Goal: Task Accomplishment & Management: Use online tool/utility

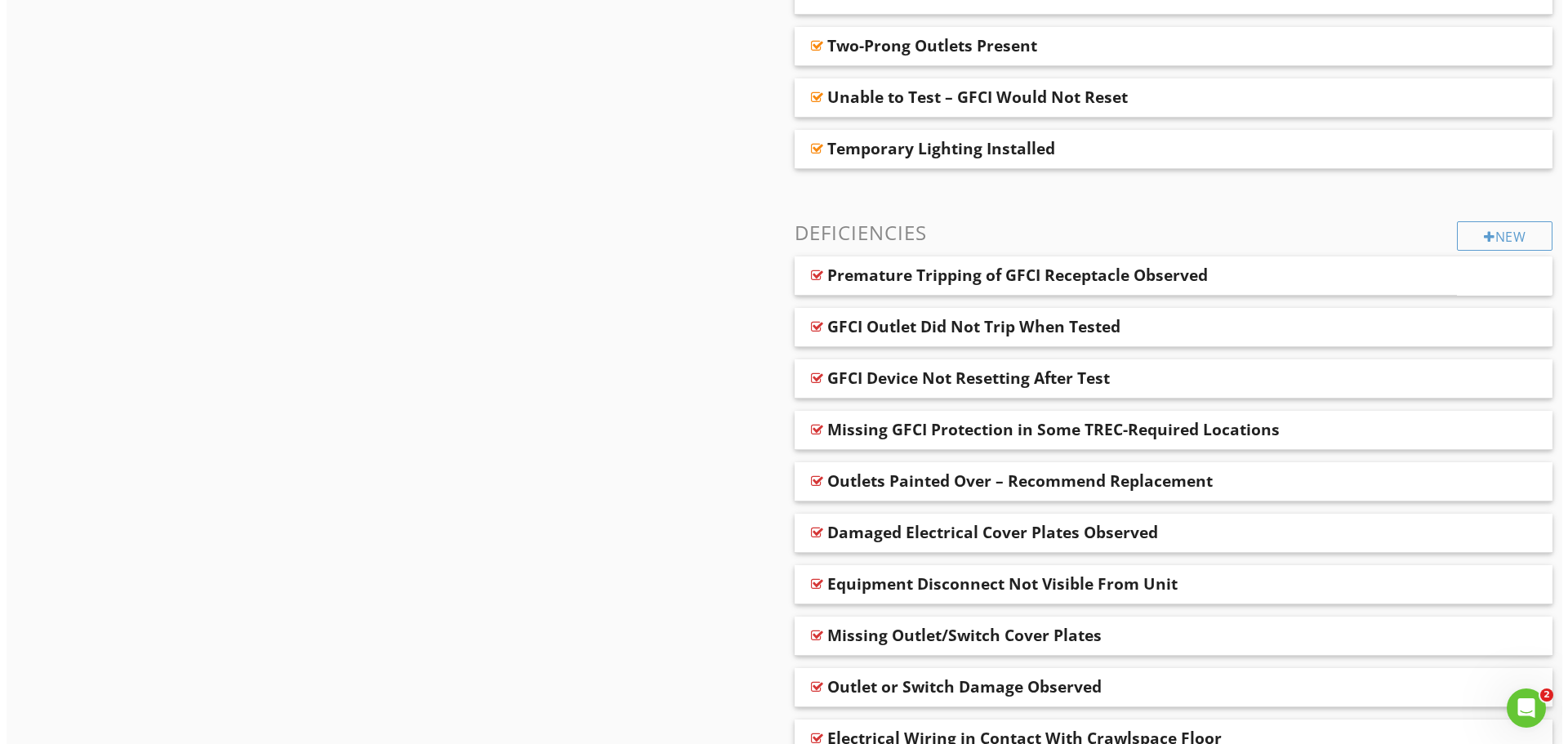
scroll to position [1705, 0]
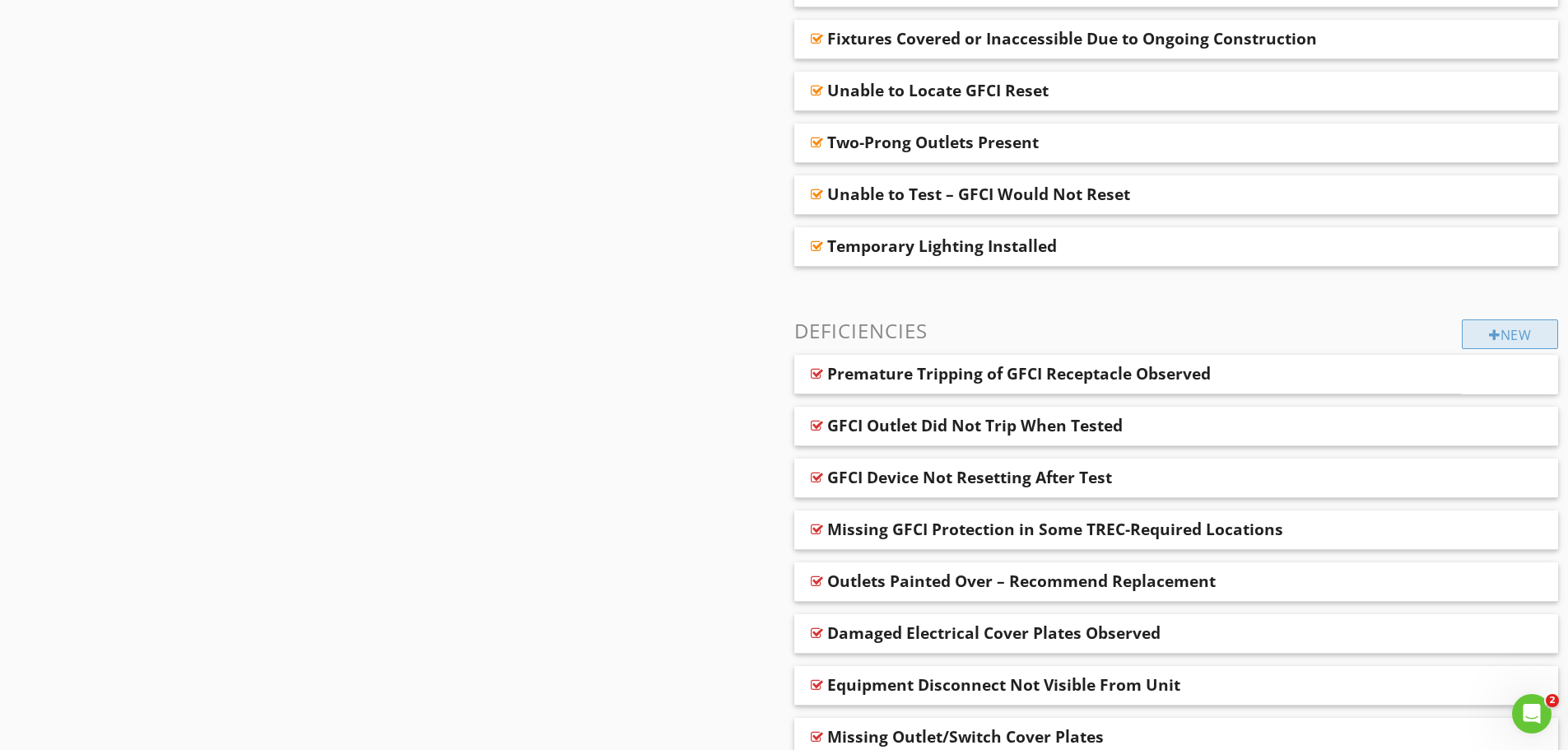
click at [1495, 335] on div at bounding box center [1494, 335] width 11 height 13
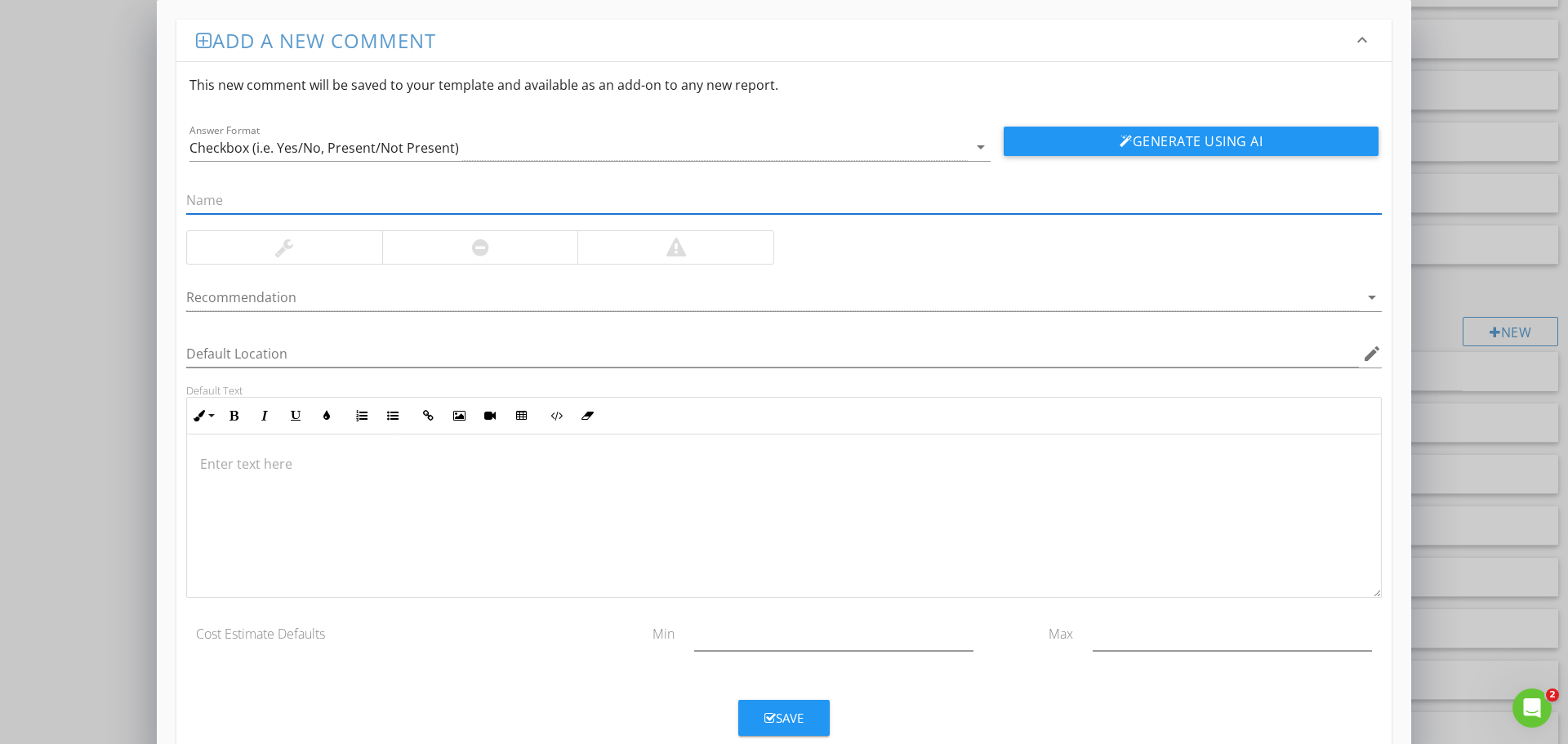
paste input "Ceiling Fans – Unusual Noise"
type input "Ceiling Fans – Unusual Noise"
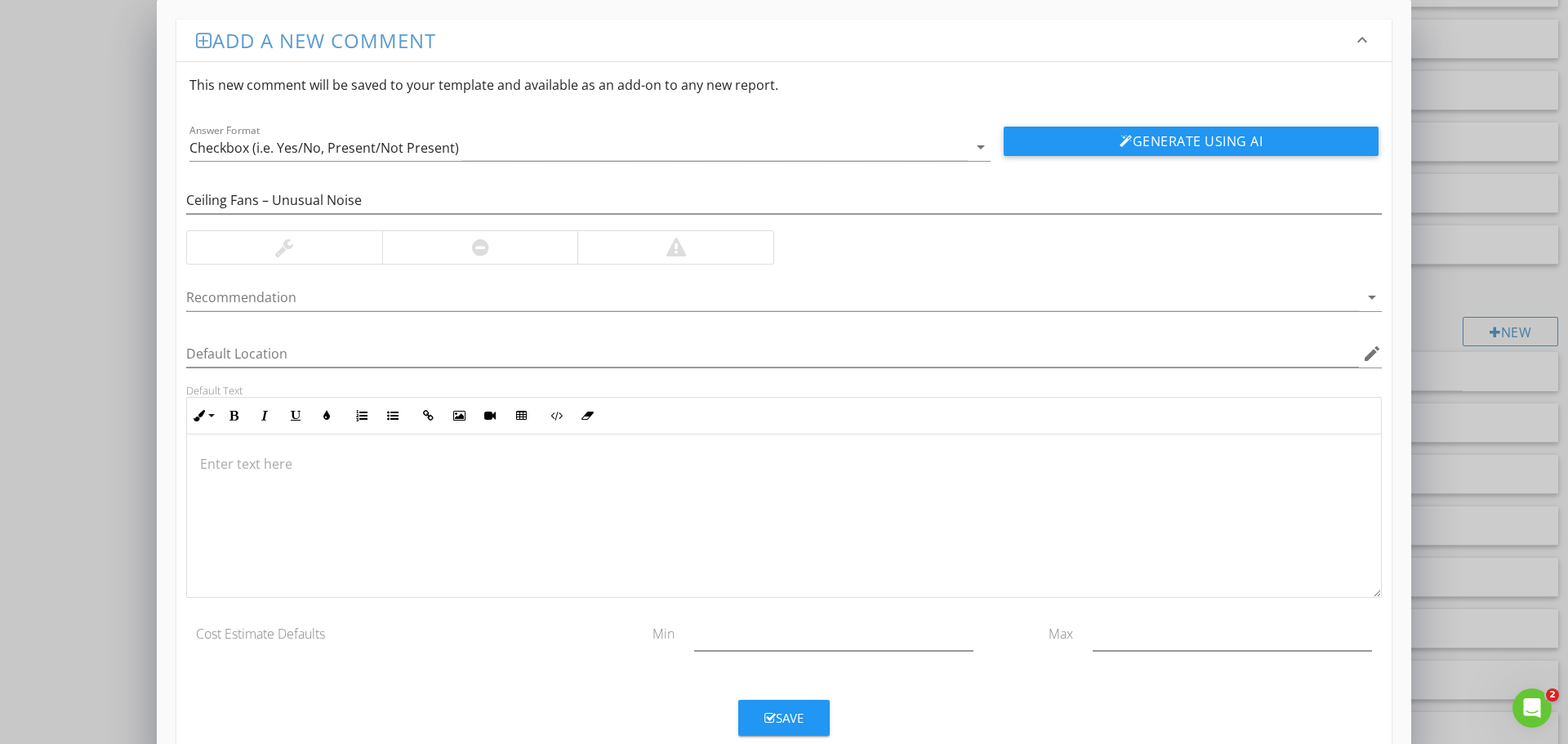
click at [464, 247] on div at bounding box center [480, 248] width 196 height 33
click at [354, 489] on div at bounding box center [784, 516] width 1194 height 163
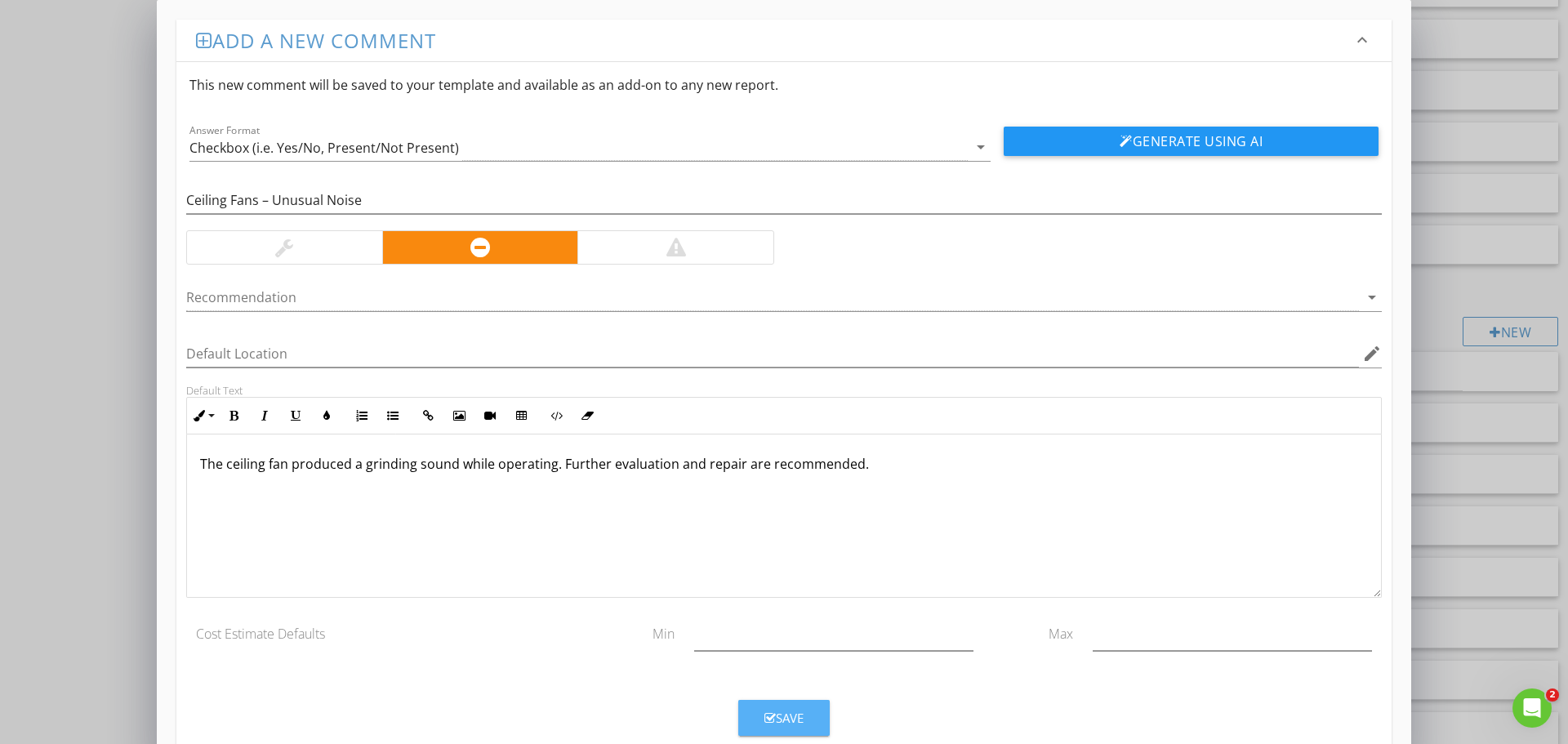
click at [769, 716] on icon "button" at bounding box center [770, 718] width 11 height 12
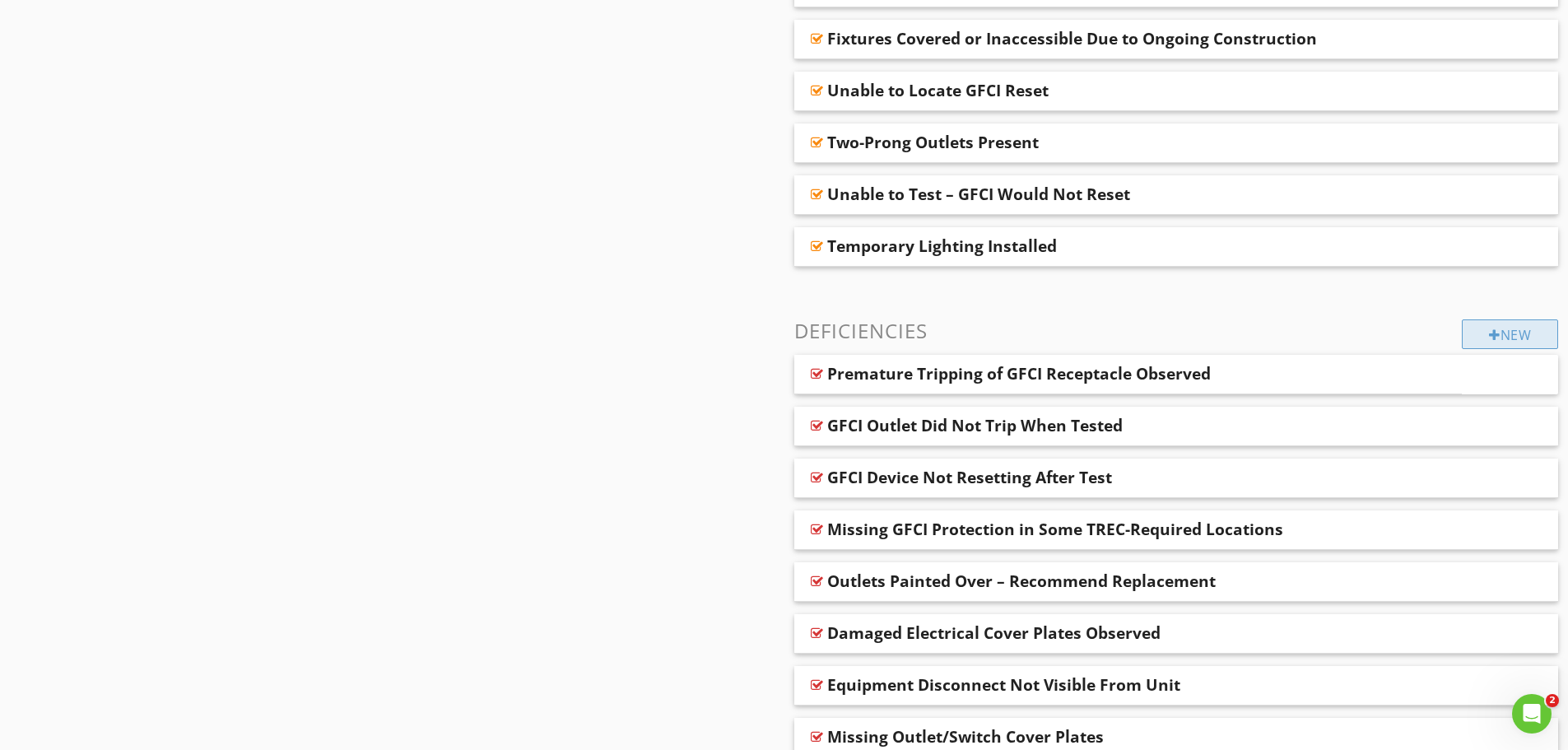
click at [1469, 334] on div "New" at bounding box center [1510, 334] width 96 height 29
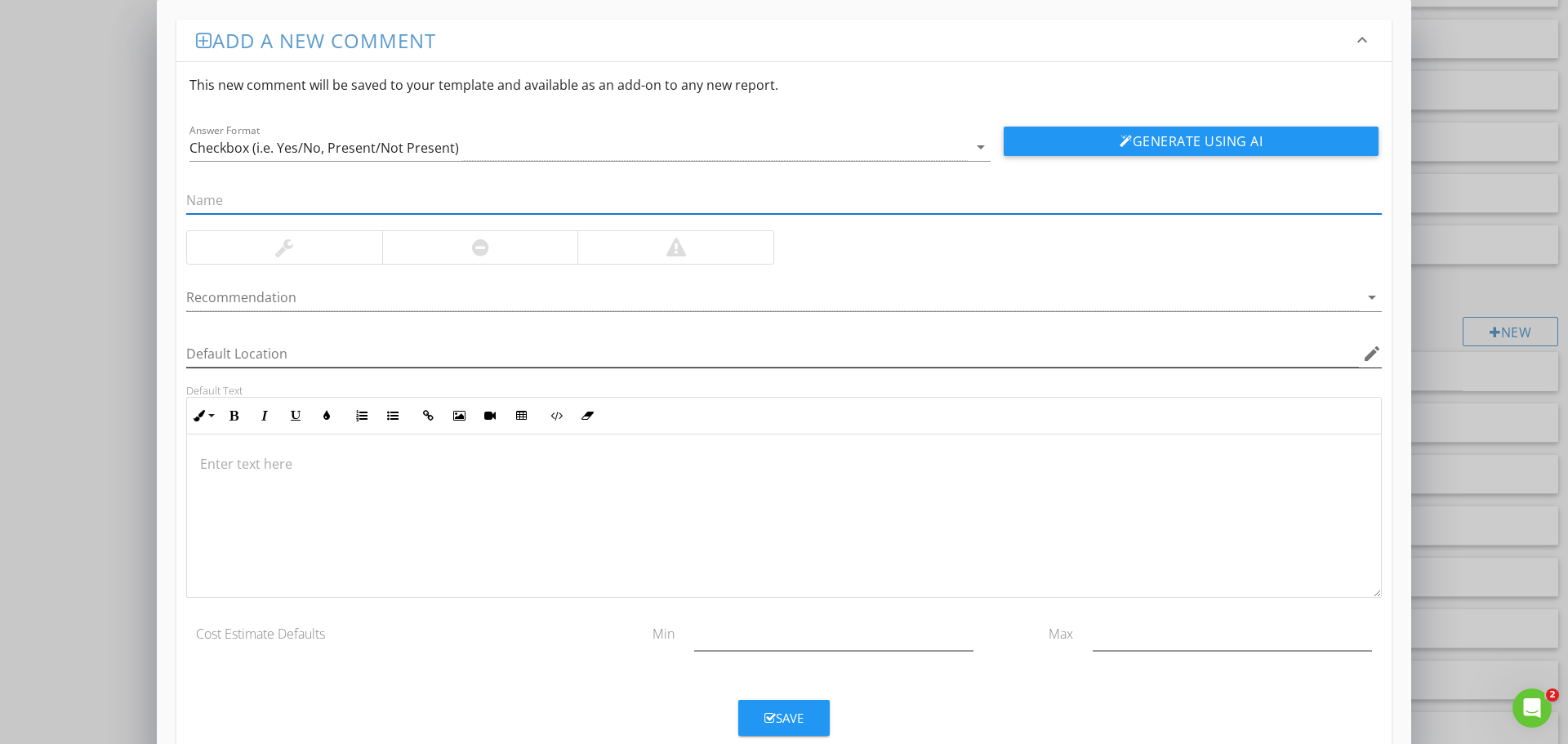
paste input "Pull Chain"
type input "Pull Chain"
click at [446, 247] on div at bounding box center [480, 248] width 196 height 33
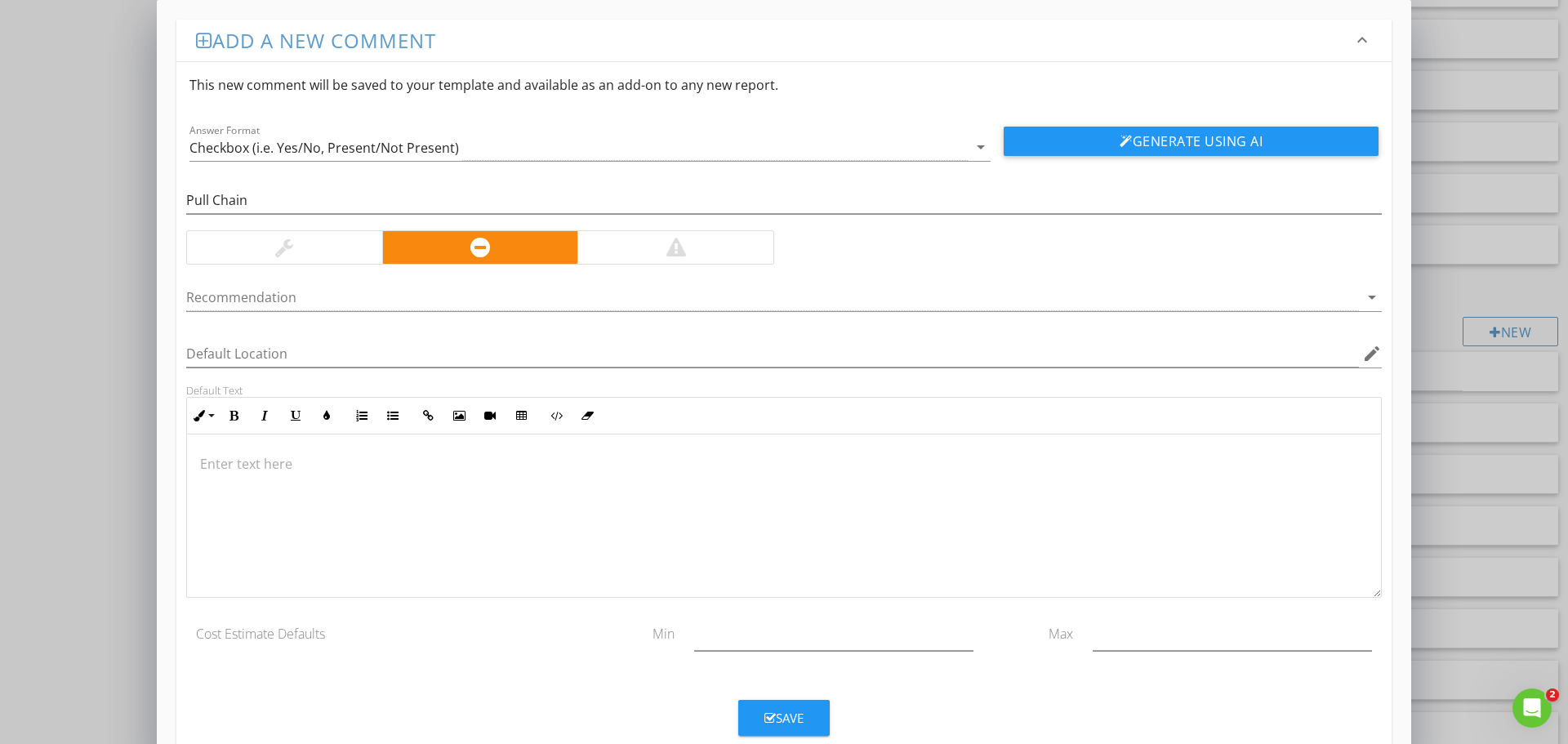
click at [515, 512] on div at bounding box center [784, 516] width 1194 height 163
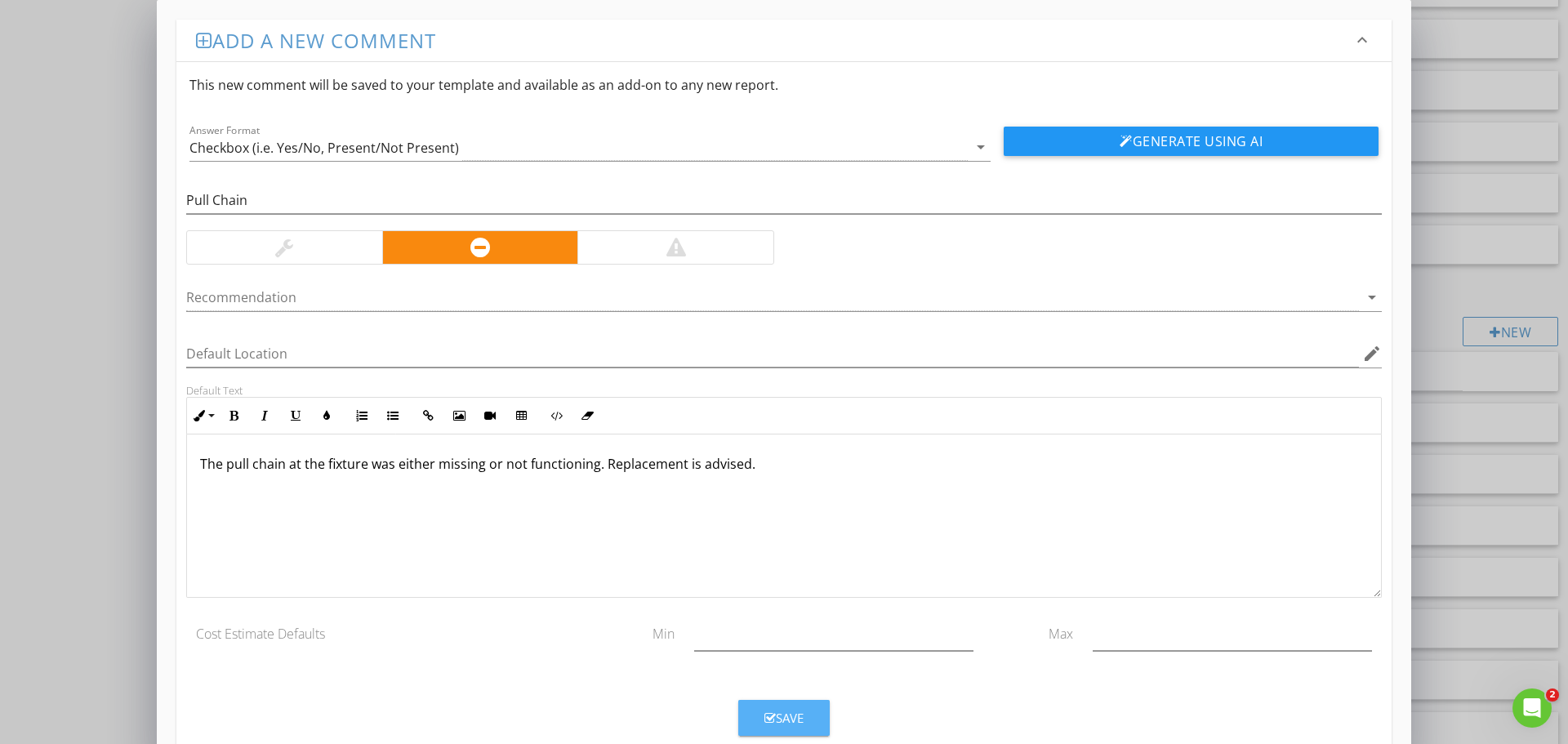
click at [765, 720] on icon "button" at bounding box center [770, 718] width 11 height 12
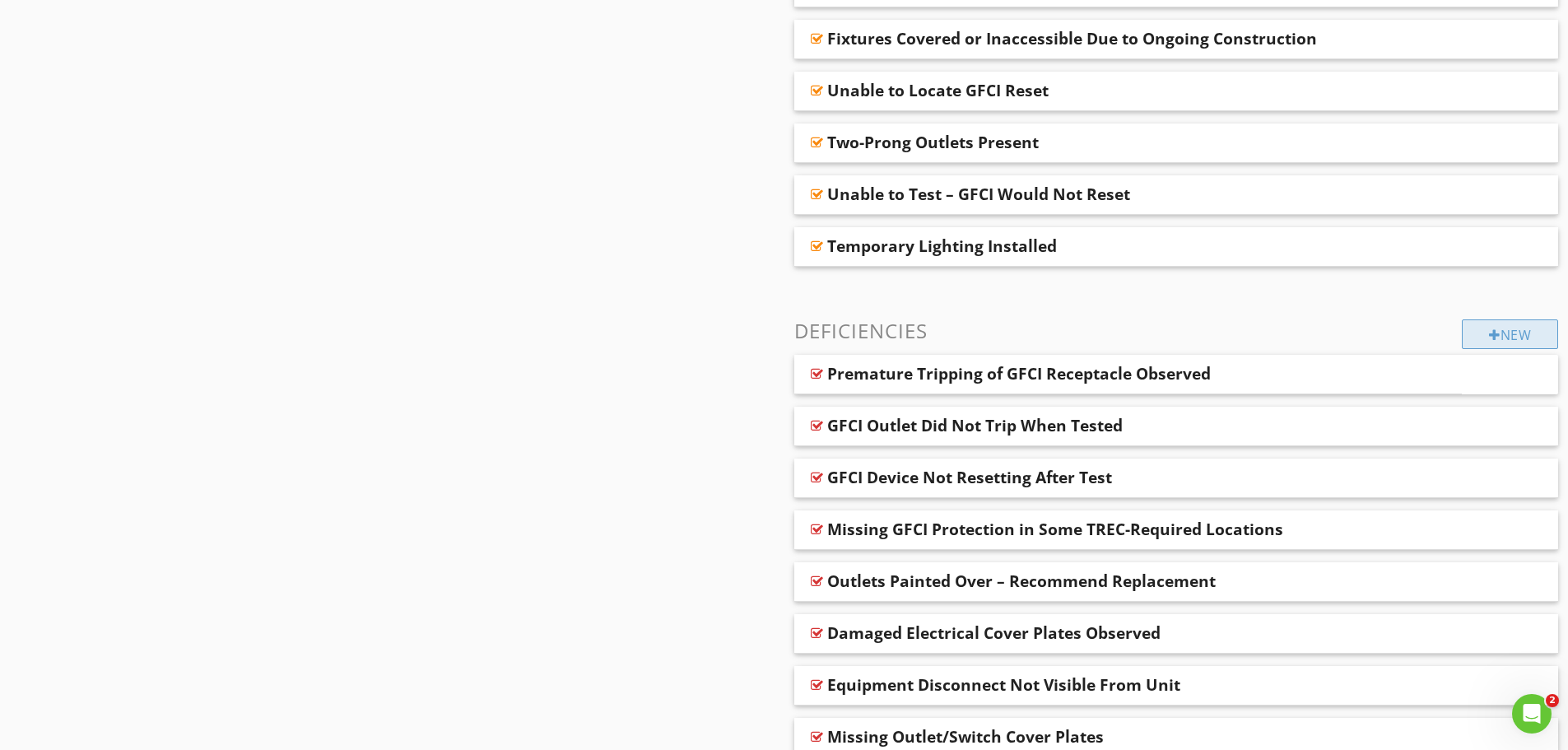
click at [1501, 334] on div "New" at bounding box center [1510, 334] width 96 height 29
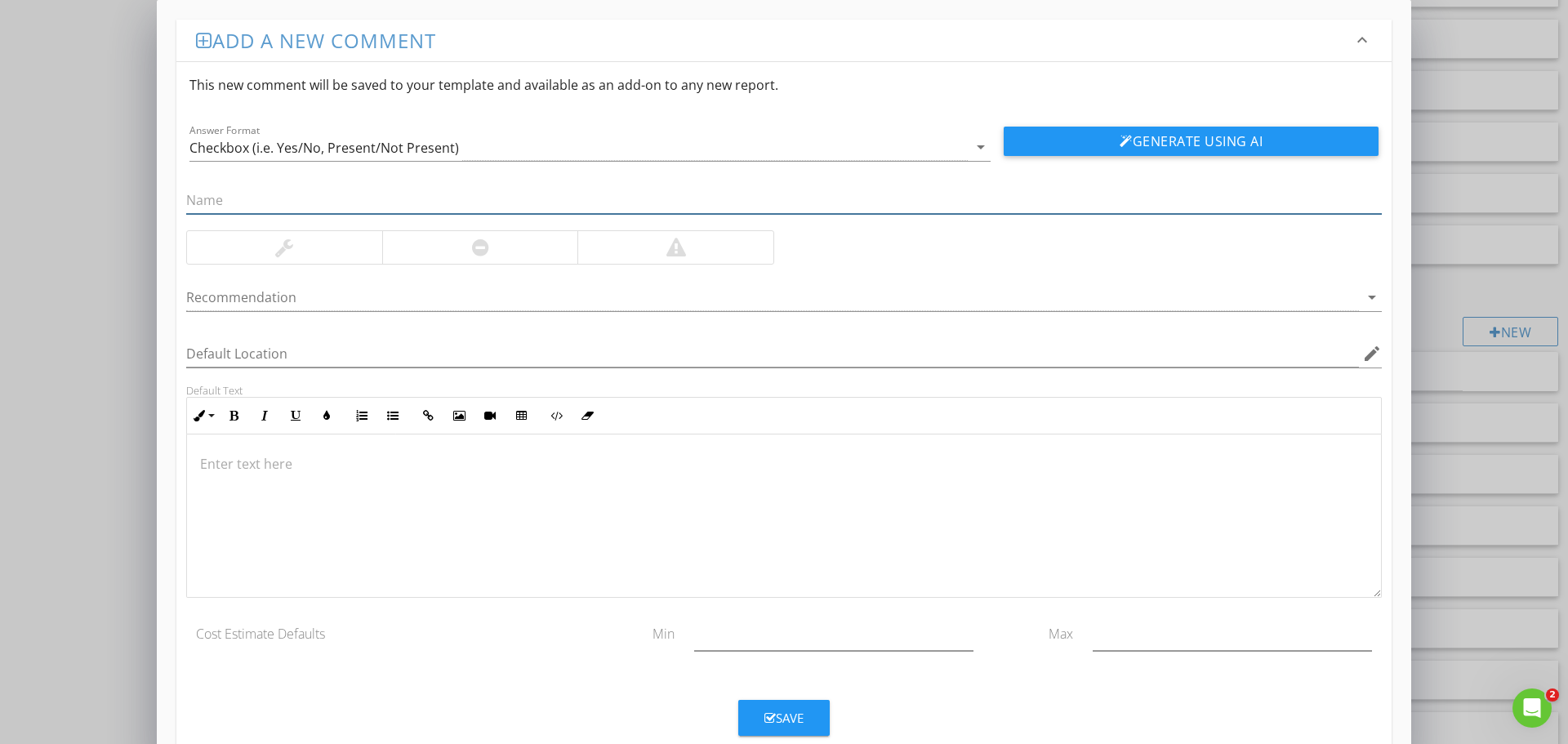
paste input "Pull Chain Light Fixture"
type input "Pull Chain Light Fixture"
click at [479, 247] on div at bounding box center [481, 247] width 17 height 20
click at [580, 509] on div at bounding box center [784, 516] width 1194 height 163
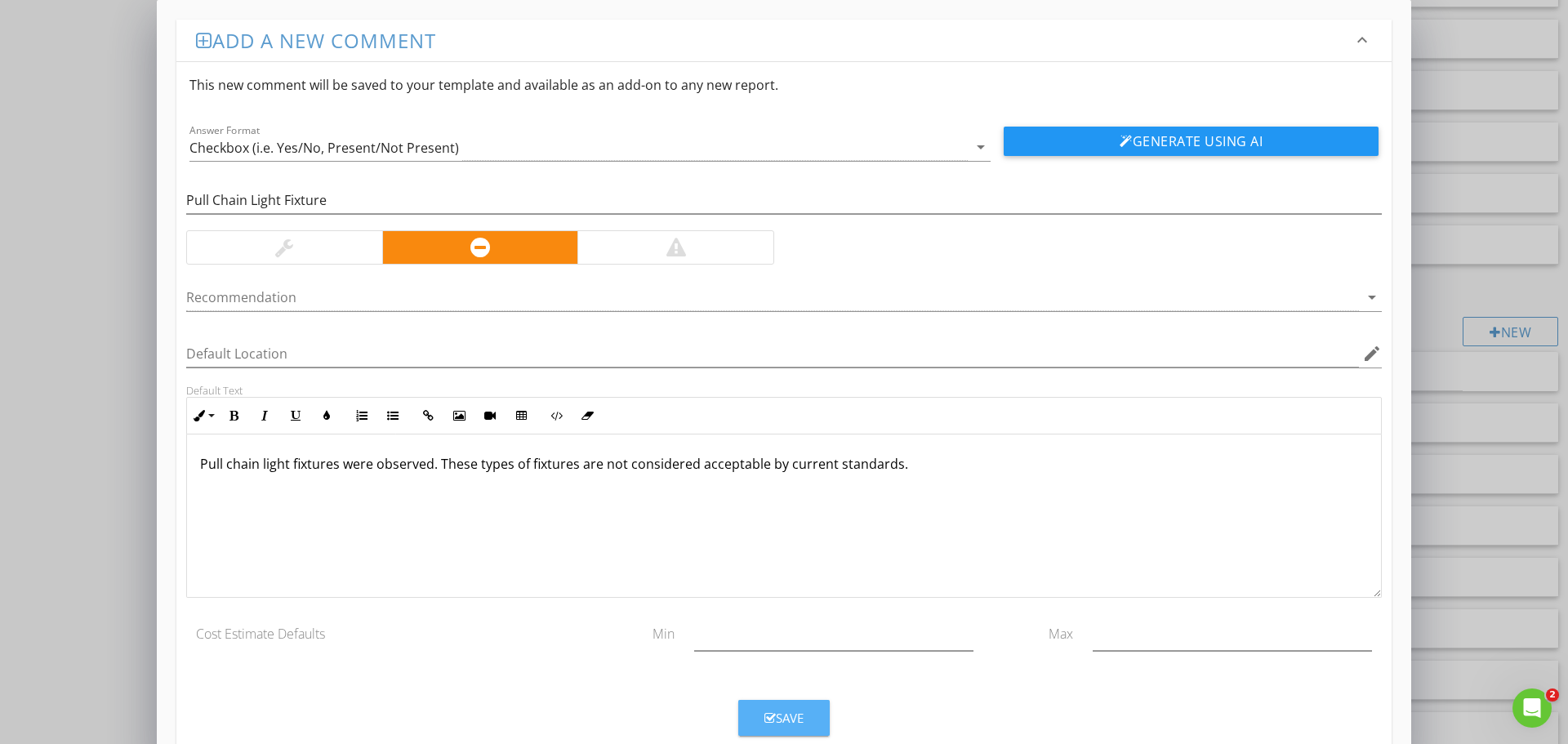
click at [759, 710] on button "Save" at bounding box center [784, 718] width 91 height 36
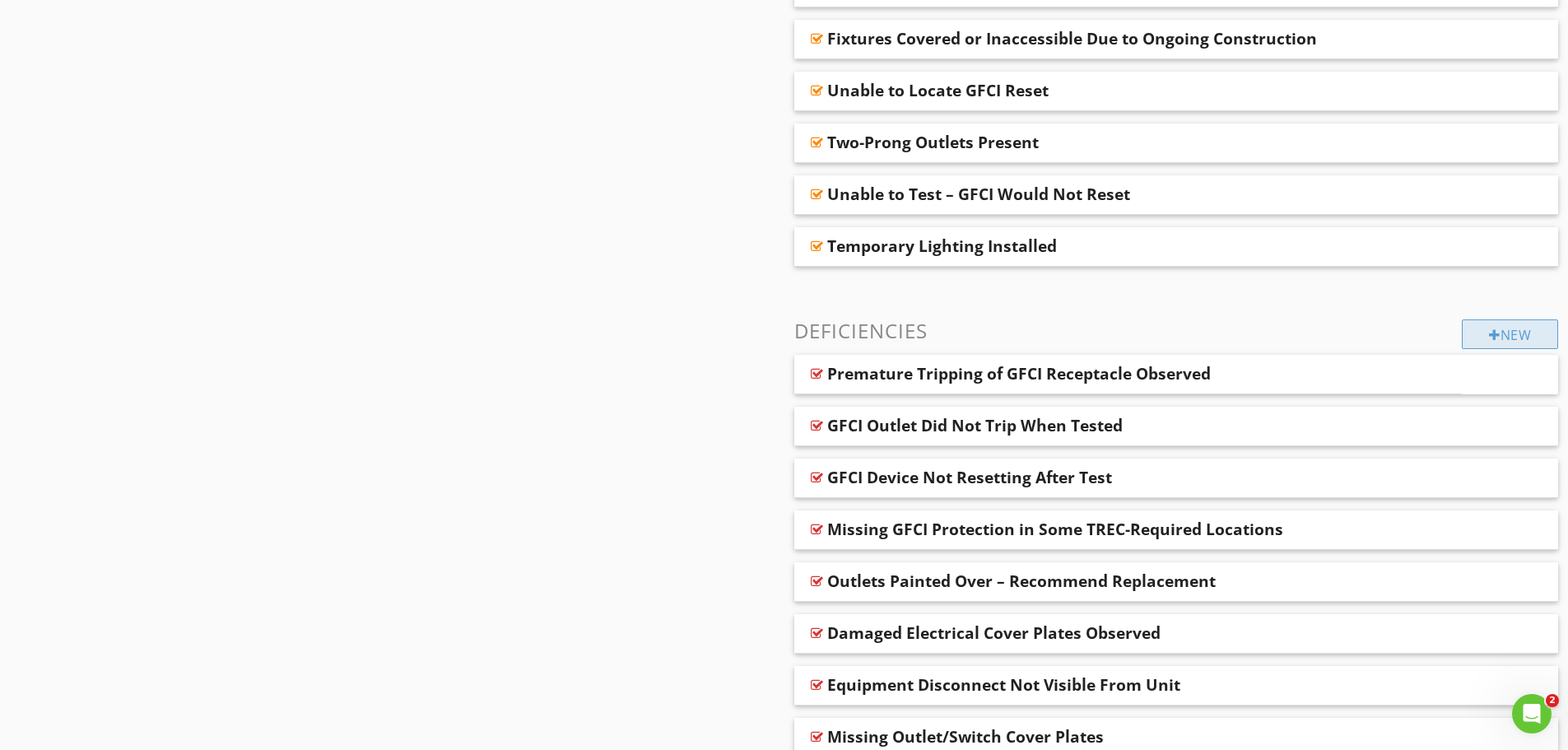
click at [1535, 333] on div "New" at bounding box center [1510, 334] width 96 height 29
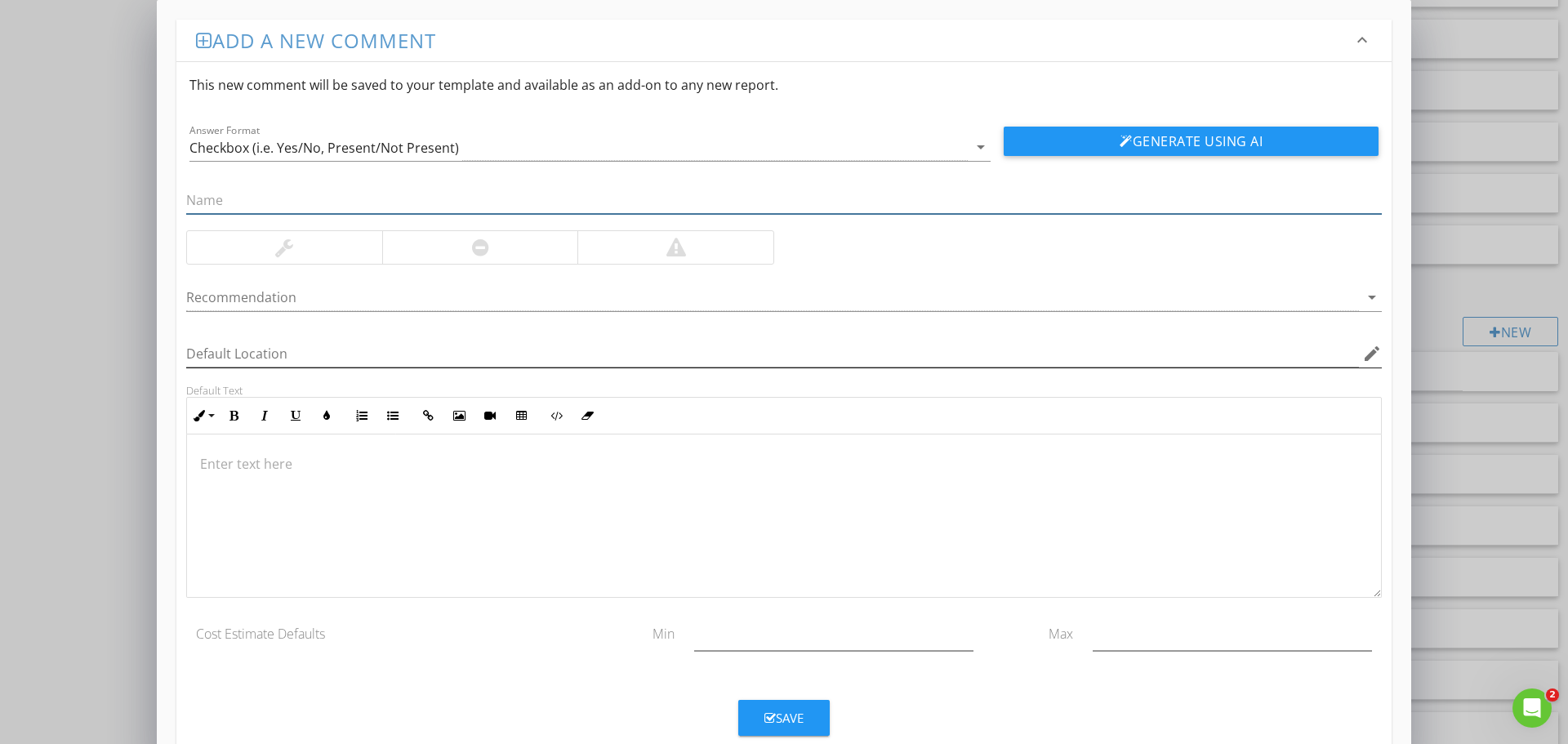
paste input "Fixtures – Missing Junction Box"
type input "Fixtures – Missing Junction Box"
click at [481, 244] on div at bounding box center [481, 247] width 17 height 20
click at [641, 511] on div at bounding box center [784, 516] width 1194 height 163
type textarea "<p>Fixtures at the home were installed without junction boxes. This is not cons…"
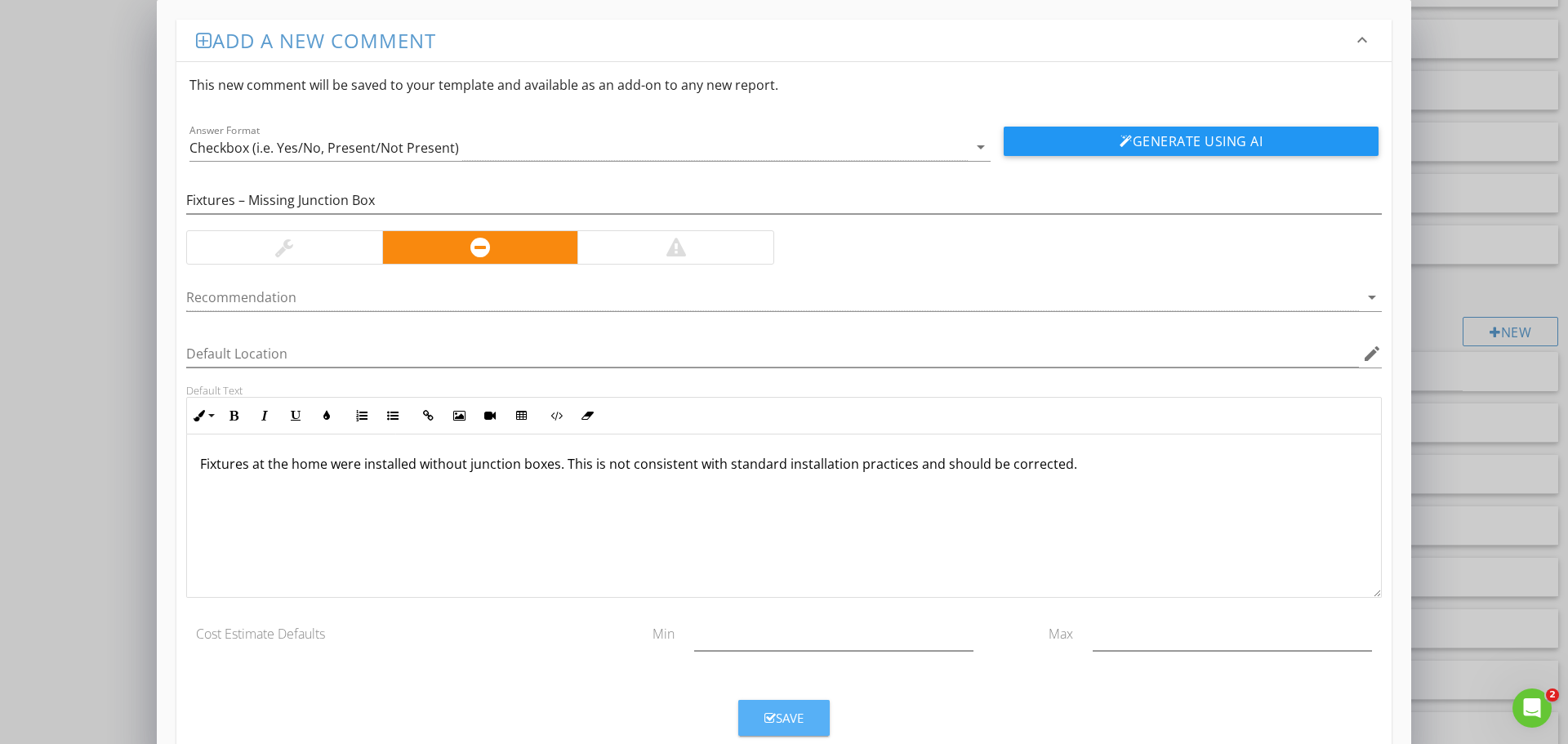
click at [779, 715] on div "Save" at bounding box center [784, 718] width 40 height 19
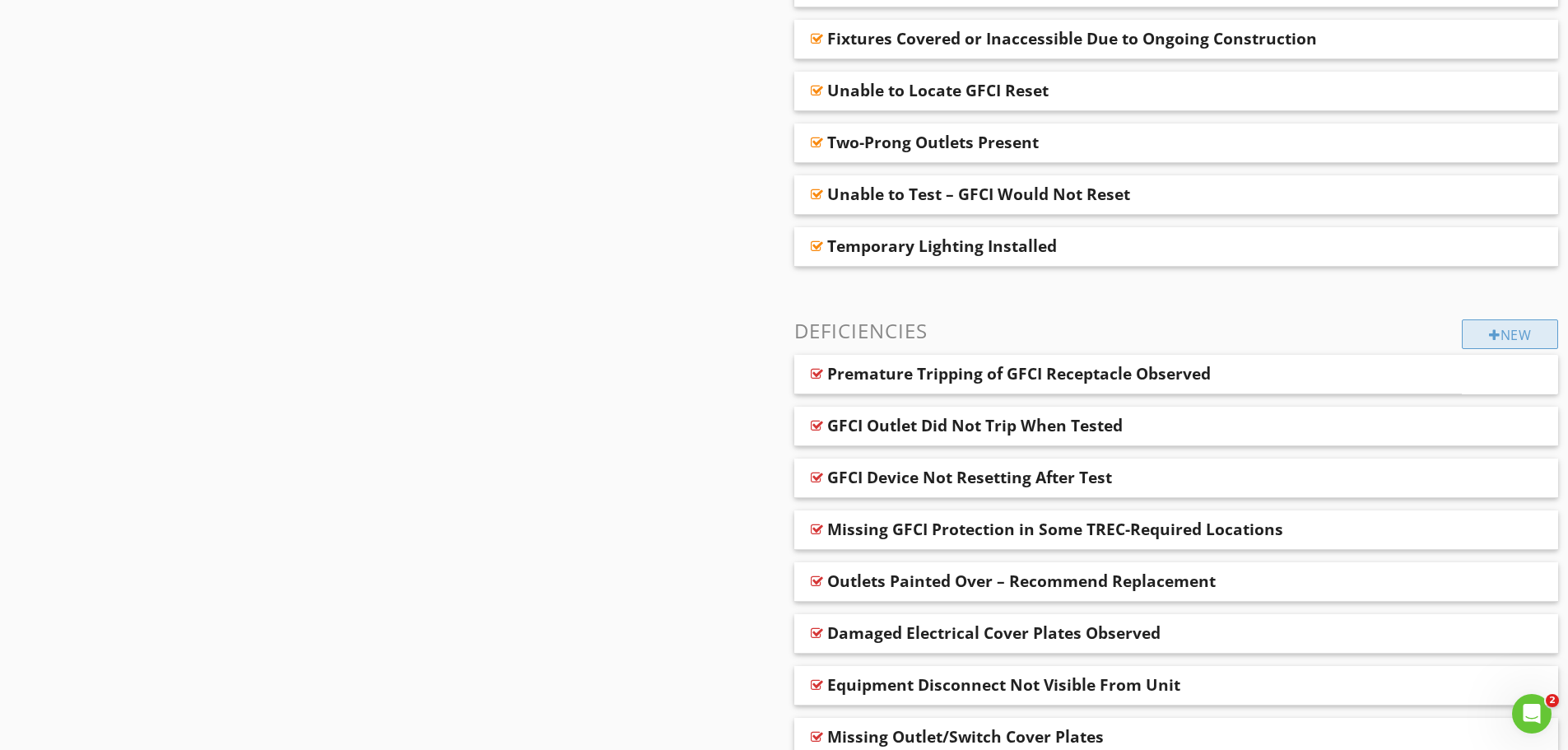
click at [1523, 341] on div "New" at bounding box center [1510, 334] width 96 height 29
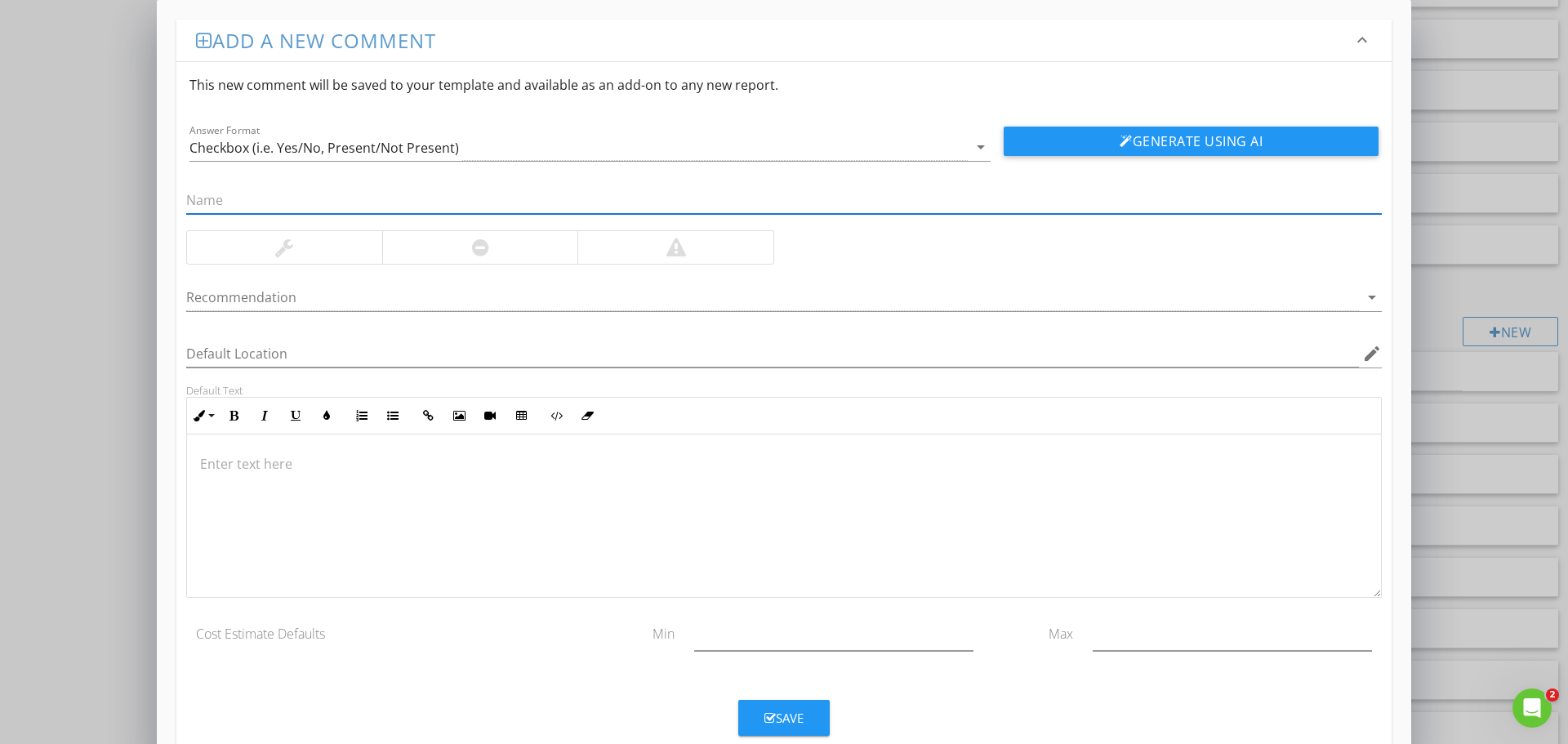
paste input "Aluminum Wiring – Outlets and Switches"
type input "Aluminum Wiring – Outlets and Switches"
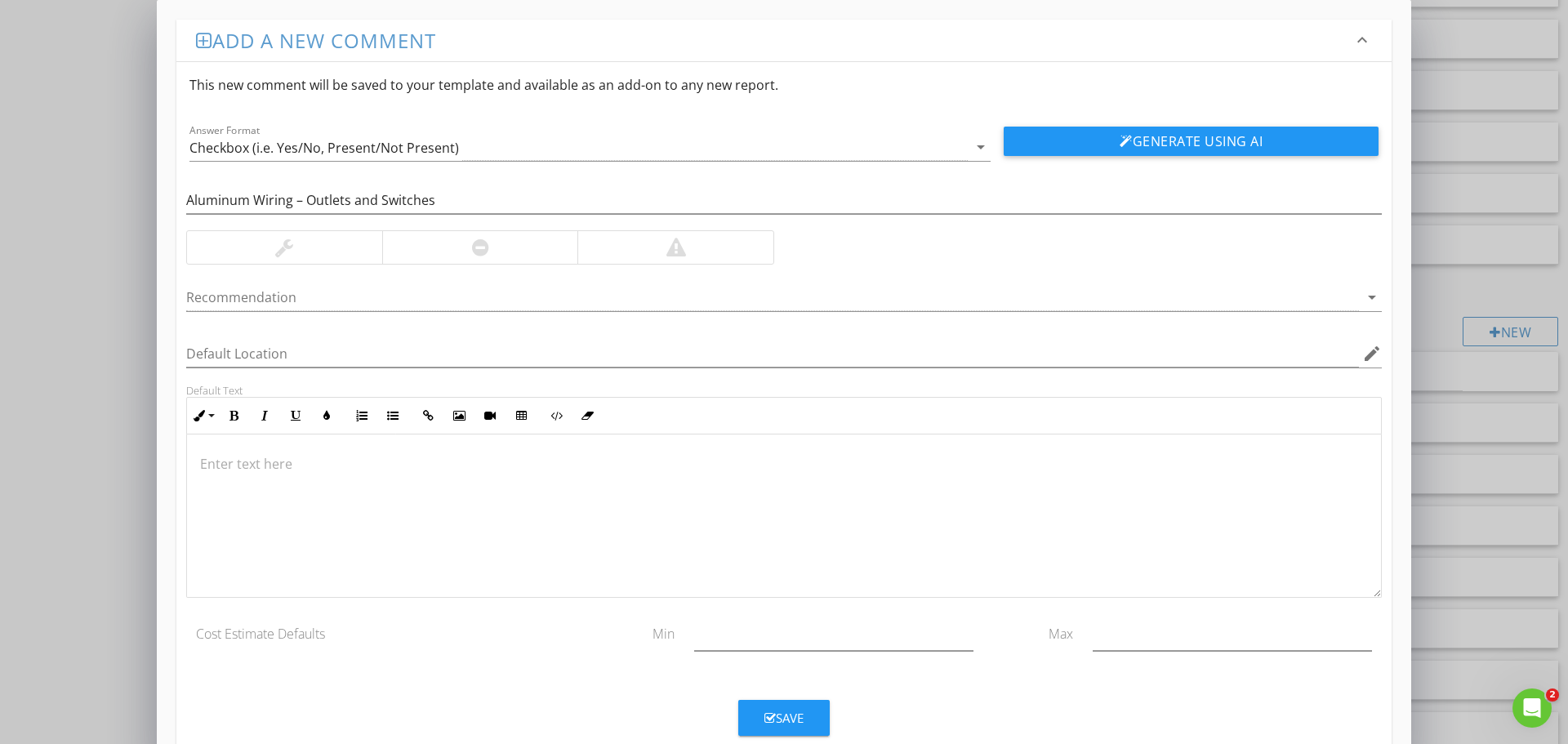
click at [502, 254] on div at bounding box center [480, 248] width 196 height 33
click at [532, 516] on div at bounding box center [784, 516] width 1194 height 163
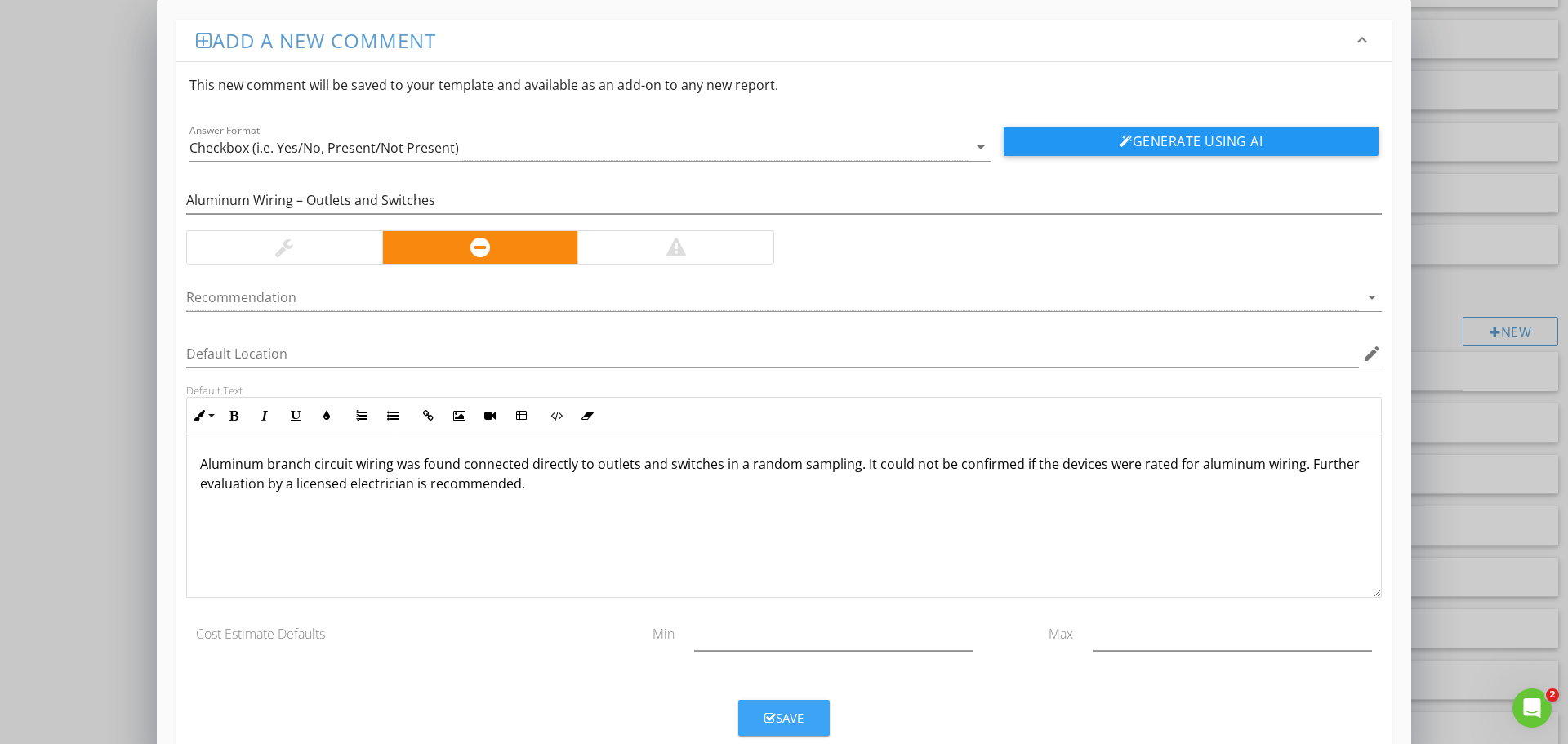
click at [753, 711] on button "Save" at bounding box center [784, 718] width 91 height 36
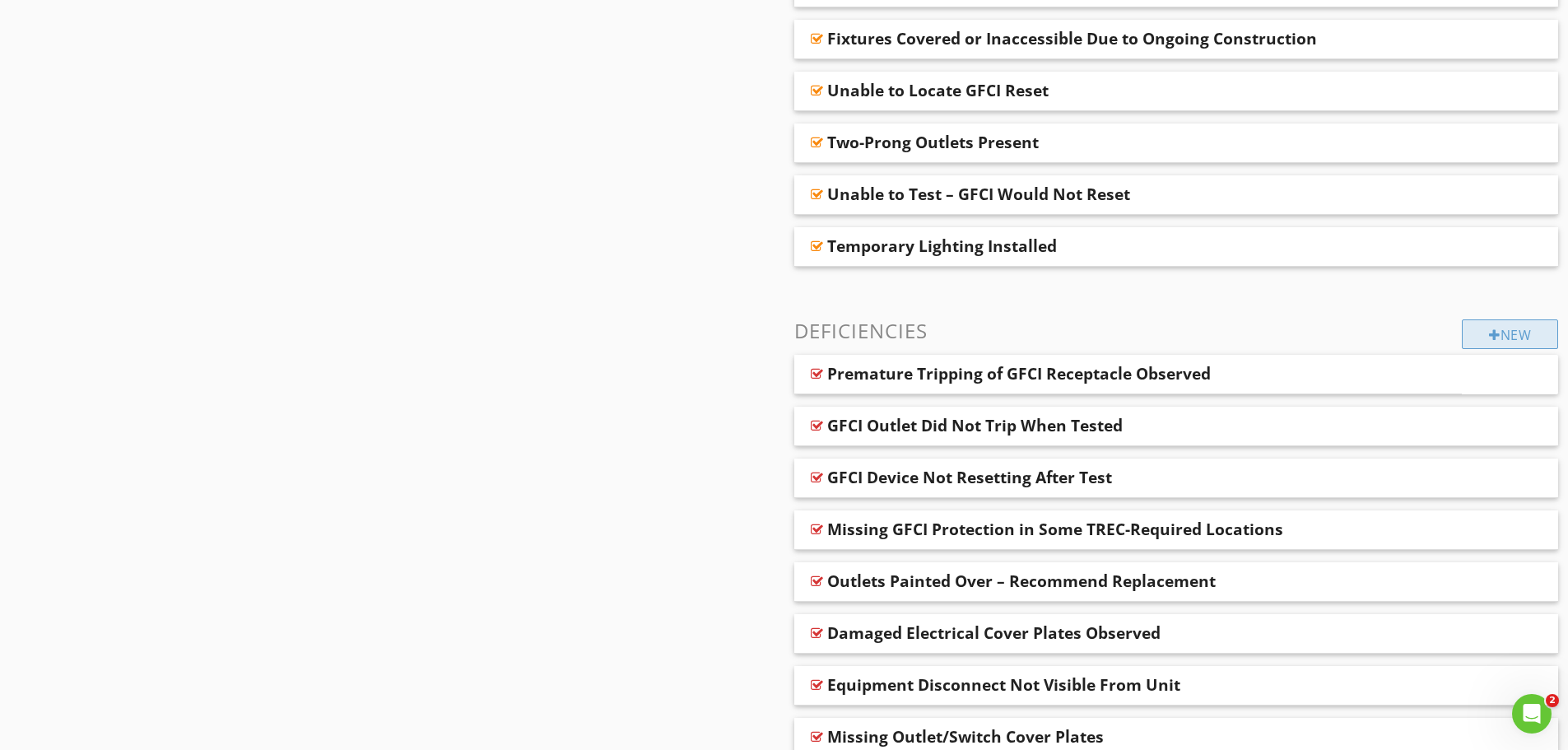
click at [1513, 333] on div "New" at bounding box center [1510, 334] width 96 height 29
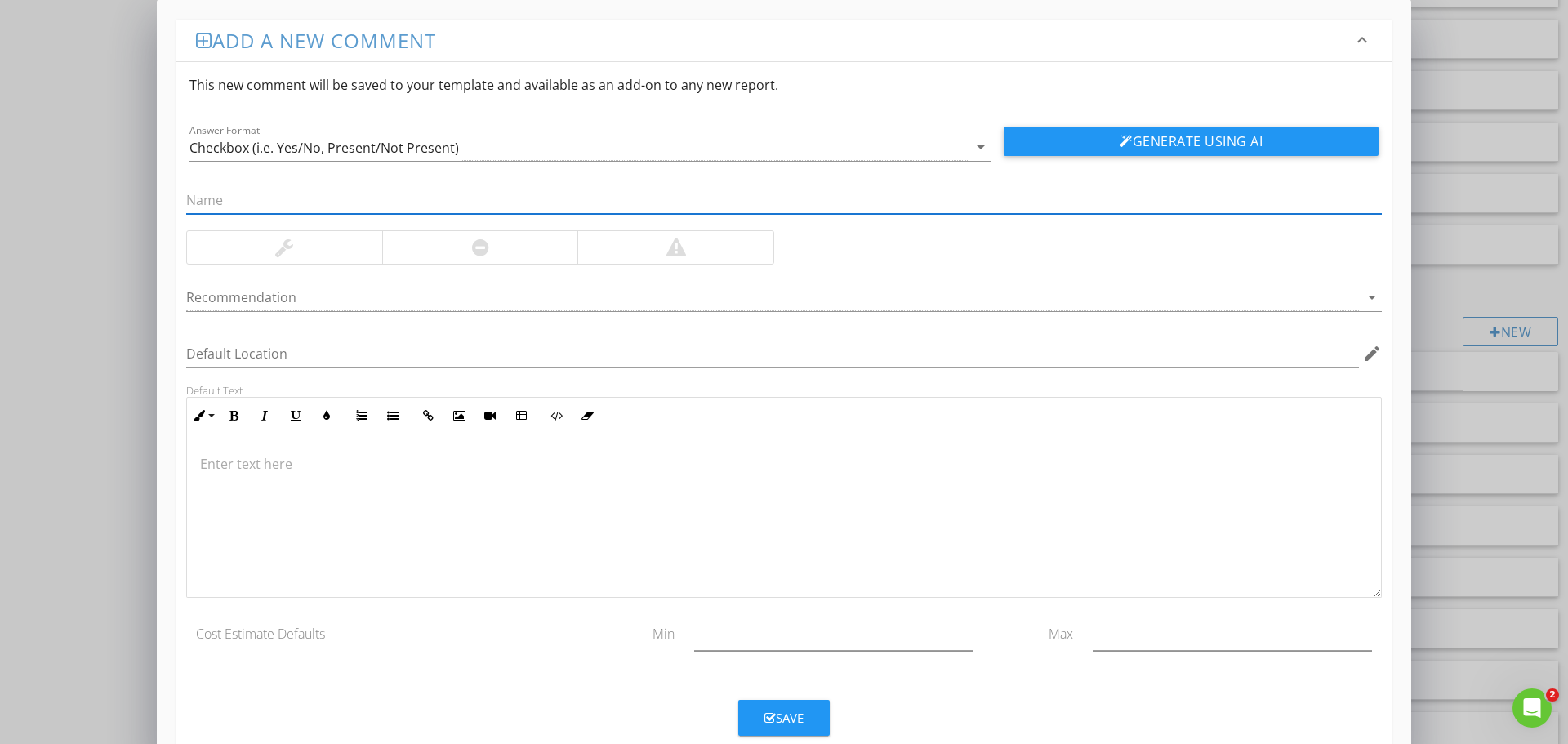
paste input "Aluminum branch circuit wiring was found connected directly to outlets and swit…"
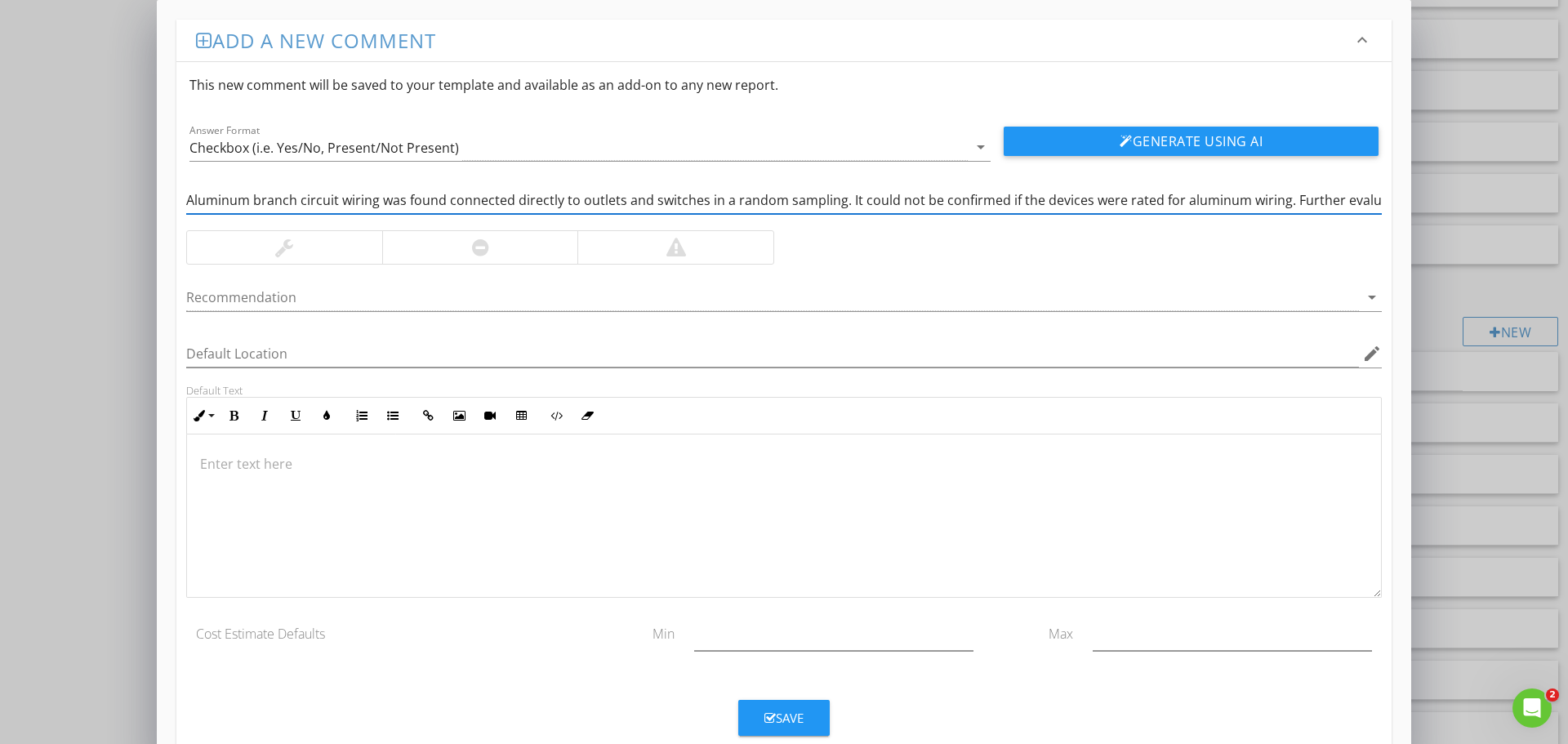
scroll to position [0, 272]
type input "Aluminum branch circuit wiring was found connected directly to outlets and swit…"
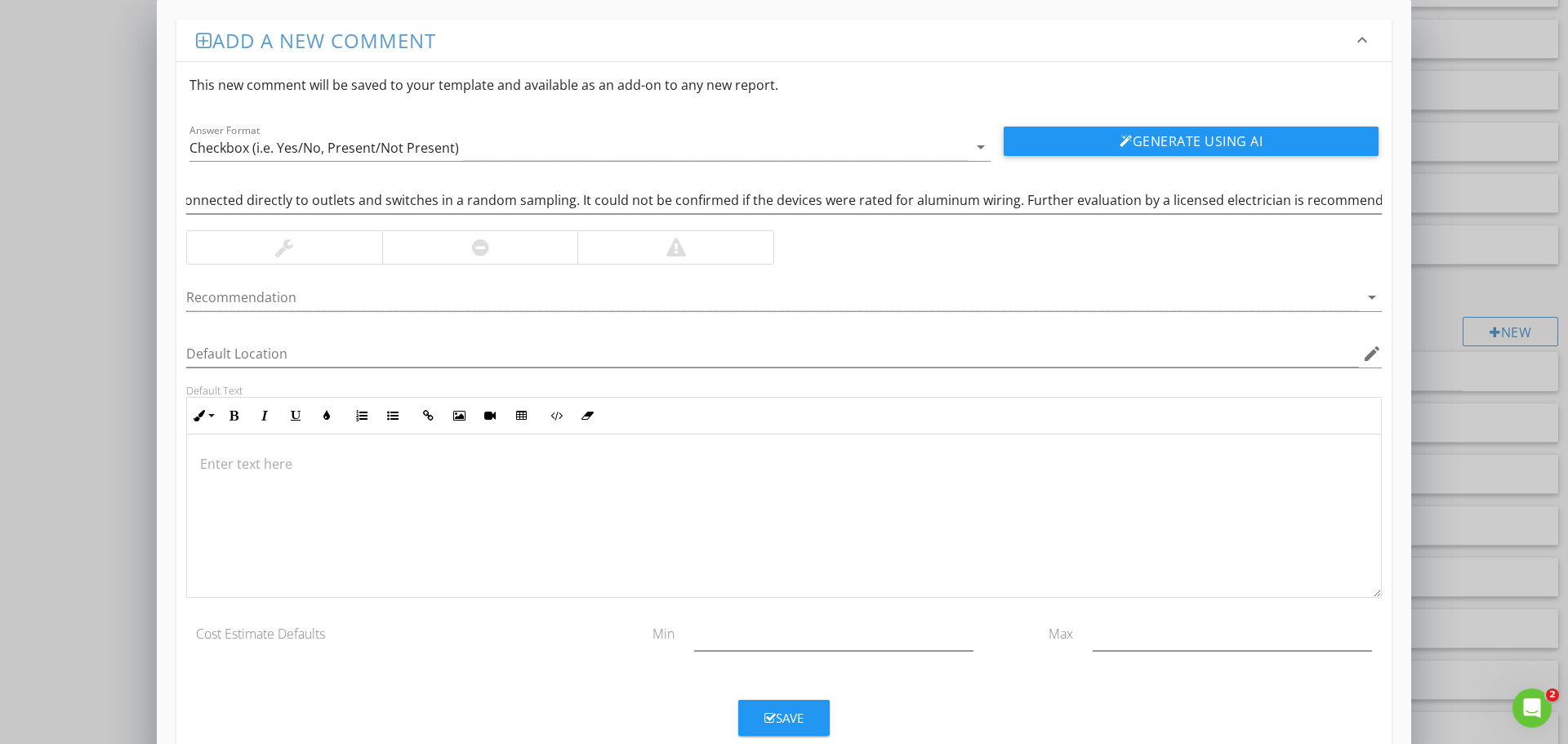
click at [464, 263] on div at bounding box center [480, 248] width 196 height 33
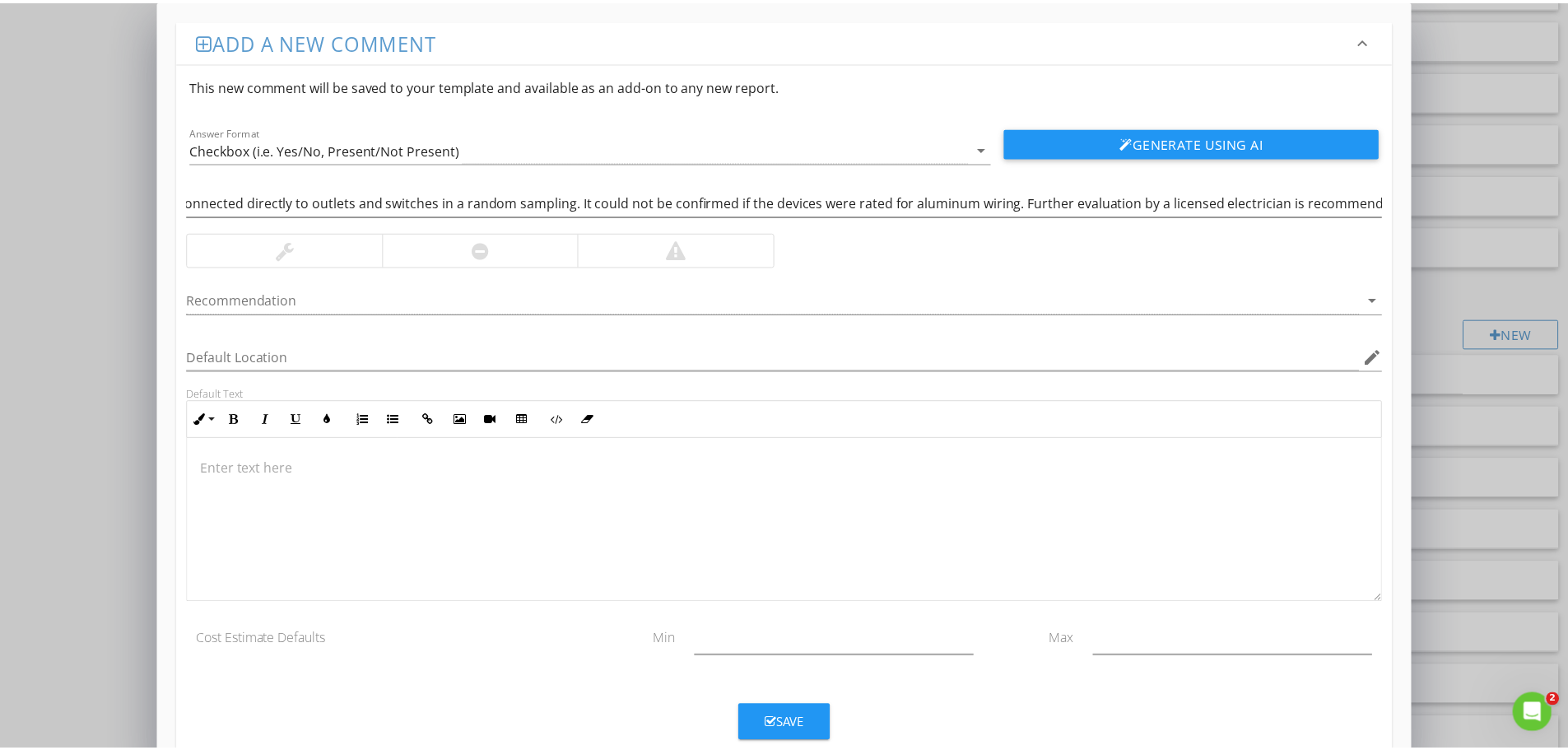
scroll to position [0, 0]
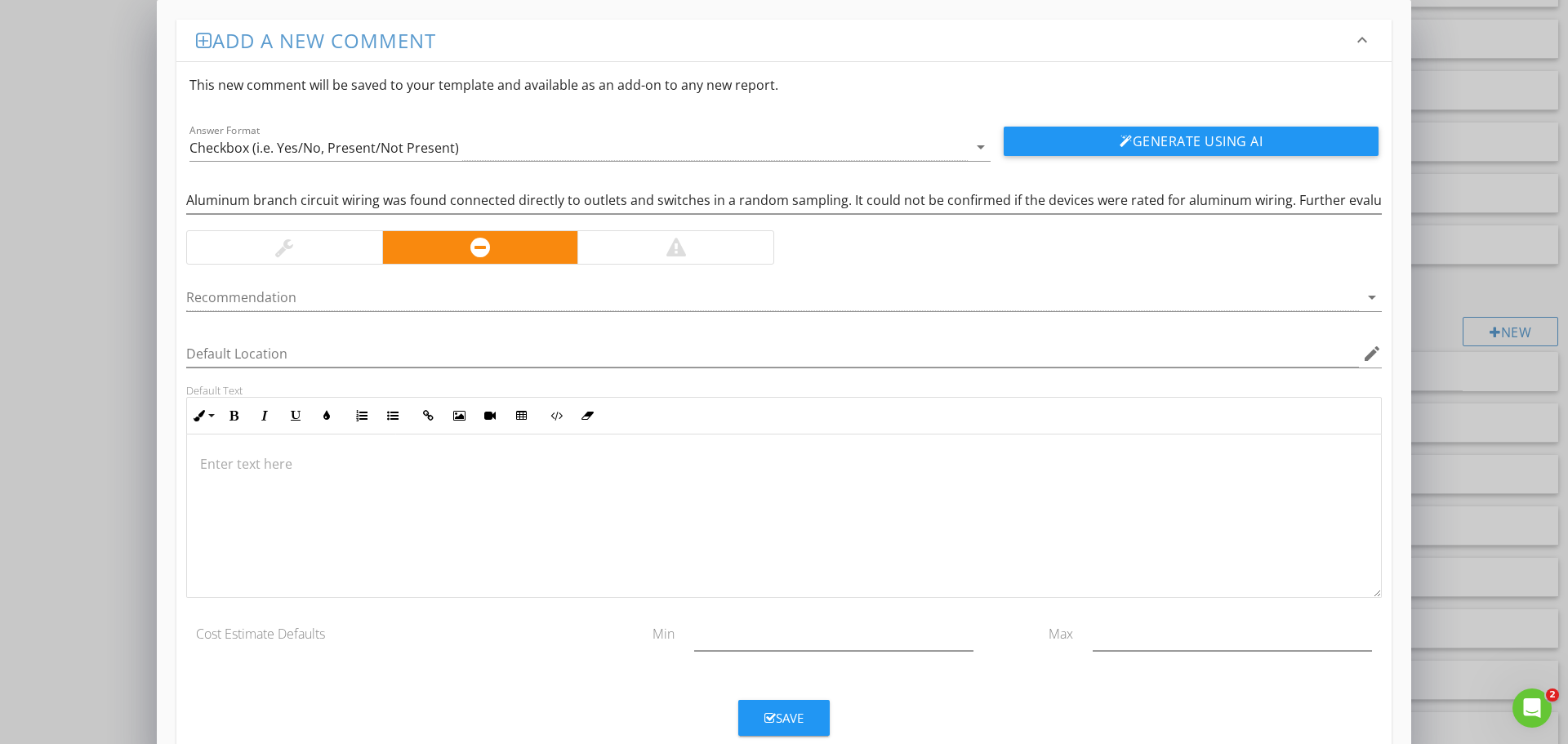
click at [502, 470] on p at bounding box center [784, 464] width 1168 height 20
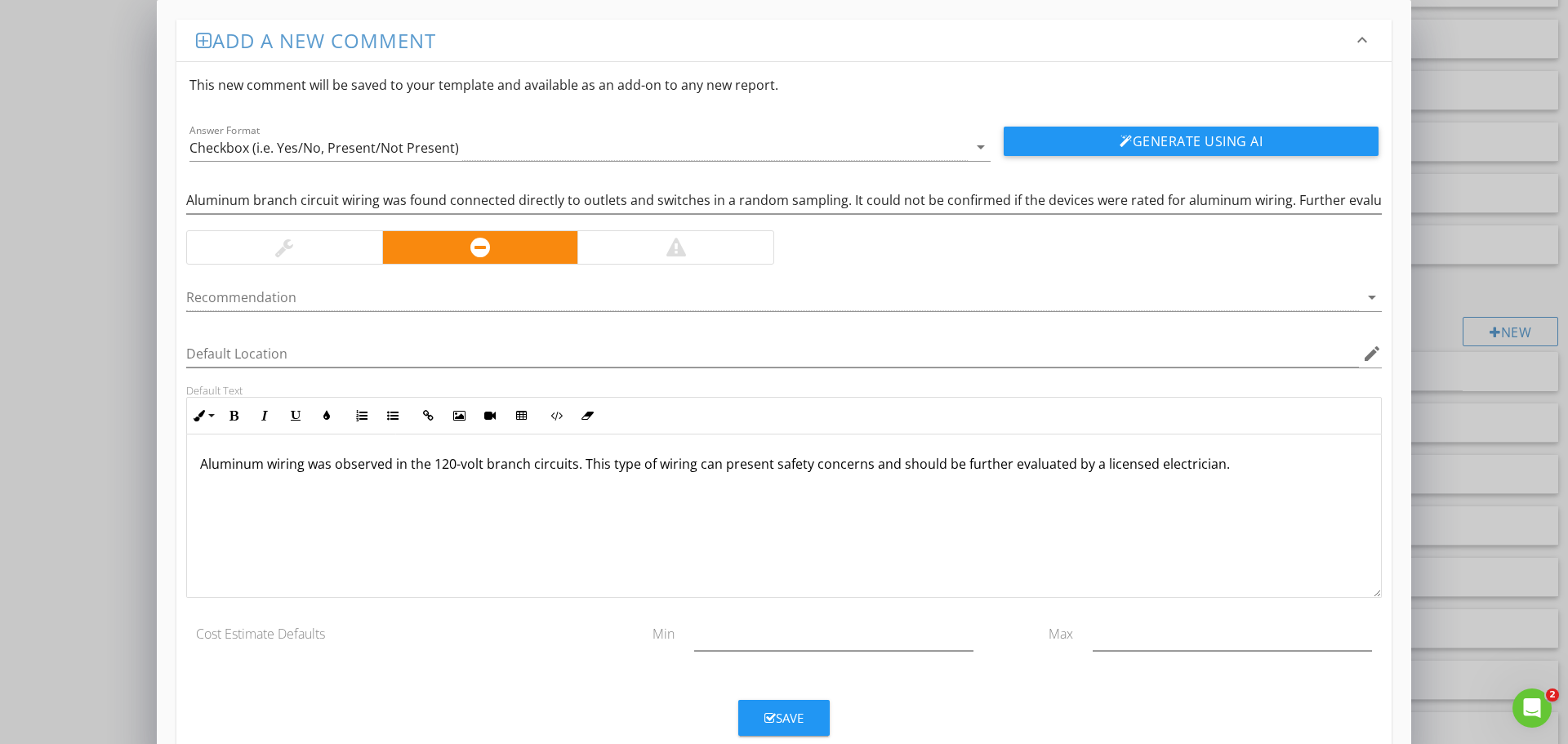
click at [772, 718] on icon "button" at bounding box center [770, 718] width 11 height 12
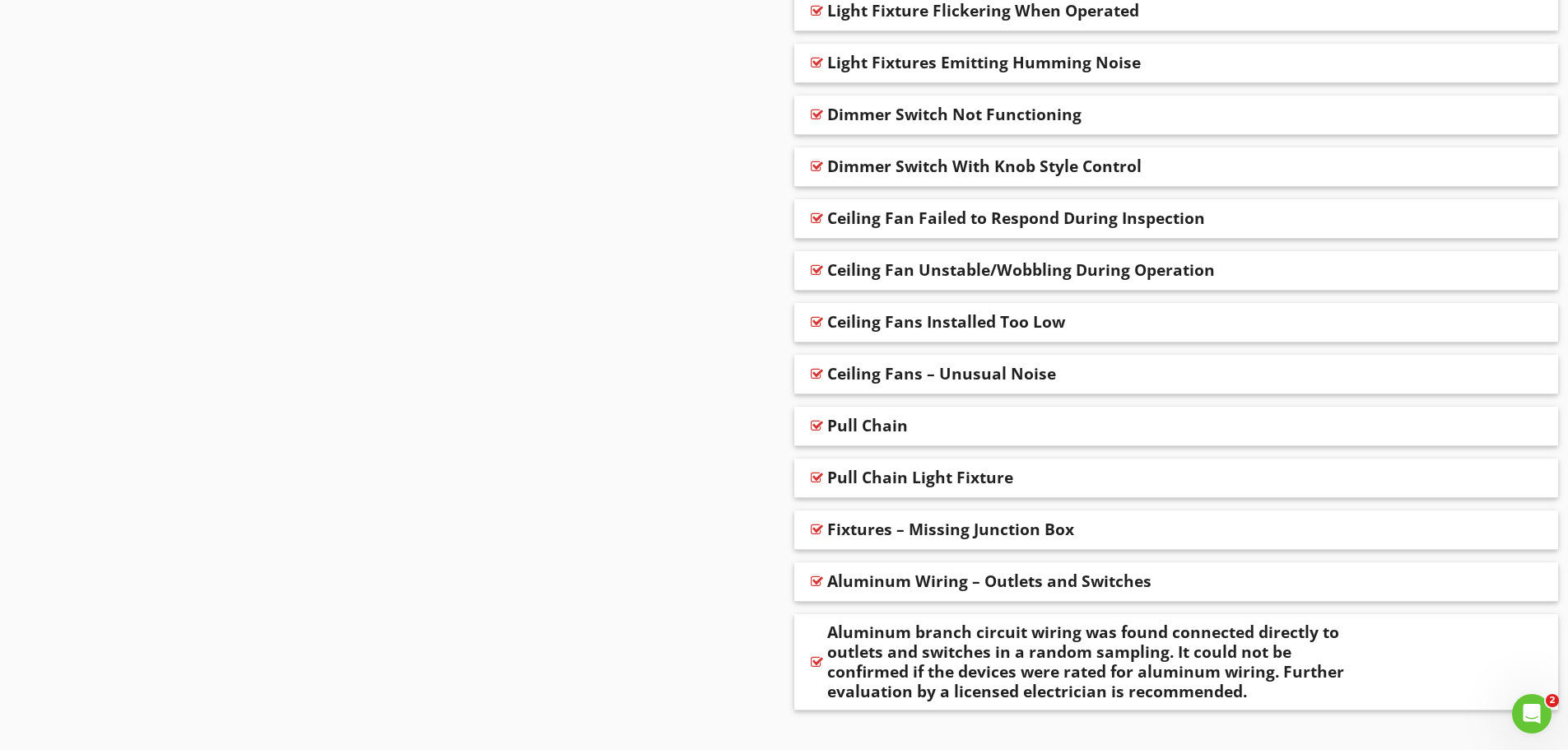
scroll to position [4030, 0]
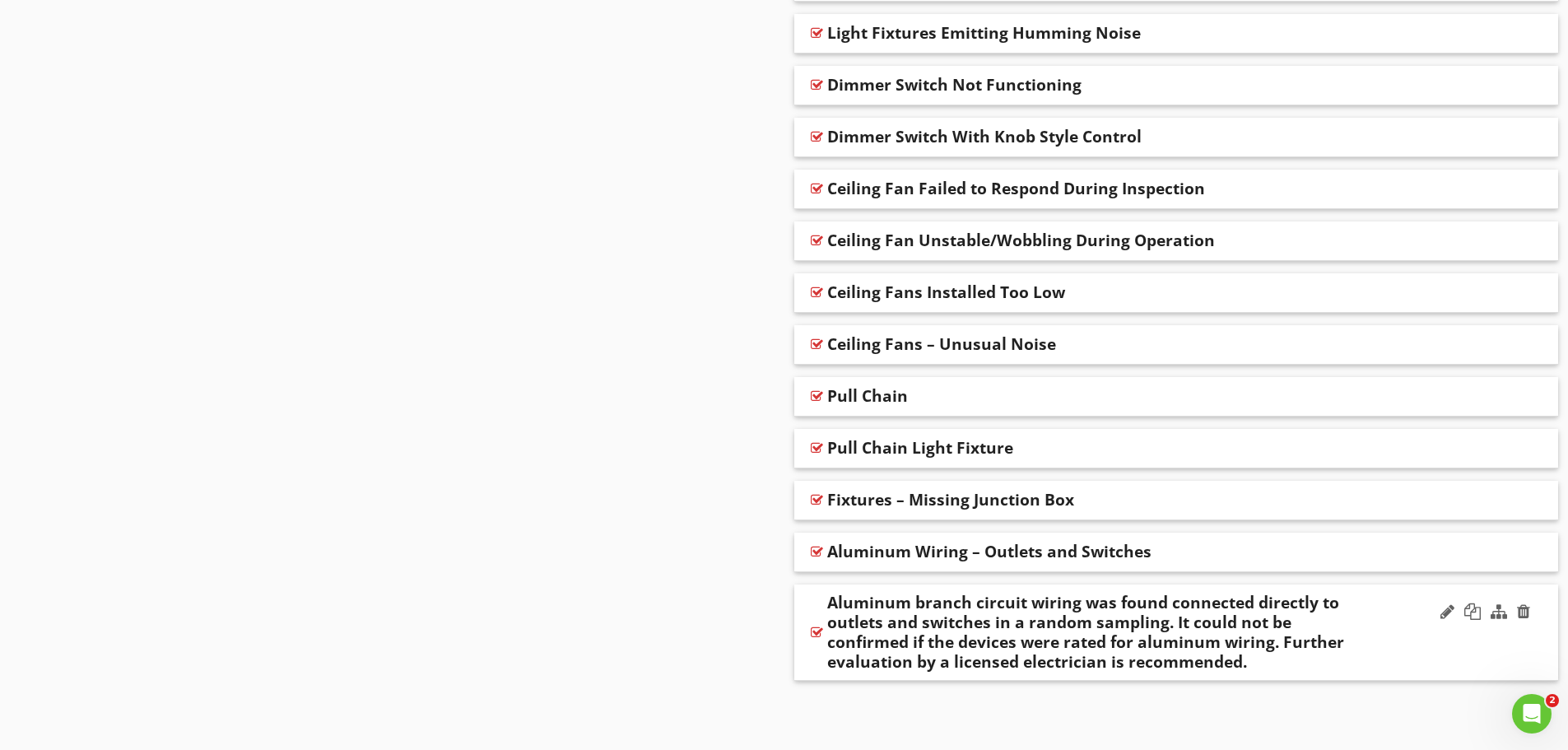
click at [1260, 630] on div "Aluminum branch circuit wiring was found connected directly to outlets and swit…" at bounding box center [1101, 632] width 548 height 79
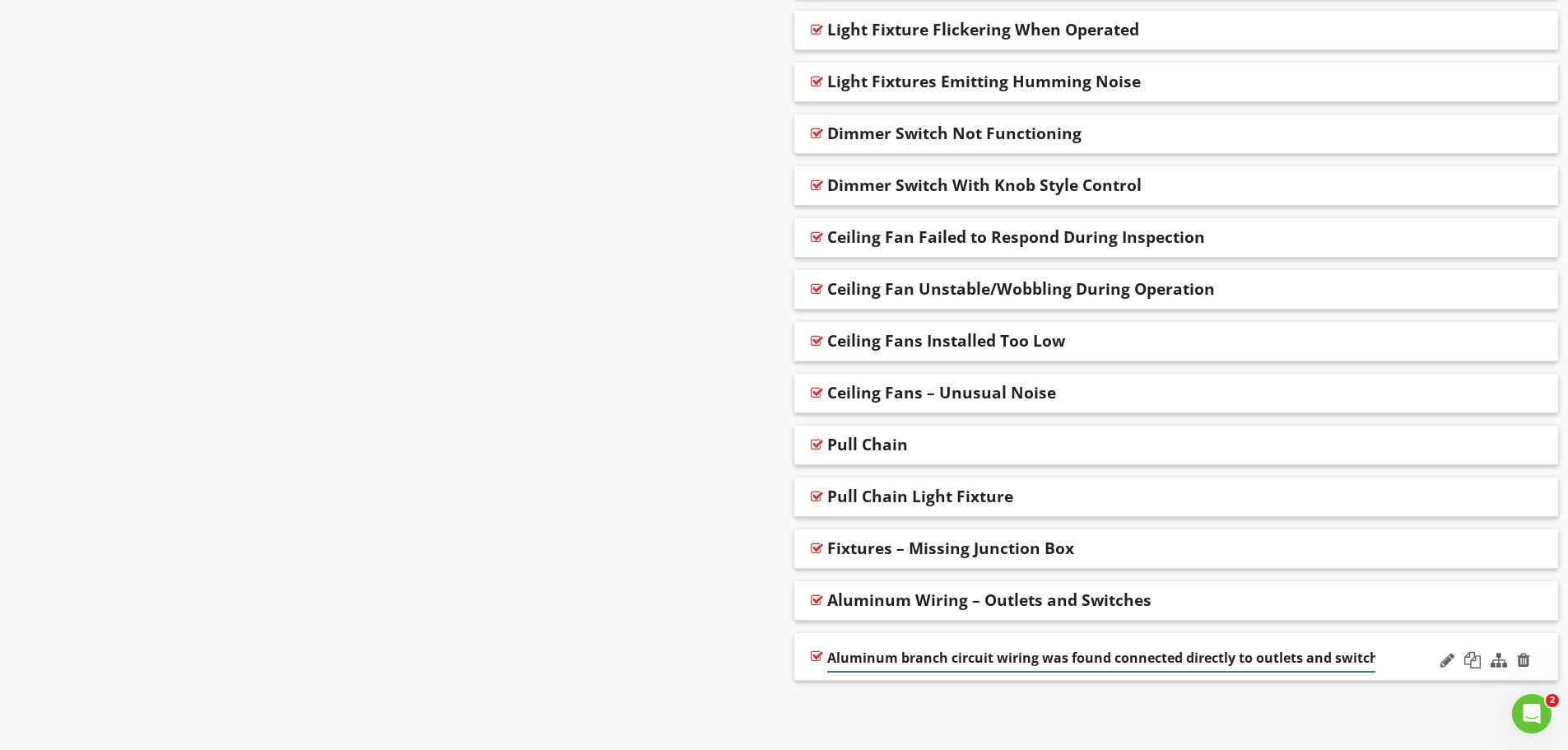
scroll to position [0, 1046]
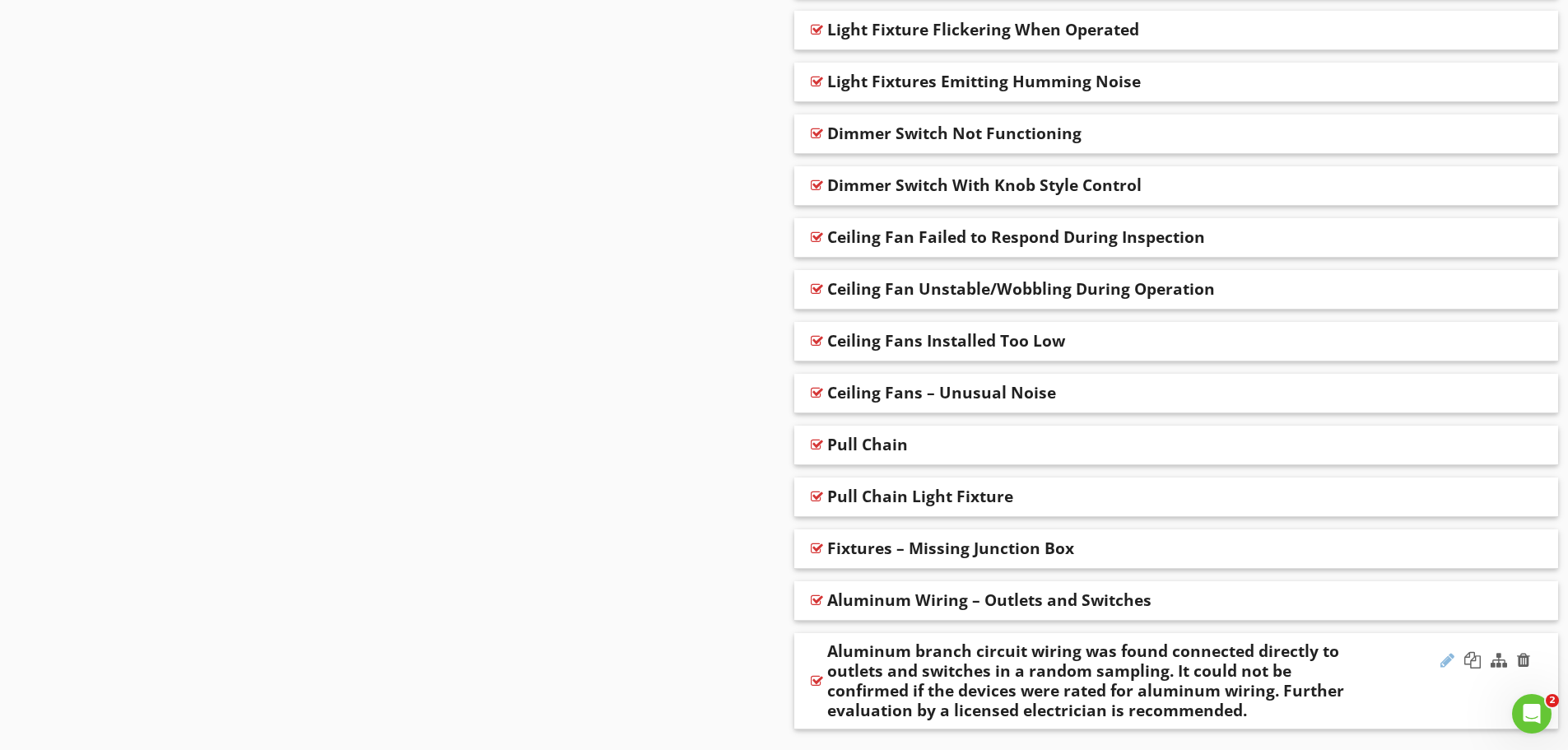
click at [1446, 662] on div at bounding box center [1448, 660] width 14 height 16
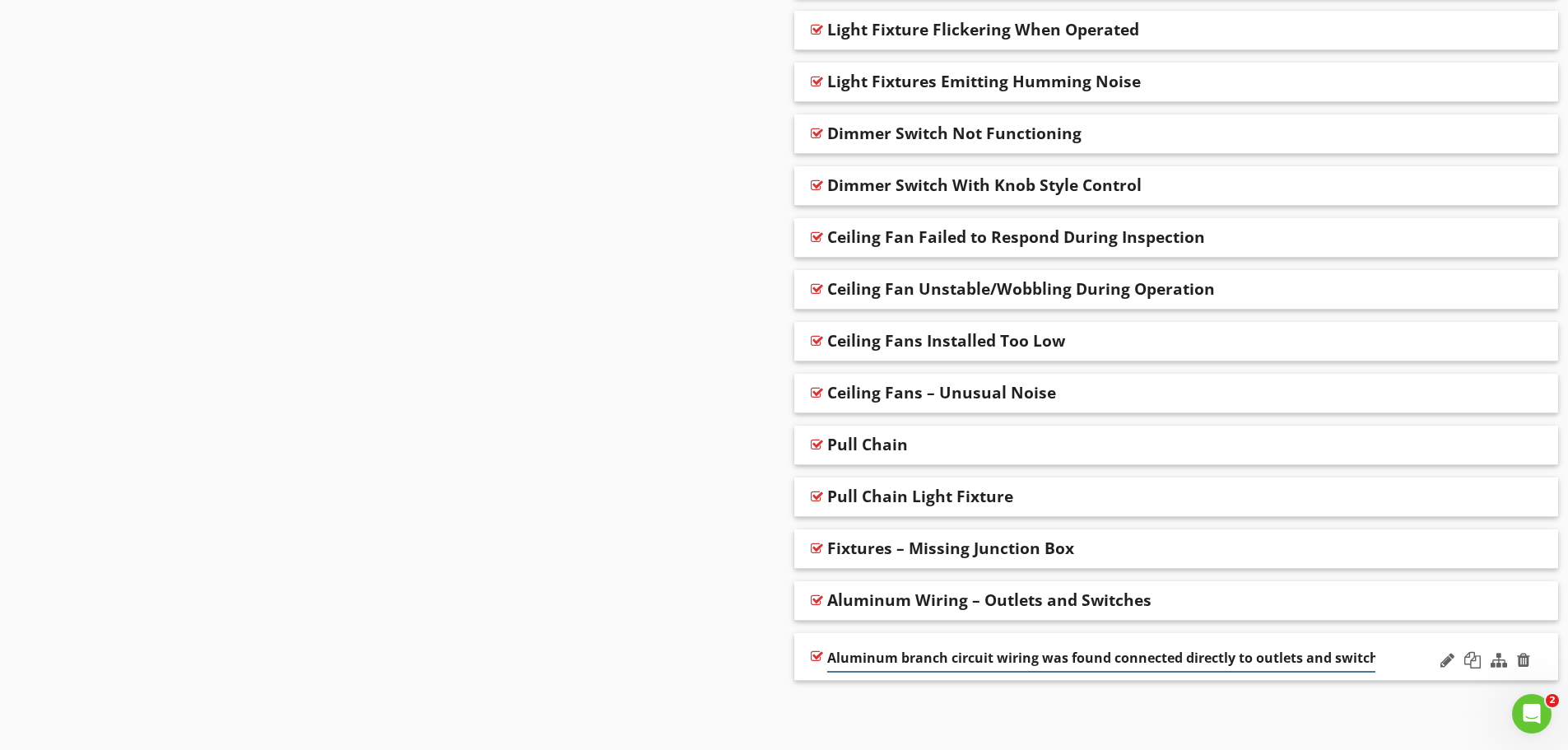
click at [1438, 662] on div at bounding box center [1485, 662] width 96 height 40
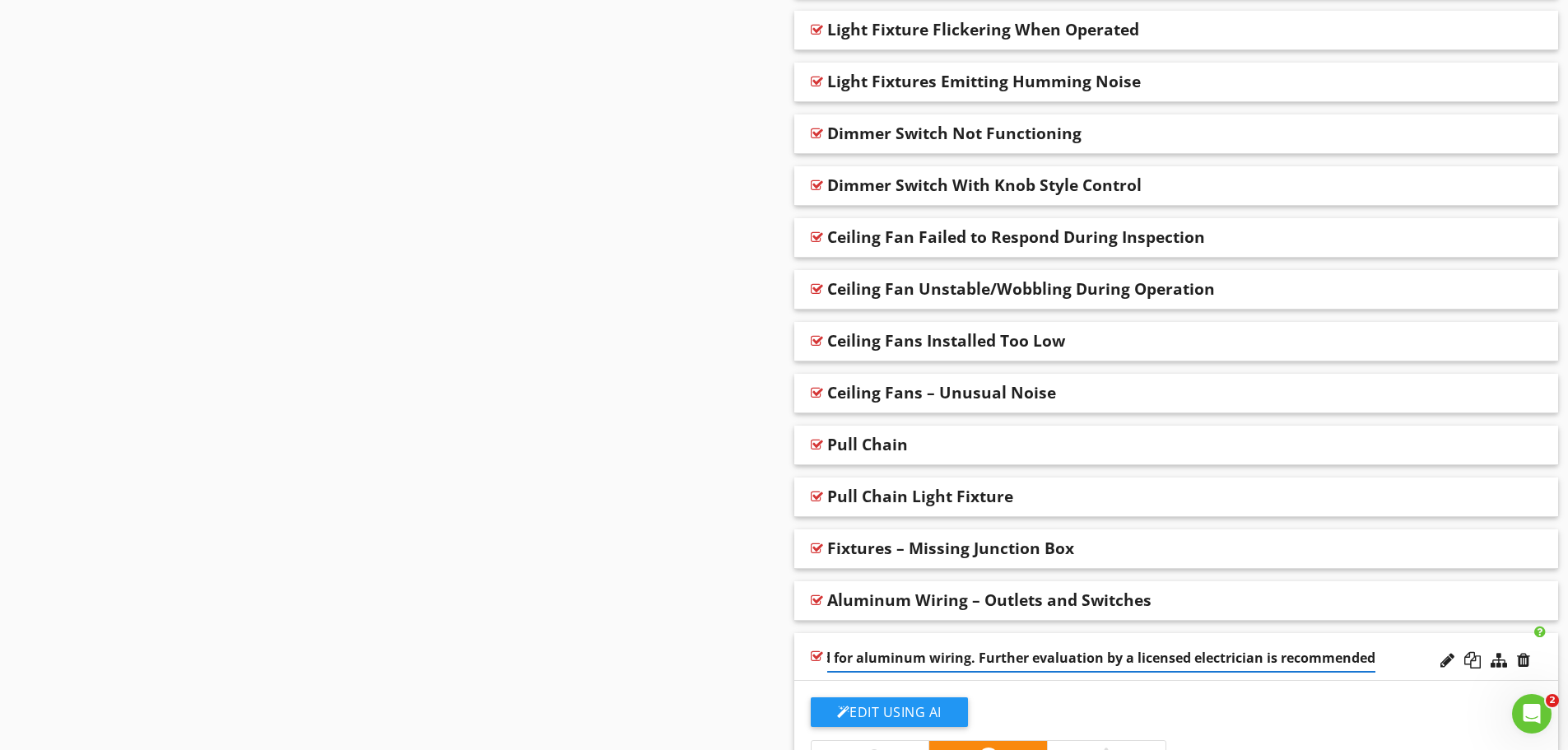
click at [1403, 662] on div "Aluminum branch circuit wiring was found connected directly to outlets and swit…" at bounding box center [1176, 656] width 764 height 48
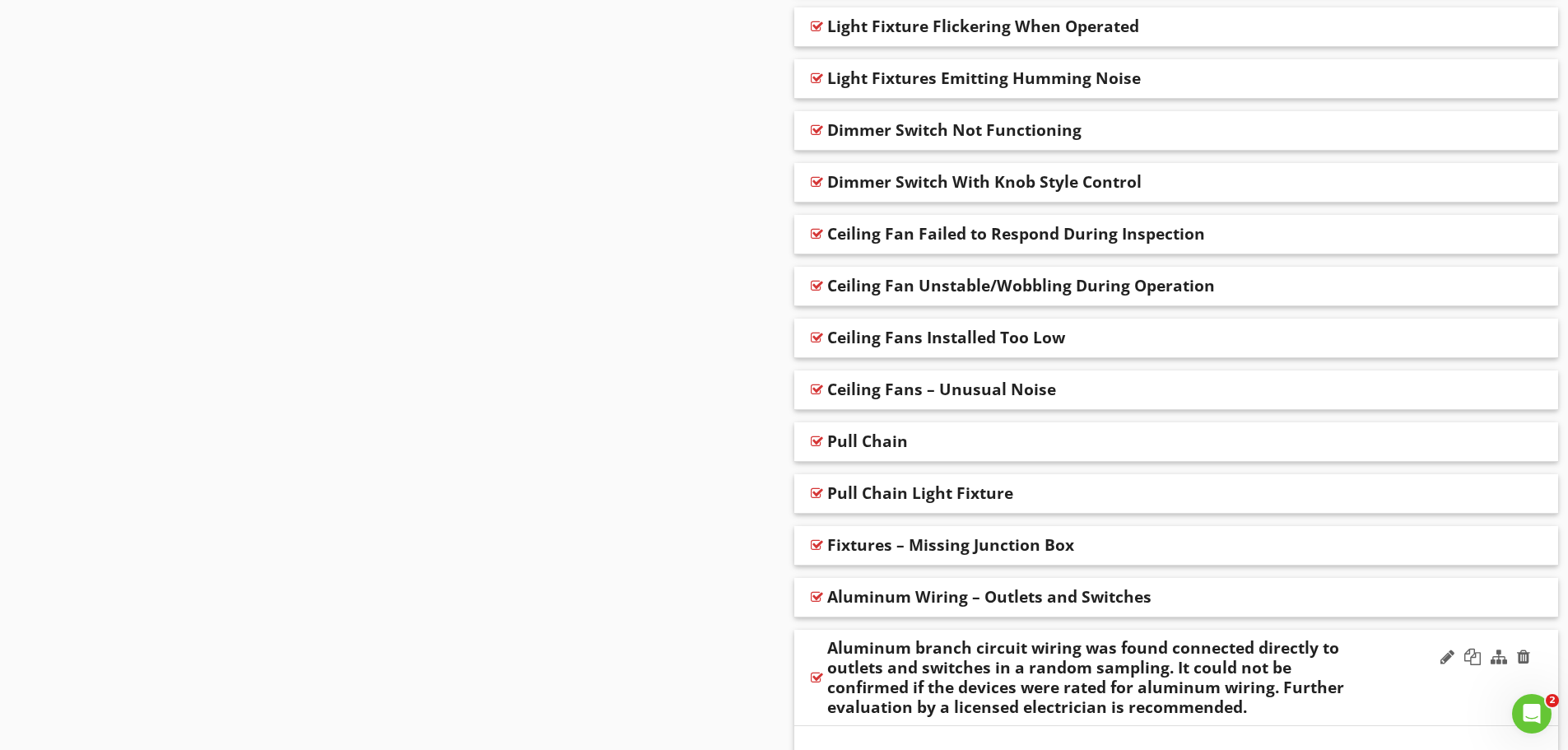
scroll to position [4030, 0]
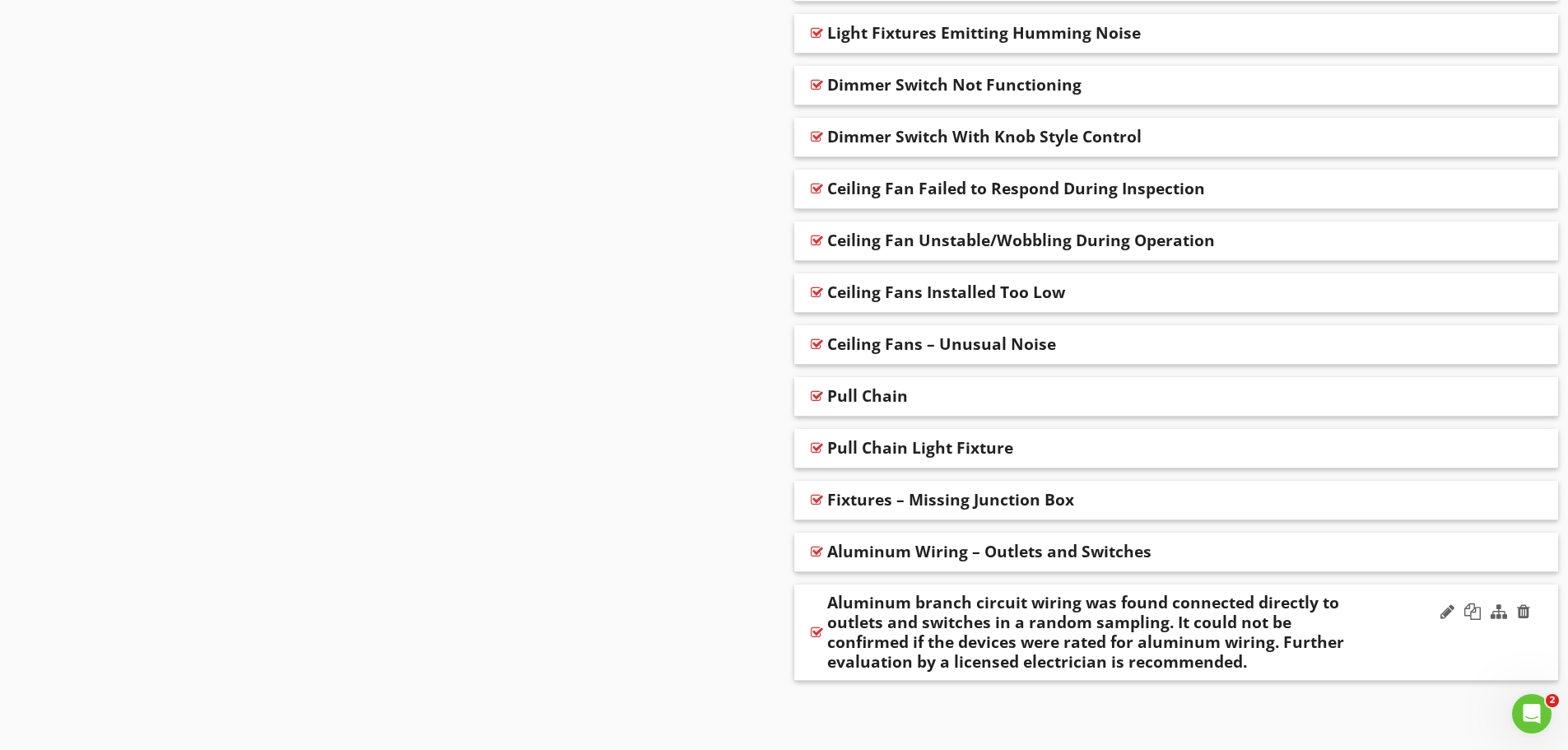
click at [1424, 635] on div "Aluminum branch circuit wiring was found connected directly to outlets and swit…" at bounding box center [1176, 632] width 764 height 96
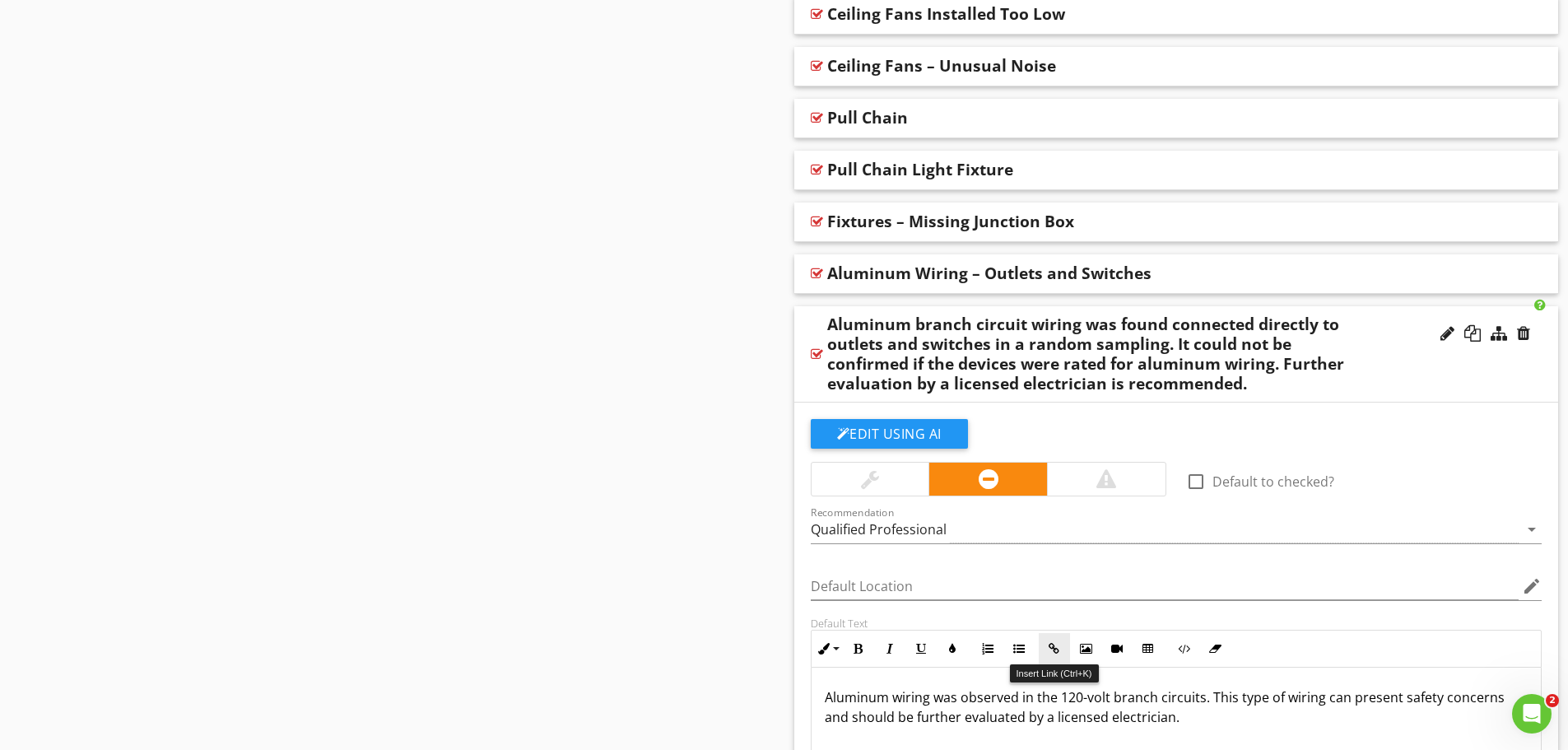
scroll to position [4360, 0]
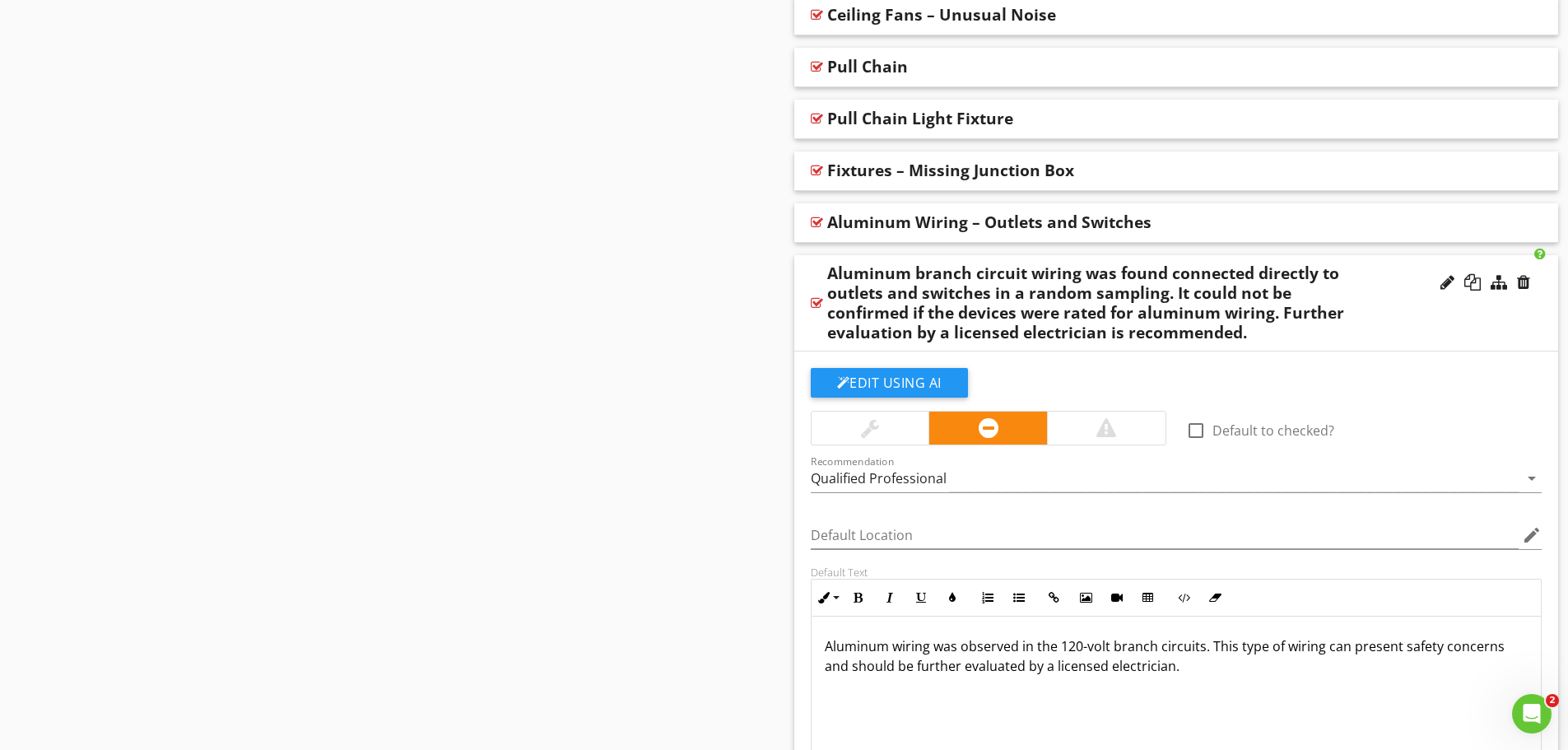
click at [960, 647] on p "Aluminum wiring was observed in the 120-volt branch circuits. This type of wiri…" at bounding box center [1177, 656] width 704 height 40
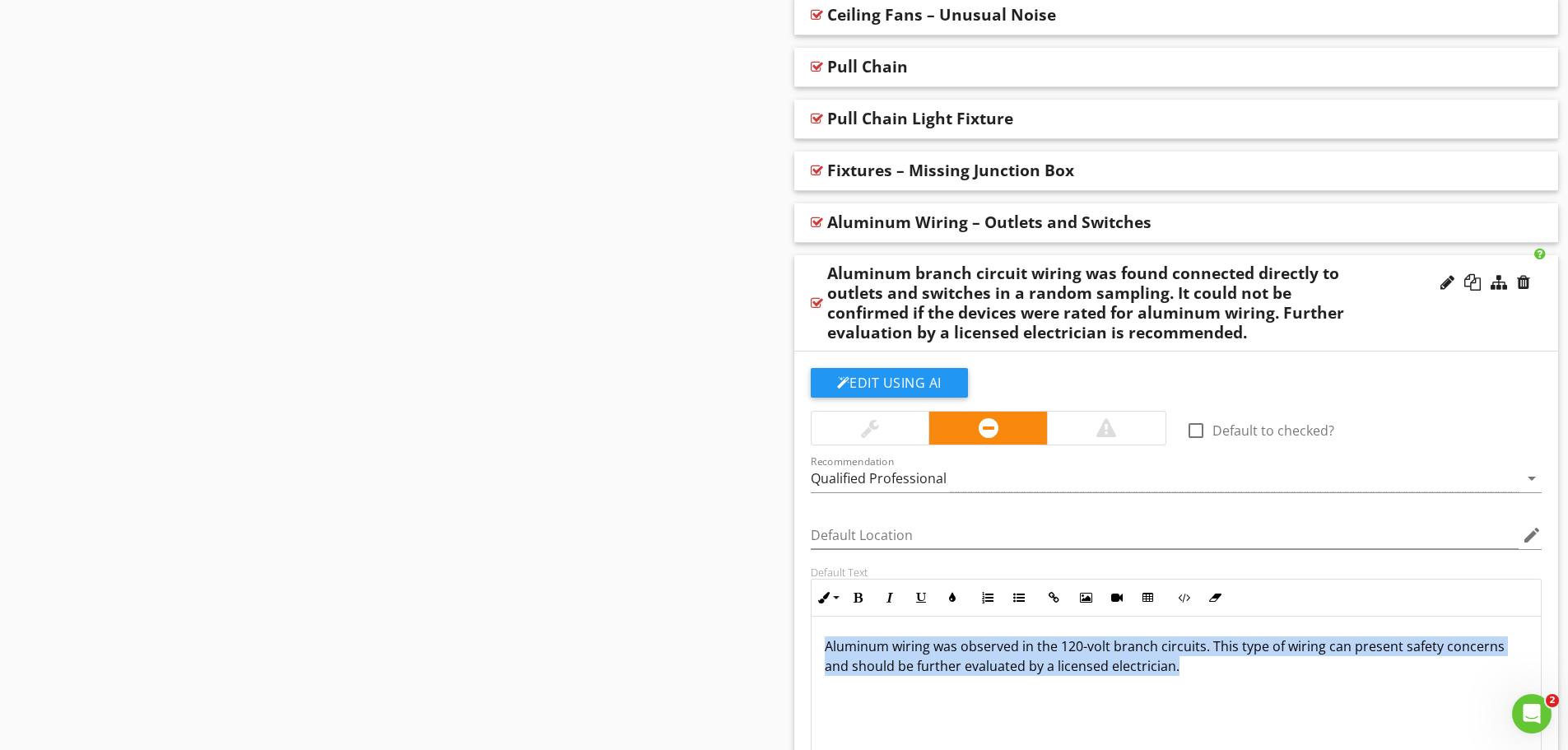
click at [960, 647] on p "Aluminum wiring was observed in the 120-volt branch circuits. This type of wiri…" at bounding box center [1177, 656] width 704 height 40
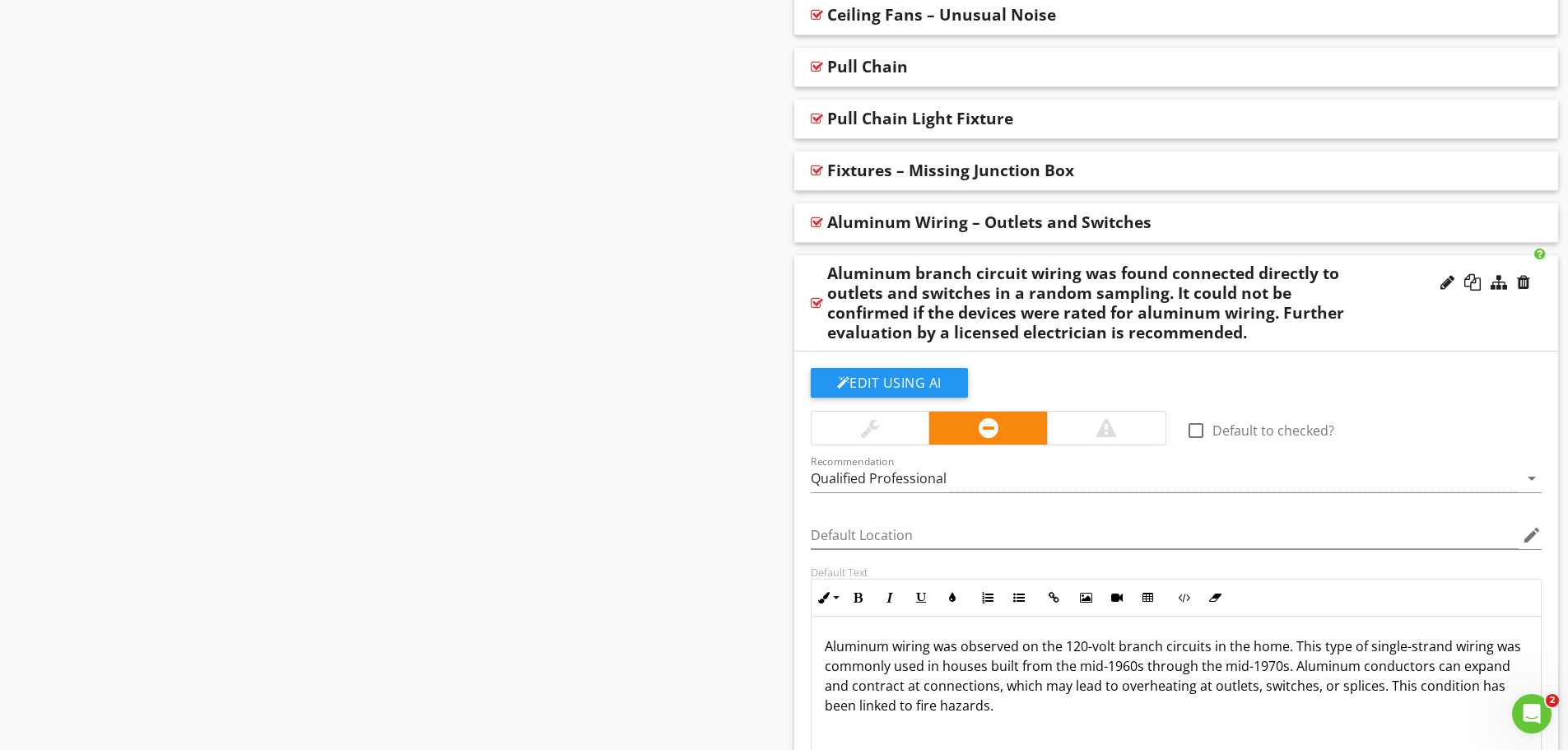
click at [1002, 309] on div "Aluminum branch circuit wiring was found connected directly to outlets and swit…" at bounding box center [1101, 303] width 548 height 79
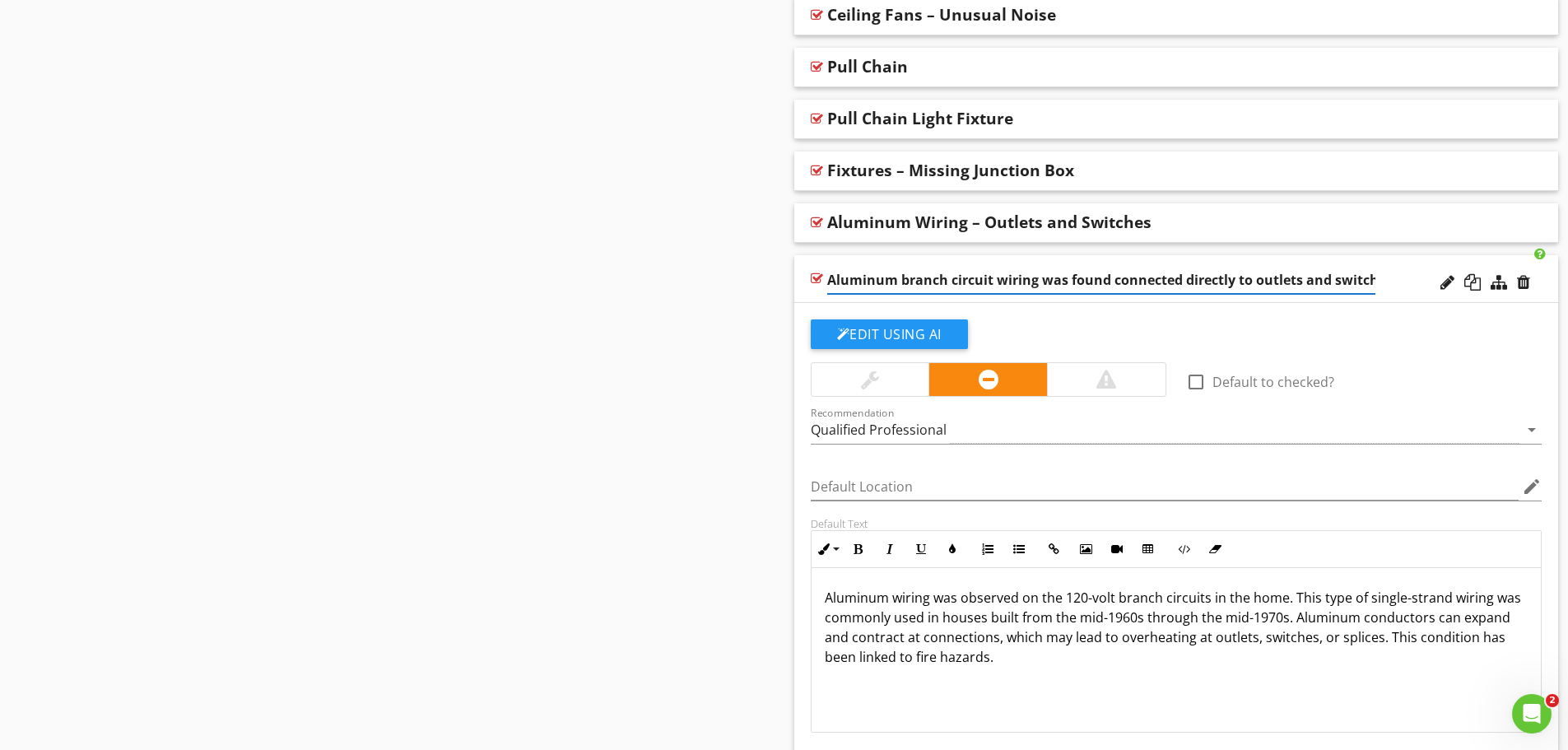
scroll to position [0, 1046]
click at [978, 279] on input "Aluminum branch circuit wiring was found connected directly to outlets and swit…" at bounding box center [1101, 280] width 548 height 27
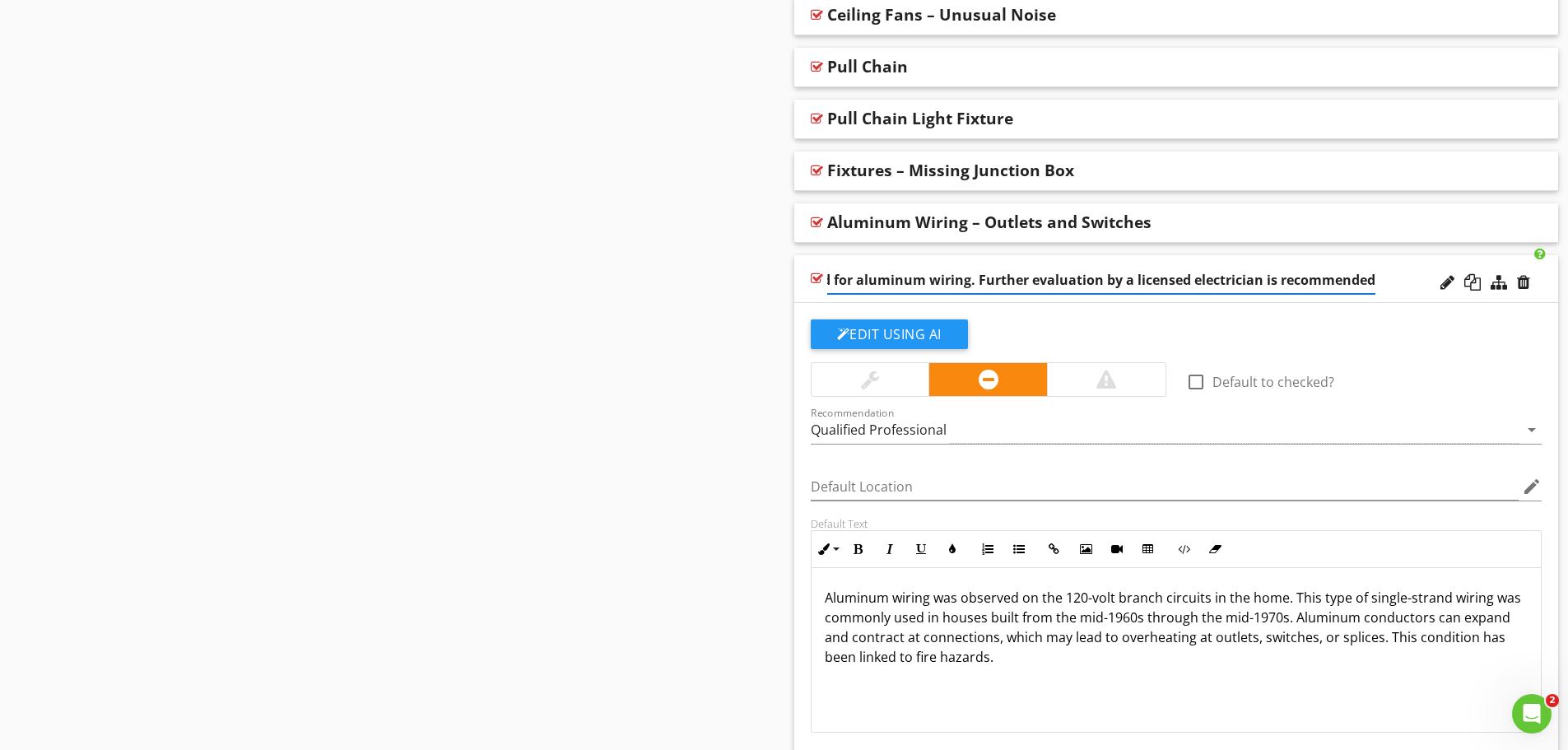
paste input "Wiring – 120V Branch Circuits"
type input "Aluminum Wiring – 120V Branch Circuits"
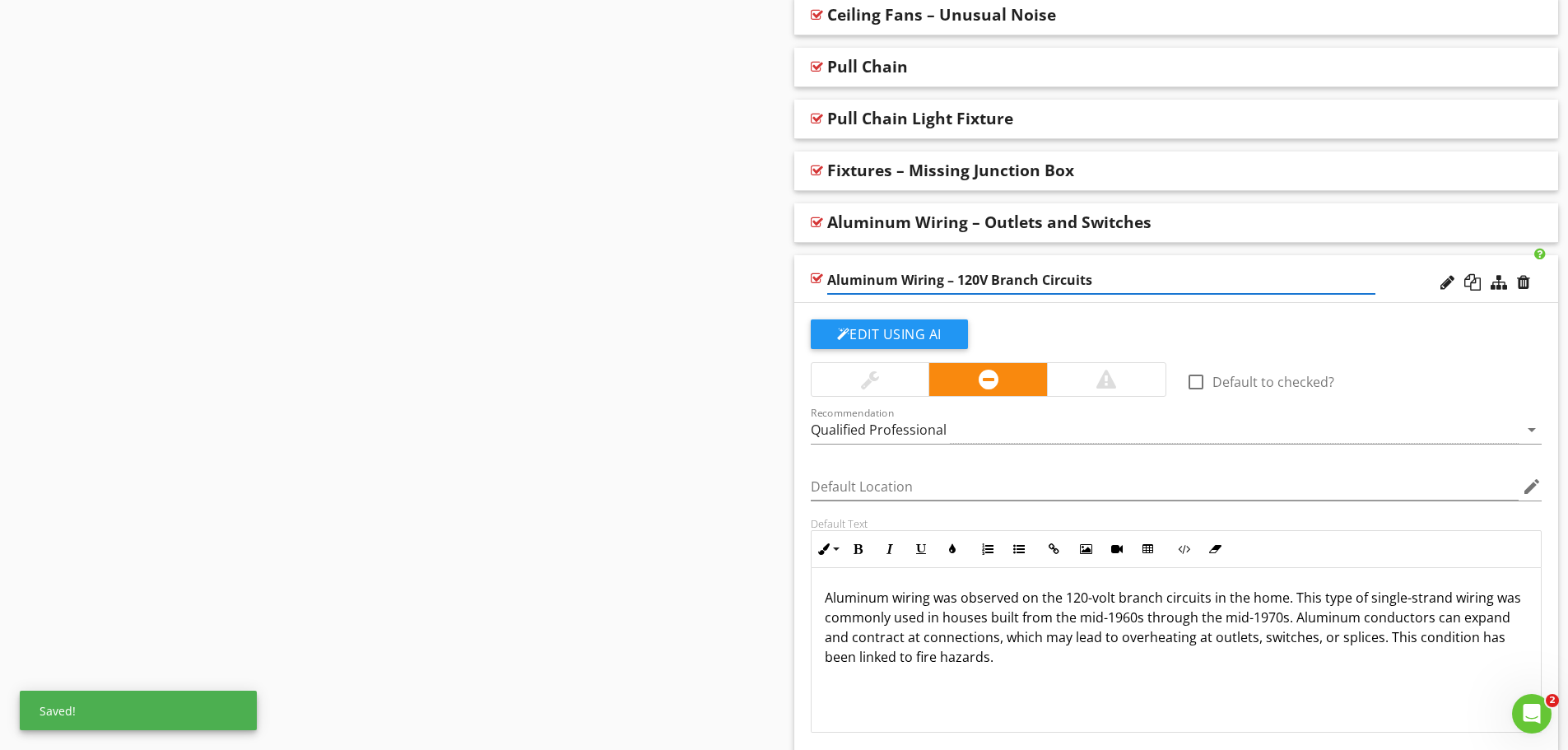
click at [1255, 276] on input "Aluminum Wiring – 120V Branch Circuits" at bounding box center [1101, 280] width 548 height 27
click at [1174, 275] on input "Aluminum Wiring – 120V Branch Circuits" at bounding box center [1101, 280] width 548 height 27
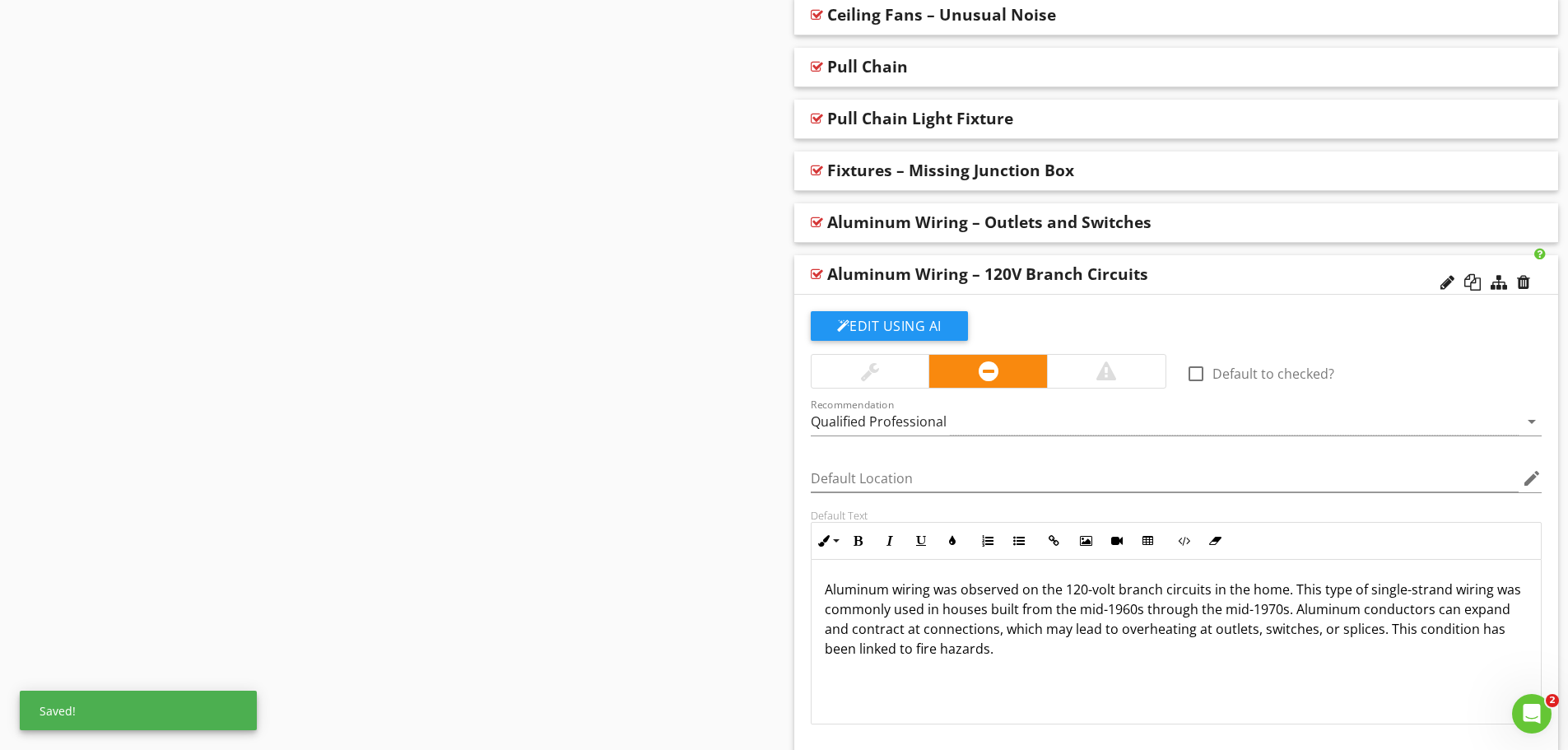
click at [1286, 278] on div "Aluminum Wiring – 120V Branch Circuits" at bounding box center [1101, 274] width 548 height 20
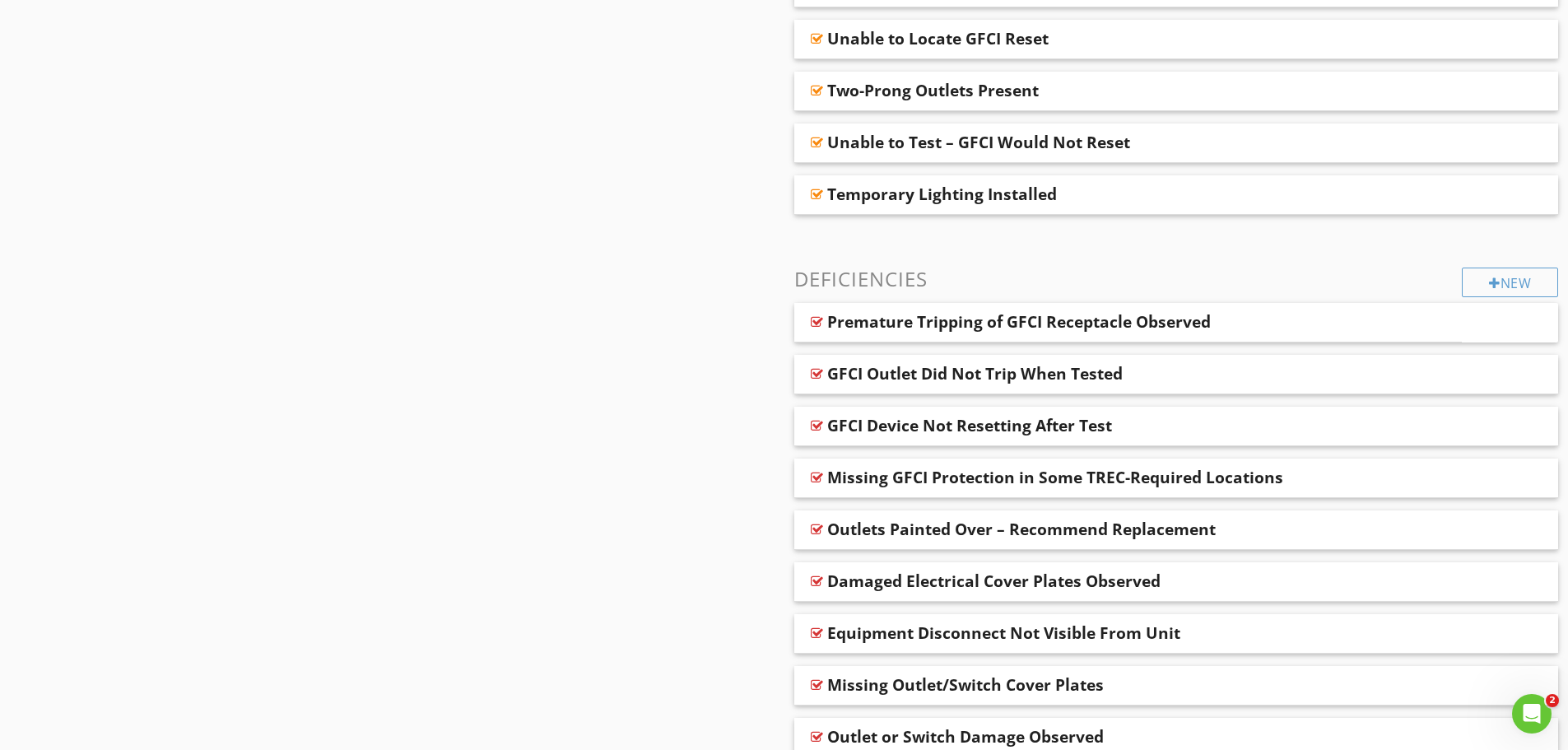
scroll to position [1751, 0]
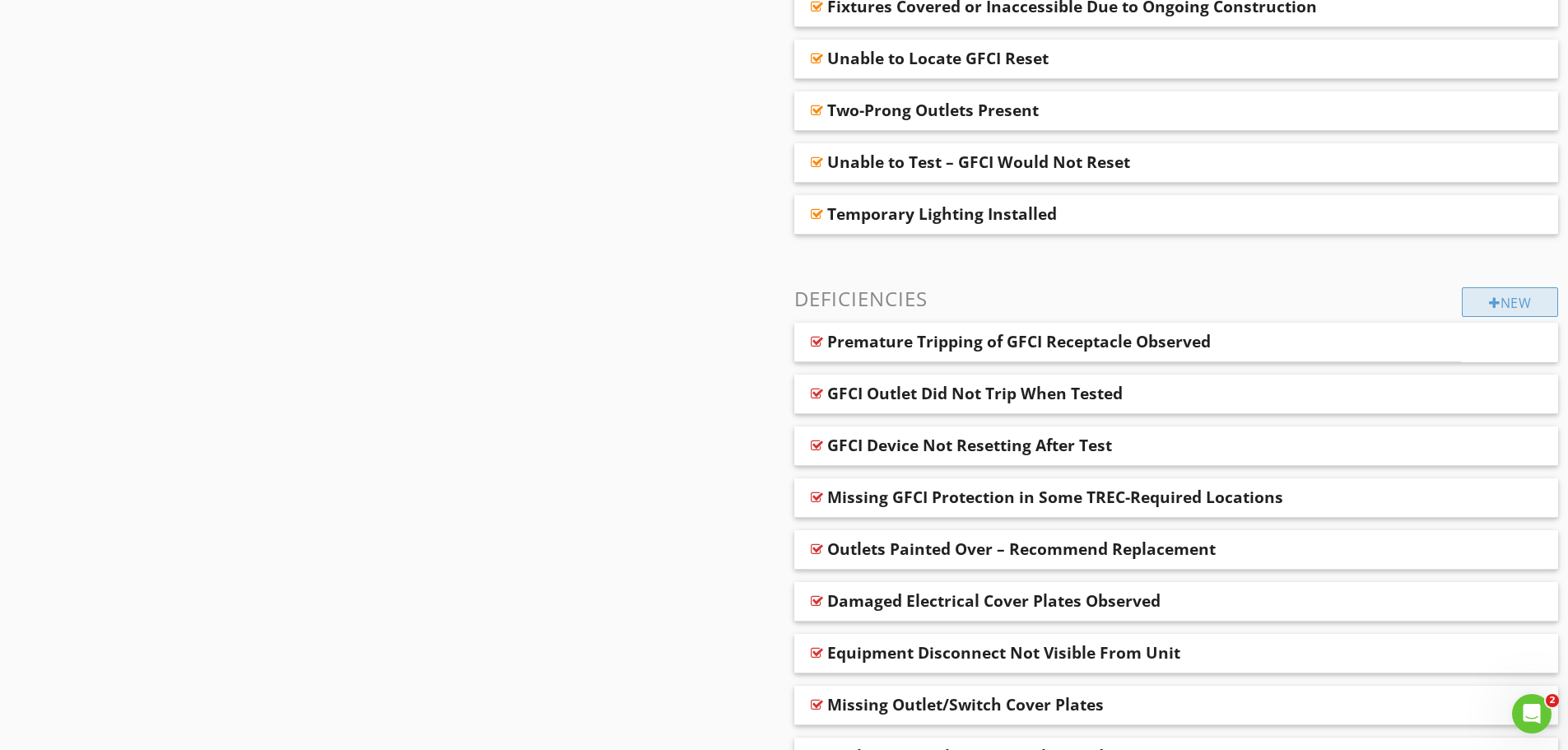
click at [1497, 300] on div "New" at bounding box center [1510, 302] width 96 height 29
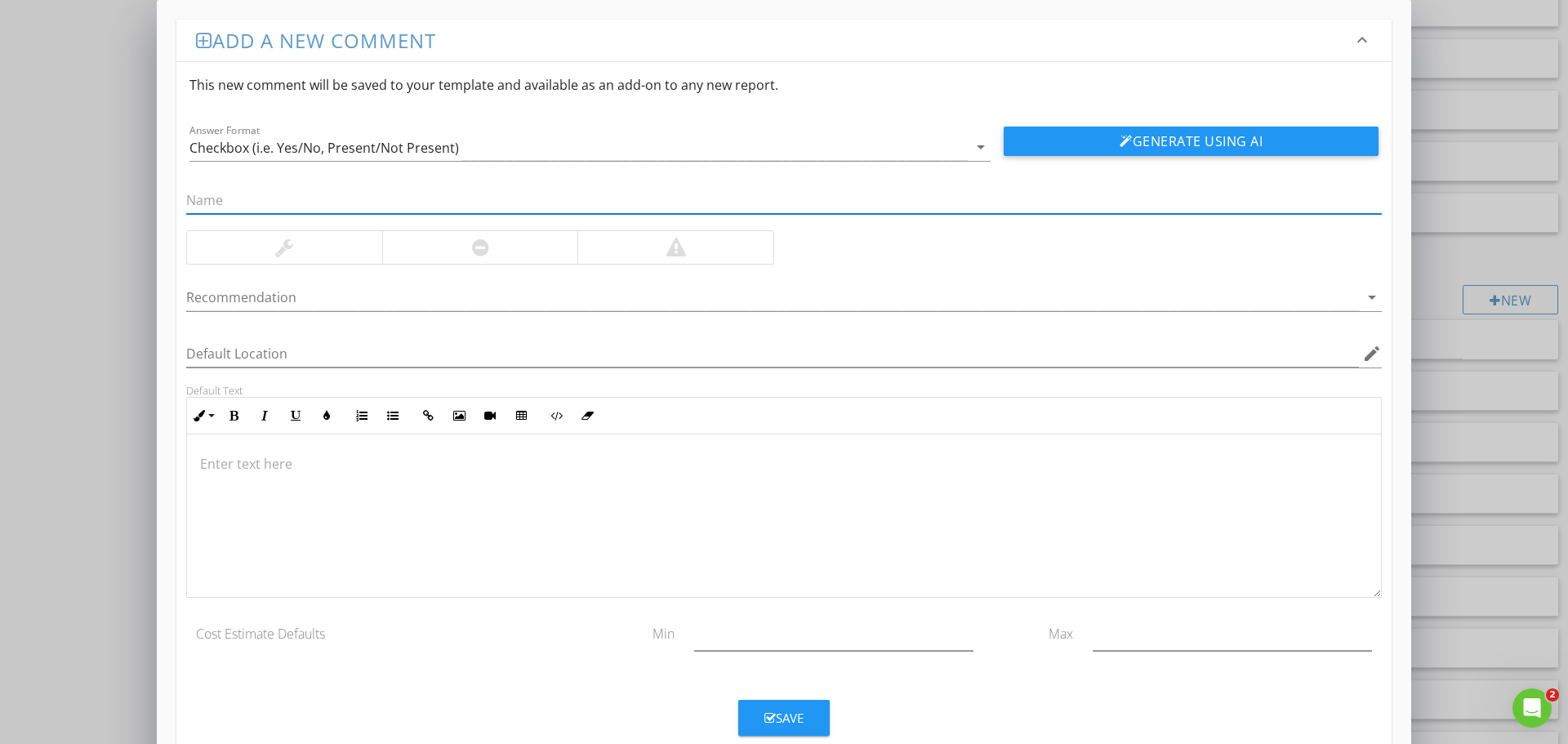
paste input "Copper/Aluminum Wiring – Improper Mix"
type input "Copper/Aluminum Wiring – Improper Mix"
click at [457, 243] on div at bounding box center [480, 248] width 196 height 33
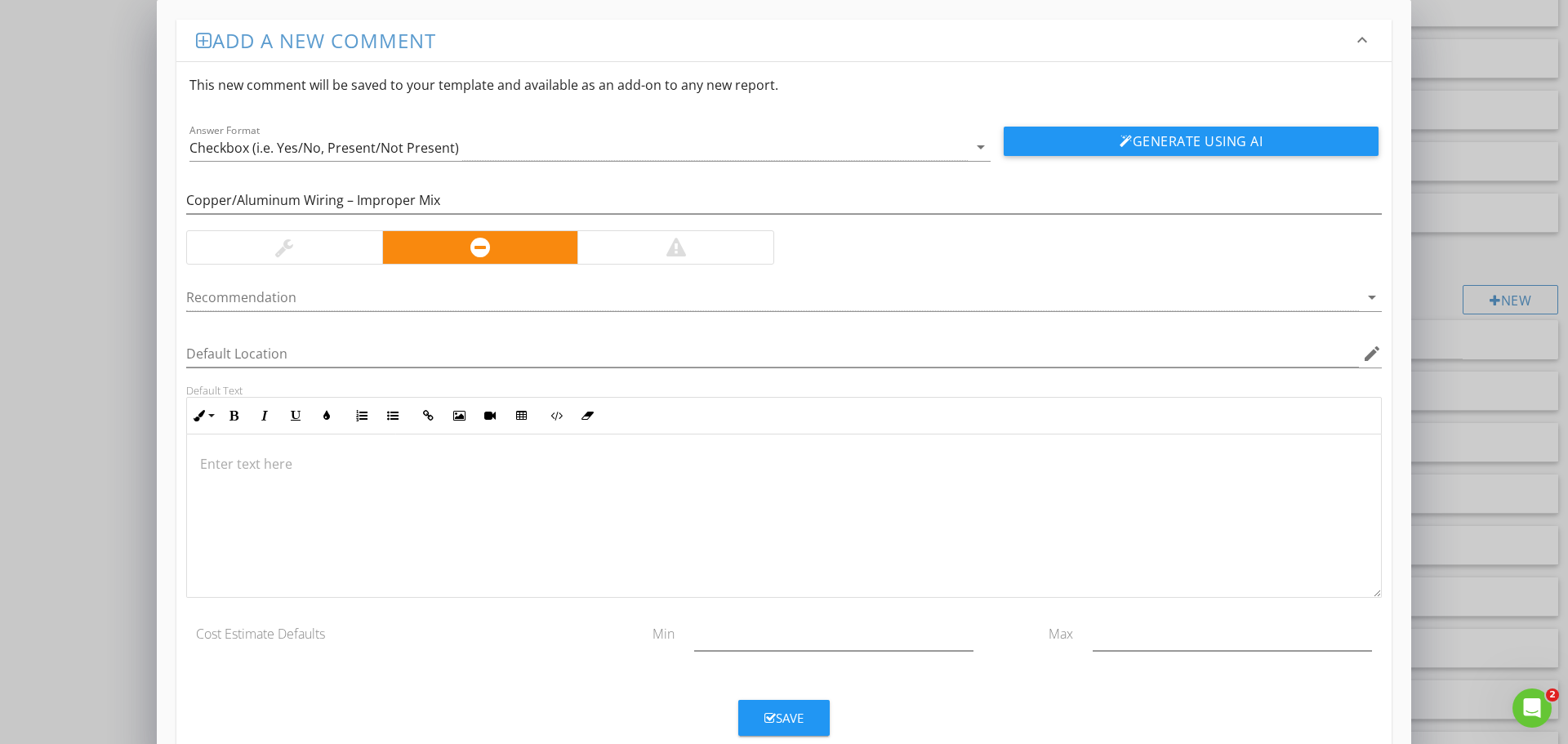
click at [312, 532] on div at bounding box center [784, 516] width 1194 height 163
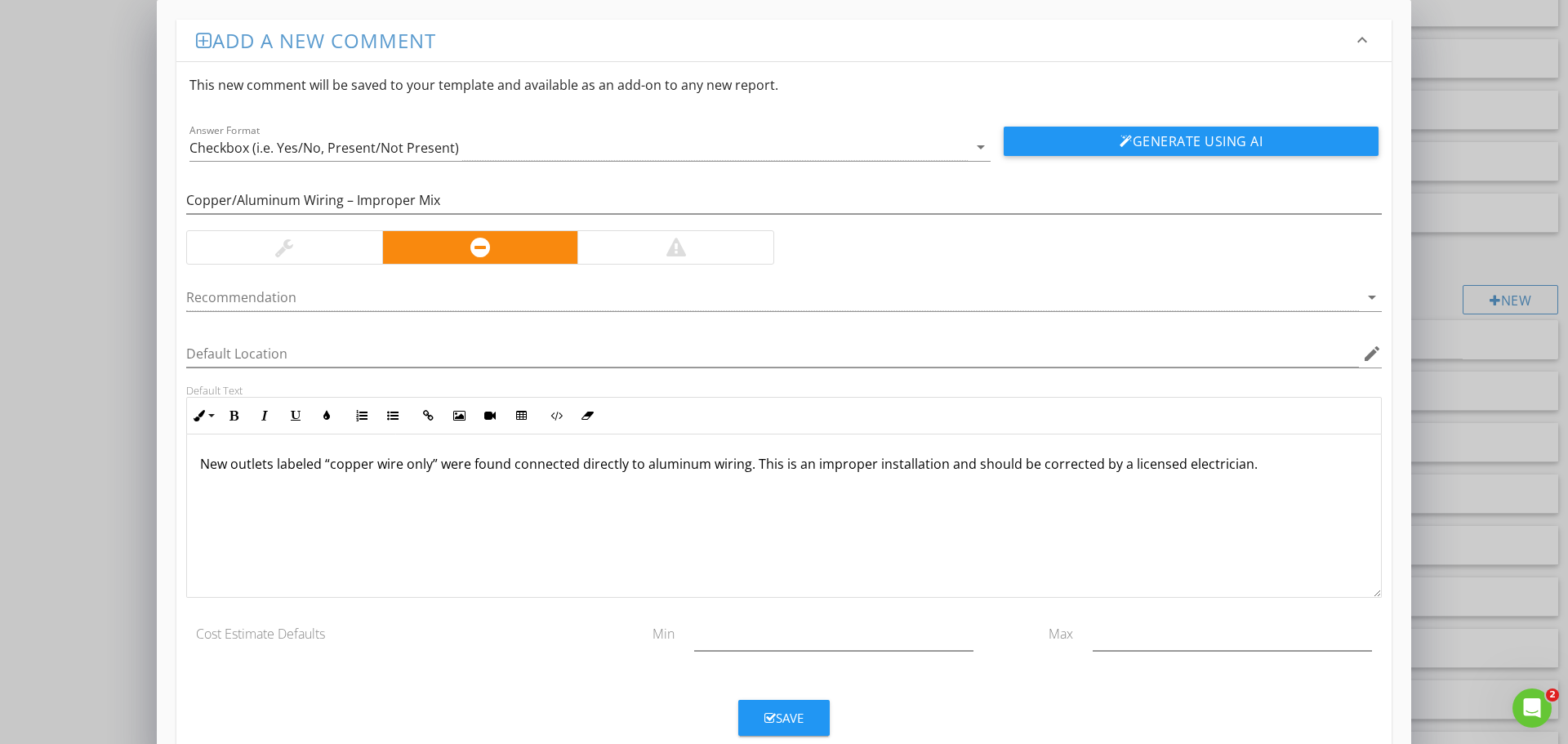
click at [794, 716] on div "Save" at bounding box center [784, 718] width 40 height 19
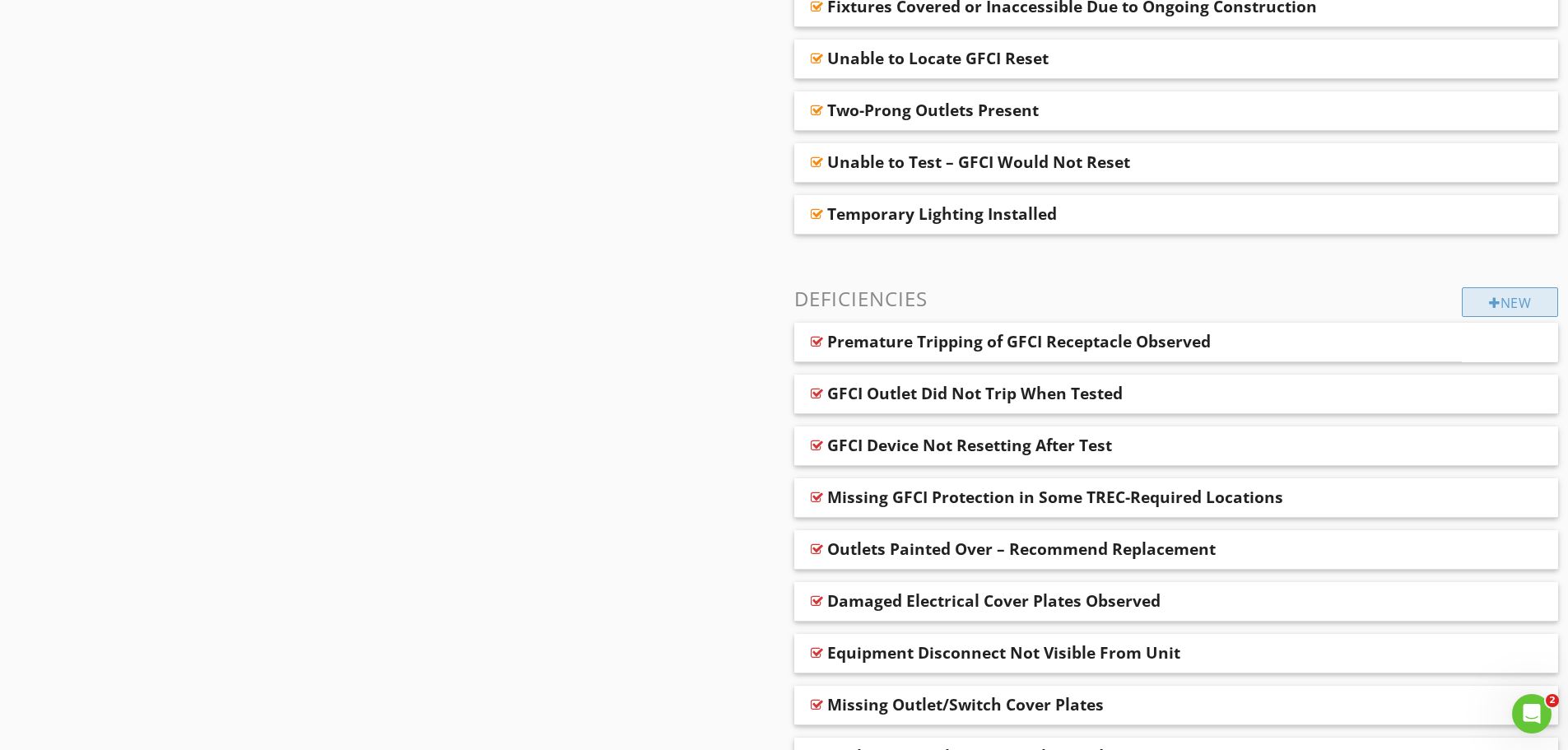
click at [1473, 300] on div "New" at bounding box center [1510, 302] width 96 height 29
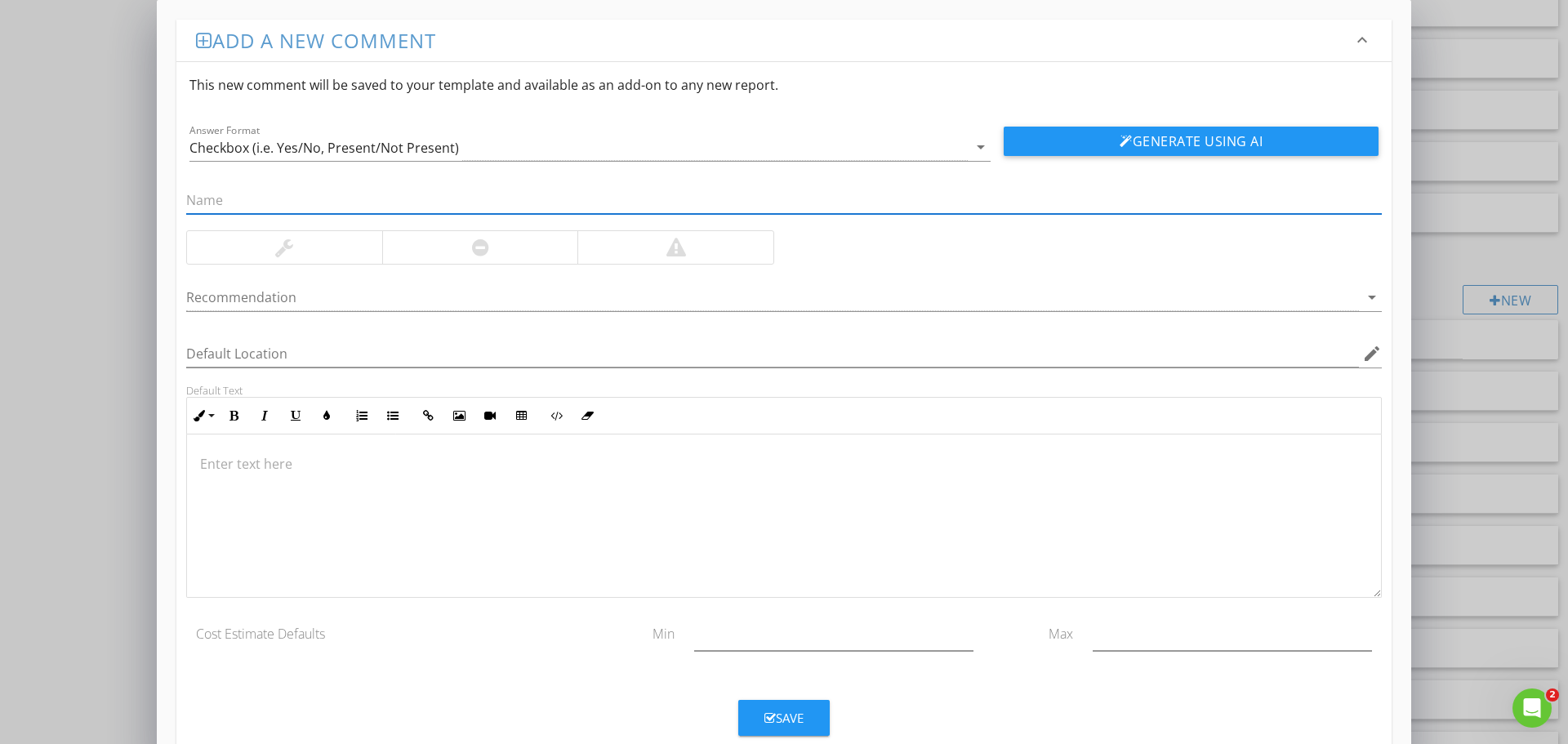
paste input "Aluminum Wiring – Incompatible Devices"
type input "Aluminum Wiring – Incompatible Devices"
click at [446, 247] on div at bounding box center [480, 248] width 196 height 33
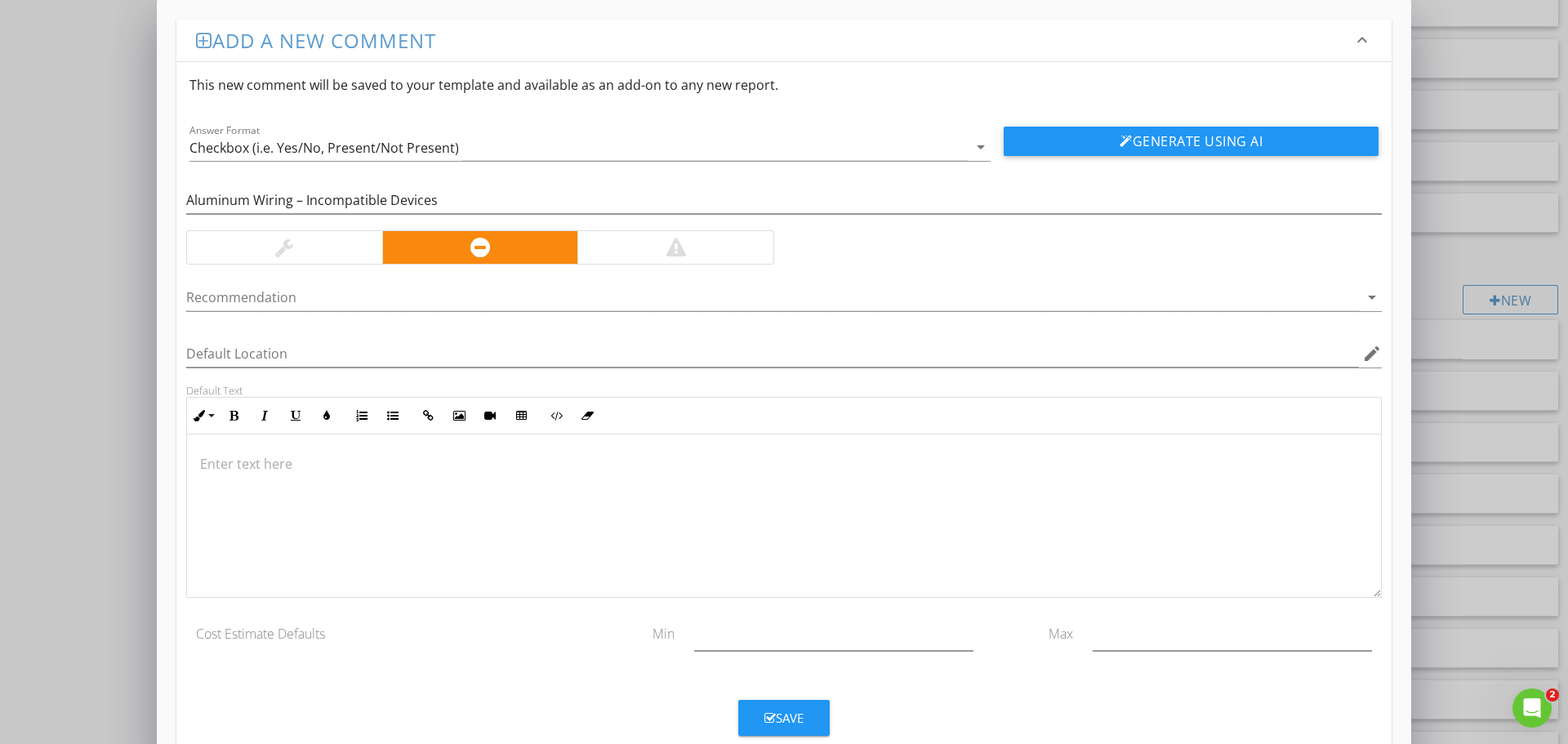
click at [409, 461] on p at bounding box center [784, 464] width 1168 height 20
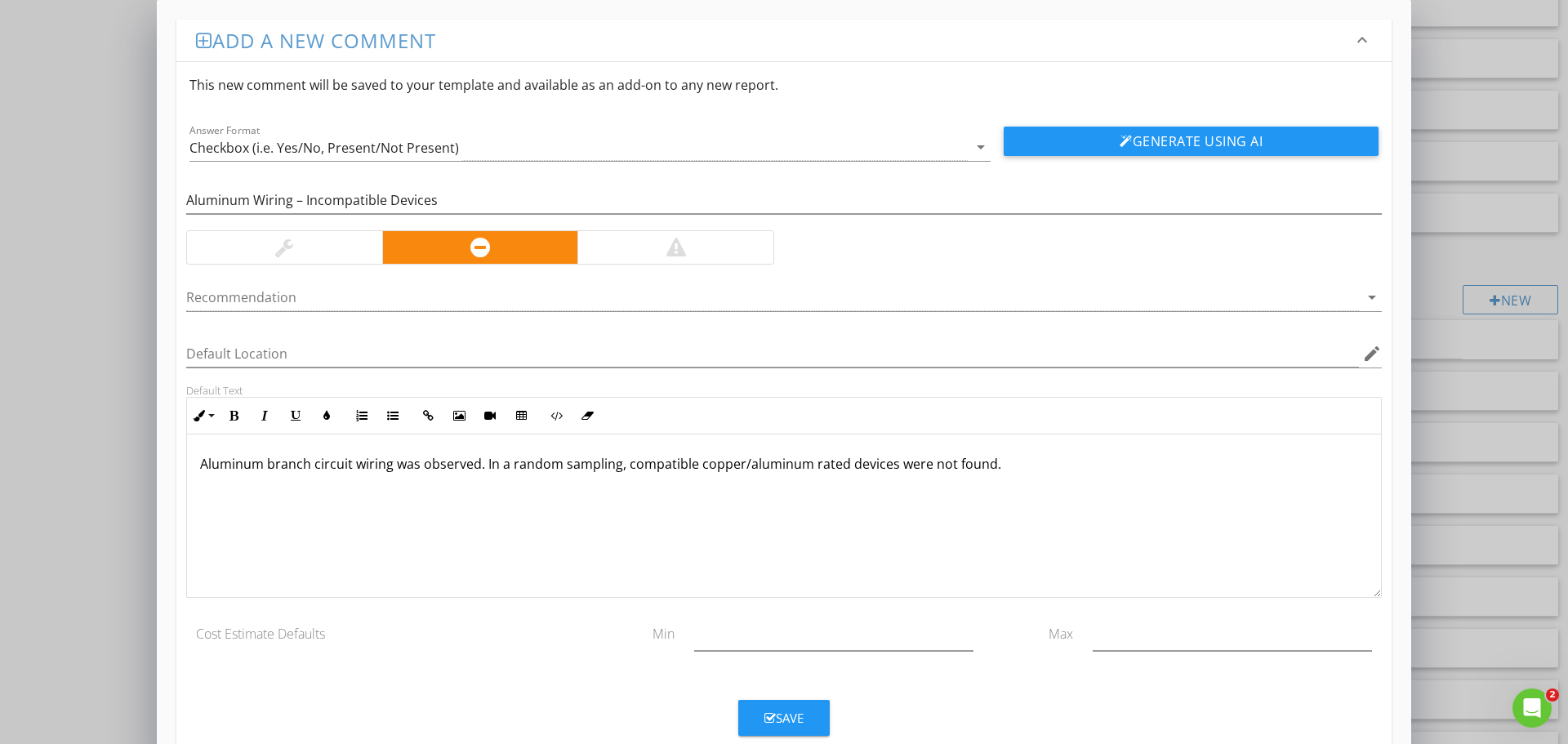
click at [775, 722] on div "Save" at bounding box center [784, 718] width 40 height 19
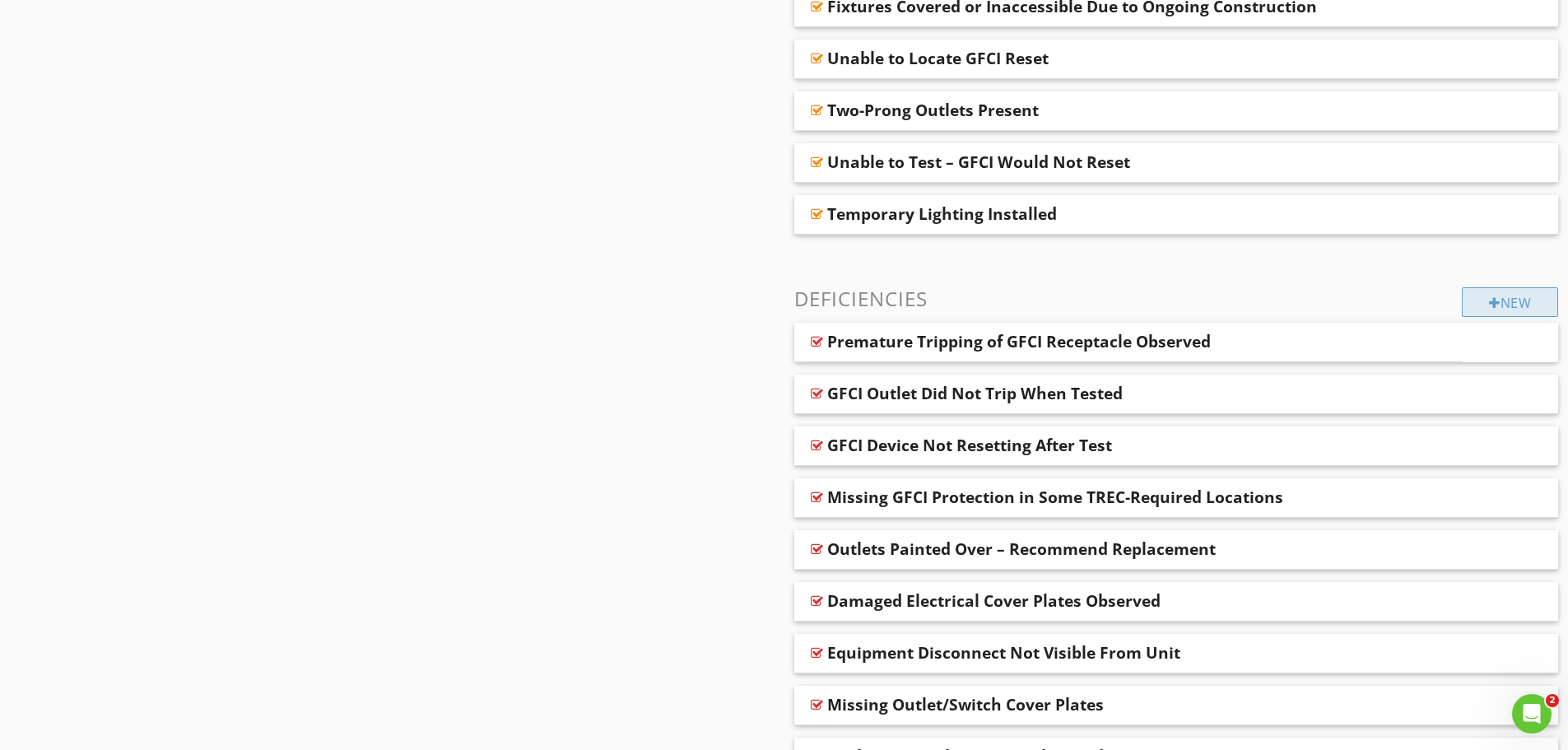
click at [1500, 300] on div "New" at bounding box center [1510, 302] width 96 height 29
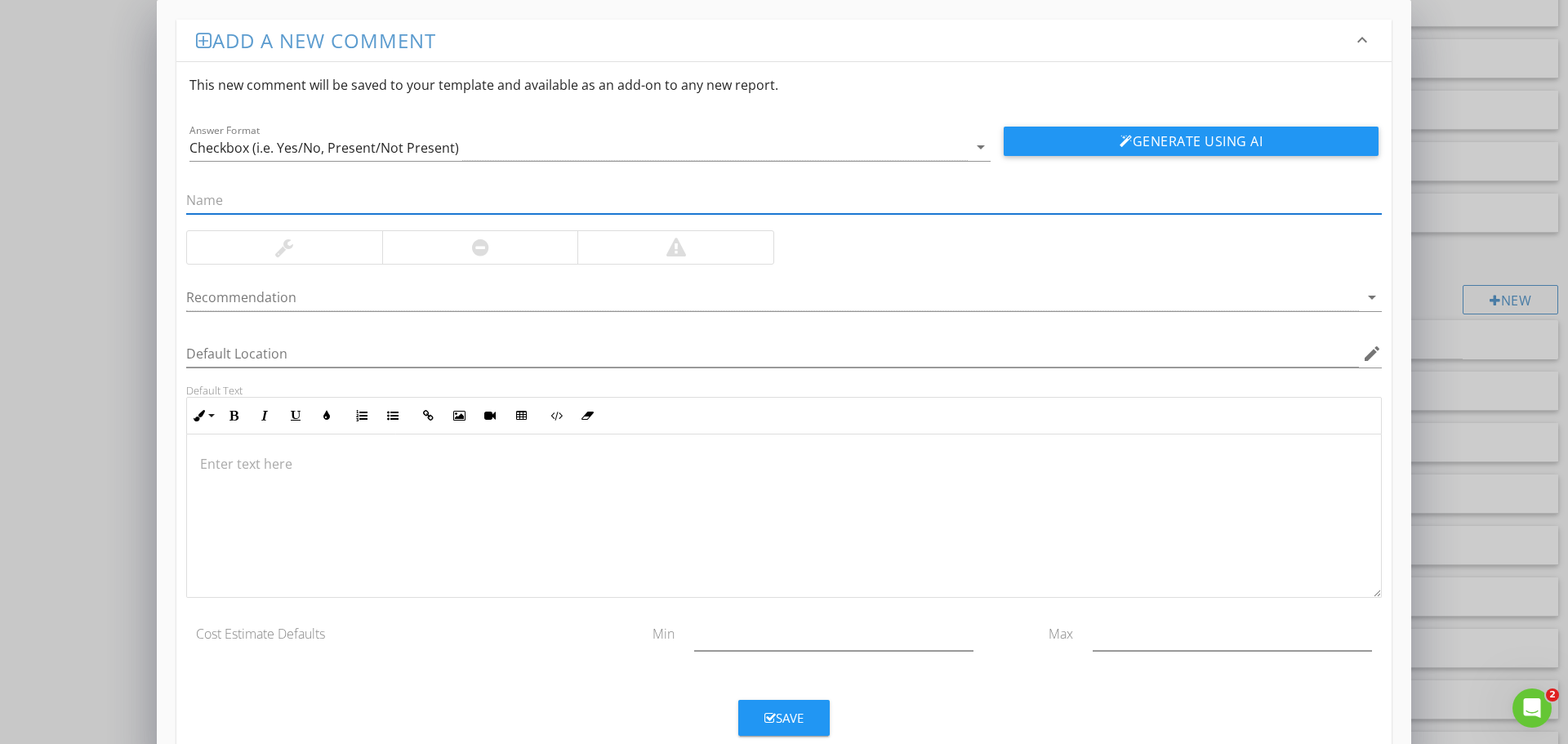
paste input "Aluminum Wiring – Pigtail Connections"
type input "Aluminum Wiring – Pigtail Connections"
click at [704, 263] on div at bounding box center [675, 248] width 196 height 33
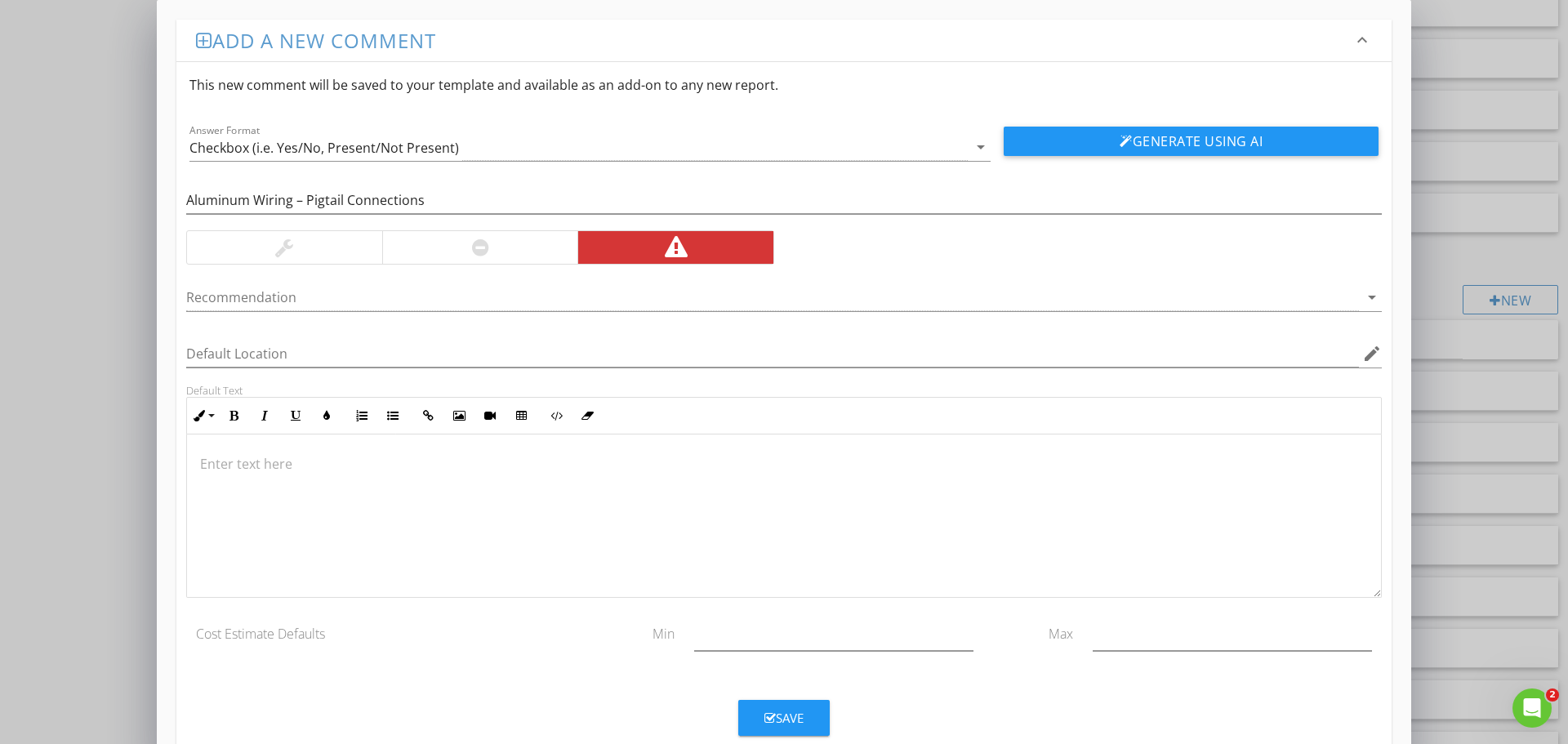
click at [342, 502] on div at bounding box center [784, 516] width 1194 height 163
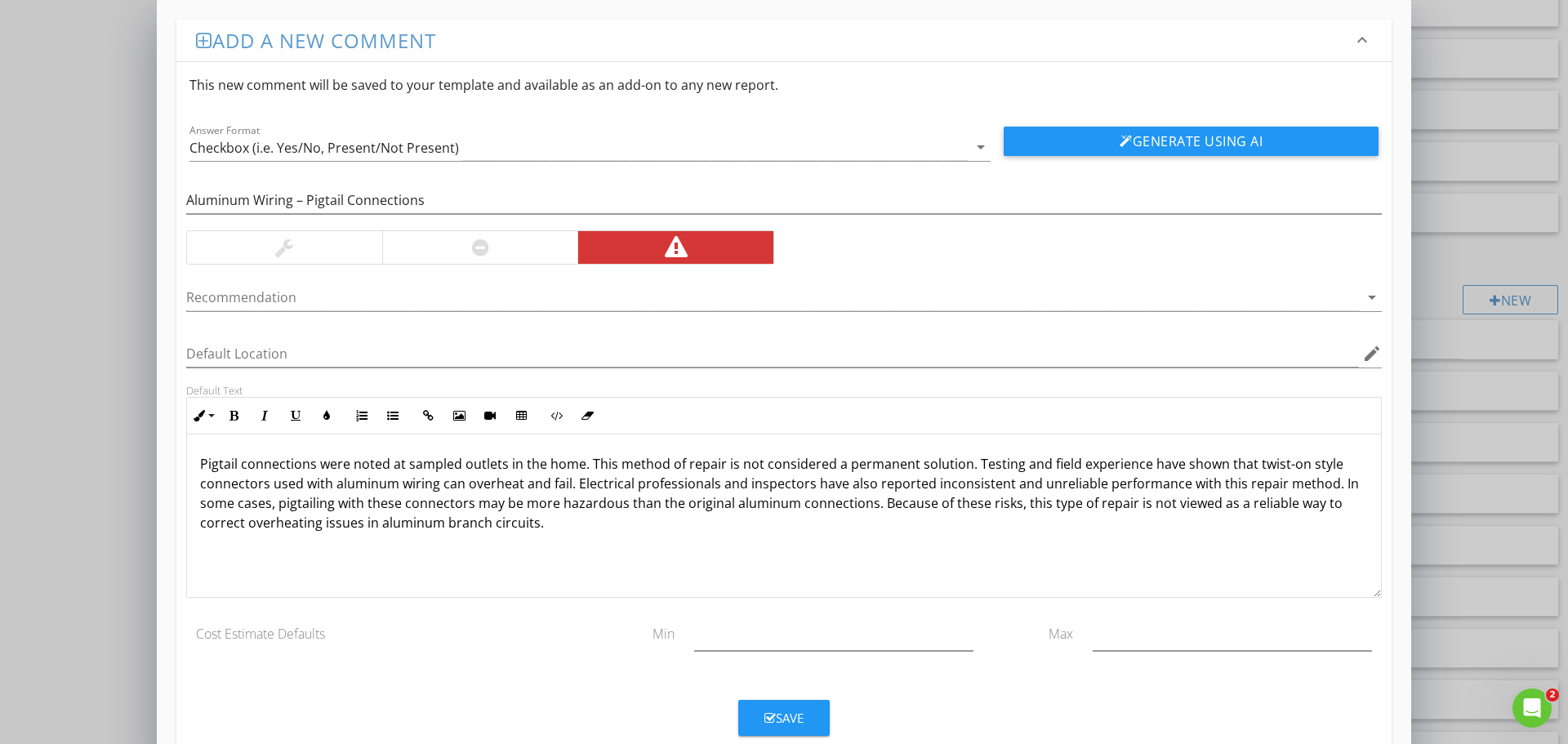
click at [304, 433] on div "Inline Style XLarge Large Normal Small Light Small/Light Bold Italic Underline …" at bounding box center [784, 416] width 1196 height 38
click at [311, 475] on p "Pigtail connections were noted at sampled outlets in the home. This method of r…" at bounding box center [784, 493] width 1168 height 78
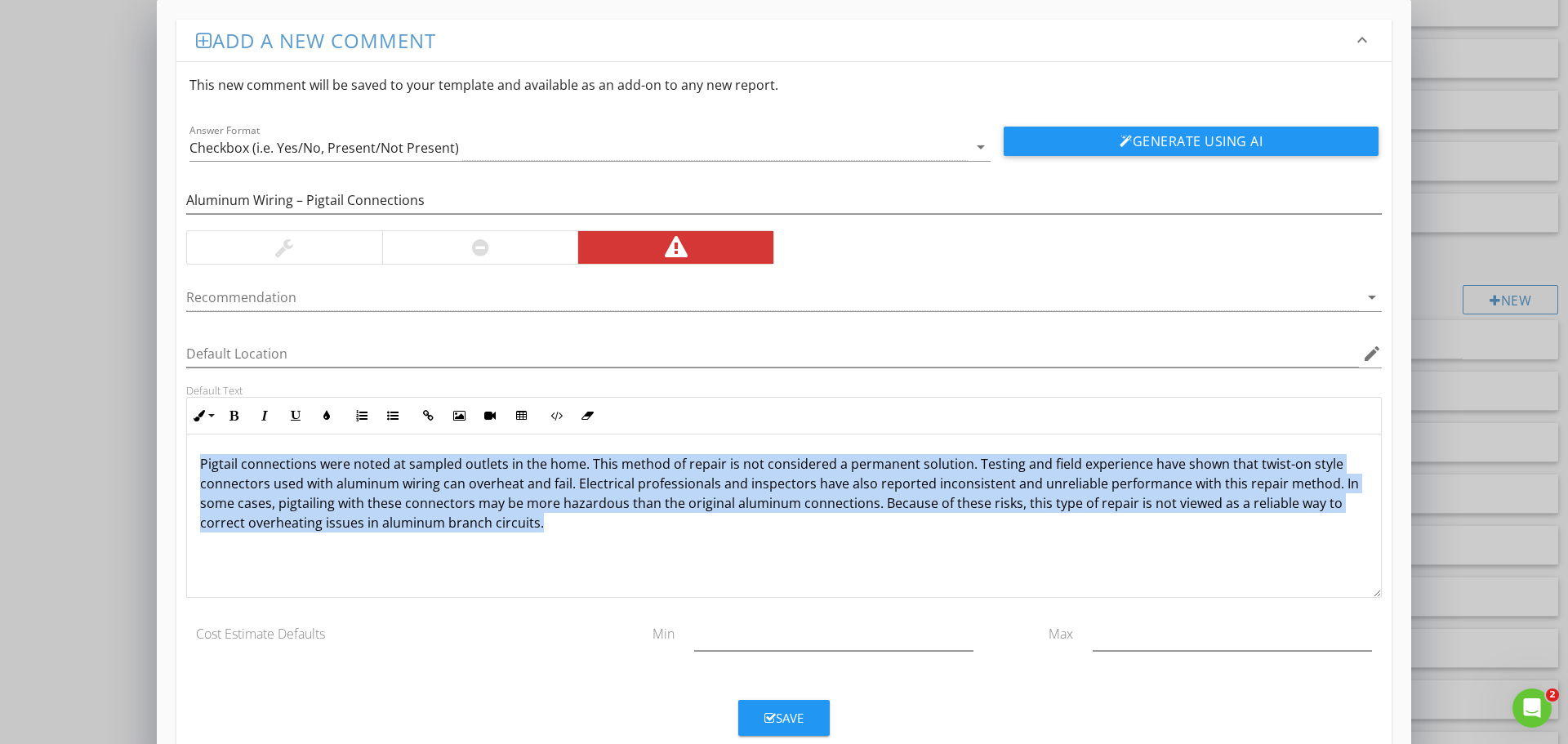
click at [311, 475] on p "Pigtail connections were noted at sampled outlets in the home. This method of r…" at bounding box center [784, 493] width 1168 height 78
click at [323, 415] on icon "button" at bounding box center [326, 415] width 11 height 11
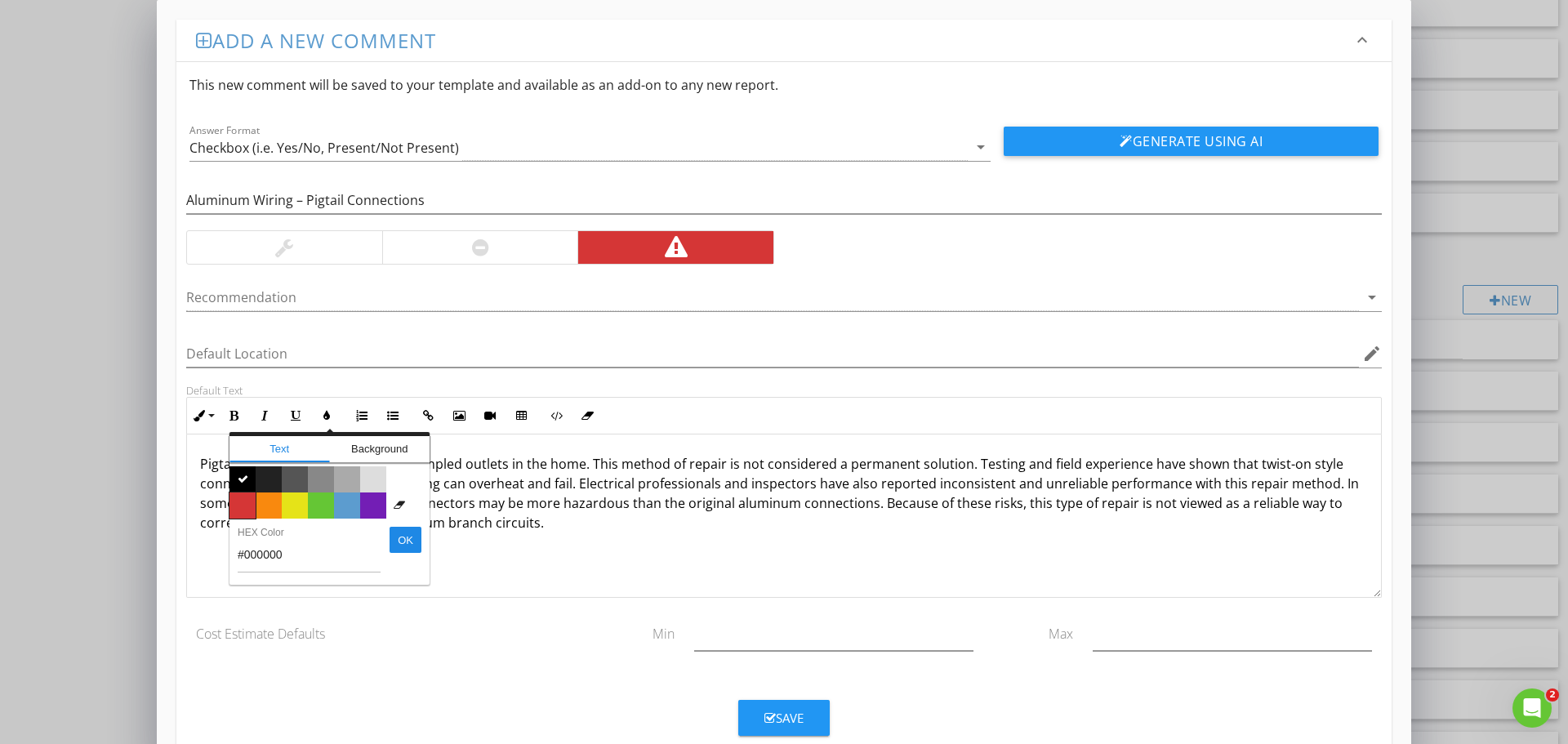
click at [241, 503] on span "Color #d53636" at bounding box center [243, 506] width 26 height 26
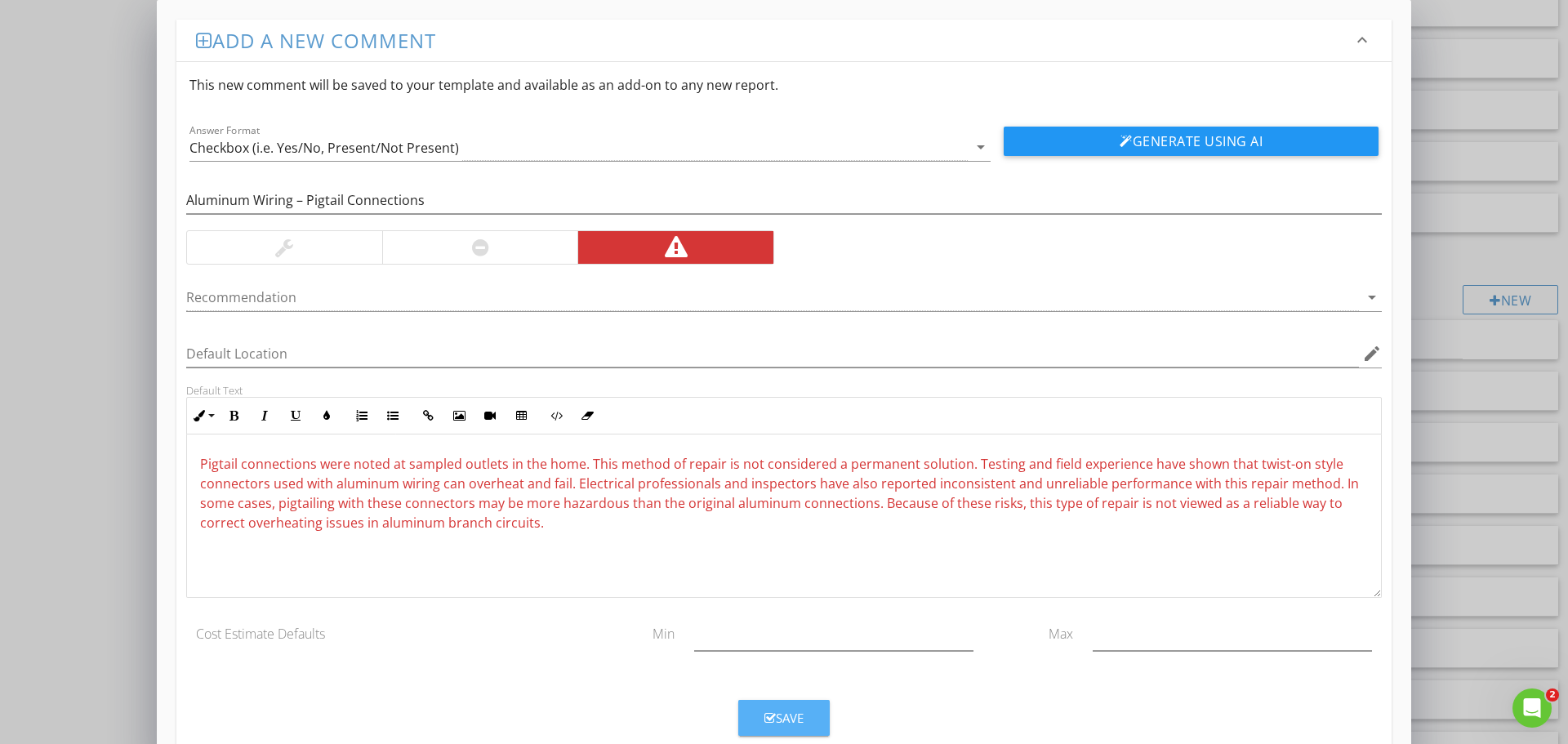
click at [769, 720] on icon "button" at bounding box center [770, 718] width 11 height 12
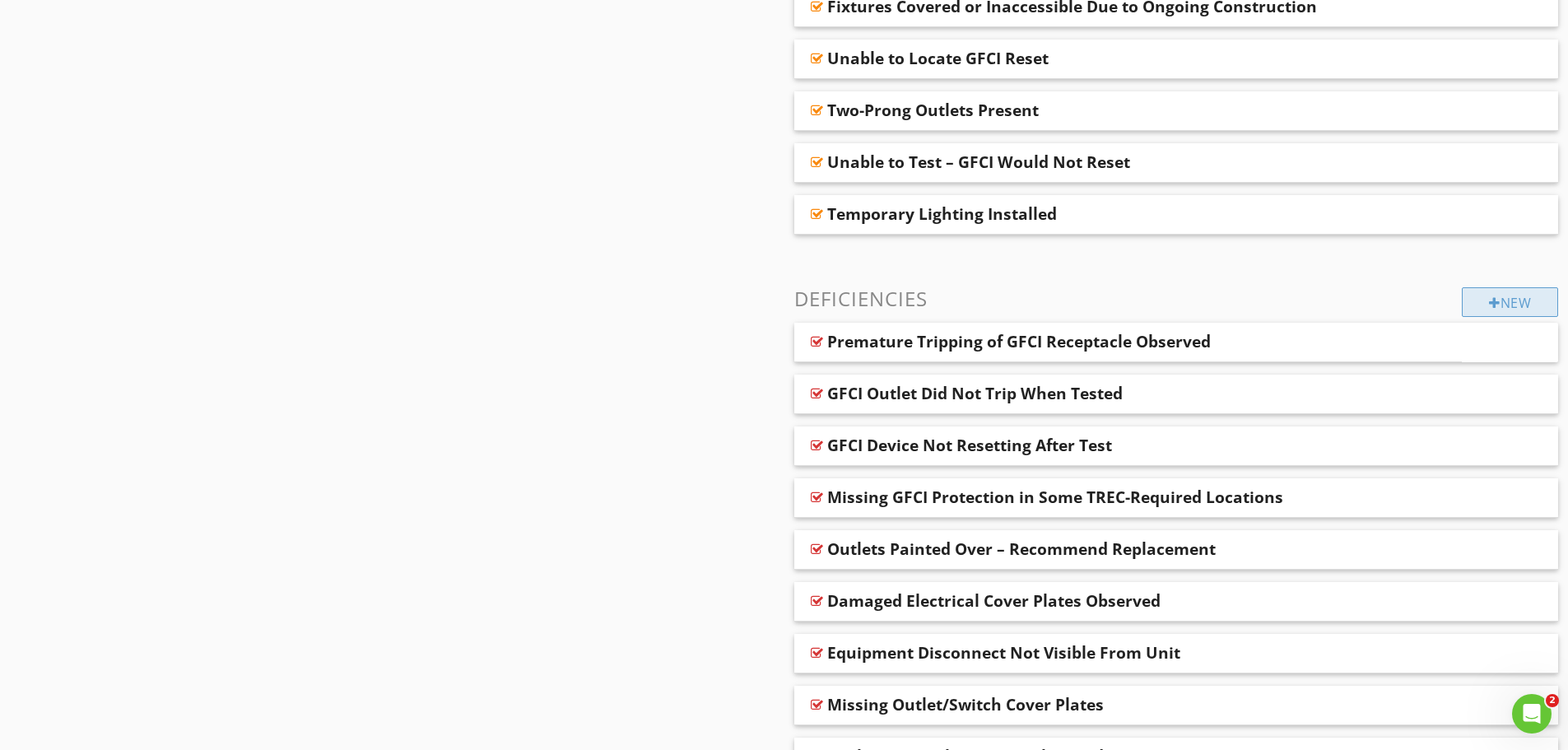
click at [1489, 306] on div at bounding box center [1494, 303] width 11 height 13
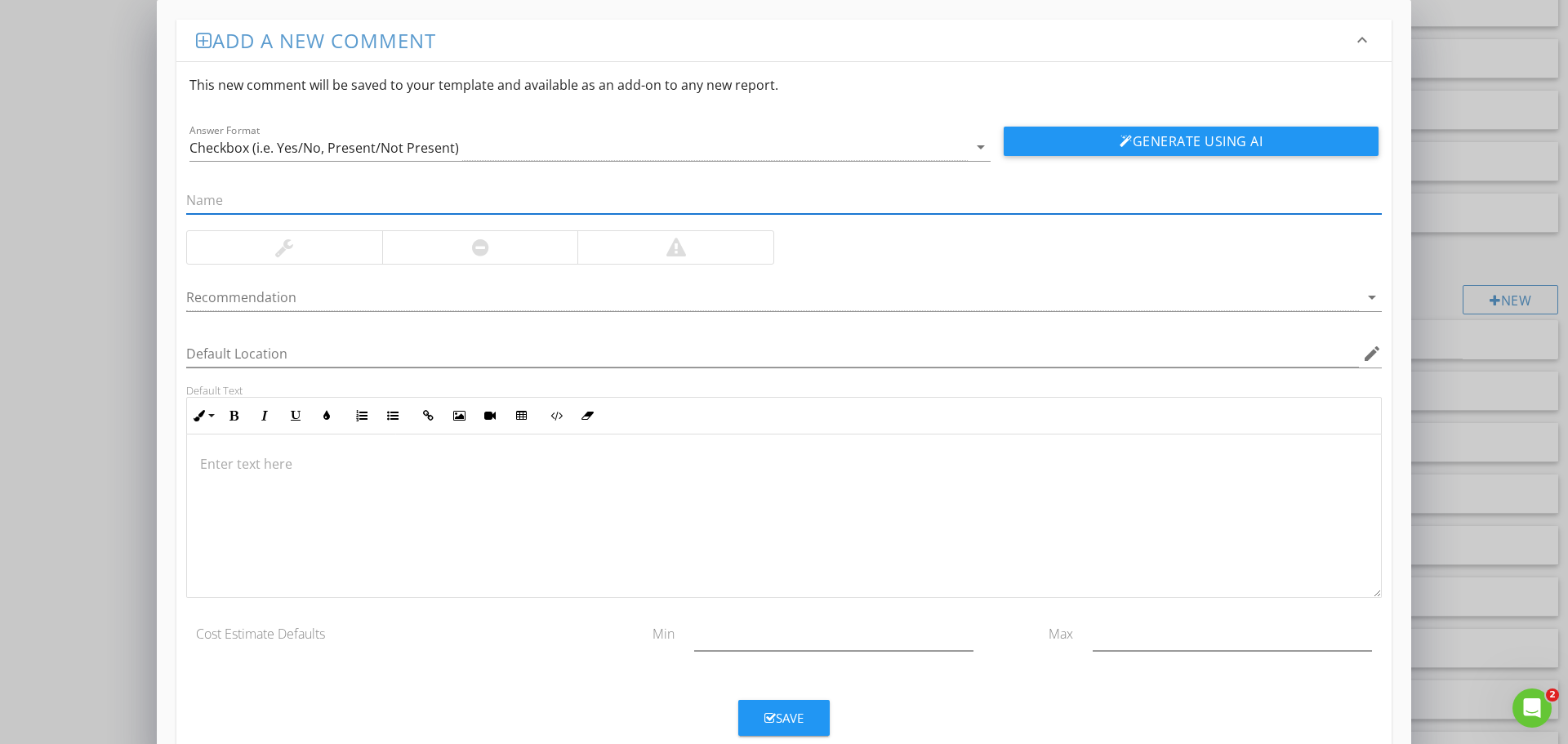
paste input "Unsecured Wiring – Attic Access"
type input "Unsecured Wiring – Attic Access"
click at [466, 251] on div at bounding box center [480, 248] width 196 height 33
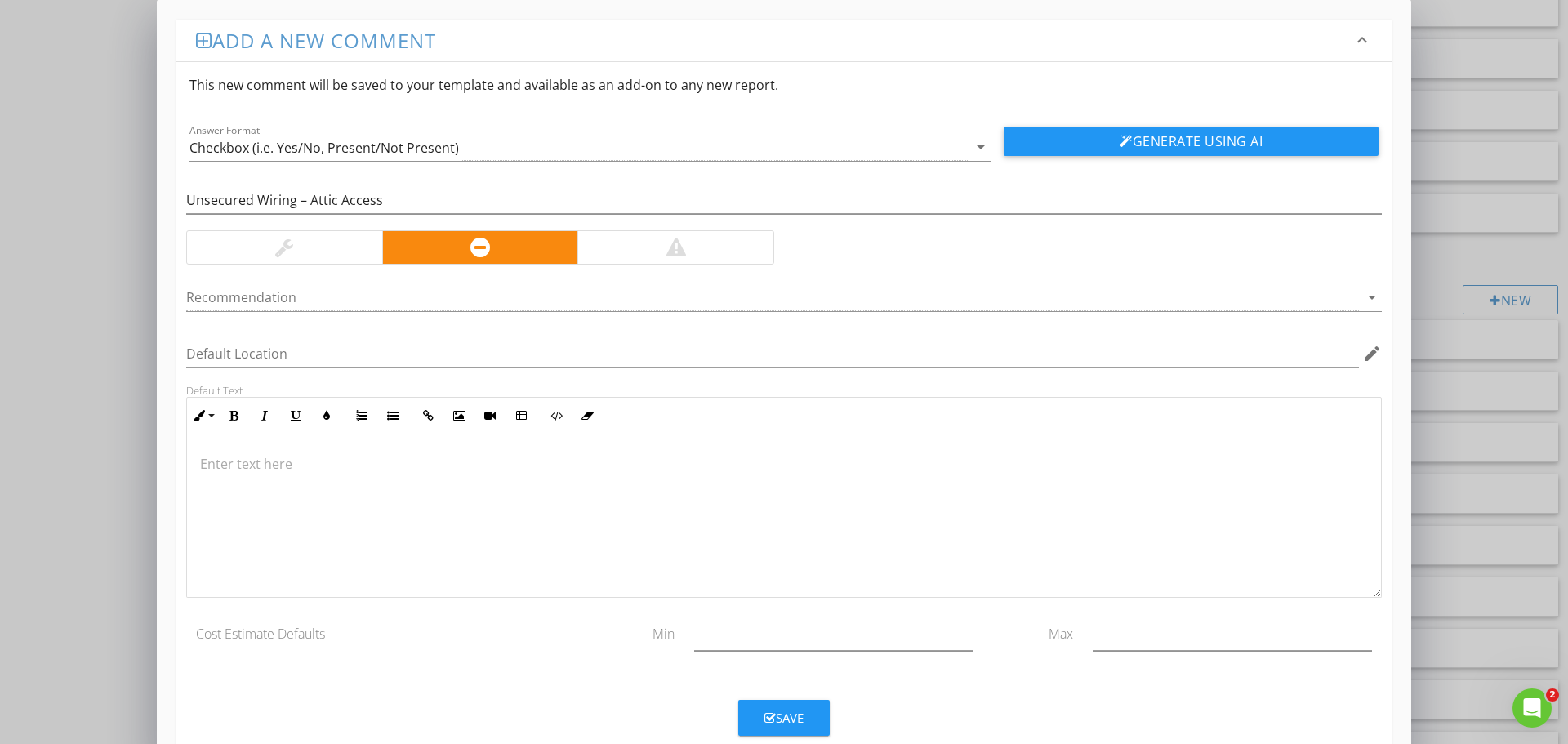
click at [355, 495] on div at bounding box center [784, 516] width 1194 height 163
click at [799, 717] on div "Save" at bounding box center [784, 718] width 40 height 19
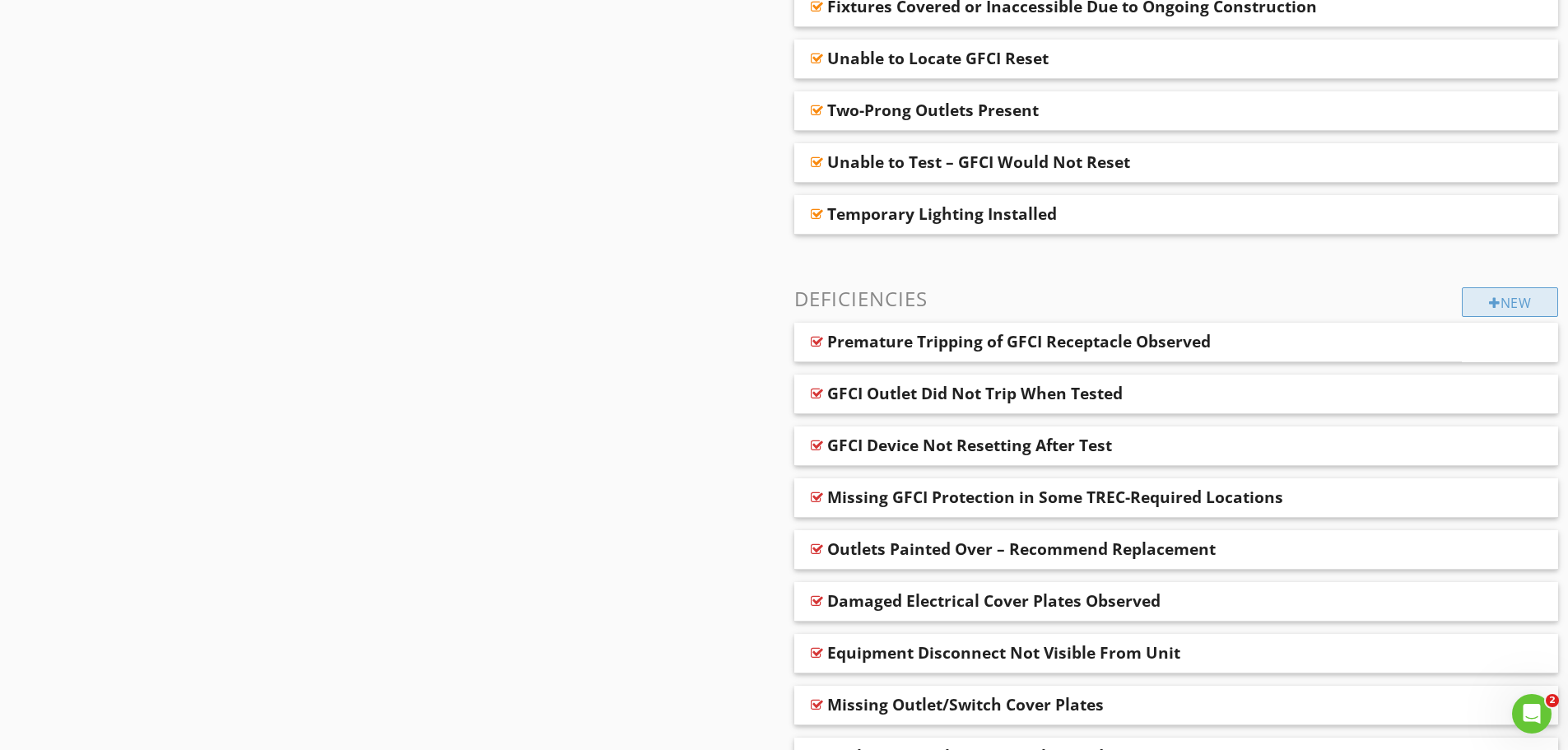
click at [1519, 299] on div "New" at bounding box center [1510, 302] width 96 height 29
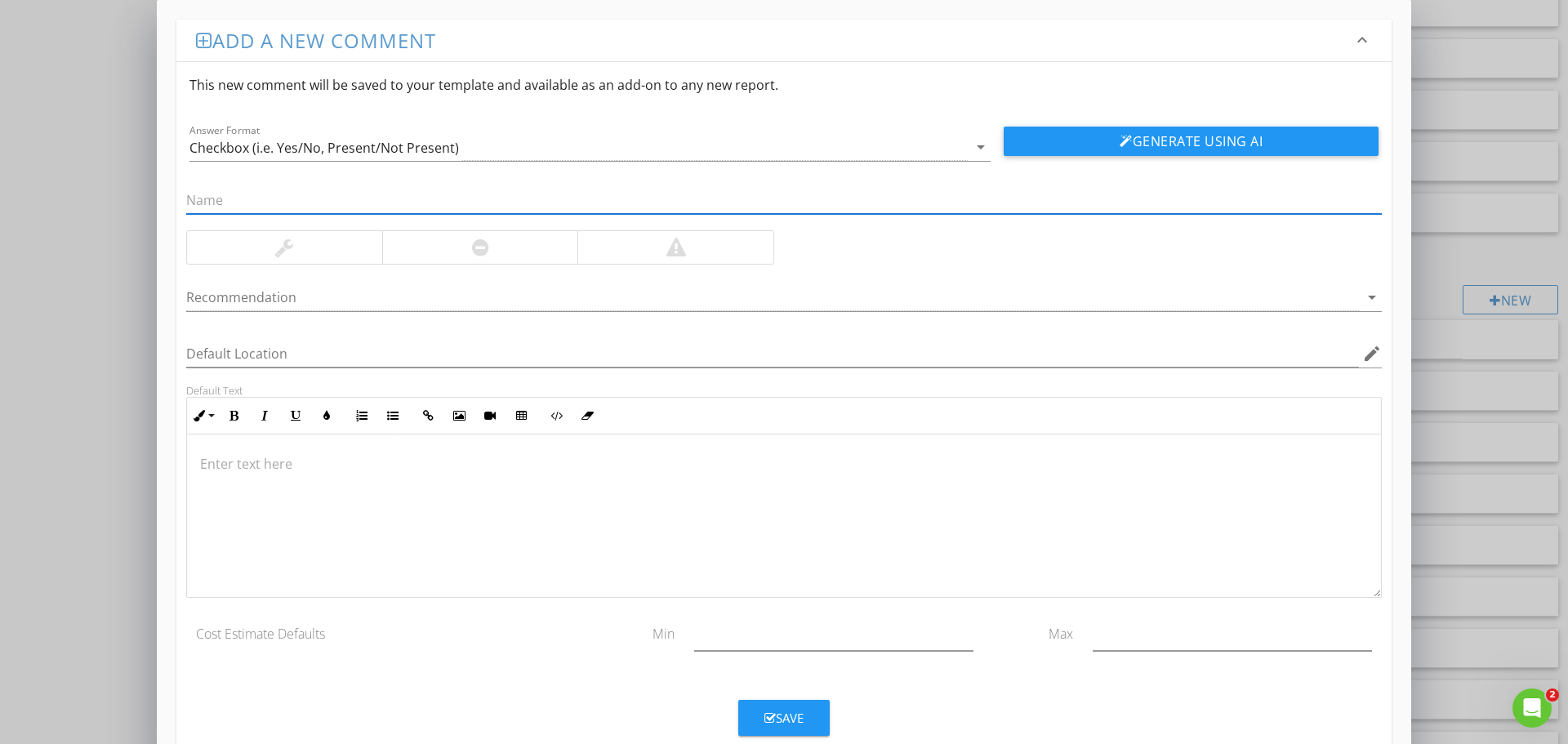
paste input "Doorbell Switch – Missing or Damaged"
type input "Doorbell Switch – Missing or Damaged"
click at [492, 253] on div at bounding box center [480, 248] width 196 height 33
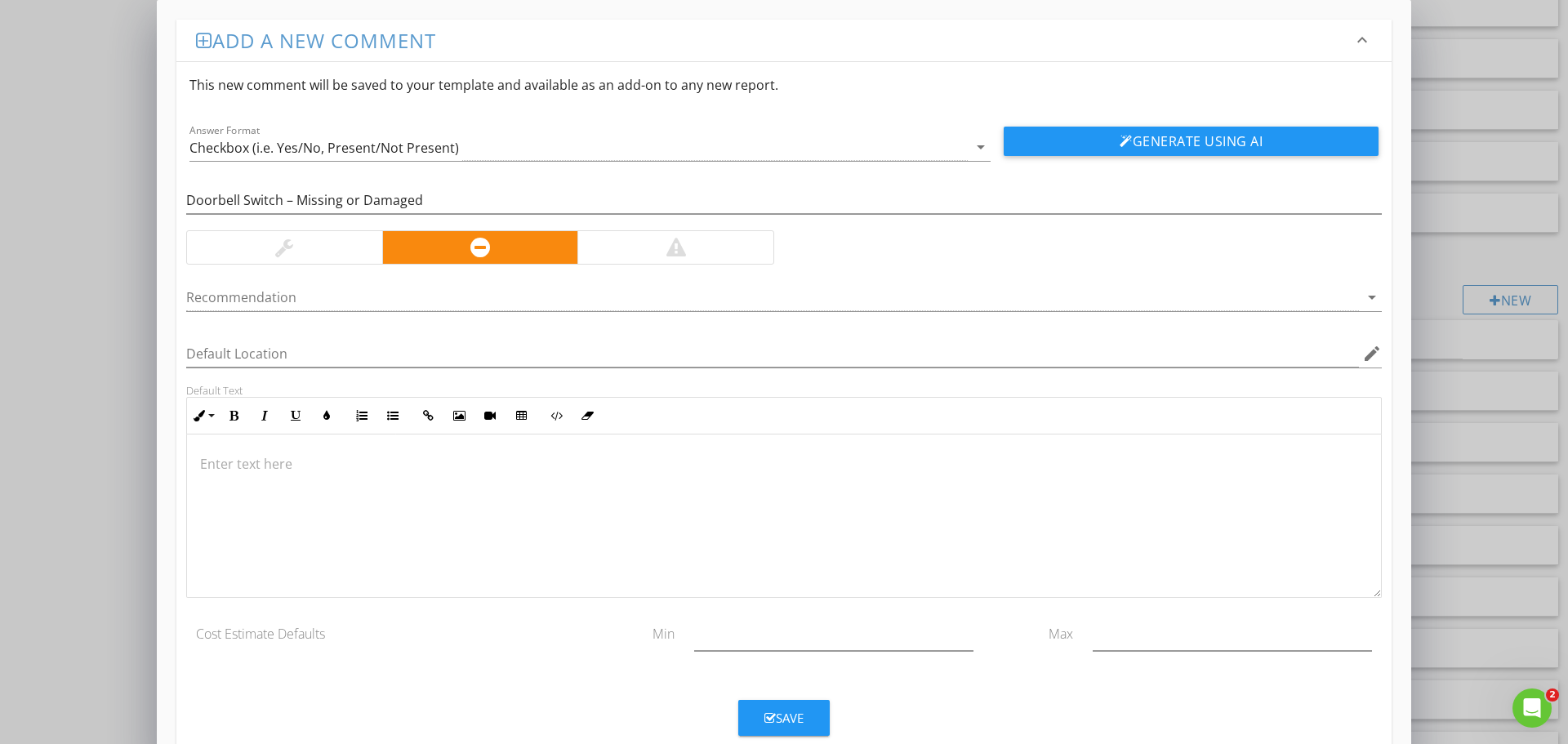
click at [510, 495] on div at bounding box center [784, 516] width 1194 height 163
click at [769, 724] on div "Save" at bounding box center [784, 718] width 40 height 19
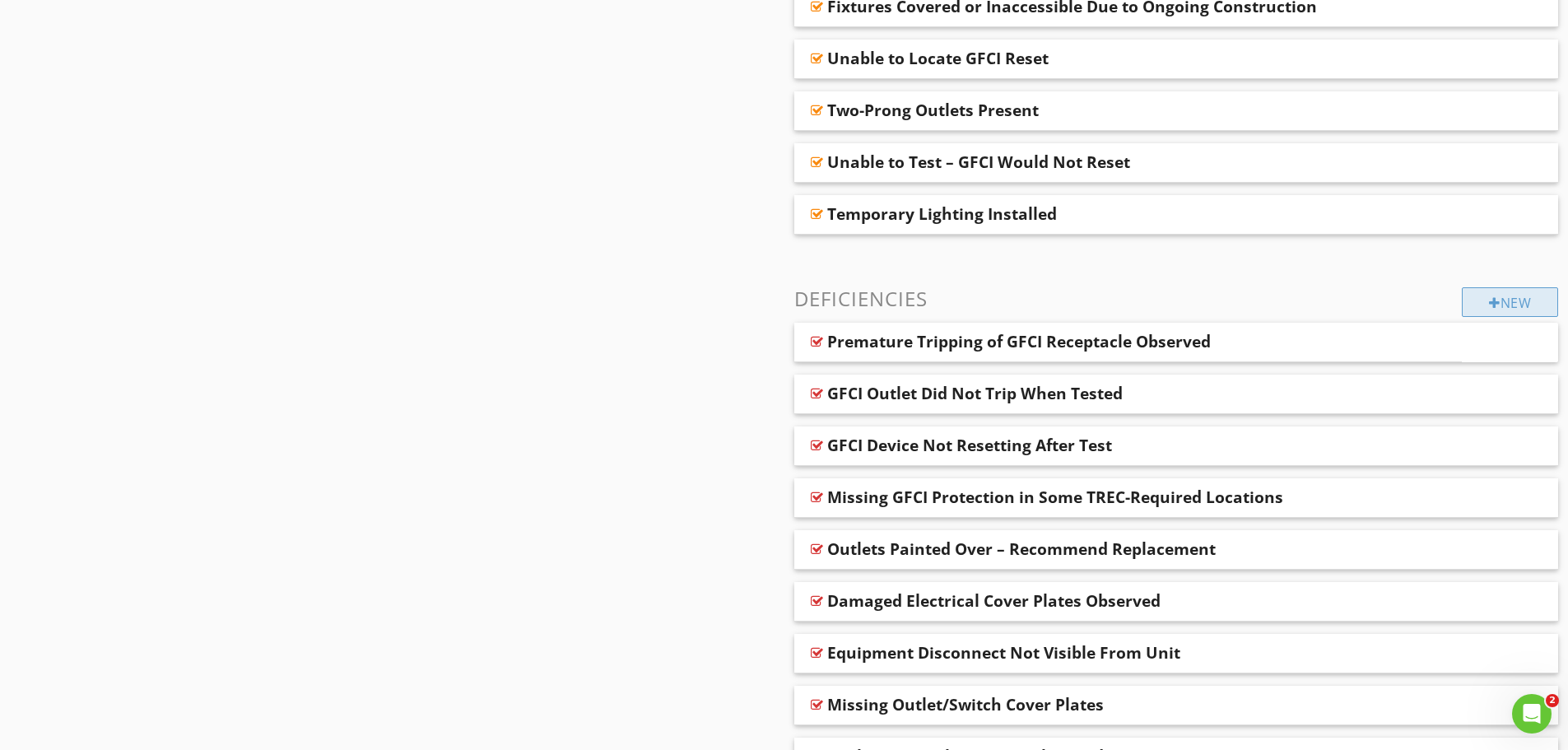
click at [1526, 297] on div "New" at bounding box center [1510, 302] width 96 height 29
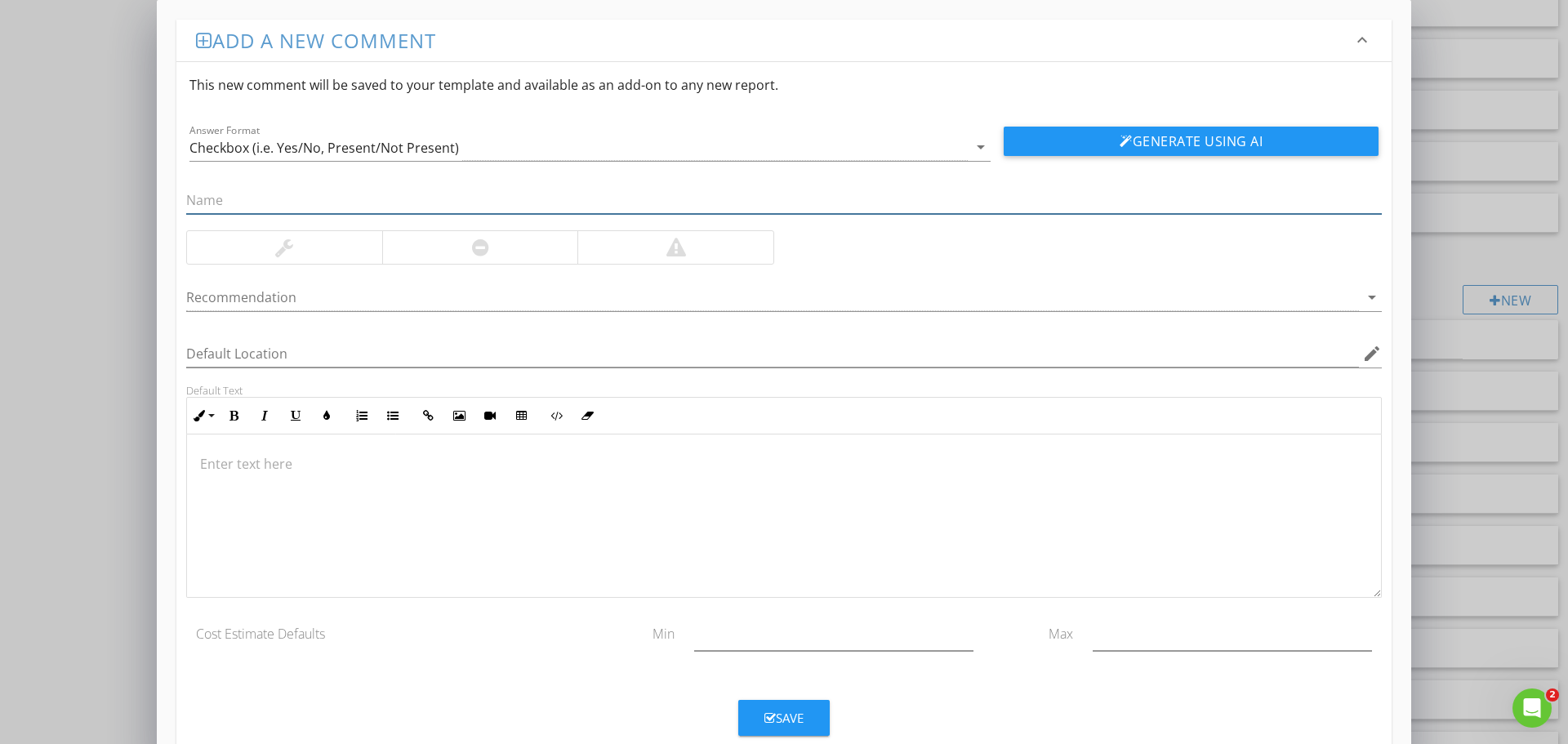
paste input "Doorbell transformer loose"
type input "Doorbell transformer loose"
click at [471, 236] on div at bounding box center [480, 248] width 196 height 33
click at [381, 471] on p at bounding box center [784, 464] width 1168 height 20
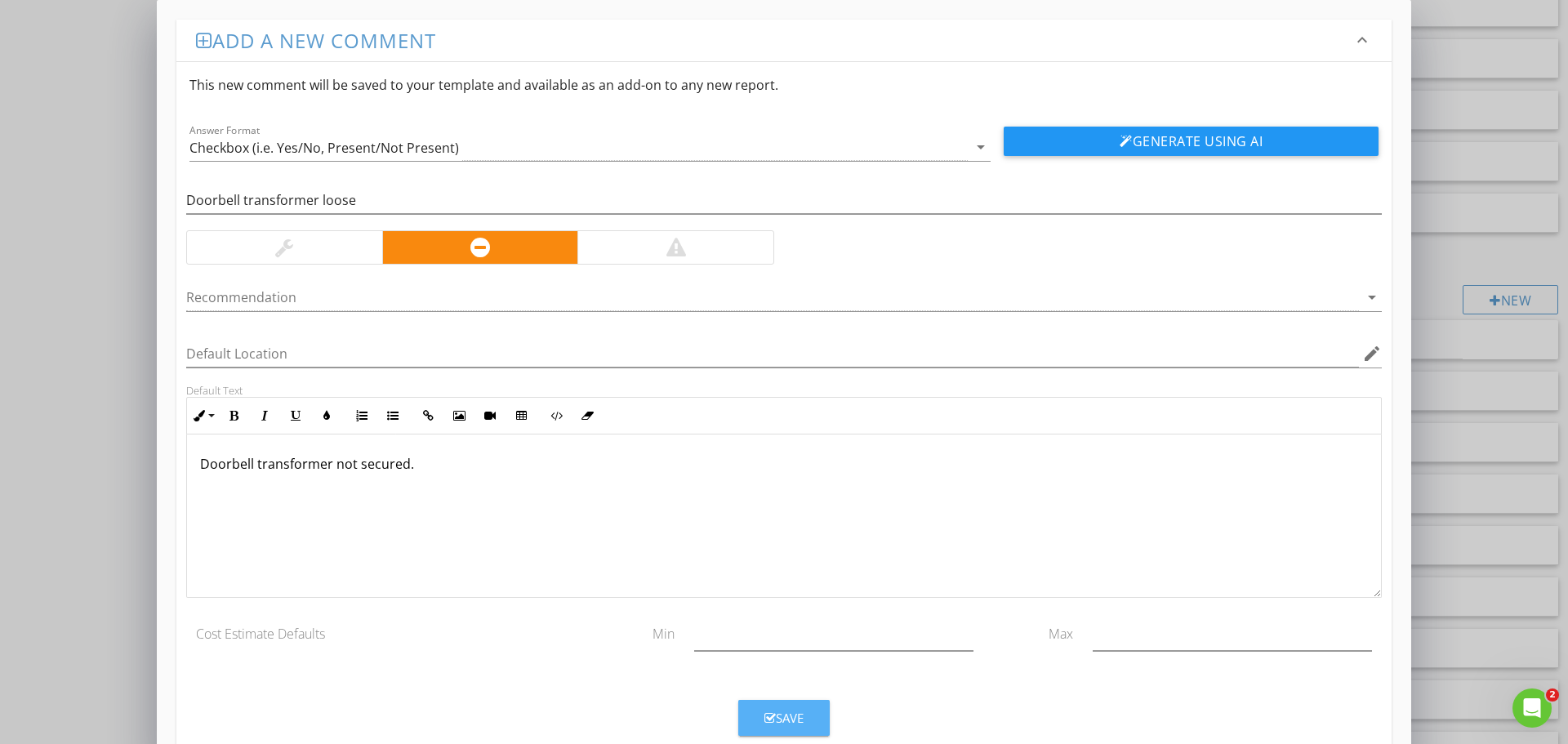
click at [788, 719] on div "Save" at bounding box center [784, 718] width 40 height 19
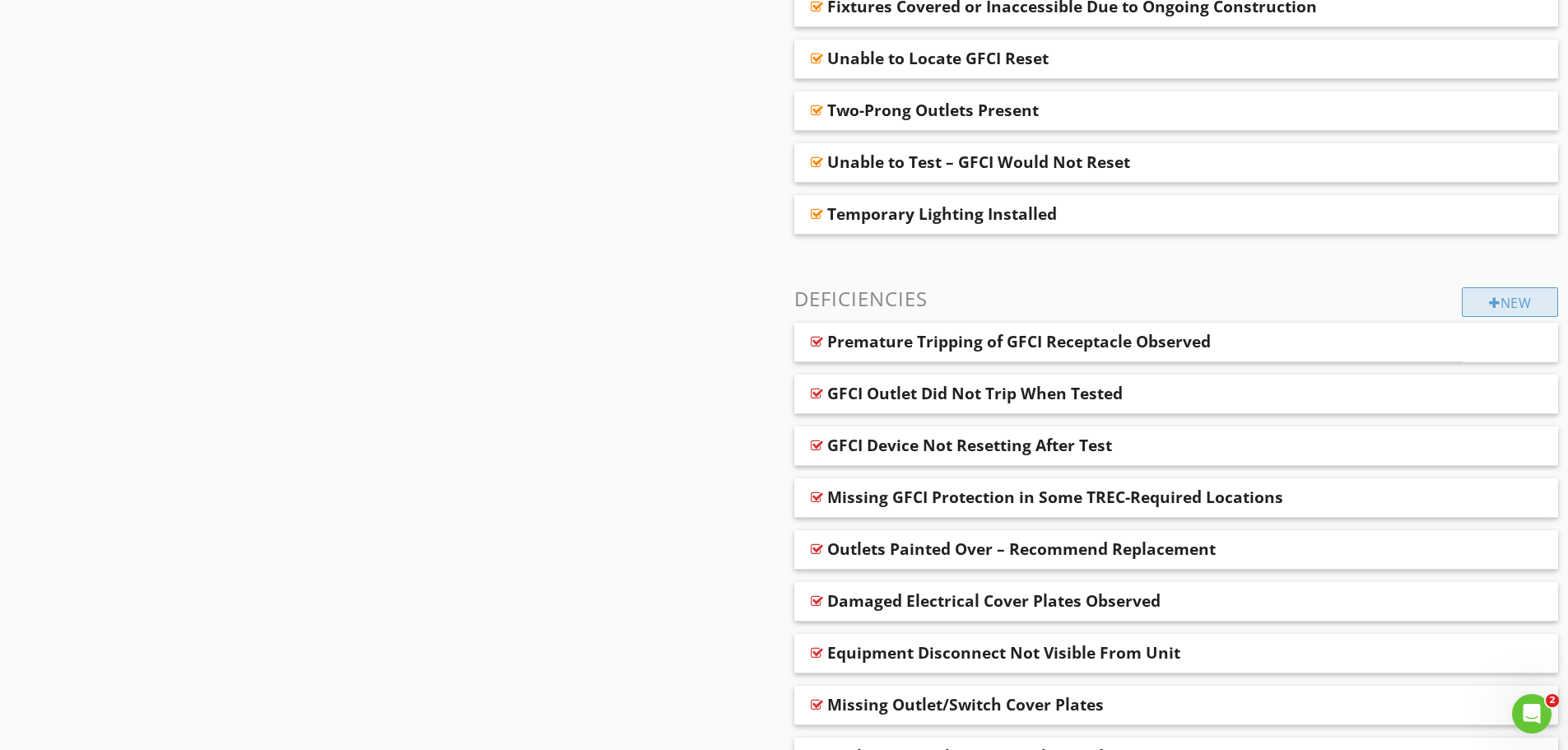
click at [1511, 303] on div "New" at bounding box center [1510, 302] width 96 height 29
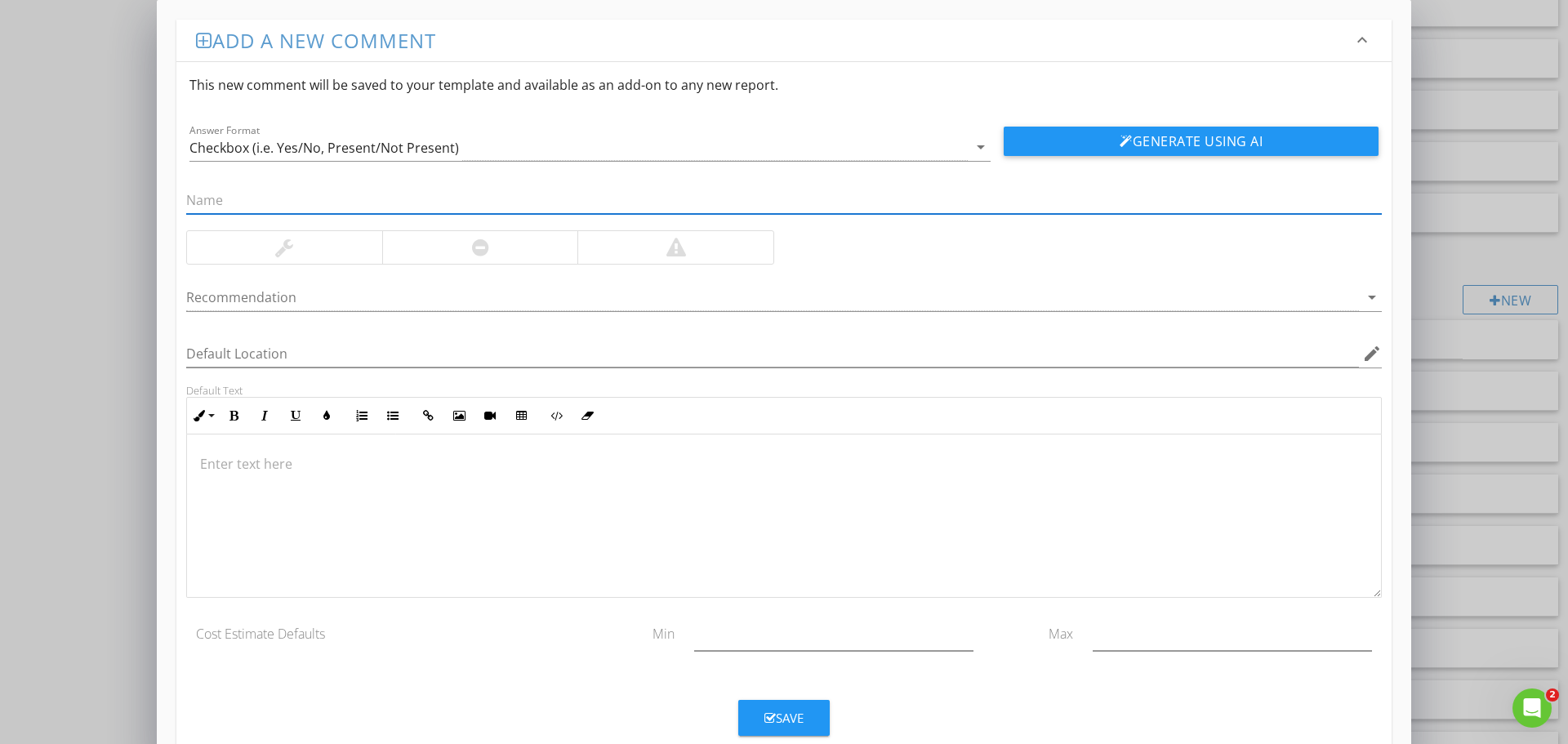
paste input "[PERSON_NAME] did not respond when tested."
type input "[PERSON_NAME] did not respond when tested."
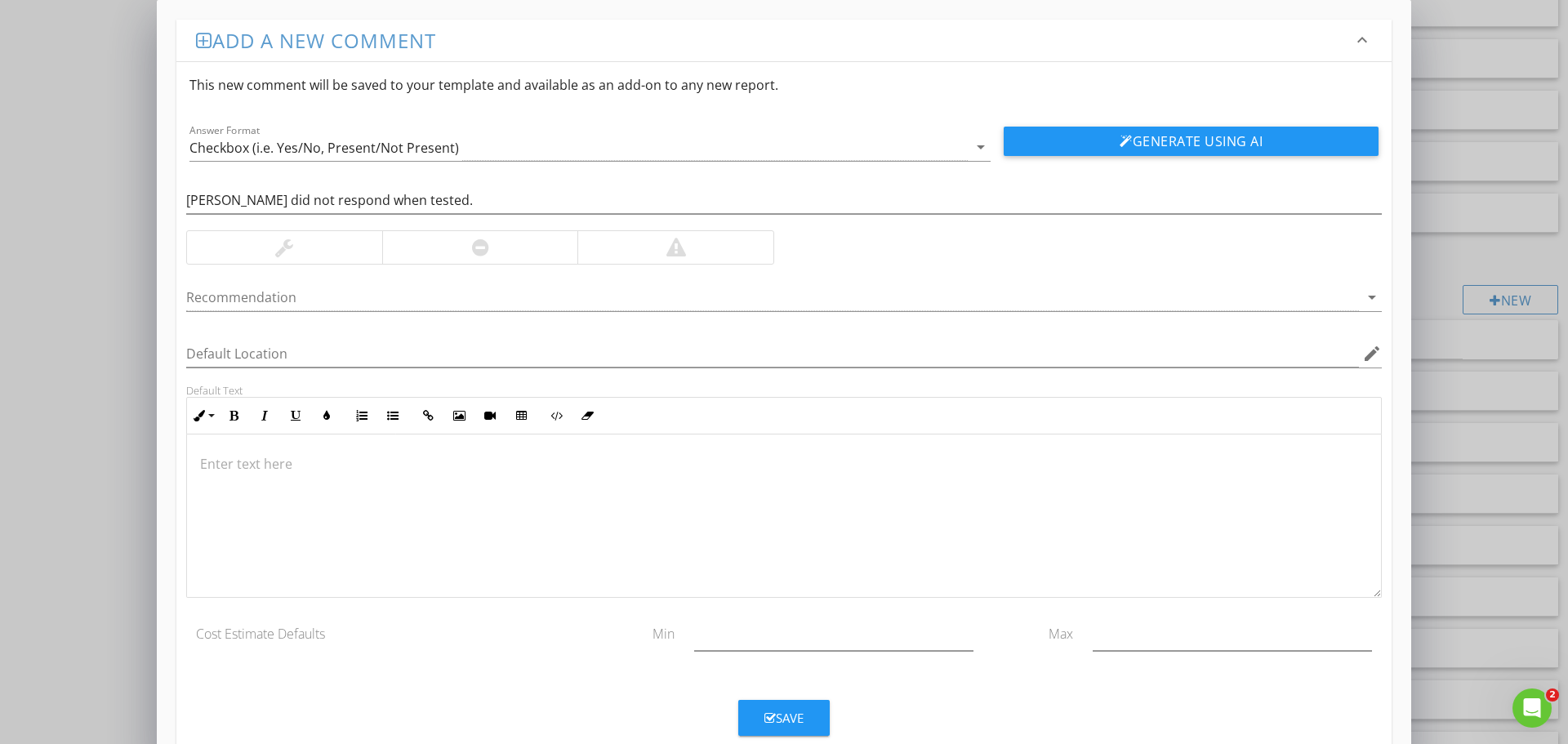
click at [495, 246] on div at bounding box center [480, 248] width 196 height 33
click at [761, 543] on div at bounding box center [784, 516] width 1194 height 163
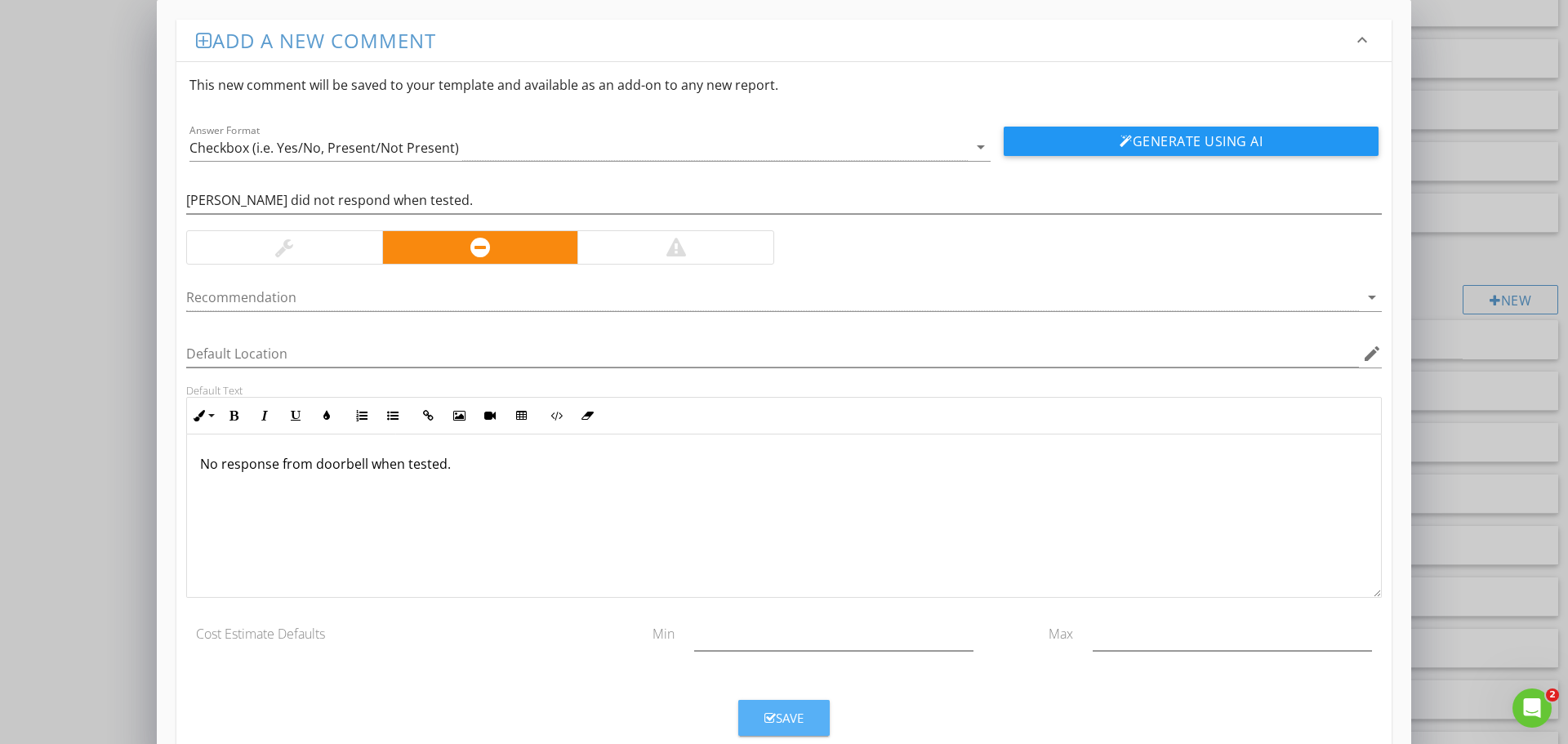
click at [795, 715] on div "Save" at bounding box center [784, 718] width 40 height 19
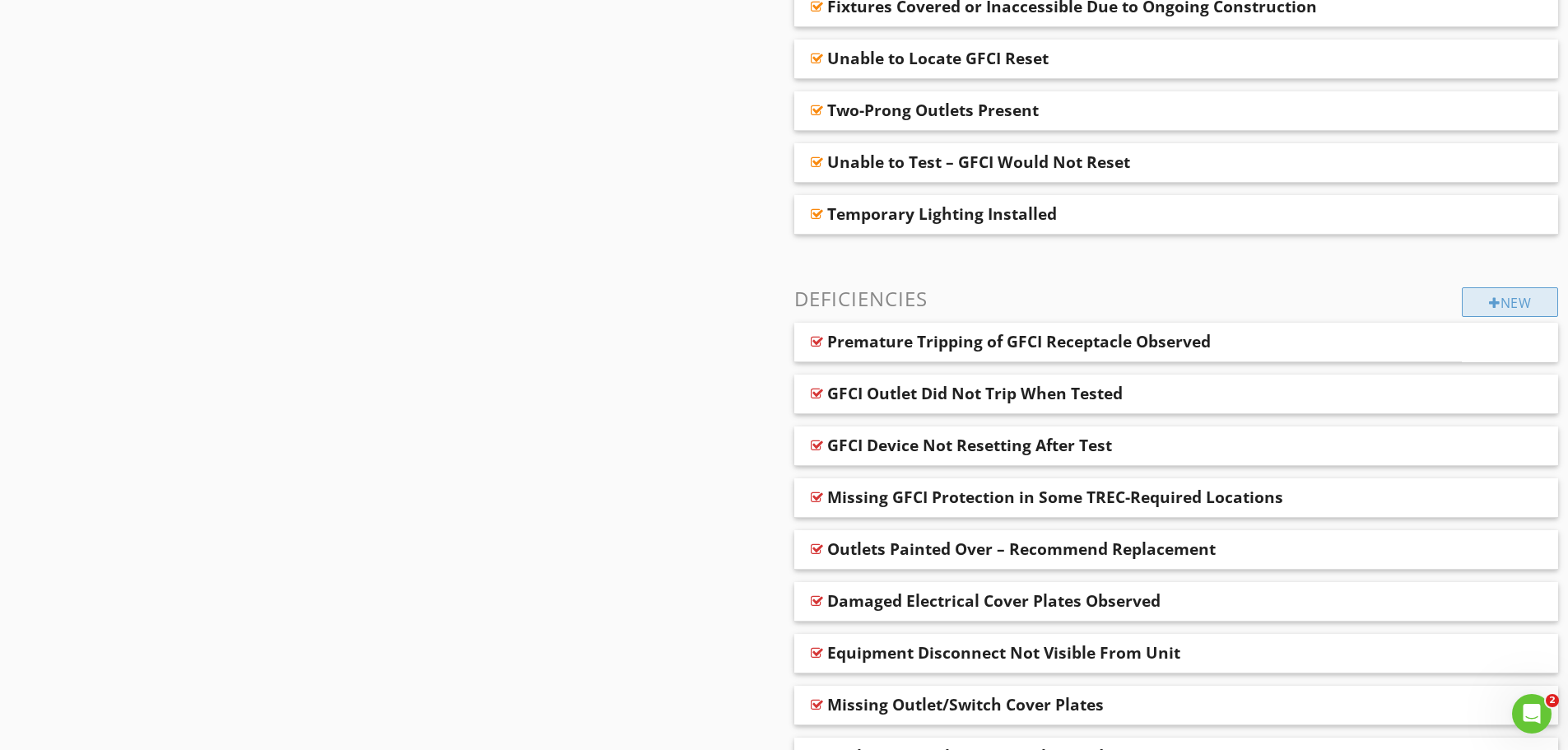
click at [1490, 303] on div at bounding box center [1494, 303] width 11 height 13
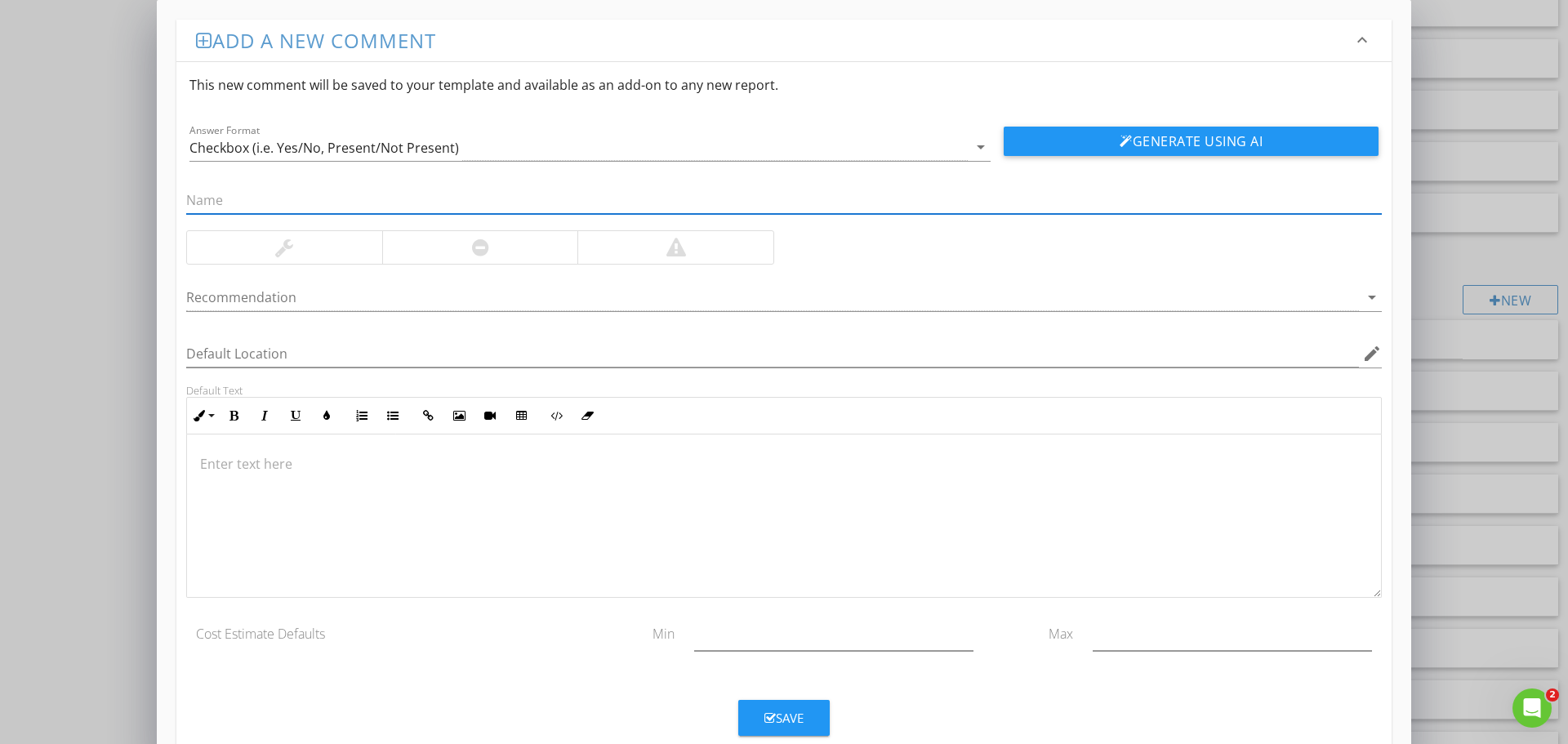
paste input "Smoke alarms missing"
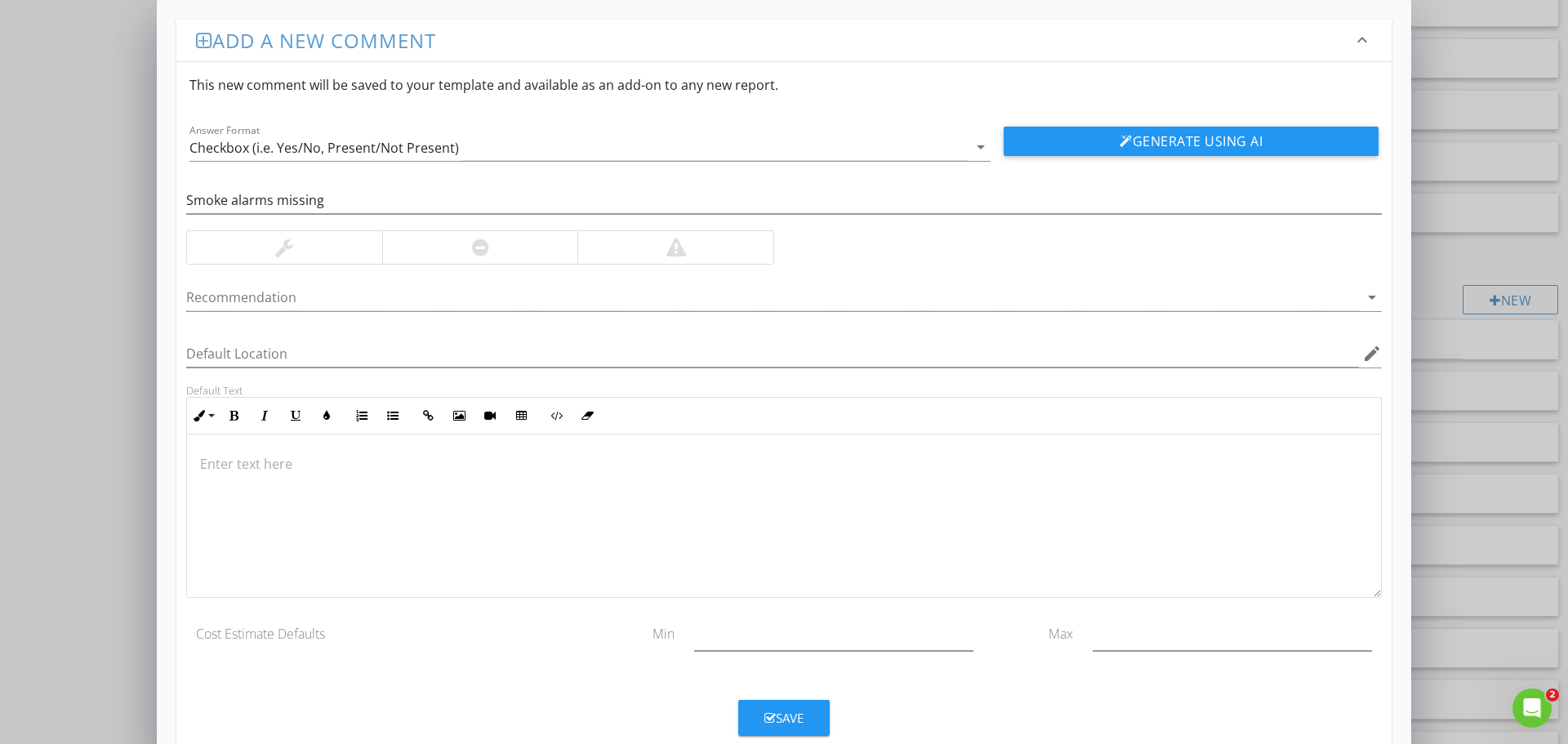
click at [457, 249] on div at bounding box center [480, 248] width 196 height 33
click at [235, 200] on input "Smoke alarms missing" at bounding box center [784, 200] width 1196 height 27
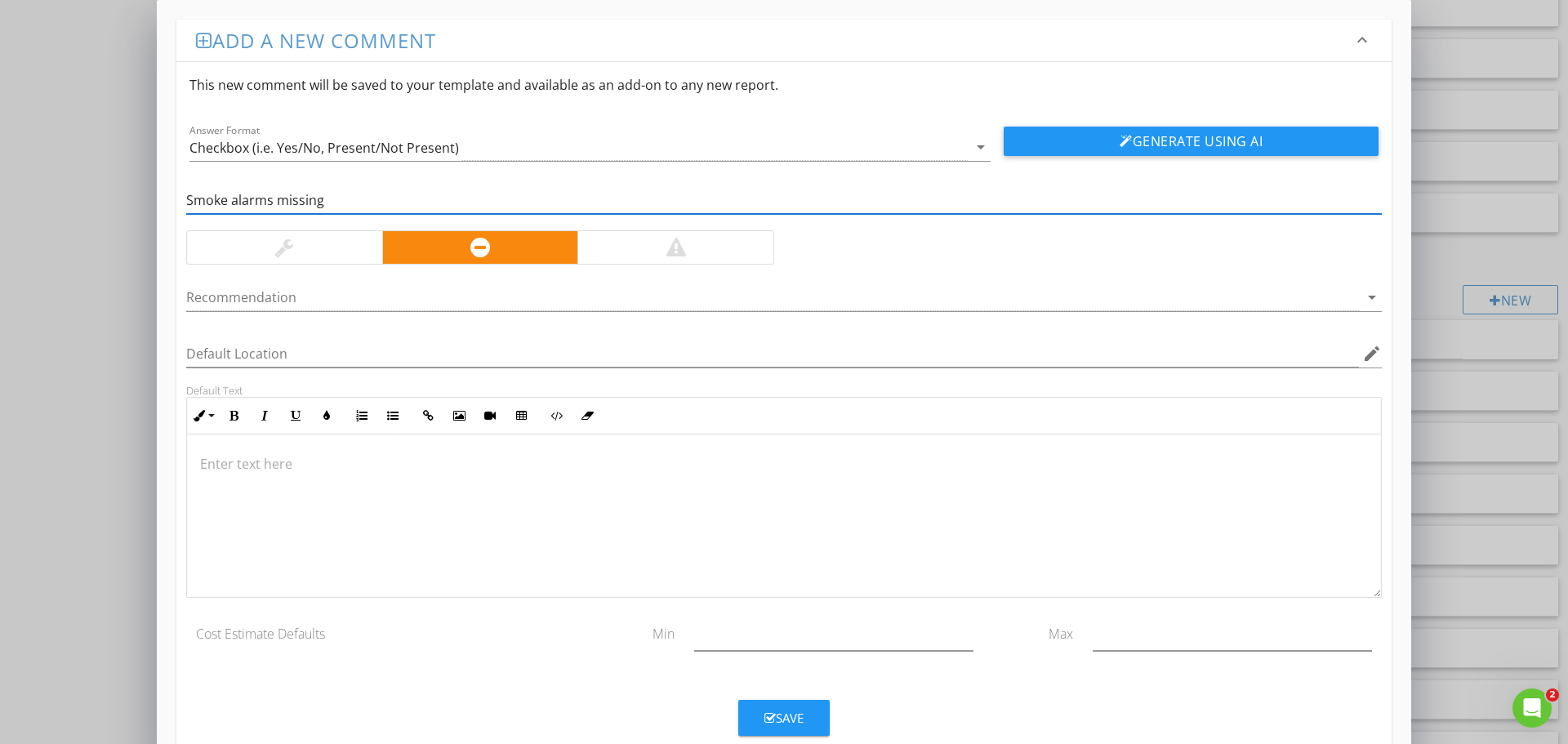
click at [237, 201] on input "Smoke alarms missing" at bounding box center [784, 200] width 1196 height 27
click at [286, 192] on input "Smoke Alarms missing" at bounding box center [784, 200] width 1196 height 27
type input "Smoke Alarms m\Missing"
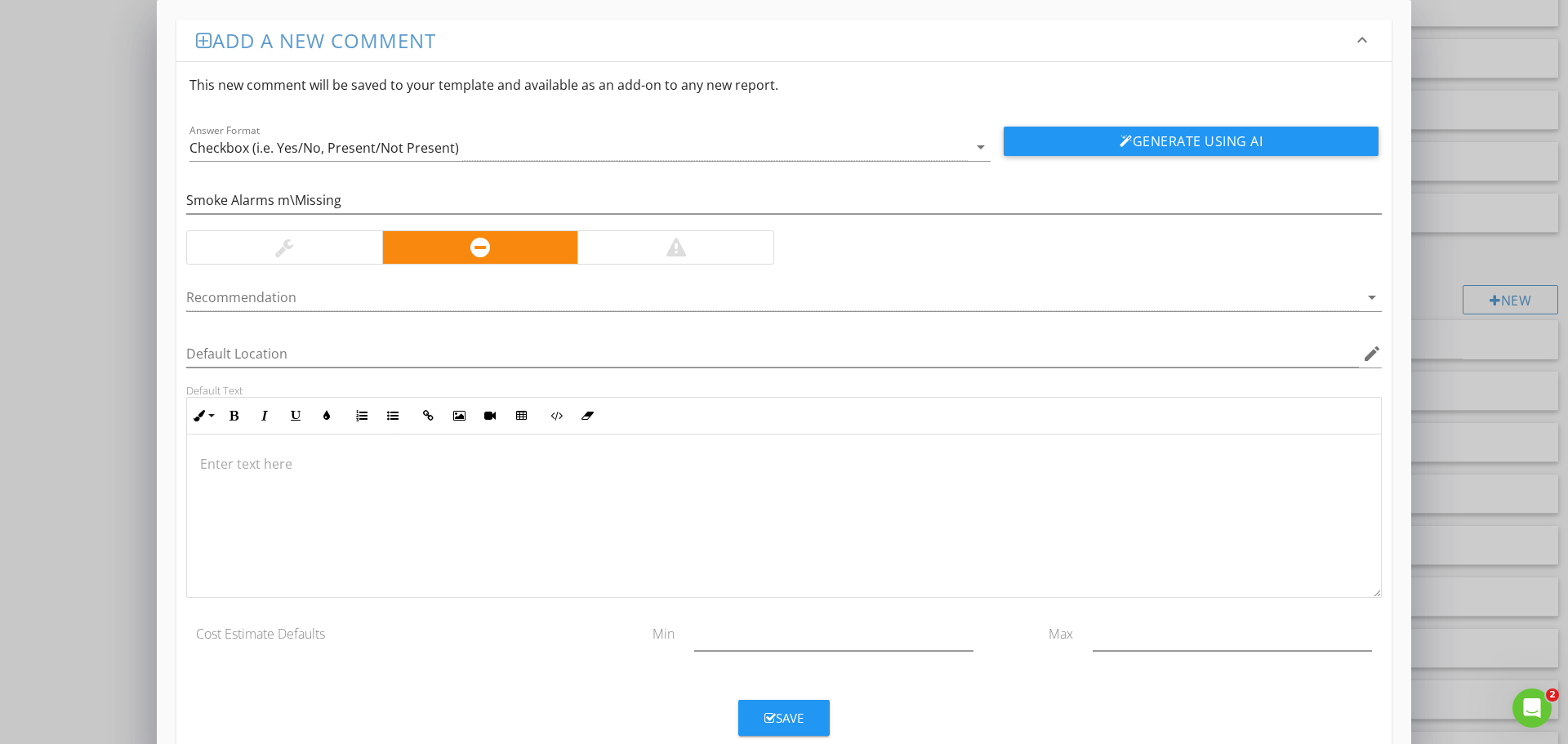
click at [545, 524] on div at bounding box center [784, 516] width 1194 height 163
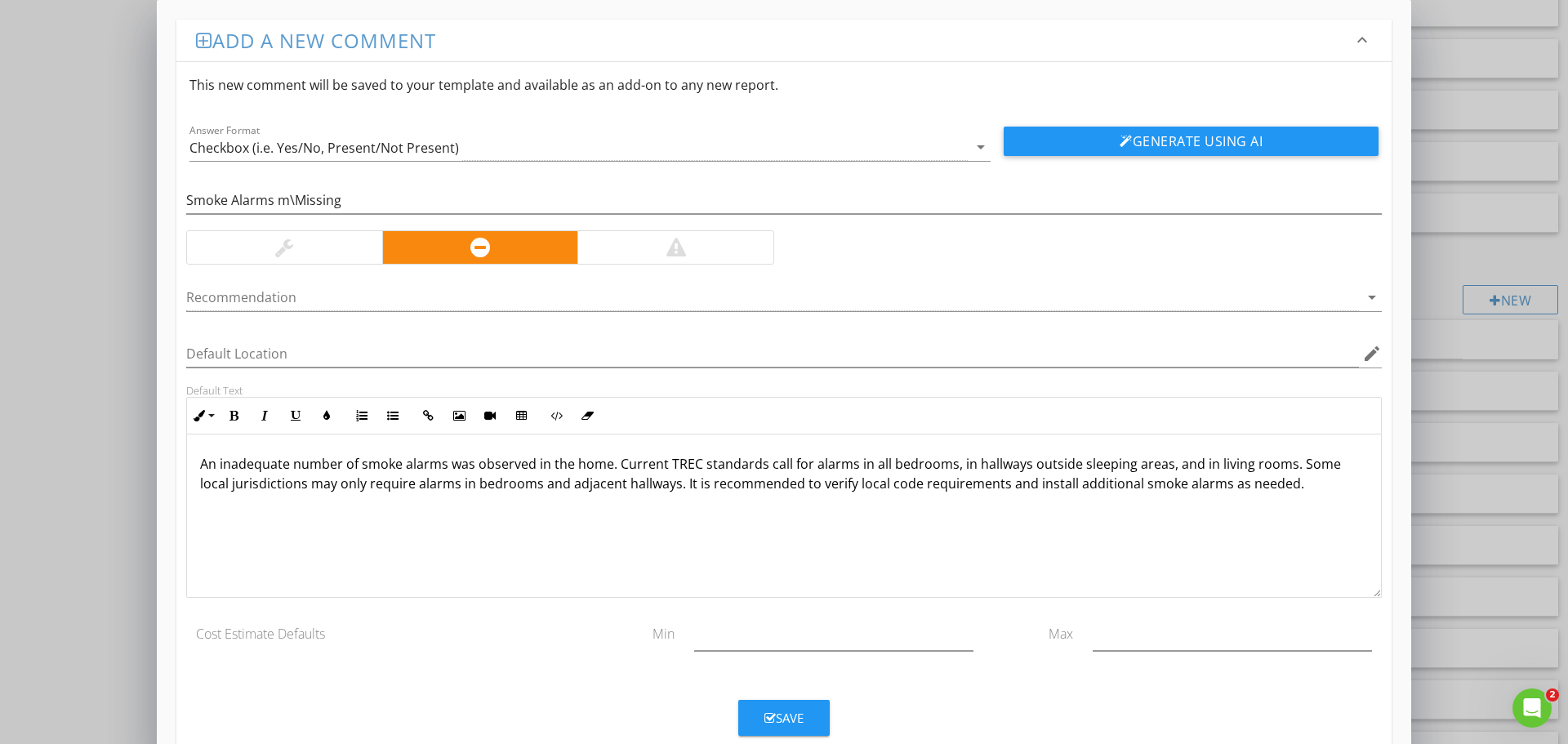
click at [790, 709] on div "Save" at bounding box center [784, 718] width 40 height 19
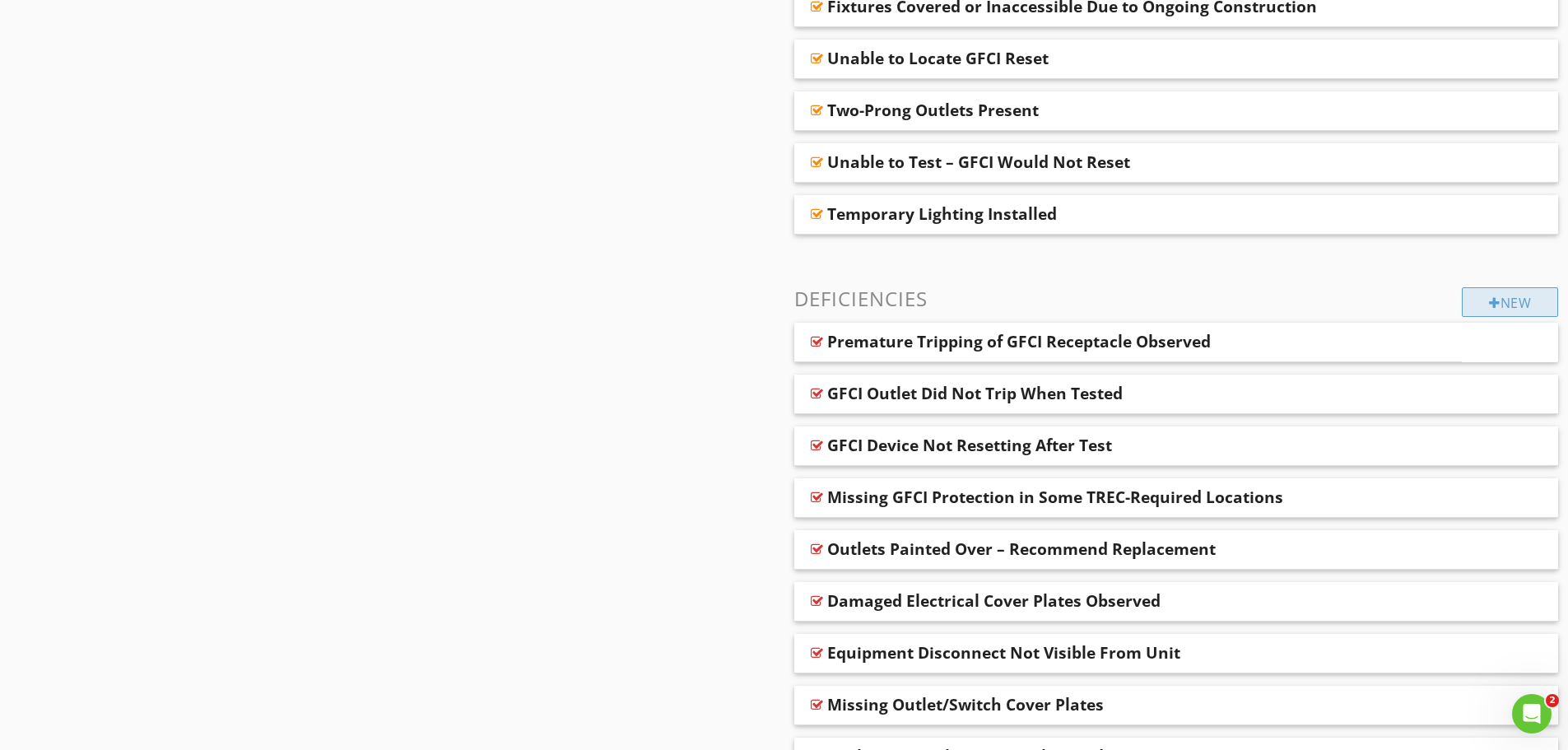
click at [1505, 292] on div "New" at bounding box center [1510, 302] width 96 height 29
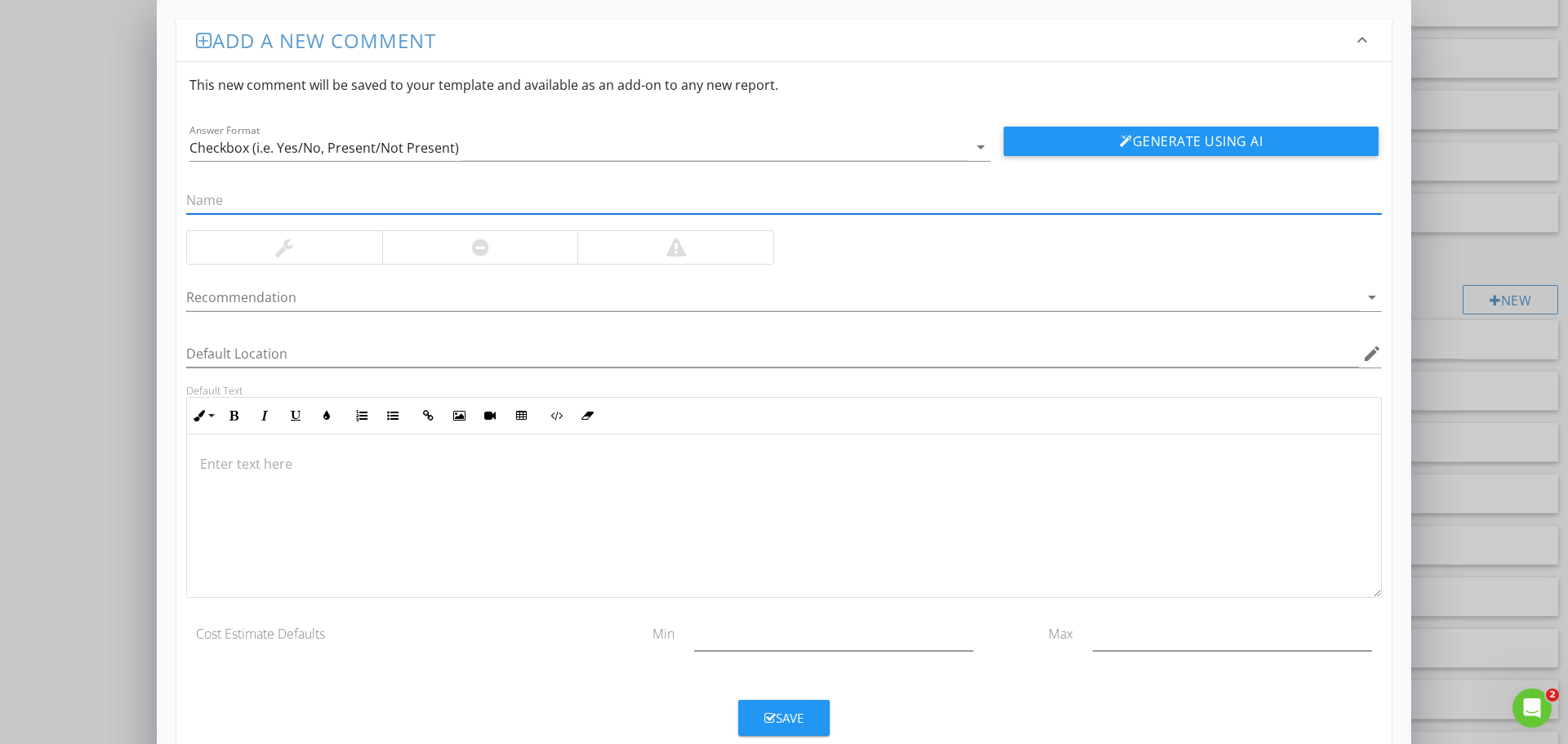
paste input "Improper wiring observed"
click at [298, 200] on input "Improper wiring observed" at bounding box center [784, 200] width 1196 height 27
click at [255, 200] on input "Improper wiring Observed" at bounding box center [784, 200] width 1196 height 27
click at [483, 244] on div at bounding box center [481, 247] width 17 height 20
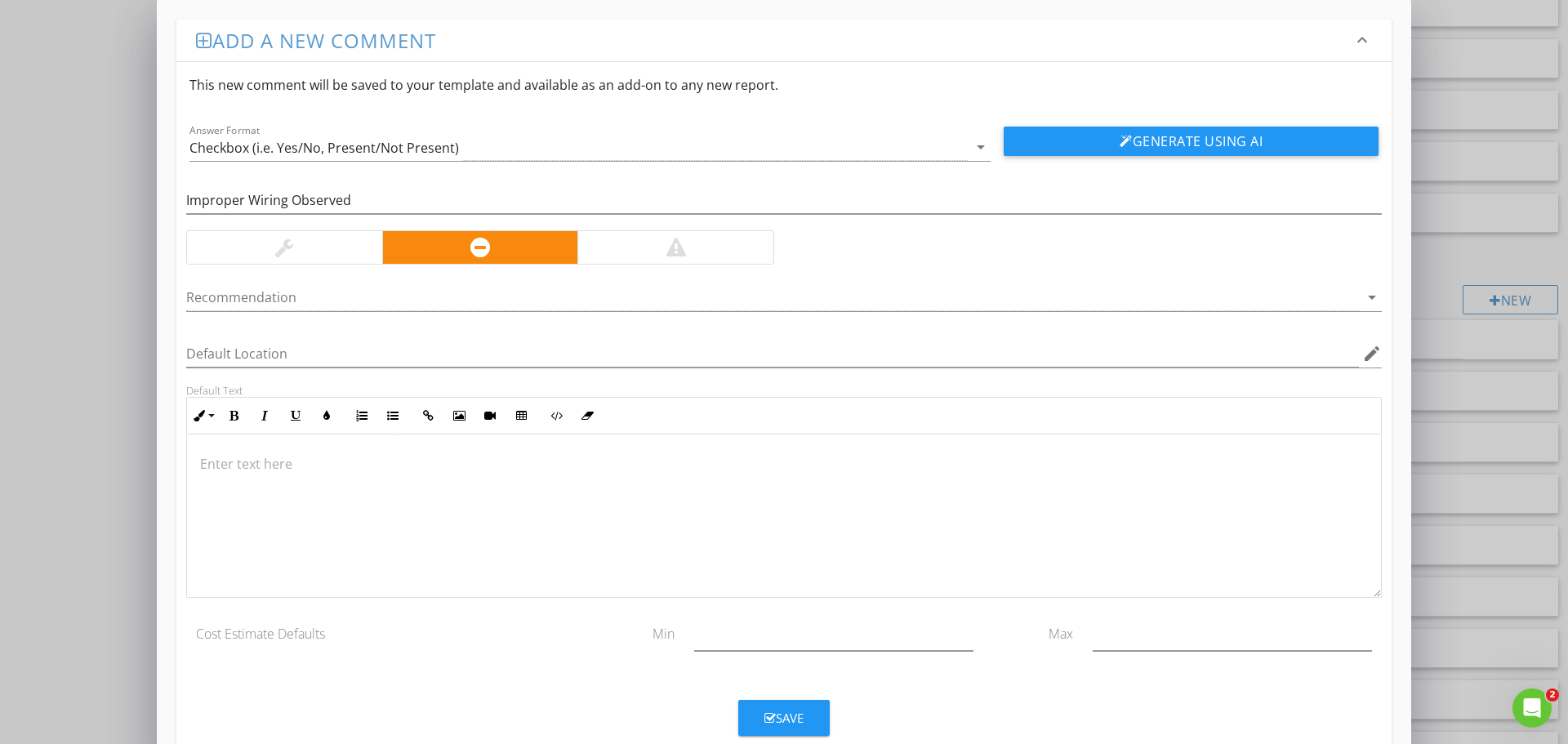
click at [467, 474] on p at bounding box center [784, 464] width 1168 height 20
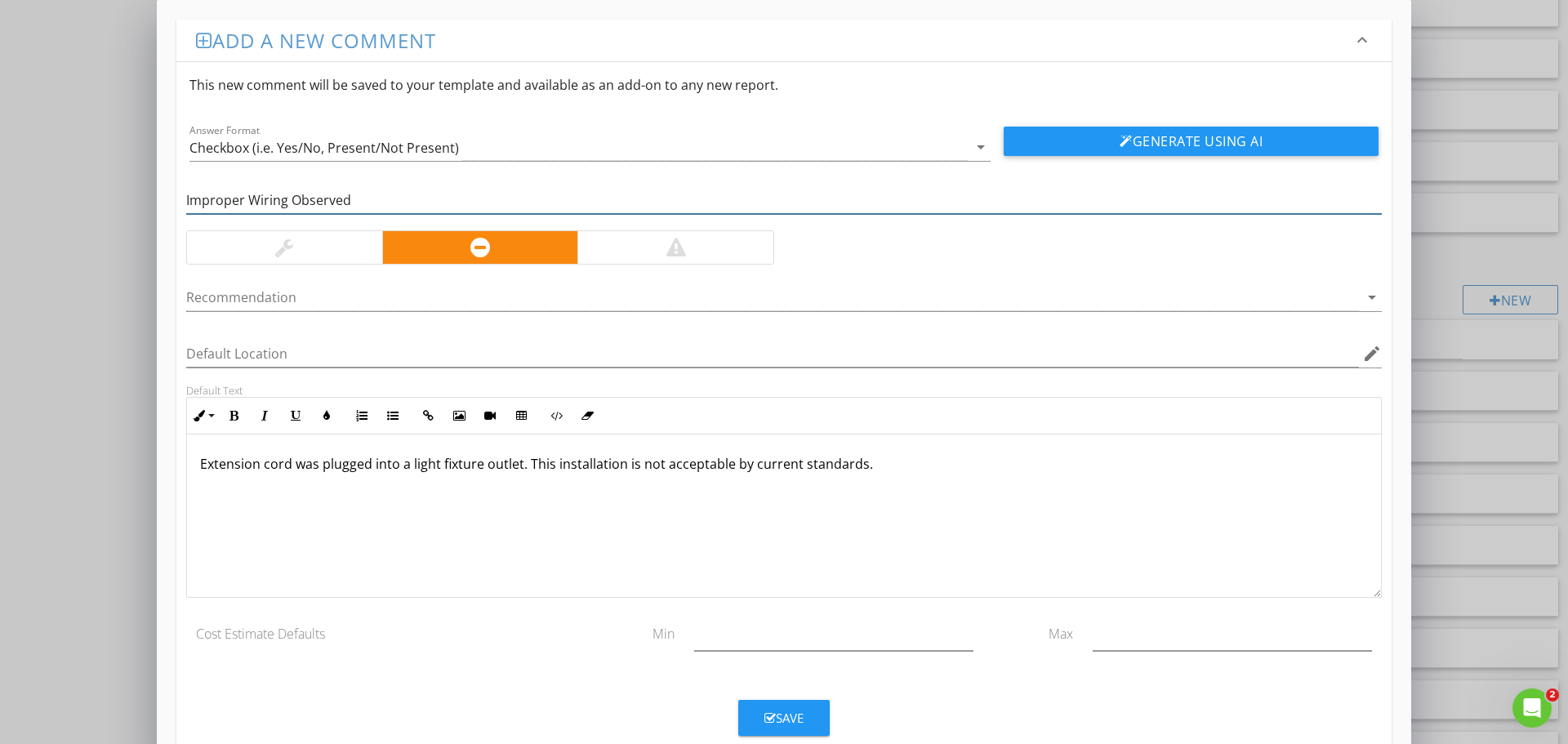
click at [390, 200] on input "Improper Wiring Observed" at bounding box center [784, 200] width 1196 height 27
paste input "Extension cord connected to light fixture"
click at [255, 200] on input "Extension cord connected to light fixture" at bounding box center [784, 200] width 1196 height 27
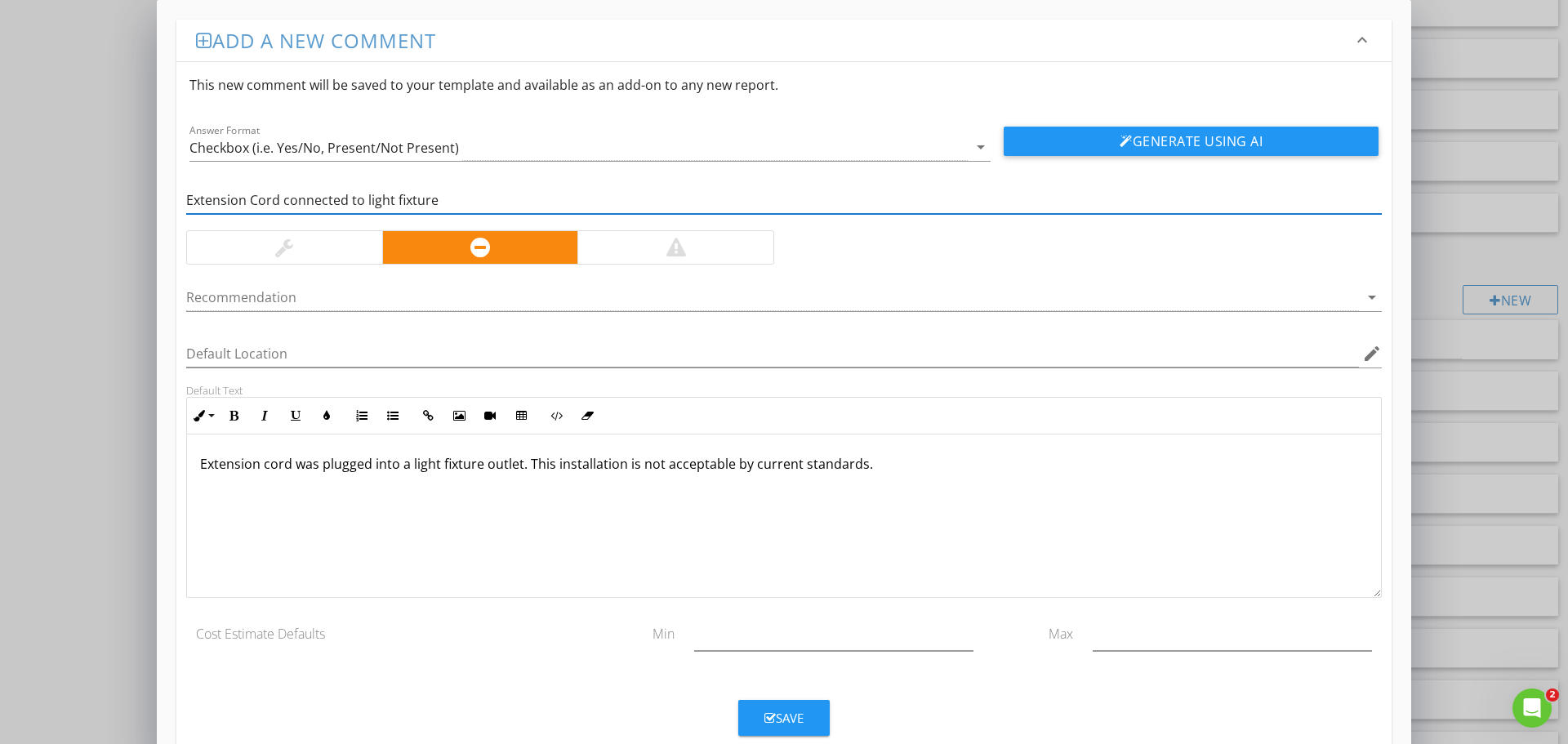
click at [287, 202] on input "Extension Cord connected to light fixture" at bounding box center [784, 200] width 1196 height 27
click at [368, 200] on input "Extension Cord Connected to light fixture" at bounding box center [784, 200] width 1196 height 27
click at [371, 200] on input "Extension Cord Connected to light fixture" at bounding box center [784, 200] width 1196 height 27
click at [404, 200] on input "Extension Cord Connected to Light fixture" at bounding box center [784, 200] width 1196 height 27
type input "Extension Cord Connected to Light Fixture"
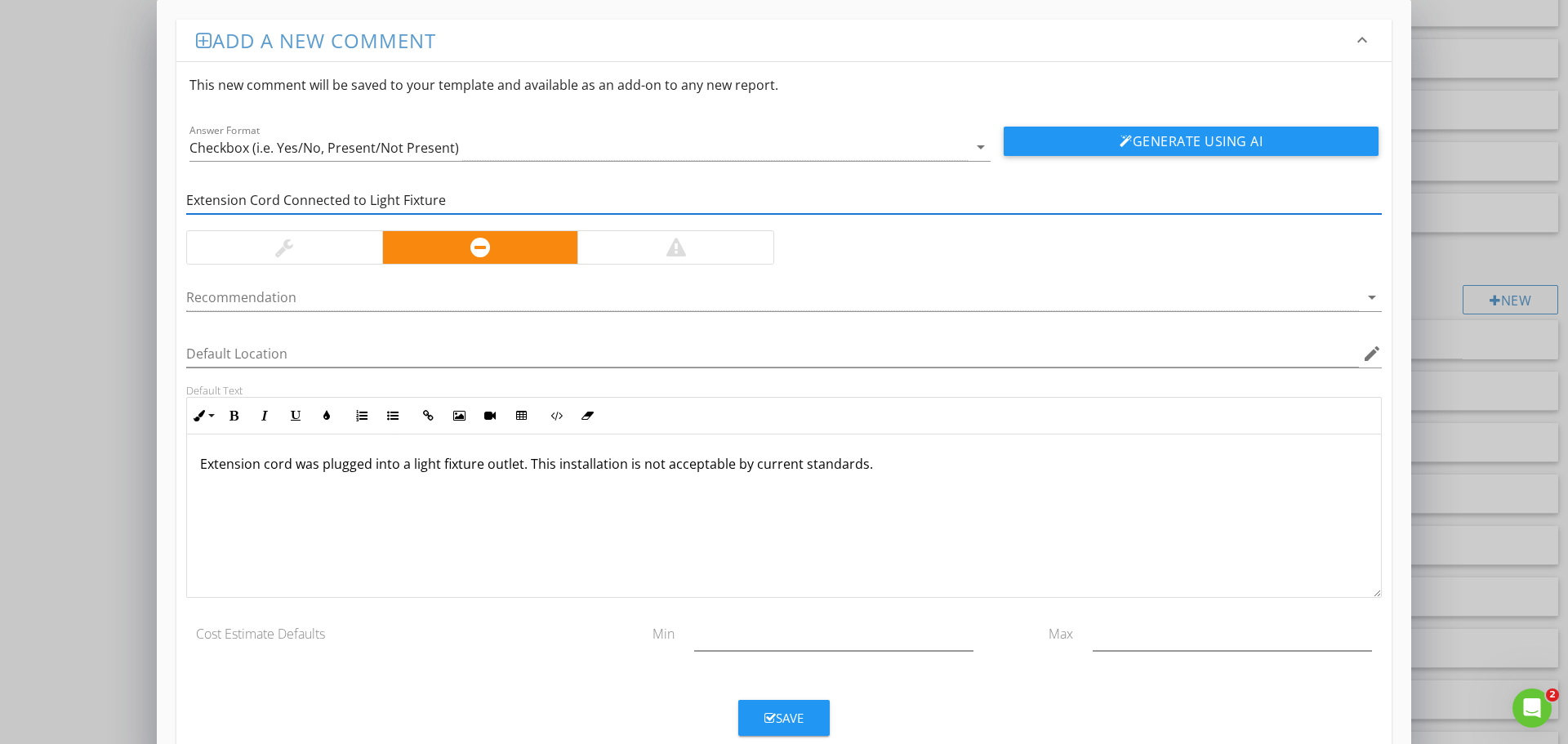
click at [793, 722] on div "Save" at bounding box center [784, 718] width 40 height 19
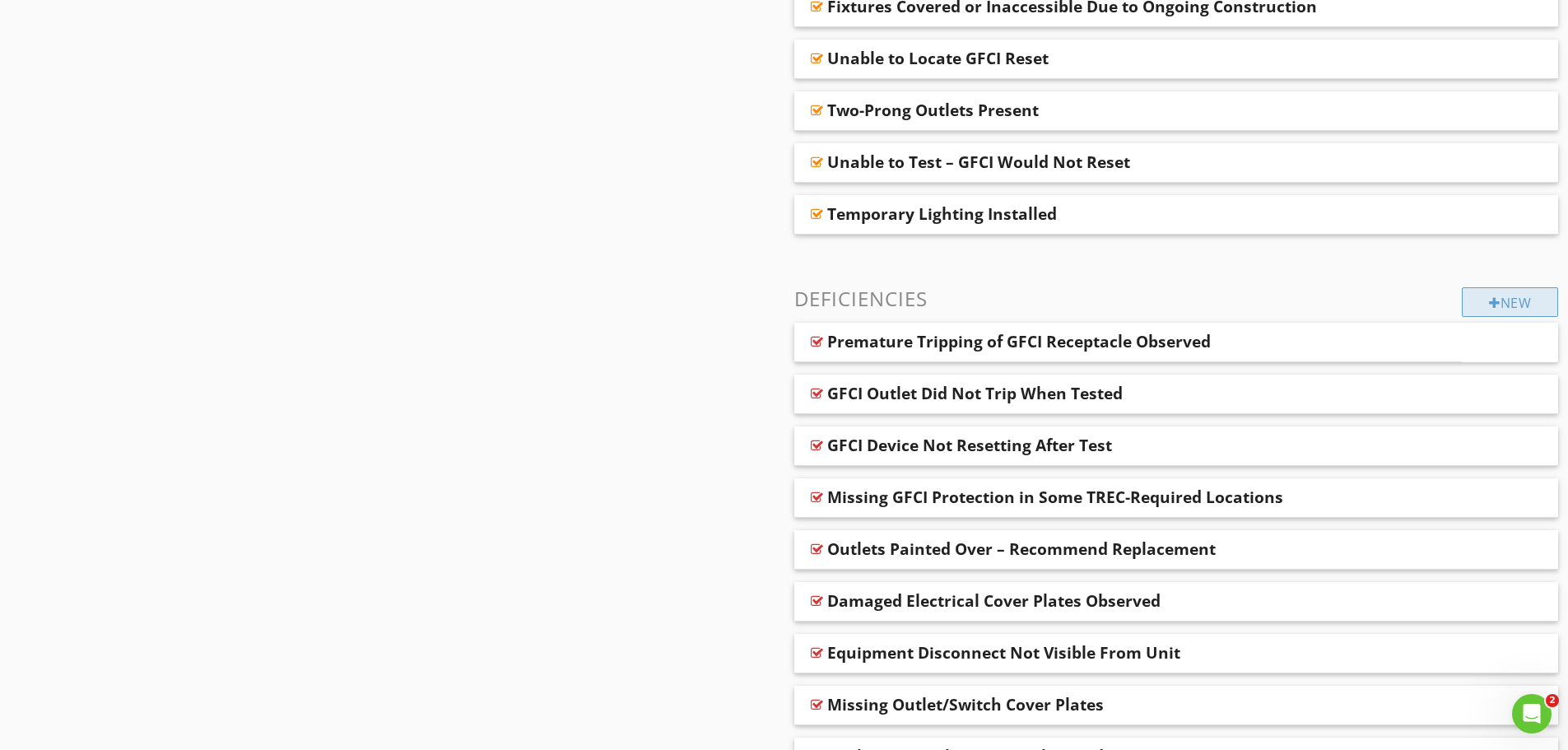
click at [1511, 303] on div "New" at bounding box center [1510, 302] width 96 height 29
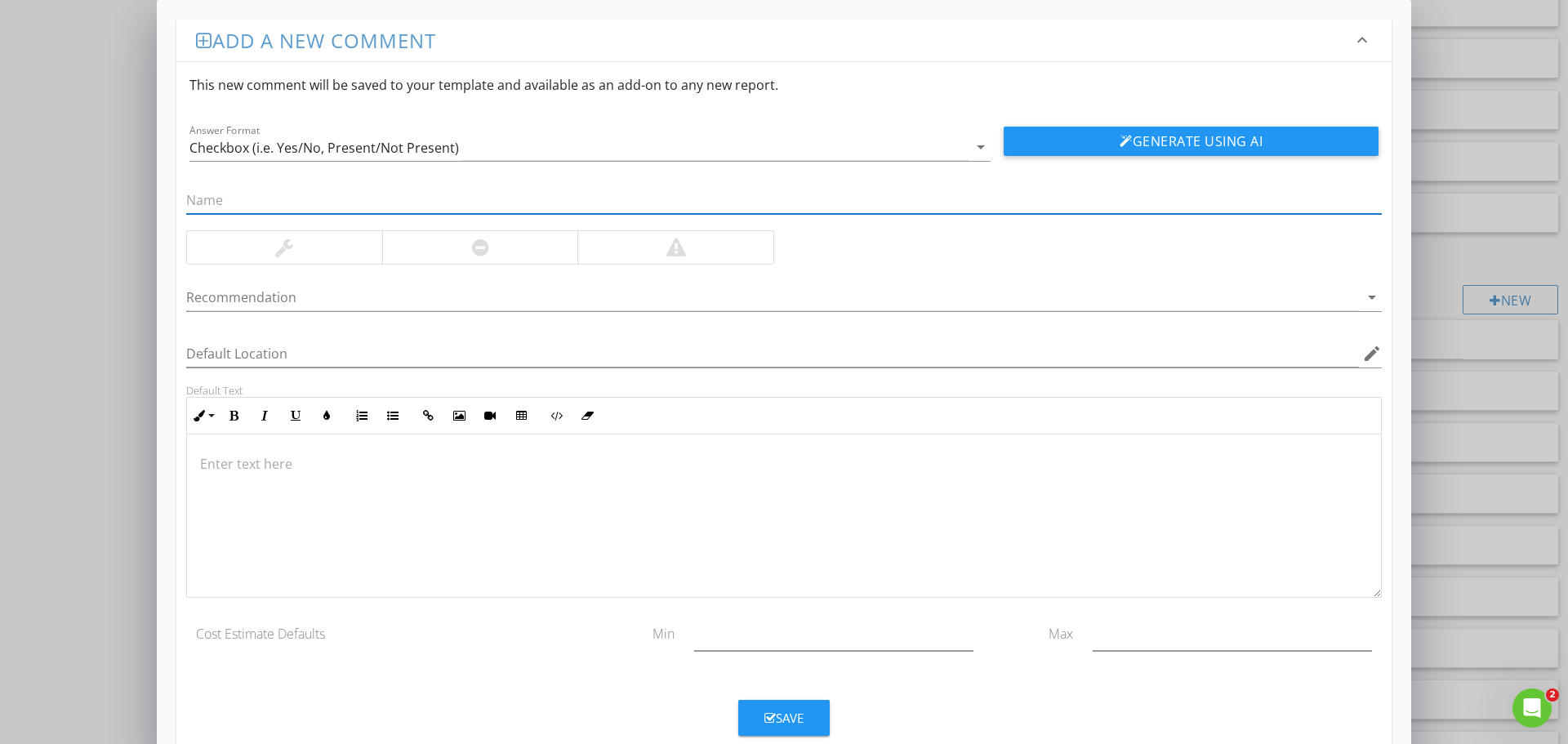
paste input "Extension Cord Used in Place of Wiring"
type input "Extension Cord Used in Place of Wiring"
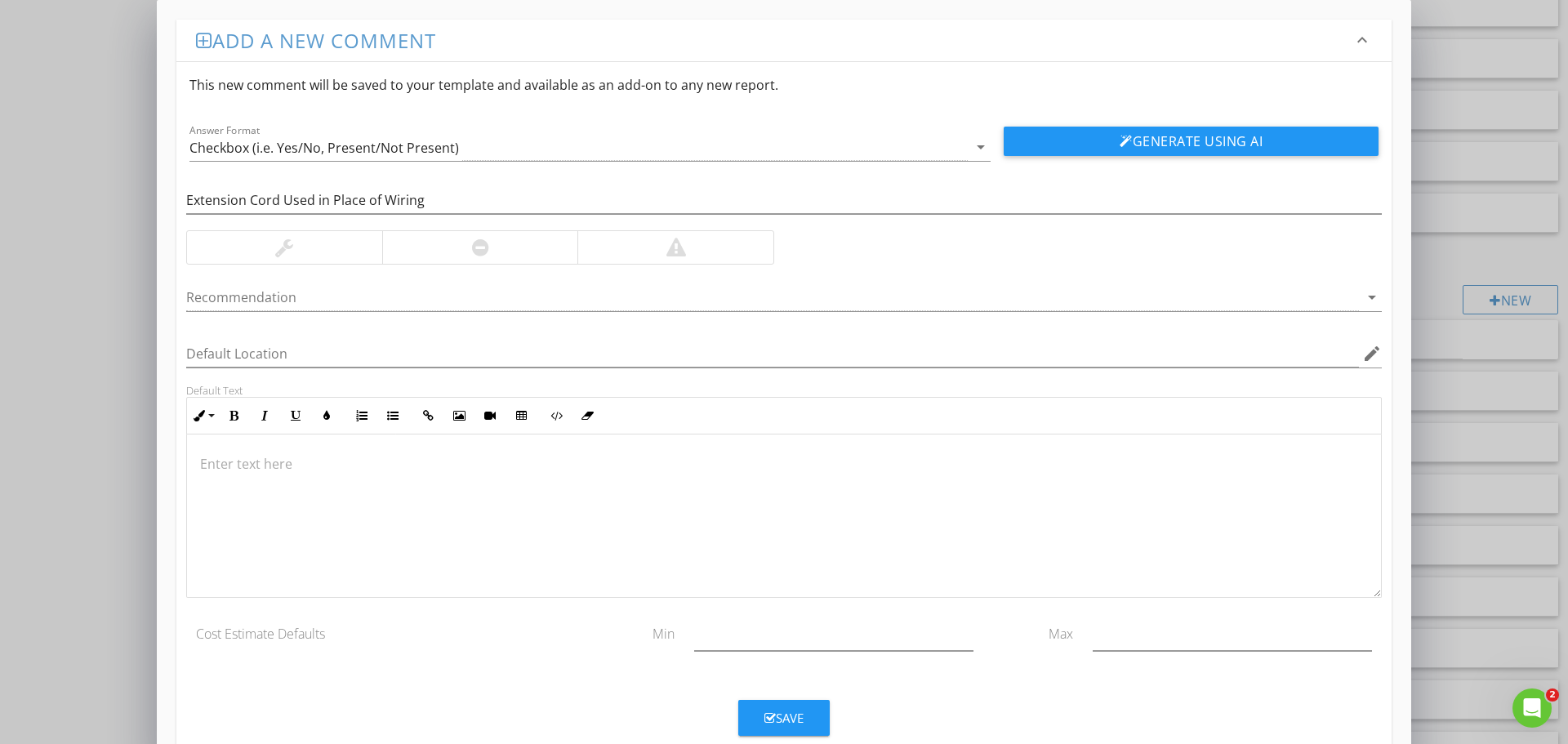
click at [470, 248] on div at bounding box center [480, 248] width 196 height 33
click at [779, 537] on div at bounding box center [784, 516] width 1194 height 163
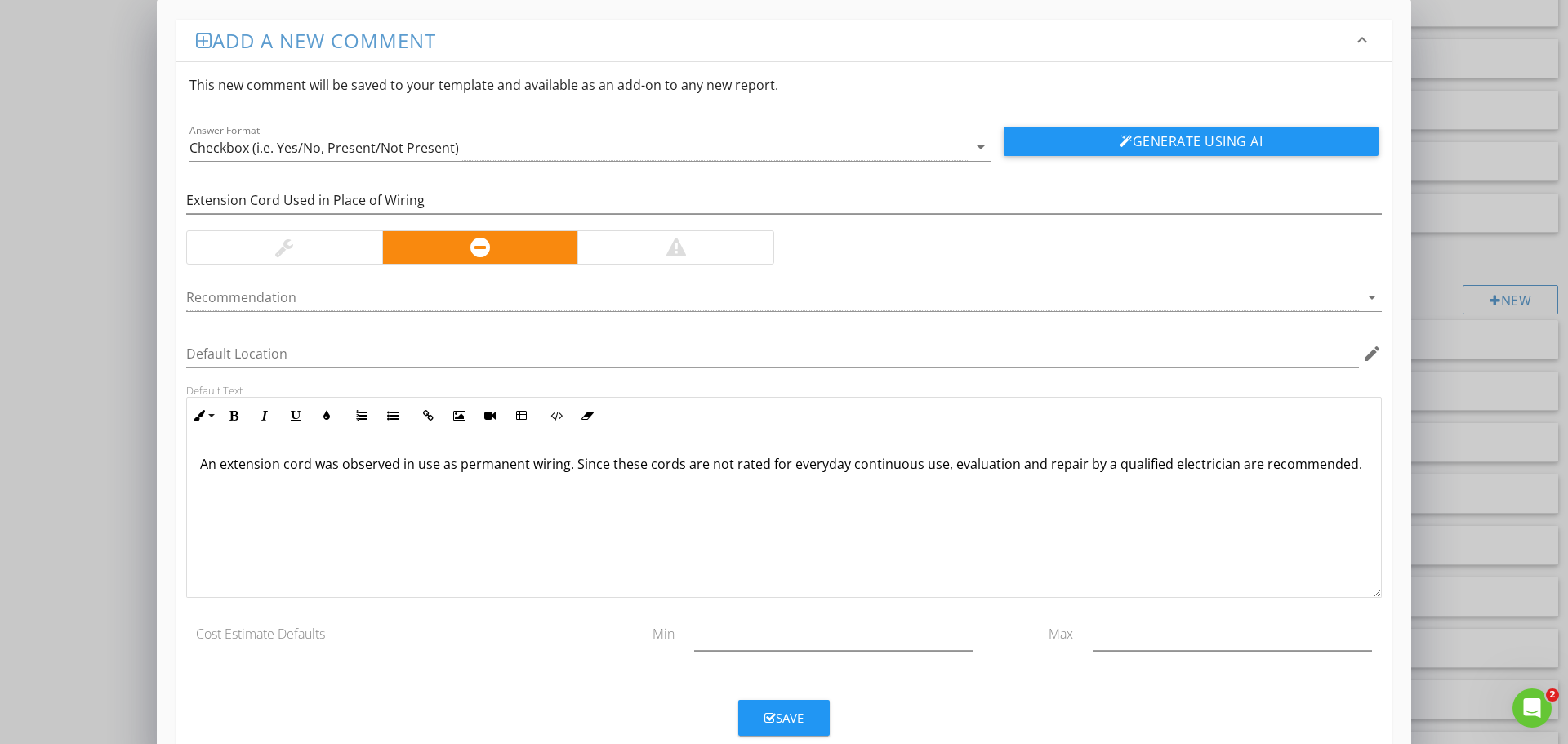
click at [772, 722] on icon "button" at bounding box center [770, 718] width 11 height 12
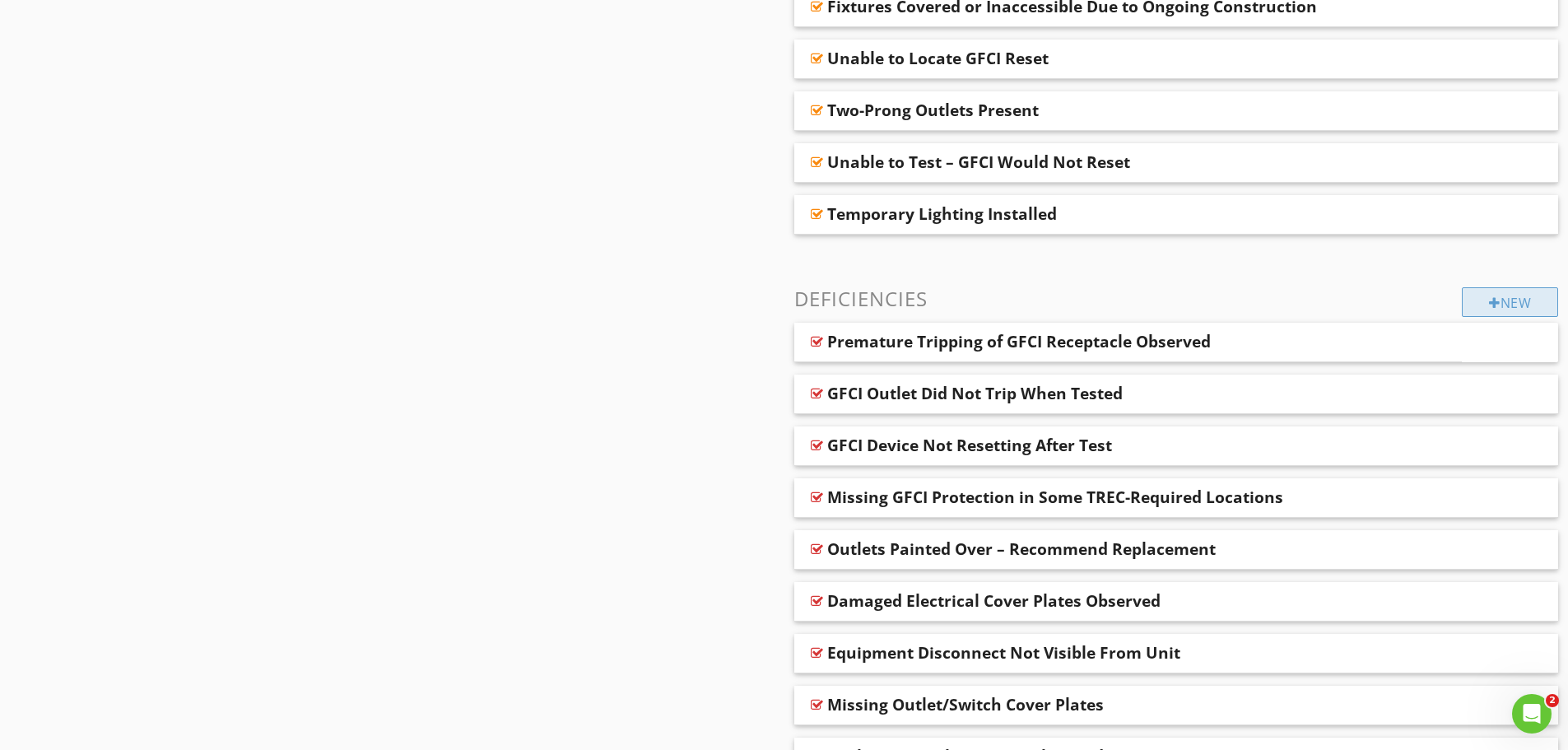
click at [1479, 297] on div "New" at bounding box center [1510, 302] width 96 height 29
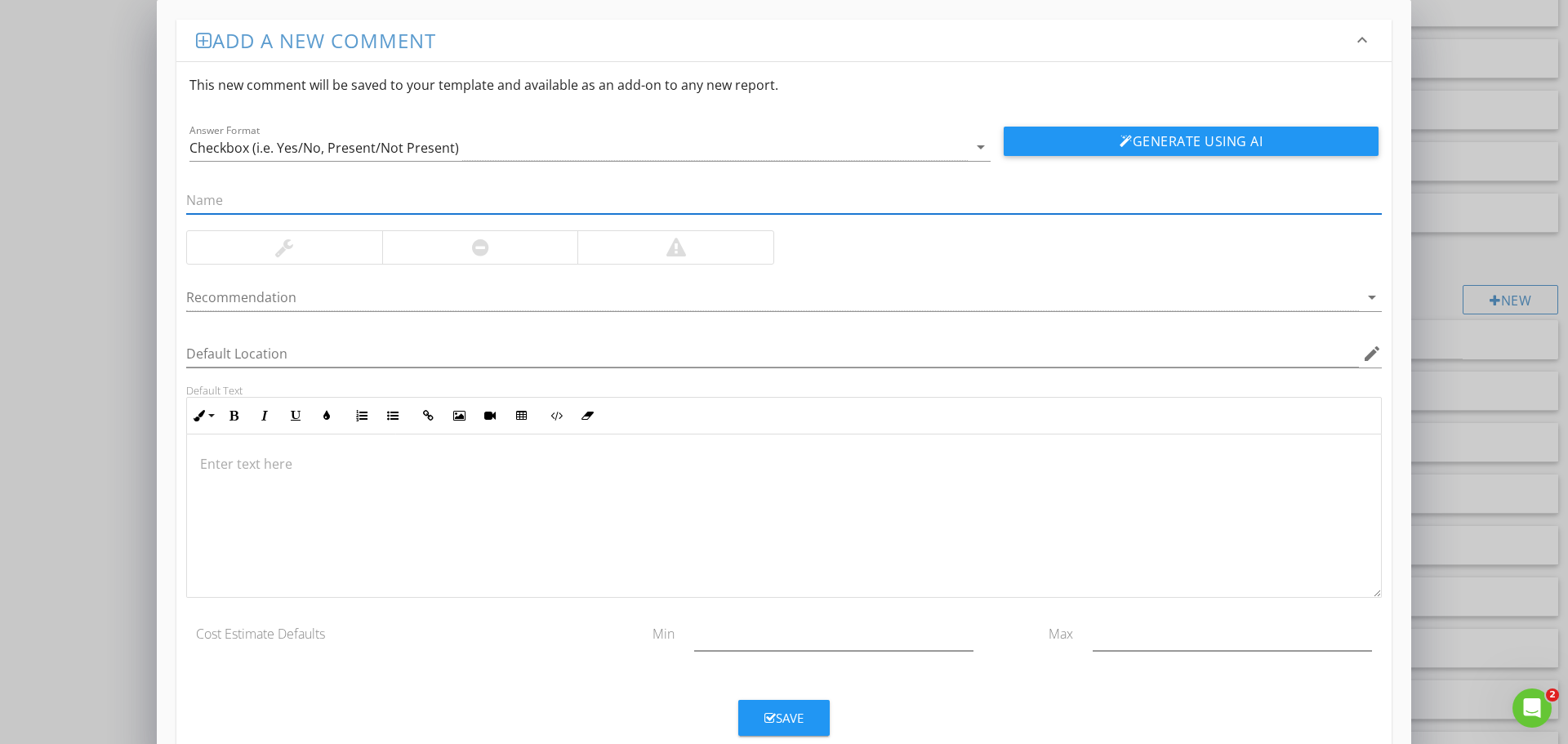
paste input "Electrical Conductors – Damage Noted"
type input "Electrical Conductors – Damage Noted"
click at [502, 250] on div at bounding box center [480, 248] width 196 height 33
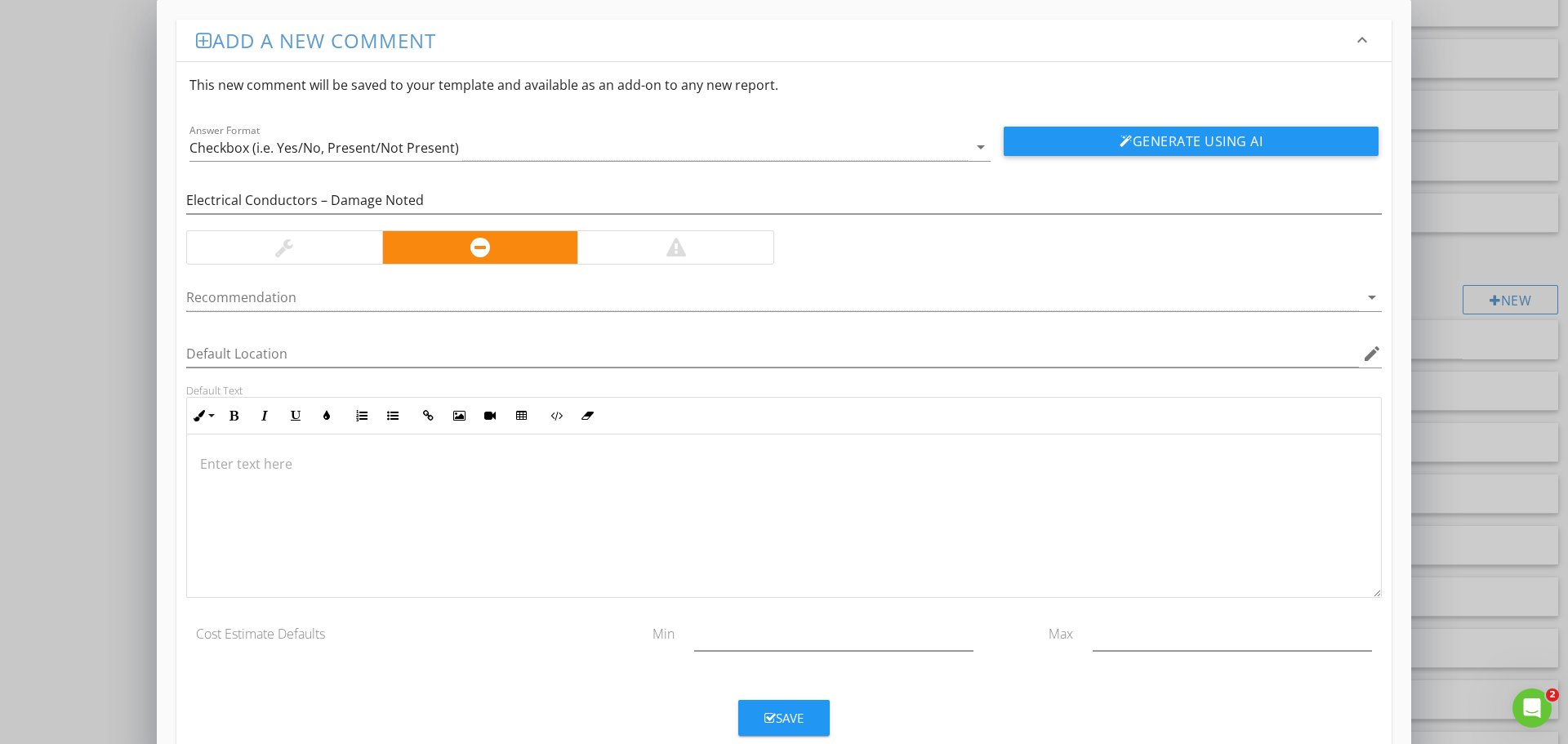
click at [334, 473] on p at bounding box center [784, 464] width 1168 height 20
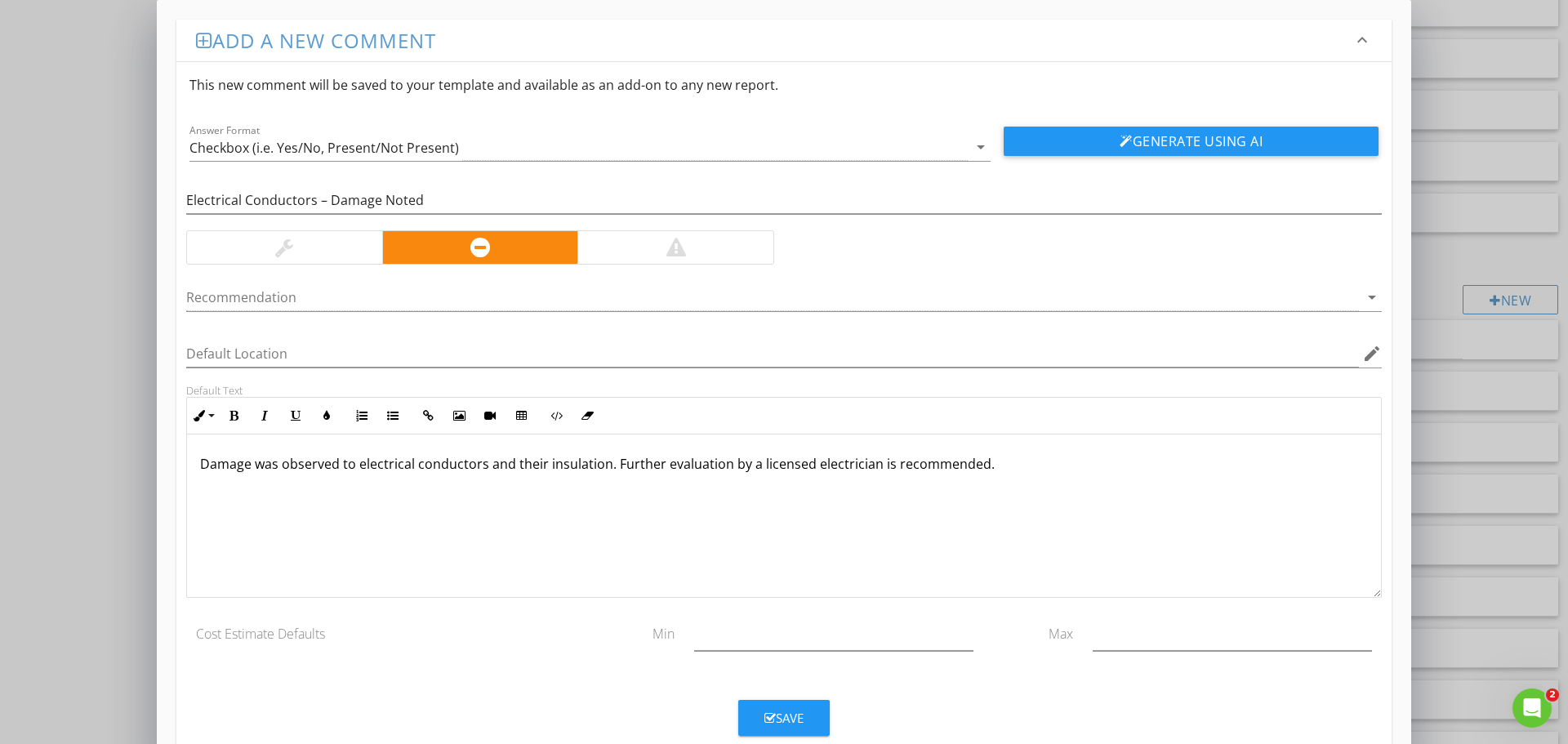
click at [792, 716] on div "Save" at bounding box center [784, 718] width 40 height 19
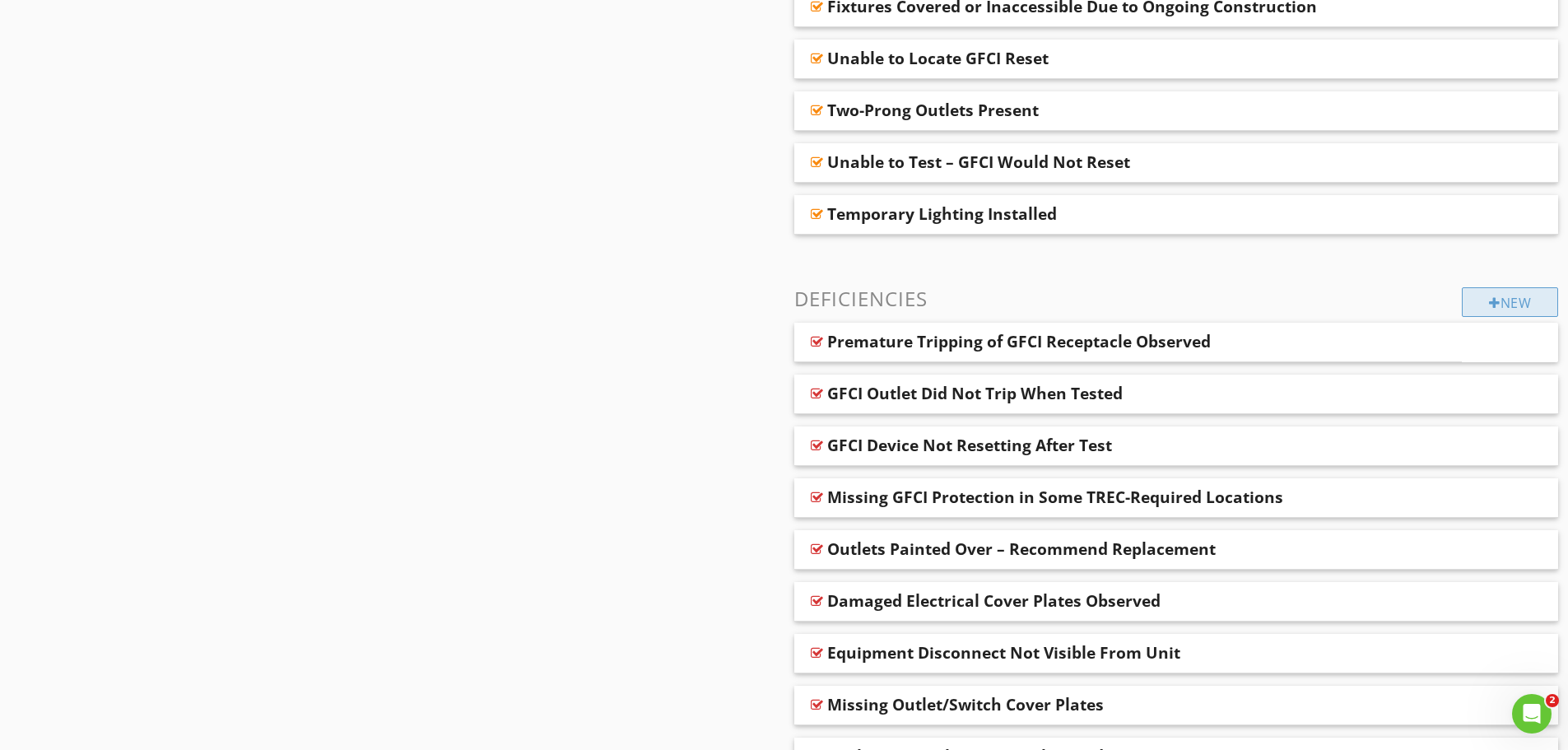
click at [1508, 297] on div "New" at bounding box center [1510, 302] width 96 height 29
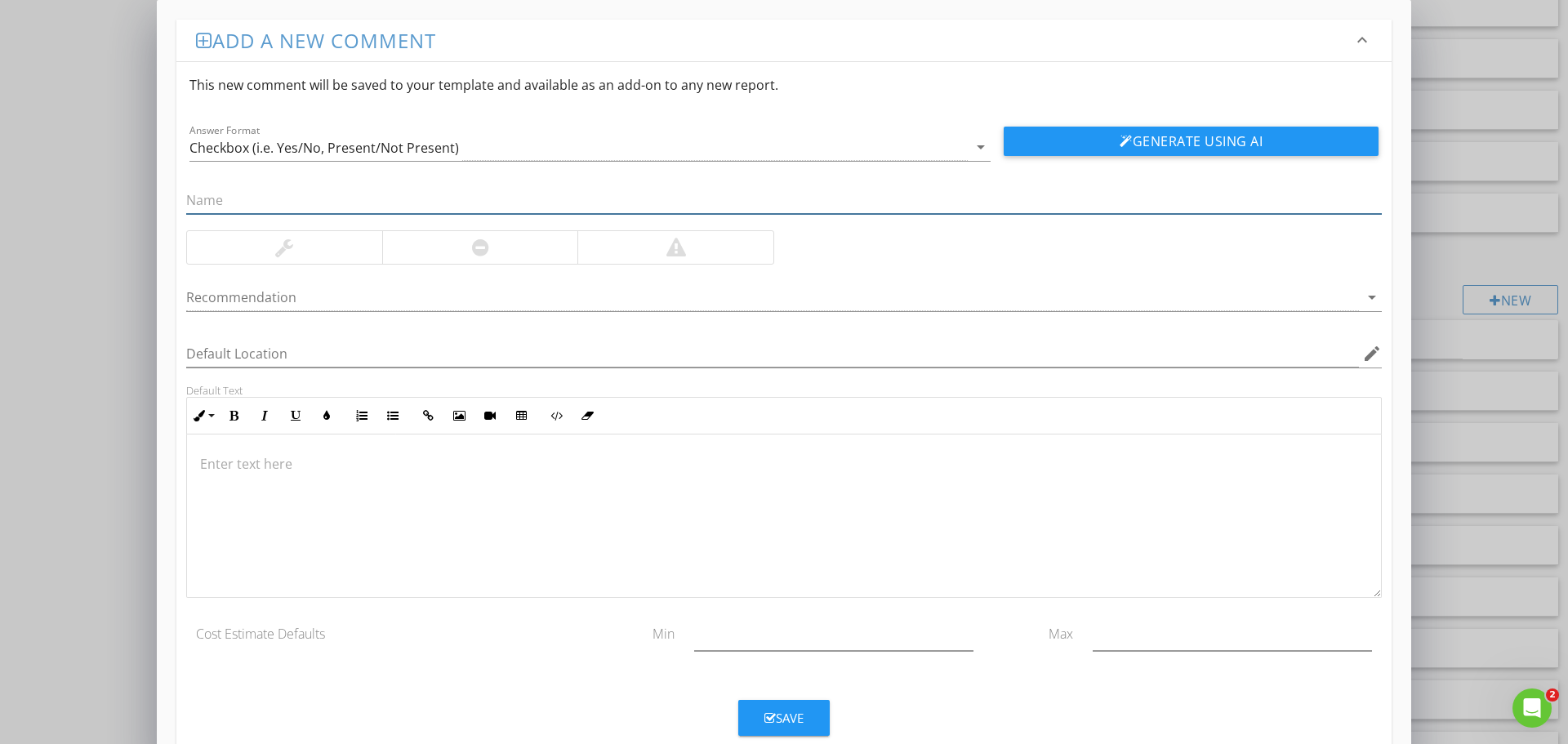
paste input "Disposer [PERSON_NAME] – Hardwired"
type input "Disposer [PERSON_NAME] – Hardwired"
click at [501, 255] on div at bounding box center [480, 248] width 196 height 33
click at [379, 477] on div at bounding box center [784, 516] width 1194 height 163
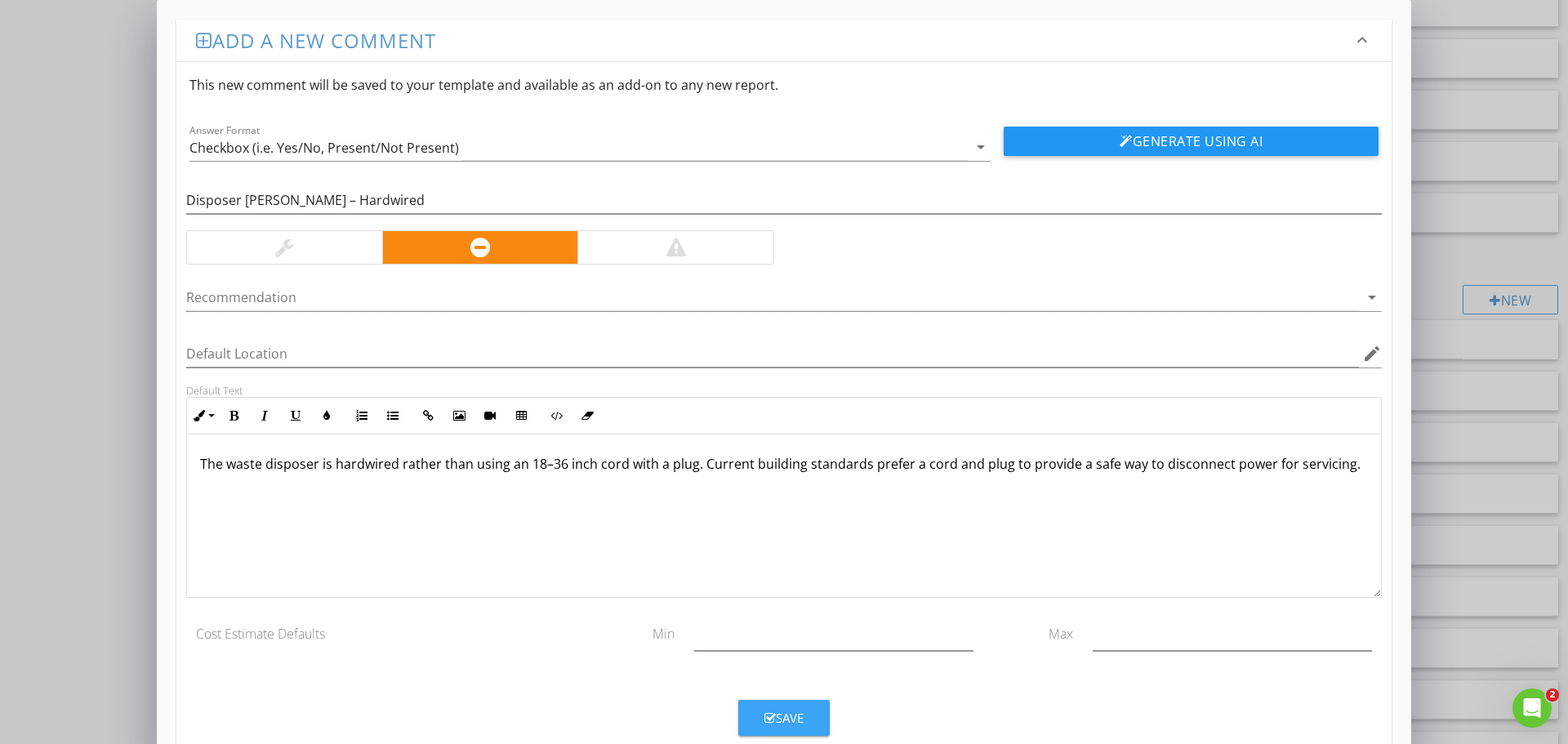
click at [803, 718] on div "Save" at bounding box center [784, 718] width 40 height 19
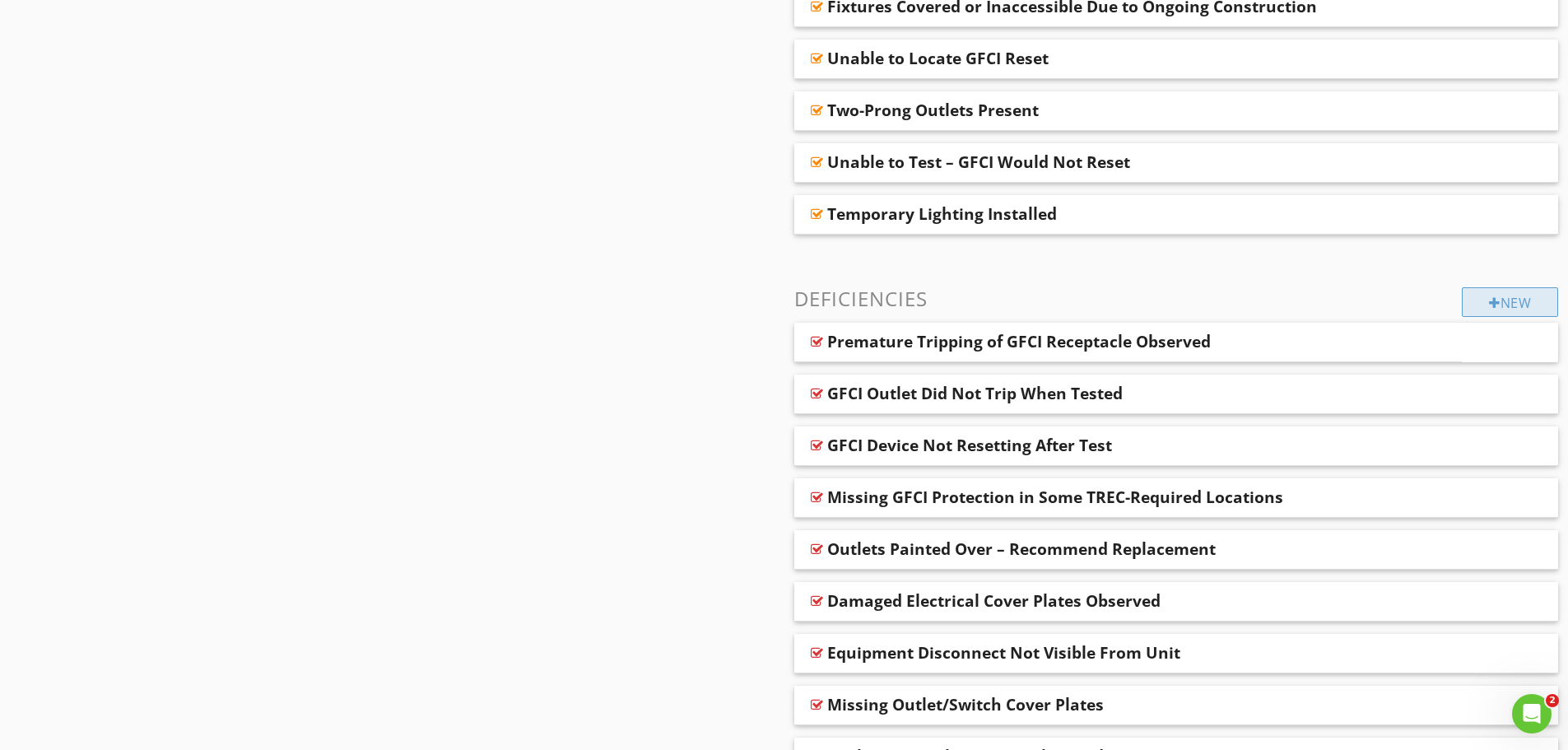
click at [1485, 297] on div "New" at bounding box center [1510, 302] width 96 height 29
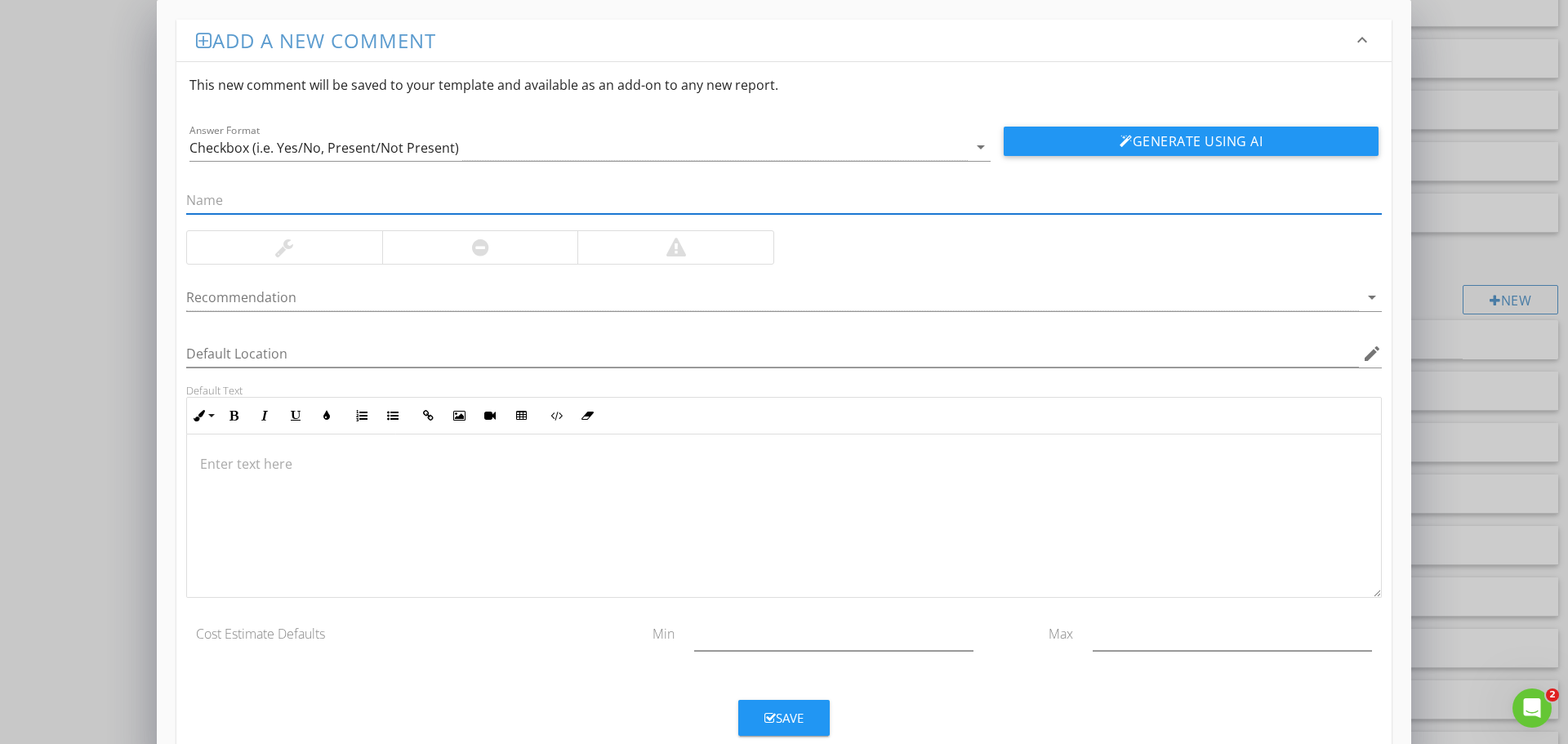
paste input "Kitchen Island – Outlet Needed"
type input "Kitchen Island – Outlet Needed"
click at [502, 236] on div at bounding box center [480, 248] width 196 height 33
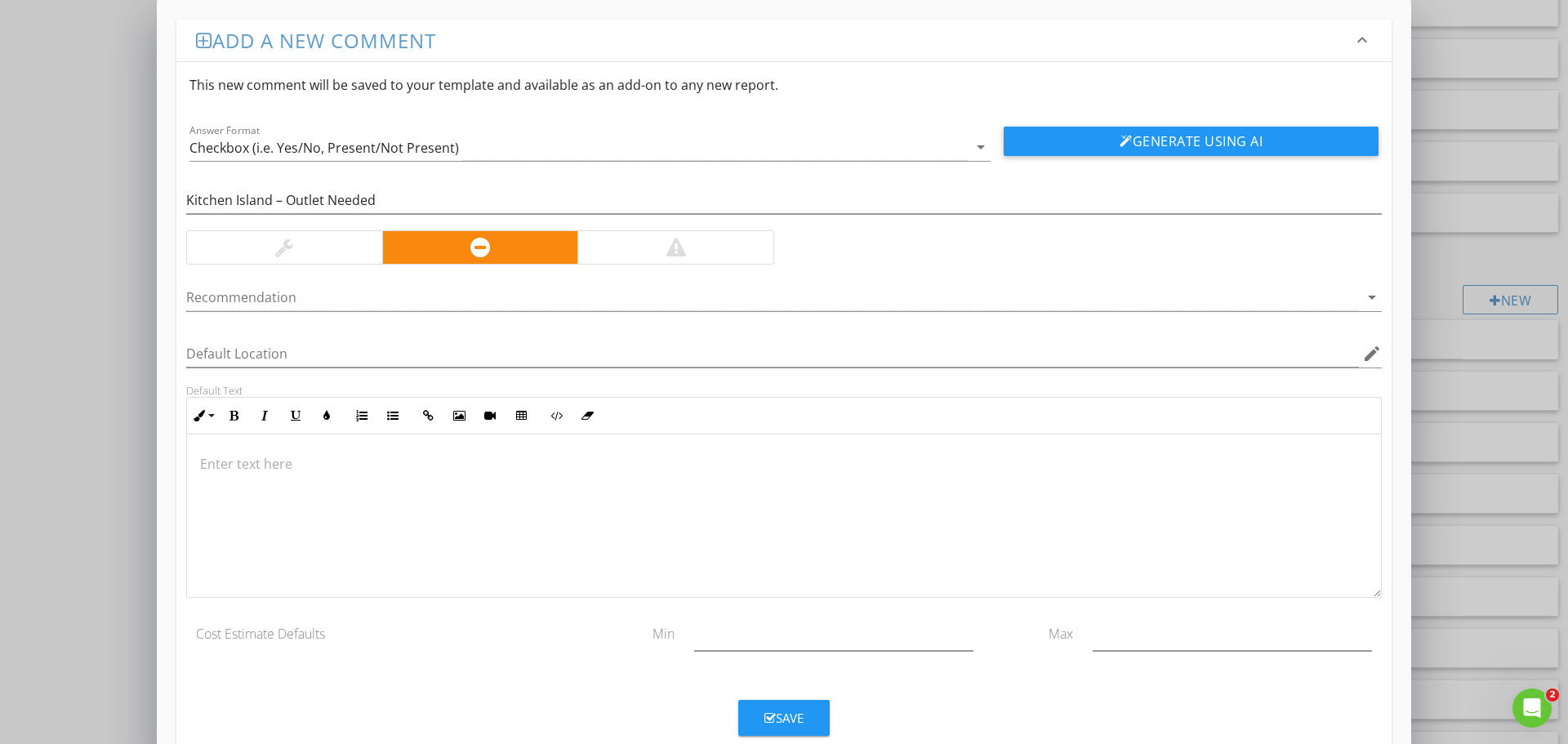
click at [376, 482] on div at bounding box center [784, 516] width 1194 height 163
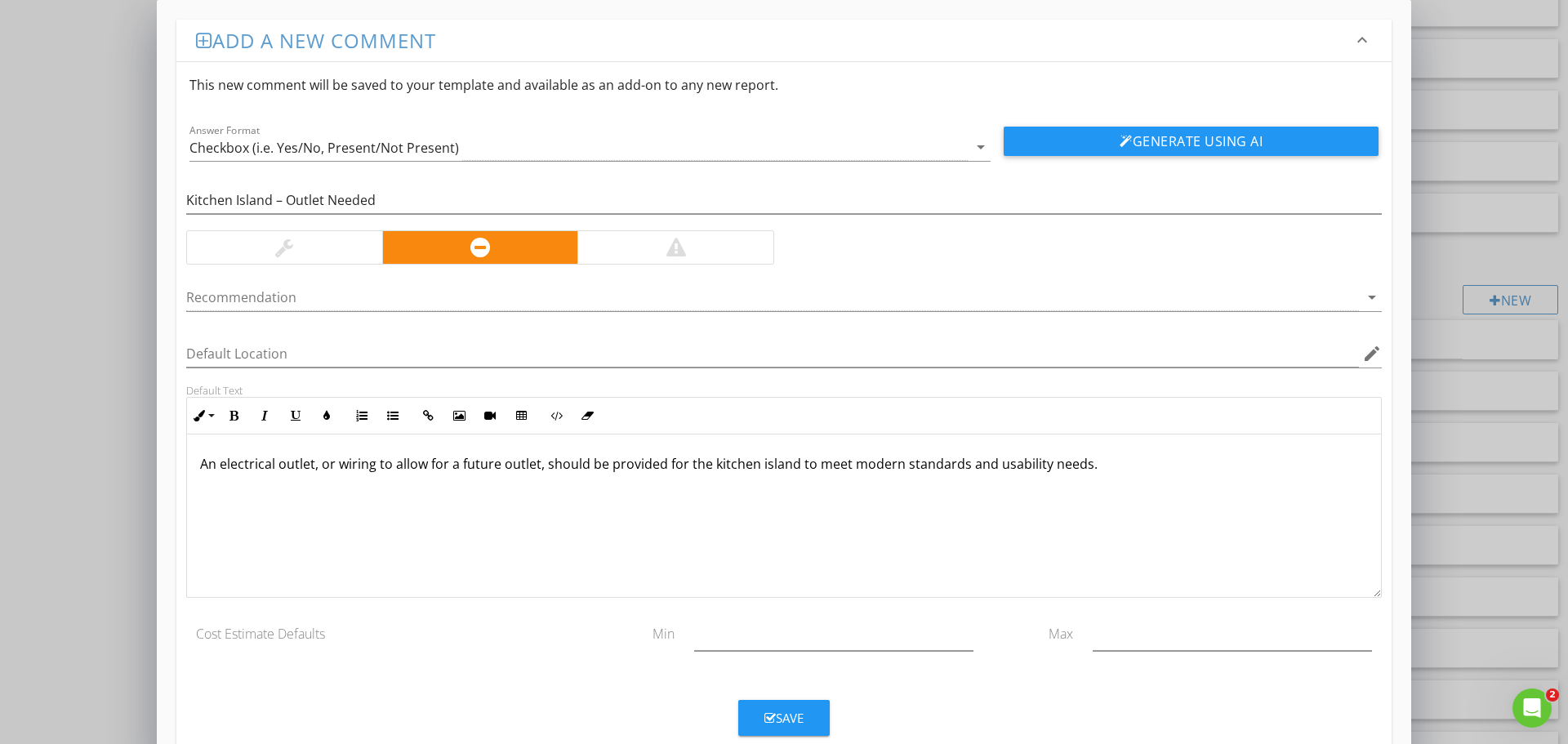
click at [802, 704] on button "Save" at bounding box center [784, 718] width 91 height 36
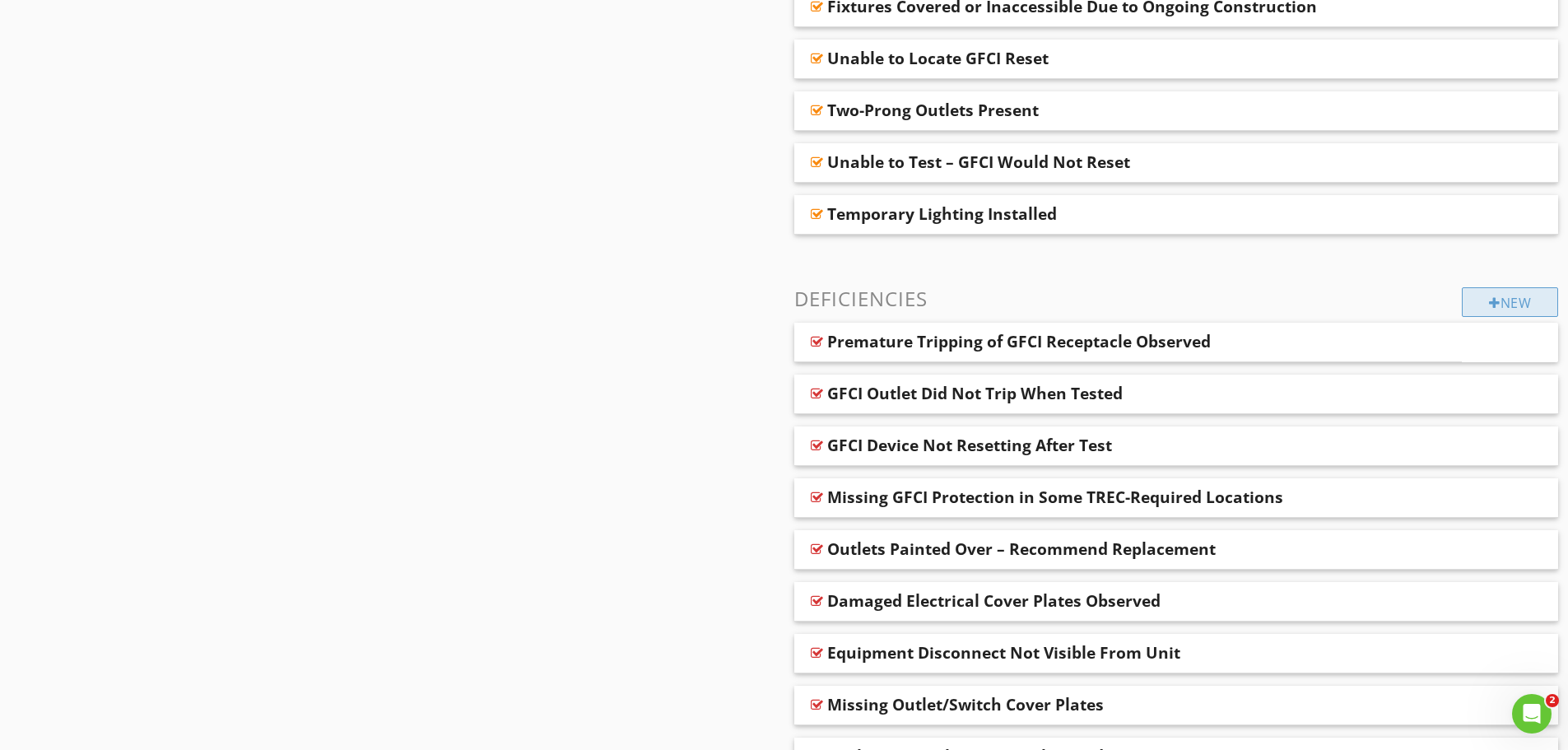
click at [1499, 298] on div "New" at bounding box center [1510, 302] width 96 height 29
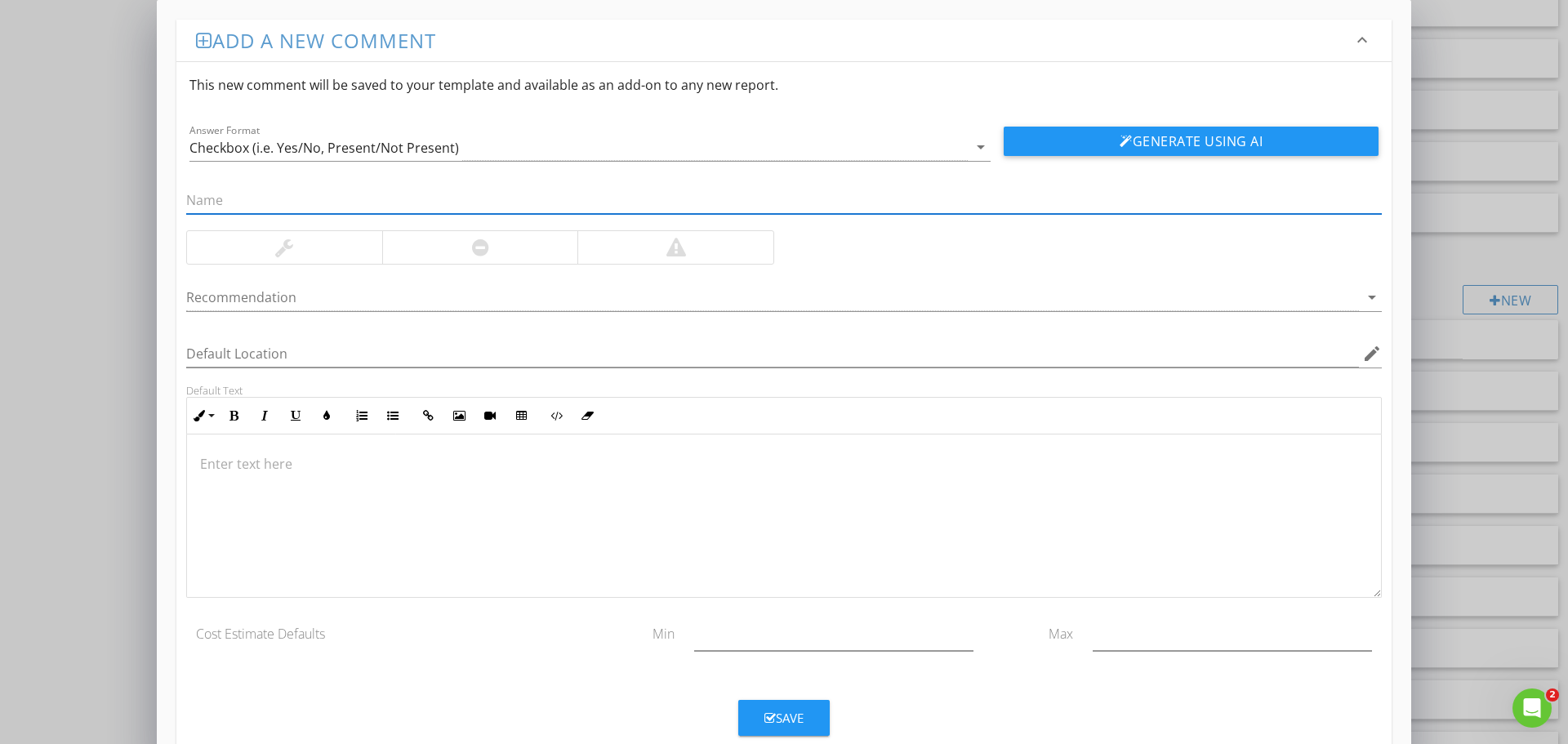
paste input "Hallway – Missing Outlet"
type input "Hallway – Missing Outlet"
click at [472, 251] on div at bounding box center [481, 247] width 17 height 20
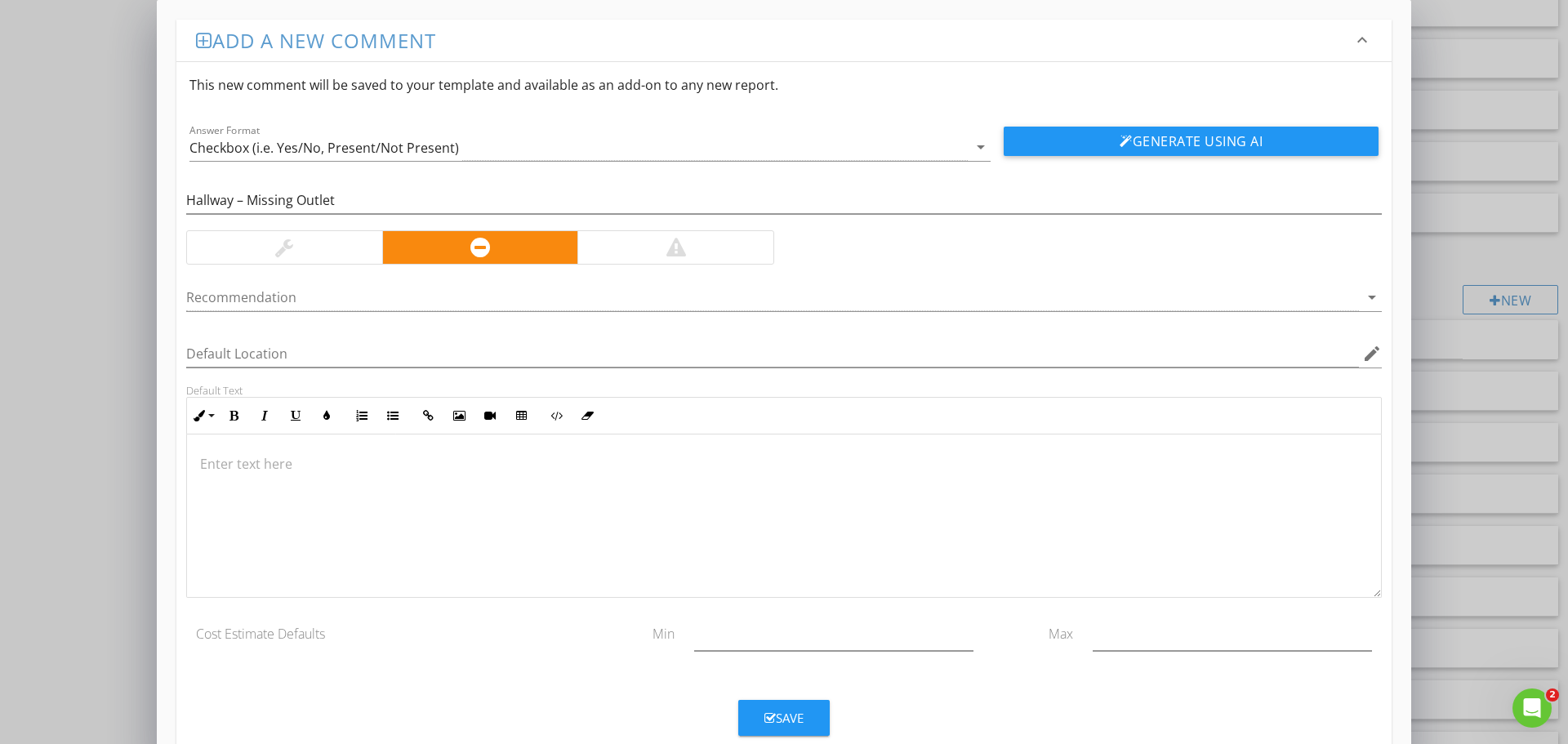
click at [312, 464] on p at bounding box center [784, 464] width 1168 height 20
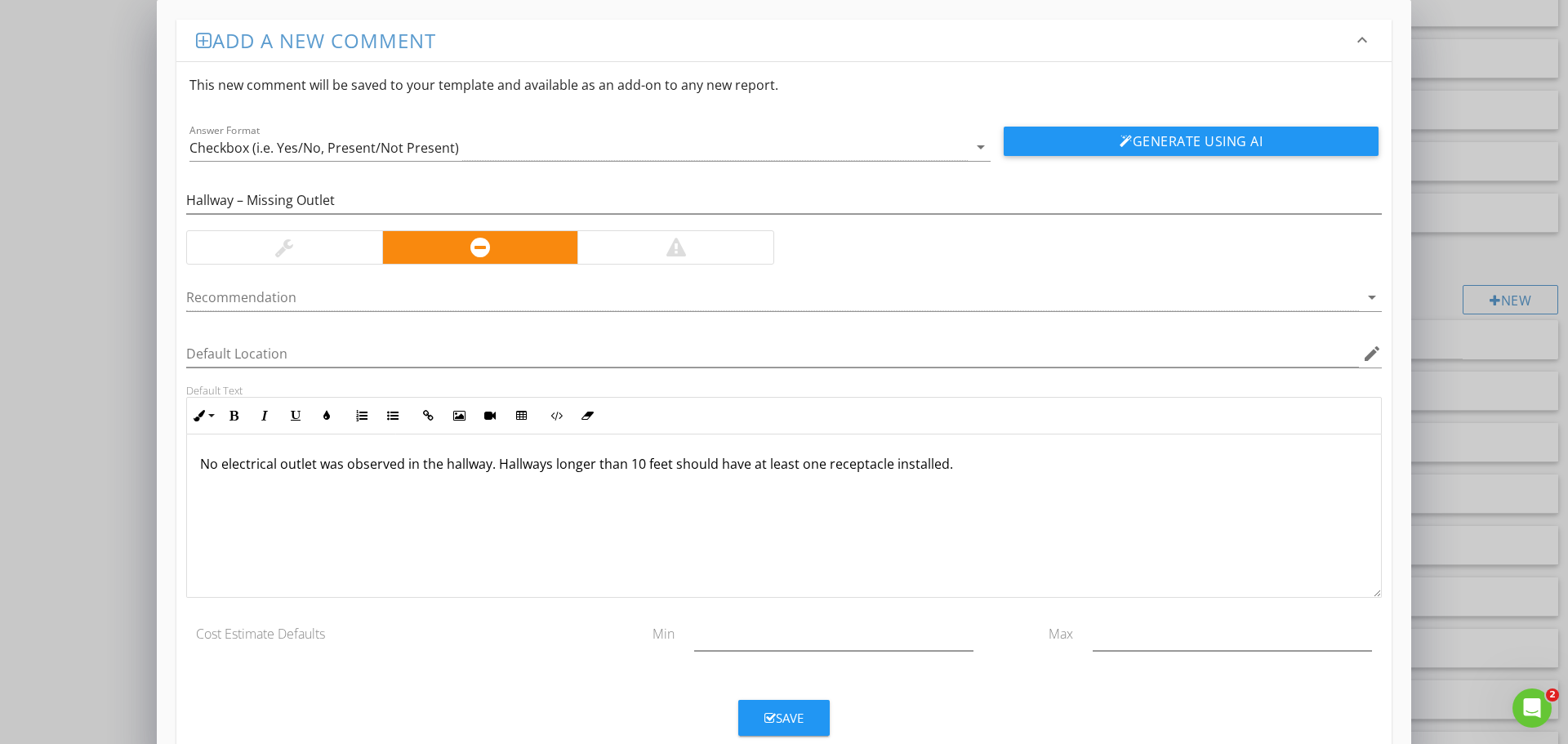
click at [791, 707] on button "Save" at bounding box center [784, 718] width 91 height 36
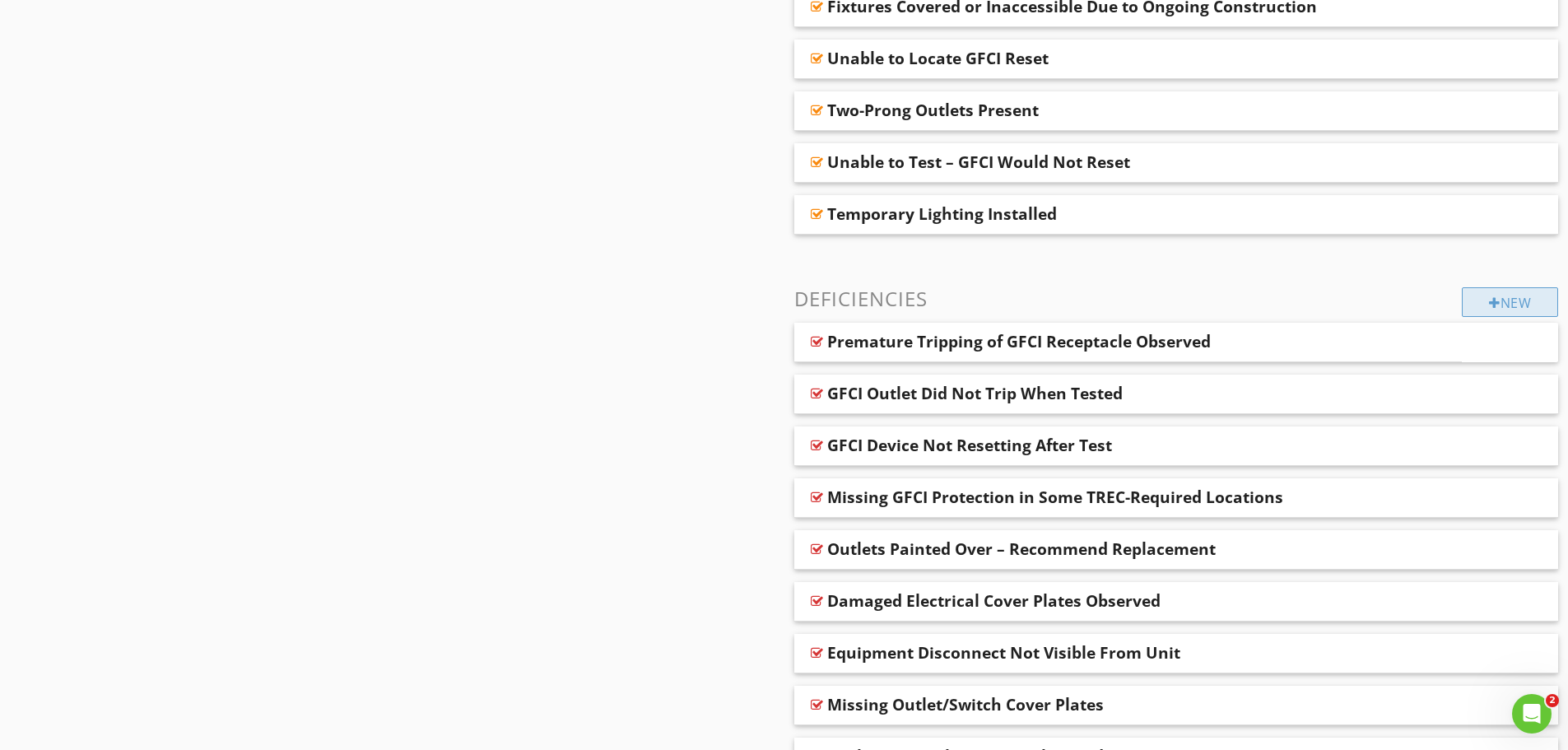
click at [1512, 304] on div "New" at bounding box center [1510, 302] width 96 height 29
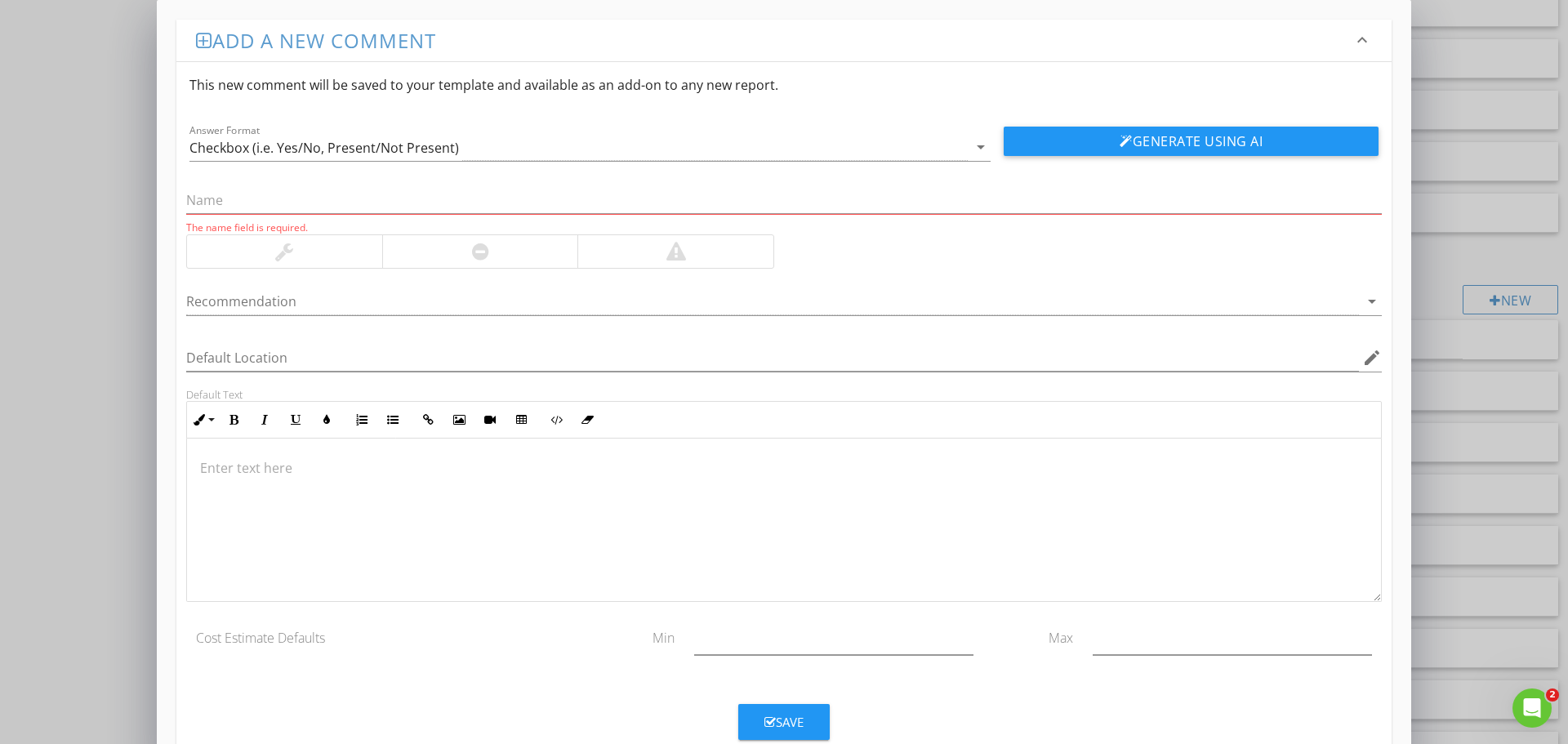
click at [287, 466] on p at bounding box center [784, 468] width 1168 height 20
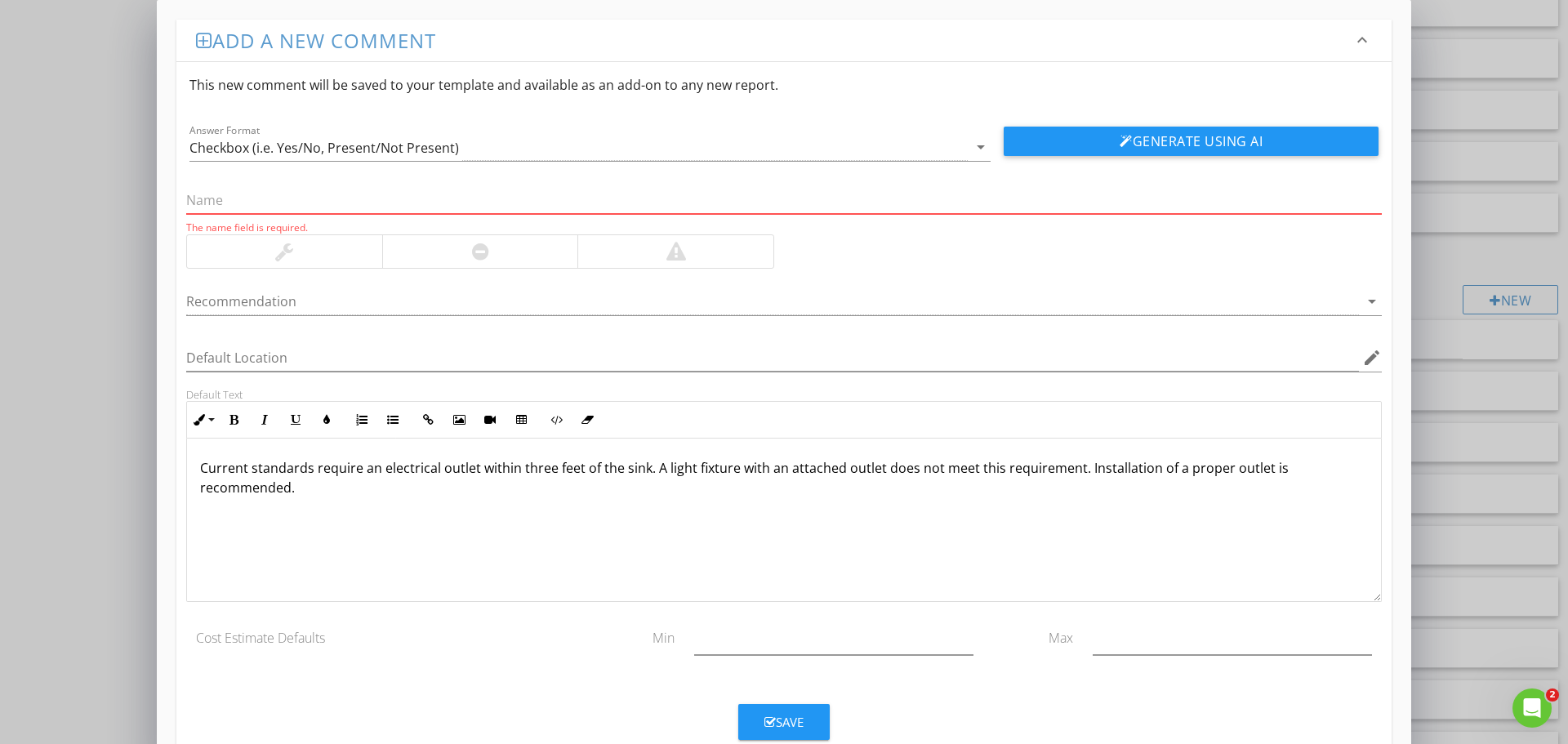
click at [203, 191] on input "text" at bounding box center [784, 200] width 1196 height 27
paste input "Sink Area – Missing Outlet"
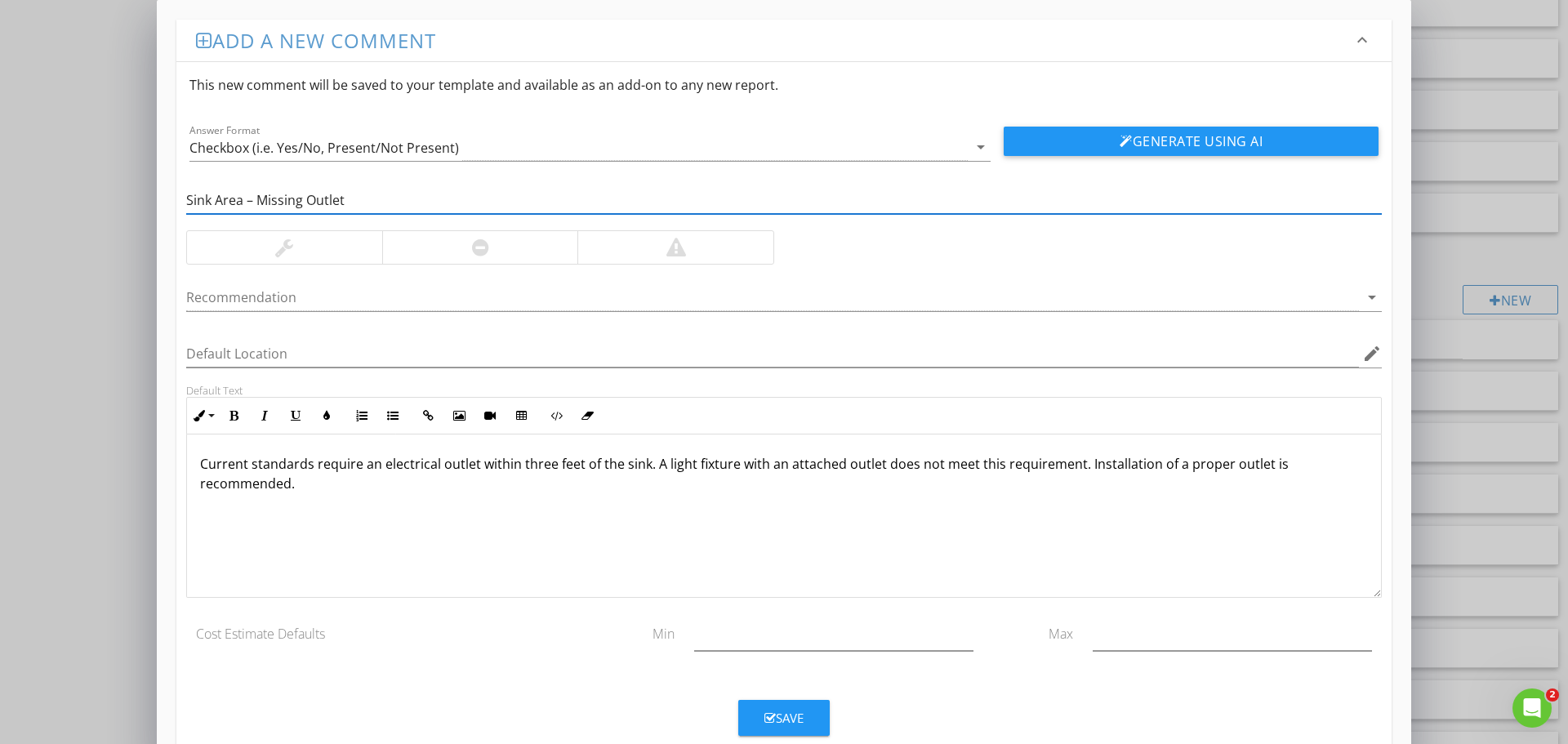
type input "Sink Area – Missing Outlet"
click at [520, 253] on div at bounding box center [480, 248] width 196 height 33
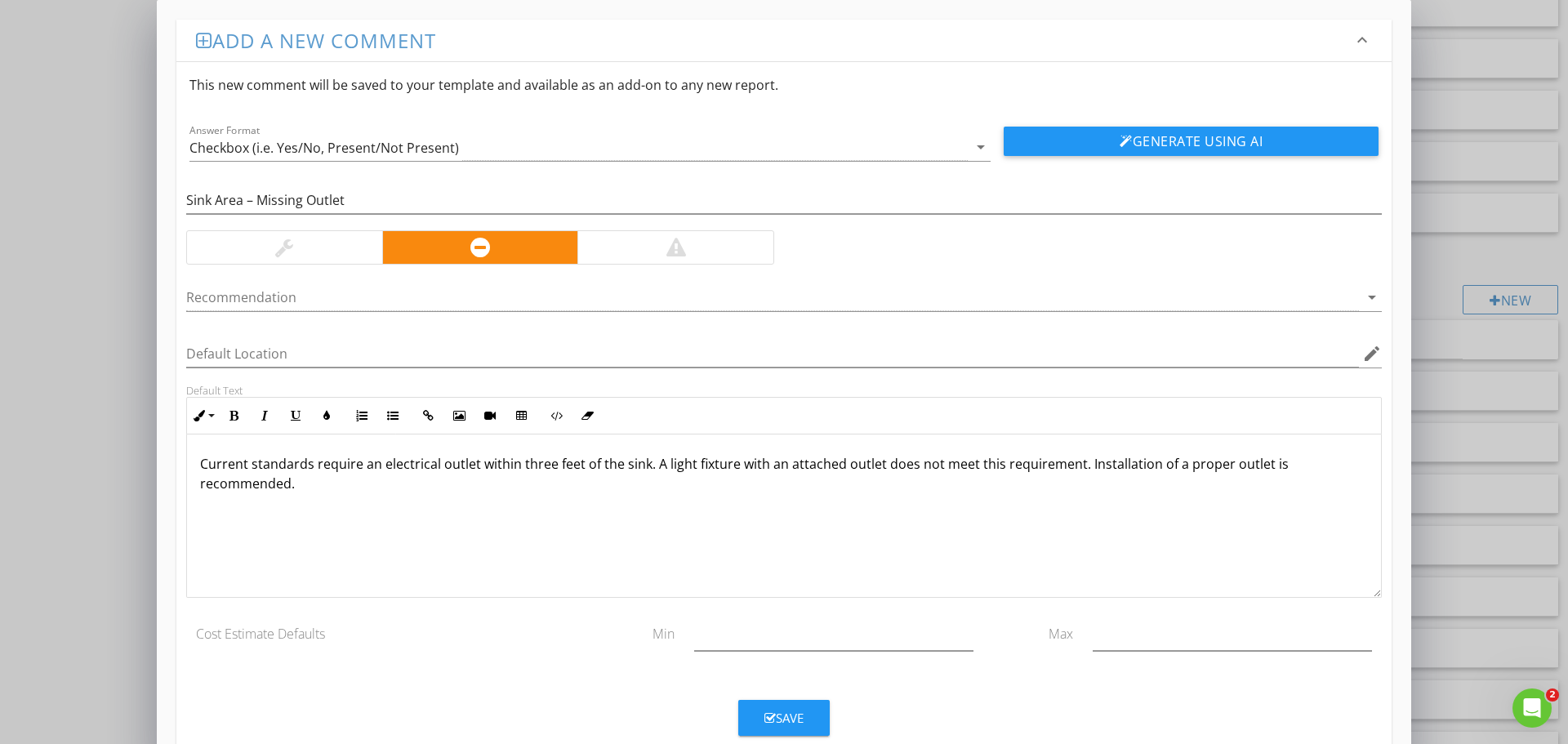
click at [787, 725] on div "Save" at bounding box center [784, 718] width 40 height 19
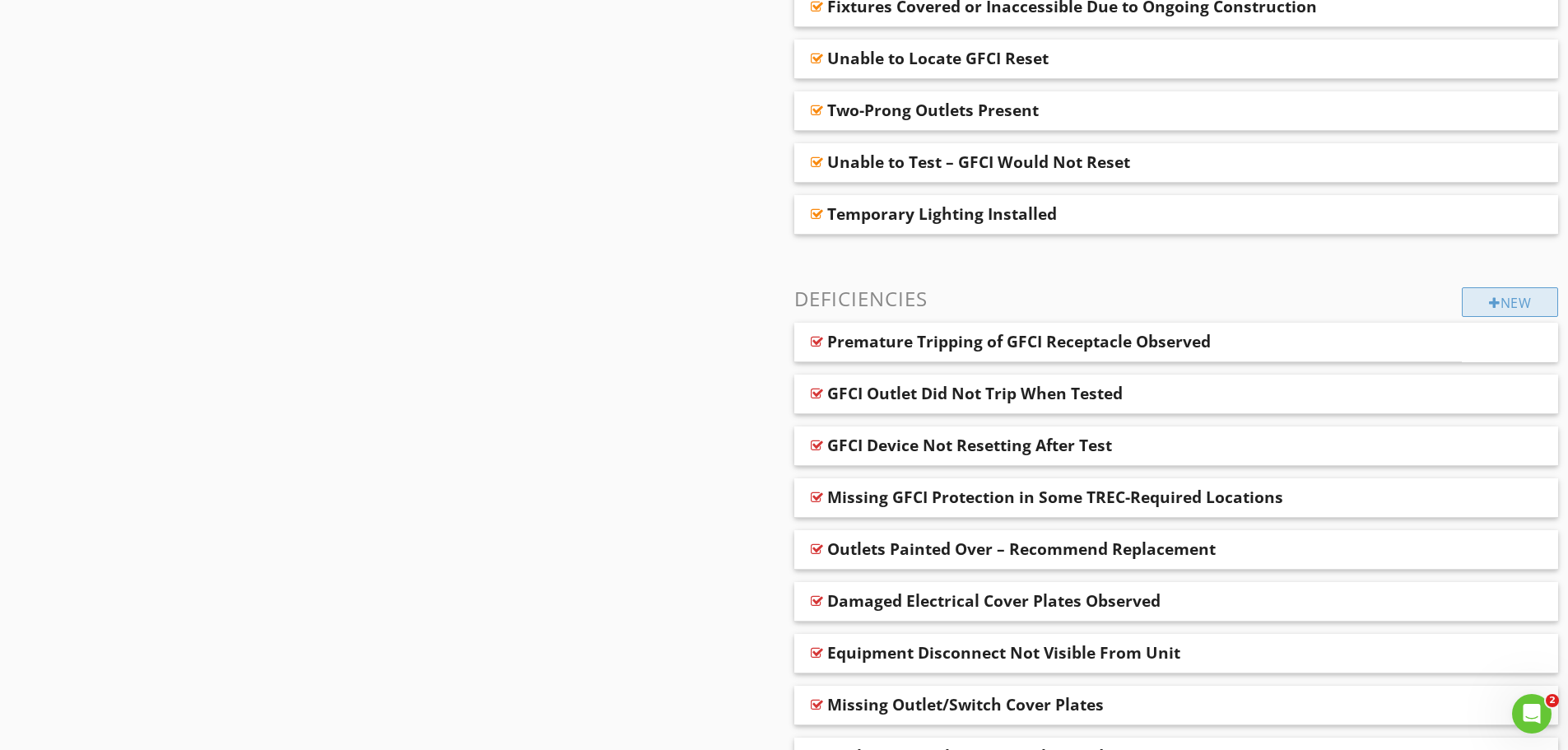
click at [1476, 301] on div "New" at bounding box center [1510, 302] width 96 height 29
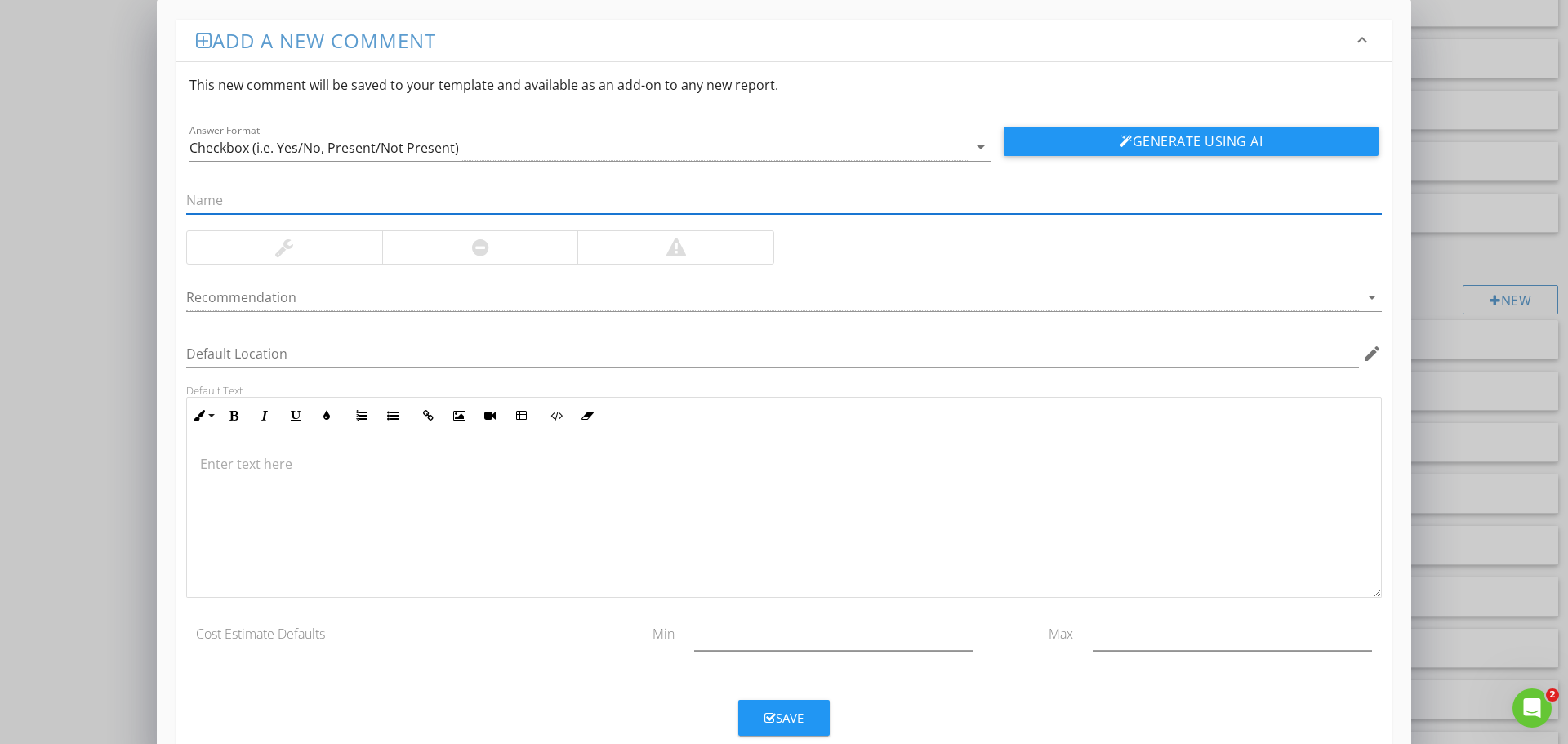
paste input "Stairs – Missing 3-Way Switch"
type input "Stairs – Missing 3-Way Switch"
click at [511, 247] on div at bounding box center [480, 248] width 196 height 33
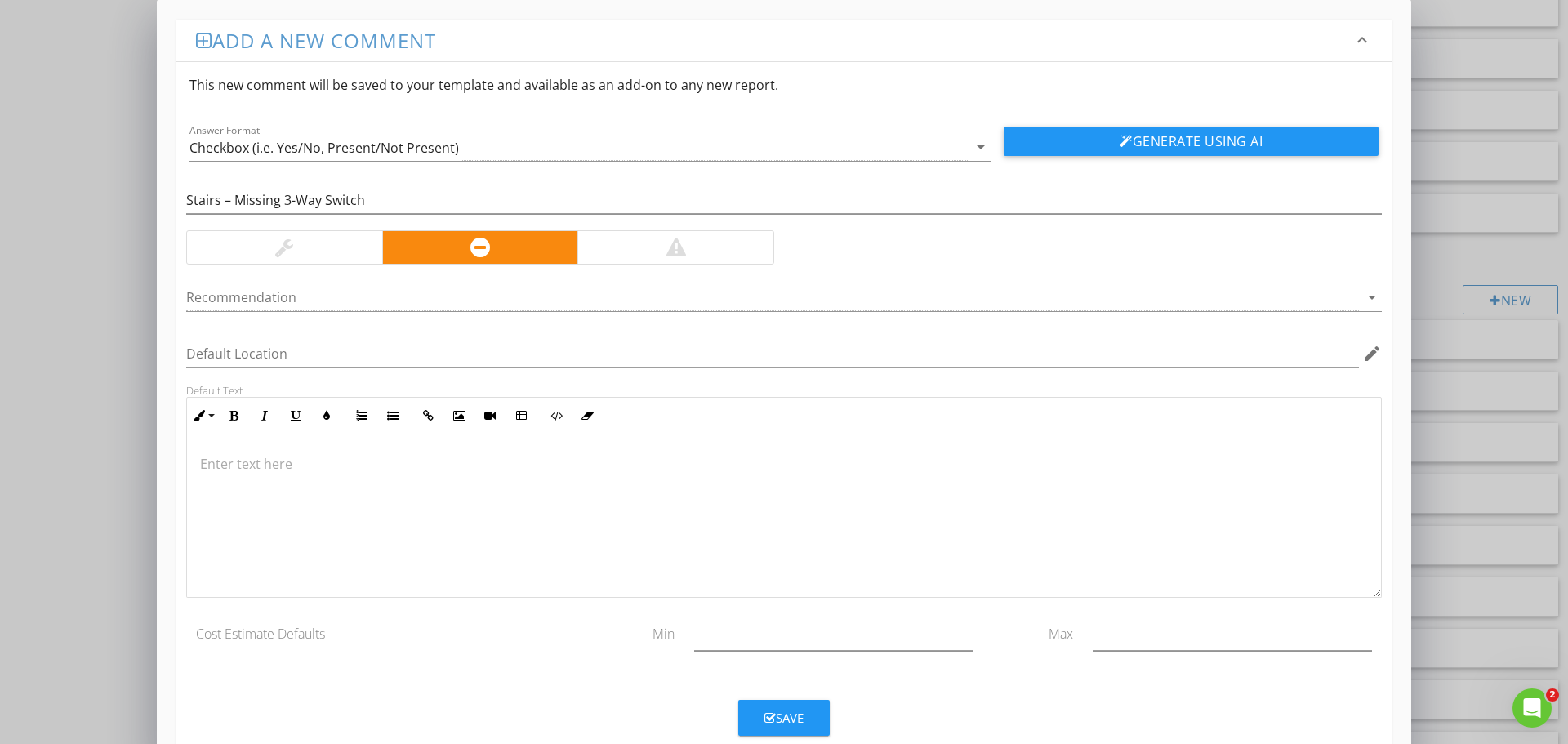
click at [349, 480] on div at bounding box center [784, 516] width 1194 height 163
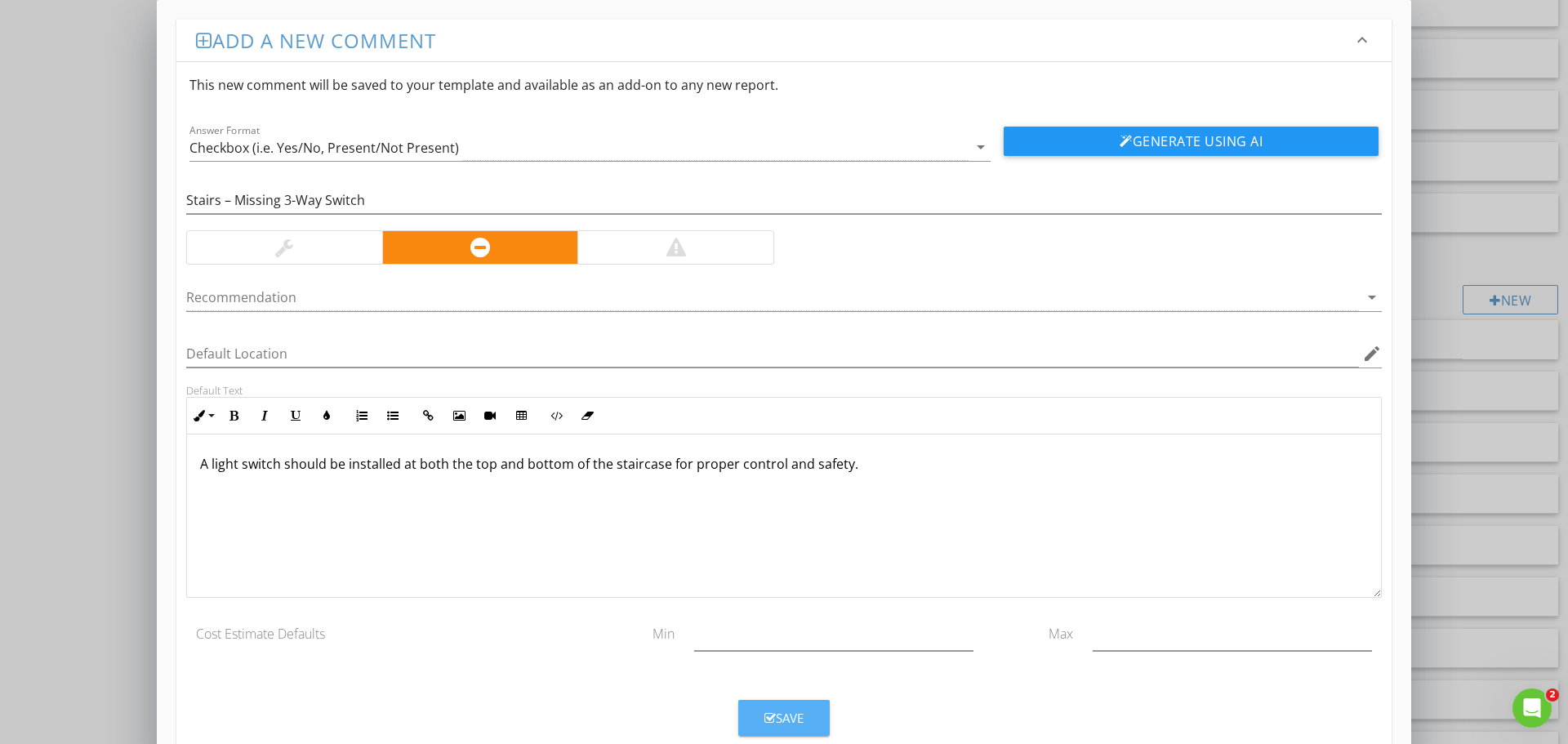
click at [772, 716] on icon "button" at bounding box center [770, 718] width 11 height 12
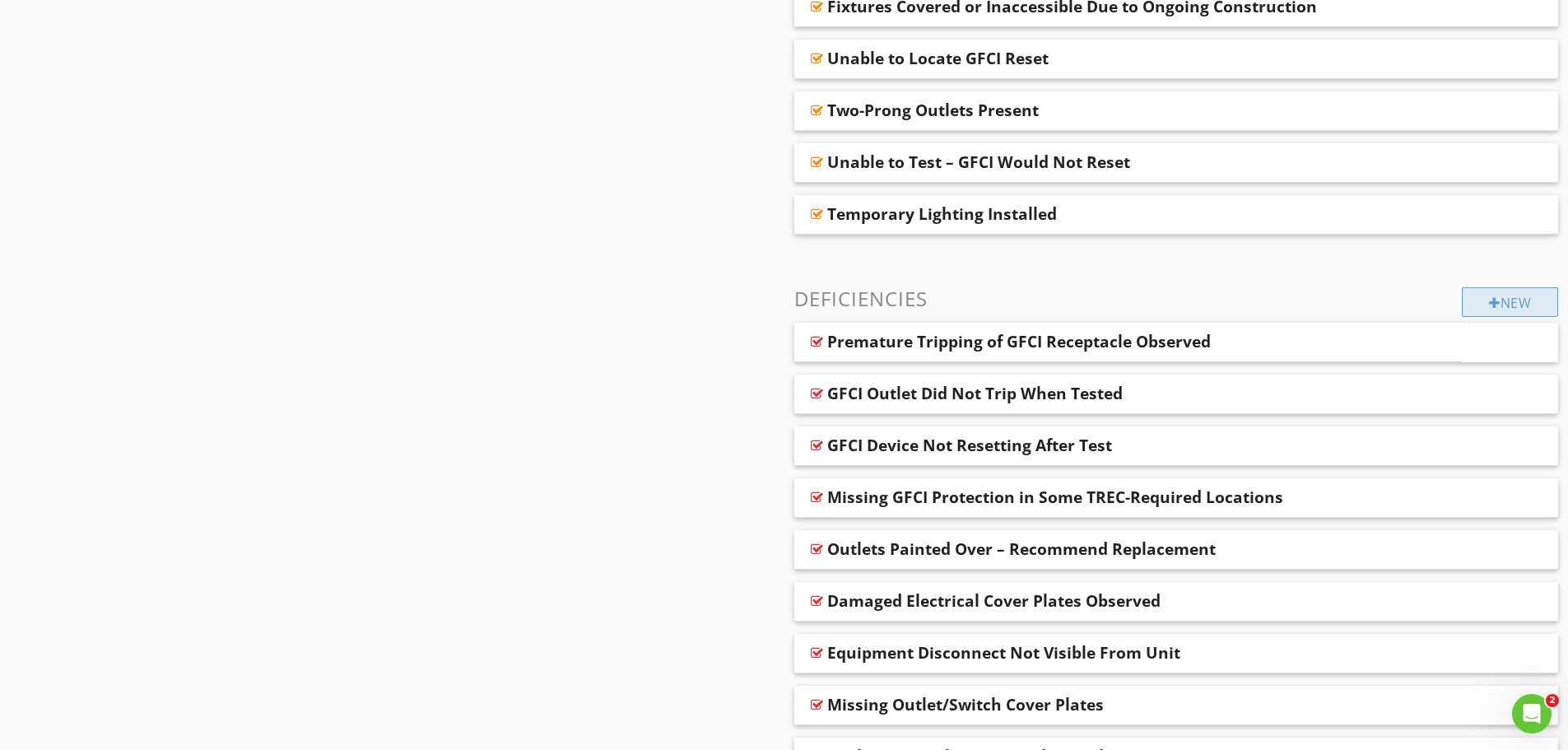
click at [1495, 303] on div at bounding box center [1494, 303] width 11 height 13
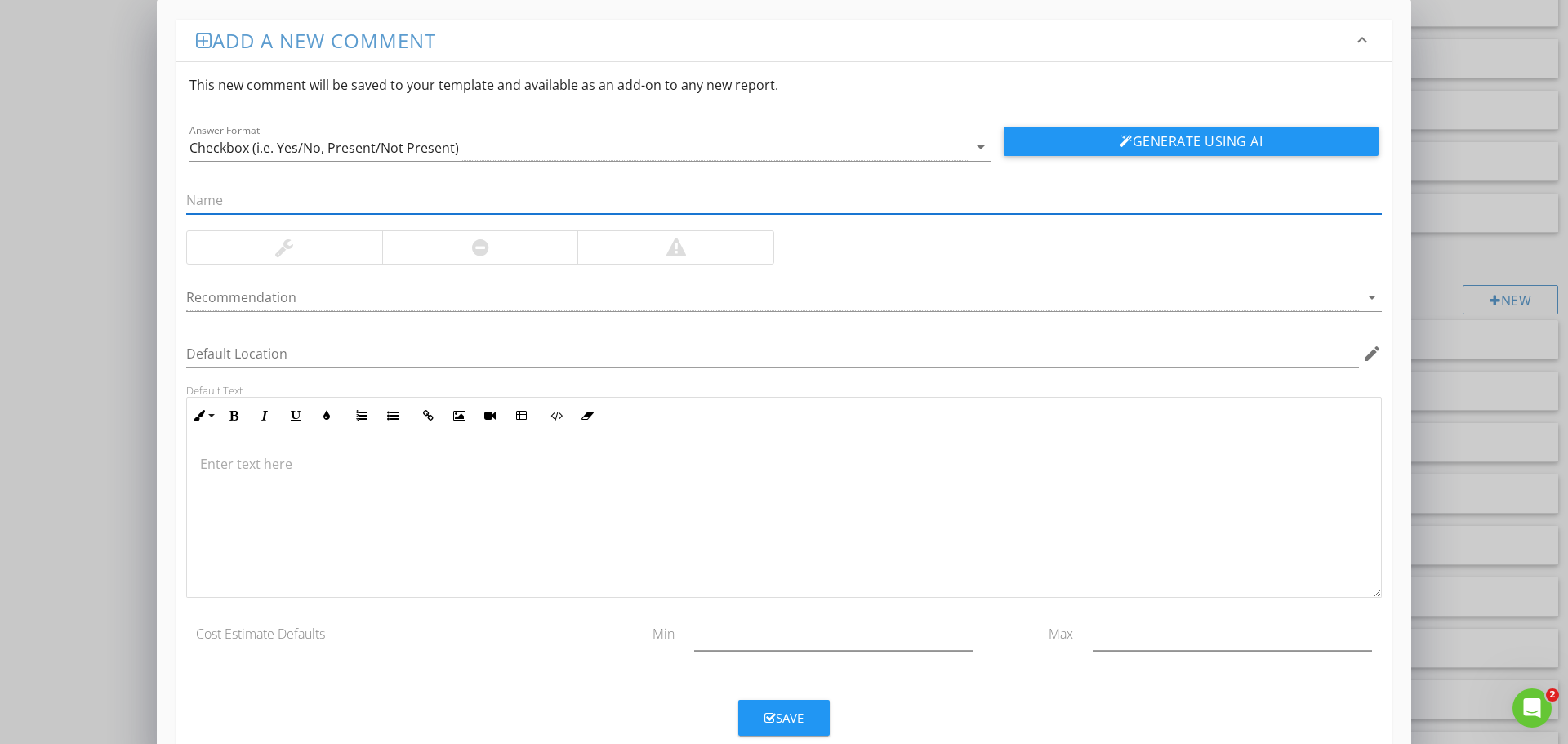
paste input "Equipment Area – Missing Outlet"
type input "Equipment Area – Missing Outlet"
click at [461, 247] on div at bounding box center [480, 248] width 196 height 33
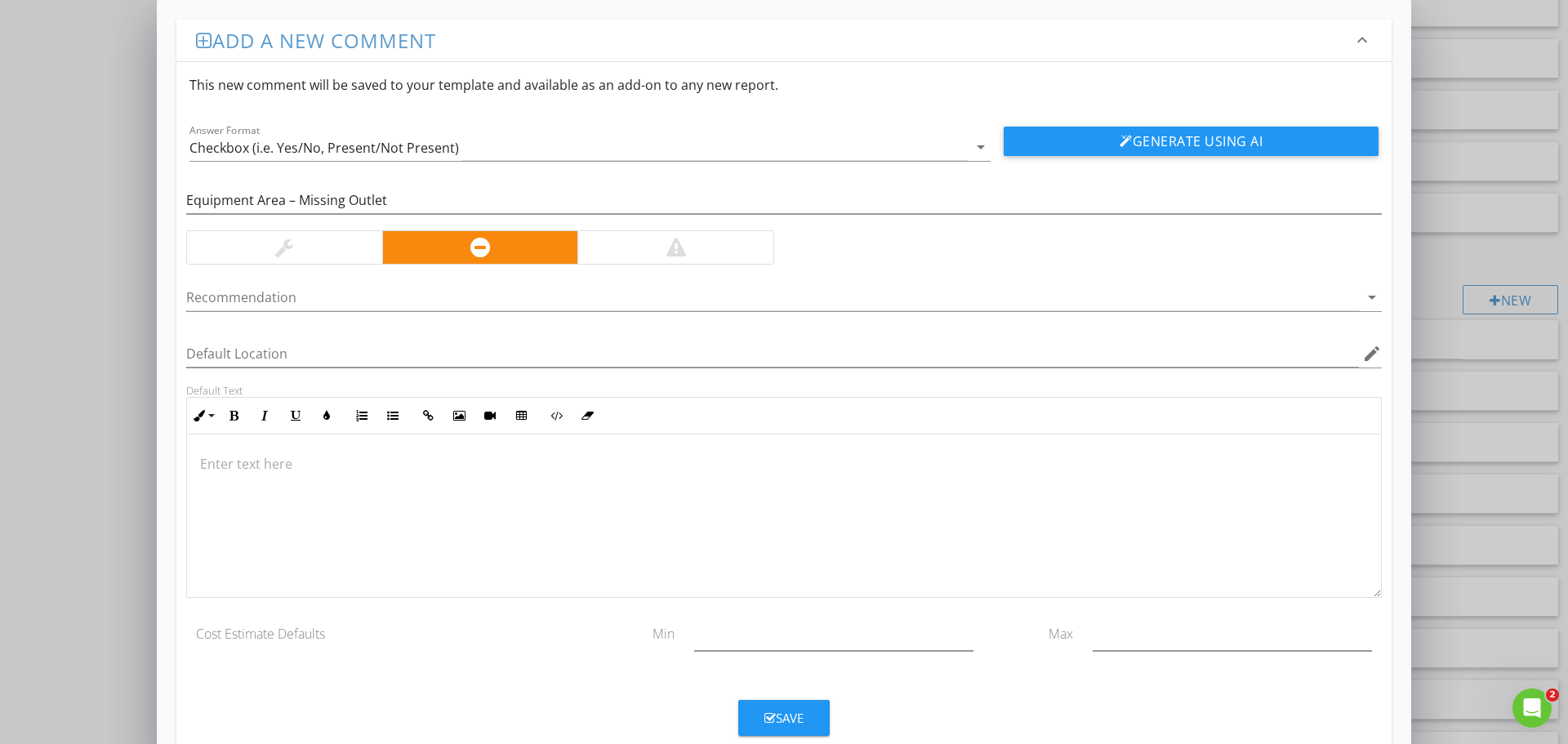
click at [430, 501] on div at bounding box center [784, 516] width 1194 height 163
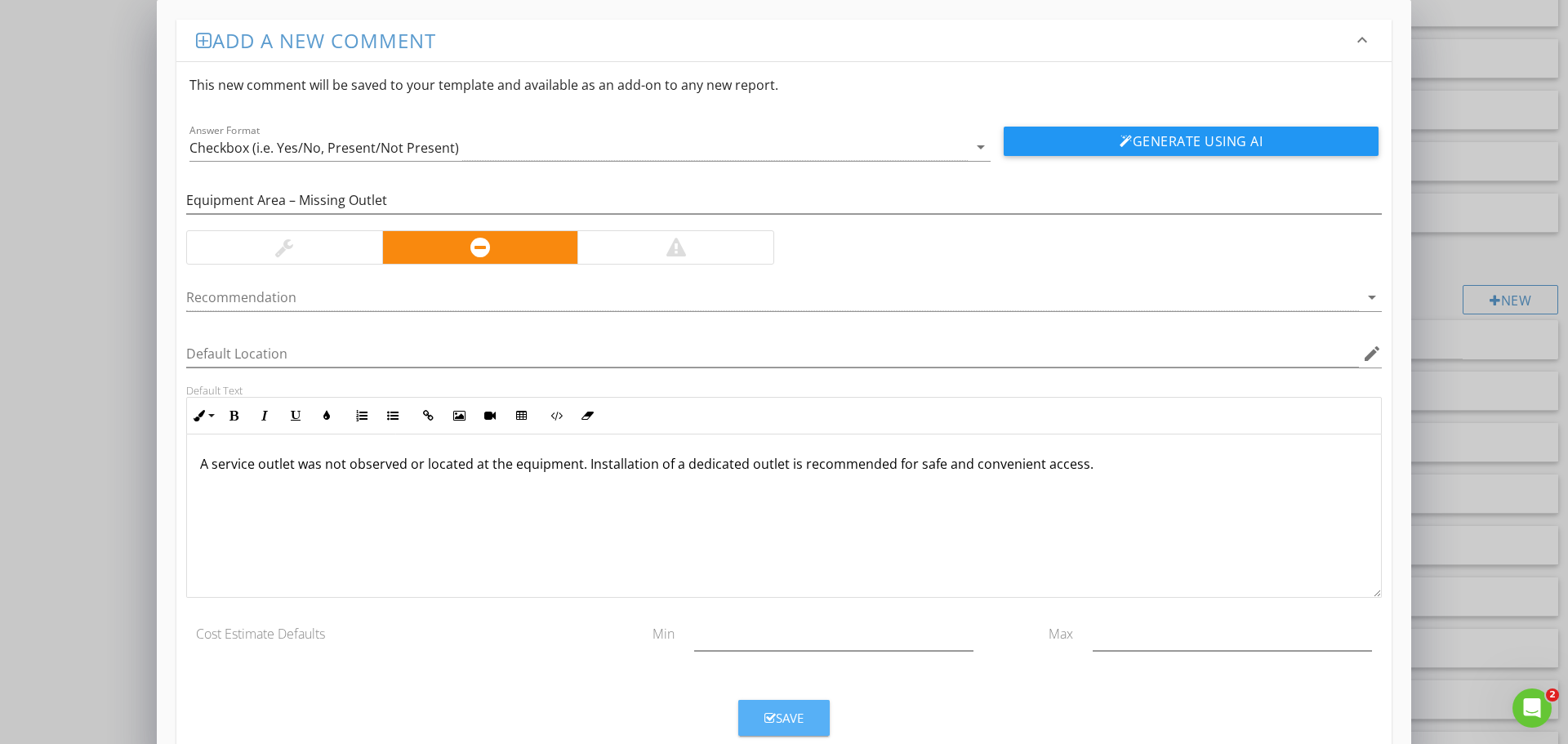
click at [773, 717] on icon "button" at bounding box center [770, 718] width 11 height 12
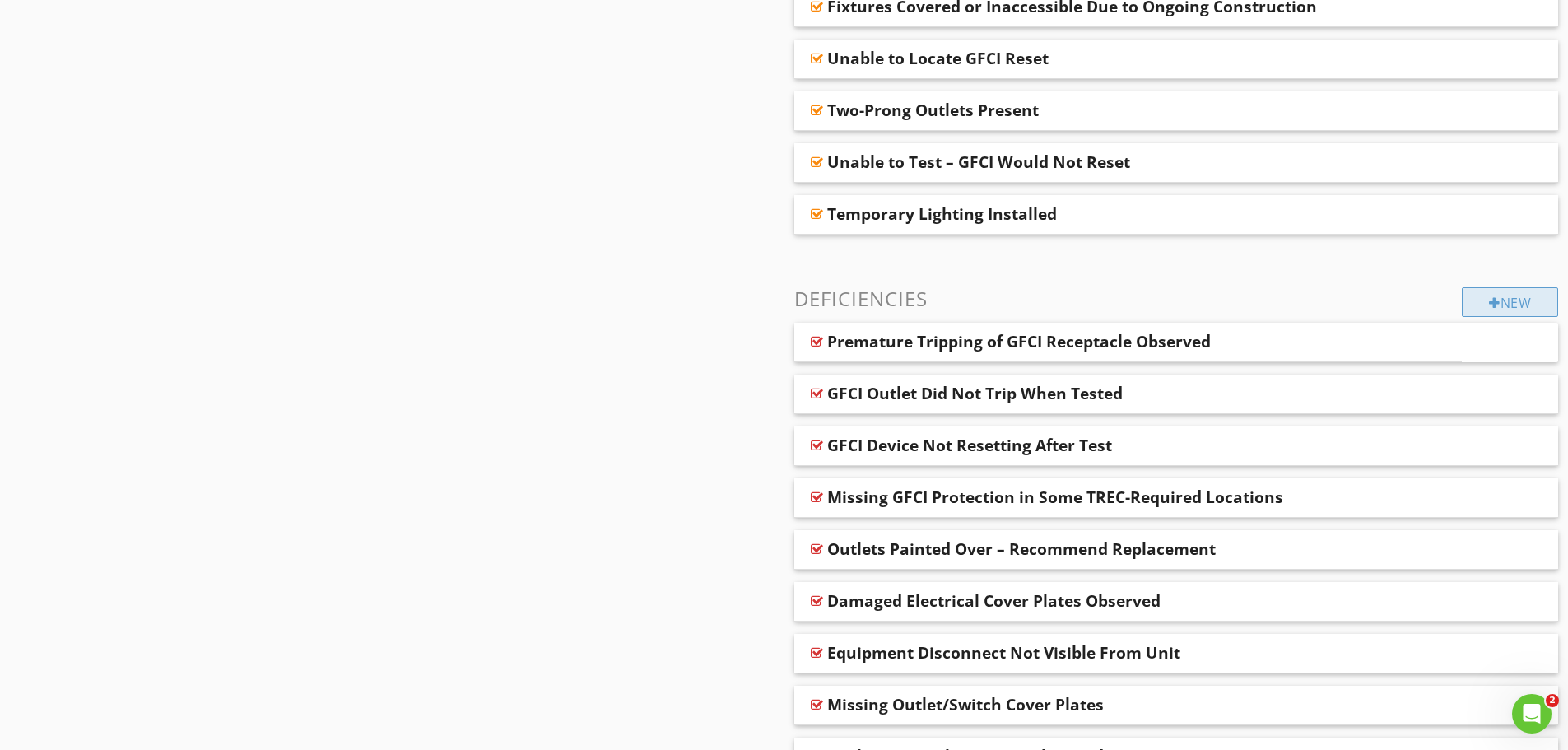
click at [1495, 303] on div at bounding box center [1494, 303] width 11 height 13
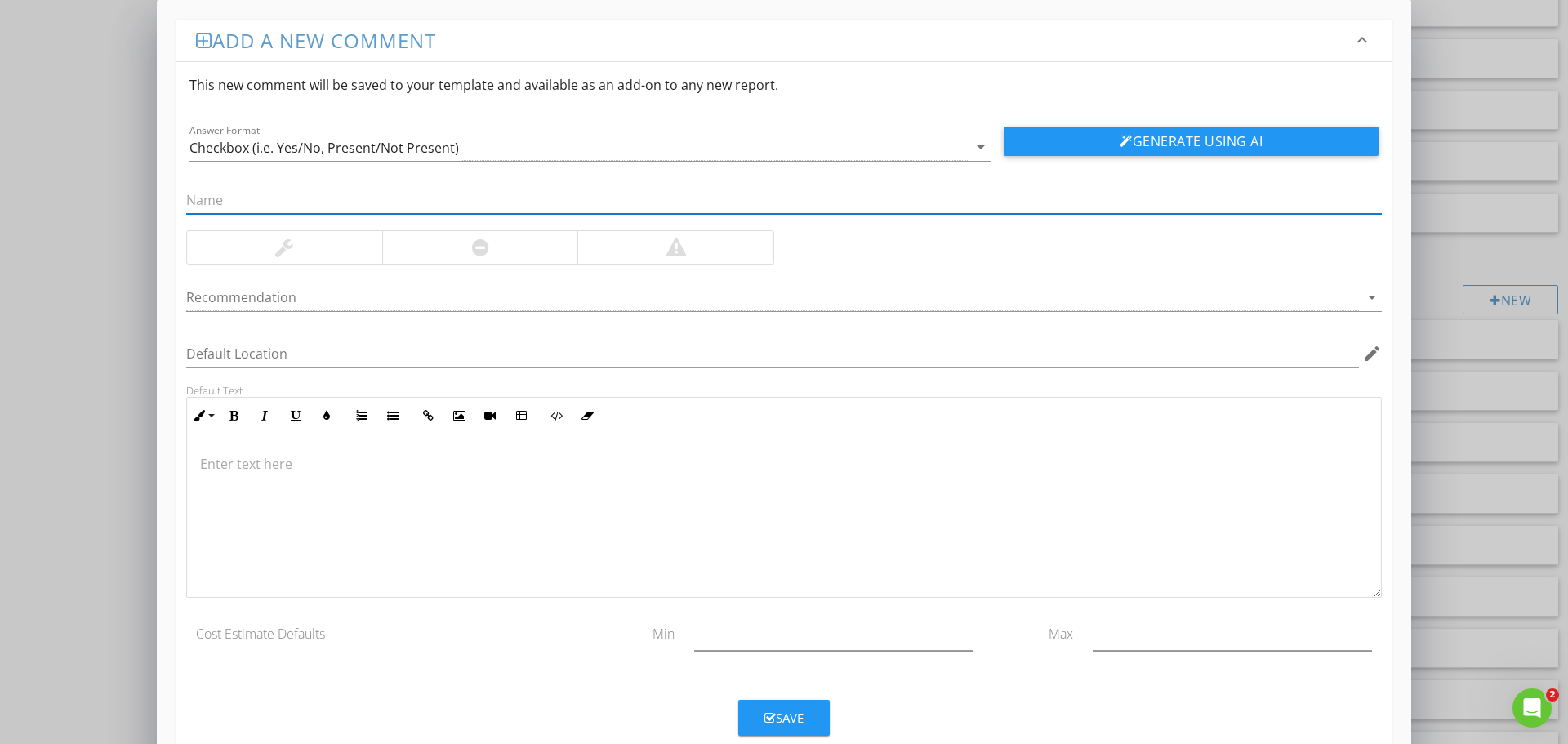
paste input "Attic – Missing Light"
type input "Attic – Missing Light"
click at [516, 264] on div at bounding box center [480, 248] width 196 height 33
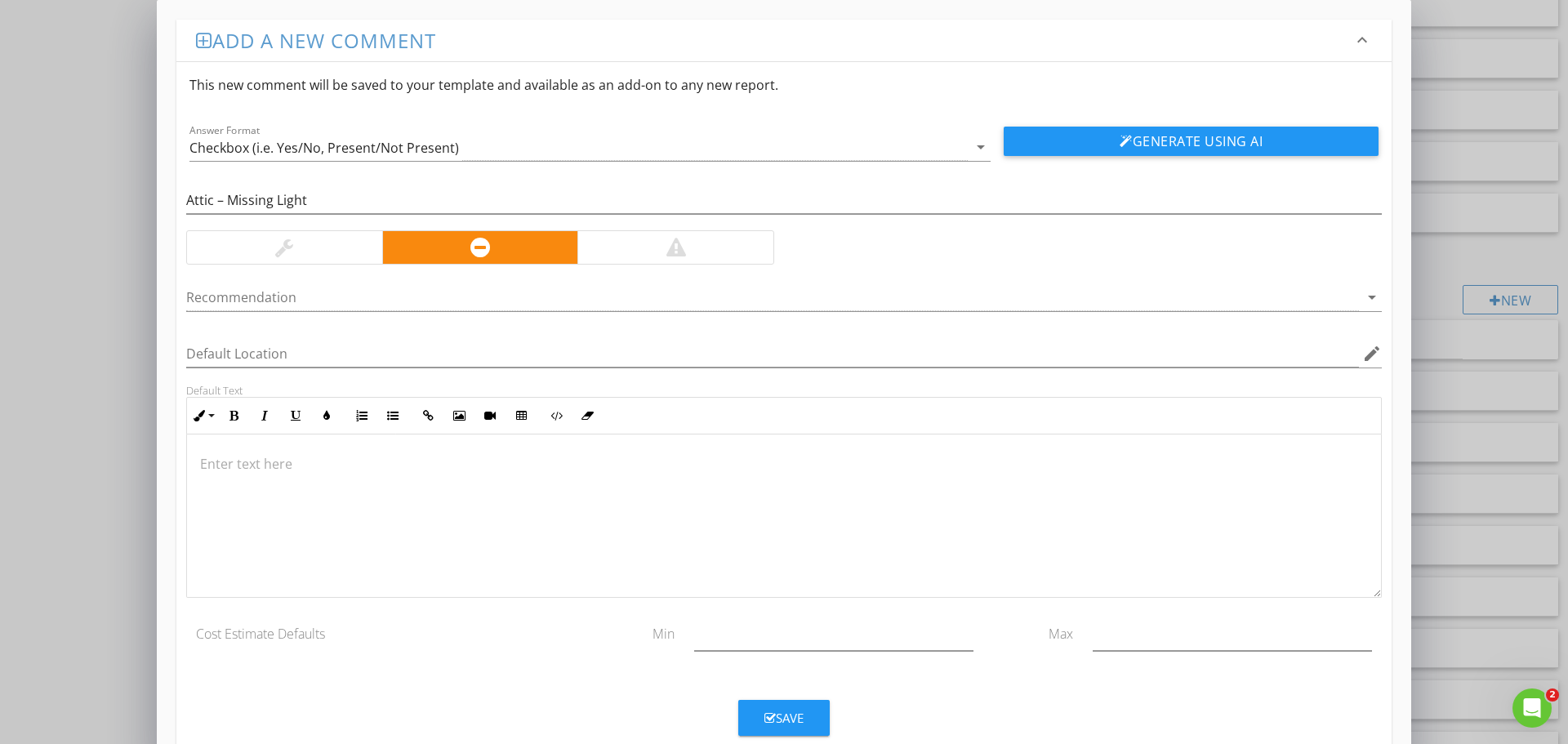
click at [570, 460] on p at bounding box center [784, 464] width 1168 height 20
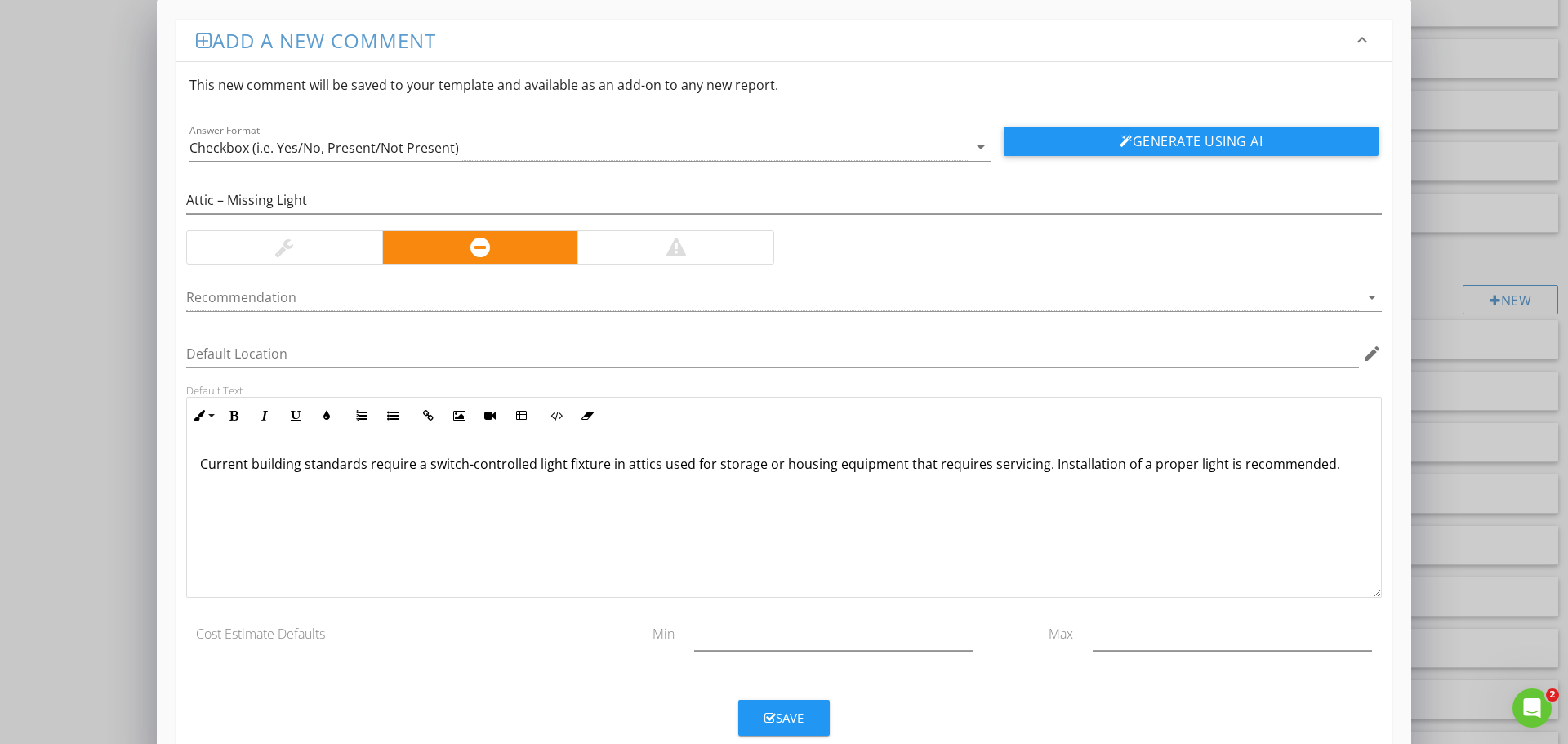
click at [781, 729] on button "Save" at bounding box center [784, 718] width 91 height 36
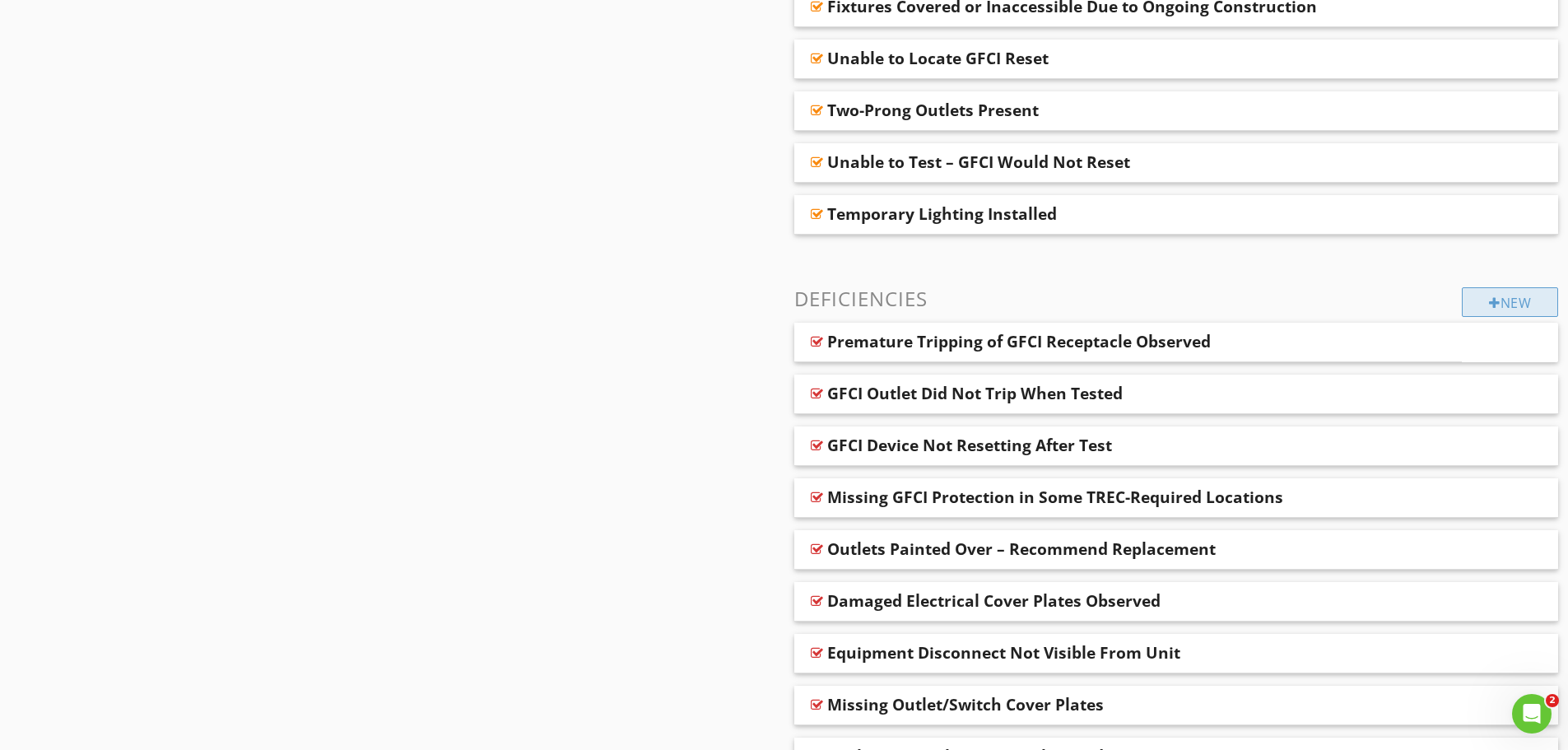
click at [1467, 293] on div "New" at bounding box center [1510, 302] width 96 height 29
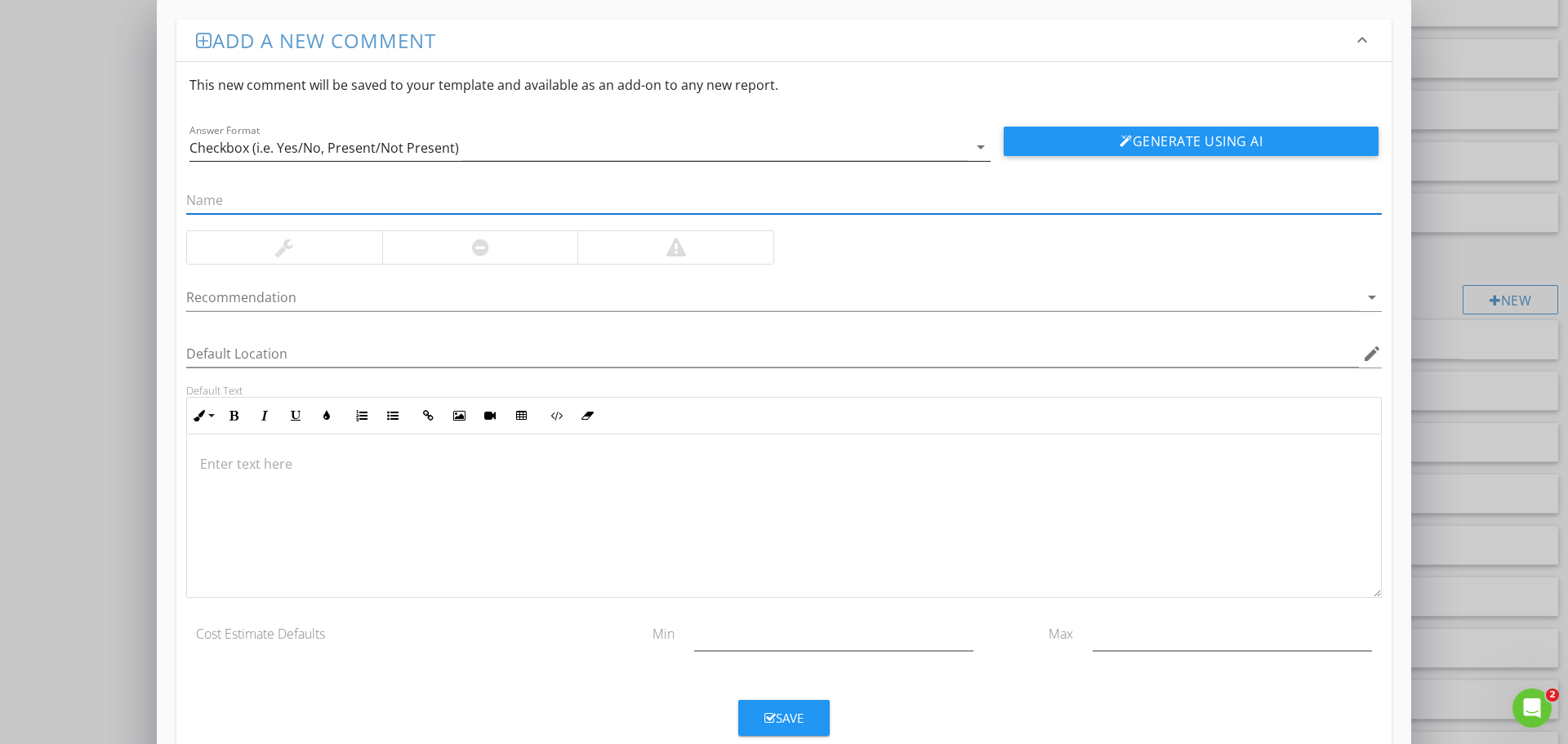
paste input "Knob & Tube Wiring – Live"
type input "Knob & Tube Wiring – Live"
click at [483, 237] on div at bounding box center [481, 247] width 17 height 20
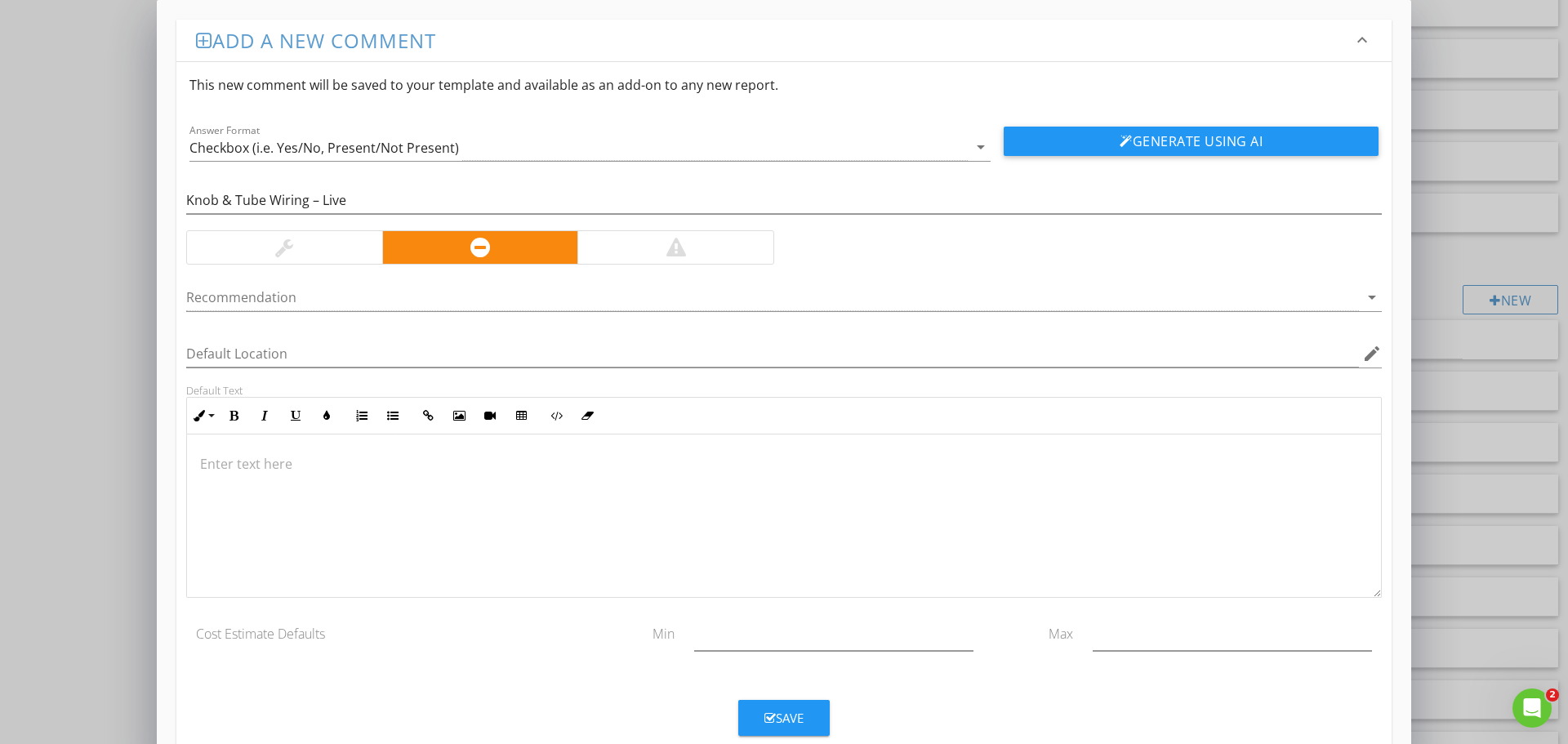
click at [421, 515] on div at bounding box center [784, 516] width 1194 height 163
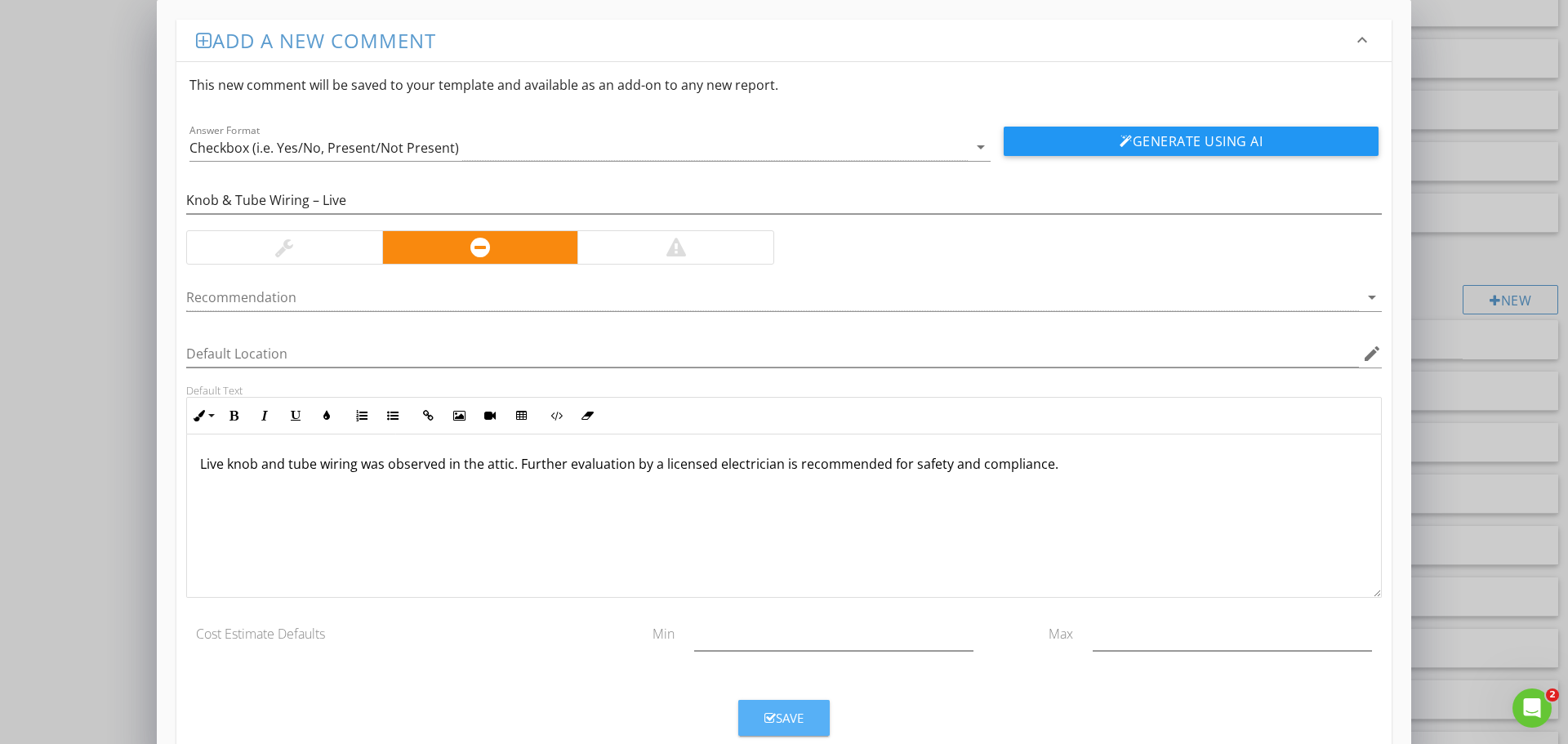
click at [778, 720] on div "Save" at bounding box center [784, 718] width 40 height 19
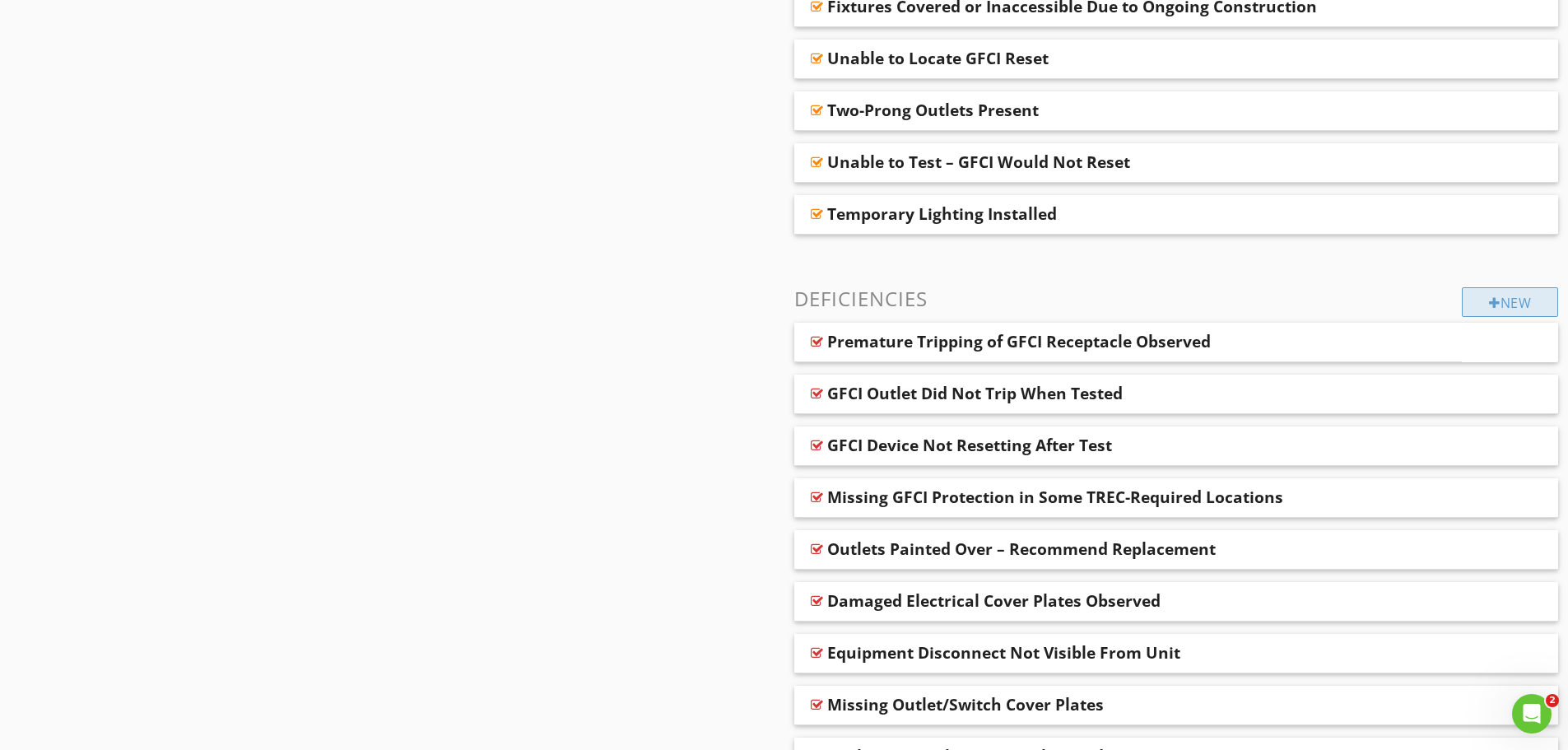
click at [1516, 301] on div "New" at bounding box center [1510, 302] width 96 height 29
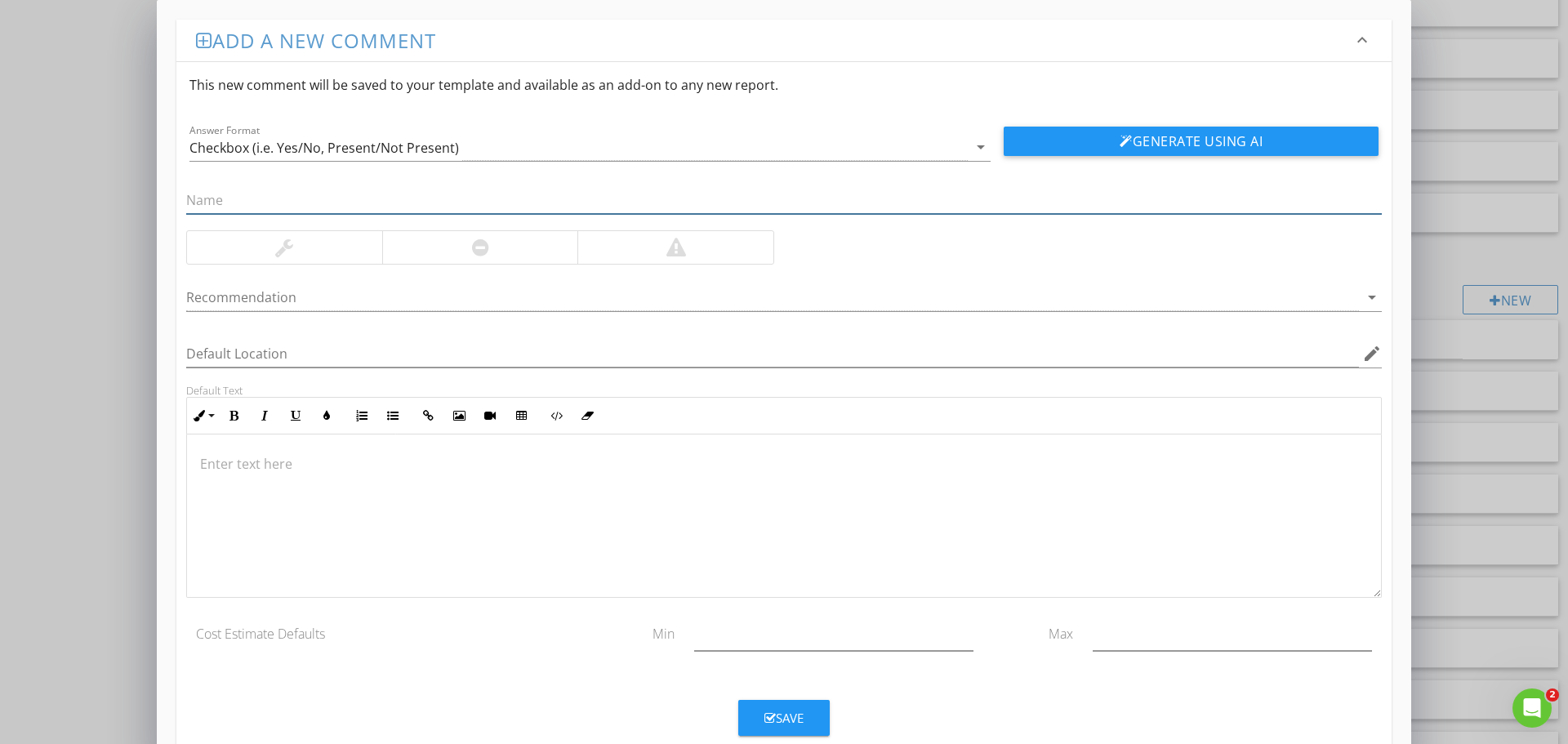
paste input "Knob & Tube Wiring – Undetermined"
type input "Knob & Tube Wiring – Undetermined"
click at [512, 258] on div at bounding box center [480, 248] width 196 height 33
click at [627, 511] on div at bounding box center [784, 516] width 1194 height 163
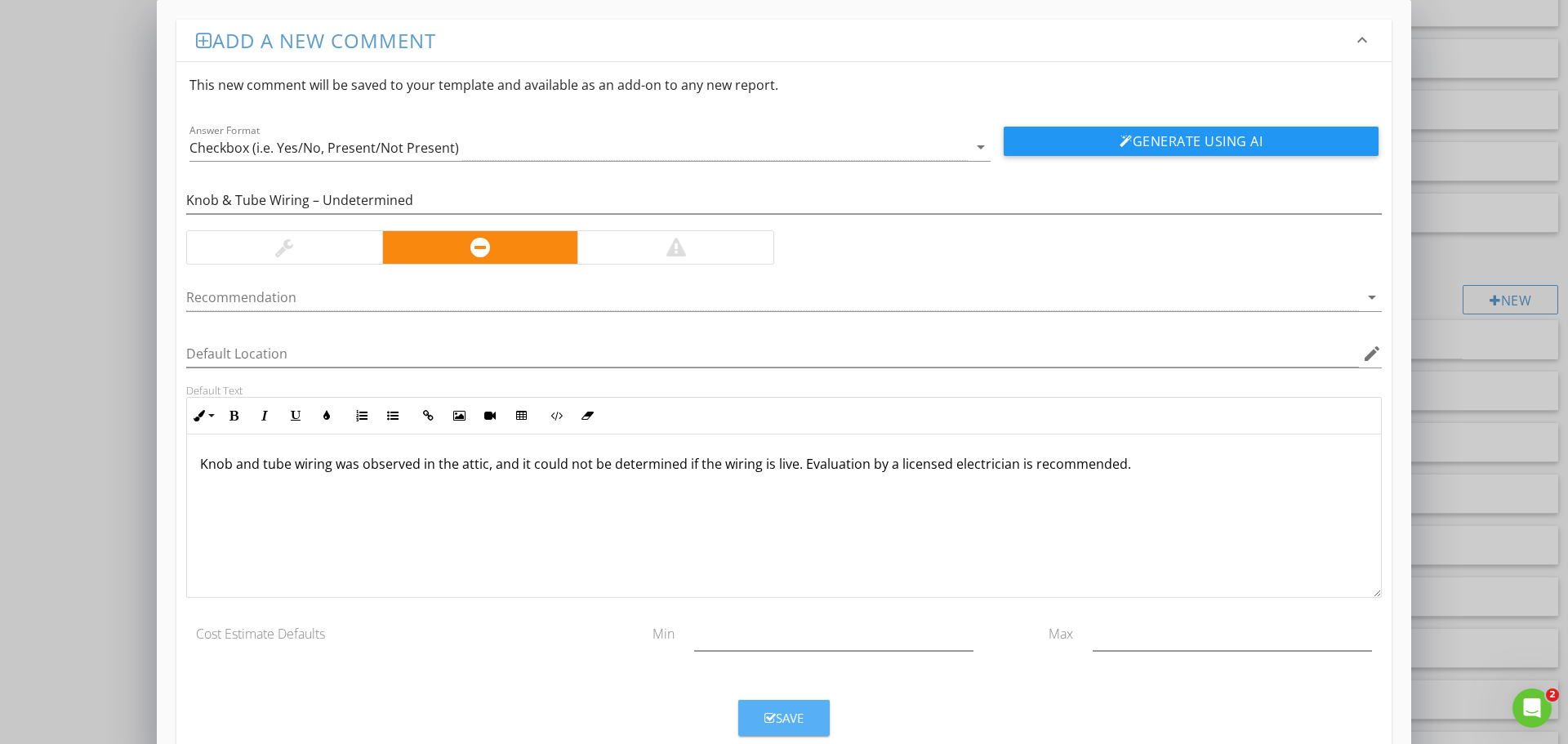
click at [805, 709] on button "Save" at bounding box center [784, 718] width 91 height 36
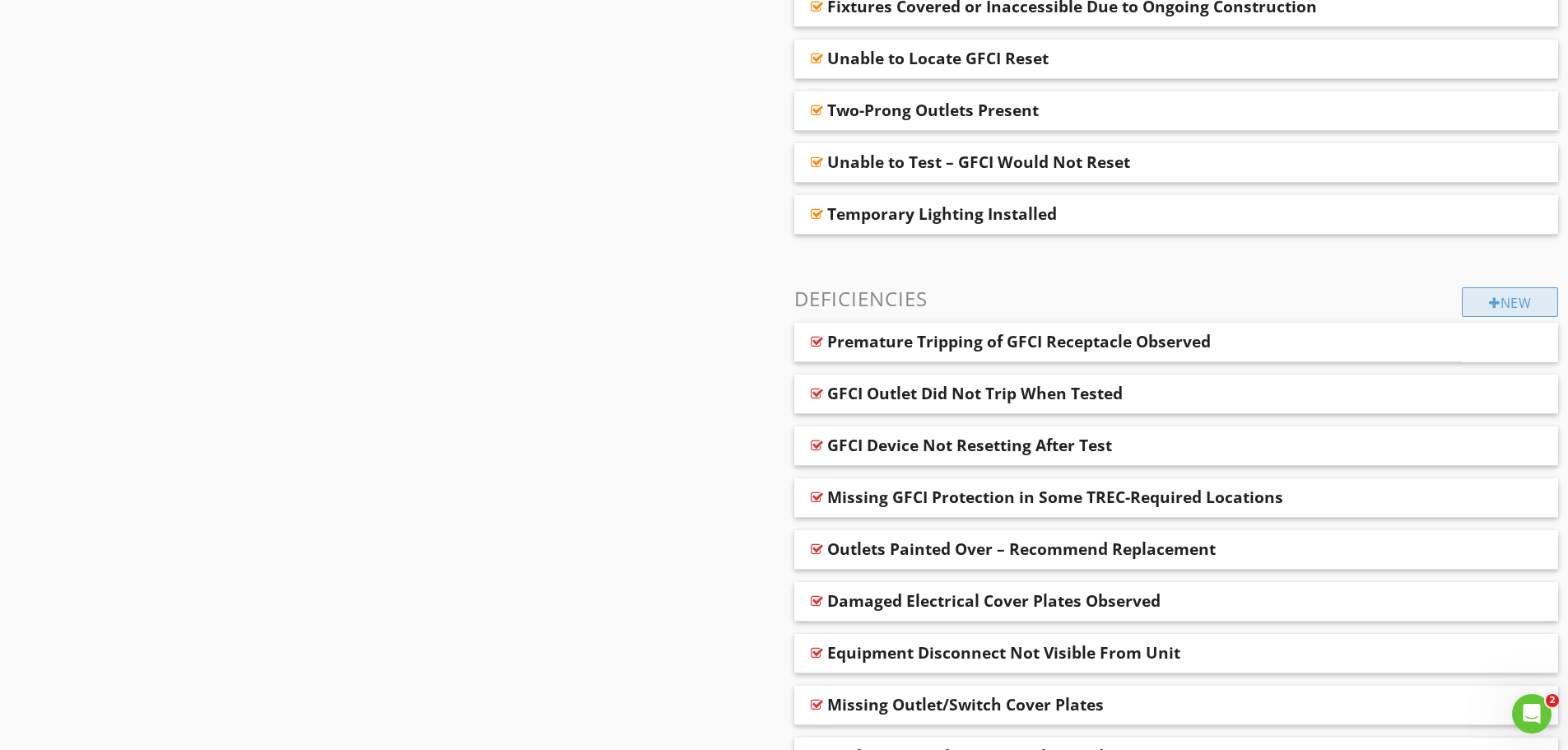
click at [1489, 306] on div at bounding box center [1494, 303] width 11 height 13
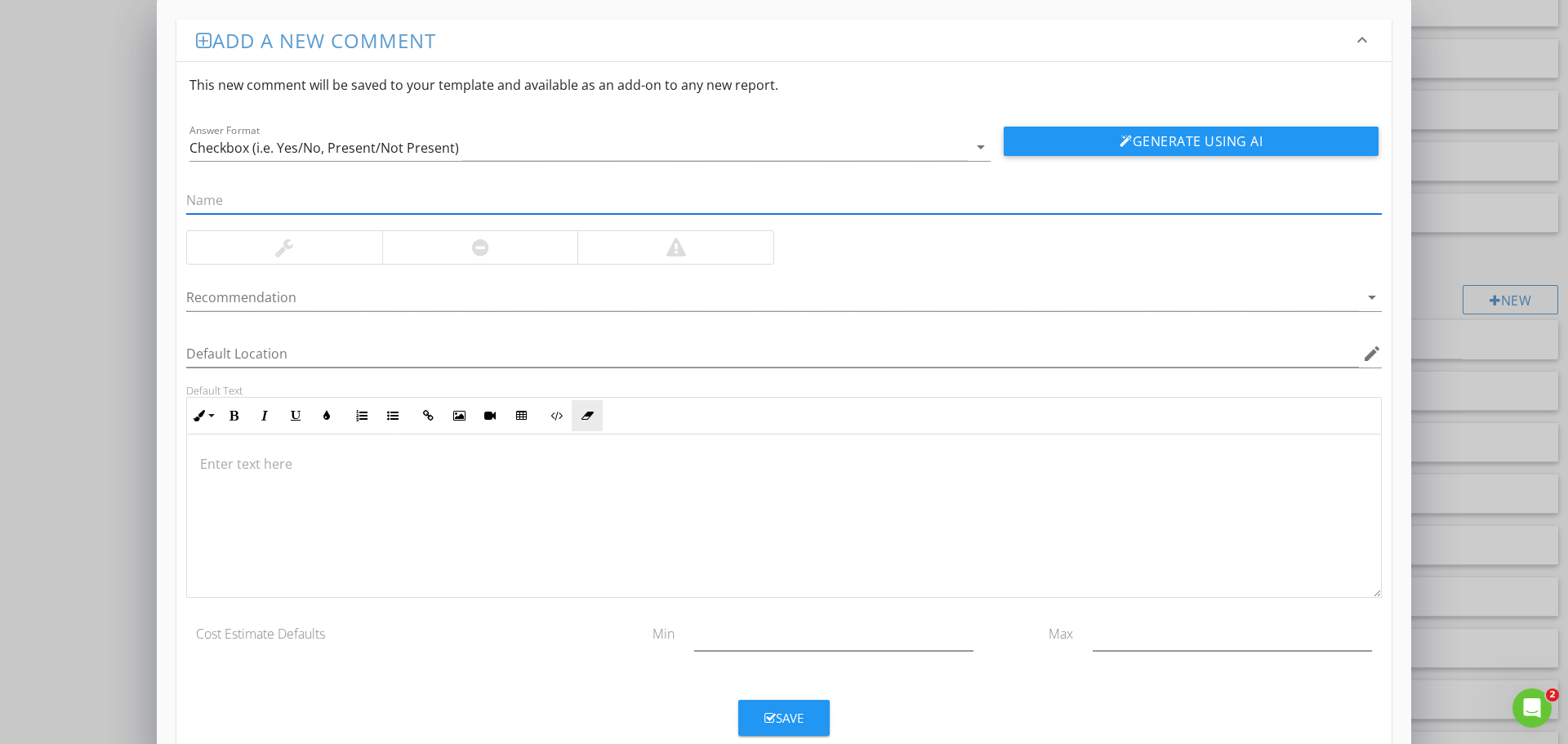
paste input "Knob & Tube Wiring – Damaged"
type input "Knob & Tube Wiring – Damaged"
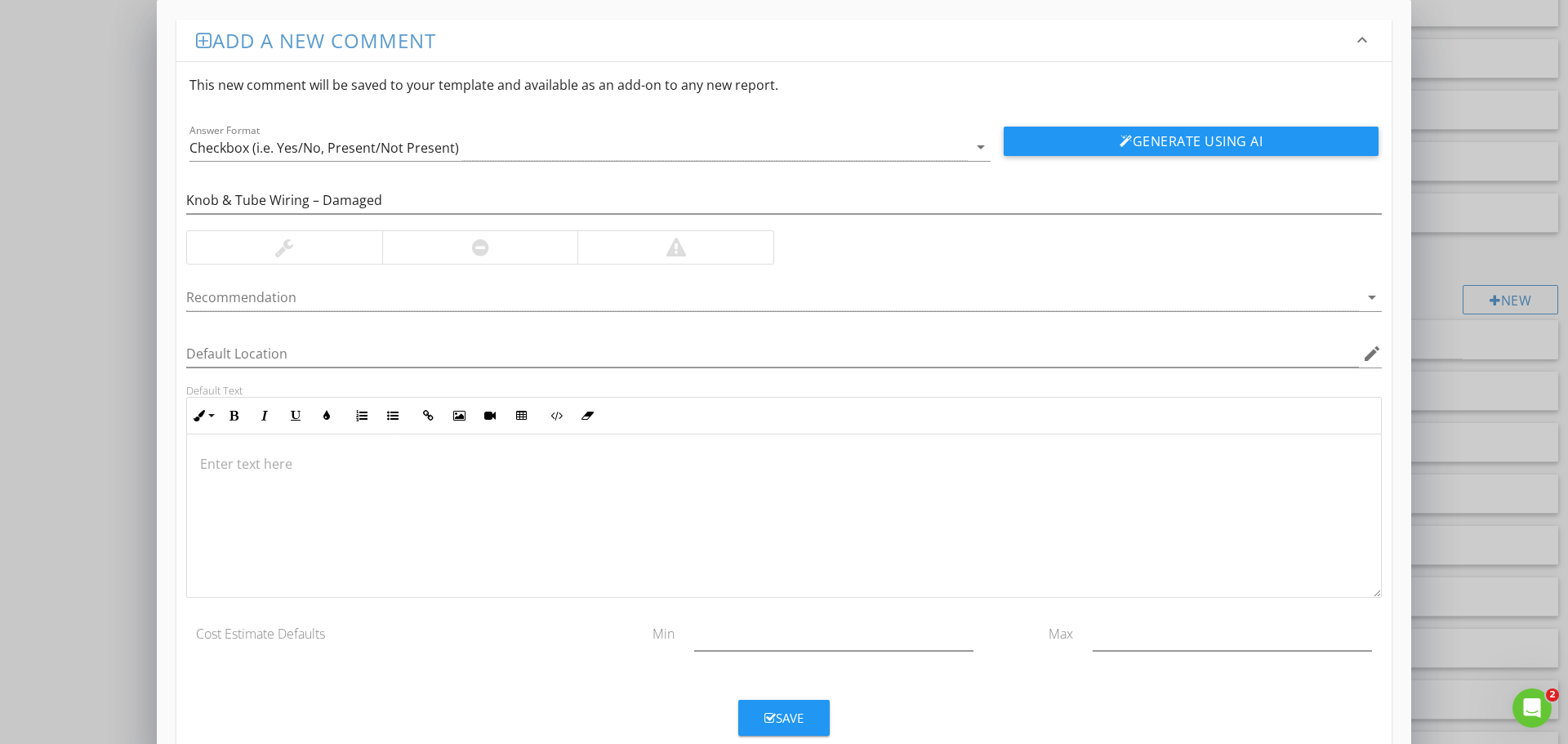
click at [499, 247] on div at bounding box center [480, 248] width 196 height 33
click at [417, 464] on p at bounding box center [784, 464] width 1168 height 20
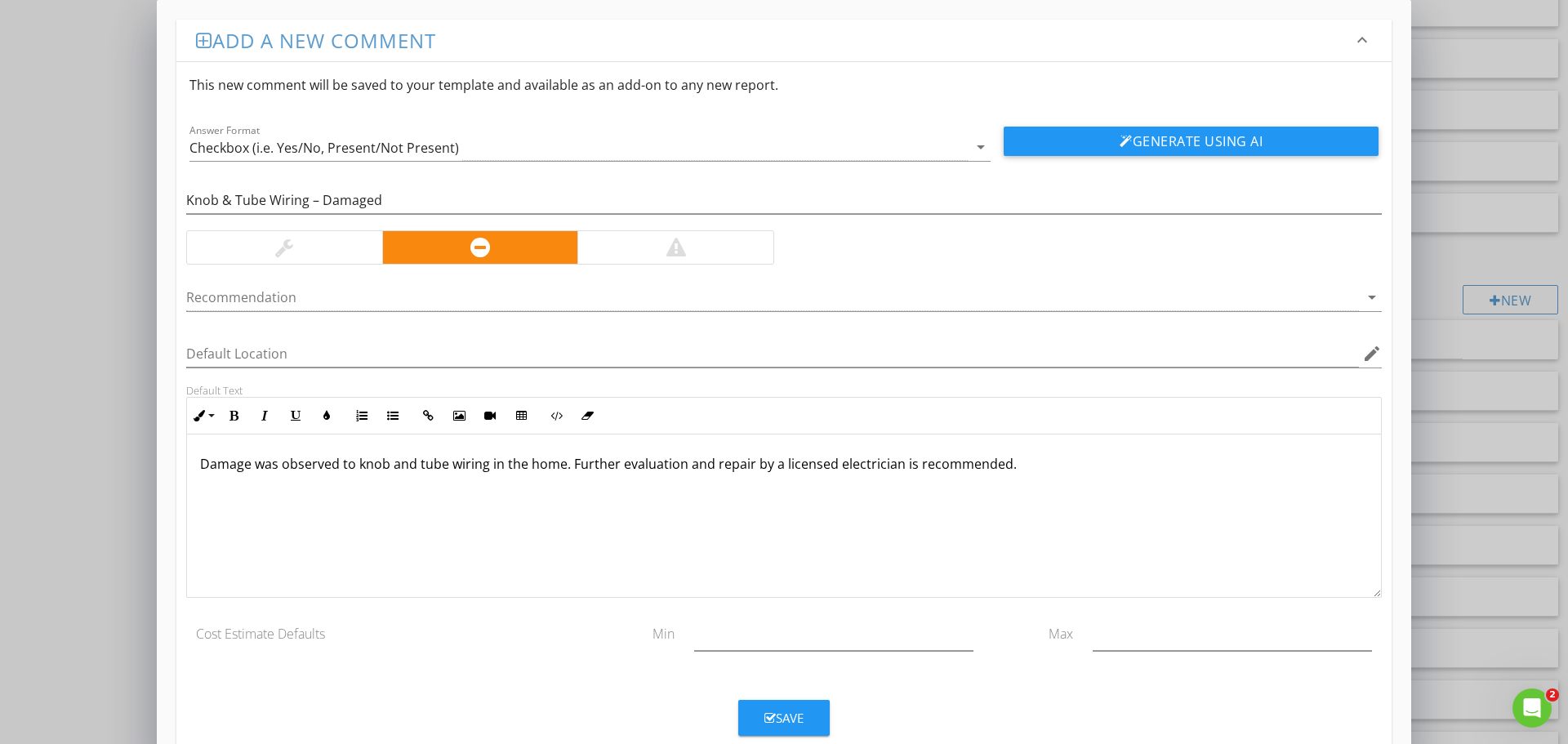
click at [792, 715] on div "Save" at bounding box center [784, 718] width 40 height 19
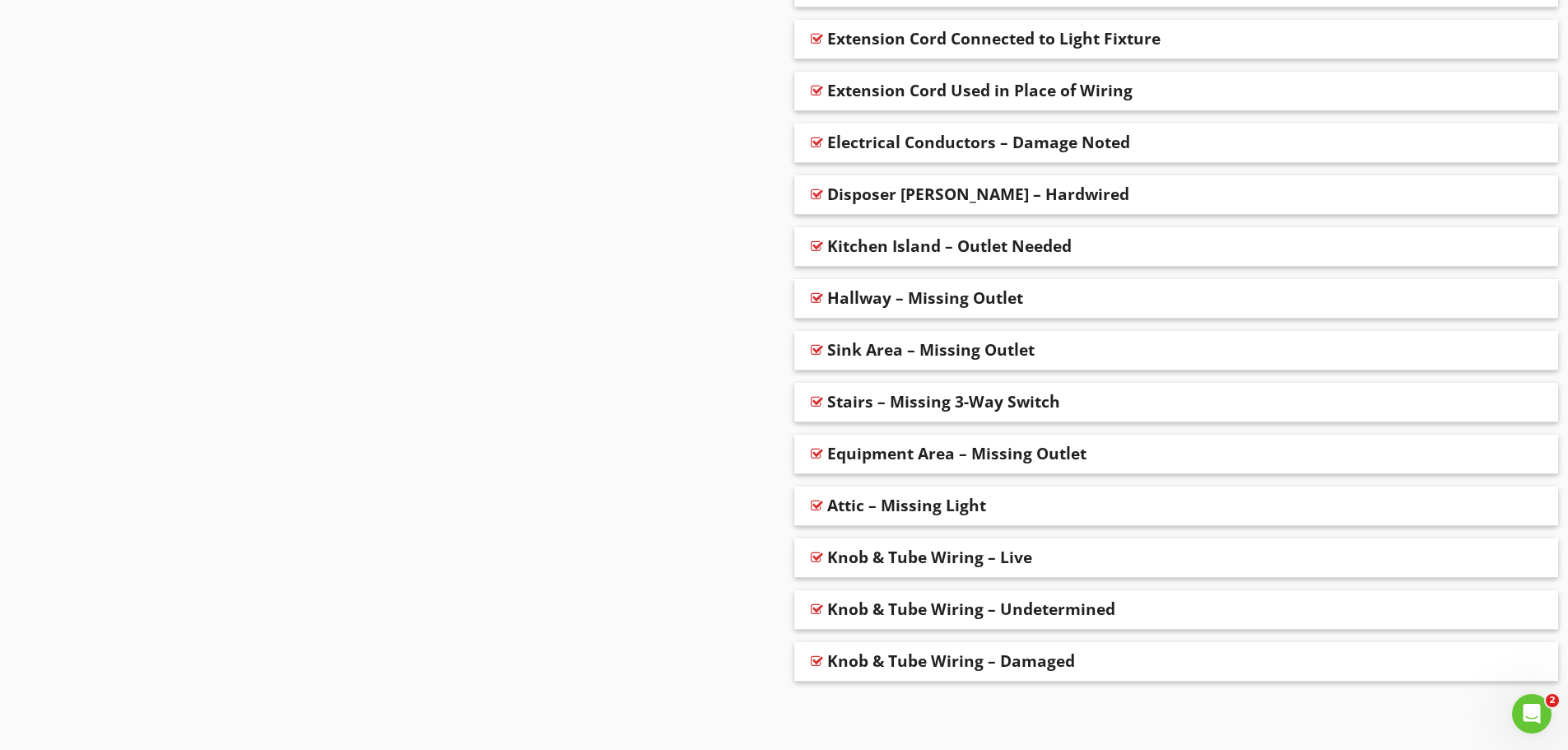
scroll to position [5063, 0]
click at [1086, 660] on div "Knob & Tube Wiring – Damaged" at bounding box center [1101, 660] width 548 height 20
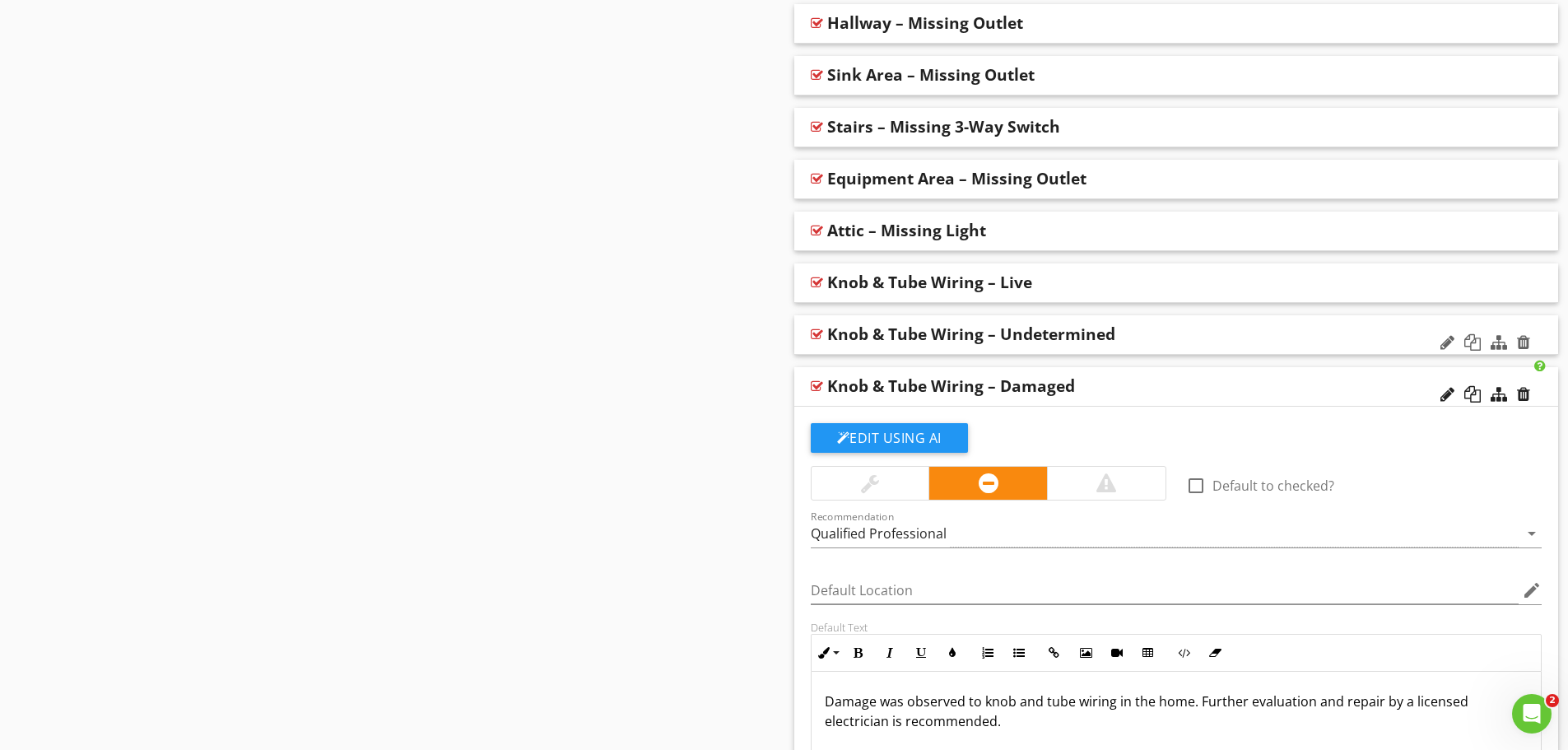
scroll to position [5392, 0]
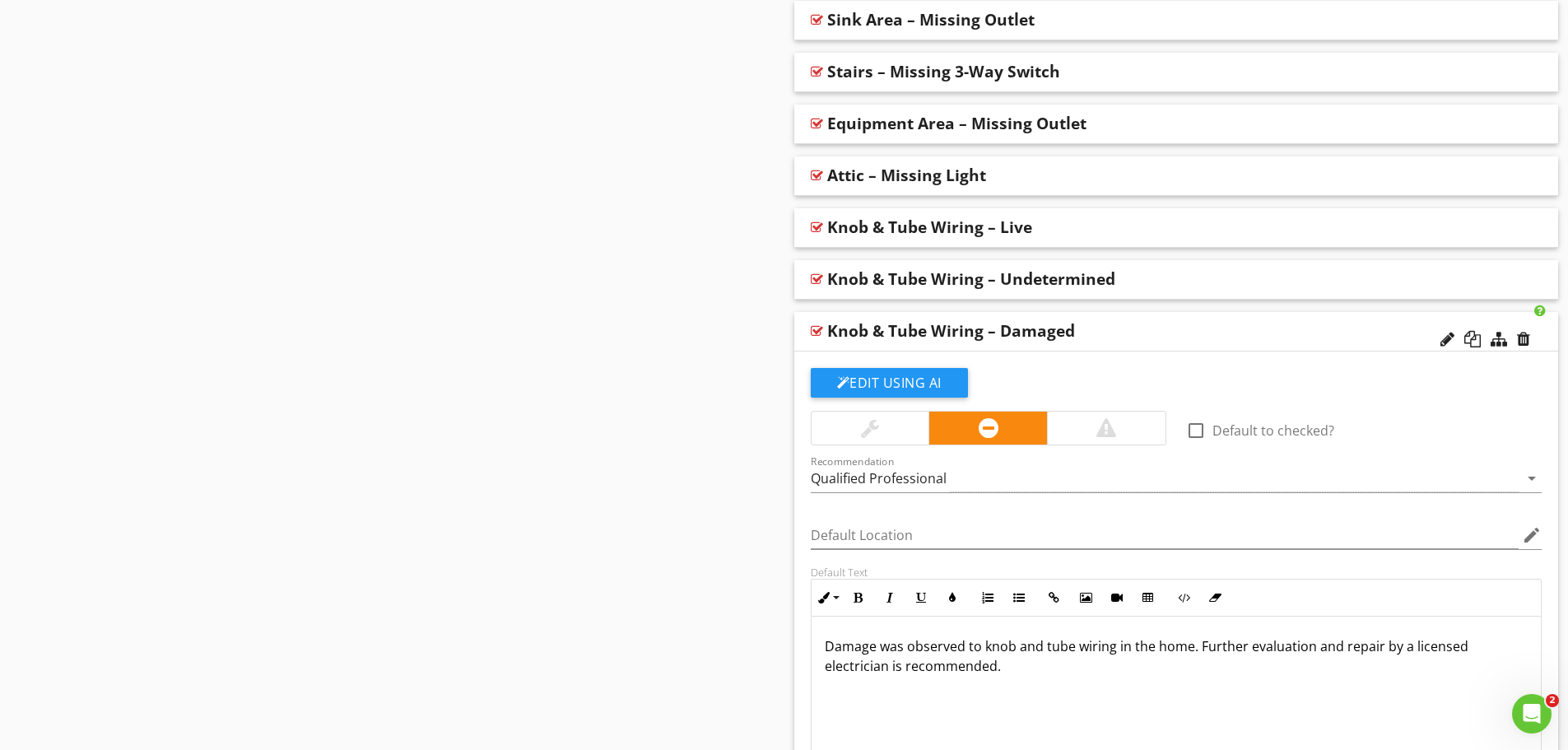
click at [866, 642] on p "Damage was observed to knob and tube wiring in the home. Further evaluation and…" at bounding box center [1177, 656] width 704 height 40
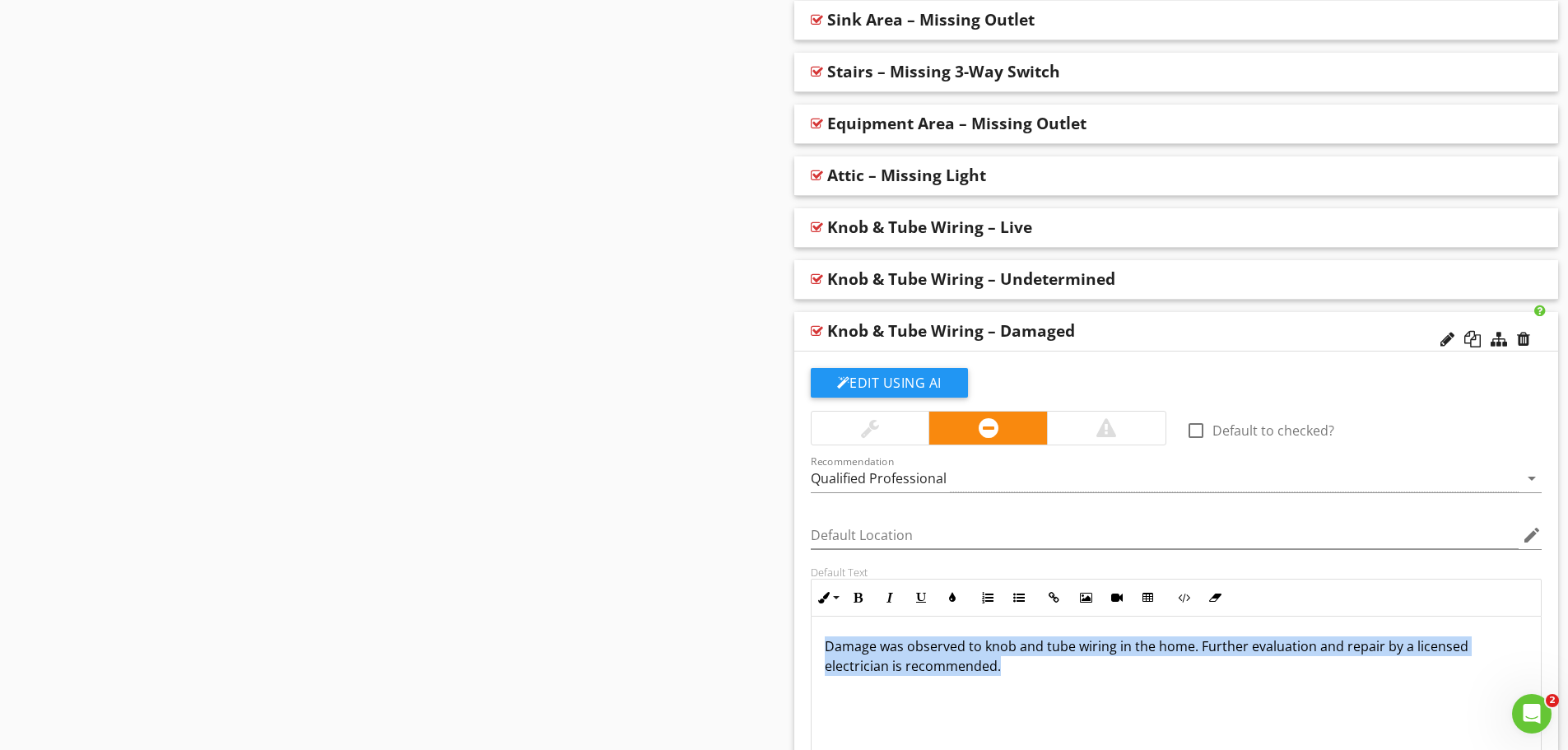
click at [866, 642] on p "Damage was observed to knob and tube wiring in the home. Further evaluation and…" at bounding box center [1177, 656] width 704 height 40
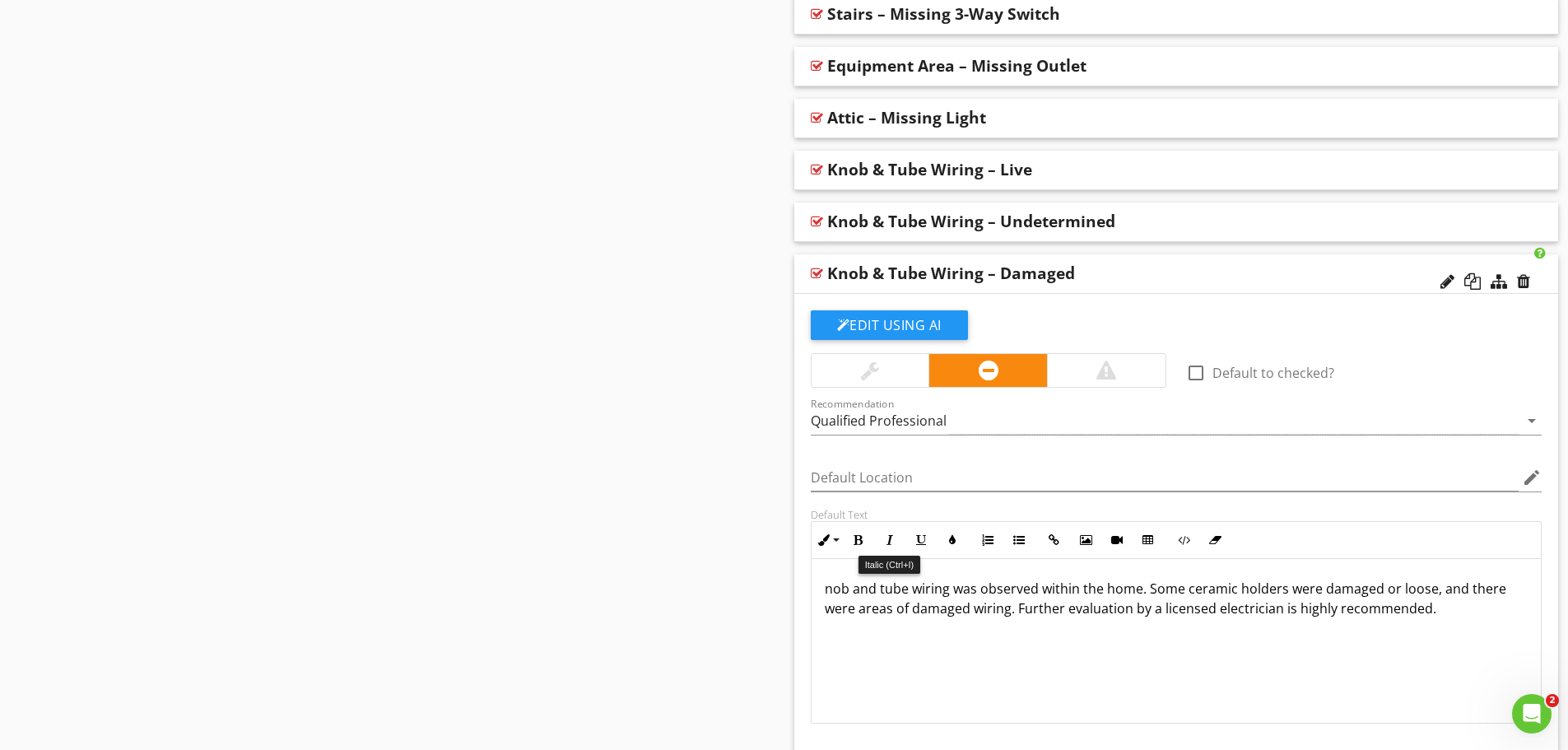
scroll to position [5475, 0]
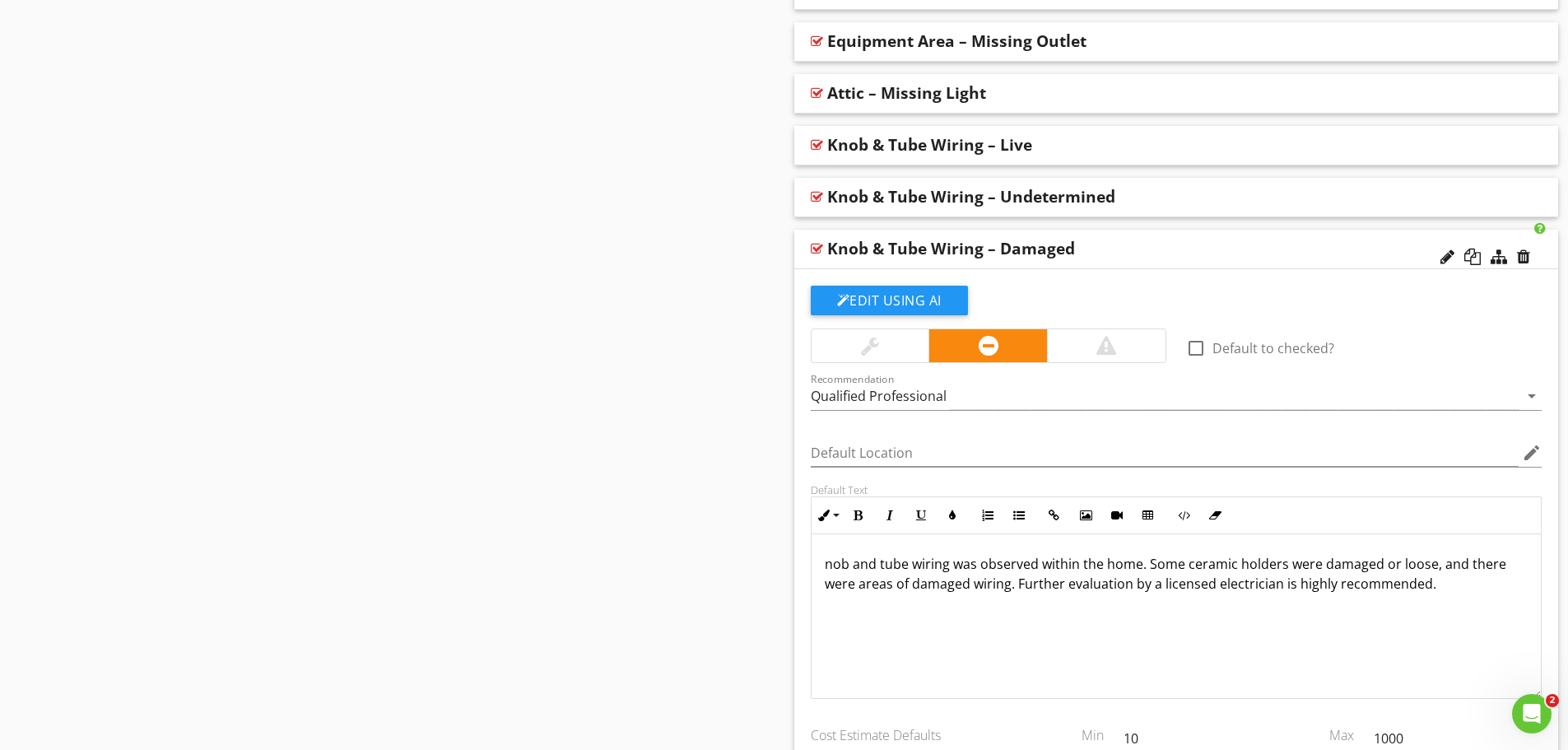
click at [826, 597] on div "nob and tube wiring was observed within the home. Some ceramic holders were dam…" at bounding box center [1176, 616] width 730 height 165
click at [827, 559] on p "nob and tube wiring was observed within the home. Some ceramic holders were dam…" at bounding box center [1177, 574] width 704 height 40
click at [1258, 246] on div "Knob & Tube Wiring – Damaged" at bounding box center [1101, 248] width 548 height 20
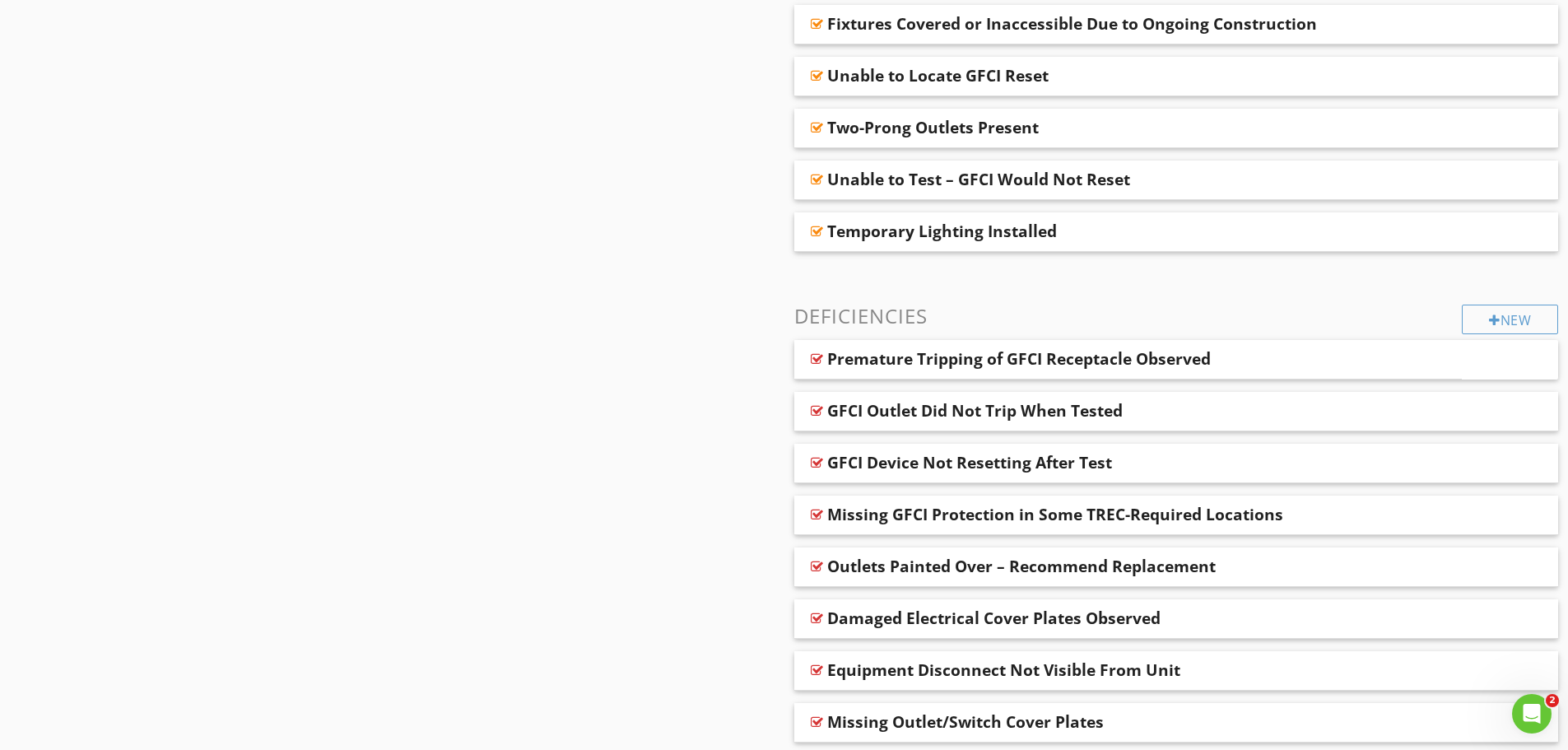
scroll to position [1770, 0]
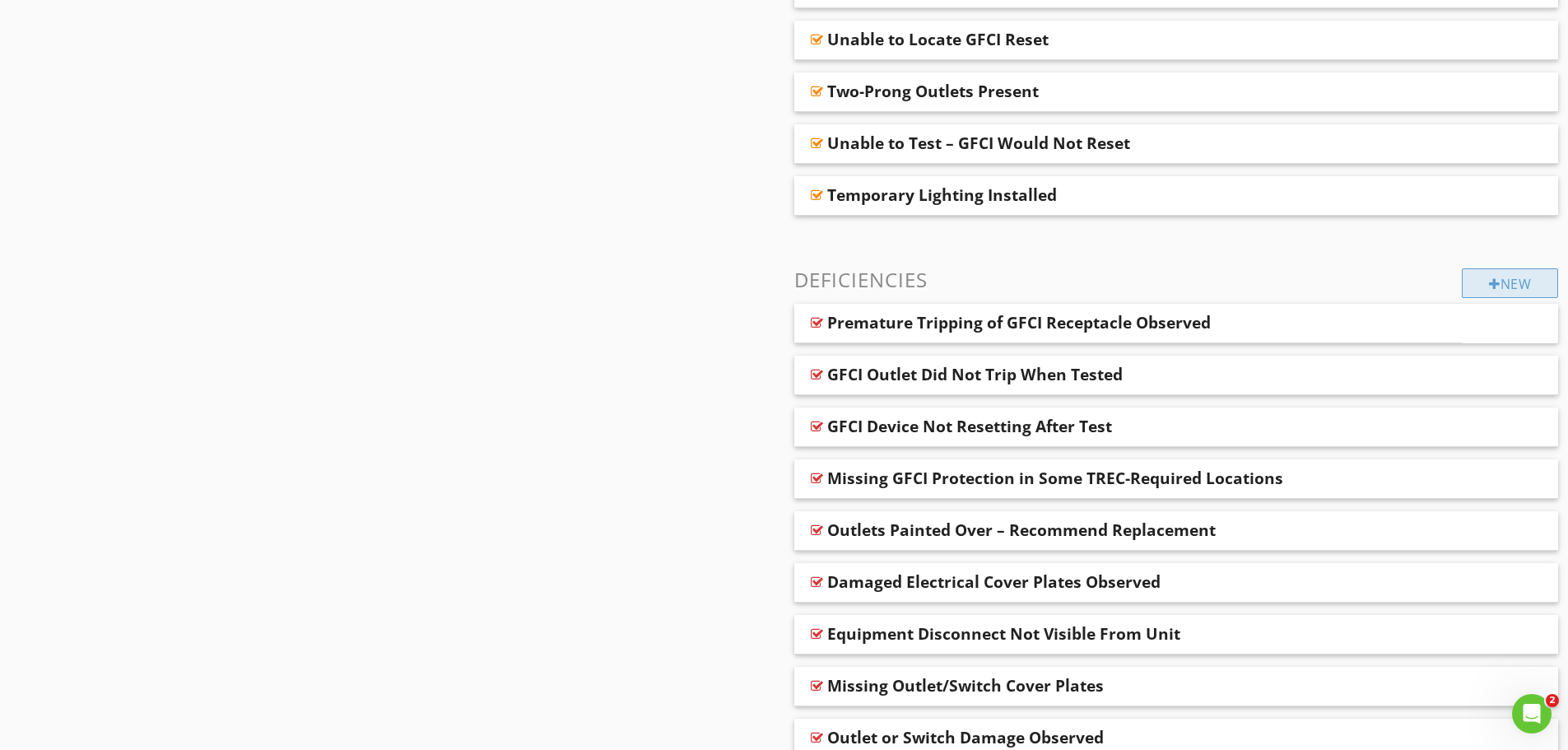
click at [1508, 285] on div "New" at bounding box center [1510, 284] width 96 height 29
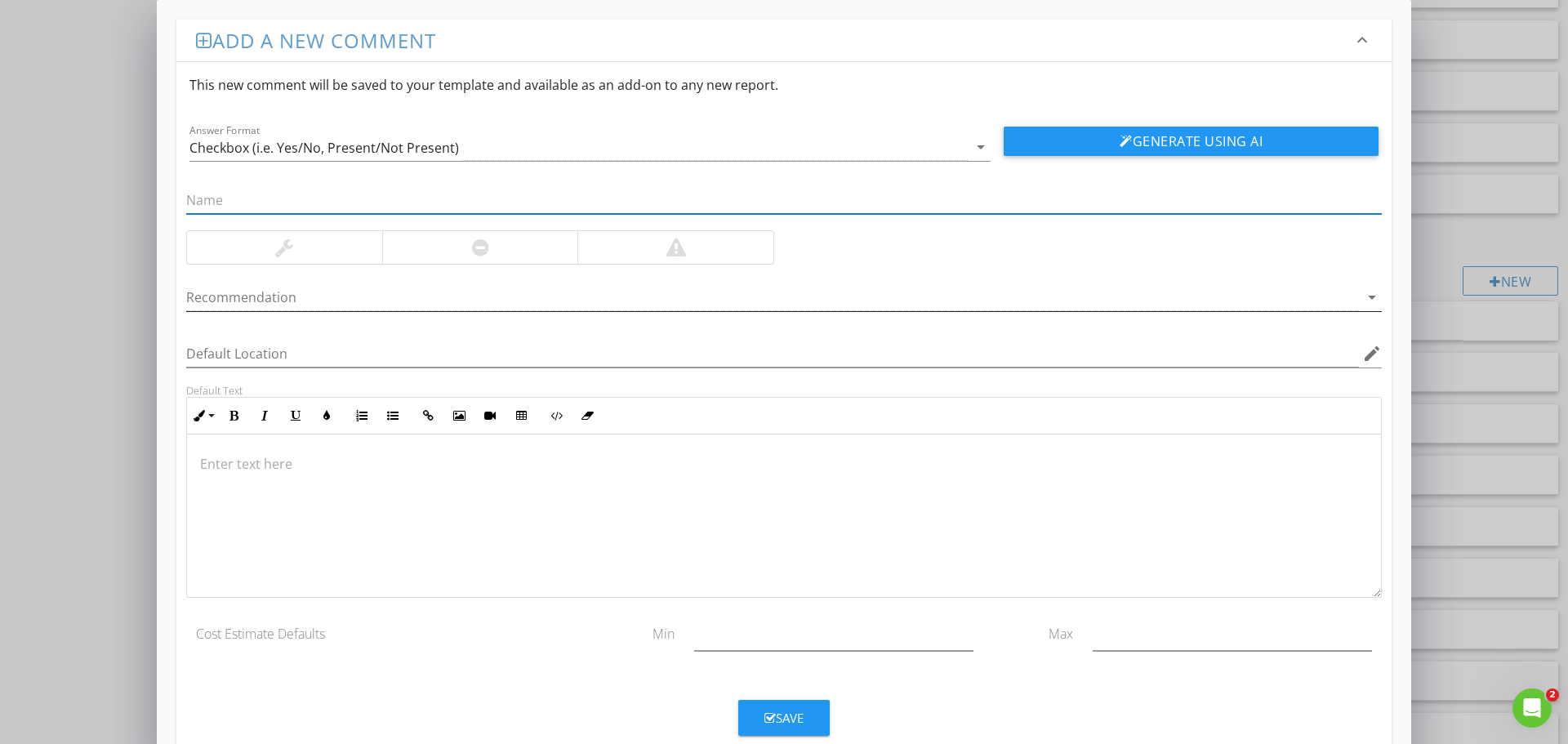
paste input "Knob & Tube Wiring – Insurance Considerations"
type input "Knob & Tube Wiring – Insurance Considerations"
click at [495, 255] on div at bounding box center [480, 248] width 196 height 33
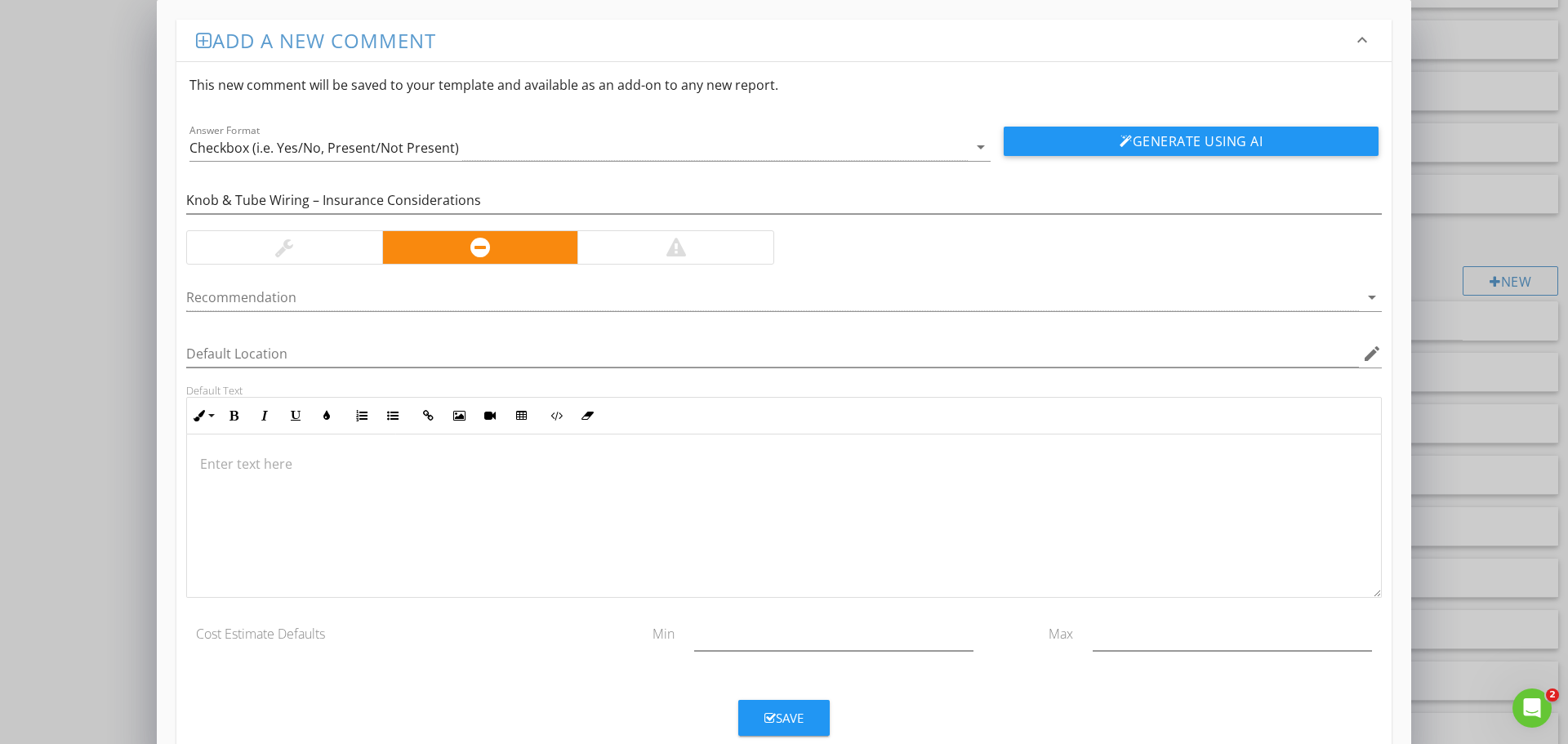
click at [294, 491] on div at bounding box center [784, 516] width 1194 height 163
type textarea "<p>It appears that the home may contain a combination of NM (nonmetallic) cable…"
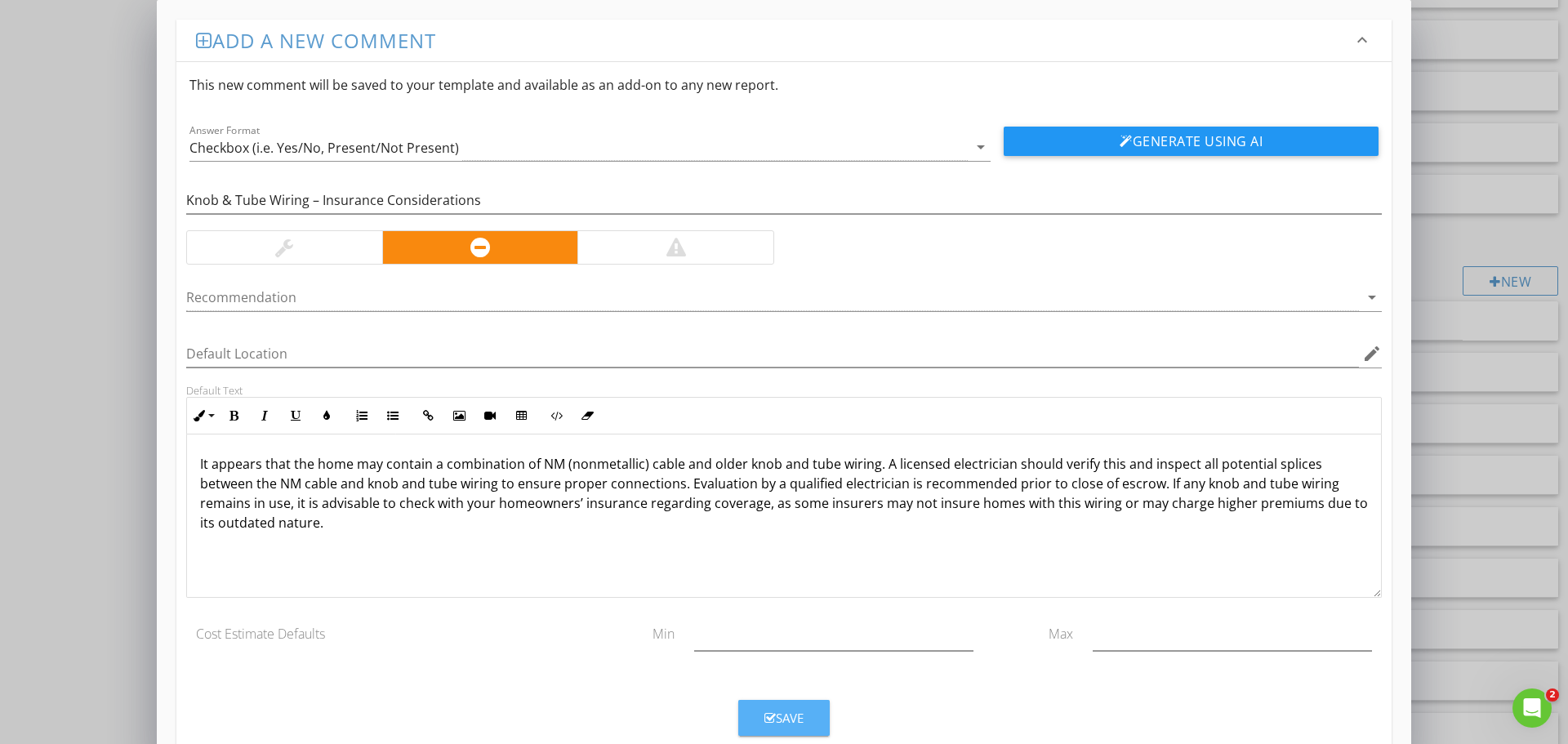
click at [794, 720] on div "Save" at bounding box center [784, 718] width 40 height 19
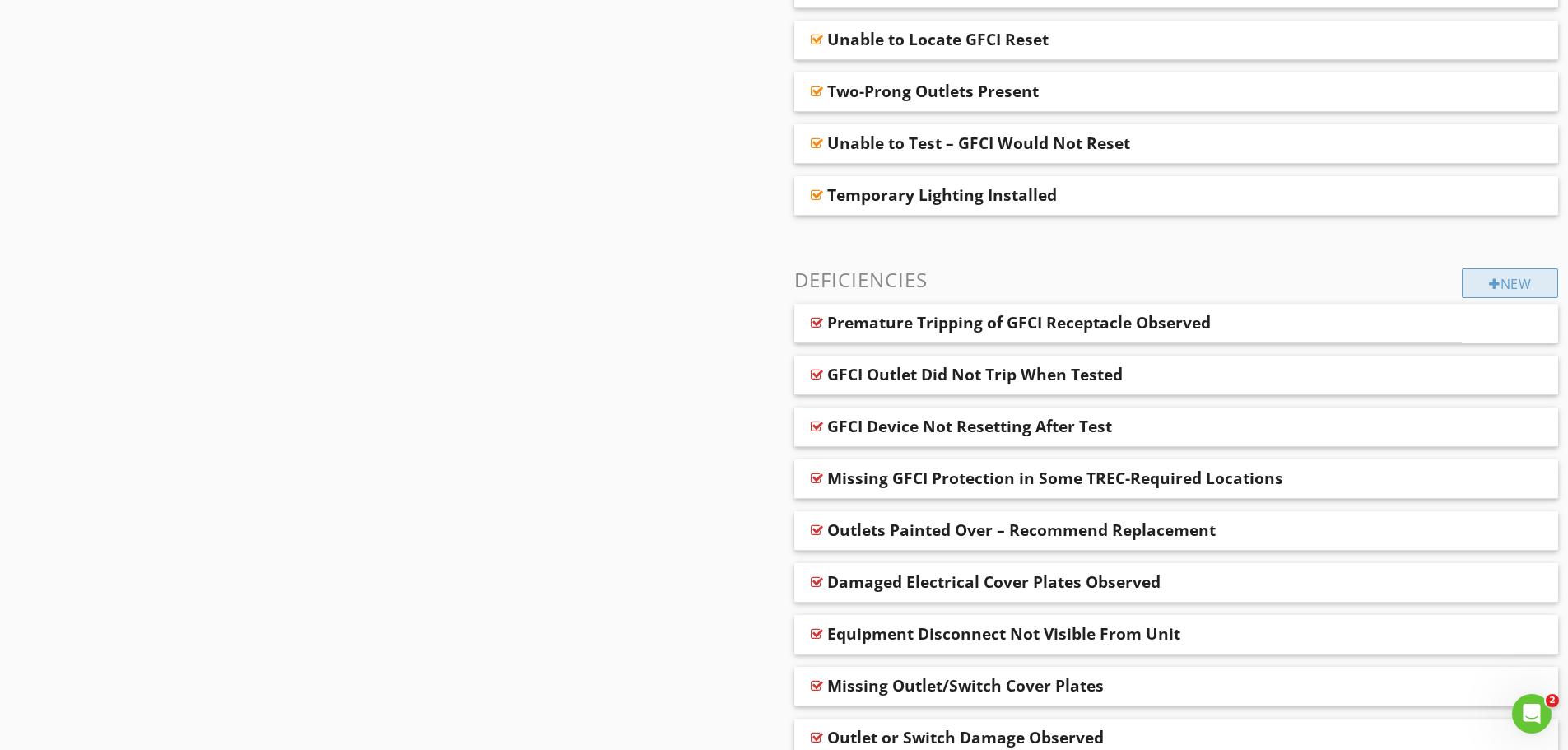
click at [1495, 277] on div at bounding box center [1494, 284] width 11 height 13
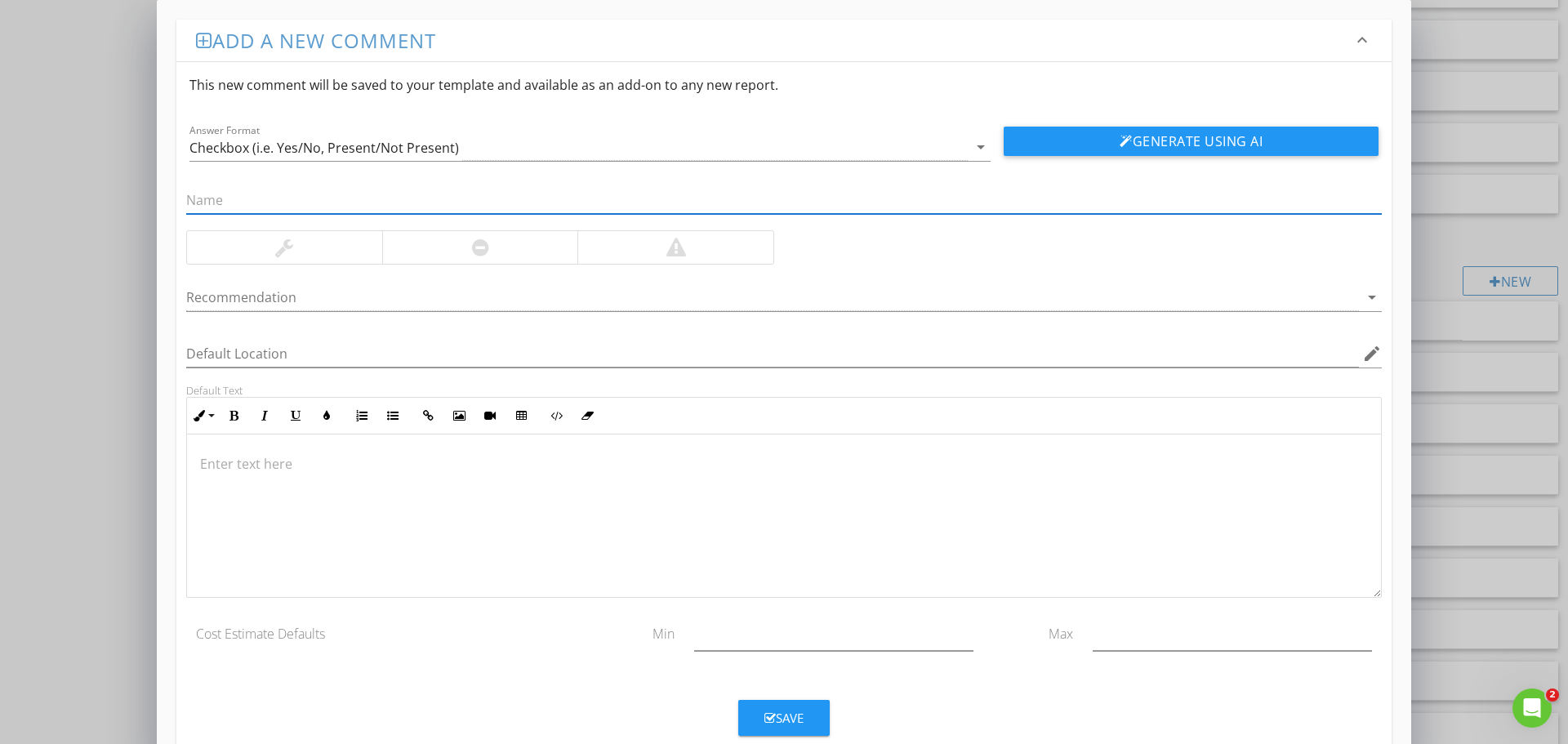
paste input "Cloth Wiring"
type input "Cloth Wiring"
click at [463, 248] on div at bounding box center [480, 248] width 196 height 33
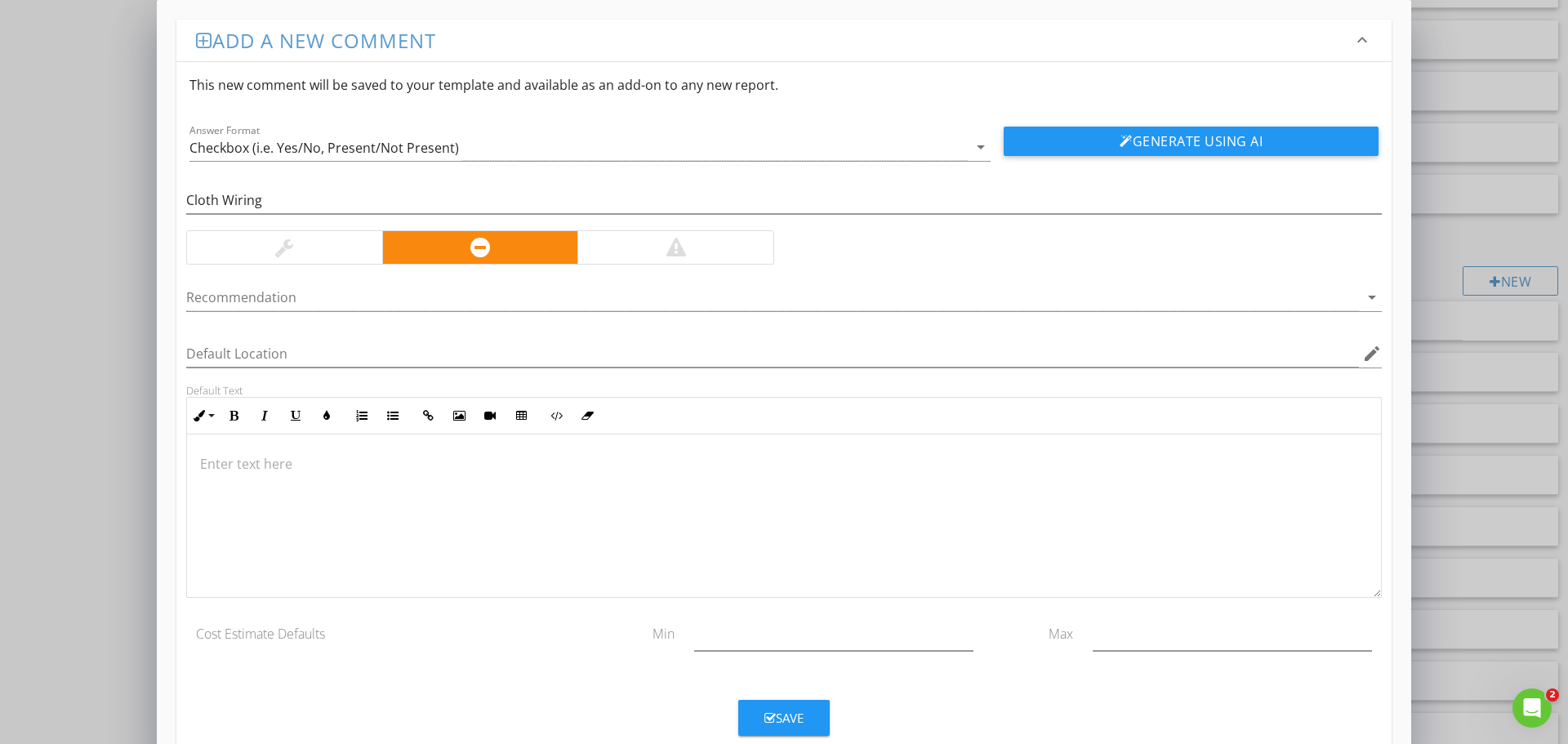
click at [276, 483] on div at bounding box center [784, 516] width 1194 height 163
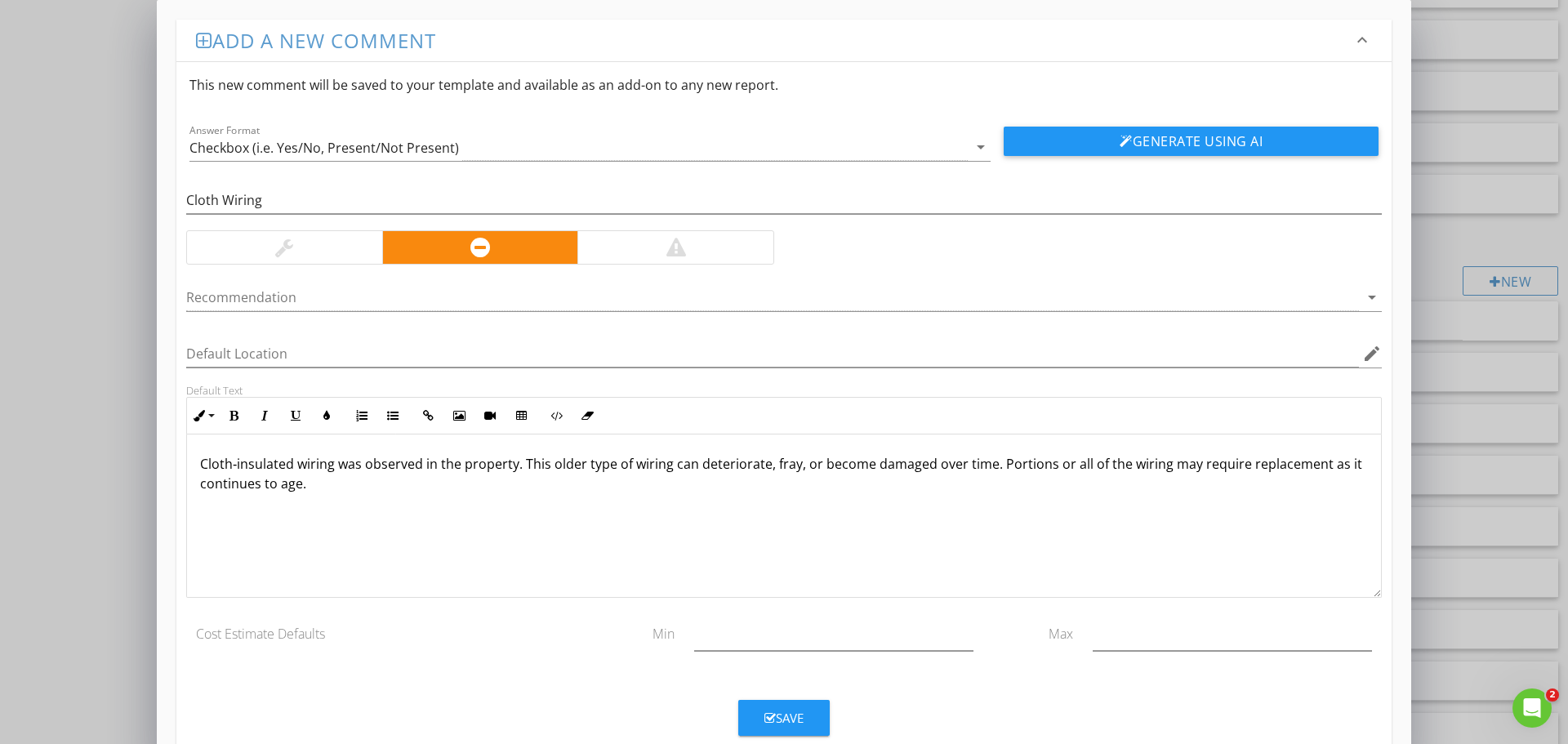
click at [780, 719] on div "Save" at bounding box center [784, 718] width 40 height 19
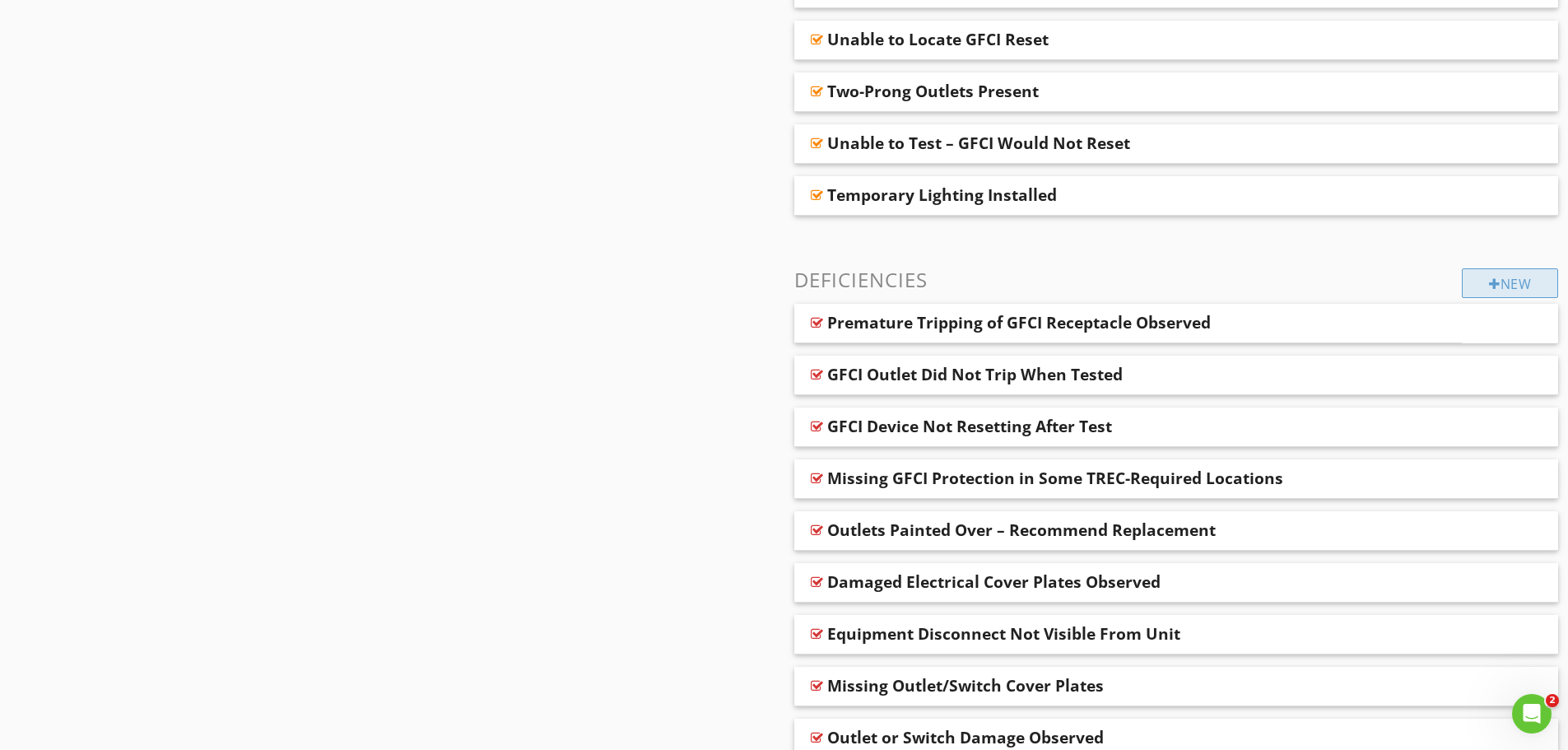
click at [1493, 270] on div "New" at bounding box center [1510, 284] width 96 height 29
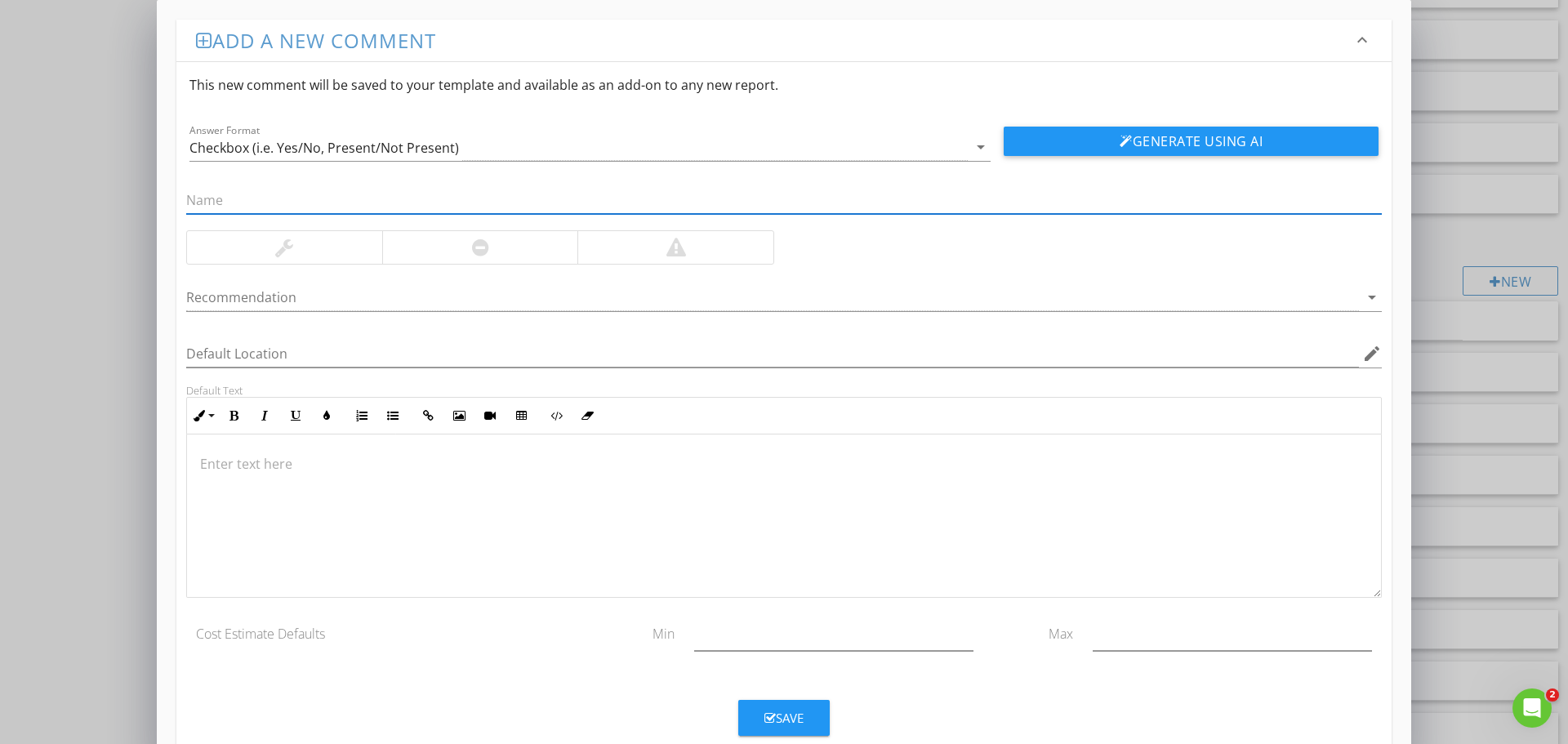
paste input "Low Utility Wire"
type input "Low Utility Wire"
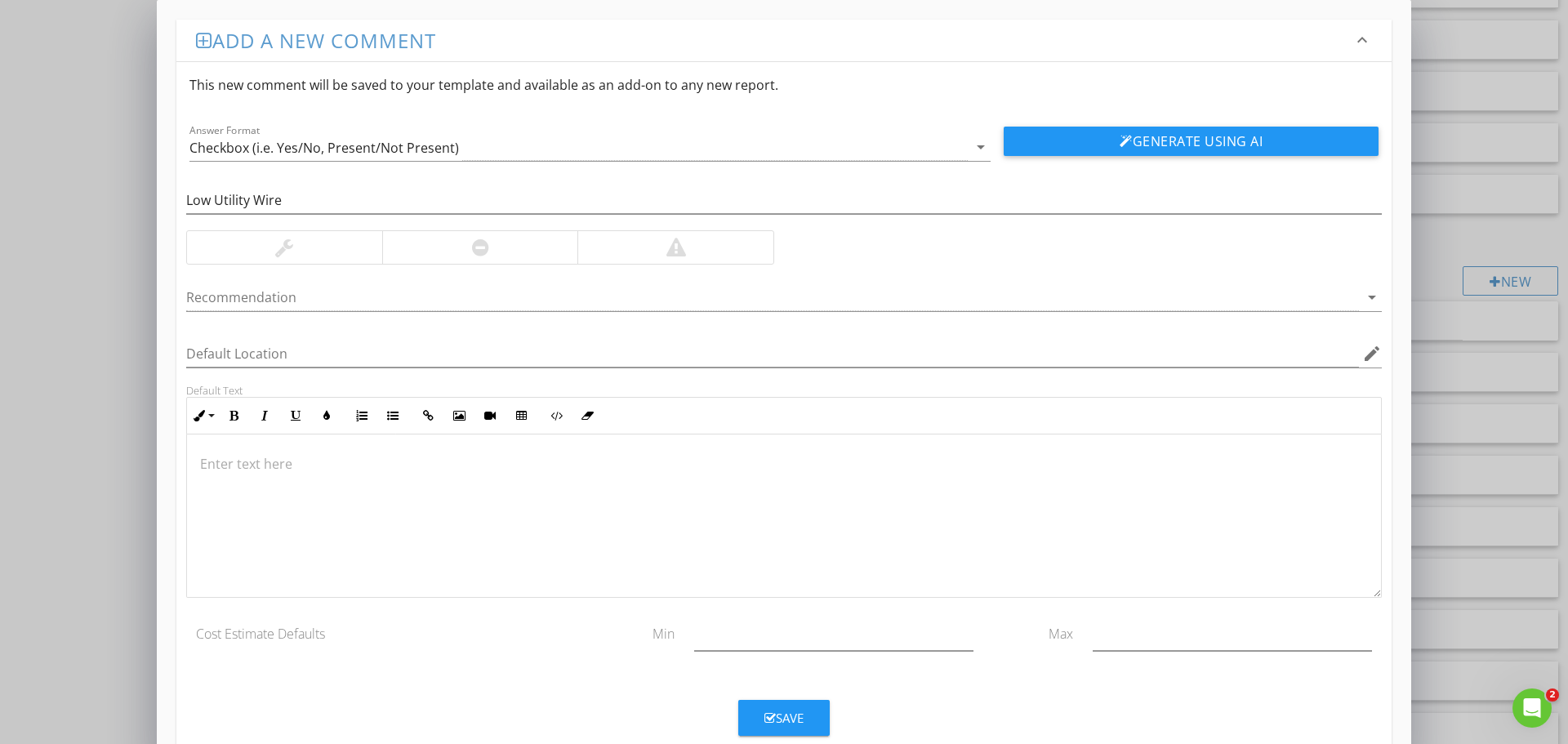
click at [460, 245] on div at bounding box center [480, 248] width 196 height 33
click at [481, 535] on div at bounding box center [784, 516] width 1194 height 163
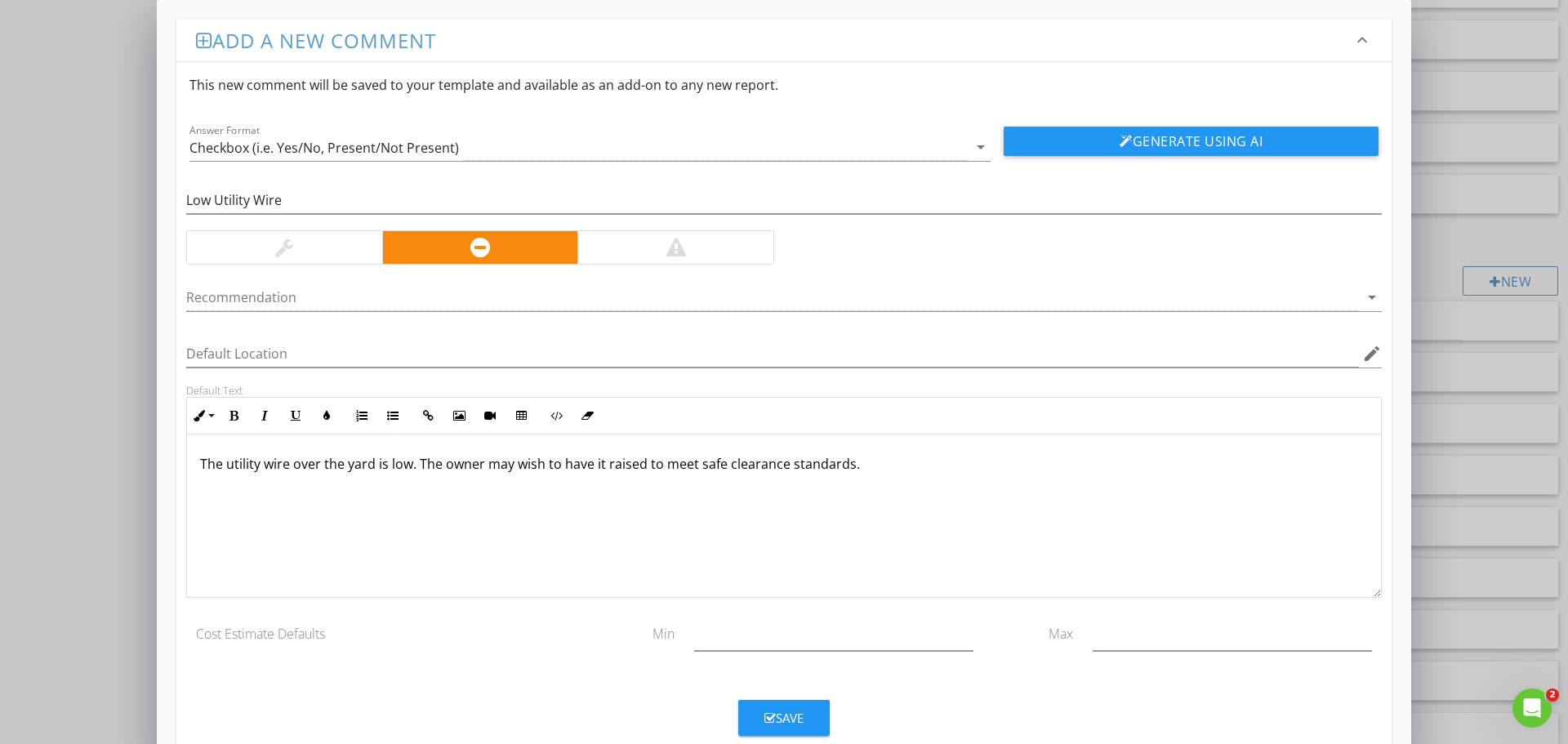
drag, startPoint x: 787, startPoint y: 717, endPoint x: 457, endPoint y: 655, distance: 335.8
click at [786, 717] on div "Save" at bounding box center [784, 718] width 40 height 19
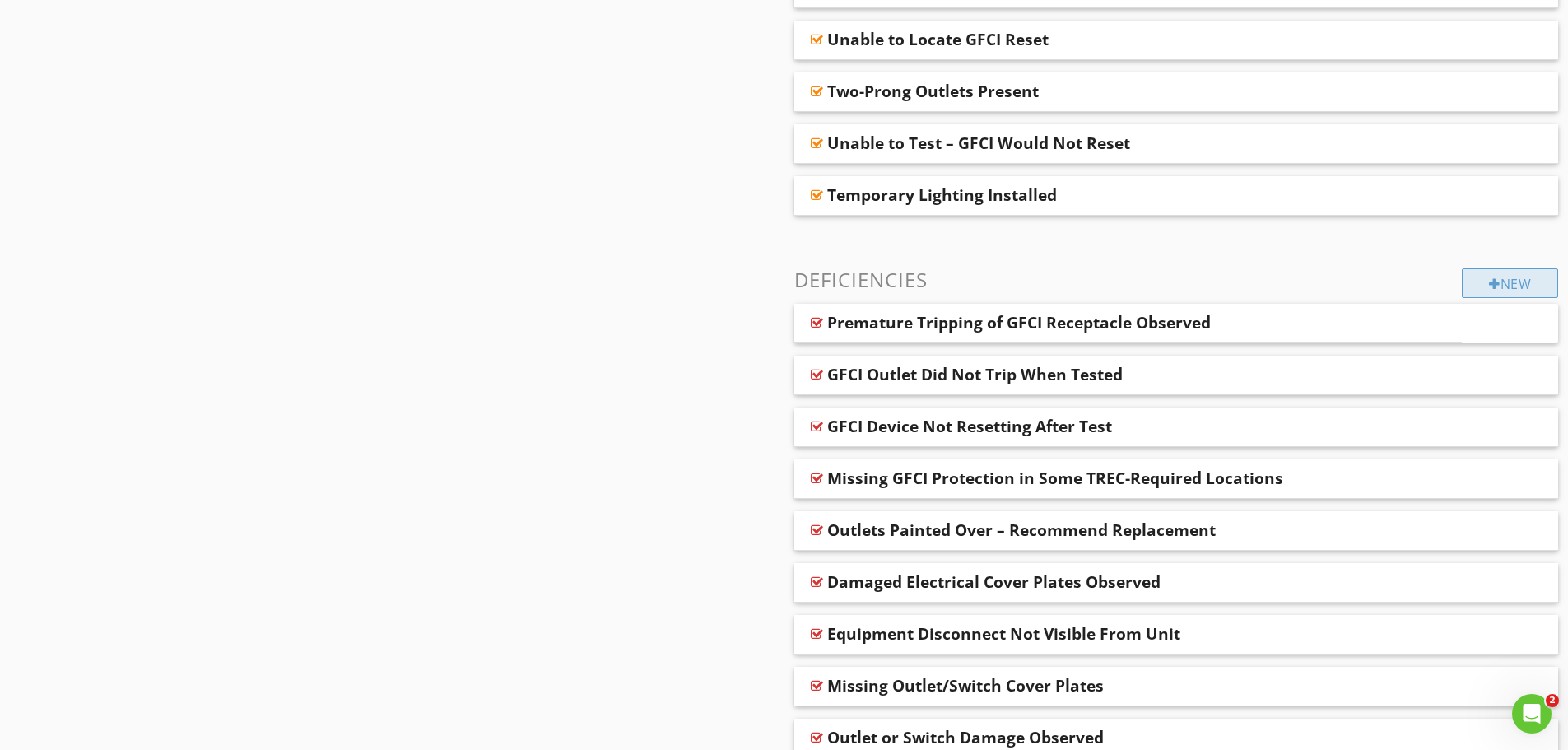
click at [1474, 274] on div "New" at bounding box center [1510, 284] width 96 height 29
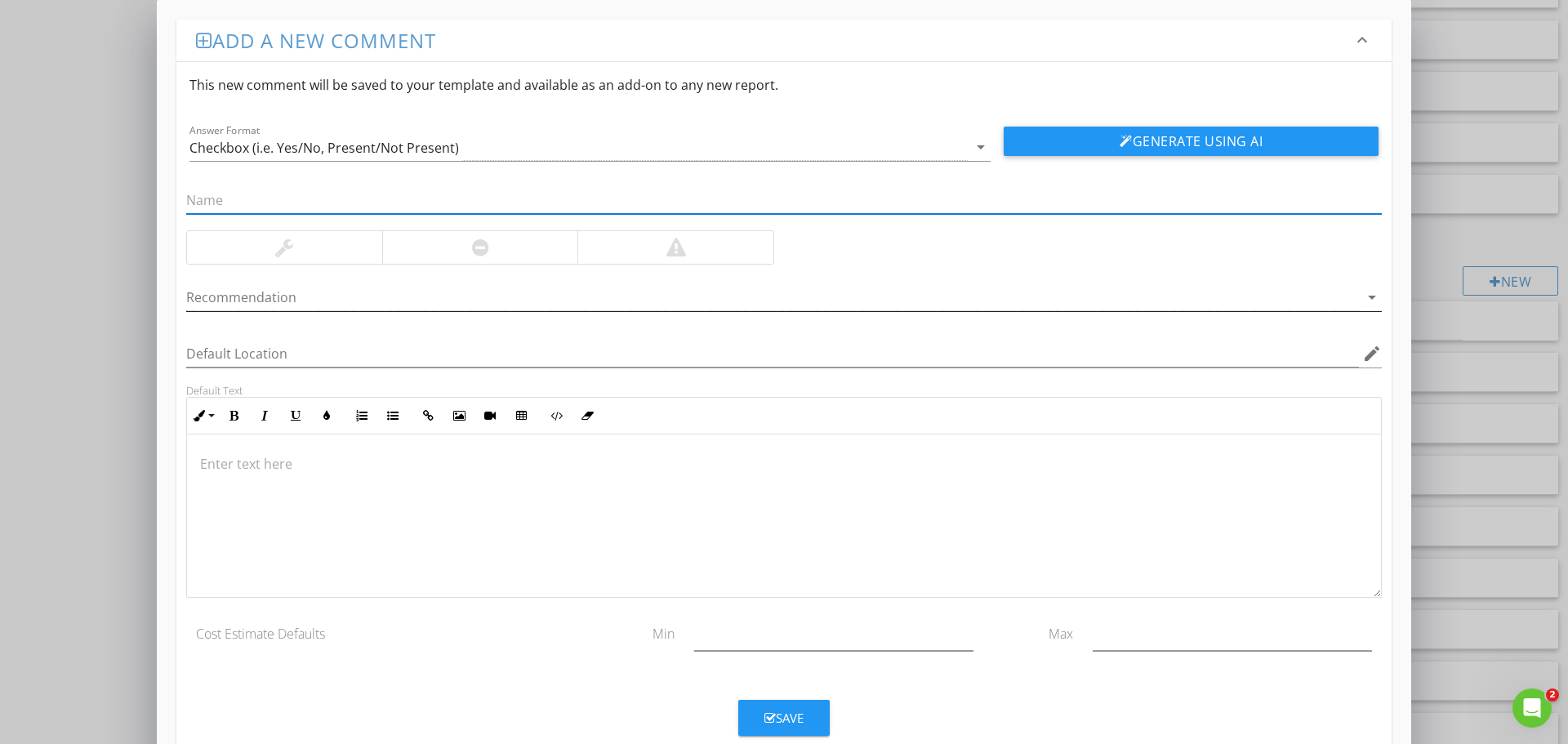
paste input "Wall Switches – No Function"
type input "Wall Switches – No Function"
click at [503, 240] on div at bounding box center [480, 248] width 196 height 33
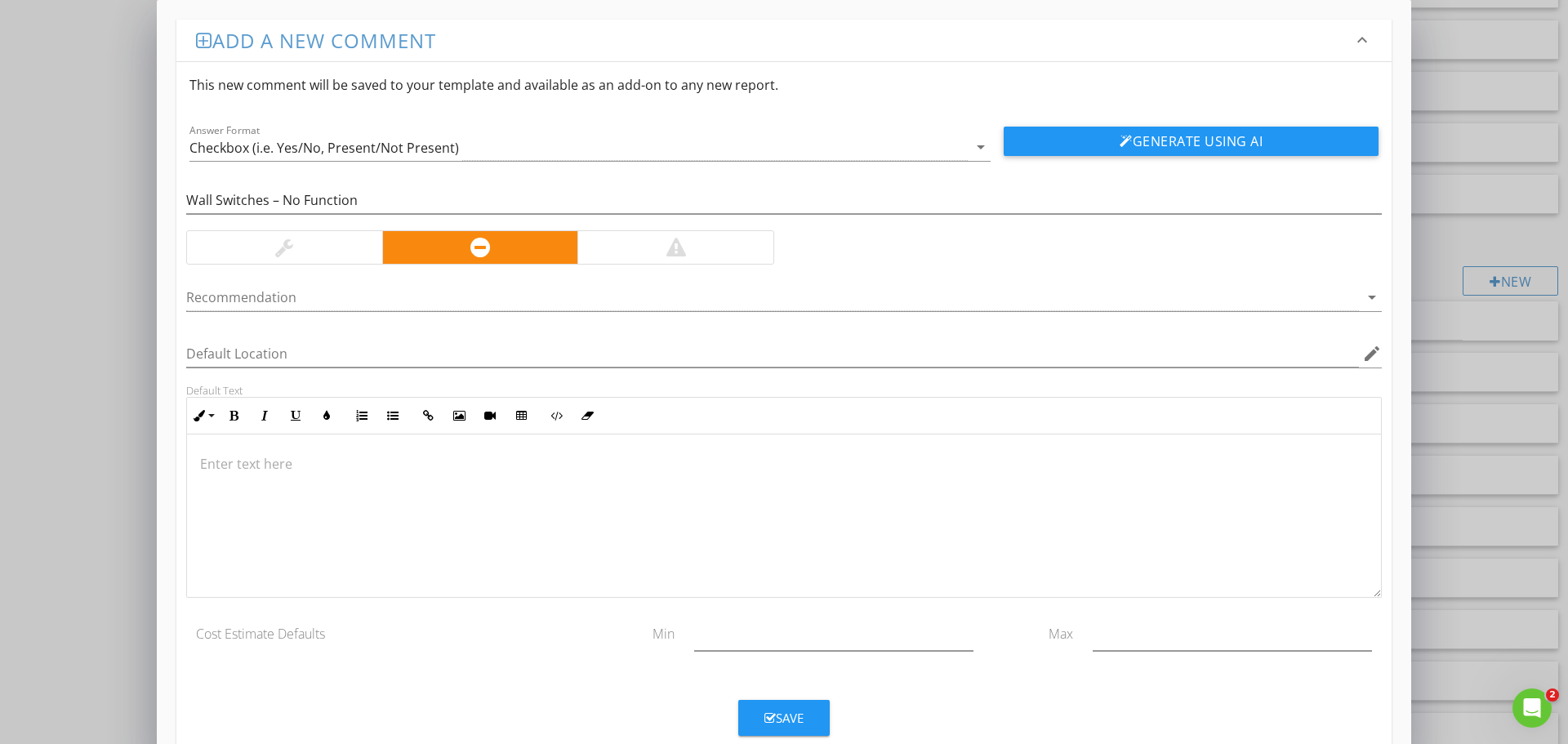
click at [393, 506] on div at bounding box center [784, 516] width 1194 height 163
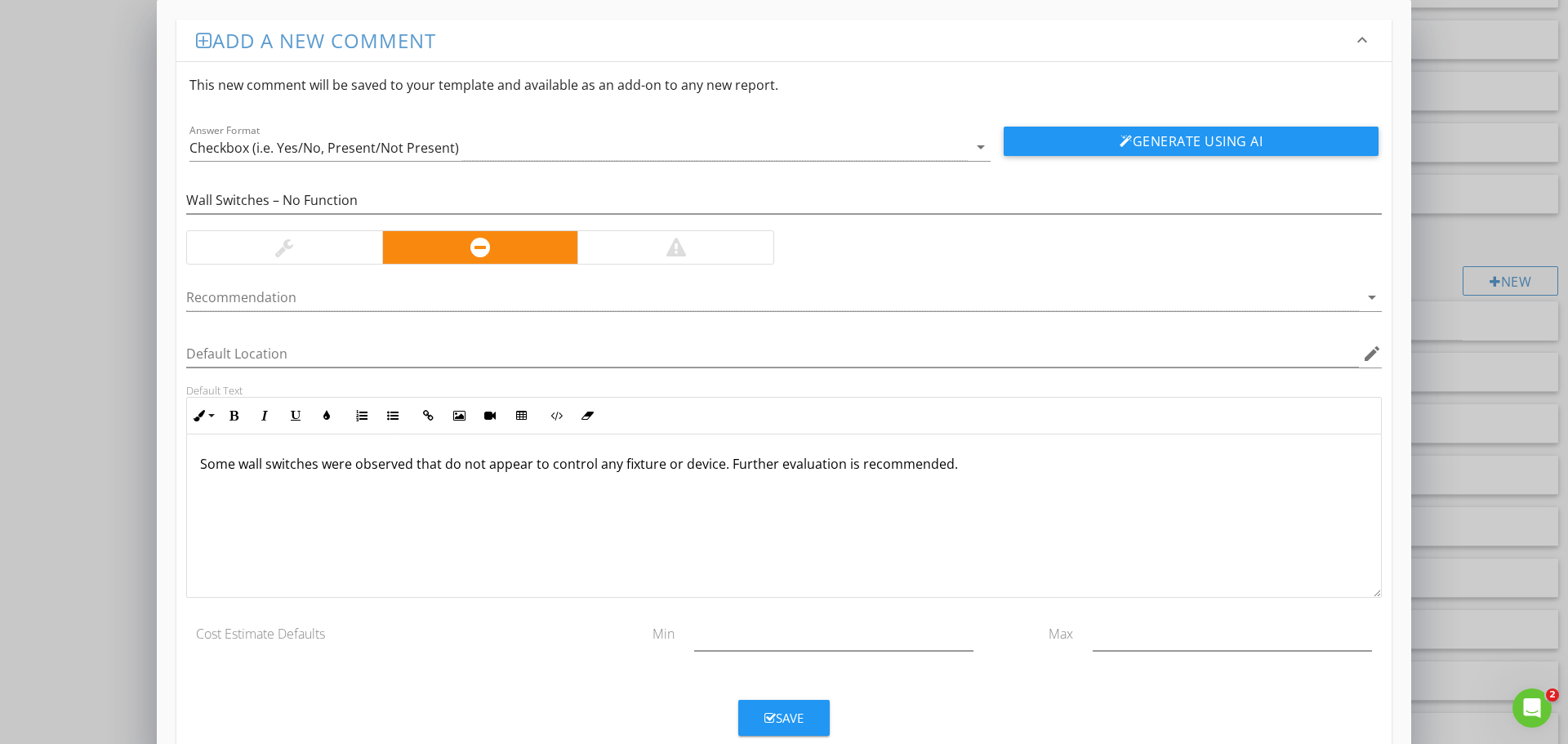
click at [766, 713] on icon "button" at bounding box center [770, 718] width 11 height 12
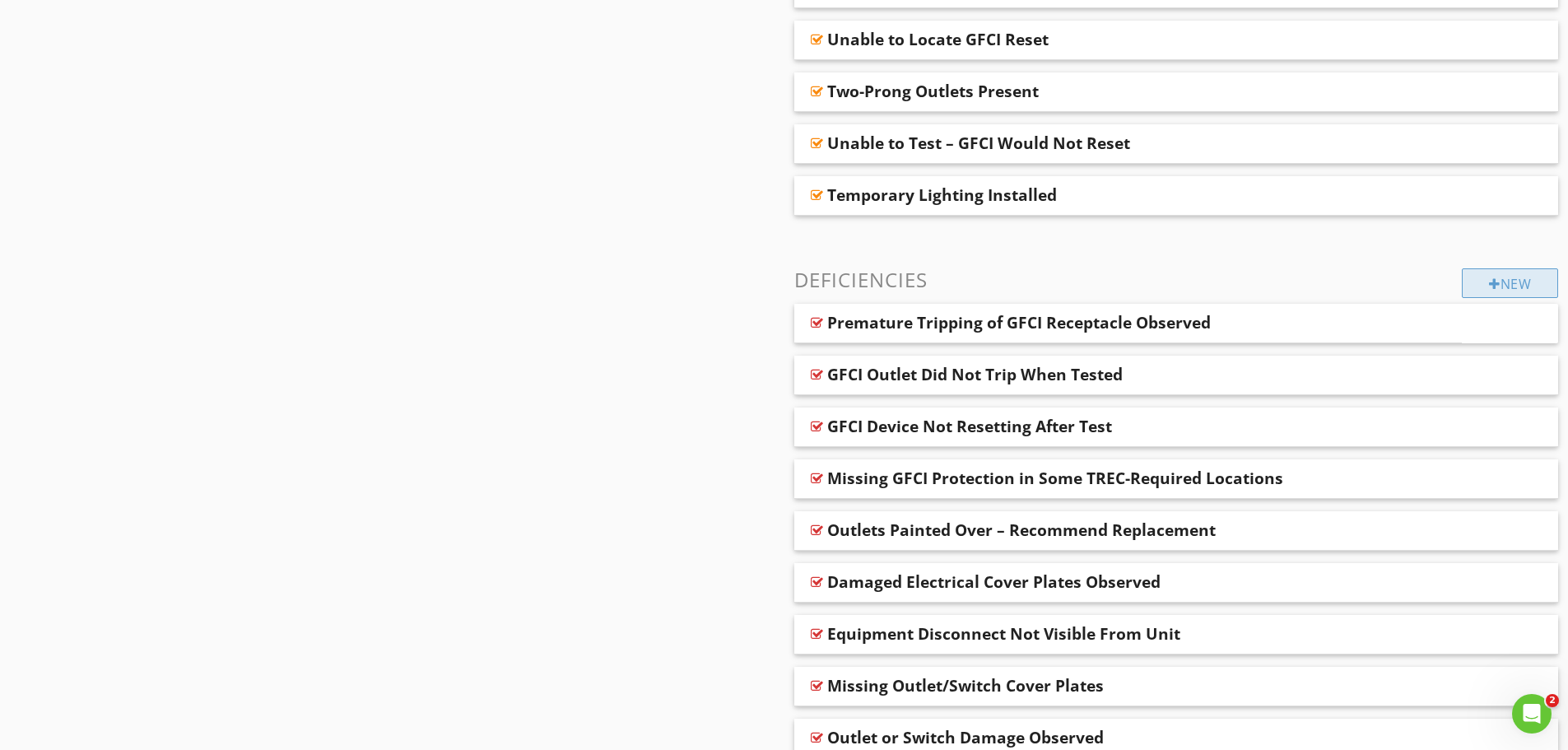
click at [1504, 288] on div "New" at bounding box center [1510, 284] width 96 height 29
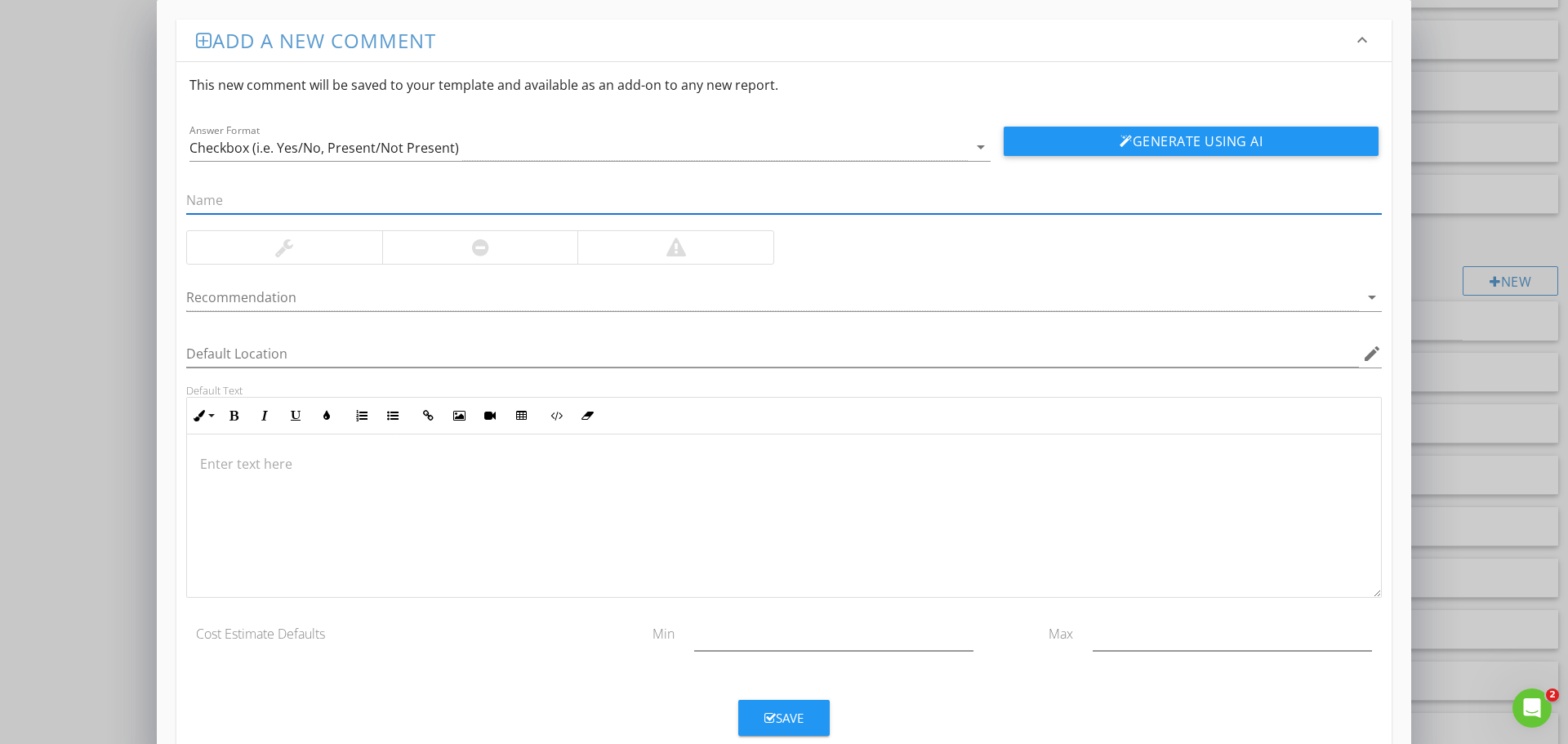
paste input "Dryer Receptacle – Outdated 3-Prong"
type input "Dryer Receptacle – Outdated 3-Prong"
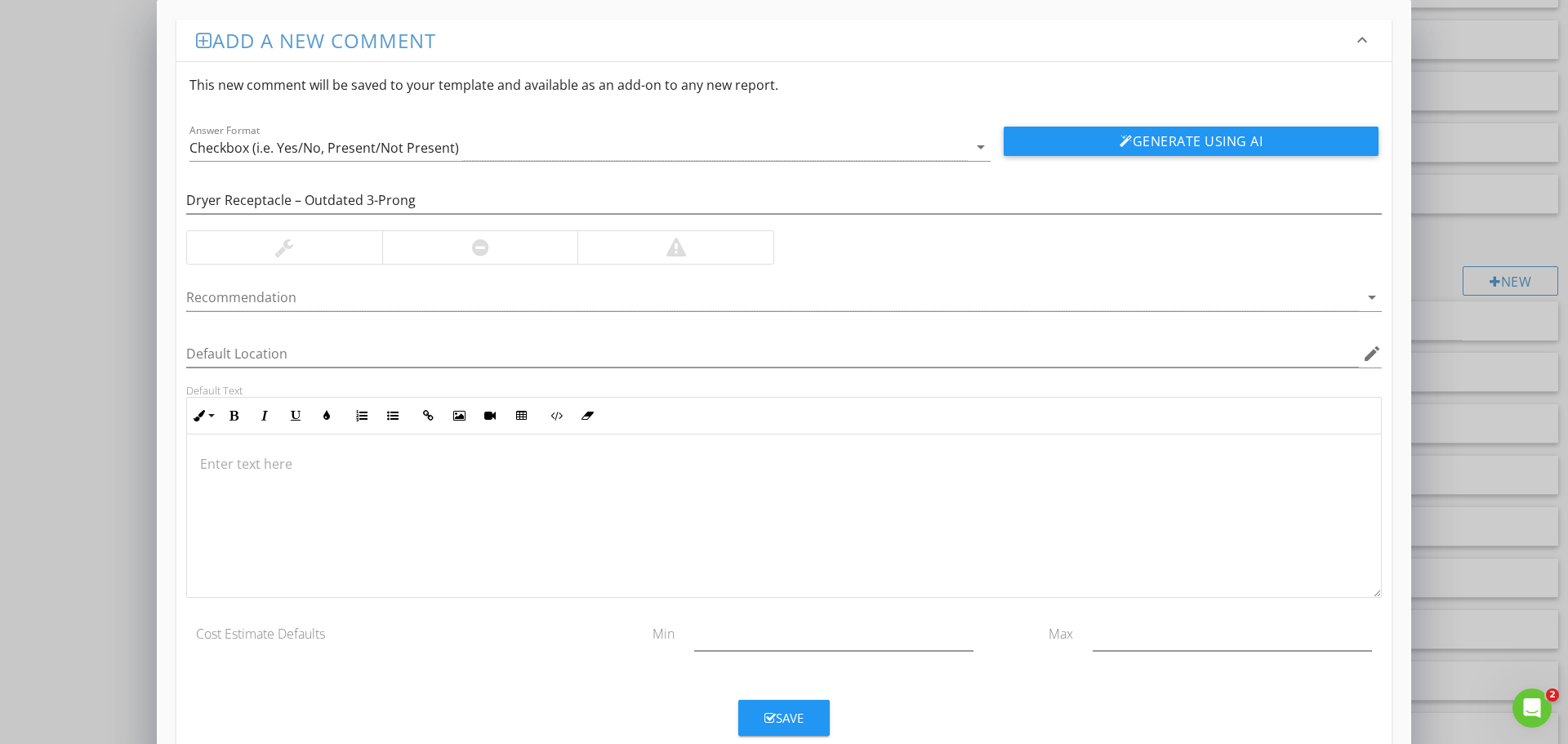
drag, startPoint x: 497, startPoint y: 239, endPoint x: 135, endPoint y: 336, distance: 374.8
click at [496, 239] on div at bounding box center [480, 248] width 196 height 33
click at [459, 535] on div at bounding box center [784, 516] width 1194 height 163
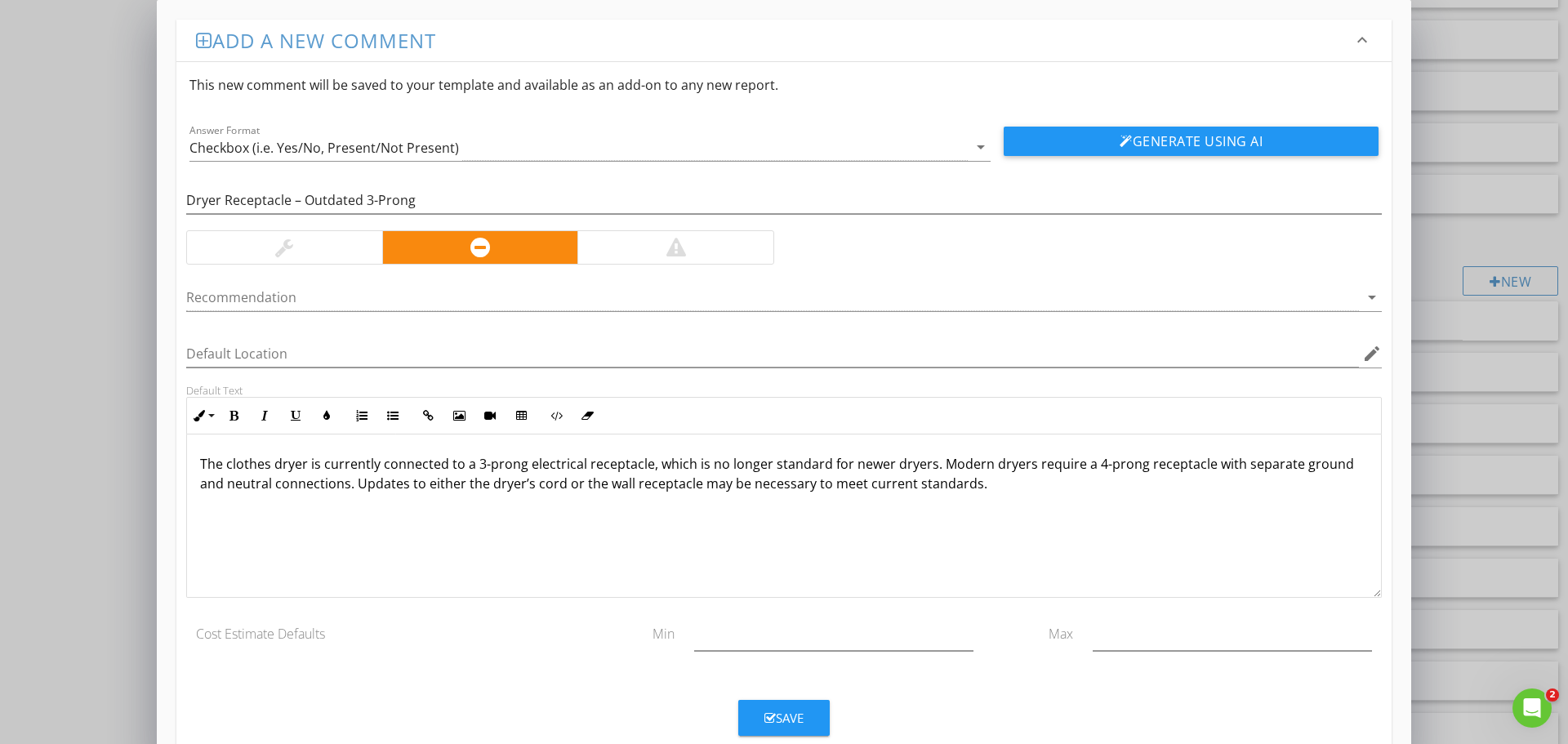
click at [773, 709] on div "Save" at bounding box center [784, 718] width 40 height 19
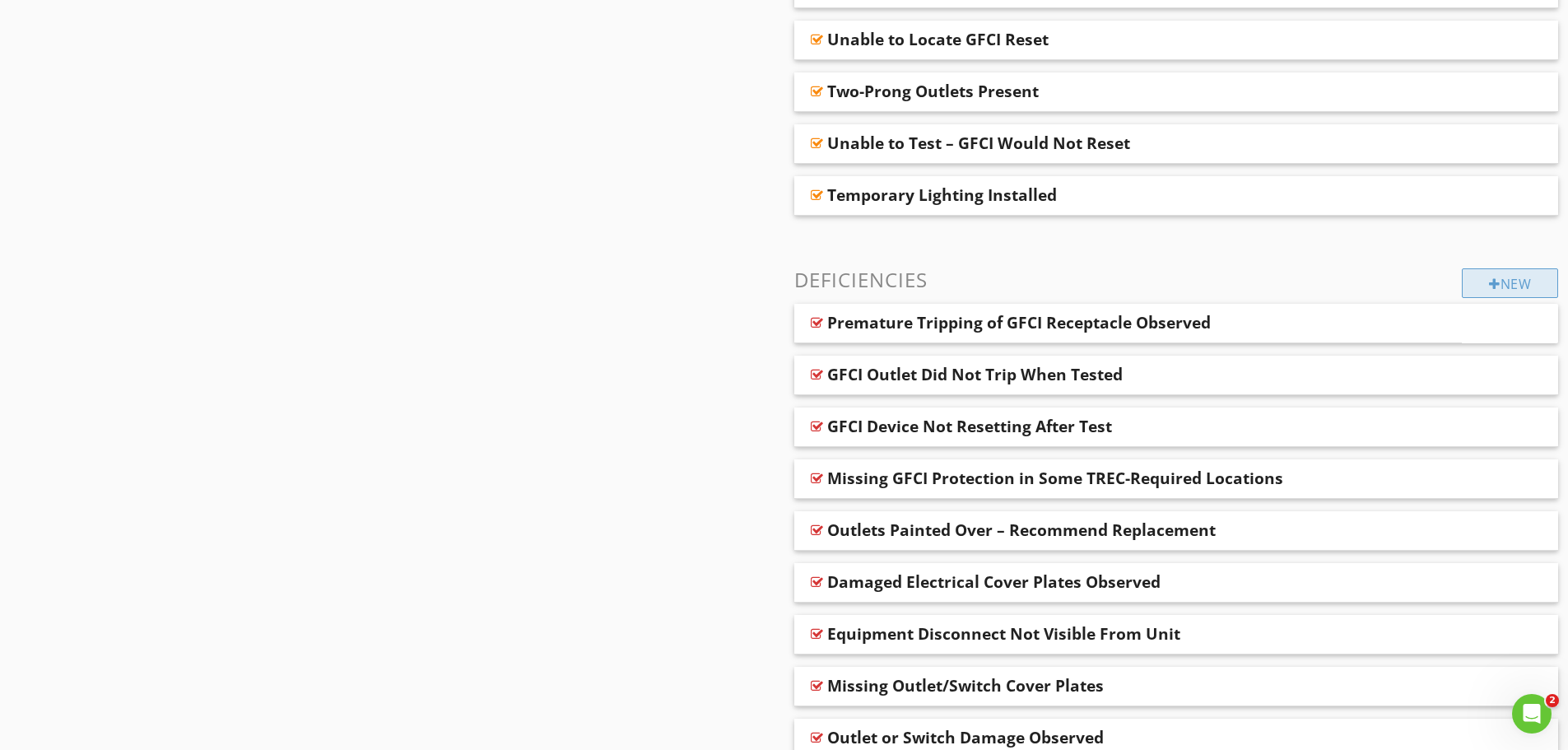
click at [1499, 273] on div "New" at bounding box center [1510, 284] width 96 height 29
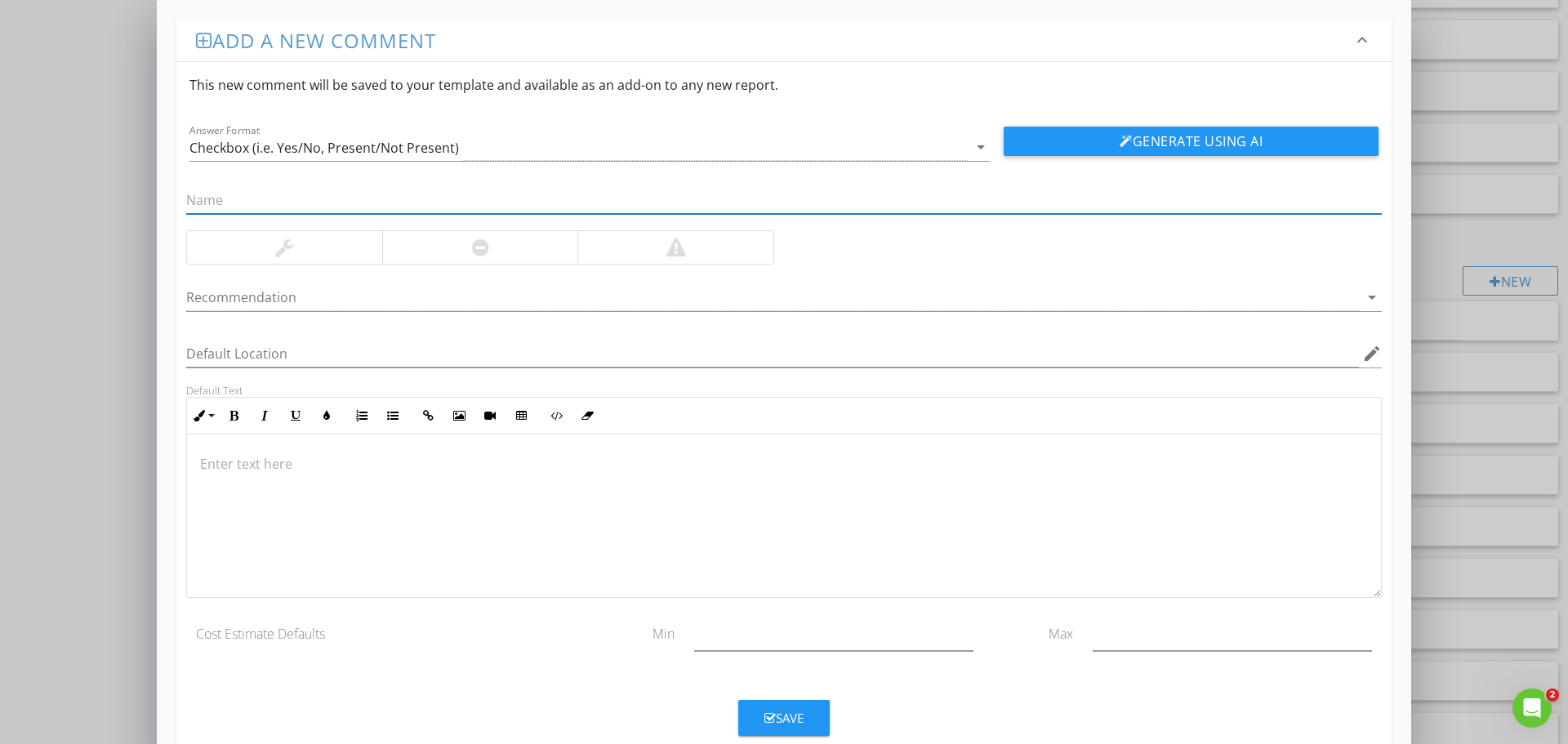
paste input "Smoke Alarms – Chirping"
type input "Smoke Alarms – Chirping"
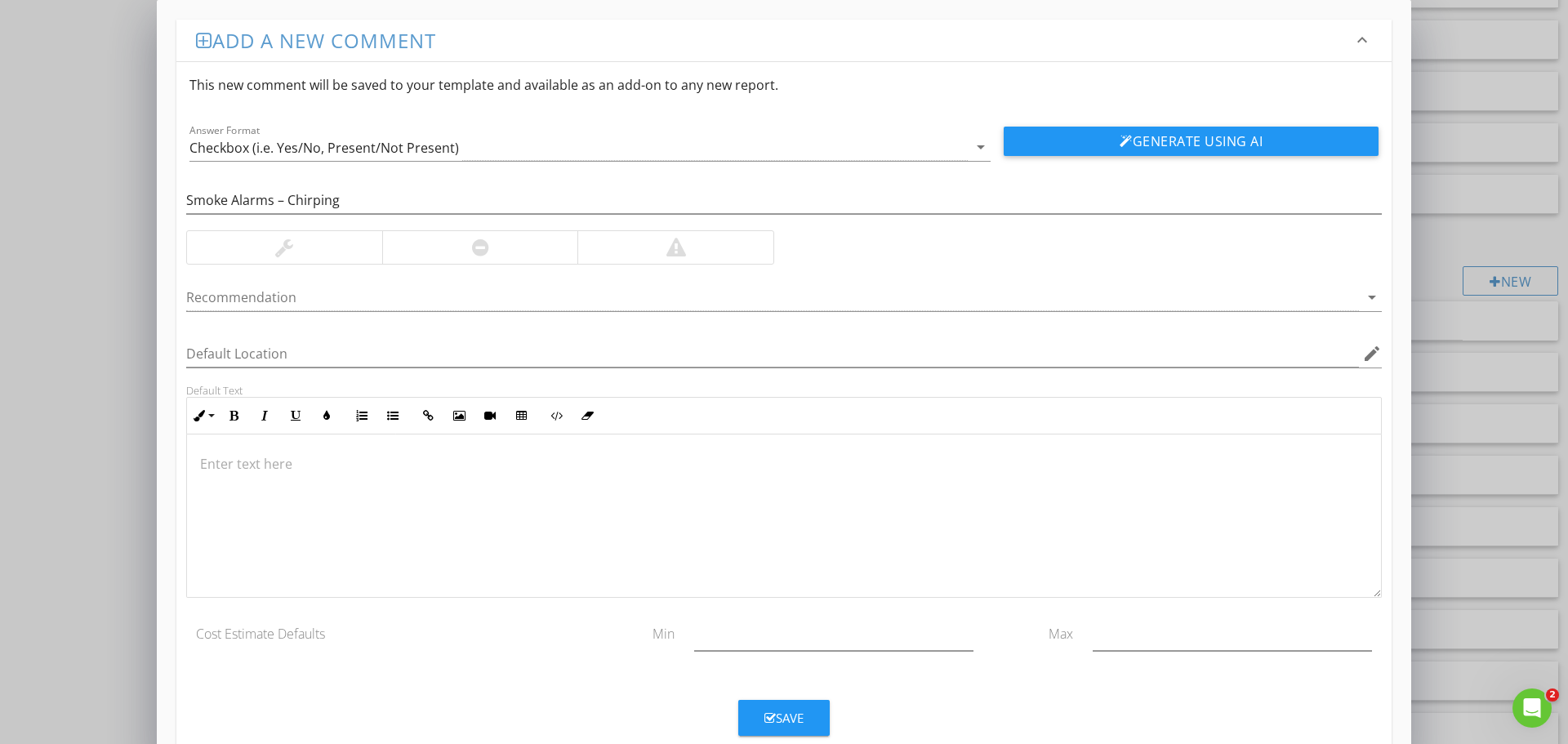
click at [311, 236] on div at bounding box center [284, 248] width 195 height 33
click at [447, 464] on p at bounding box center [784, 464] width 1168 height 20
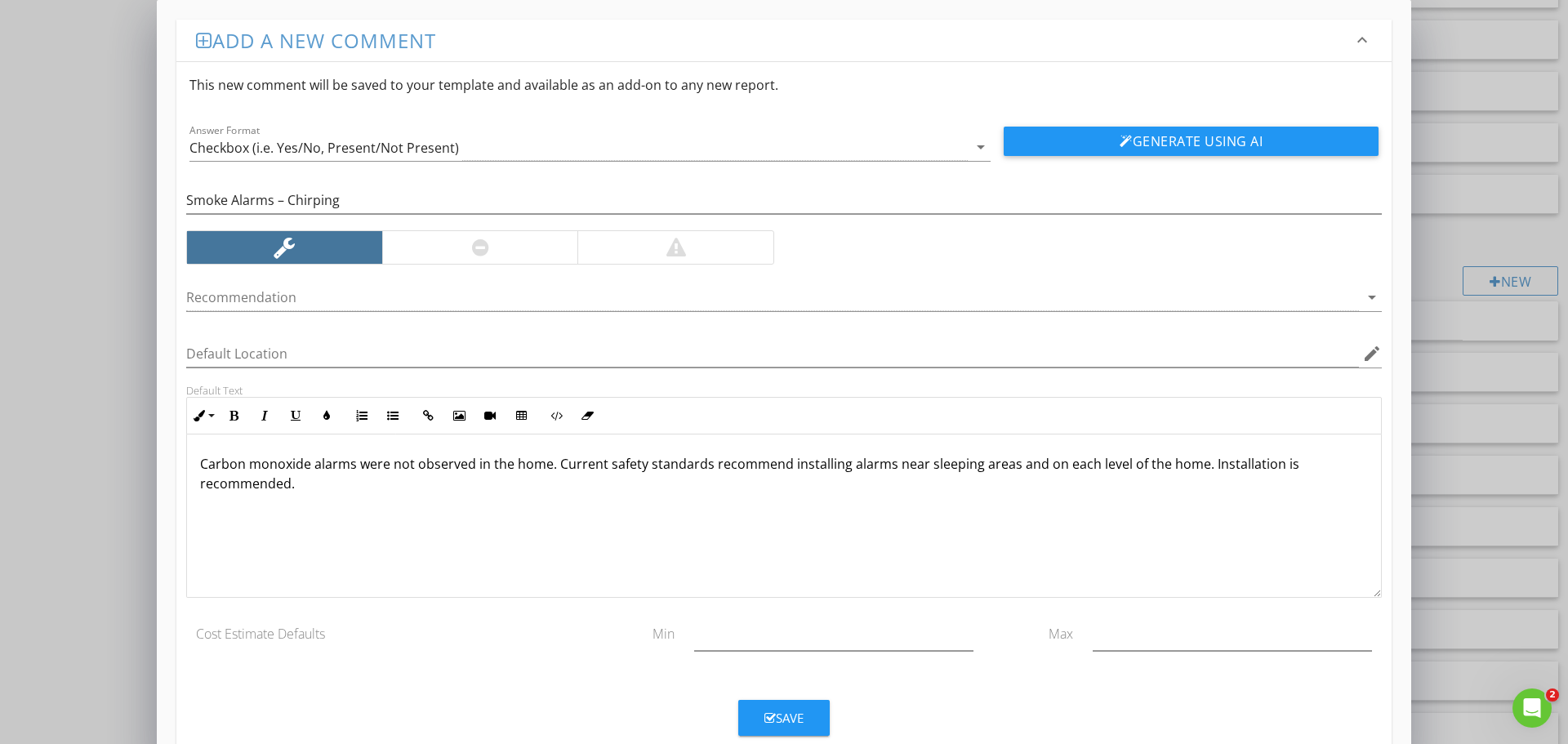
click at [791, 707] on button "Save" at bounding box center [784, 718] width 91 height 36
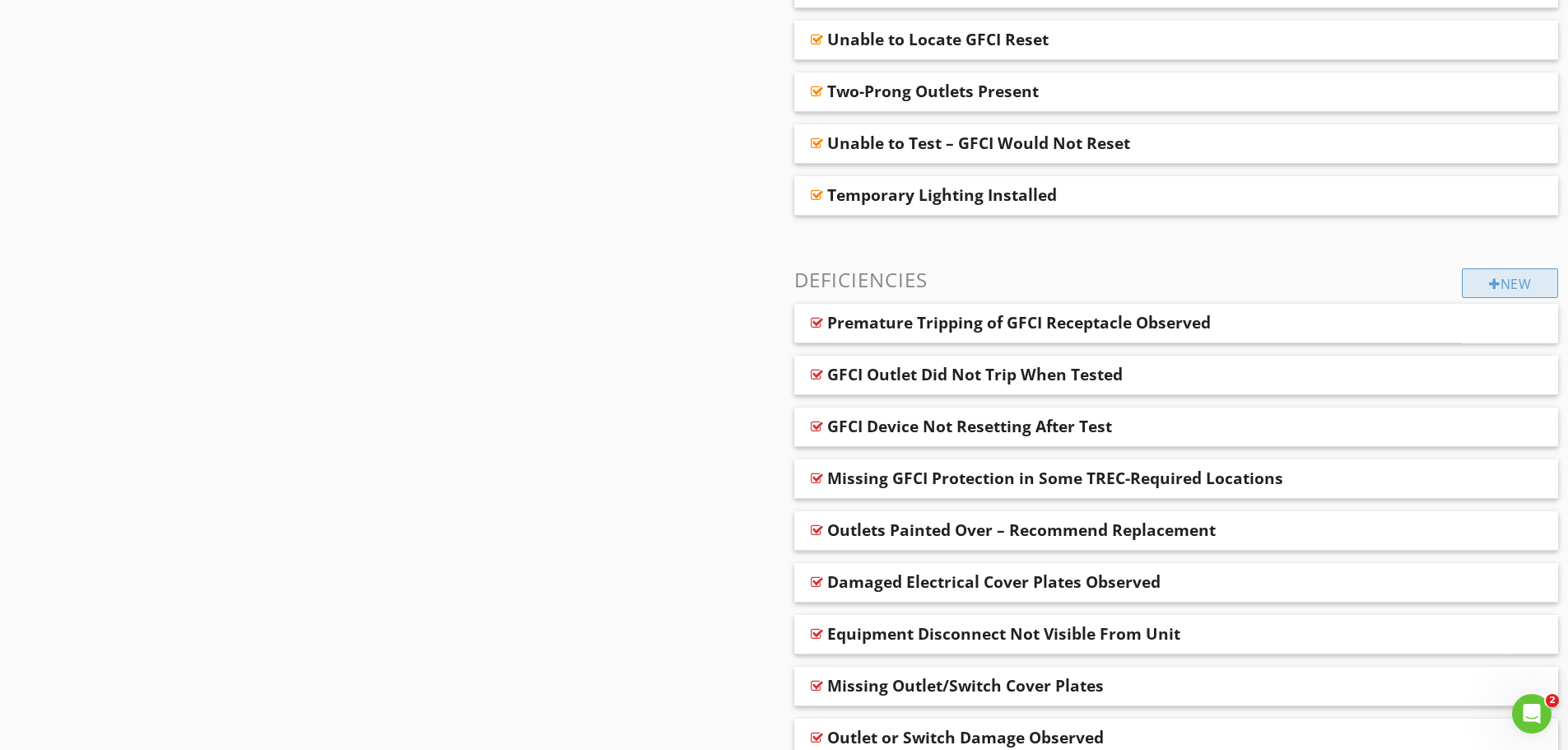
click at [1465, 284] on div "New" at bounding box center [1510, 284] width 96 height 29
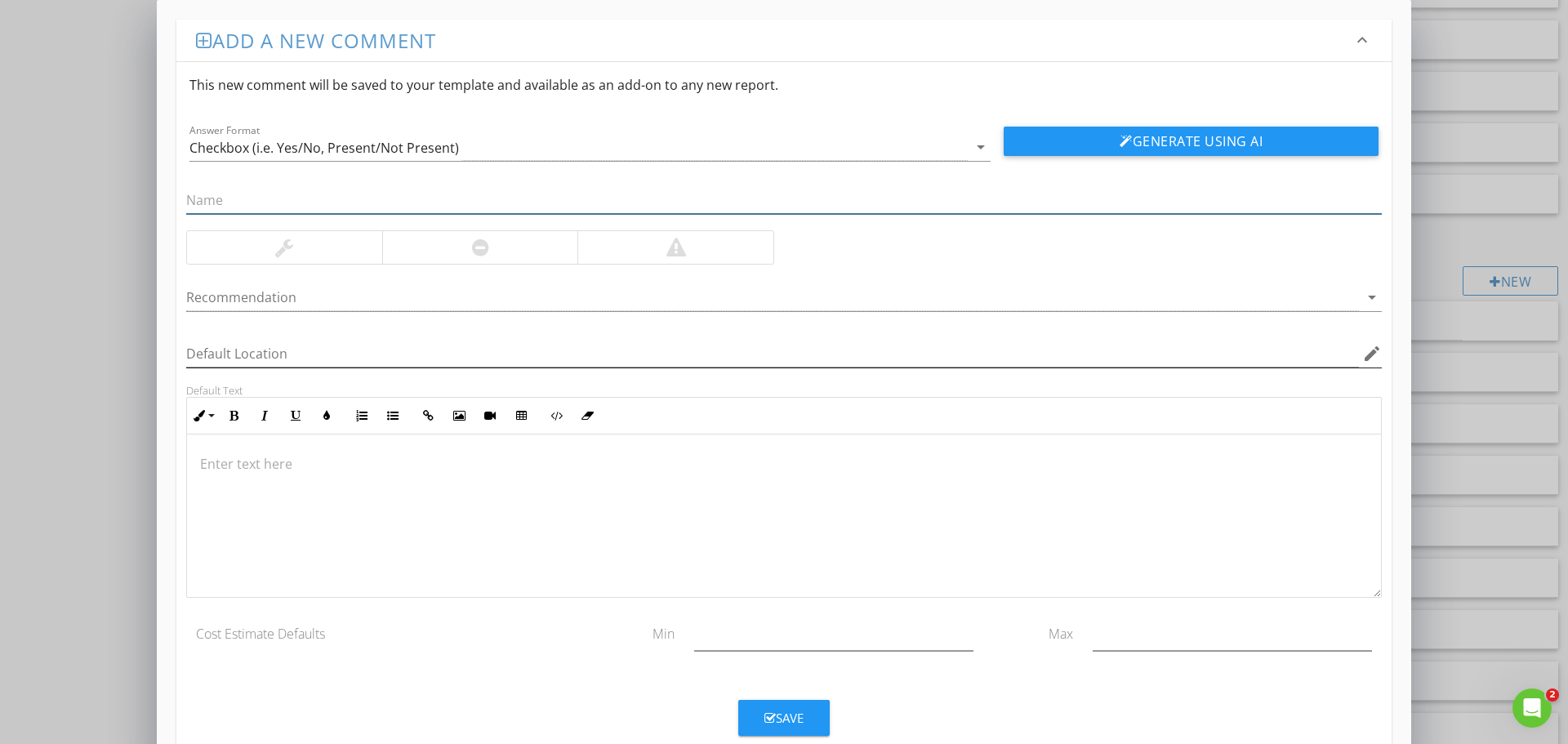
paste input "Carbon Monoxide Detector – Recommended"
type input "Carbon Monoxide Detector – Recommended"
click at [490, 249] on div at bounding box center [480, 248] width 196 height 33
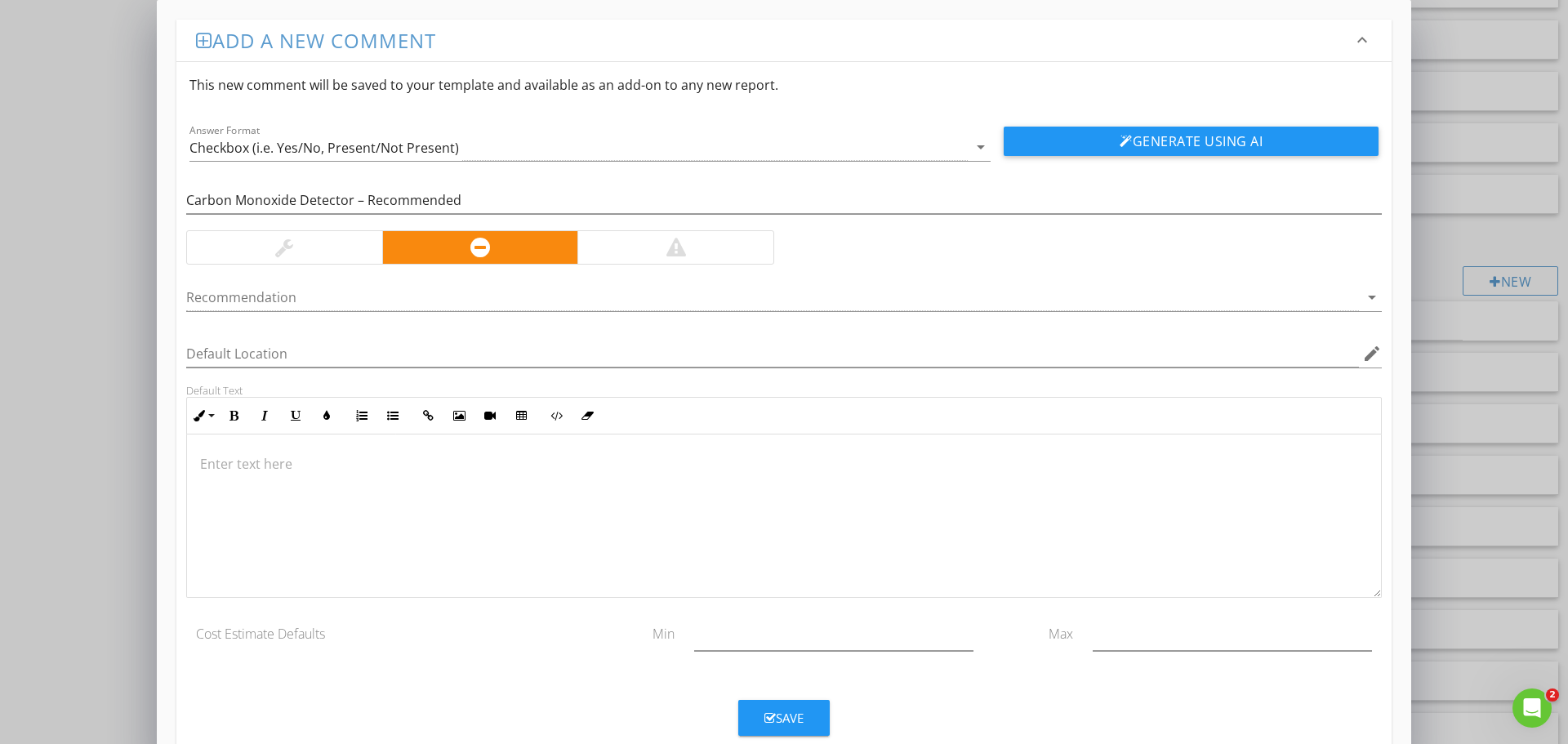
click at [594, 483] on div at bounding box center [784, 516] width 1194 height 163
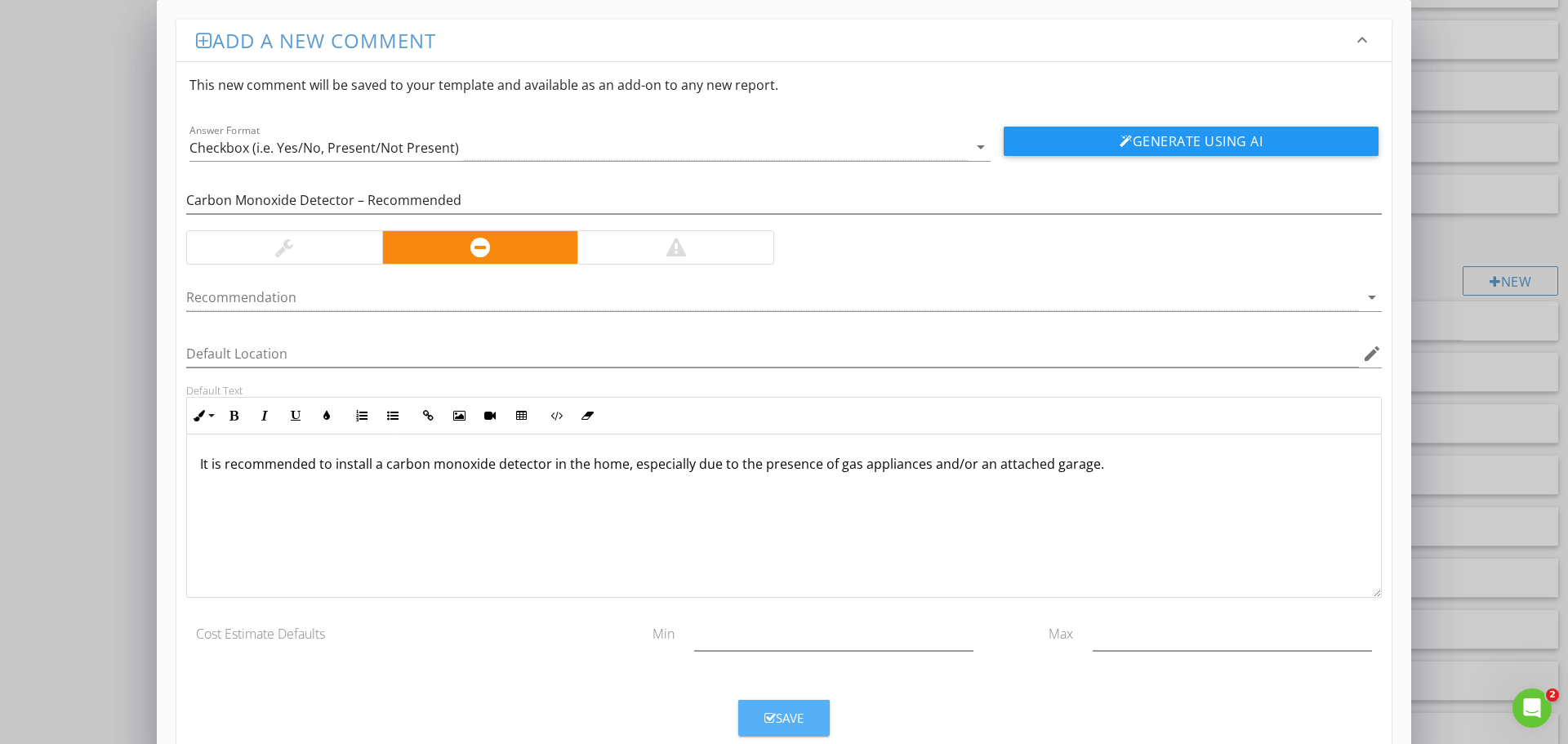
click at [789, 722] on div "Save" at bounding box center [784, 718] width 40 height 19
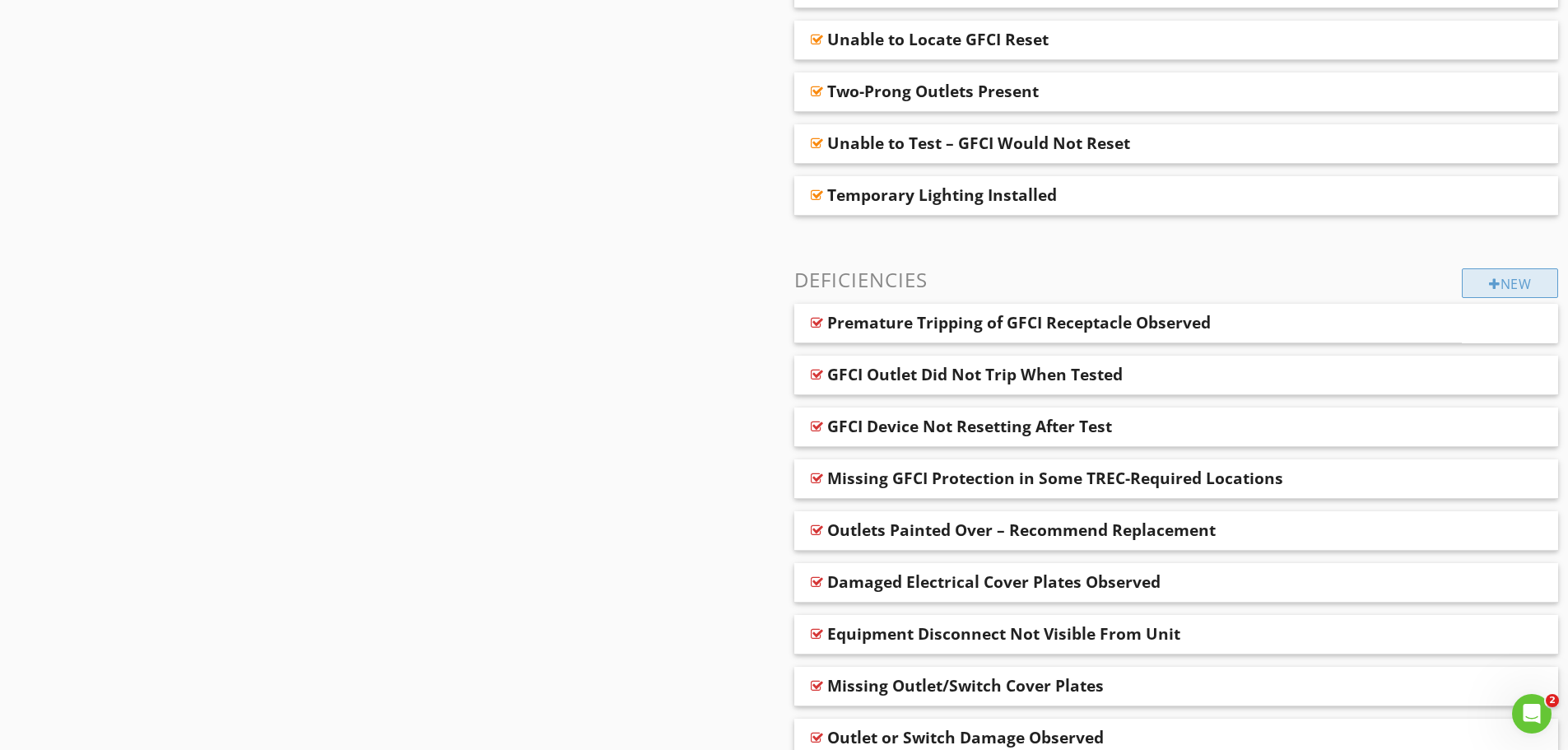
click at [1495, 286] on div at bounding box center [1494, 284] width 11 height 13
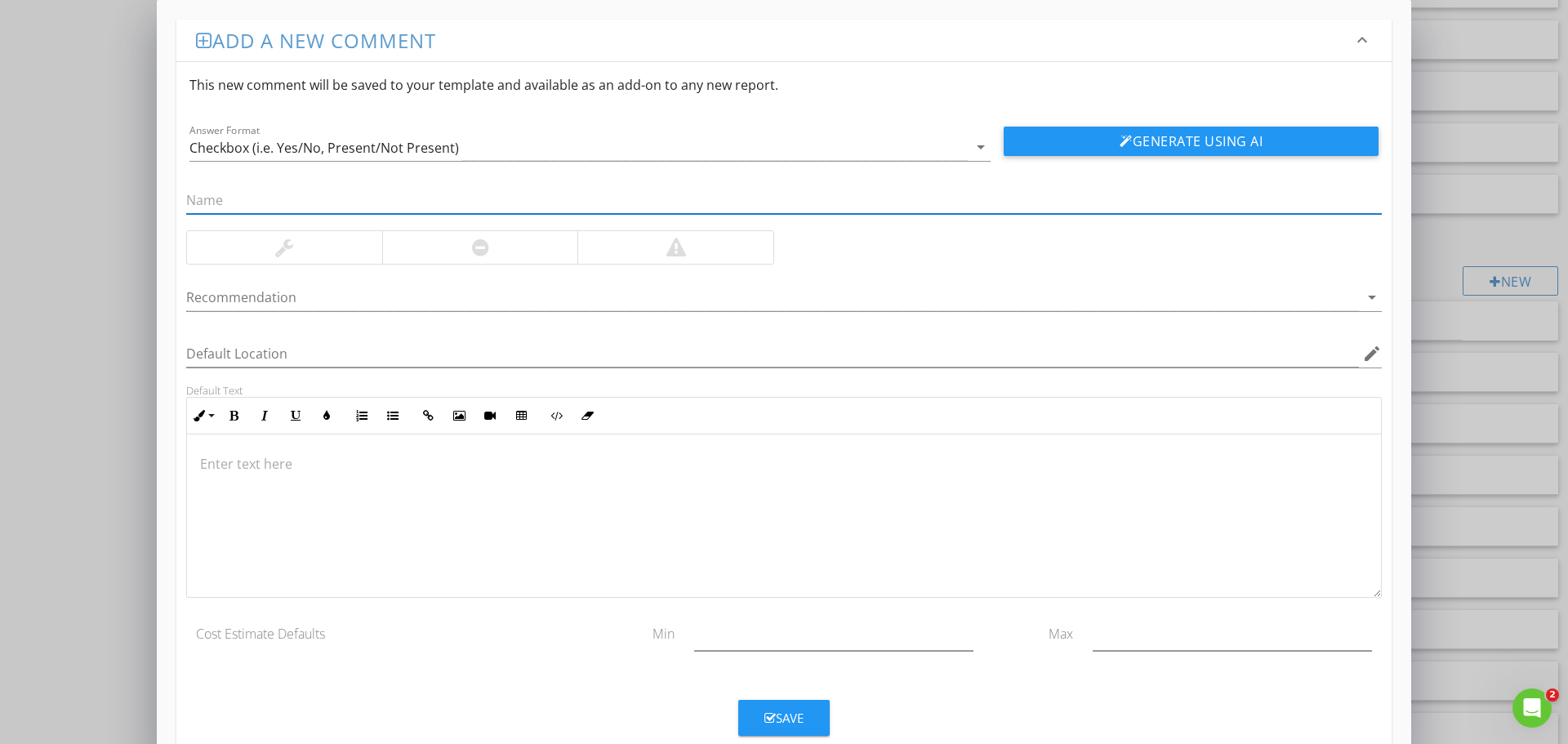
paste input "240V Outlet – Not Present"
type input "240V Outlet – Not Present"
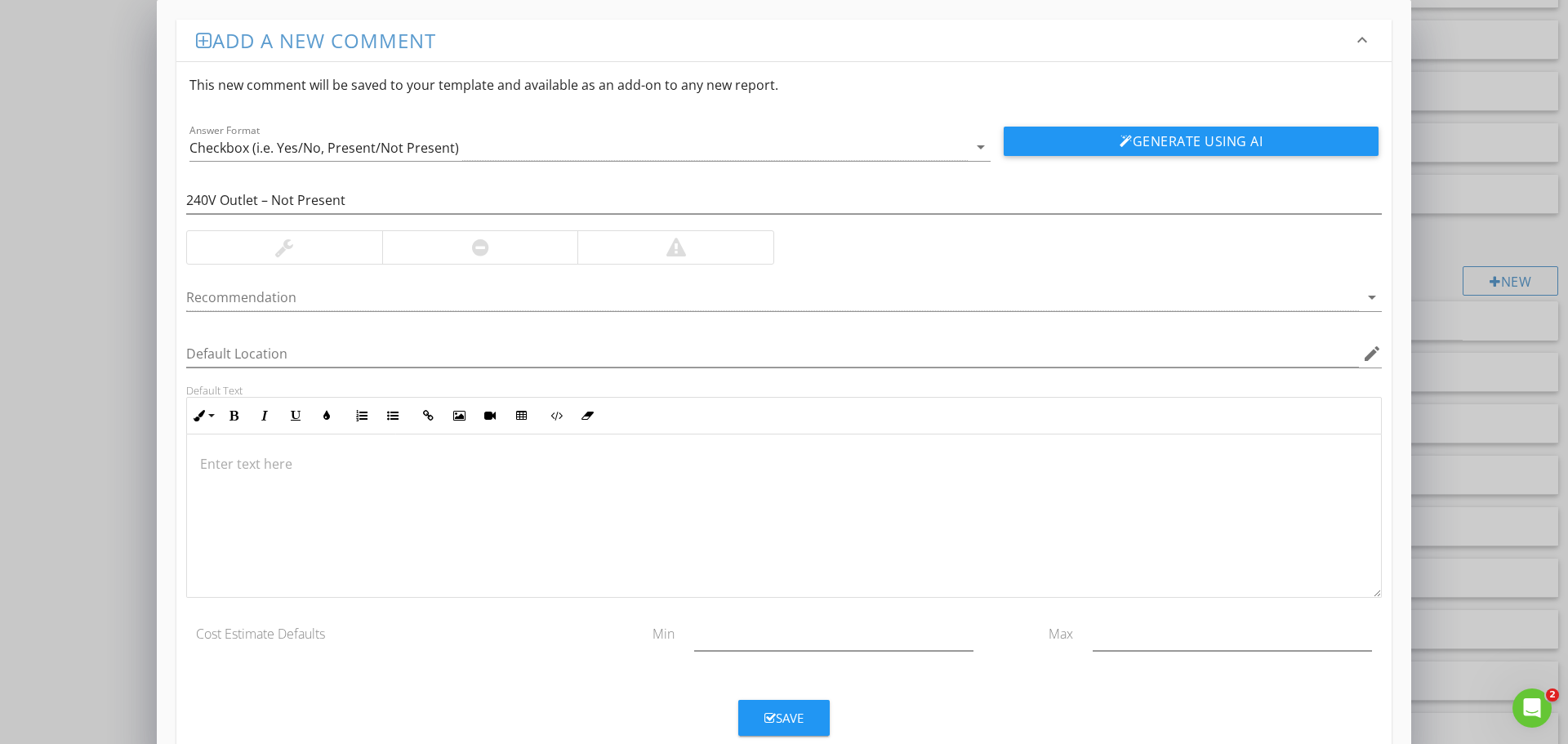
click at [510, 244] on div at bounding box center [480, 248] width 196 height 33
click at [341, 471] on p at bounding box center [784, 464] width 1168 height 20
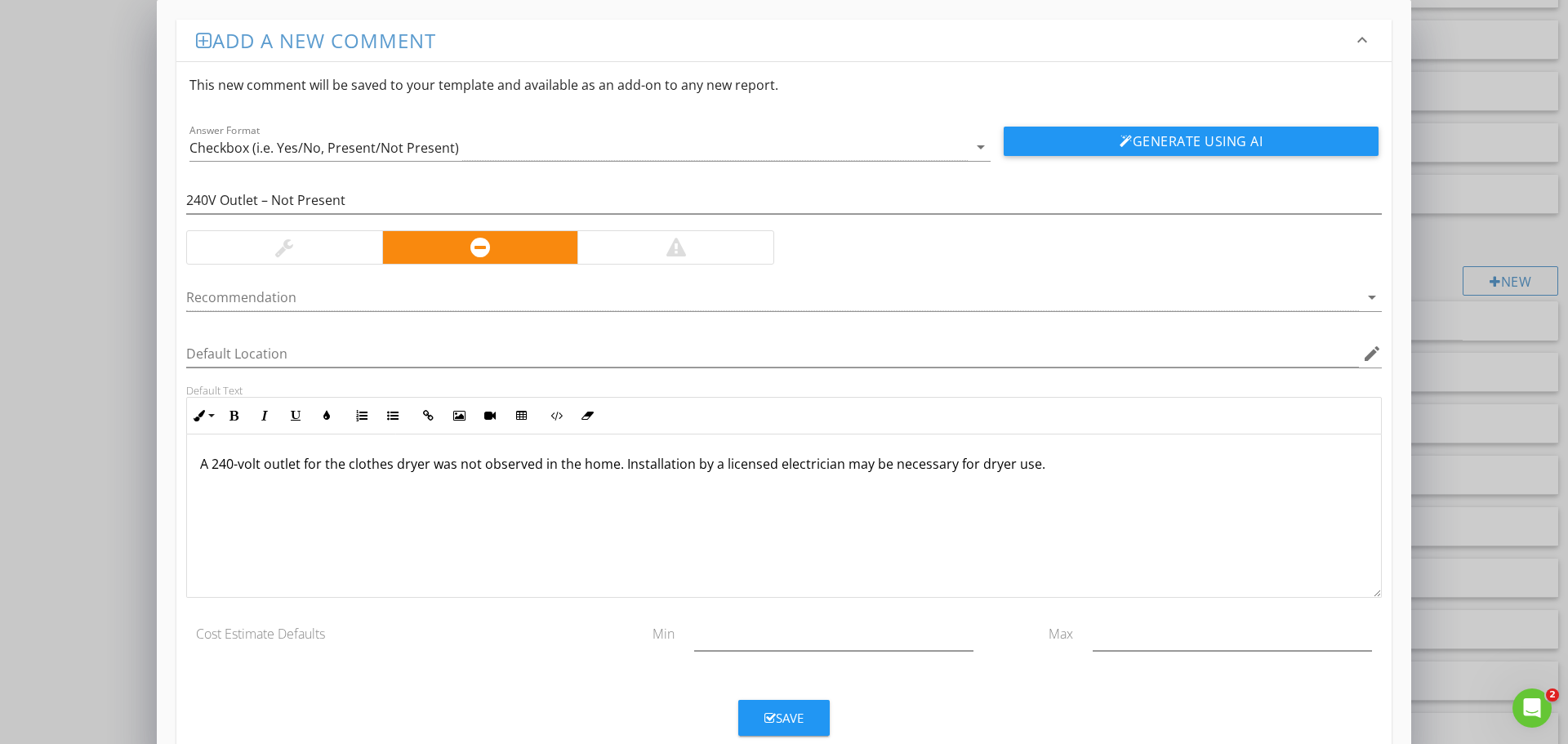
click at [758, 716] on button "Save" at bounding box center [784, 718] width 91 height 36
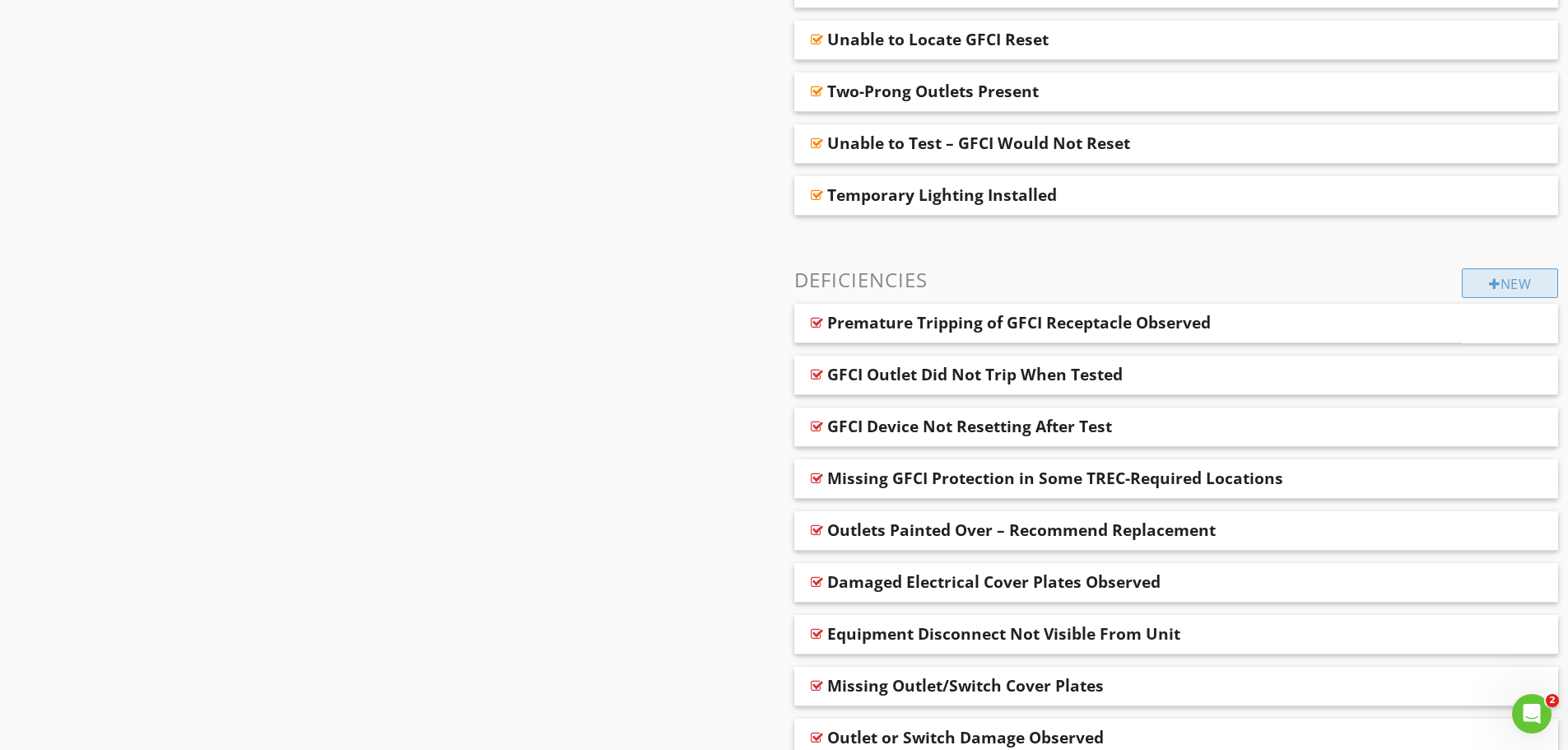
click at [1491, 282] on div at bounding box center [1494, 284] width 11 height 13
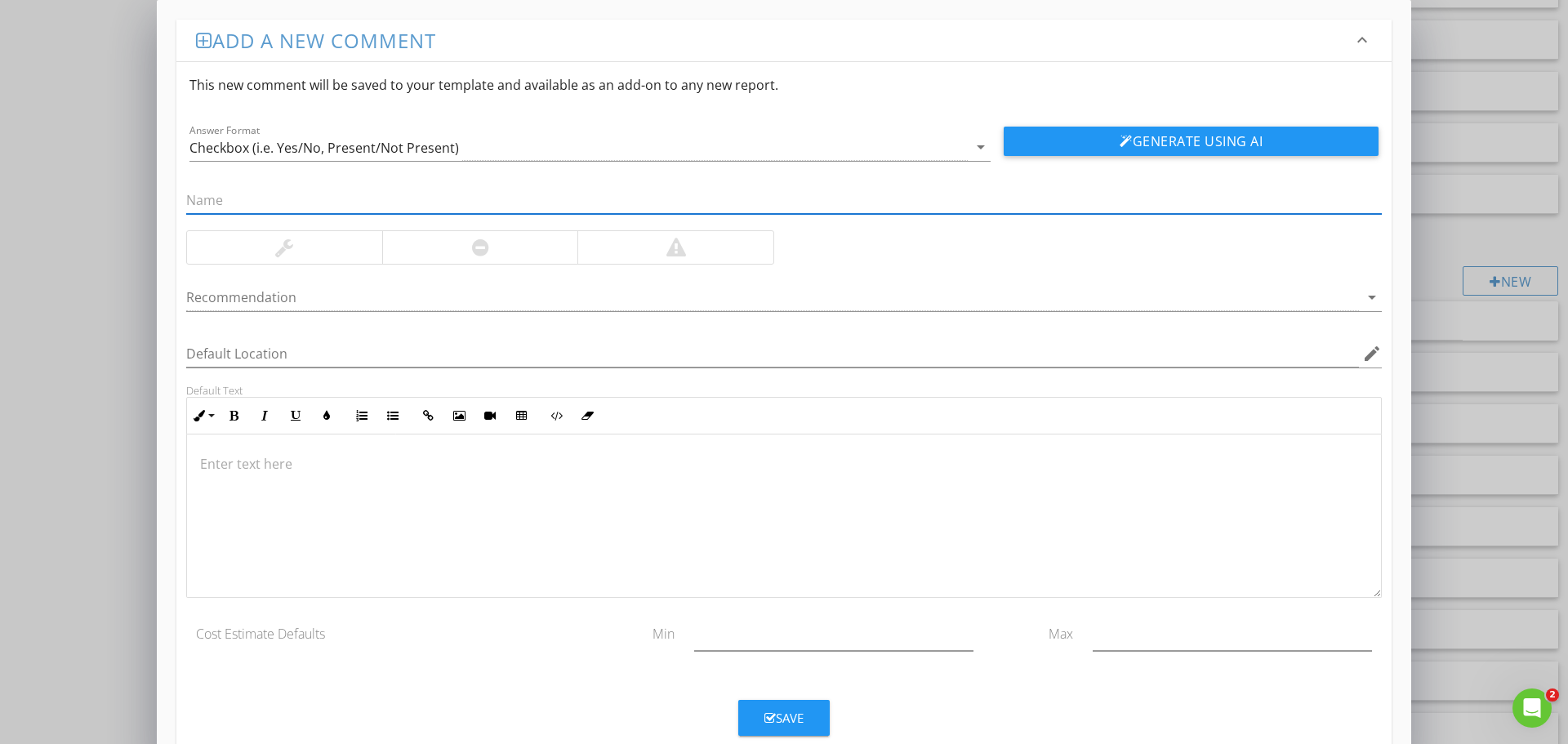
paste input "Damaged Electrical Conduit"
type input "Damaged Electrical Conduit"
click at [489, 259] on div at bounding box center [480, 248] width 196 height 33
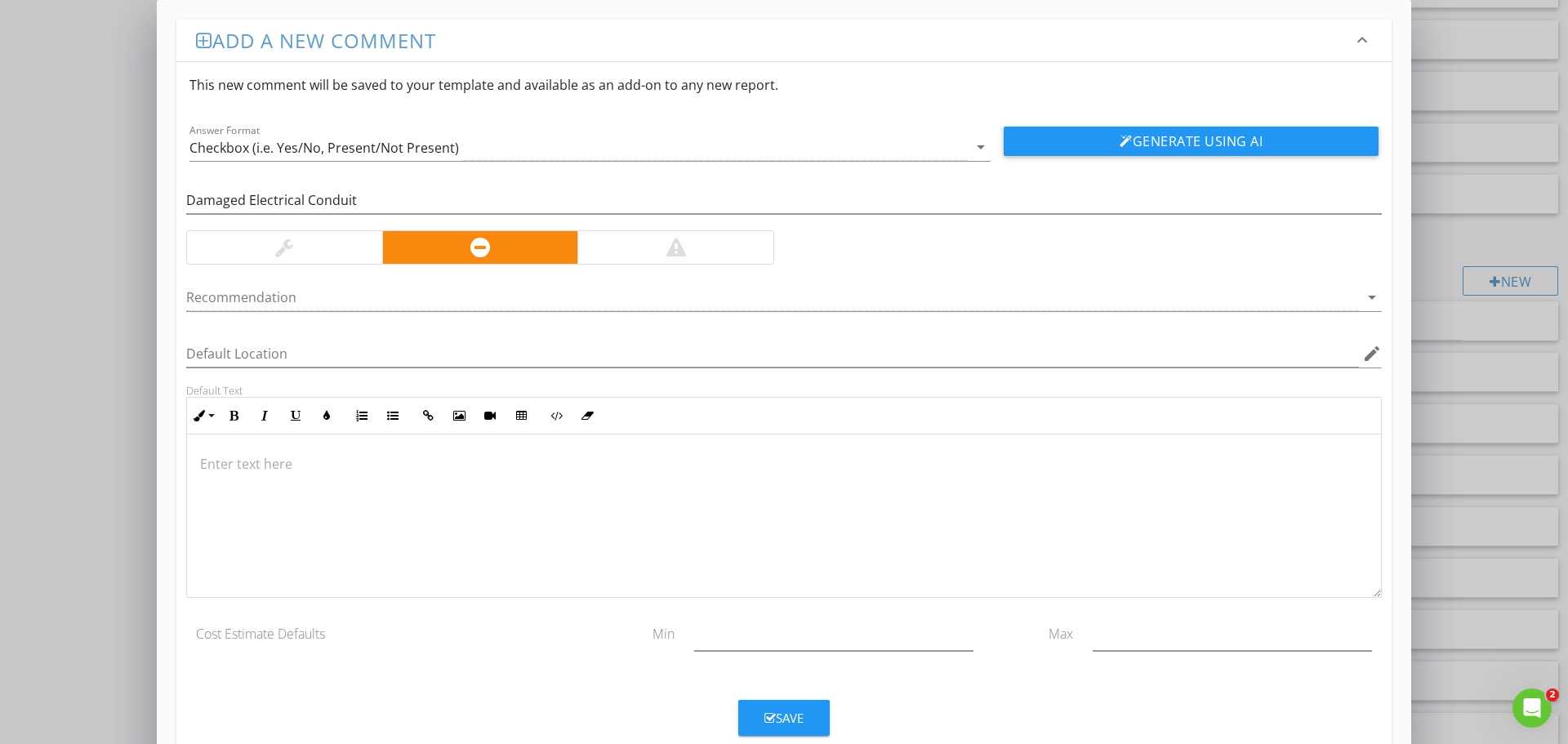
click at [634, 491] on div at bounding box center [784, 516] width 1194 height 163
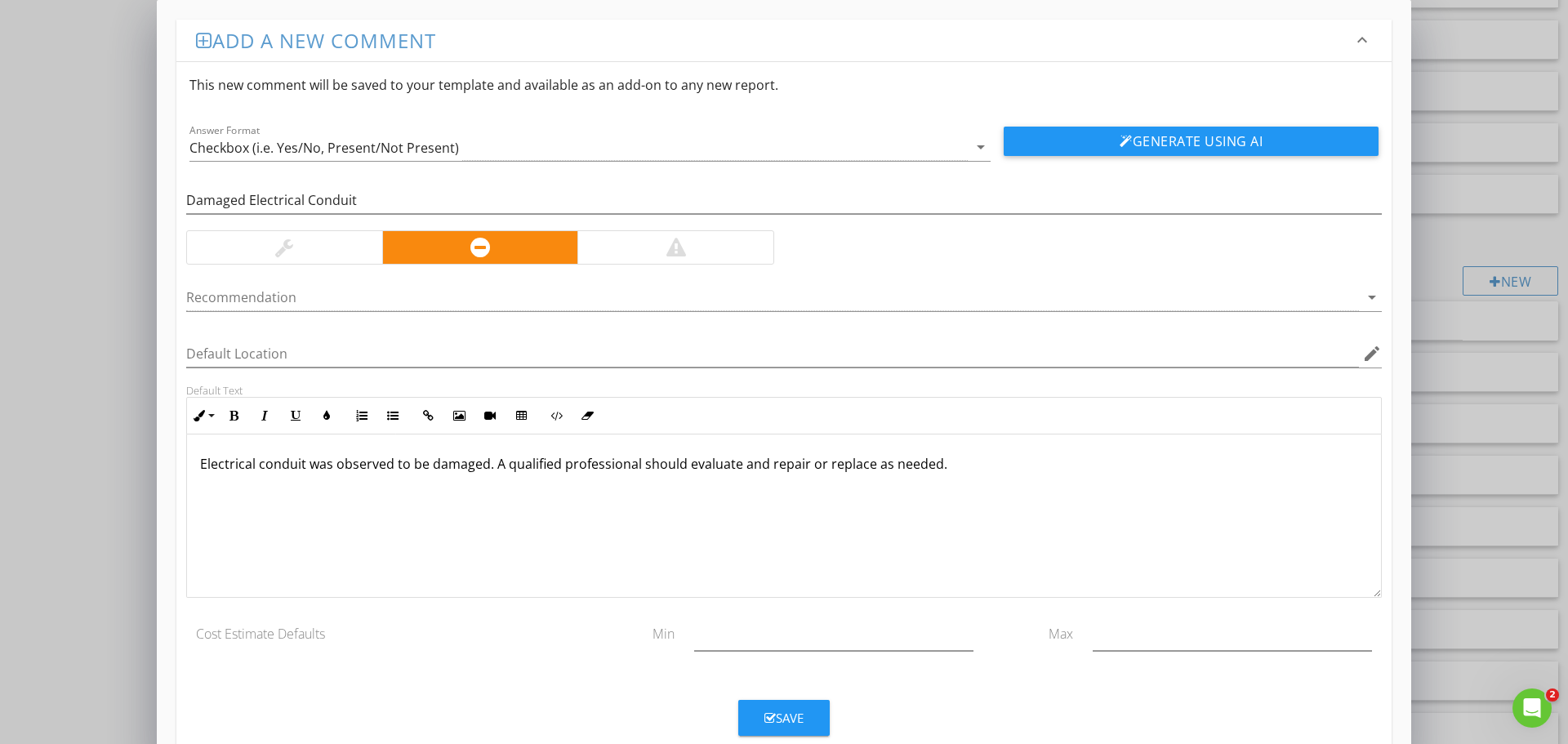
click at [796, 718] on div "Save" at bounding box center [784, 718] width 40 height 19
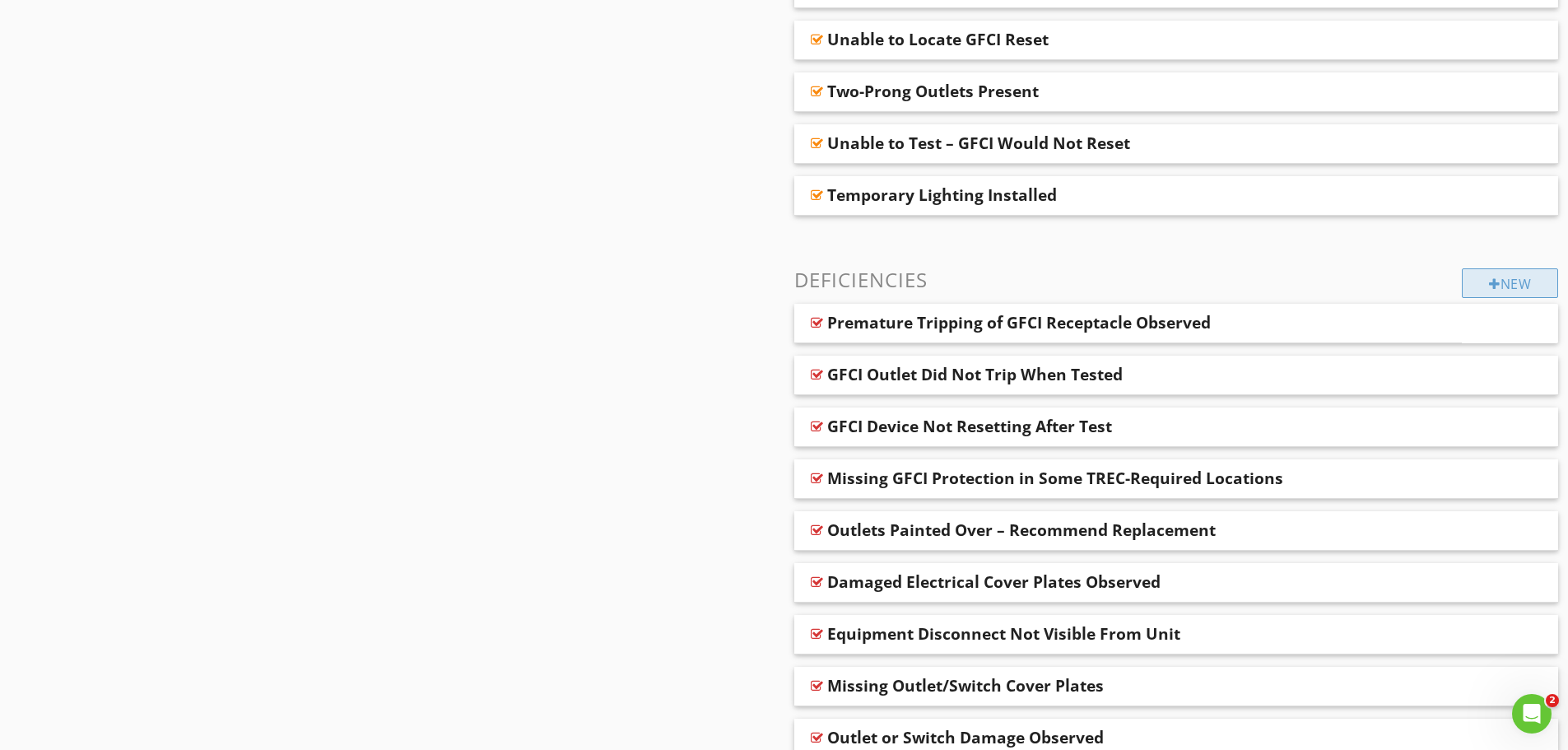
click at [1474, 284] on div "New" at bounding box center [1510, 284] width 96 height 29
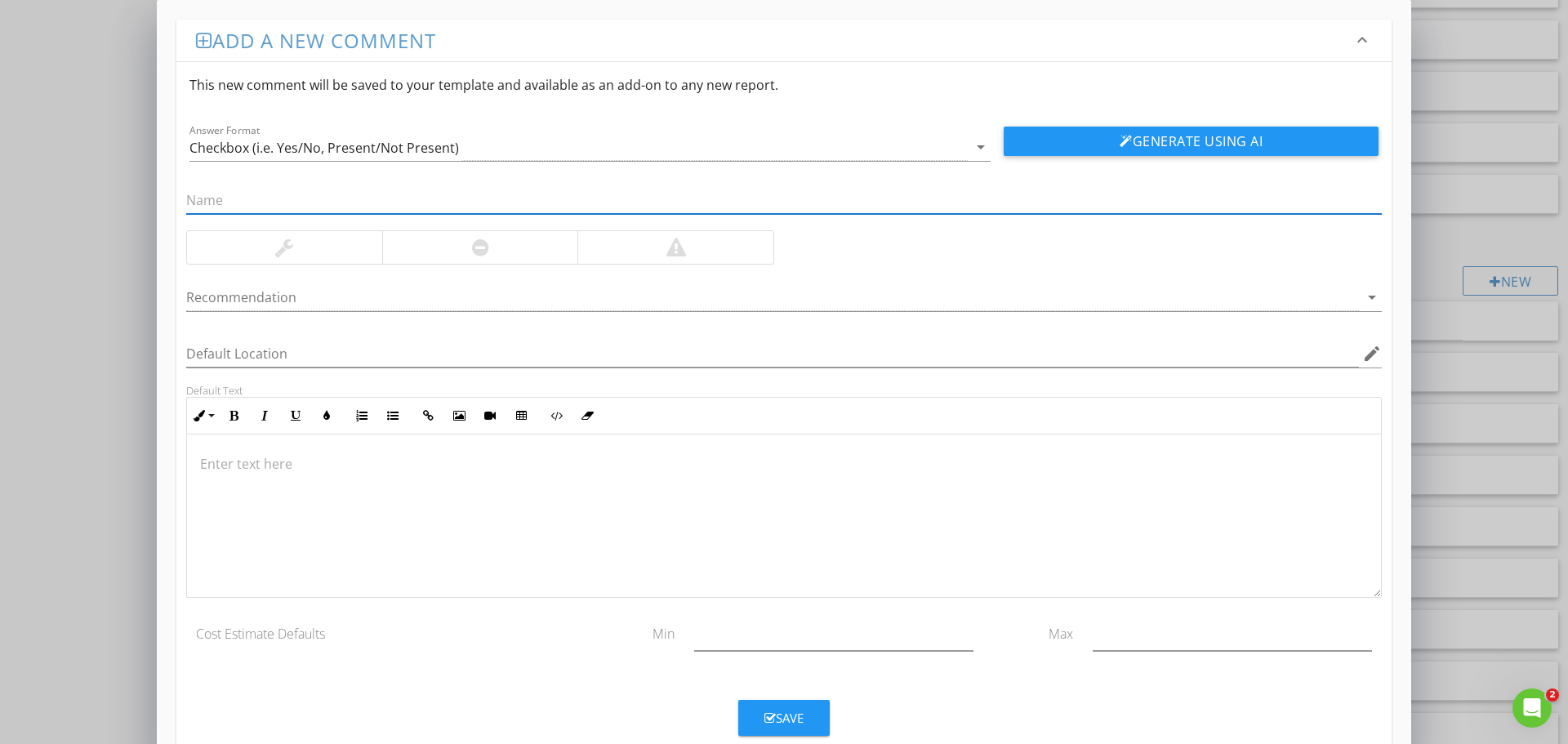
paste input "Electrical Conduit – Slipped"
type input "Electrical Conduit – Slipped"
click at [511, 245] on div at bounding box center [480, 248] width 196 height 33
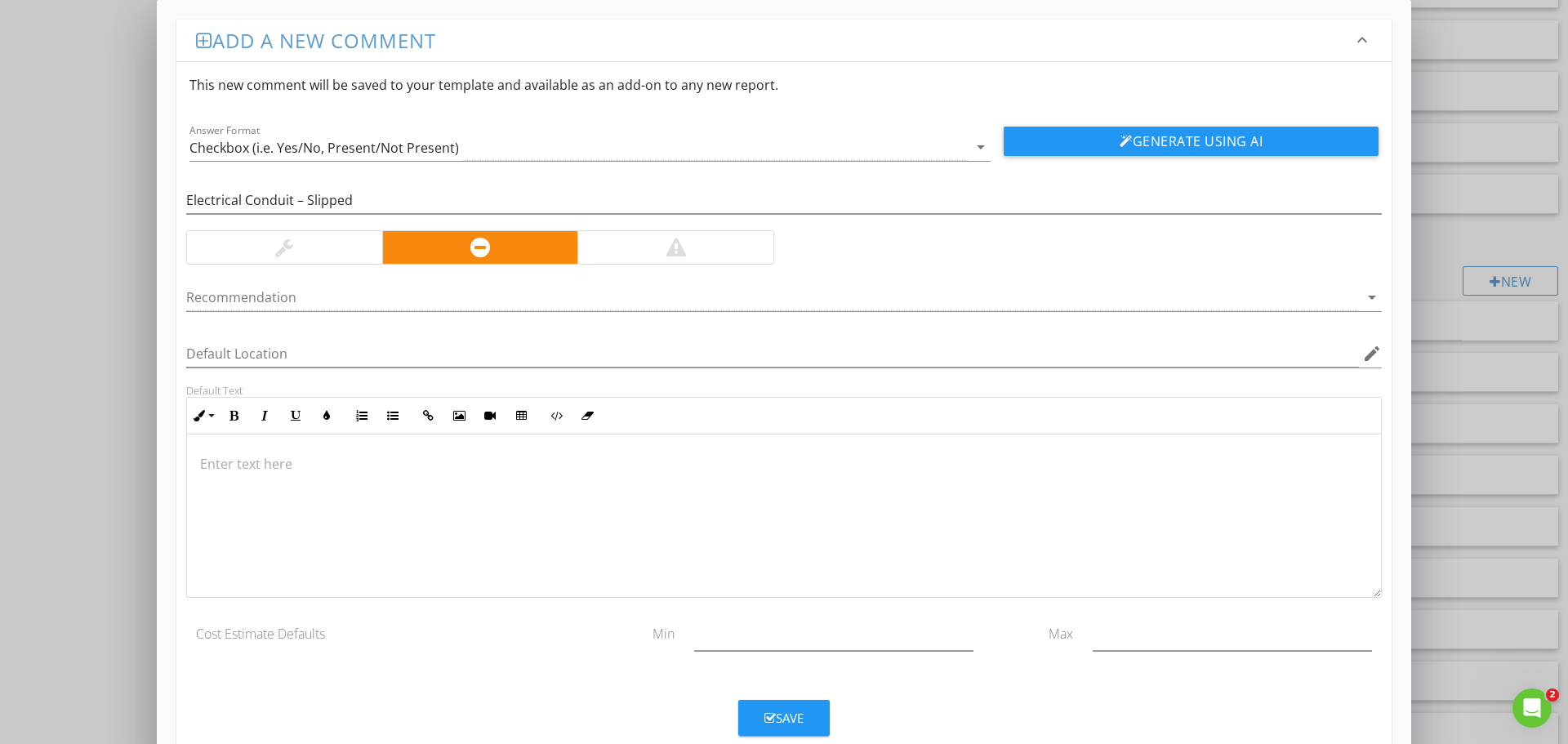
click at [736, 544] on div at bounding box center [784, 516] width 1194 height 163
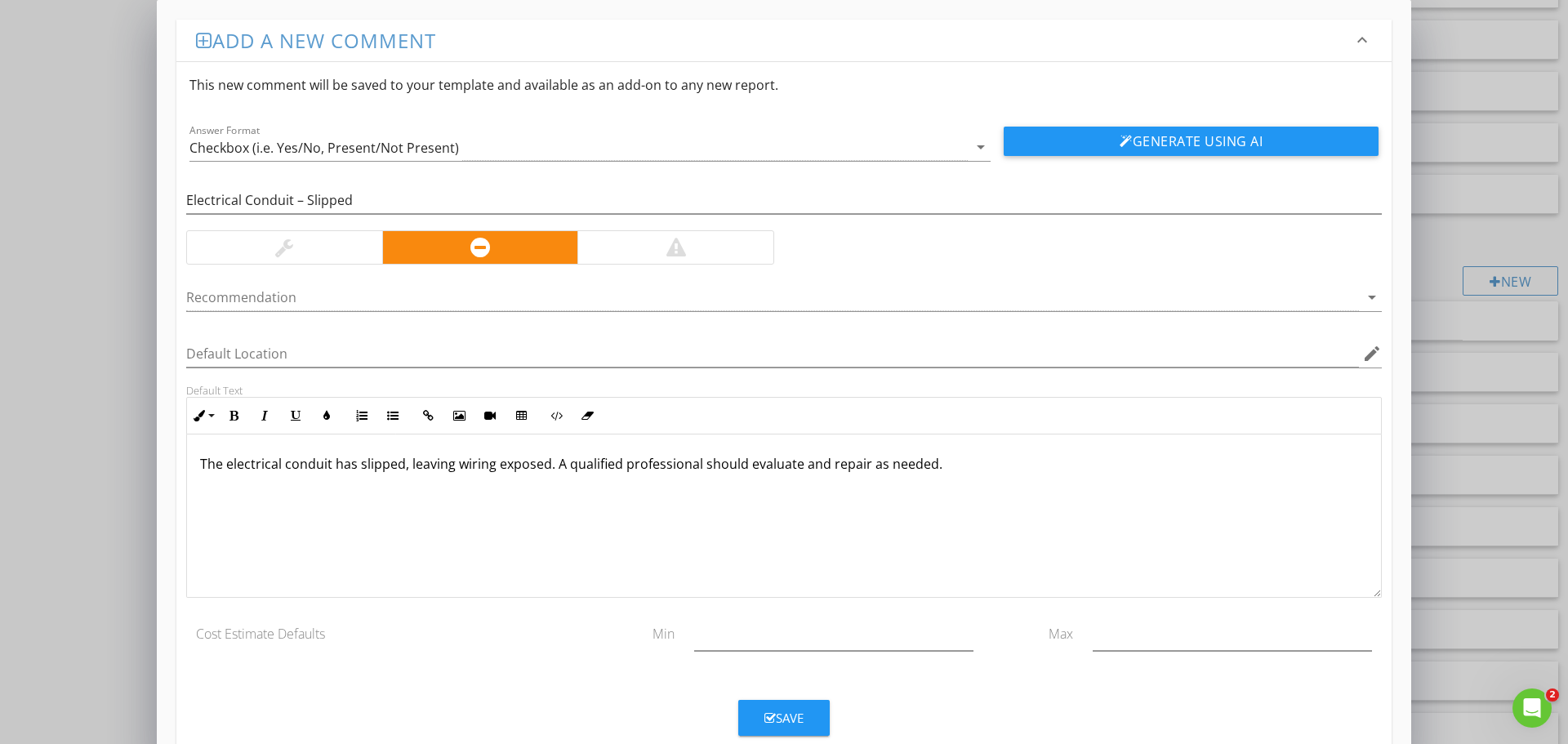
click at [775, 723] on div "Save" at bounding box center [784, 718] width 40 height 19
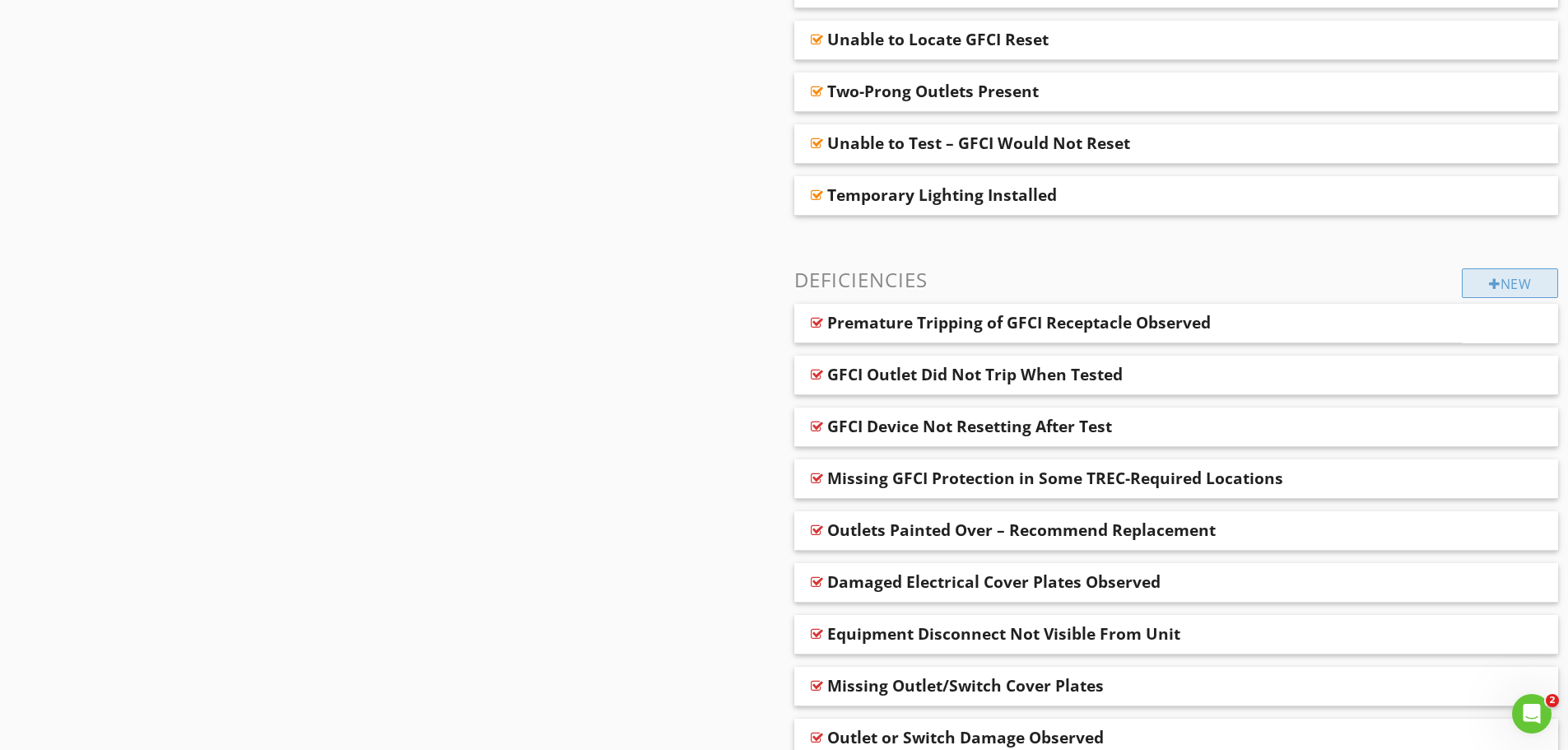
click at [1497, 284] on div "New" at bounding box center [1510, 284] width 96 height 29
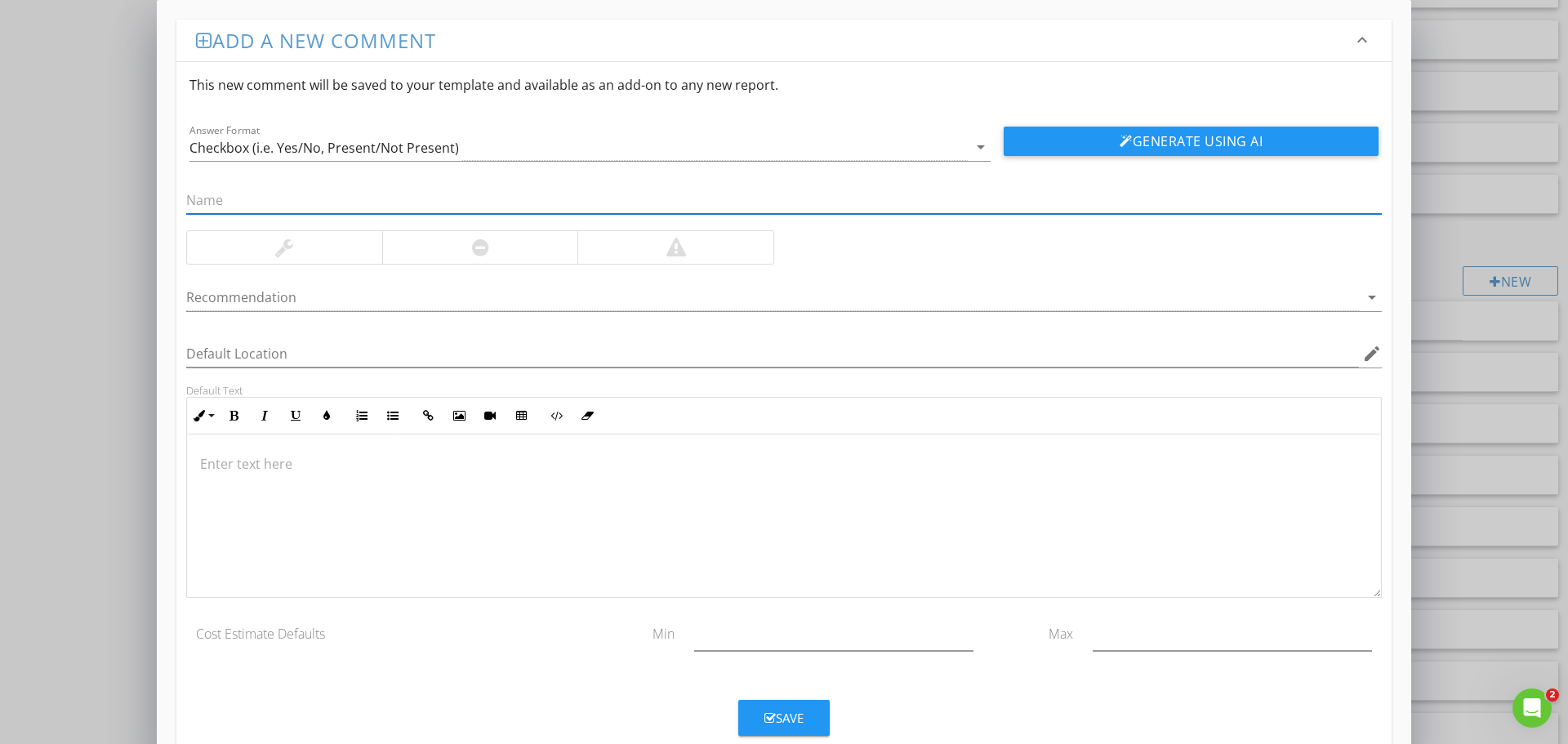
paste input "Fixture or Outlet – Covered"
type input "Fixture or Outlet – Covered"
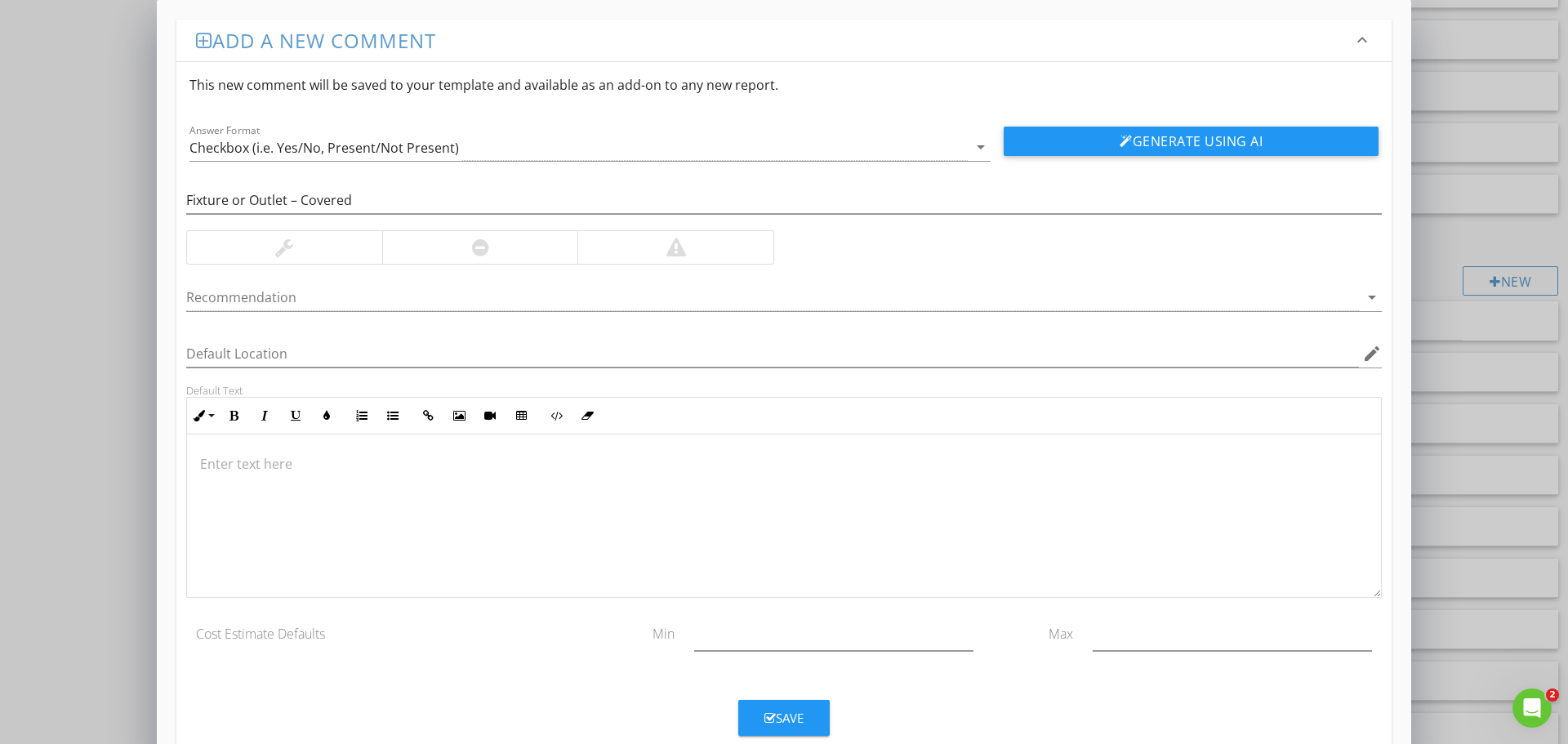
click at [304, 249] on div at bounding box center [284, 248] width 195 height 33
click at [344, 479] on div at bounding box center [784, 516] width 1194 height 163
type textarea "<p>The outlet, switch, or light fixture was covered with construction materials…"
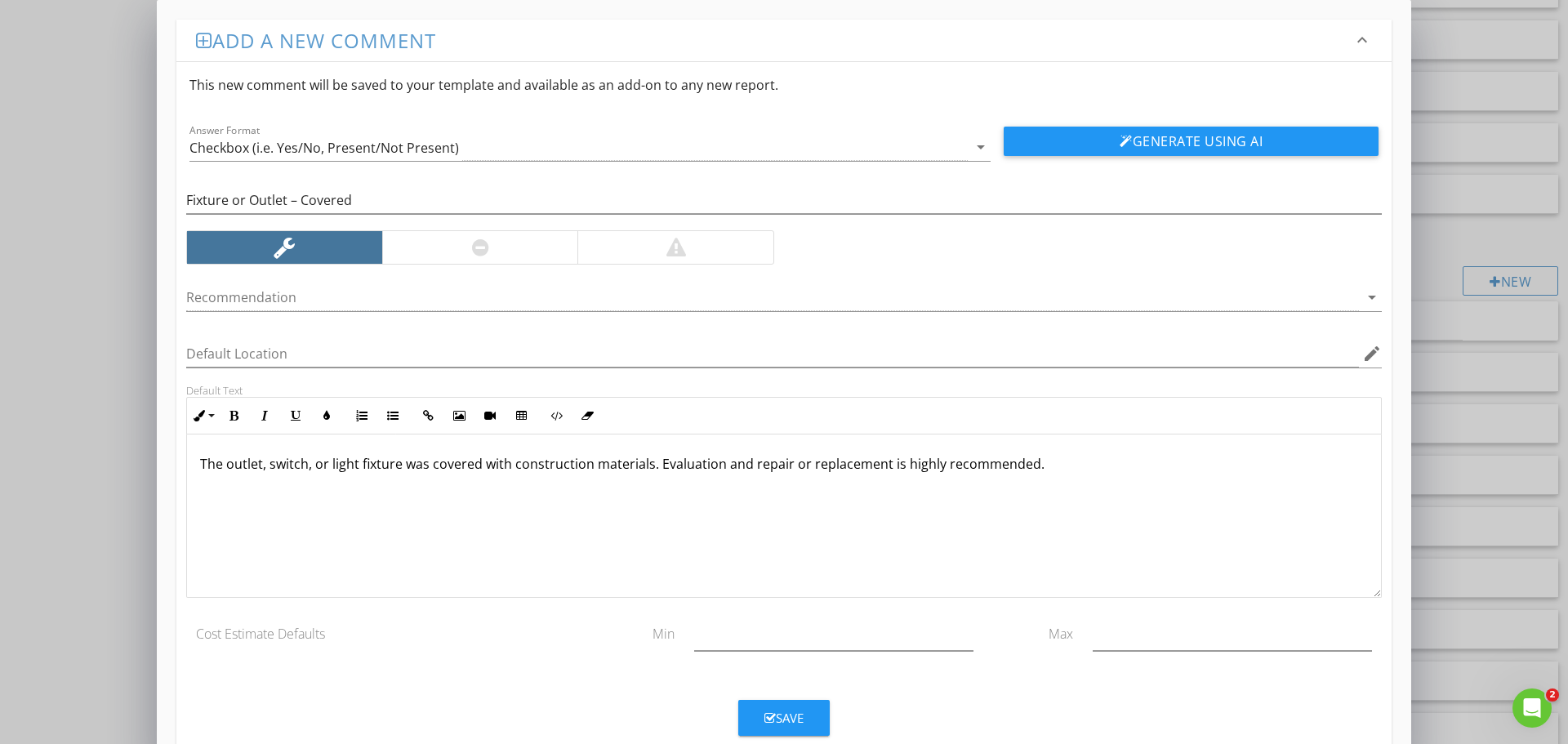
click at [807, 720] on button "Save" at bounding box center [784, 718] width 91 height 36
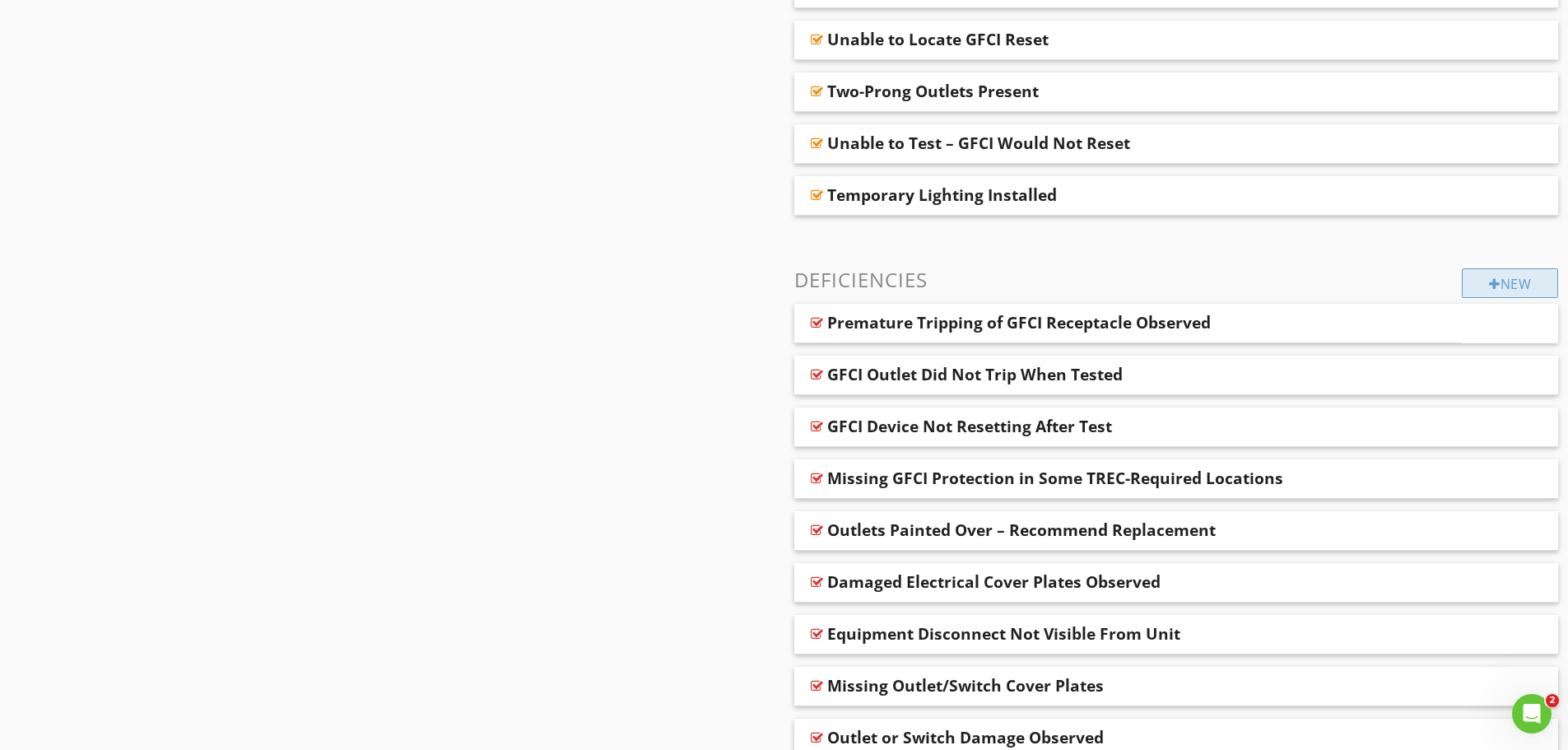
click at [1490, 279] on div at bounding box center [1494, 284] width 11 height 13
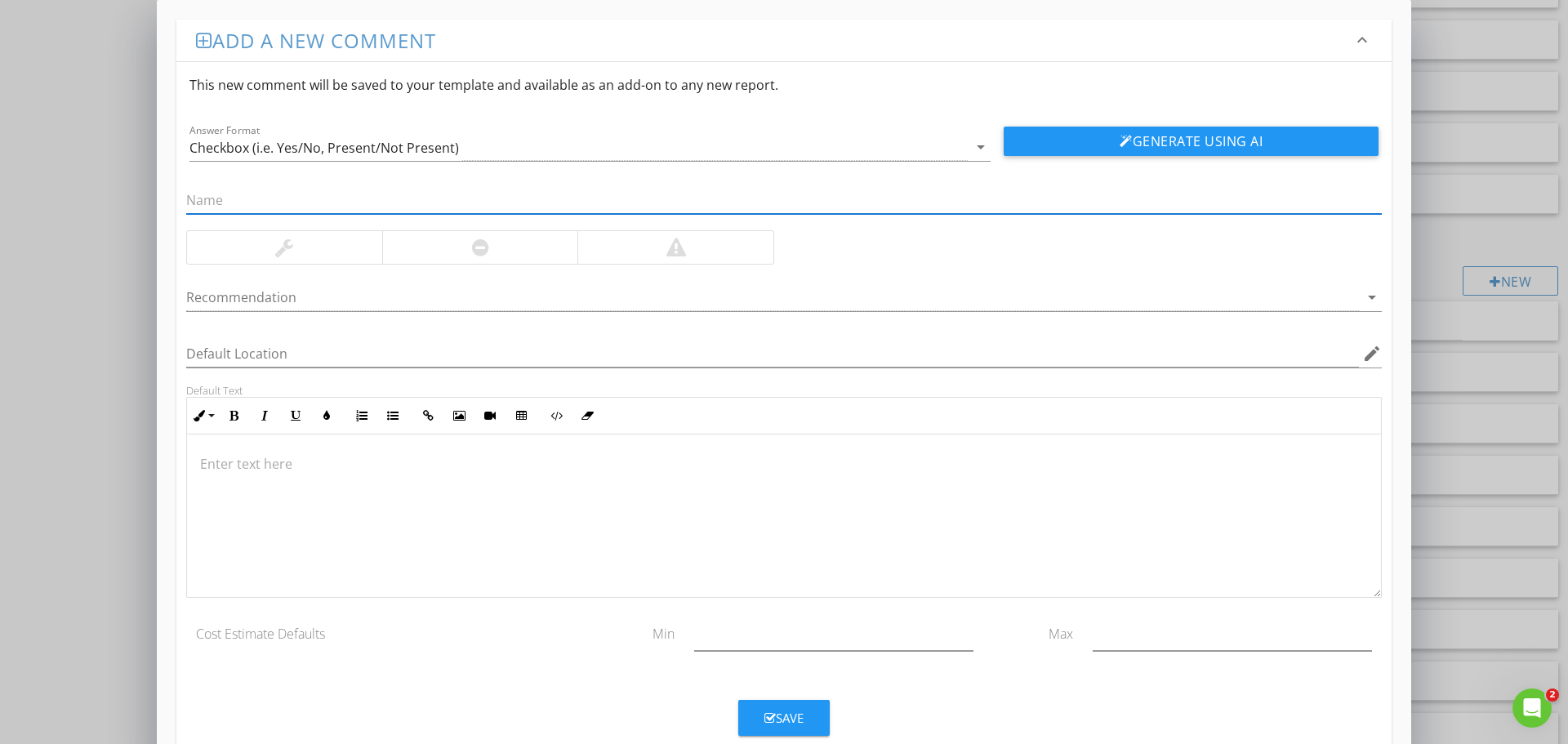
paste input "Outlet – Obstructed"
type input "Outlet – Obstructed"
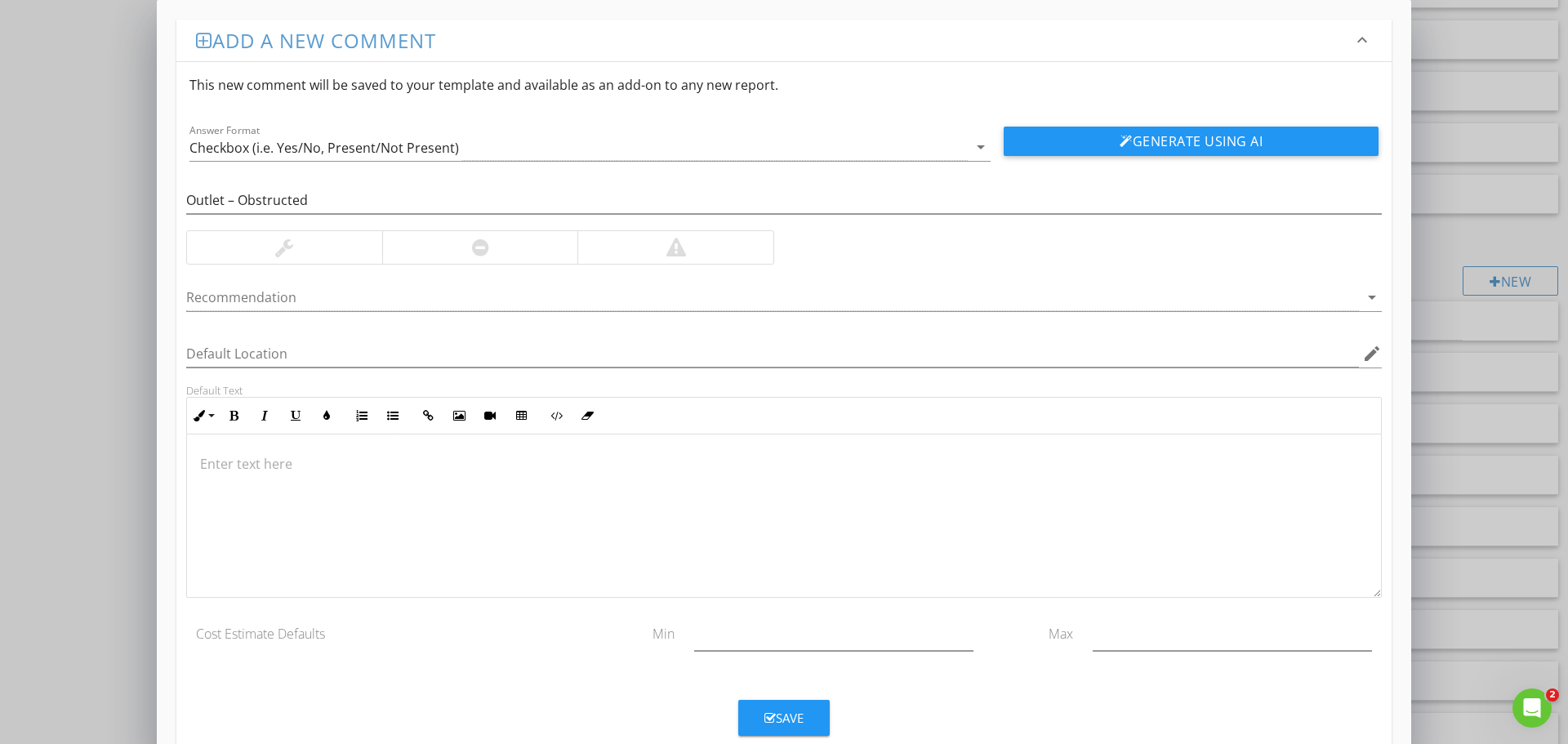
click at [477, 244] on div at bounding box center [481, 247] width 17 height 20
click at [532, 536] on div at bounding box center [784, 516] width 1194 height 163
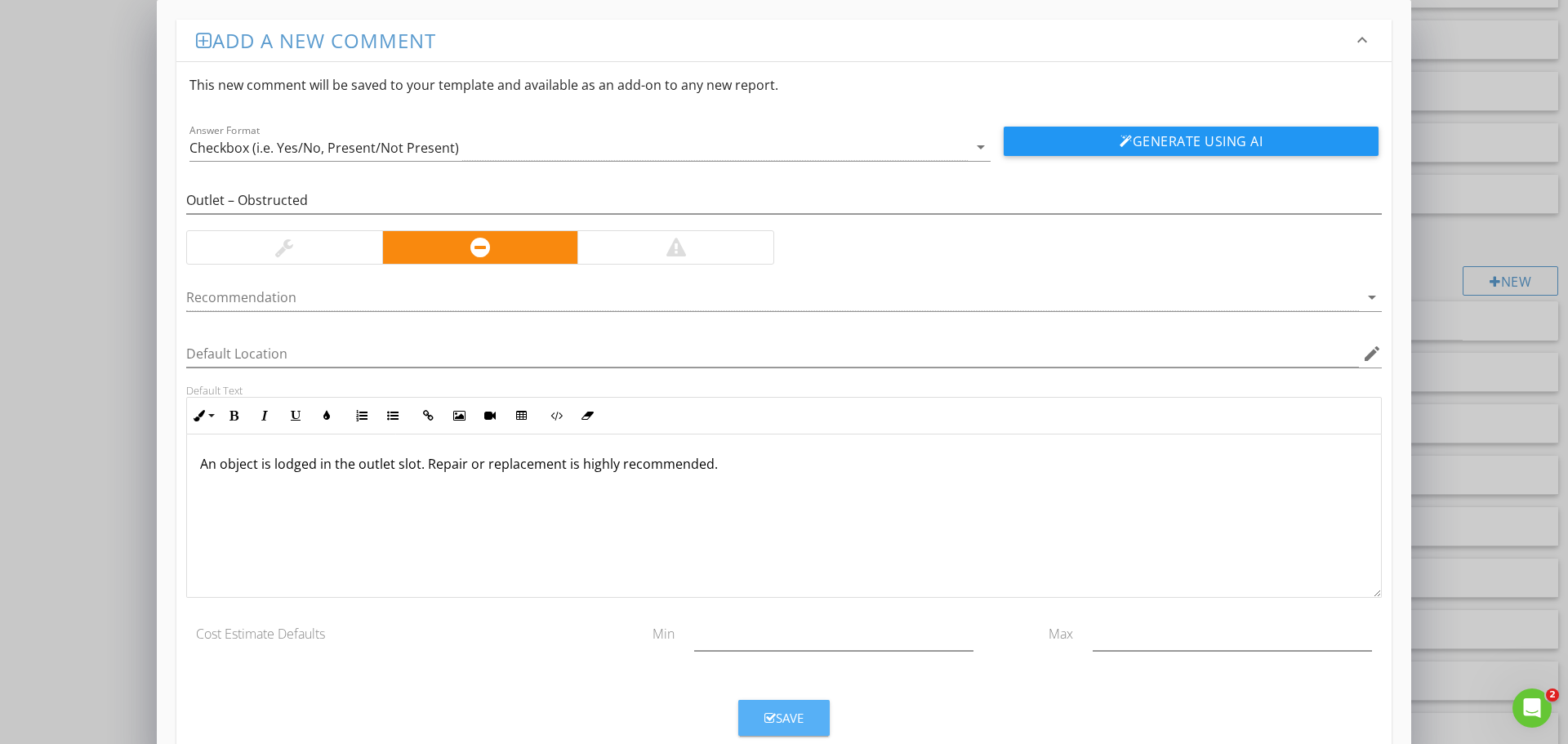
click at [753, 723] on button "Save" at bounding box center [784, 718] width 91 height 36
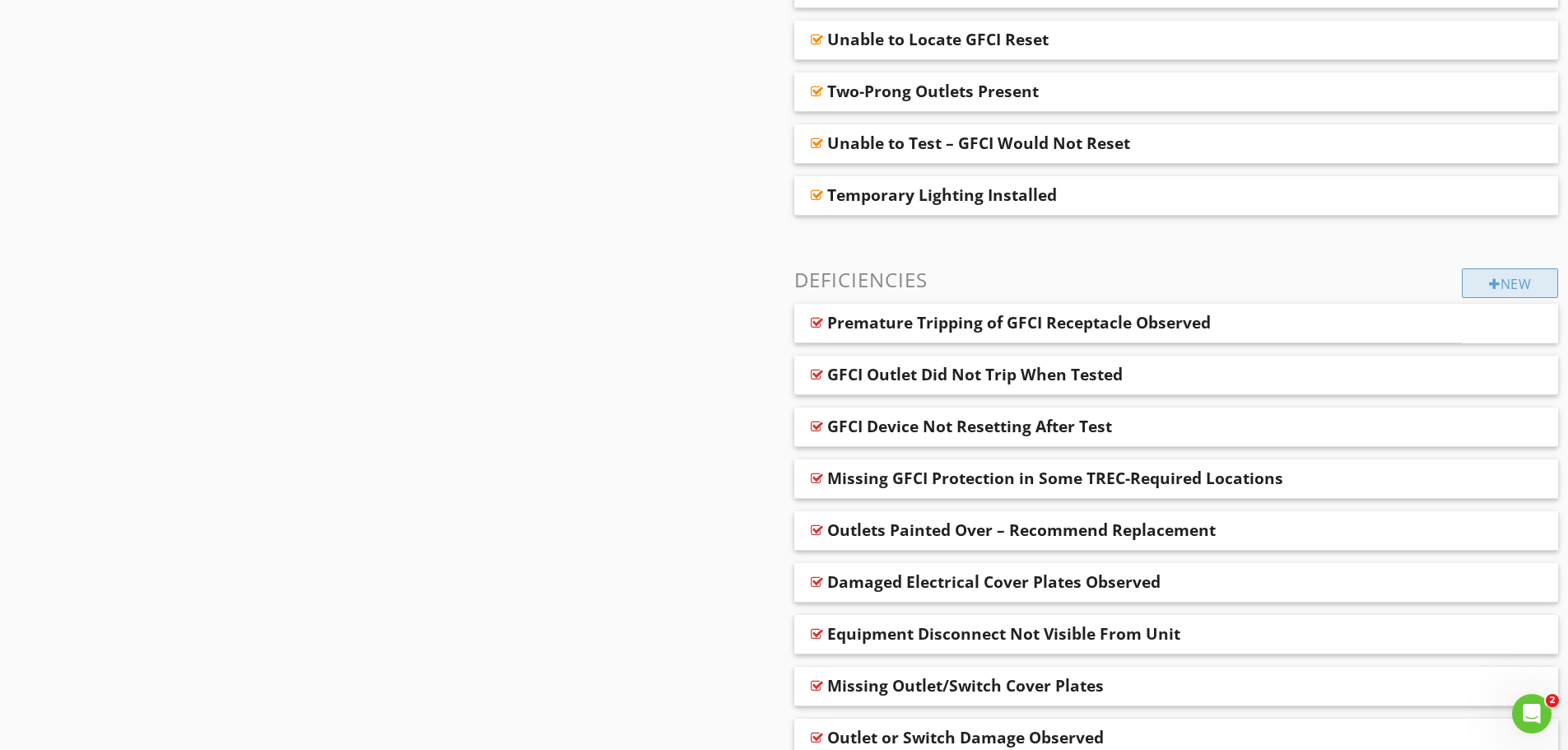
click at [1495, 288] on div at bounding box center [1494, 284] width 11 height 13
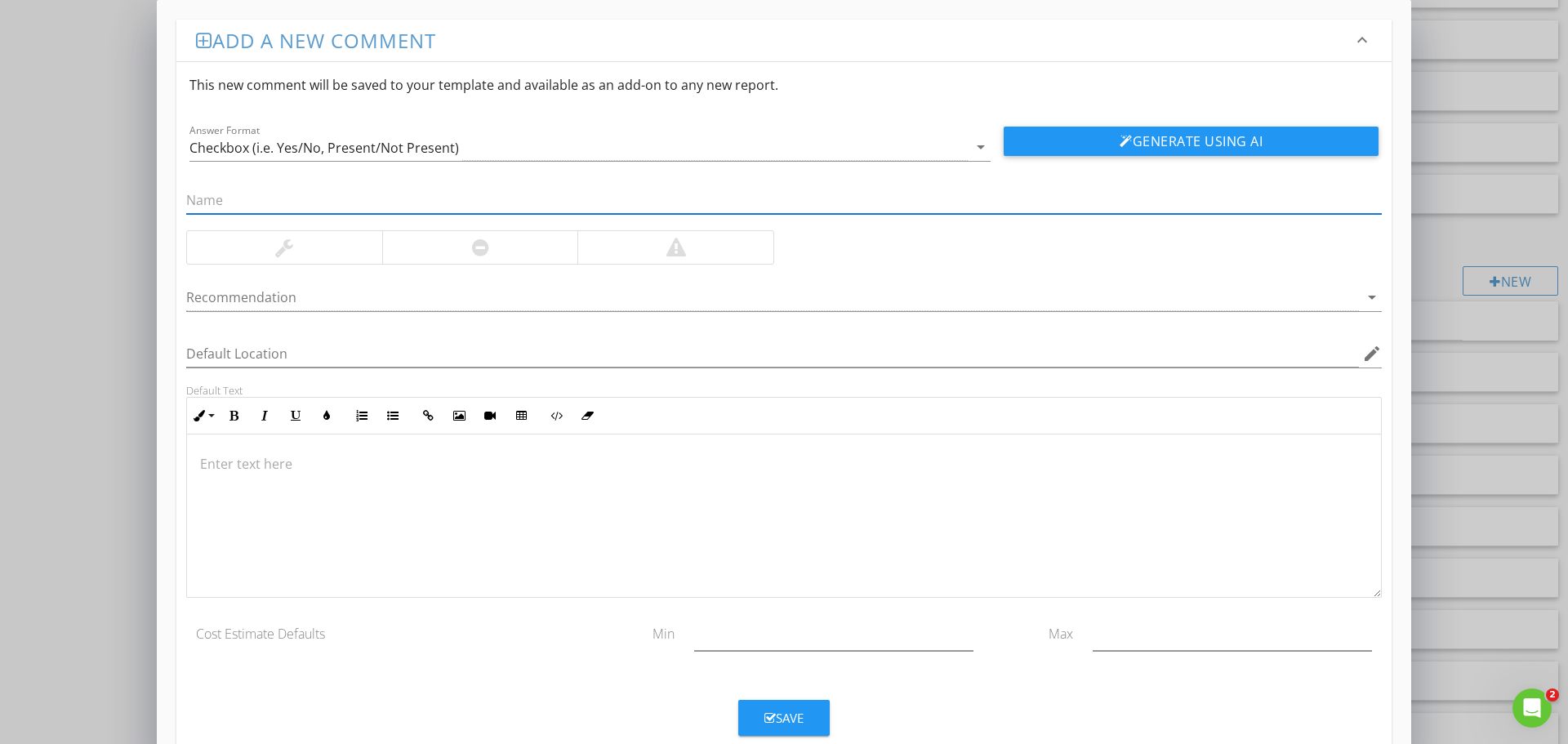
paste input "Light Fixture – Misaligned"
type input "Light Fixture – Misaligned"
click at [282, 242] on div at bounding box center [284, 247] width 18 height 20
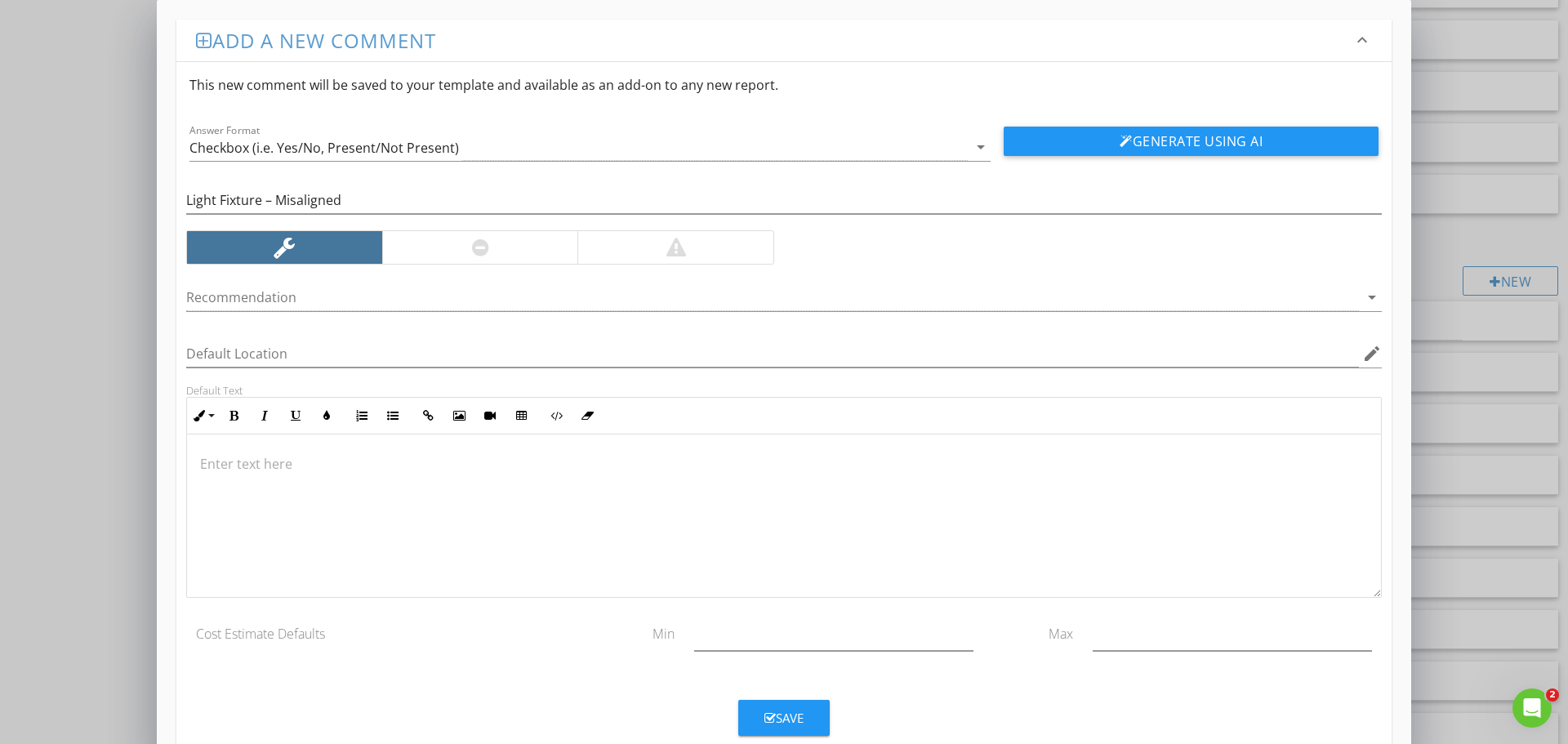
click at [624, 495] on div at bounding box center [784, 516] width 1194 height 163
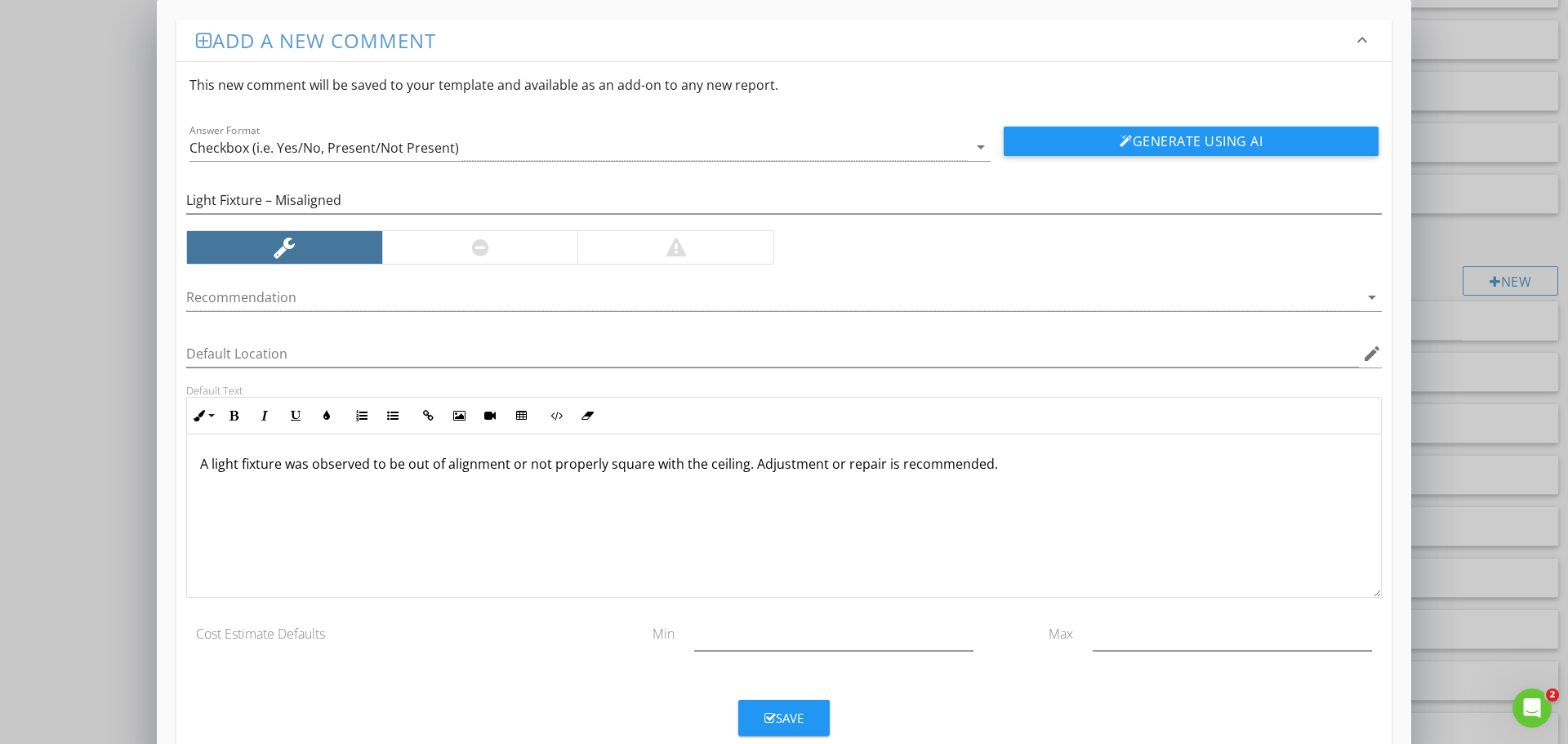
click at [753, 715] on button "Save" at bounding box center [784, 718] width 91 height 36
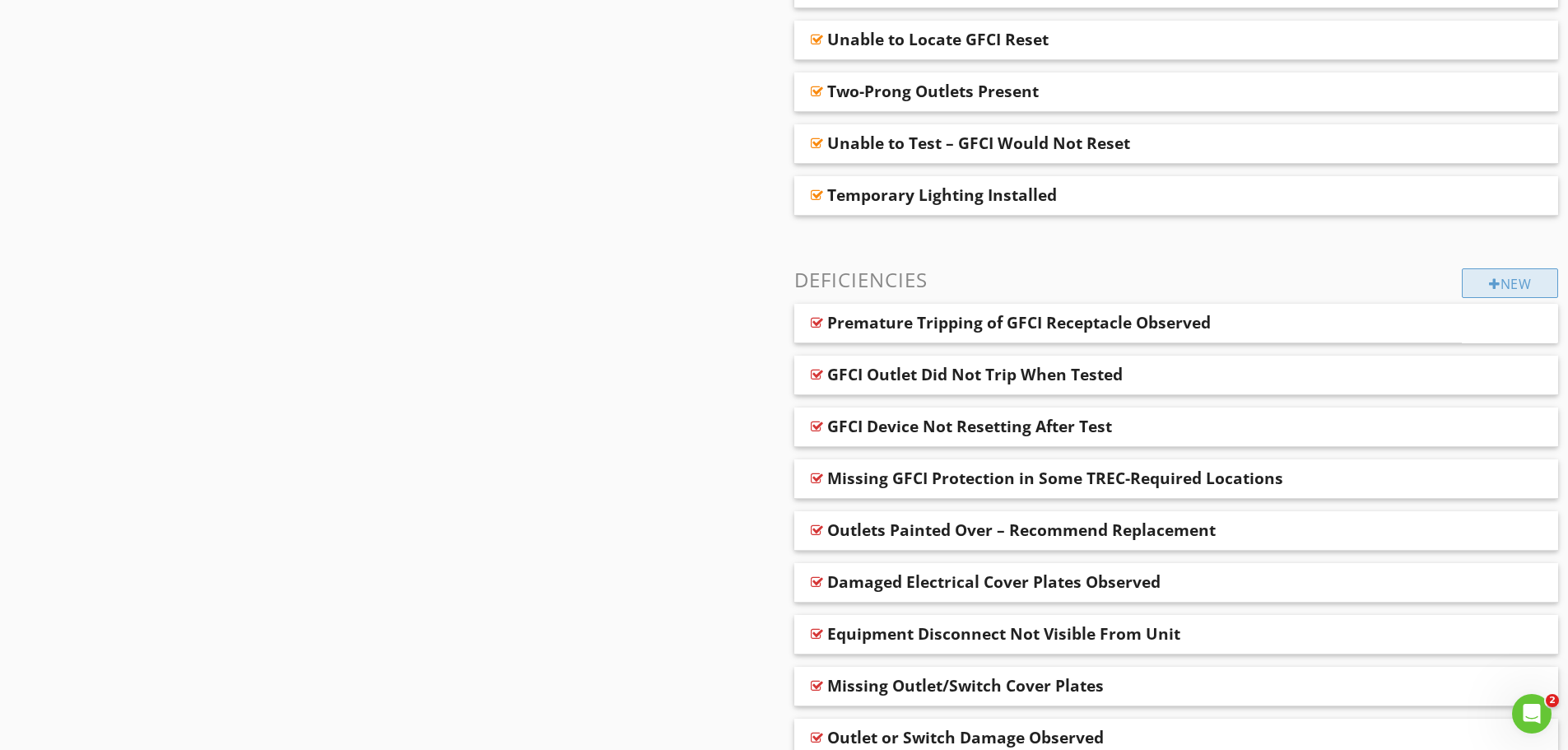
click at [1479, 275] on div "New" at bounding box center [1510, 284] width 96 height 29
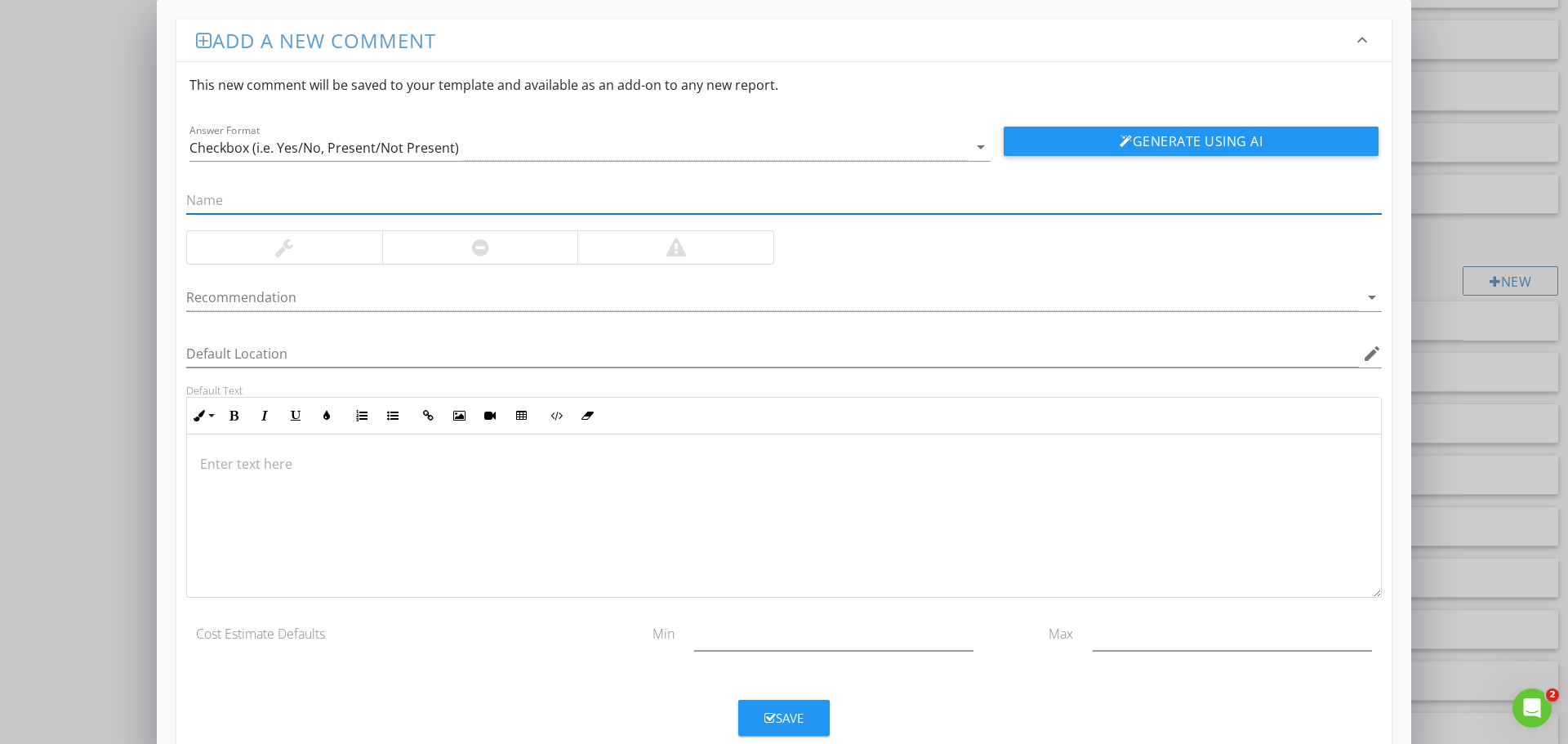
paste input "Smoke Detectors – Loose"
type input "Smoke Detectors – Loose"
click at [467, 254] on div at bounding box center [480, 248] width 196 height 33
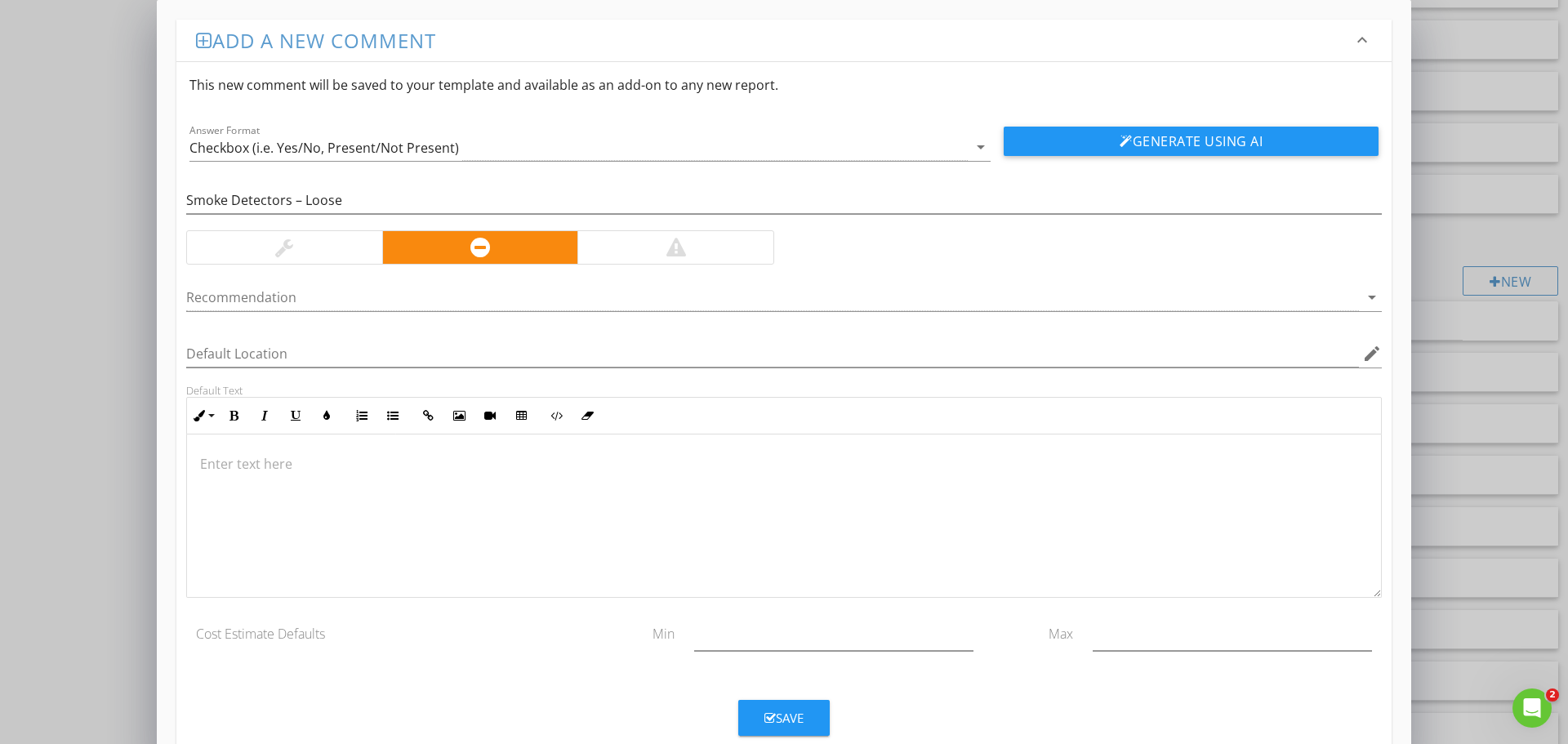
click at [332, 502] on div at bounding box center [784, 516] width 1194 height 163
click at [802, 710] on div "Save" at bounding box center [784, 718] width 40 height 19
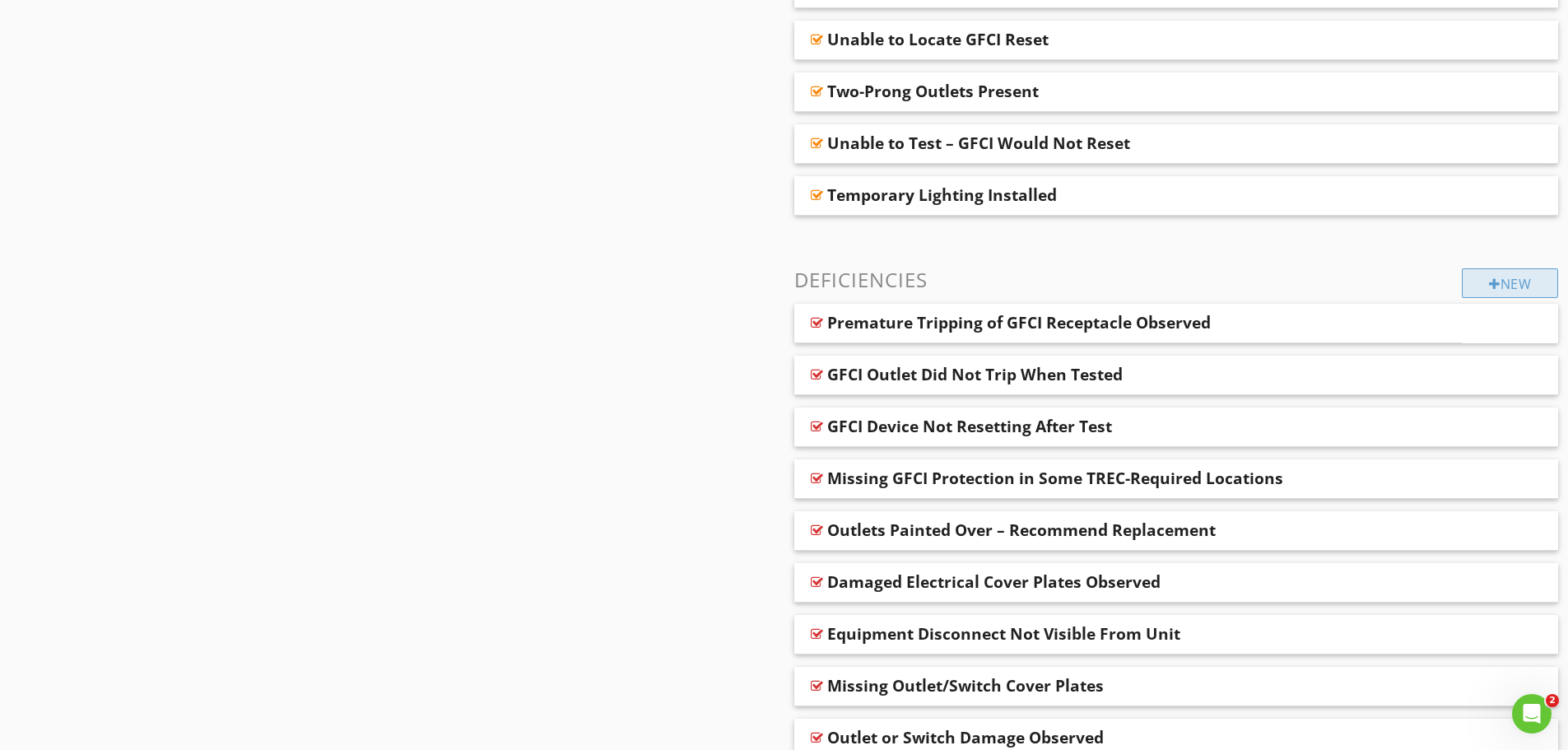
click at [1489, 283] on div at bounding box center [1494, 284] width 11 height 13
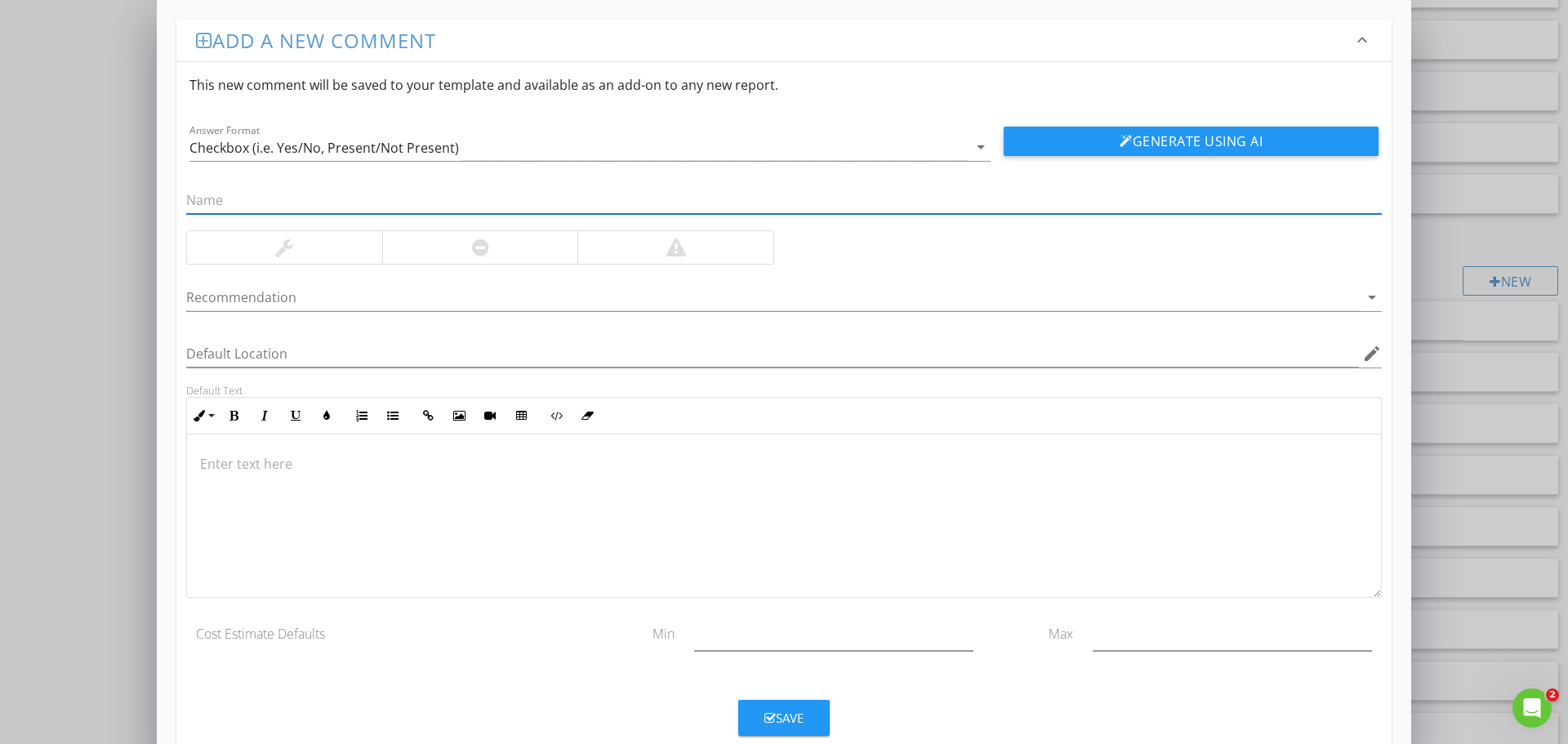
paste input "Wiring Cover – Loose"
type input "Wiring Cover – Loose"
click at [520, 248] on div at bounding box center [480, 248] width 196 height 33
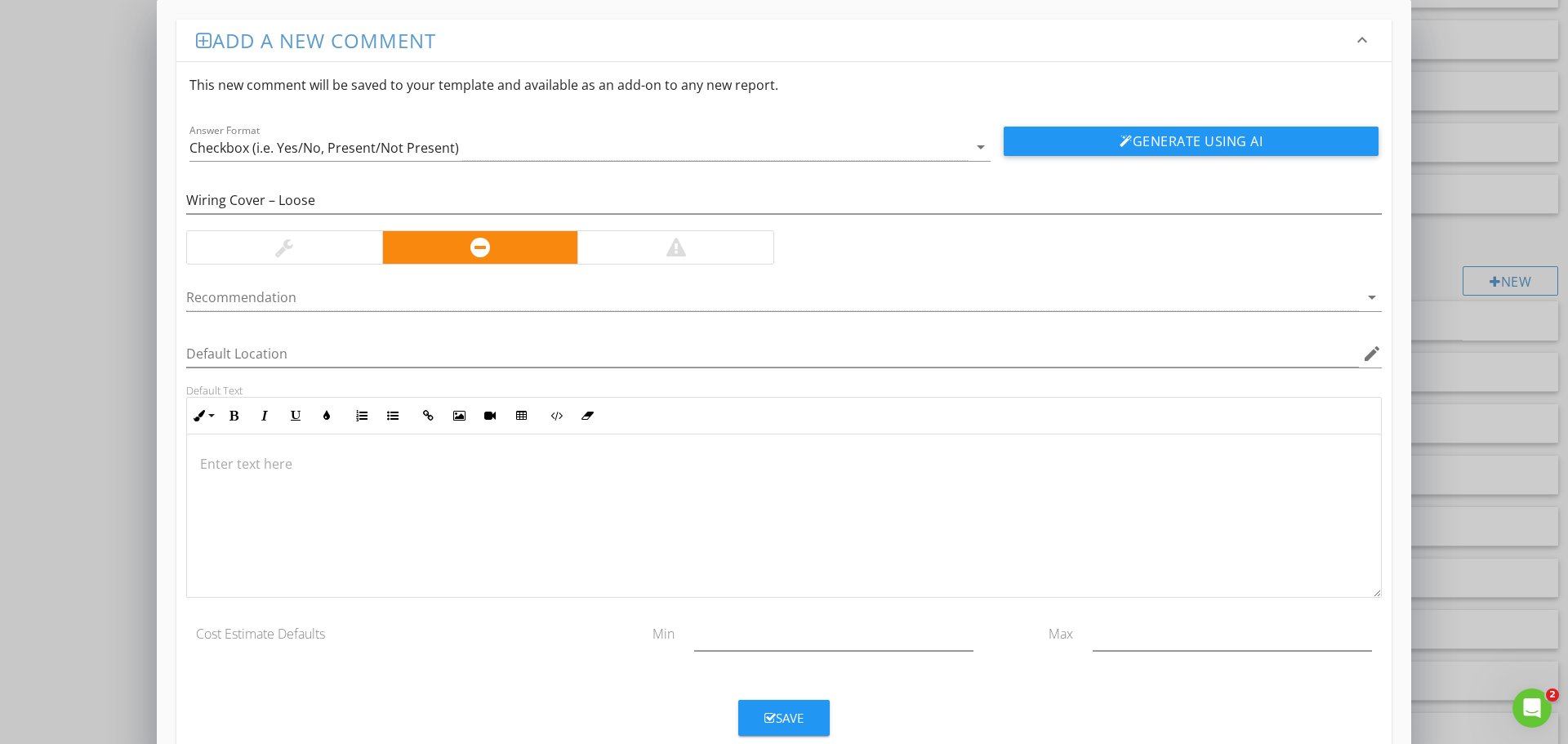
click at [452, 483] on div at bounding box center [784, 516] width 1194 height 163
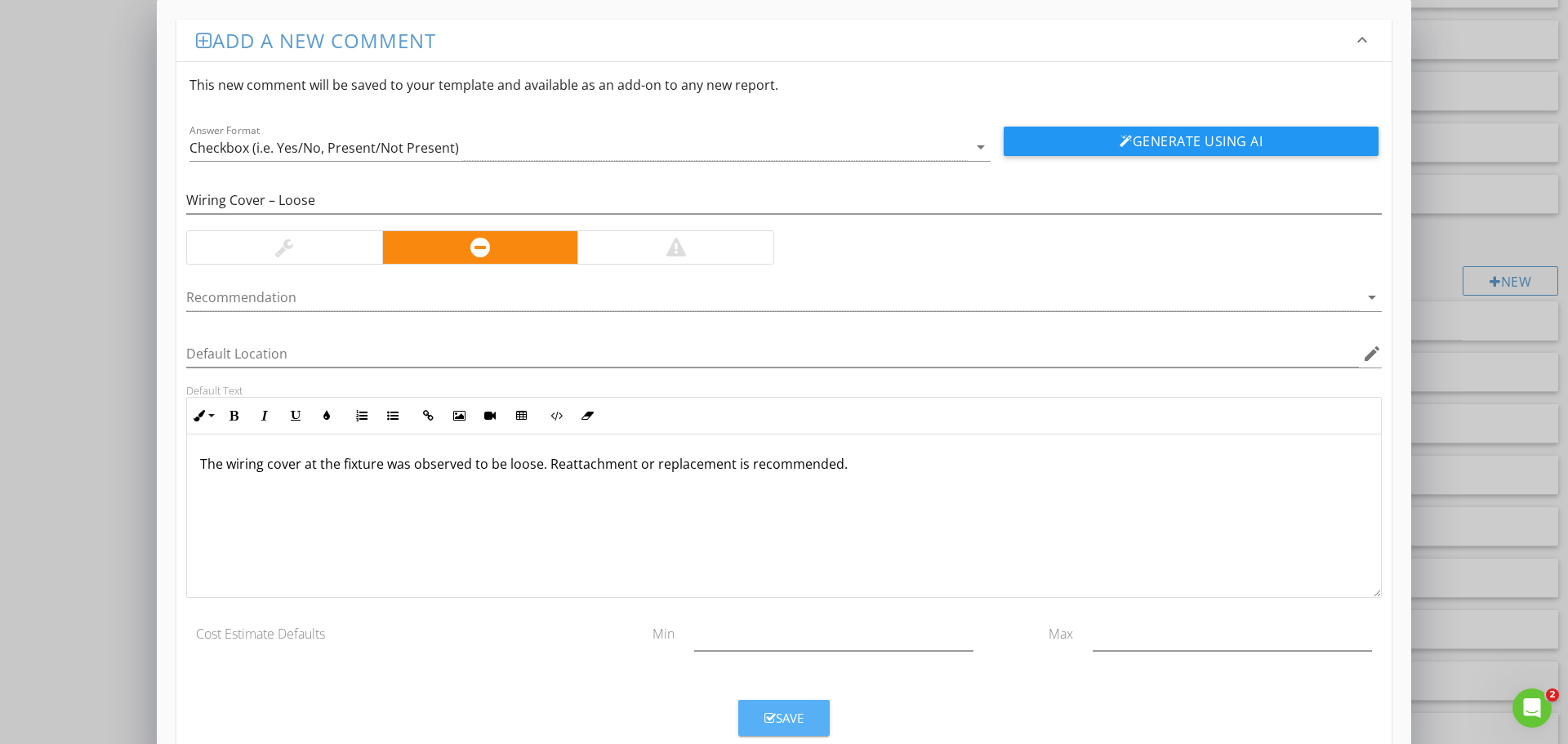
click at [781, 726] on div "Save" at bounding box center [784, 718] width 40 height 19
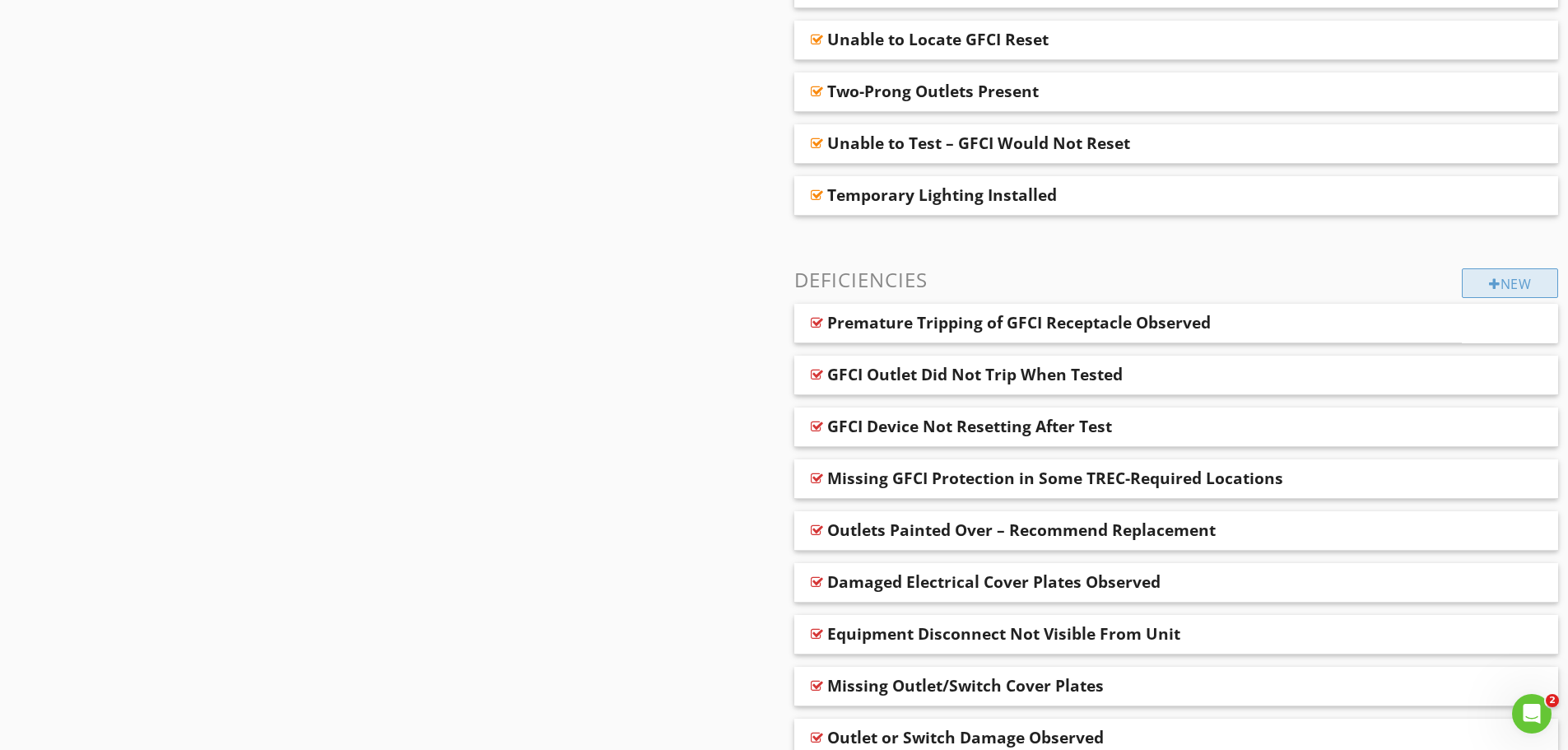
click at [1511, 283] on div "New" at bounding box center [1510, 284] width 96 height 29
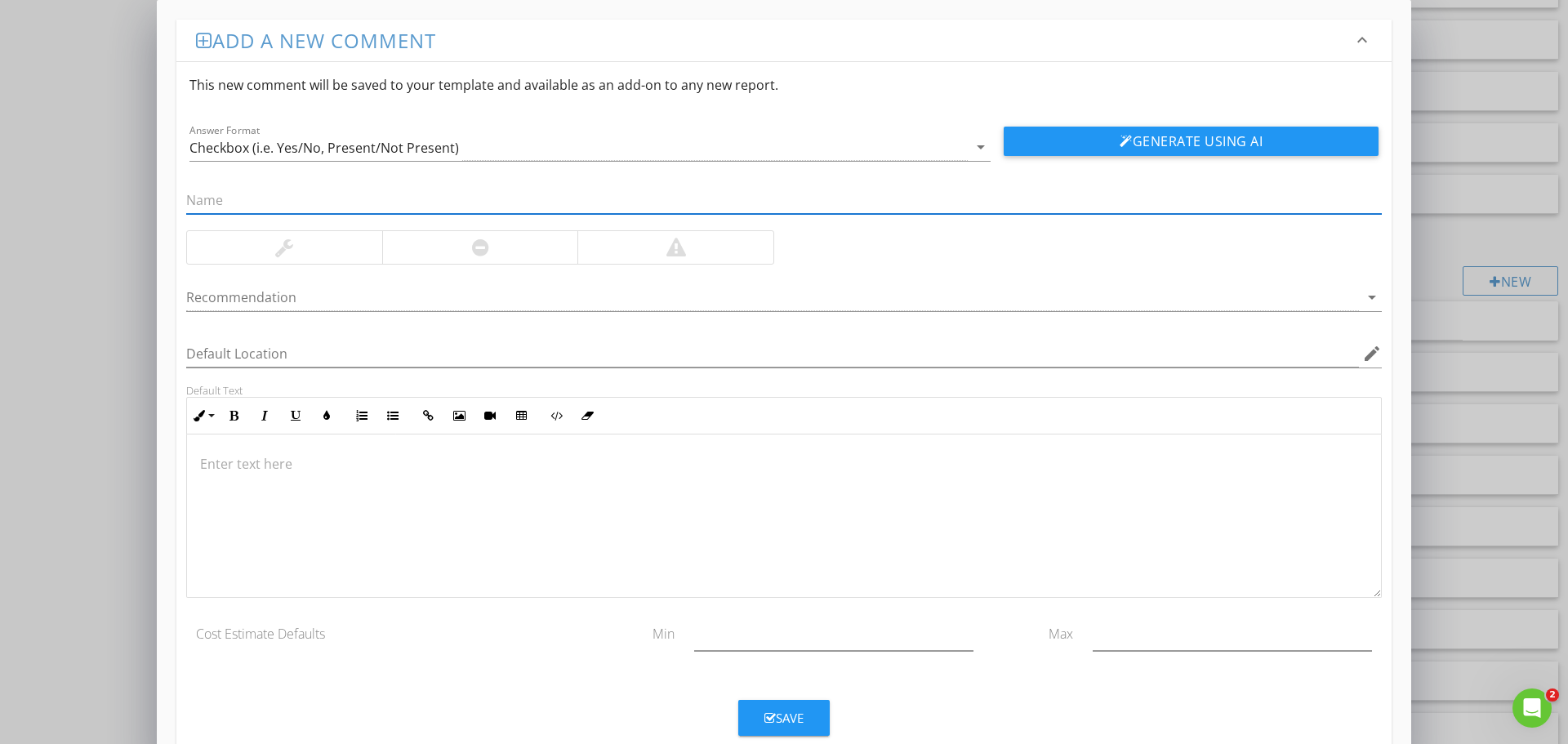
paste input "Ceiling Fan & Light – Remote Unresponsive"
drag, startPoint x: 457, startPoint y: 201, endPoint x: 310, endPoint y: 203, distance: 147.0
click at [310, 203] on input "Ceiling Fan & Light – Remote Unresponsive" at bounding box center [784, 200] width 1196 height 27
type input "Ceiling Fan & Light"
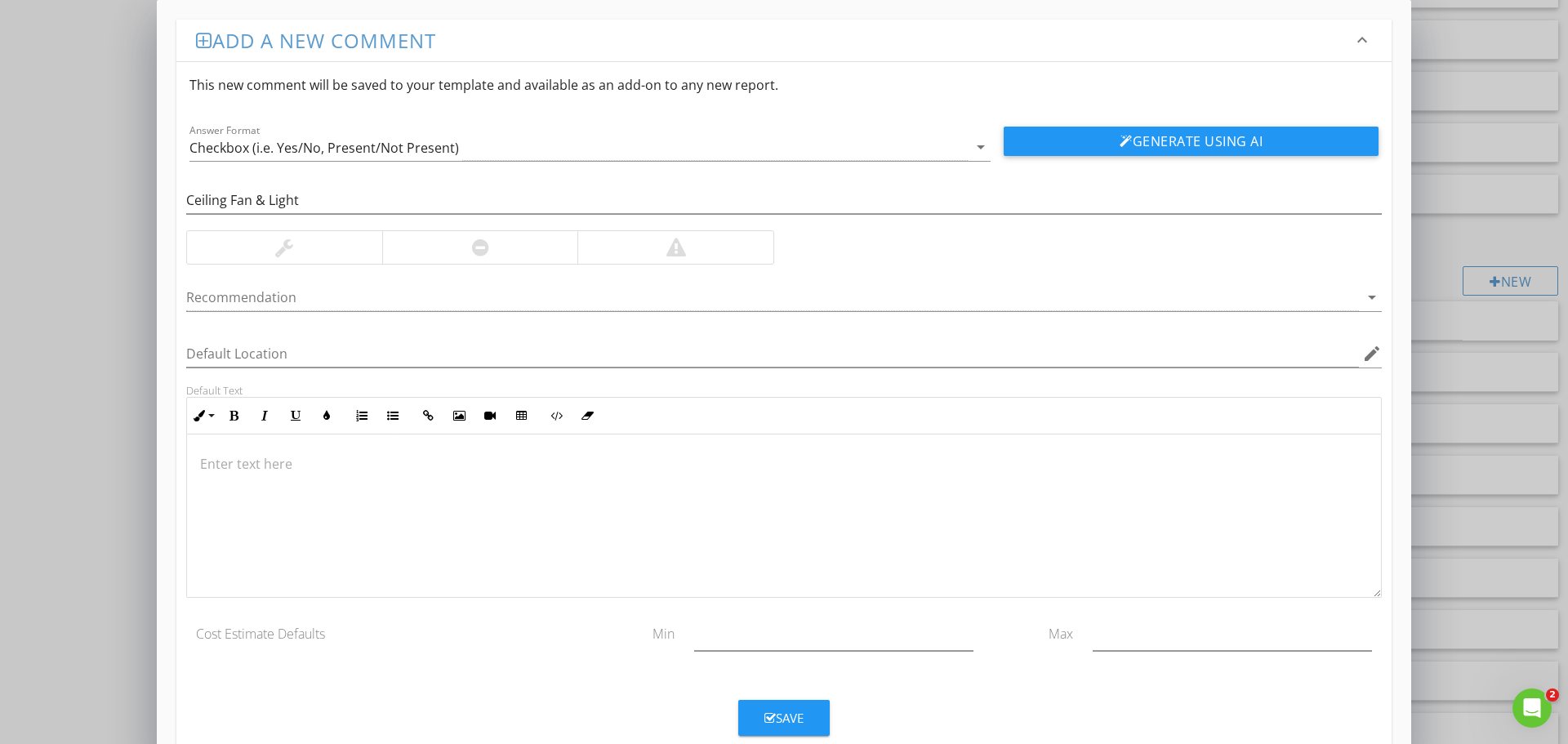
click at [511, 474] on p at bounding box center [784, 464] width 1168 height 20
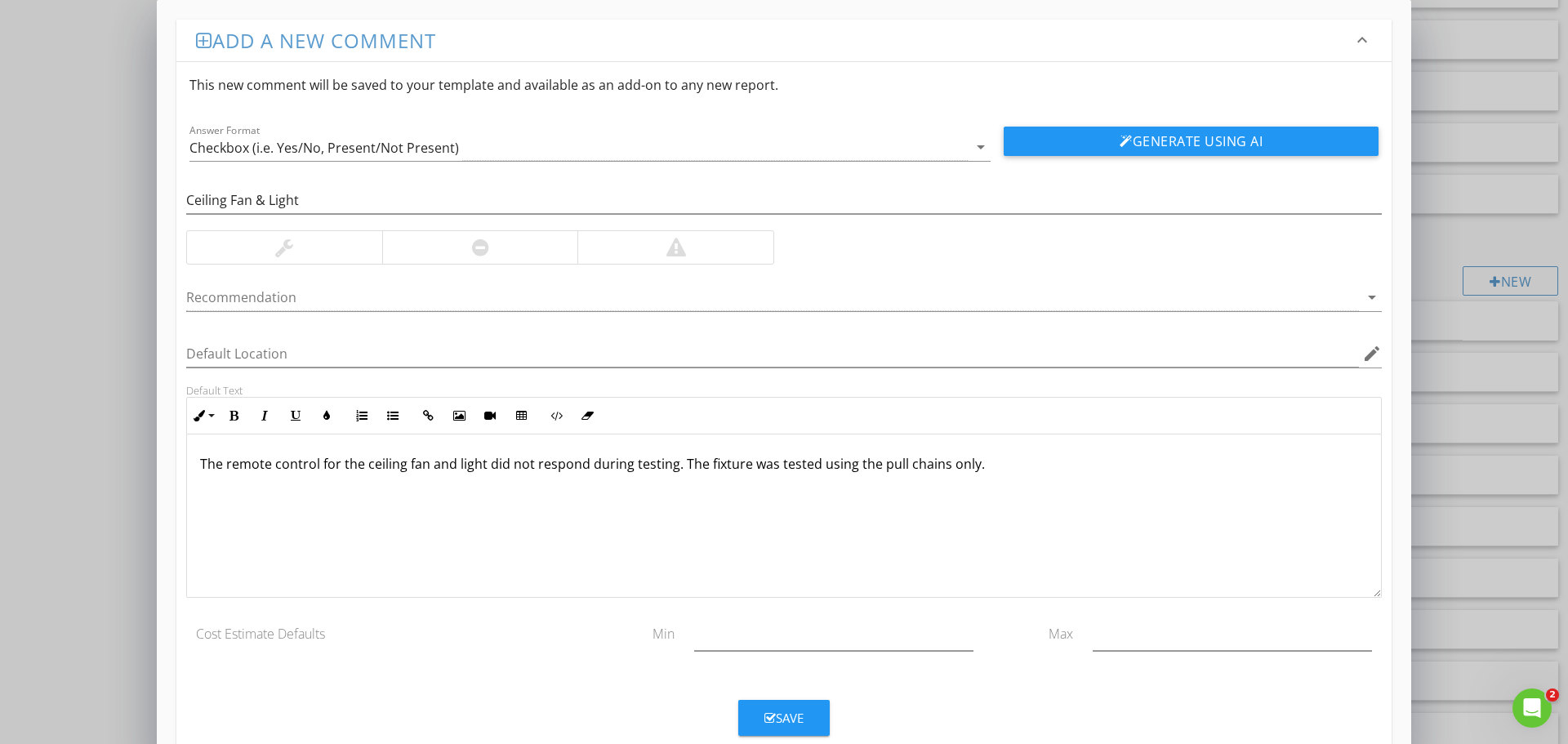
click at [505, 246] on div at bounding box center [480, 248] width 196 height 33
click at [786, 711] on div "Save" at bounding box center [784, 718] width 40 height 19
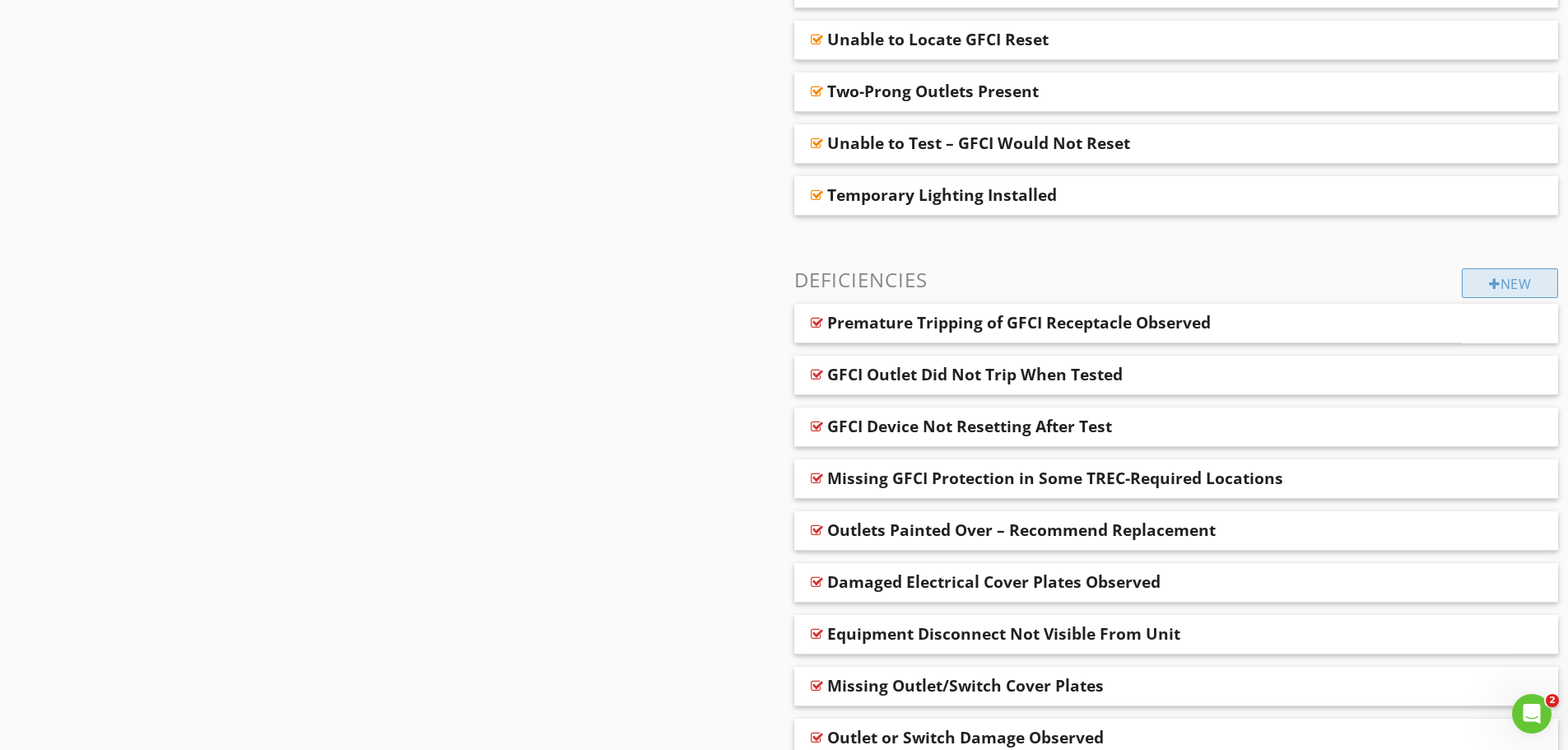
click at [1499, 282] on div "New" at bounding box center [1510, 284] width 96 height 29
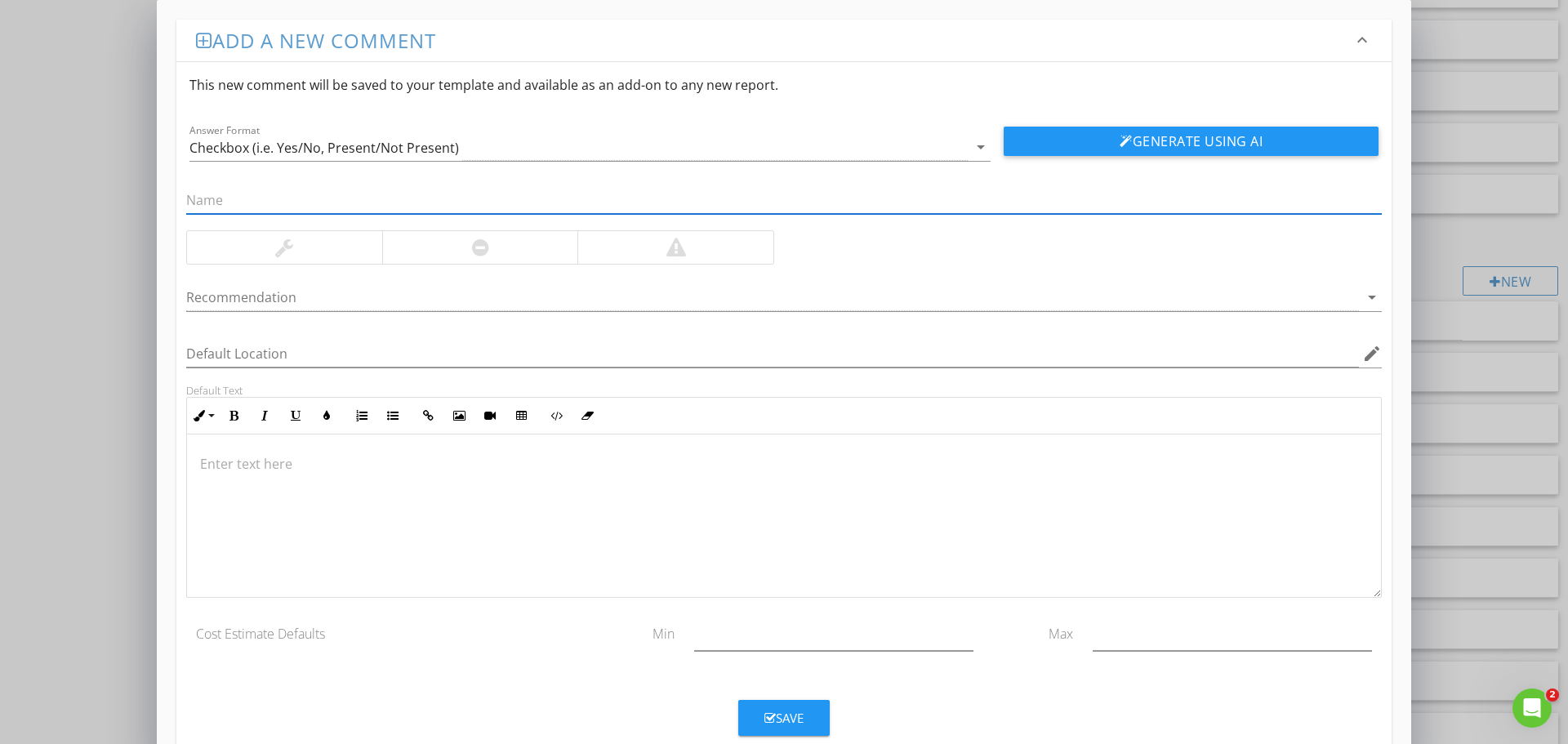
paste input "Light Fixtures – Insufficient Clearance"
type input "Light Fixtures – Insufficient Clearance"
click at [479, 248] on div at bounding box center [481, 247] width 17 height 20
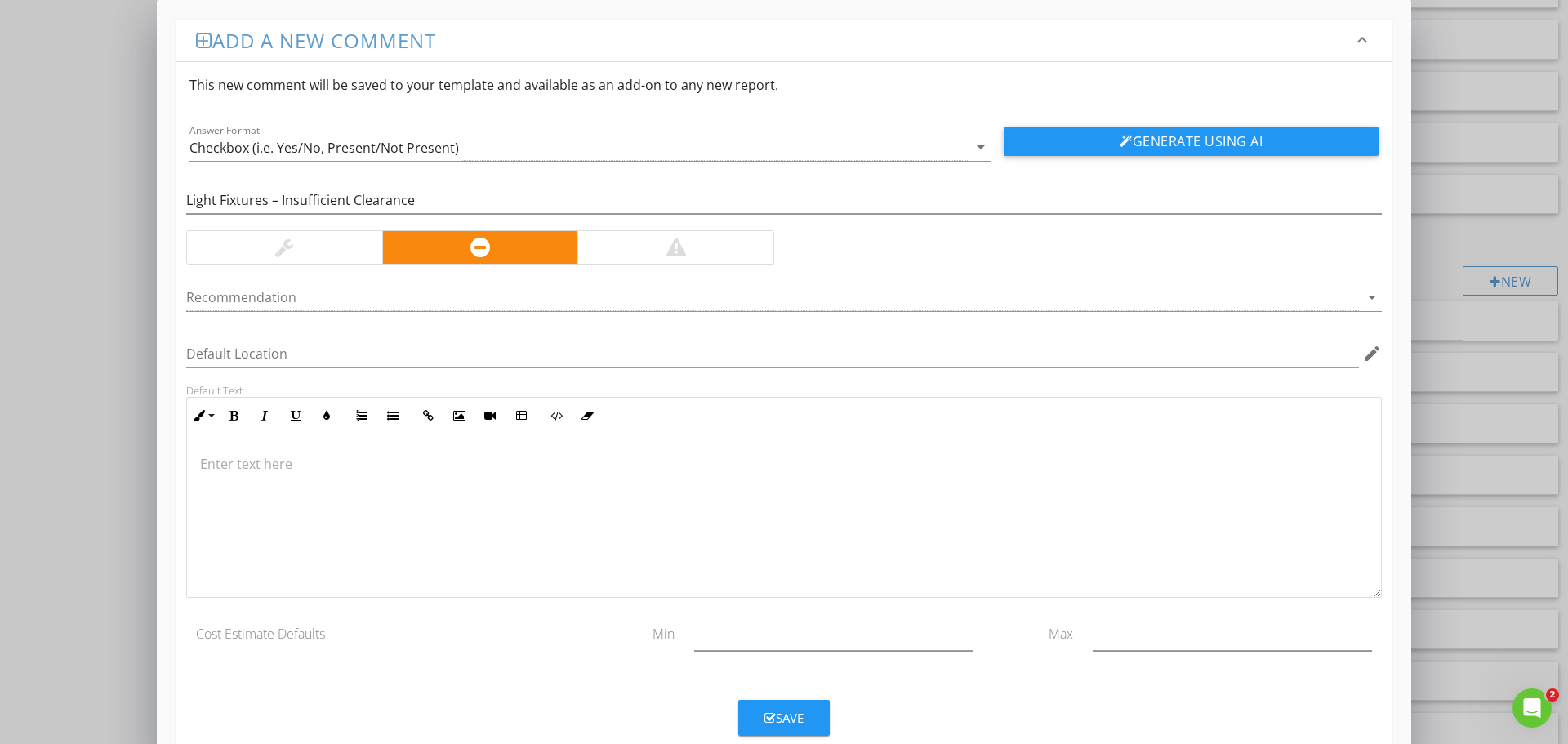
click at [581, 468] on p at bounding box center [784, 464] width 1168 height 20
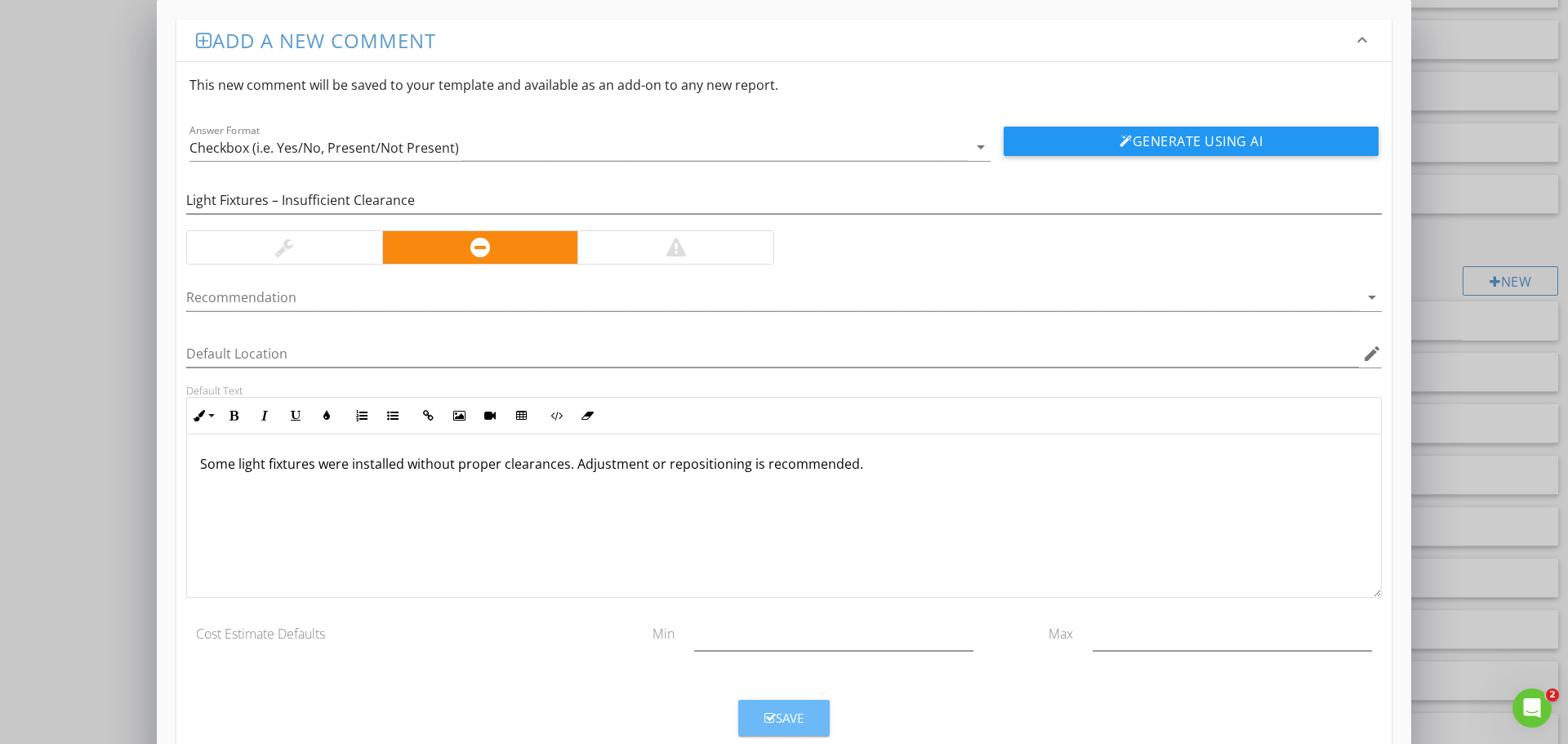
drag, startPoint x: 760, startPoint y: 724, endPoint x: 11, endPoint y: 606, distance: 758.2
click at [760, 722] on button "Save" at bounding box center [784, 718] width 91 height 36
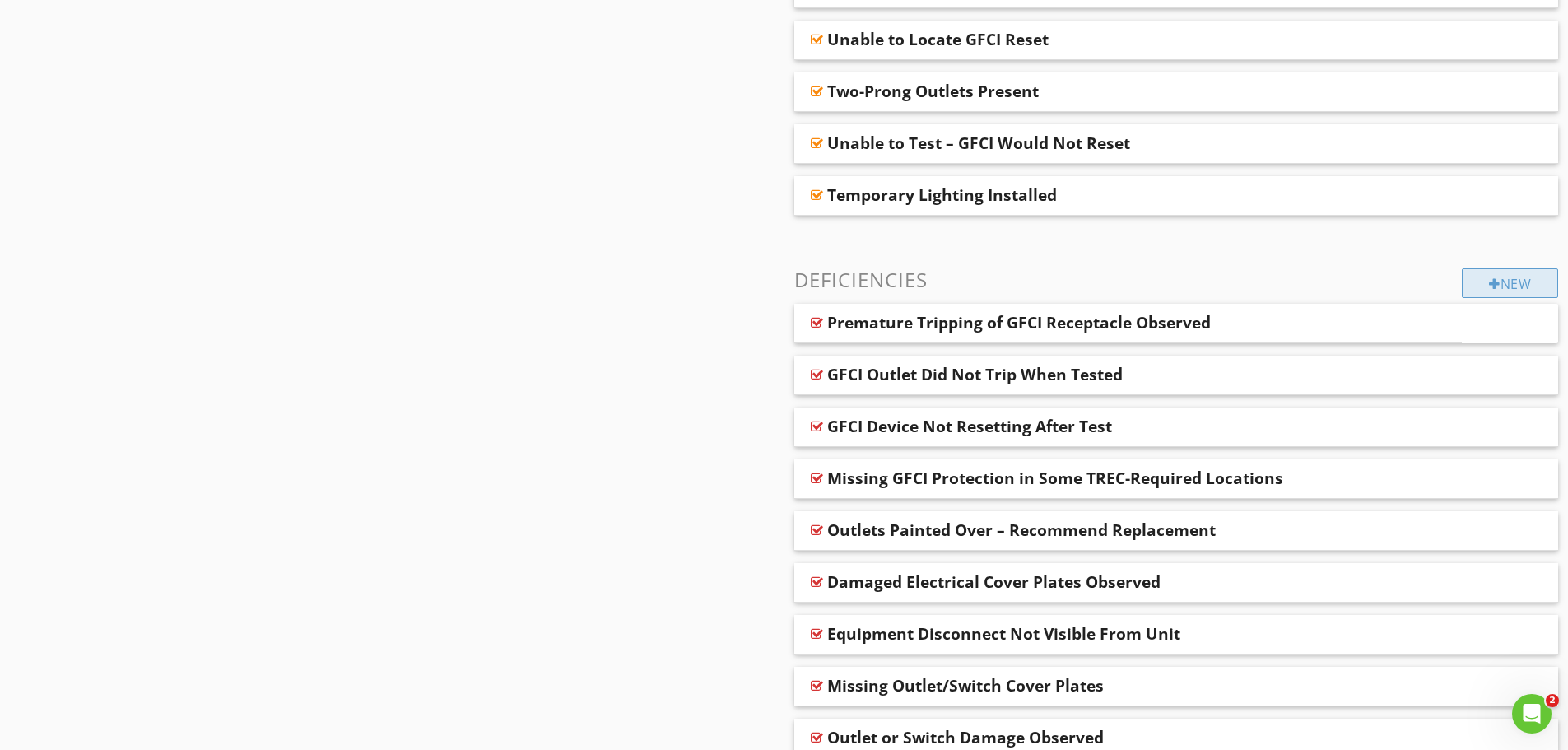
click at [1498, 291] on div "New" at bounding box center [1510, 284] width 96 height 29
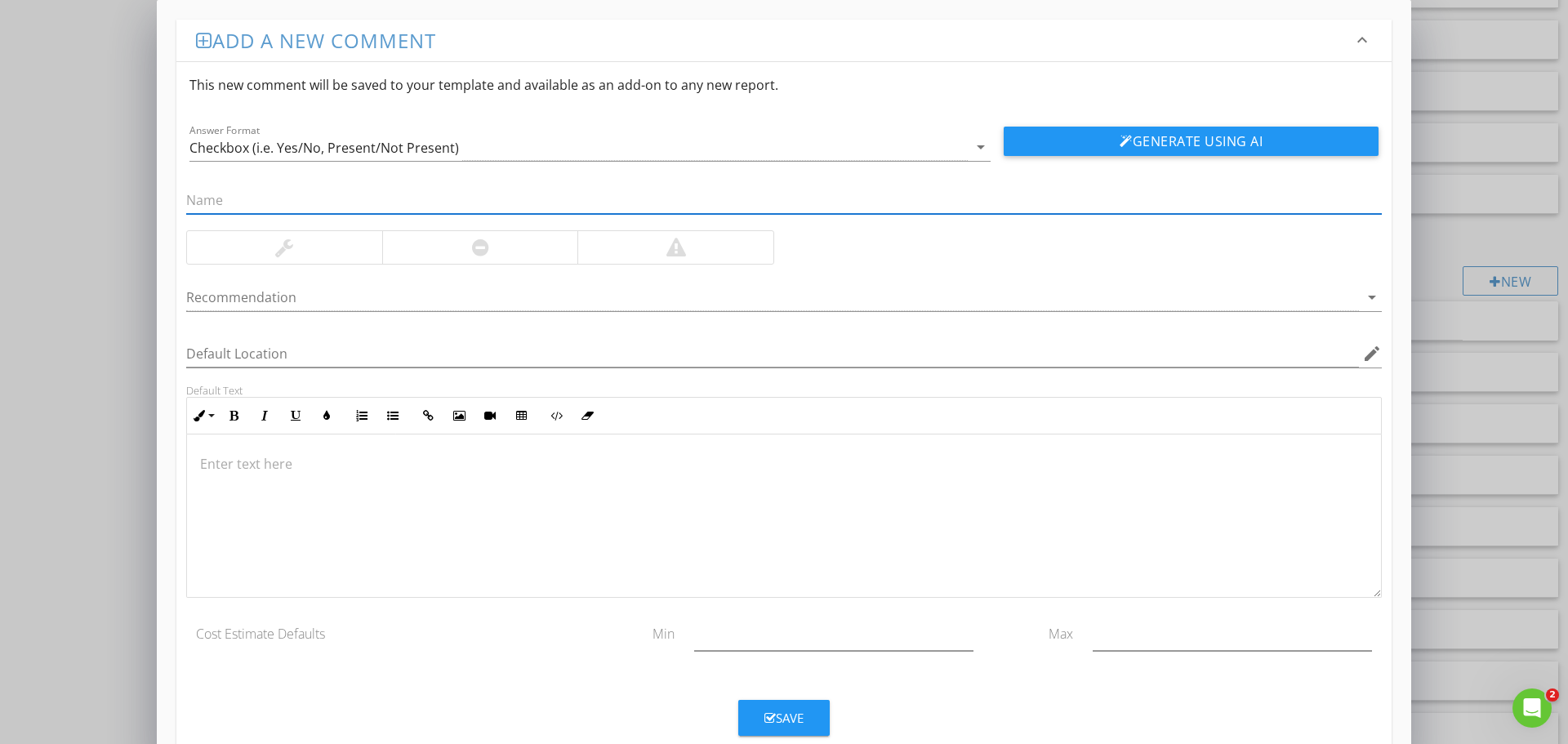
paste input "Ceiling Fan Blades – Damaged"
type input "Ceiling Fan Blades – Damaged"
click at [483, 249] on div at bounding box center [481, 247] width 17 height 20
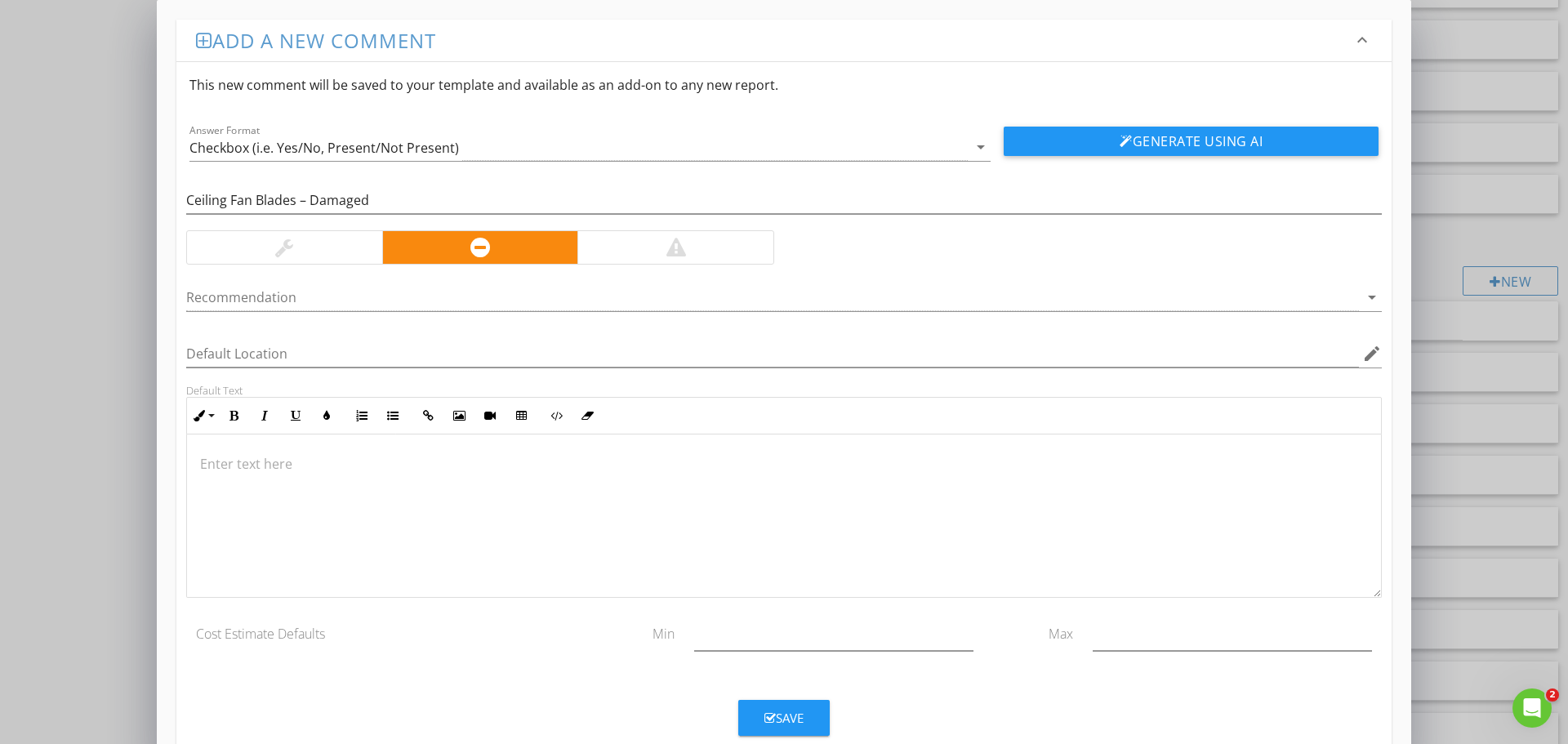
click at [276, 478] on div at bounding box center [784, 516] width 1194 height 163
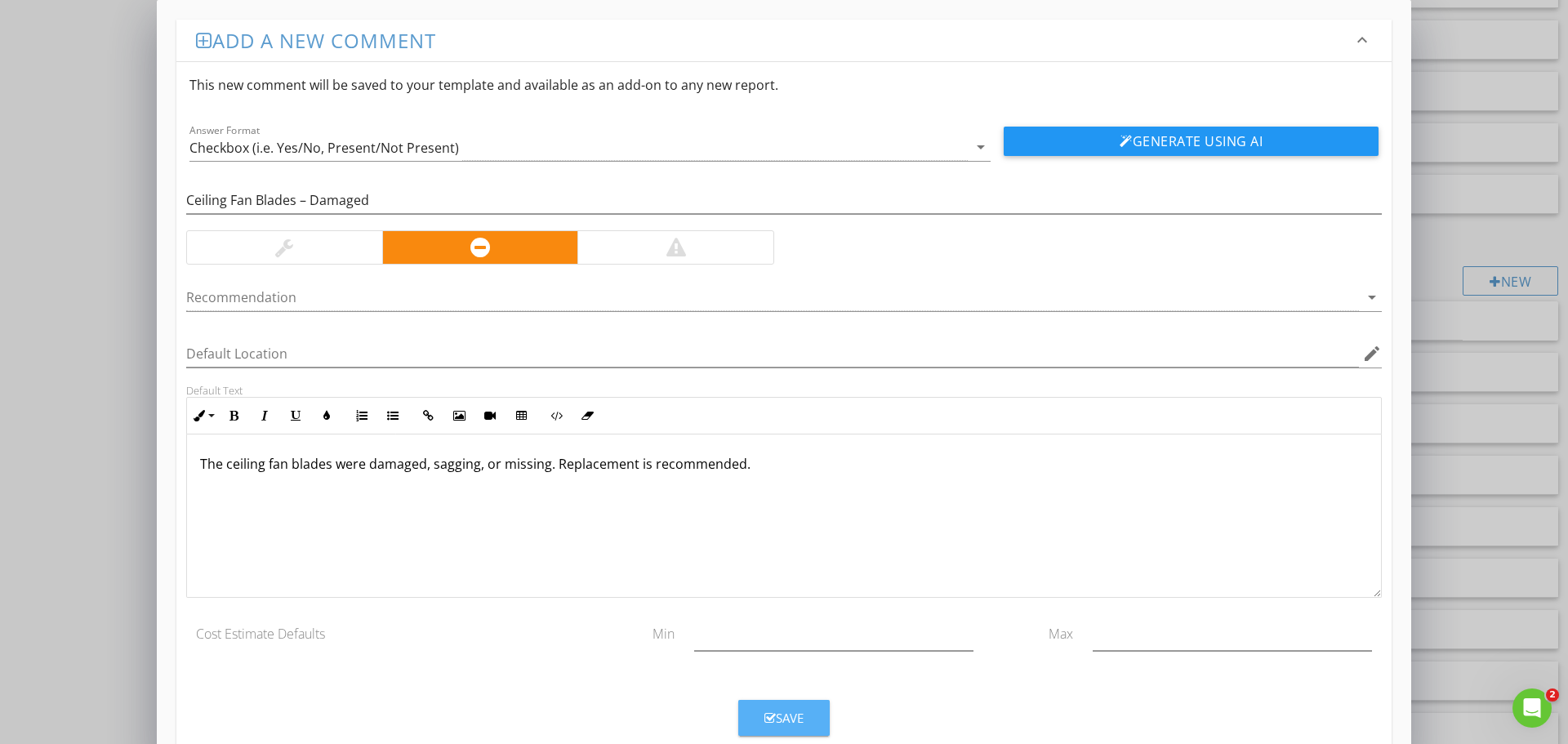
click at [770, 721] on icon "button" at bounding box center [770, 718] width 11 height 12
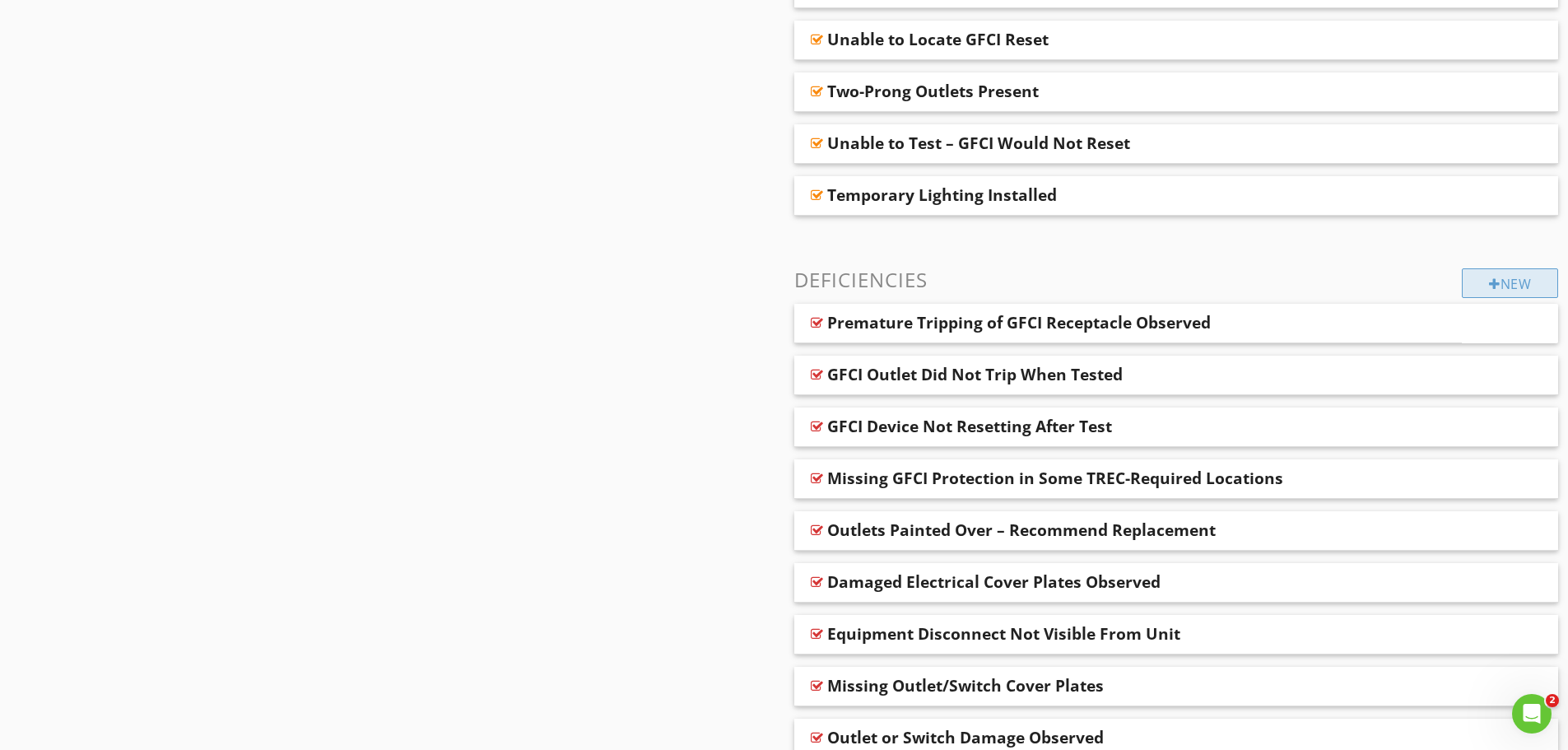
click at [1500, 280] on div "New" at bounding box center [1510, 284] width 96 height 29
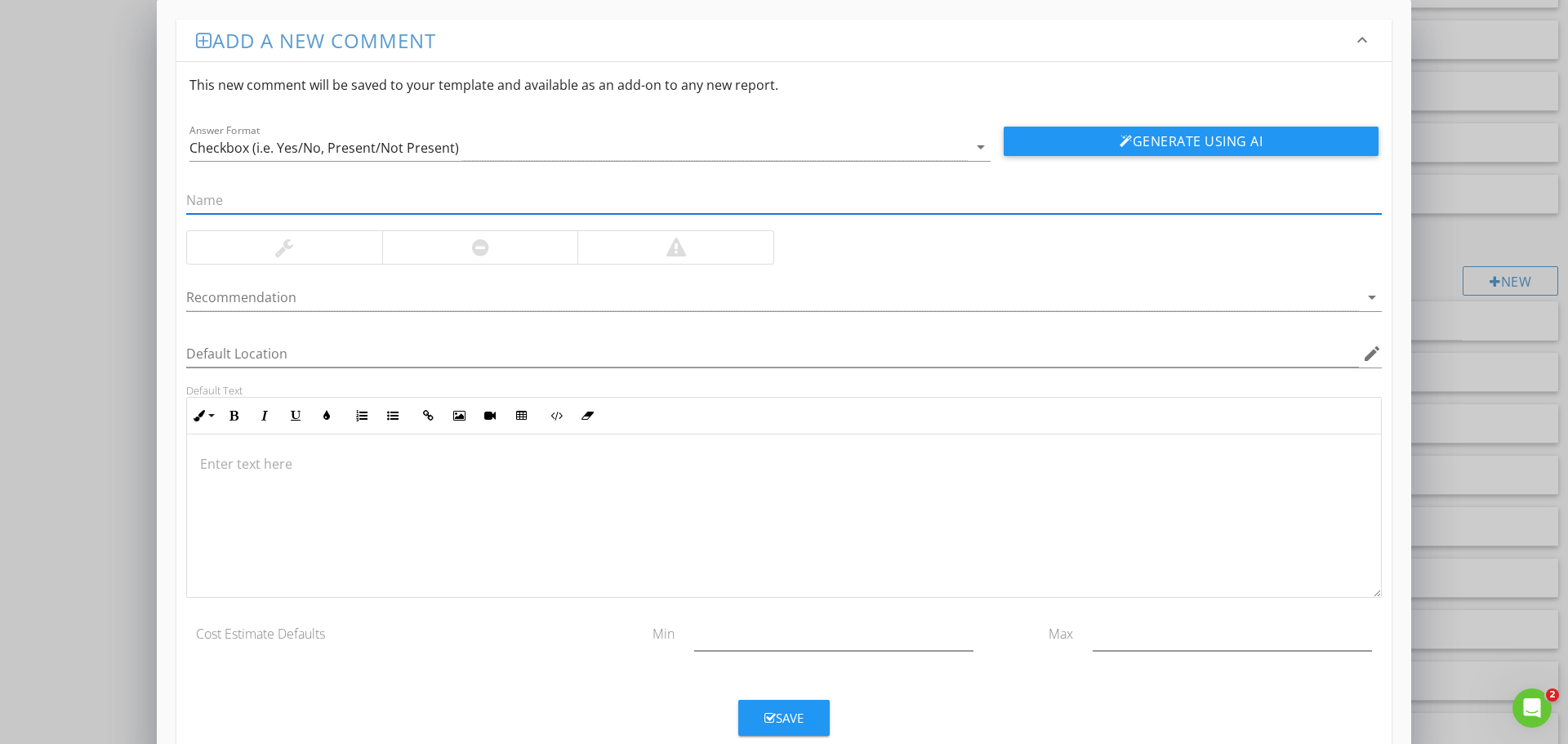
paste input "3-Way Switch – Improper Installation"
type input "3-Way Switch – Improper Installation"
click at [469, 256] on div at bounding box center [480, 248] width 196 height 33
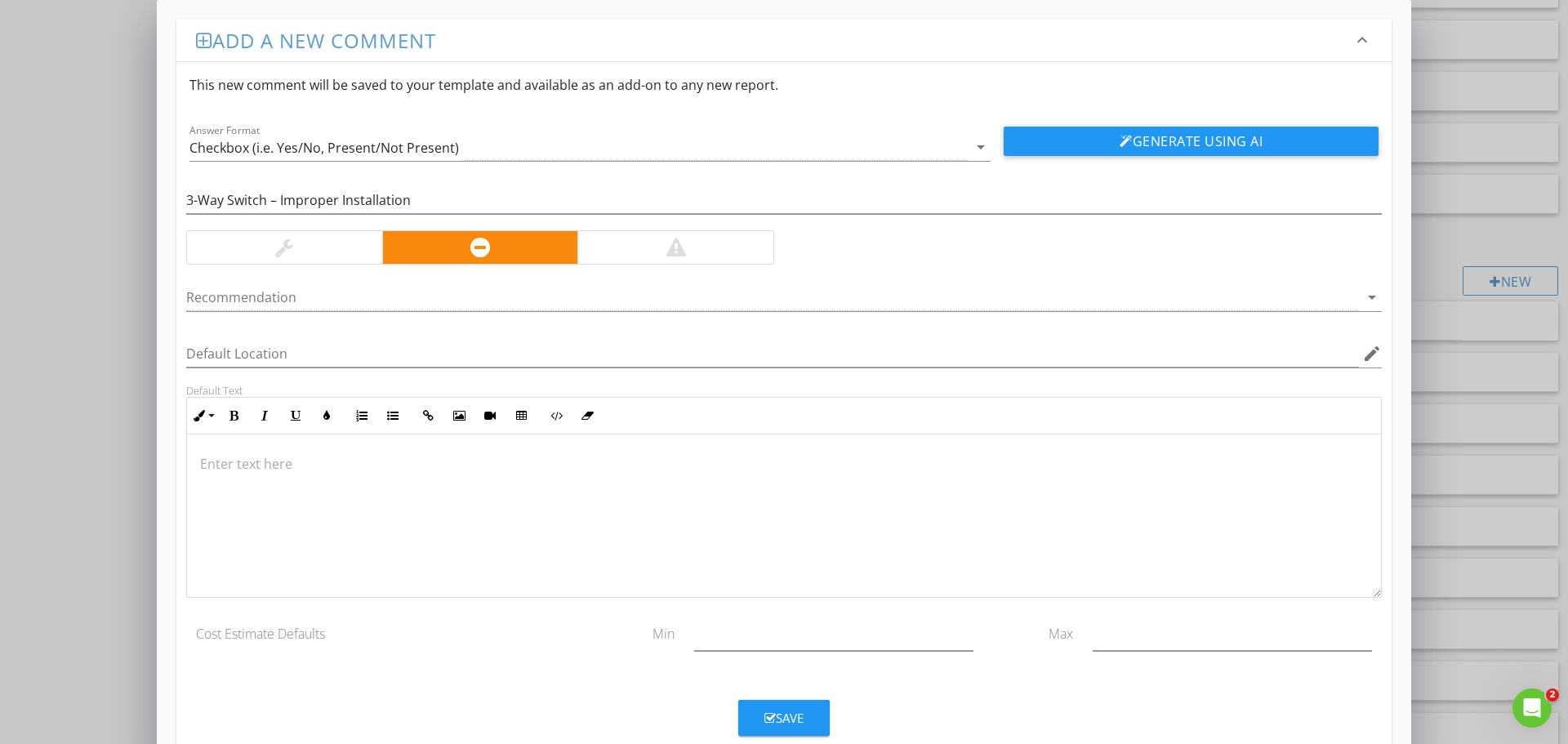
click at [428, 526] on div at bounding box center [784, 516] width 1194 height 163
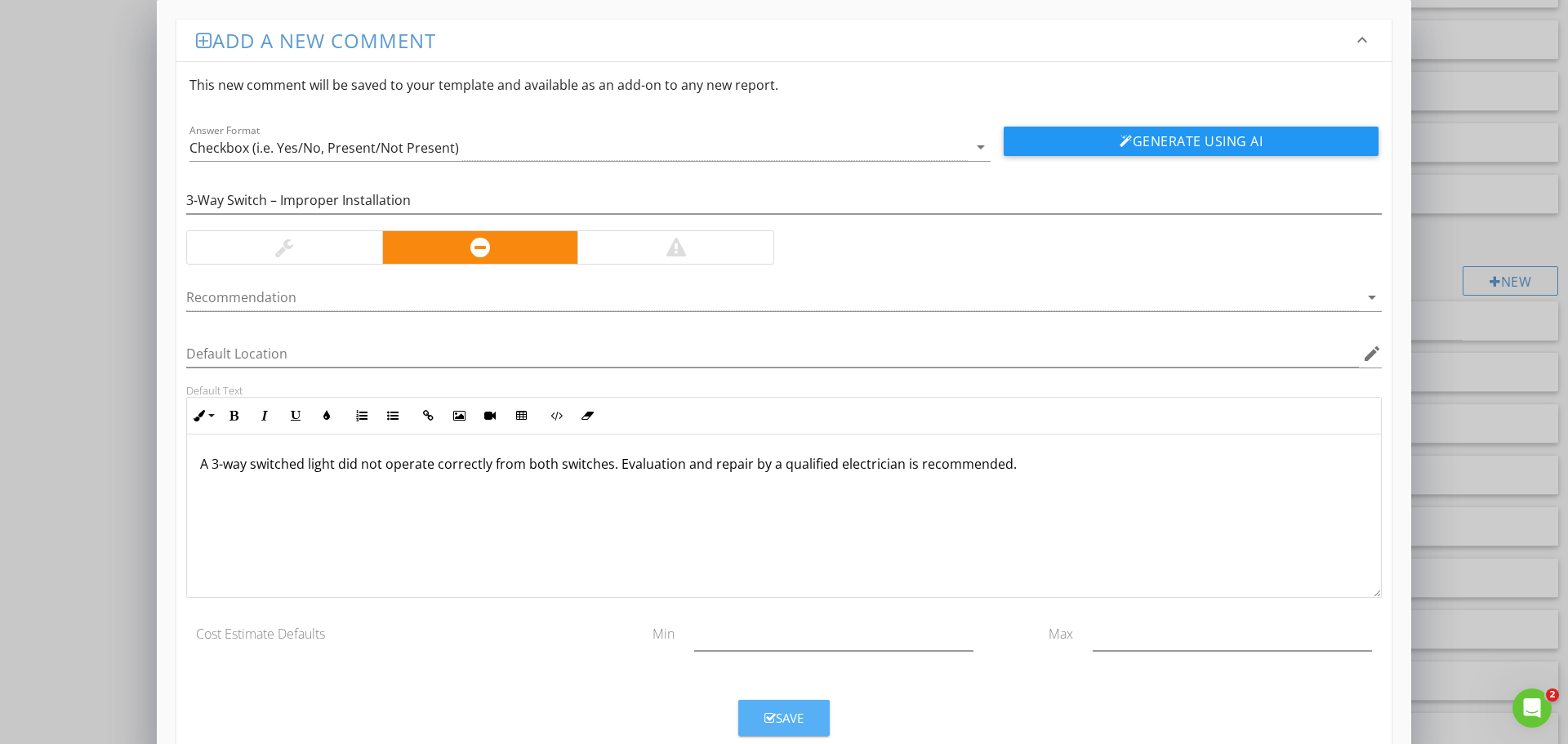
click at [776, 722] on div "Save" at bounding box center [784, 718] width 40 height 19
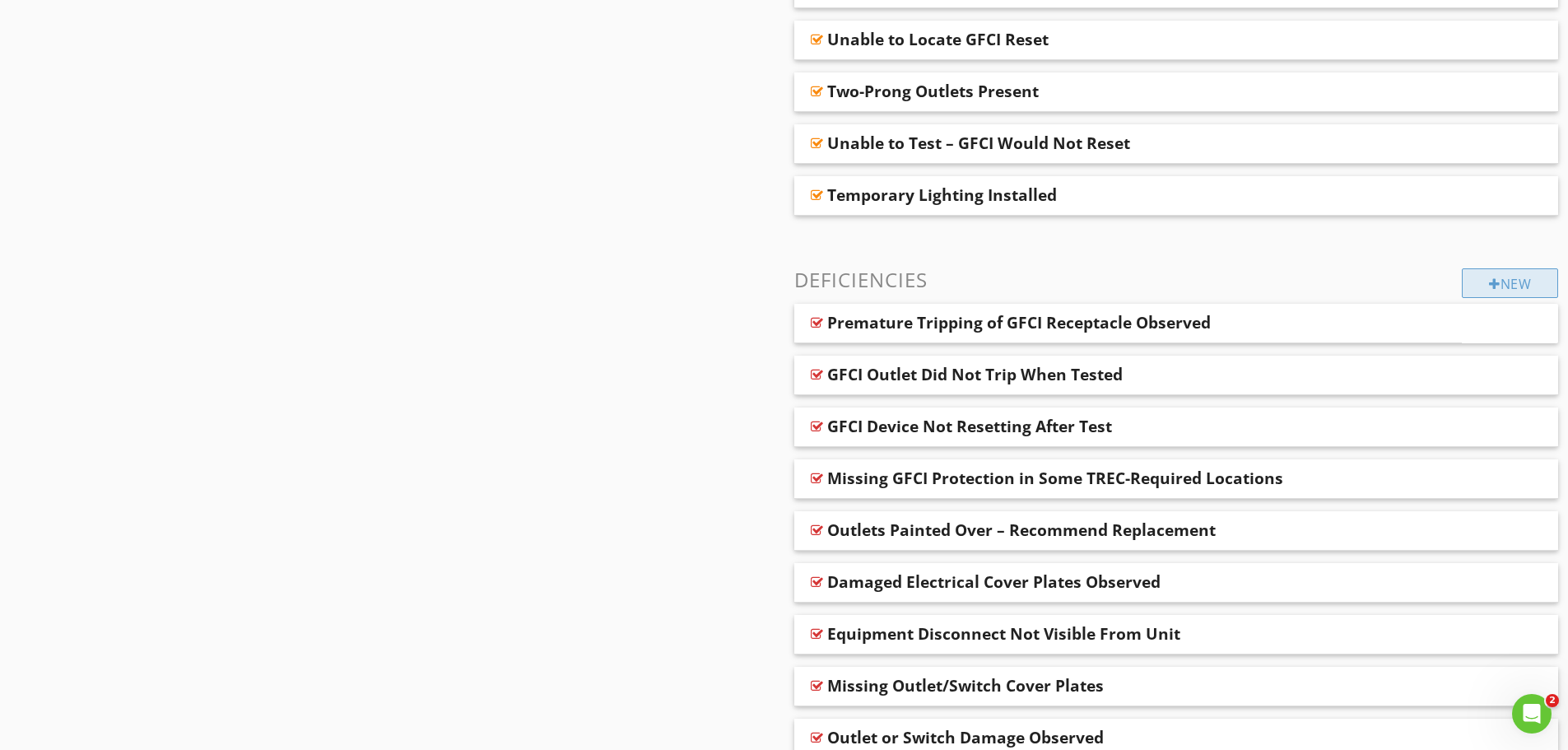
click at [1496, 285] on div "New" at bounding box center [1510, 284] width 96 height 29
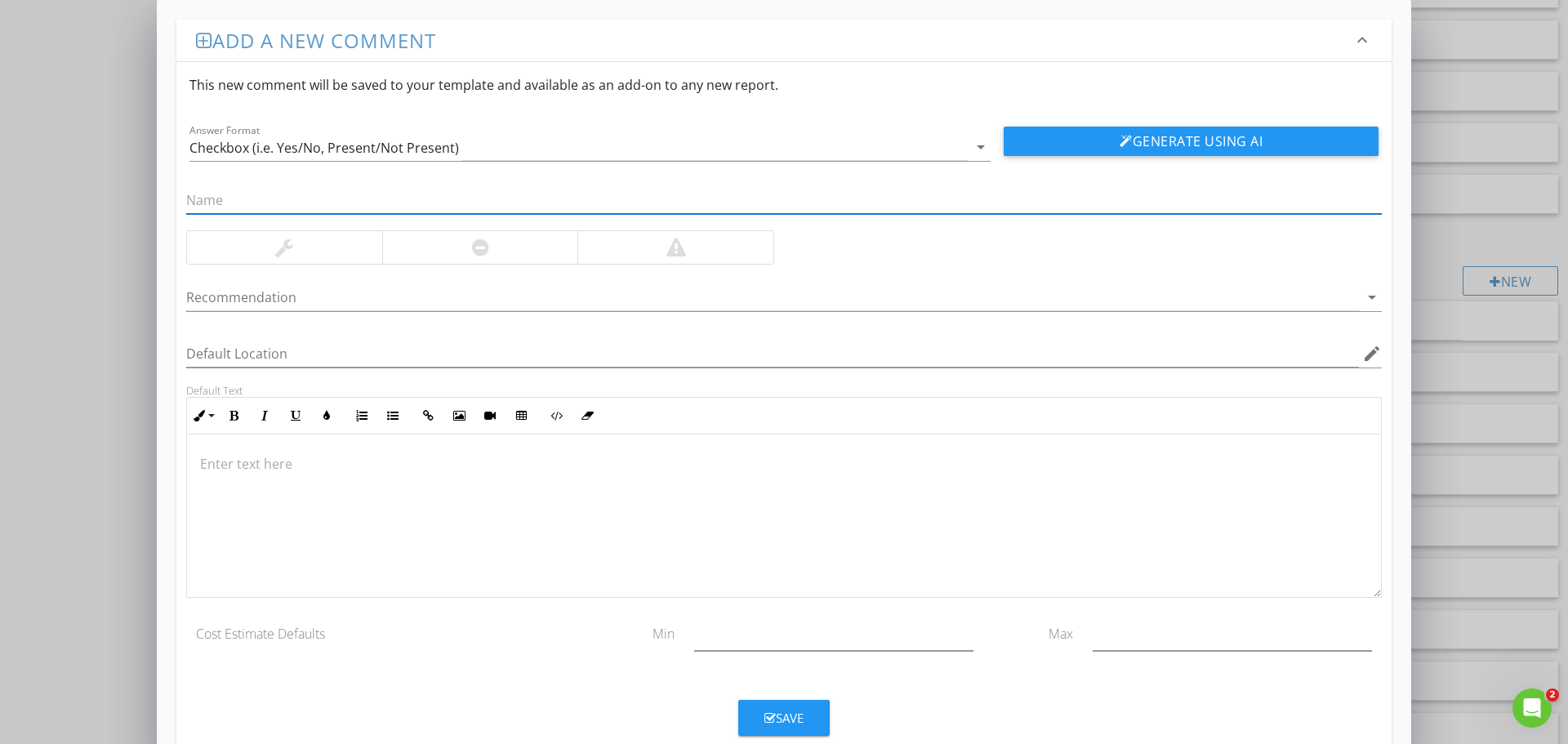
paste input "Appliance – GFCI Circuit"
type input "Appliance – GFCI Circuit"
click at [487, 238] on div at bounding box center [481, 247] width 17 height 20
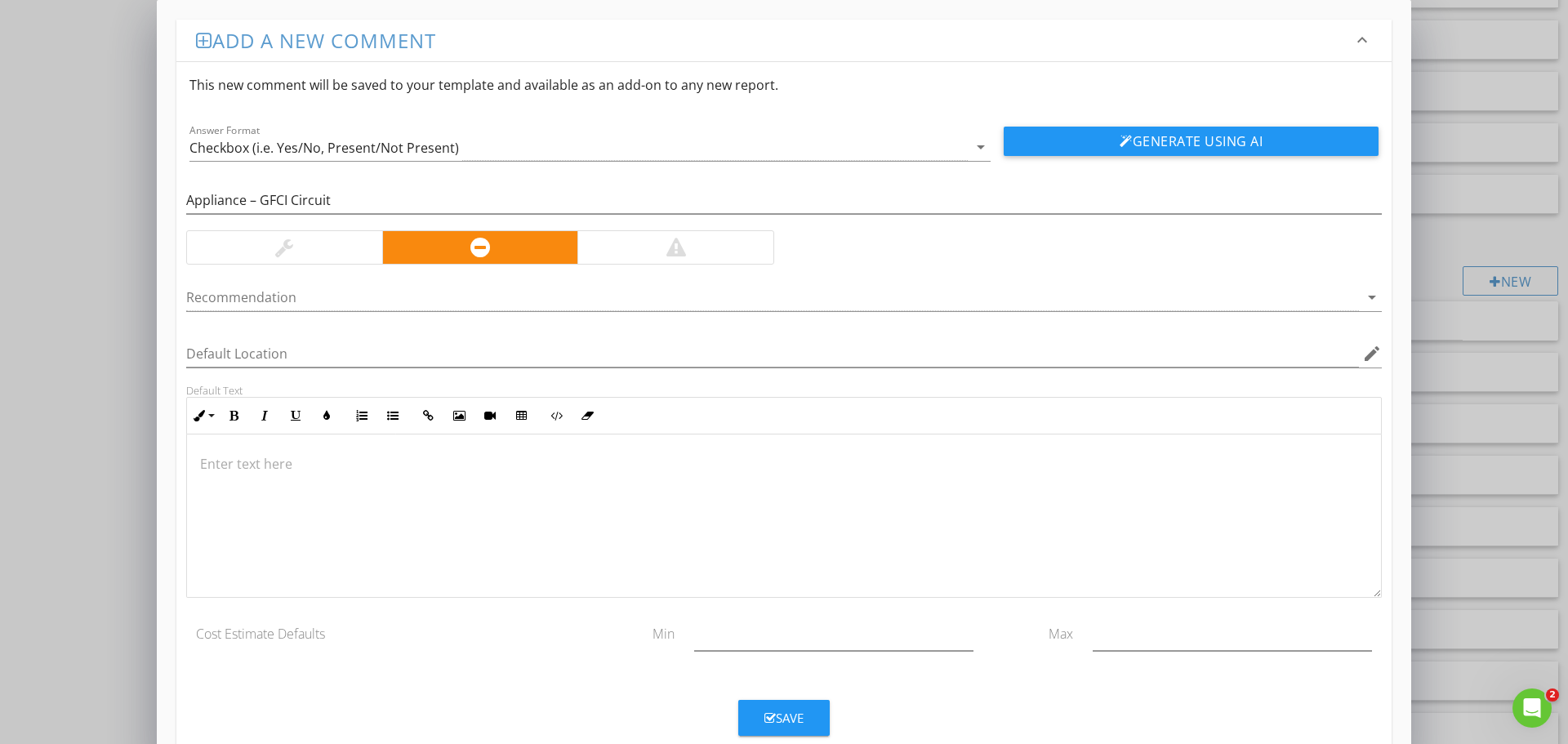
click at [316, 466] on p at bounding box center [784, 464] width 1168 height 20
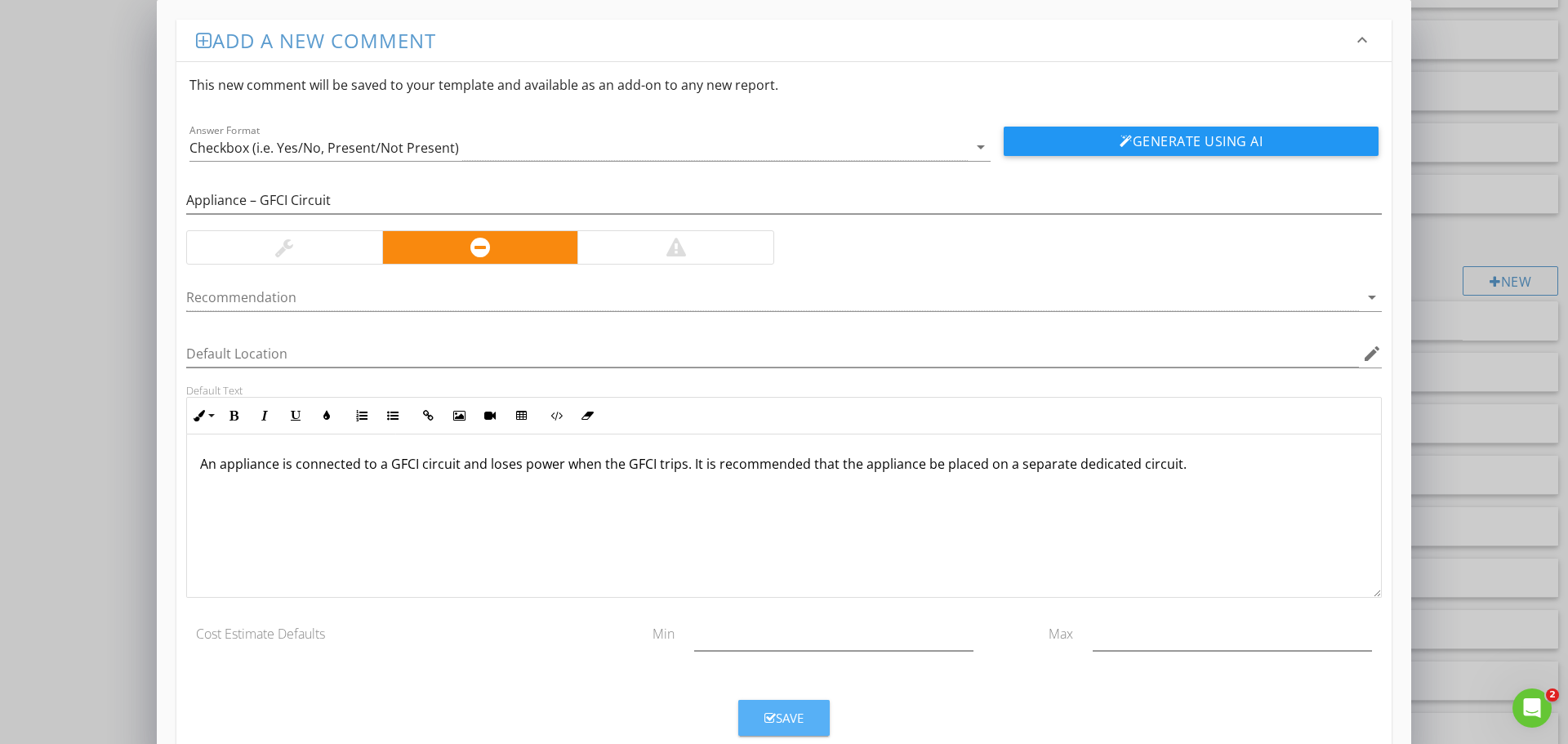
click at [781, 712] on div "Save" at bounding box center [784, 718] width 40 height 19
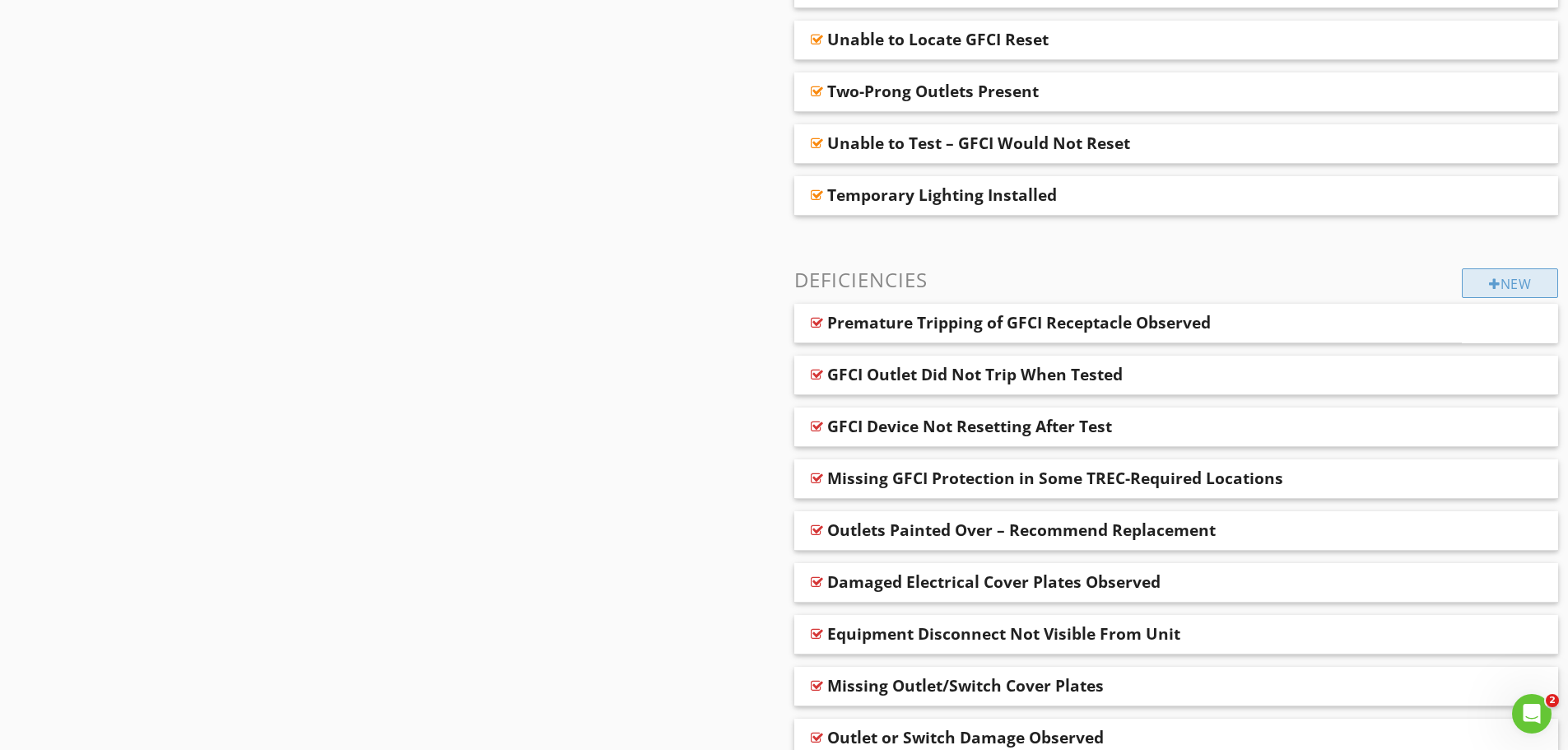
click at [1513, 286] on div "New" at bounding box center [1510, 284] width 96 height 29
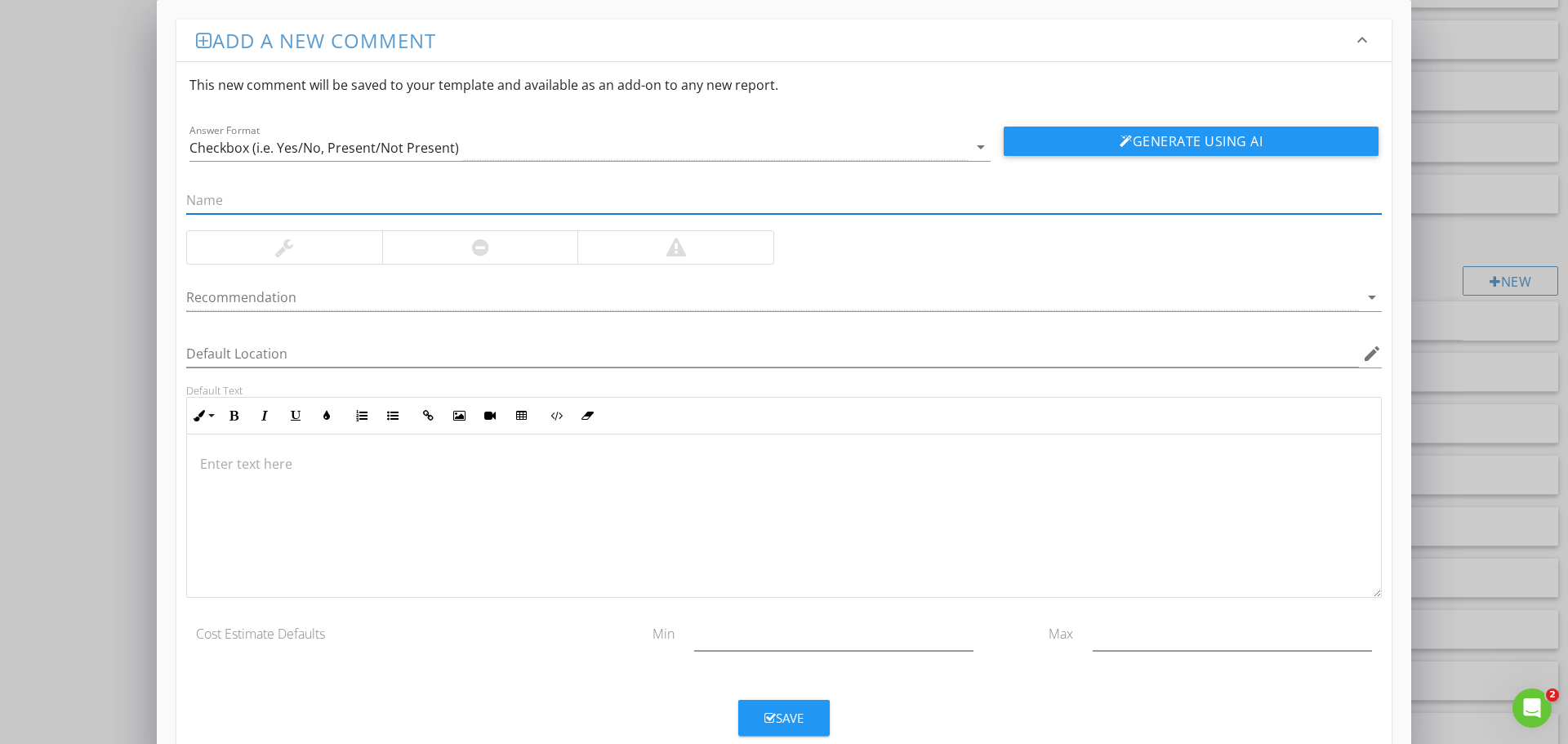
paste input "Bathroom Fixtures – GFCI Circuit"
type input "Bathroom Fixtures – GFCI Circuit"
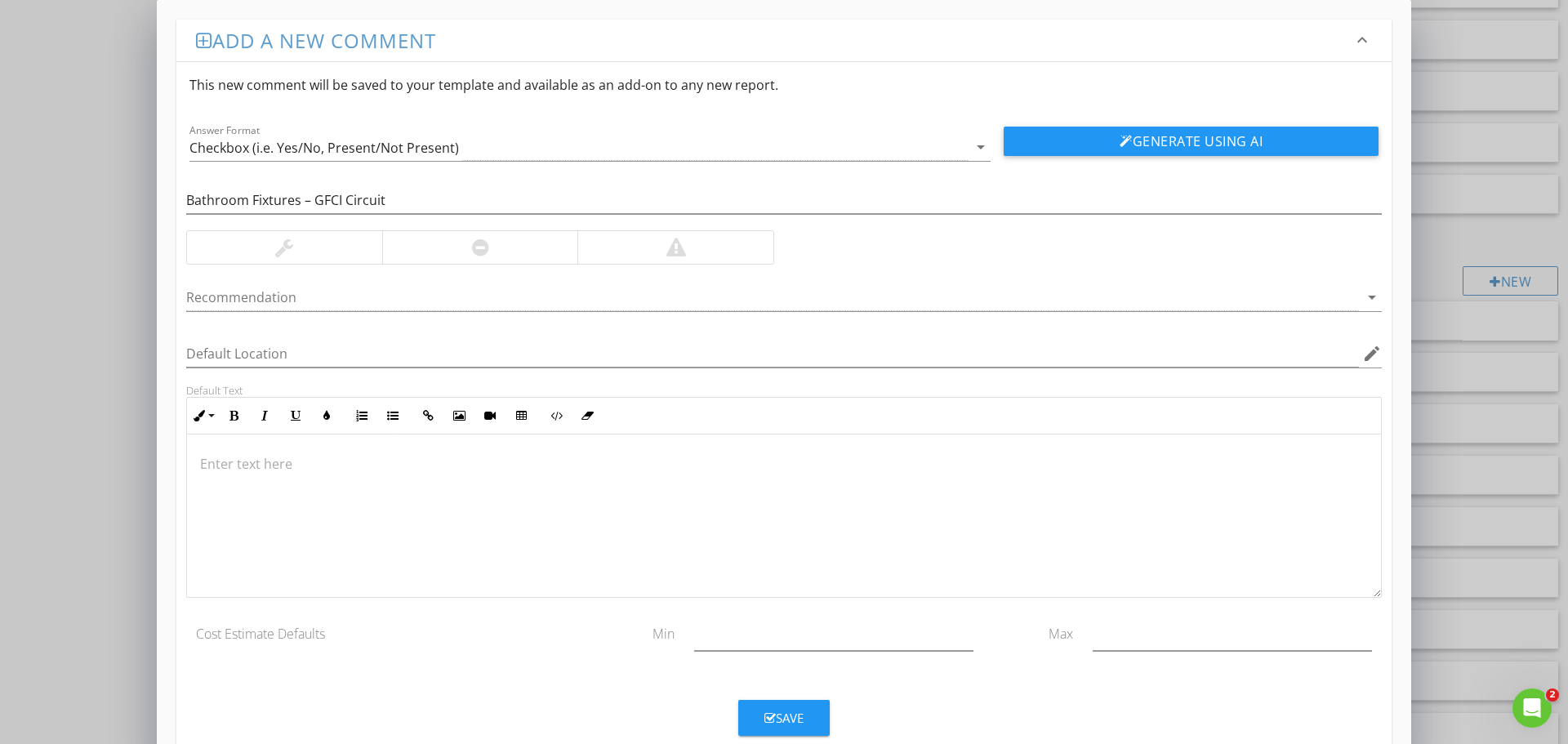
click at [482, 235] on div at bounding box center [480, 248] width 196 height 33
click at [366, 503] on div at bounding box center [784, 516] width 1194 height 163
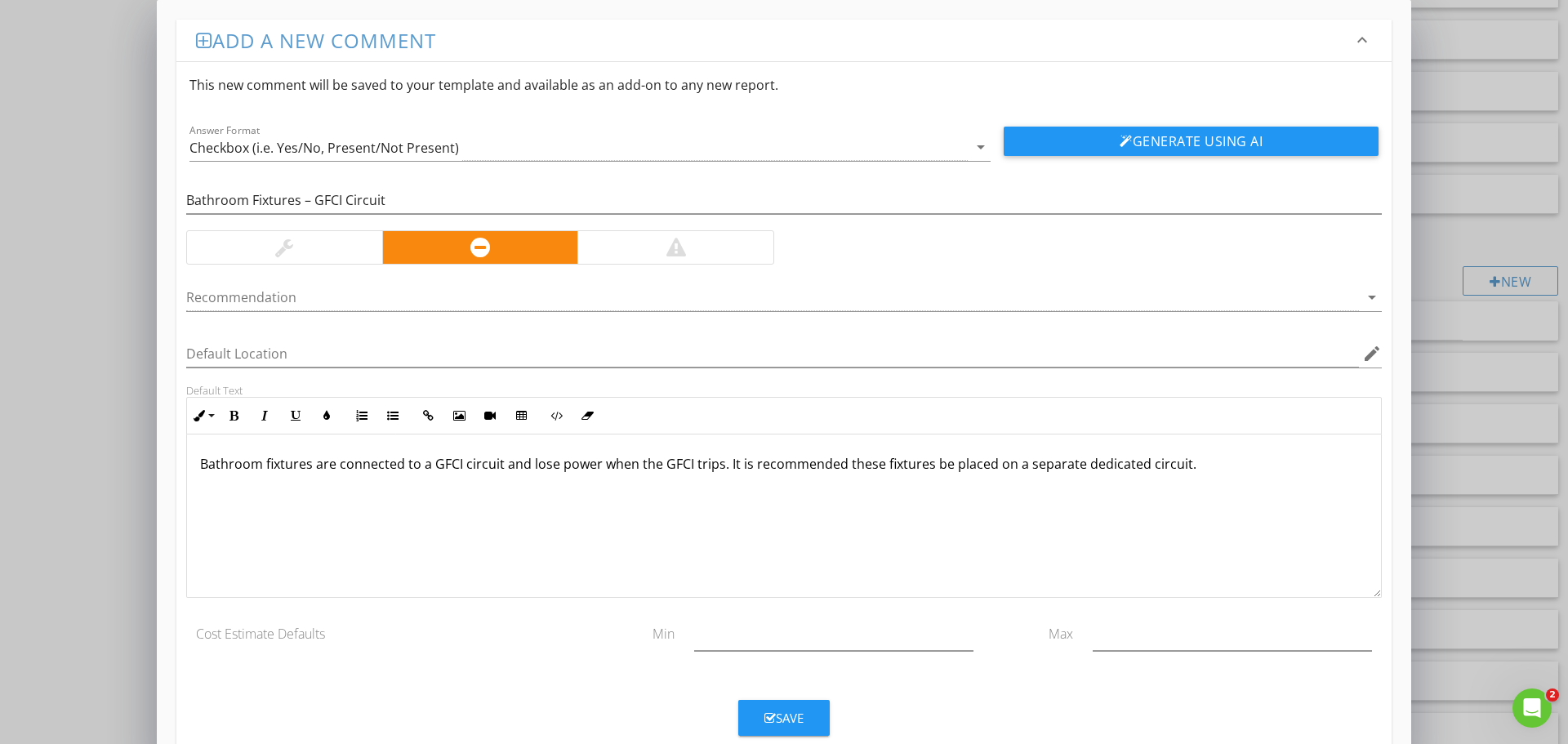
click at [778, 716] on div "Save" at bounding box center [784, 718] width 40 height 19
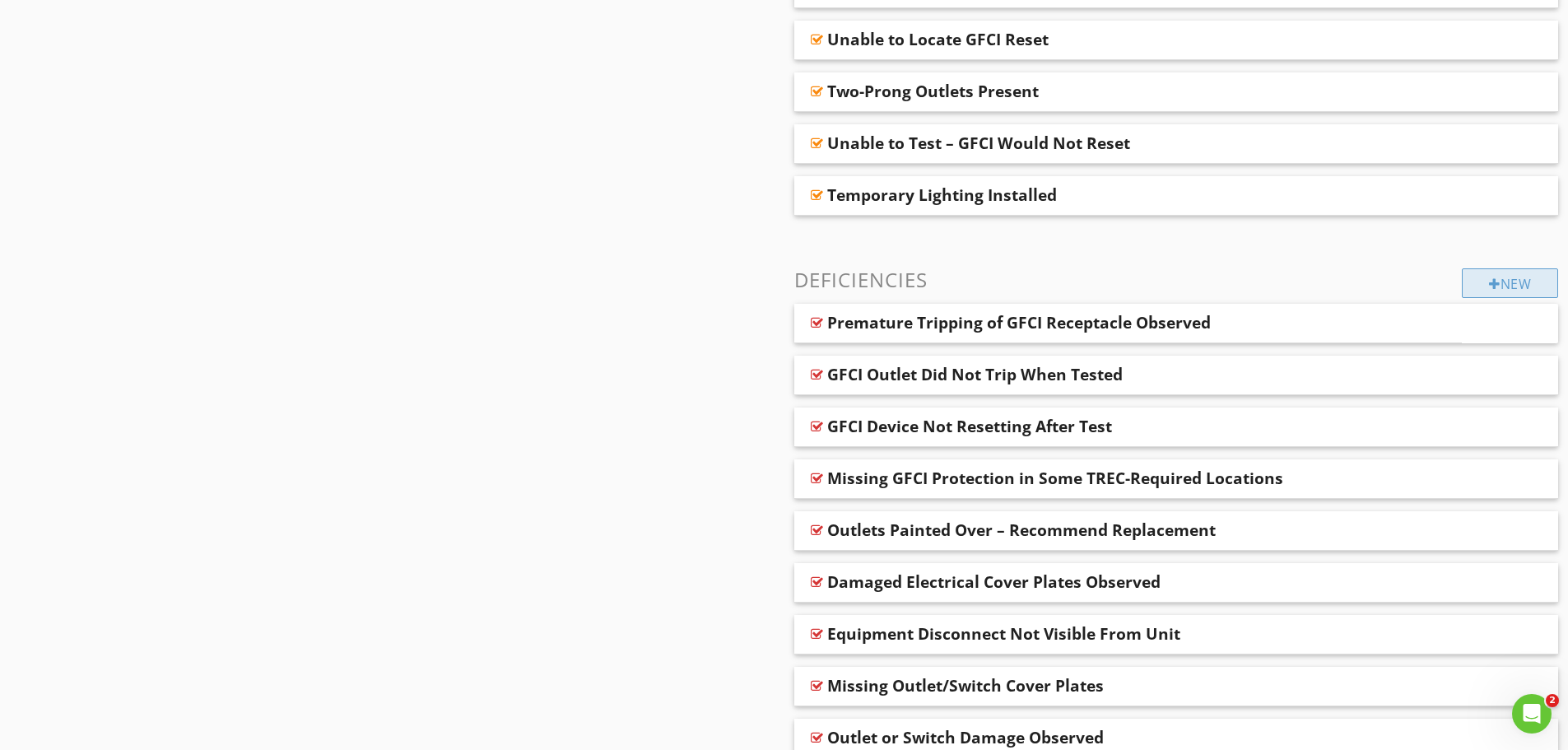
click at [1480, 277] on div "New" at bounding box center [1510, 284] width 96 height 29
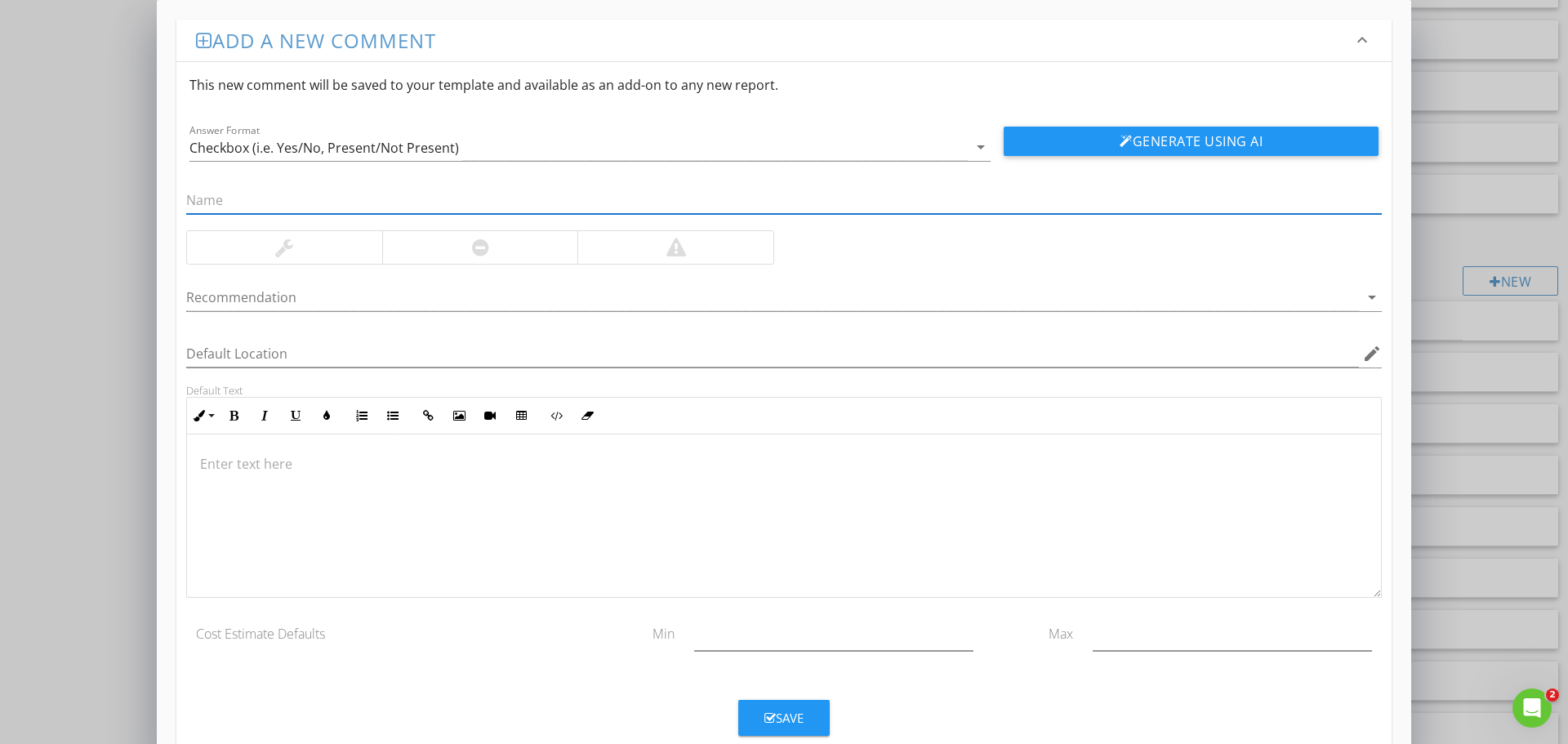
paste input "Exterior Outlet – Damaged Cover"
type input "Exterior Outlet – Damaged Cover"
click at [452, 246] on div at bounding box center [480, 248] width 196 height 33
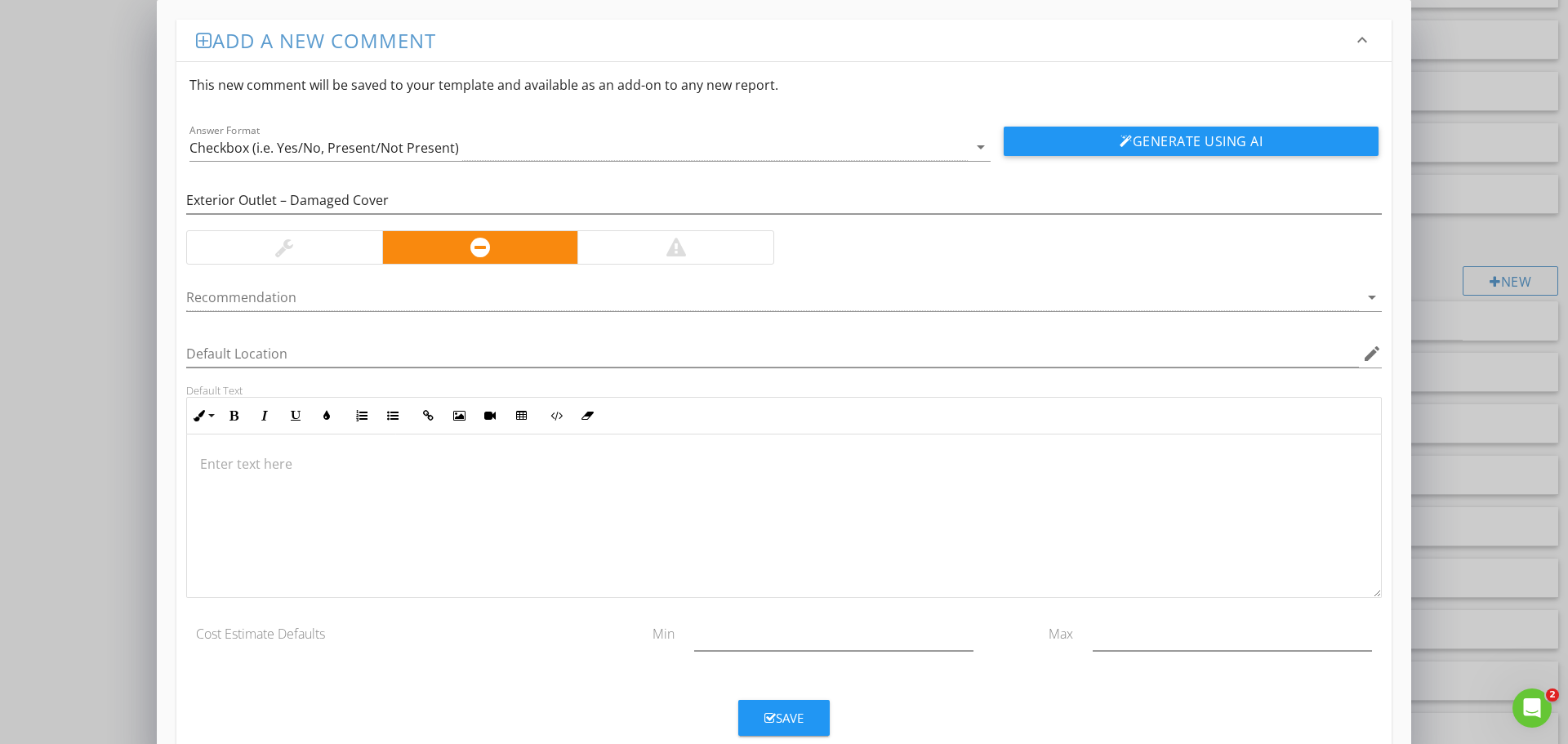
click at [488, 486] on div at bounding box center [784, 516] width 1194 height 163
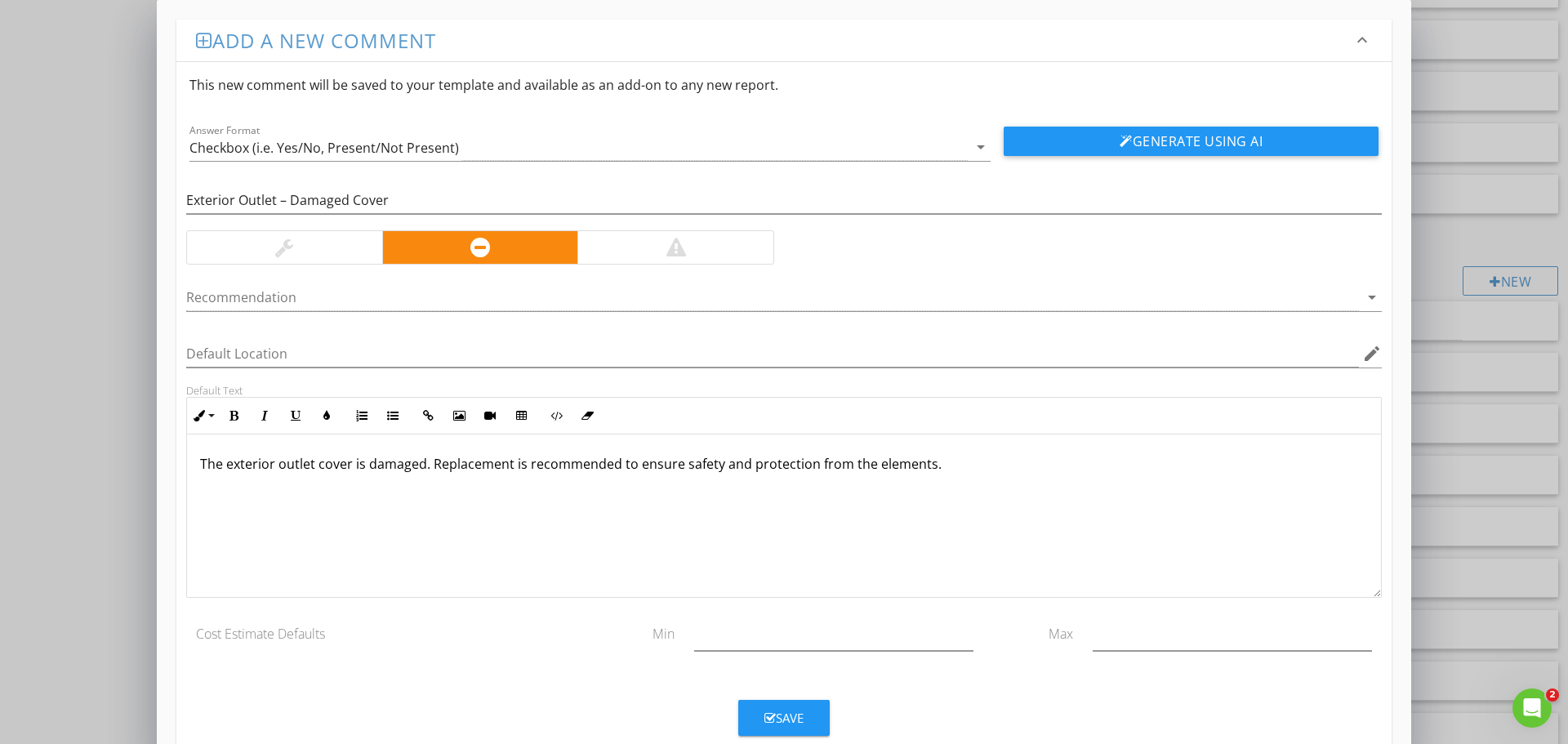
click at [800, 722] on div "Save" at bounding box center [784, 718] width 40 height 19
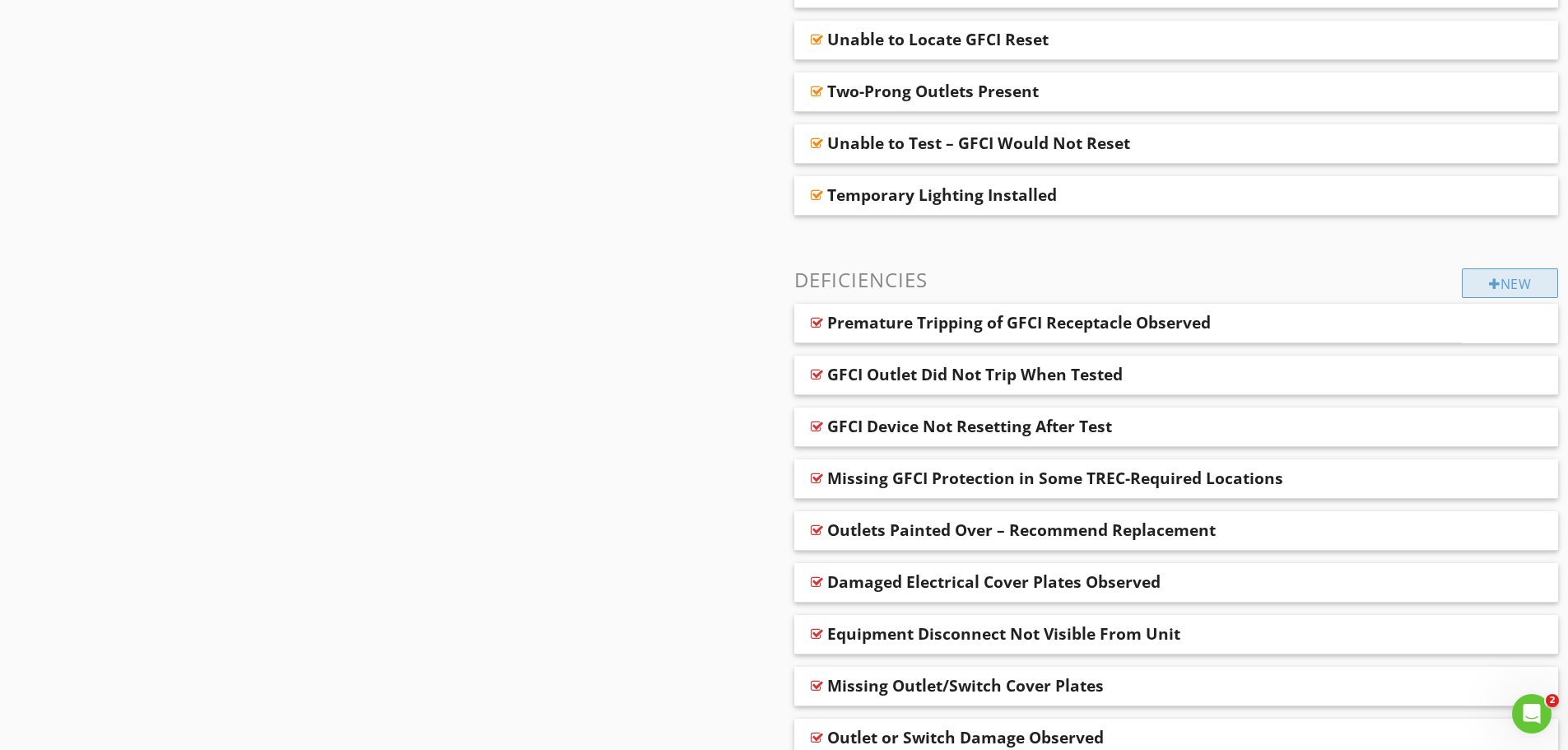
click at [1520, 286] on div "New" at bounding box center [1510, 284] width 96 height 29
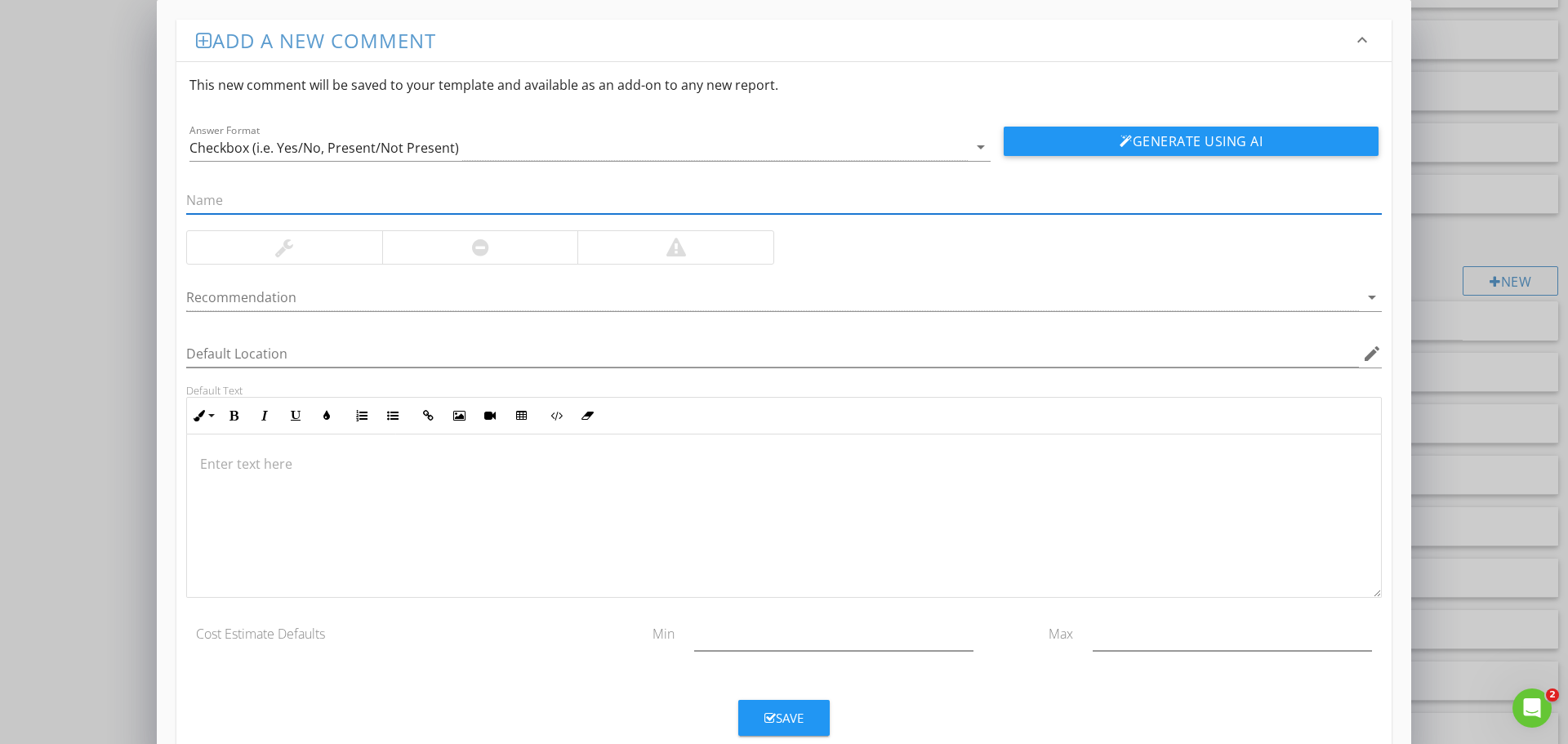
paste input "GFCI Outlet – Buzzing"
type input "GFCI Outlet – Buzzing"
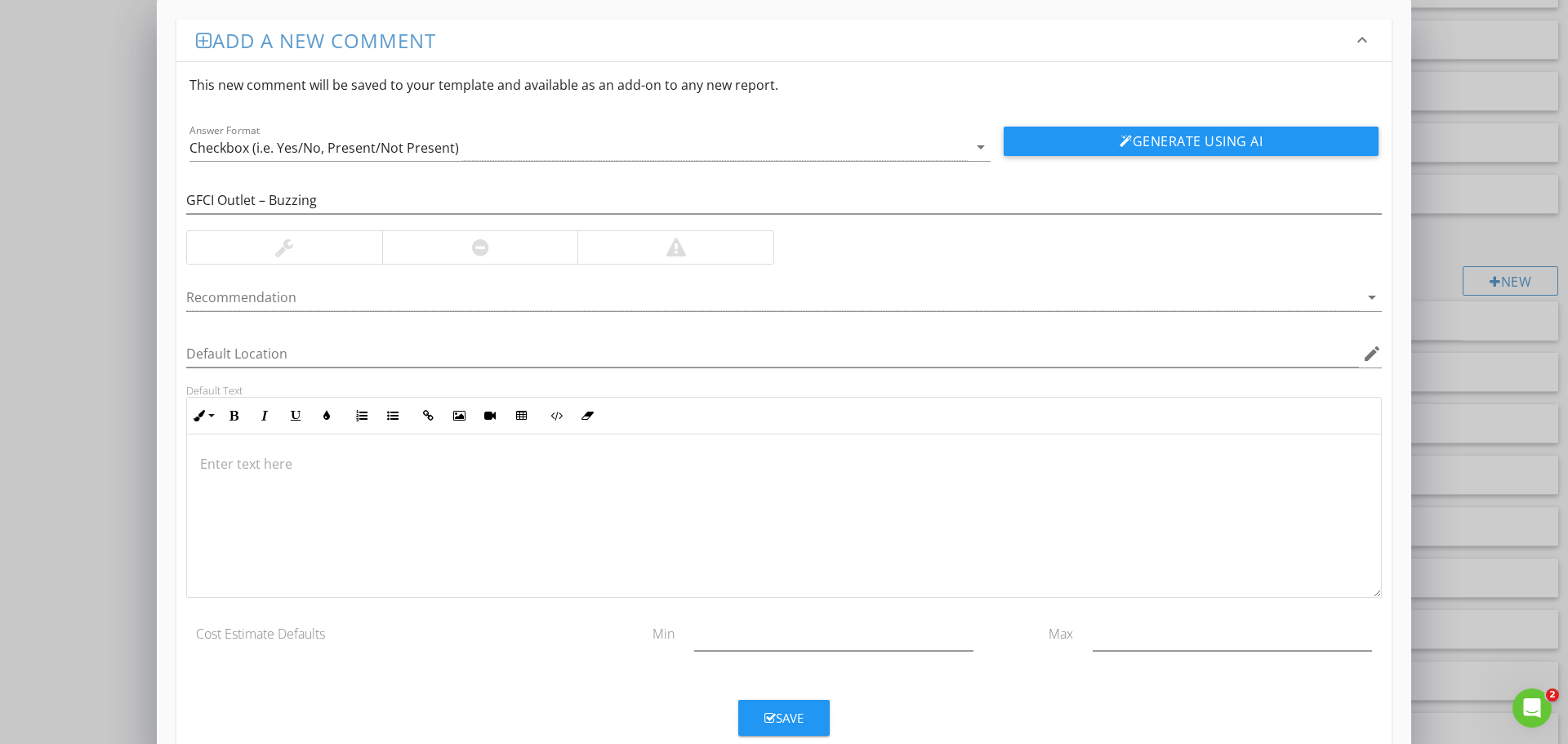
click at [446, 251] on div at bounding box center [480, 248] width 196 height 33
click at [494, 519] on div at bounding box center [784, 516] width 1194 height 163
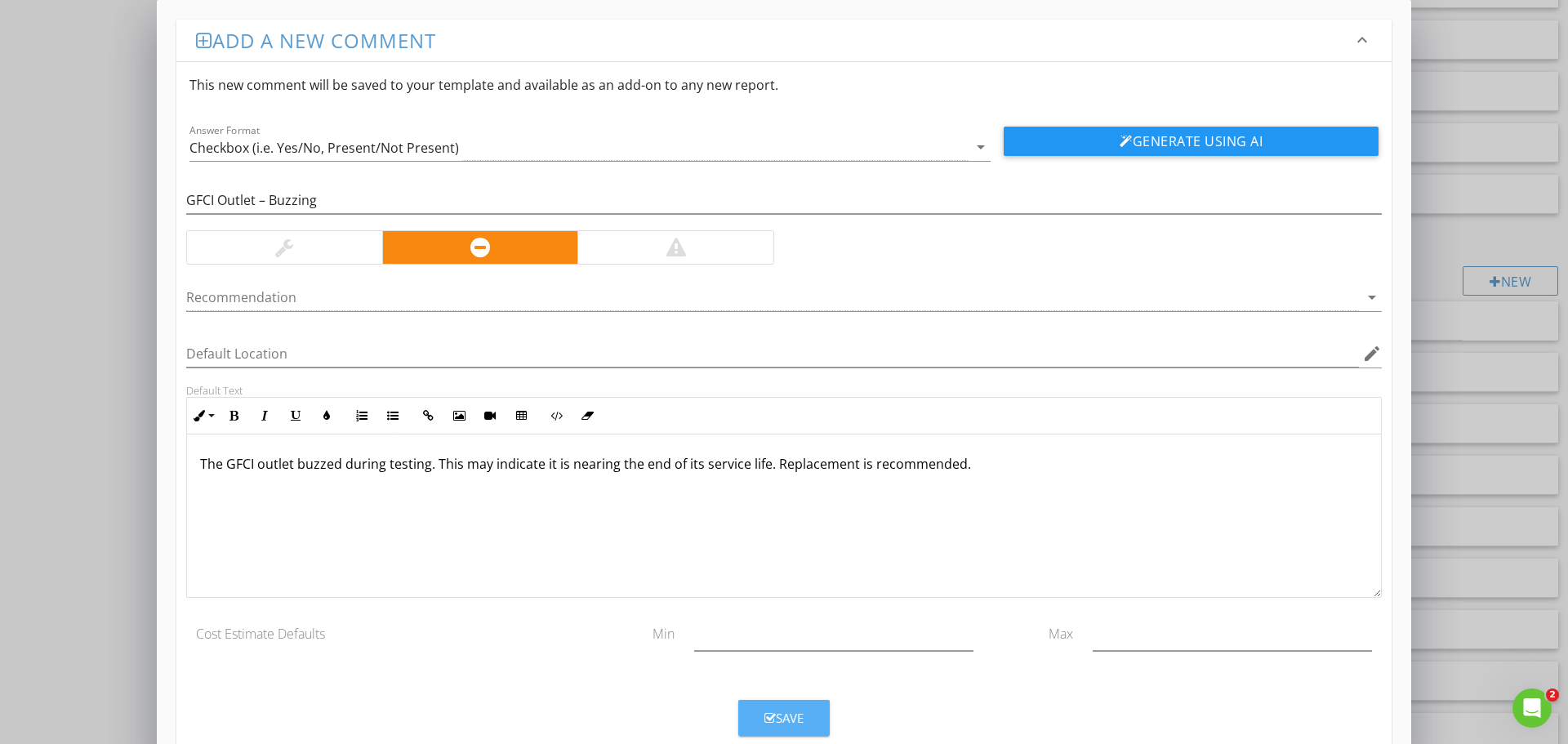
click at [786, 712] on div "Save" at bounding box center [784, 718] width 40 height 19
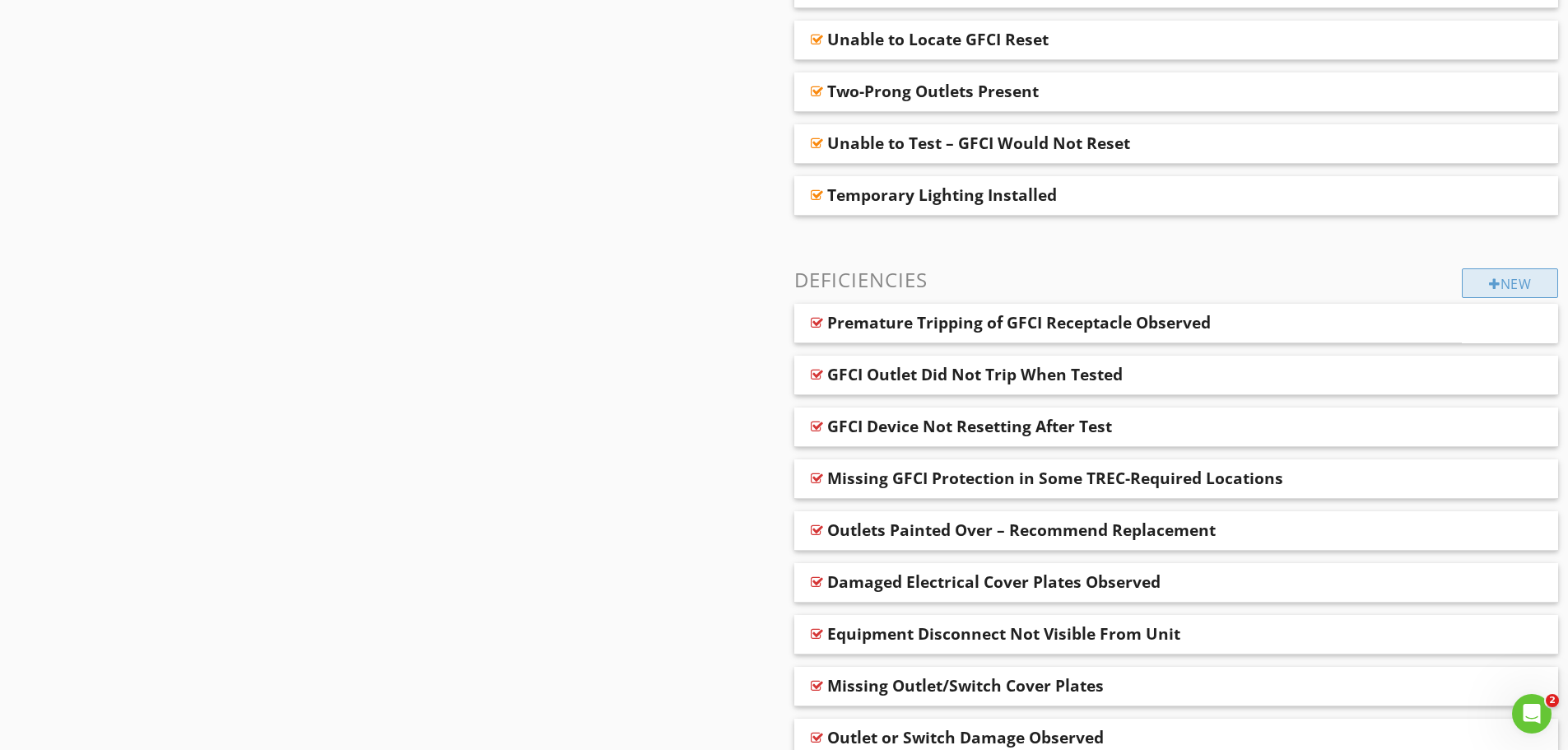
click at [1489, 274] on div "New" at bounding box center [1510, 284] width 96 height 29
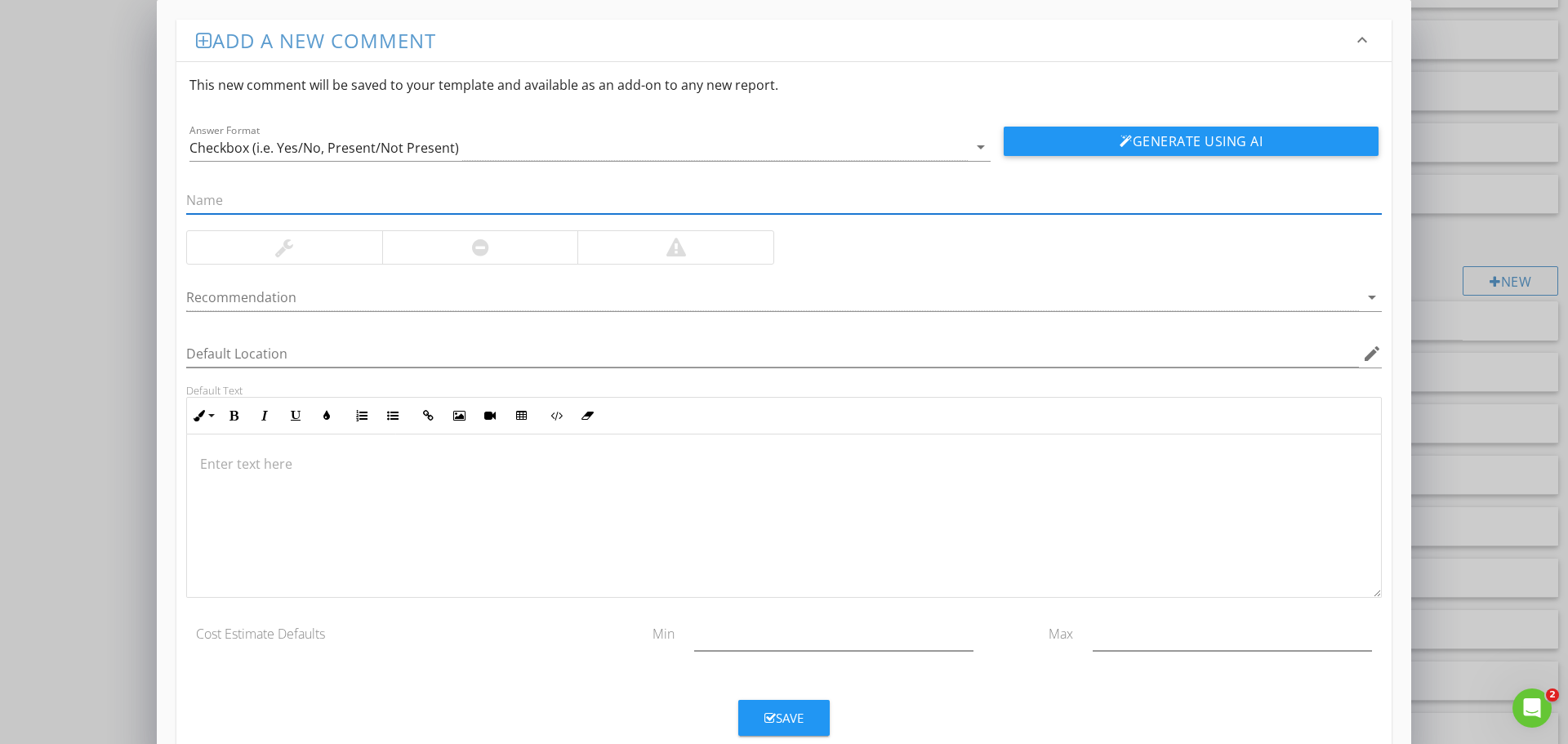
paste input "Electrical Fixture – Missing"
type input "Electrical Fixture – Missing"
click at [445, 245] on div at bounding box center [480, 248] width 196 height 33
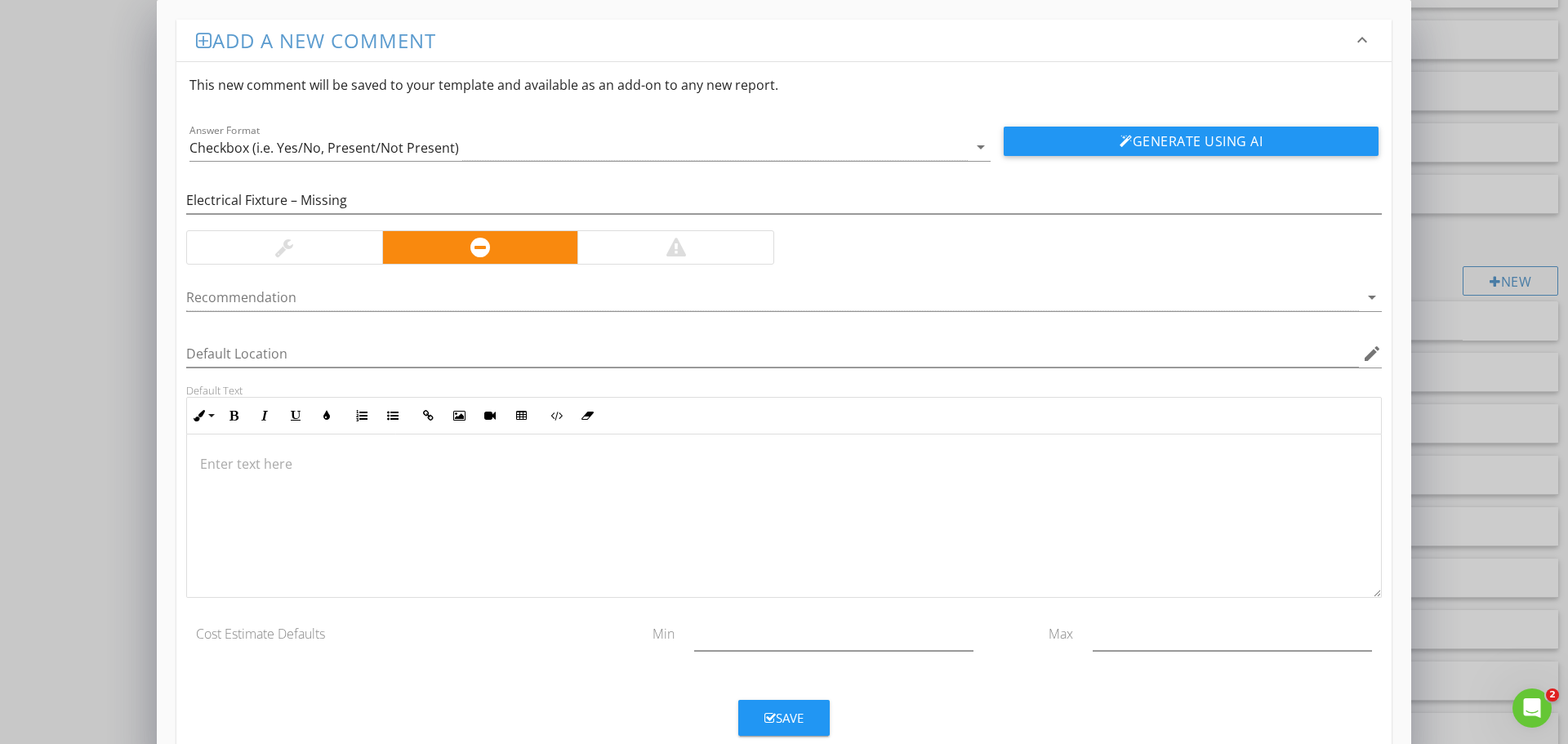
click at [528, 493] on div at bounding box center [784, 516] width 1194 height 163
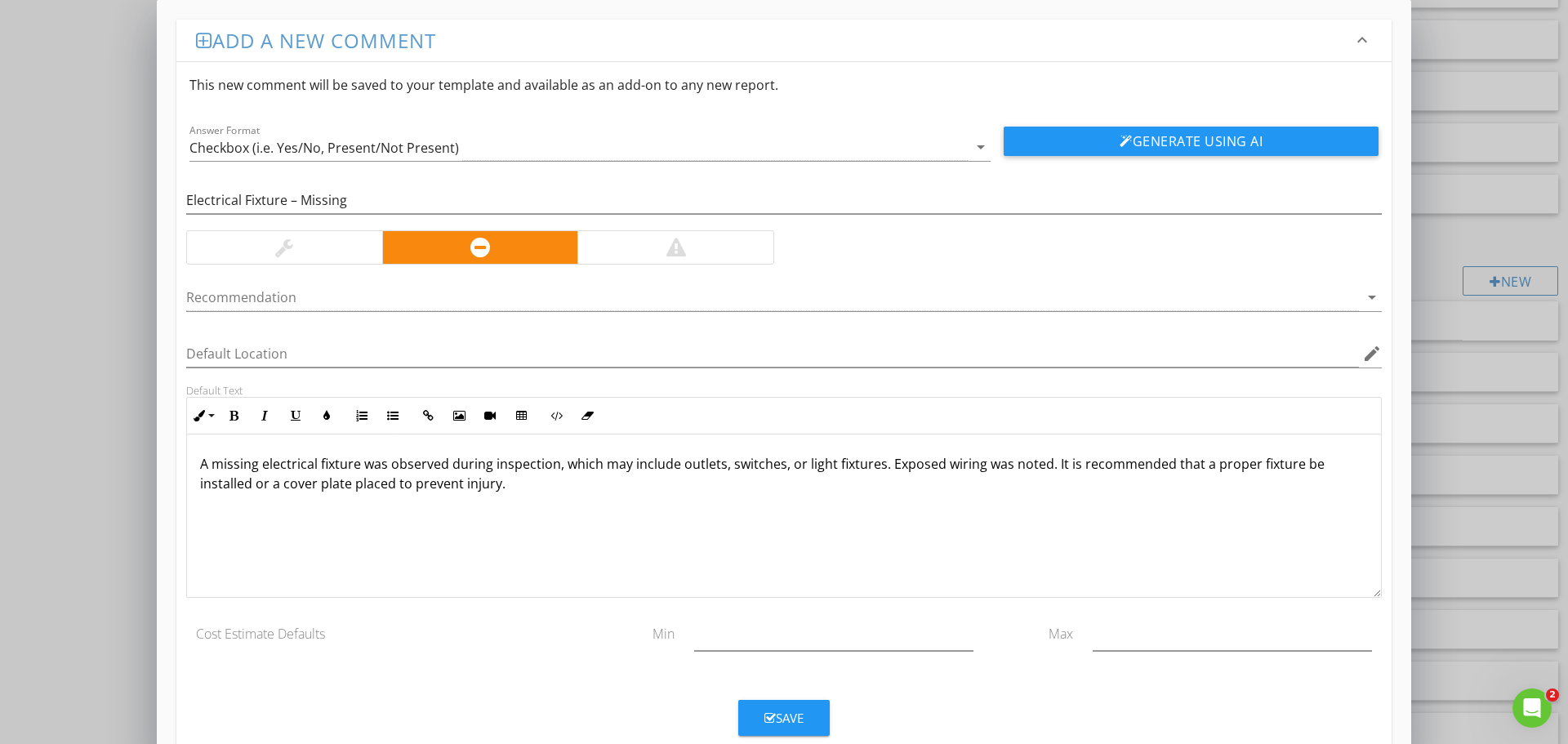
click at [783, 728] on button "Save" at bounding box center [784, 718] width 91 height 36
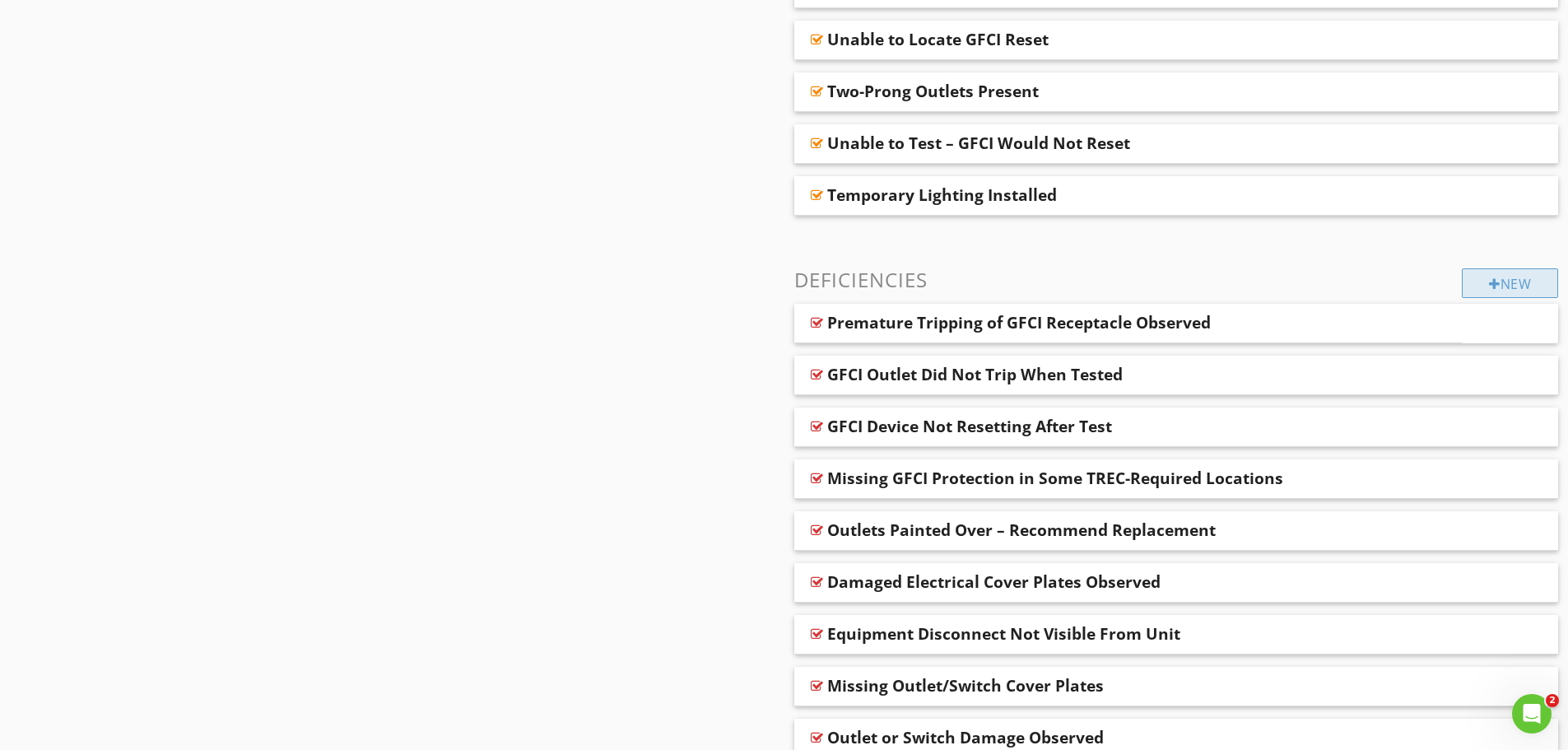
click at [1510, 281] on div "New" at bounding box center [1510, 284] width 96 height 29
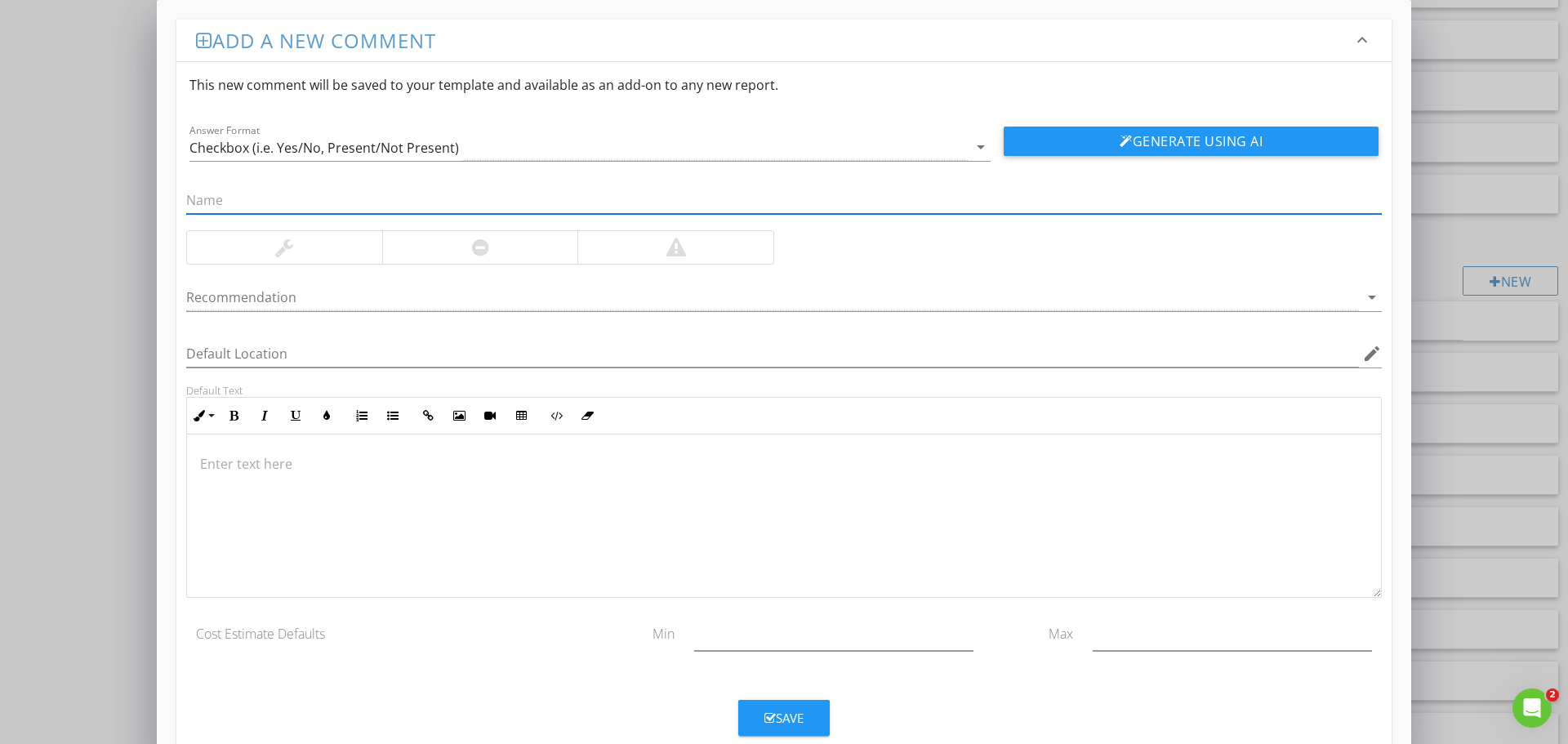
paste input "Outlets – Insufficient"
type input "Outlets – Insufficient"
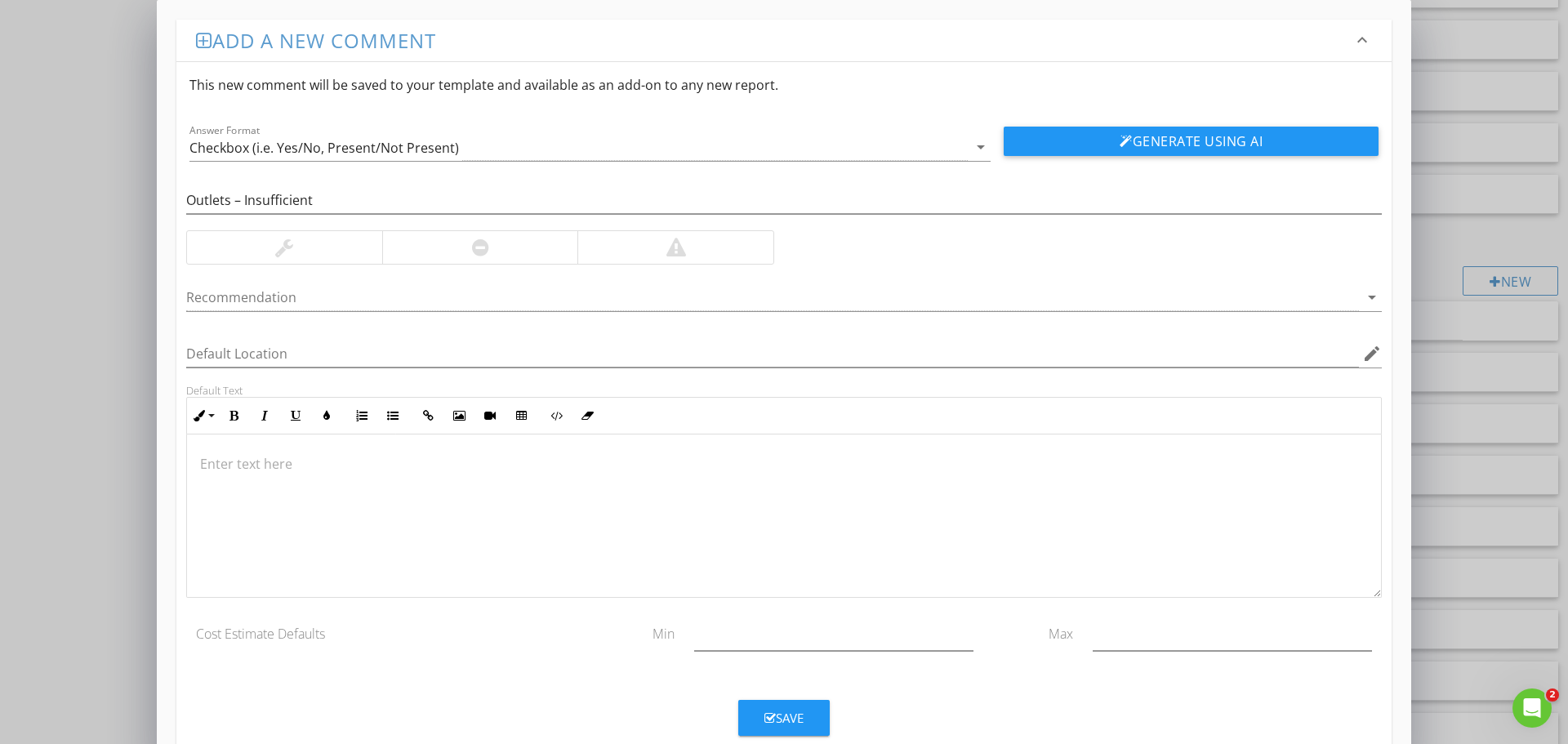
click at [452, 252] on div at bounding box center [480, 248] width 196 height 33
click at [452, 519] on div at bounding box center [784, 516] width 1194 height 163
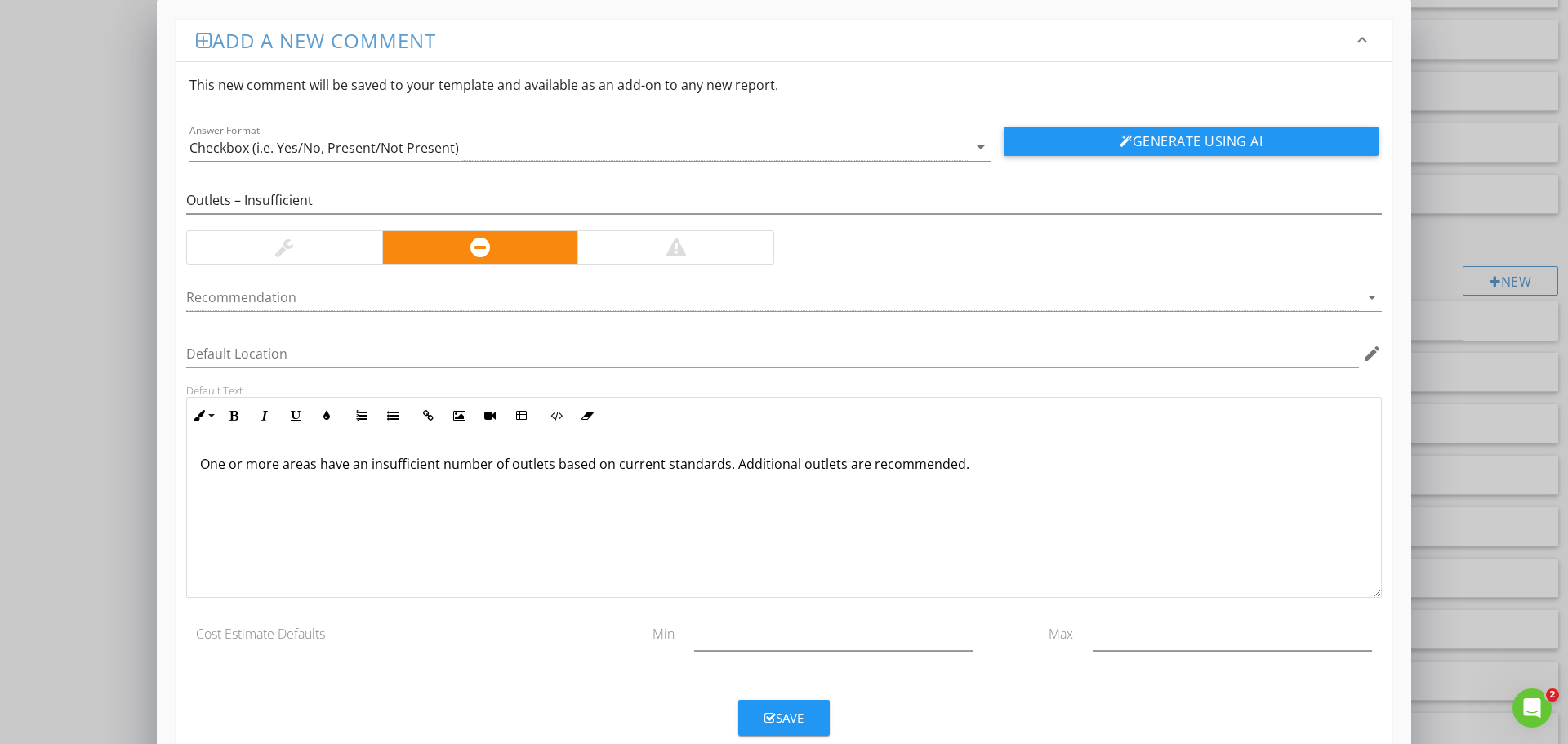
click at [796, 711] on div "Save" at bounding box center [784, 718] width 40 height 19
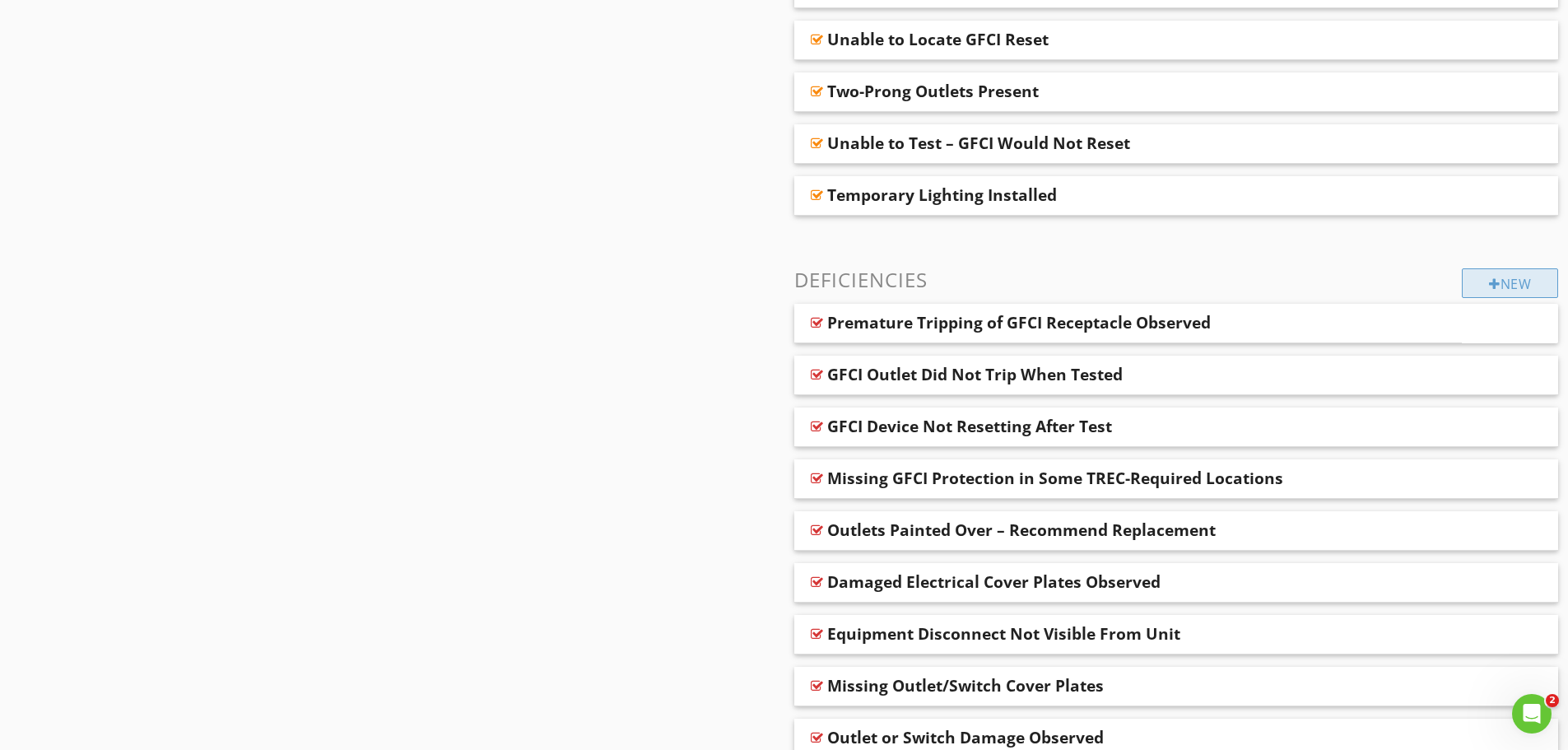
click at [1508, 282] on div "New" at bounding box center [1510, 284] width 96 height 29
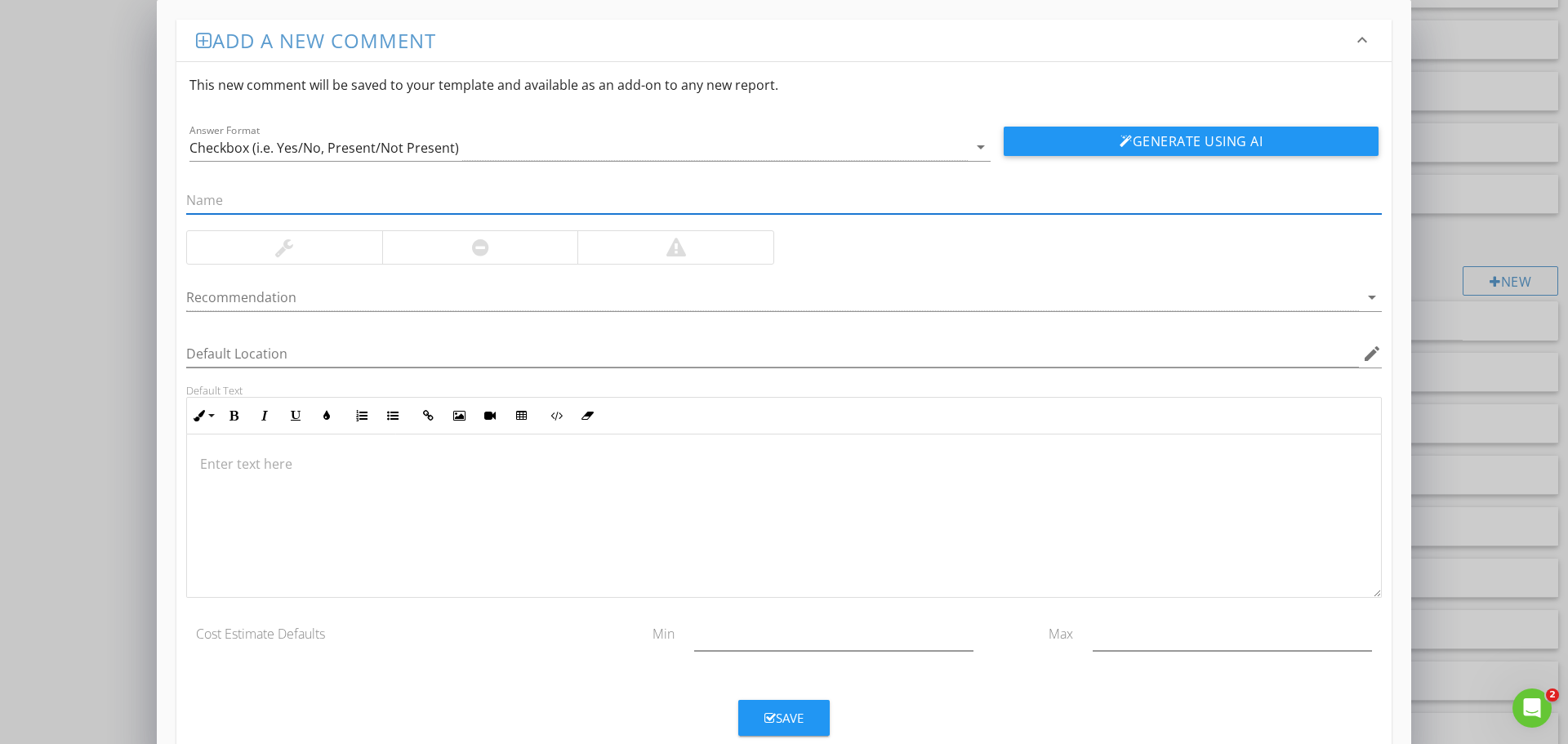
paste input "Breaker – Trips During Appliance Use"
type input "Breaker – Trips During Appliance Use"
click at [499, 247] on div at bounding box center [480, 248] width 196 height 33
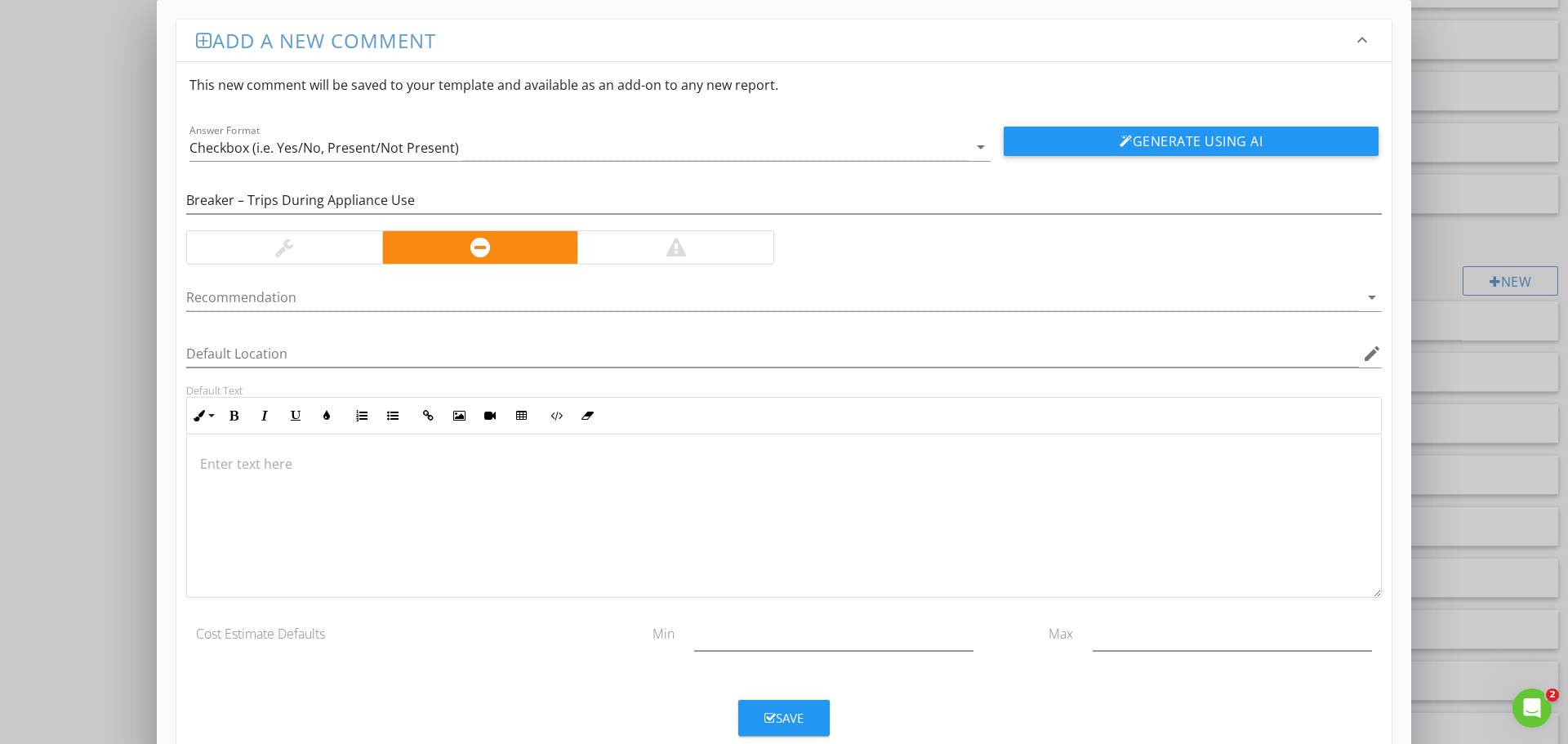
click at [730, 507] on div at bounding box center [784, 516] width 1194 height 163
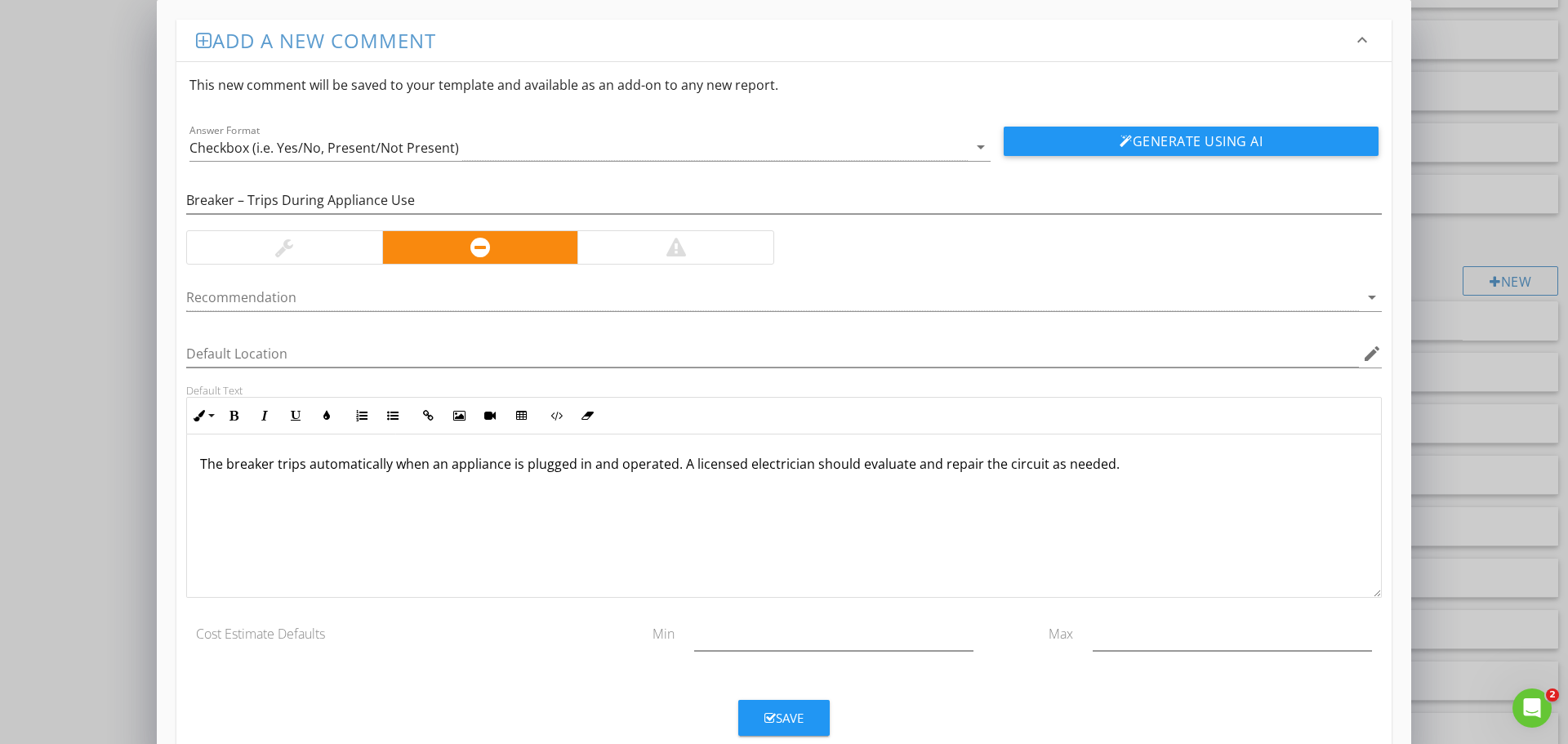
click at [808, 712] on button "Save" at bounding box center [784, 718] width 91 height 36
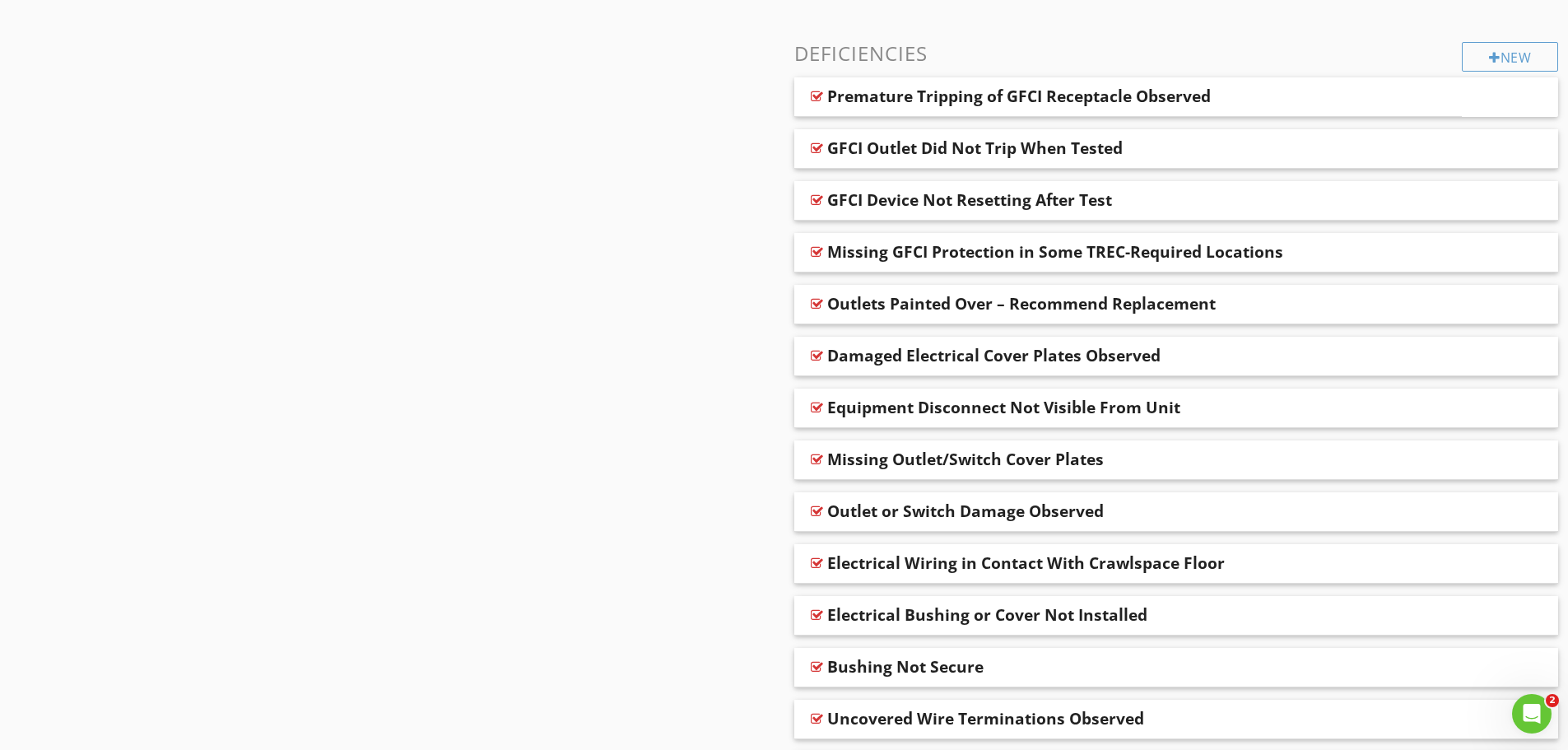
scroll to position [1914, 0]
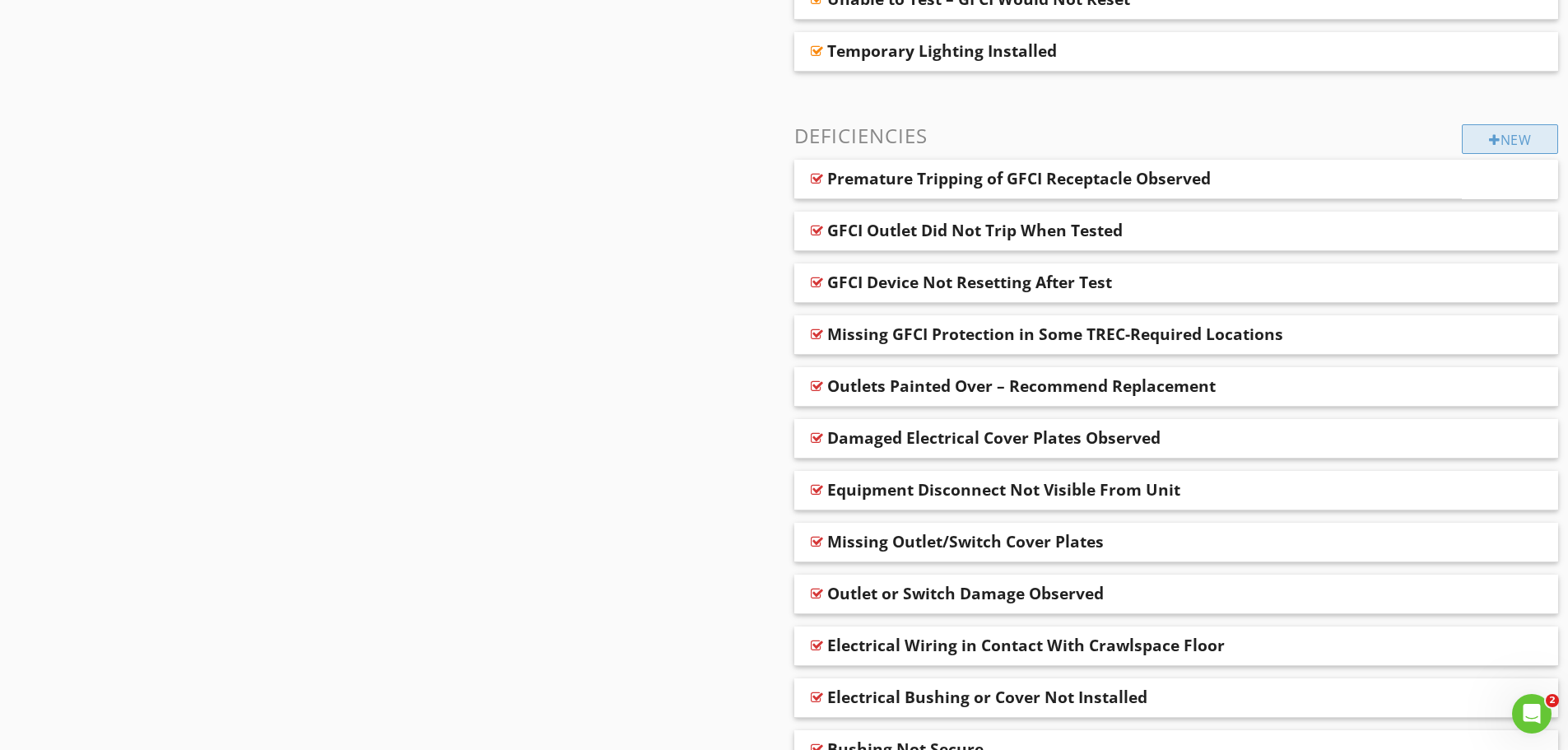
click at [1493, 138] on div at bounding box center [1494, 140] width 11 height 13
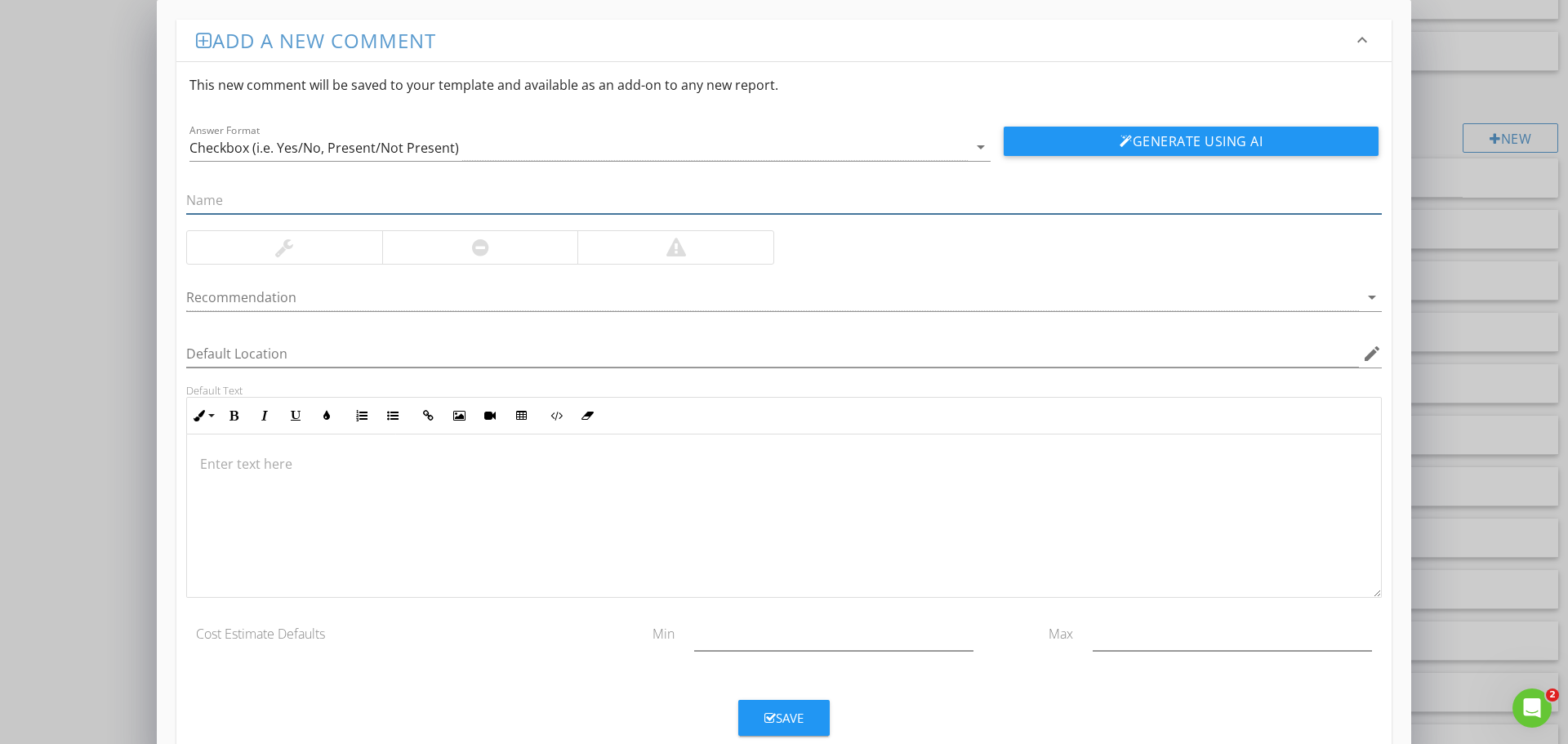
paste input "Light Switch – Missing"
type input "Light Switch – Missing"
click at [492, 252] on div at bounding box center [480, 248] width 196 height 33
click at [360, 489] on div at bounding box center [784, 516] width 1194 height 163
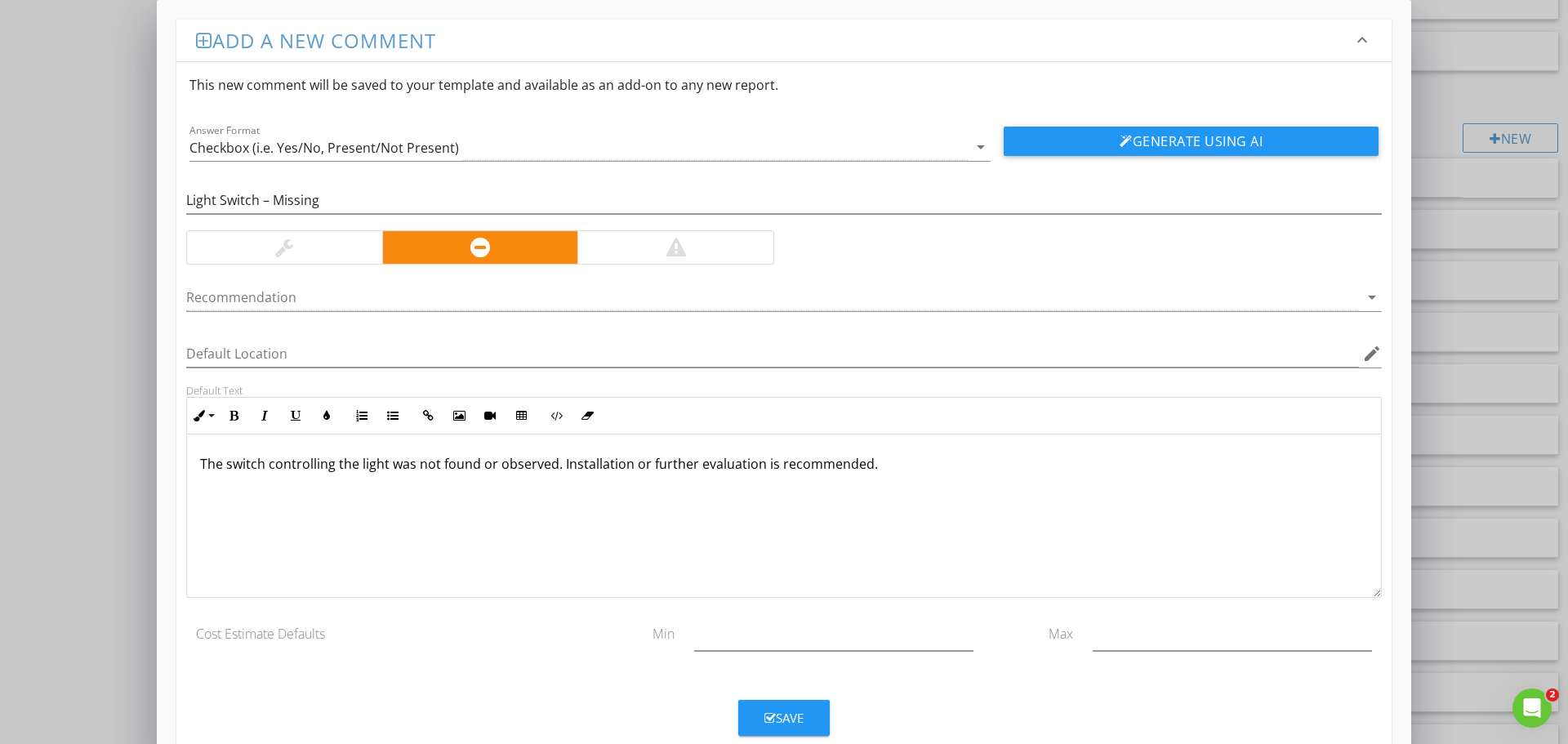
click at [745, 710] on button "Save" at bounding box center [784, 718] width 91 height 36
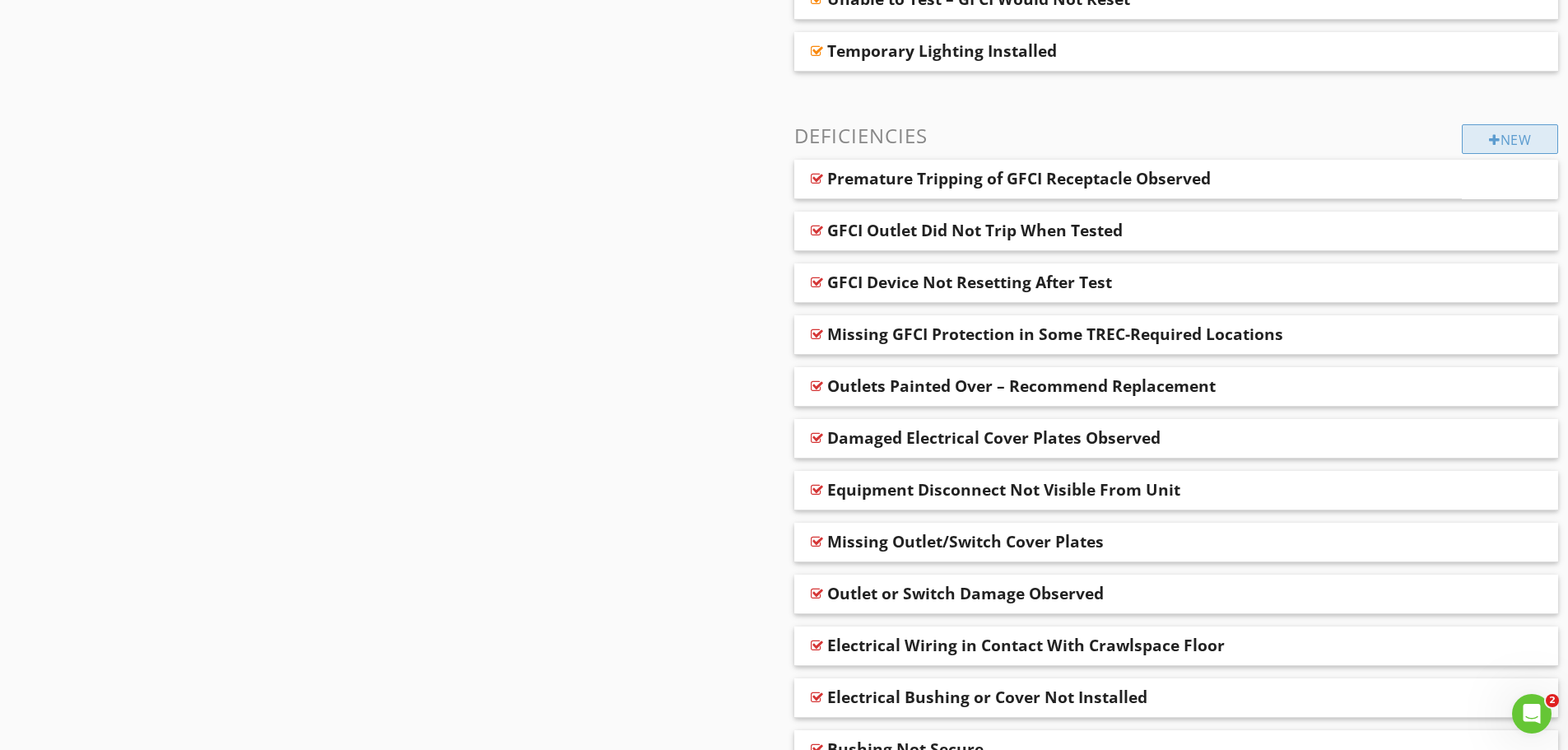
click at [1478, 141] on div "New" at bounding box center [1510, 139] width 96 height 29
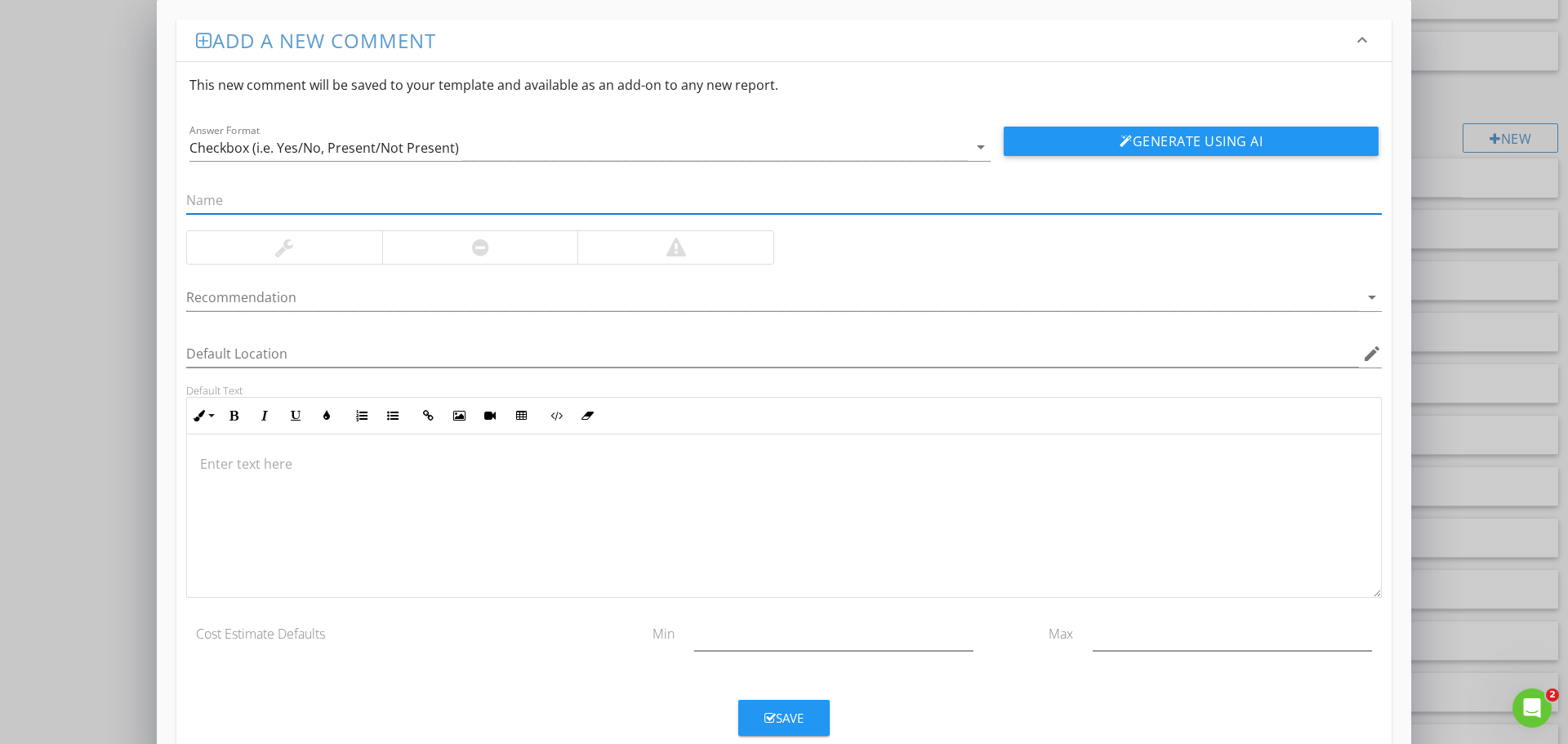
paste input "Light Fixture – Bulbs Missing"
type input "Light Fixture – Bulbs Missing"
click at [487, 239] on div at bounding box center [481, 247] width 17 height 20
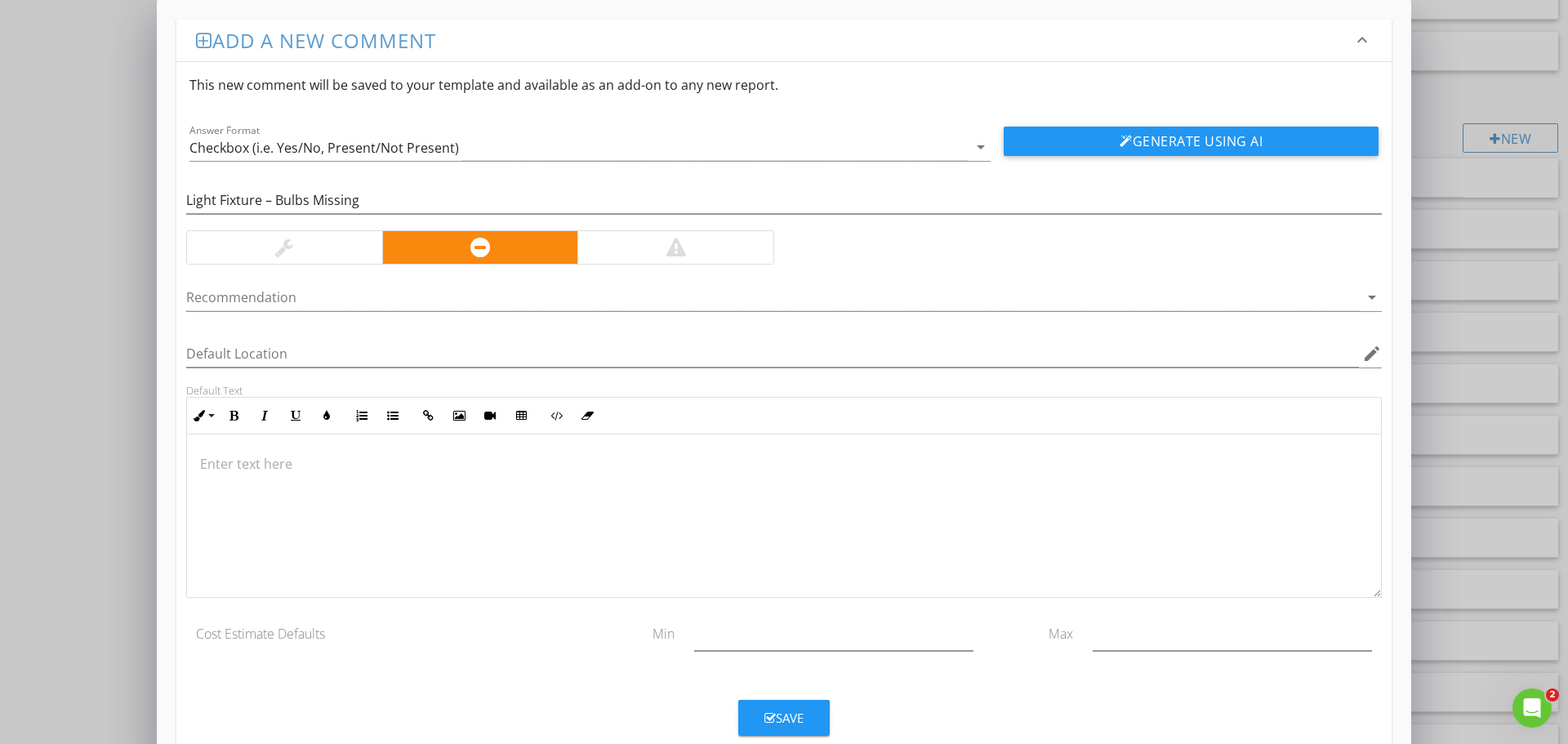
click at [308, 242] on div at bounding box center [284, 248] width 195 height 33
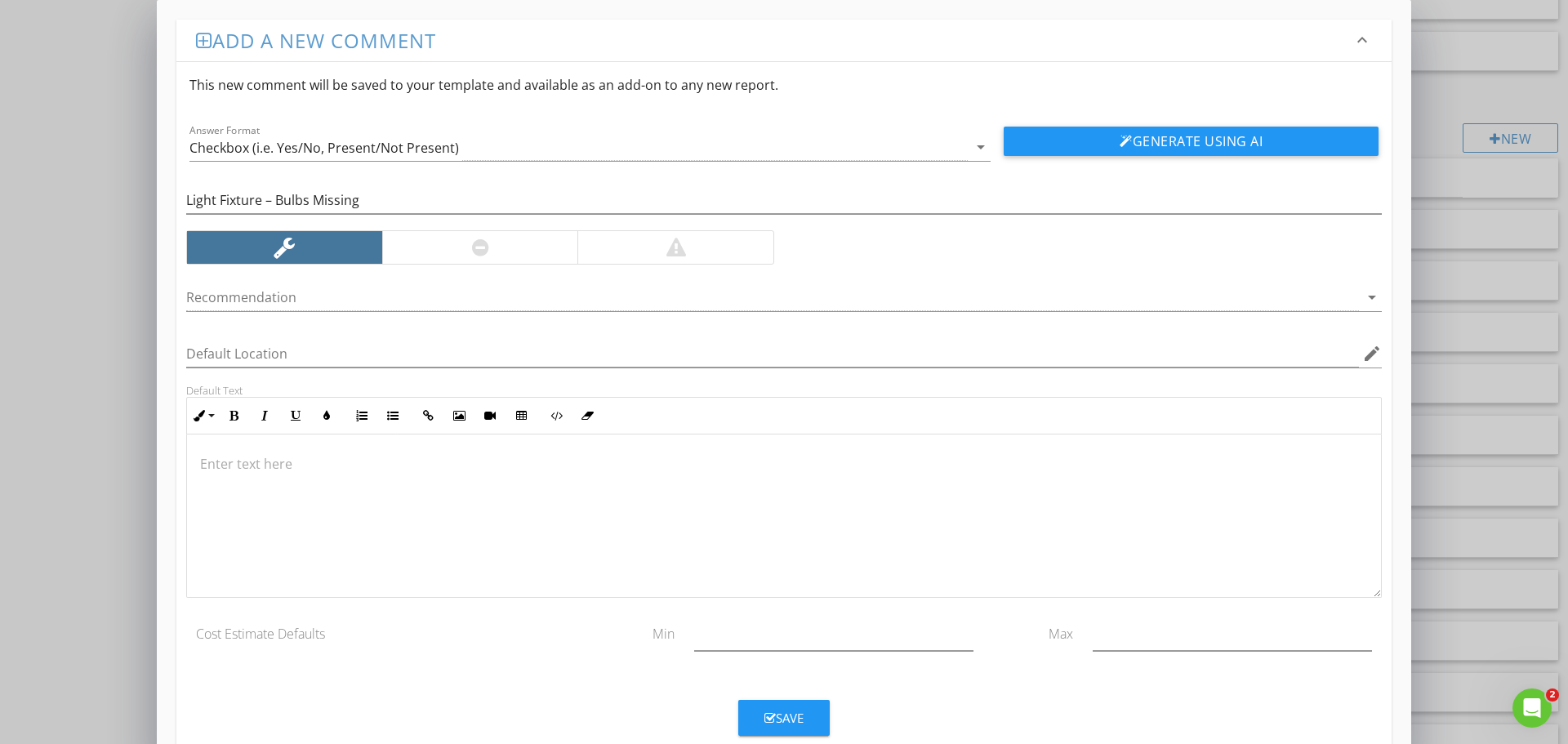
click at [596, 529] on div at bounding box center [784, 516] width 1194 height 163
click at [794, 715] on div "Save" at bounding box center [784, 718] width 40 height 19
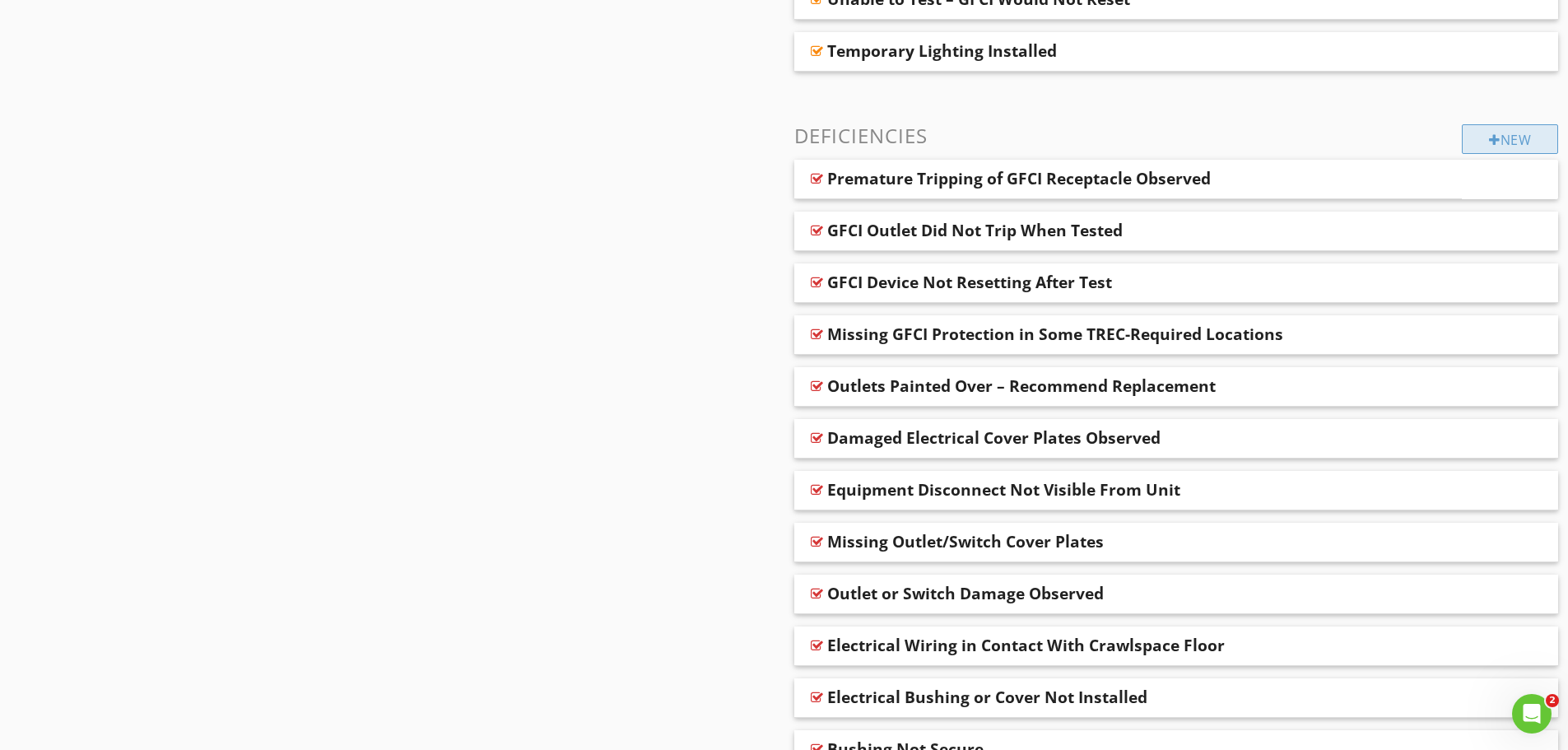
click at [1513, 137] on div "New" at bounding box center [1510, 139] width 96 height 29
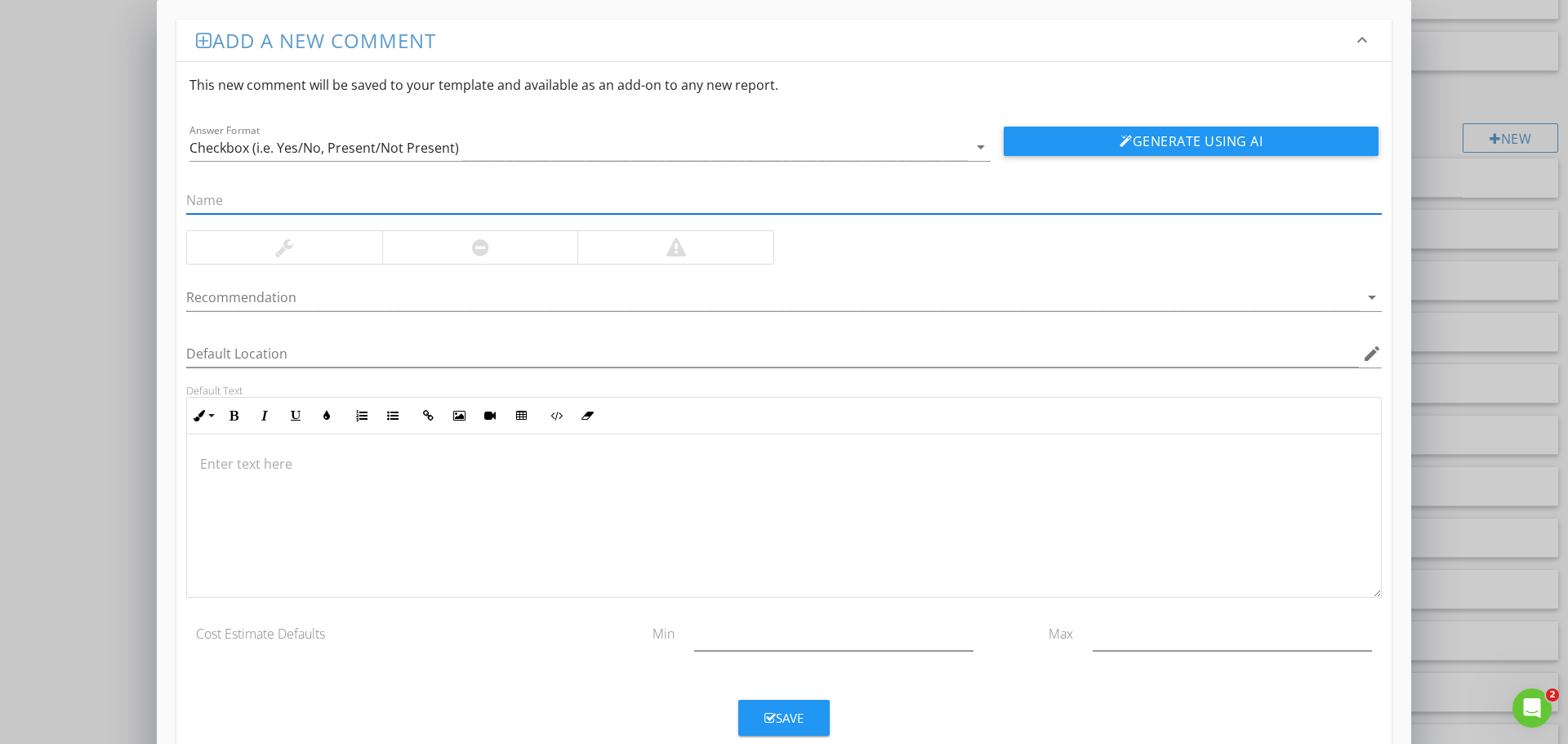
paste input "Low Voltage Wiring – Exposed"
type input "Low Voltage Wiring – Exposed"
click at [315, 236] on div at bounding box center [284, 248] width 195 height 33
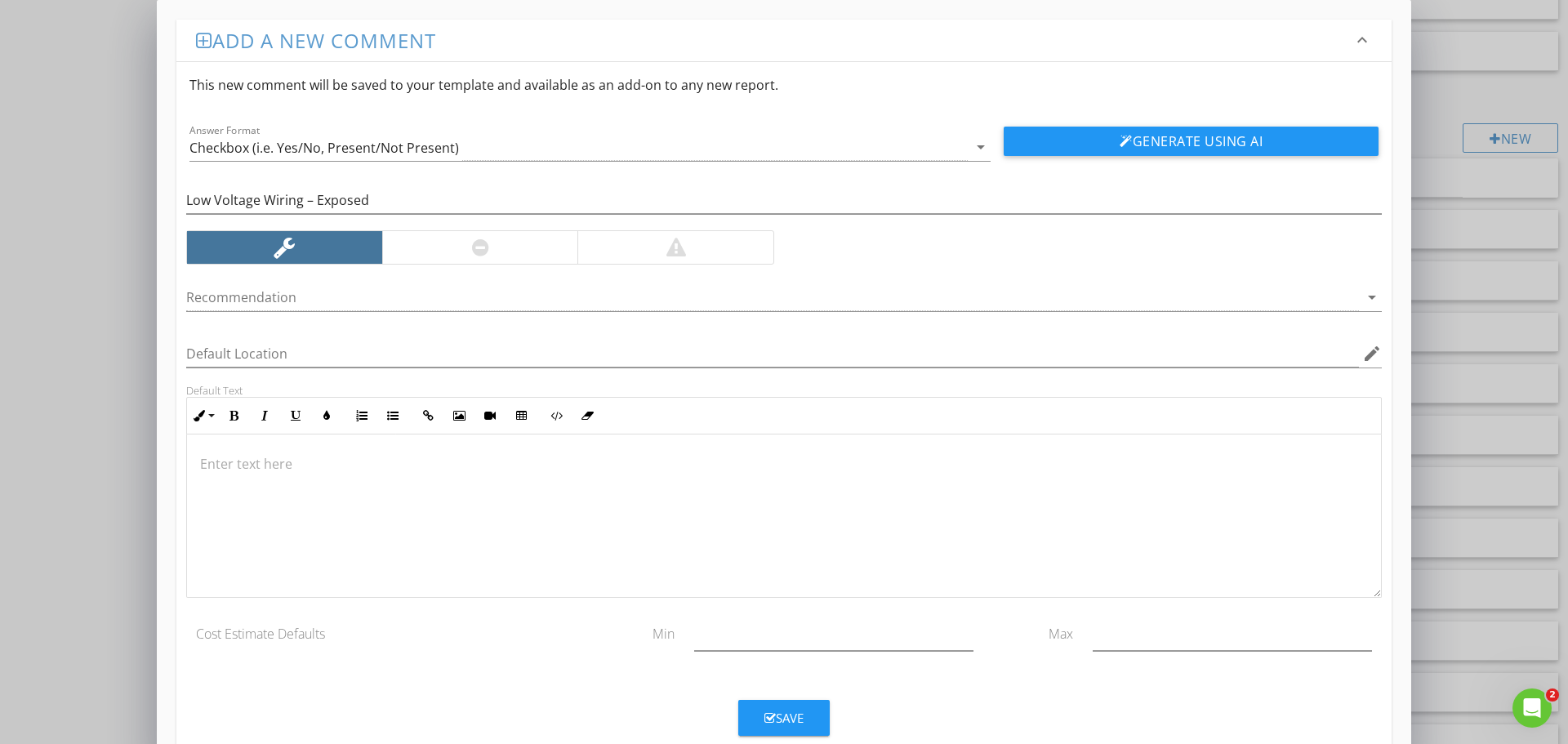
click at [256, 460] on p at bounding box center [784, 464] width 1168 height 20
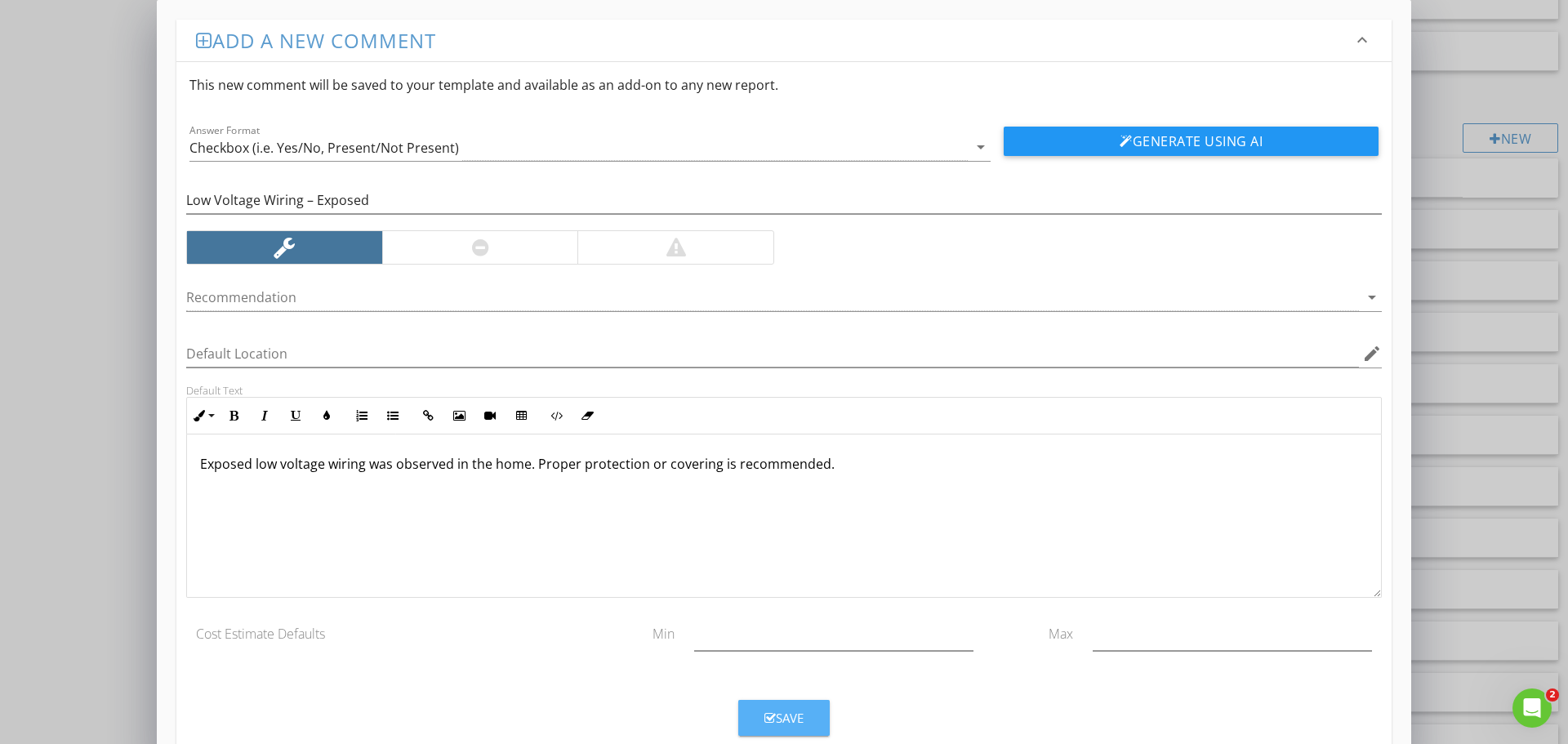
click at [776, 722] on div "Save" at bounding box center [784, 718] width 40 height 19
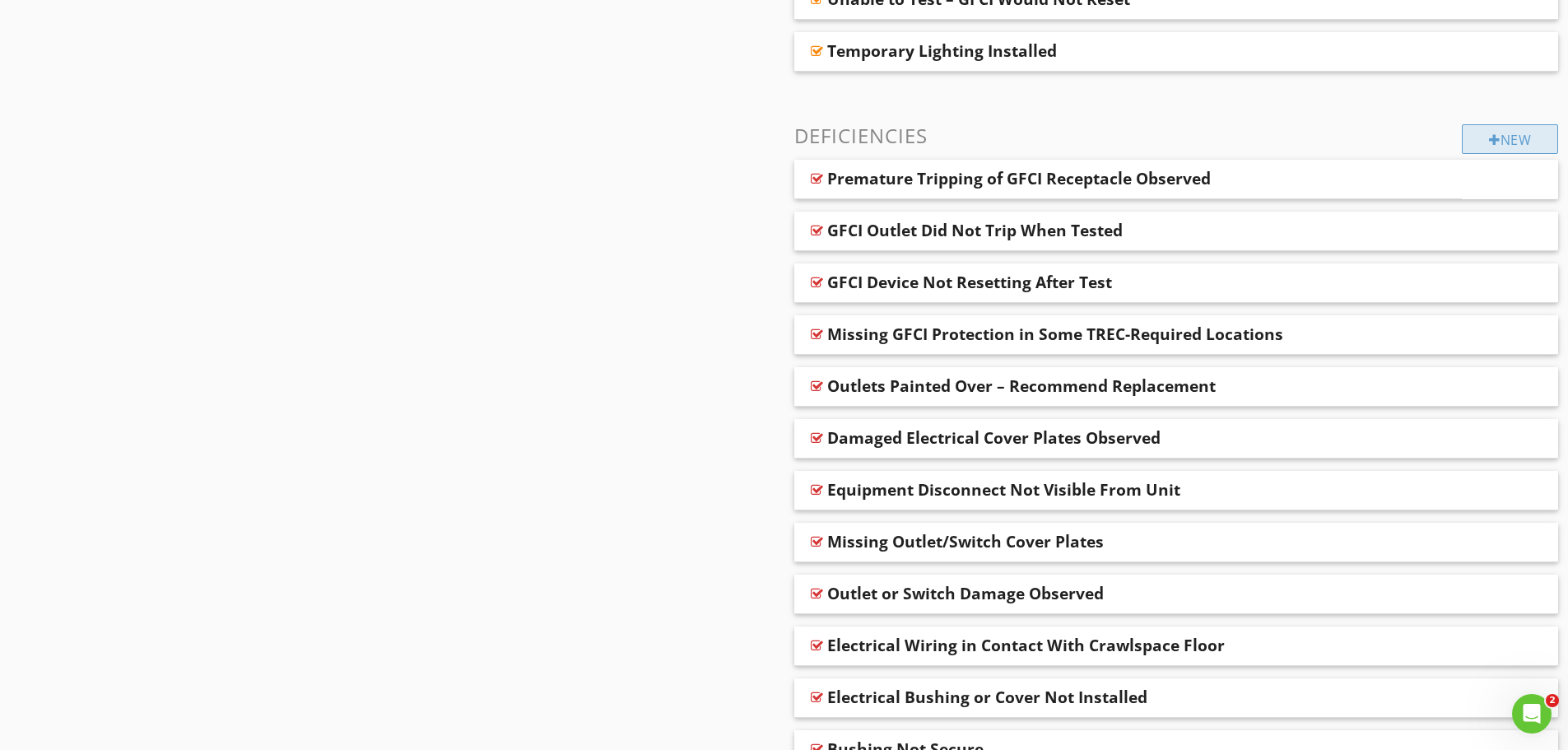
click at [1527, 140] on div "New" at bounding box center [1510, 139] width 96 height 29
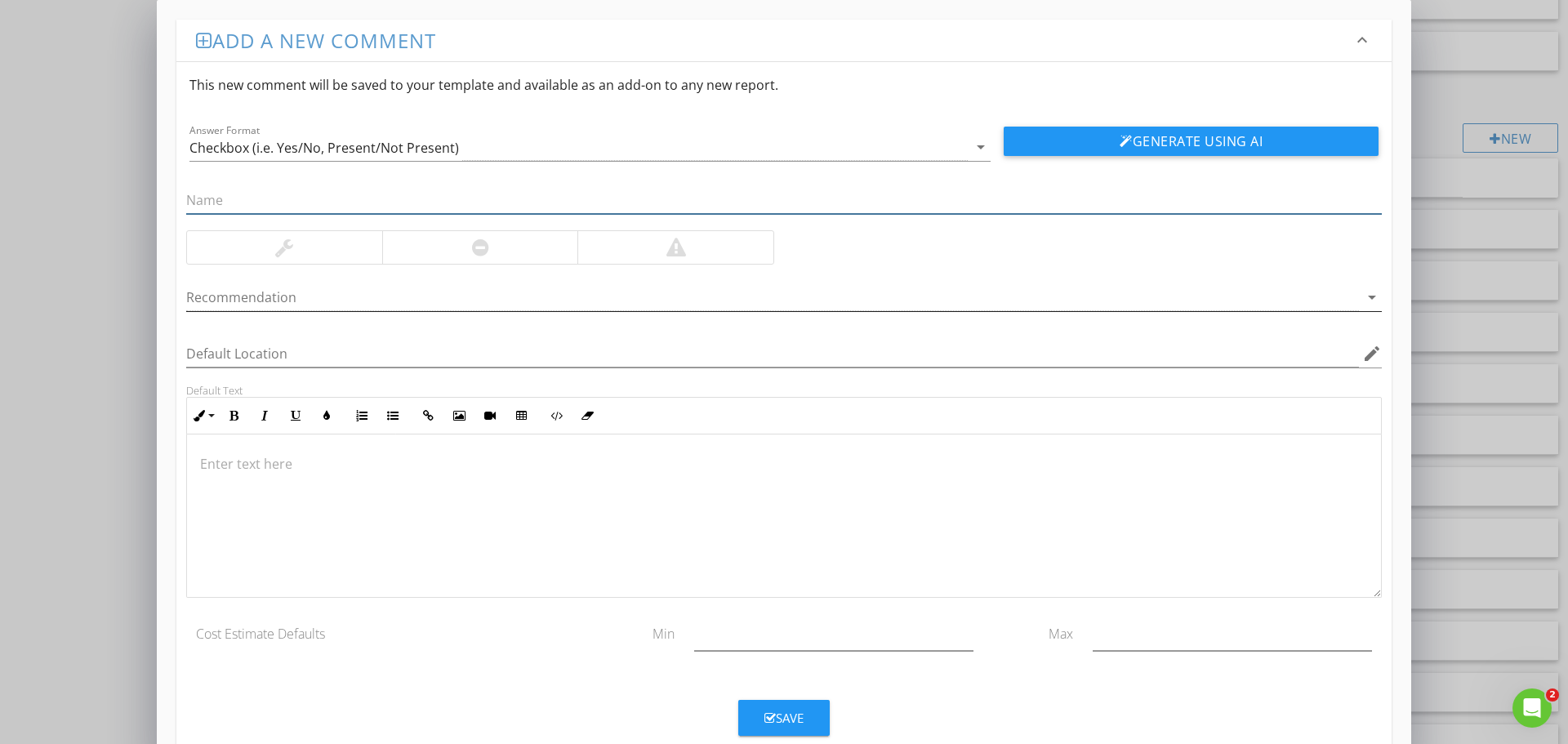
paste input "Floor Outlet – Missing/Loose Cover"
type input "Floor Outlet – Missing/Loose Cover"
click at [511, 263] on div at bounding box center [480, 248] width 196 height 33
click at [341, 478] on div at bounding box center [784, 516] width 1194 height 163
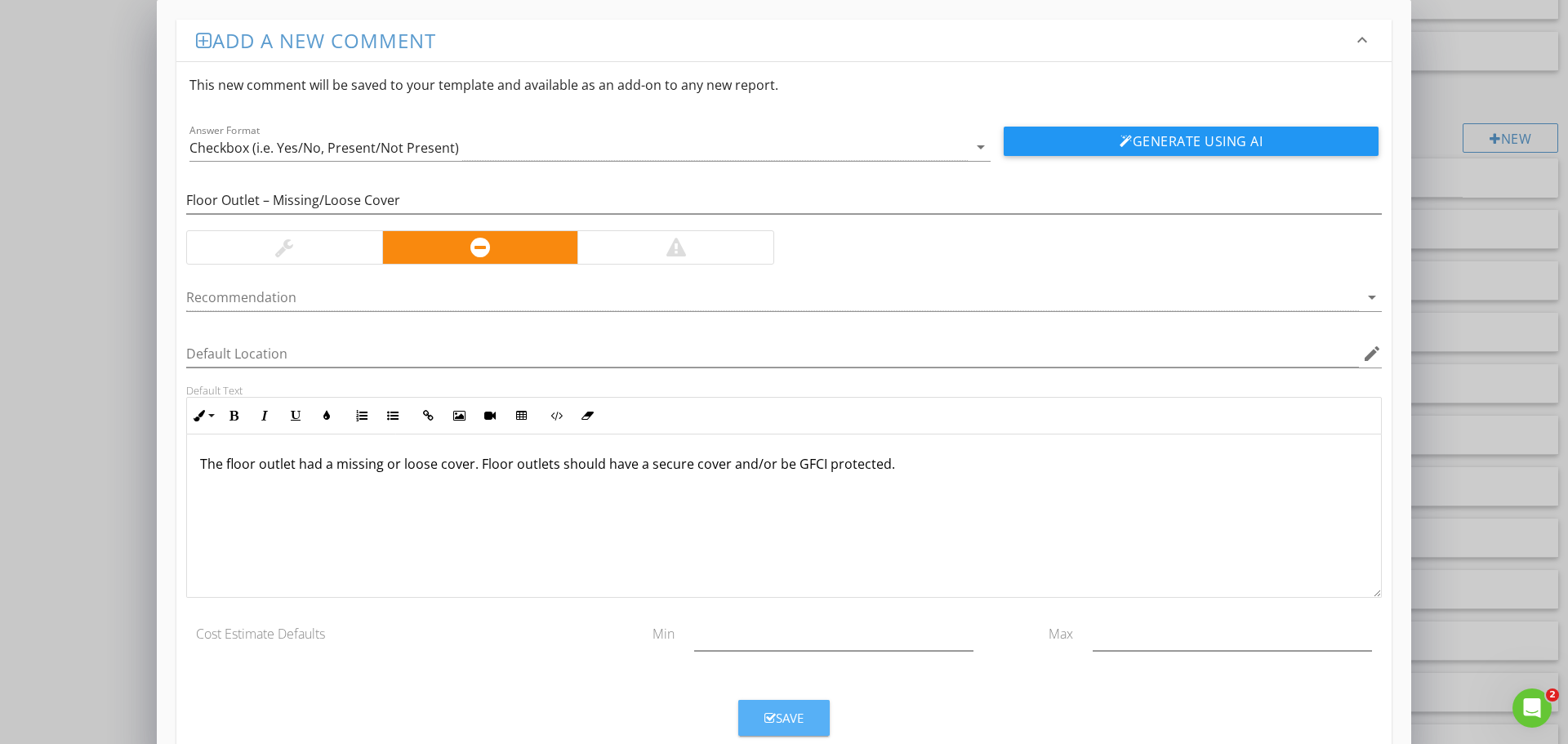
click at [783, 722] on div "Save" at bounding box center [784, 718] width 40 height 19
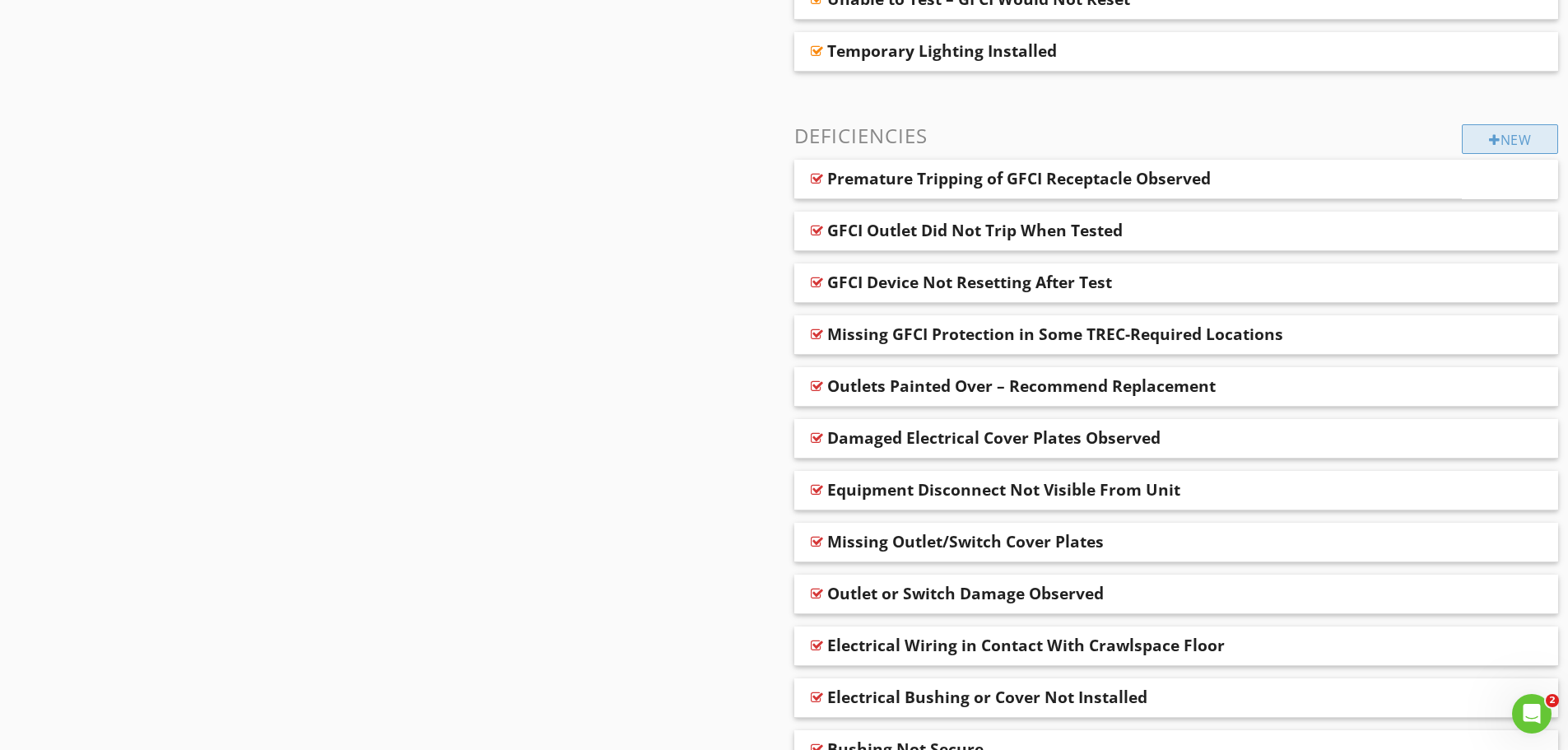
click at [1499, 148] on div "New" at bounding box center [1510, 139] width 96 height 29
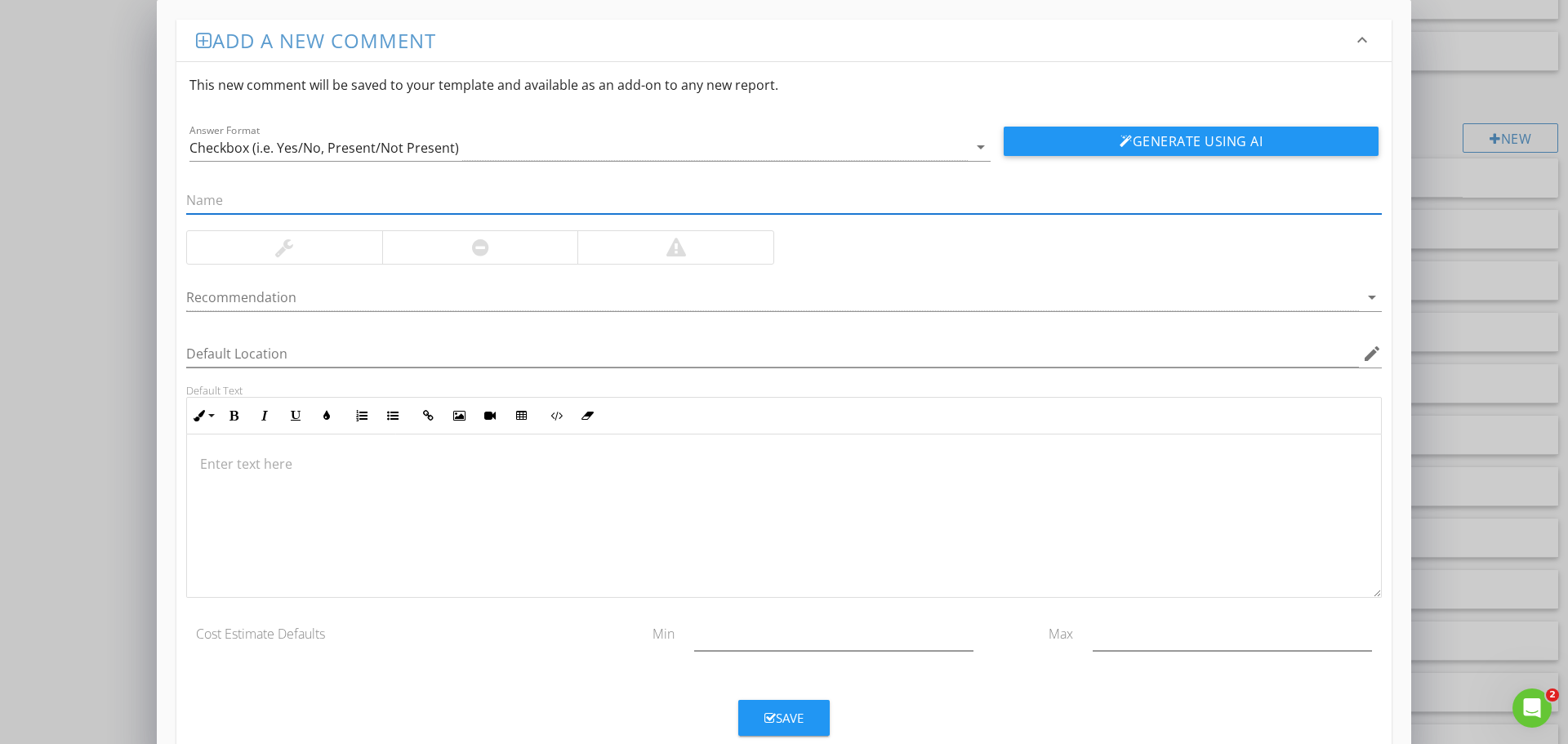
paste input "Light Fixture – Damaged/Loose"
type input "Light Fixture – Damaged/Loose"
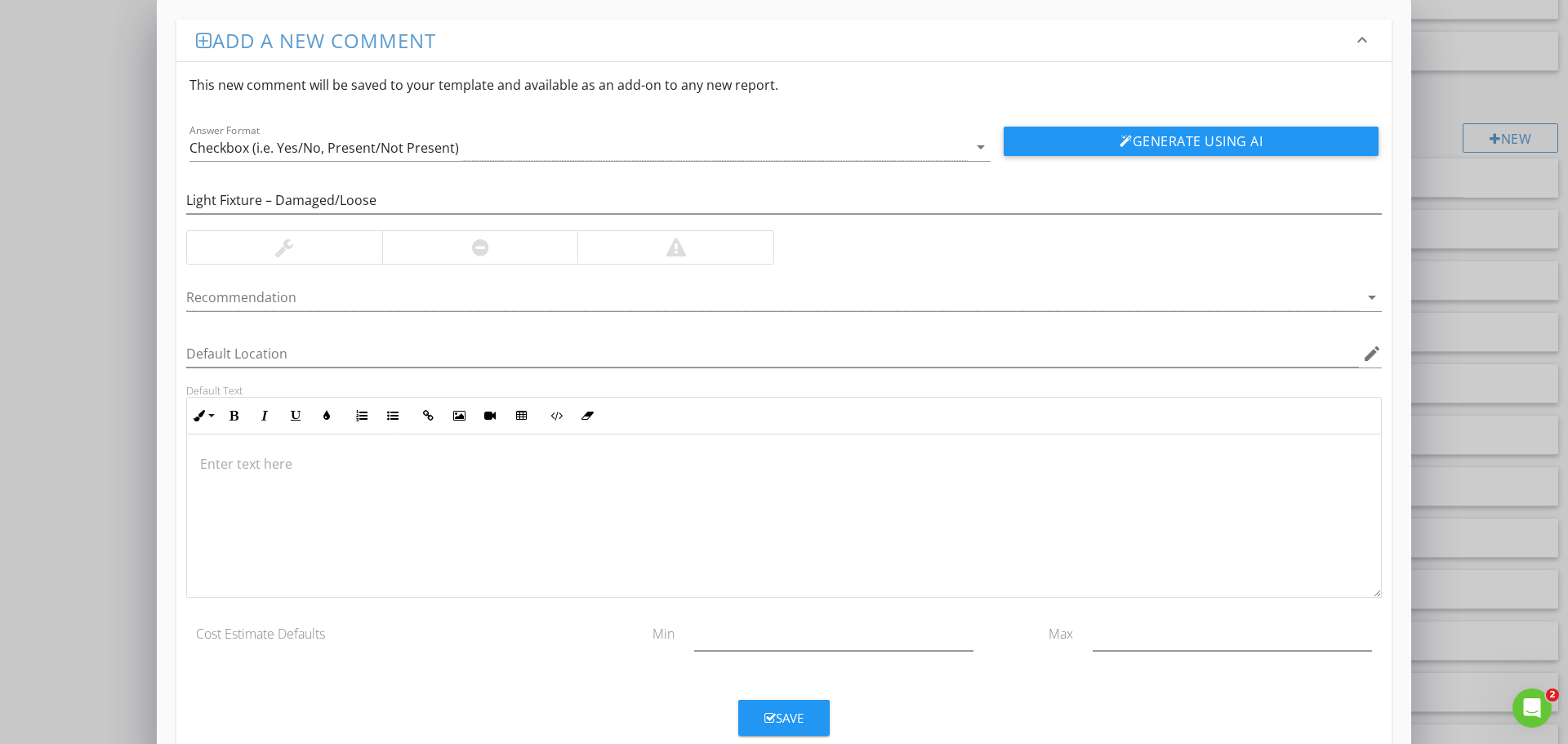
click at [474, 252] on div at bounding box center [481, 247] width 17 height 20
click at [465, 465] on p at bounding box center [784, 464] width 1168 height 20
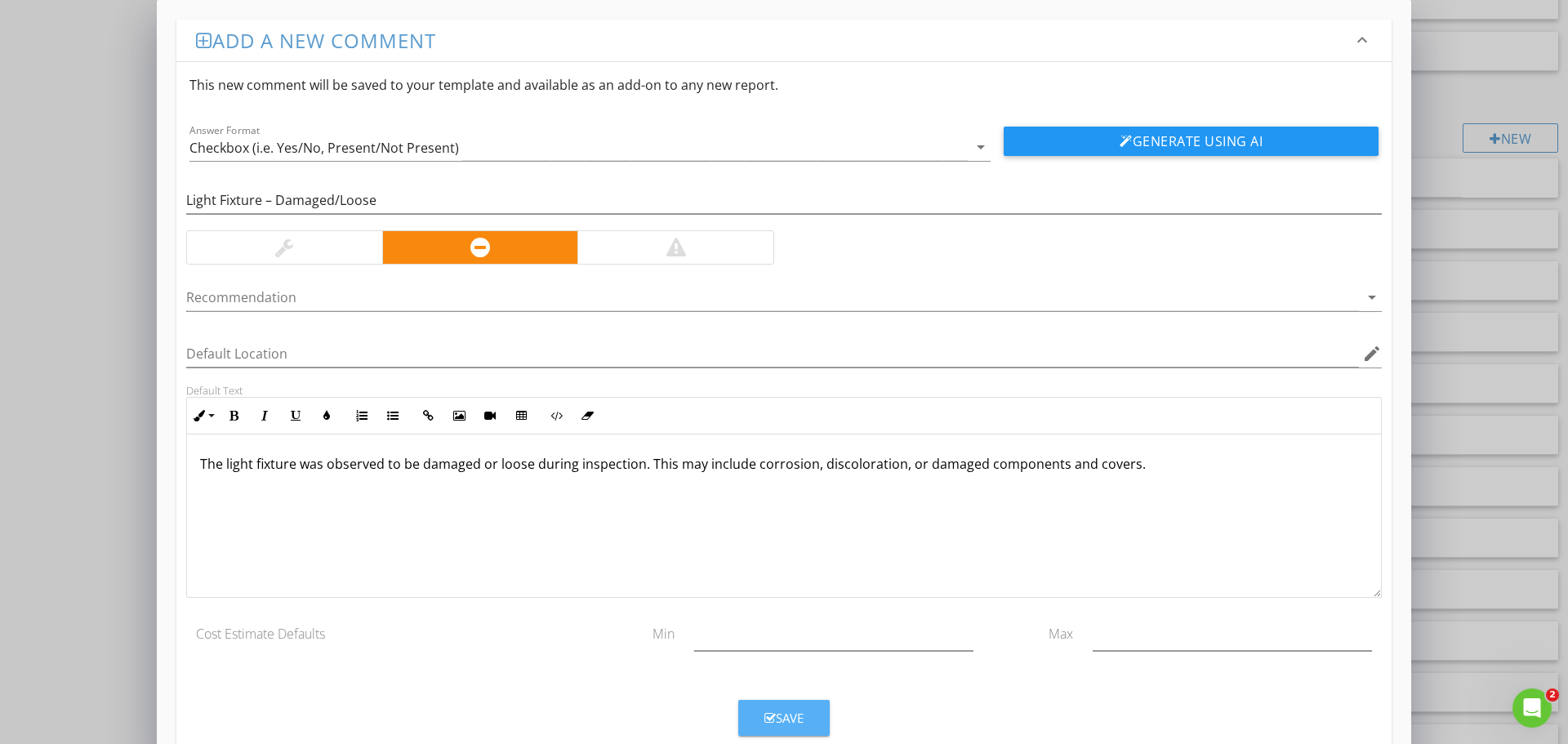
drag, startPoint x: 784, startPoint y: 712, endPoint x: 305, endPoint y: 624, distance: 487.0
click at [783, 711] on div "Save" at bounding box center [784, 718] width 40 height 19
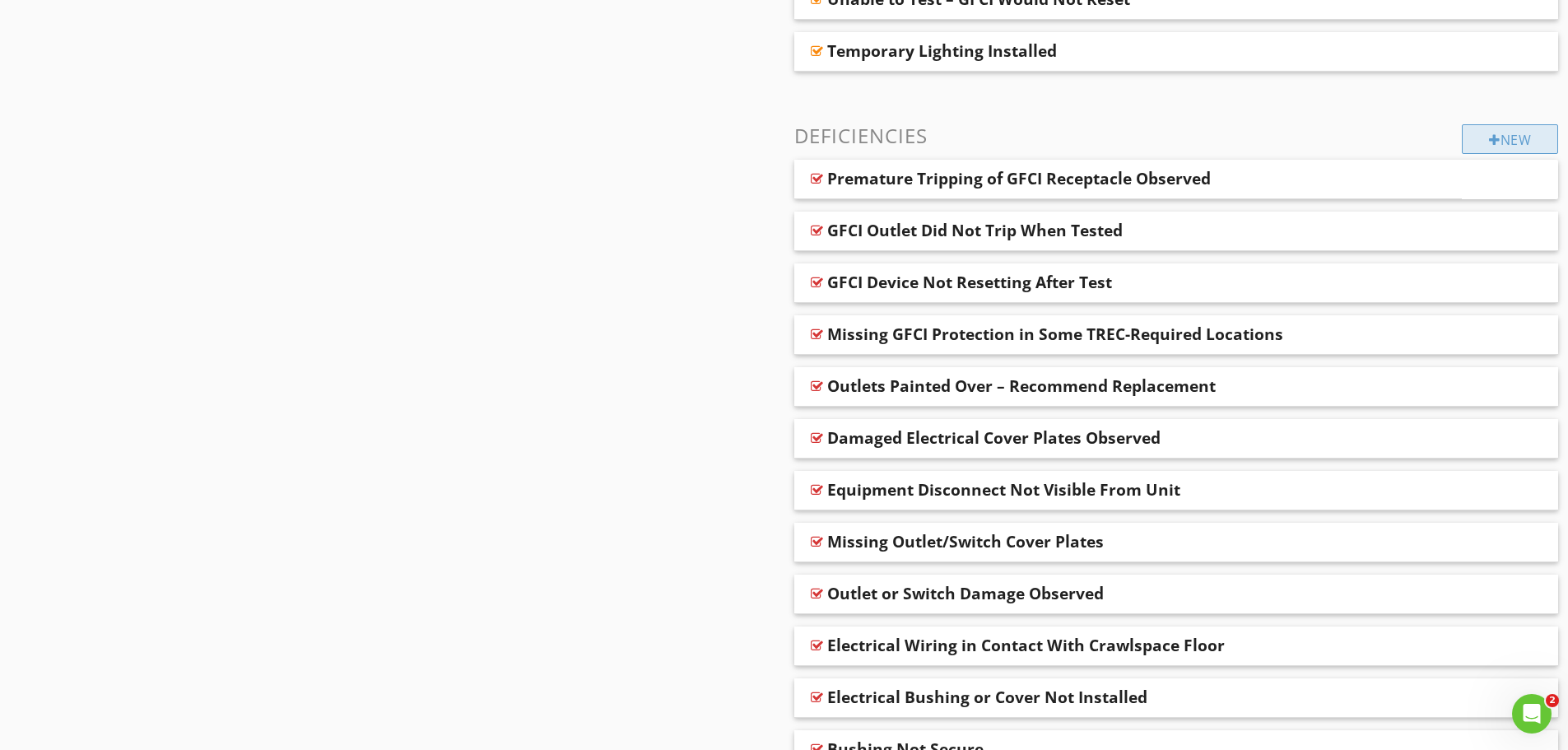
click at [1500, 140] on div "New" at bounding box center [1510, 139] width 96 height 29
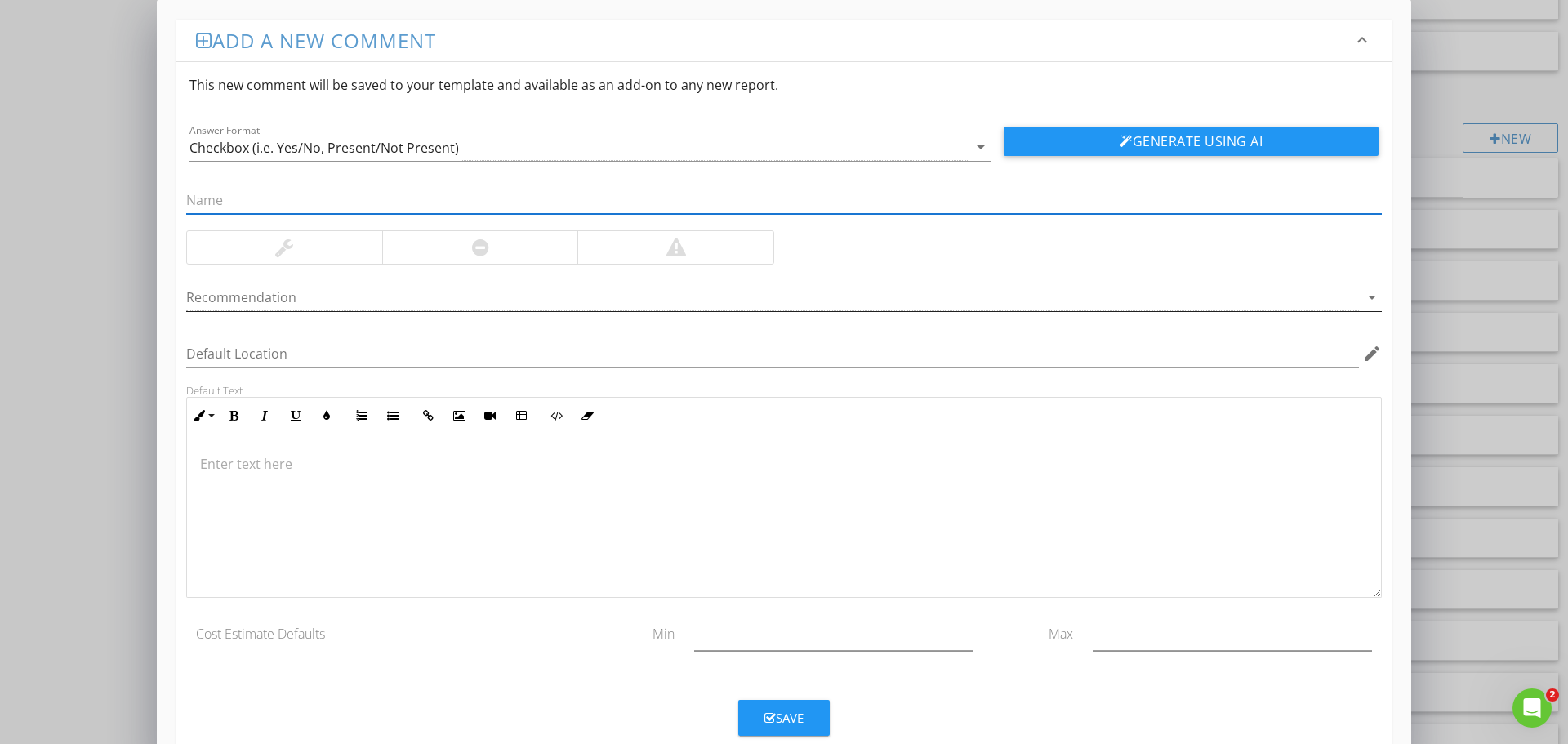
paste input "Timer Control Boxes – Rust"
type input "Timer Control Boxes – Rust"
click at [480, 249] on div at bounding box center [481, 247] width 17 height 20
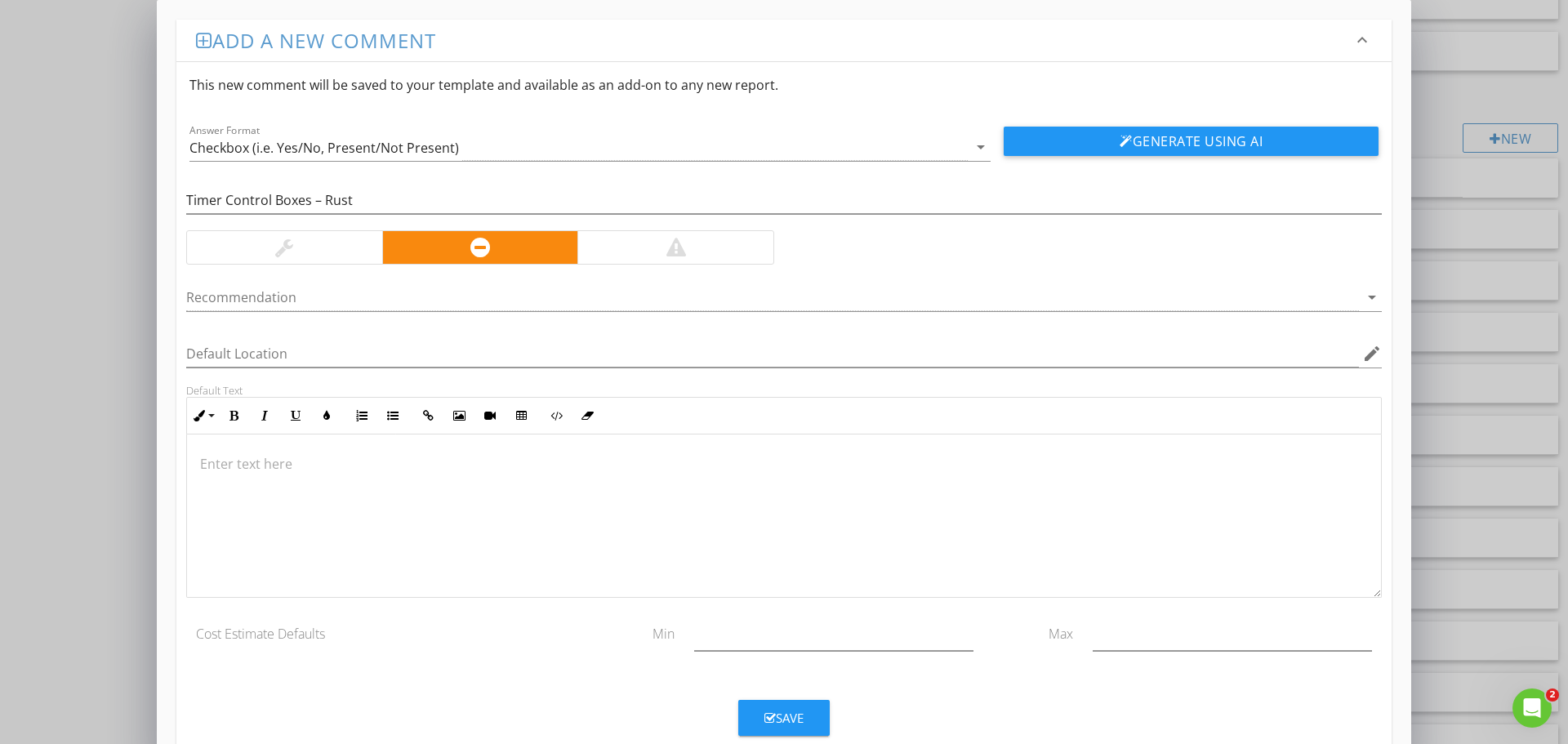
click at [649, 508] on div at bounding box center [784, 516] width 1194 height 163
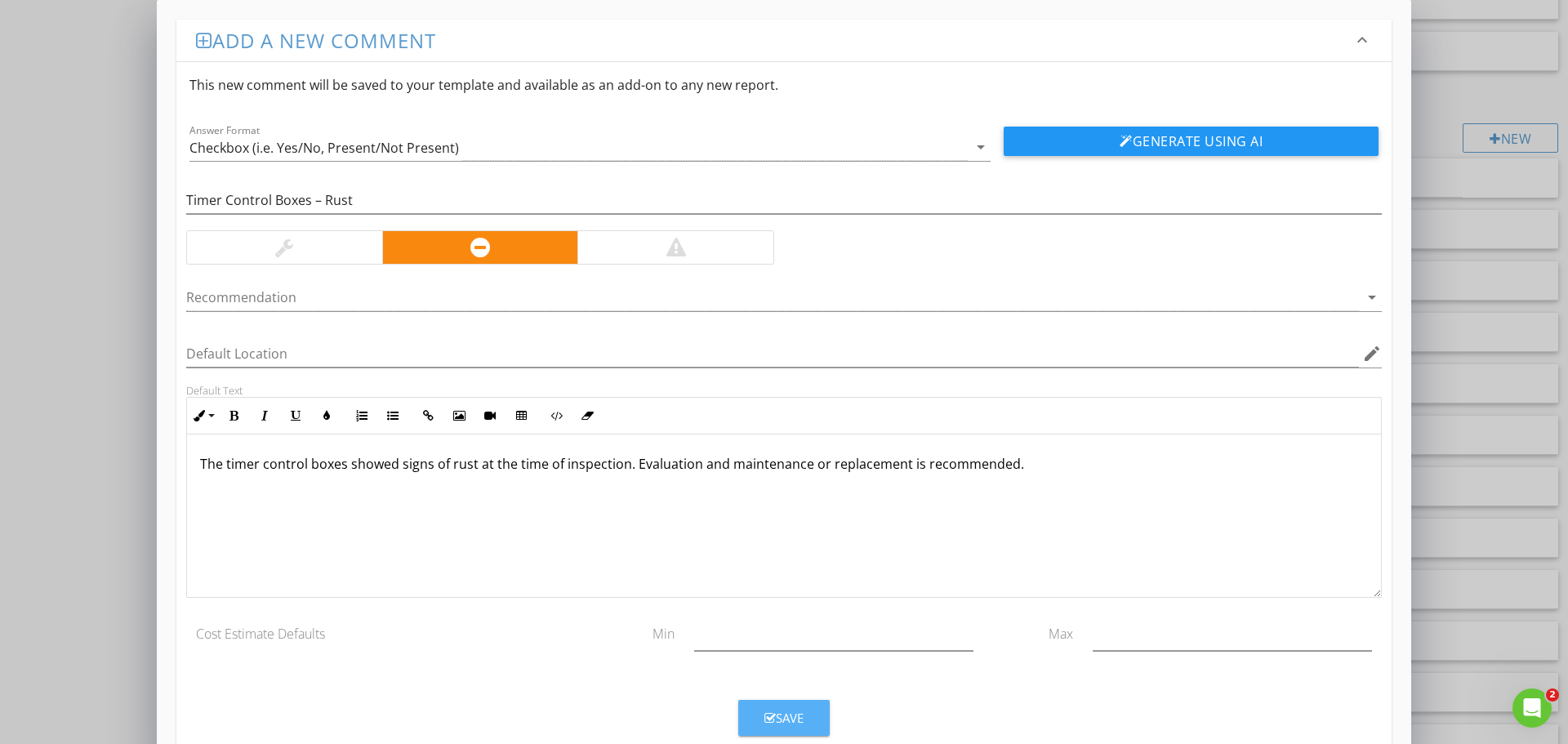
click at [814, 719] on button "Save" at bounding box center [784, 718] width 91 height 36
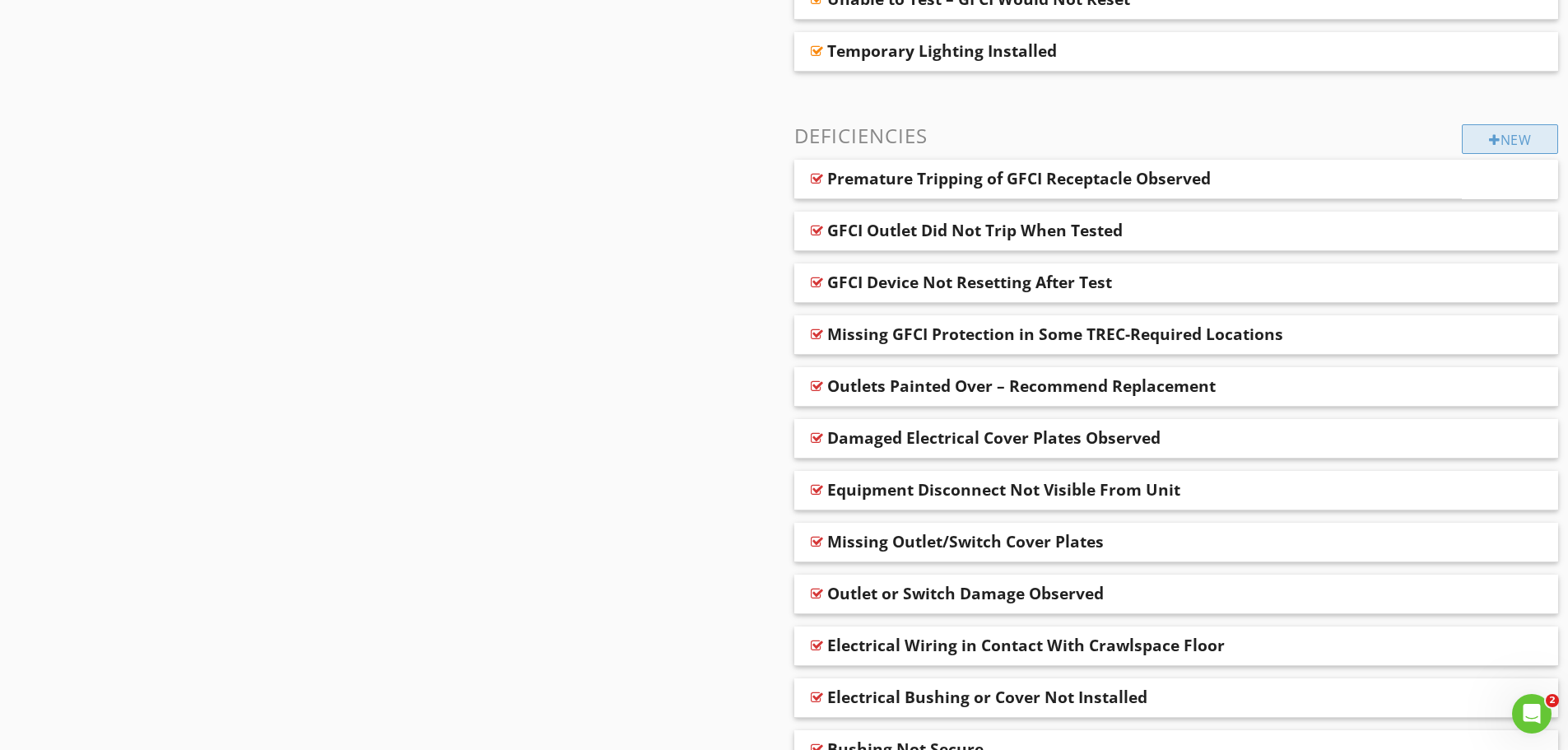
click at [1515, 136] on div "New" at bounding box center [1510, 139] width 96 height 29
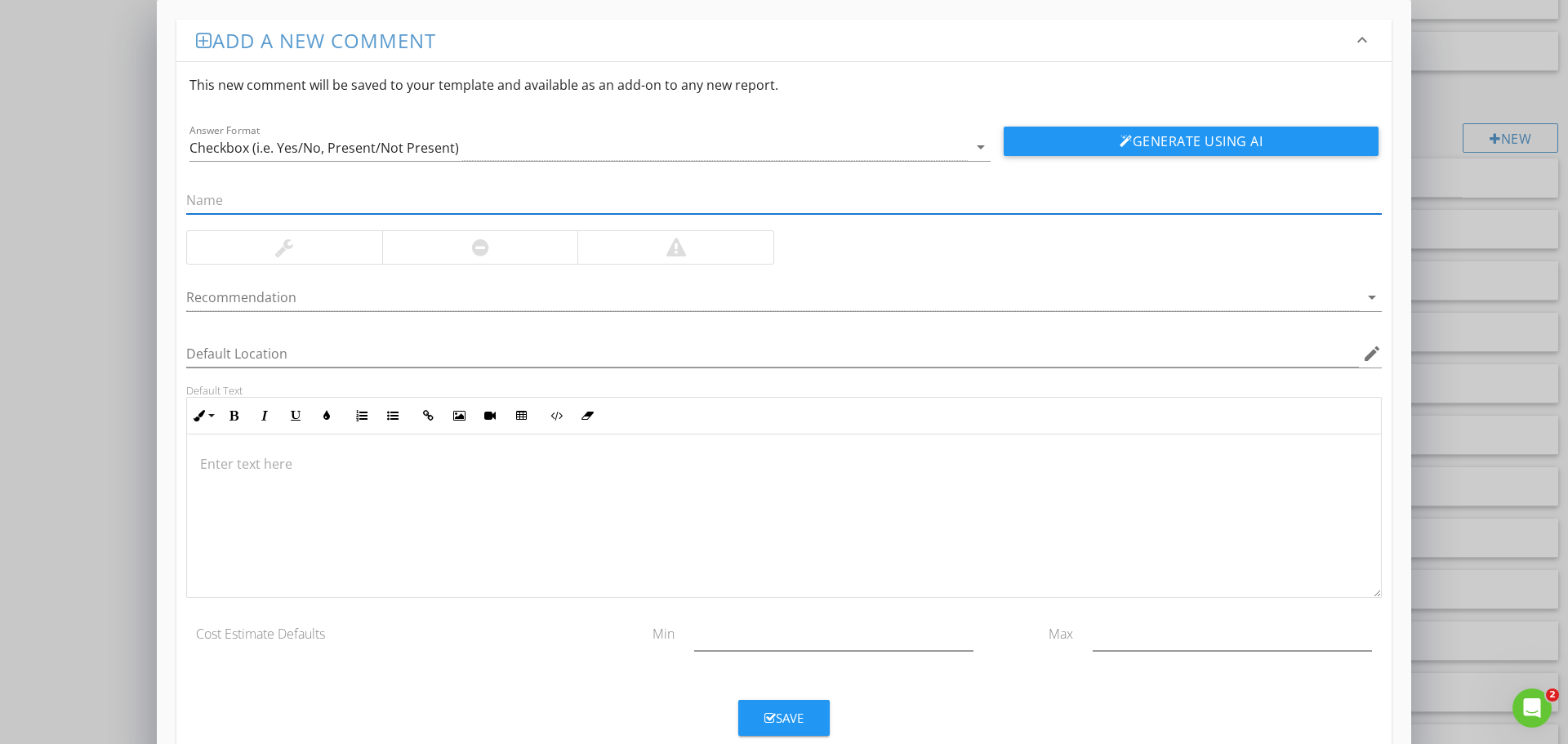
paste input "Exterior Wiring – Non-Rated Conduit"
type input "Exterior Wiring – Non-Rated Conduit"
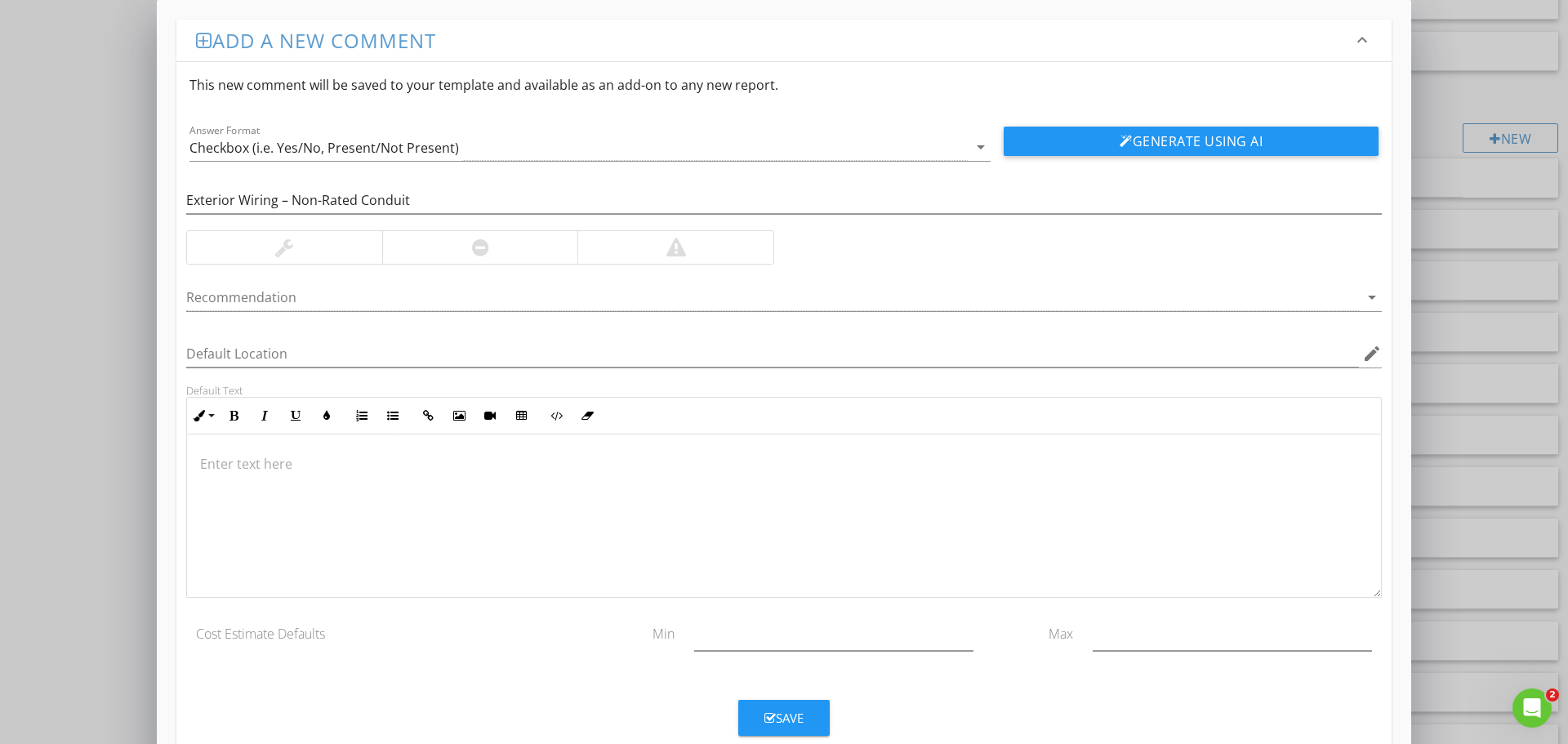
click at [512, 261] on div at bounding box center [480, 248] width 196 height 33
click at [573, 514] on div at bounding box center [784, 516] width 1194 height 163
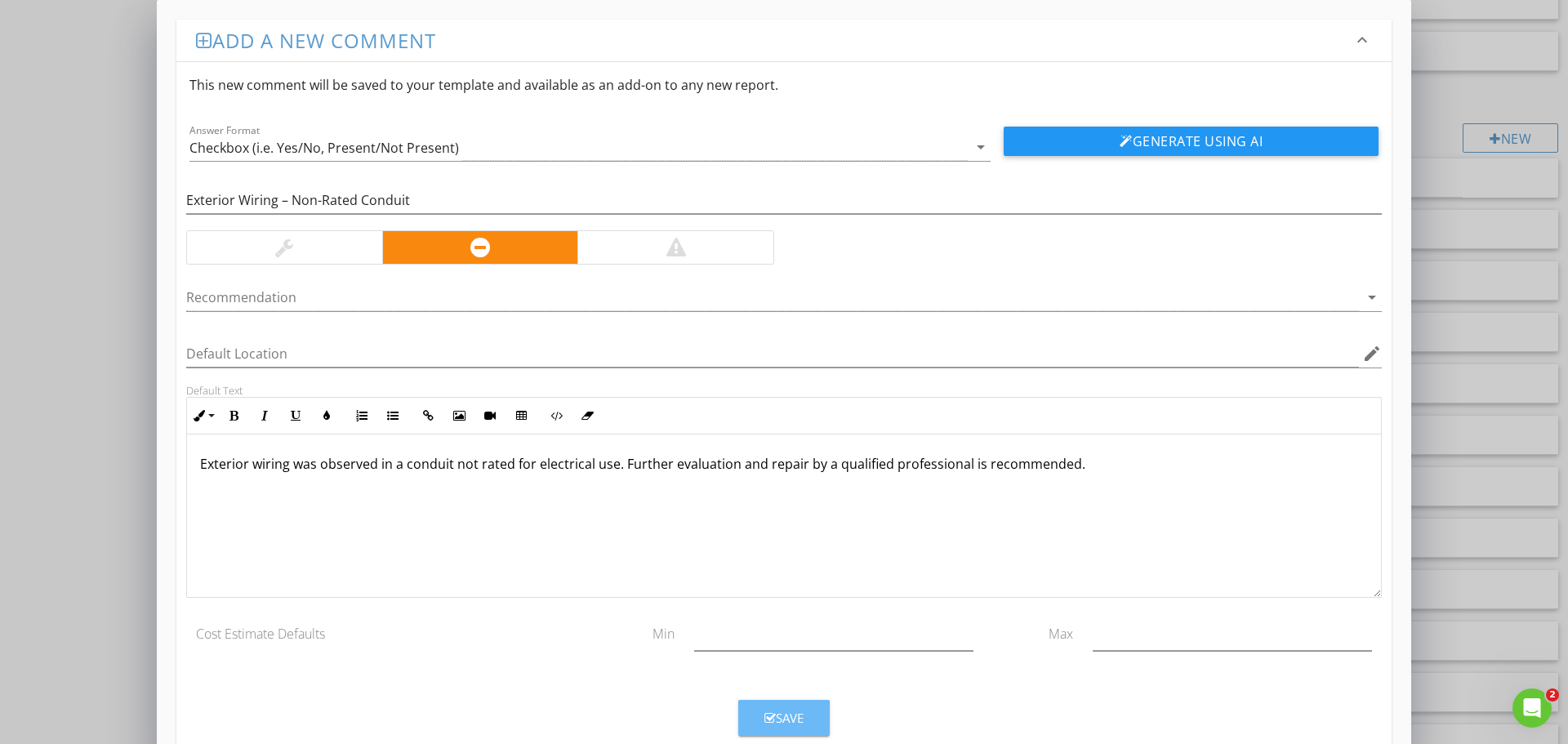
drag, startPoint x: 790, startPoint y: 717, endPoint x: 716, endPoint y: 702, distance: 75.5
click at [780, 713] on div "Save" at bounding box center [784, 718] width 40 height 19
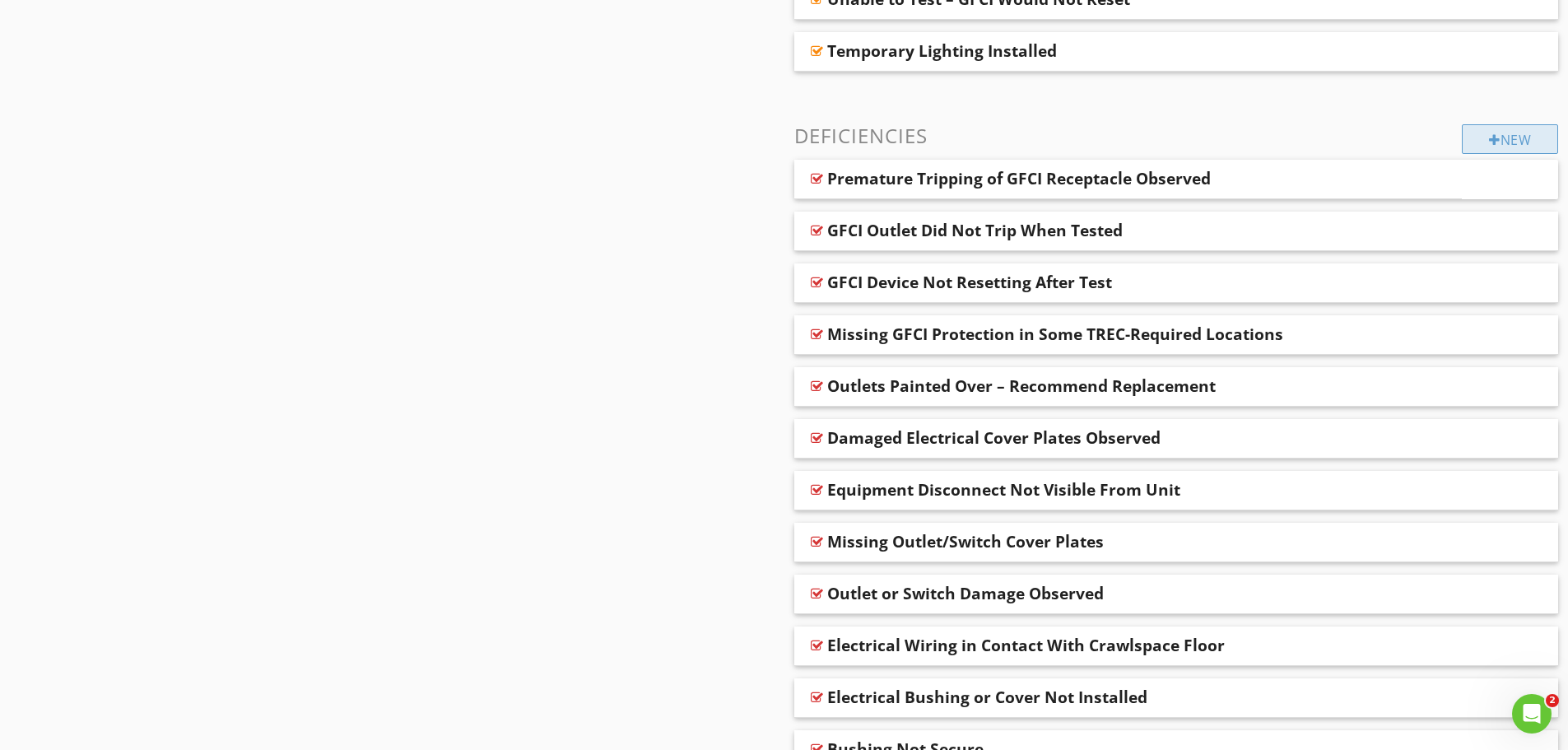
click at [1492, 143] on div at bounding box center [1494, 140] width 11 height 13
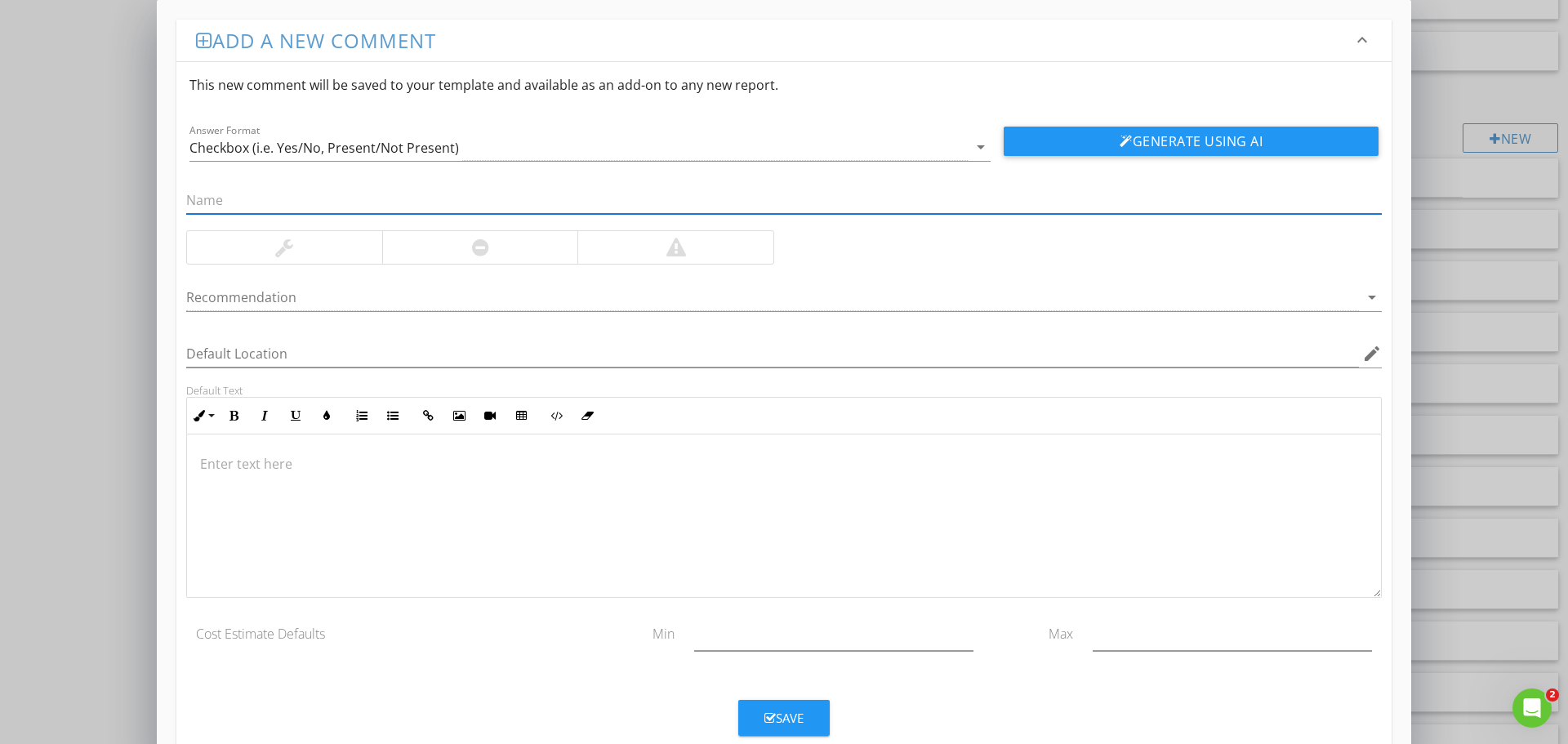
paste input "Junction Box – Not Secured"
type input "Junction Box – Not Secured"
click at [438, 243] on div at bounding box center [480, 248] width 196 height 33
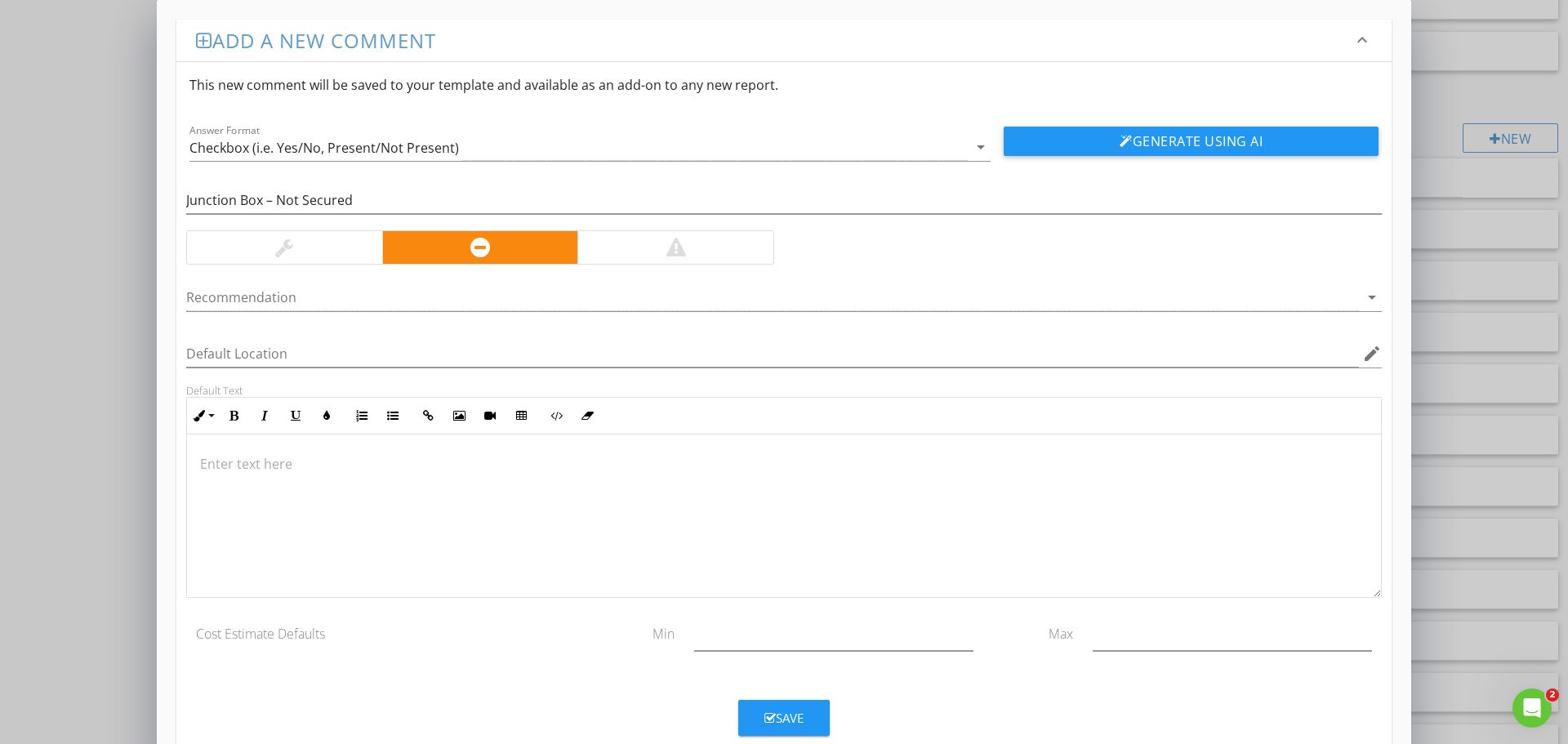
click at [742, 540] on div at bounding box center [784, 516] width 1194 height 163
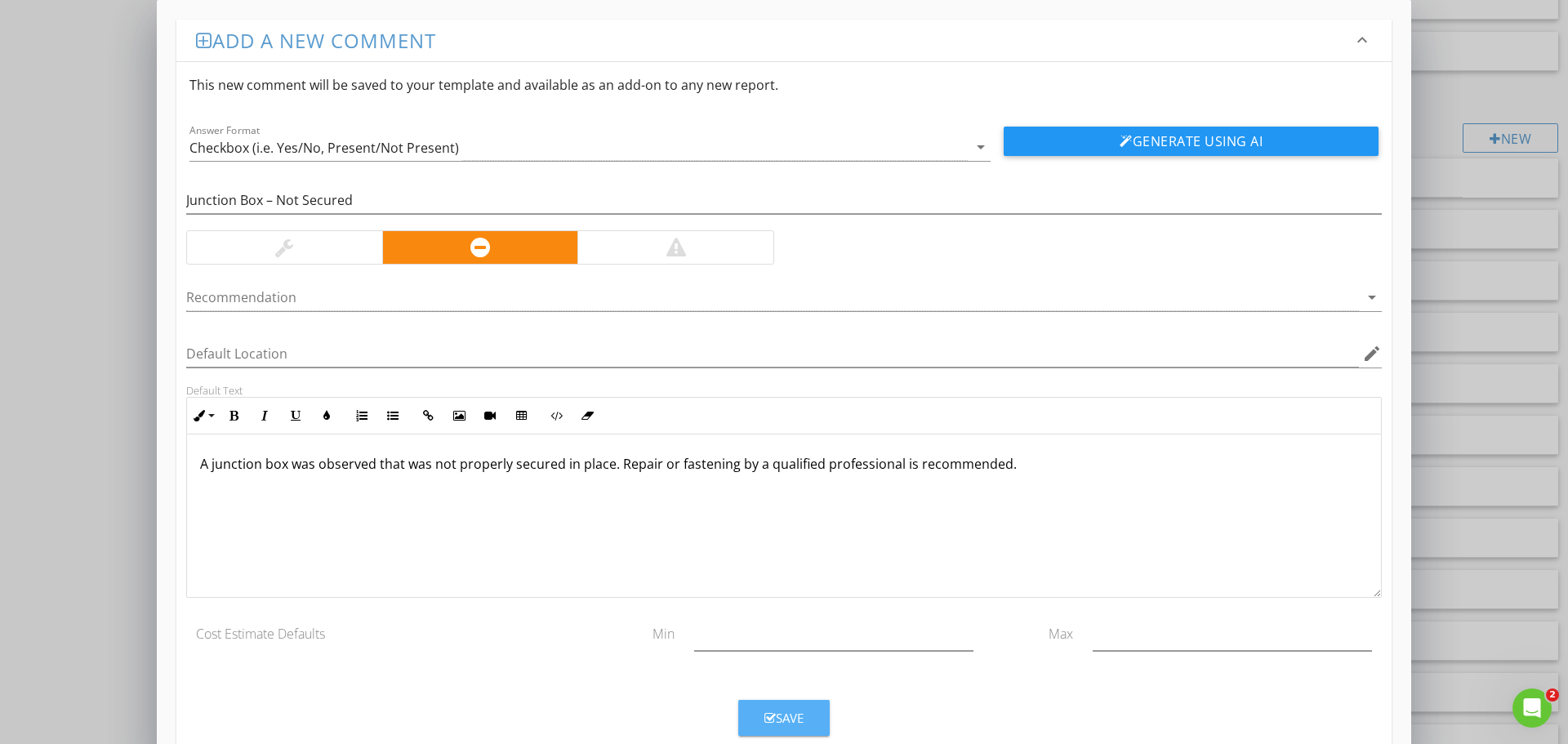
click at [765, 722] on icon "button" at bounding box center [770, 718] width 11 height 12
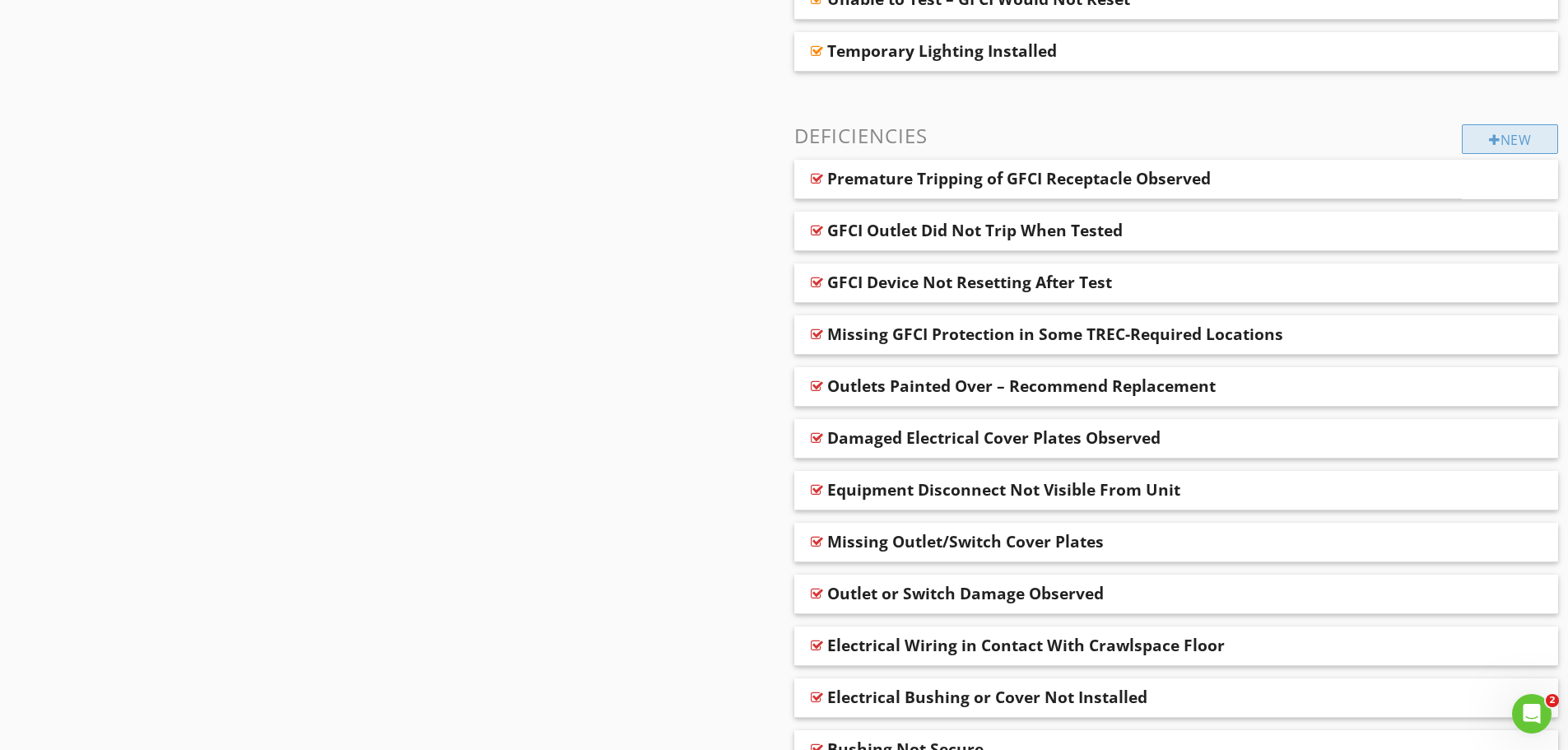
click at [1528, 131] on div "New" at bounding box center [1510, 139] width 96 height 29
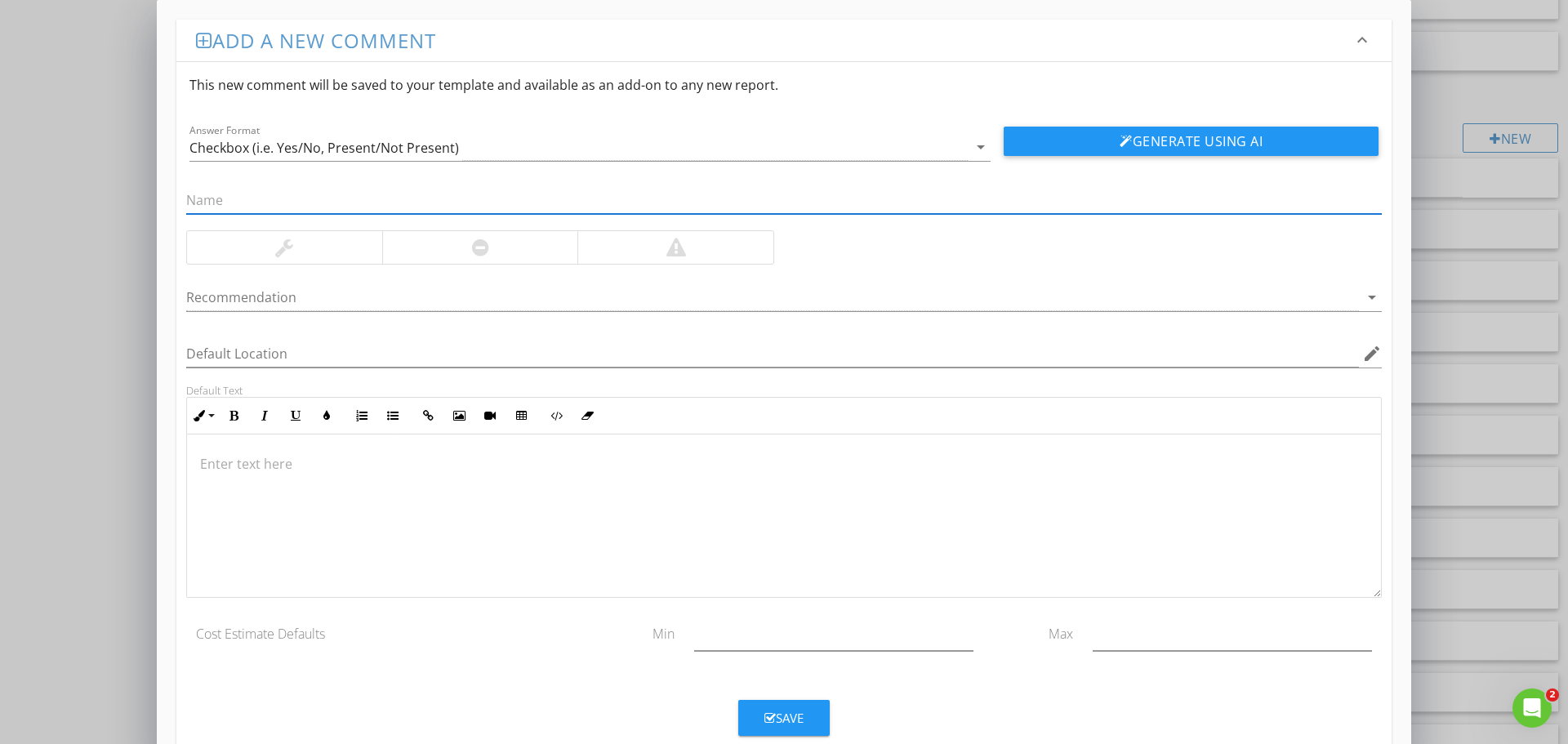
paste input "GFCI – Atypical Reset Location"
type input "GFCI – Atypical Reset Location"
click at [452, 255] on div at bounding box center [480, 248] width 196 height 33
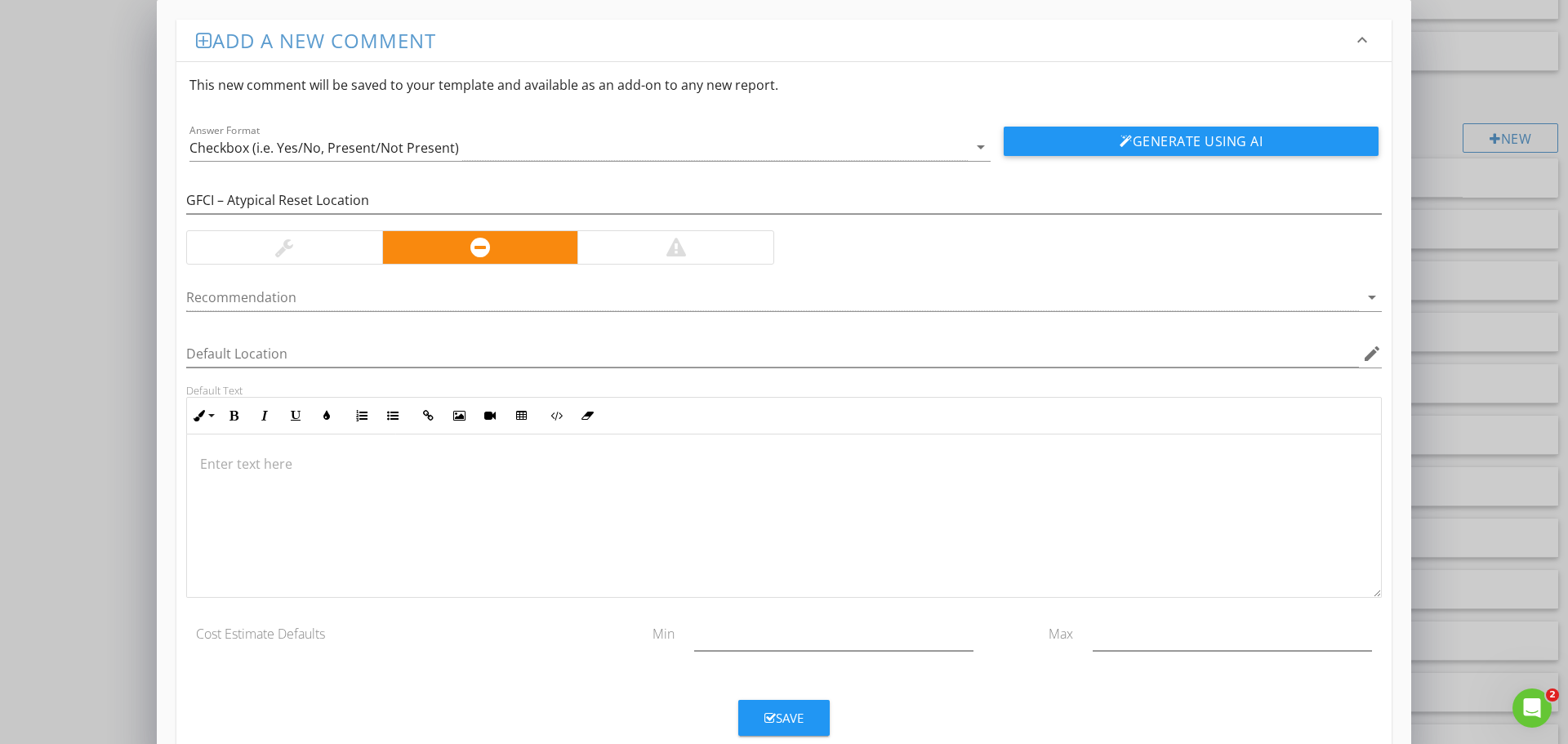
click at [419, 469] on p at bounding box center [784, 464] width 1168 height 20
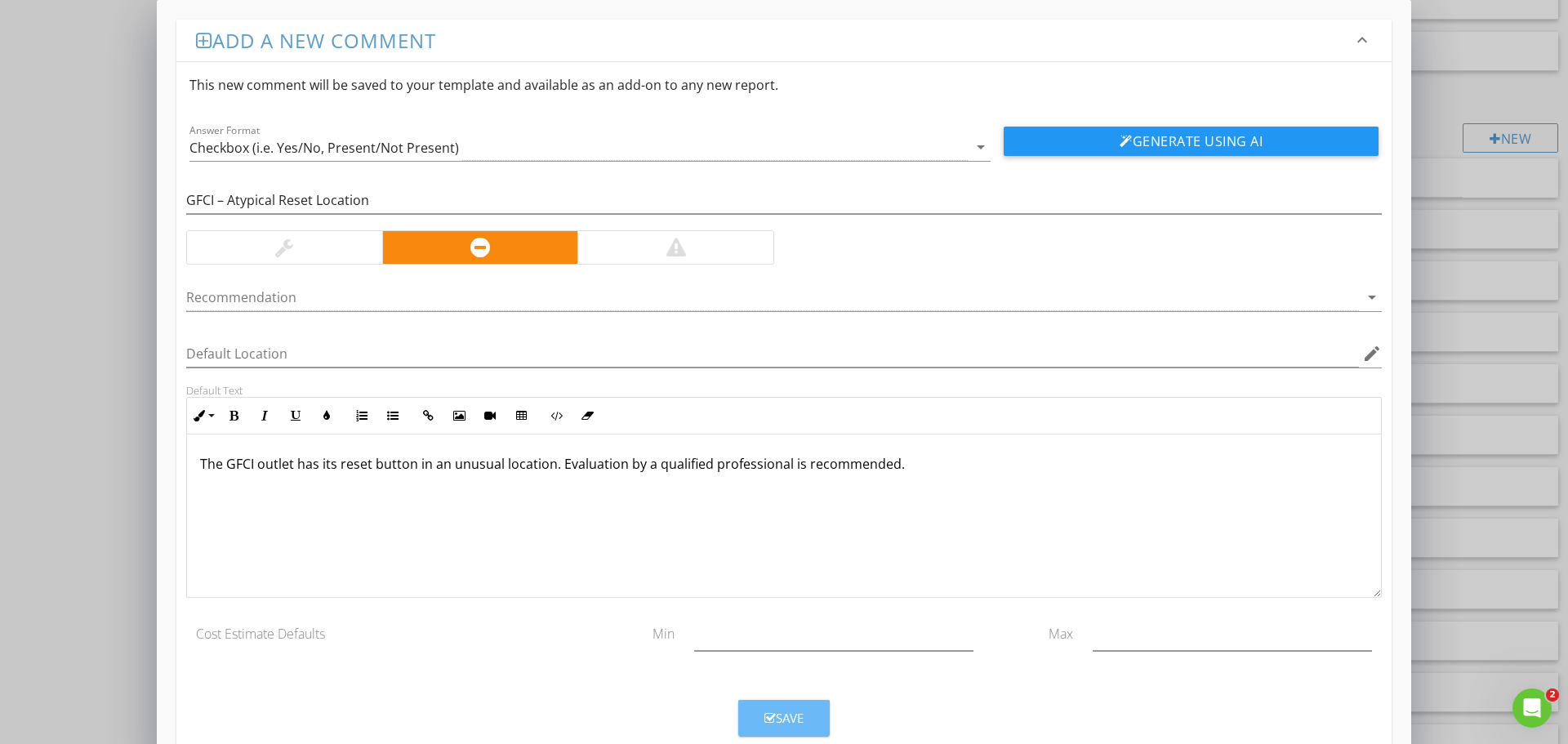
click at [775, 716] on div "Save" at bounding box center [784, 718] width 40 height 19
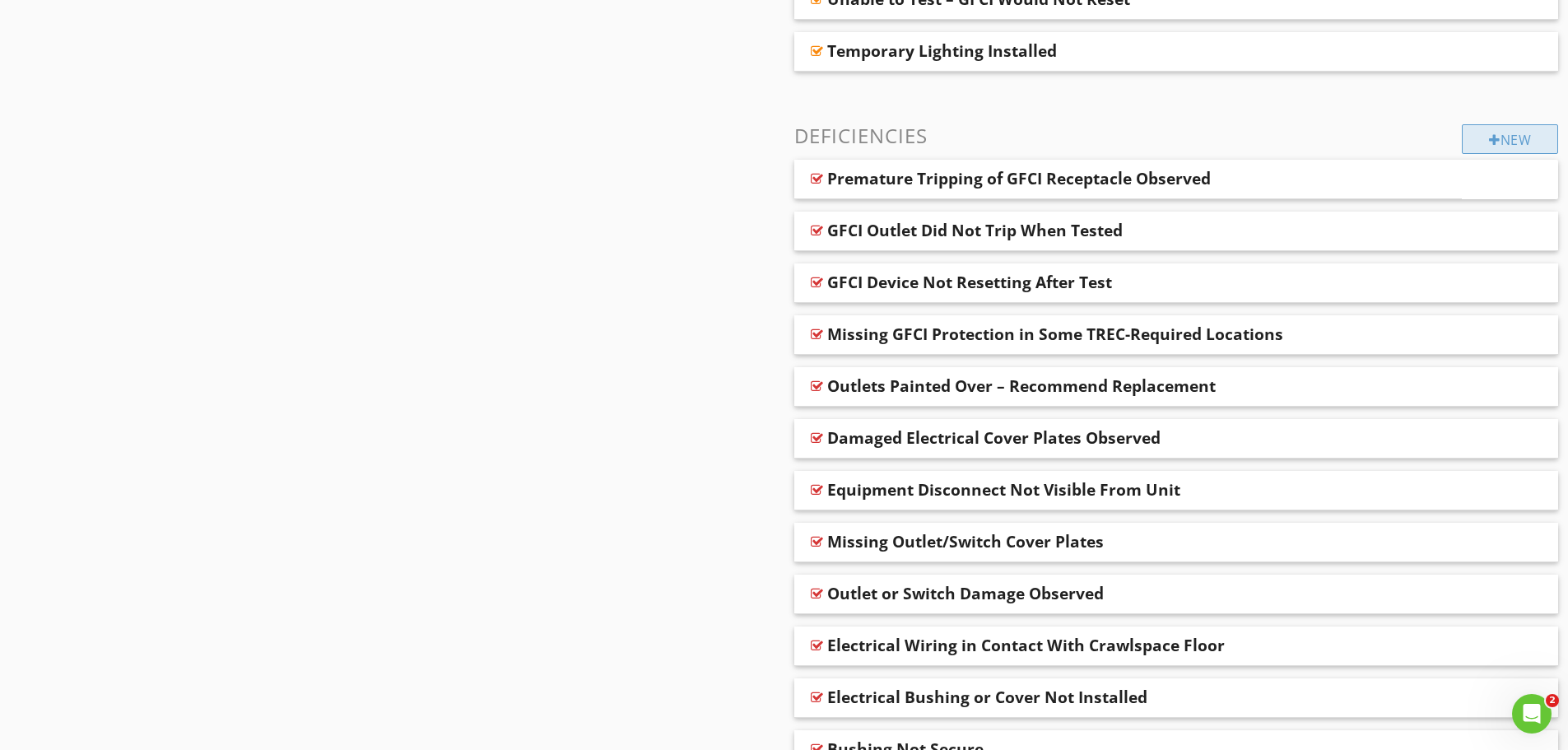
click at [1511, 135] on div "New" at bounding box center [1510, 139] width 96 height 29
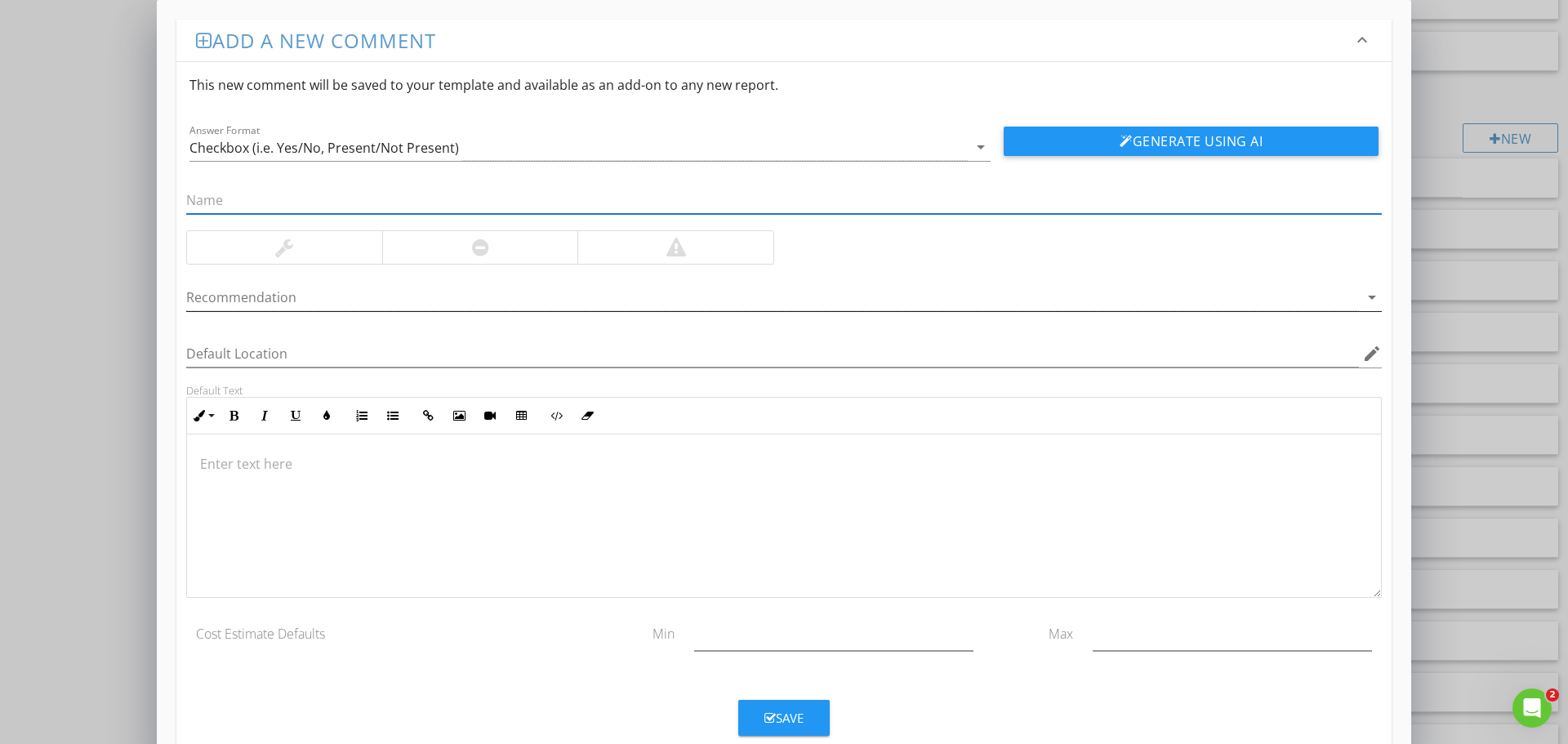
paste input "Switches – Mislabeled"
type input "Switches – Mislabeled"
click at [481, 255] on div at bounding box center [481, 247] width 17 height 20
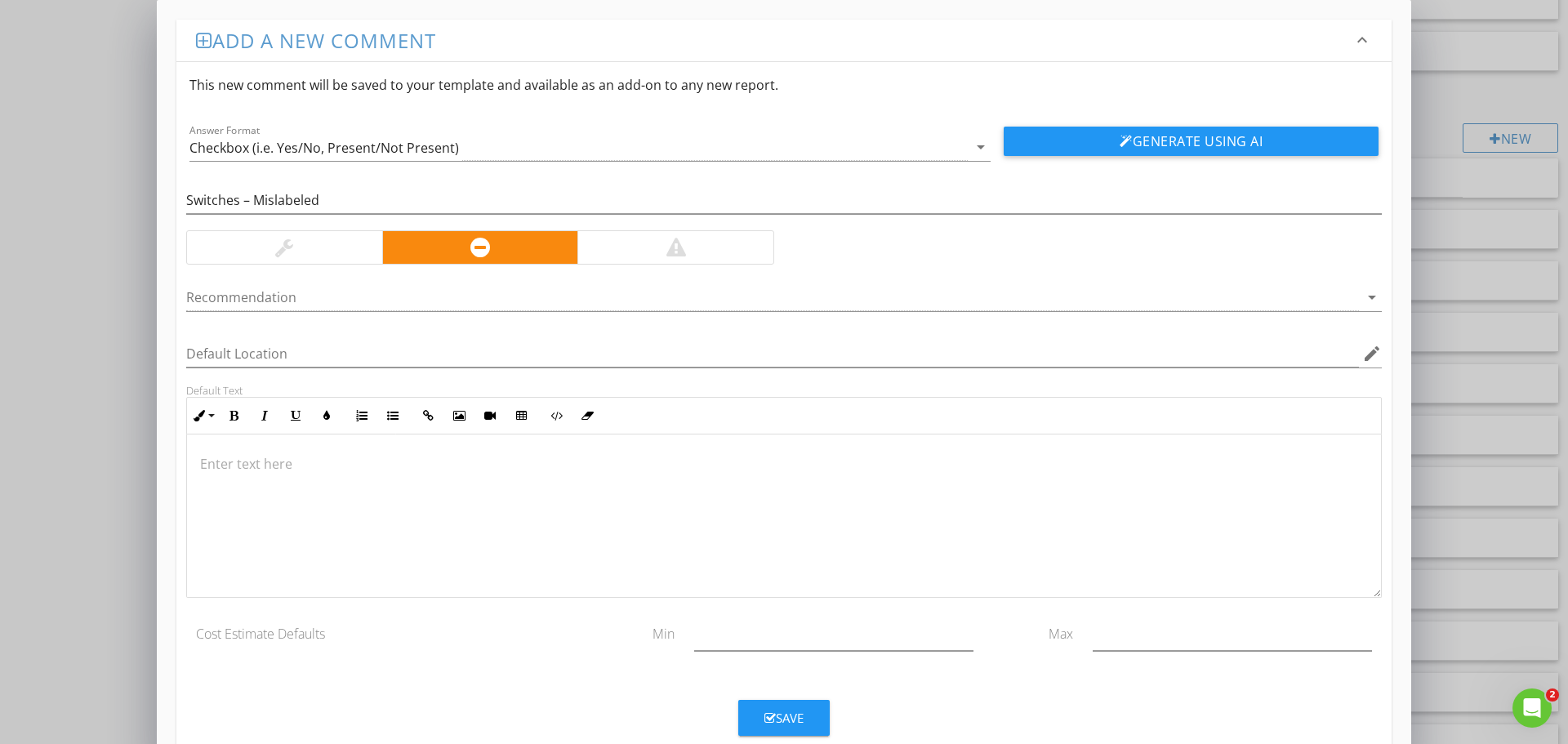
click at [347, 479] on div at bounding box center [784, 516] width 1194 height 163
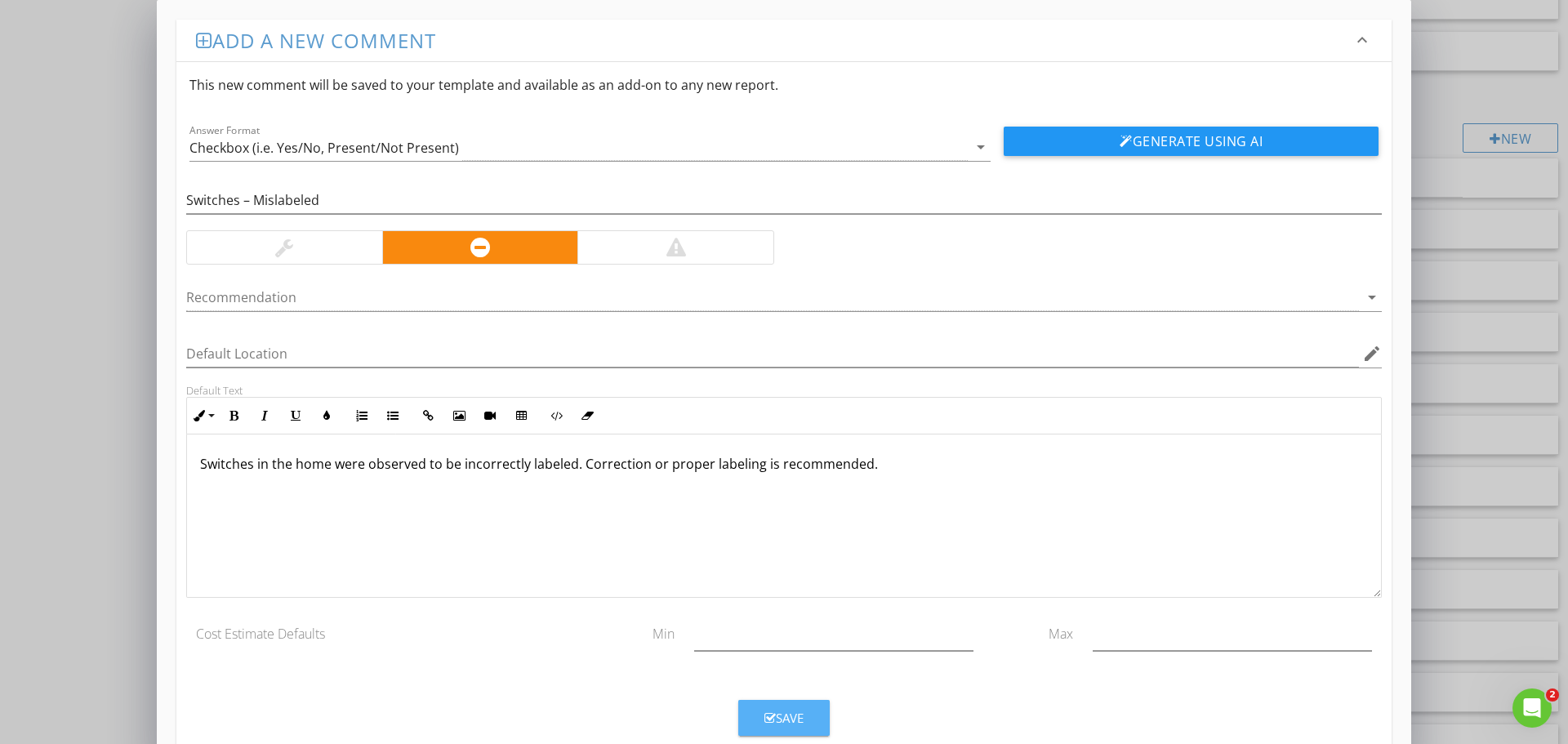
click at [770, 713] on icon "button" at bounding box center [770, 718] width 11 height 12
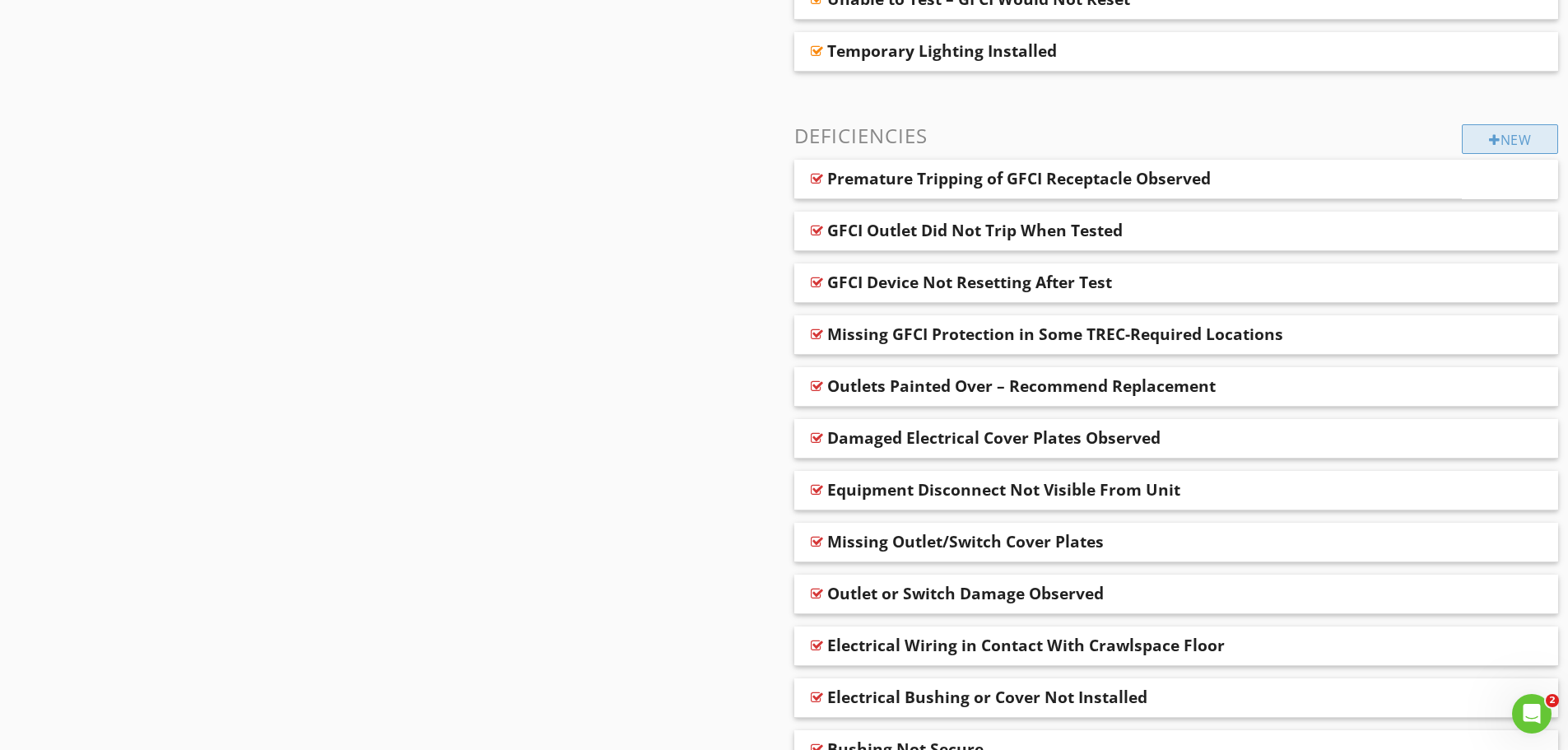
click at [1522, 145] on div "New" at bounding box center [1510, 139] width 96 height 29
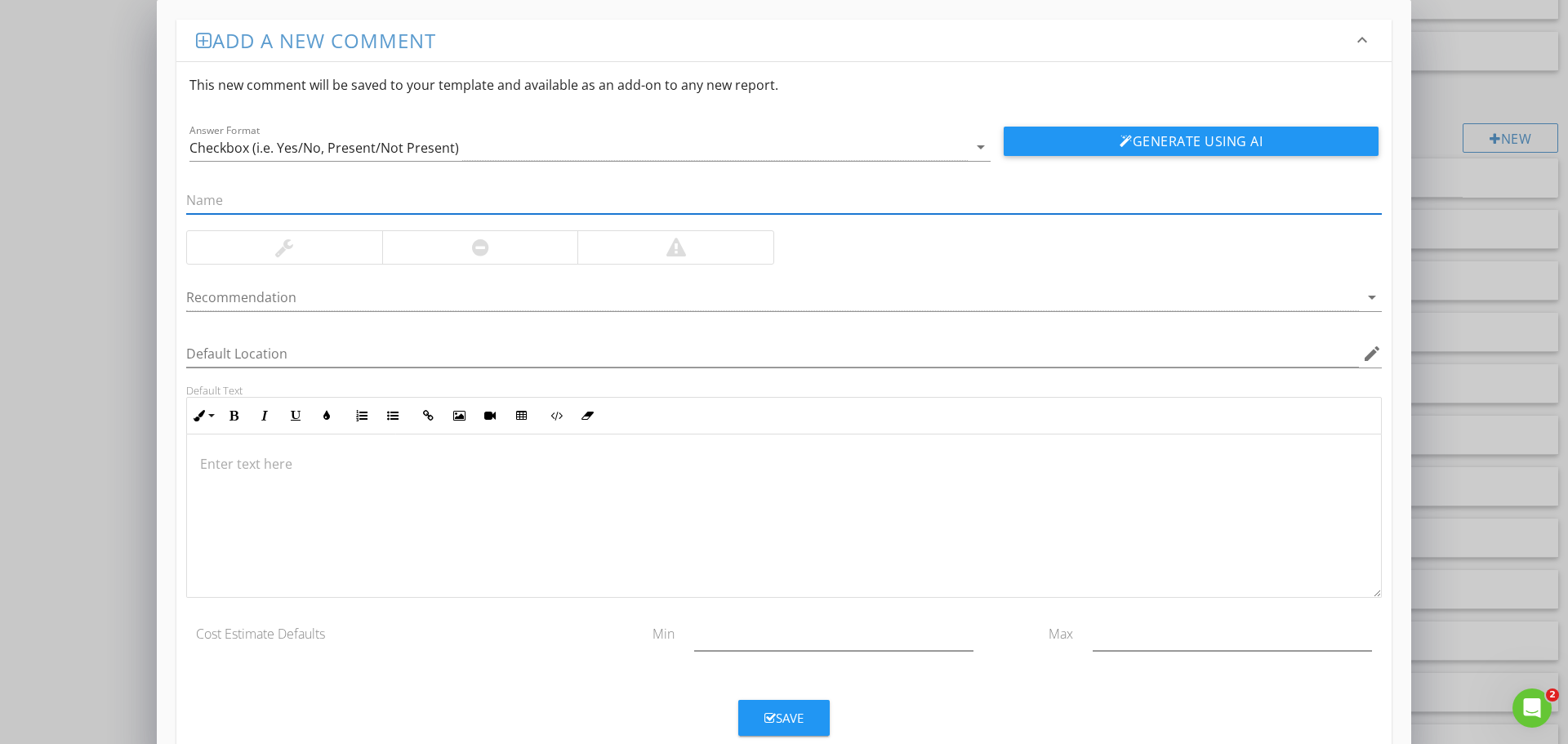
paste input "Light Cover – Damaged"
type input "Light Cover – Damaged"
click at [532, 250] on div at bounding box center [480, 248] width 196 height 33
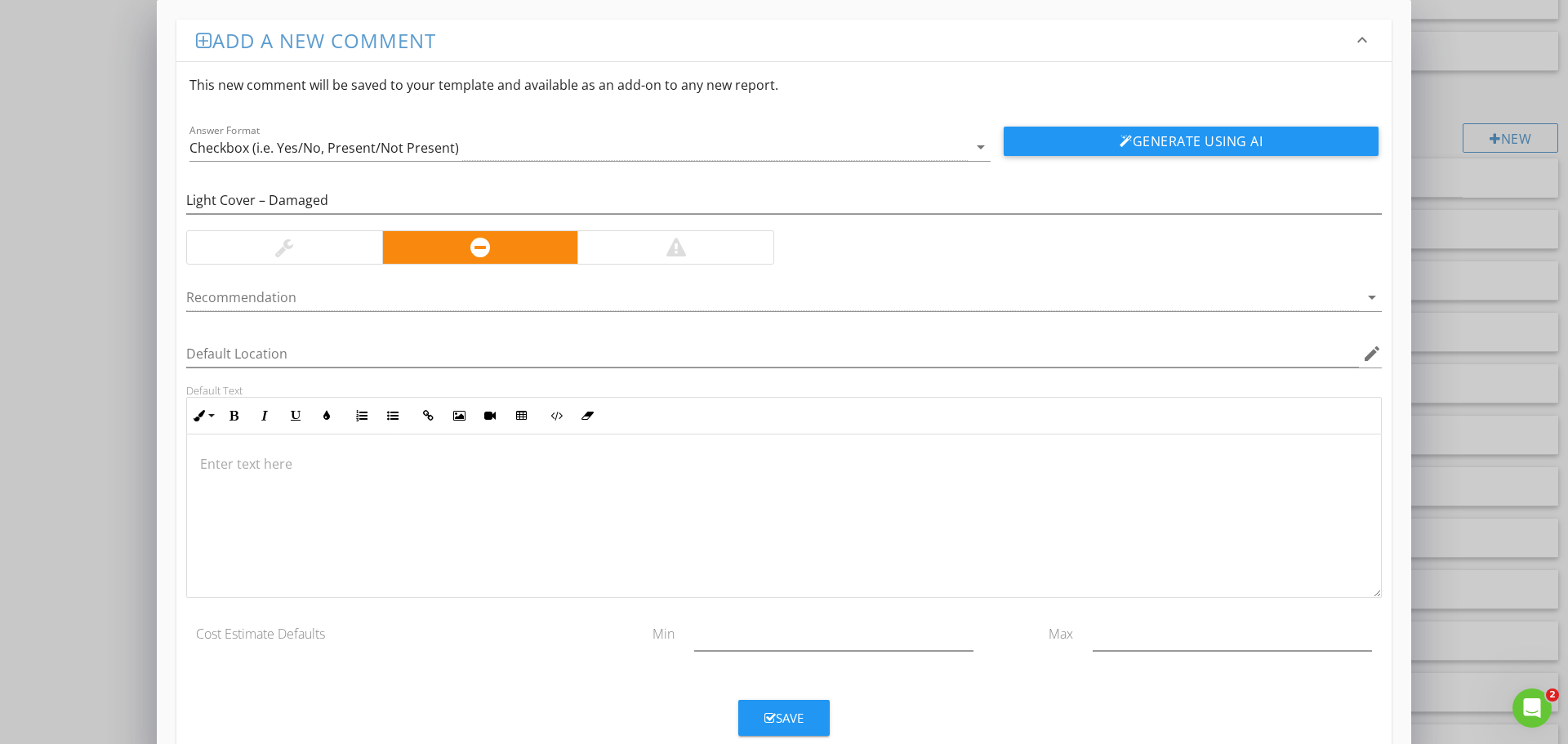
click at [343, 497] on div at bounding box center [784, 516] width 1194 height 163
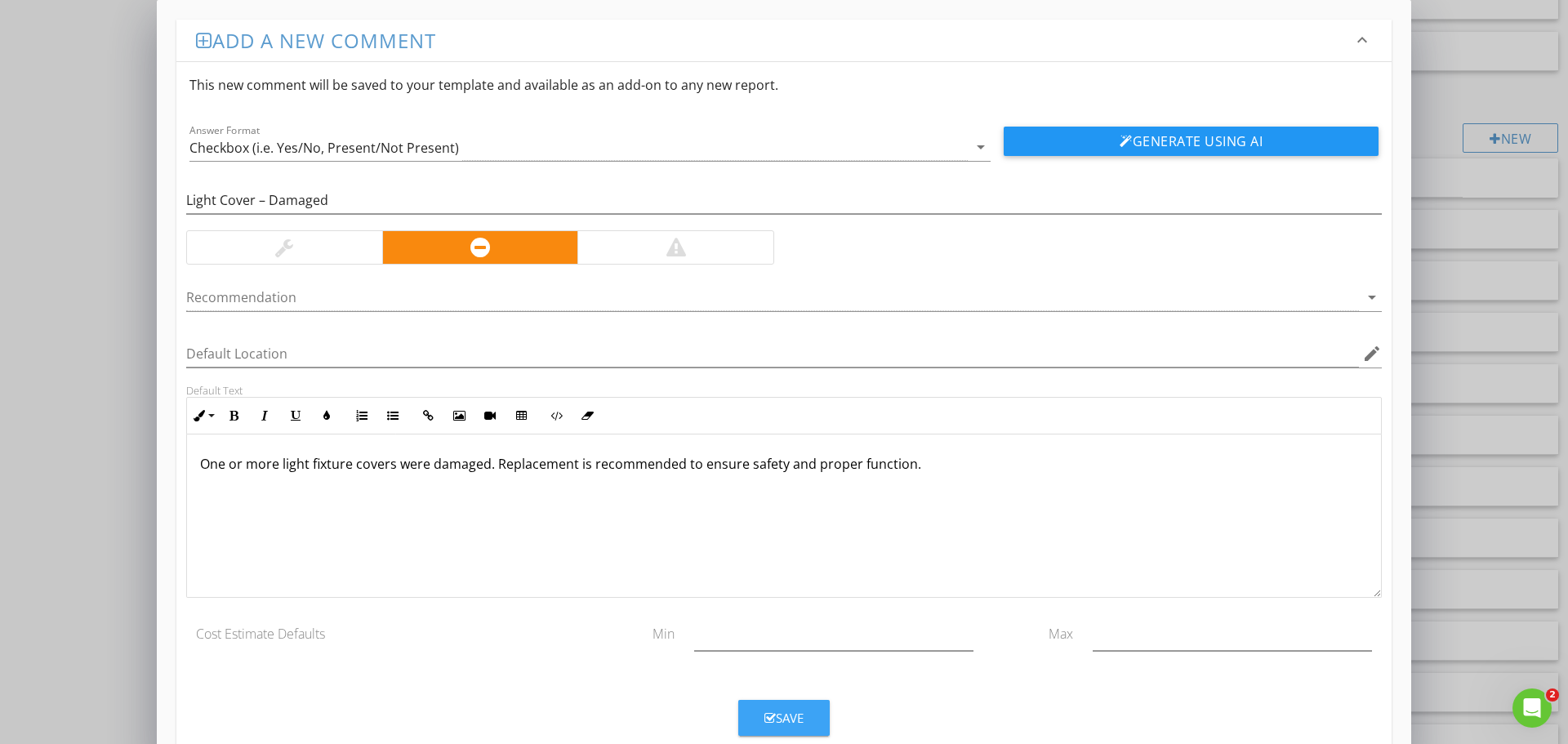
drag, startPoint x: 796, startPoint y: 715, endPoint x: 503, endPoint y: 664, distance: 297.4
click at [793, 715] on div "Save" at bounding box center [784, 718] width 40 height 19
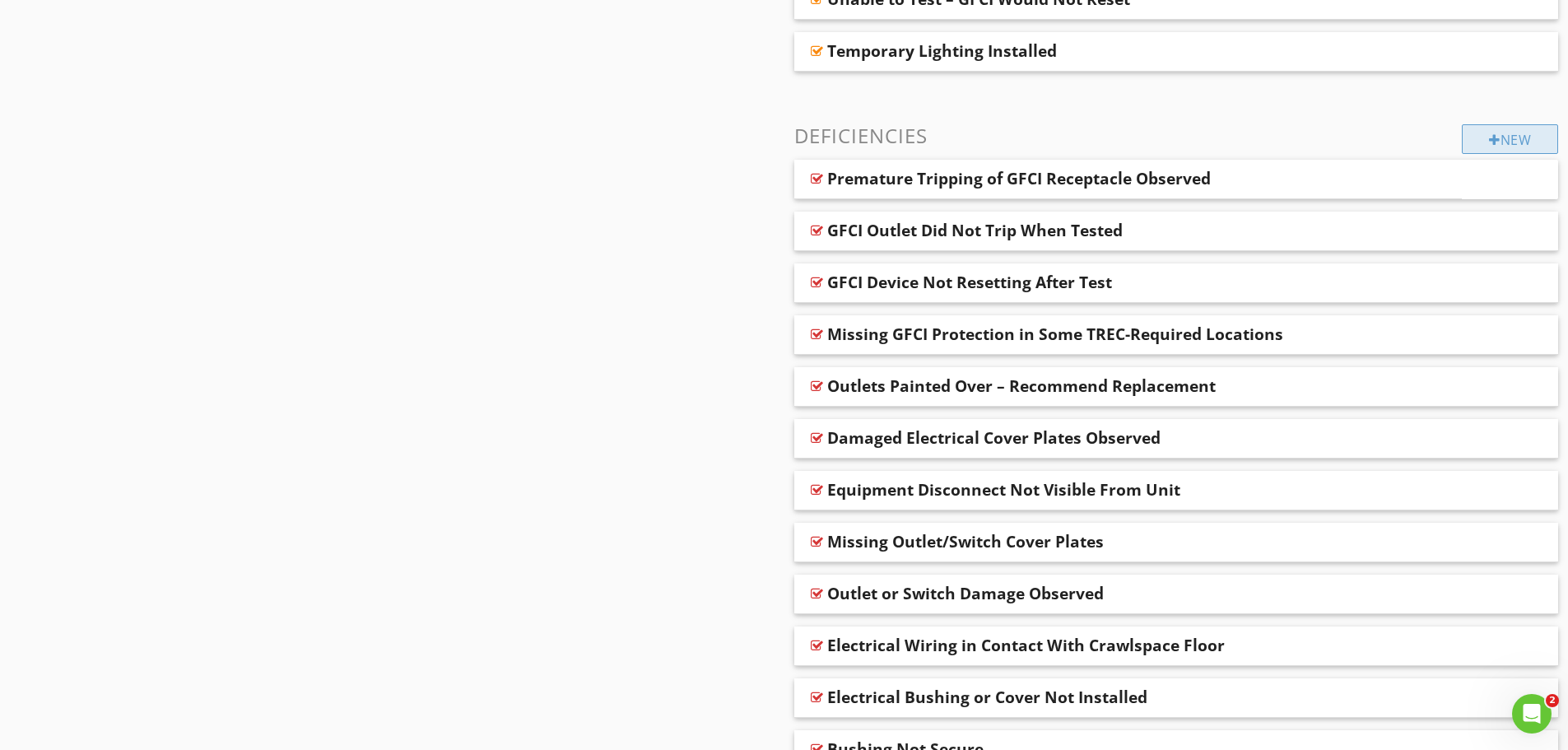
click at [1493, 128] on div "New" at bounding box center [1510, 139] width 96 height 29
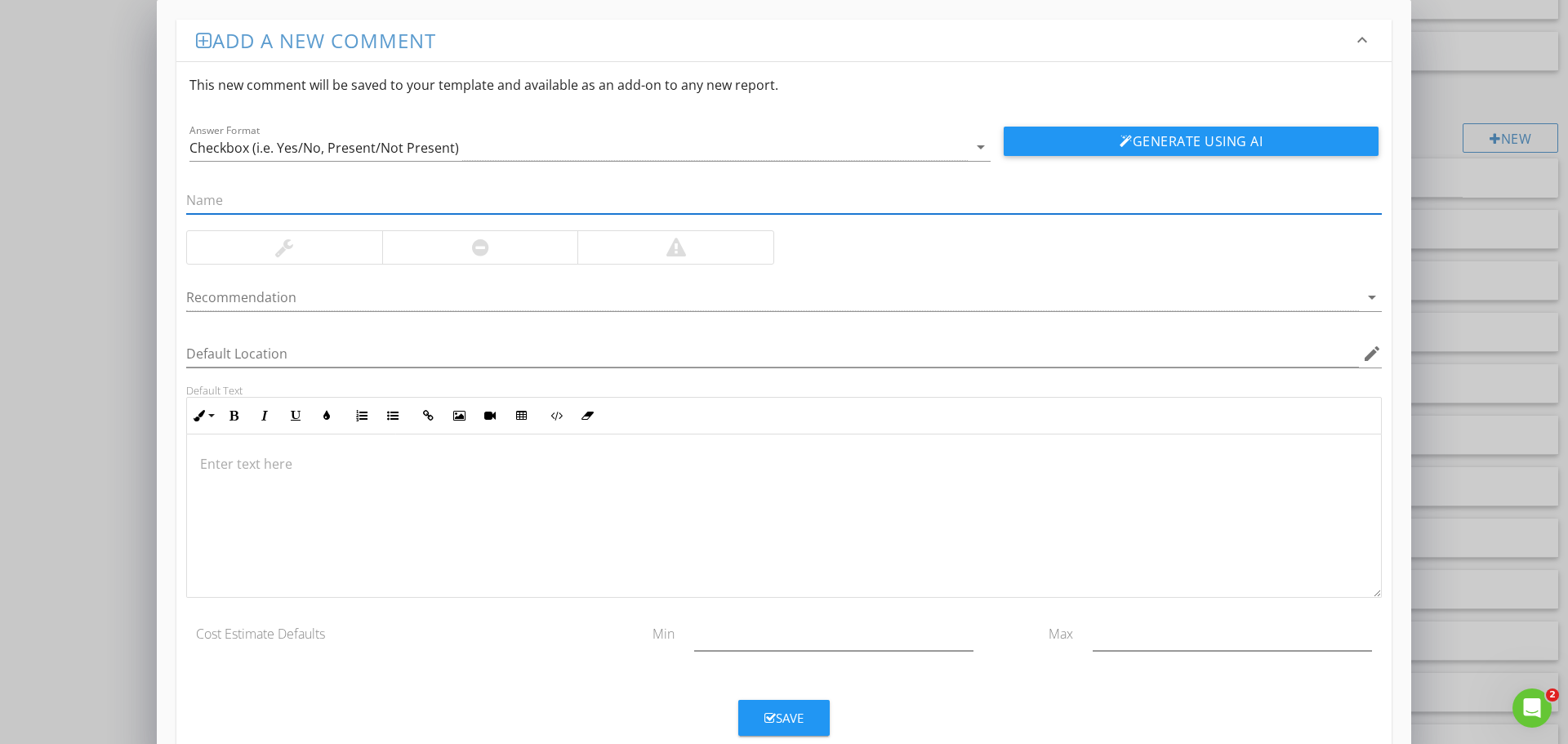
paste input "Attic Light Switch"
type input "Attic Light Switch"
click at [493, 266] on div "Attic Light Switch Recommendation arrow_drop_down Default Location edit Default…" at bounding box center [784, 415] width 1215 height 510
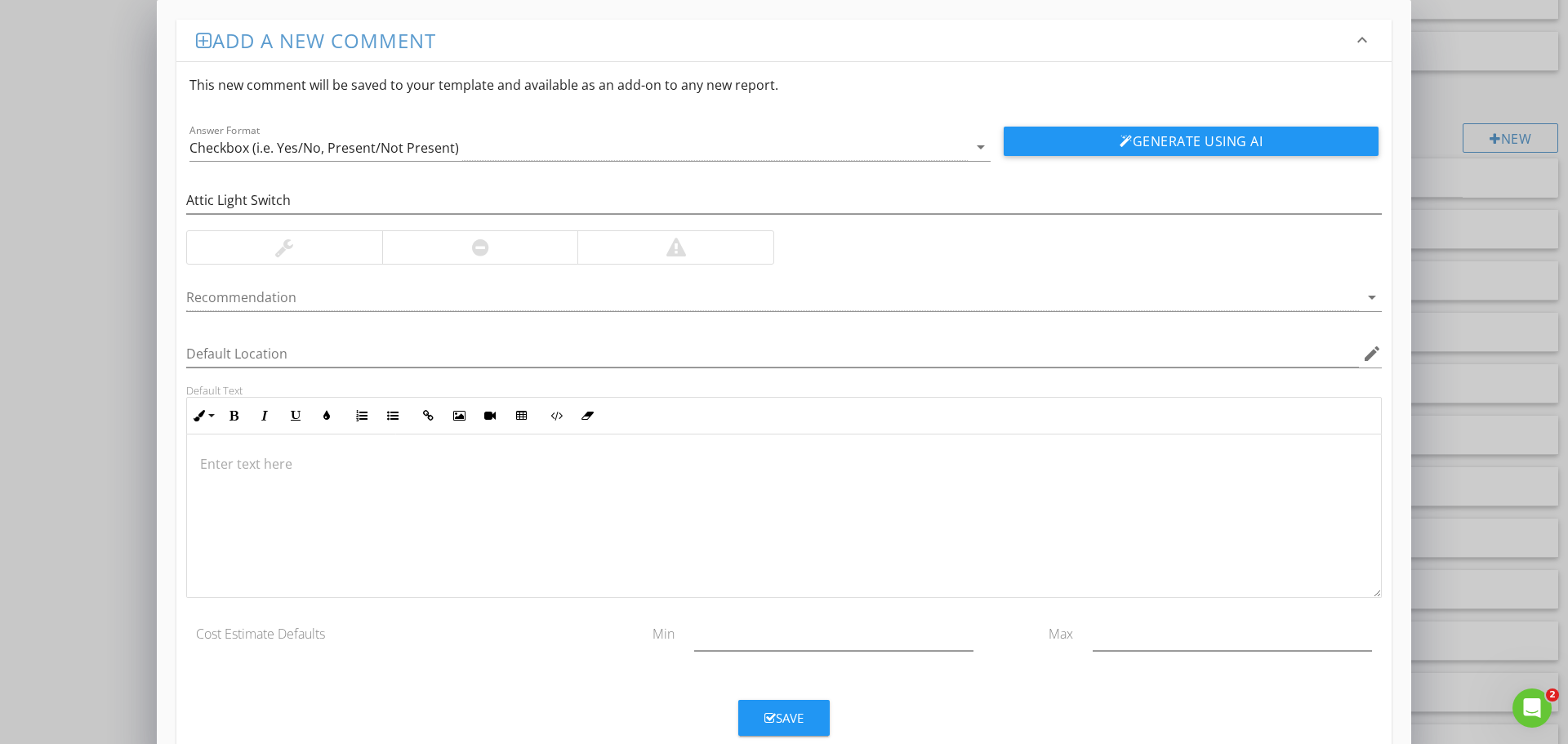
click at [493, 240] on div at bounding box center [480, 248] width 196 height 33
click at [793, 451] on div at bounding box center [784, 516] width 1194 height 163
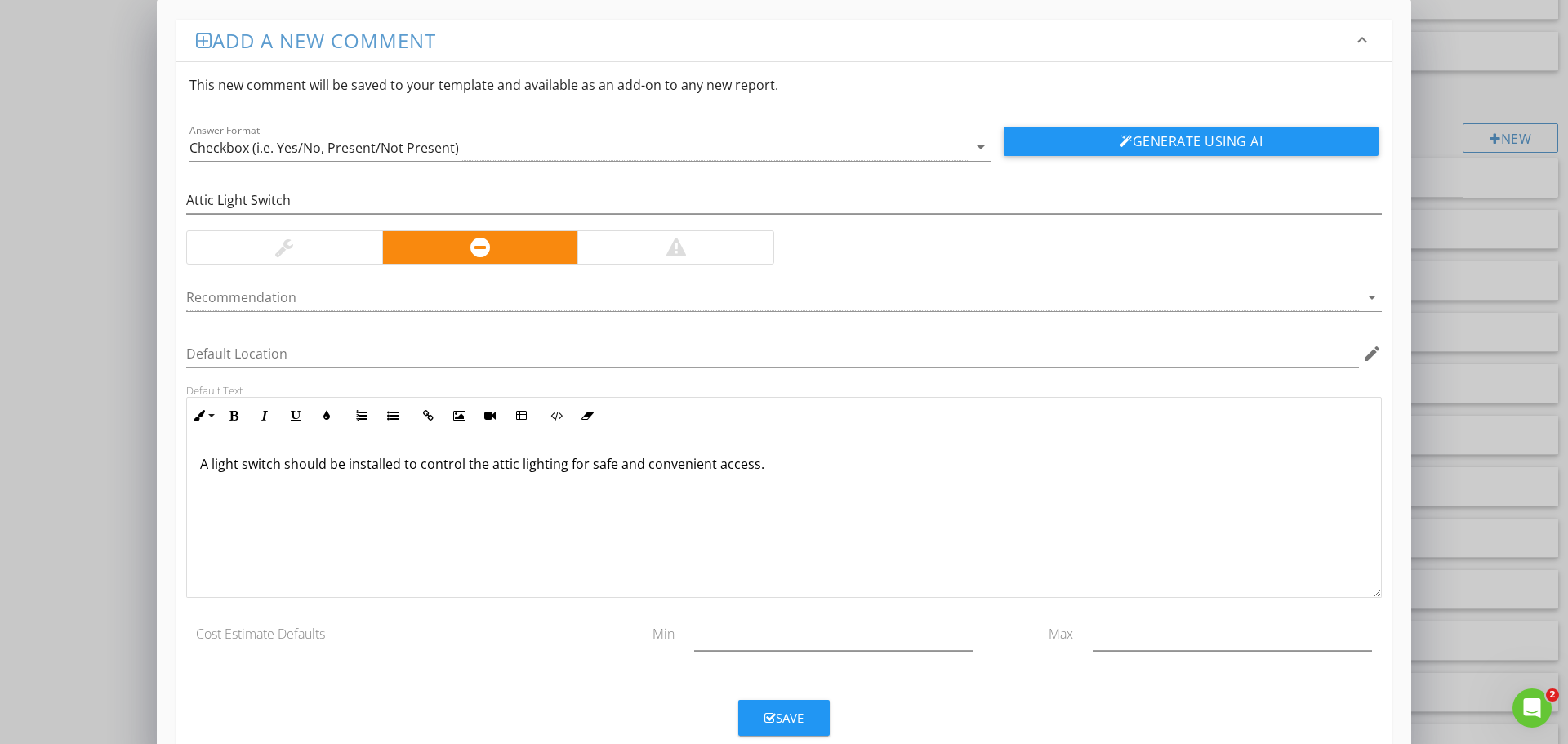
click at [754, 722] on button "Save" at bounding box center [784, 718] width 91 height 36
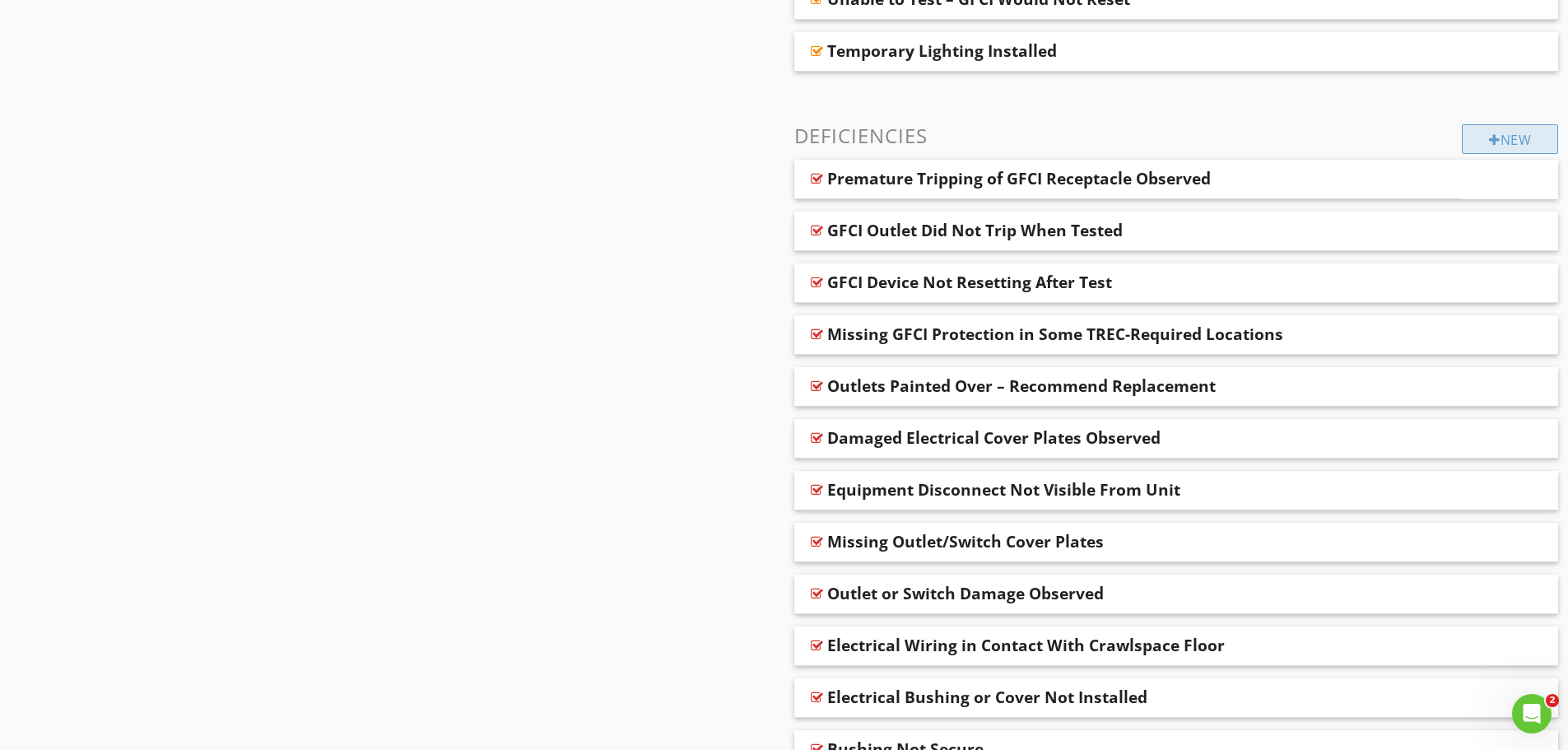
click at [1478, 138] on div "New" at bounding box center [1510, 139] width 96 height 29
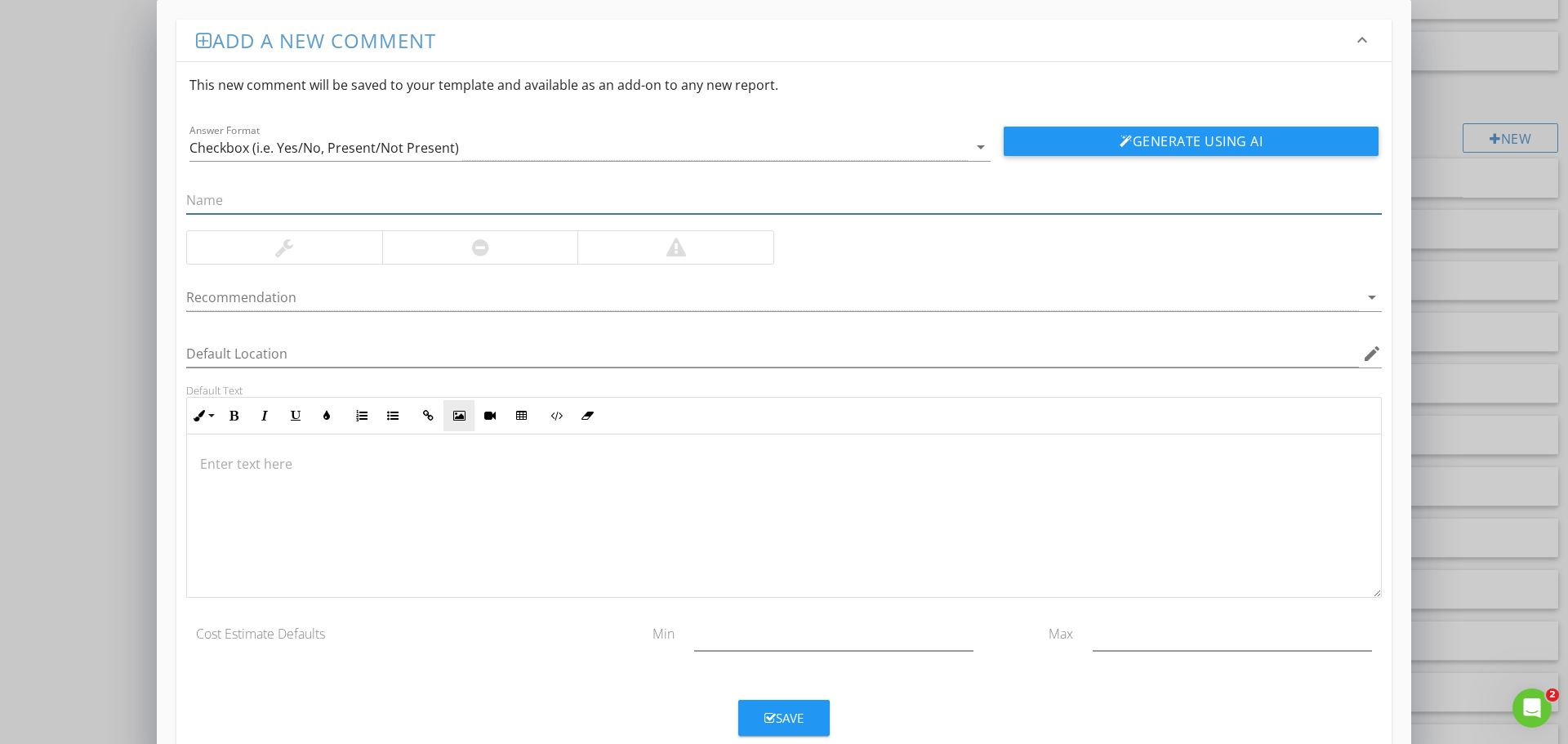
paste input "Exterior Cover – Installed Backwards"
type input "Exterior Cover – Installed Backwards"
click at [539, 243] on div at bounding box center [480, 248] width 196 height 33
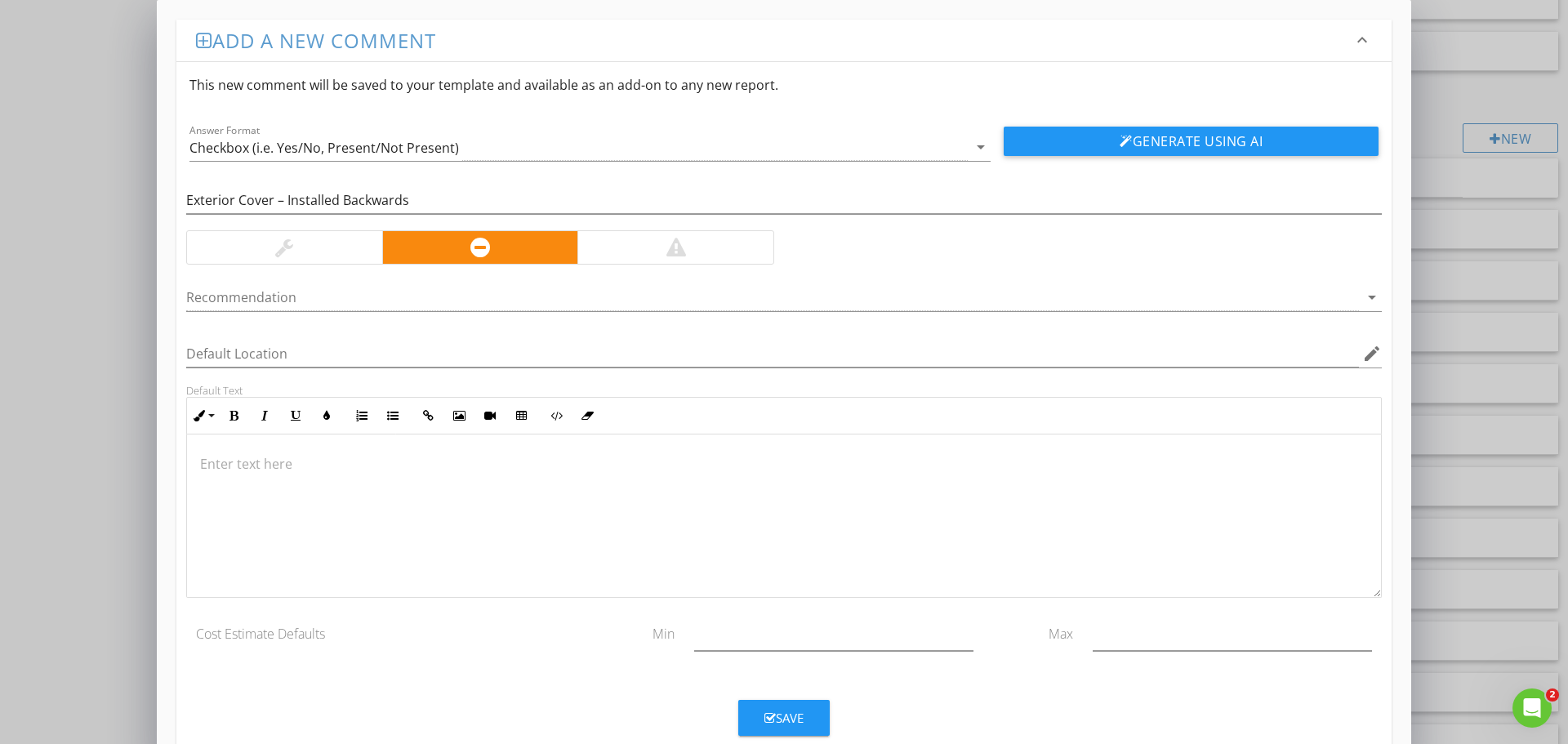
click at [698, 500] on div at bounding box center [784, 516] width 1194 height 163
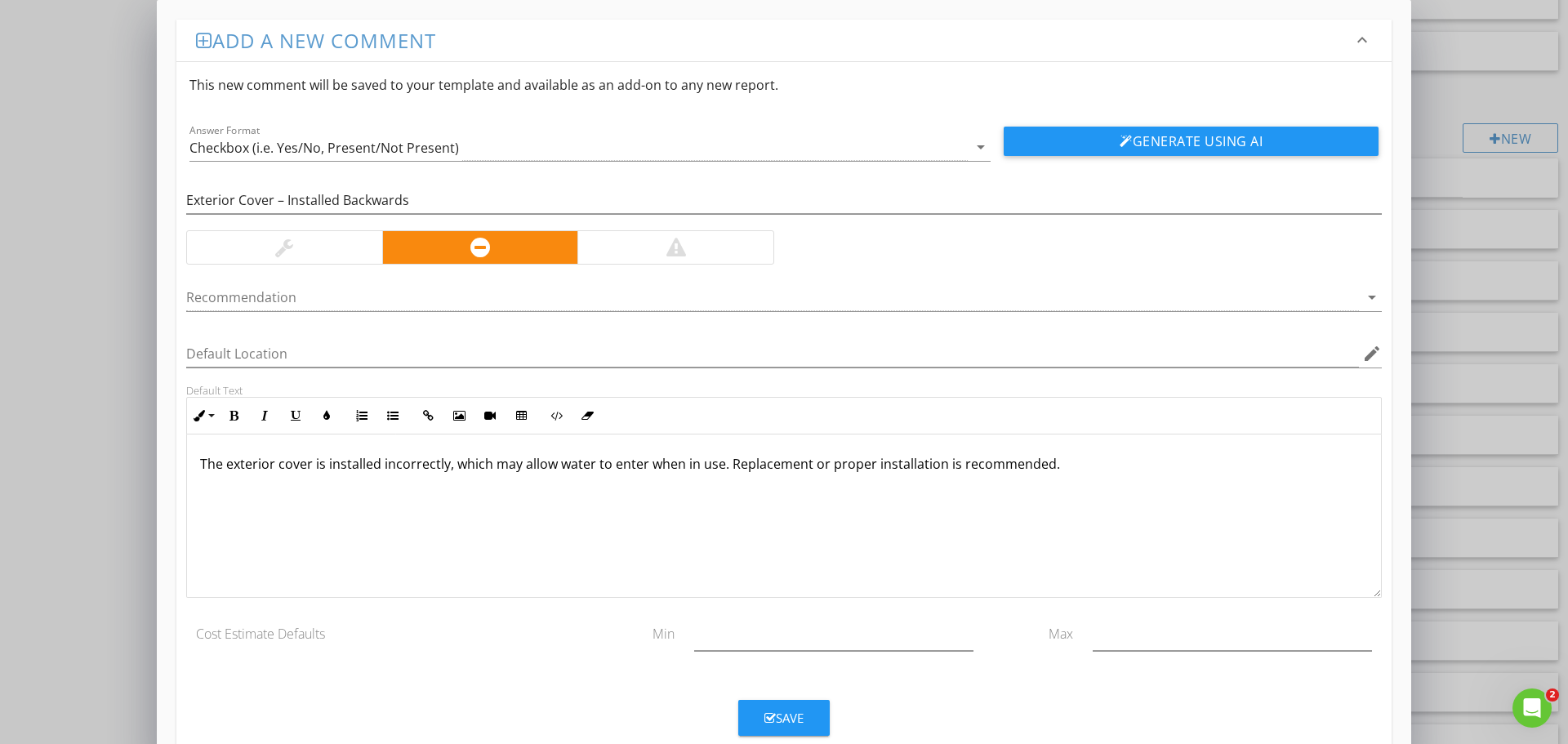
click at [775, 718] on div "Save" at bounding box center [784, 718] width 40 height 19
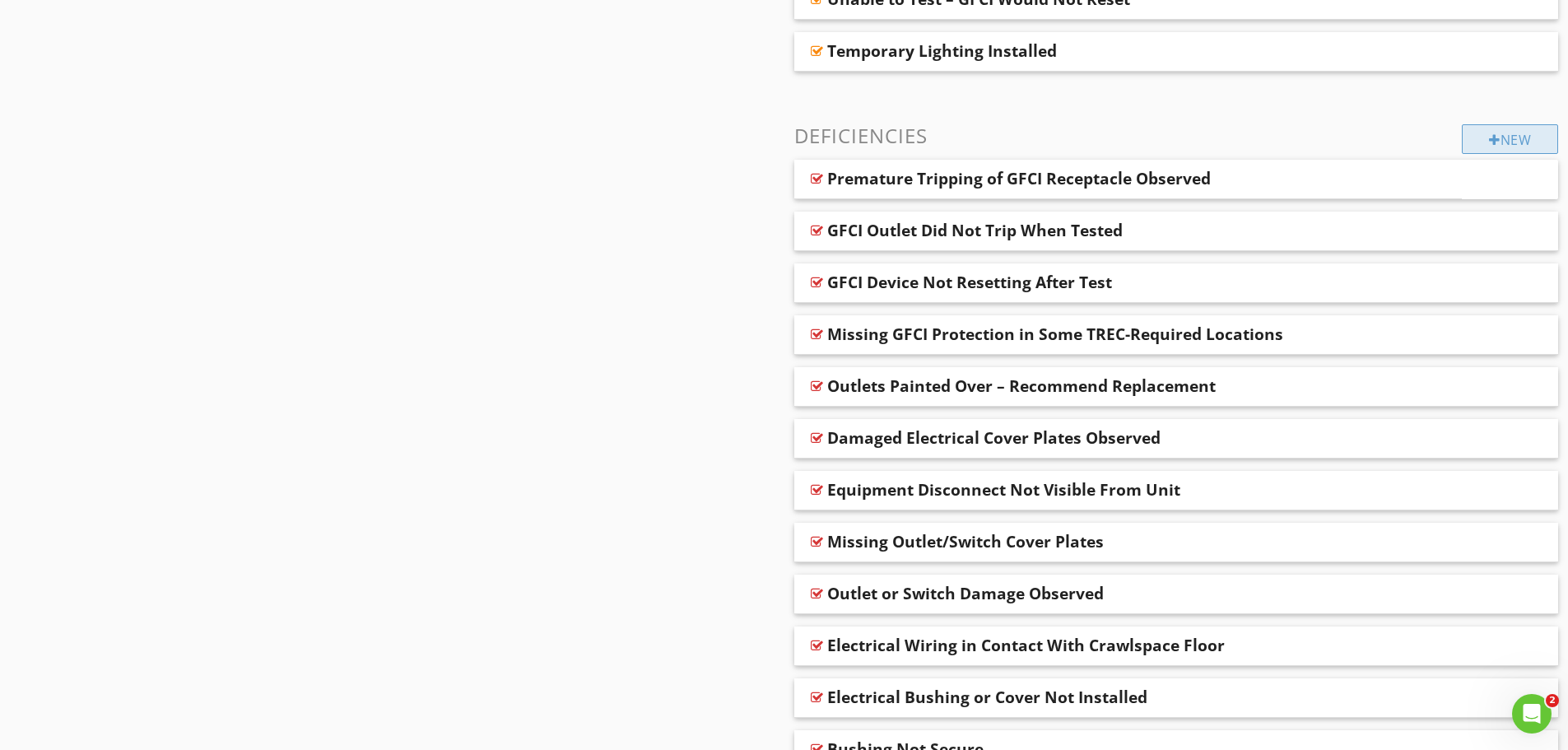
click at [1462, 140] on div "New" at bounding box center [1510, 139] width 96 height 29
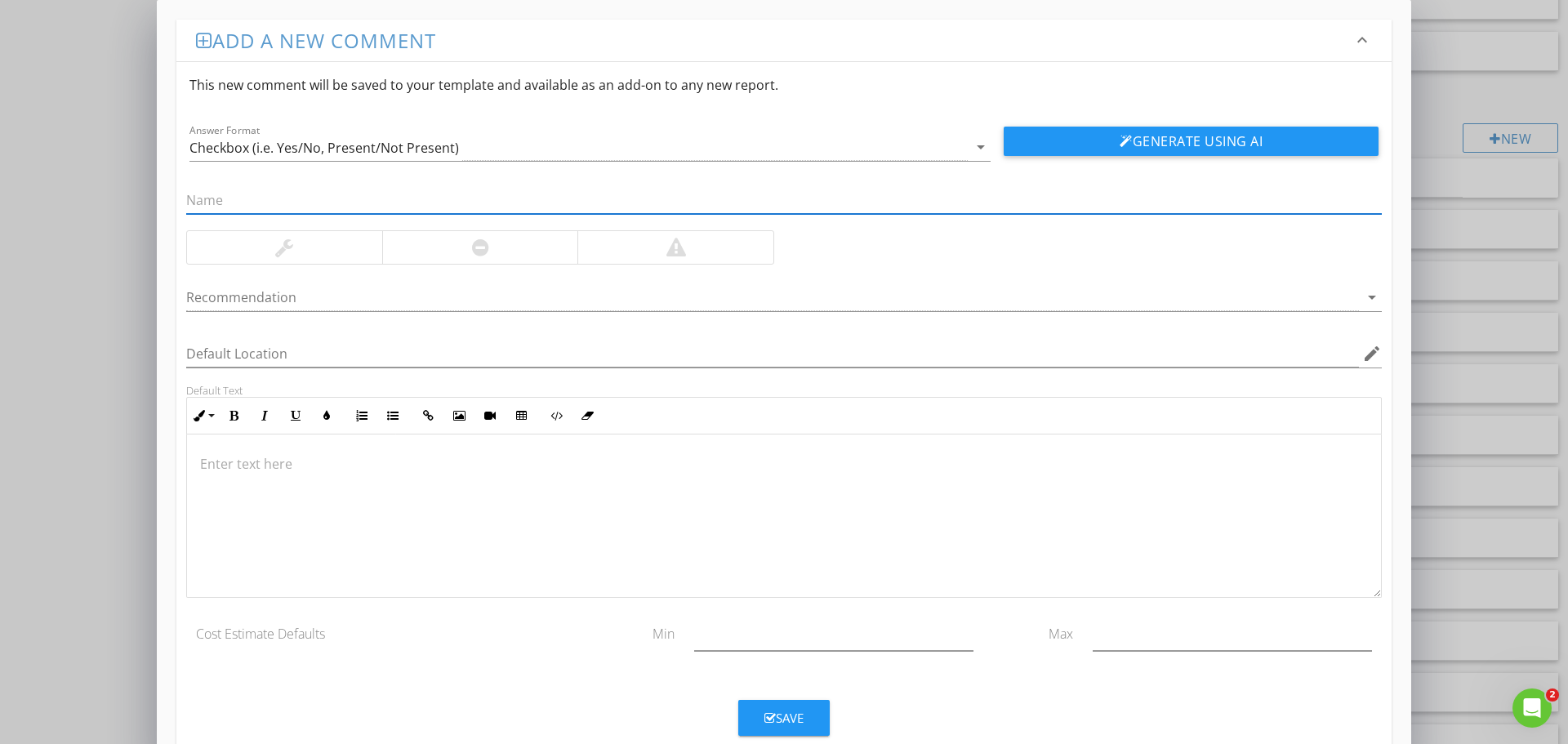
paste input "Ceiling Fan Shroud"
type input "Ceiling Fan Shroud"
click at [490, 240] on div at bounding box center [480, 248] width 196 height 33
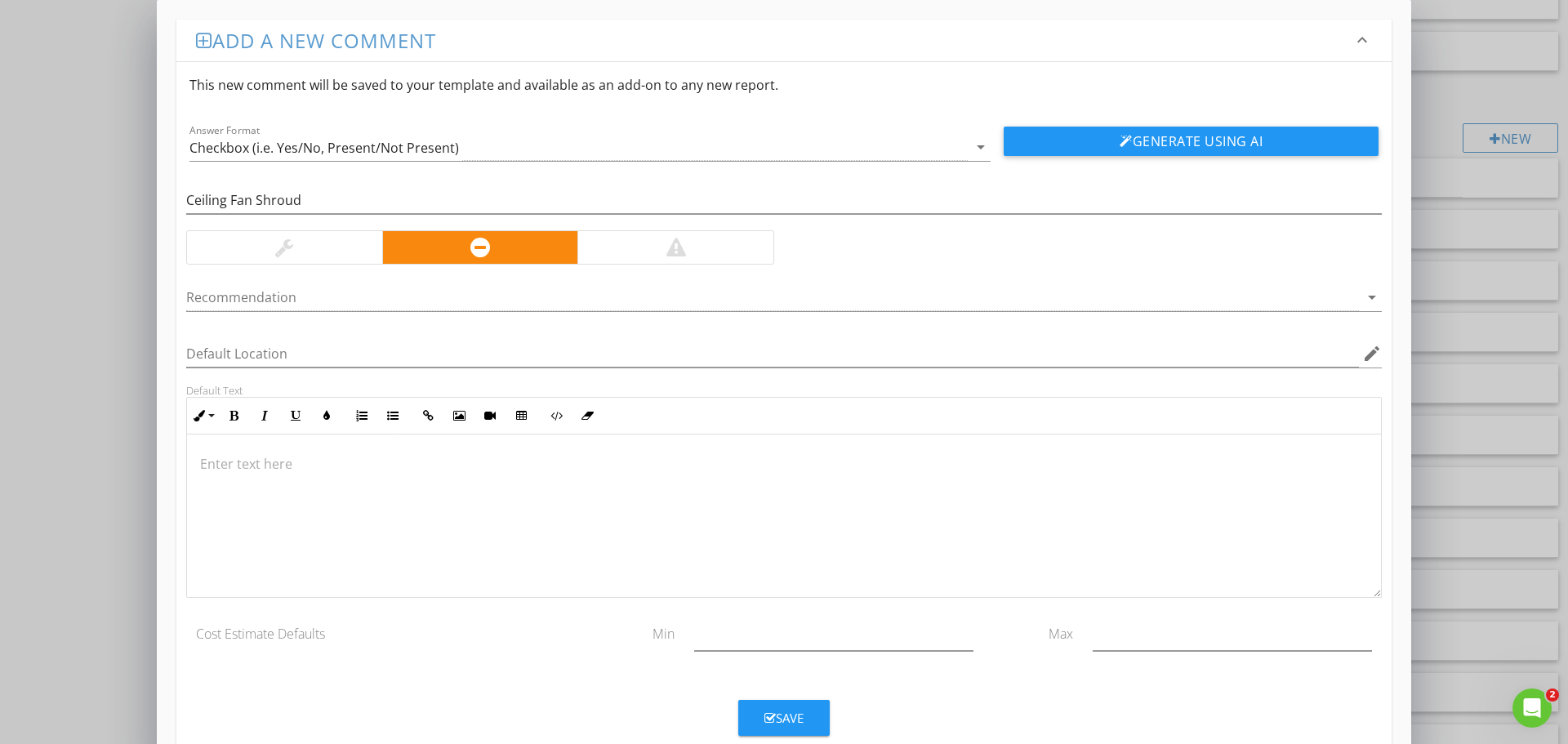
click at [265, 477] on div at bounding box center [784, 516] width 1194 height 163
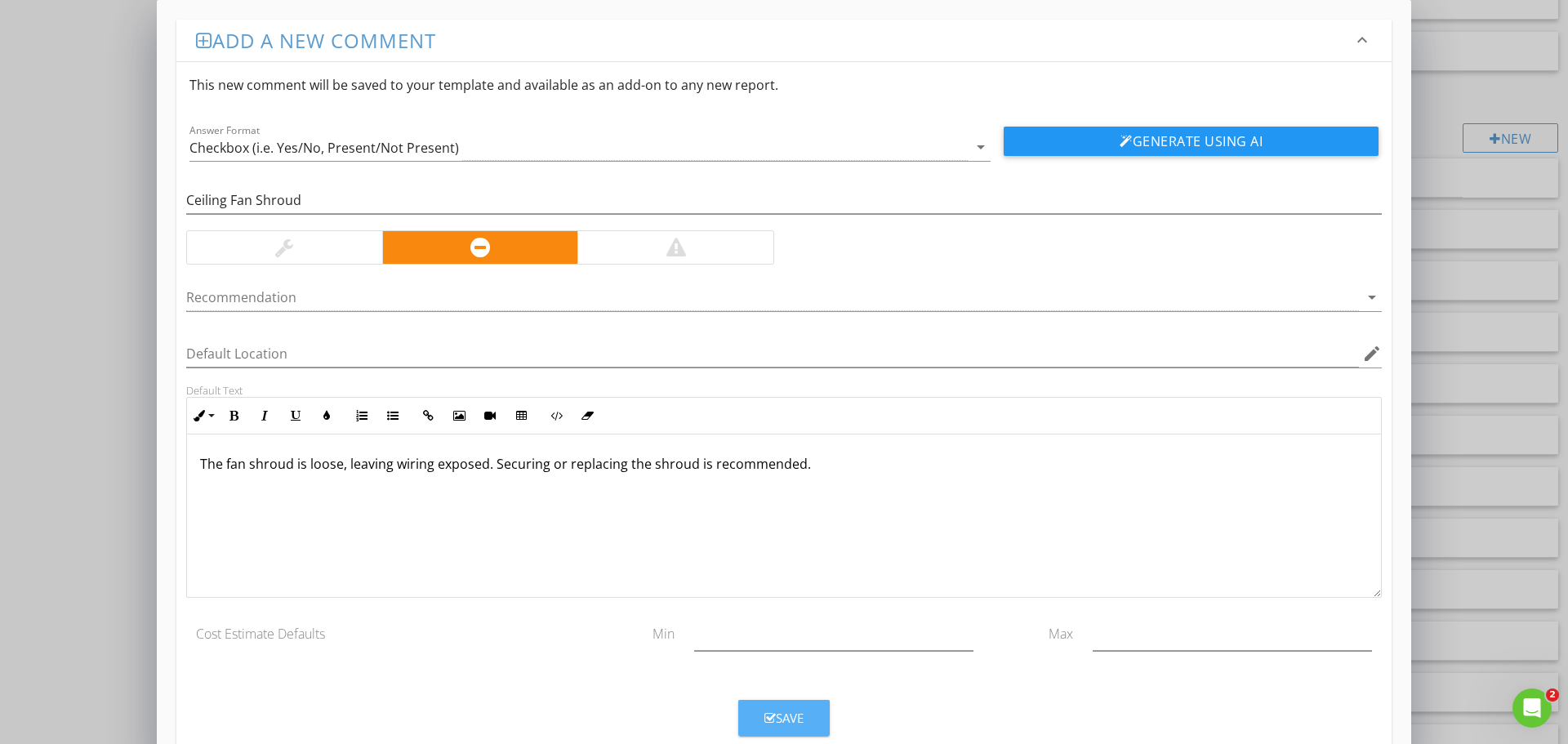
click at [790, 719] on div "Save" at bounding box center [784, 718] width 40 height 19
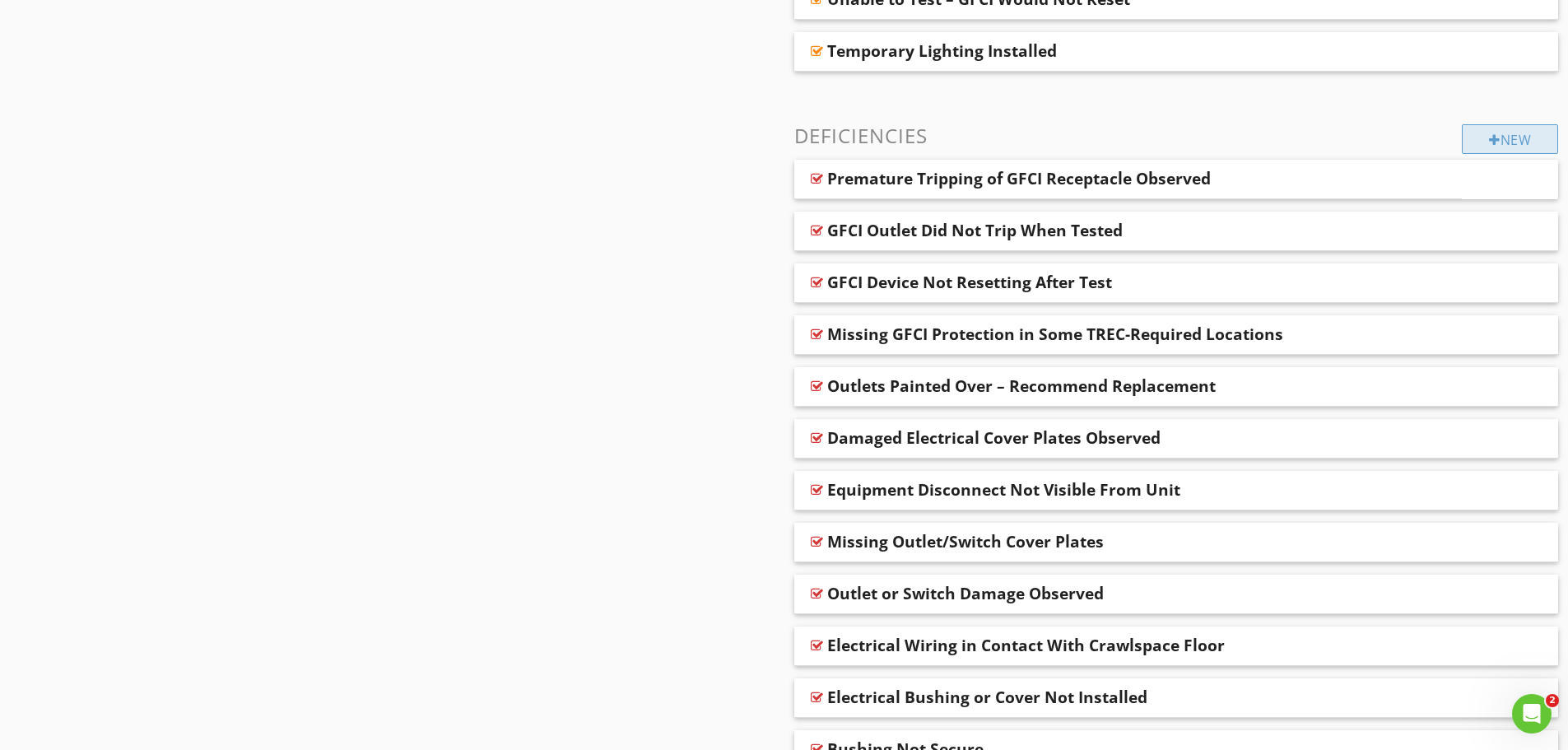
click at [1510, 139] on div "New" at bounding box center [1510, 139] width 96 height 29
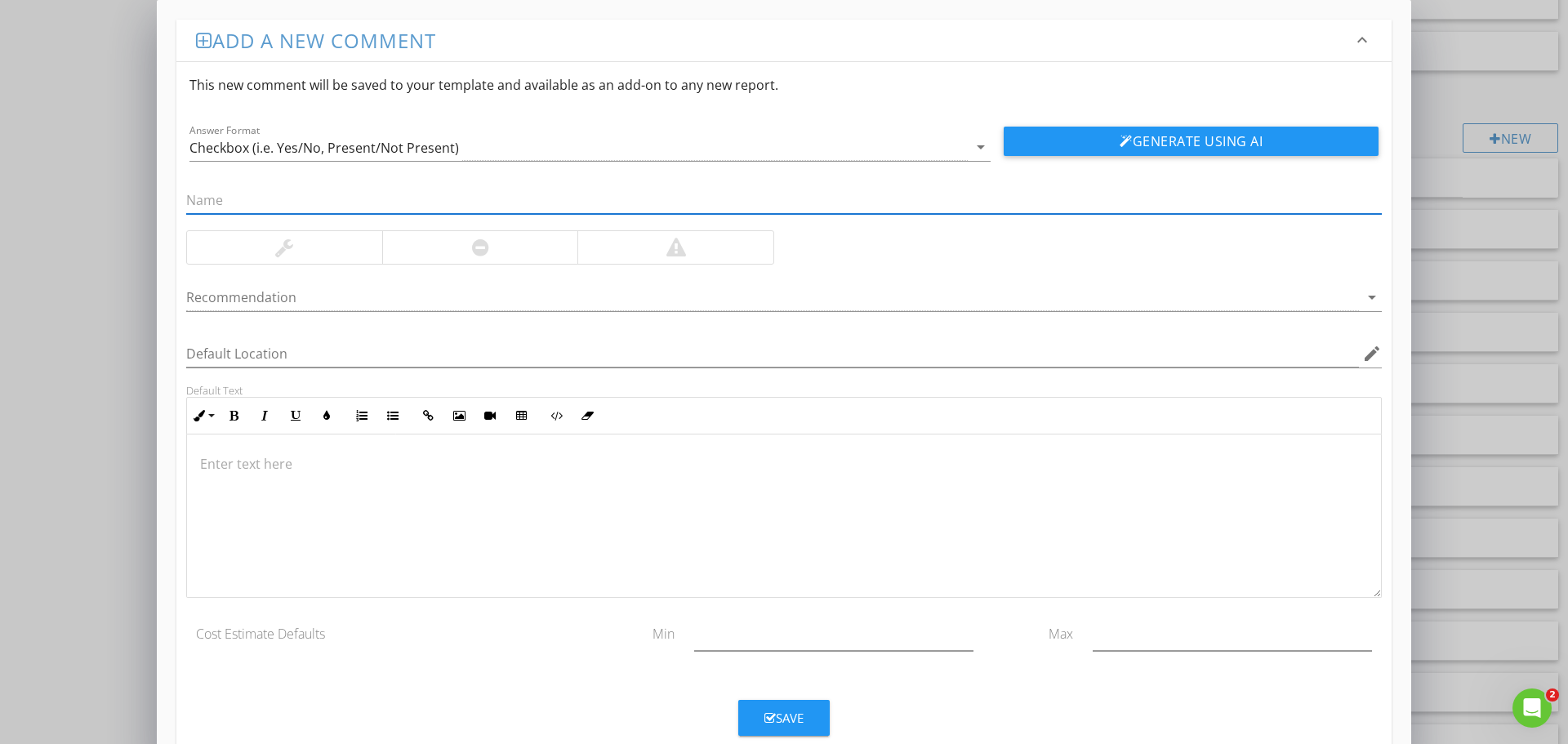
paste input "Two-Prong Outlets"
type input "Two-Prong Outlets"
click at [477, 251] on div at bounding box center [481, 247] width 17 height 20
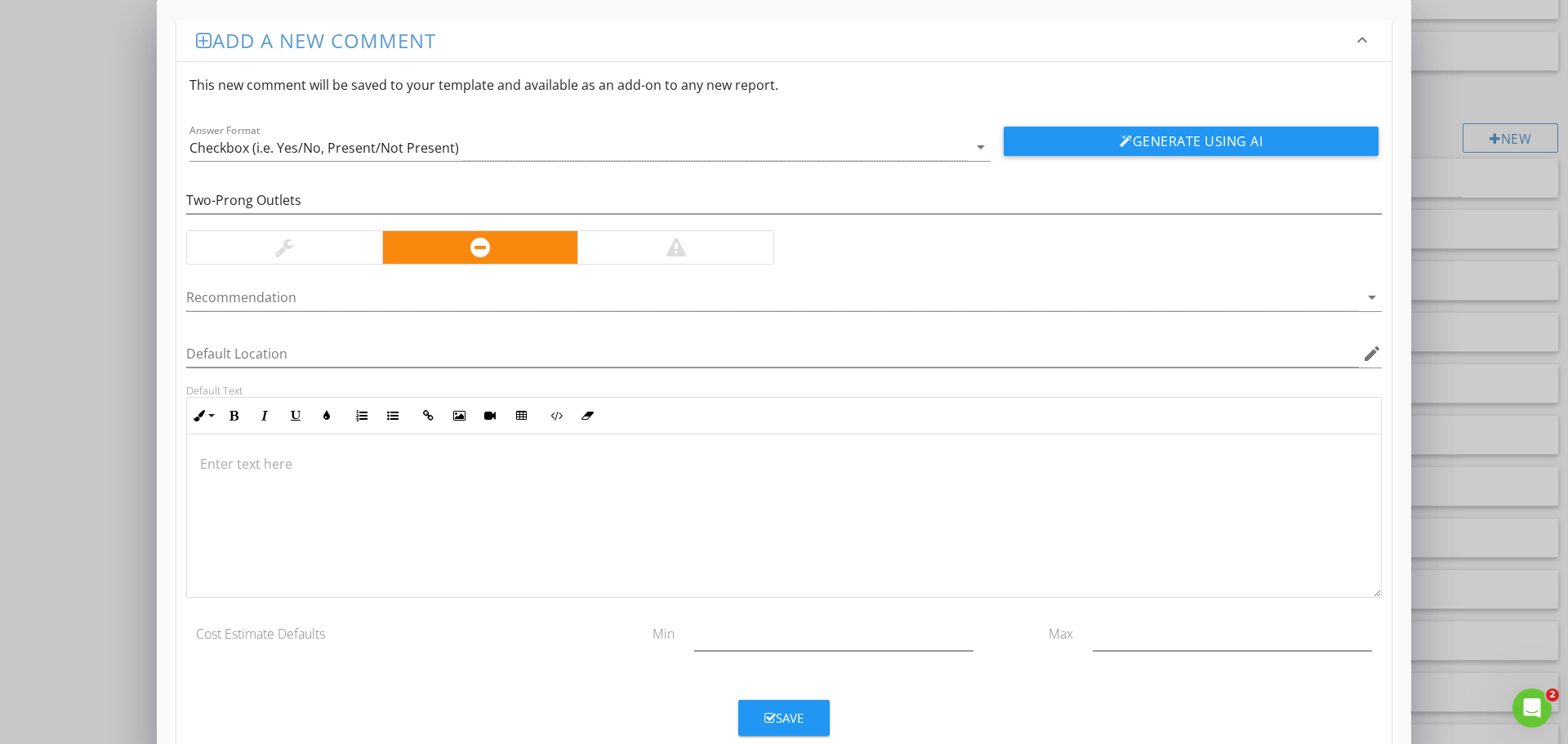
click at [558, 472] on p at bounding box center [784, 464] width 1168 height 20
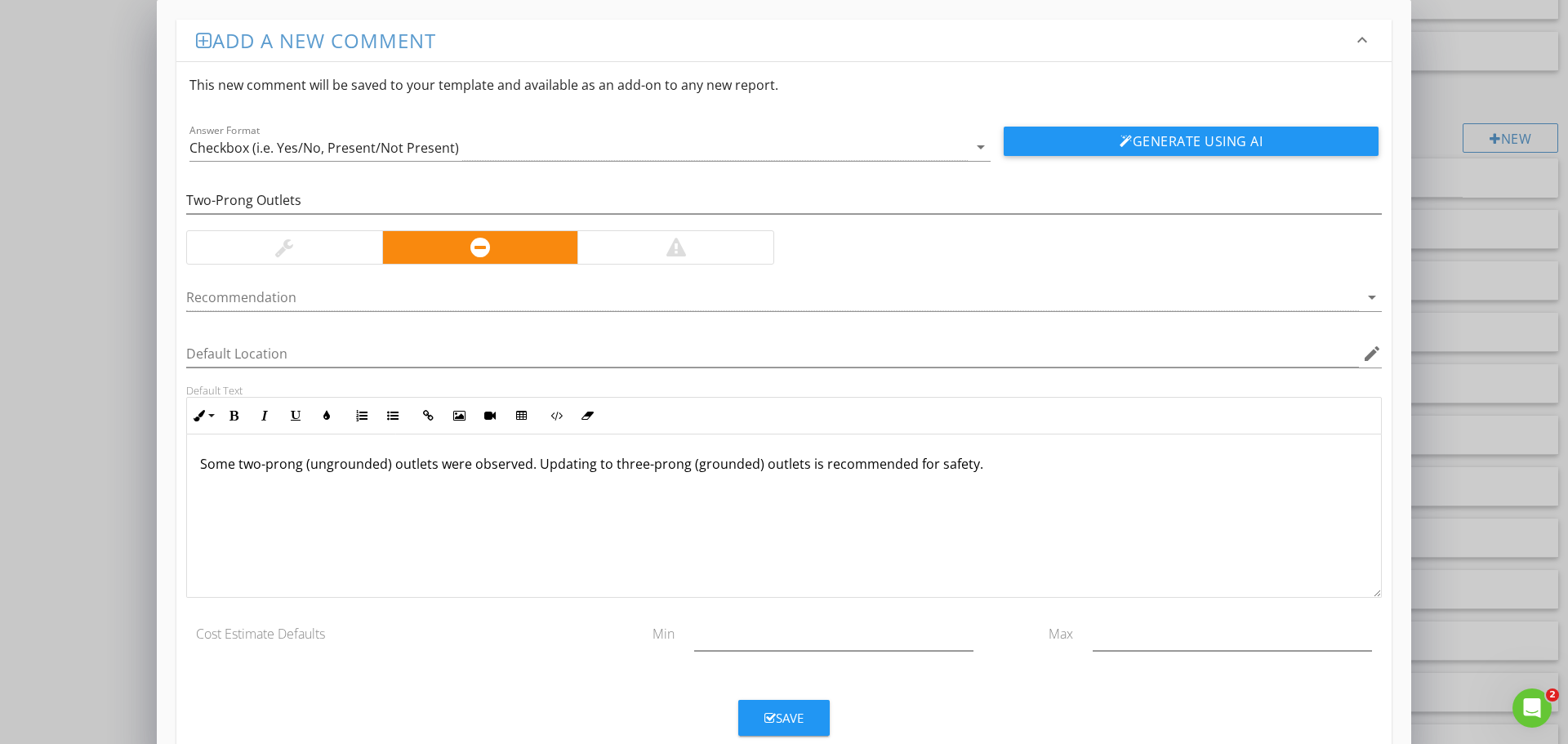
click at [761, 715] on button "Save" at bounding box center [784, 718] width 91 height 36
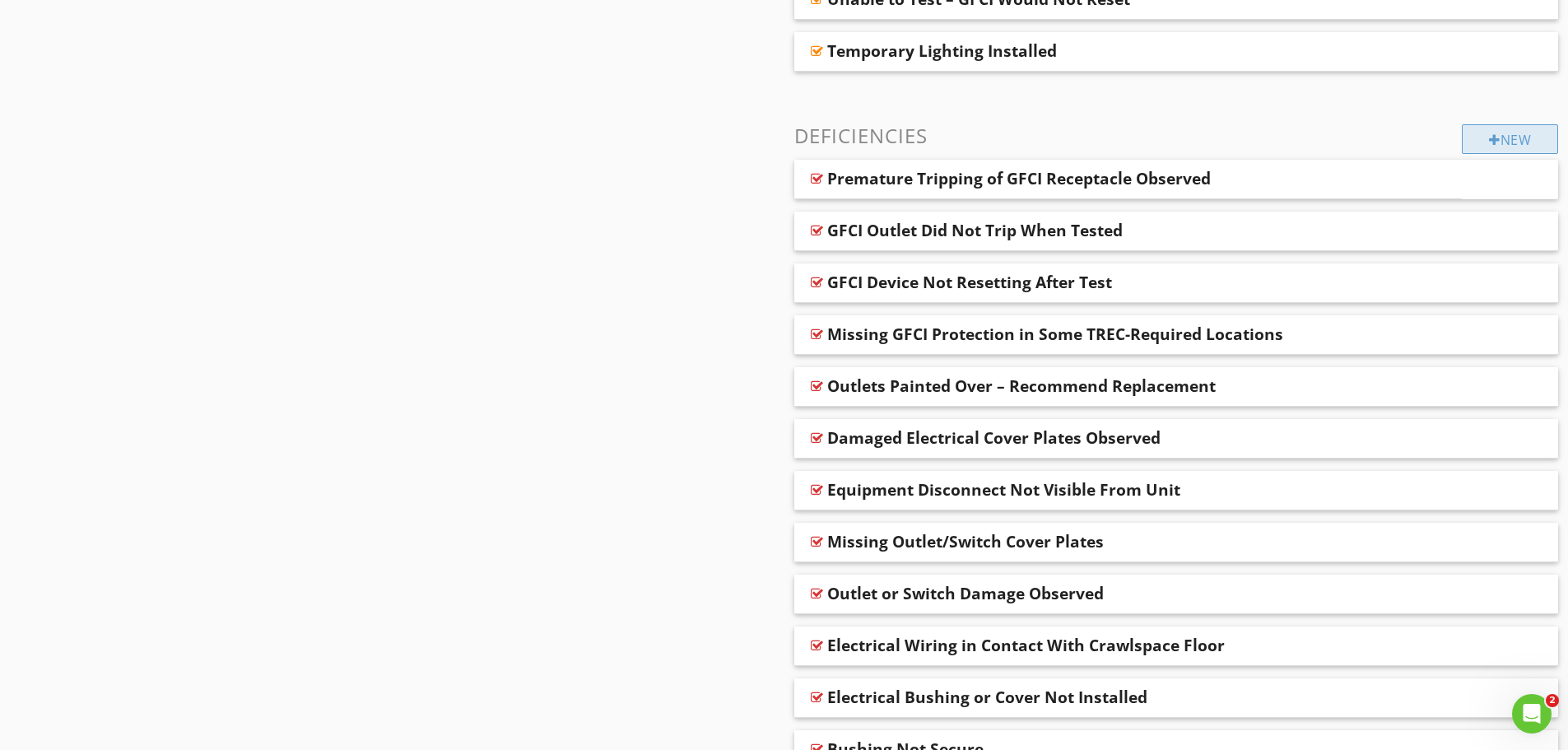
click at [1508, 147] on div "New" at bounding box center [1510, 139] width 96 height 29
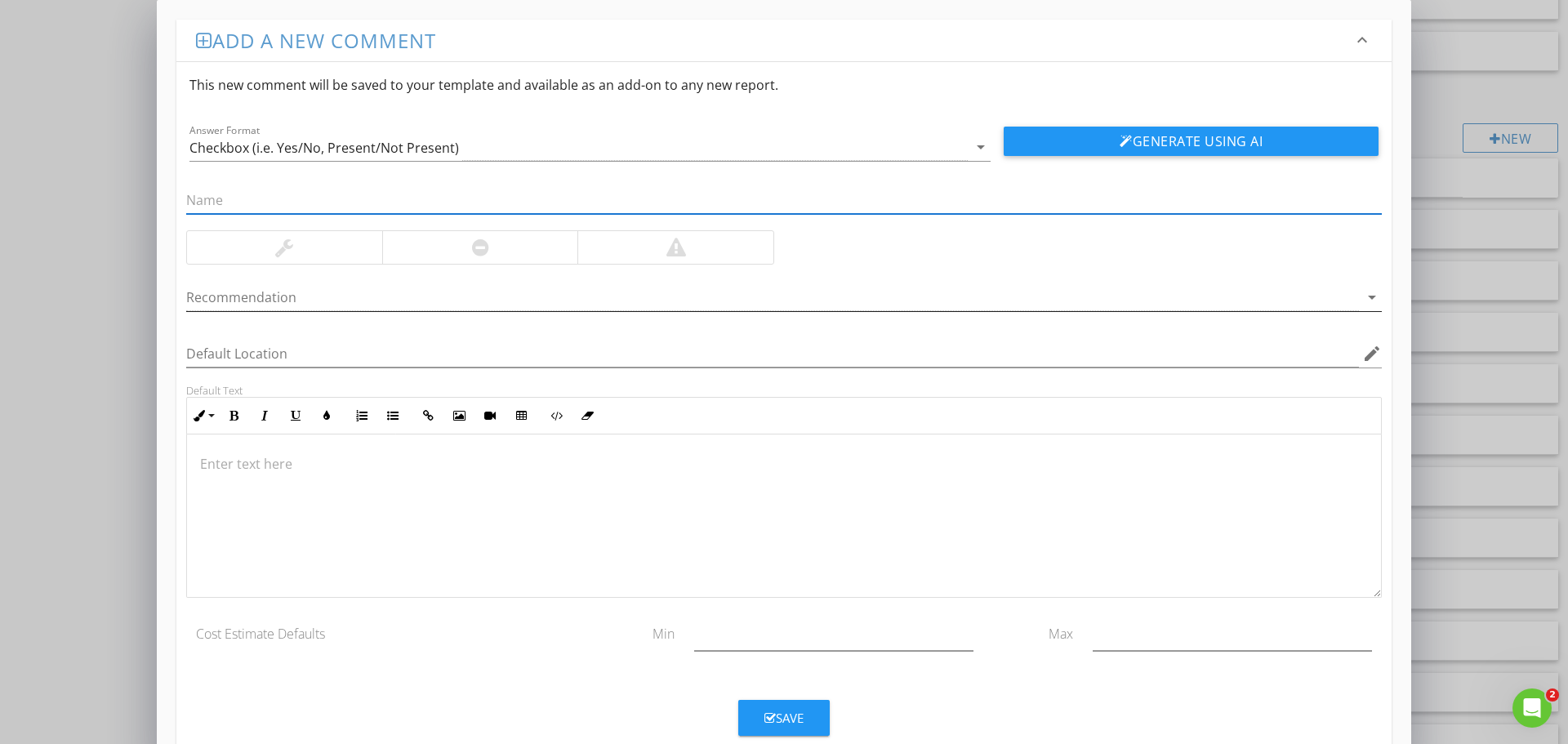
paste input "Water Observed"
type input "Water Observed"
click at [477, 230] on div at bounding box center [784, 224] width 1196 height 9
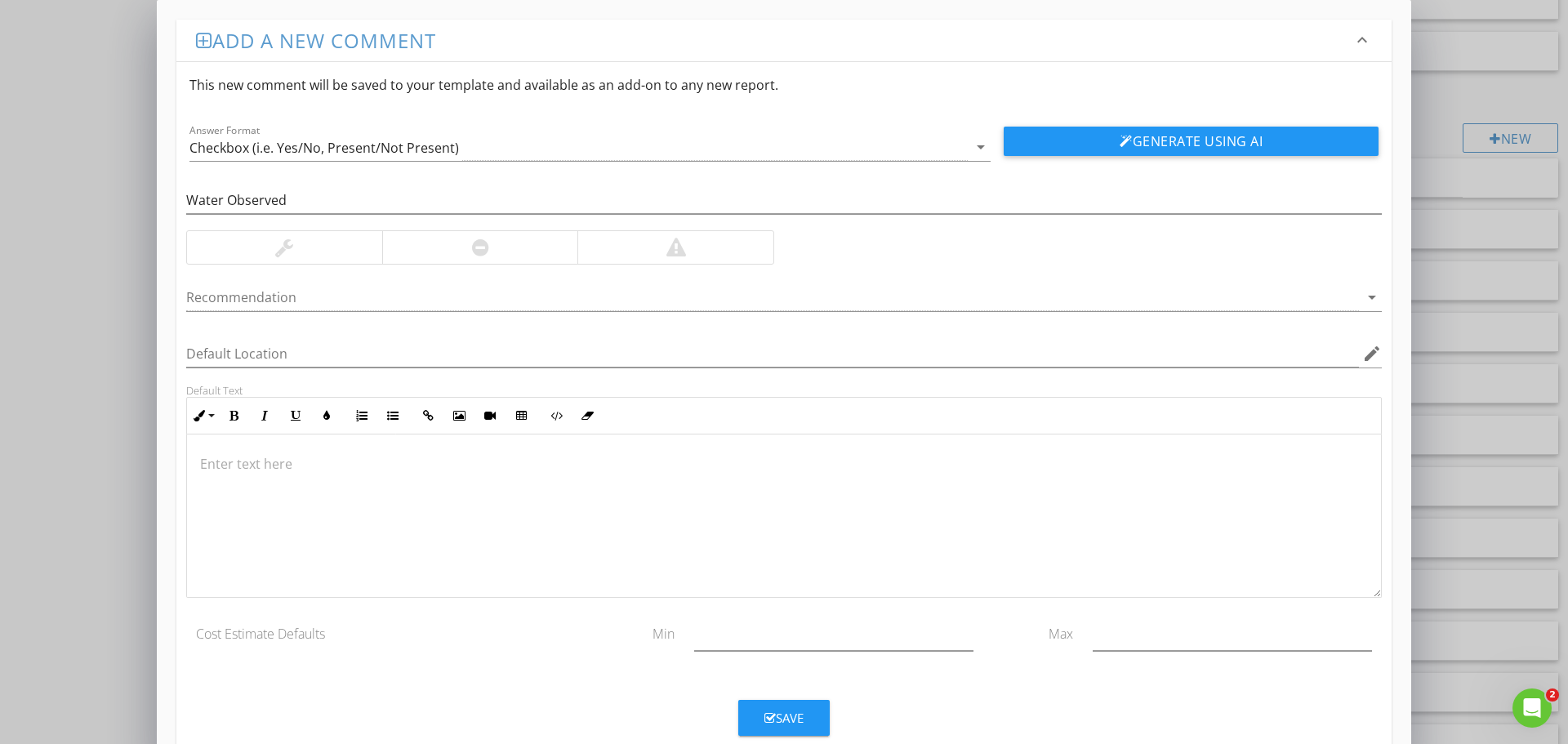
click at [472, 240] on div at bounding box center [481, 247] width 17 height 20
click at [441, 443] on div at bounding box center [784, 516] width 1194 height 163
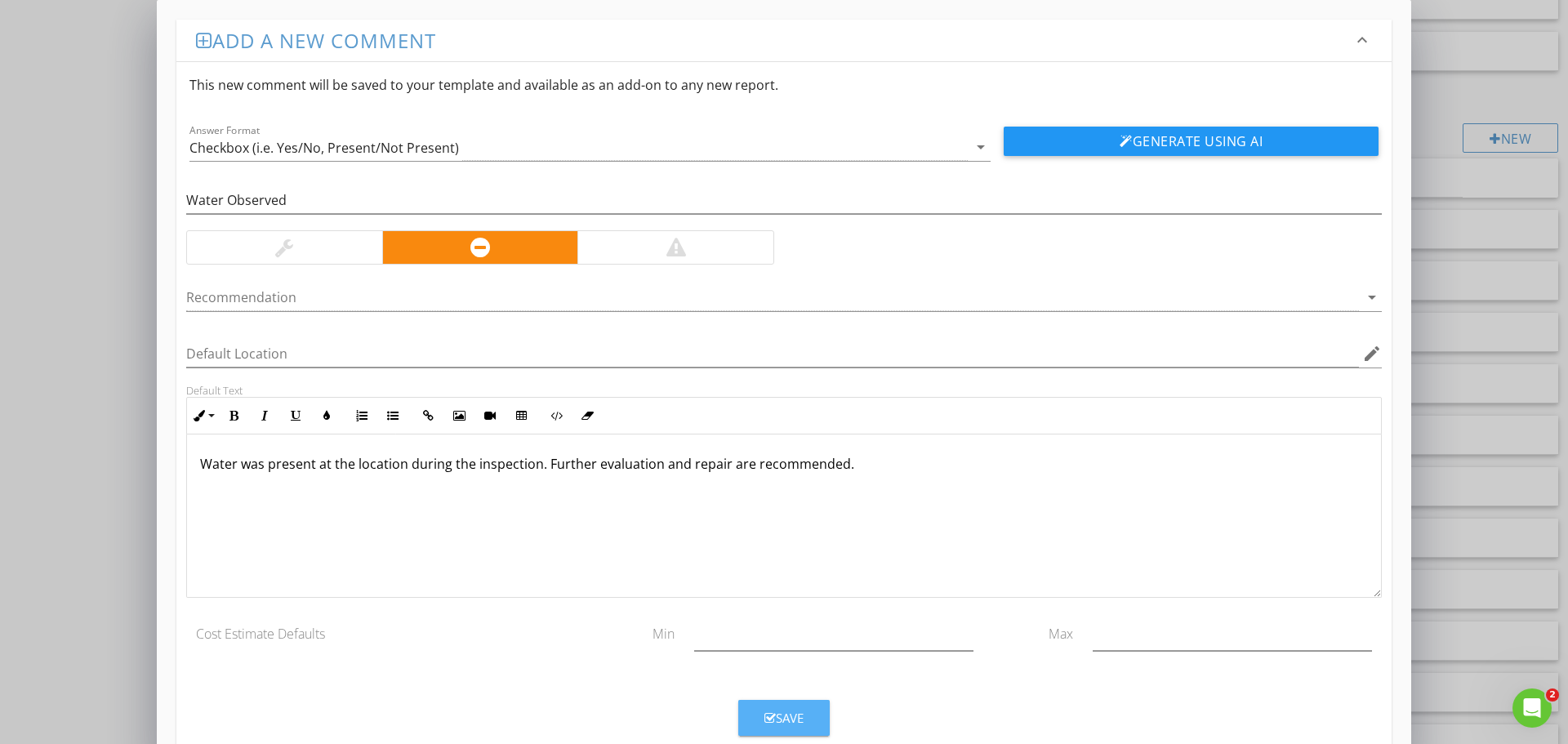
click at [784, 723] on div "Save" at bounding box center [784, 718] width 40 height 19
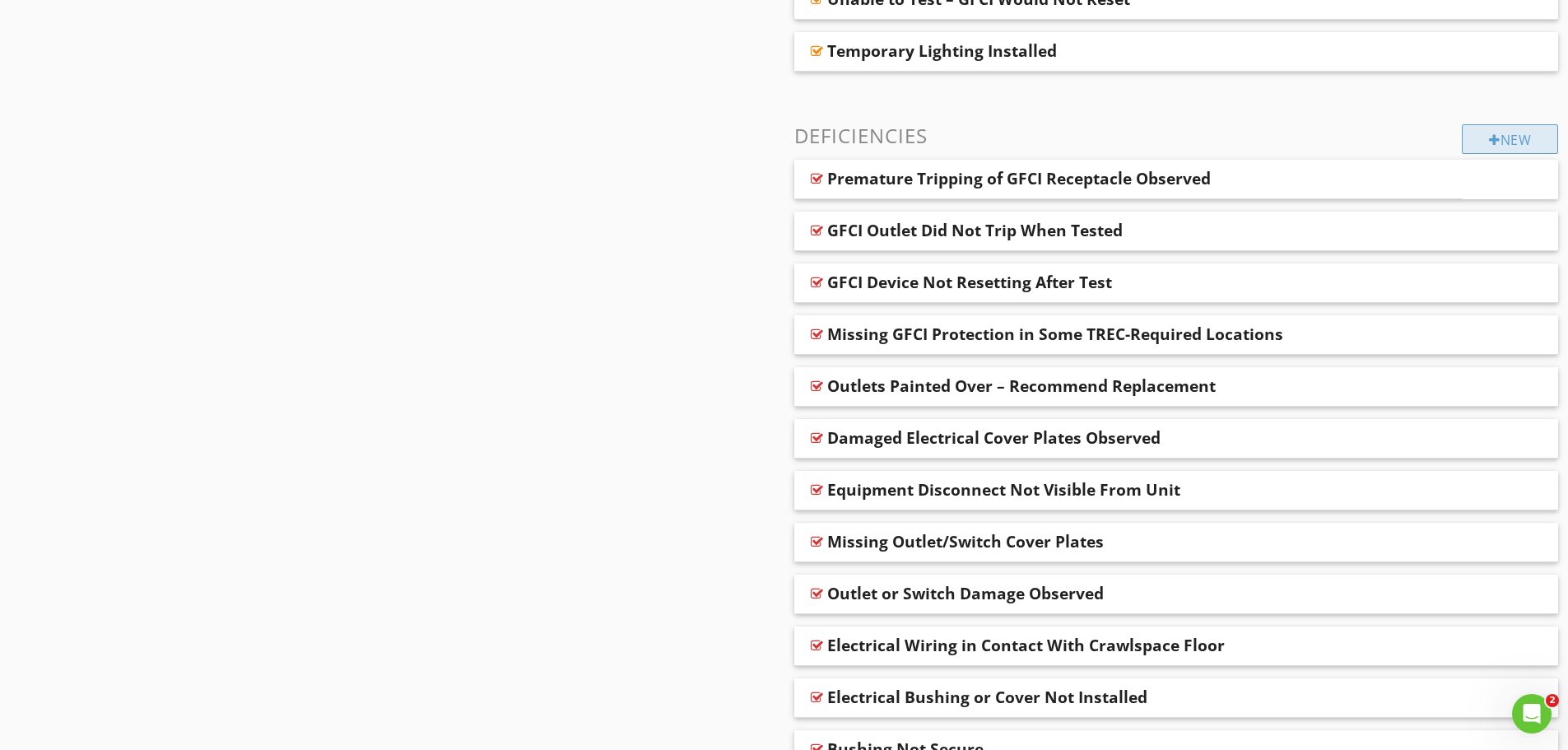
click at [1487, 131] on div "New" at bounding box center [1510, 139] width 96 height 29
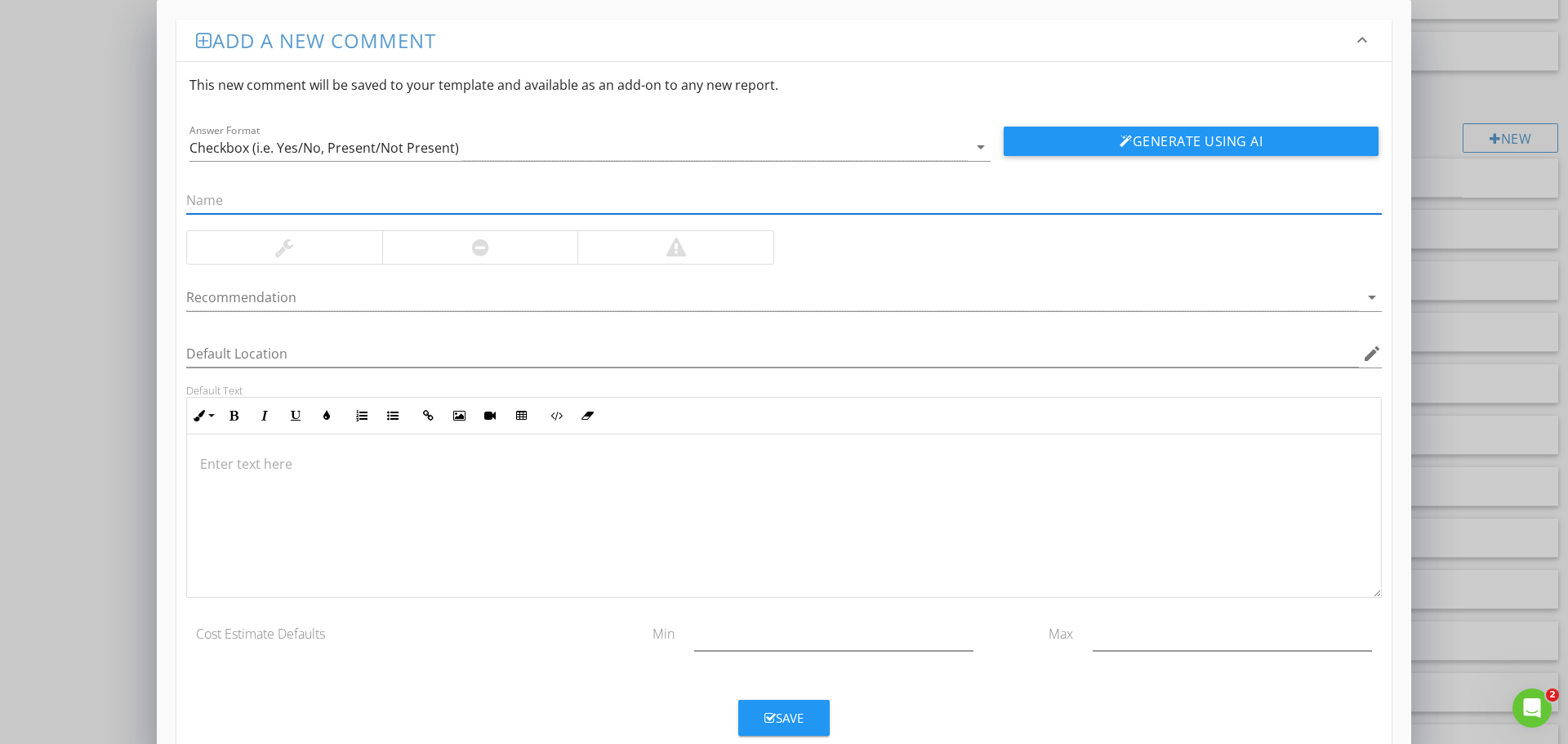
paste input "Whirlpool GFCI – Shared Circuit"
type input "Whirlpool GFCI – Shared Circuit"
click at [506, 243] on div at bounding box center [480, 248] width 196 height 33
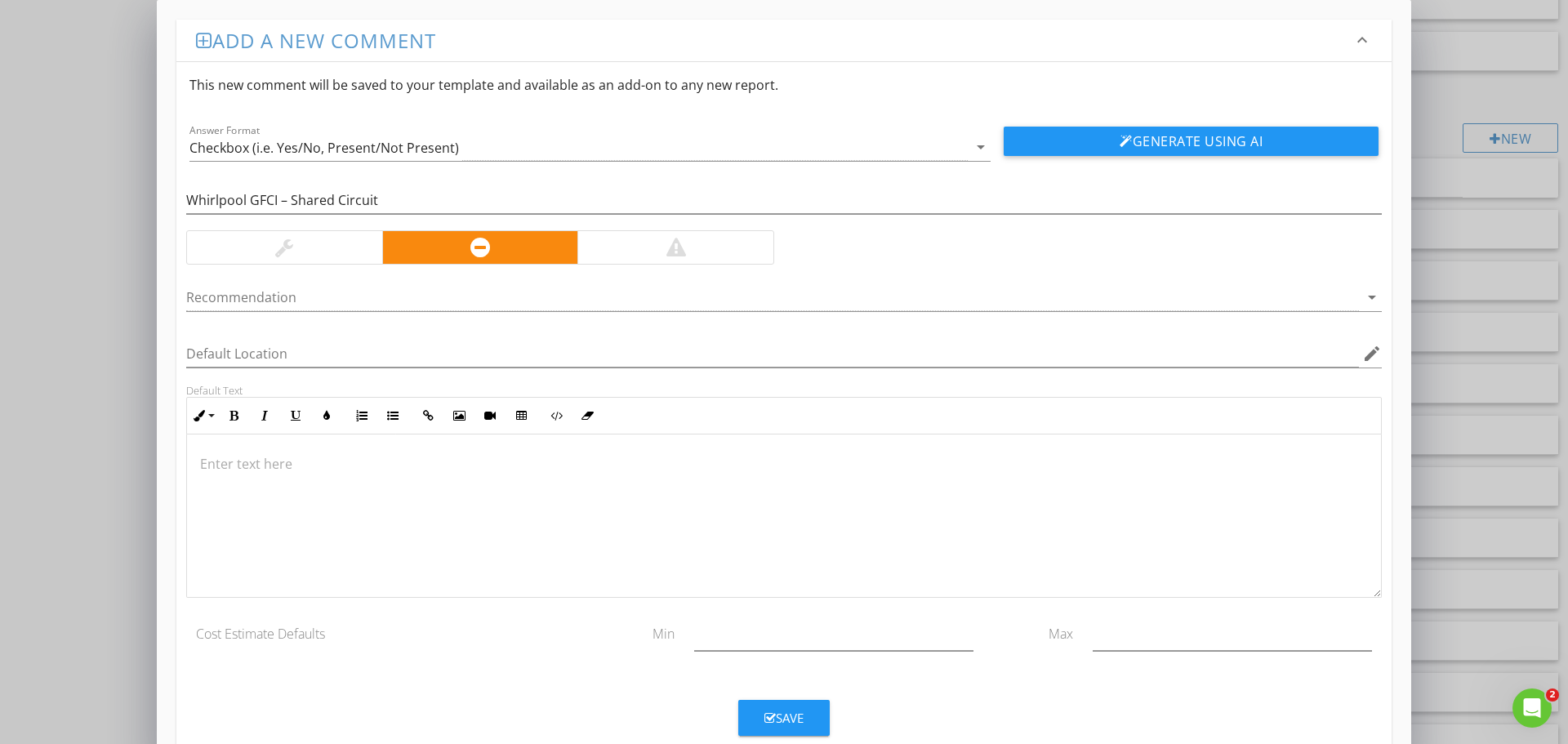
click at [292, 462] on p at bounding box center [784, 464] width 1168 height 20
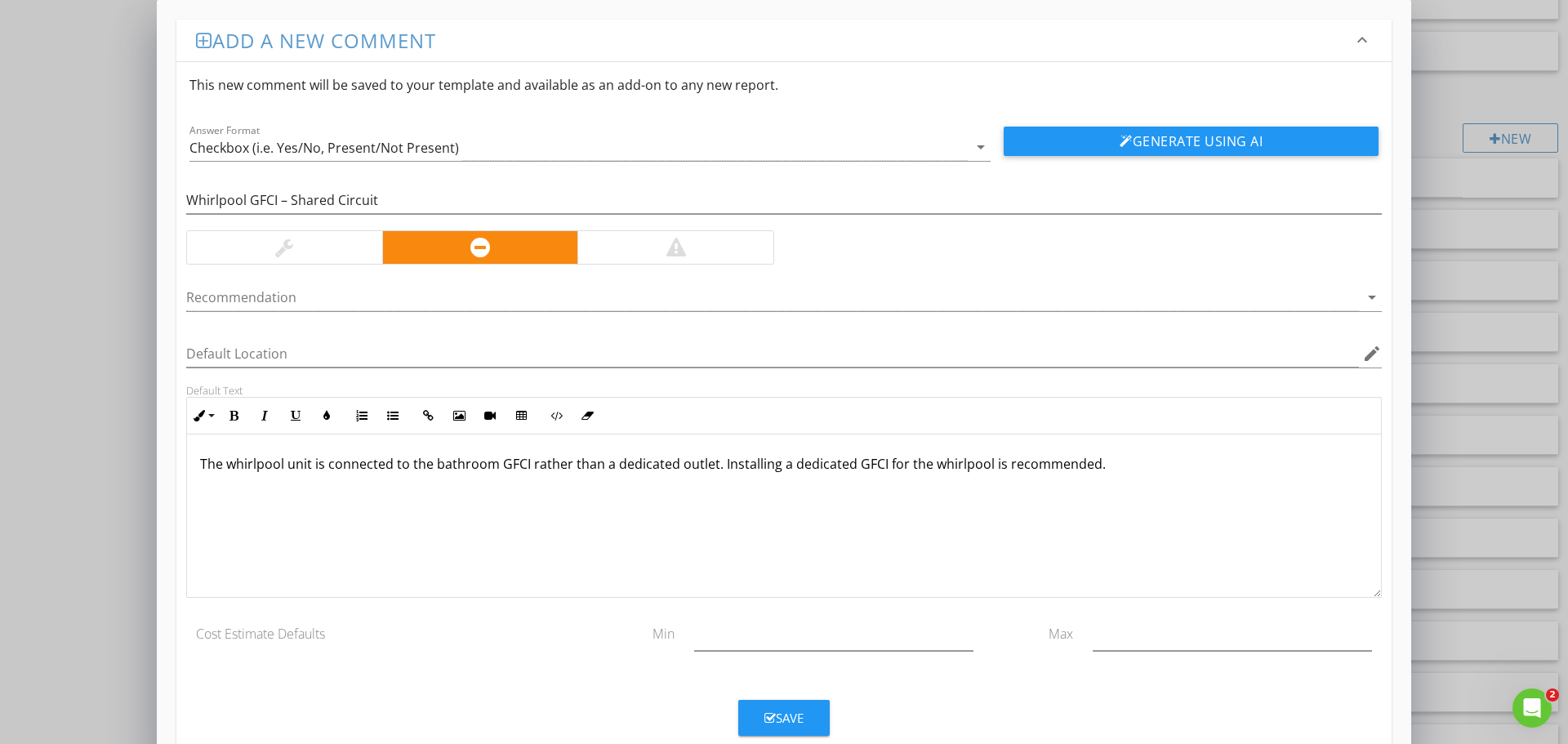
click at [801, 715] on div "Save" at bounding box center [784, 718] width 40 height 19
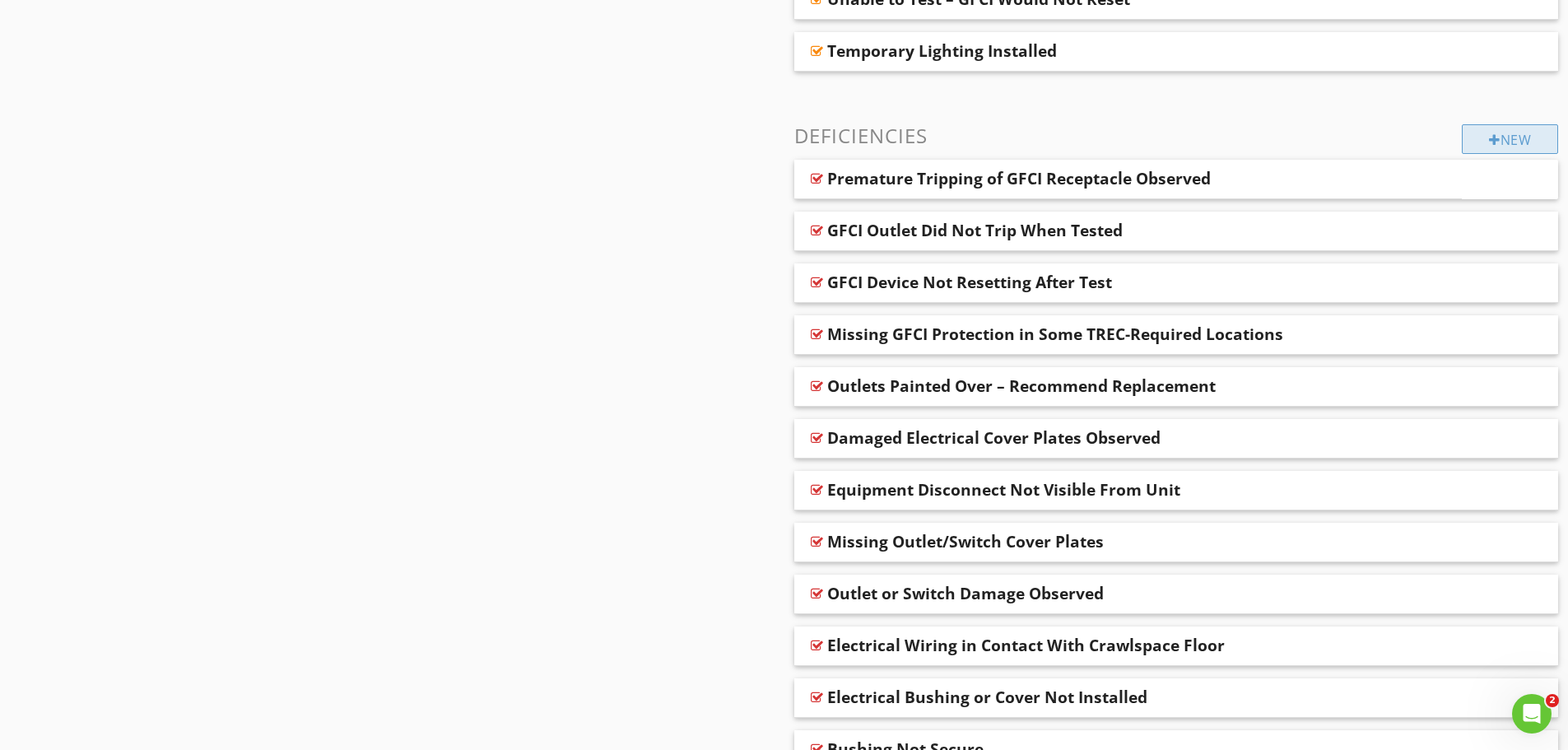
click at [1507, 146] on div "New" at bounding box center [1510, 139] width 96 height 29
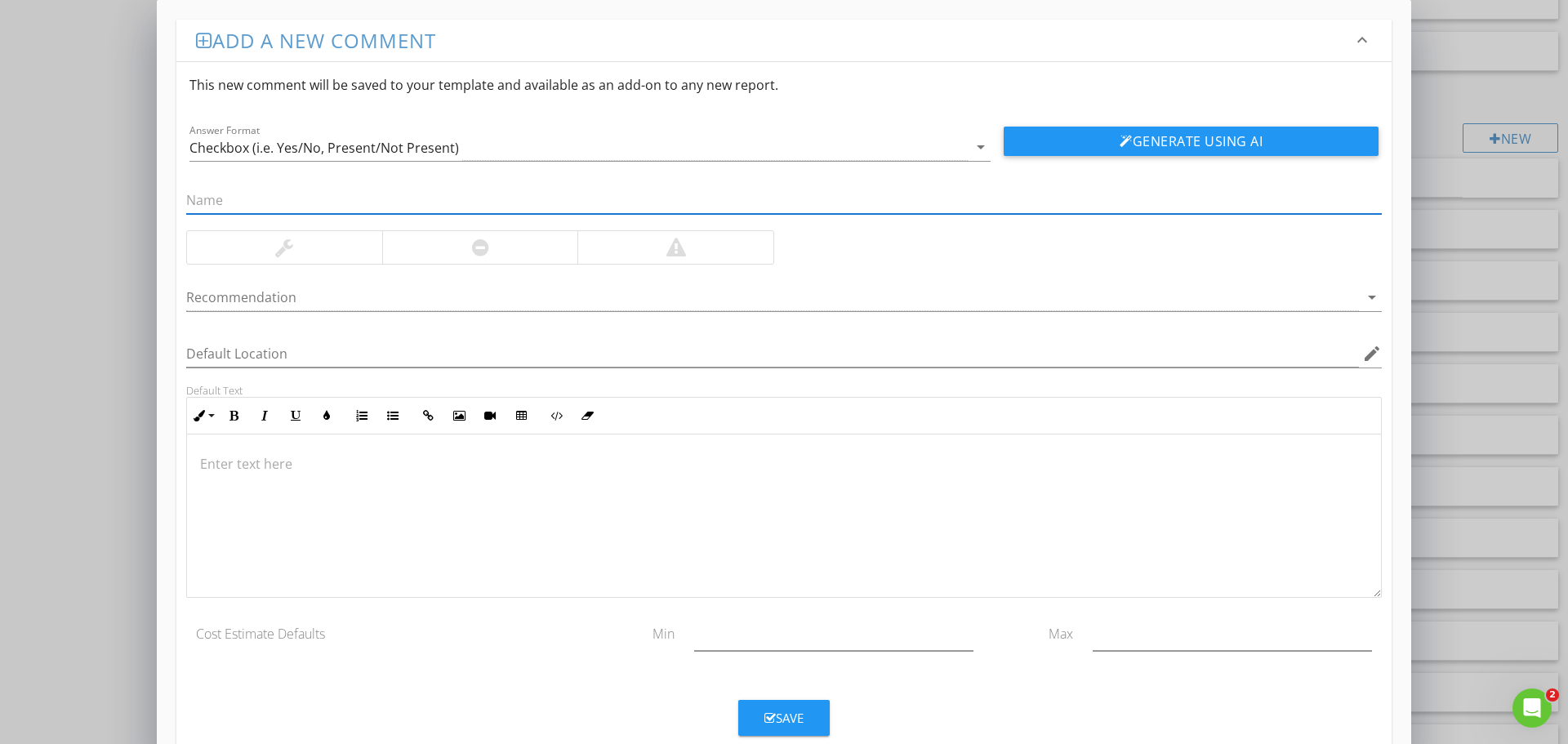
paste input "Missing Screws at Outlet/Switch Covers"
type input "Missing Screws at Outlet/Switch Covers"
click at [469, 255] on div at bounding box center [480, 248] width 196 height 33
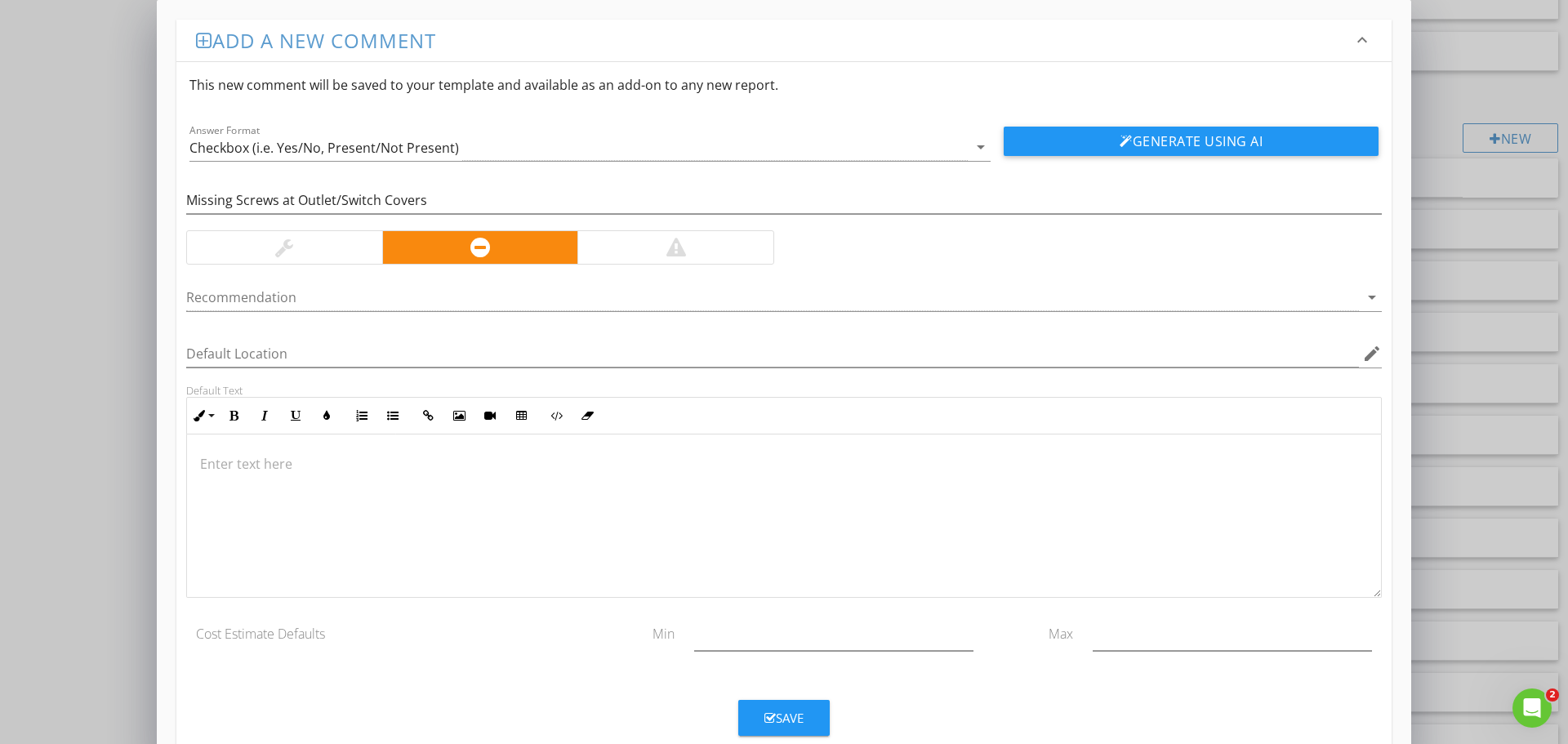
click at [293, 249] on div at bounding box center [284, 247] width 18 height 20
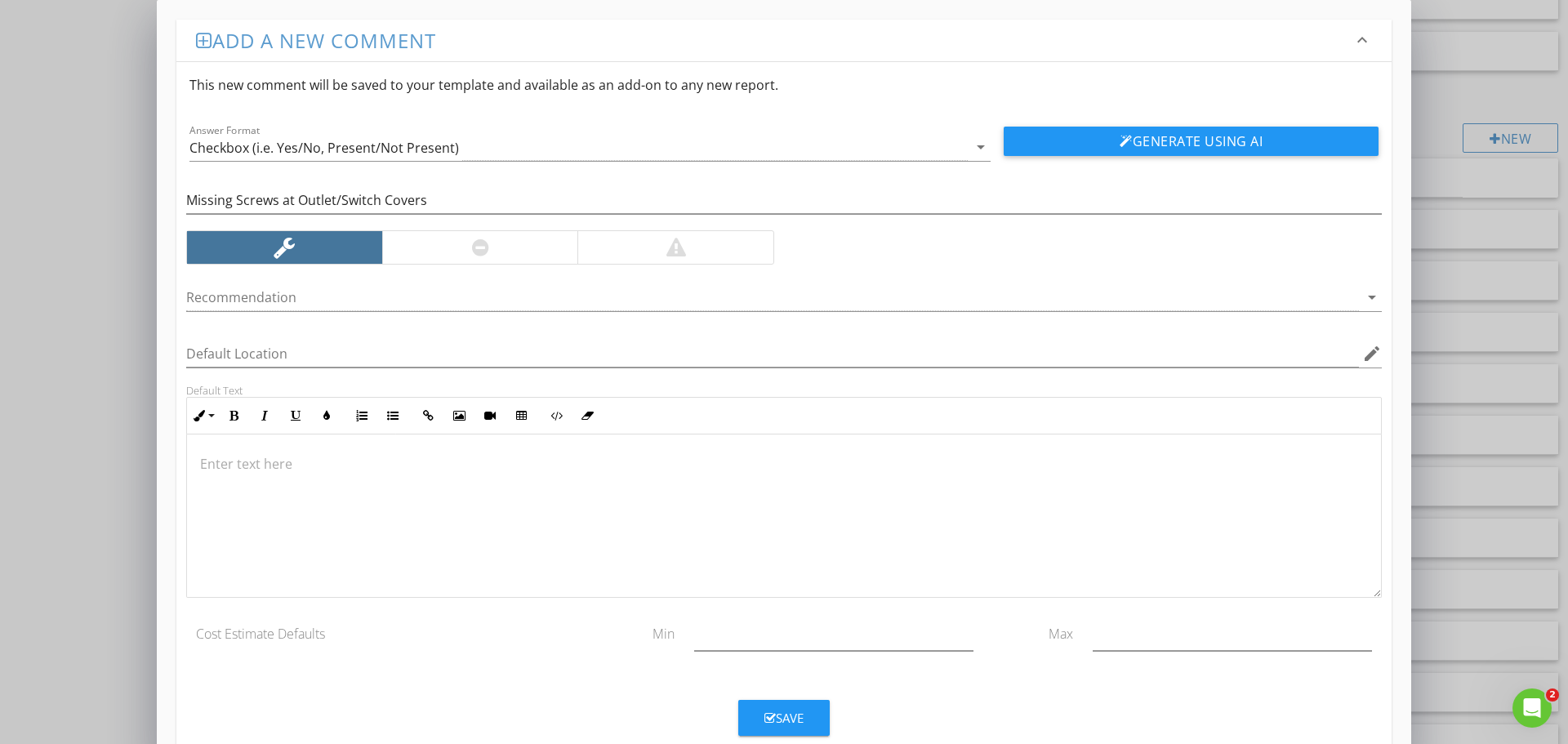
click at [635, 514] on div at bounding box center [784, 516] width 1194 height 163
click at [752, 715] on button "Save" at bounding box center [784, 718] width 91 height 36
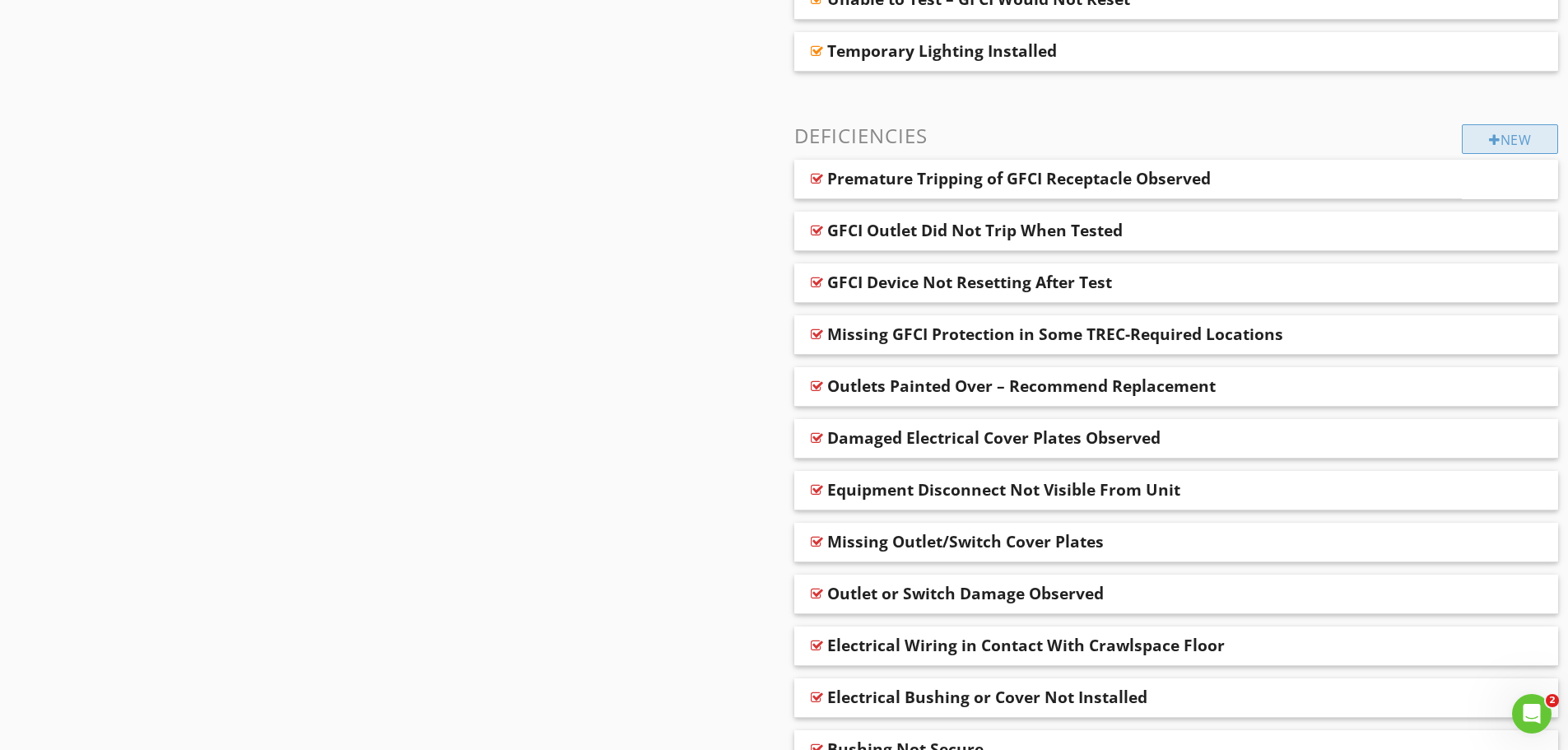
click at [1507, 138] on div "New" at bounding box center [1510, 139] width 96 height 29
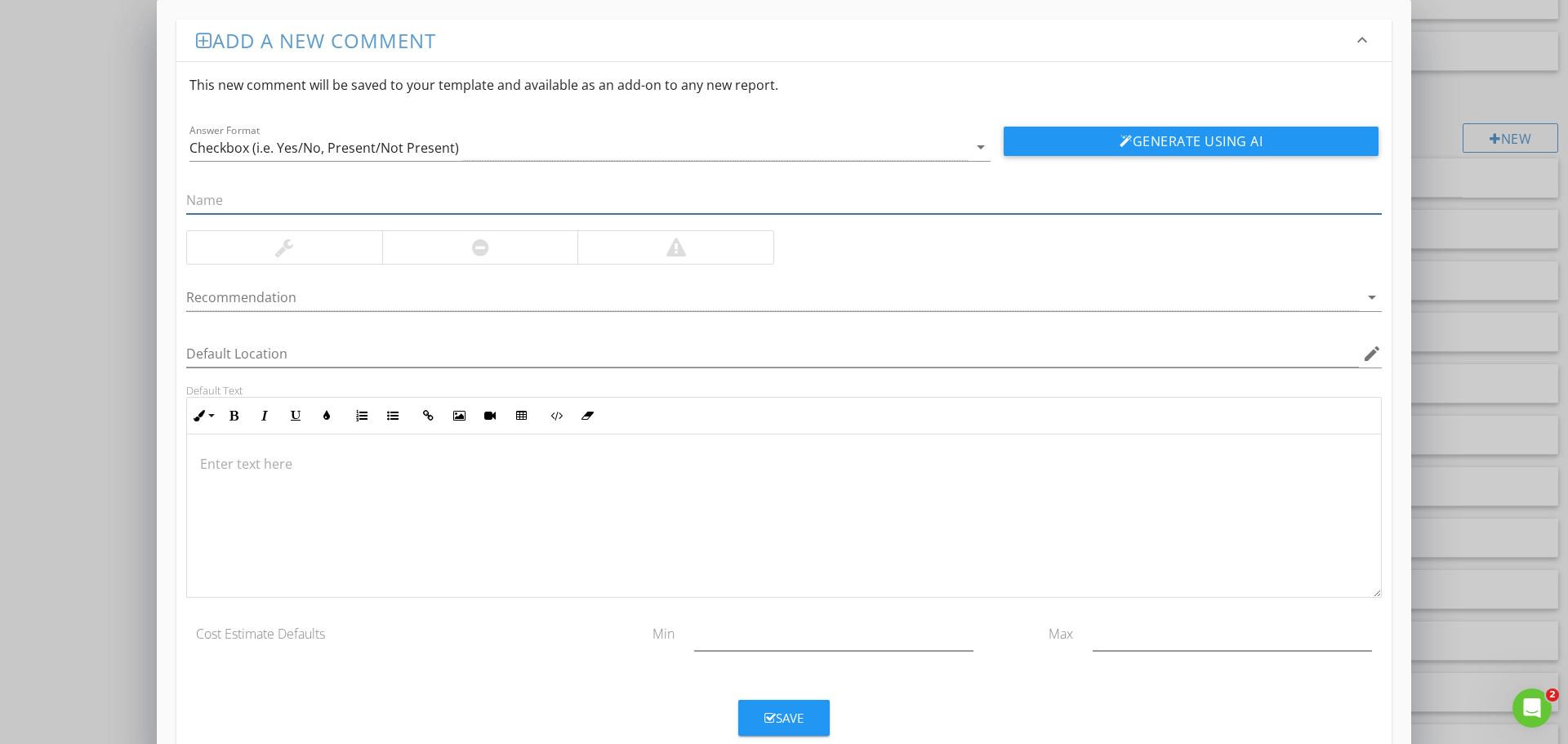
paste input "Outlet Scorching"
type input "Outlet Scorching"
click at [506, 258] on div at bounding box center [480, 248] width 196 height 33
click at [606, 515] on div at bounding box center [784, 516] width 1194 height 163
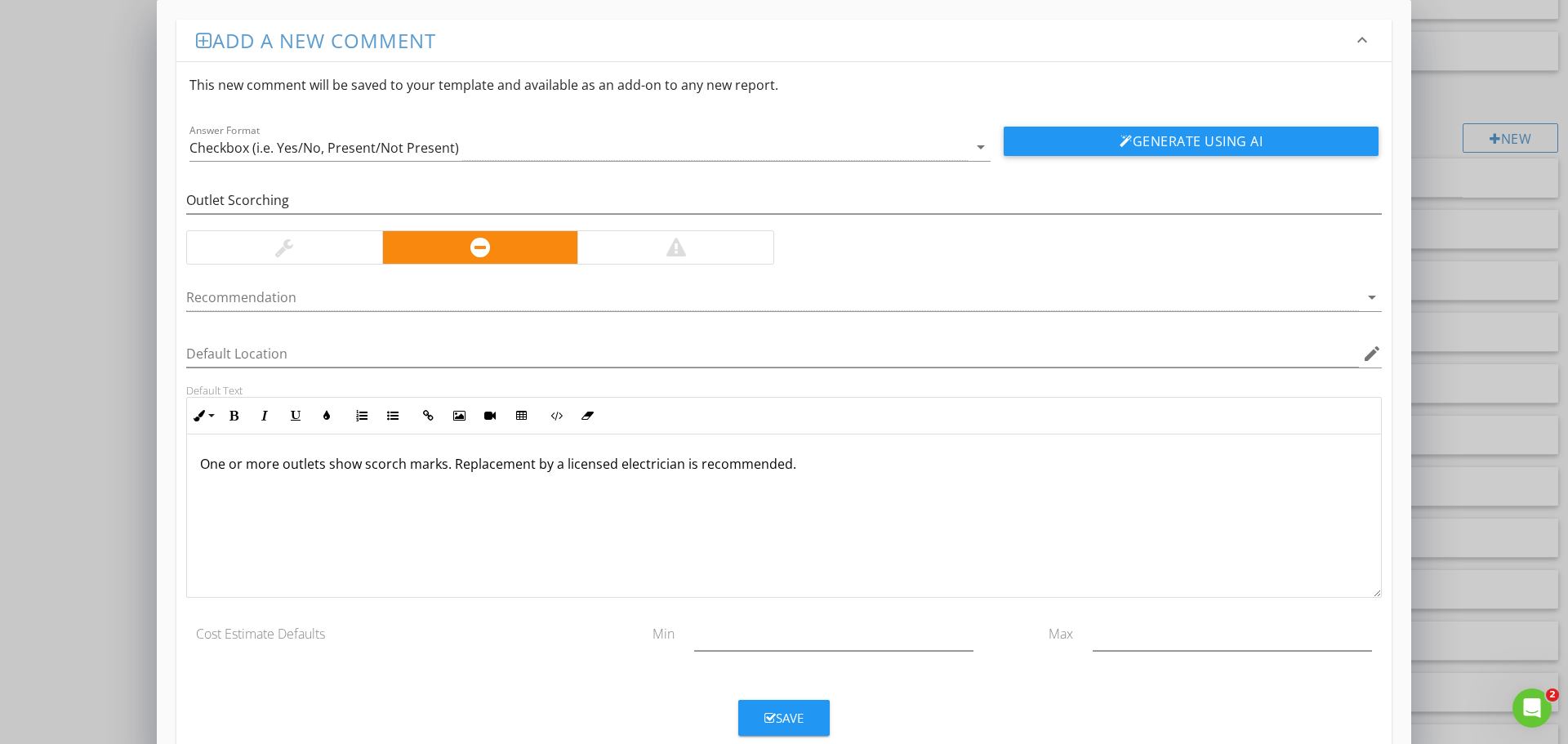
click at [779, 711] on div "Save" at bounding box center [784, 718] width 40 height 19
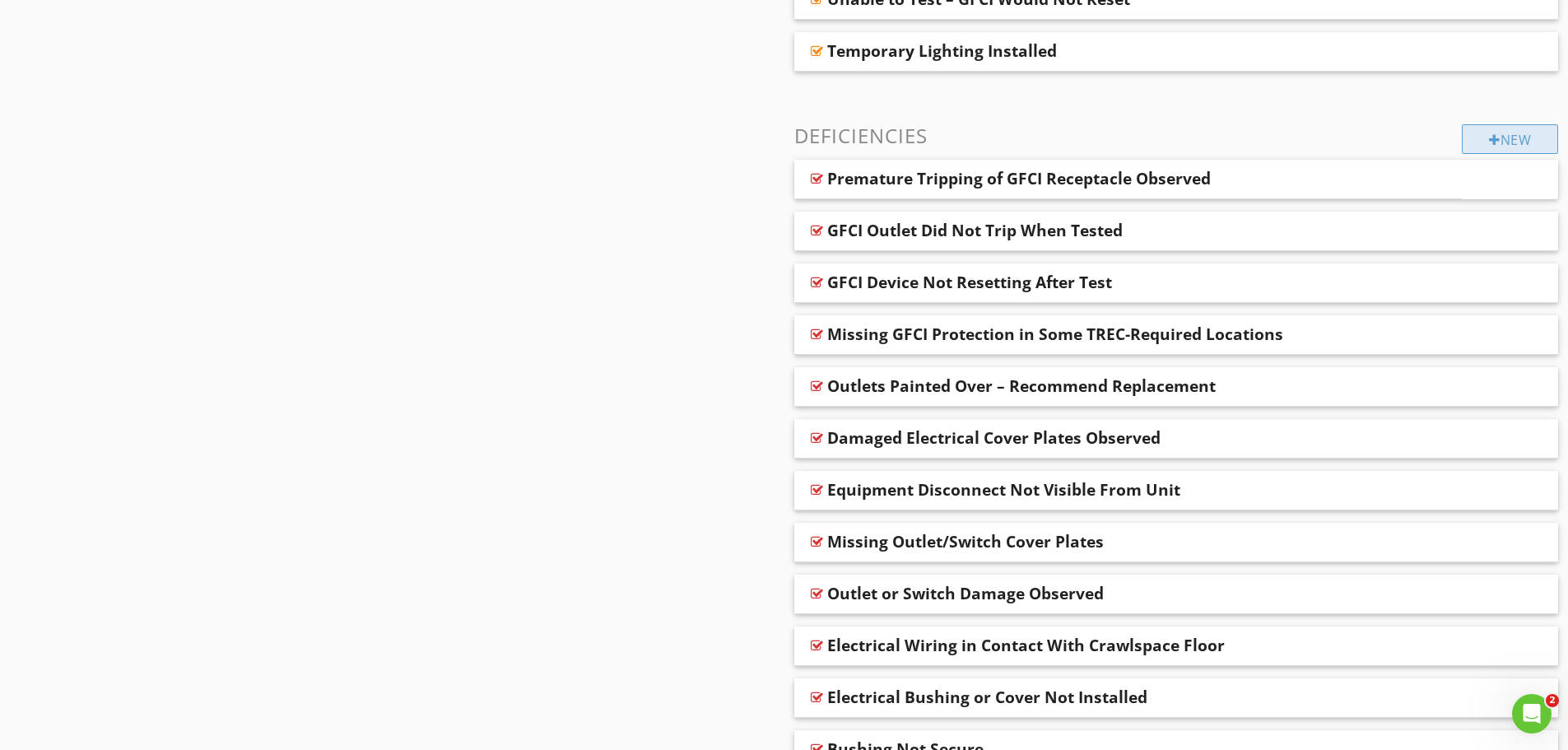
click at [1495, 141] on div at bounding box center [1494, 140] width 11 height 13
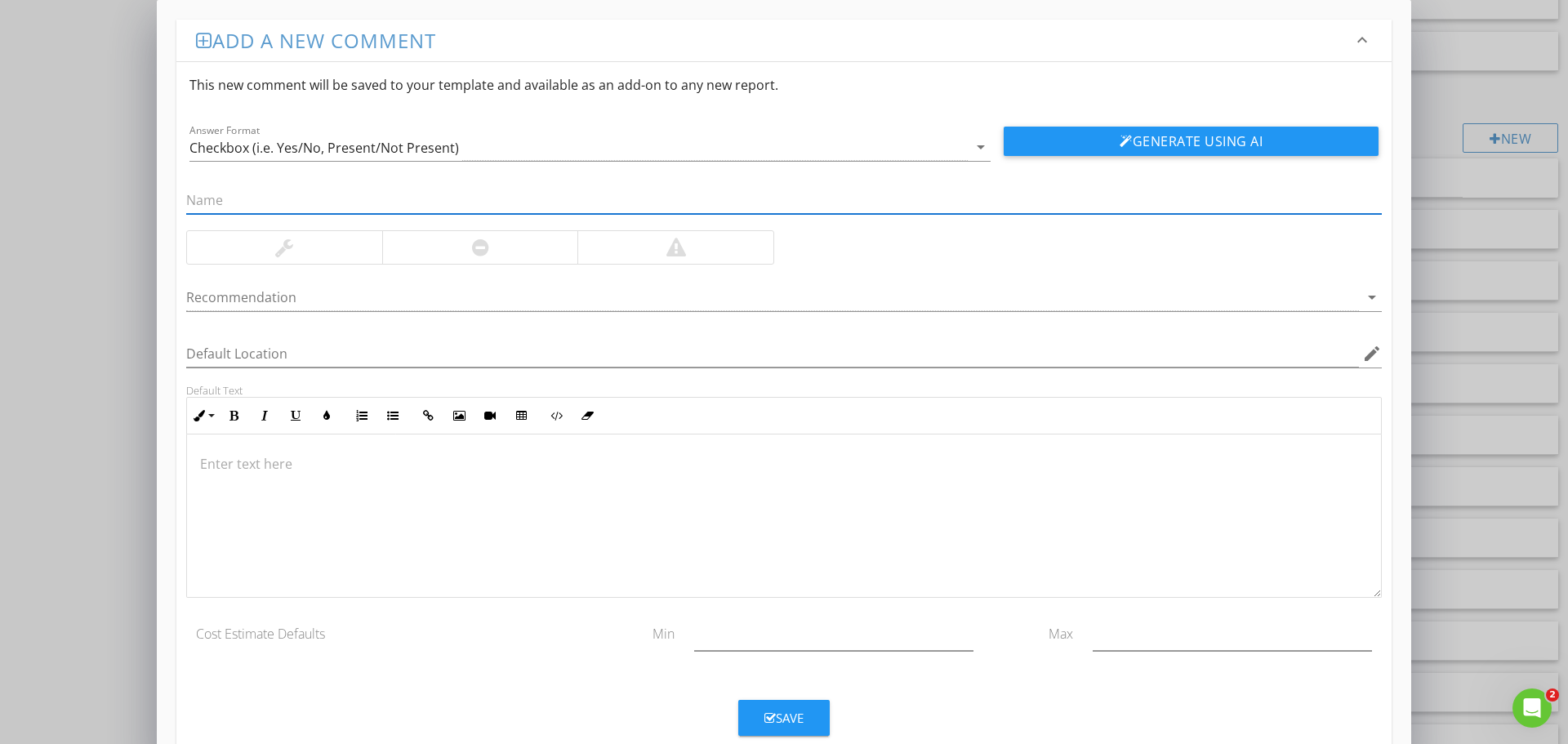
paste input "Floor Outlet Mount"
type input "Floor Outlet Mount"
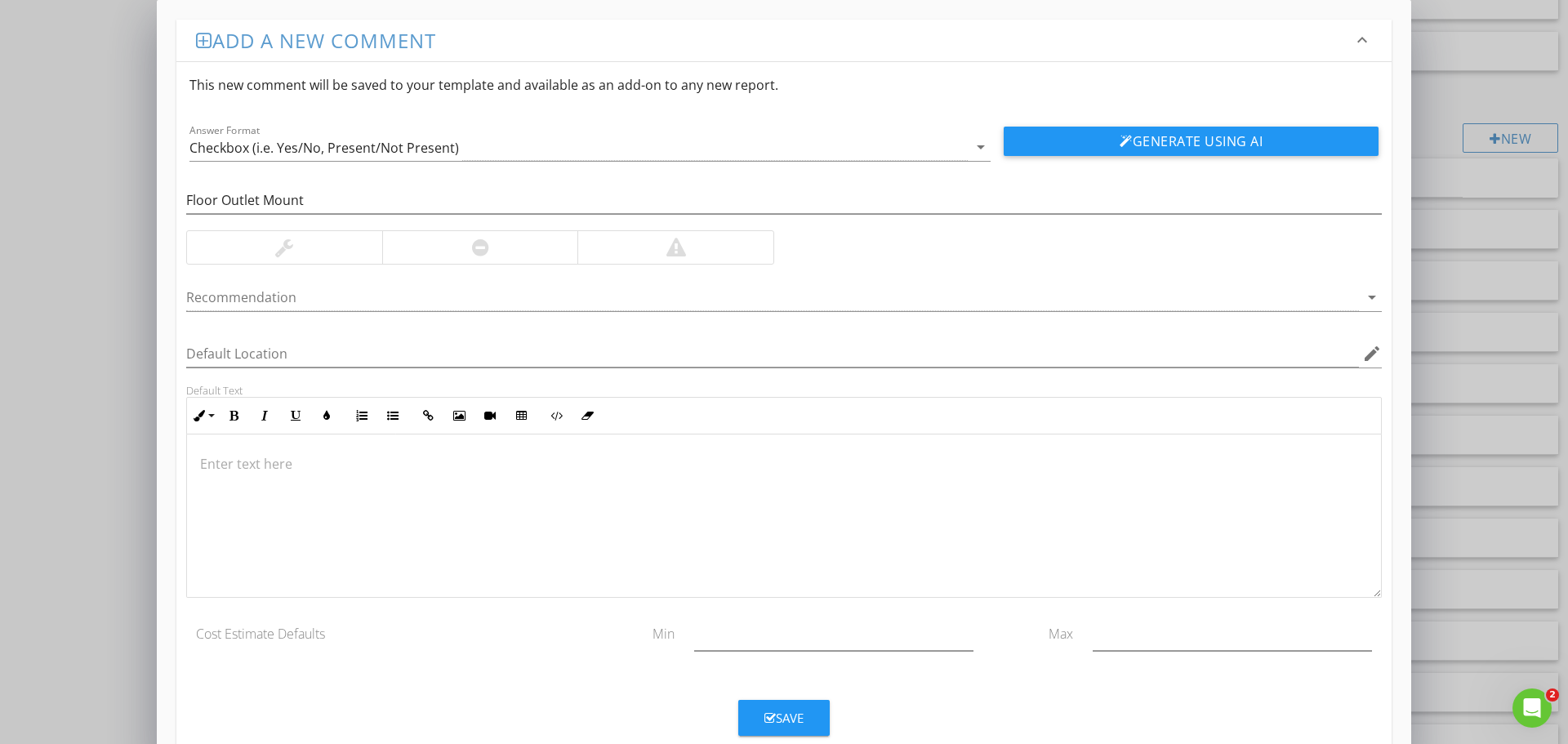
click at [508, 270] on div "Floor Outlet Mount Recommendation arrow_drop_down Default Location edit Default…" at bounding box center [784, 415] width 1215 height 510
click at [497, 247] on div at bounding box center [480, 248] width 196 height 33
click at [293, 472] on p at bounding box center [784, 464] width 1168 height 20
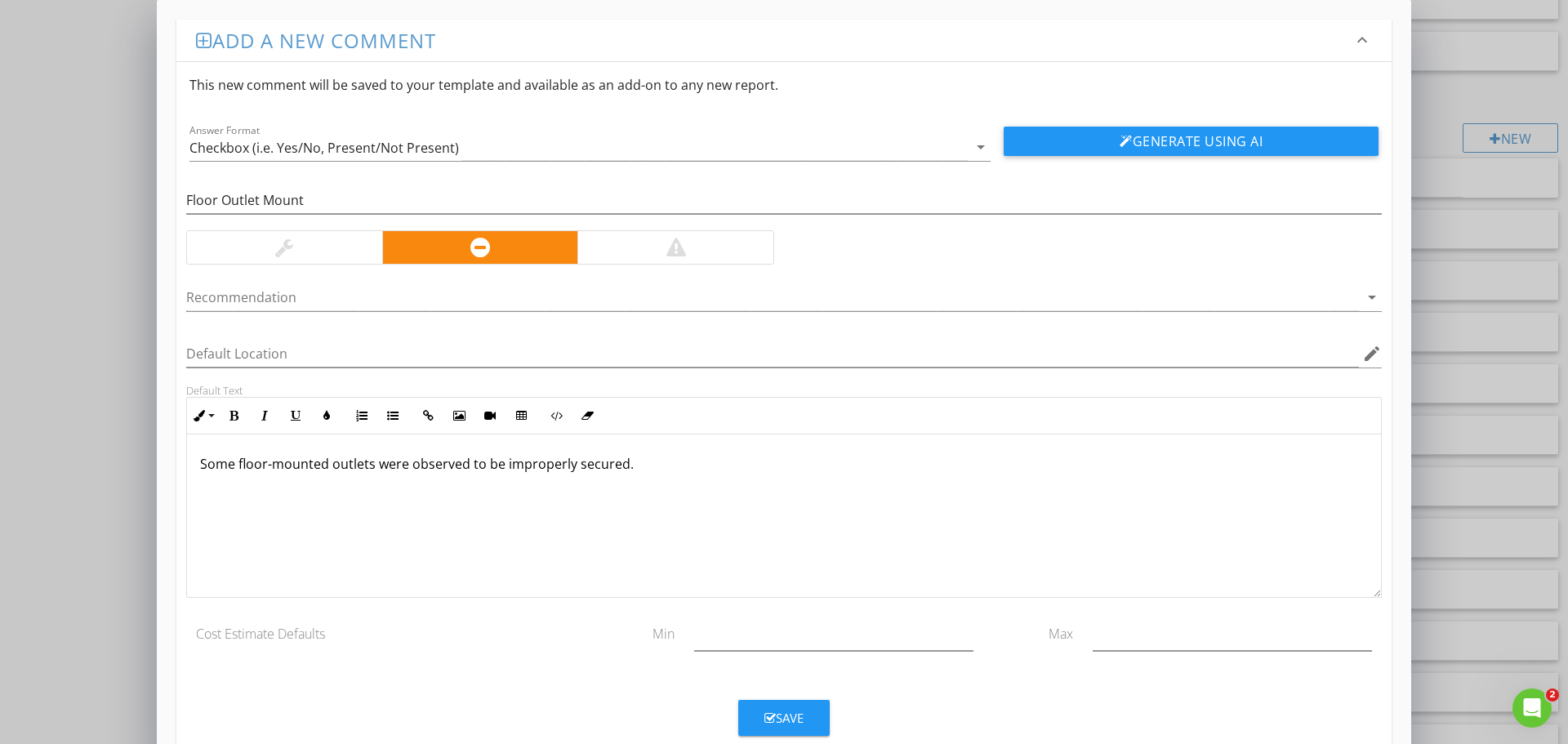
click at [809, 724] on button "Save" at bounding box center [784, 718] width 91 height 36
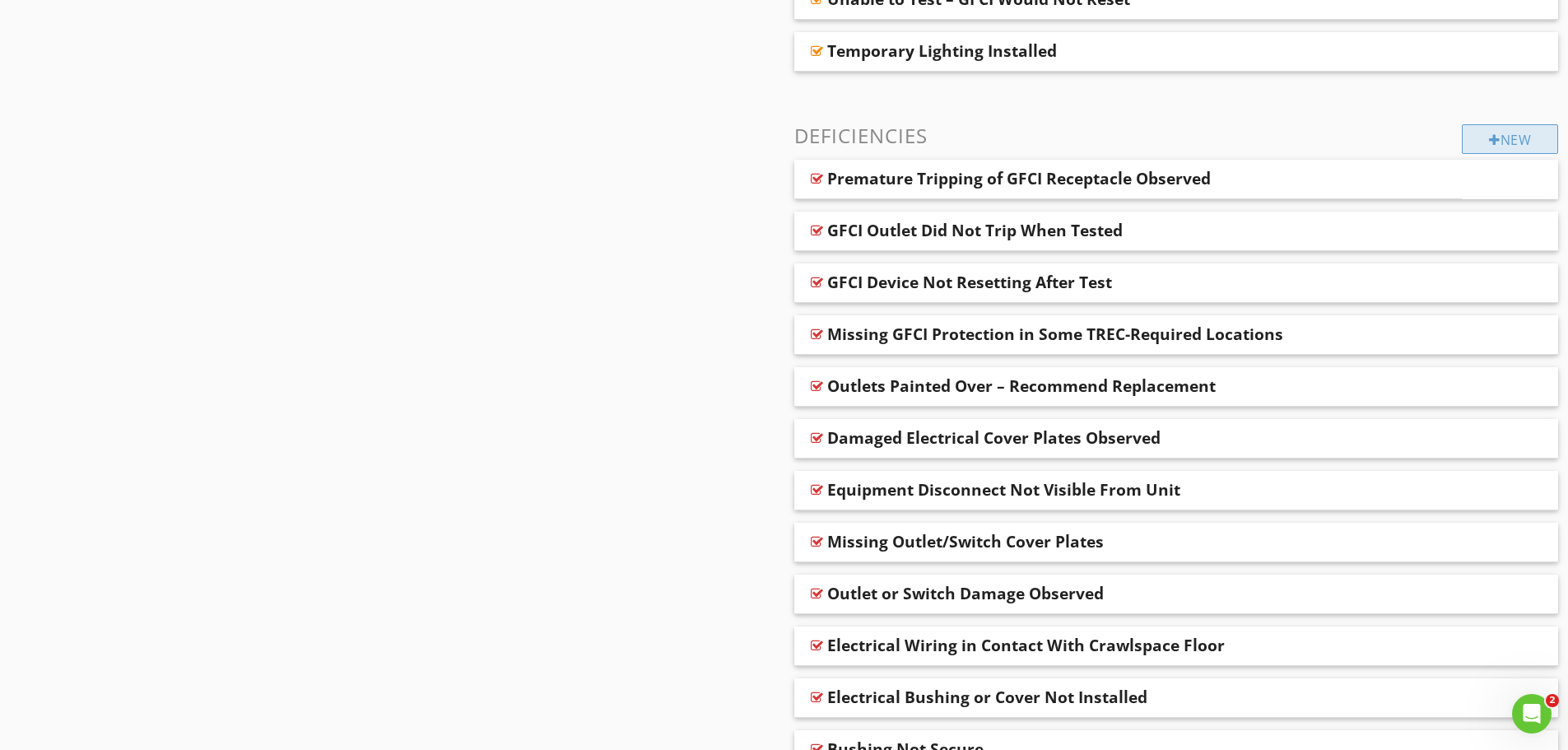
click at [1489, 142] on div at bounding box center [1494, 140] width 11 height 13
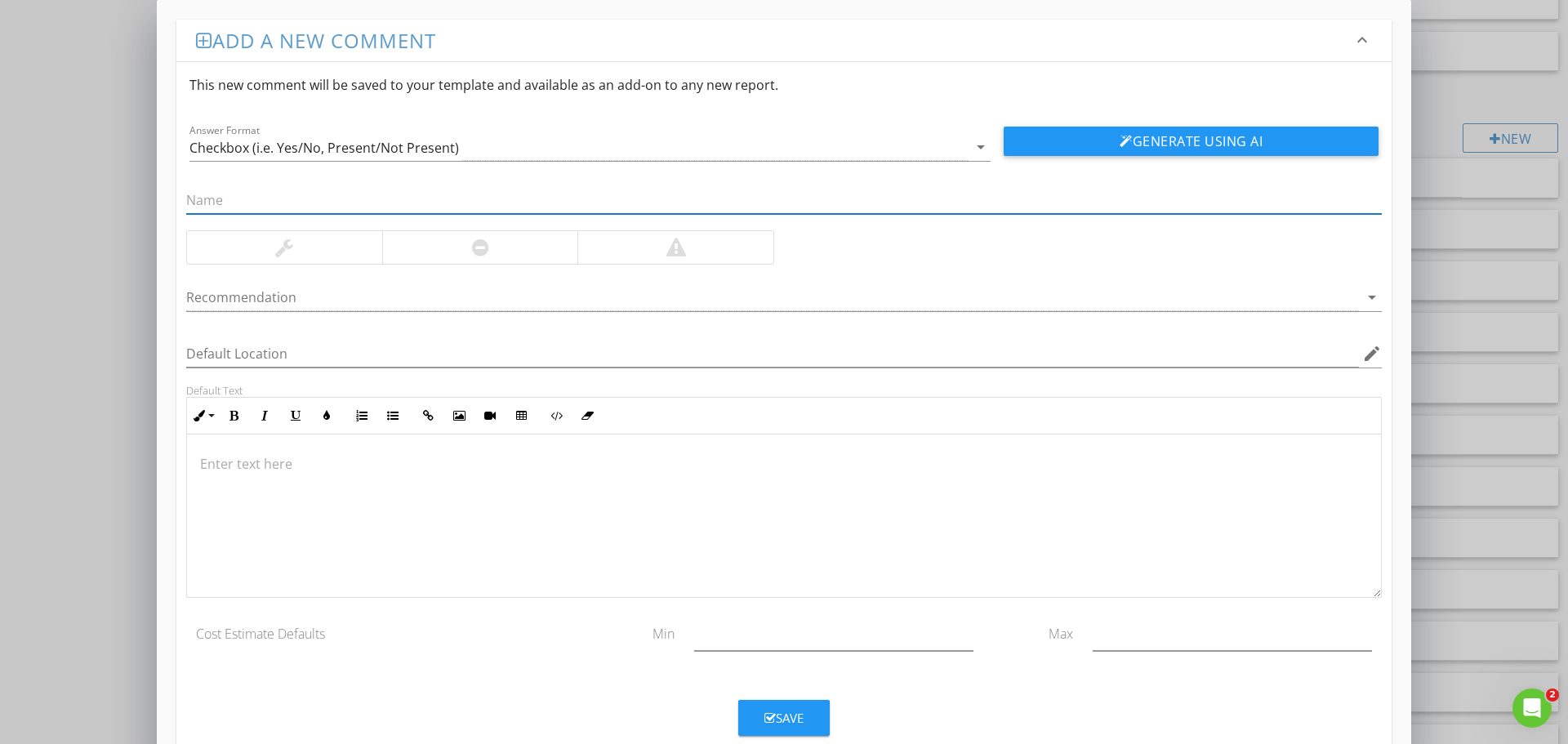
paste input "Light Not Present at Room Entry"
drag, startPoint x: 389, startPoint y: 203, endPoint x: 311, endPoint y: 200, distance: 78.1
click at [311, 200] on input "Light Not Present at Room Entry" at bounding box center [784, 200] width 1196 height 27
type input "Light Not Present at Room Entry"
click at [481, 247] on div at bounding box center [481, 247] width 17 height 20
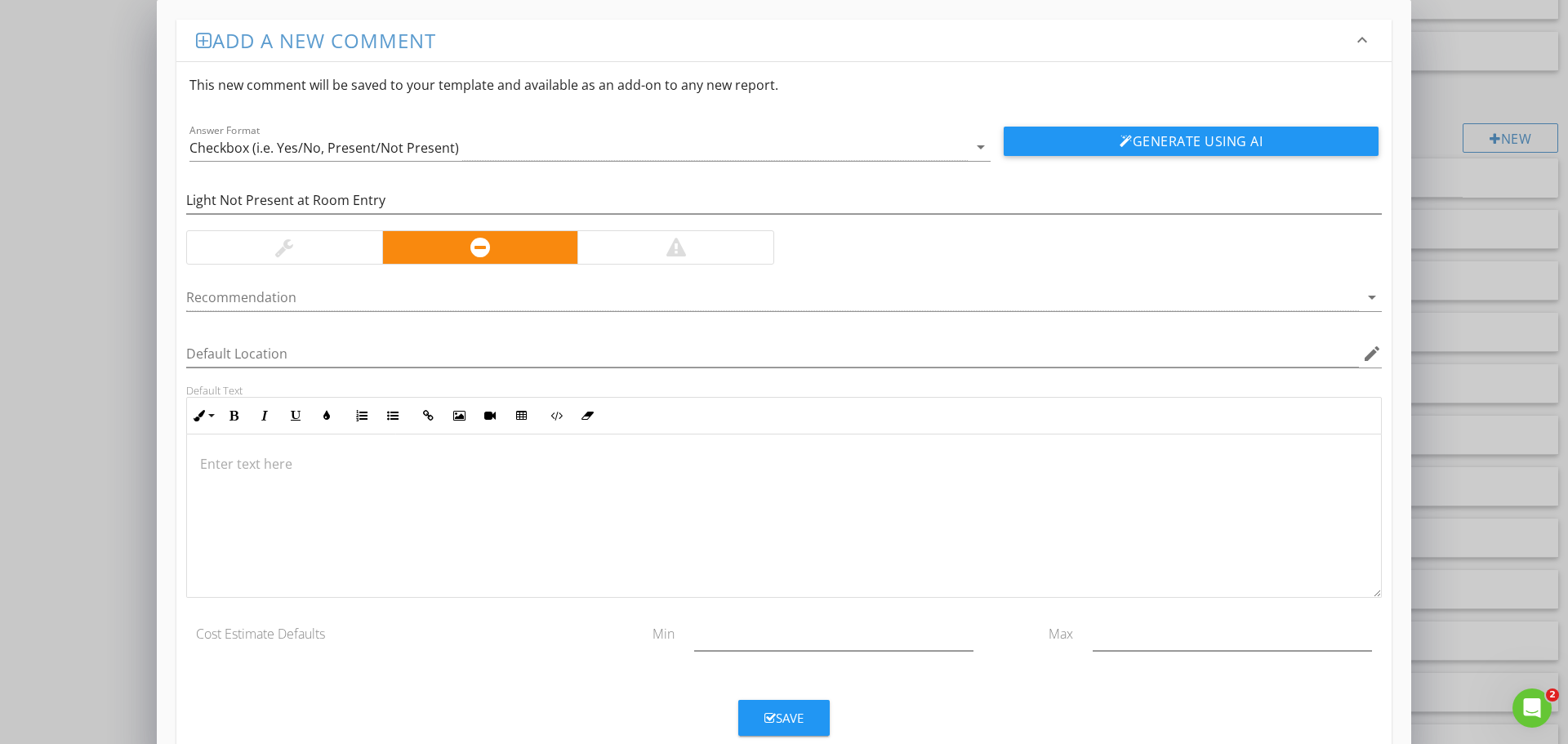
click at [440, 517] on div at bounding box center [784, 516] width 1194 height 163
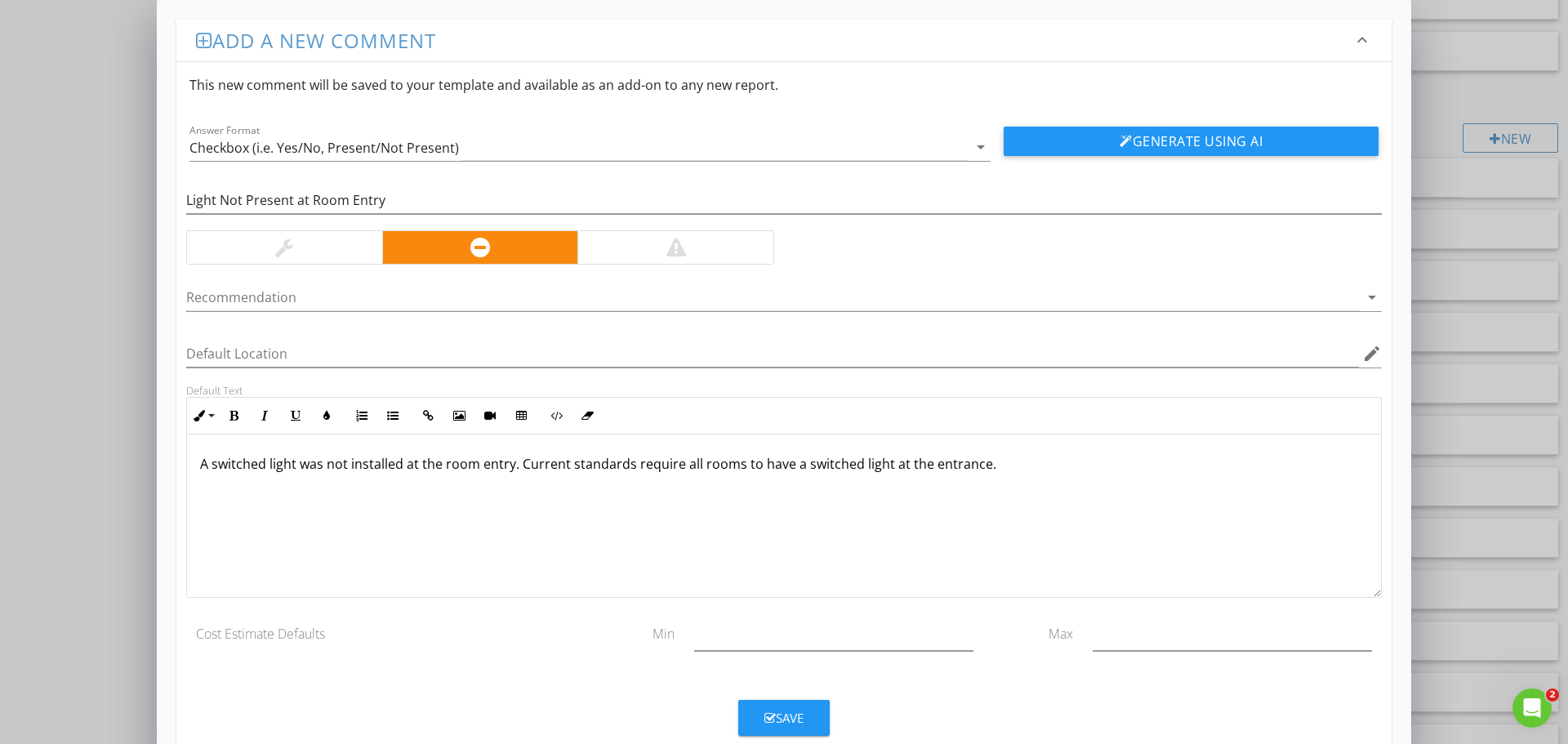
click at [771, 709] on div "Save" at bounding box center [784, 718] width 40 height 19
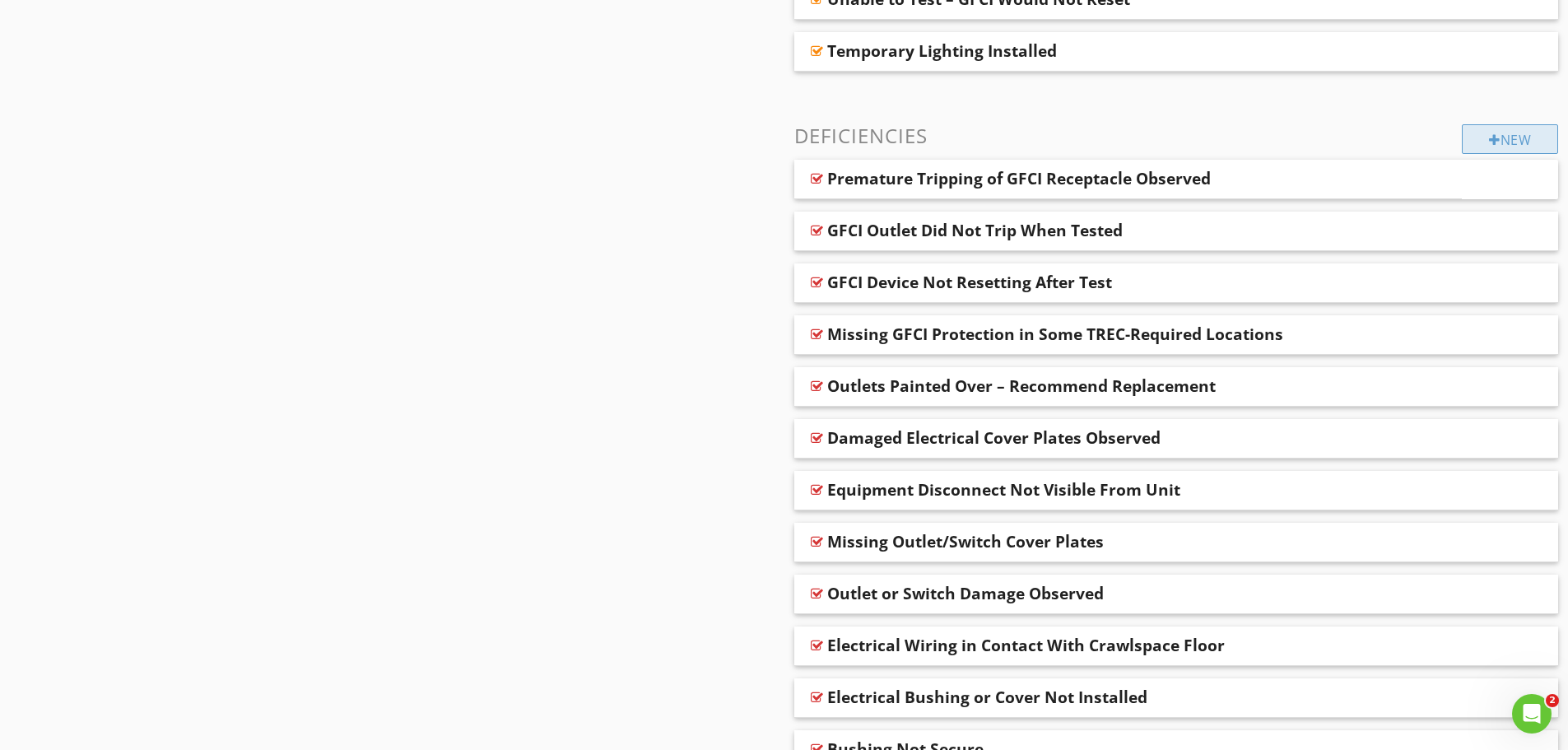
click at [1534, 143] on div "New" at bounding box center [1510, 139] width 96 height 29
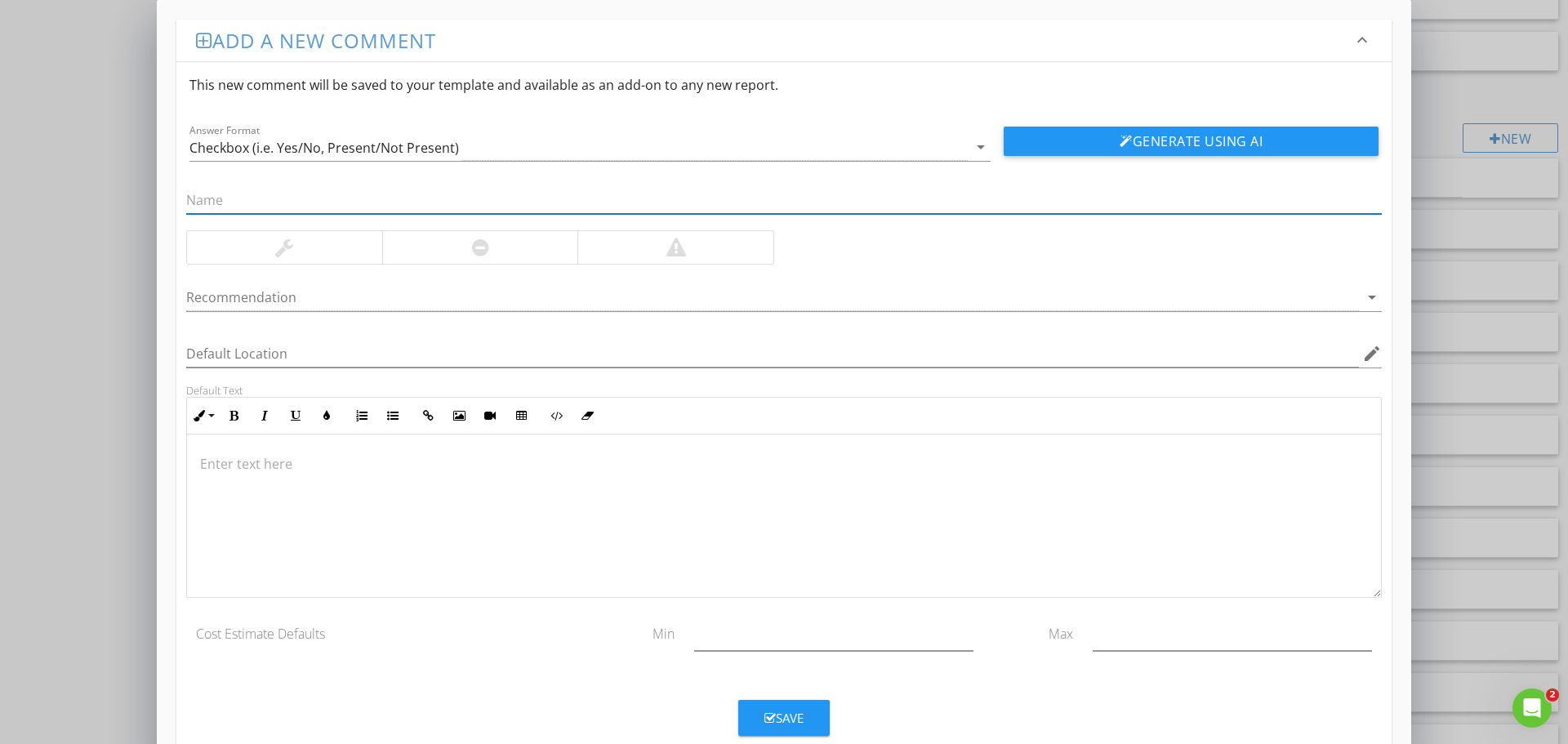
click at [333, 480] on div at bounding box center [784, 516] width 1194 height 163
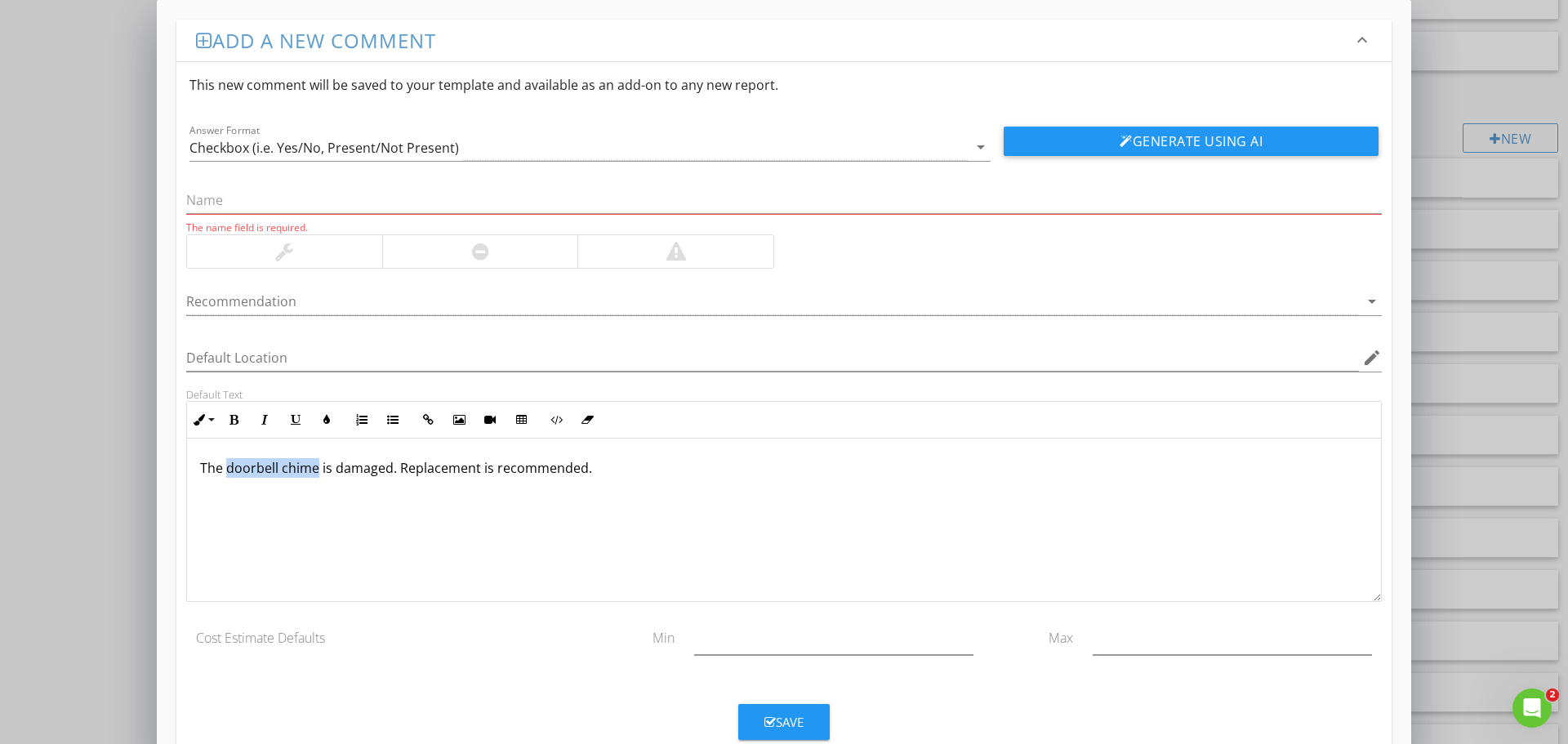
drag, startPoint x: 317, startPoint y: 469, endPoint x: 230, endPoint y: 470, distance: 87.0
click at [230, 470] on p "The doorbell chime is damaged. Replacement is recommended." at bounding box center [784, 468] width 1168 height 20
copy p "doorbell chime"
click at [294, 364] on input "Default Location" at bounding box center [773, 358] width 1173 height 27
click at [259, 190] on input "text" at bounding box center [784, 200] width 1196 height 27
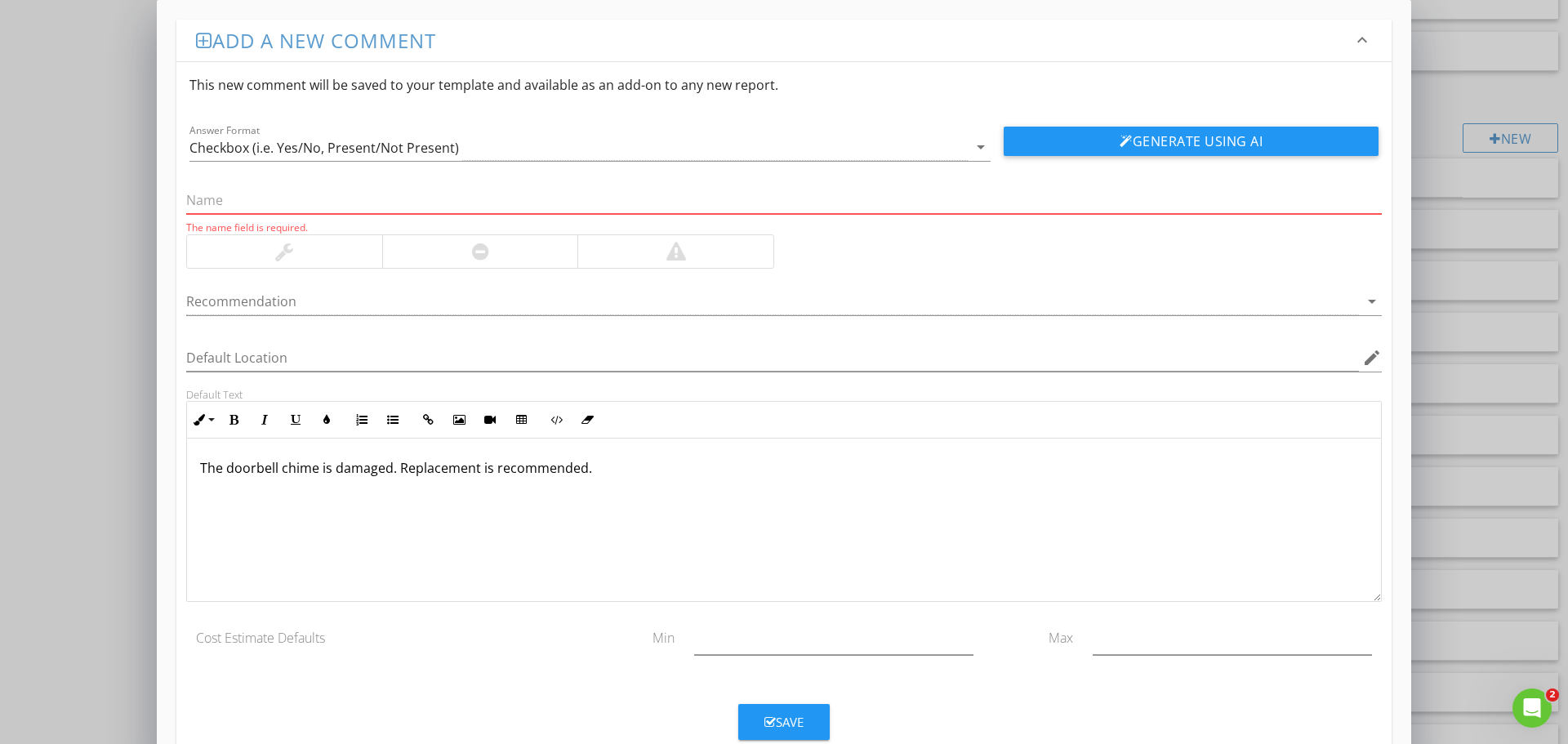
paste input "doorbell chime"
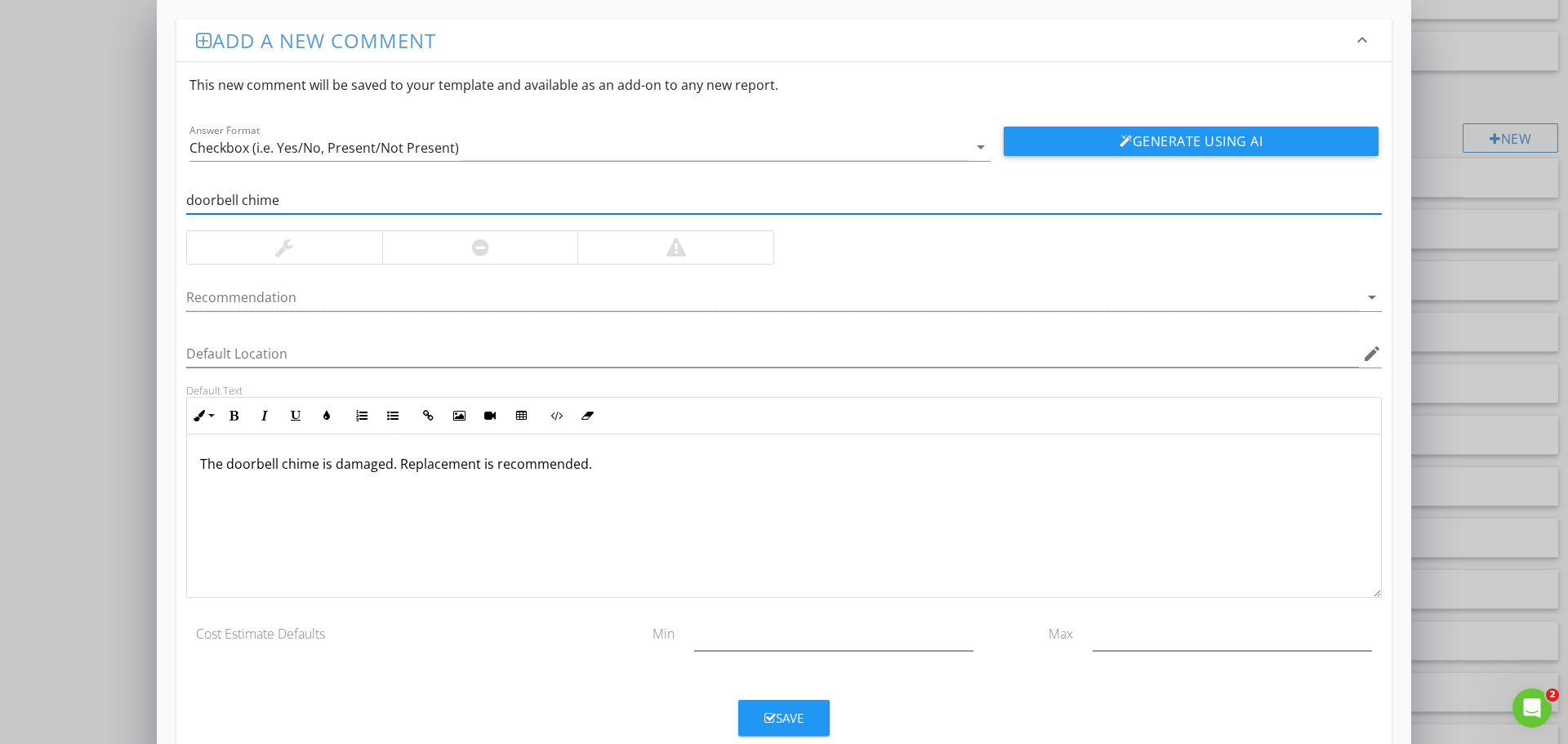
click at [190, 200] on input "doorbell chime" at bounding box center [784, 200] width 1196 height 27
type input "doorbell chime"
click at [183, 200] on div "doorbell chime" at bounding box center [784, 202] width 1215 height 57
click at [189, 199] on input "doorbell chime" at bounding box center [784, 200] width 1196 height 27
click at [313, 199] on input "Damaged Doorbell chime" at bounding box center [784, 200] width 1196 height 27
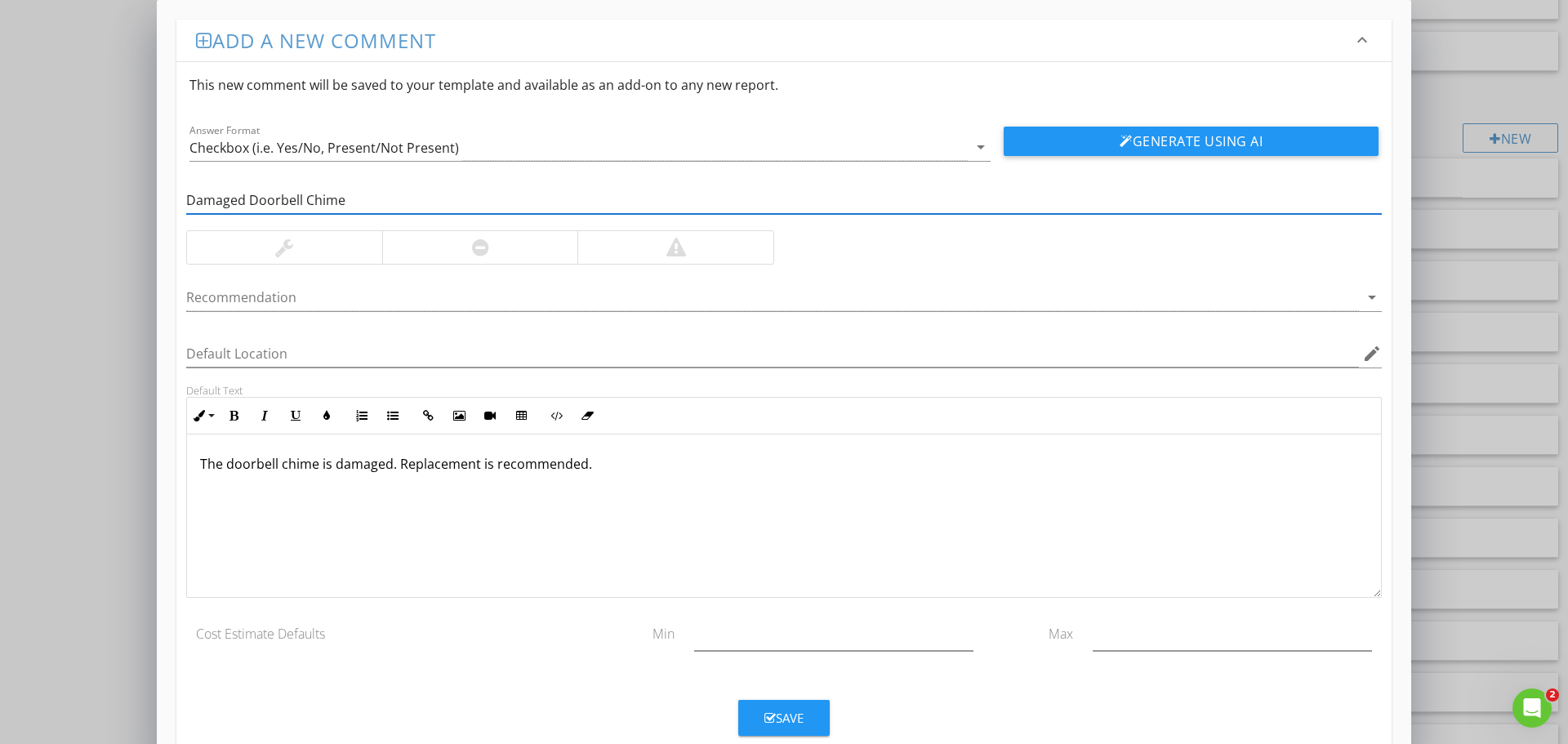
type input "Damaged Doorbell Chime"
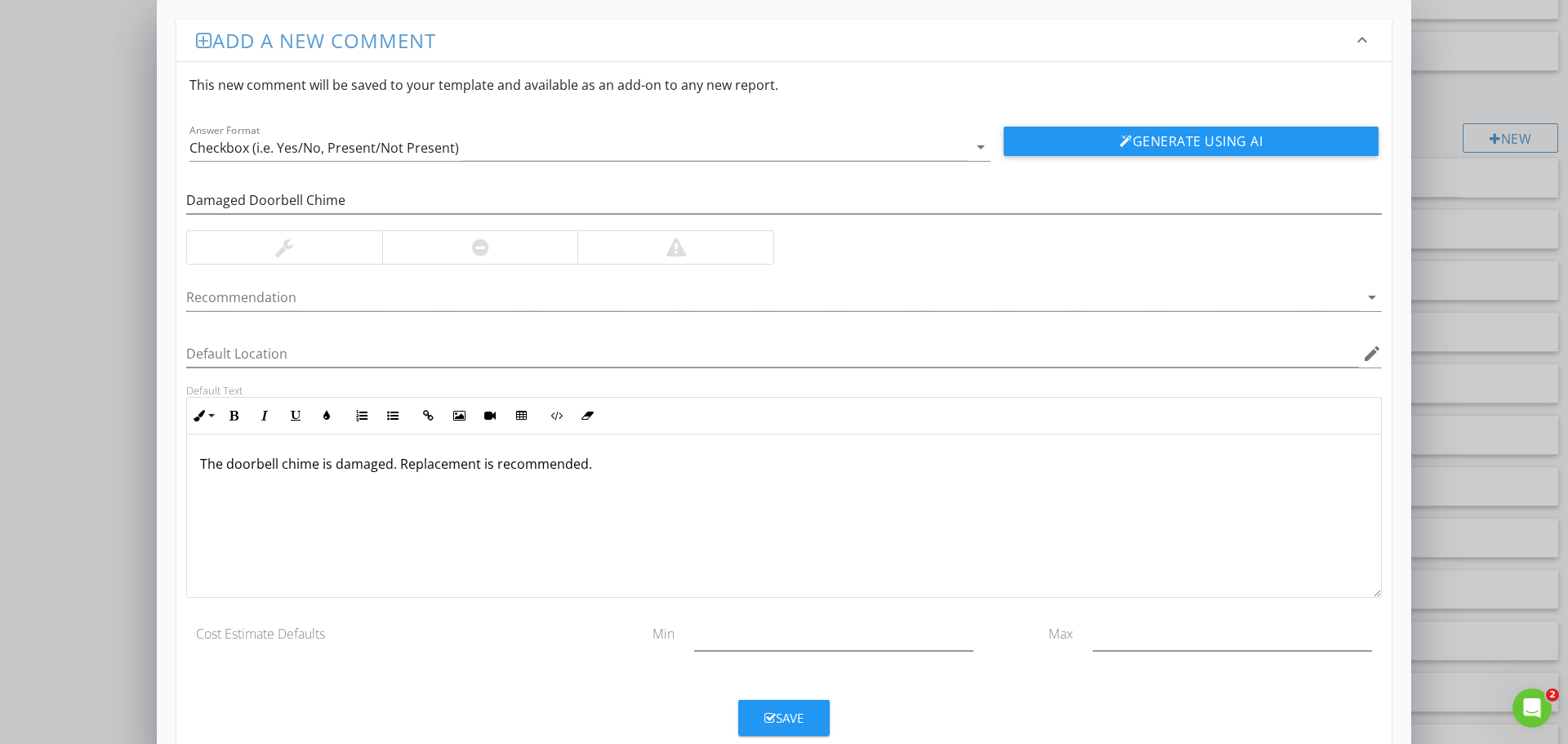
click at [489, 251] on div at bounding box center [481, 247] width 17 height 20
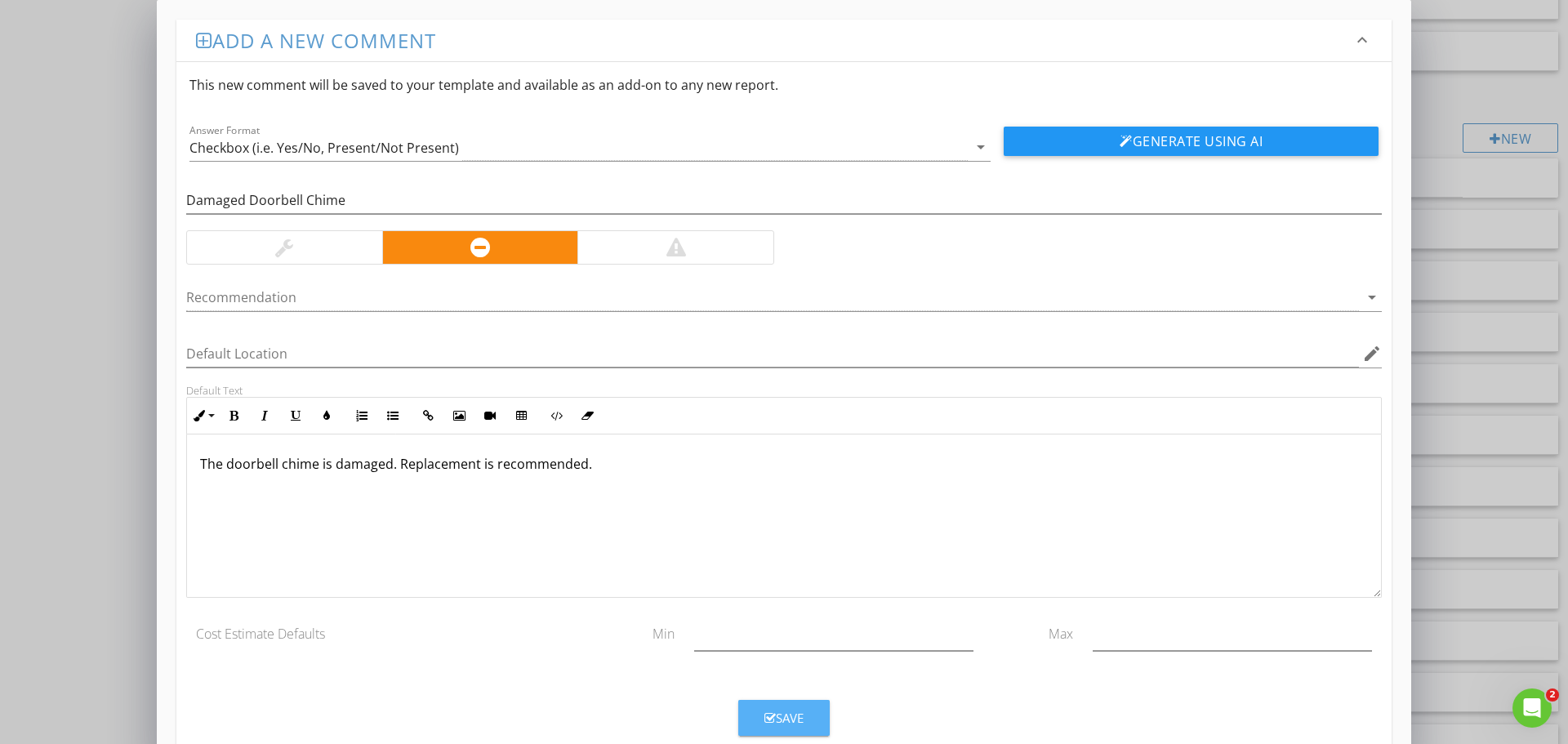
drag, startPoint x: 773, startPoint y: 709, endPoint x: 271, endPoint y: 643, distance: 506.3
click at [774, 709] on div "Save" at bounding box center [784, 718] width 40 height 19
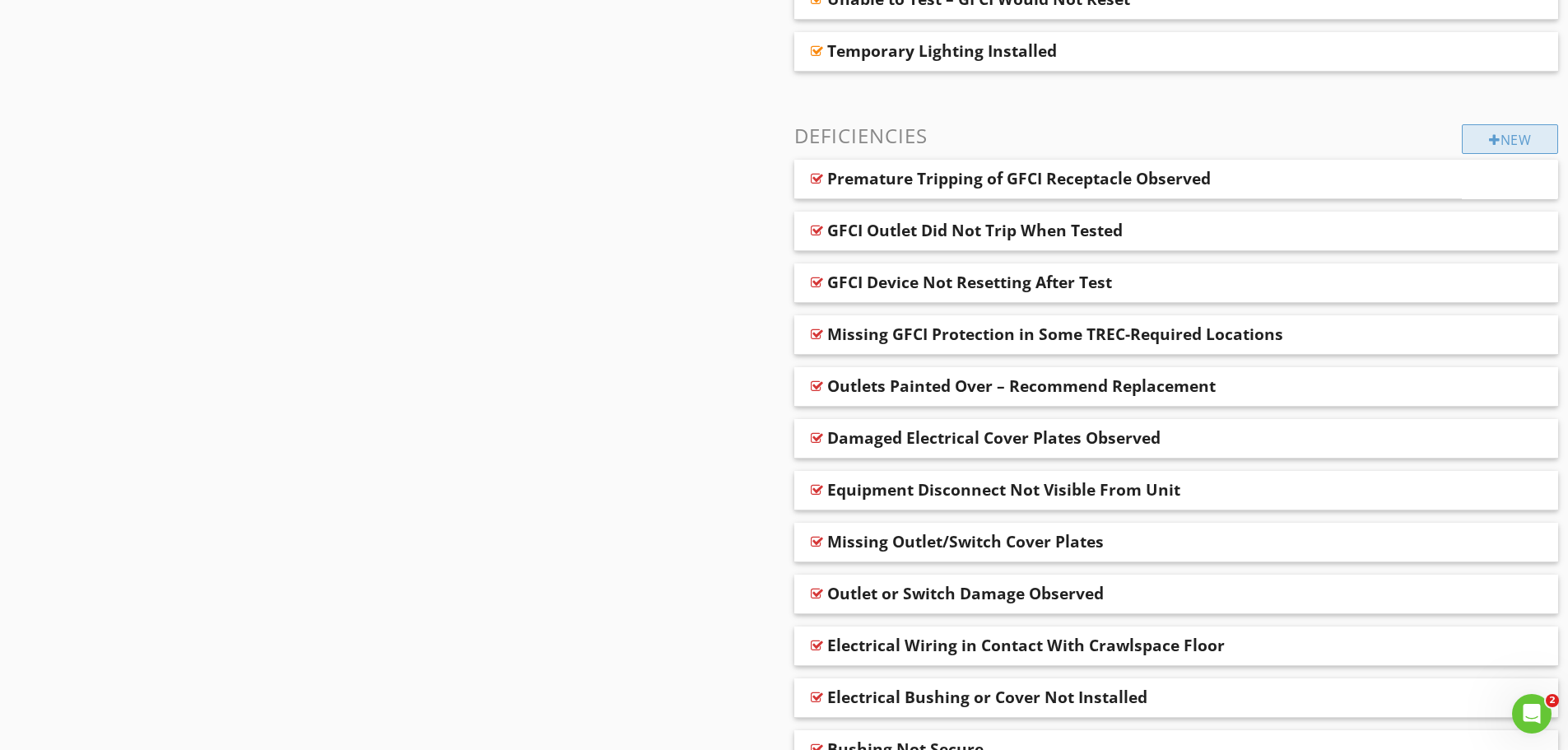
click at [1489, 139] on div at bounding box center [1494, 140] width 11 height 13
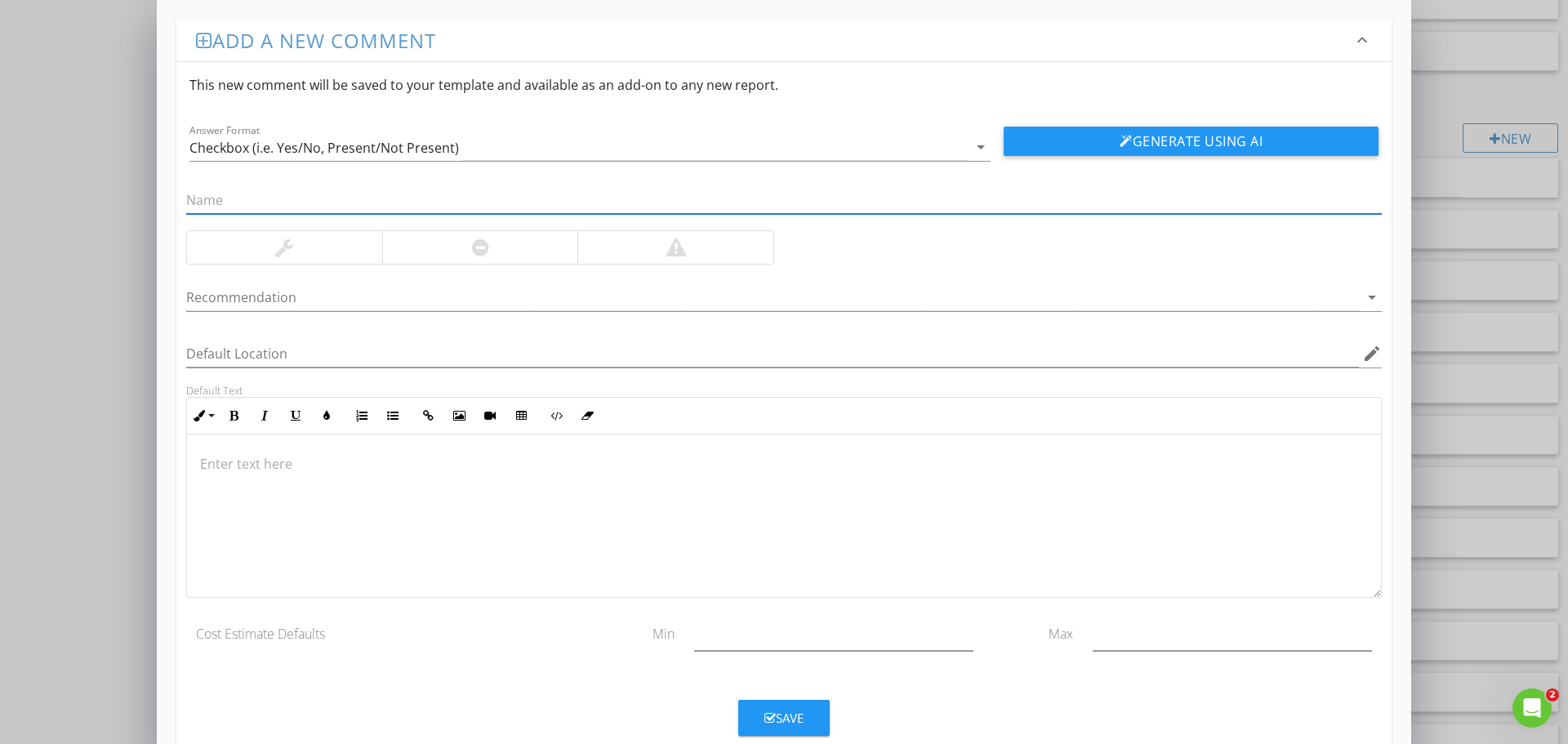
paste input "There is a loose connection at an outlet or switch, causing lights in the area …"
type input "There is a loose connection at an outlet or switch, causing lights in the area …"
drag, startPoint x: 187, startPoint y: 199, endPoint x: 1276, endPoint y: 247, distance: 1090.1
click at [1276, 247] on div "There is a loose connection at an outlet or switch, causing lights in the area …" at bounding box center [784, 415] width 1215 height 510
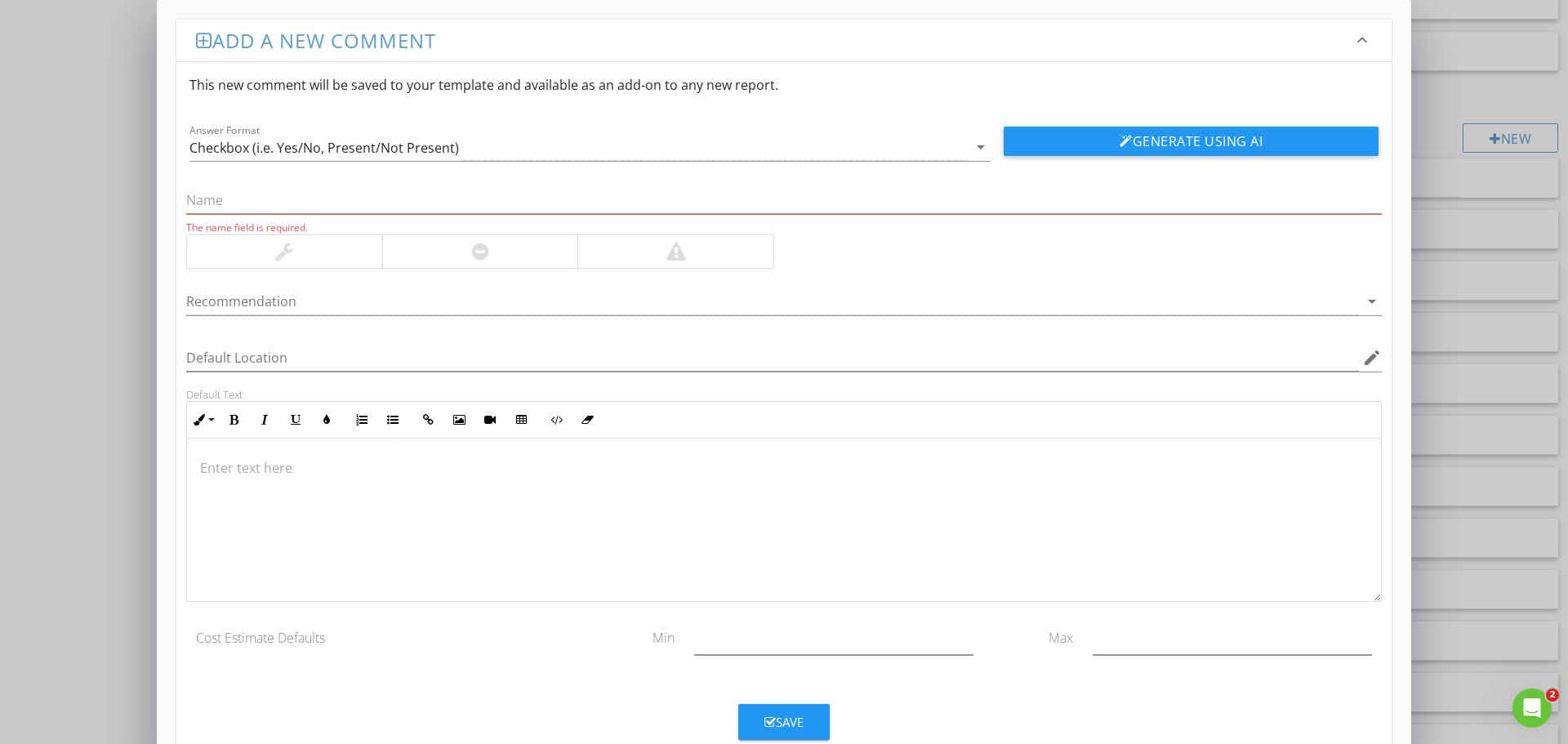
click at [421, 470] on p at bounding box center [784, 468] width 1168 height 20
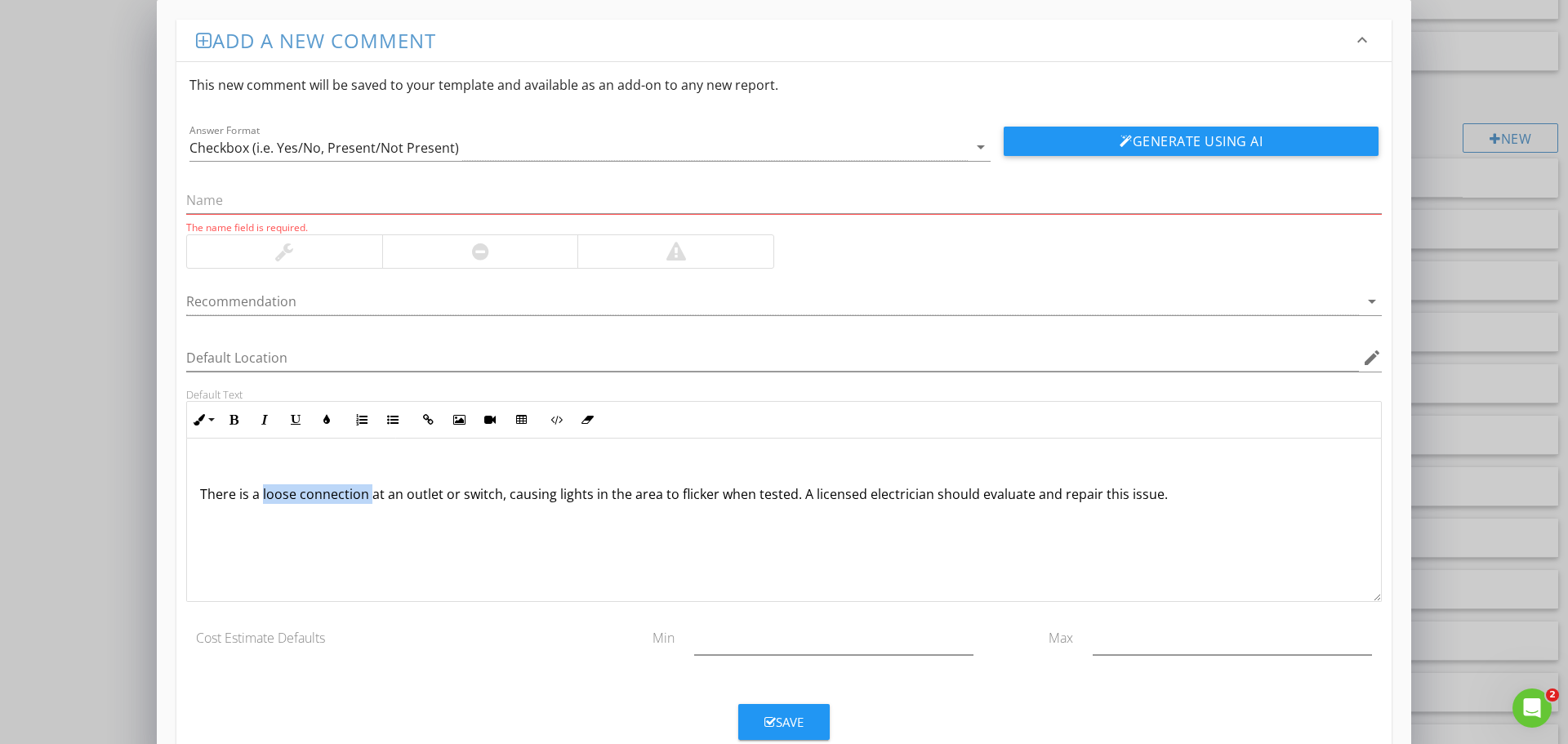
drag, startPoint x: 264, startPoint y: 490, endPoint x: 370, endPoint y: 501, distance: 106.6
click at [370, 501] on p "There is a loose connection at an outlet or switch, causing lights in the area …" at bounding box center [784, 494] width 1168 height 20
copy p "loose connection"
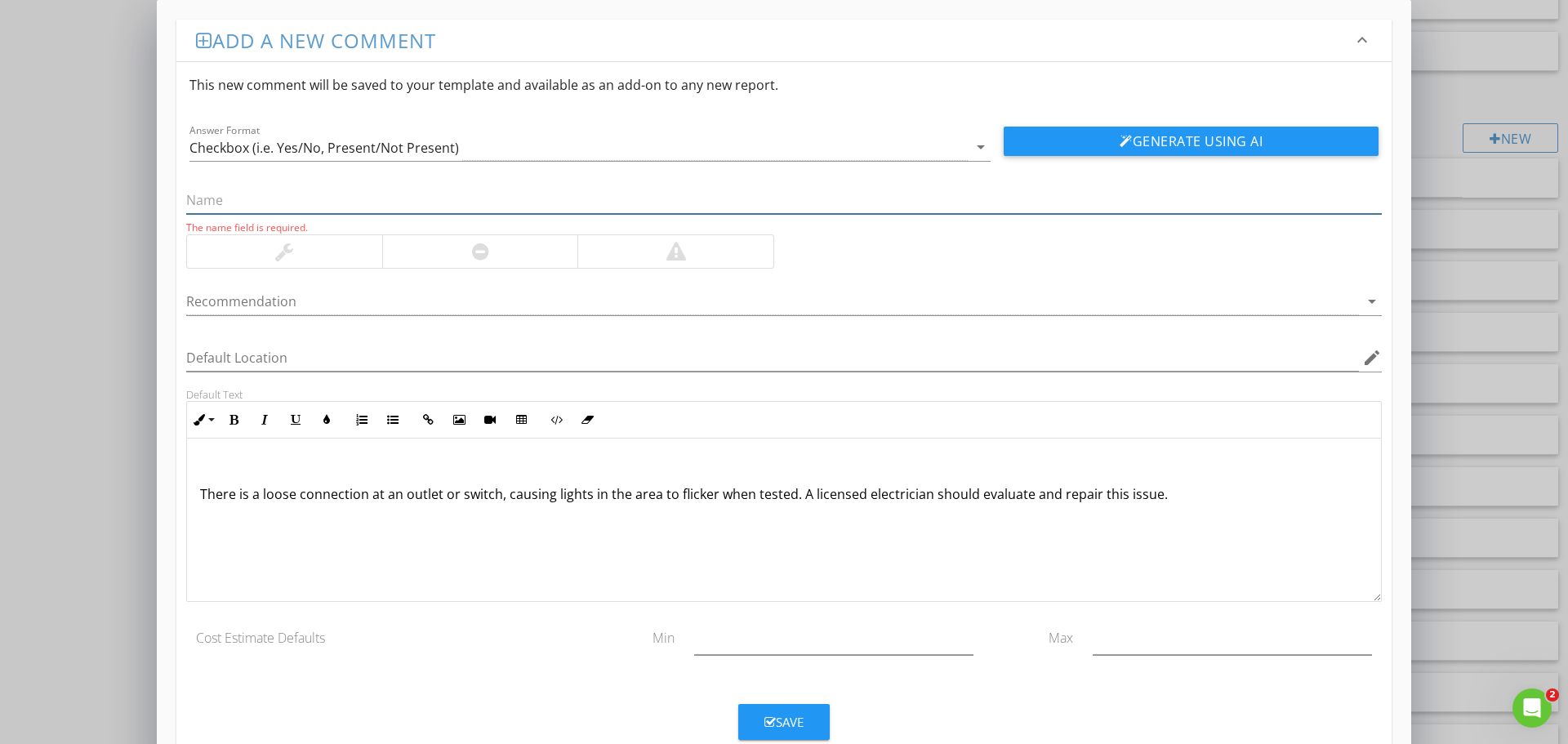
click at [258, 203] on input "text" at bounding box center [784, 200] width 1196 height 27
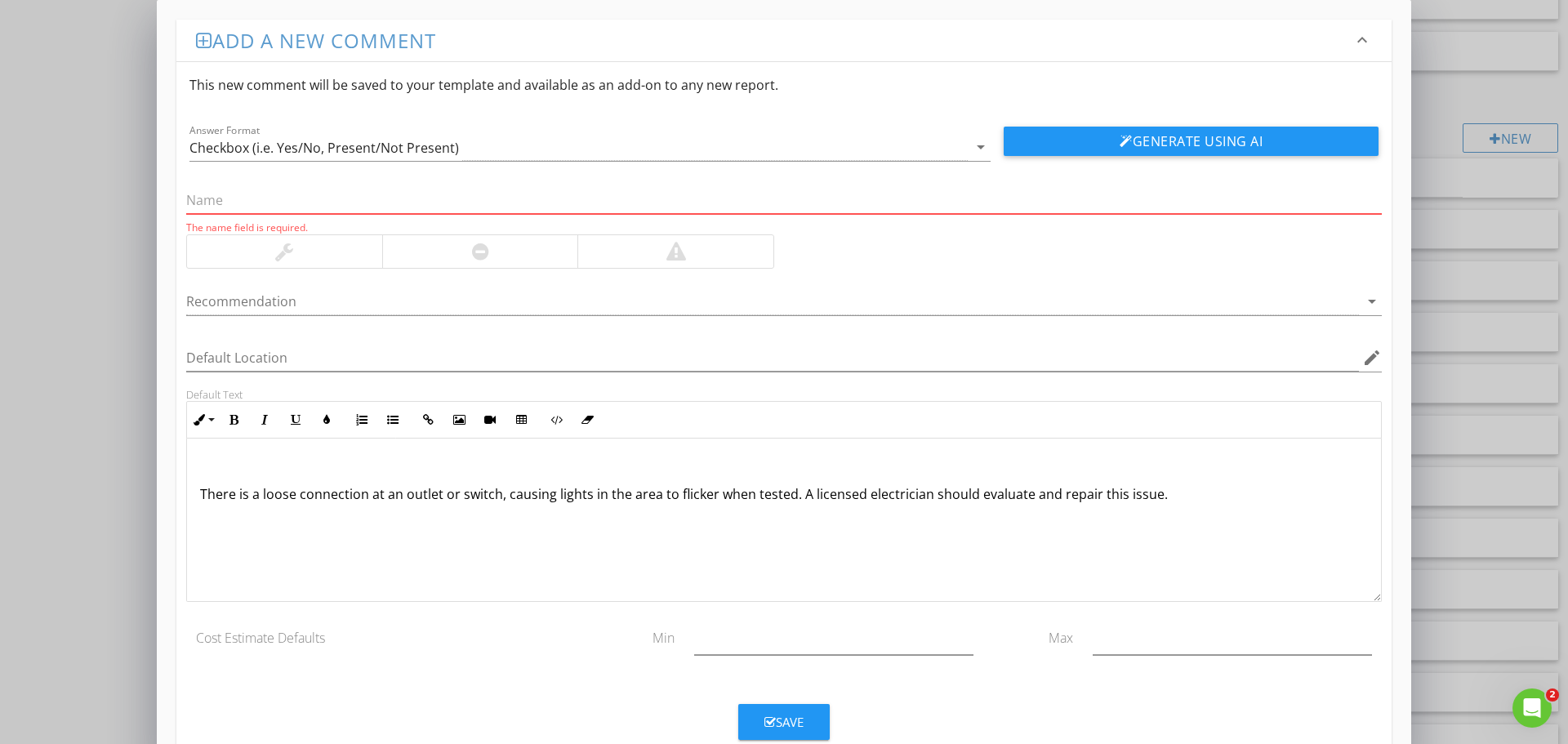
paste input "loose connection"
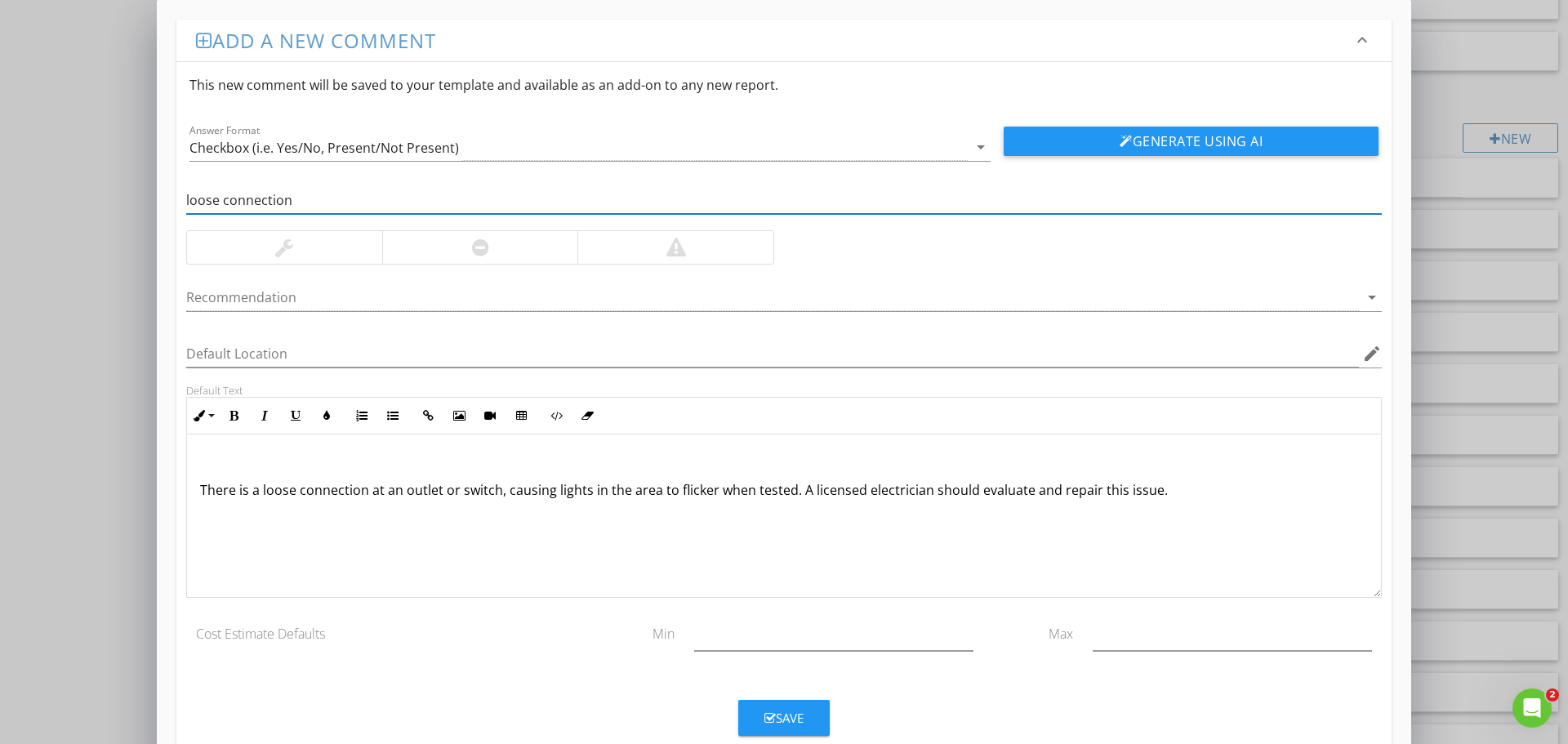
click at [193, 200] on input "loose connection" at bounding box center [784, 200] width 1196 height 27
click at [234, 200] on input "Loose connection" at bounding box center [784, 200] width 1196 height 27
type input "Loose Connection"
click at [478, 253] on div at bounding box center [481, 247] width 17 height 20
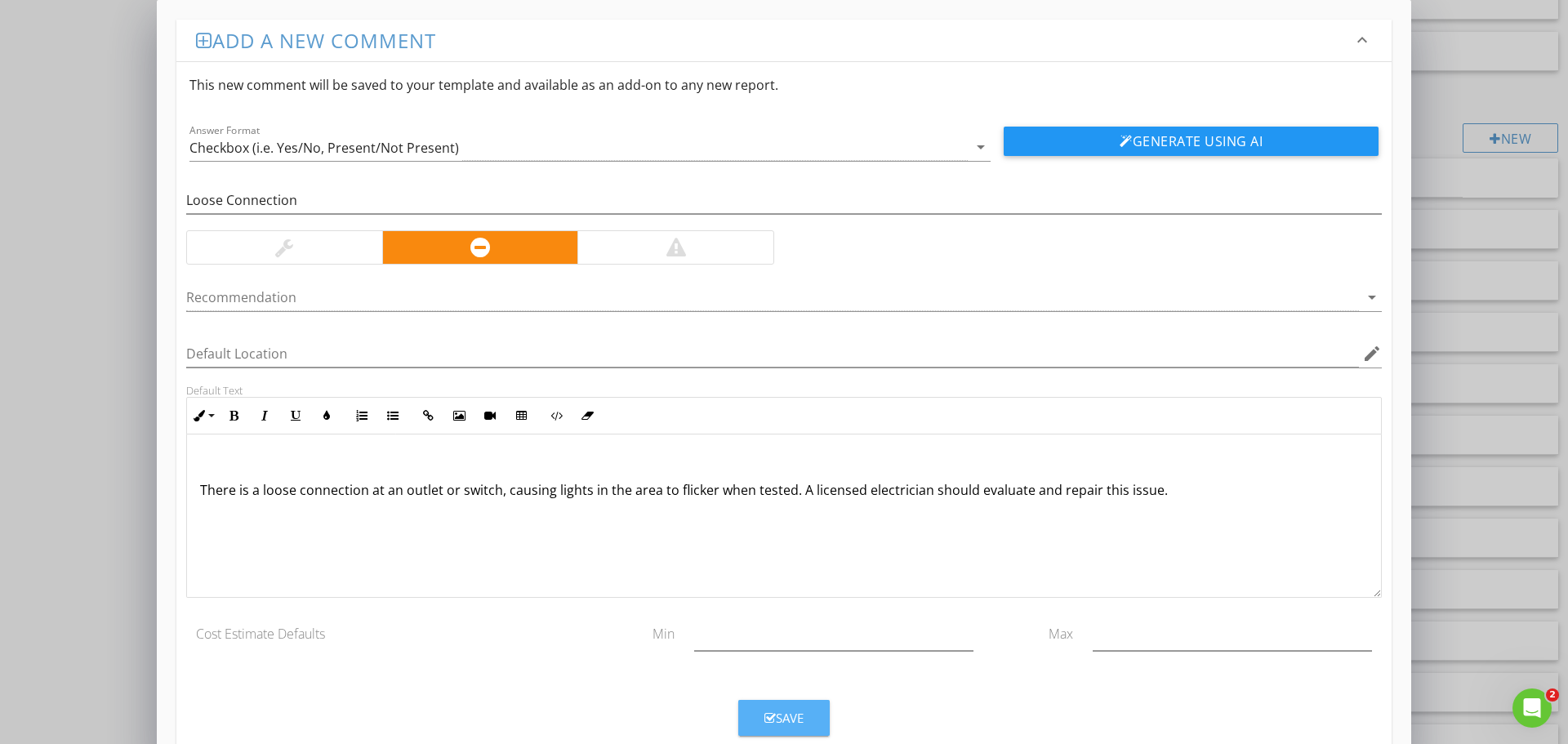
click at [792, 722] on div "Save" at bounding box center [784, 718] width 40 height 19
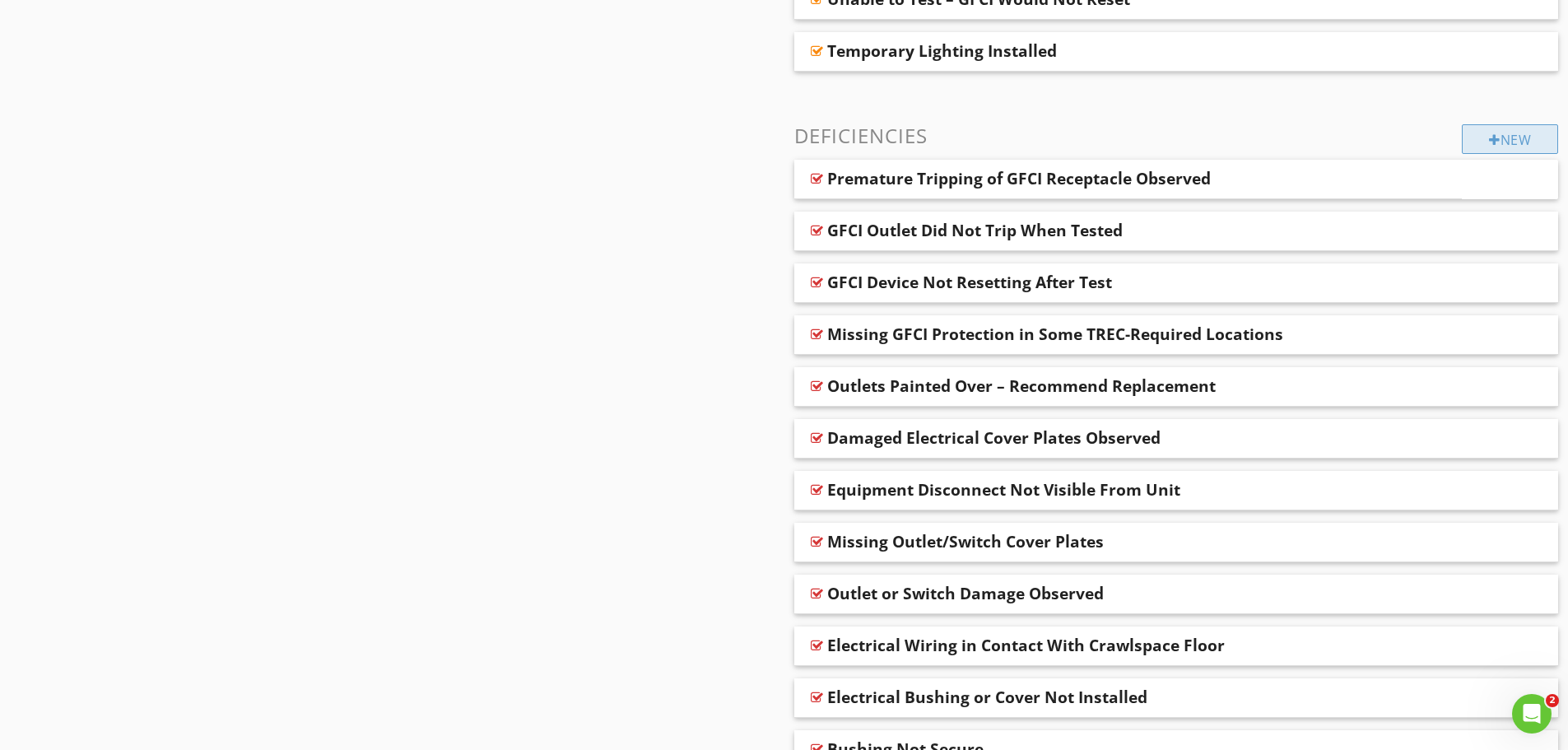
click at [1509, 134] on div "New" at bounding box center [1510, 139] width 96 height 29
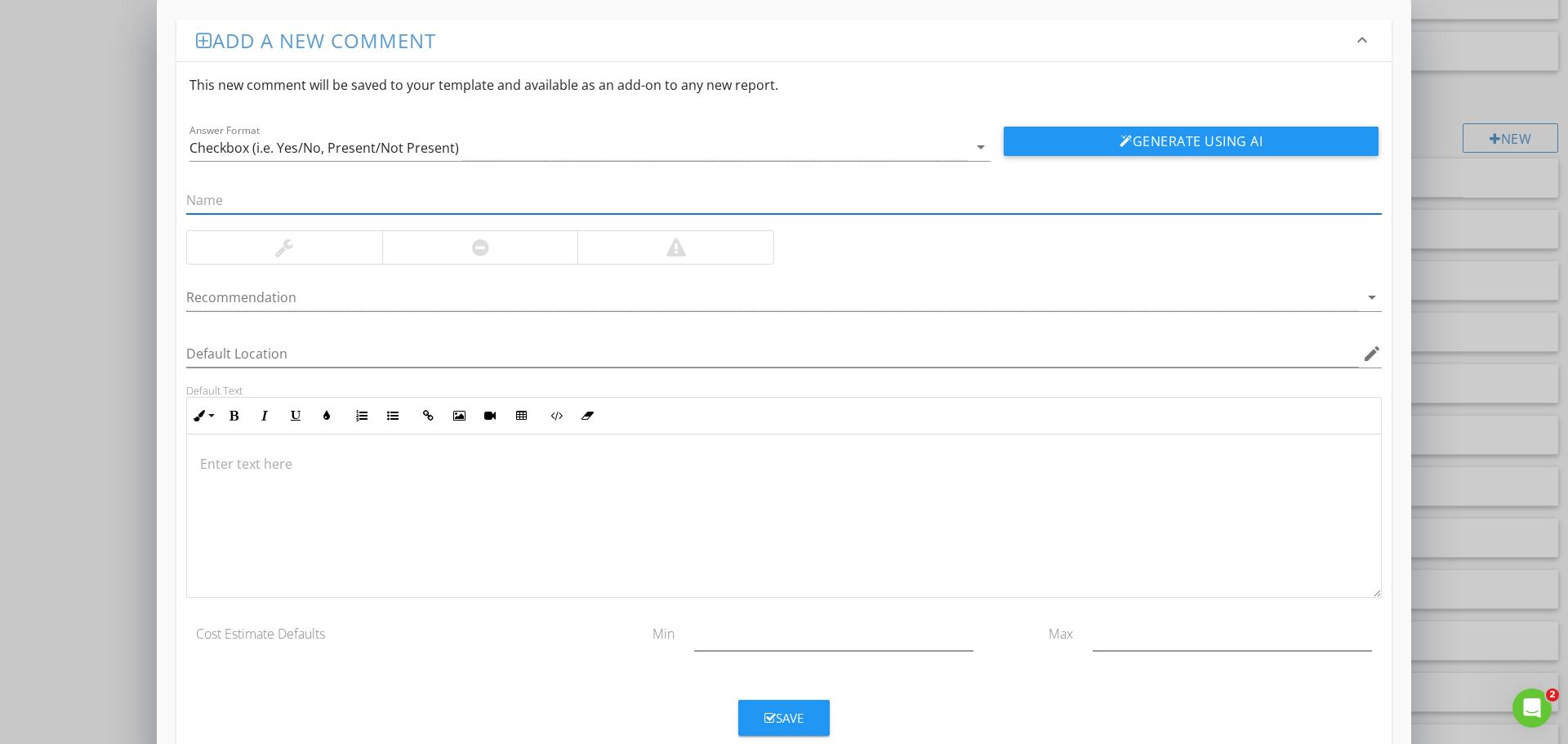
paste input "Outdated Smoke Detecto"
type input "Outdated Smoke Detector"
click at [486, 245] on div at bounding box center [481, 247] width 17 height 20
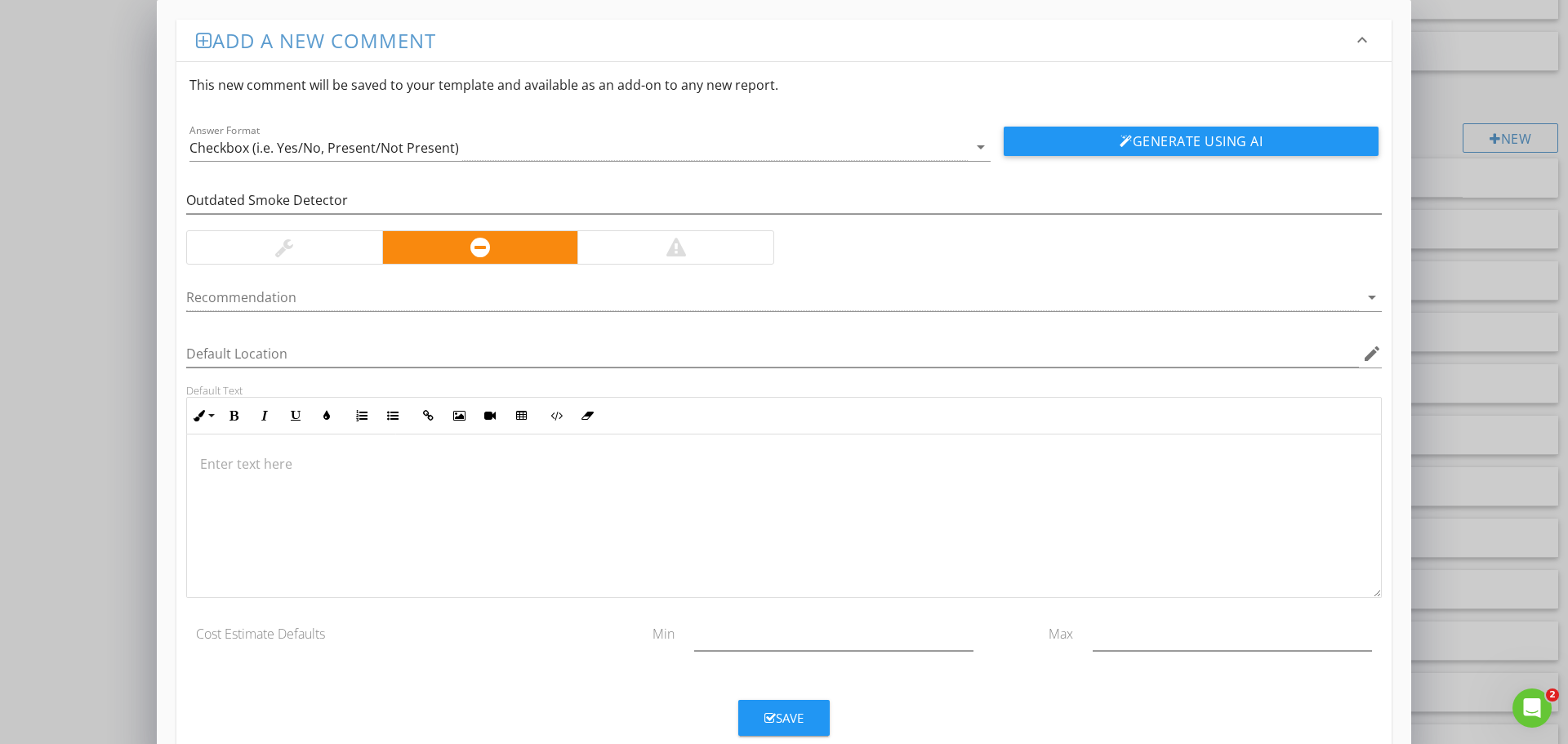
click at [305, 494] on div at bounding box center [784, 516] width 1194 height 163
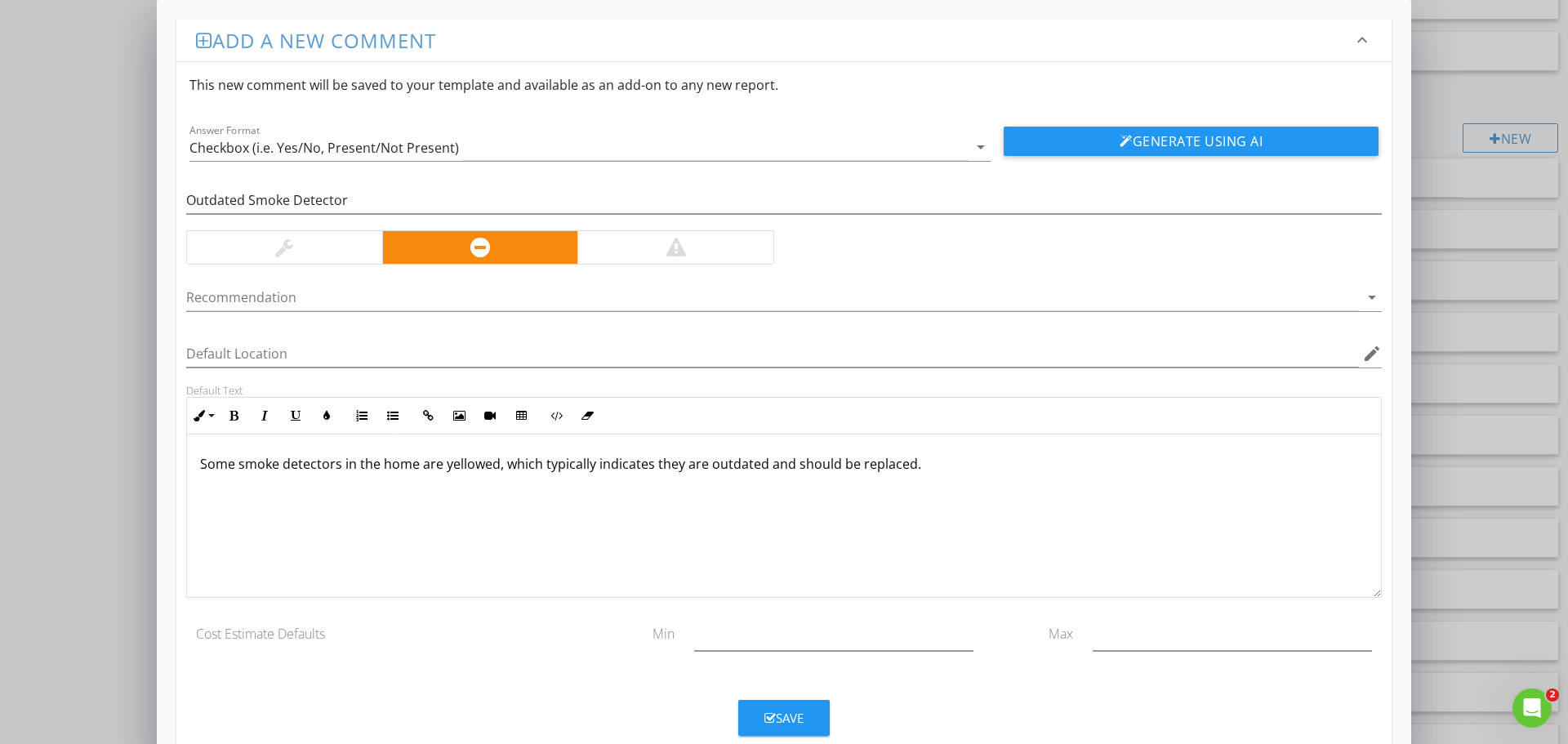
click at [802, 732] on button "Save" at bounding box center [784, 718] width 91 height 36
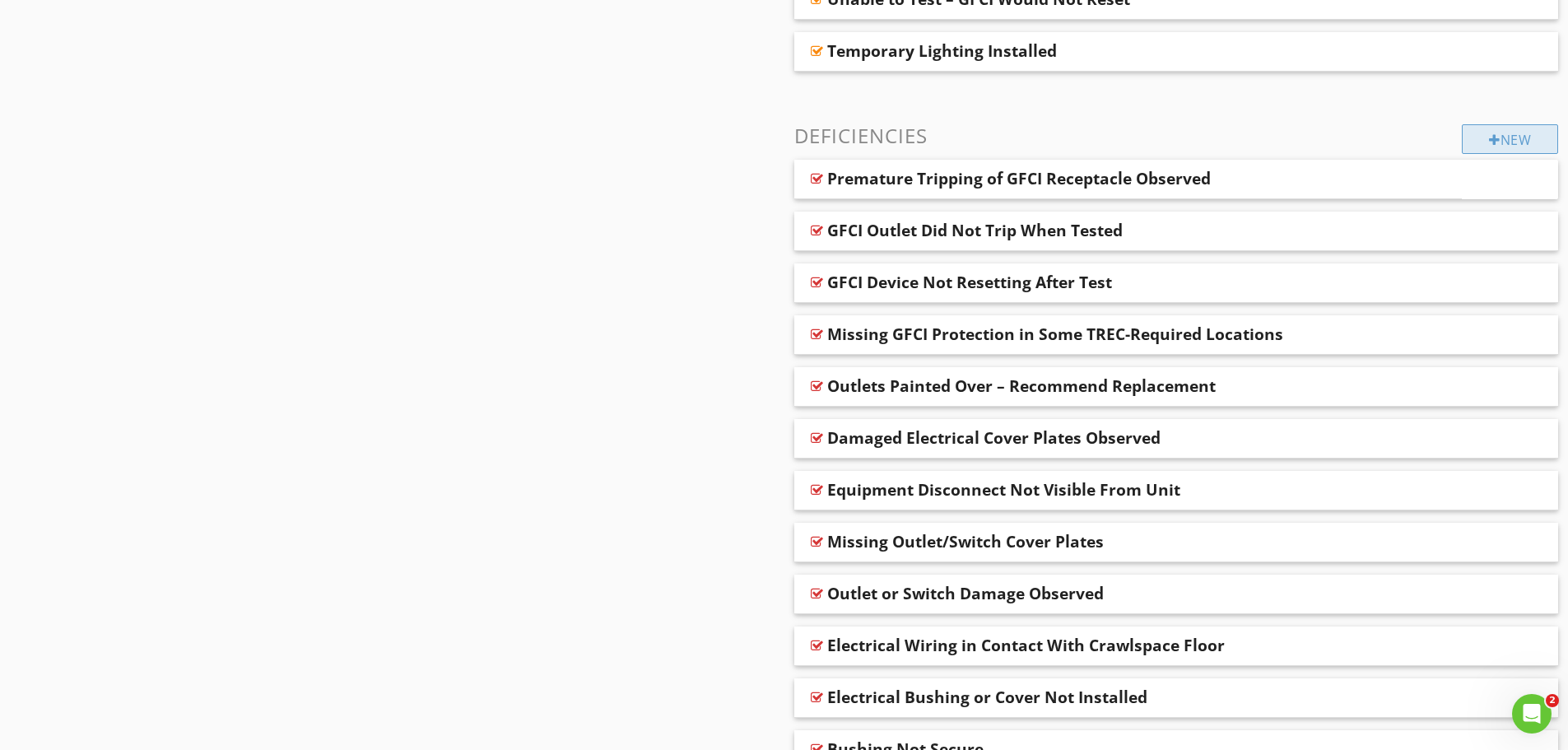
click at [1519, 139] on div "New" at bounding box center [1510, 139] width 96 height 29
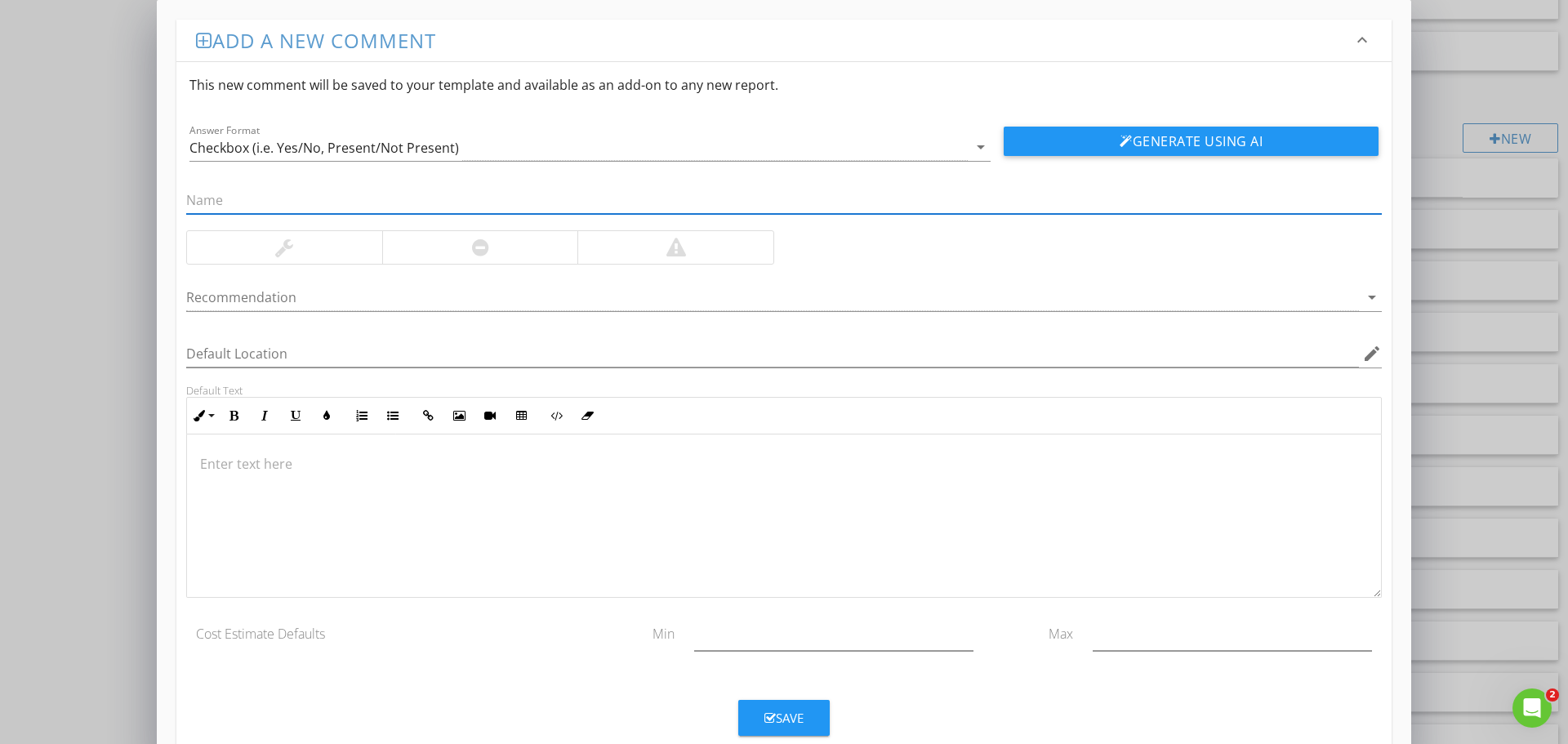
click at [333, 193] on input "text" at bounding box center [784, 200] width 1196 height 27
paste input "Unsealed Light In Shower"
drag, startPoint x: 245, startPoint y: 200, endPoint x: 119, endPoint y: 212, distance: 126.6
click at [119, 212] on div "Add a new comment keyboard_arrow_down This new comment will be saved to your te…" at bounding box center [784, 390] width 1568 height 782
click at [323, 191] on input "Light In Shower" at bounding box center [784, 200] width 1196 height 27
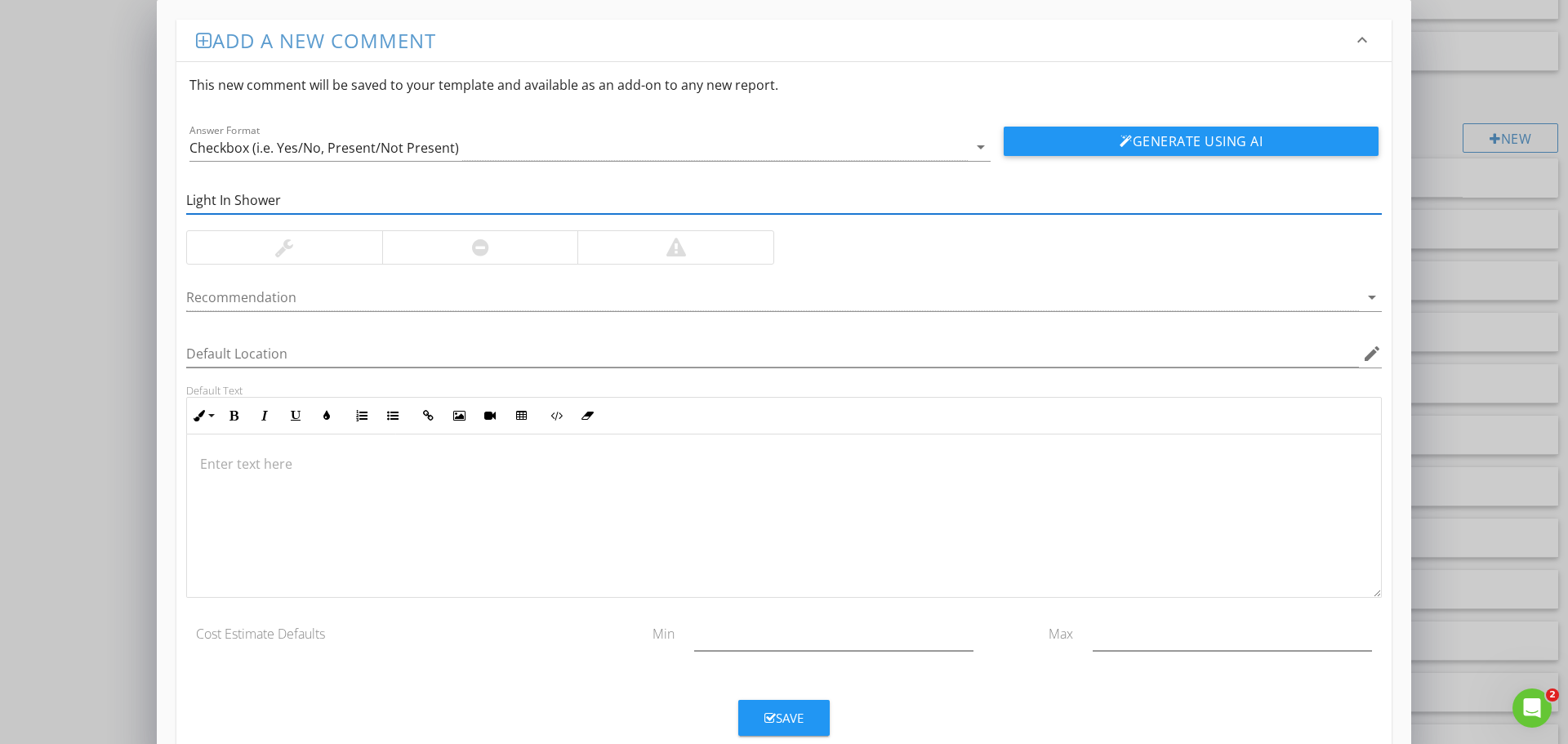
paste input "Unsealed"
type input "Light In Shower Unsealed"
click at [459, 253] on div at bounding box center [480, 248] width 196 height 33
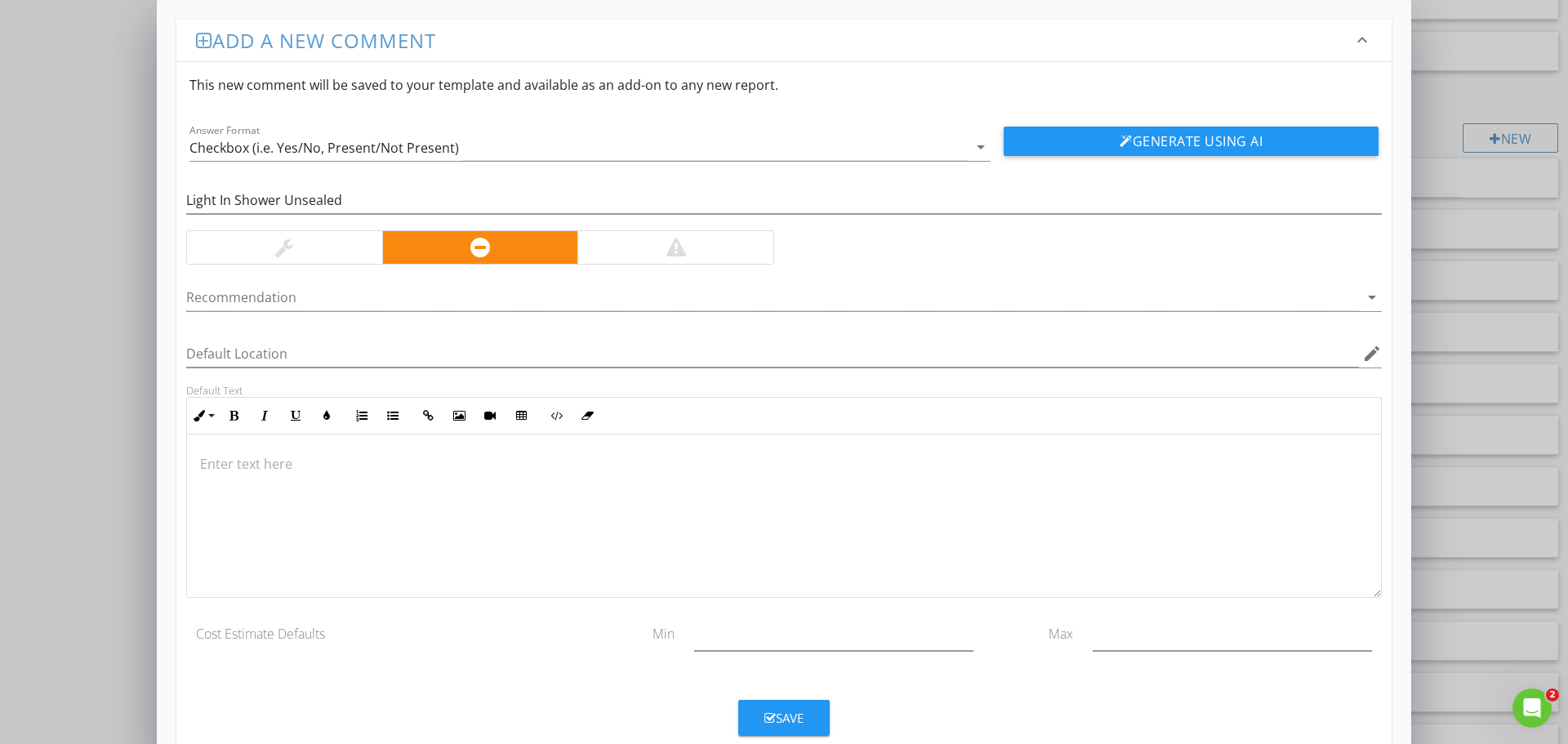
click at [484, 521] on div at bounding box center [784, 516] width 1194 height 163
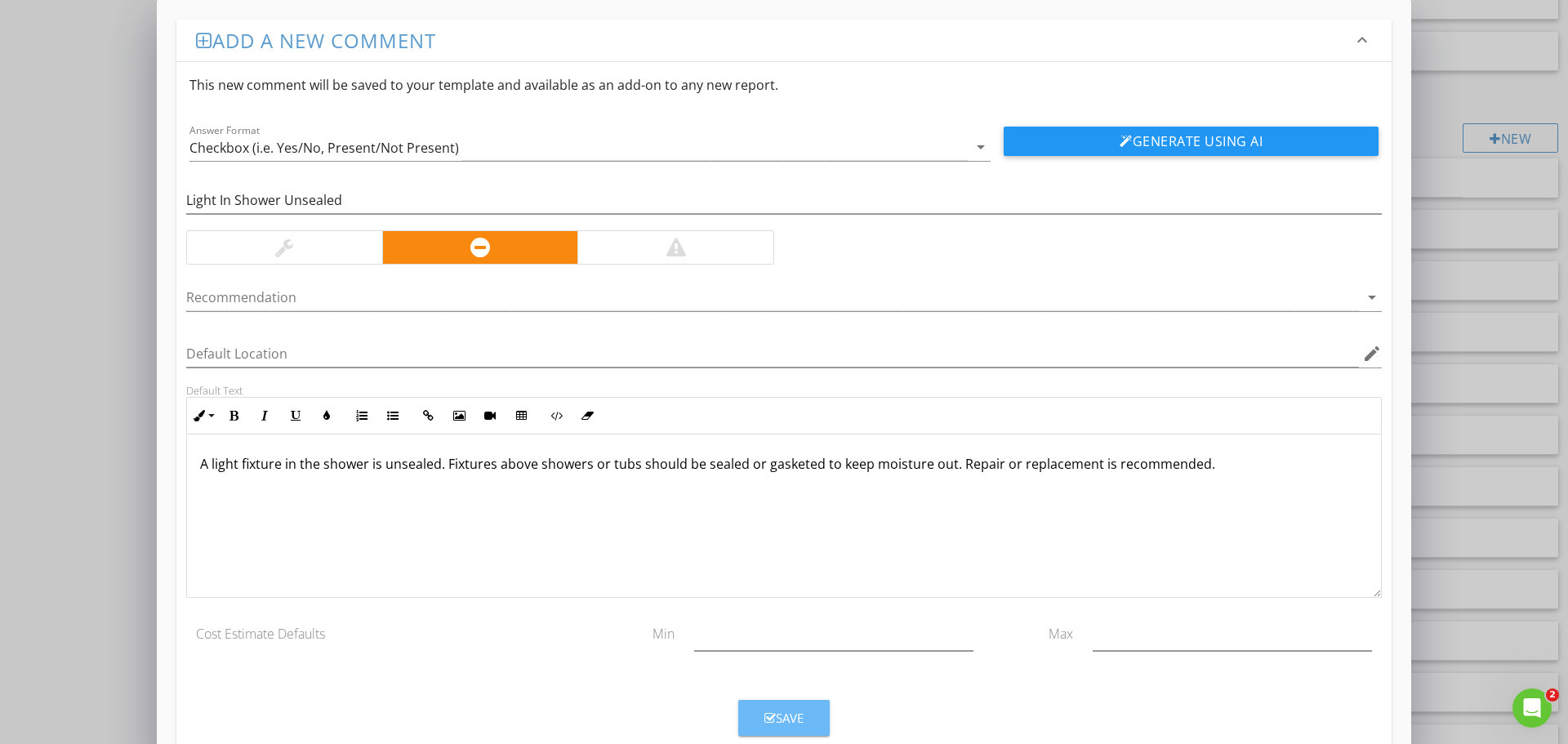
drag, startPoint x: 787, startPoint y: 729, endPoint x: 8, endPoint y: 618, distance: 786.9
click at [784, 729] on button "Save" at bounding box center [784, 718] width 91 height 36
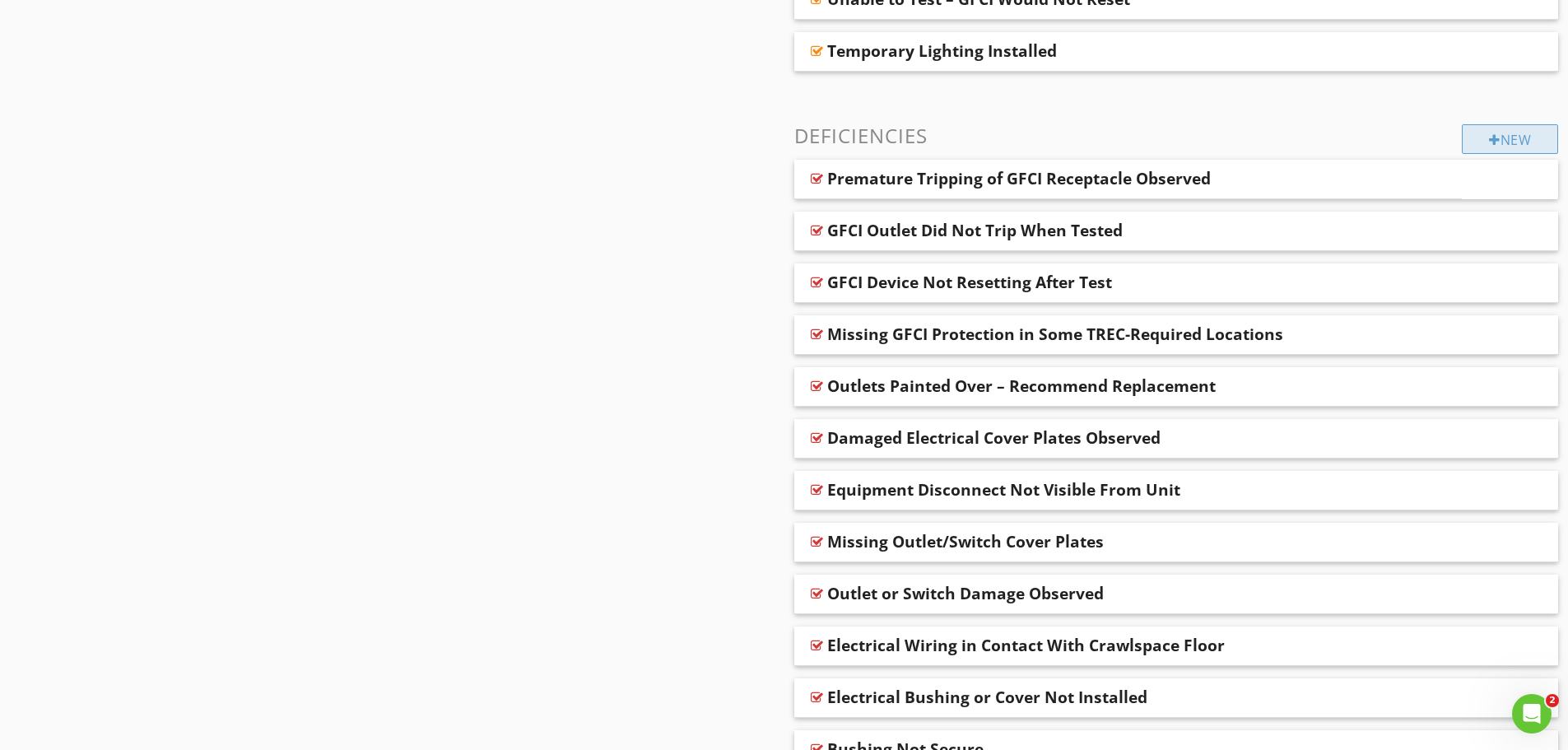
click at [1540, 130] on div "New" at bounding box center [1510, 139] width 96 height 29
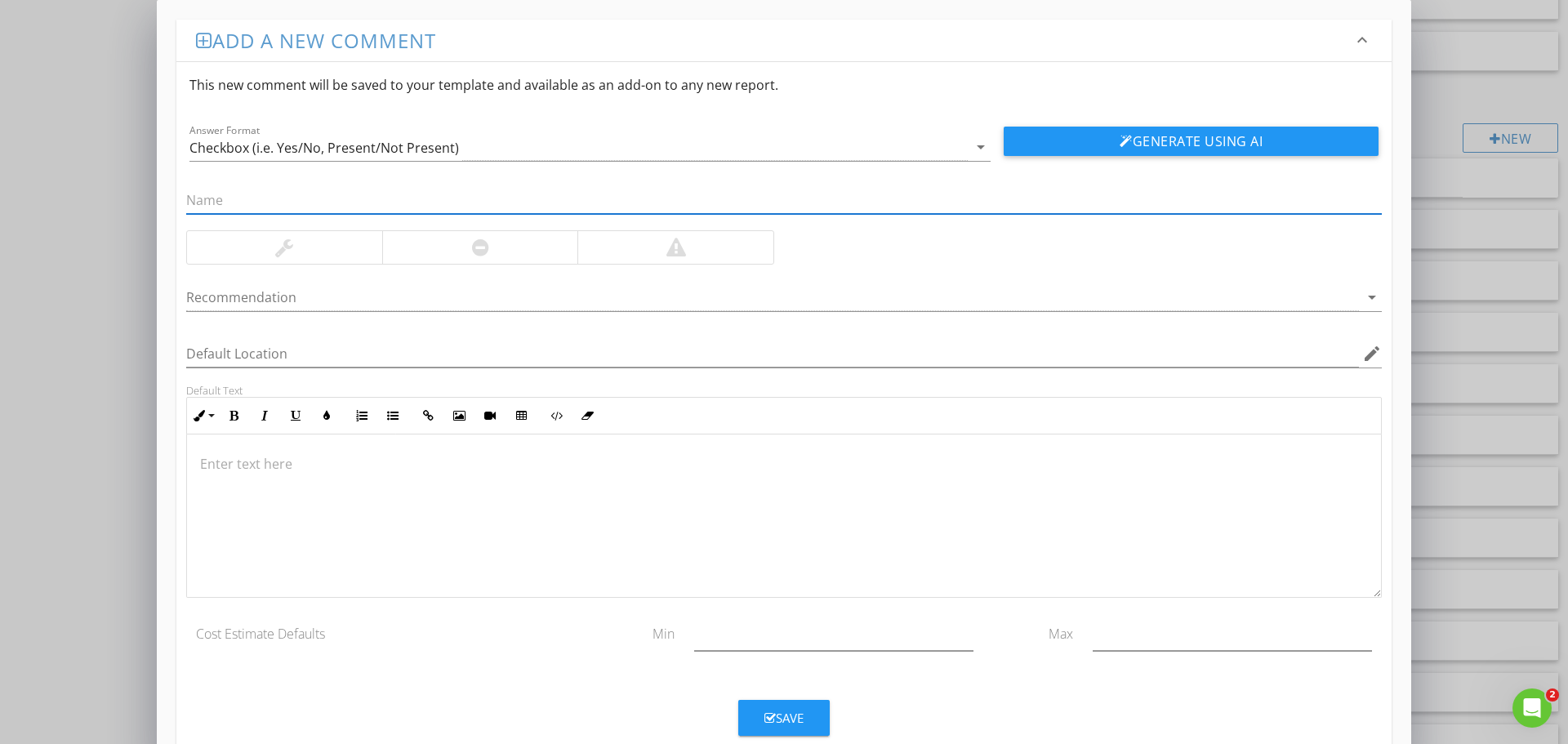
paste input "Outlets on Side of Island"
click at [501, 257] on div at bounding box center [480, 248] width 196 height 33
drag, startPoint x: 344, startPoint y: 202, endPoint x: 282, endPoint y: 205, distance: 62.1
click at [282, 205] on input "Outlets on Side of Island" at bounding box center [784, 200] width 1196 height 27
click at [187, 197] on input "Outlets on Side" at bounding box center [784, 200] width 1196 height 27
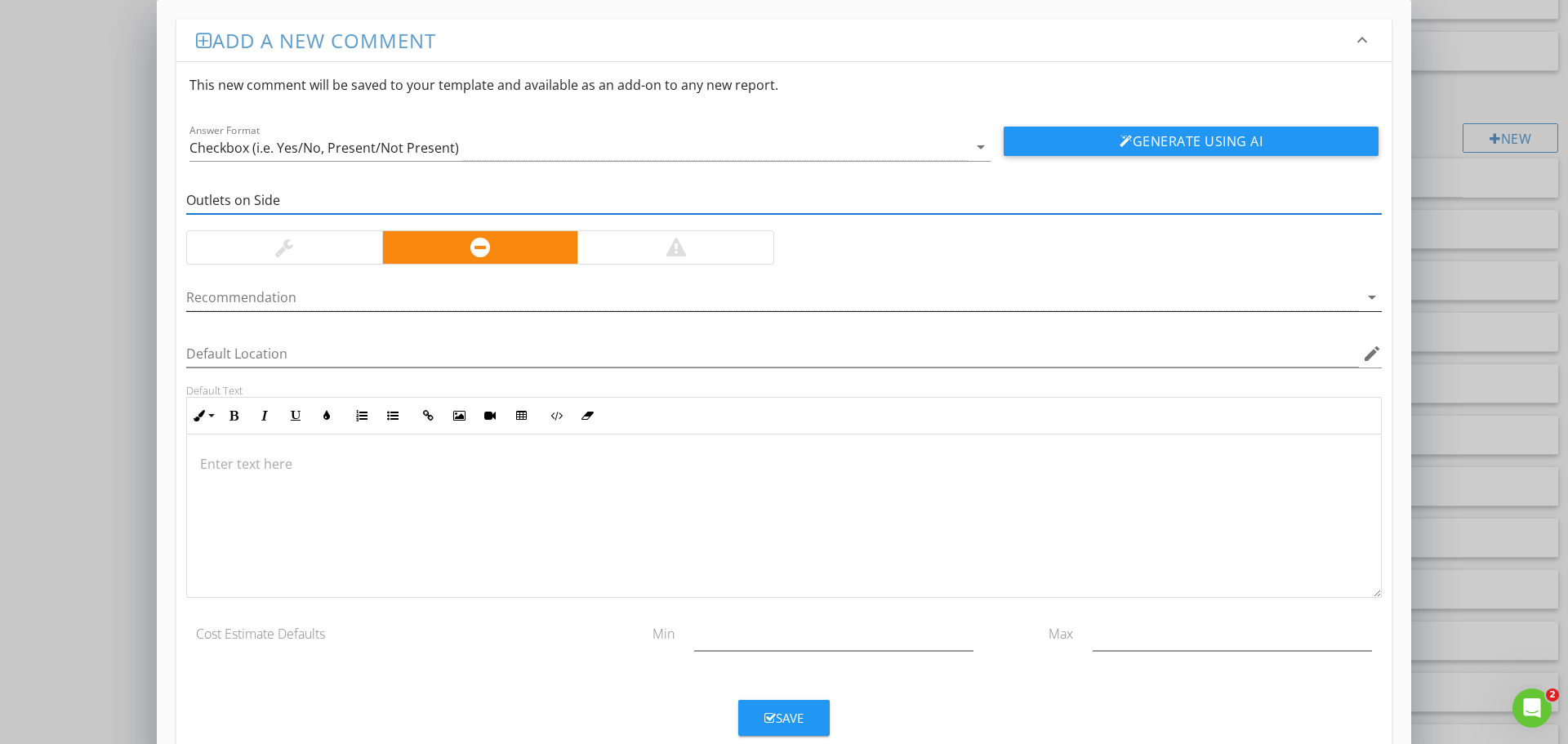
paste input "of Island"
drag, startPoint x: 241, startPoint y: 200, endPoint x: 187, endPoint y: 203, distance: 54.1
click at [187, 203] on input "of IslandOutlets on Side" at bounding box center [784, 200] width 1196 height 27
click at [203, 195] on input "of IslandOutlets on Side" at bounding box center [784, 200] width 1196 height 27
type input "Island Outlets on Side"
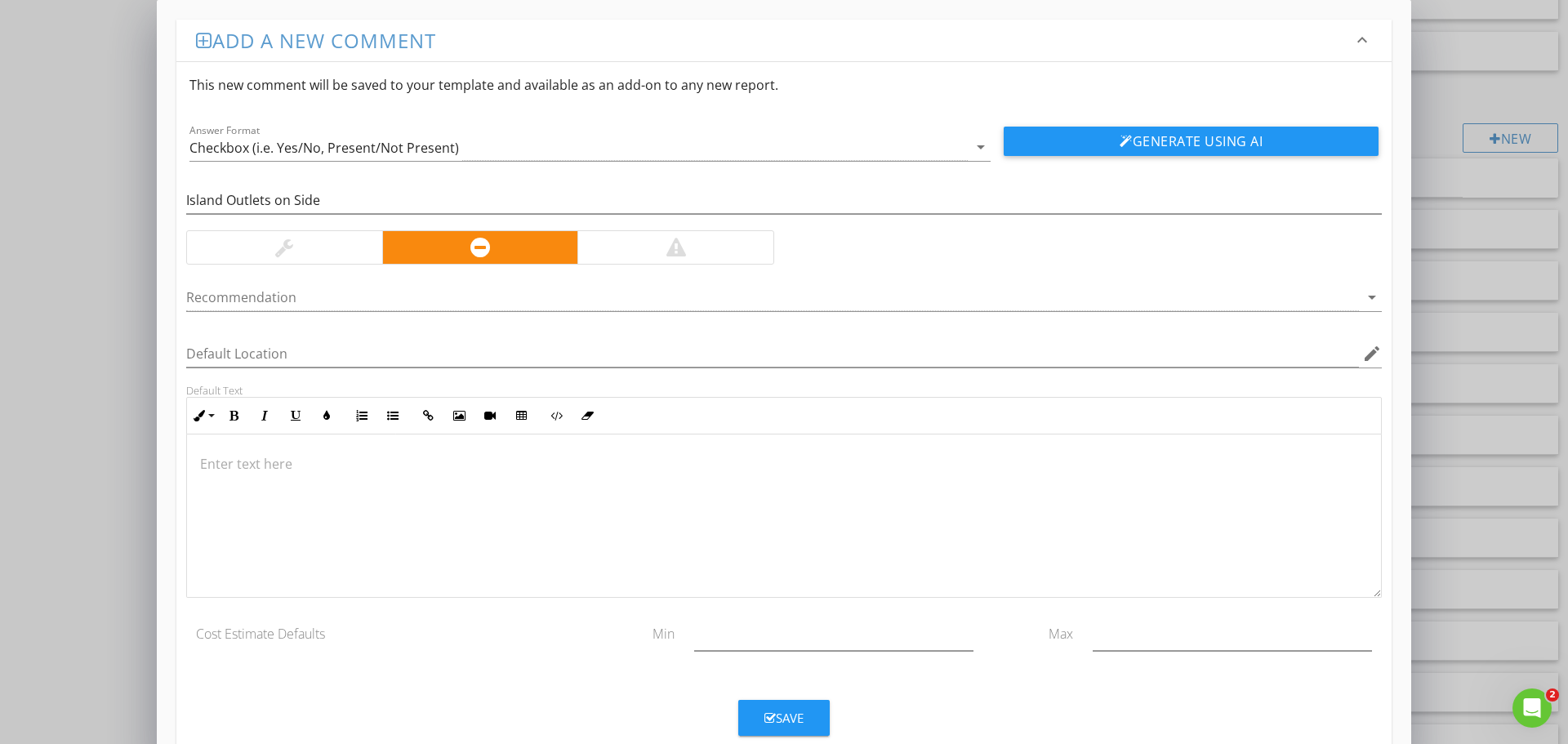
click at [328, 449] on div at bounding box center [784, 516] width 1194 height 163
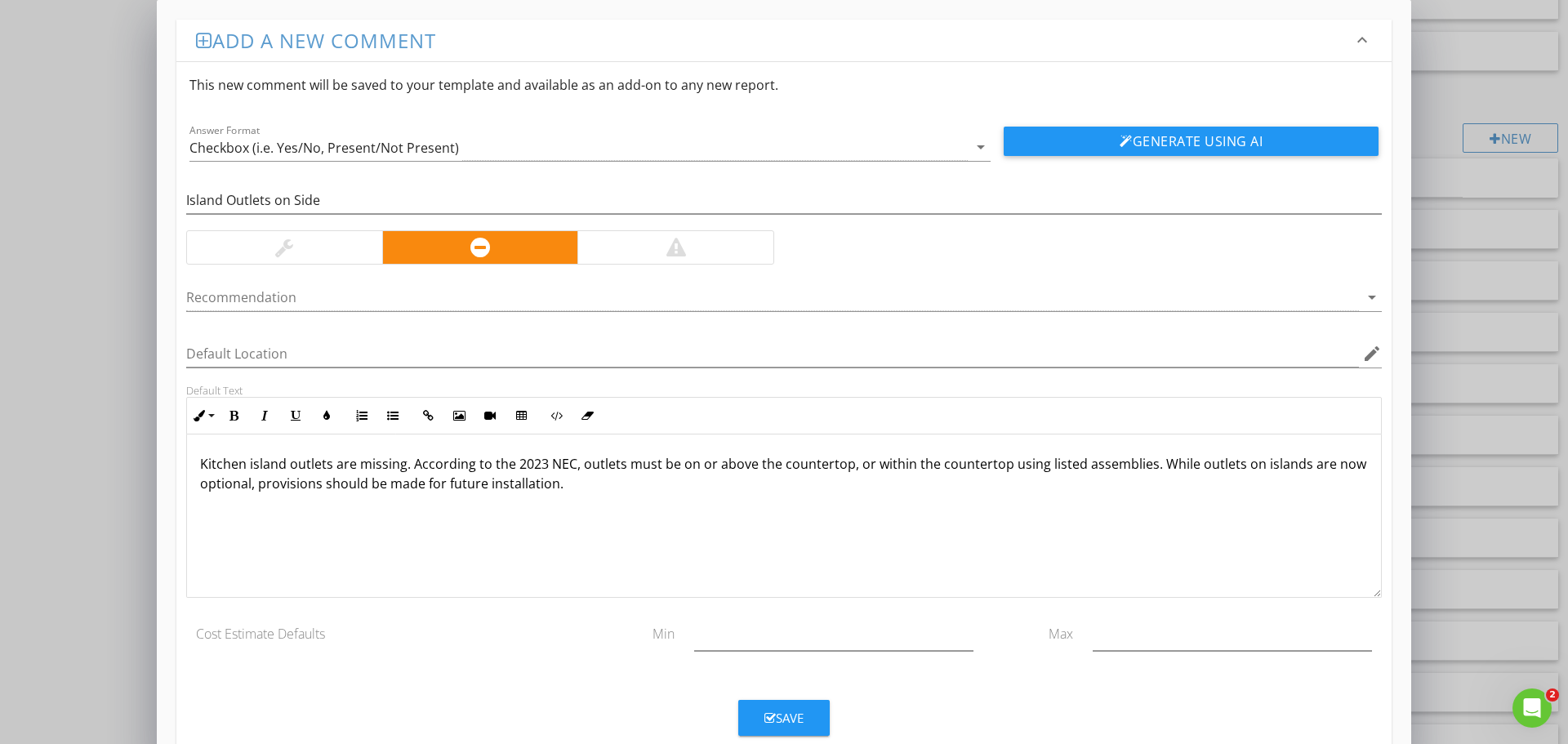
click at [787, 715] on div "Save" at bounding box center [784, 718] width 40 height 19
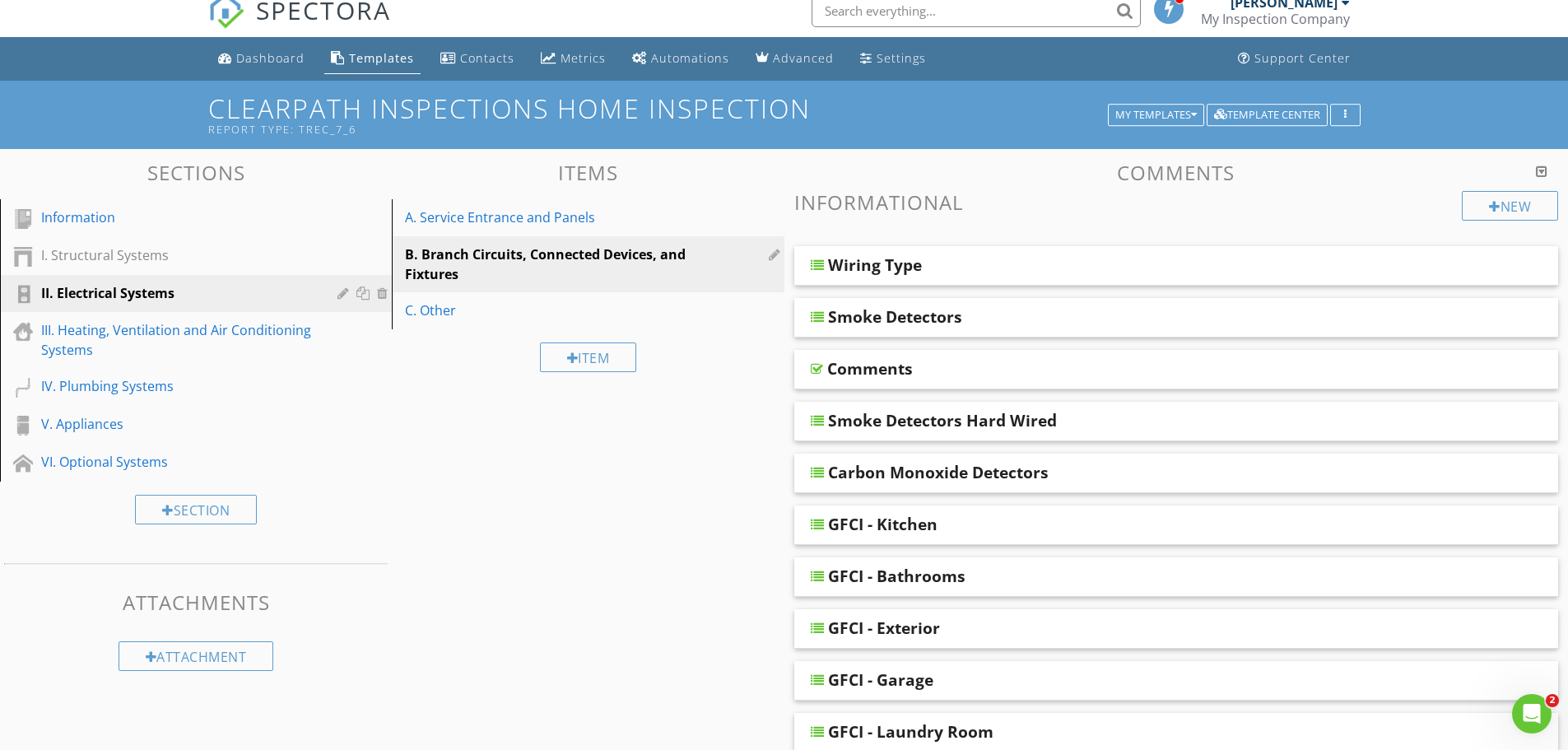
scroll to position [0, 0]
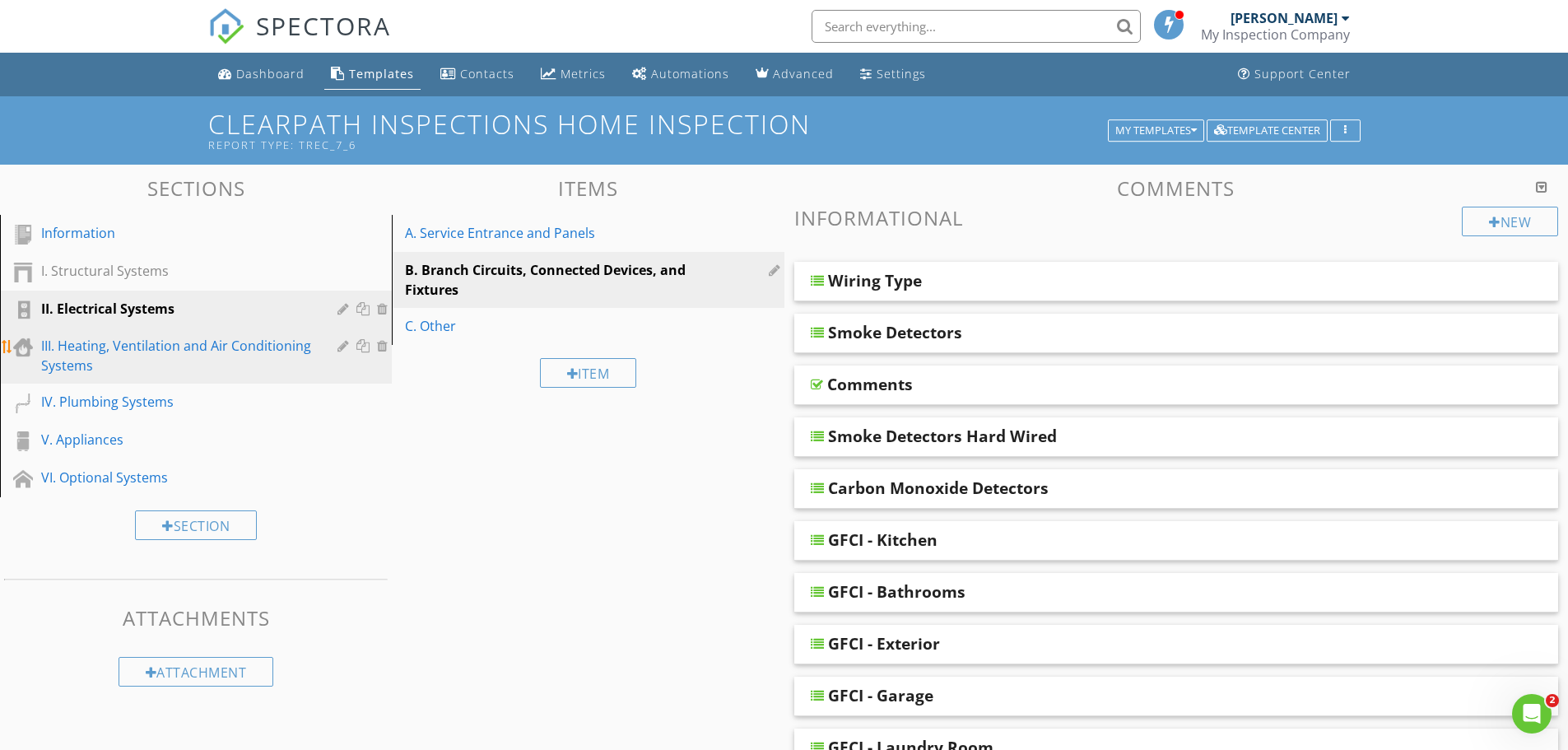
click at [101, 355] on div "III. Heating, Ventilation and Air Conditioning Systems" at bounding box center [177, 355] width 272 height 40
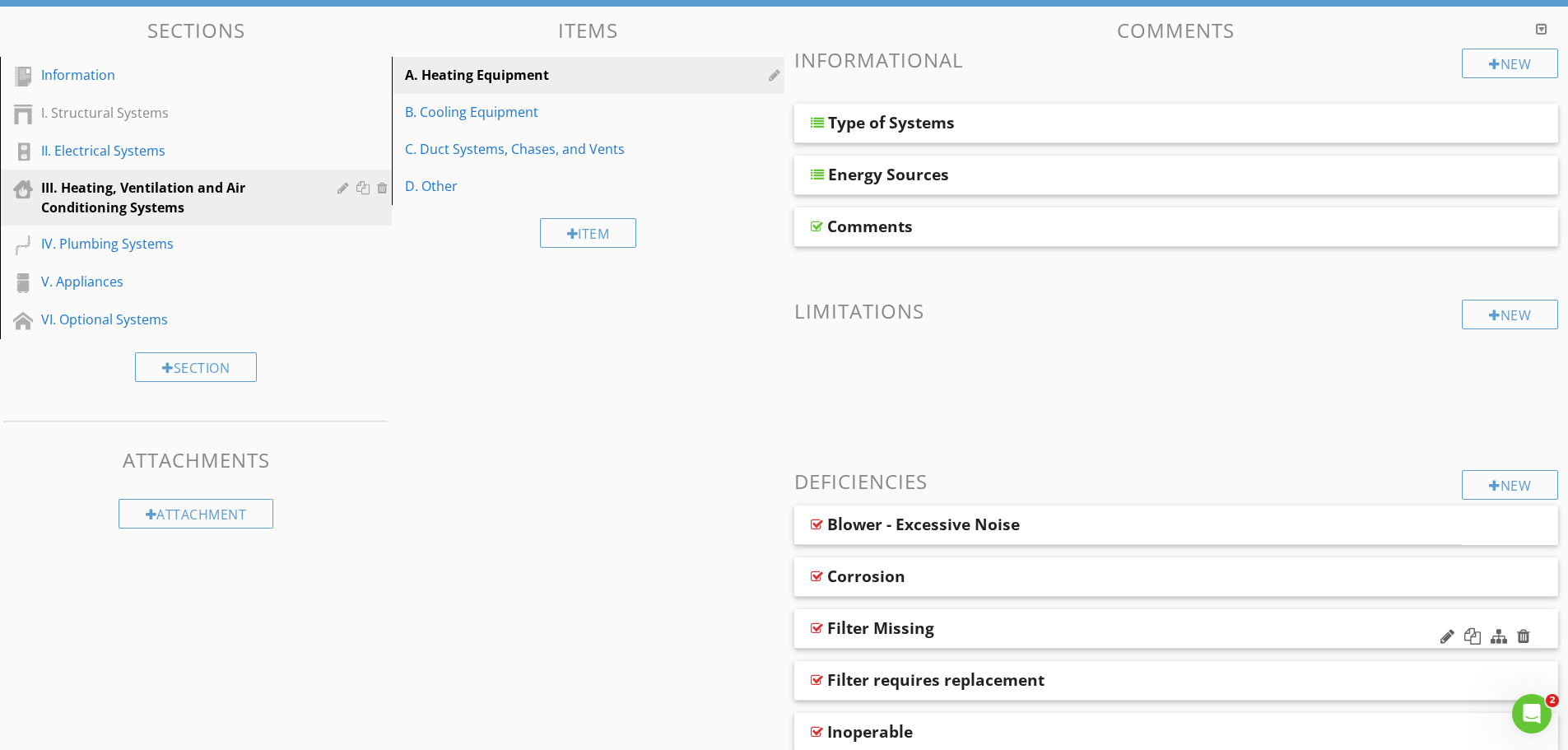
scroll to position [165, 0]
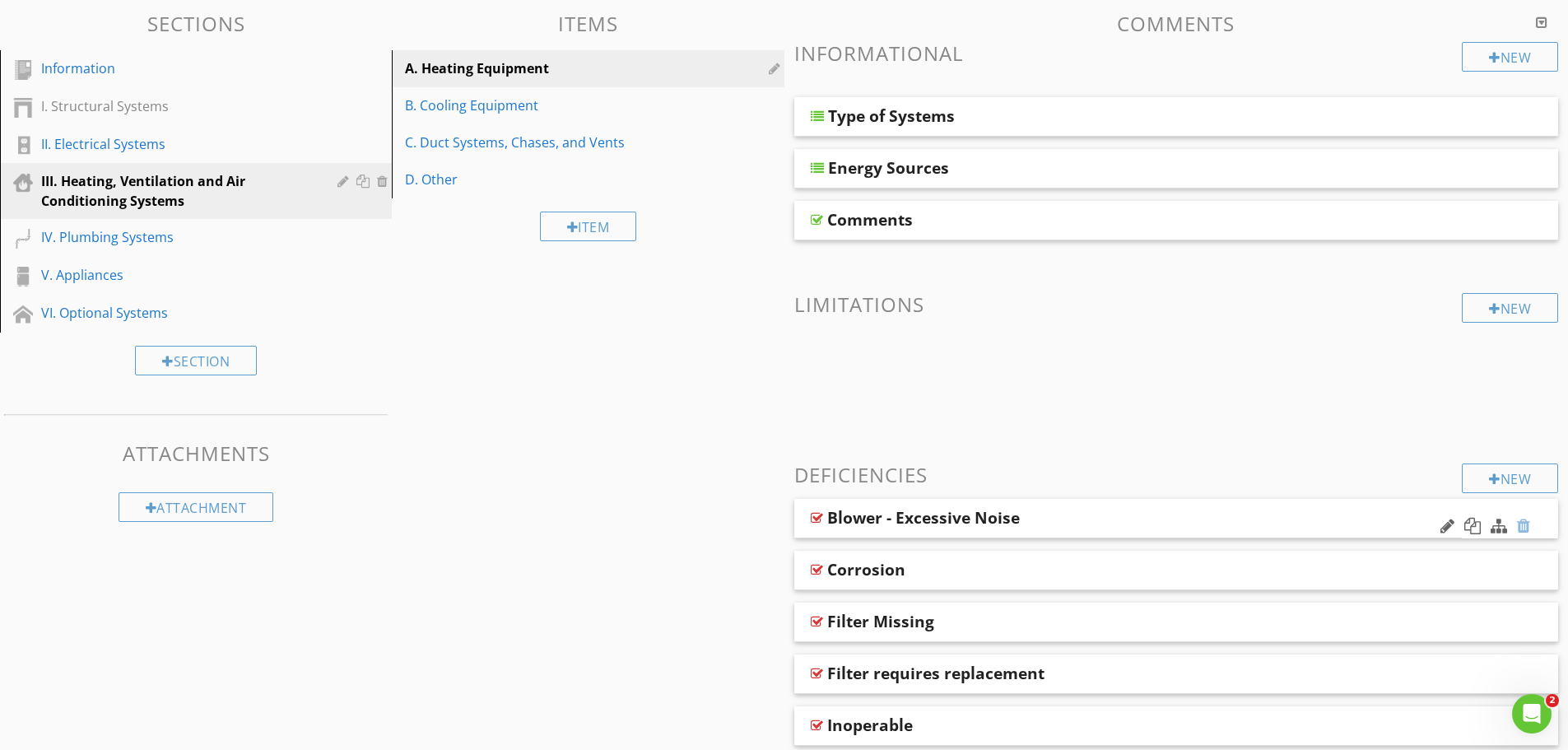
click at [1526, 525] on div at bounding box center [1523, 525] width 13 height 16
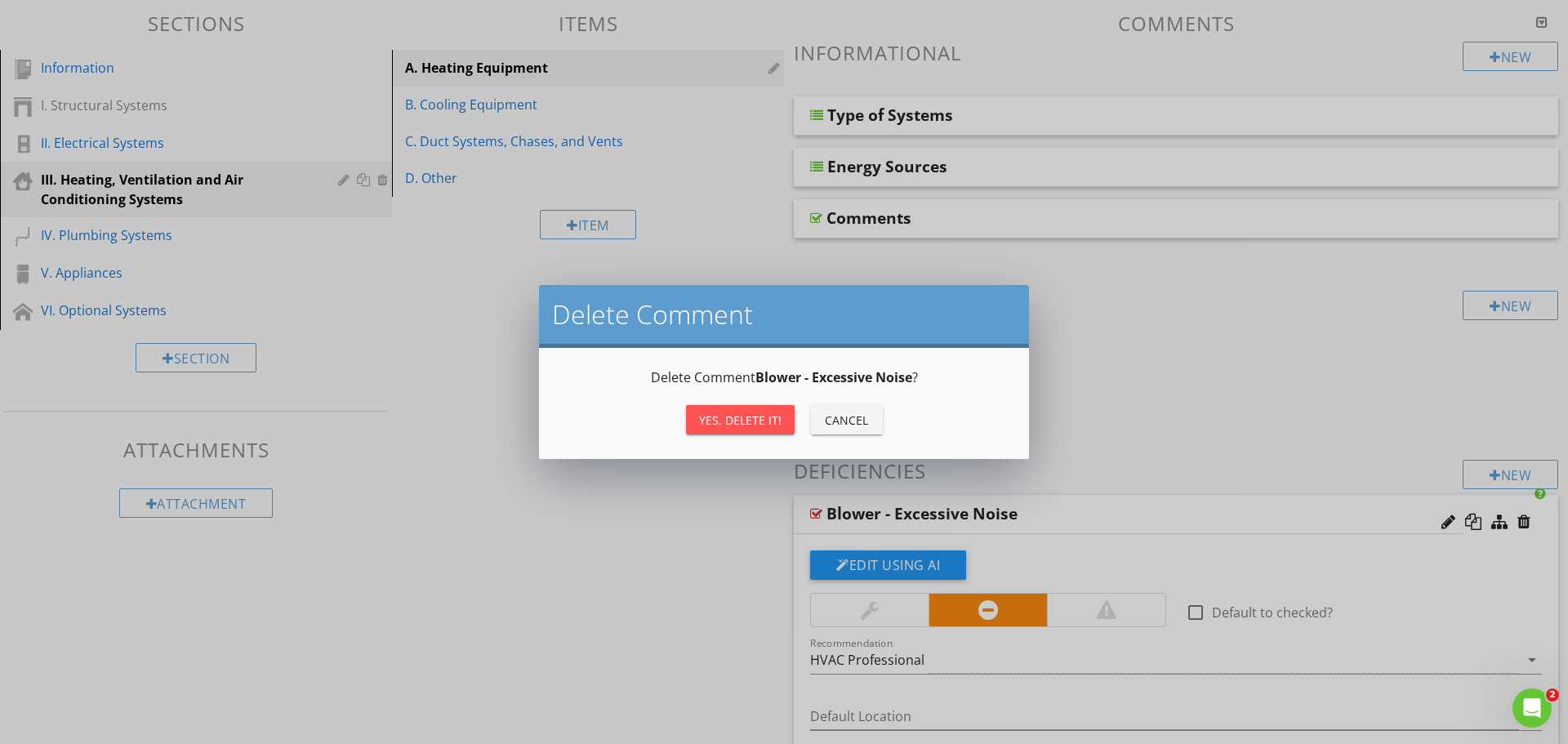
click at [686, 418] on button "Yes, Delete it!" at bounding box center [741, 420] width 108 height 29
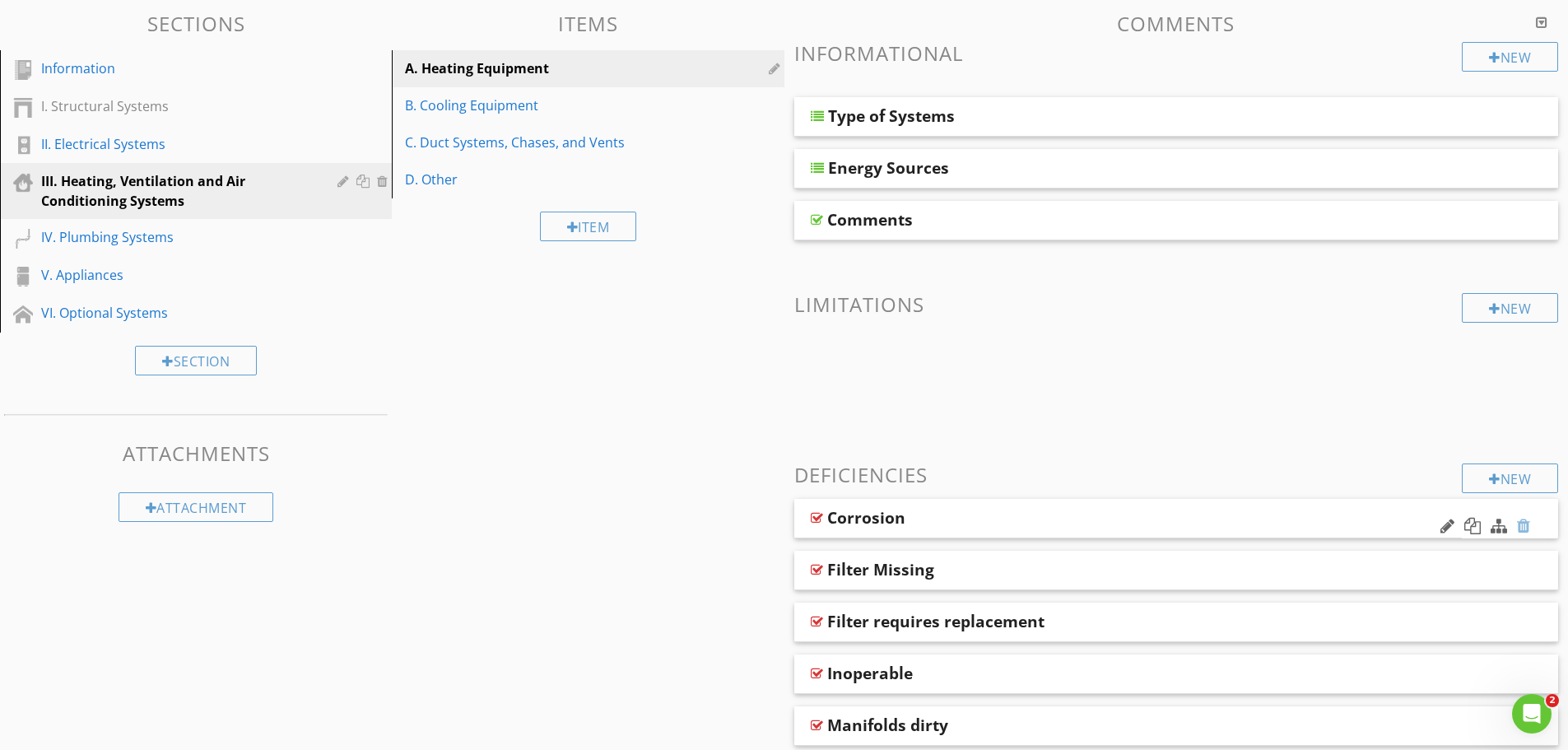
click at [1518, 524] on div at bounding box center [1523, 525] width 13 height 16
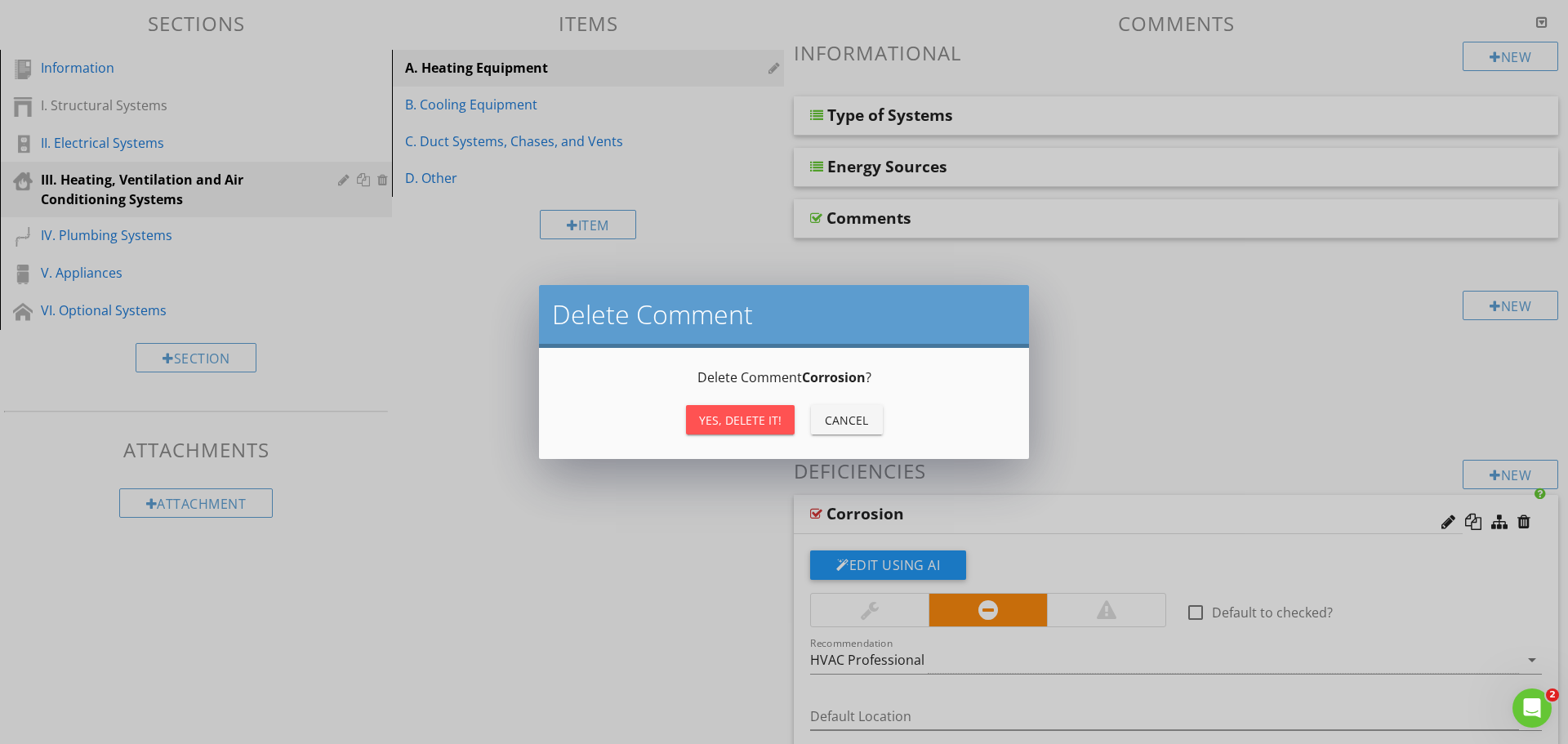
click at [752, 426] on div "Yes, Delete it!" at bounding box center [741, 421] width 83 height 17
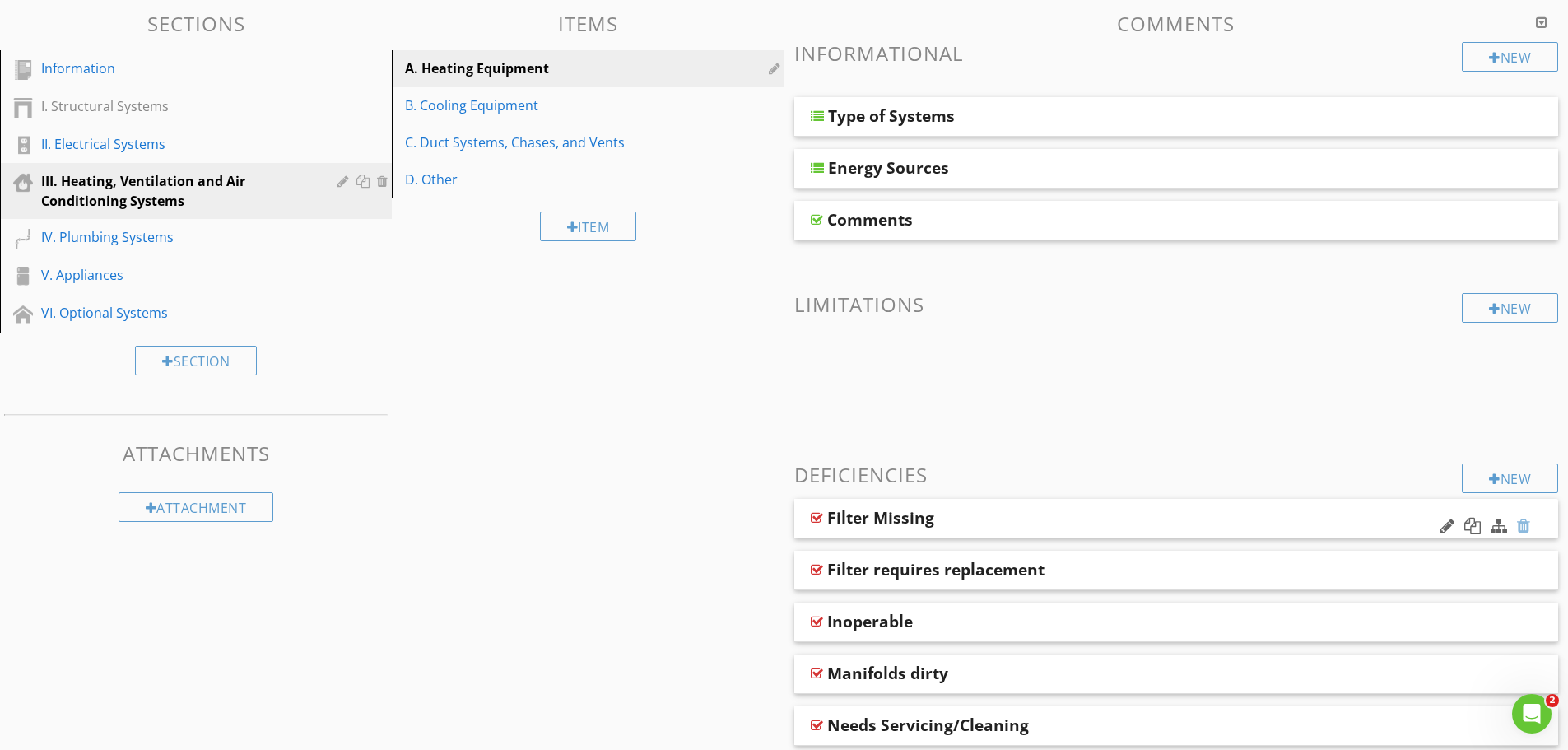
click at [1526, 526] on div at bounding box center [1523, 525] width 13 height 16
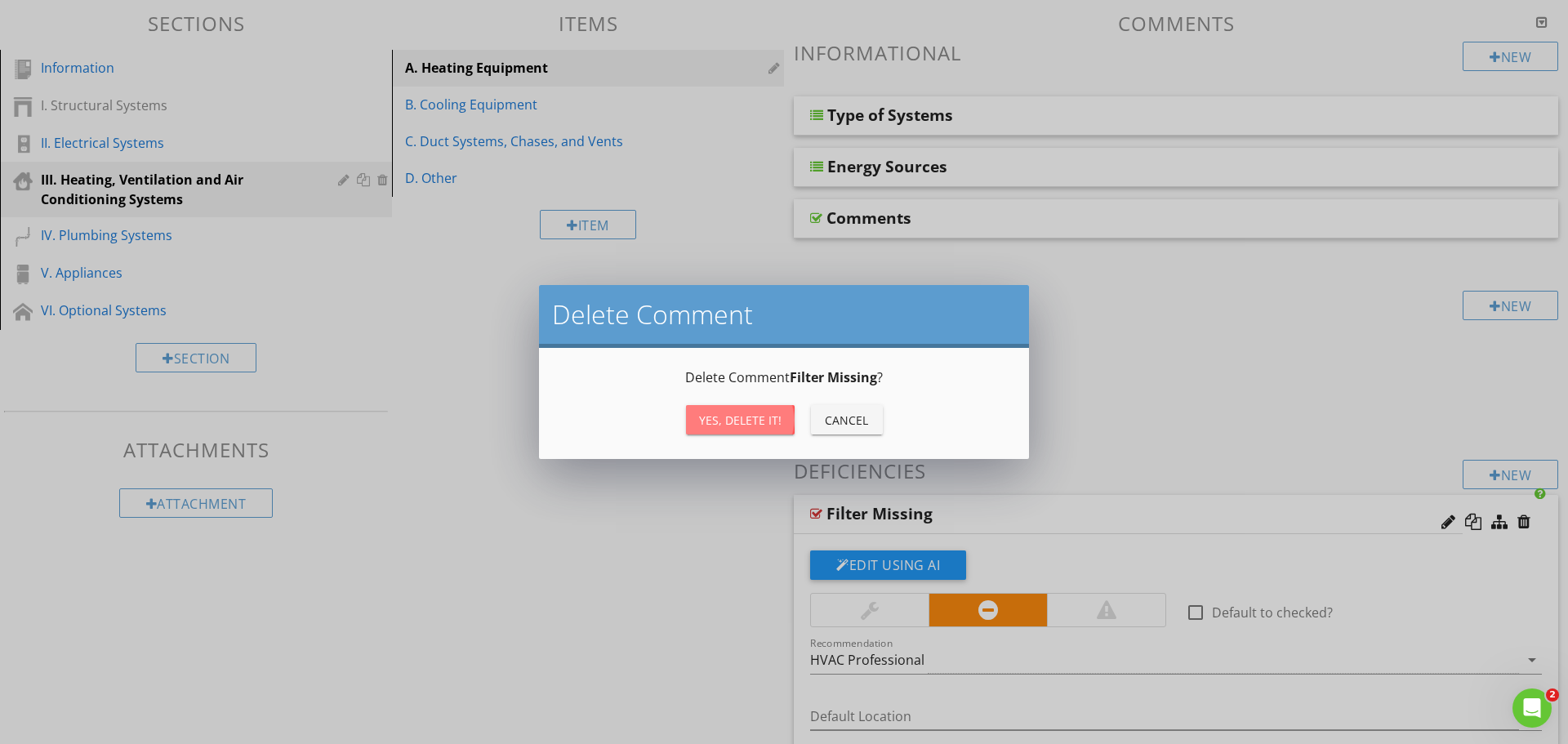
click at [734, 415] on div "Yes, Delete it!" at bounding box center [741, 421] width 83 height 17
type textarea "<p>The furnace filter was missing. Recommend replacement.</p><p>&nbsp;</p><p><s…"
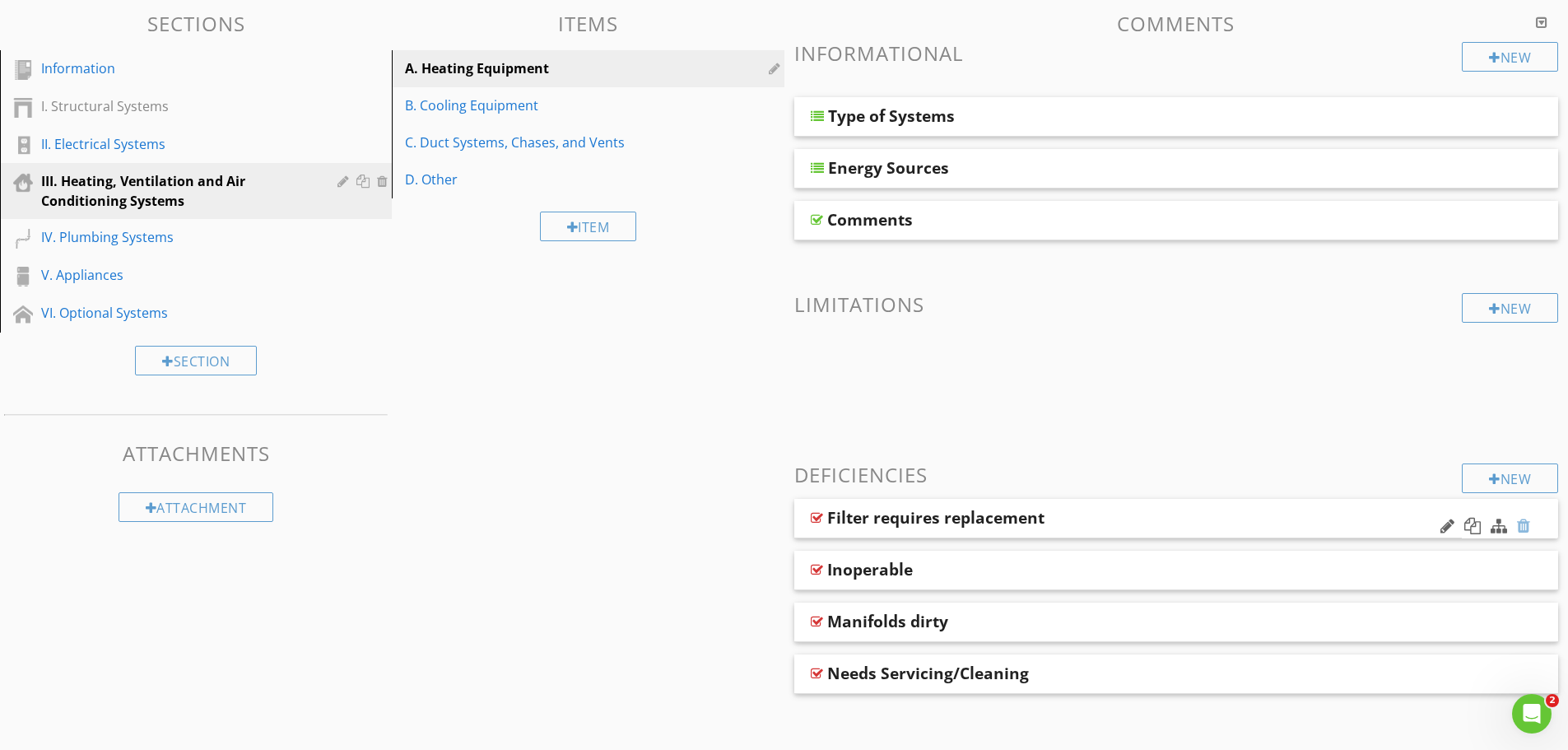
click at [1529, 530] on div at bounding box center [1523, 525] width 13 height 16
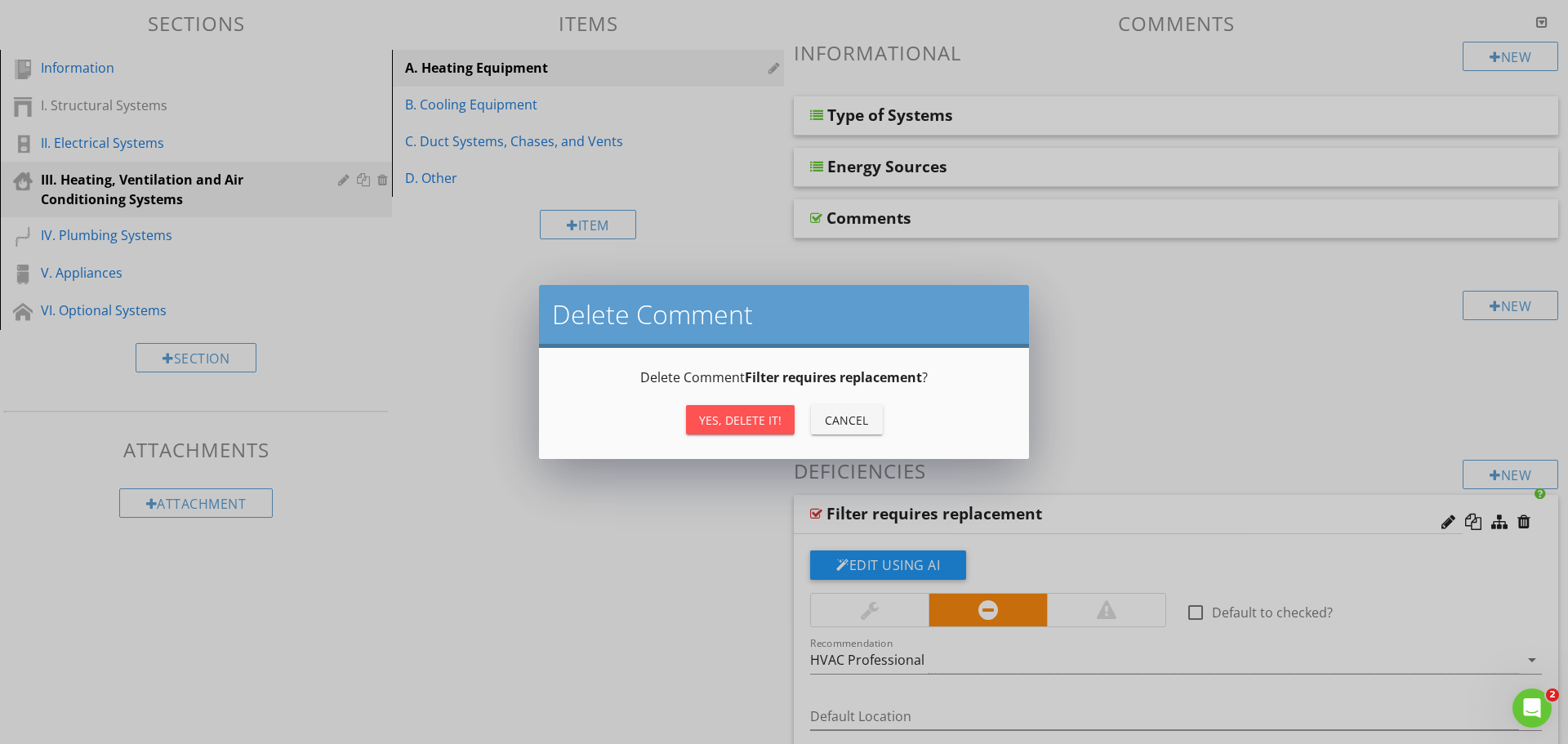
click at [753, 429] on button "Yes, Delete it!" at bounding box center [741, 420] width 108 height 29
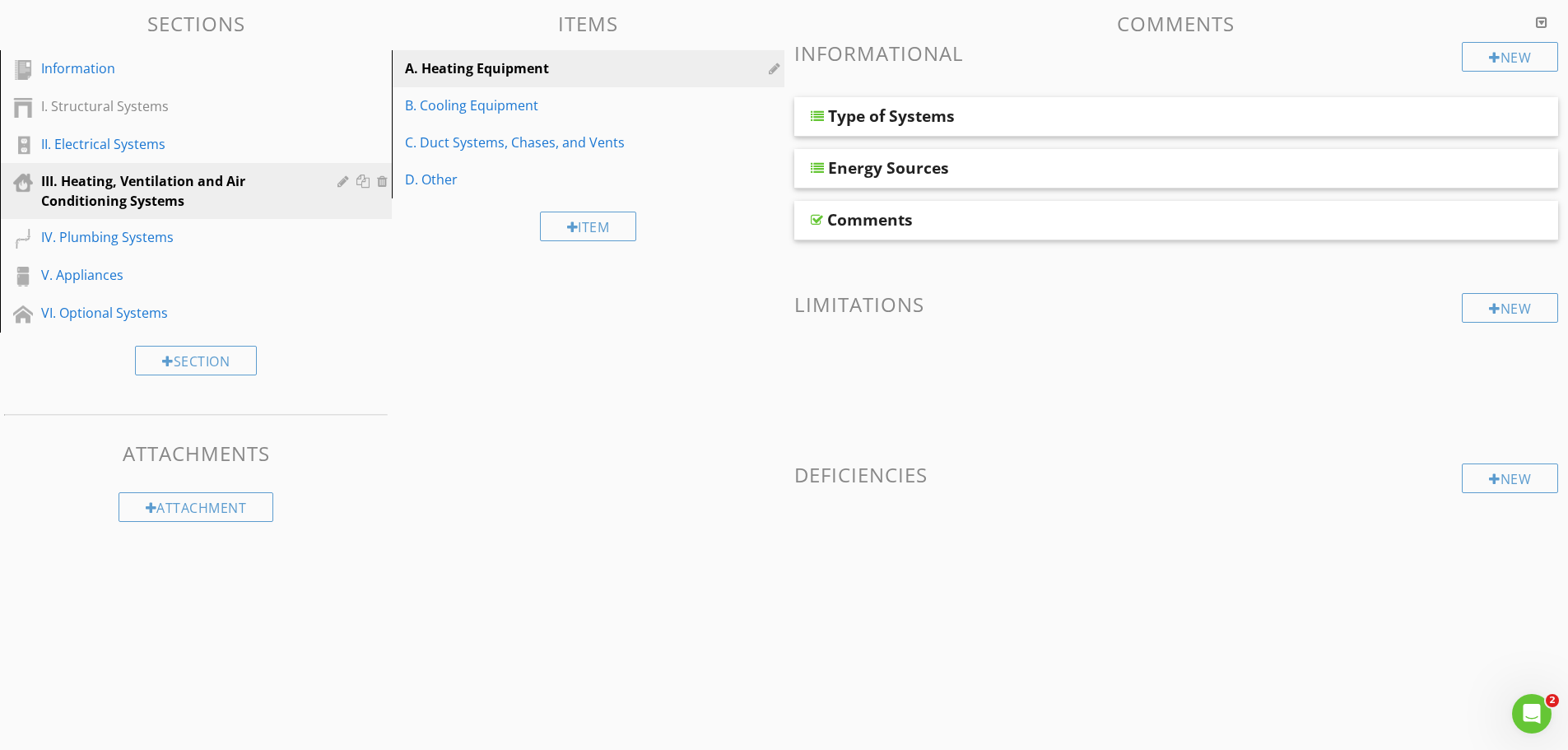
scroll to position [126, 0]
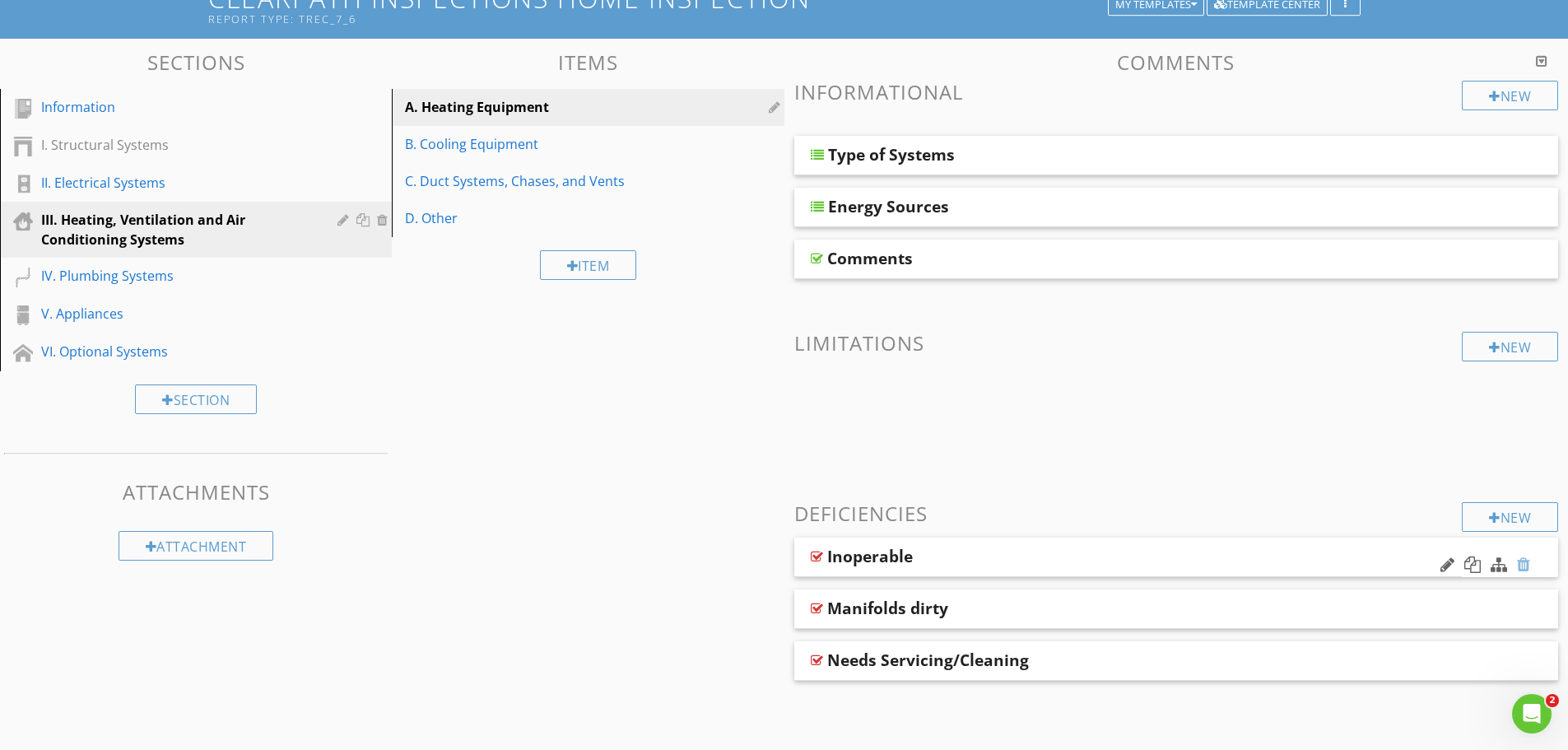
click at [1522, 564] on div at bounding box center [1523, 564] width 13 height 16
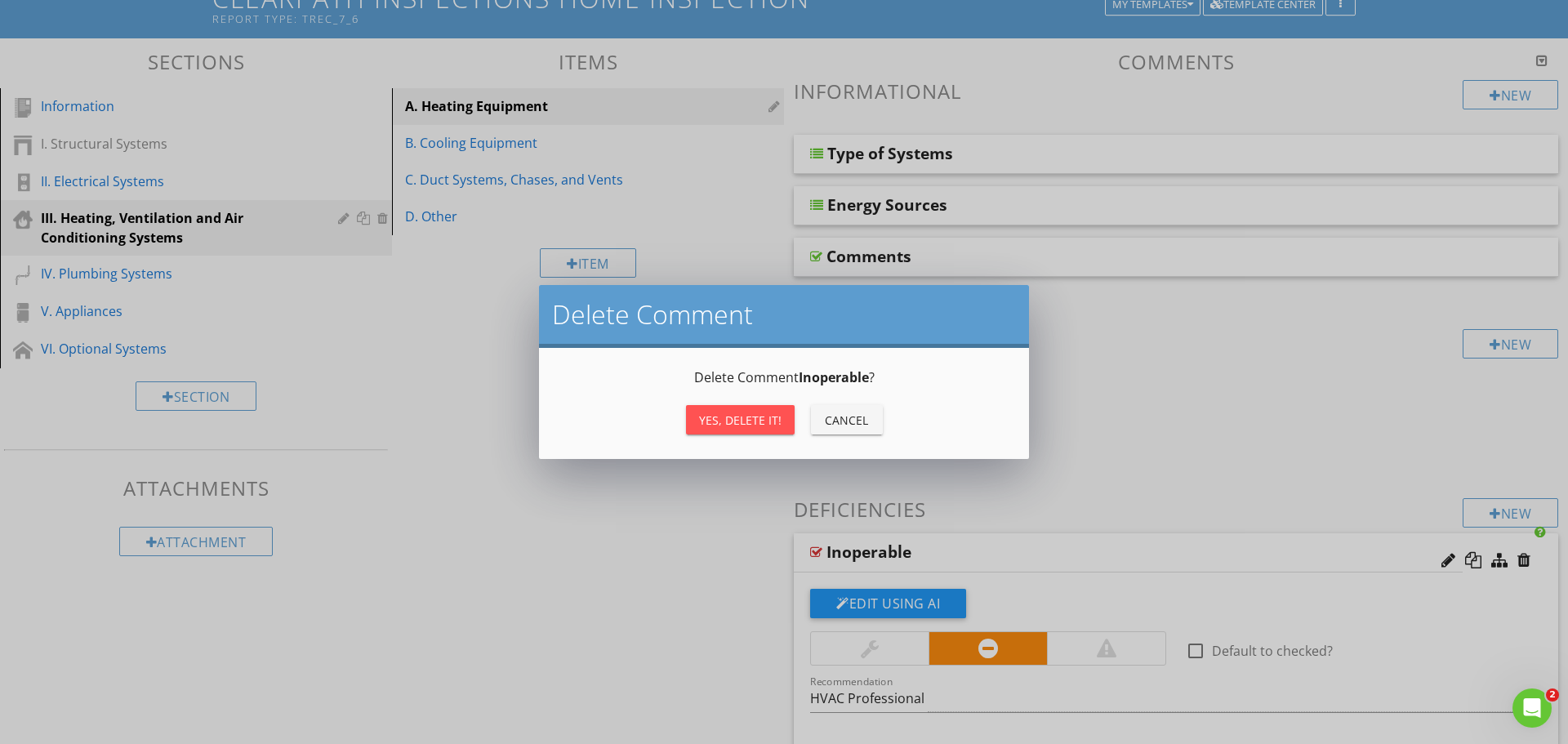
click at [754, 415] on div "Yes, Delete it!" at bounding box center [741, 421] width 83 height 17
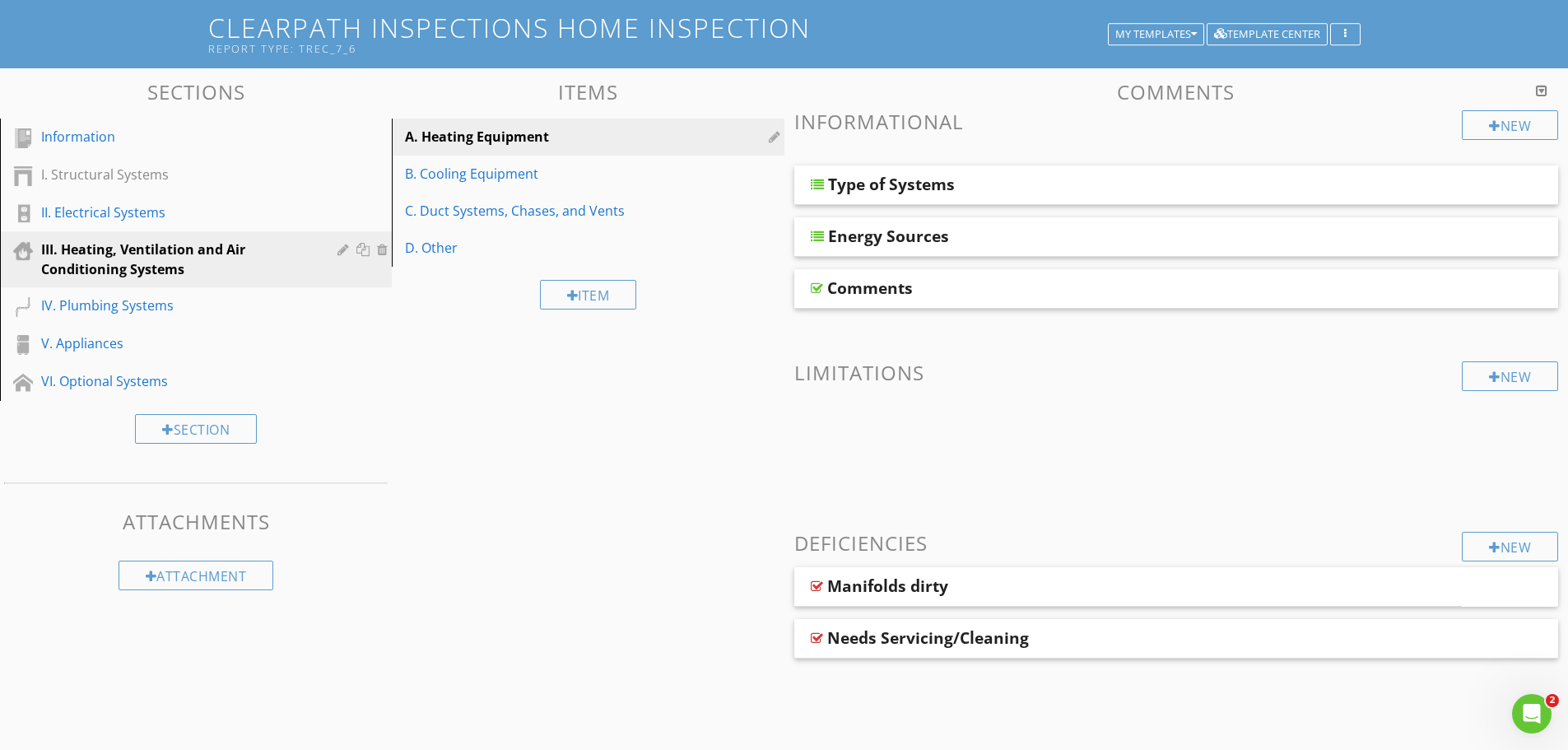
scroll to position [96, 0]
click at [1519, 592] on div at bounding box center [1523, 594] width 13 height 16
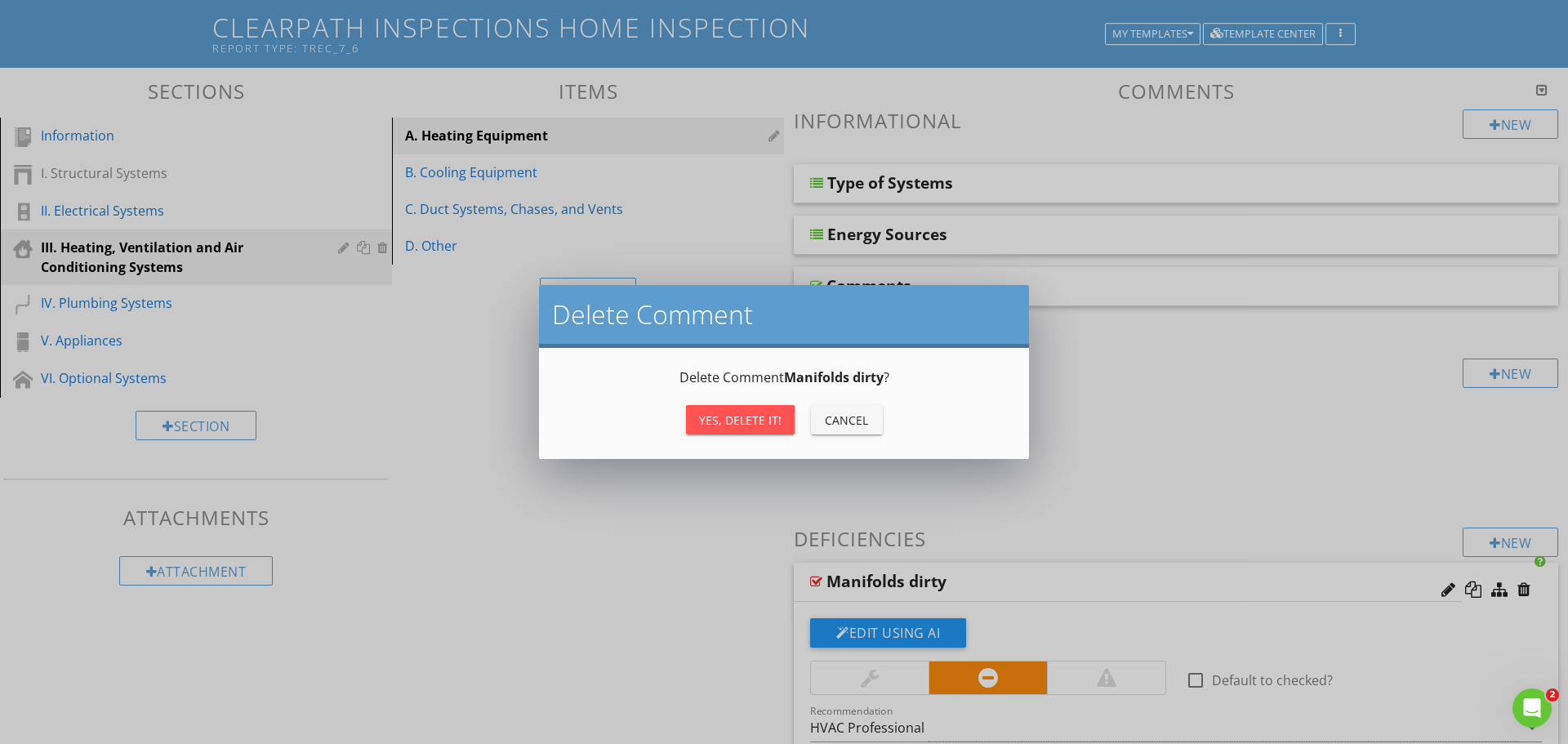
click at [730, 421] on div "Yes, Delete it!" at bounding box center [741, 421] width 83 height 17
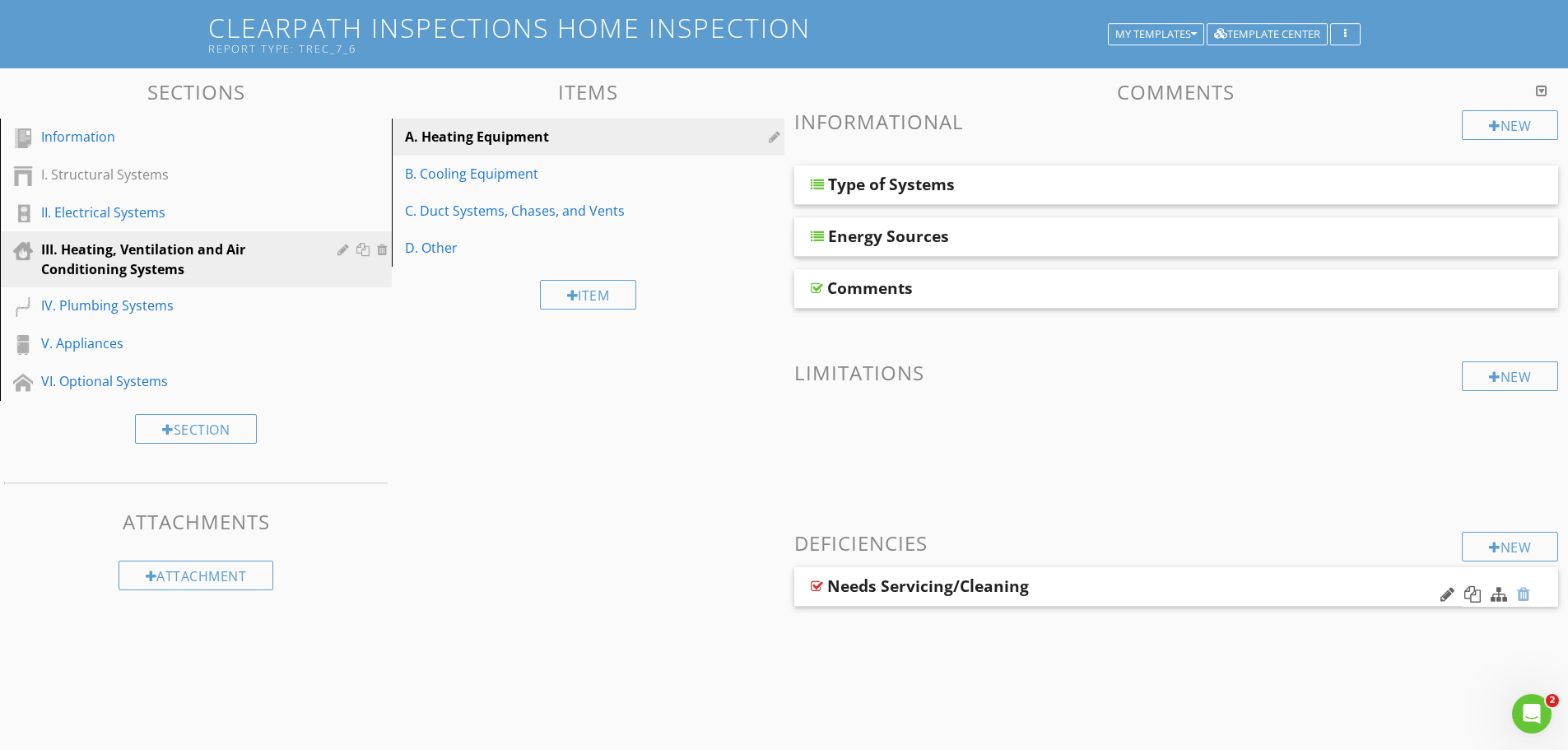
click at [1522, 590] on div at bounding box center [1523, 594] width 13 height 16
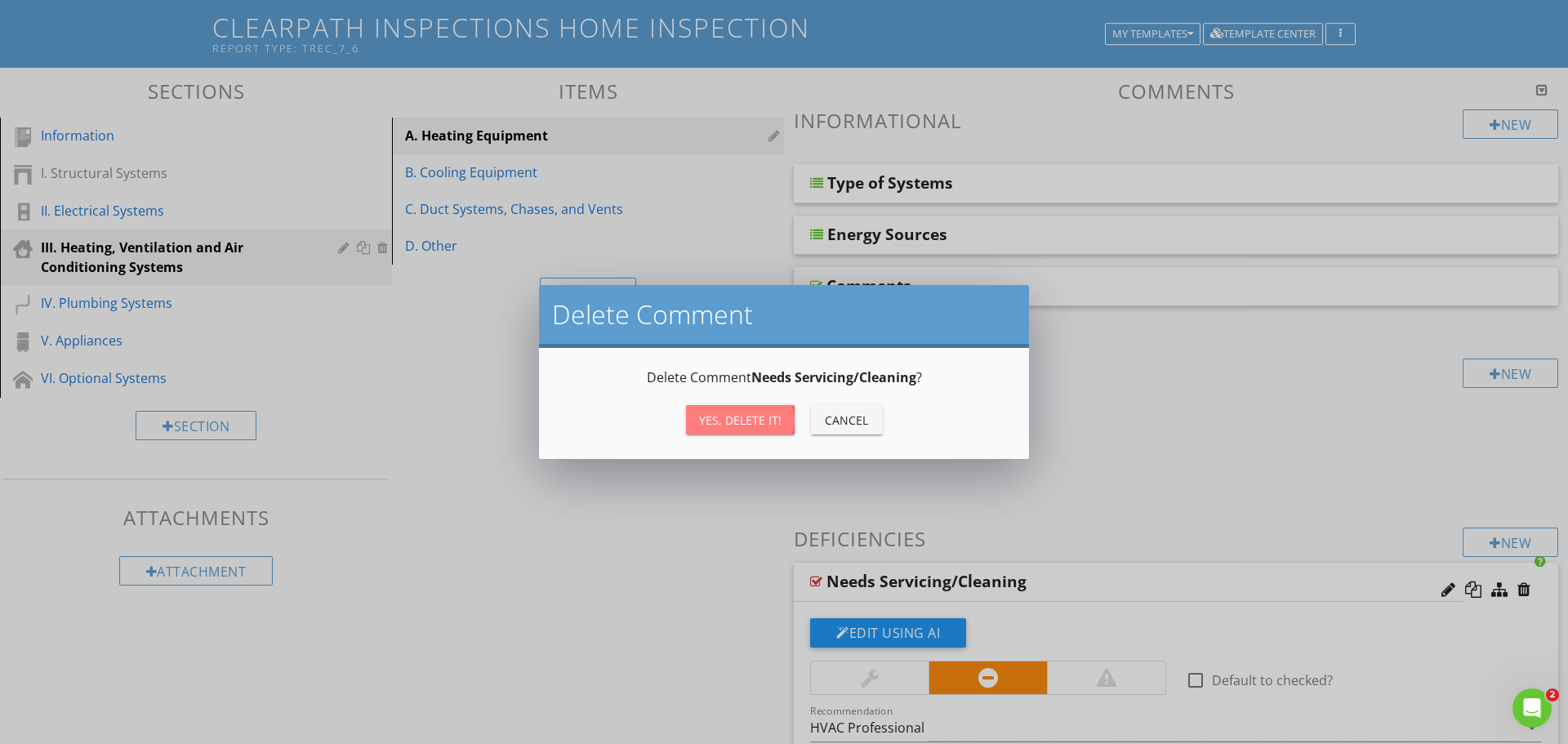
click at [696, 416] on button "Yes, Delete it!" at bounding box center [741, 420] width 108 height 29
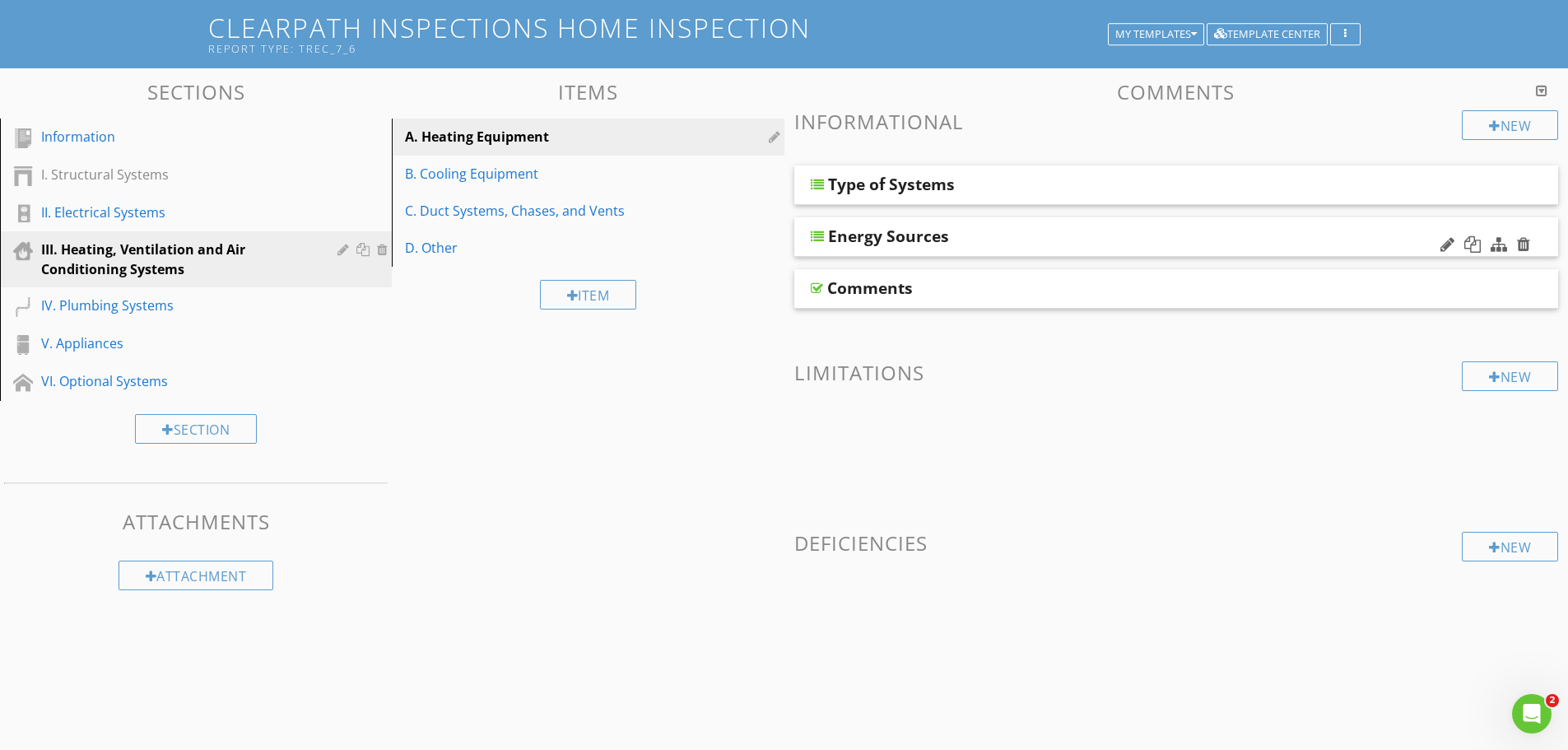
click at [1530, 239] on div at bounding box center [1485, 245] width 96 height 40
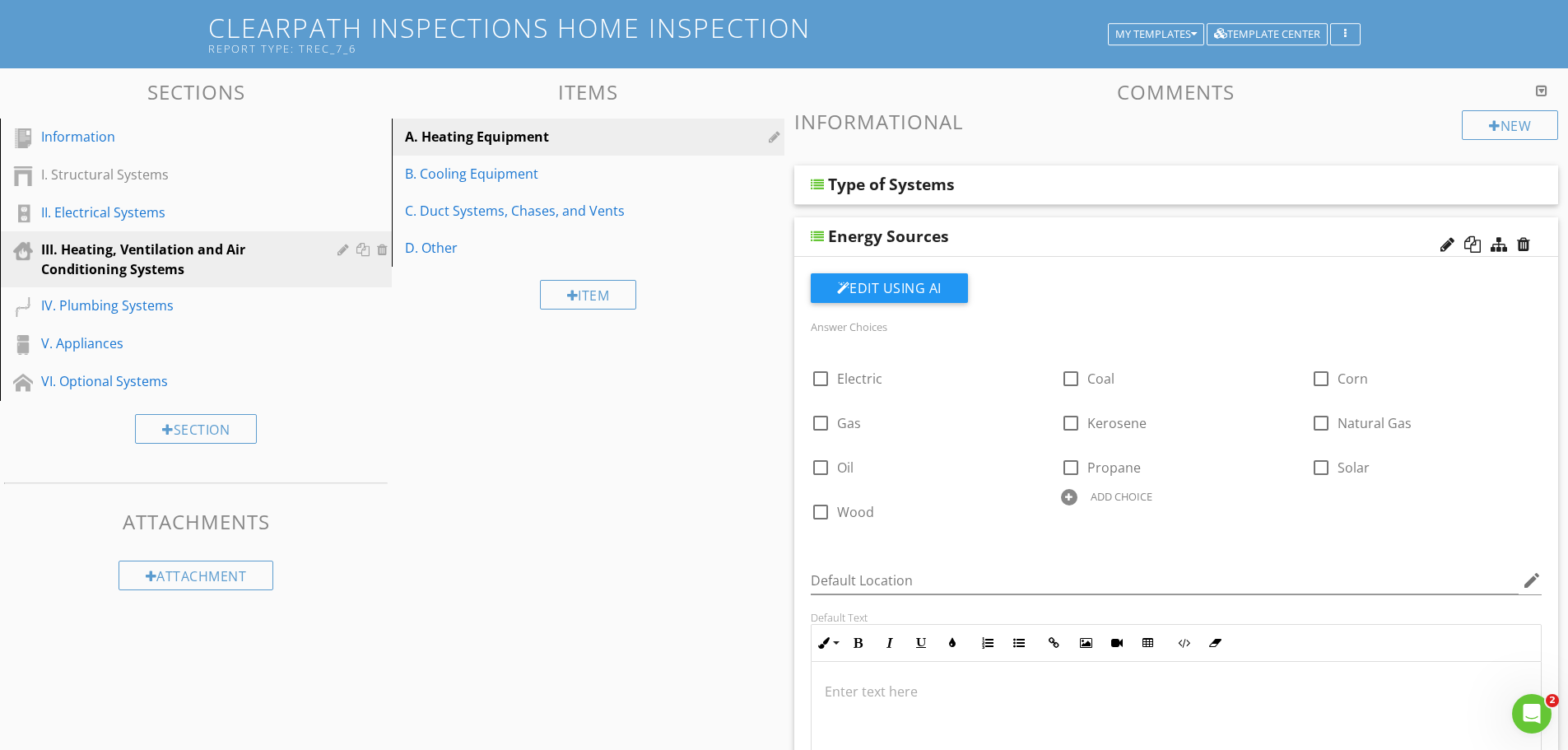
click at [1363, 238] on div "Energy Sources" at bounding box center [1102, 236] width 548 height 20
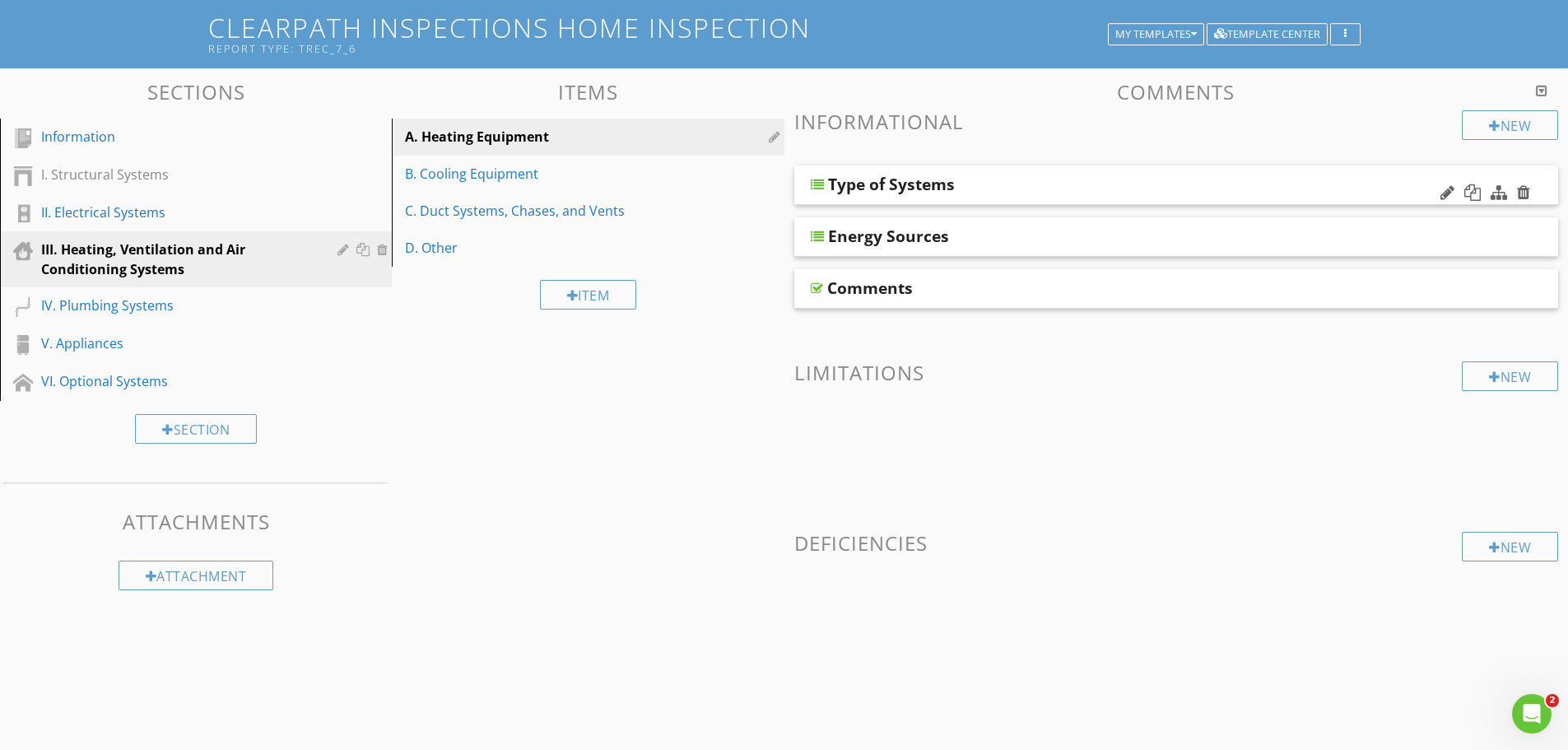
click at [1319, 184] on div "Type of Systems" at bounding box center [1102, 184] width 548 height 20
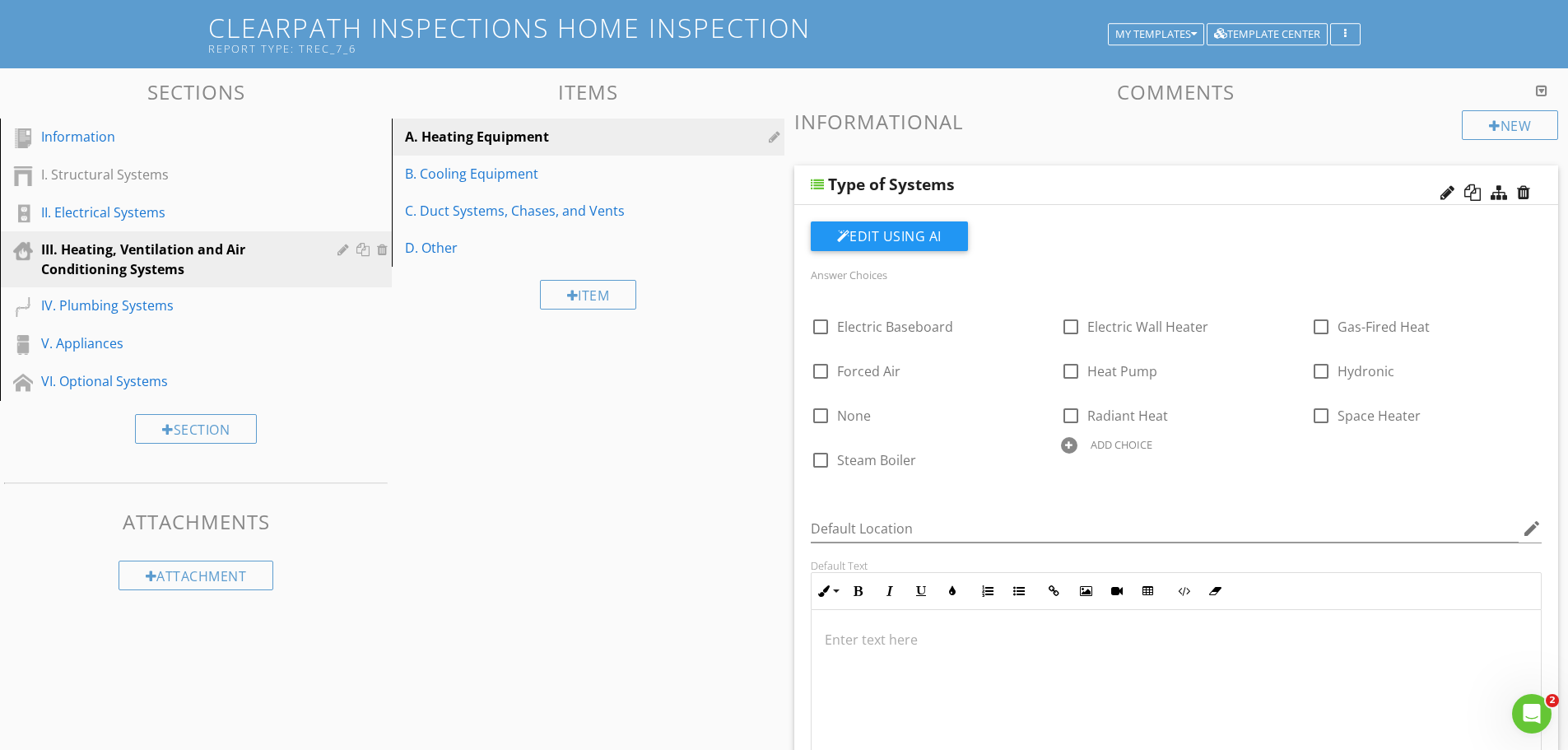
click at [1319, 184] on div "Type of Systems" at bounding box center [1102, 184] width 548 height 20
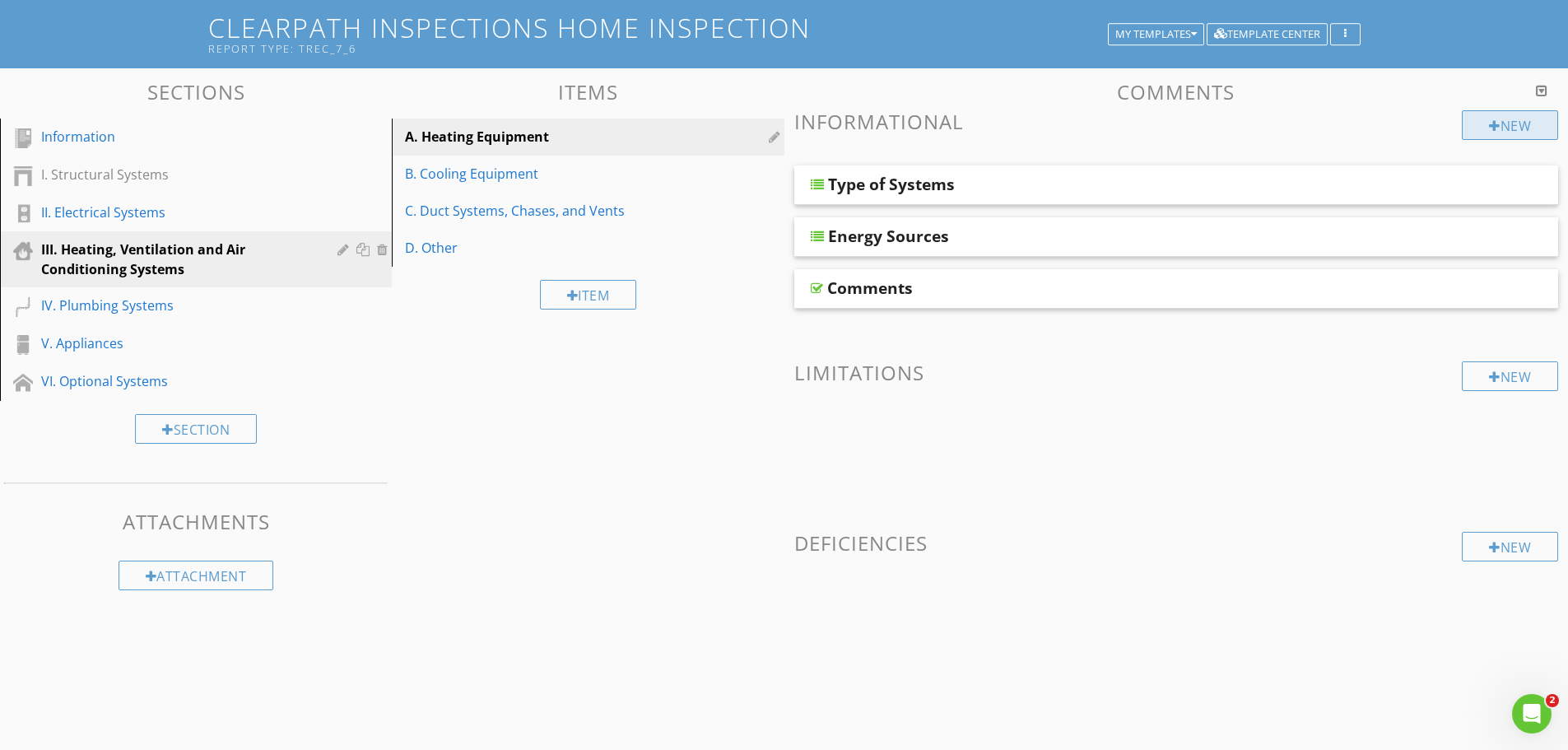
click at [1467, 123] on div "New" at bounding box center [1510, 125] width 96 height 29
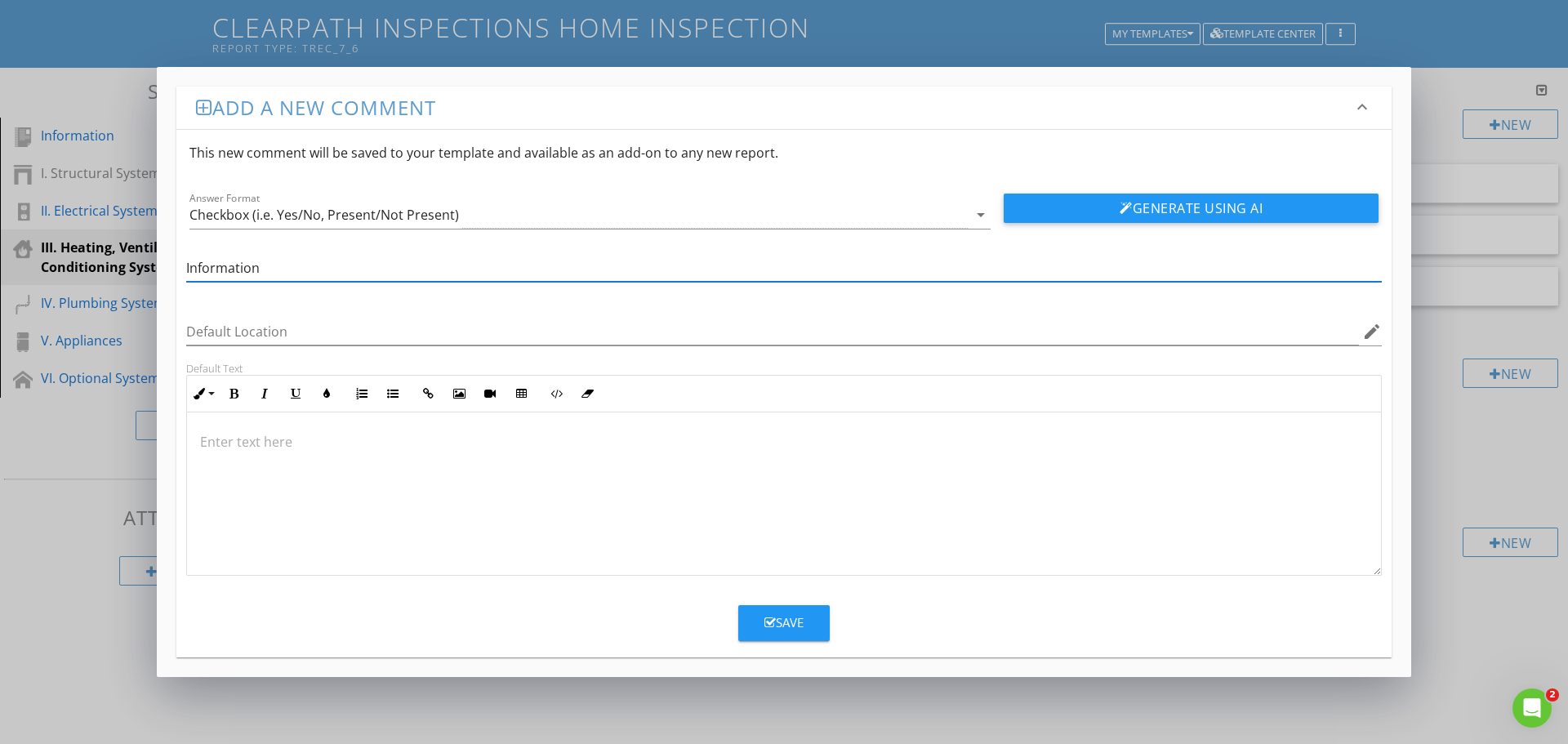
type input "Information"
click at [783, 620] on div "Save" at bounding box center [784, 623] width 40 height 19
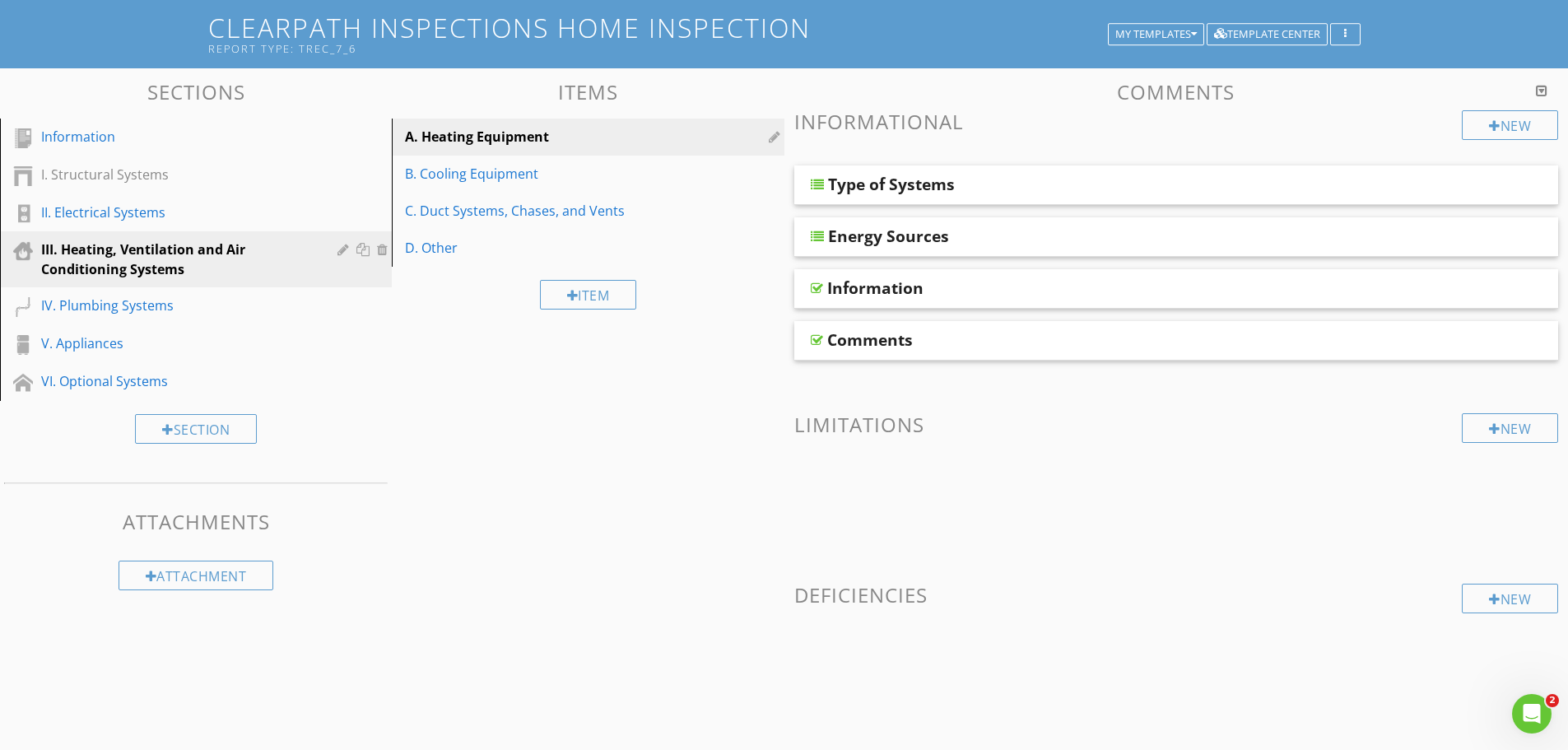
drag, startPoint x: 1083, startPoint y: 295, endPoint x: 940, endPoint y: 268, distance: 145.5
click at [940, 268] on span "Type of Systems Energy Sources Information Comments" at bounding box center [1176, 263] width 764 height 195
click at [953, 295] on div "Information" at bounding box center [1101, 288] width 548 height 20
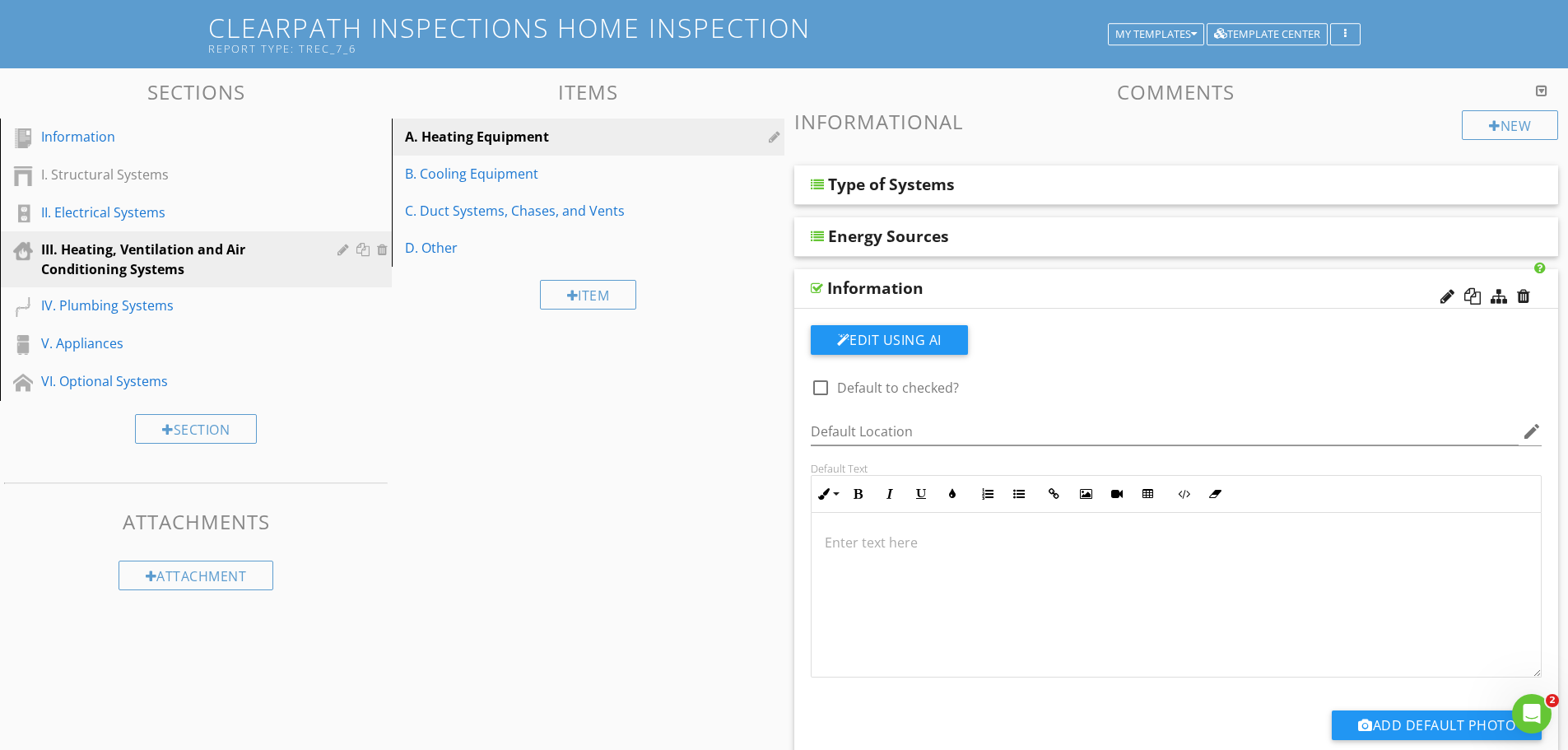
click at [874, 290] on div "Information" at bounding box center [875, 288] width 96 height 20
click at [823, 297] on div "Information" at bounding box center [1176, 290] width 764 height 40
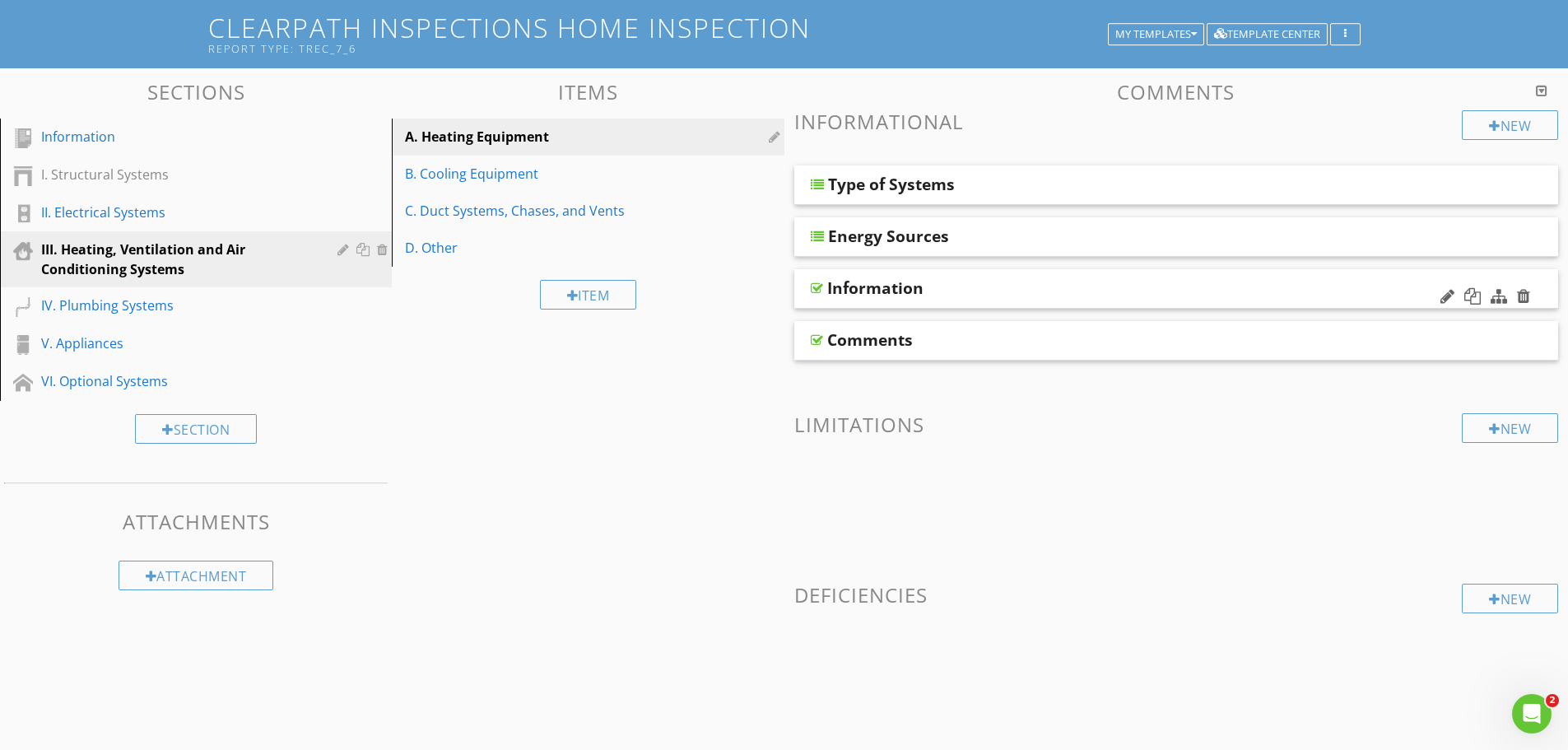
click at [825, 288] on div "Information" at bounding box center [1176, 290] width 764 height 40
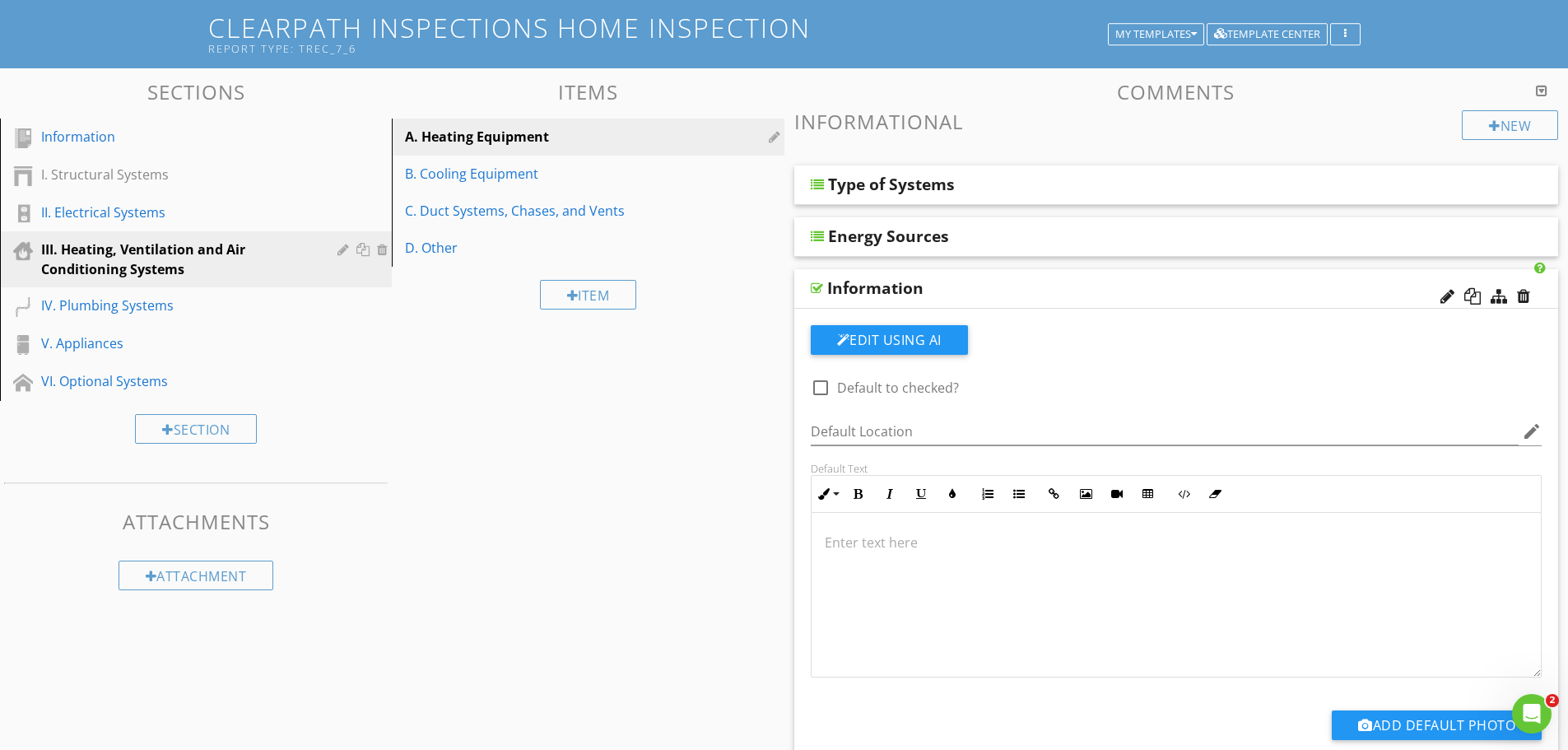
click at [917, 290] on div "Information" at bounding box center [875, 288] width 96 height 20
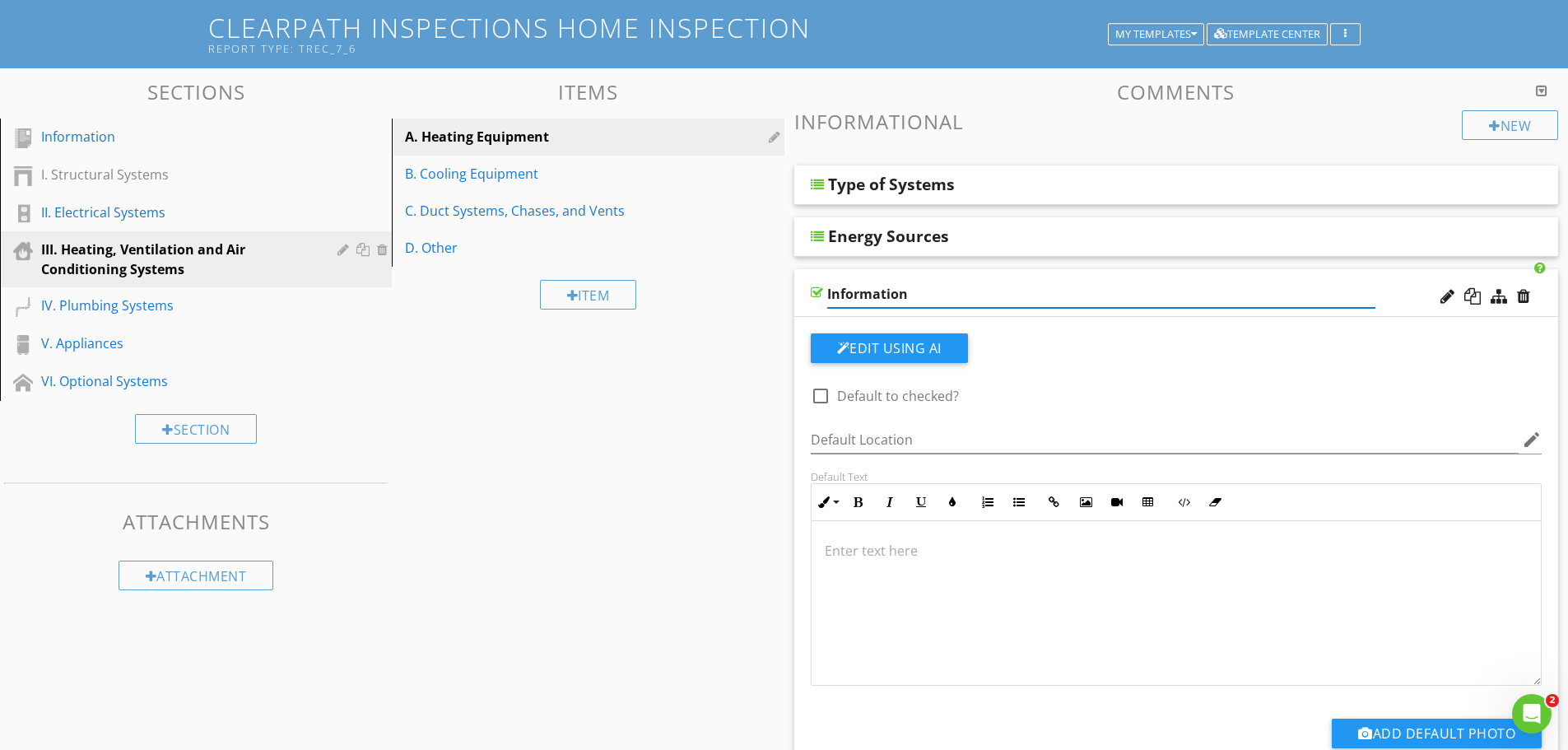
click at [827, 293] on input "Information" at bounding box center [1101, 294] width 548 height 27
type input "Unit Information"
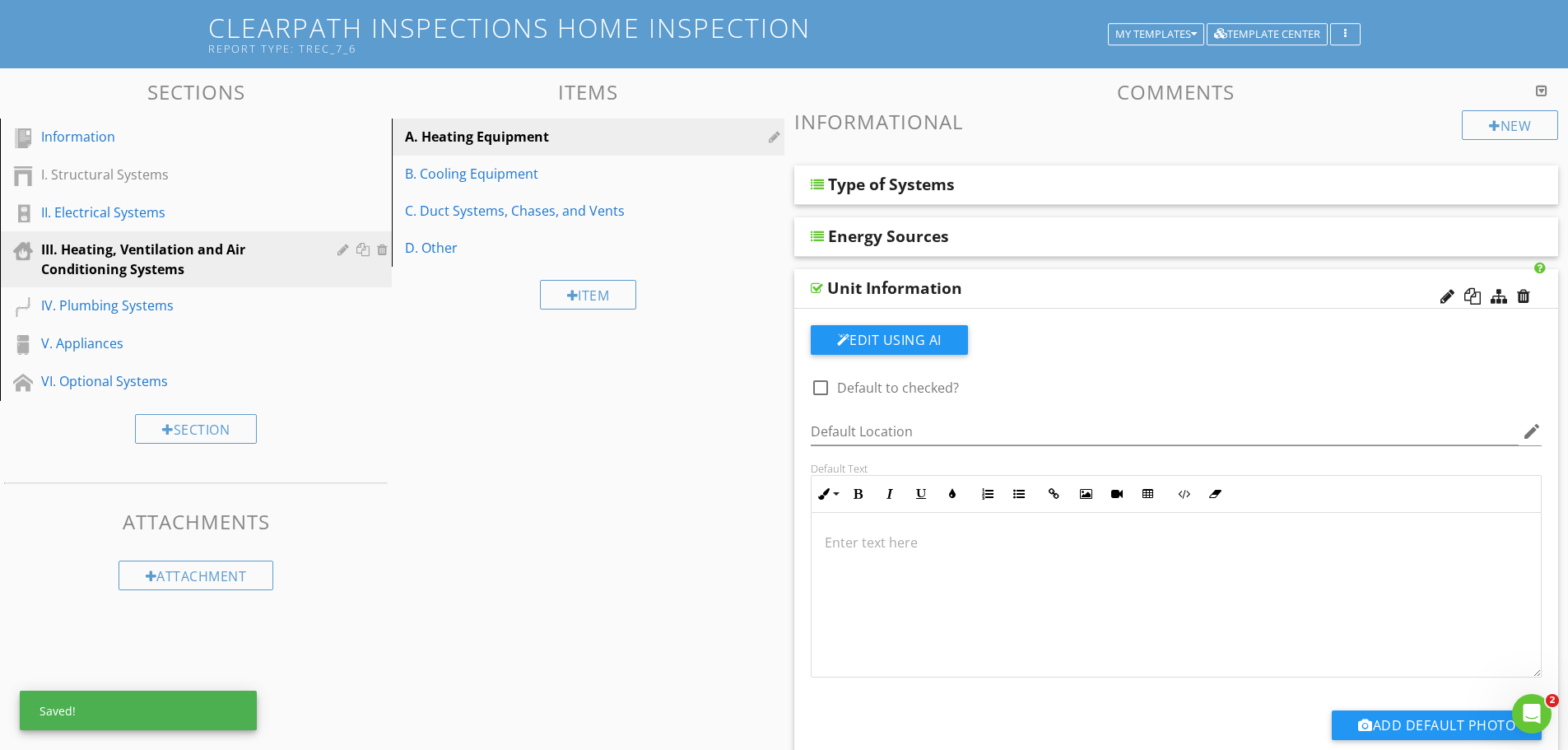
click at [1196, 275] on div "Unit Information" at bounding box center [1176, 290] width 764 height 40
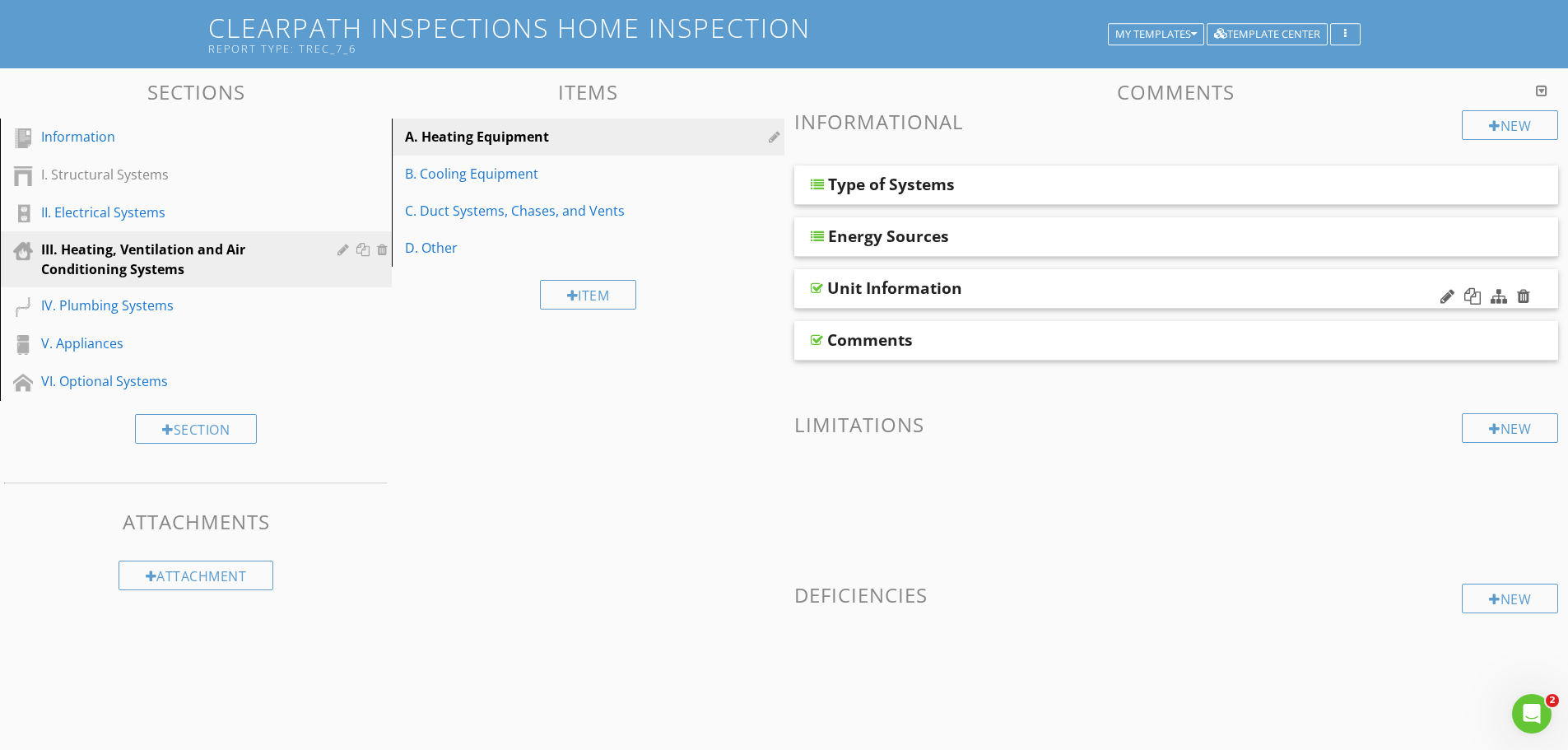
click at [1064, 297] on div "Unit Information" at bounding box center [1101, 288] width 548 height 20
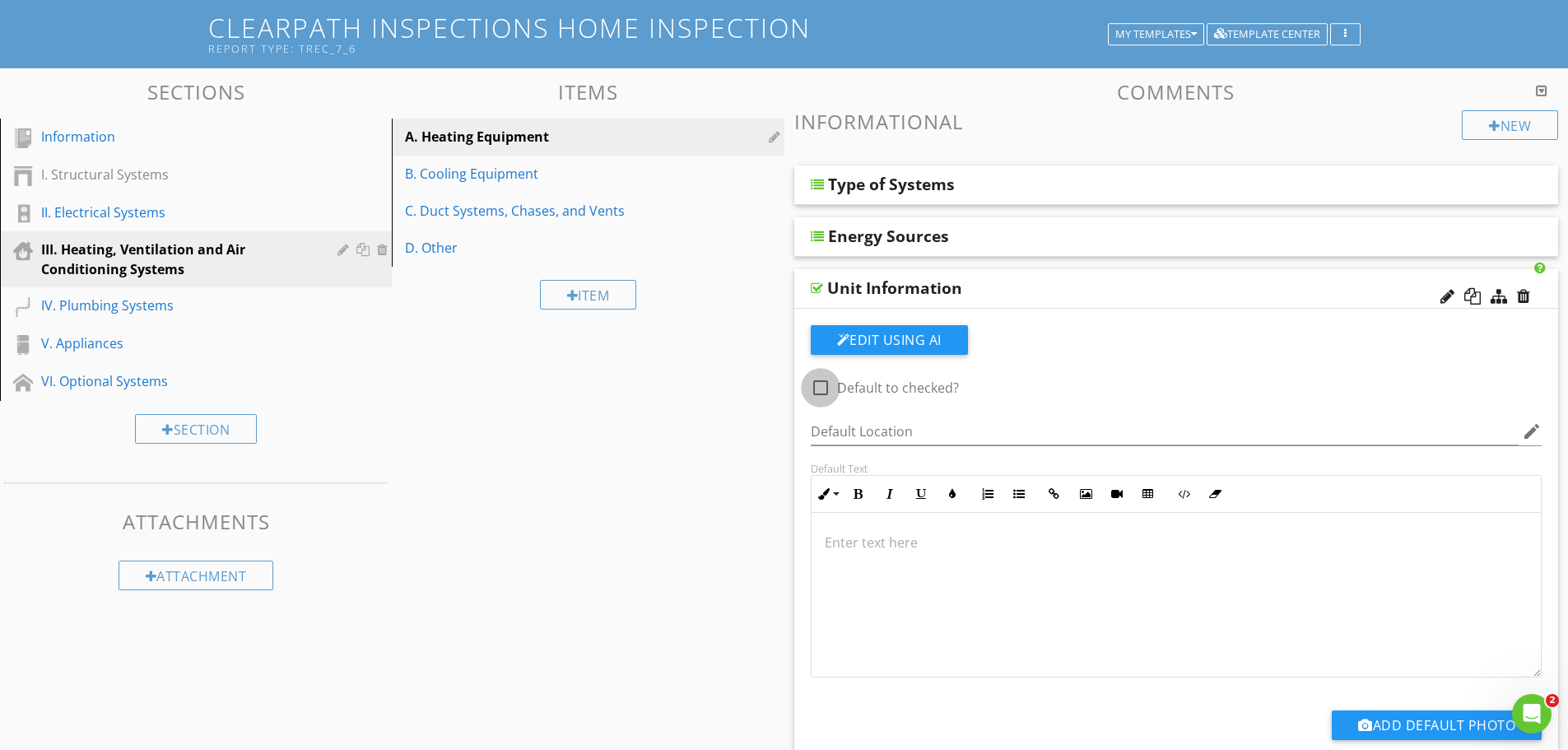
click at [809, 388] on div at bounding box center [821, 388] width 28 height 28
checkbox input "true"
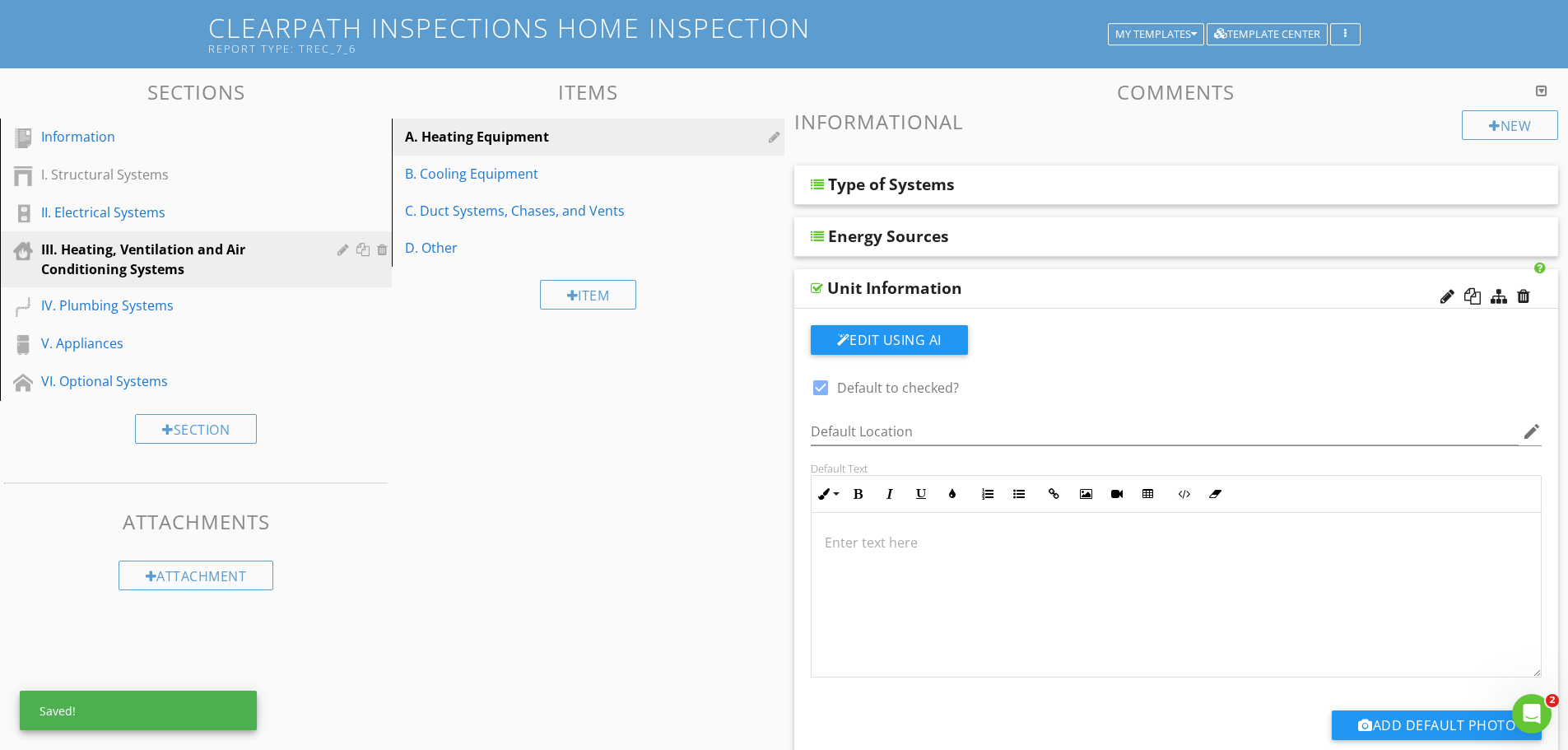
click at [719, 394] on div "Sections Information I. Structural Systems II. Electrical Systems III. Heating,…" at bounding box center [784, 658] width 1568 height 1179
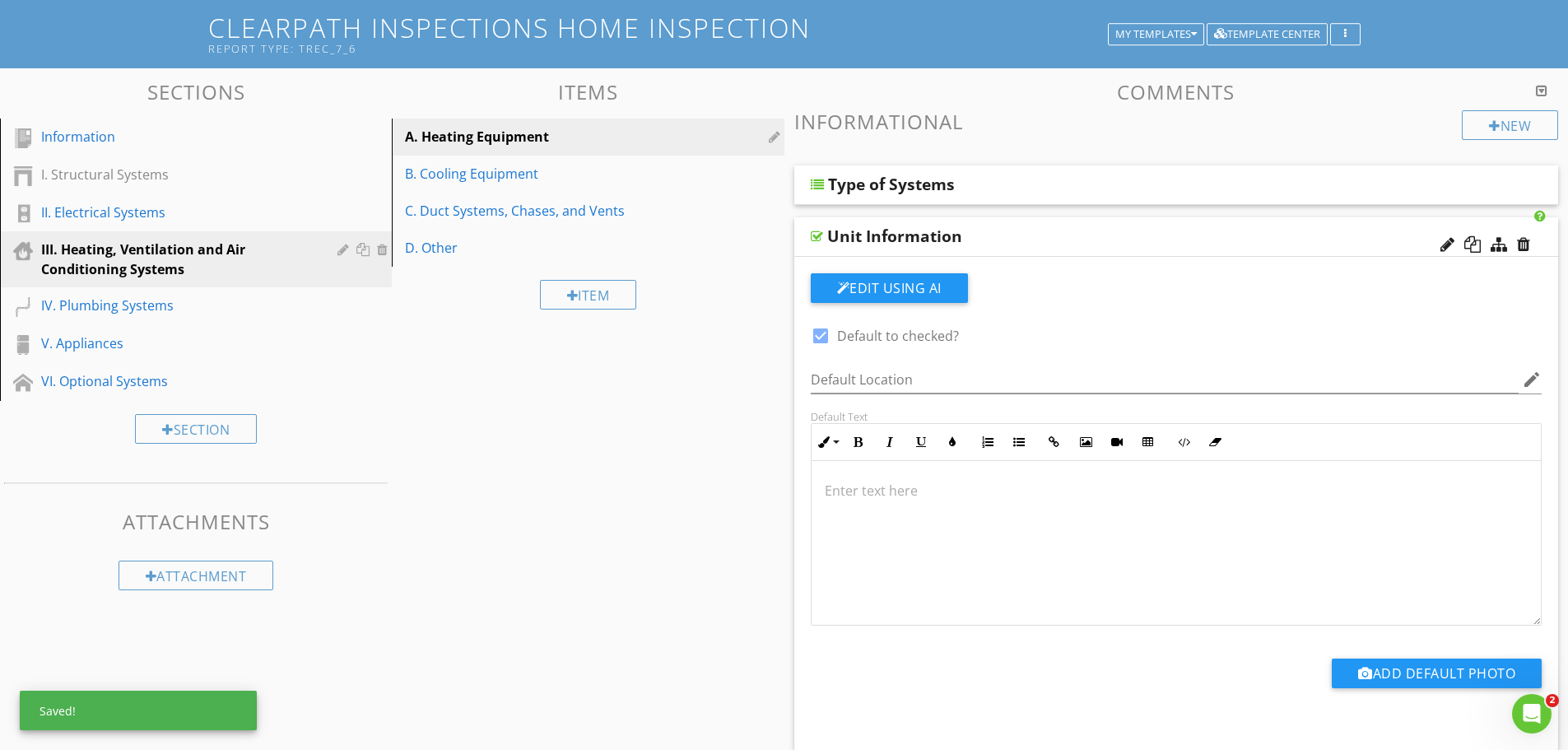
click at [1114, 351] on div "check_box Default to checked? Default Location edit Default Text Inline Style X…" at bounding box center [1176, 495] width 751 height 444
click at [580, 551] on div "Sections Information I. Structural Systems II. Electrical Systems III. Heating,…" at bounding box center [784, 658] width 1568 height 1179
click at [1005, 222] on div "Unit Information" at bounding box center [1176, 238] width 764 height 40
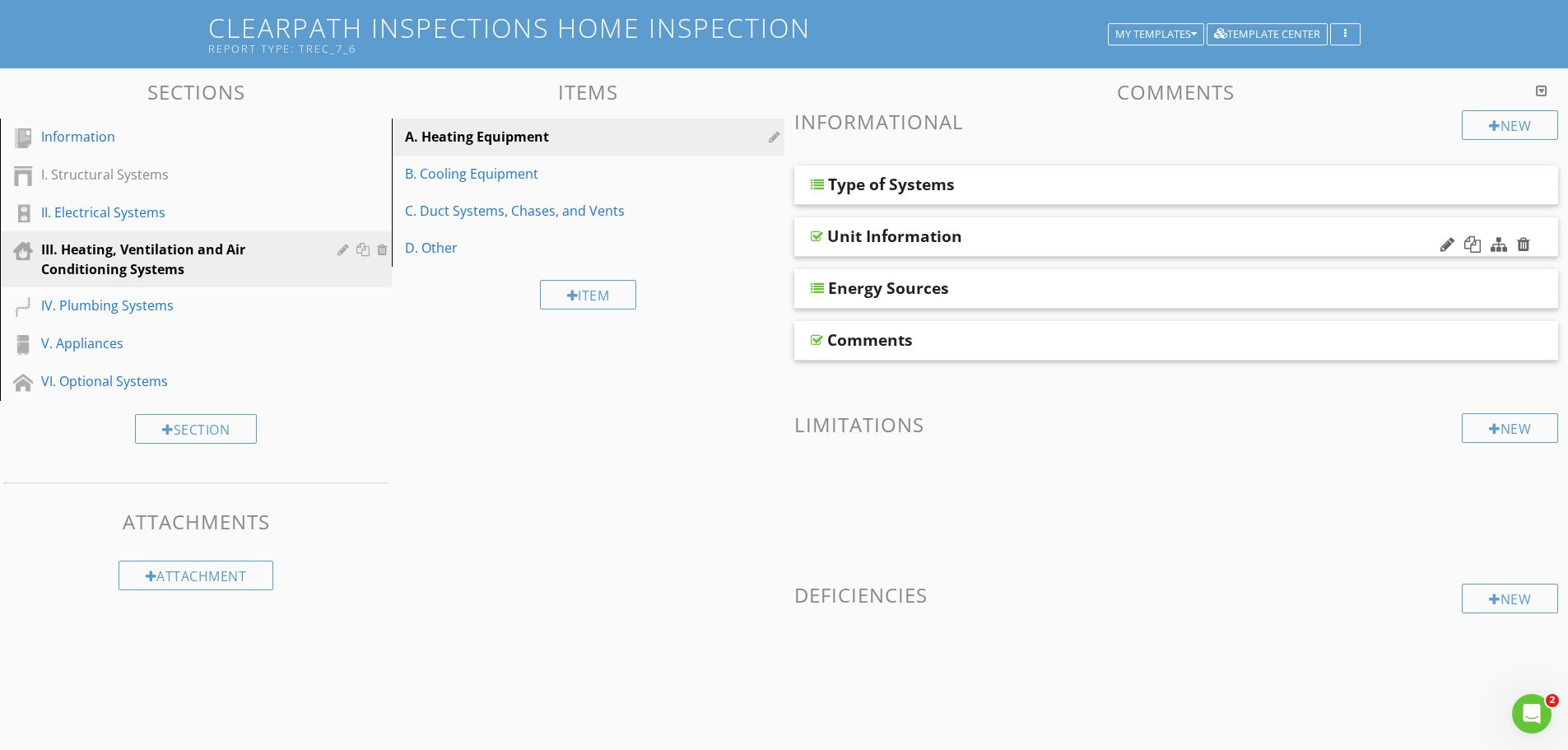
click at [979, 236] on div "Unit Information" at bounding box center [1101, 236] width 548 height 20
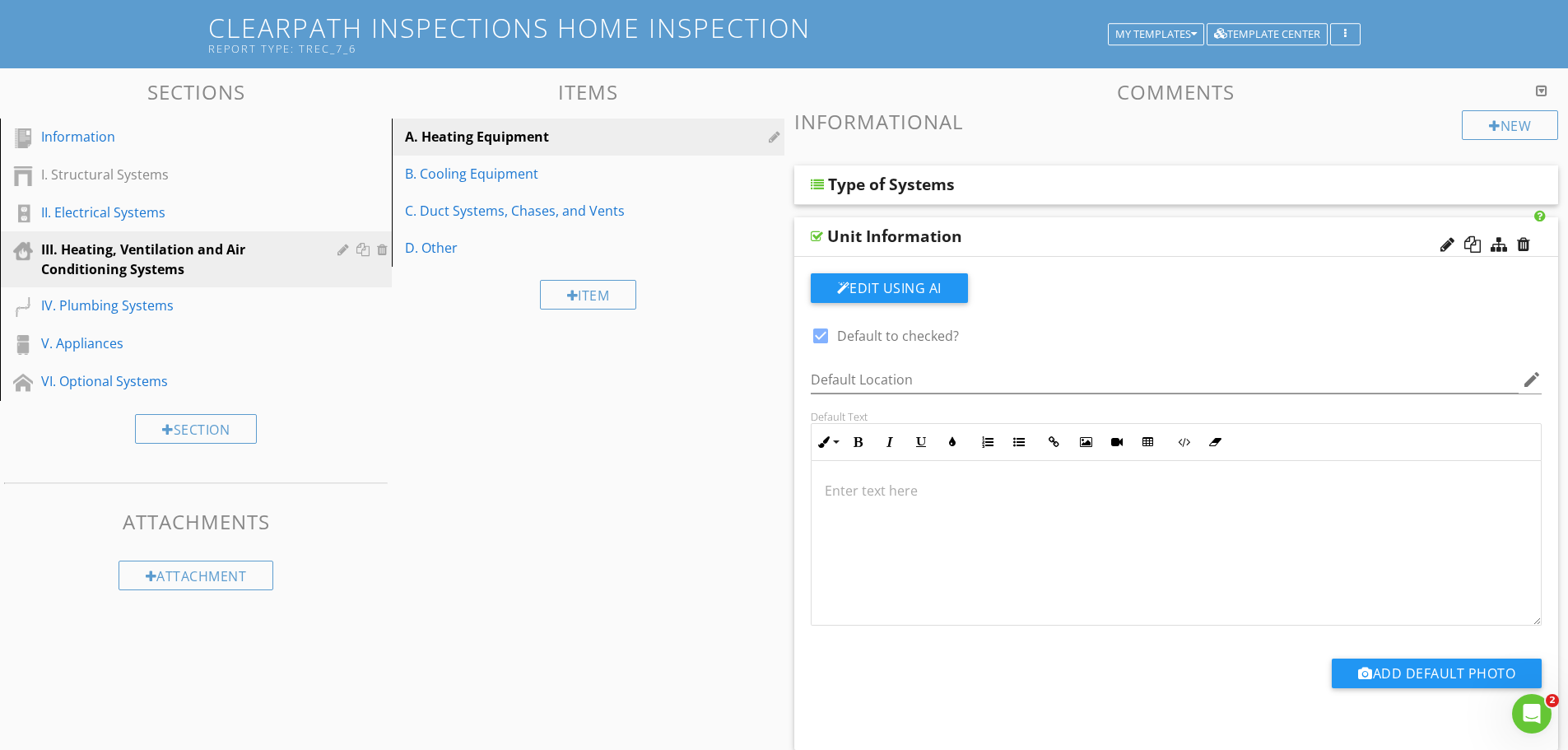
click at [960, 236] on div "Unit Information" at bounding box center [1101, 236] width 548 height 20
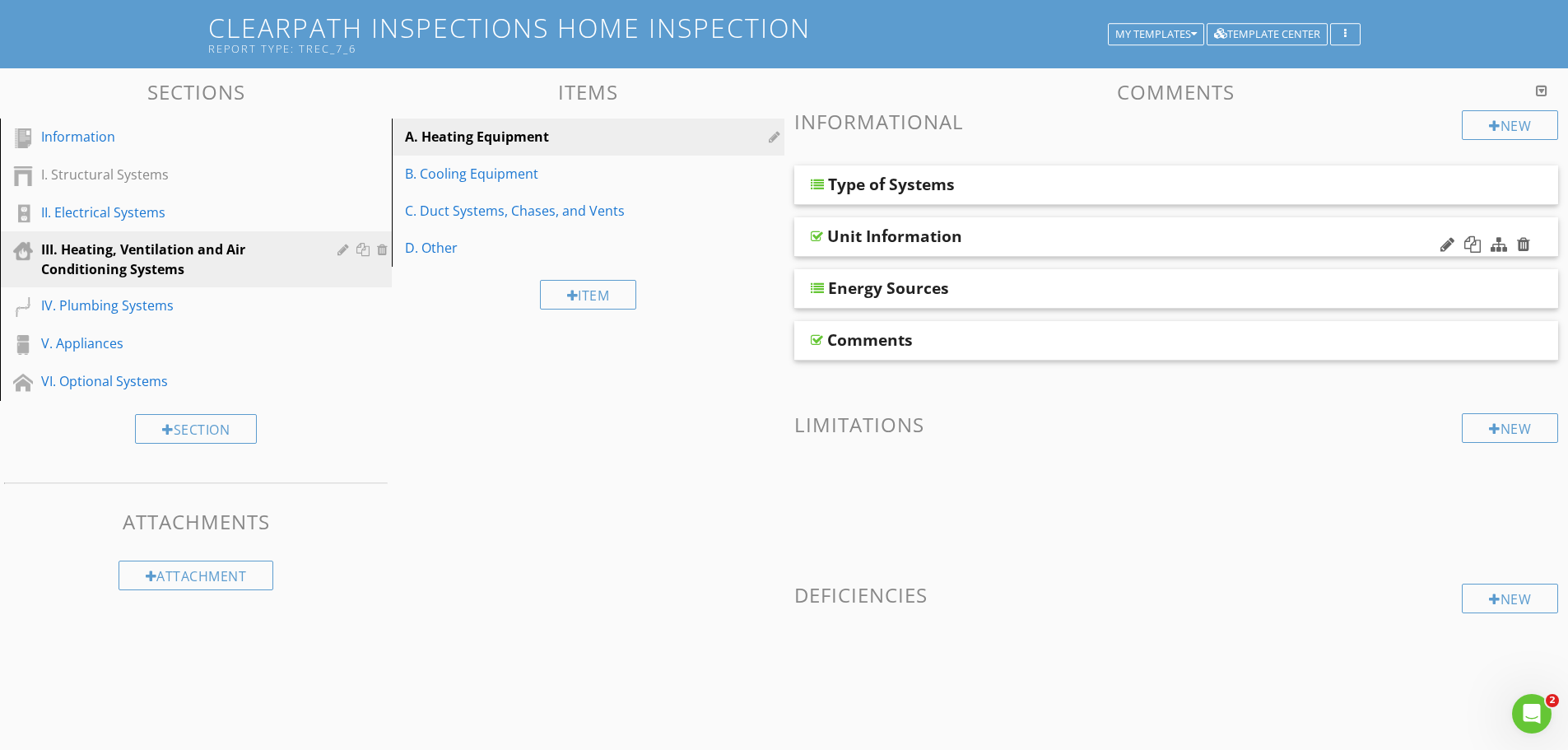
click at [1051, 232] on div "Unit Information" at bounding box center [1101, 236] width 548 height 20
click at [940, 245] on div "Unit Information" at bounding box center [895, 236] width 135 height 20
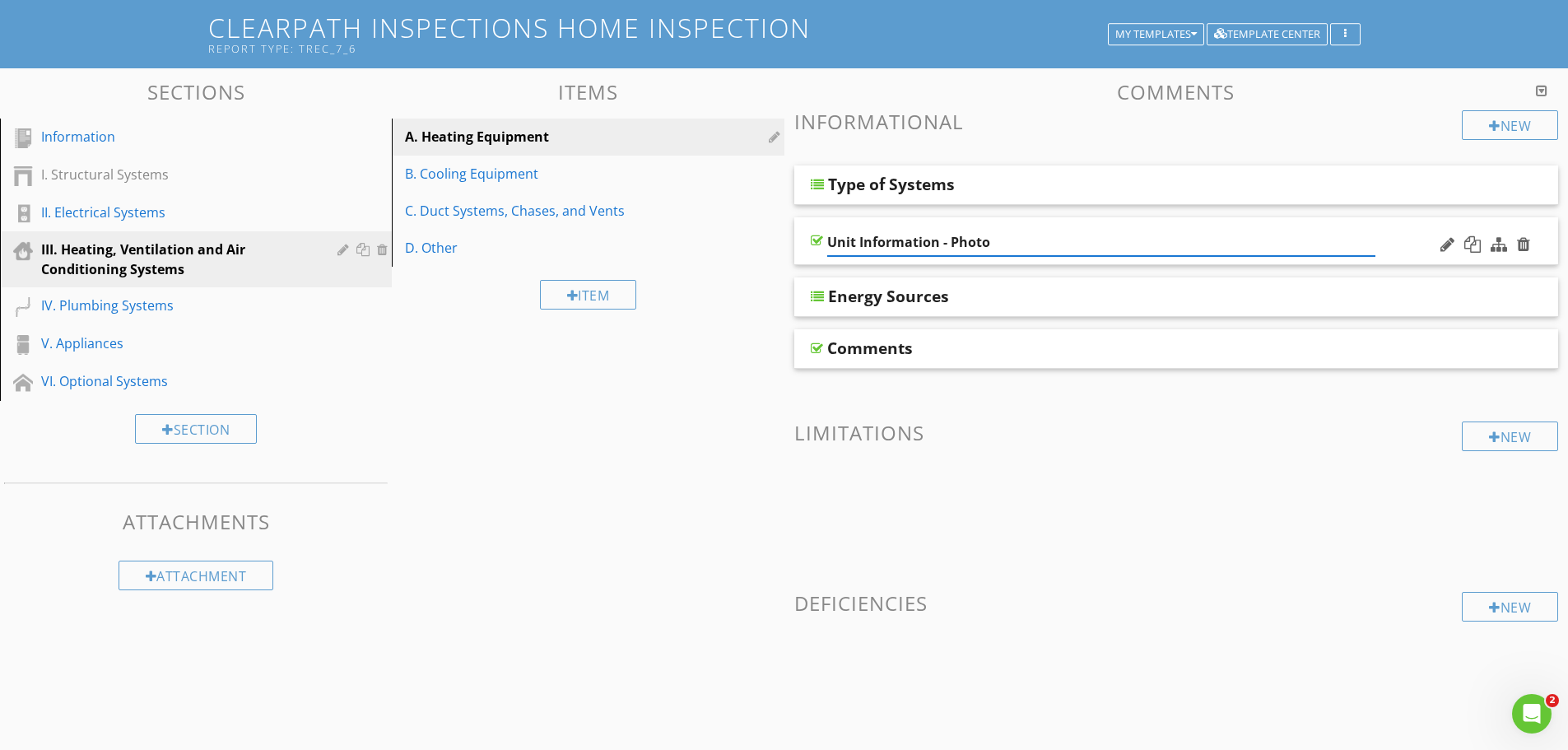
type input "Unit Information - Photos"
click at [1135, 446] on div "New Informational Type of Systems Unit Information - Photos Energy Sources Comm…" at bounding box center [1176, 409] width 764 height 599
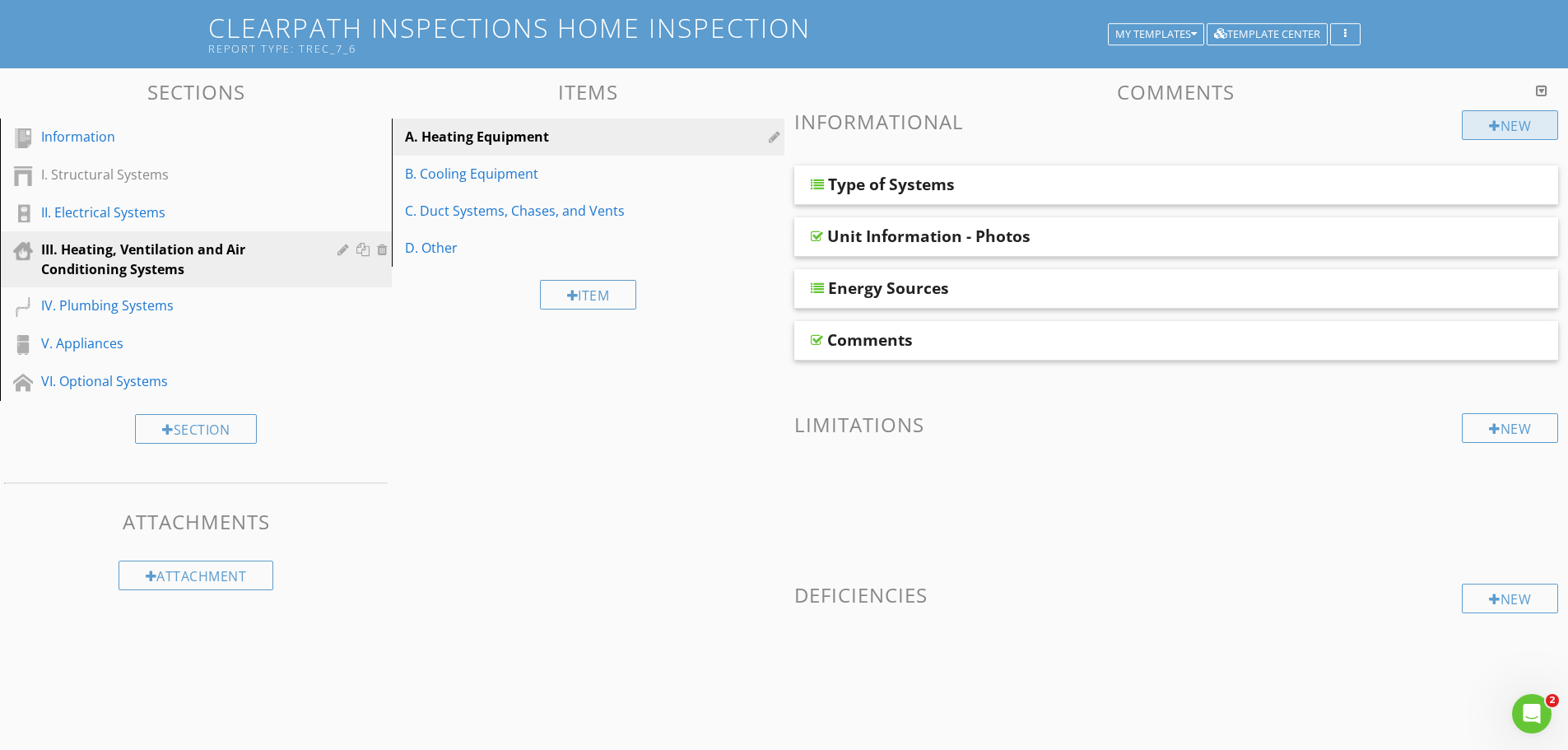
click at [1519, 120] on div "New" at bounding box center [1510, 125] width 96 height 29
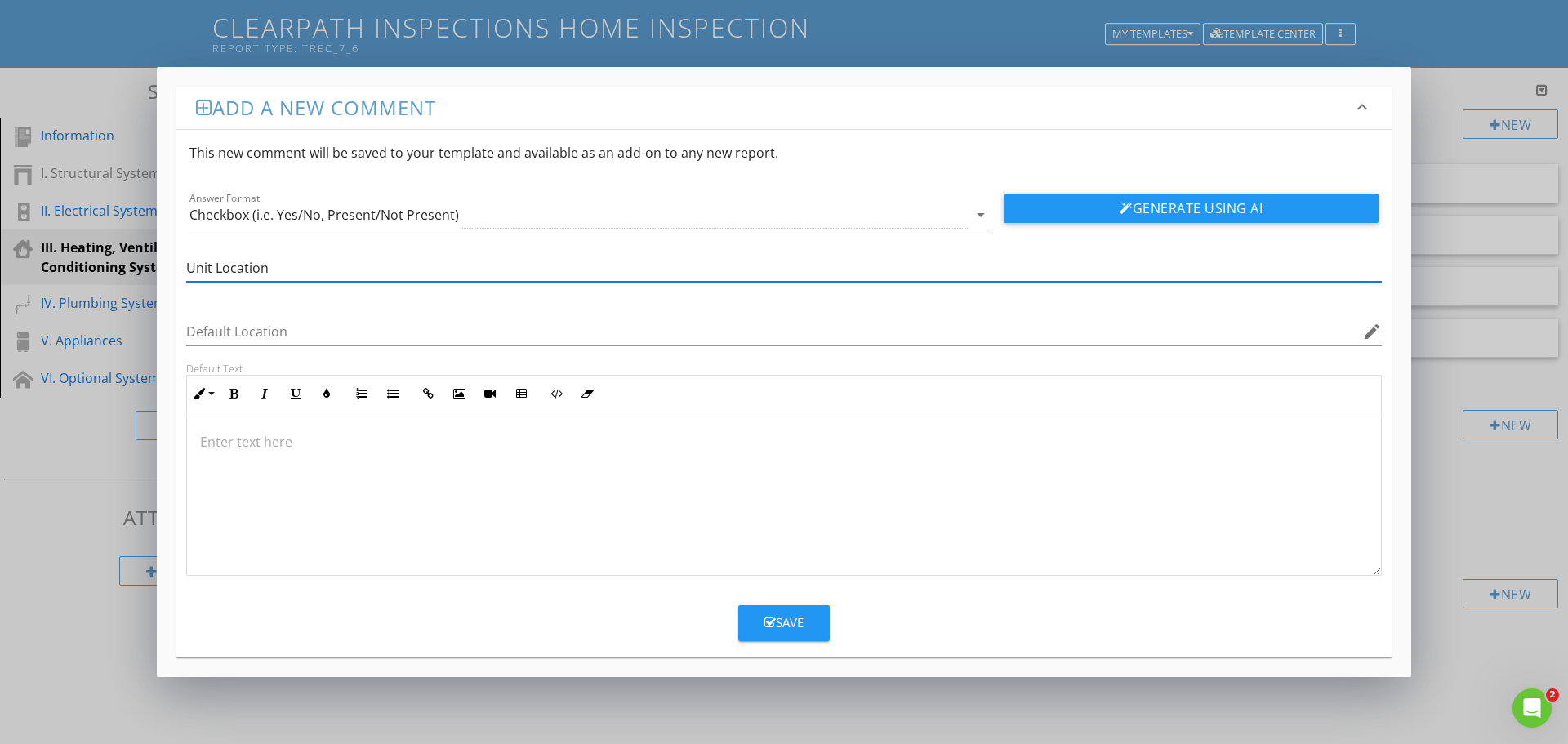
type input "Unit Location"
click at [984, 212] on icon "arrow_drop_down" at bounding box center [981, 214] width 20 height 20
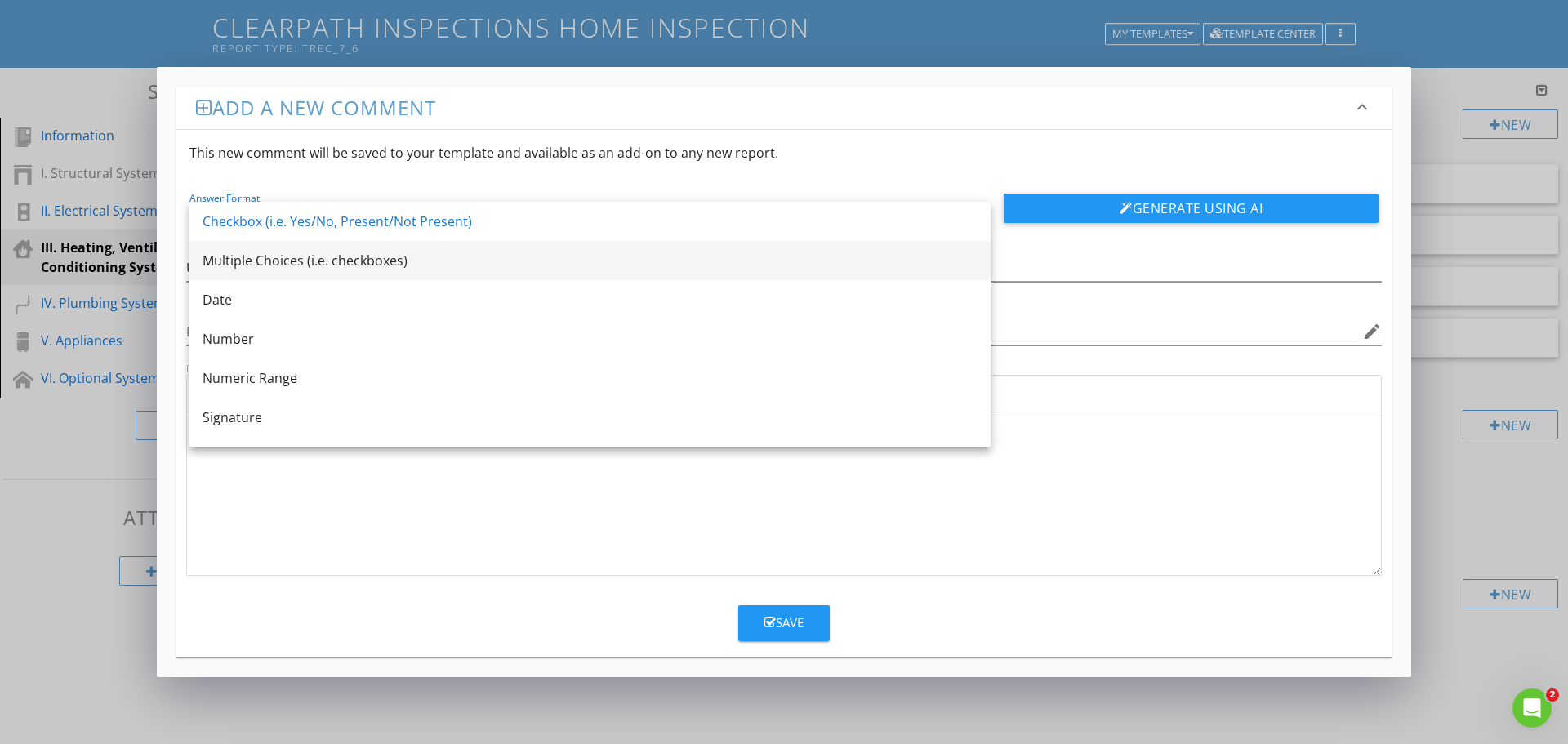
click at [290, 258] on div "Multiple Choices (i.e. checkboxes)" at bounding box center [590, 261] width 775 height 20
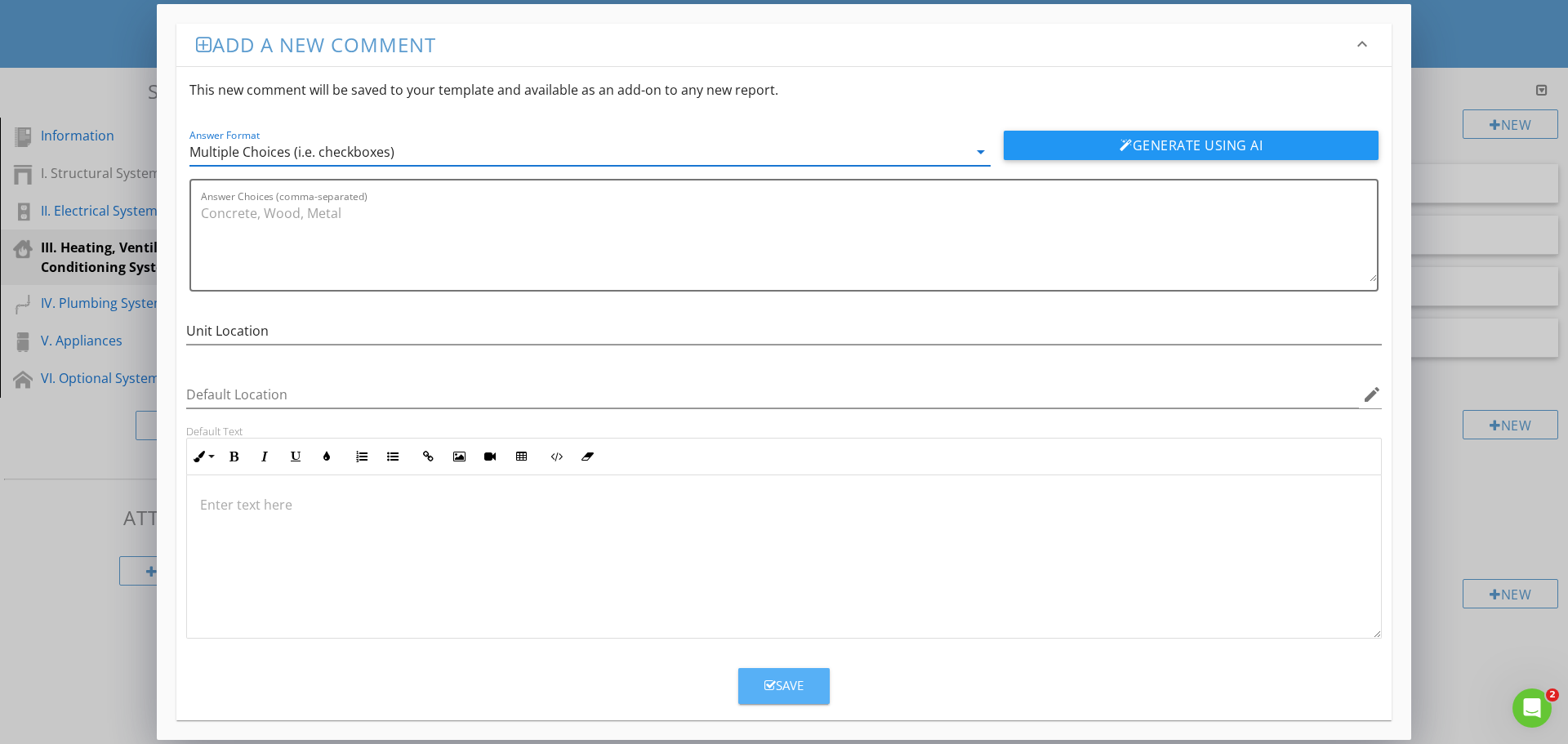
click at [792, 693] on div "Save" at bounding box center [784, 686] width 40 height 19
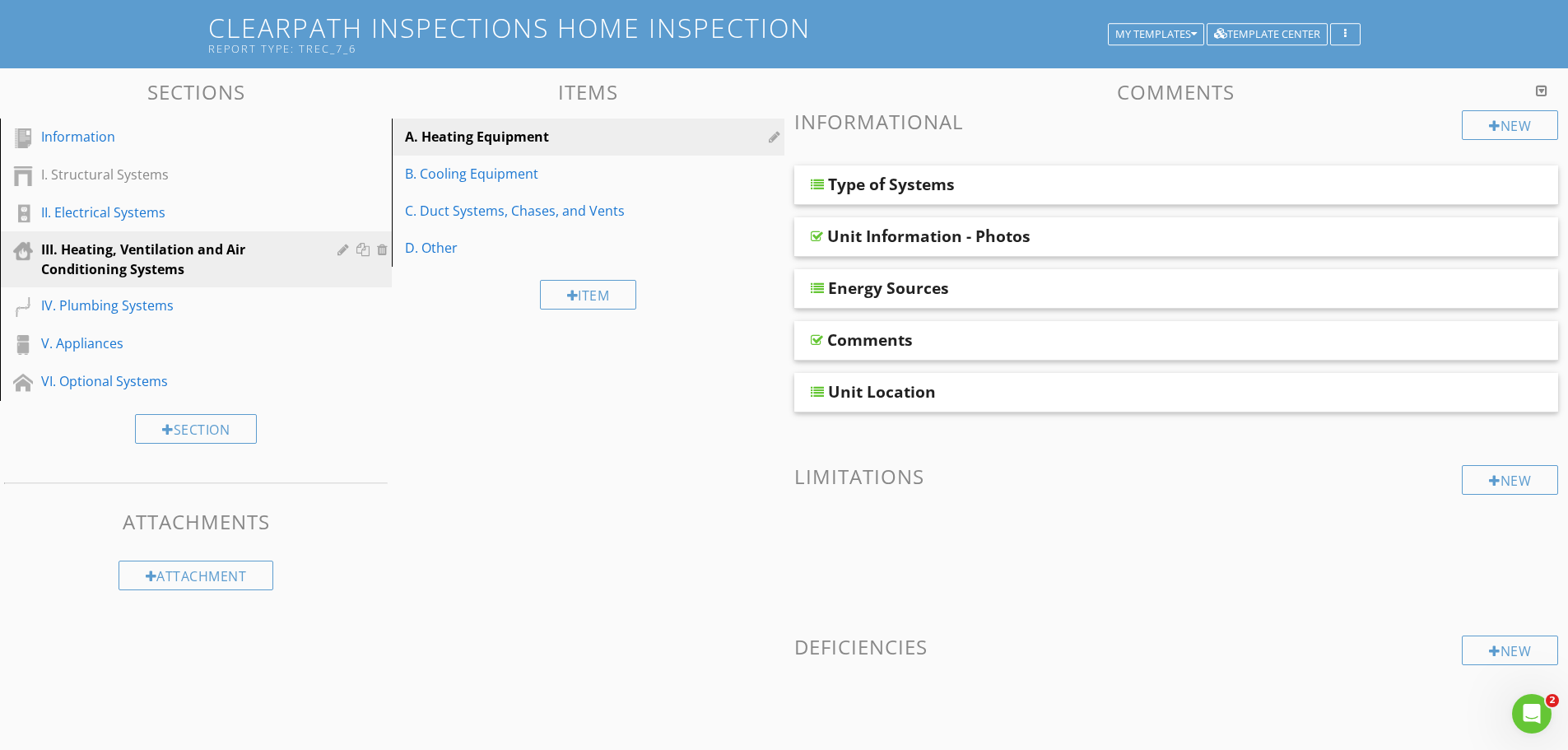
drag, startPoint x: 971, startPoint y: 348, endPoint x: 1053, endPoint y: 338, distance: 82.6
click at [1037, 284] on span "Type of Systems Unit Information - Photos Energy Sources Comments Unit Location" at bounding box center [1176, 289] width 764 height 247
click at [1126, 338] on div "Comments" at bounding box center [1101, 340] width 548 height 20
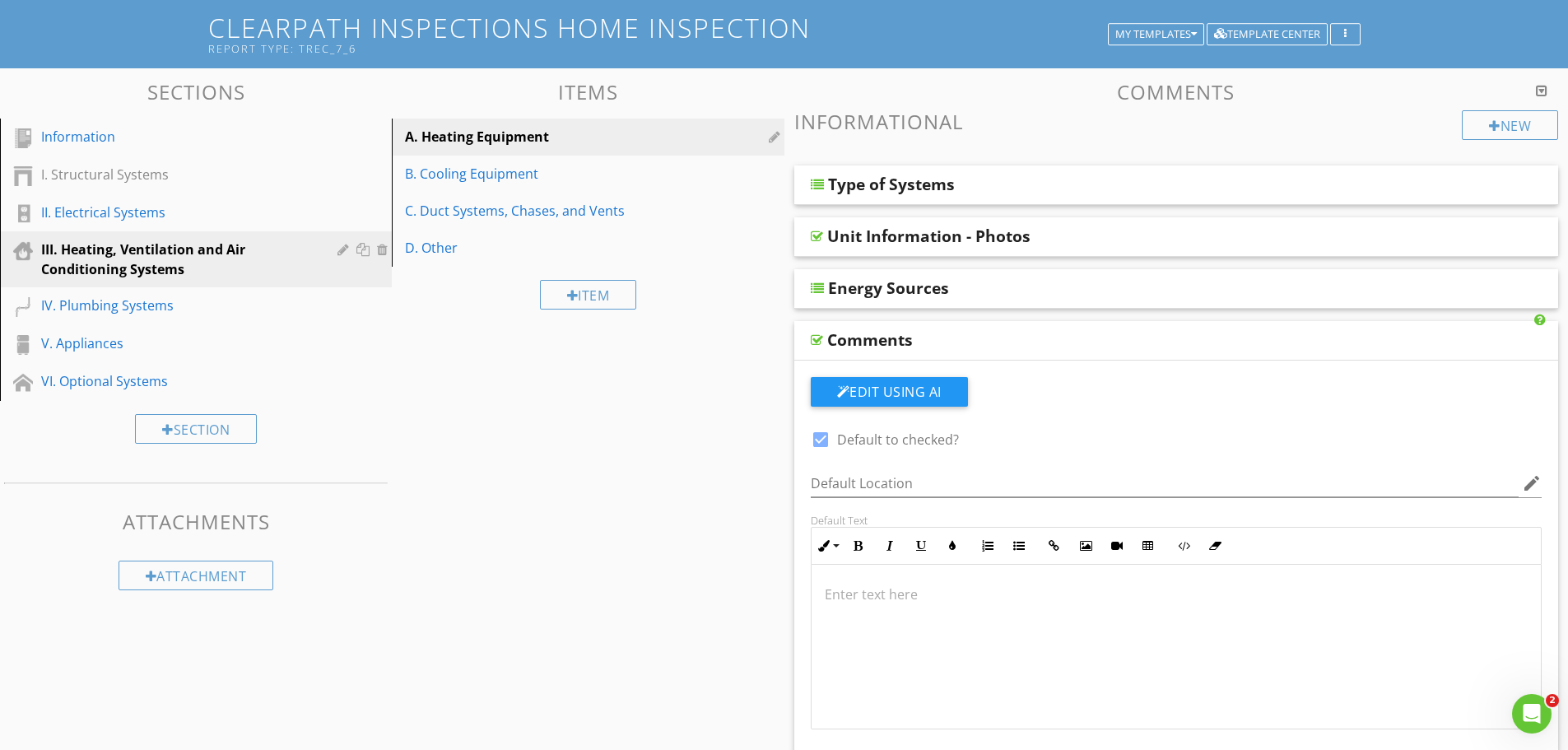
click at [1233, 342] on div "Comments" at bounding box center [1101, 340] width 548 height 20
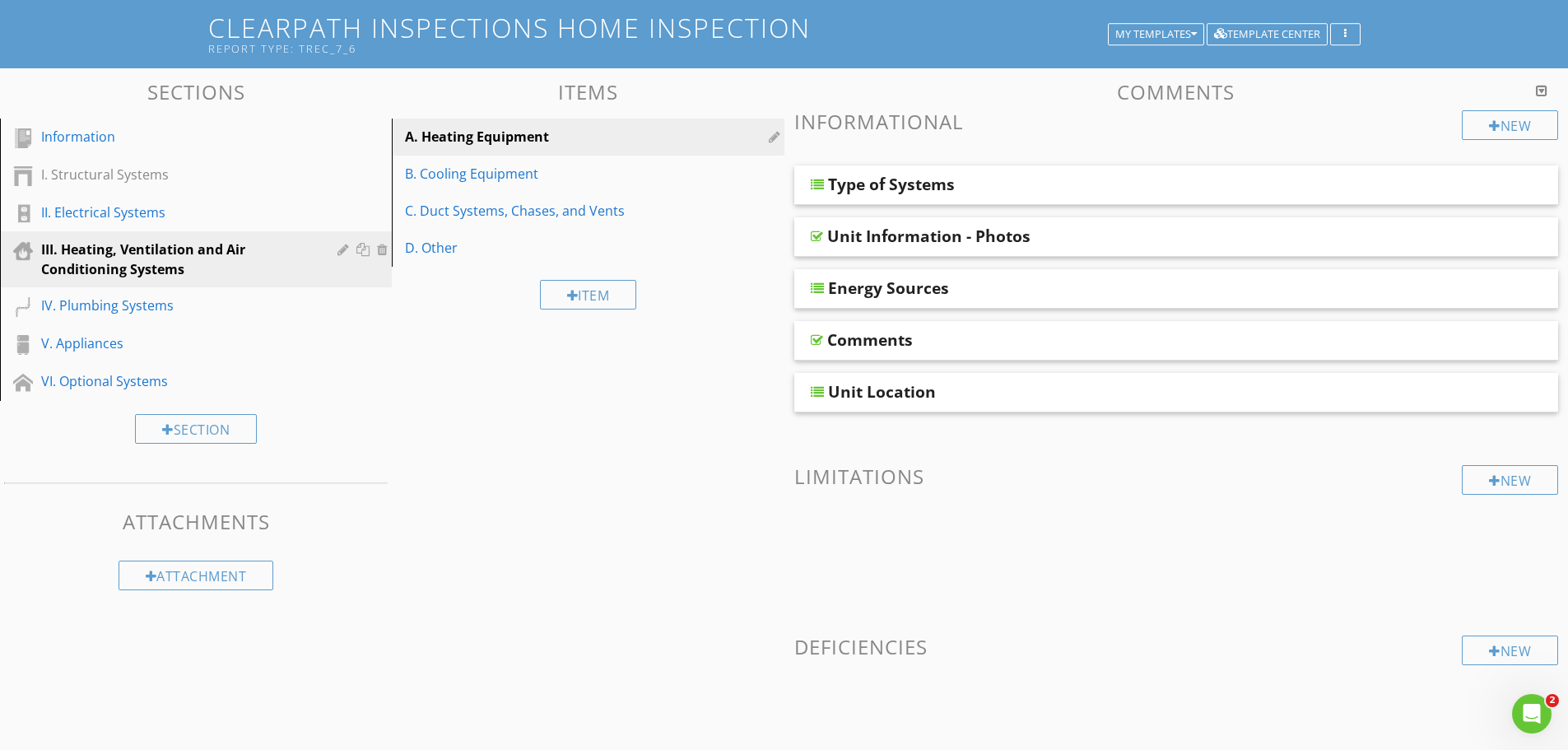
click at [1233, 342] on div "Comments" at bounding box center [1101, 340] width 548 height 20
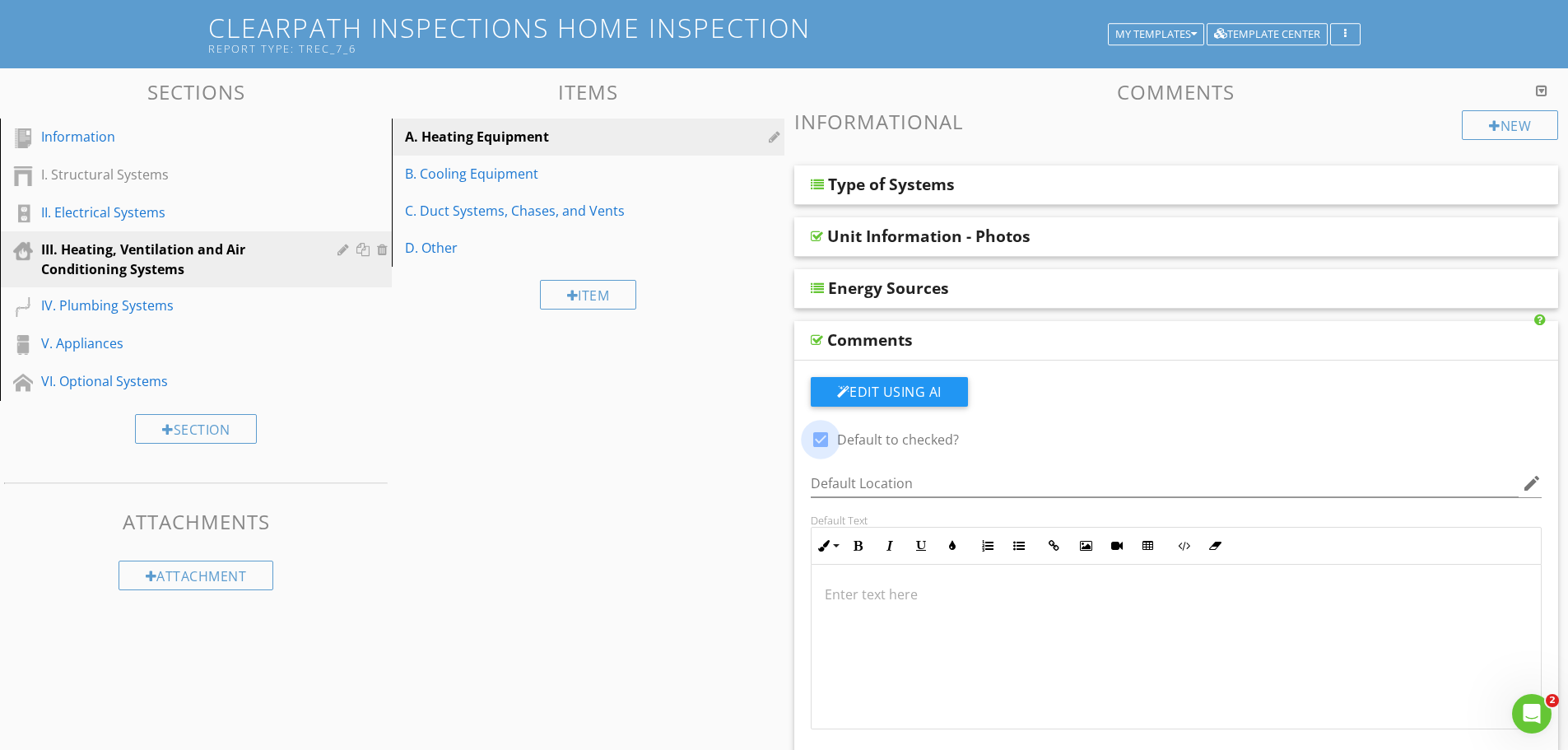
click at [823, 445] on div at bounding box center [821, 440] width 28 height 28
checkbox input "false"
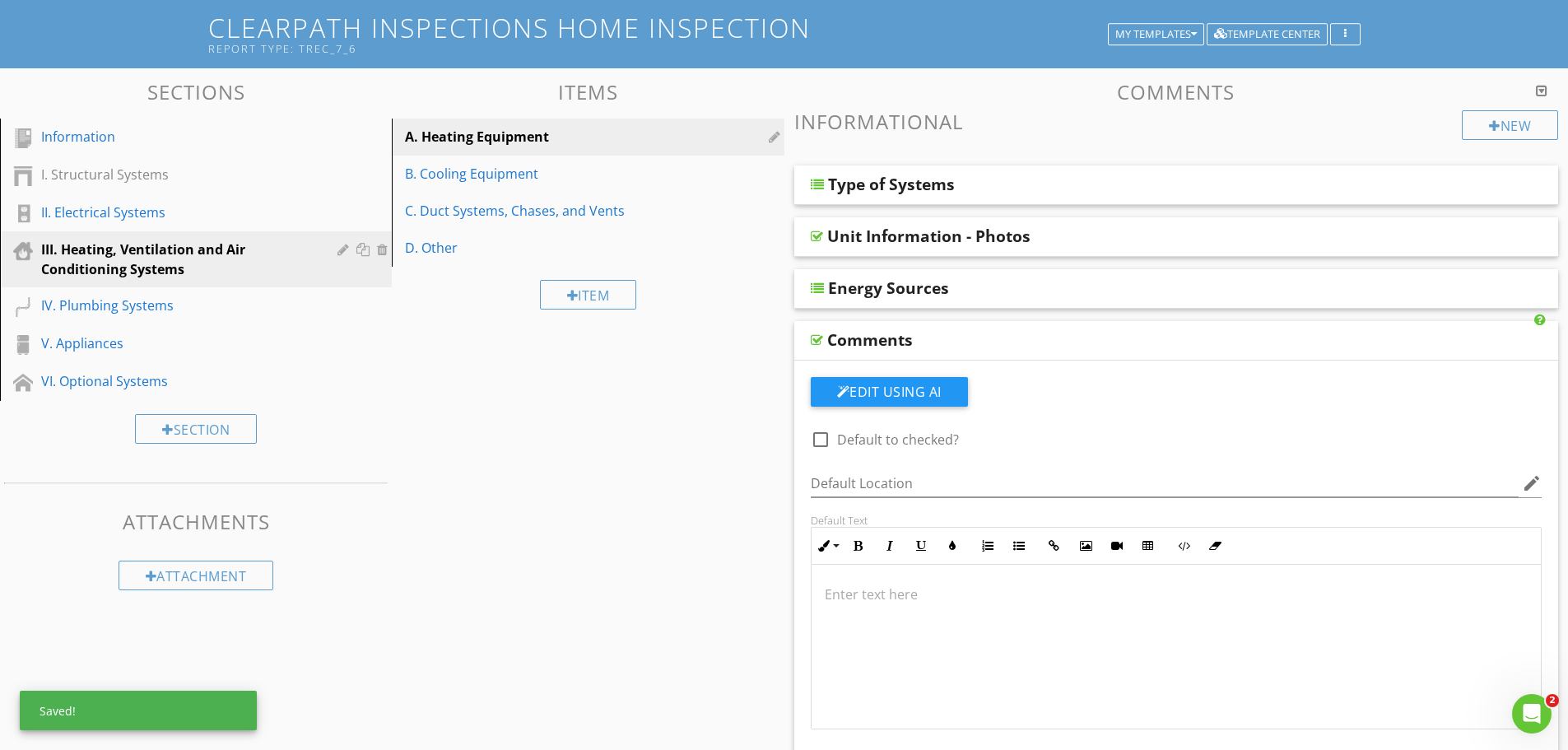
click at [1125, 362] on div "Edit Using AI check_box_outline_blank Default to checked? Default Location edit…" at bounding box center [1176, 607] width 764 height 493
click at [495, 395] on div "Sections Information I. Structural Systems II. Electrical Systems III. Heating,…" at bounding box center [784, 684] width 1568 height 1231
click at [1168, 343] on div "Comments" at bounding box center [1101, 340] width 548 height 20
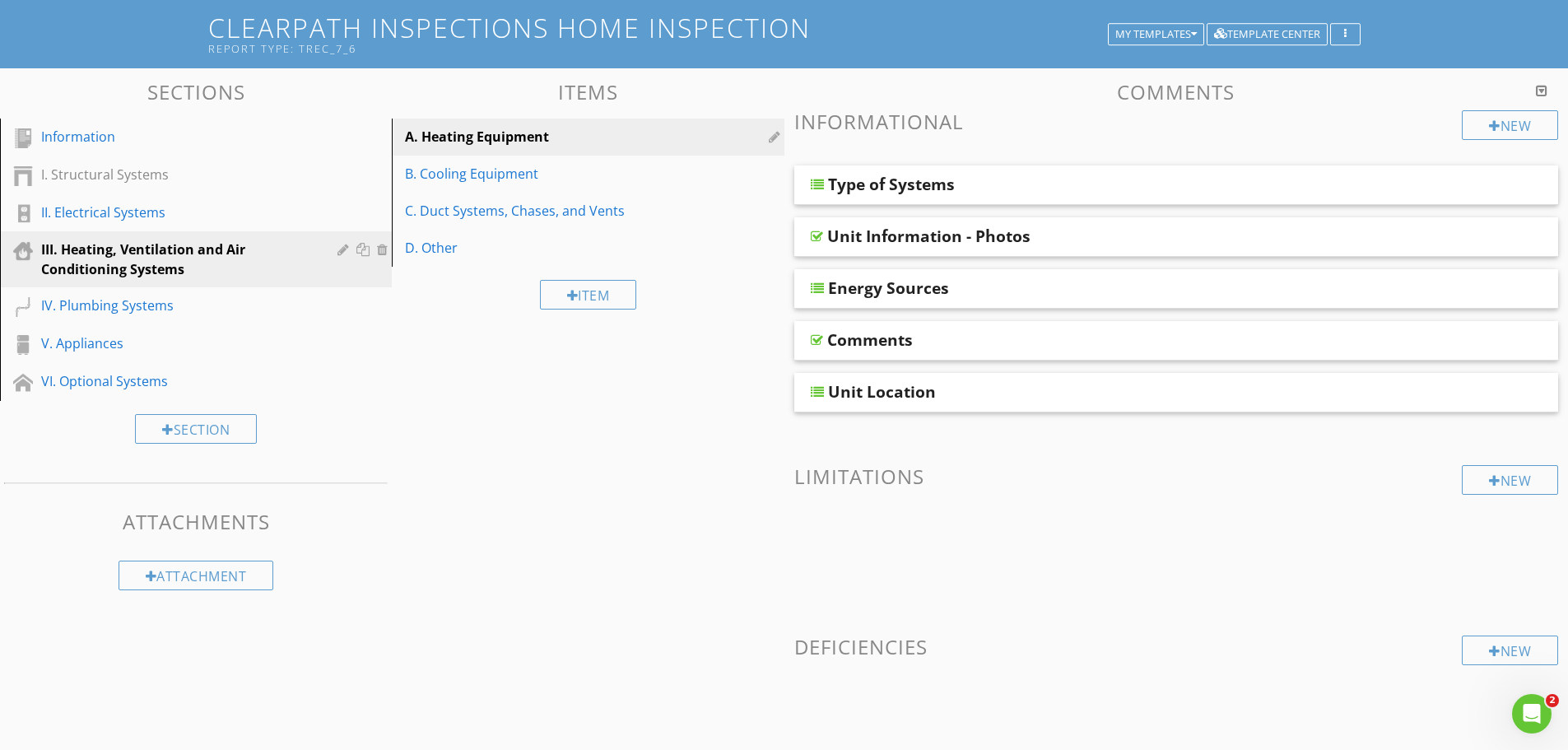
drag, startPoint x: 1148, startPoint y: 350, endPoint x: 1168, endPoint y: 359, distance: 21.9
click at [1168, 359] on div "Comments" at bounding box center [1176, 341] width 764 height 40
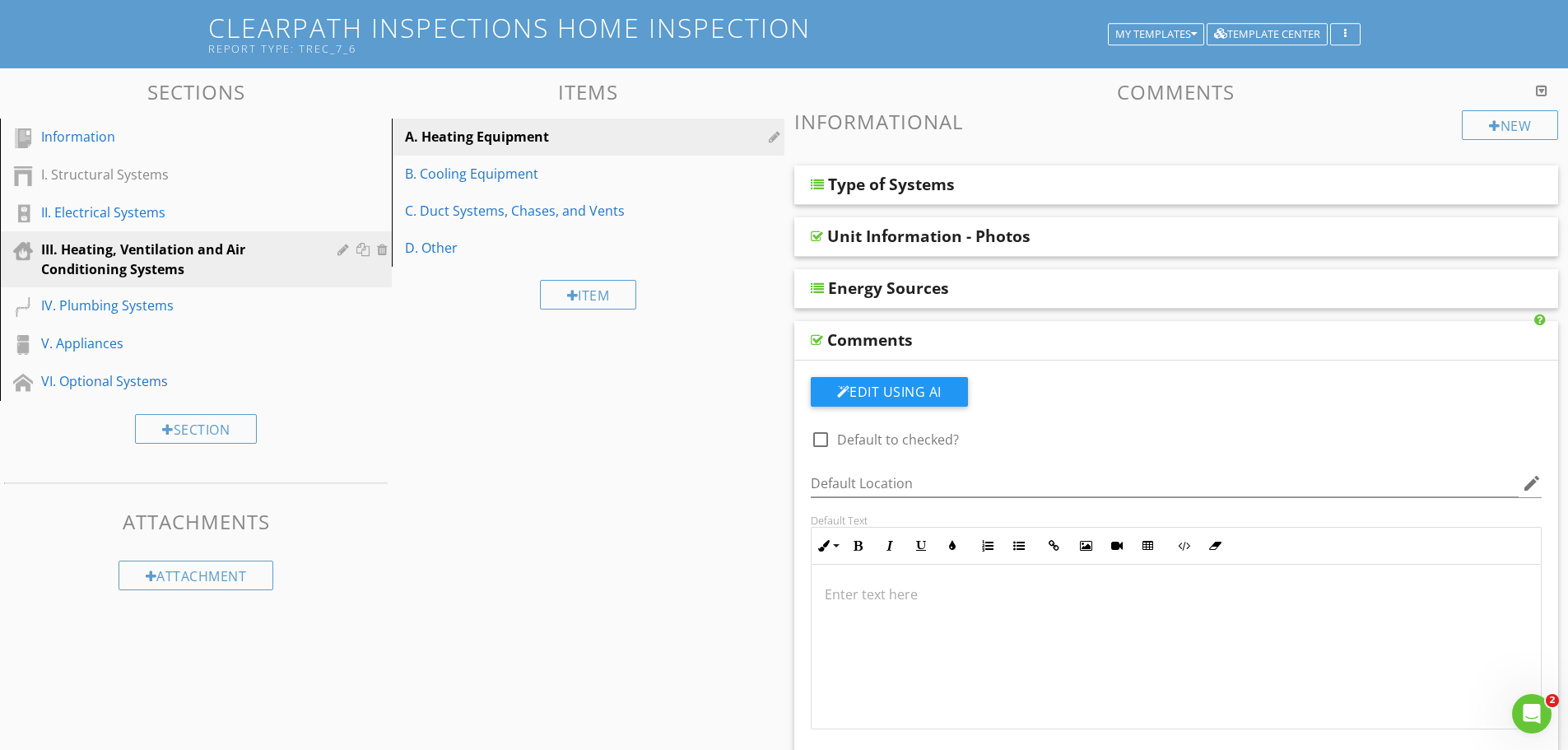
click at [464, 504] on div "Sections Information I. Structural Systems II. Electrical Systems III. Heating,…" at bounding box center [784, 684] width 1568 height 1231
click at [816, 440] on div at bounding box center [821, 440] width 28 height 28
checkbox input "true"
drag, startPoint x: 463, startPoint y: 495, endPoint x: 472, endPoint y: 494, distance: 9.1
click at [464, 495] on div "Sections Information I. Structural Systems II. Electrical Systems III. Heating,…" at bounding box center [784, 684] width 1568 height 1231
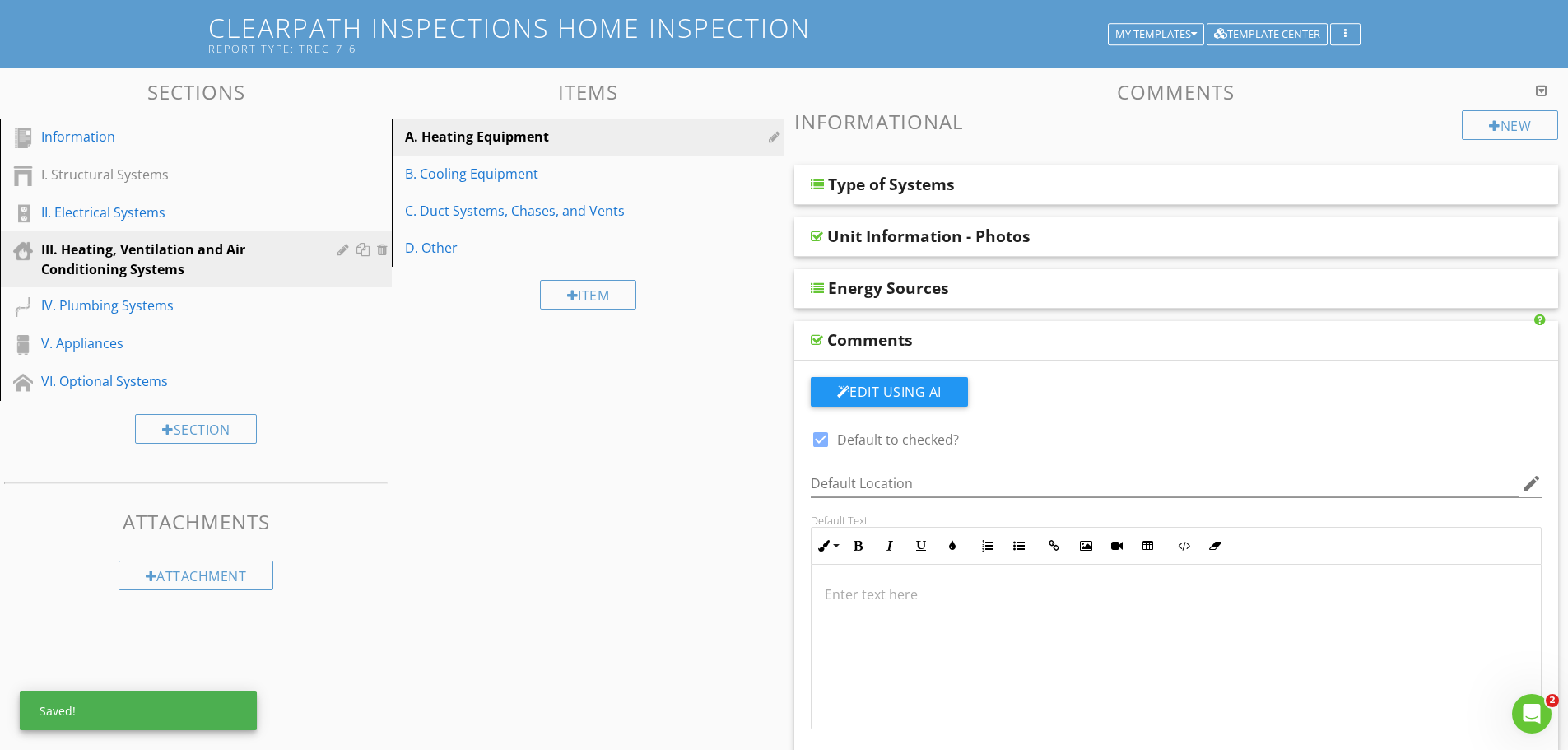
click at [651, 533] on div "Sections Information I. Structural Systems II. Electrical Systems III. Heating,…" at bounding box center [784, 684] width 1568 height 1231
click at [1089, 338] on div "Comments" at bounding box center [1101, 340] width 548 height 20
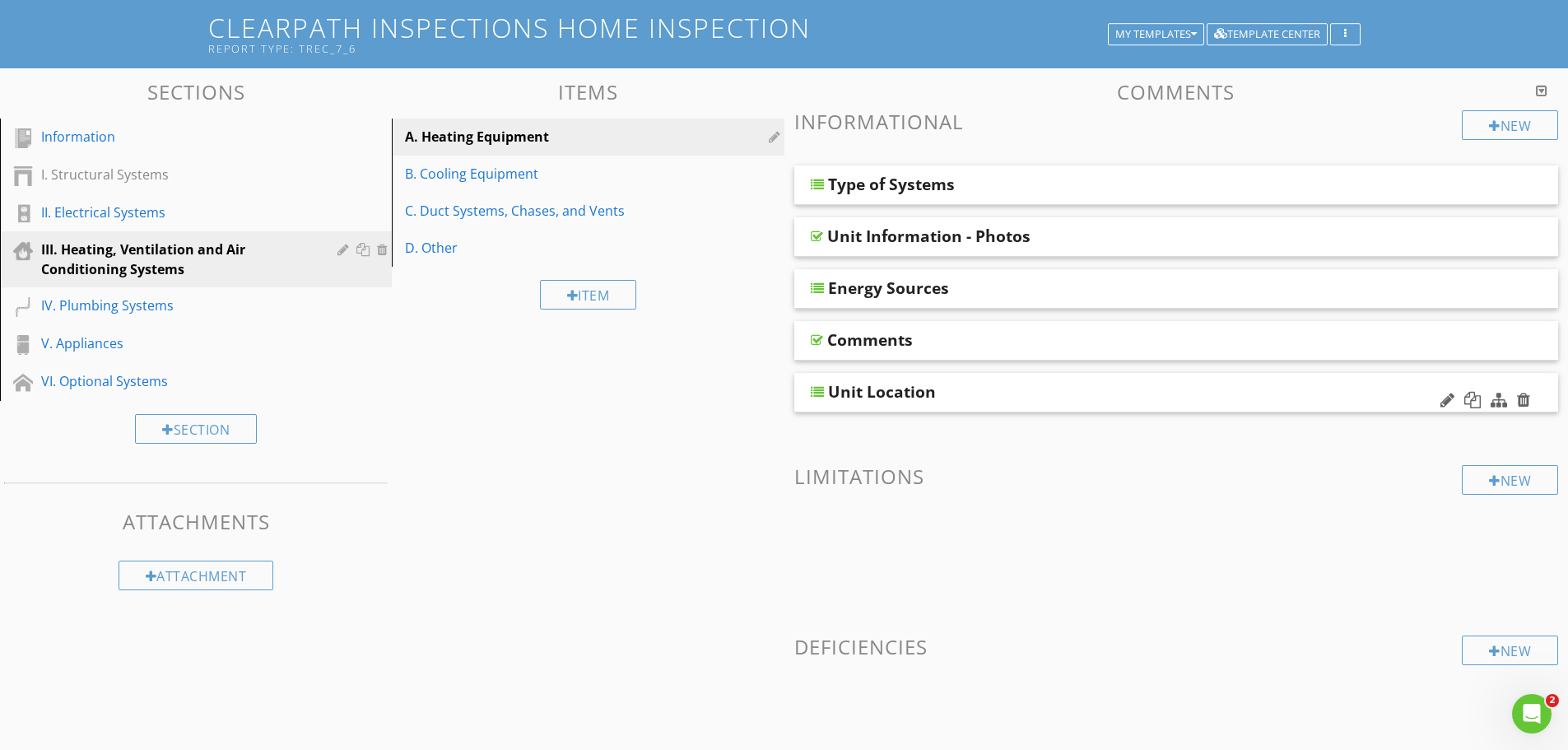
click at [1031, 401] on div "Unit Location" at bounding box center [1102, 392] width 548 height 20
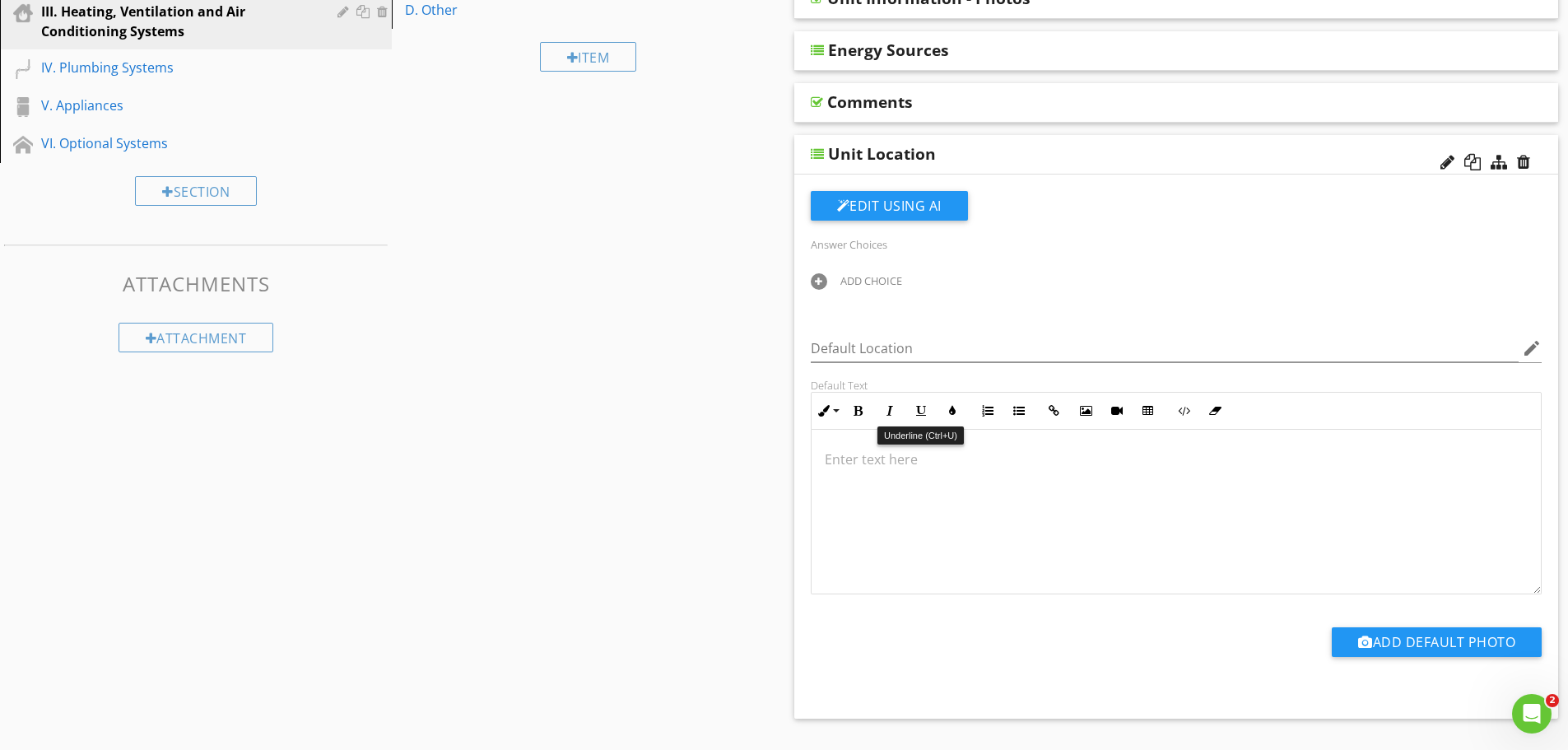
scroll to position [343, 0]
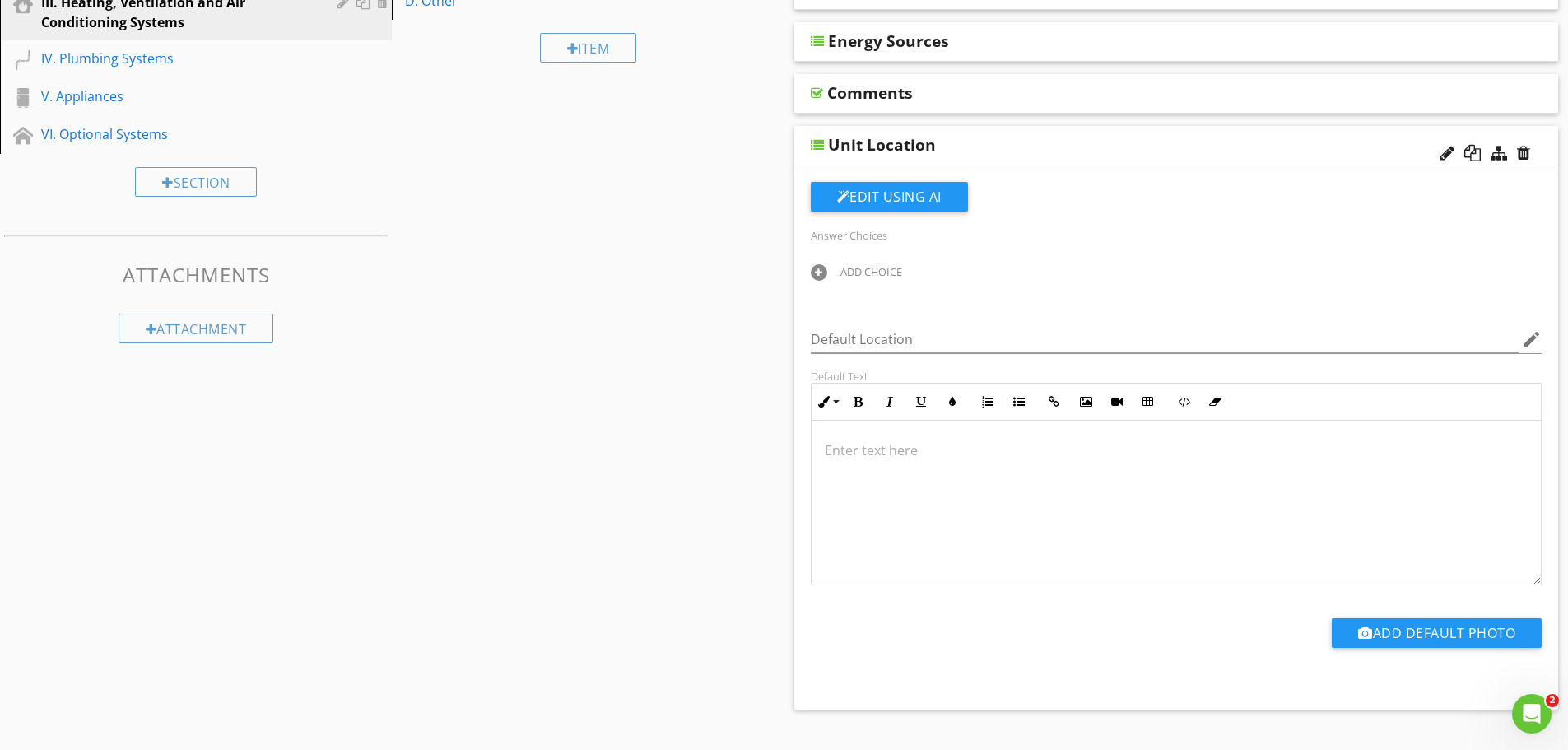
click at [817, 268] on div at bounding box center [818, 272] width 16 height 16
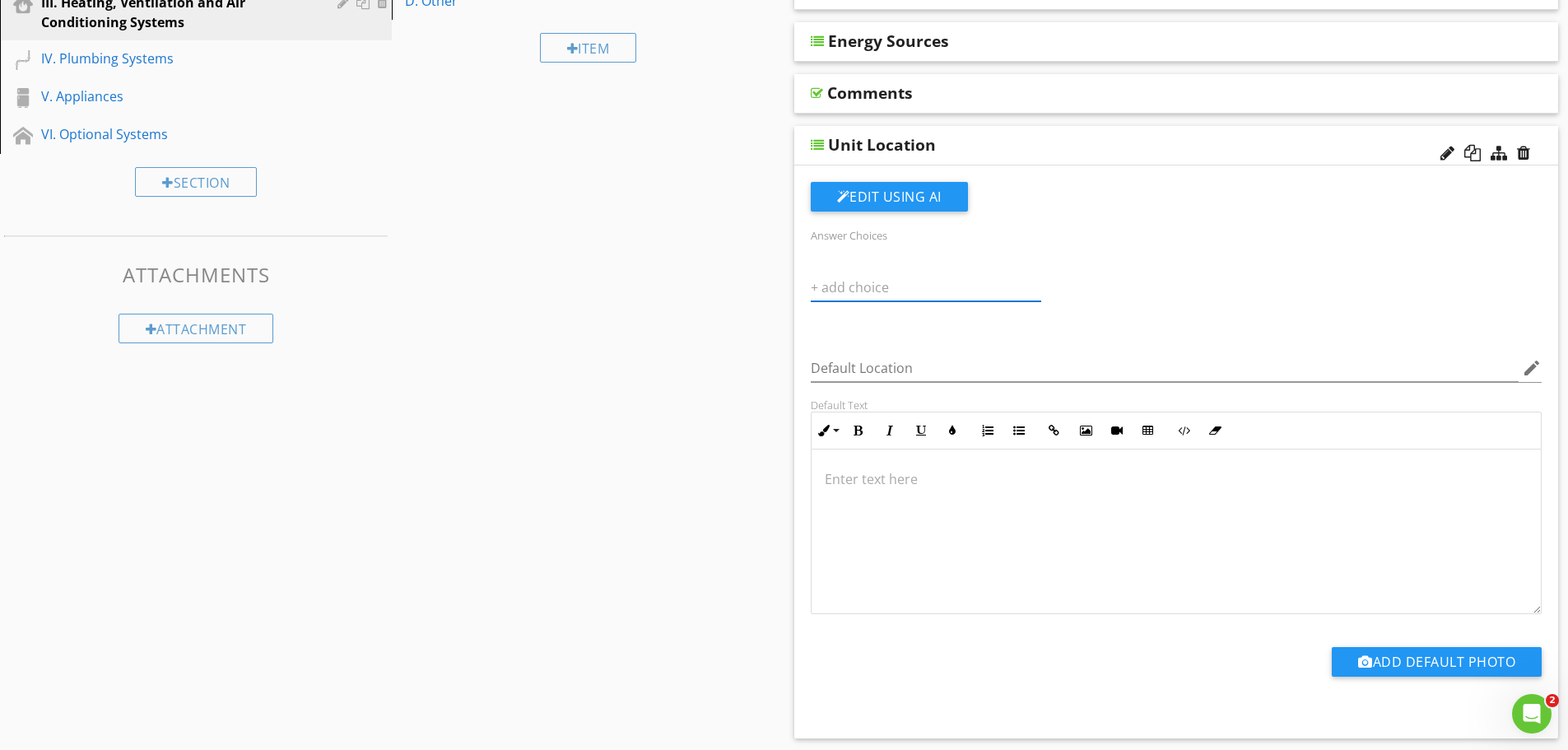
paste input "Attic"
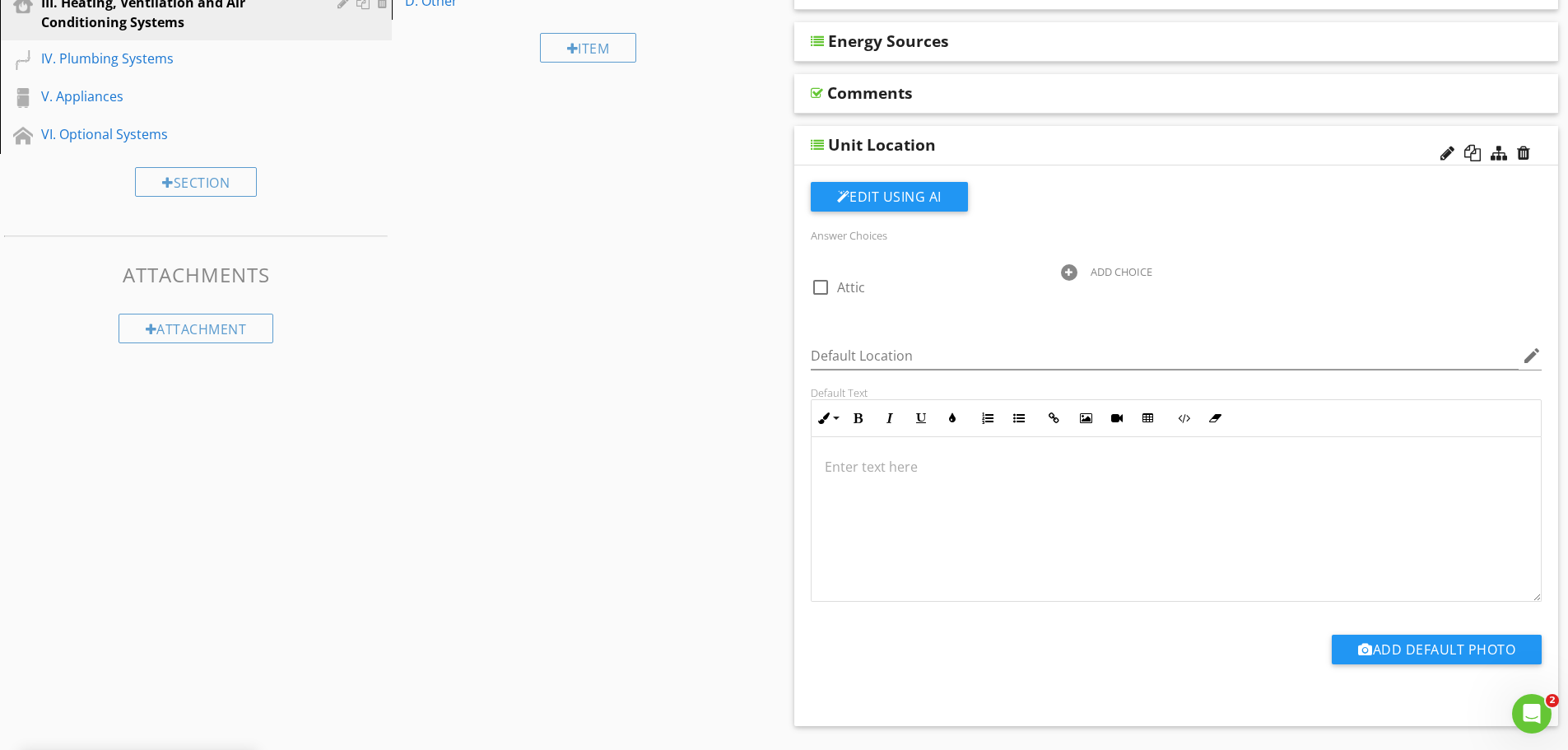
click at [1075, 272] on div at bounding box center [1069, 272] width 16 height 16
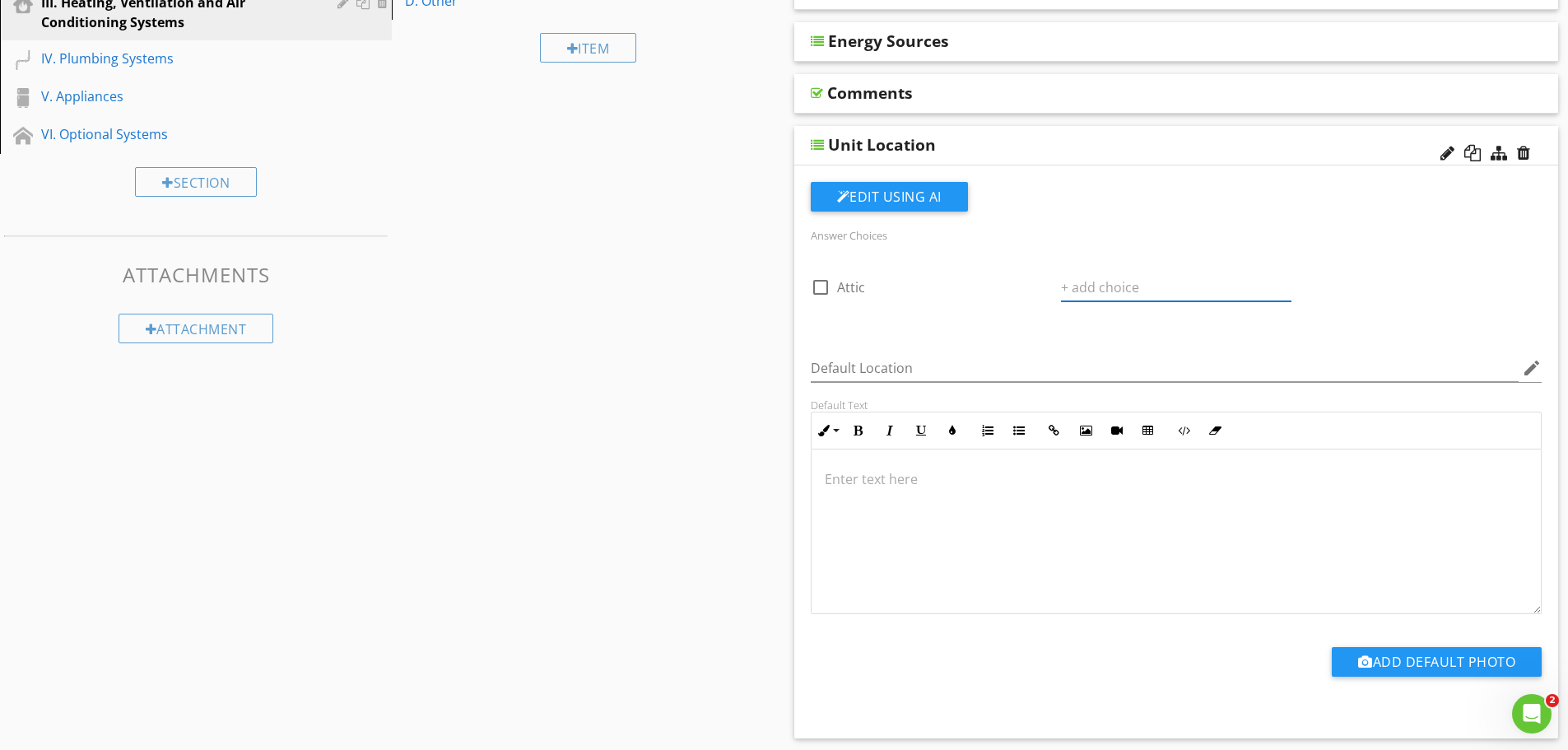
paste input "Above Ceiling"
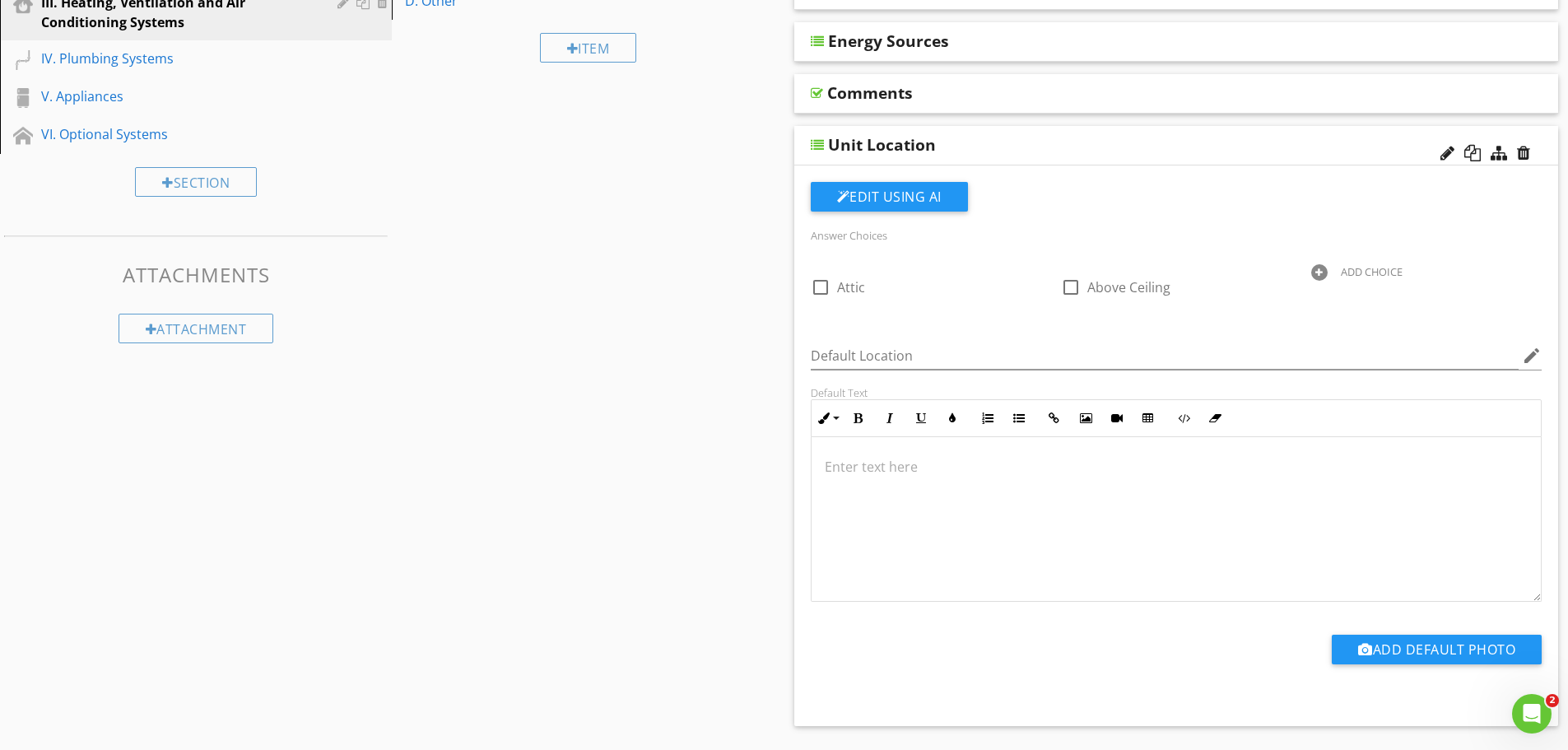
click at [979, 488] on div at bounding box center [1176, 519] width 730 height 165
drag, startPoint x: 943, startPoint y: 466, endPoint x: 732, endPoint y: 487, distance: 212.0
click at [733, 487] on div "Sections Information I. Structural Systems II. Electrical Systems III. Heating,…" at bounding box center [784, 471] width 1568 height 1299
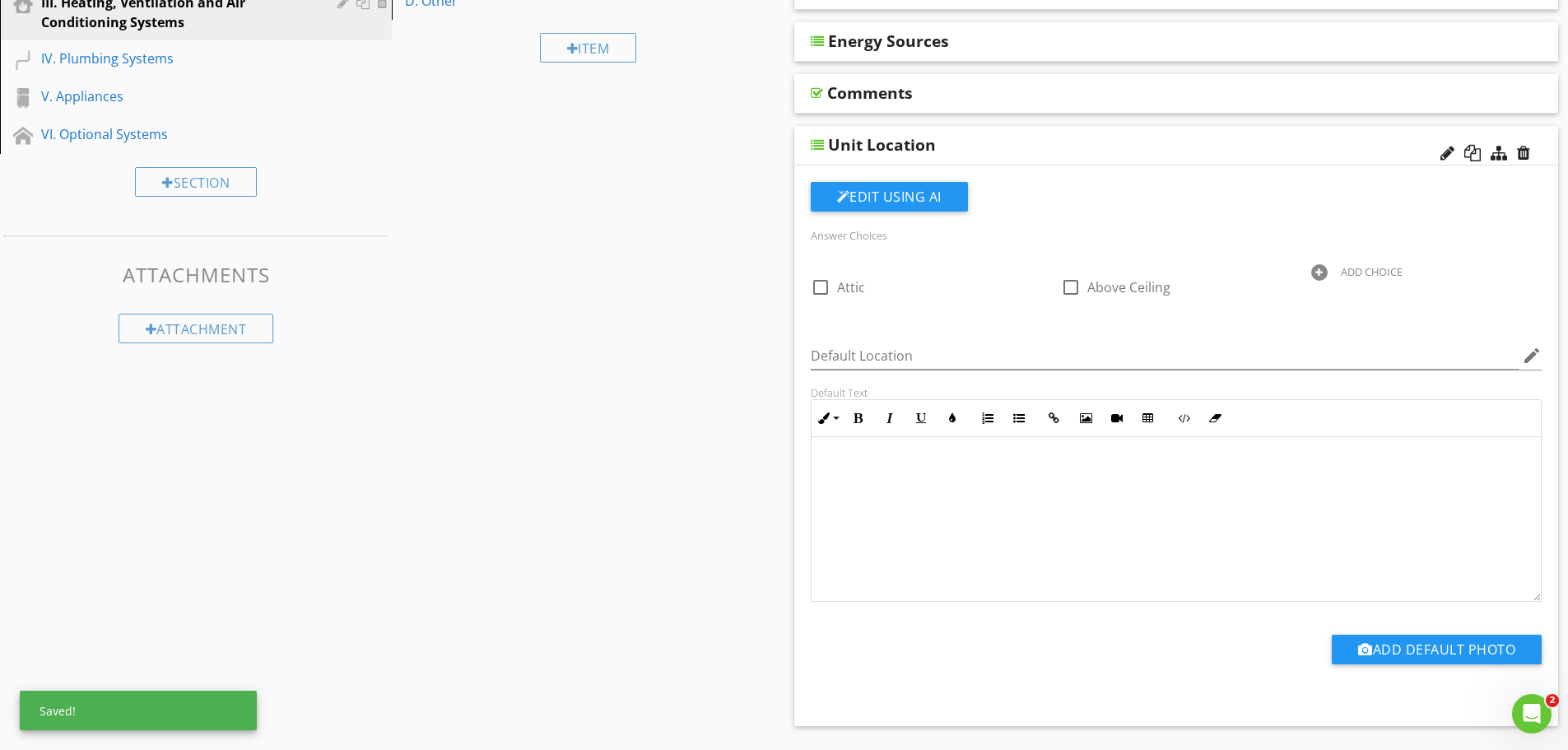
click at [1316, 270] on div at bounding box center [1319, 272] width 16 height 16
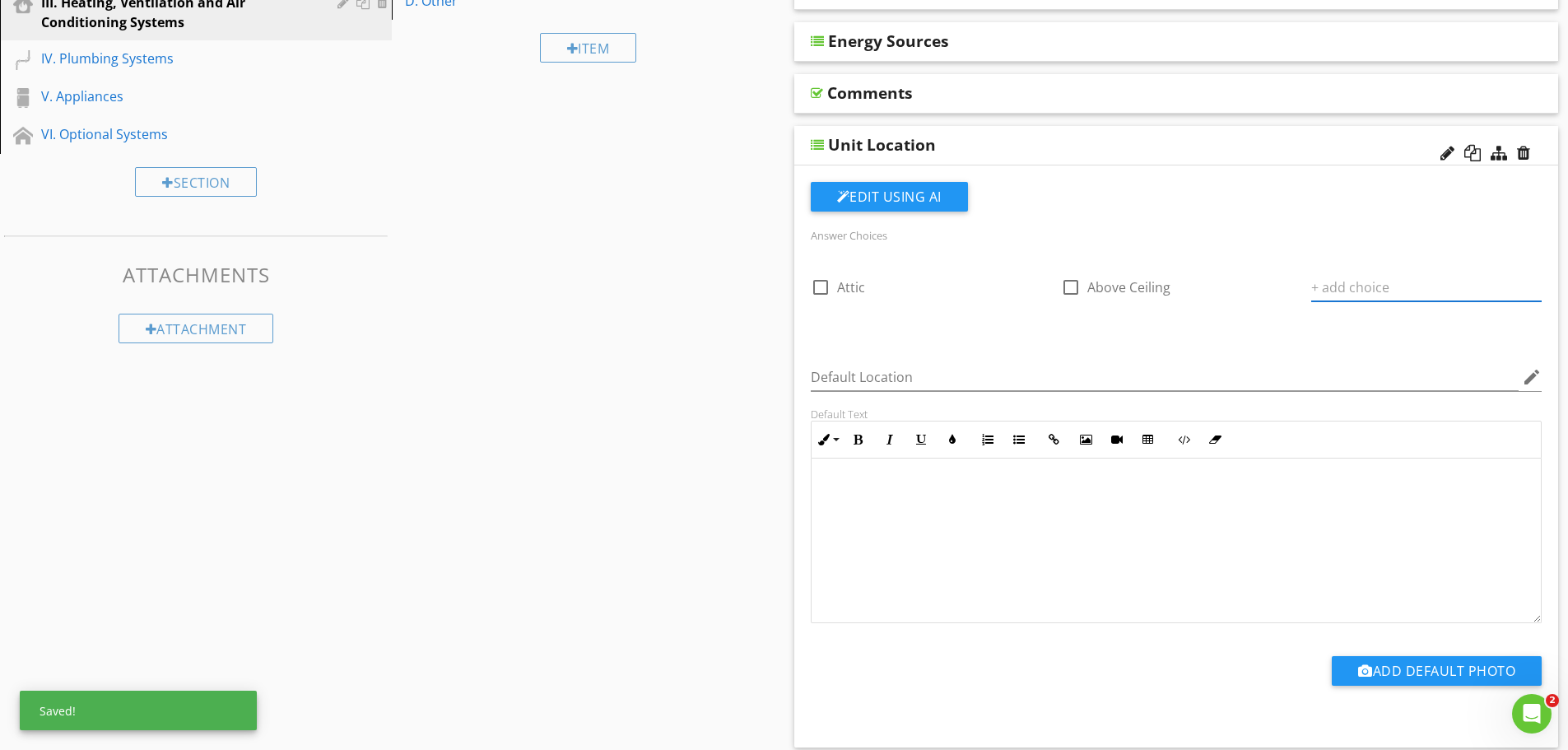
paste input "Bathroom Ceiling"
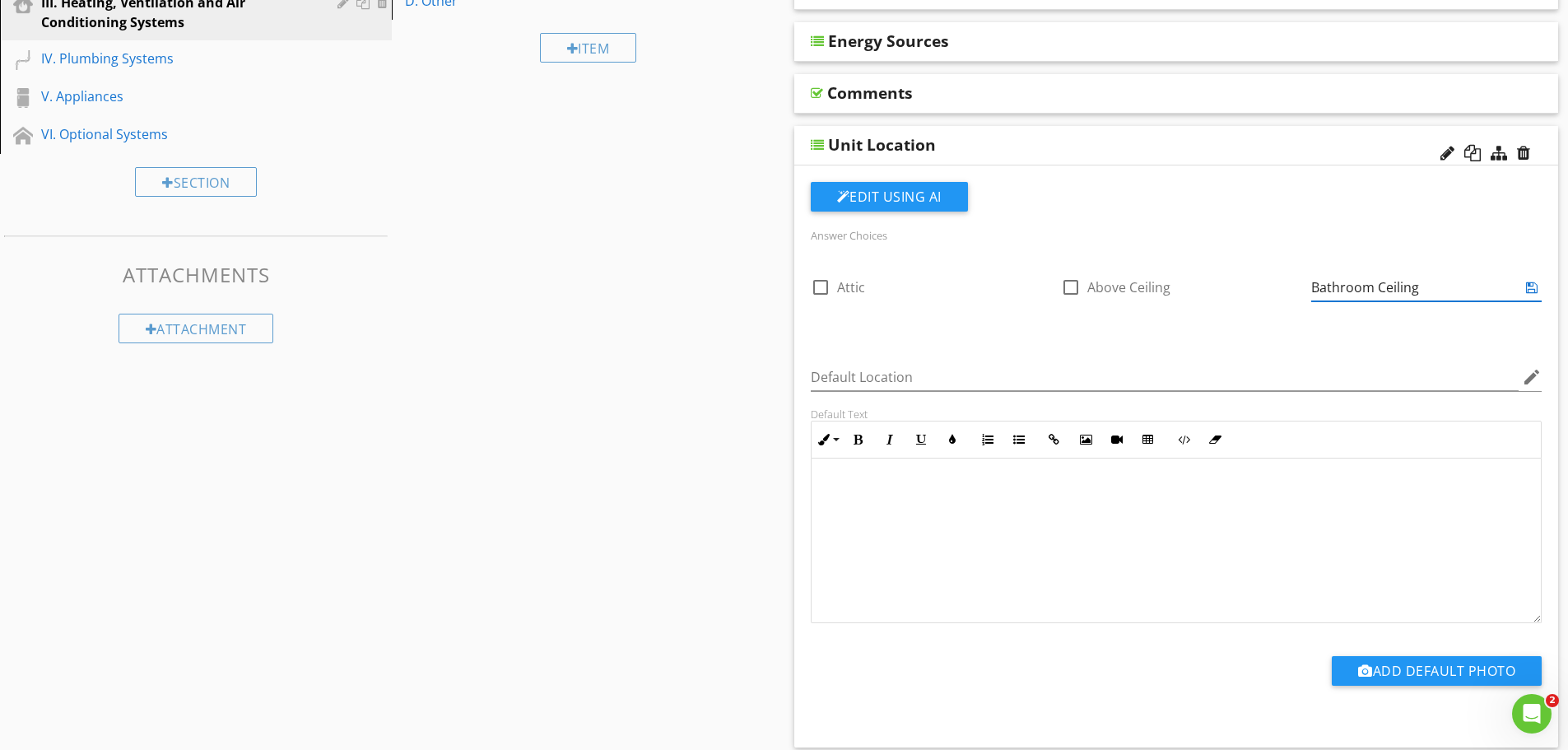
type input "Bathroom Ceiling"
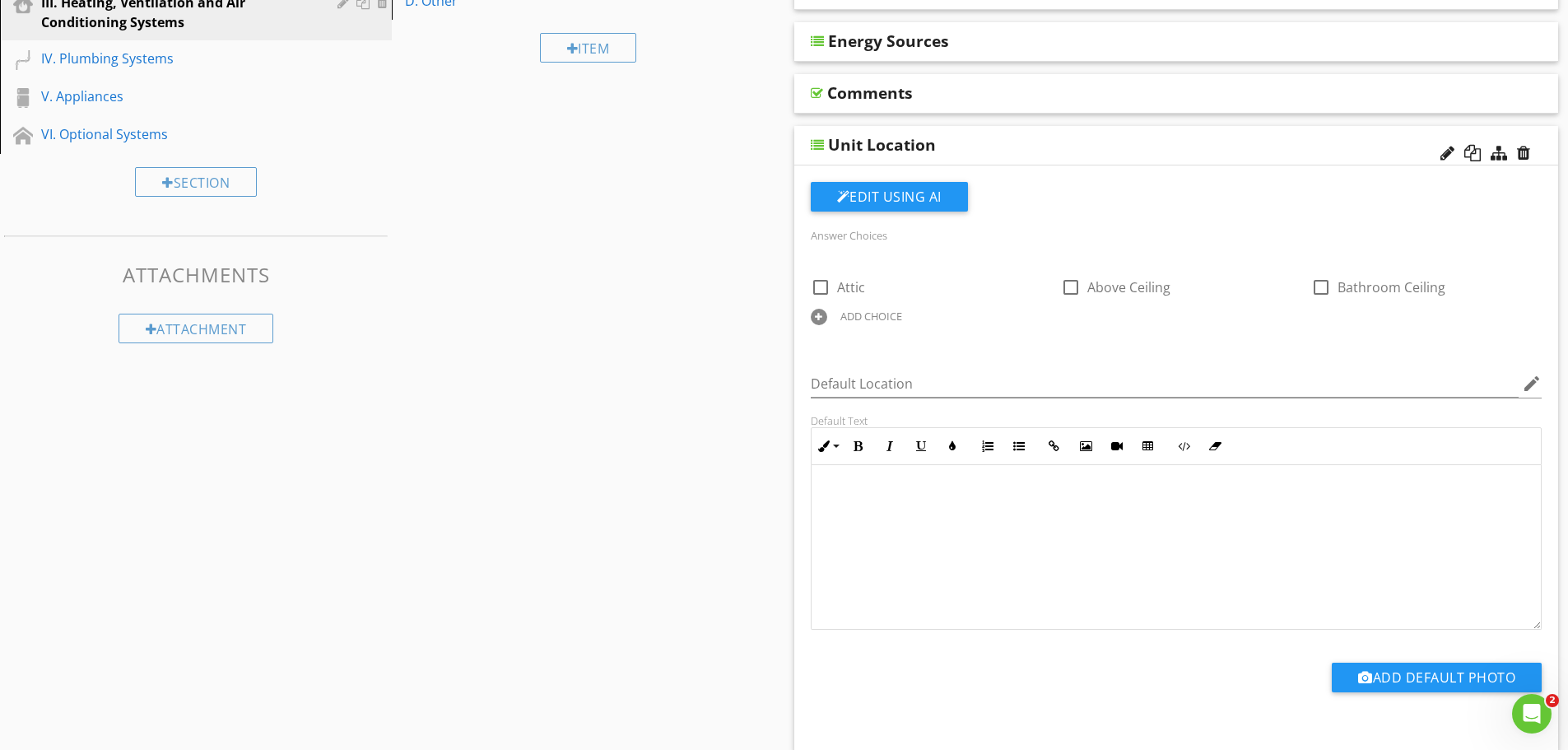
click at [823, 316] on div at bounding box center [818, 316] width 16 height 16
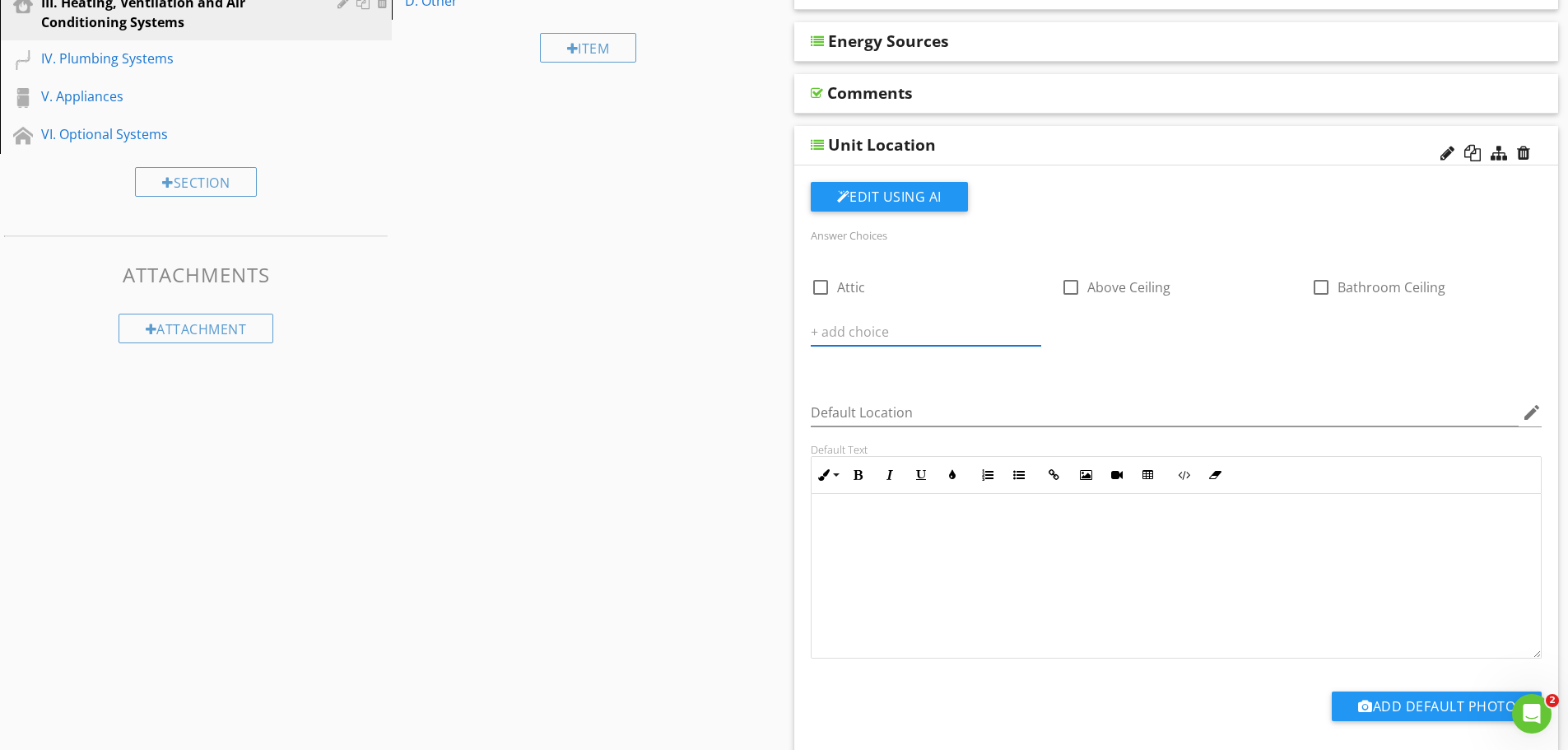
paste input "Roof"
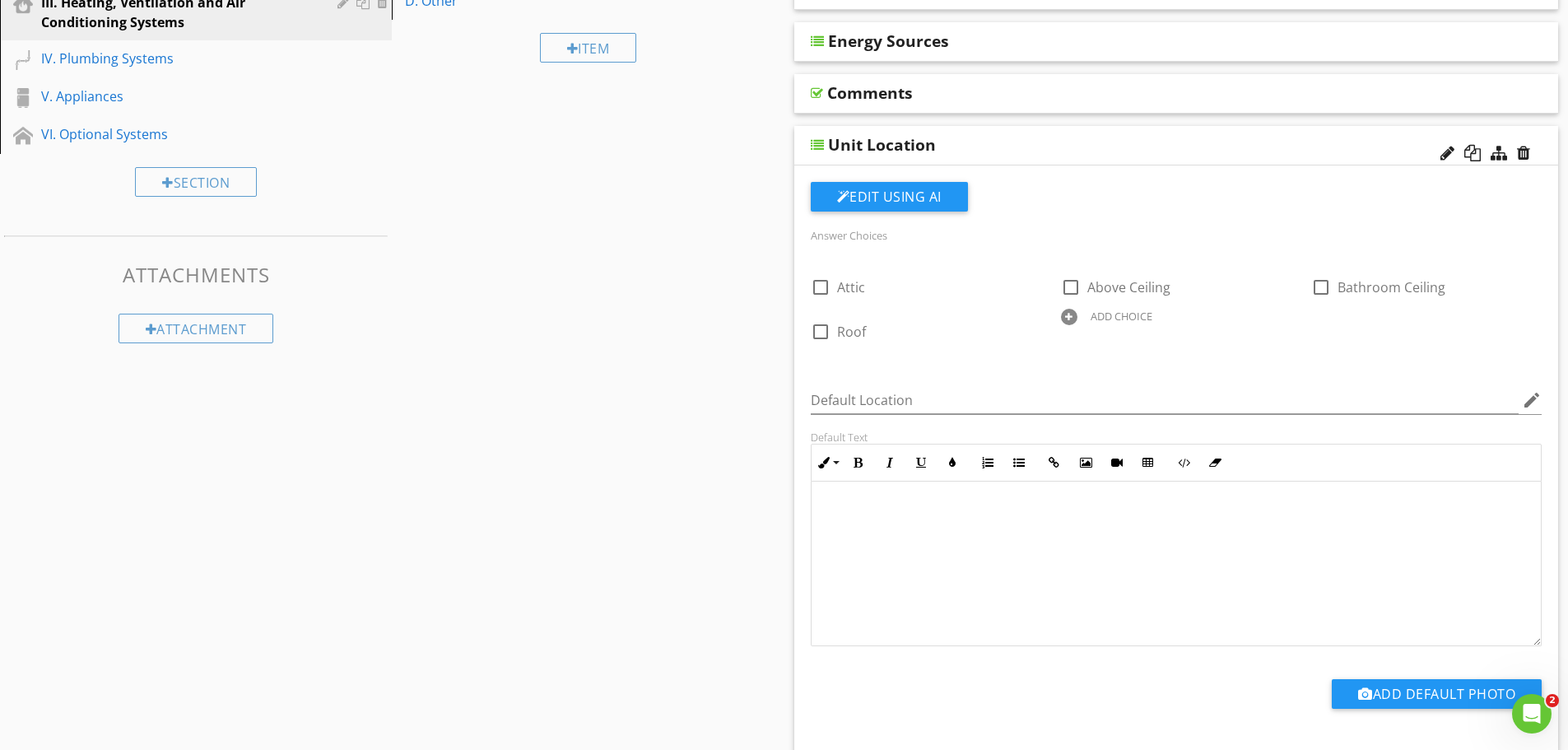
click at [1071, 315] on div at bounding box center [1069, 316] width 16 height 16
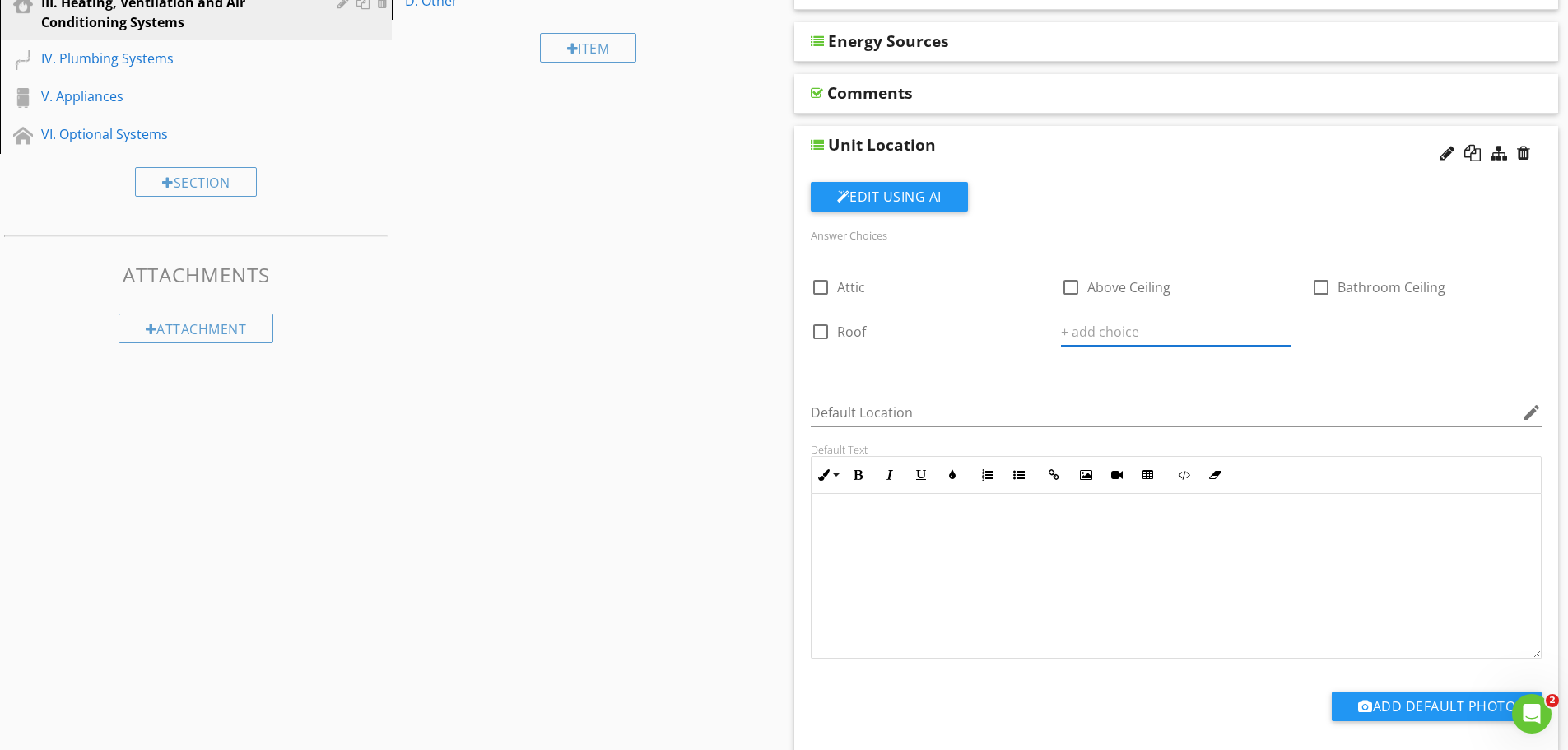
paste input "Hallway"
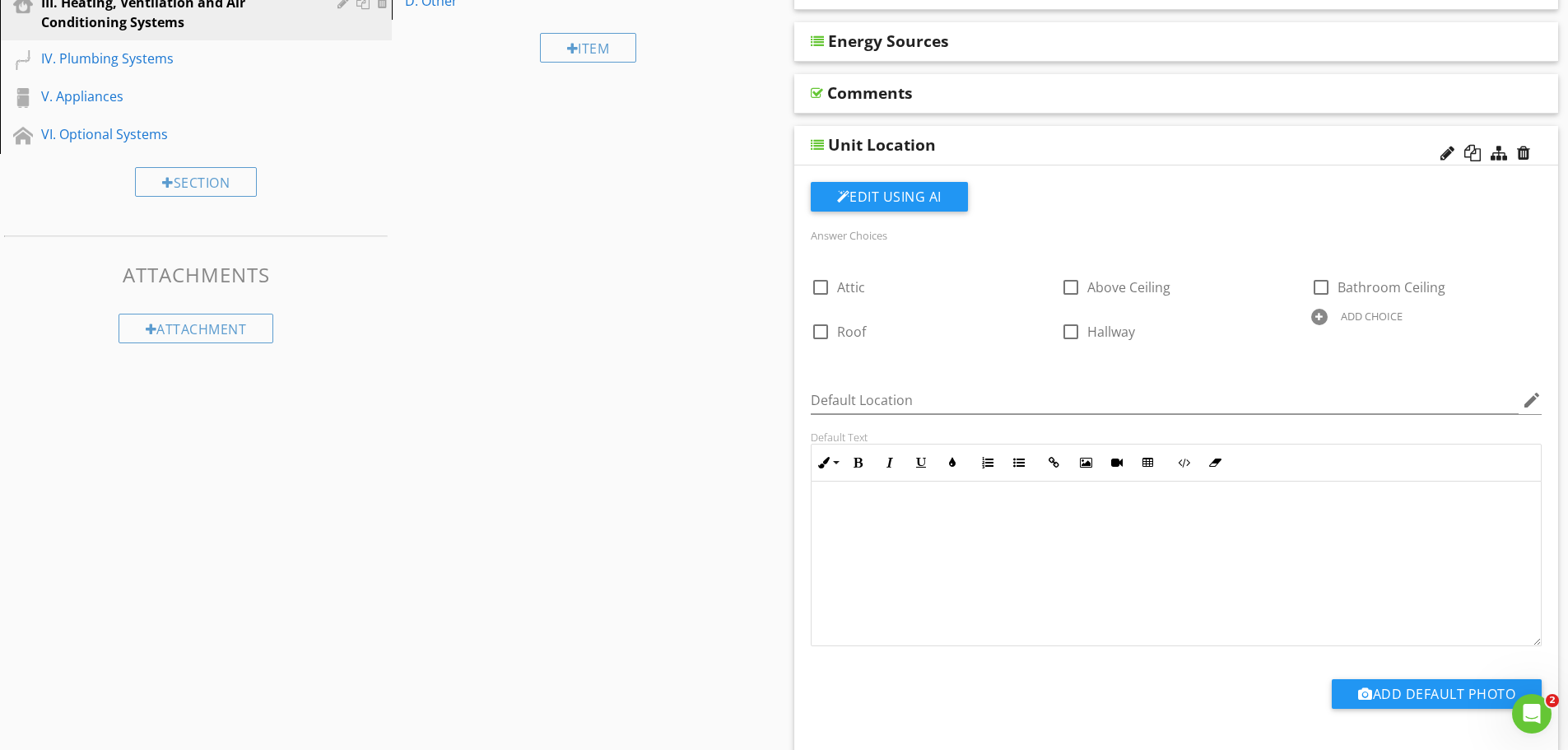
click at [1322, 316] on div at bounding box center [1319, 316] width 16 height 16
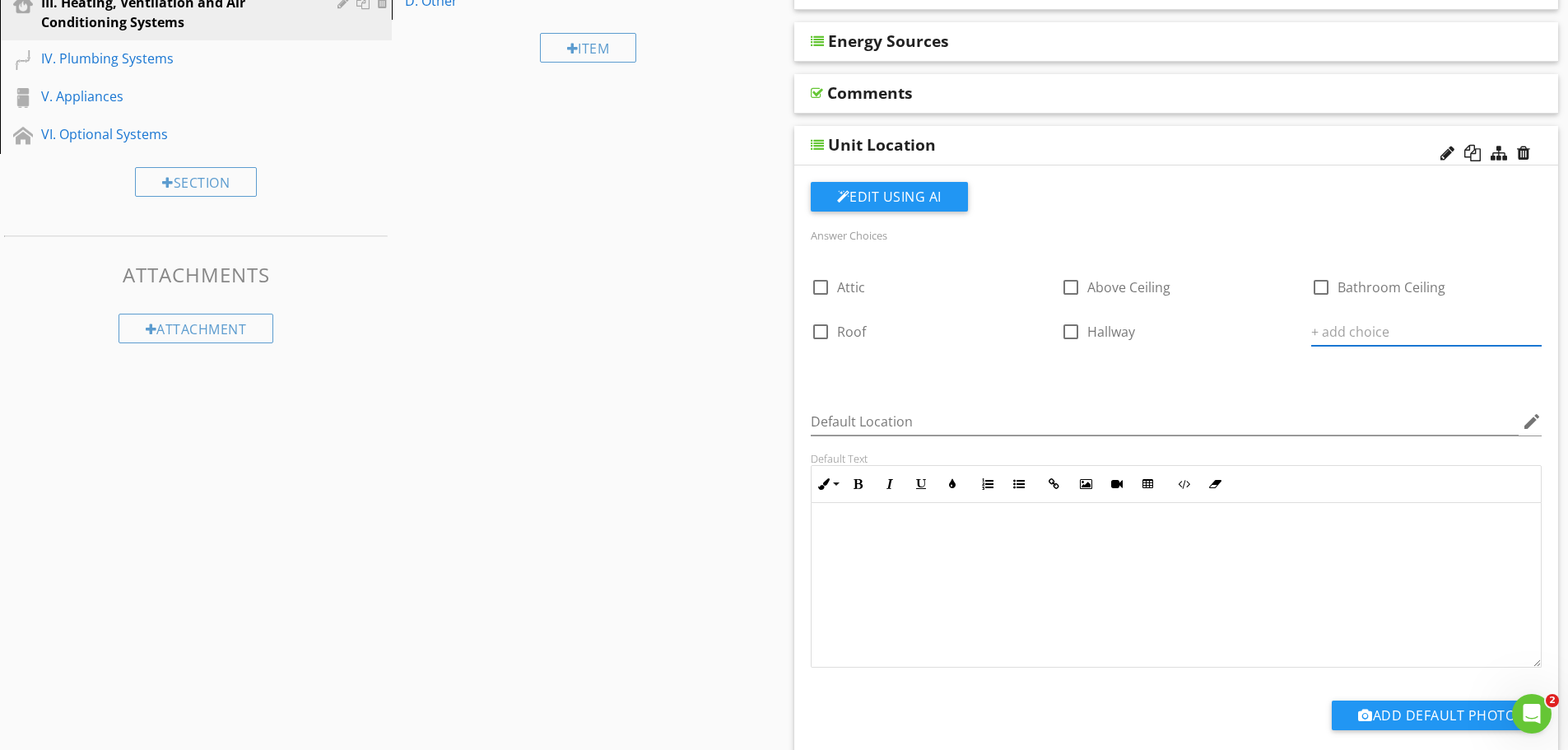
paste input "Closet"
type input "Closet"
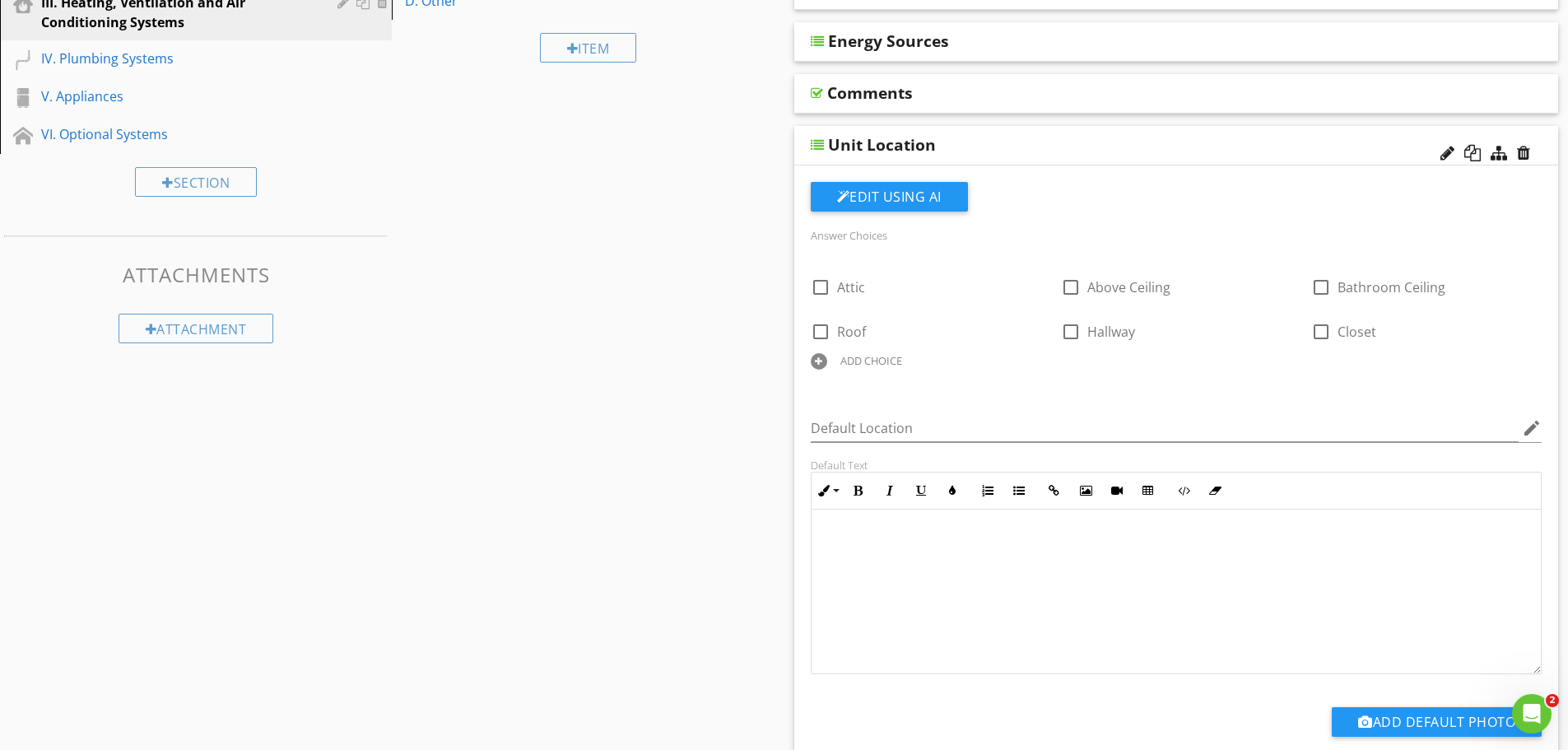
click at [823, 365] on div at bounding box center [818, 361] width 16 height 16
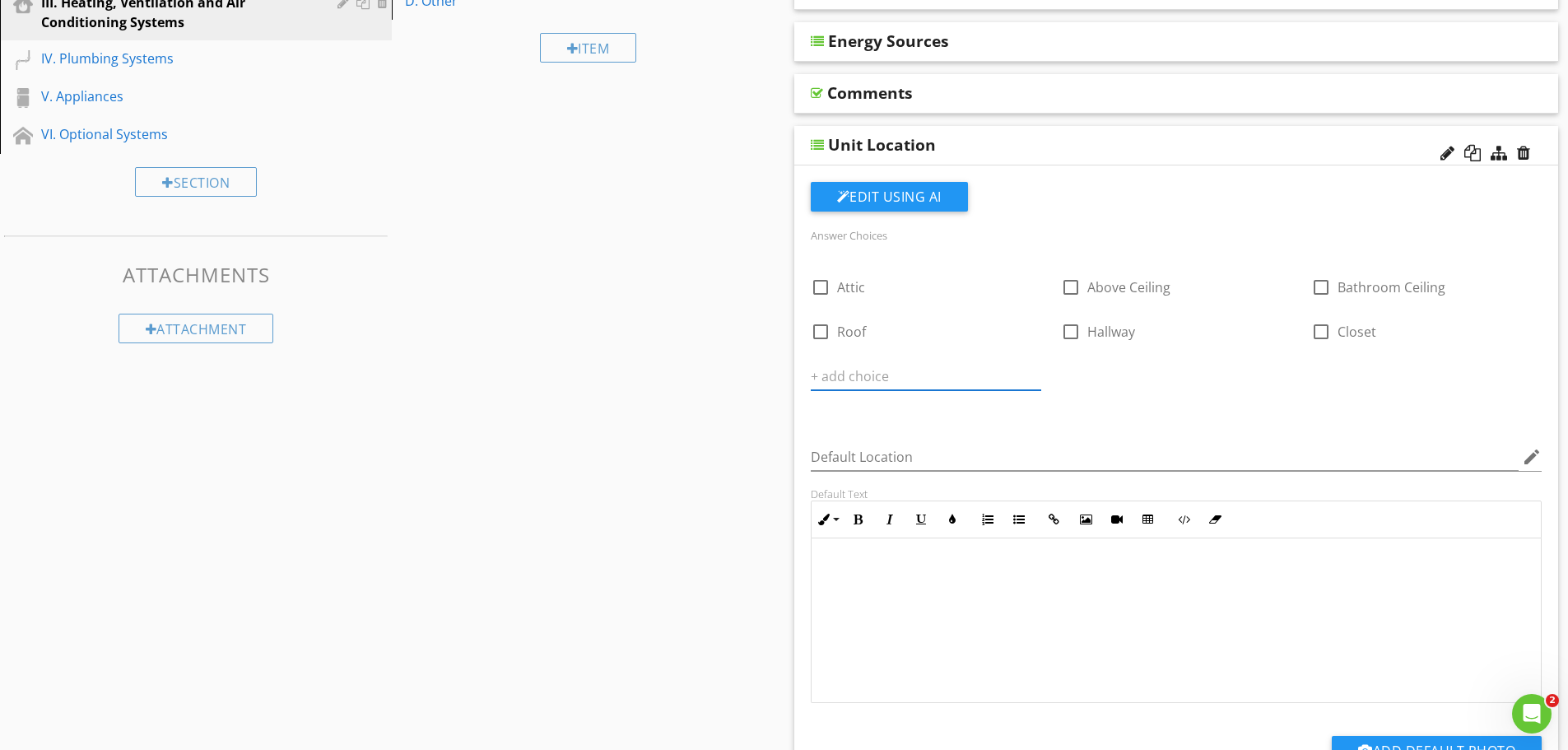
paste input "Exterior"
type input "Exterior"
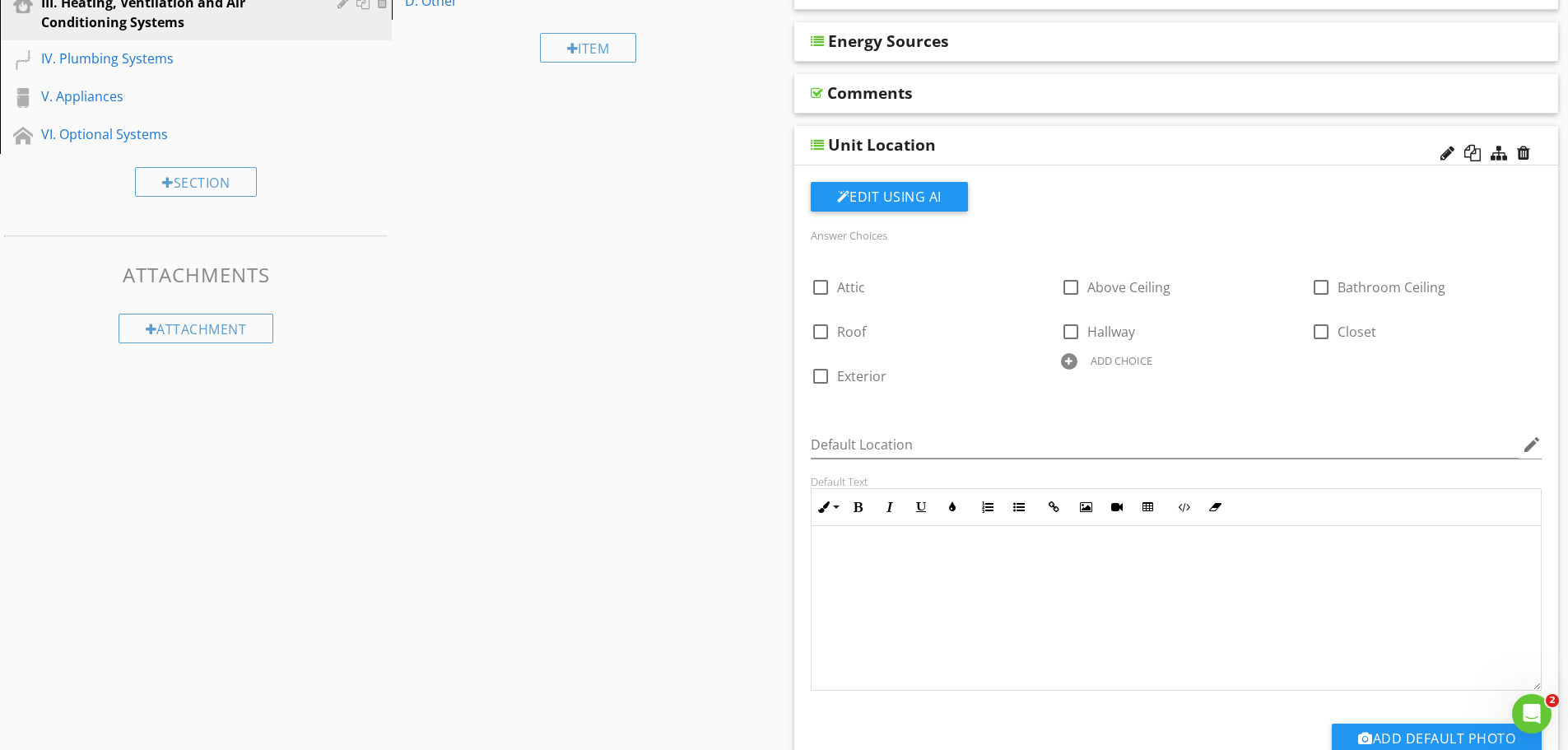
click at [1068, 361] on div at bounding box center [1069, 361] width 16 height 16
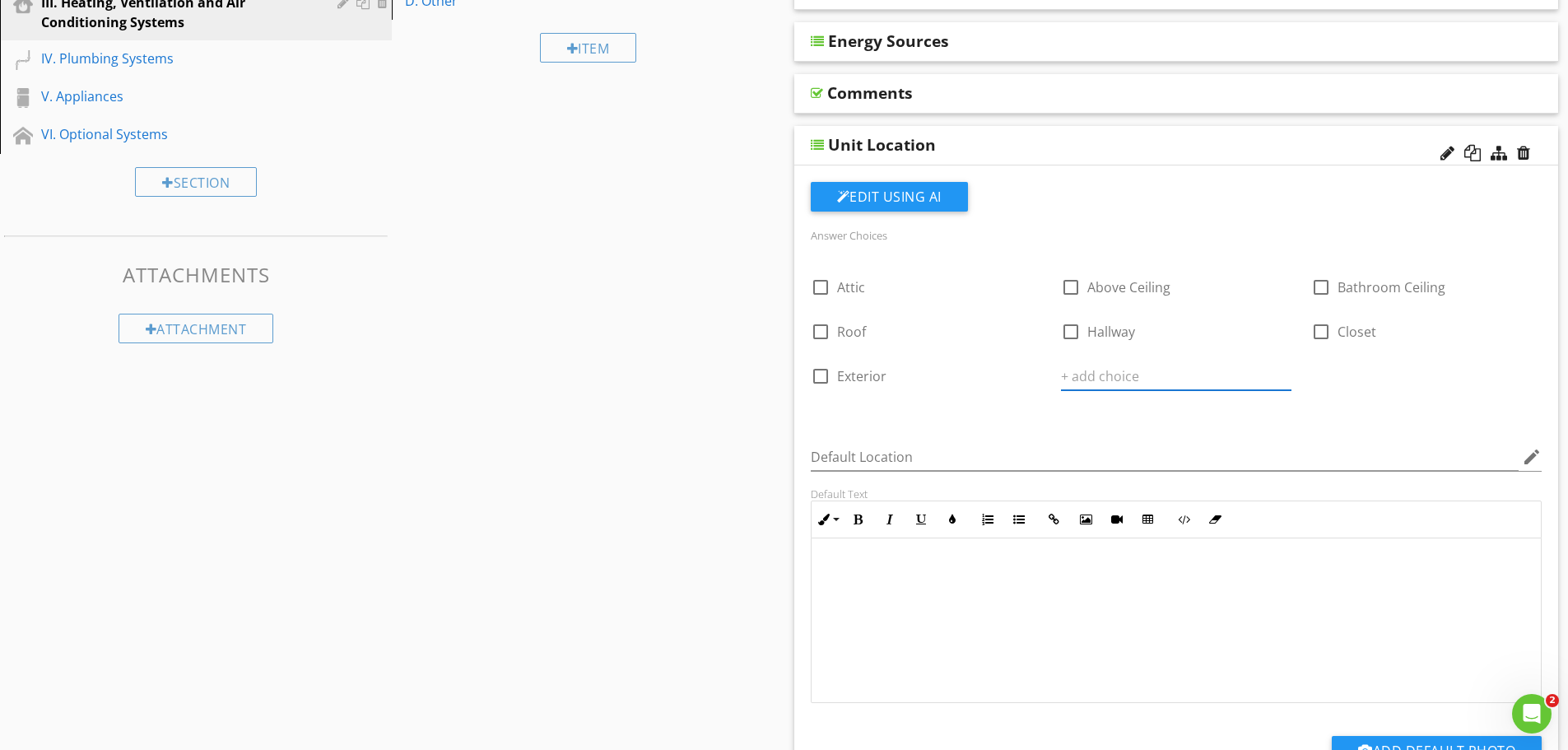
paste input "Crawlspace"
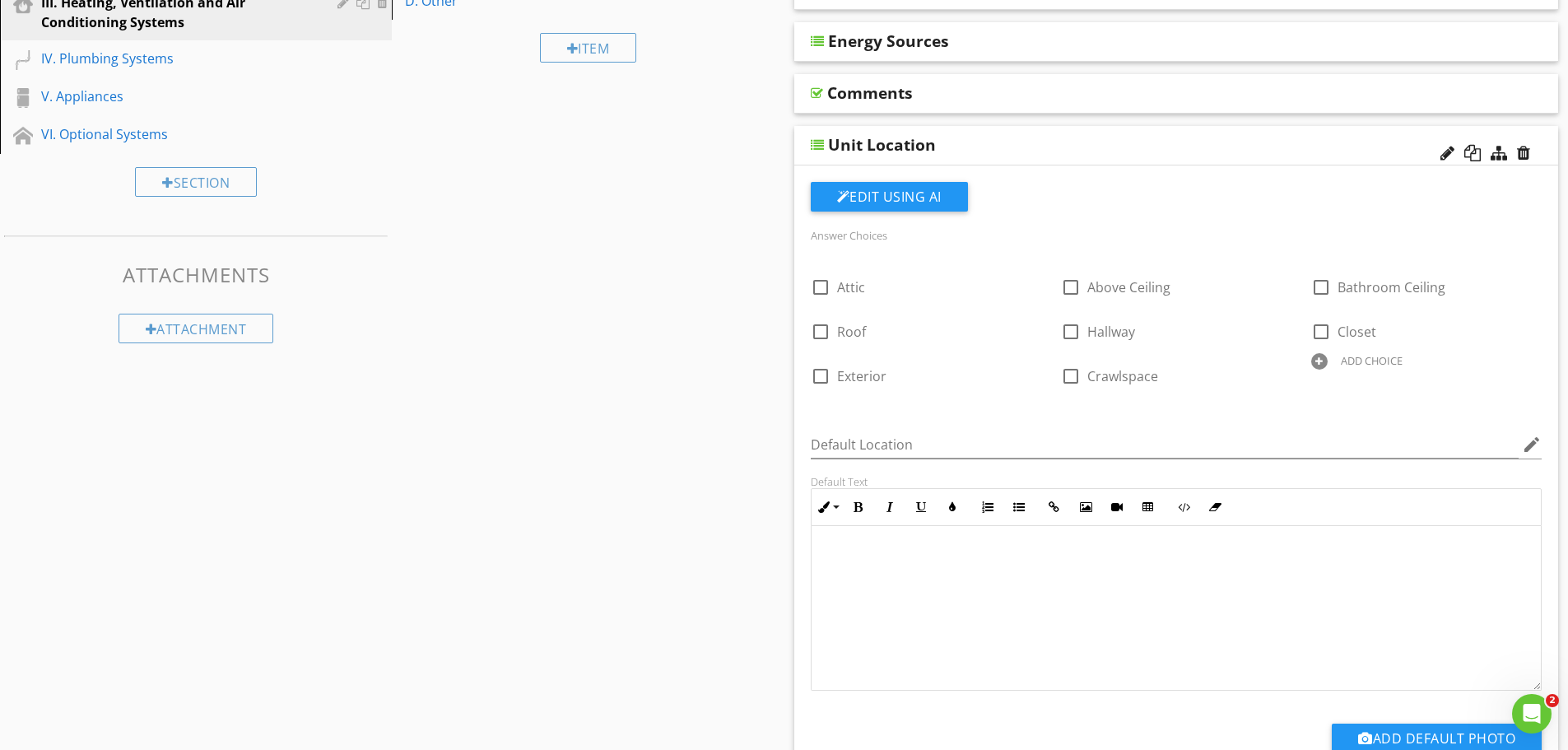
click at [1321, 363] on div at bounding box center [1319, 361] width 16 height 16
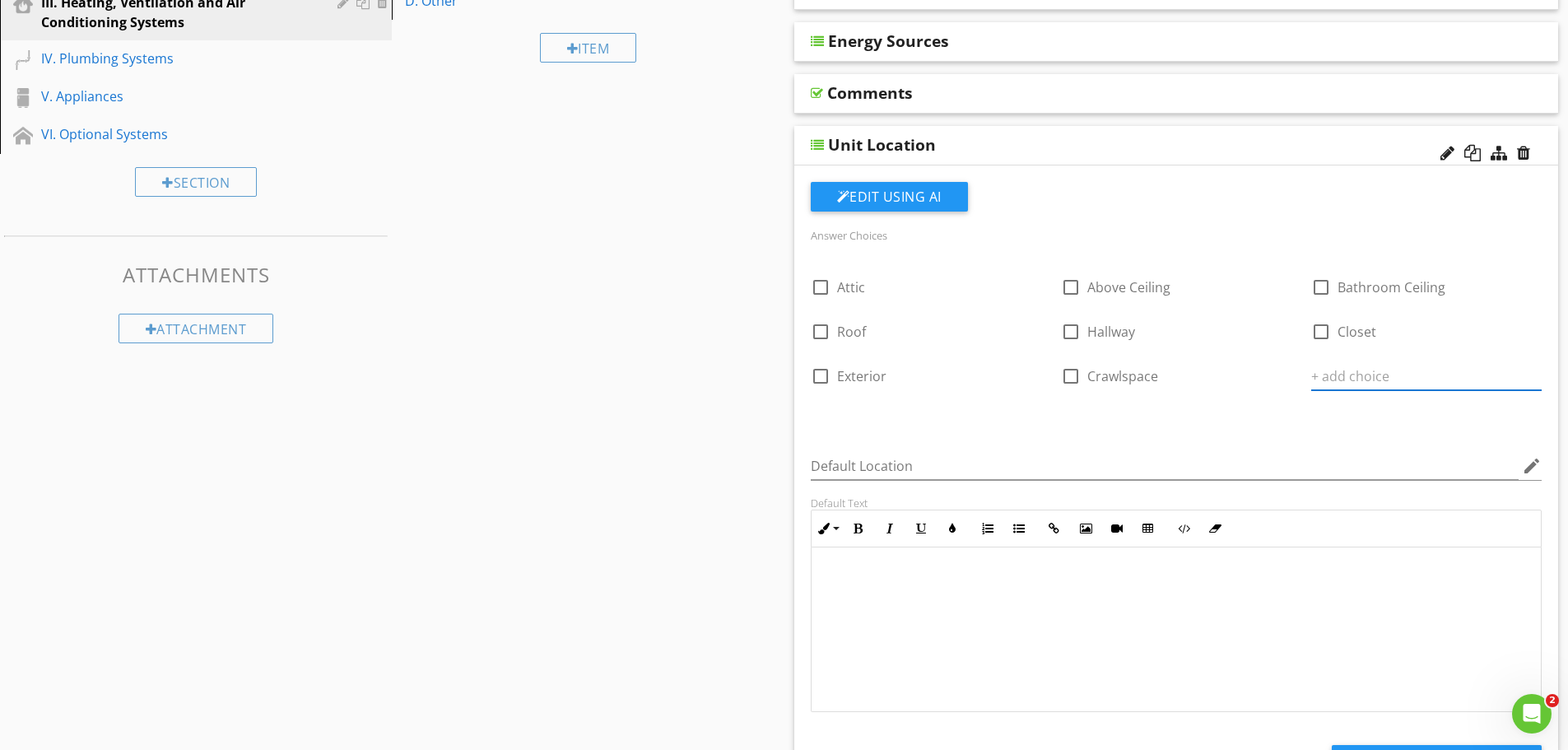
paste input "Garage Closet"
click at [819, 406] on div at bounding box center [818, 406] width 16 height 16
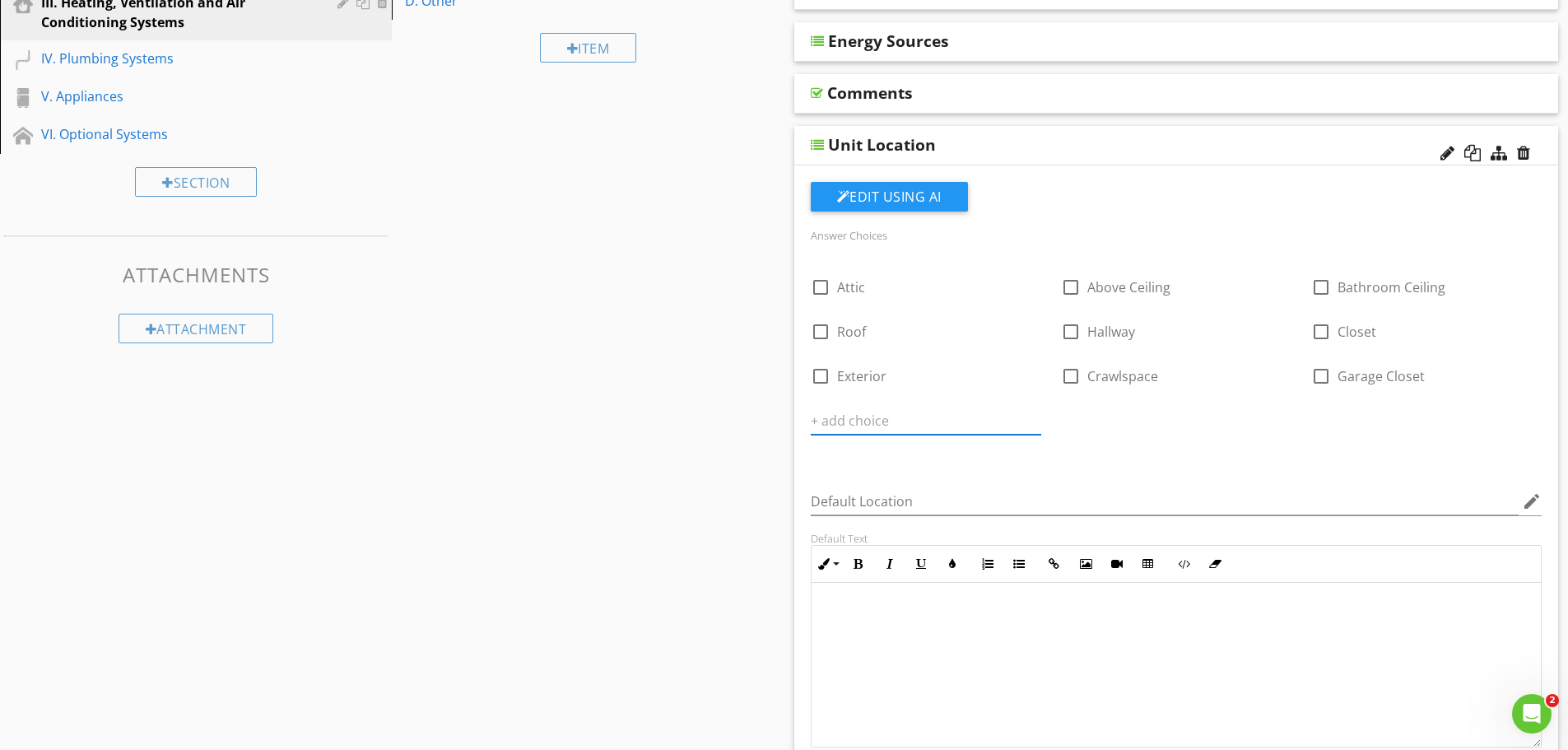
paste input "Utility Room"
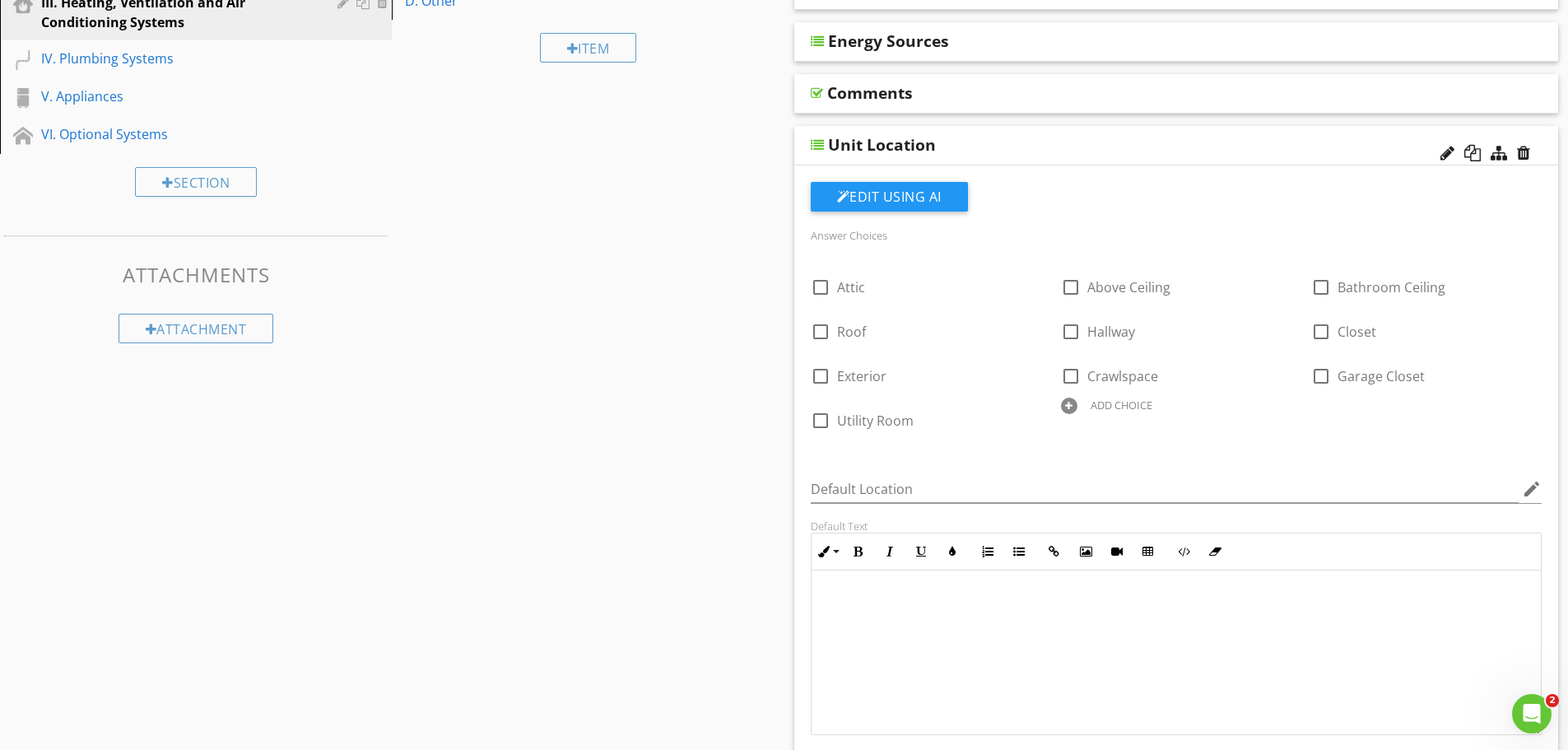
click at [1072, 400] on div at bounding box center [1069, 406] width 16 height 16
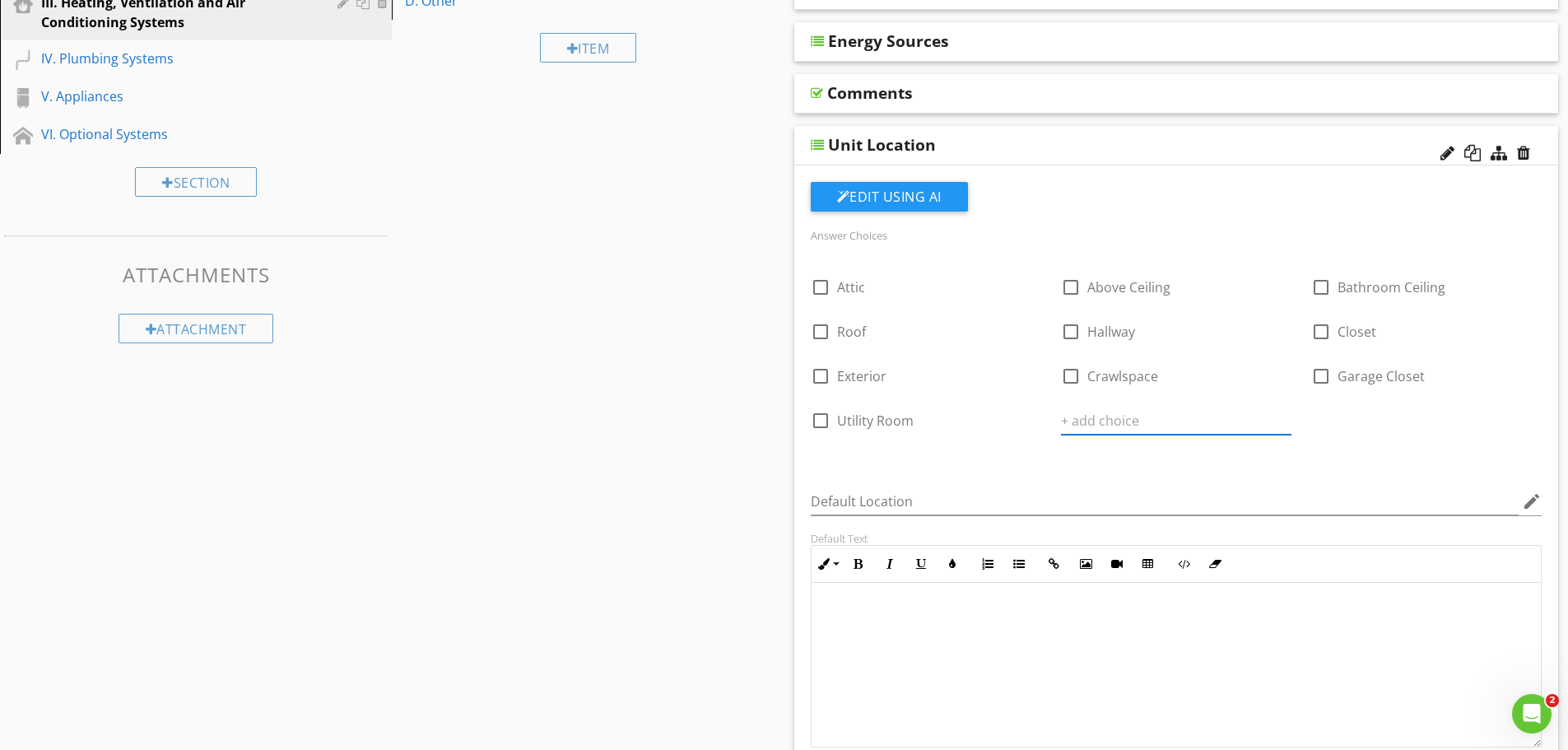
paste input "Laundry Room"
type input "Laundry Room"
click at [470, 336] on div "Sections Information I. Structural Systems II. Electrical Systems III. Heating,…" at bounding box center [784, 544] width 1568 height 1445
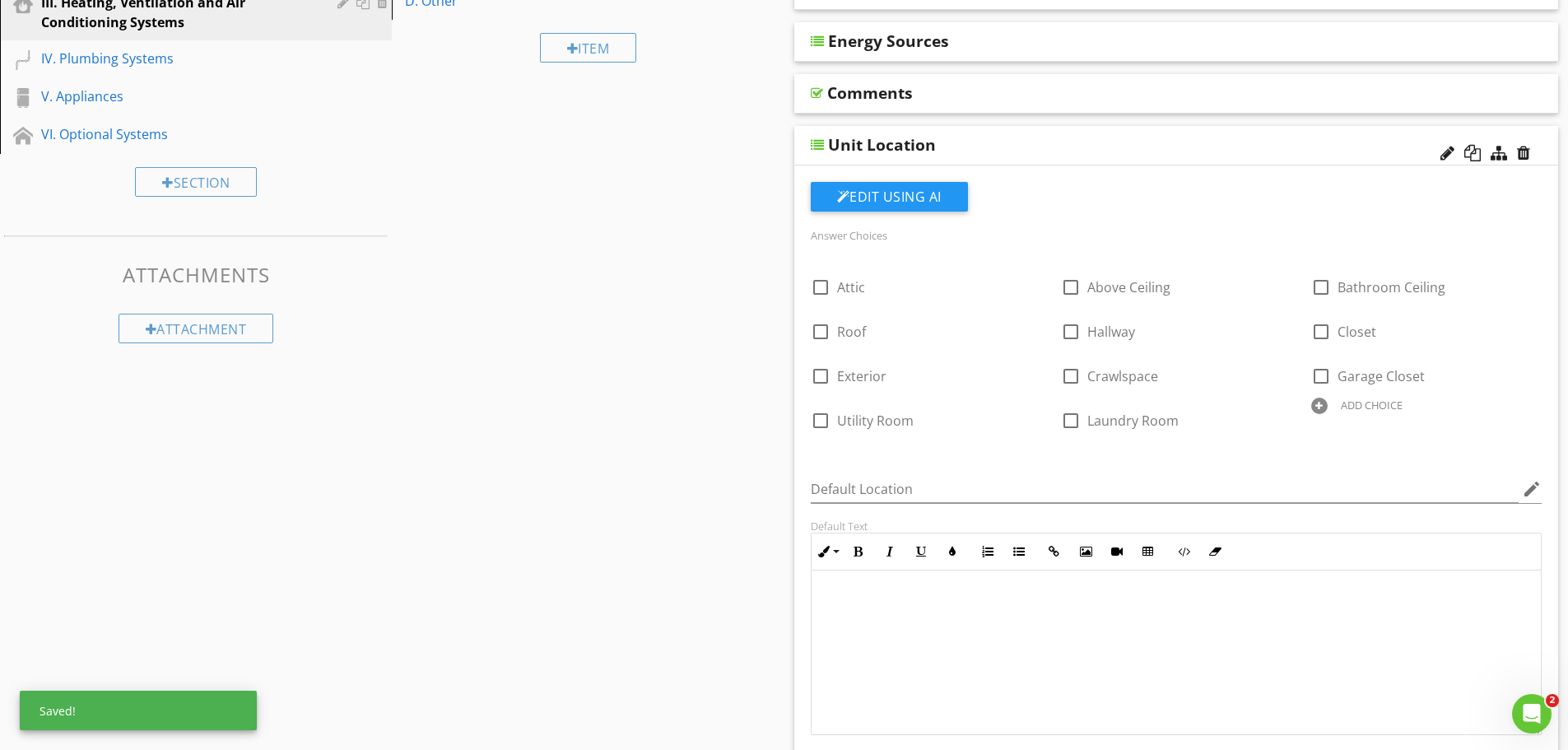
click at [1077, 139] on div "Unit Location" at bounding box center [1102, 145] width 548 height 20
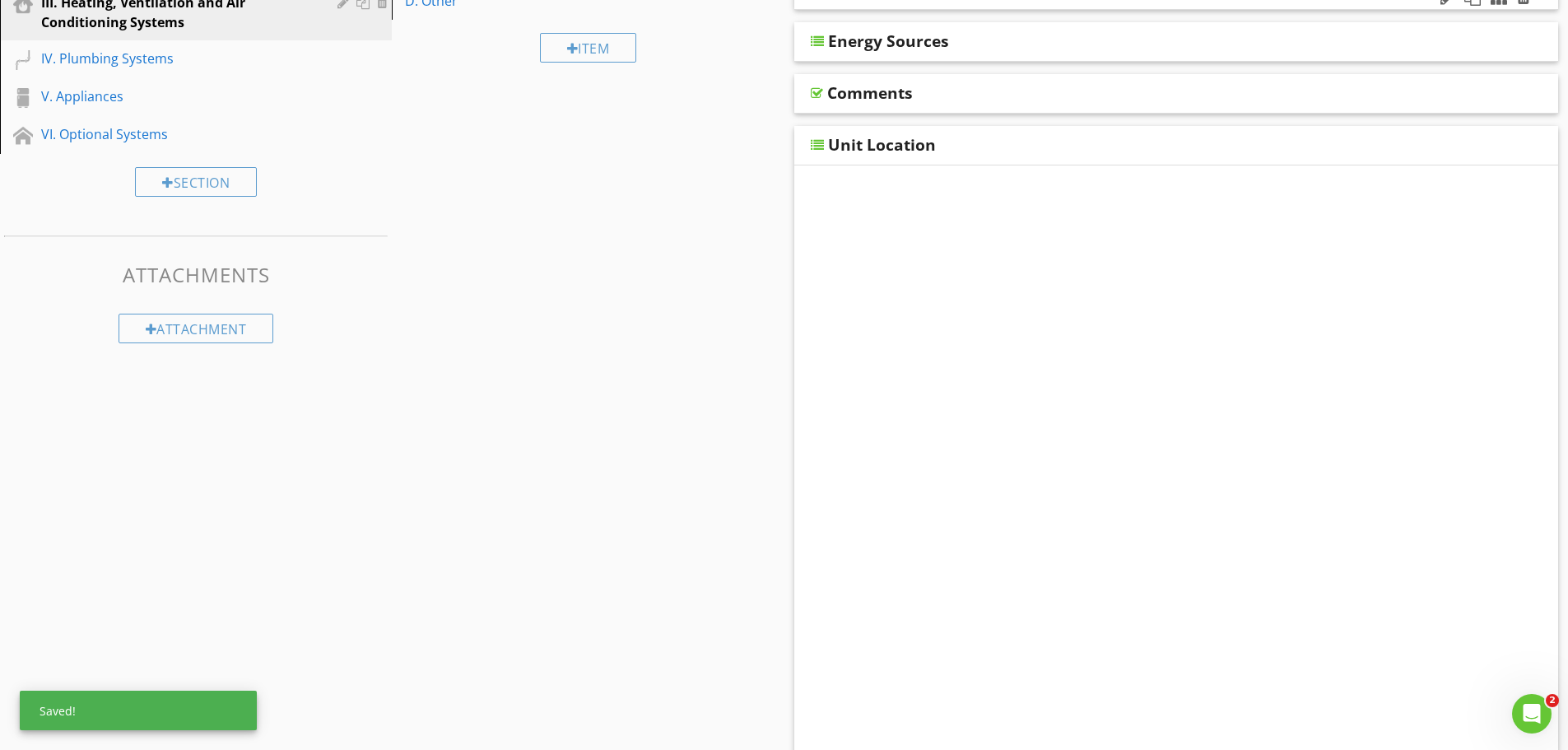
scroll to position [169, 0]
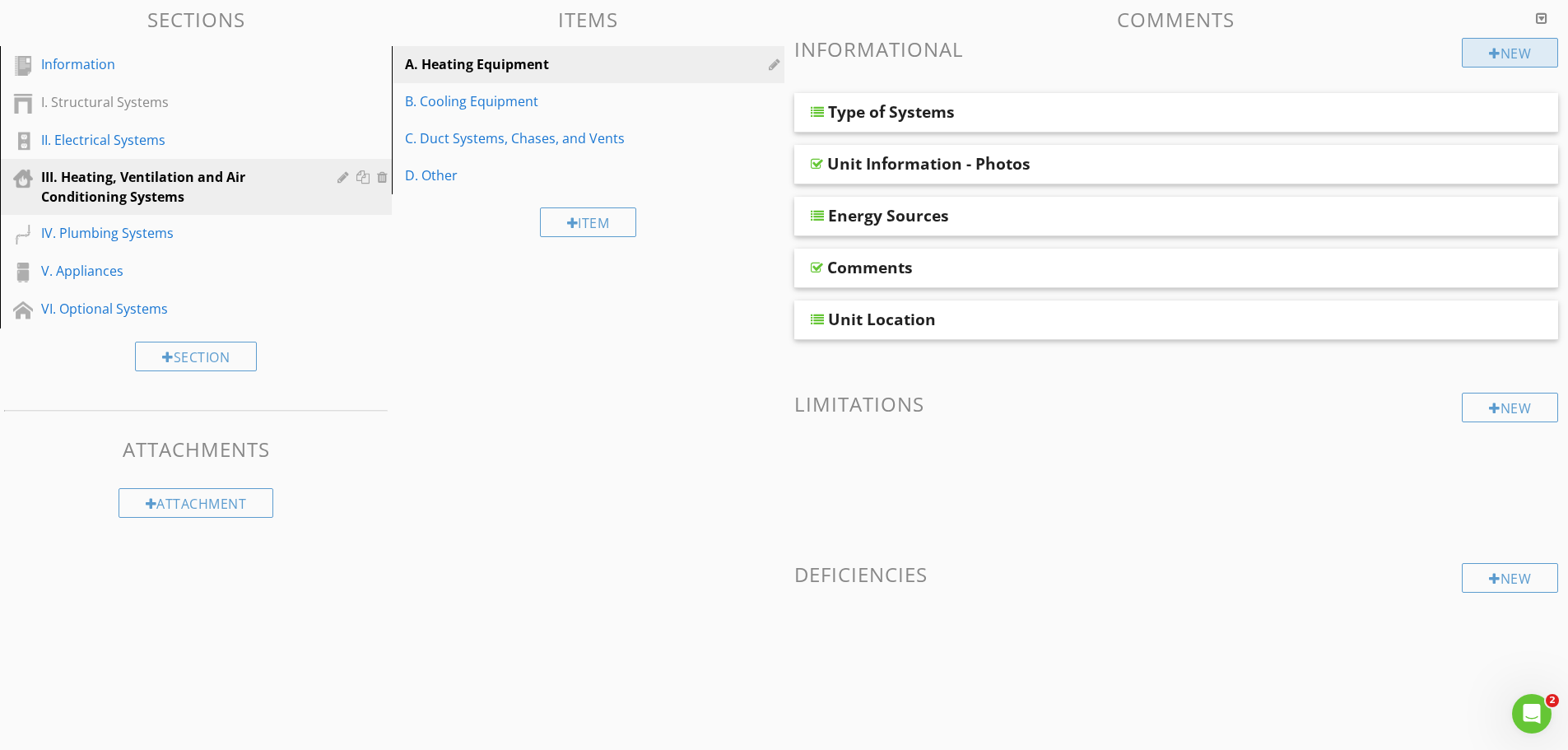
click at [1525, 48] on div "New" at bounding box center [1510, 53] width 96 height 29
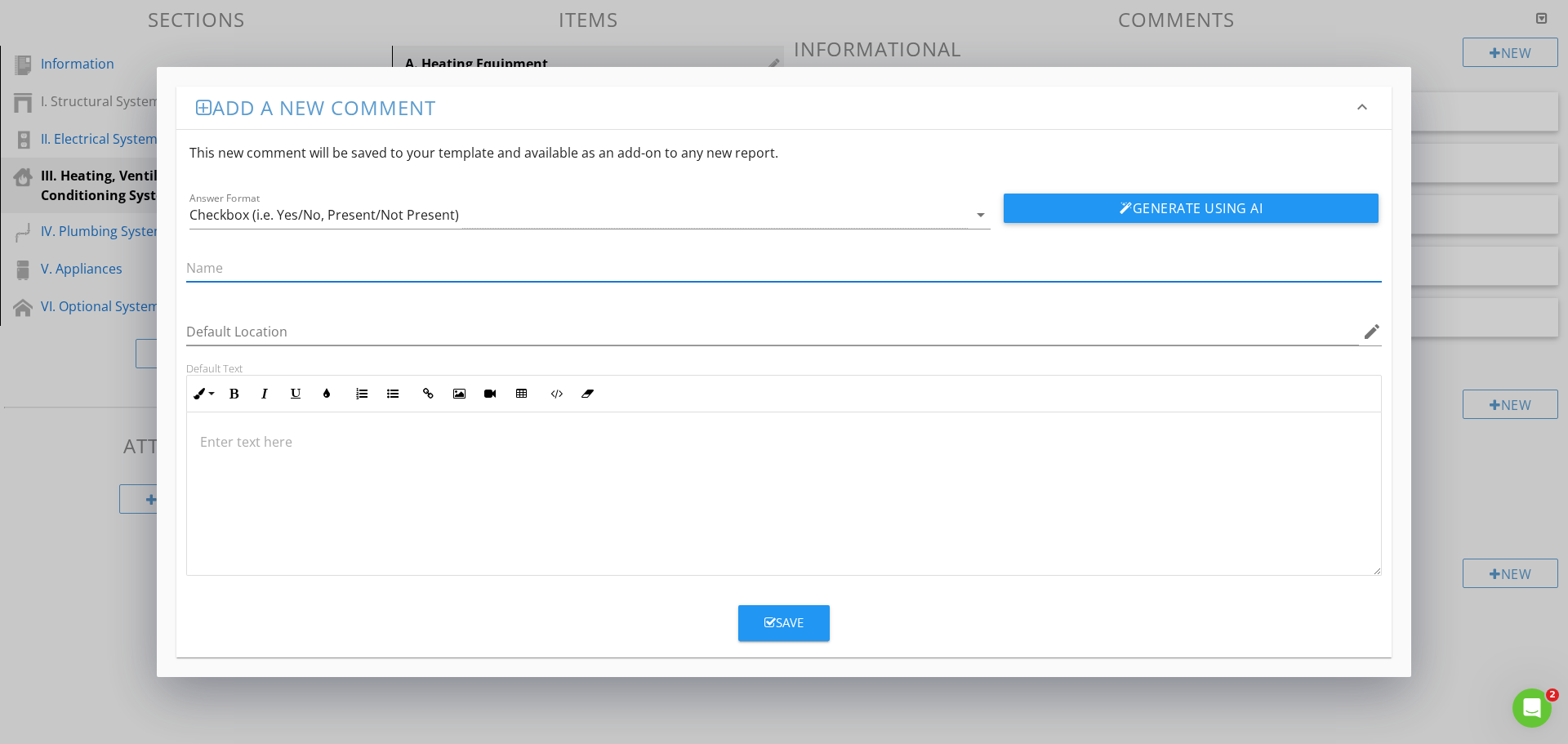
paste input "Energy Source"
type input "Energy Source"
click at [725, 228] on div "Checkbox (i.e. Yes/No, Present/Not Present)" at bounding box center [578, 215] width 778 height 27
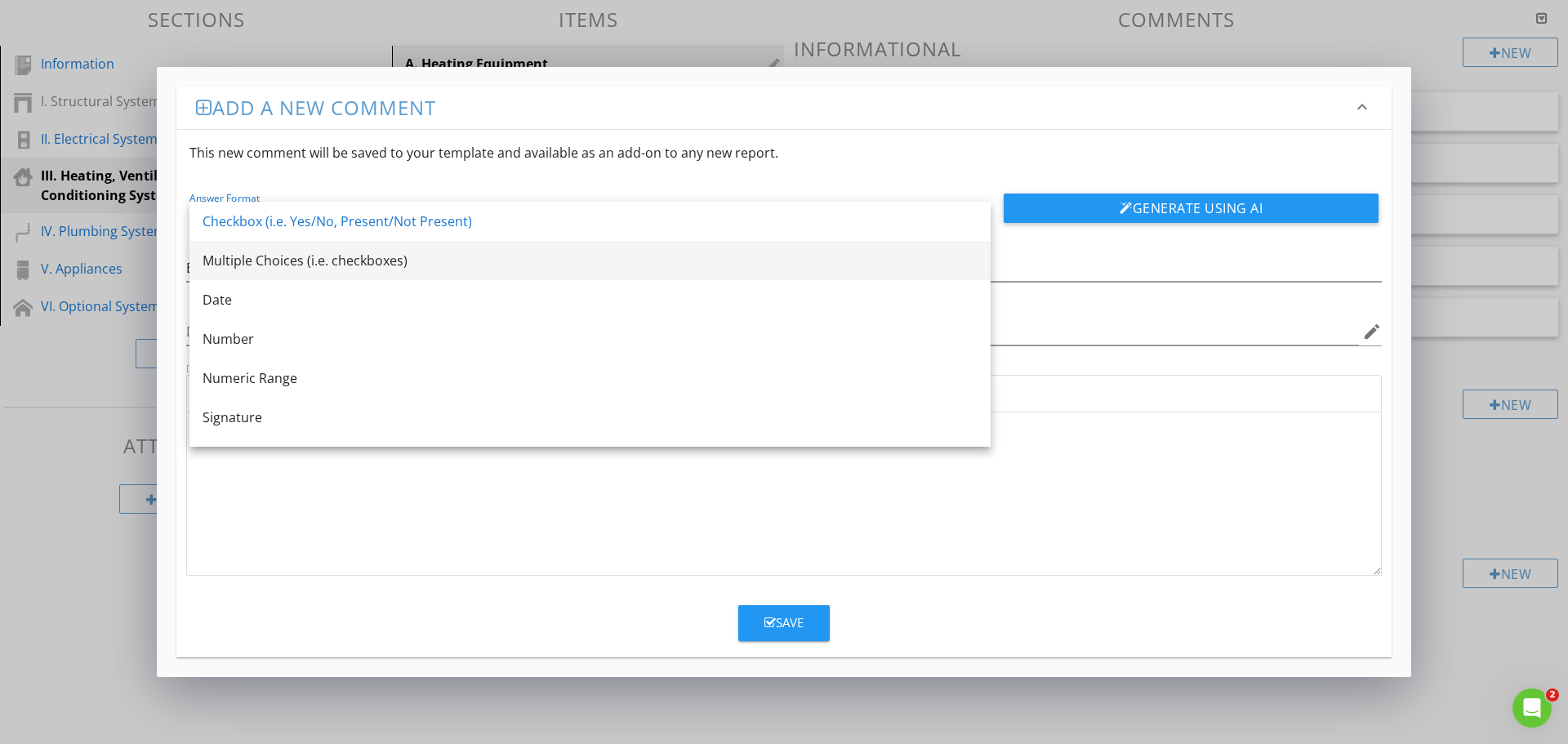
click at [274, 257] on div "Multiple Choices (i.e. checkboxes)" at bounding box center [590, 261] width 775 height 20
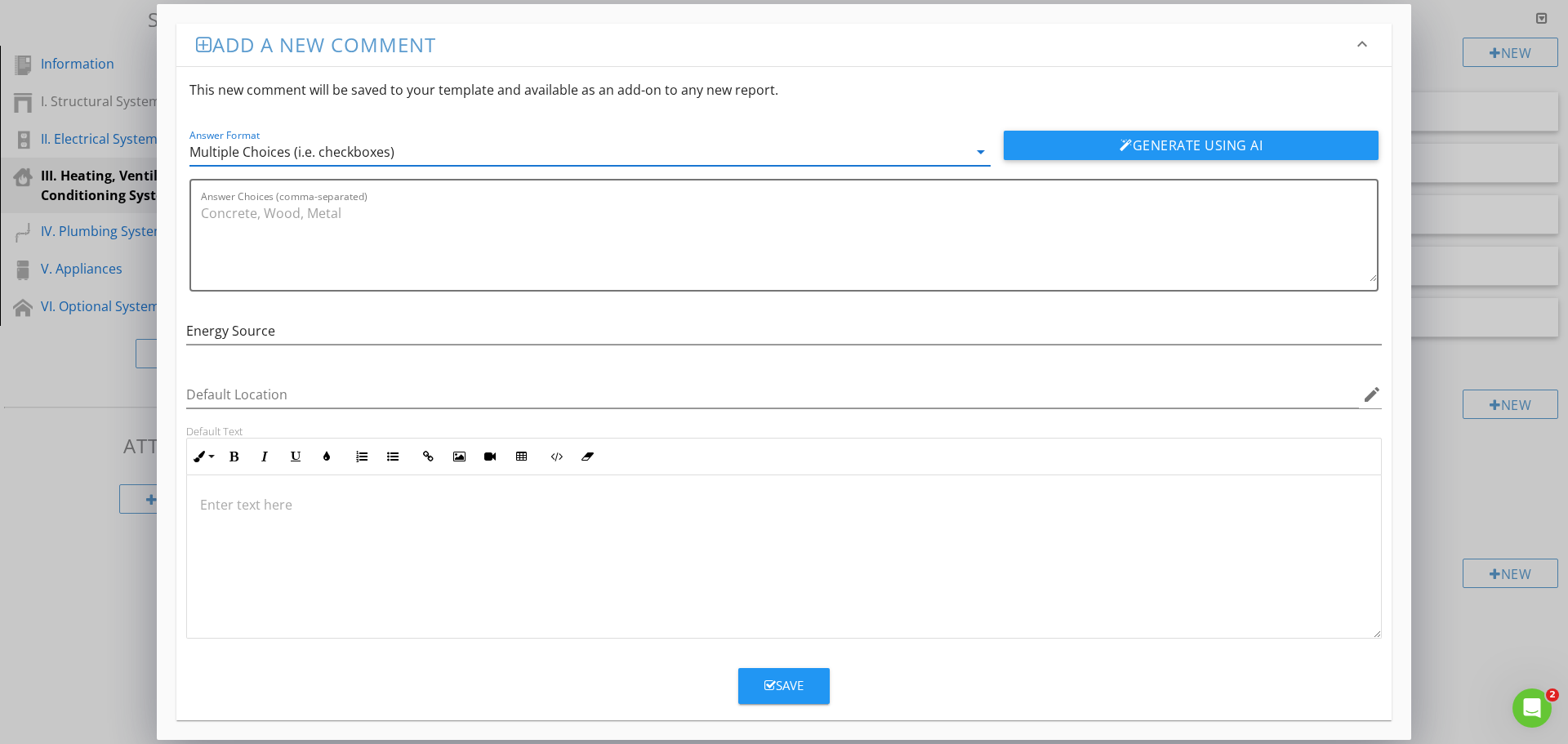
click at [765, 686] on icon "button" at bounding box center [770, 686] width 11 height 12
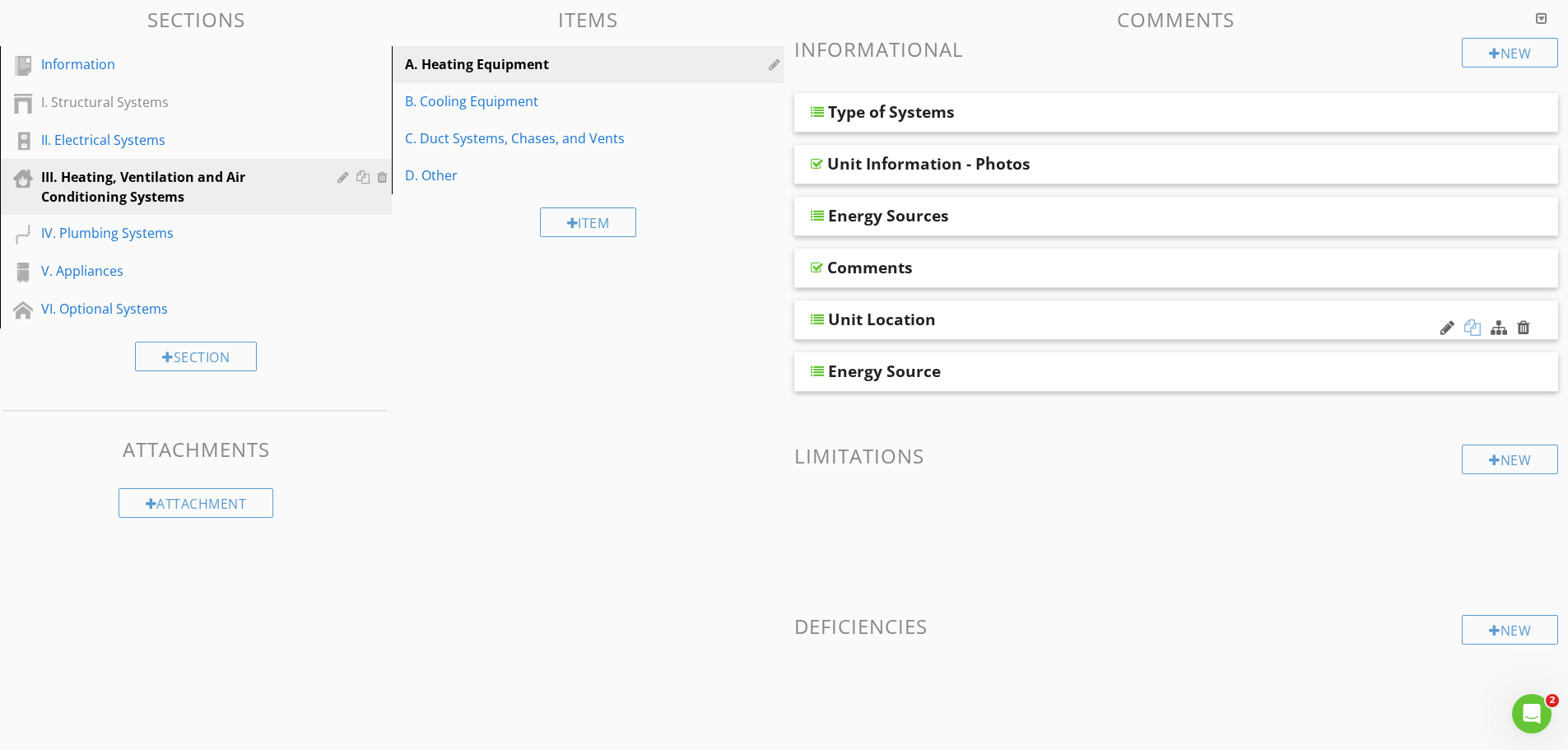
click at [1470, 333] on div at bounding box center [1472, 327] width 16 height 16
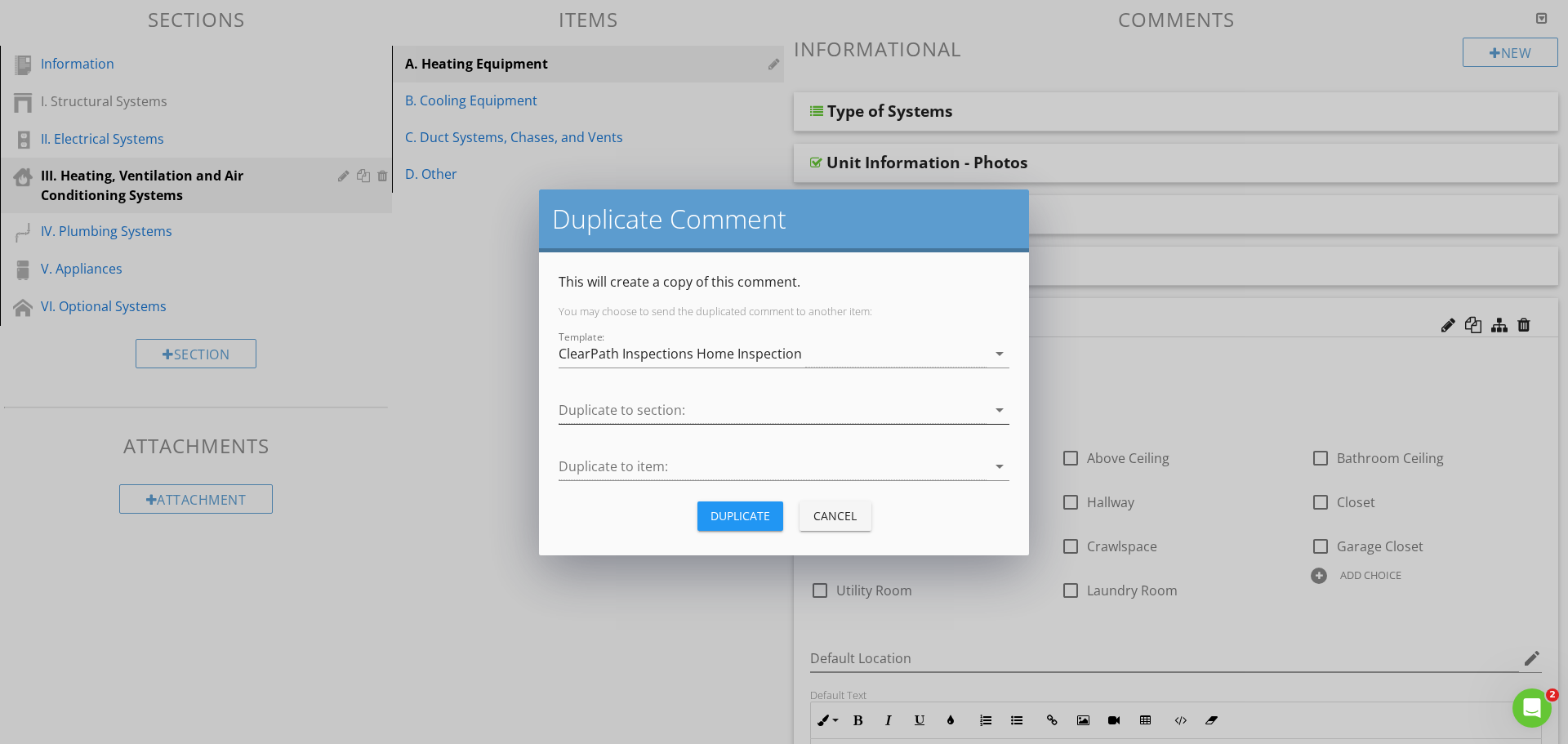
click at [999, 417] on icon "arrow_drop_down" at bounding box center [999, 409] width 20 height 20
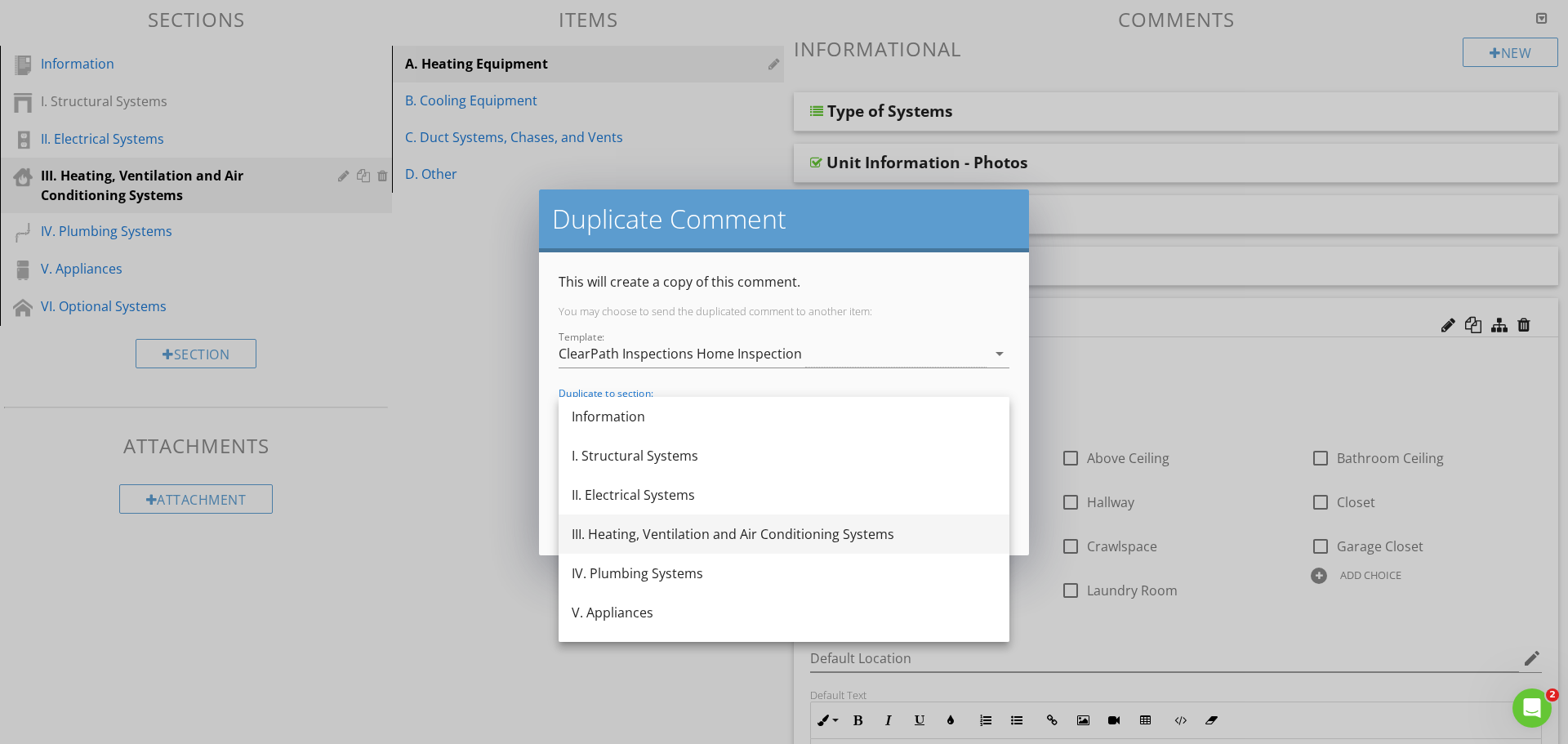
click at [696, 543] on div "III. Heating, Ventilation and Air Conditioning Systems" at bounding box center [784, 534] width 425 height 20
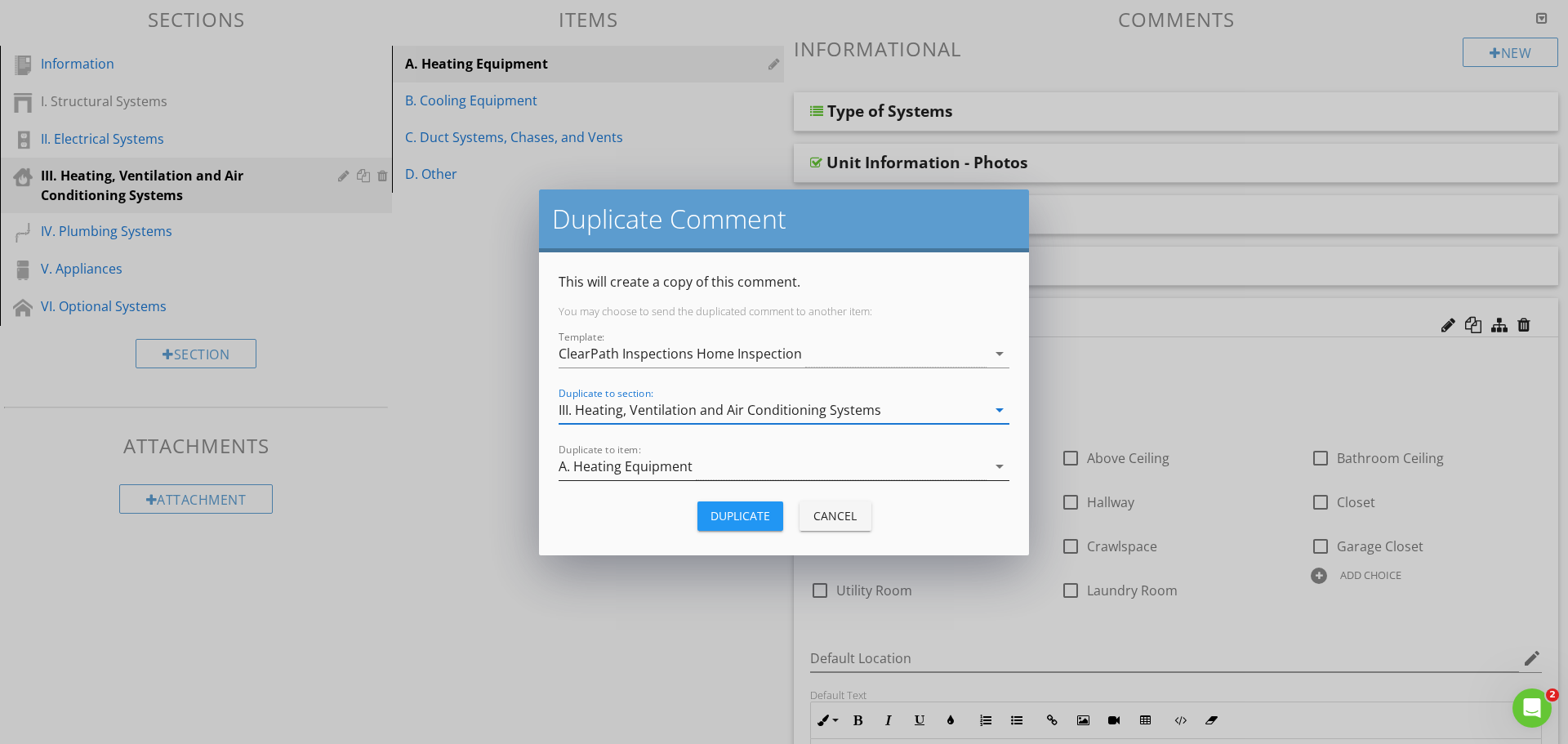
click at [992, 472] on icon "arrow_drop_down" at bounding box center [999, 466] width 20 height 20
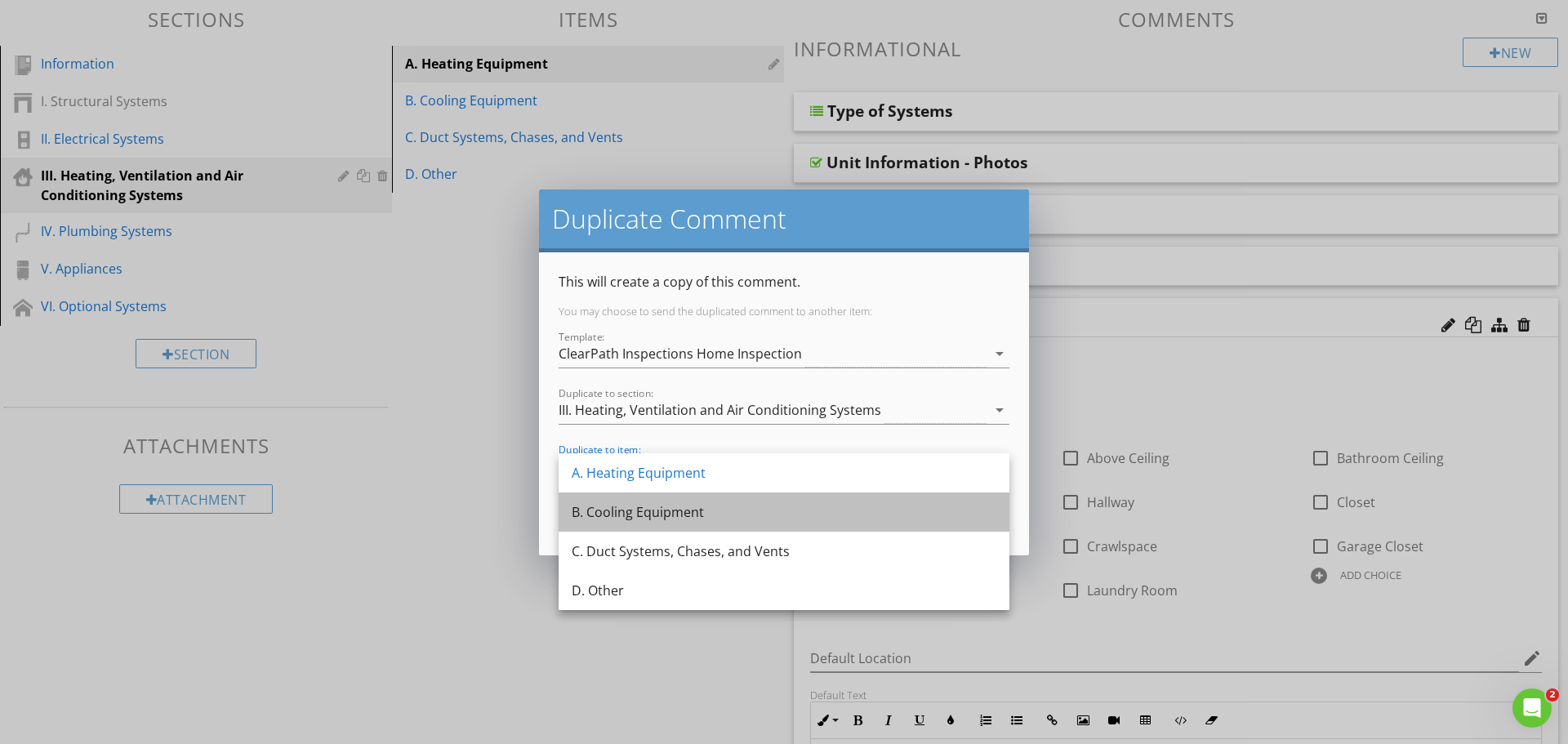
click at [680, 511] on div "B. Cooling Equipment" at bounding box center [784, 512] width 425 height 20
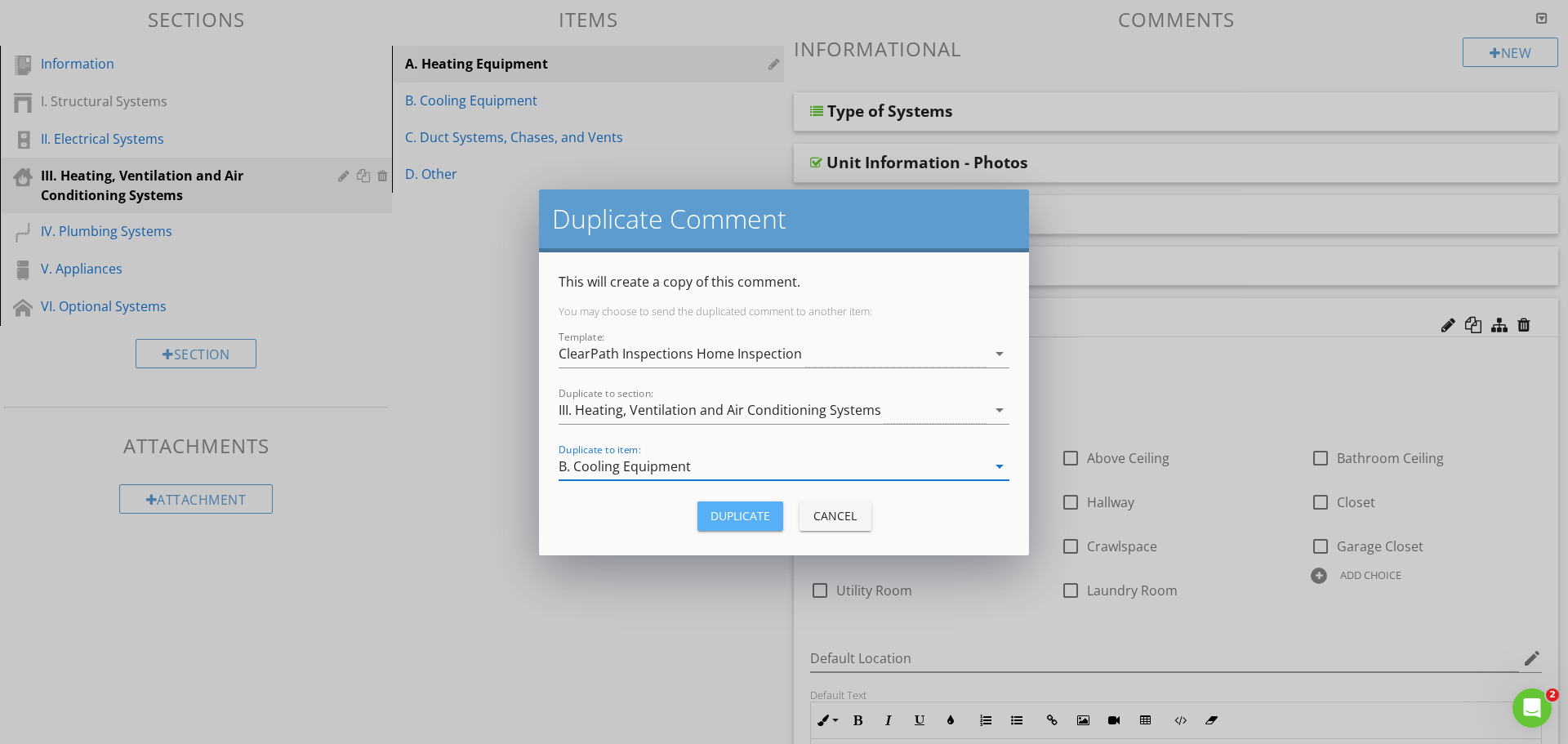
click at [736, 522] on div "Duplicate" at bounding box center [740, 516] width 59 height 17
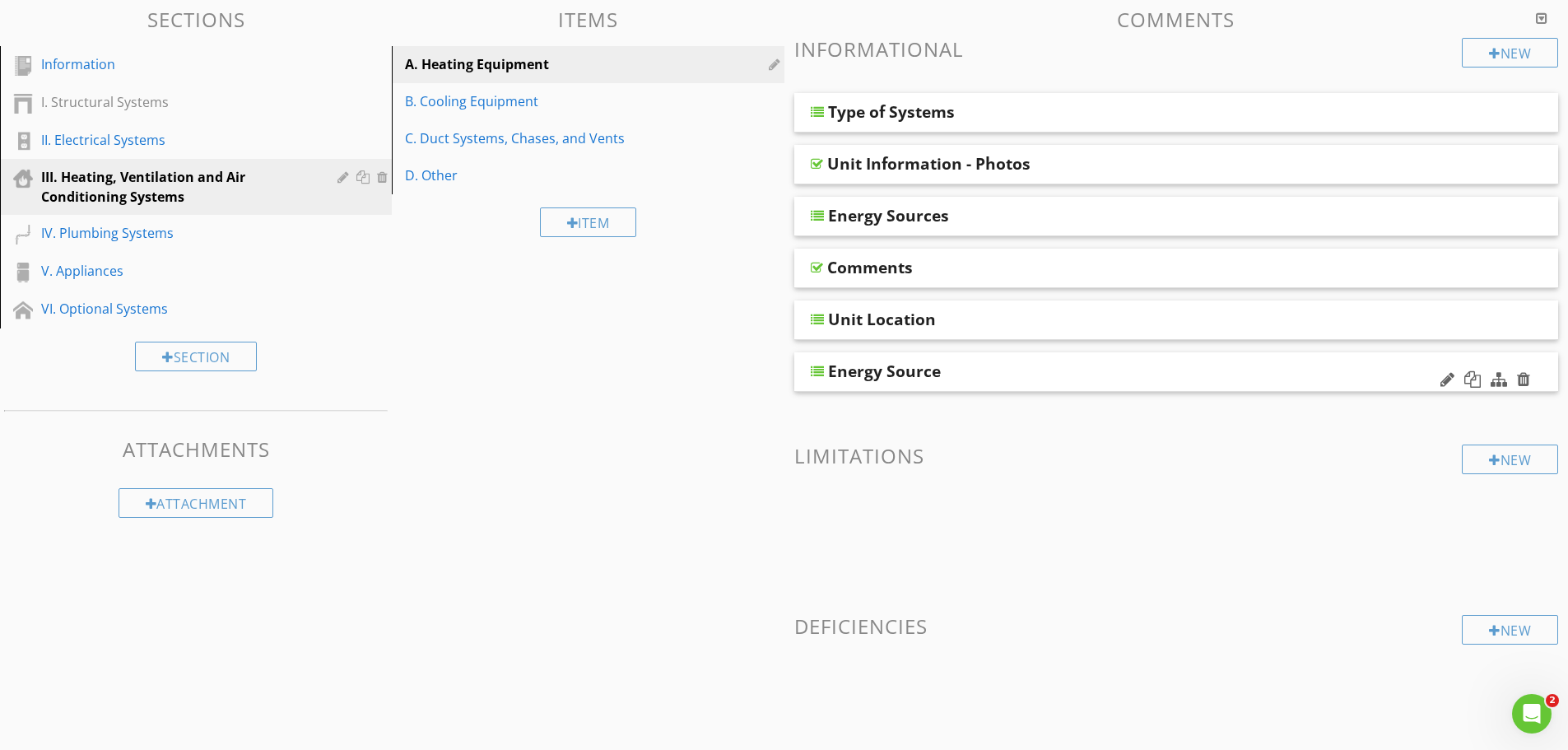
click at [1070, 369] on div "Energy Source" at bounding box center [1102, 371] width 548 height 20
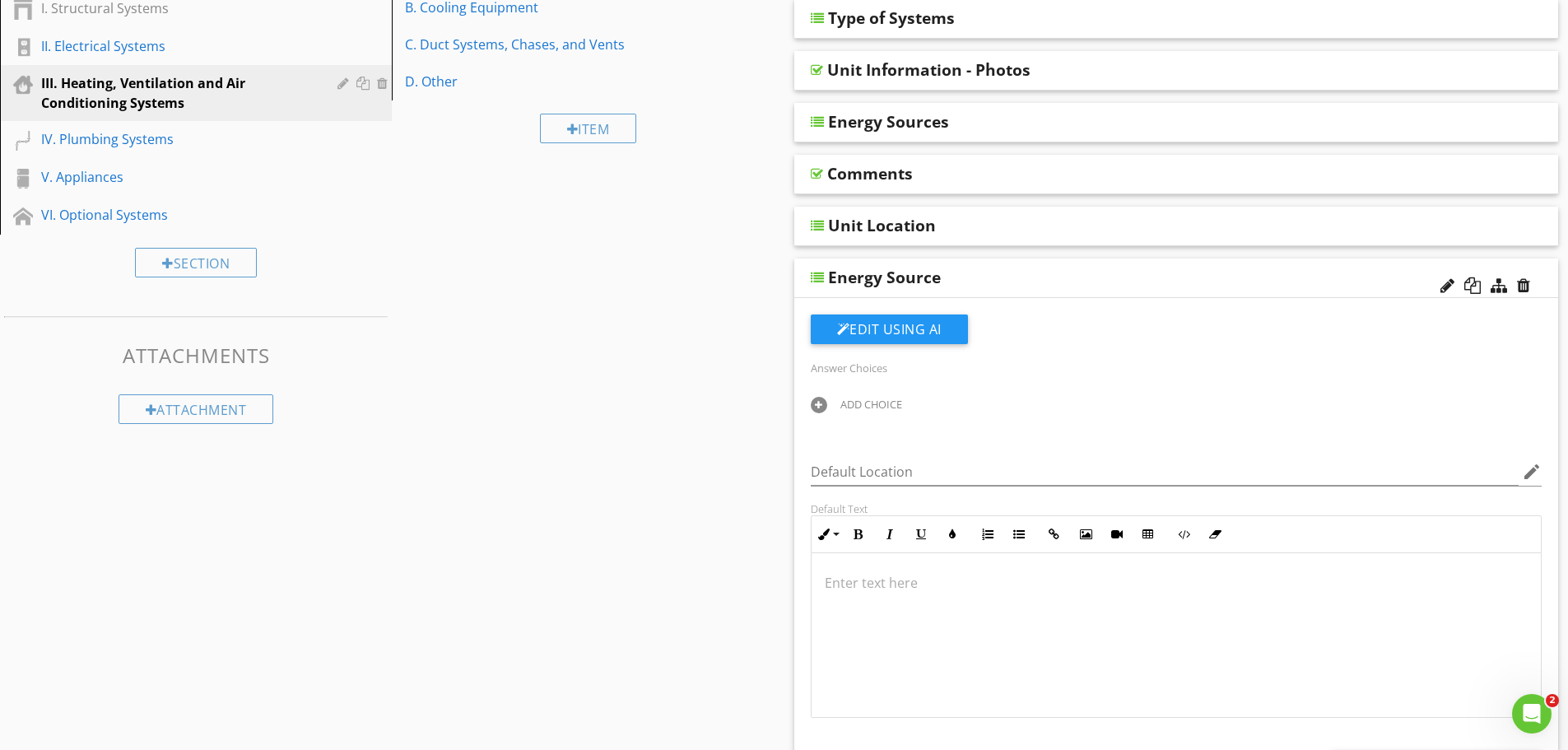
scroll to position [334, 0]
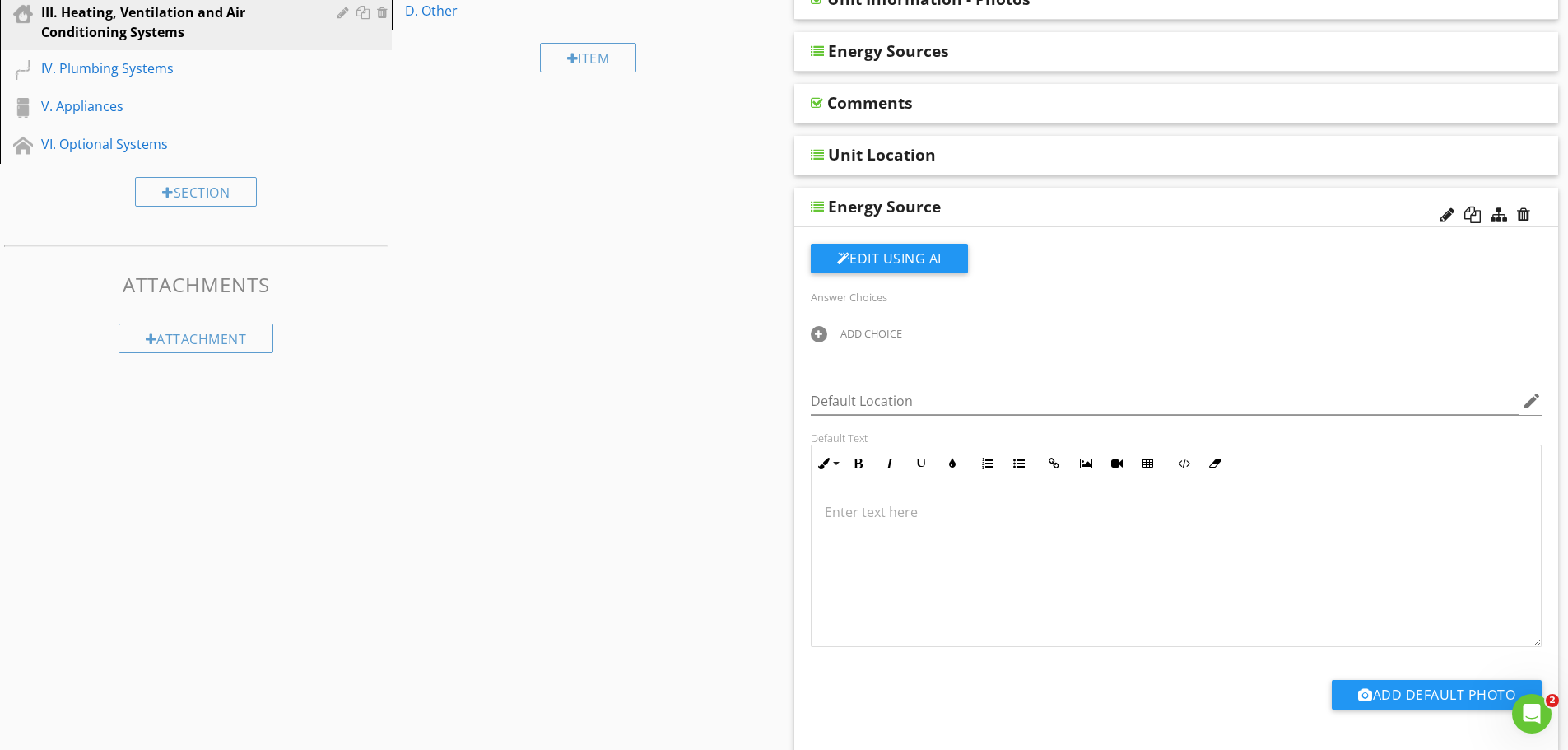
click at [859, 335] on div "ADD CHOICE" at bounding box center [871, 333] width 62 height 13
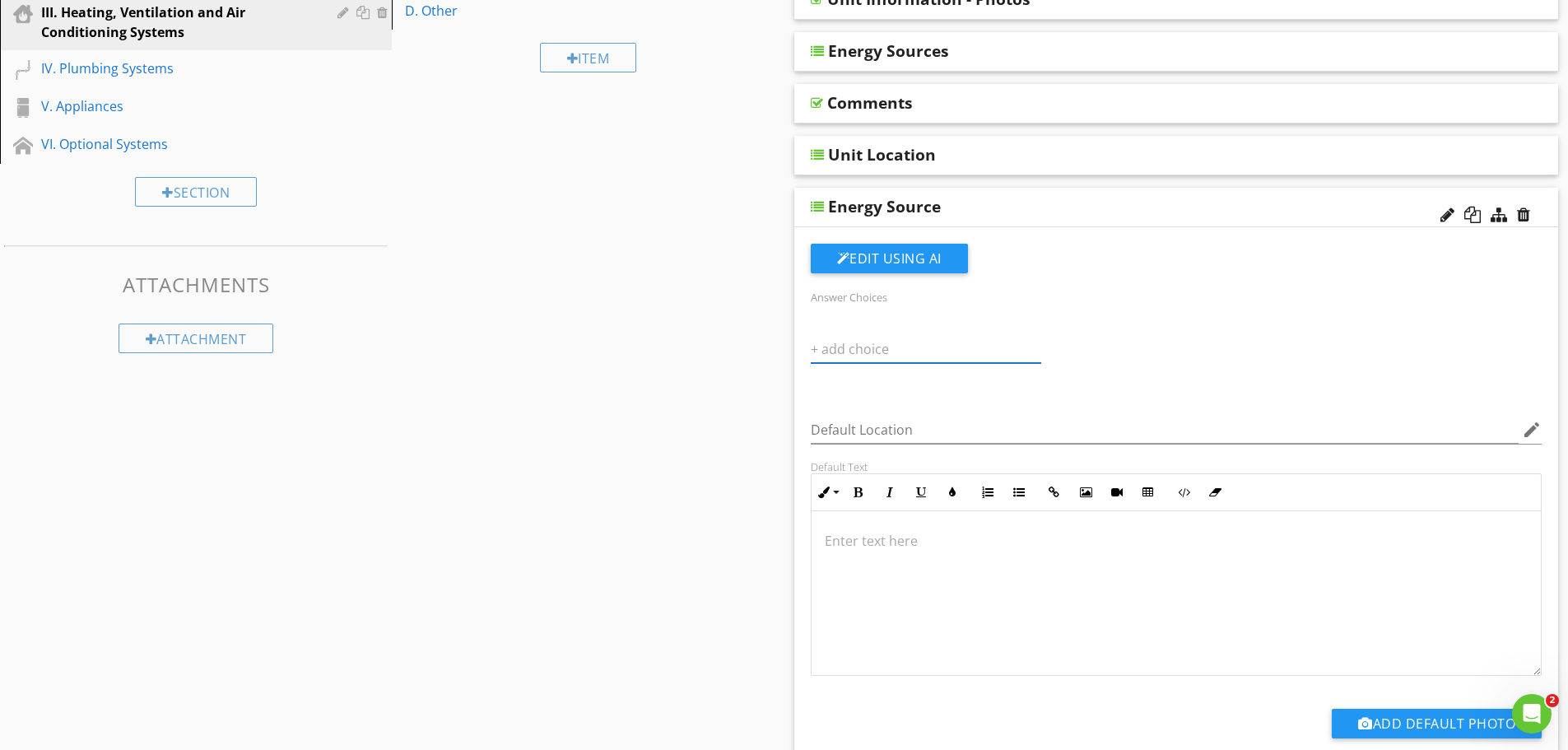
paste input "Gas"
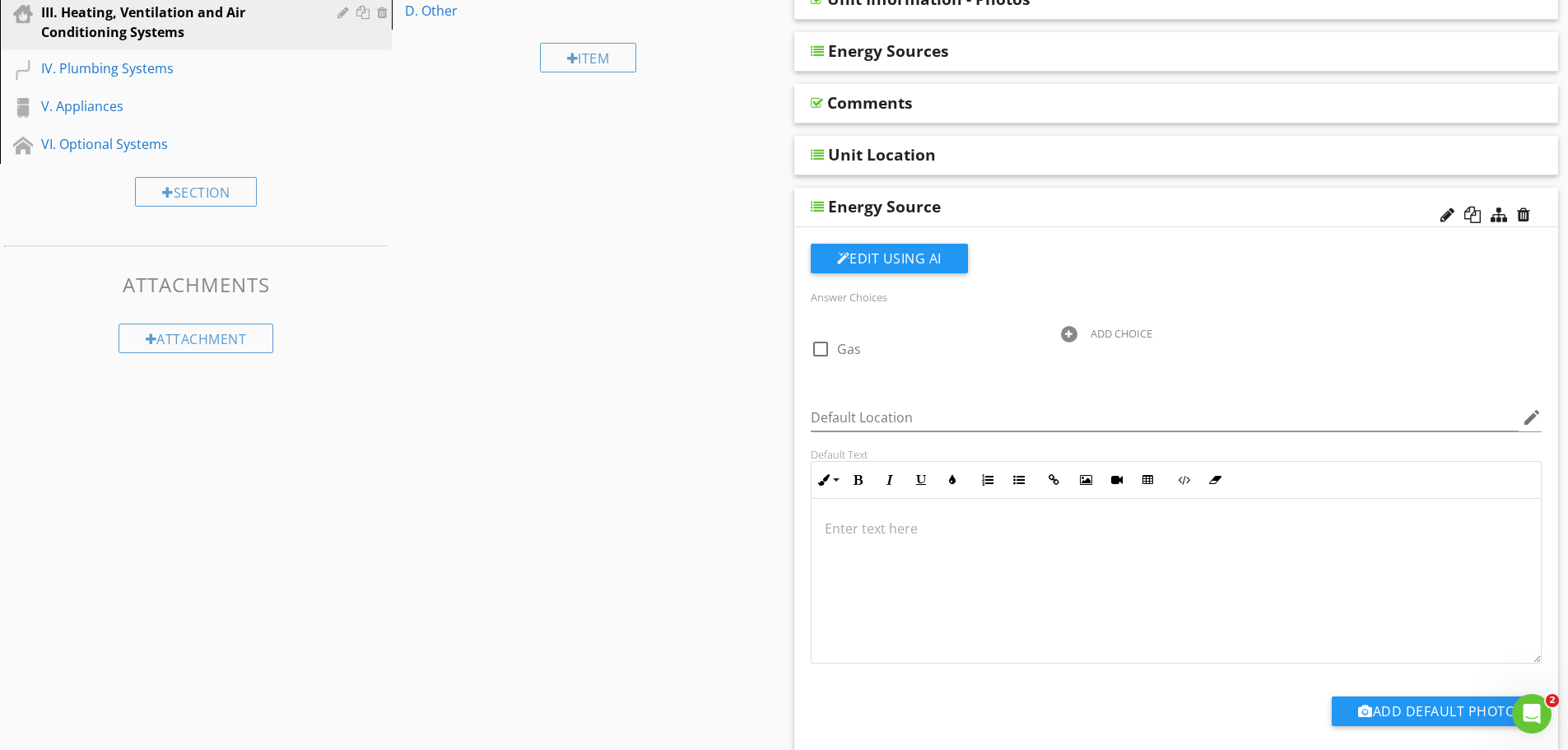
click at [1075, 335] on div at bounding box center [1069, 334] width 16 height 16
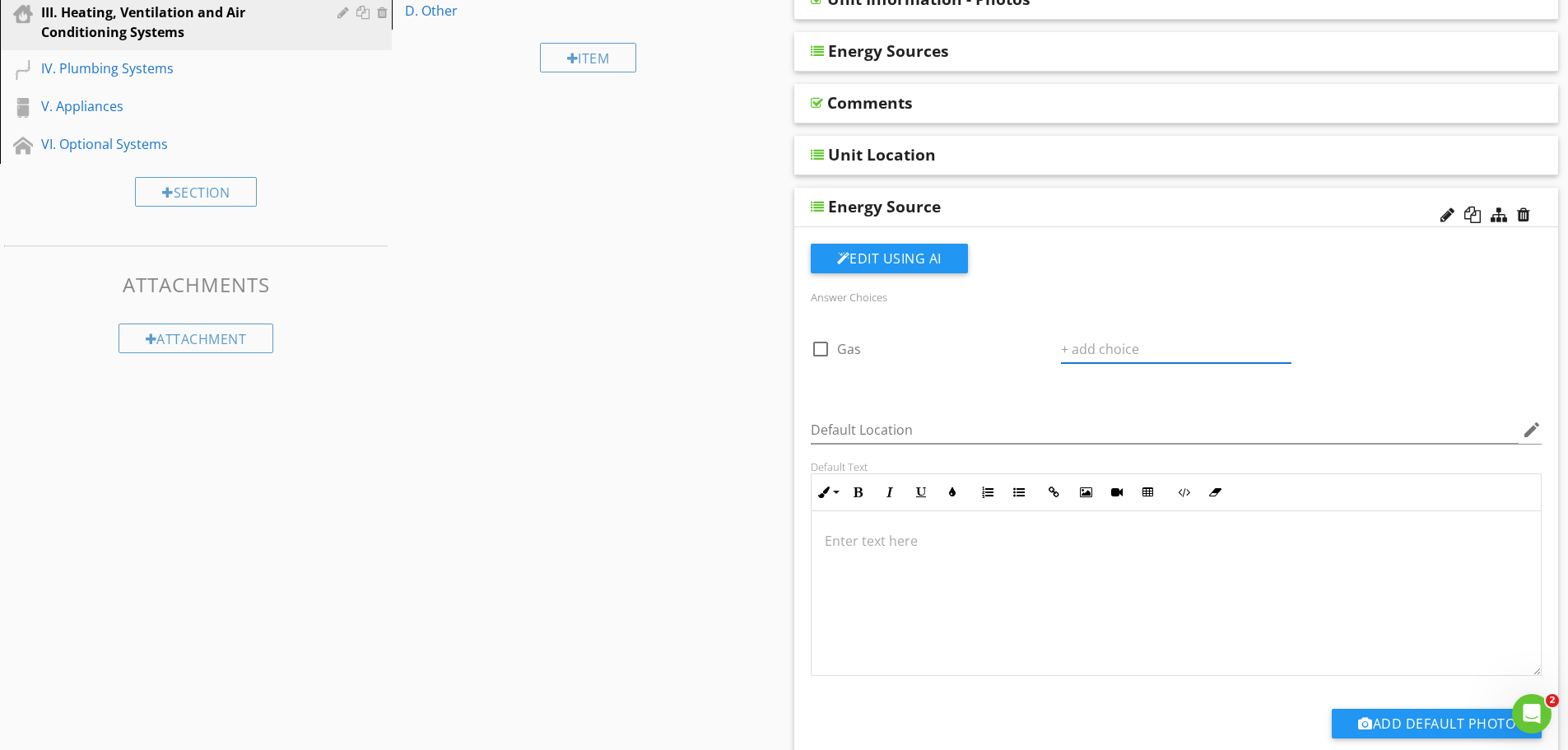
paste input "Electric"
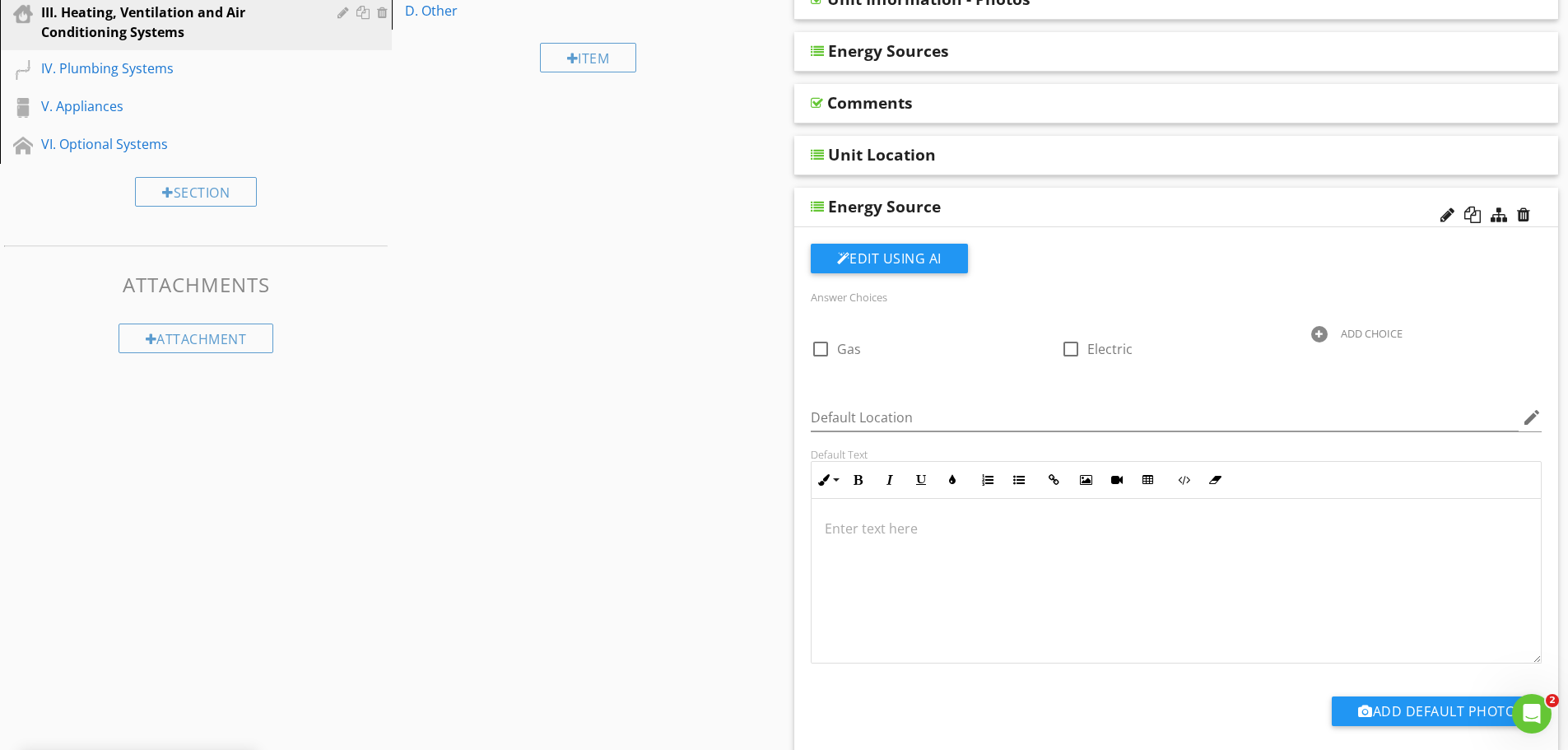
click at [1320, 335] on div at bounding box center [1319, 334] width 16 height 16
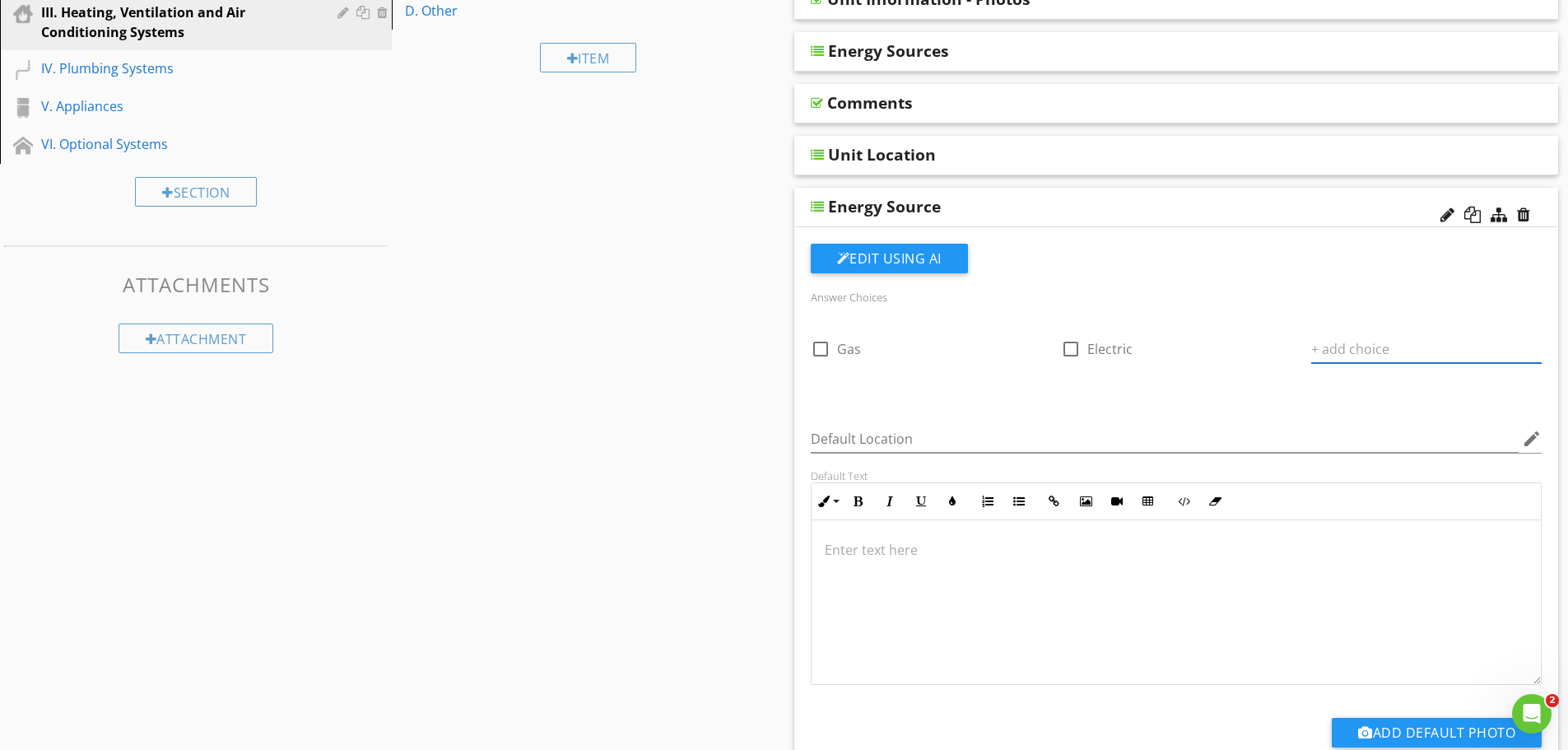
paste input "Unknown"
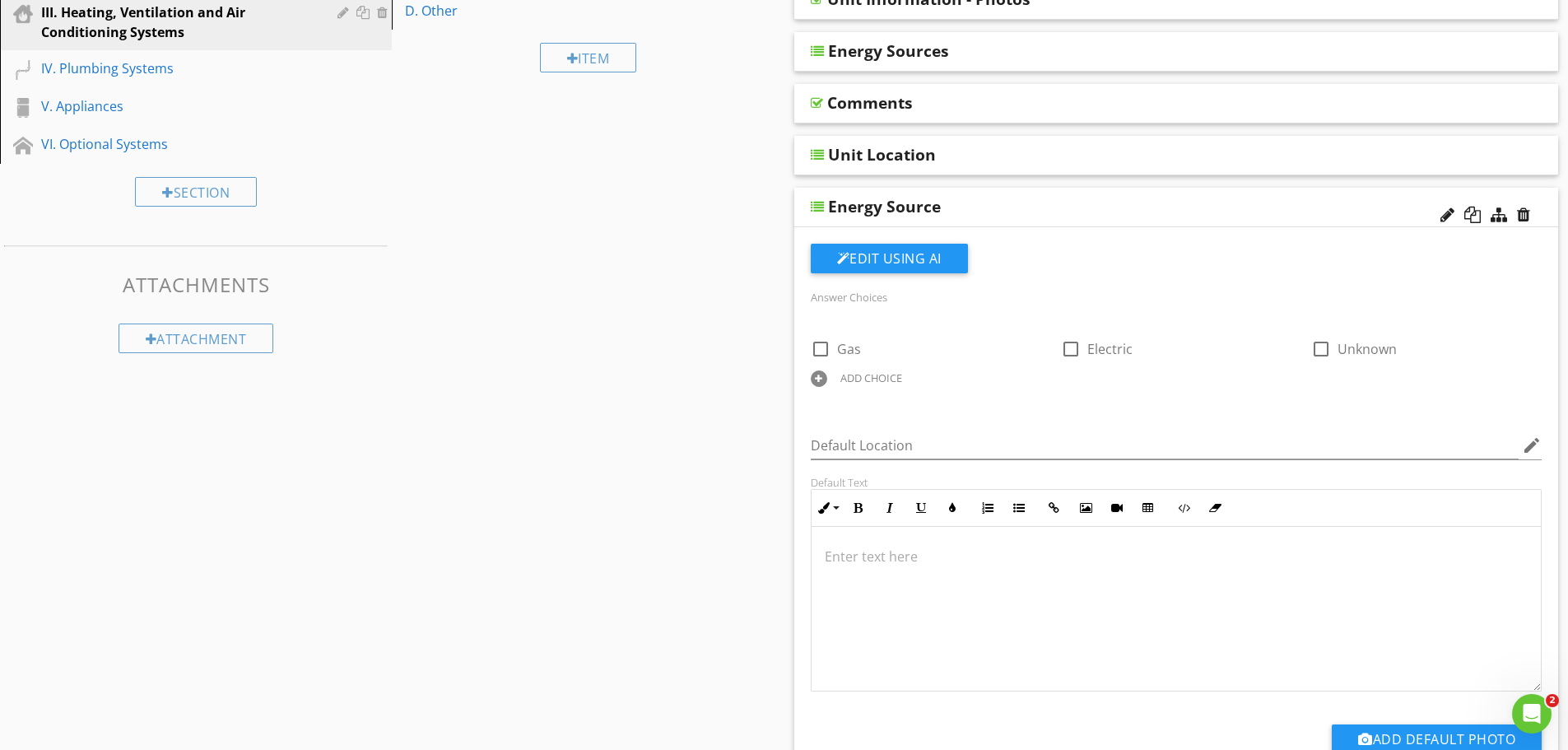
click at [824, 377] on div at bounding box center [818, 378] width 16 height 16
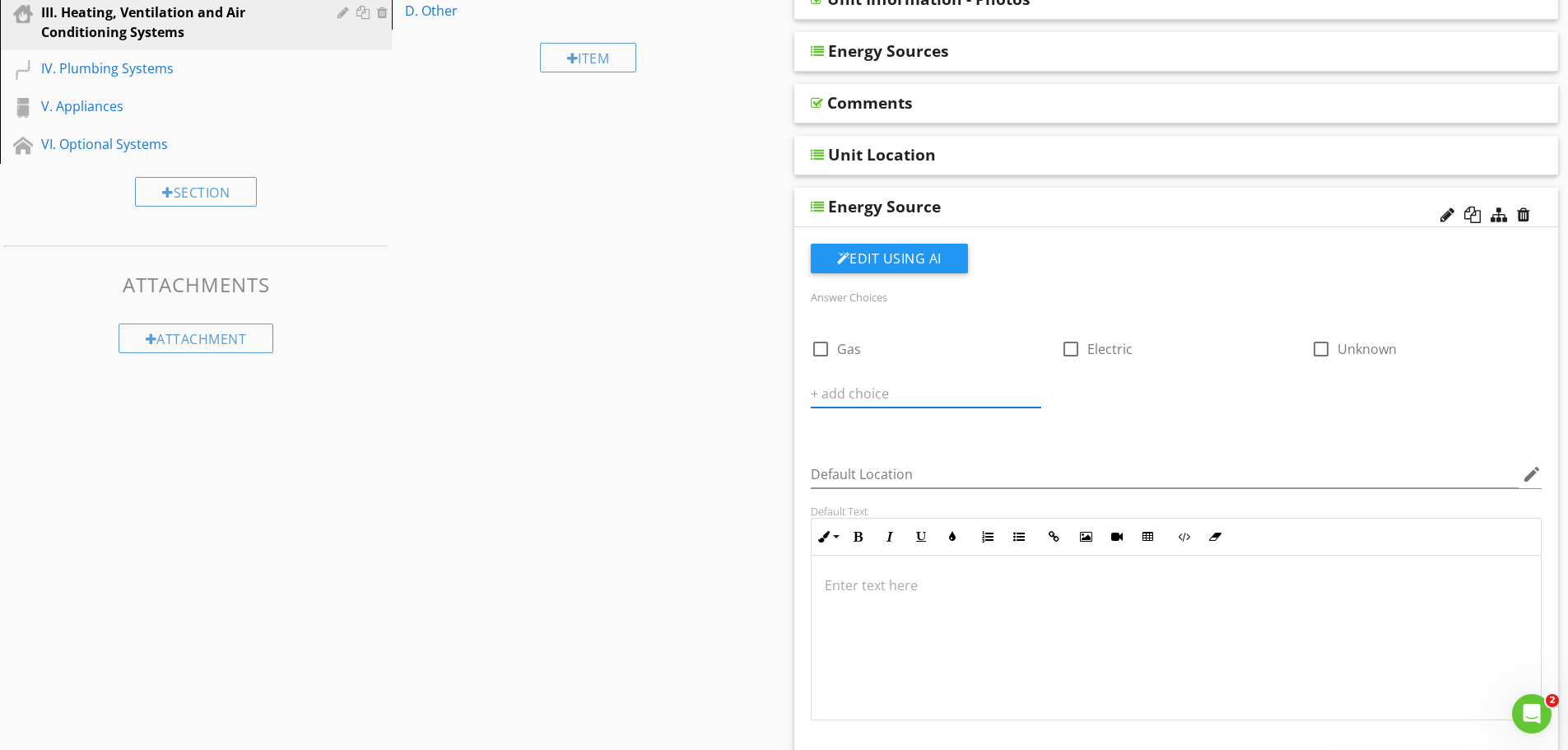
paste input "Propane"
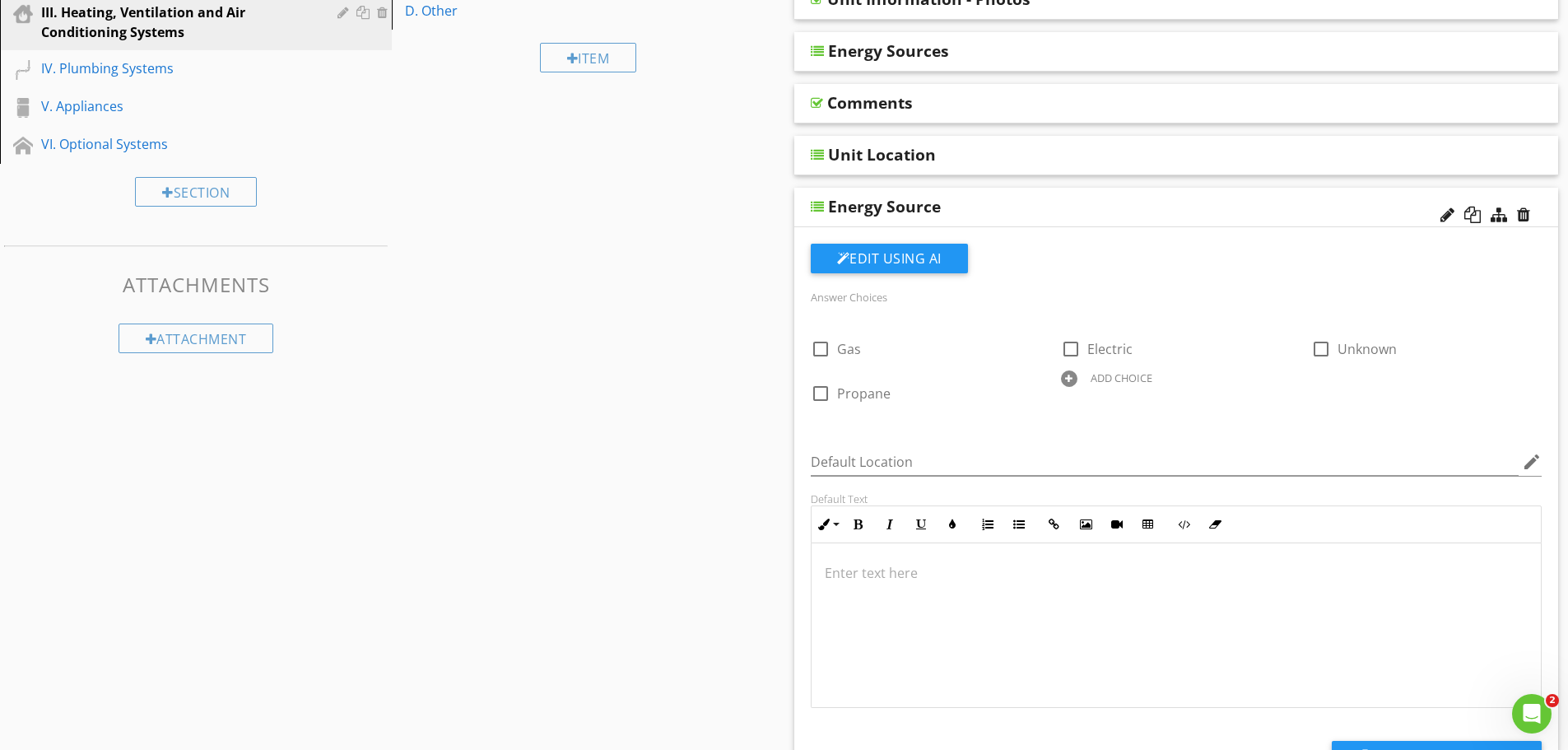
click at [1070, 375] on div at bounding box center [1069, 378] width 16 height 16
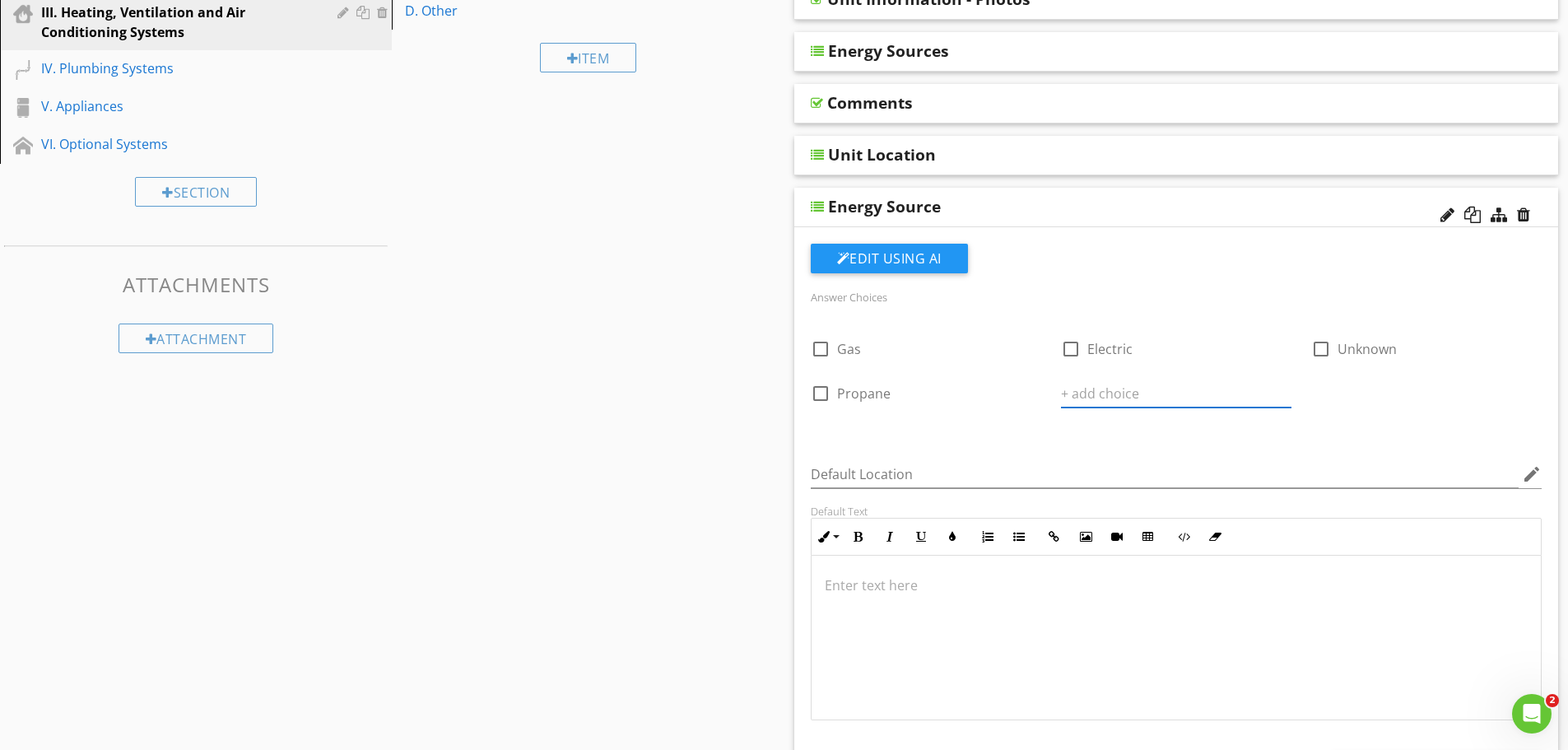
paste
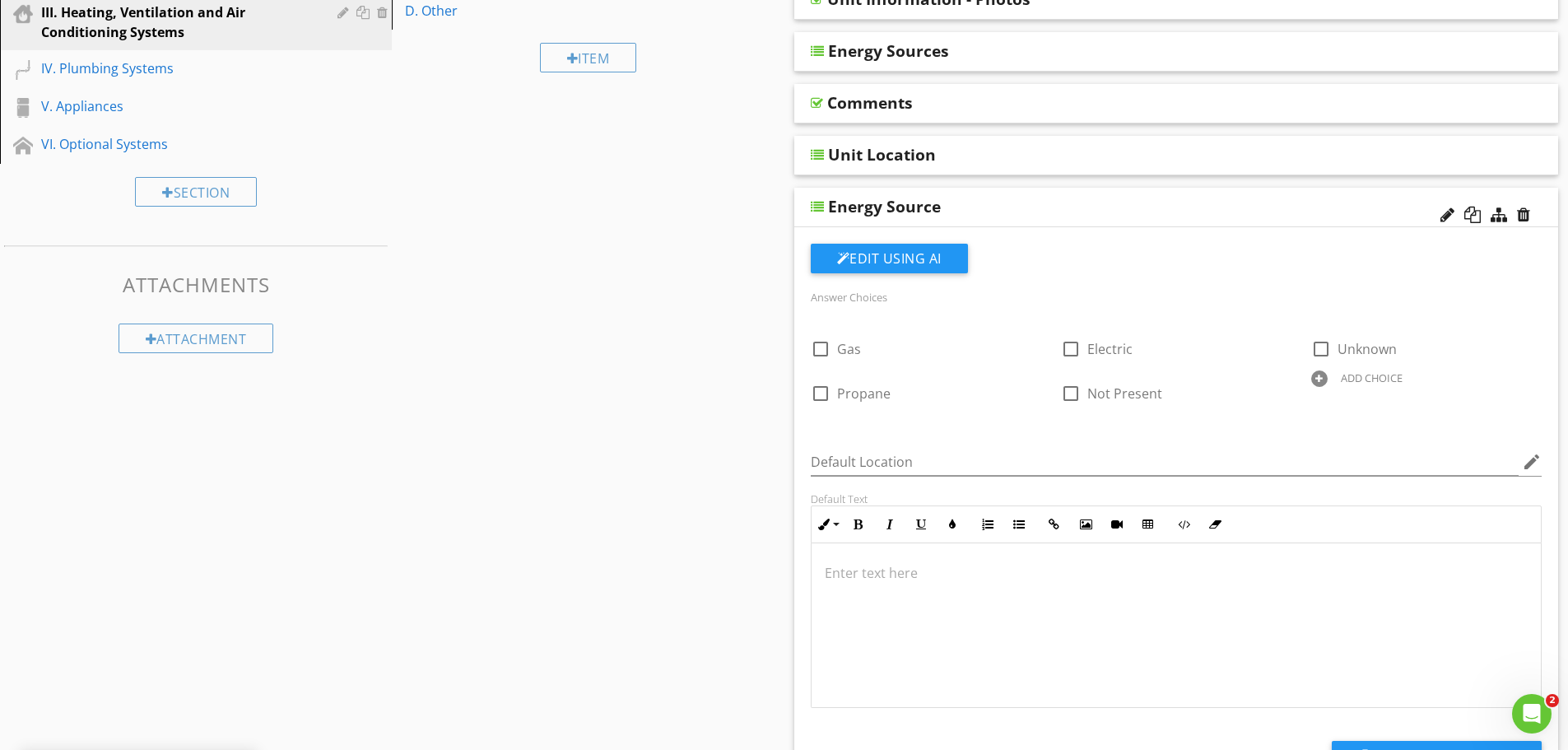
click at [1320, 379] on div at bounding box center [1319, 378] width 16 height 16
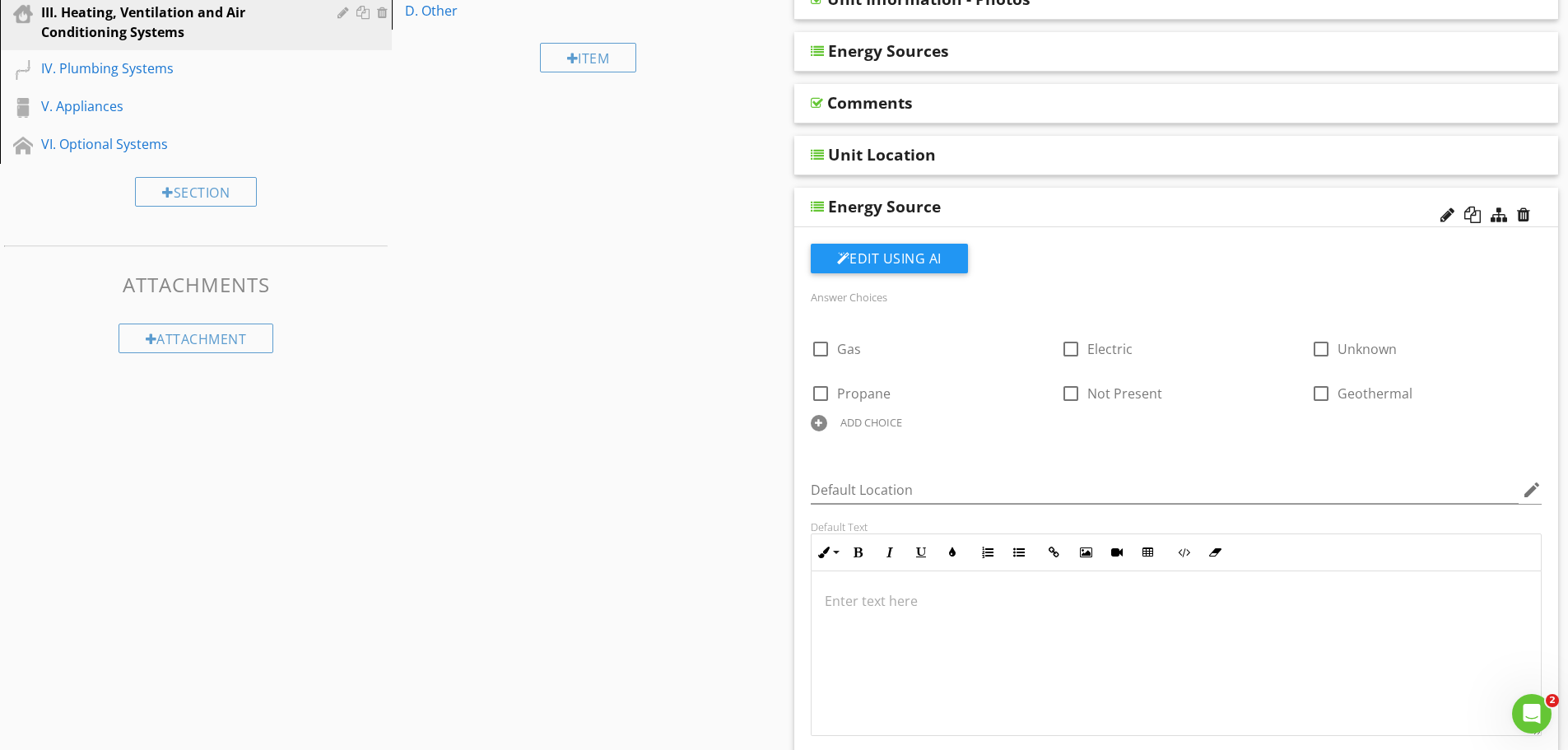
click at [817, 421] on div at bounding box center [818, 423] width 16 height 16
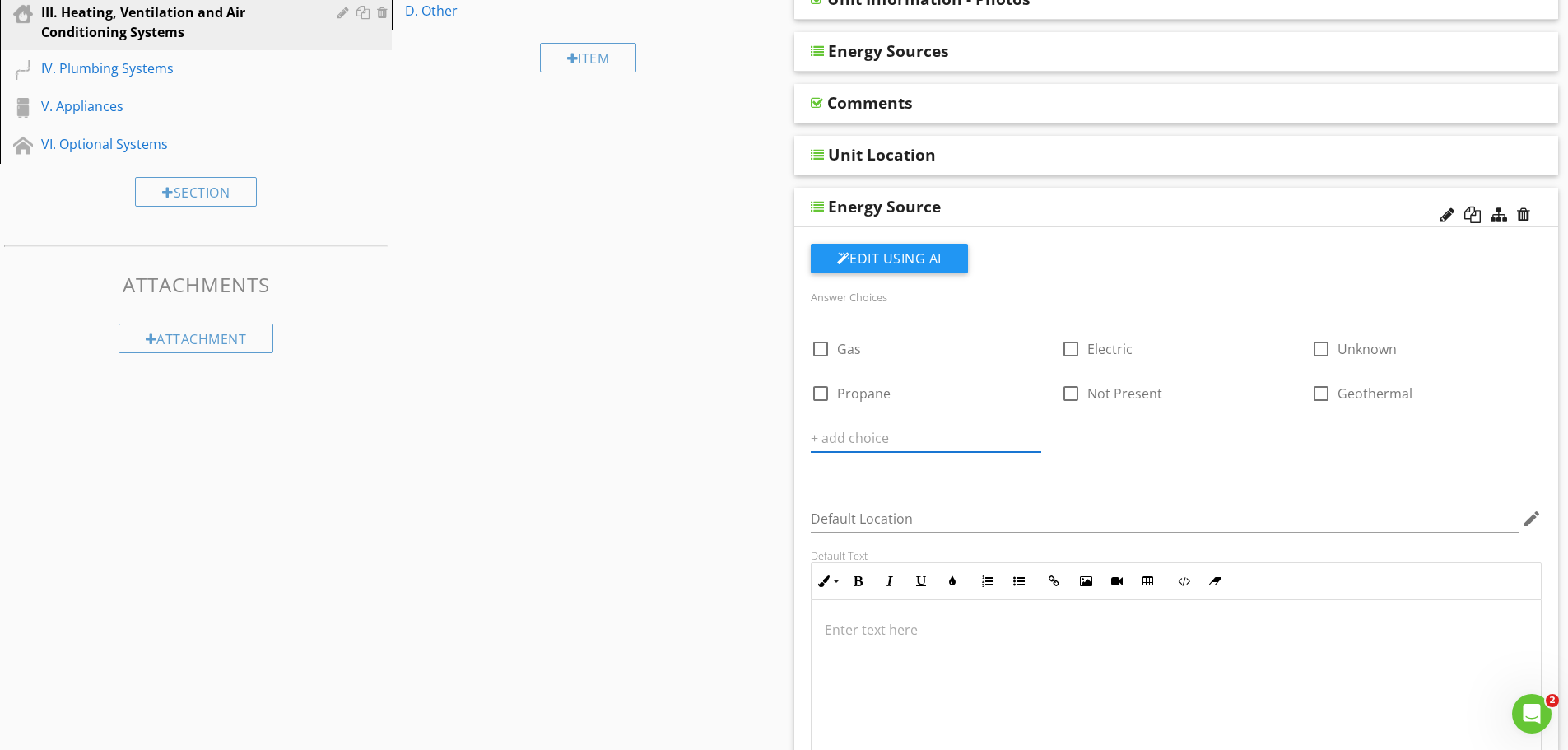
type input "Hydro Heat Pump"
click at [458, 480] on div "Sections Information I. Structural Systems II. Electrical Systems III. Heating,…" at bounding box center [784, 557] width 1568 height 1451
click at [1250, 218] on div "Energy Source" at bounding box center [1176, 208] width 764 height 40
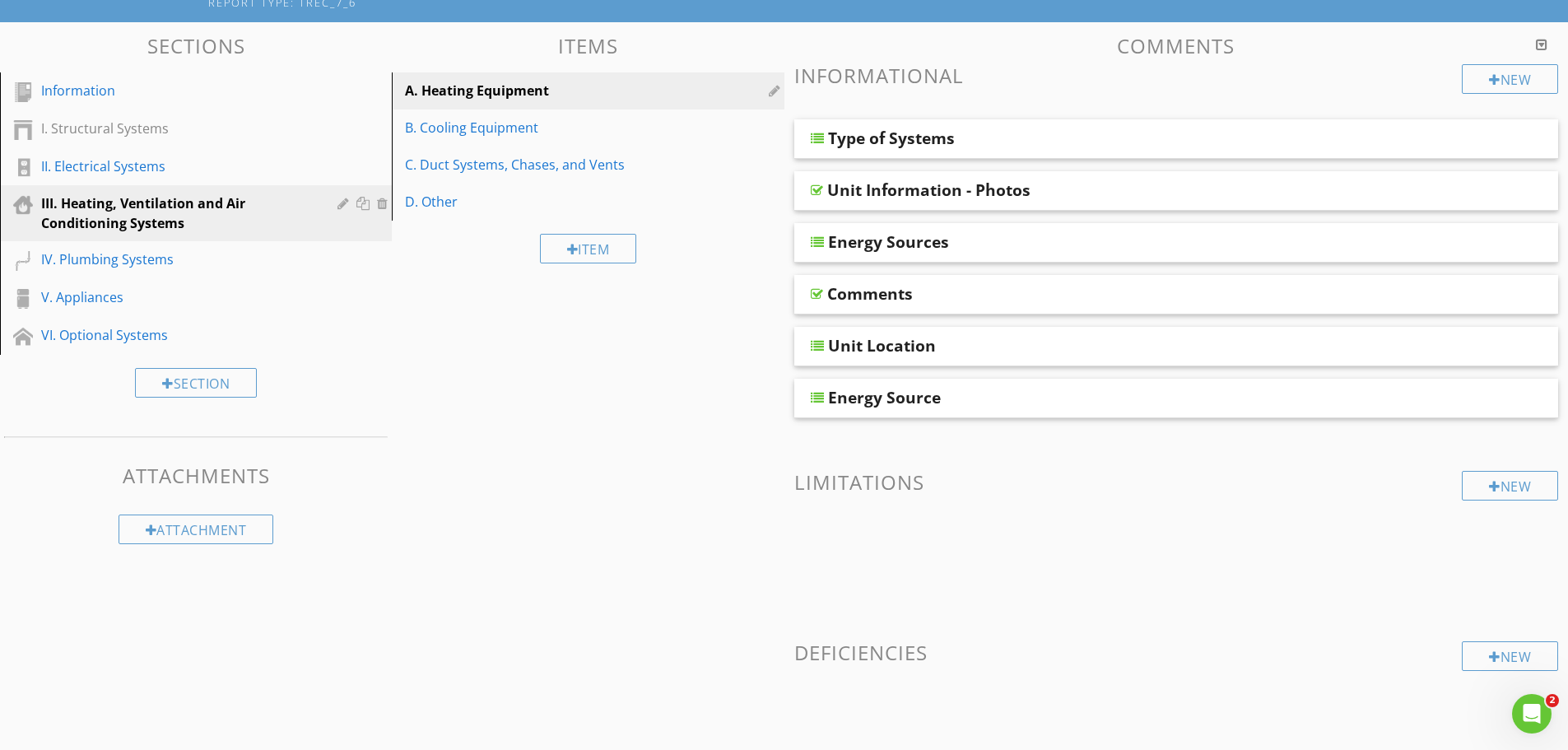
scroll to position [139, 0]
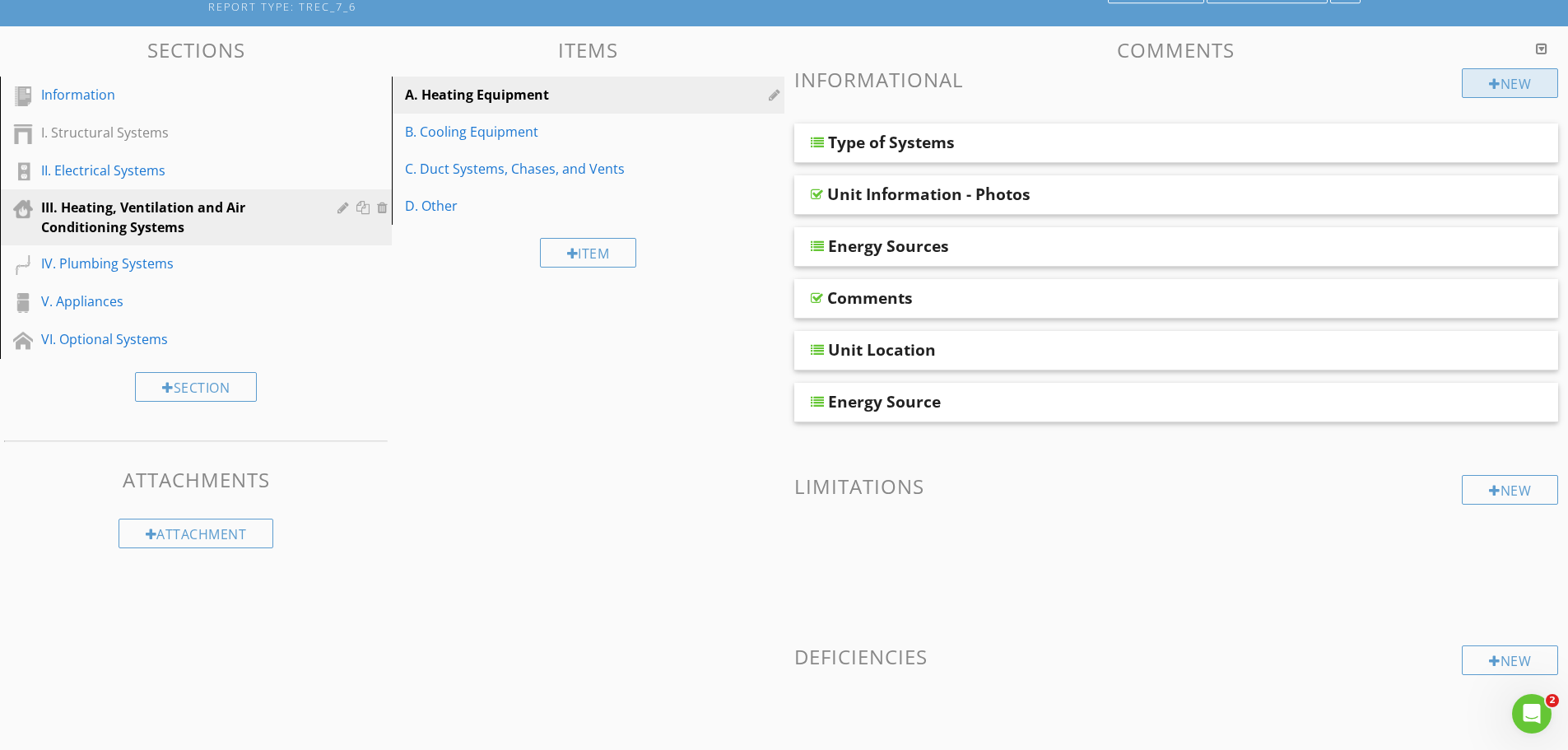
click at [1507, 74] on div "New" at bounding box center [1510, 83] width 96 height 29
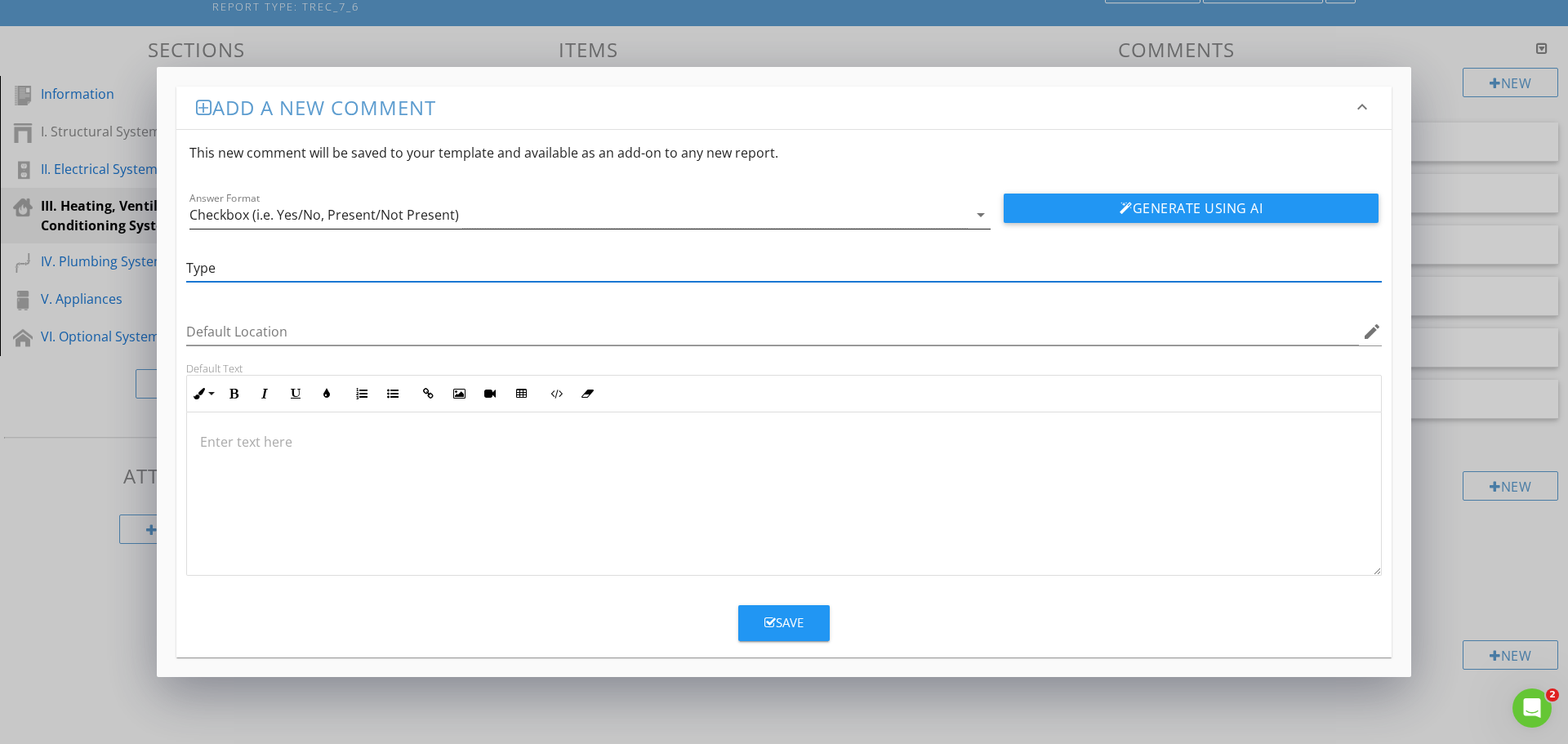
type input "Type"
click at [492, 216] on div "Checkbox (i.e. Yes/No, Present/Not Present)" at bounding box center [578, 215] width 778 height 27
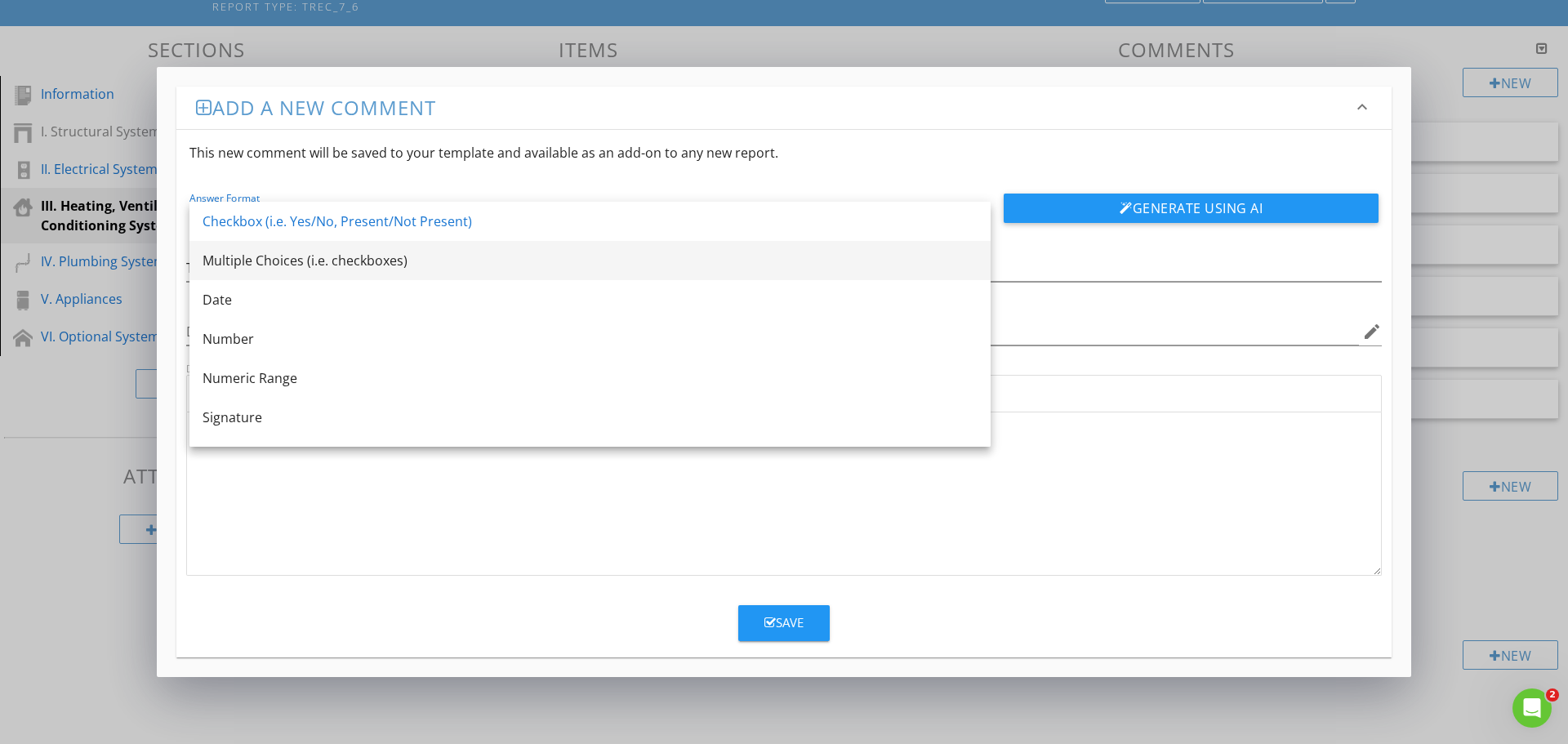
click at [280, 255] on div "Multiple Choices (i.e. checkboxes)" at bounding box center [590, 261] width 775 height 20
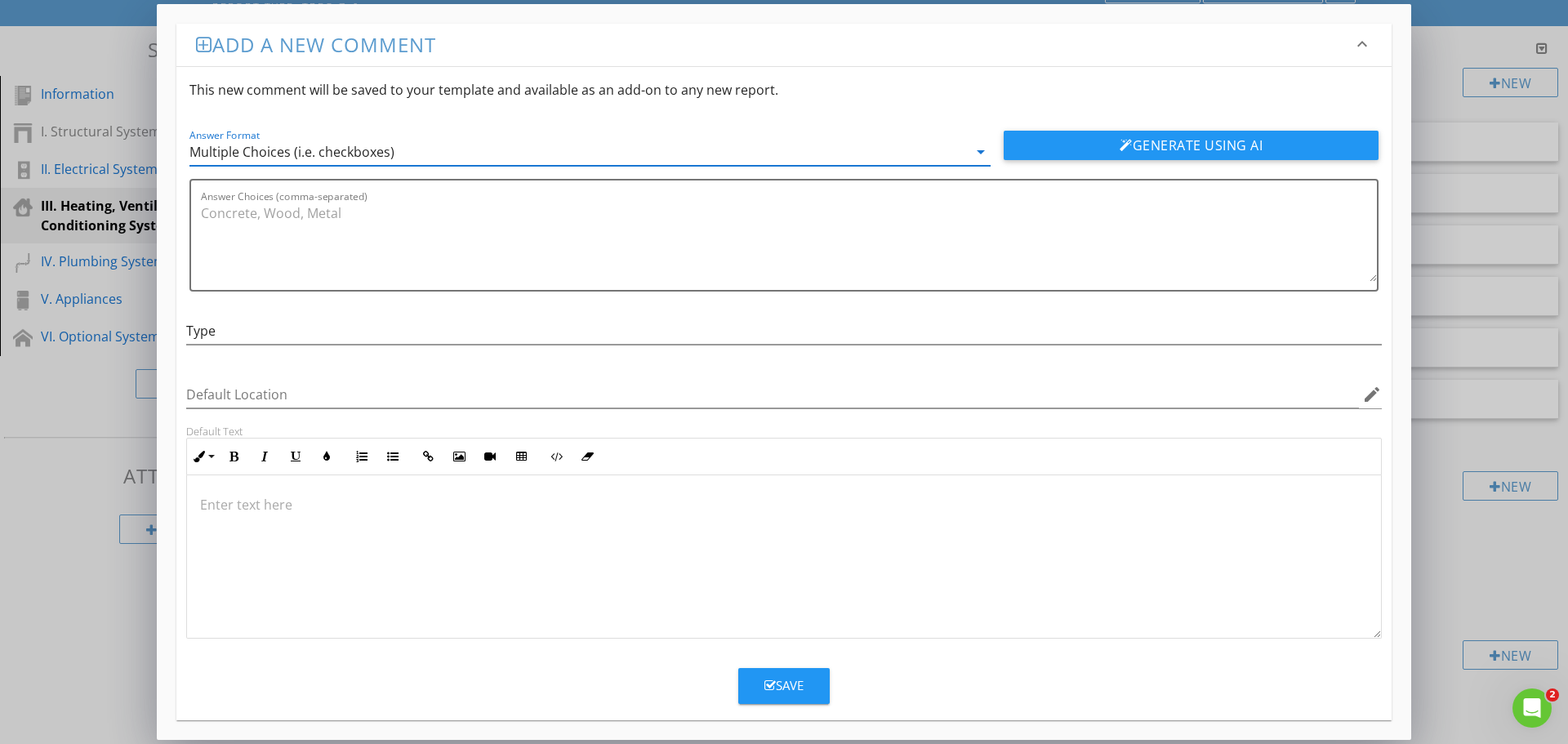
click at [798, 685] on div "Save" at bounding box center [784, 686] width 40 height 19
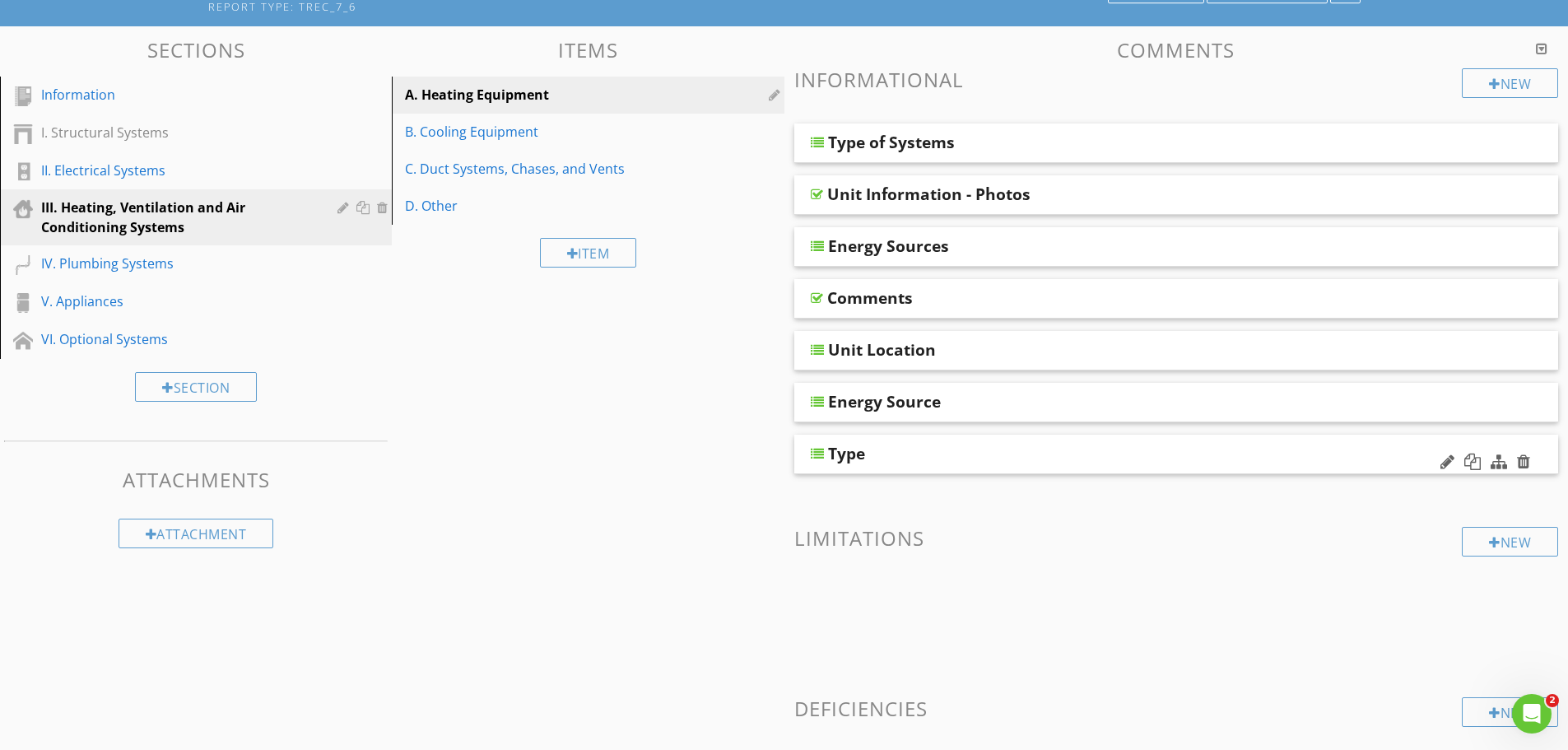
click at [1186, 448] on div "Type" at bounding box center [1102, 453] width 548 height 20
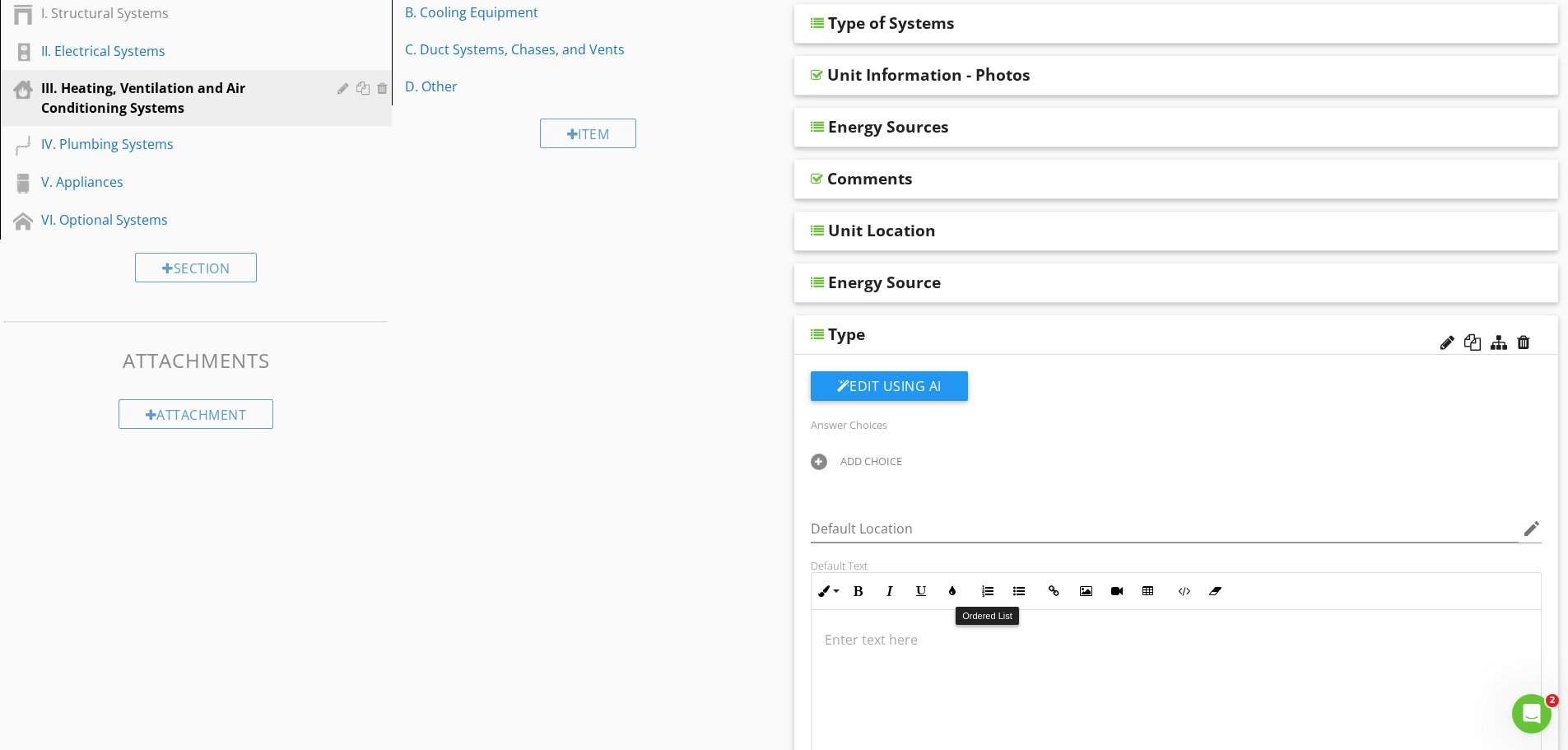
scroll to position [303, 0]
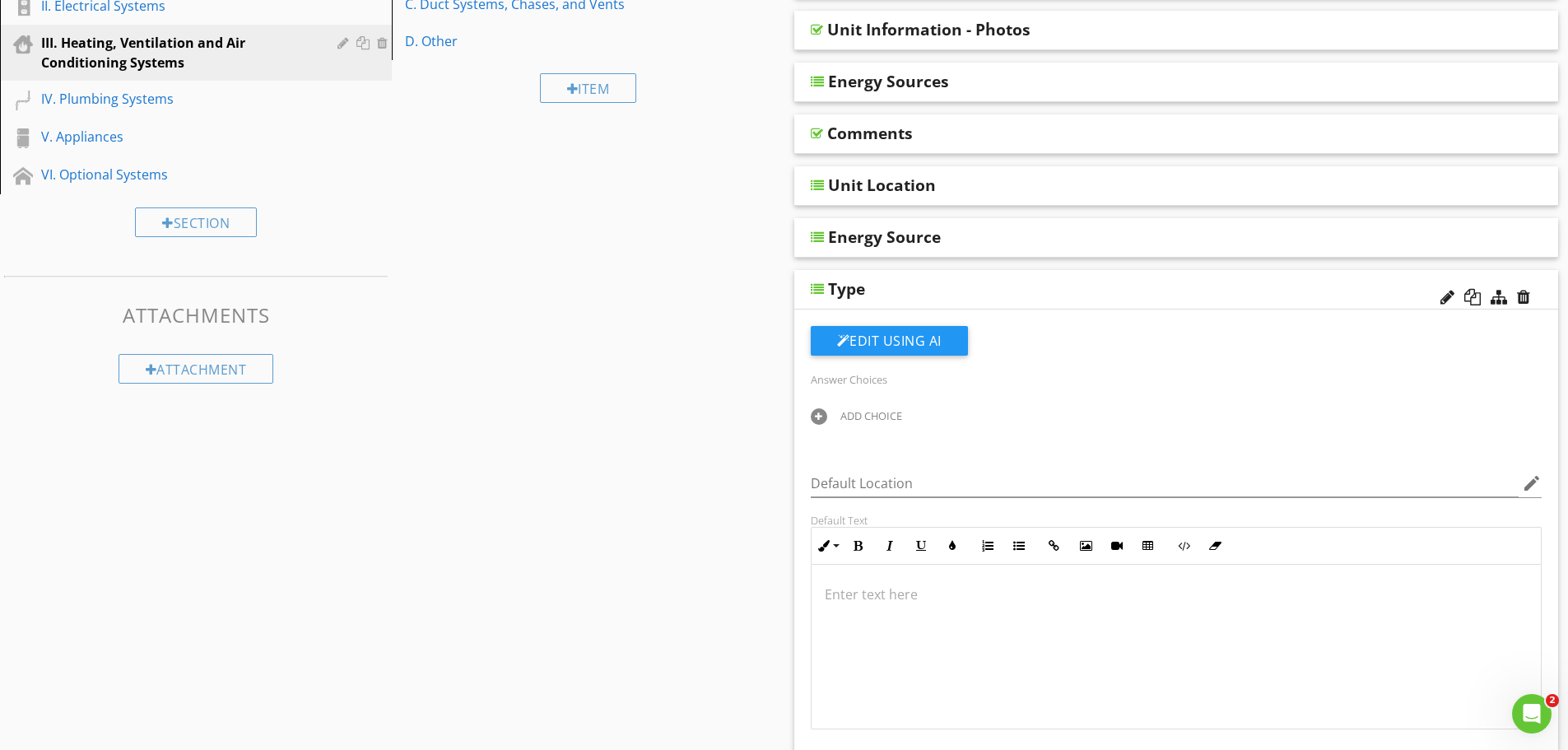
click at [816, 413] on div at bounding box center [818, 416] width 16 height 16
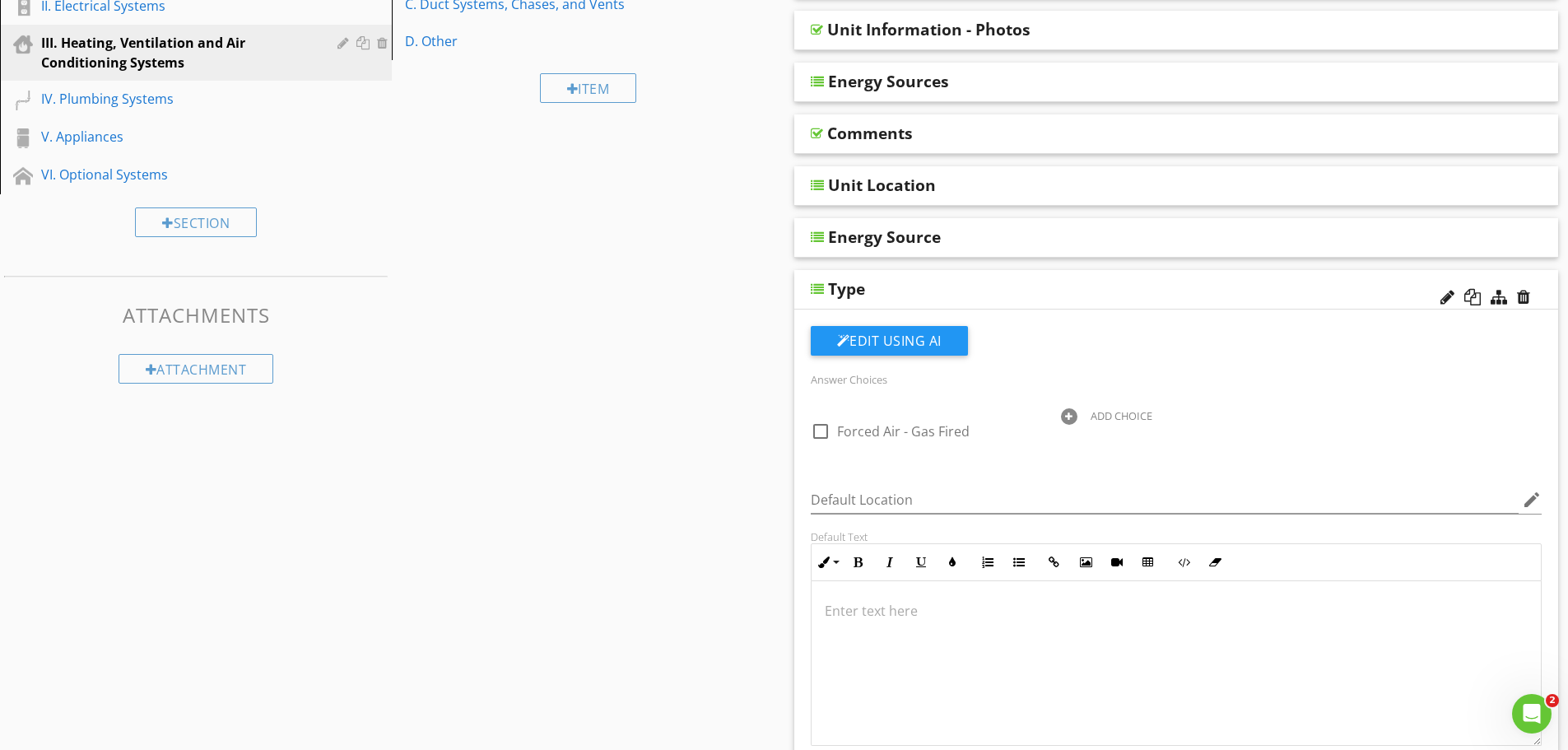
click at [1076, 417] on div at bounding box center [1069, 416] width 16 height 16
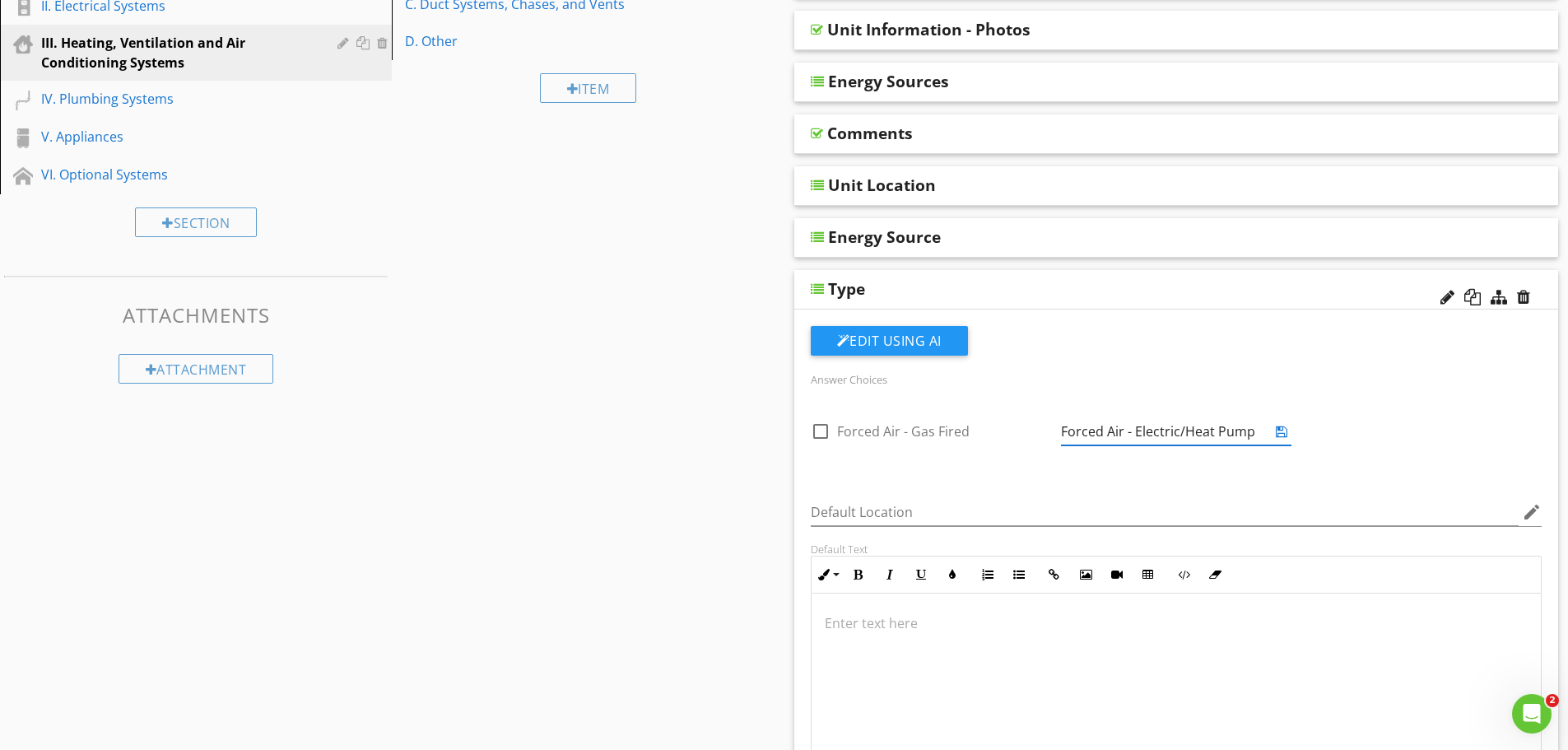
type input "Forced Air - Electric/Heat Pump"
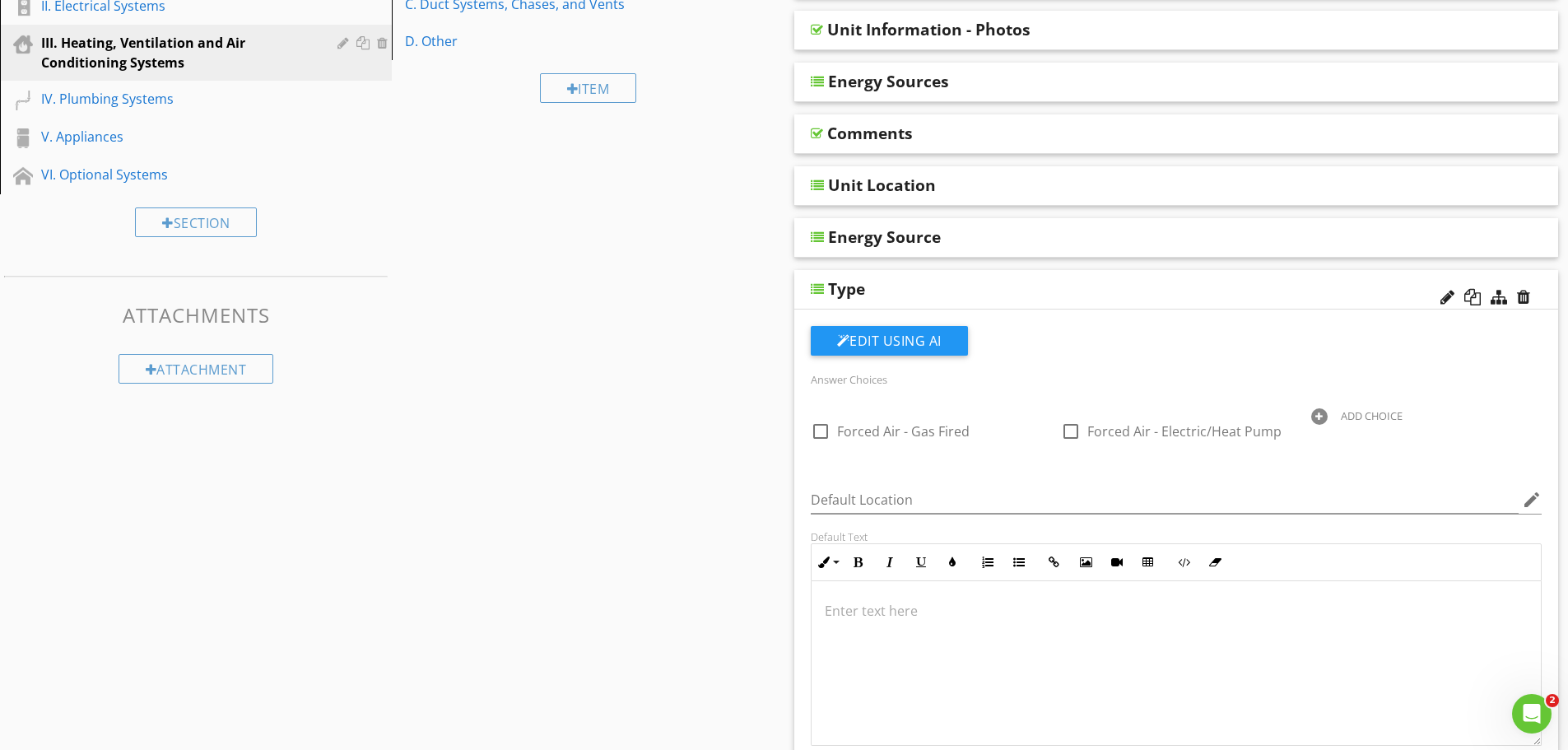
click at [1315, 419] on div at bounding box center [1319, 416] width 16 height 16
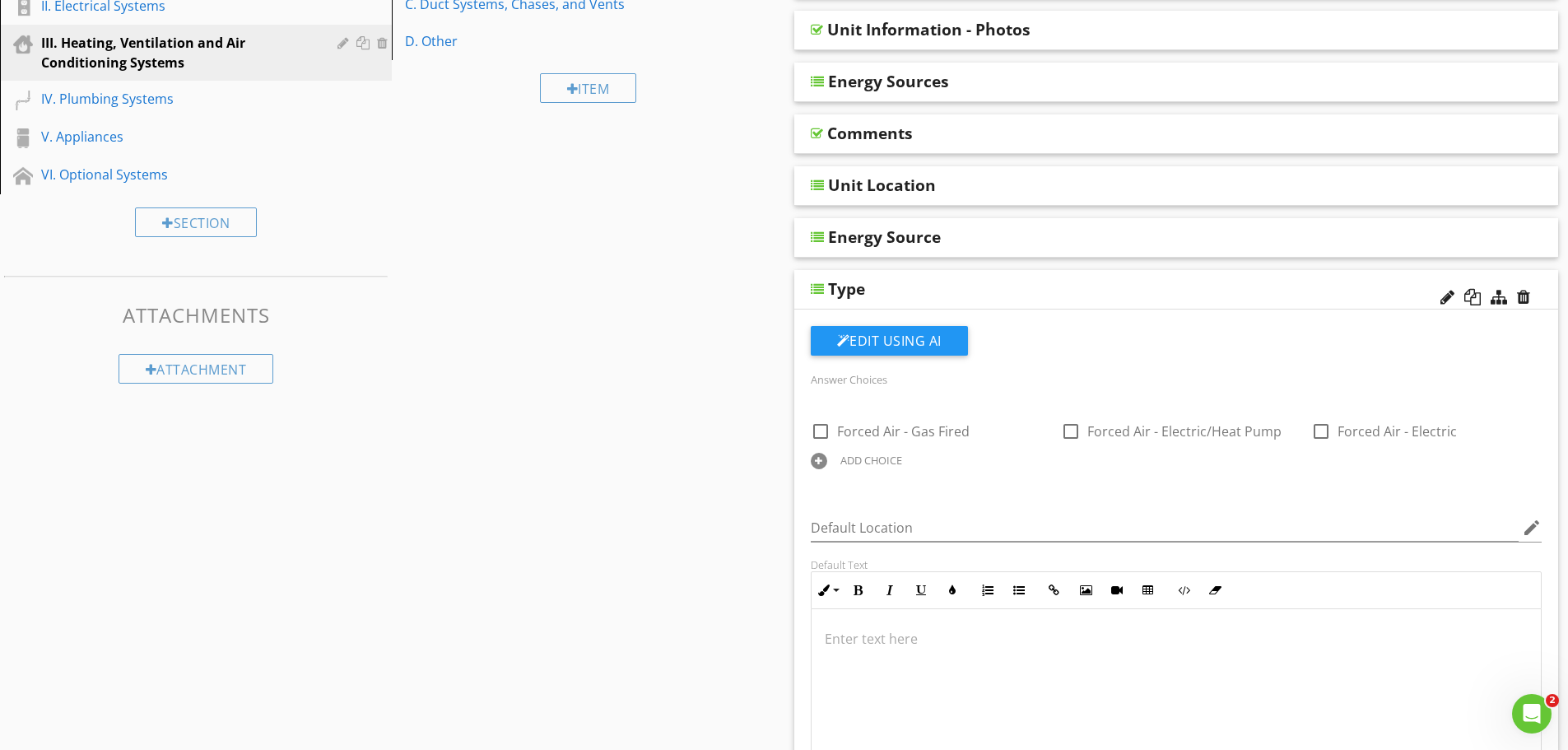
click at [809, 453] on div "ADD CHOICE" at bounding box center [926, 459] width 250 height 20
click at [814, 460] on div at bounding box center [818, 460] width 16 height 16
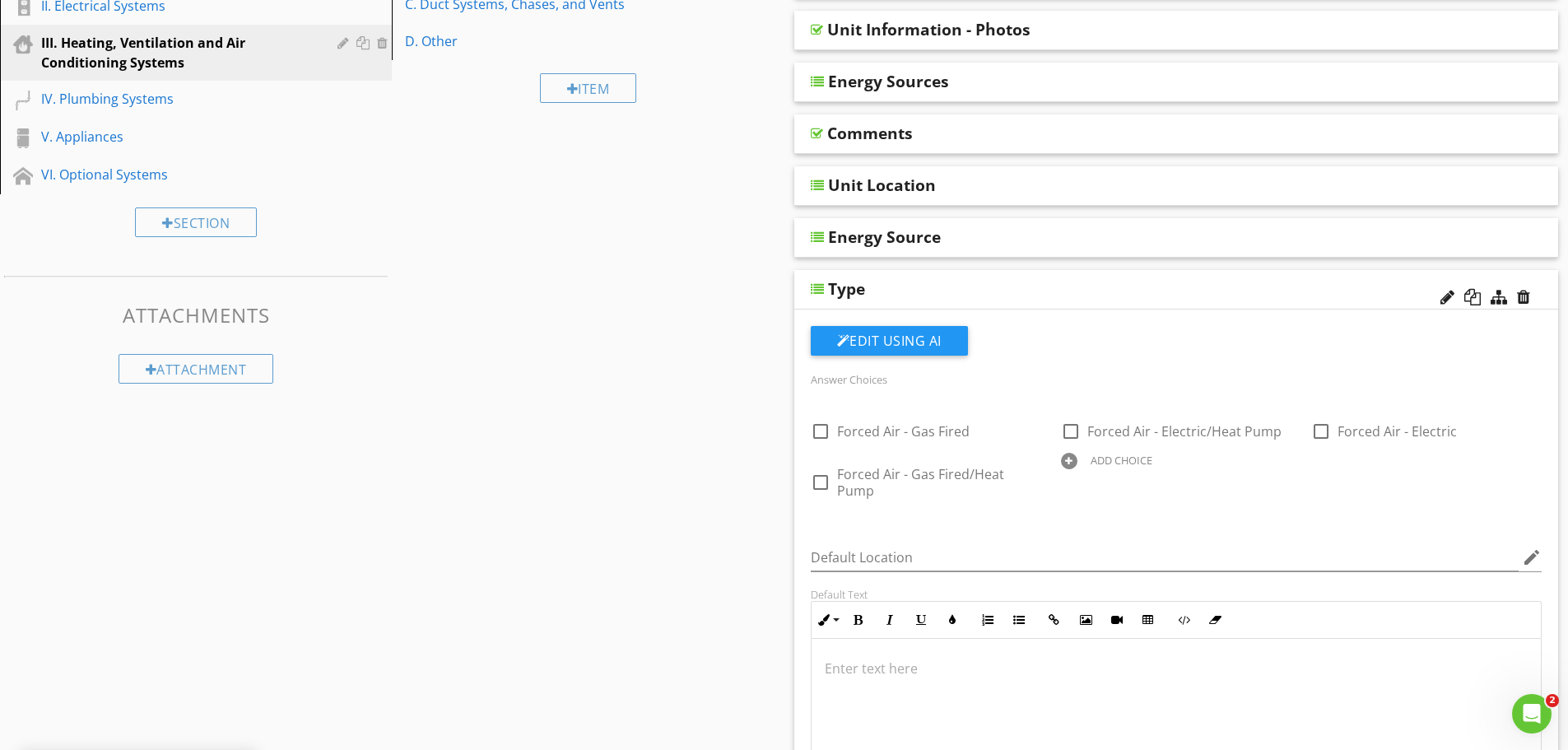
click at [1077, 465] on div at bounding box center [1069, 460] width 16 height 16
click at [1331, 456] on div "ADD CHOICE" at bounding box center [1427, 459] width 231 height 20
type input "Forced Air - Geothermal"
click at [1067, 507] on div at bounding box center [1069, 505] width 16 height 16
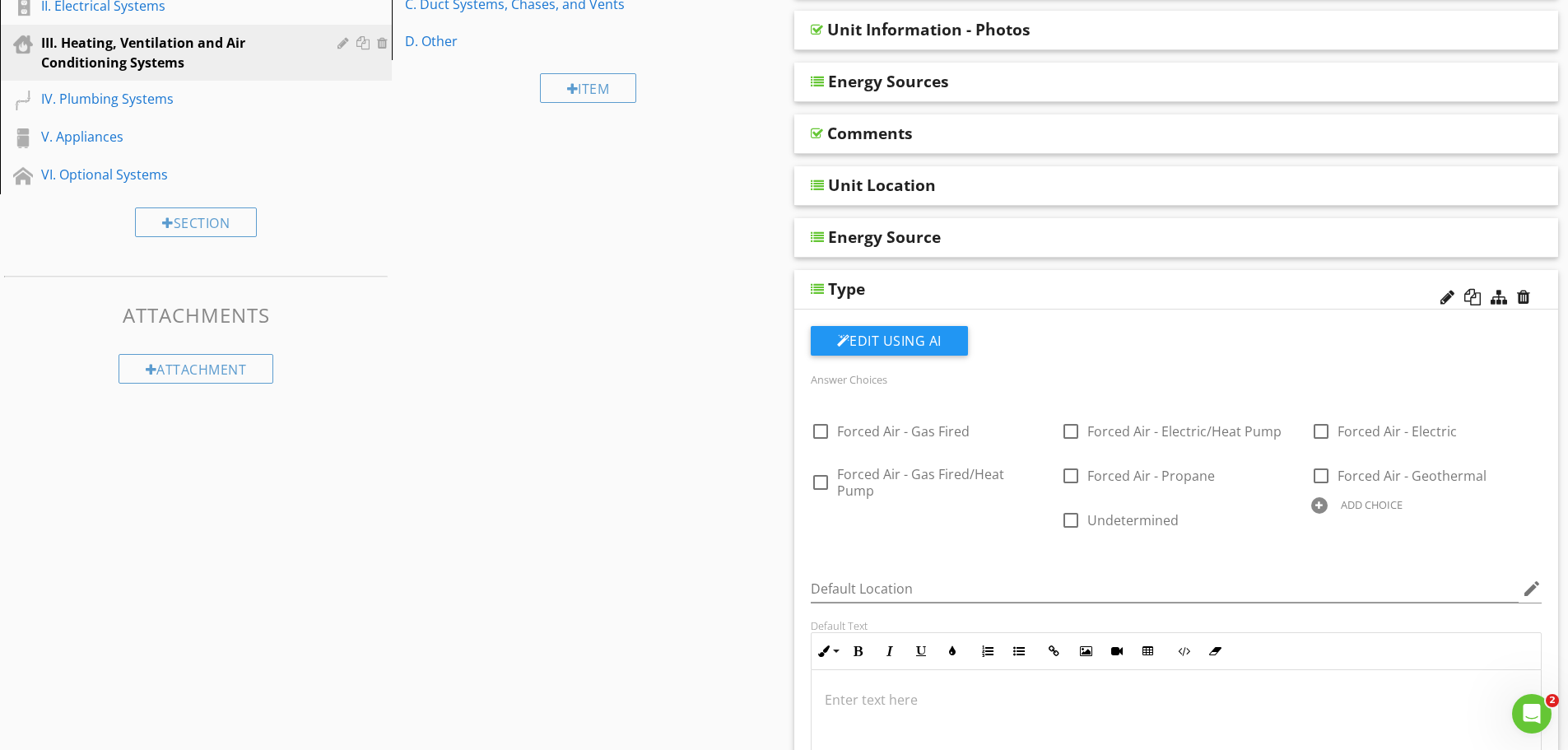
click at [1311, 505] on div at bounding box center [1319, 505] width 16 height 16
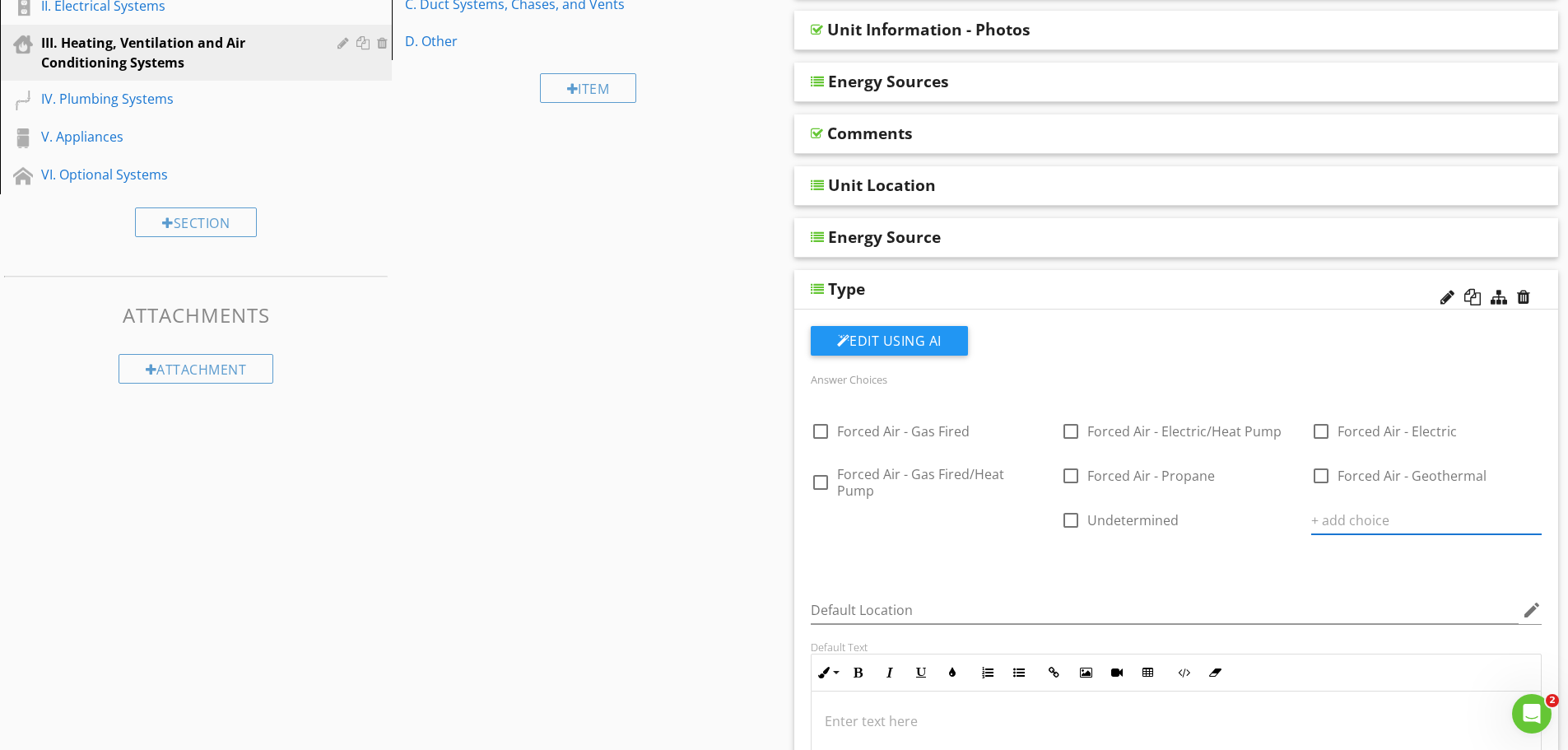
type input "Window Units - Electric"
click at [1151, 291] on div "Type" at bounding box center [1102, 289] width 548 height 20
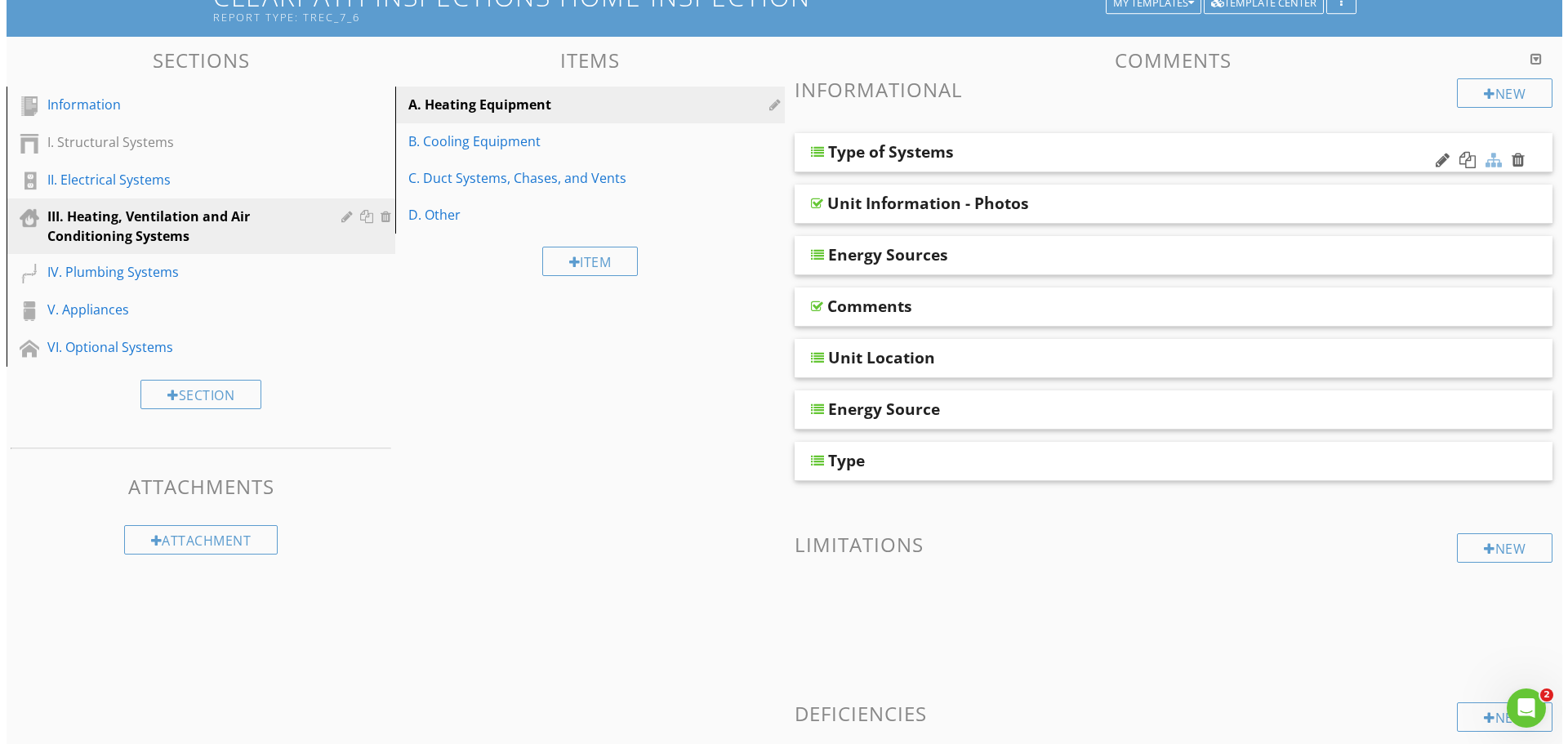
scroll to position [107, 0]
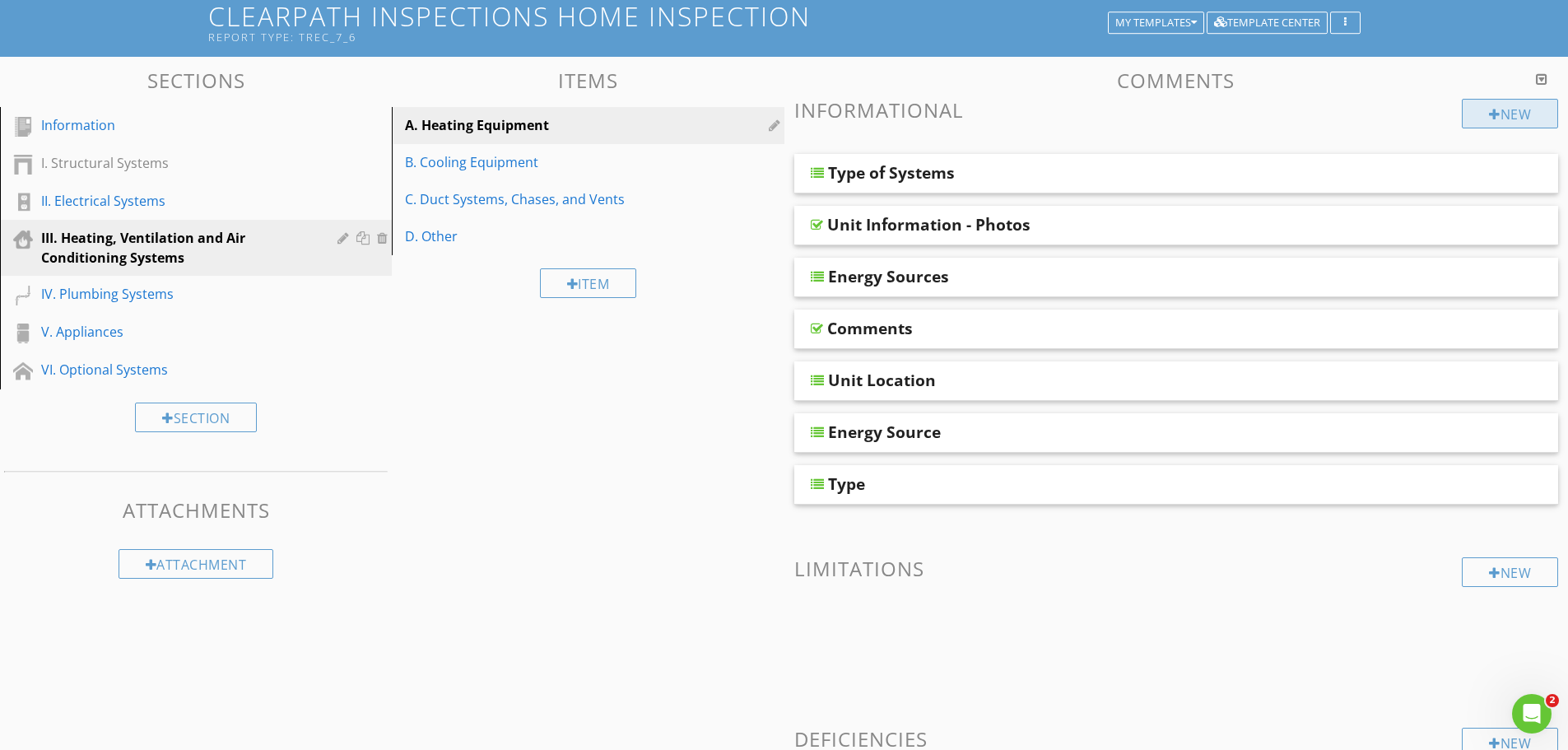
click at [1507, 118] on div "New" at bounding box center [1510, 114] width 96 height 29
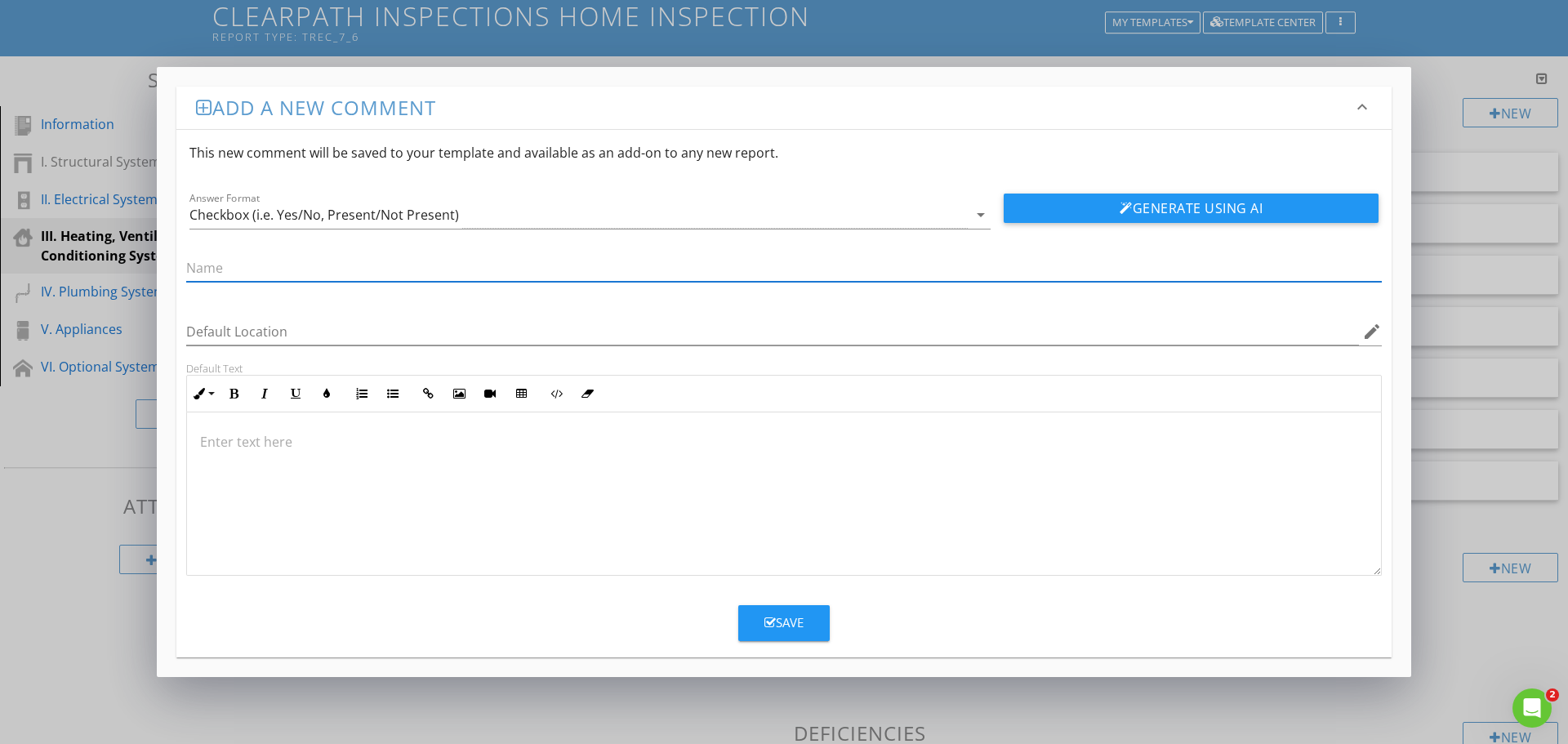
click at [301, 267] on input "text" at bounding box center [784, 267] width 1196 height 27
type input "Recorded Temperatures"
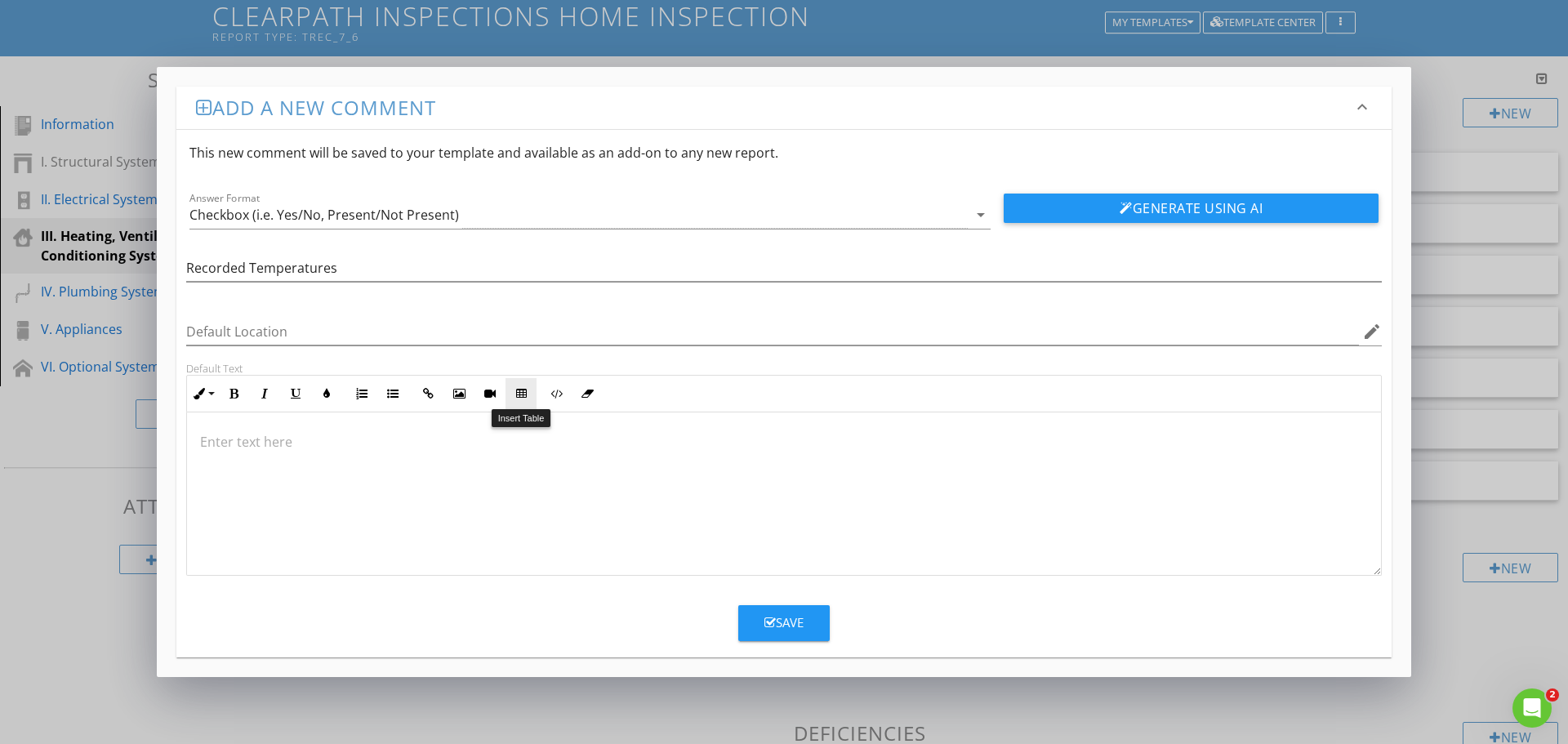
click at [522, 388] on icon "button" at bounding box center [520, 393] width 11 height 11
click at [786, 486] on div at bounding box center [784, 495] width 1194 height 163
click at [521, 394] on icon "button" at bounding box center [520, 393] width 11 height 11
click at [1376, 571] on div "Enter text here" at bounding box center [784, 495] width 1196 height 163
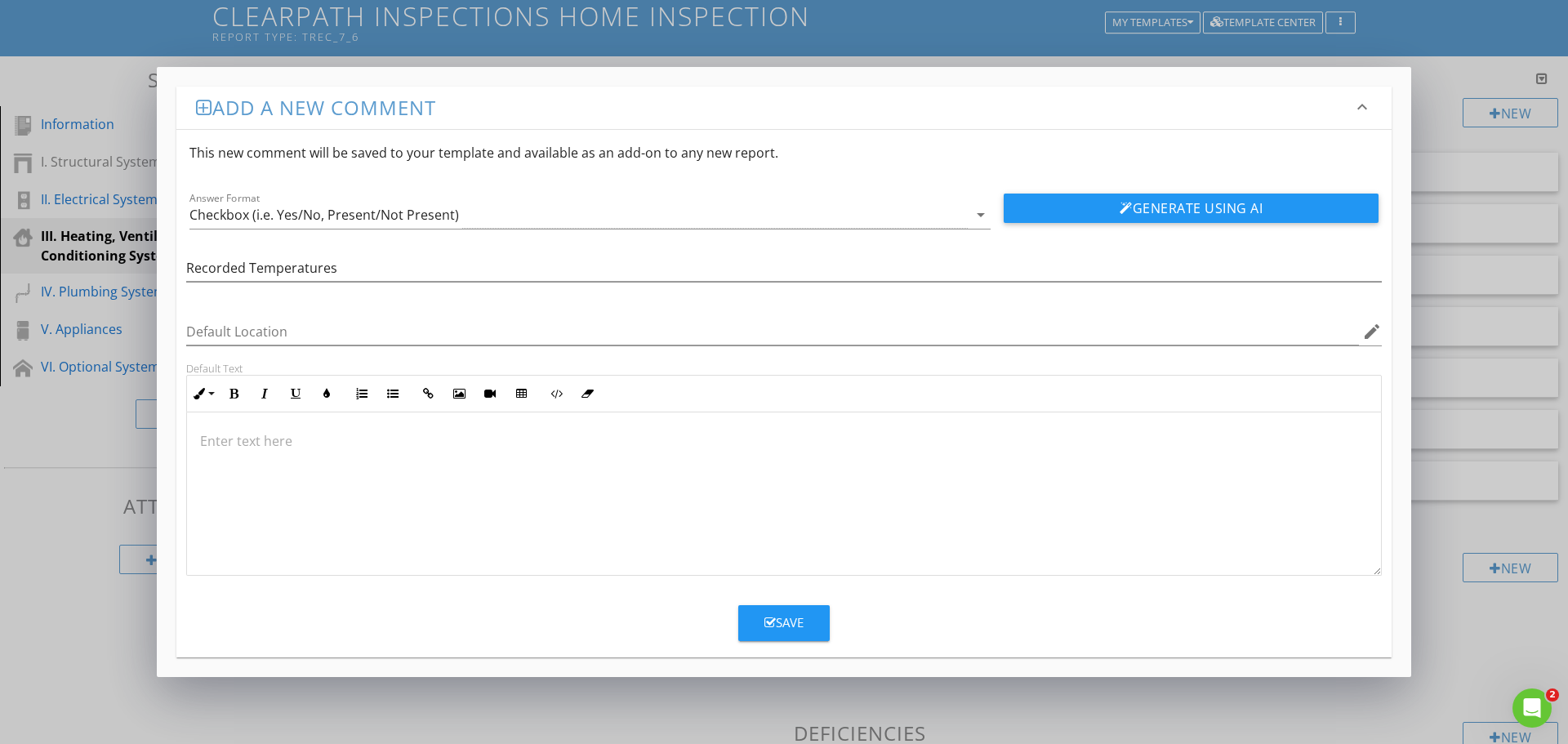
scroll to position [0, 0]
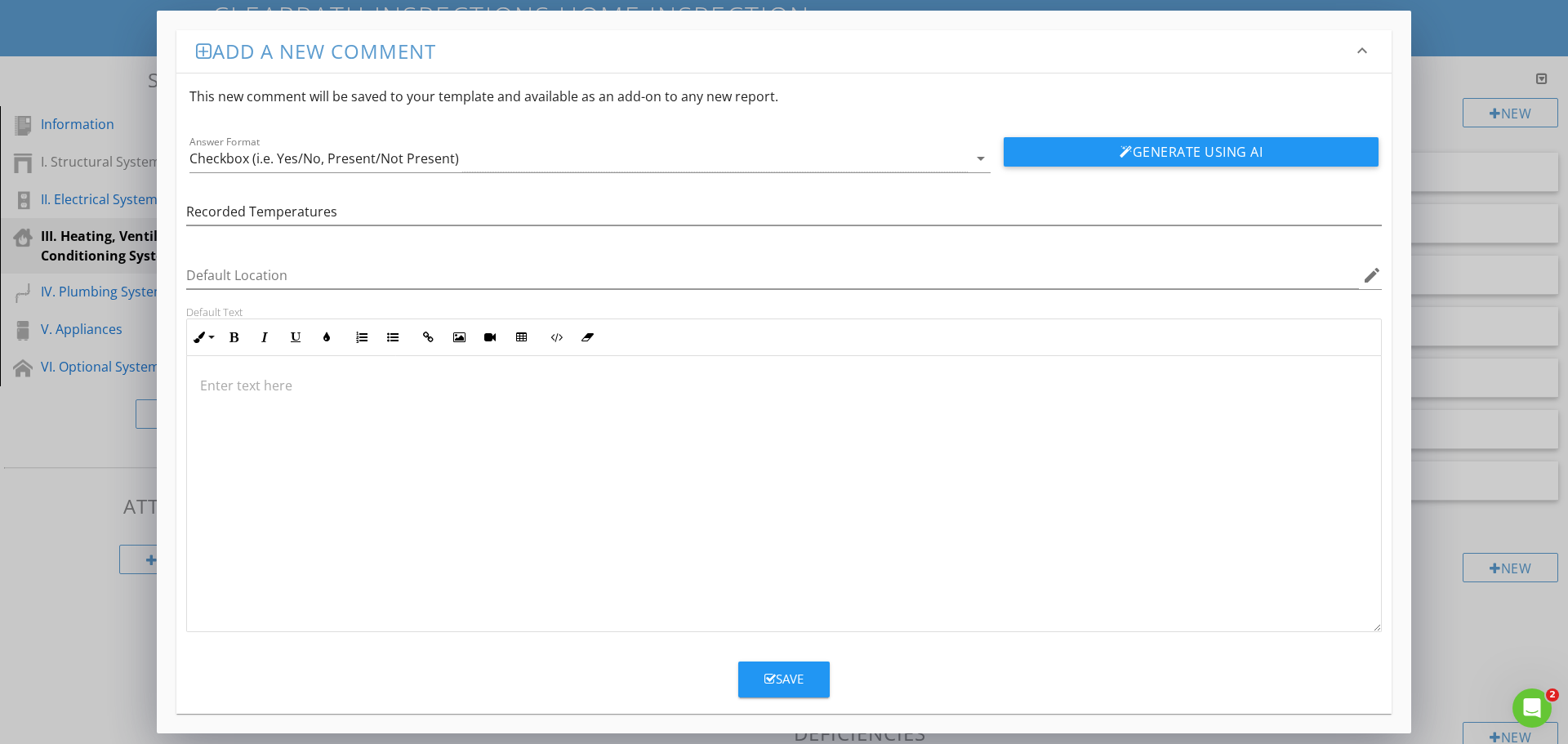
drag, startPoint x: 1373, startPoint y: 572, endPoint x: 1344, endPoint y: 686, distance: 117.6
click at [1366, 689] on form "This new comment will be saved to your template and available as an add-on to a…" at bounding box center [784, 385] width 1215 height 624
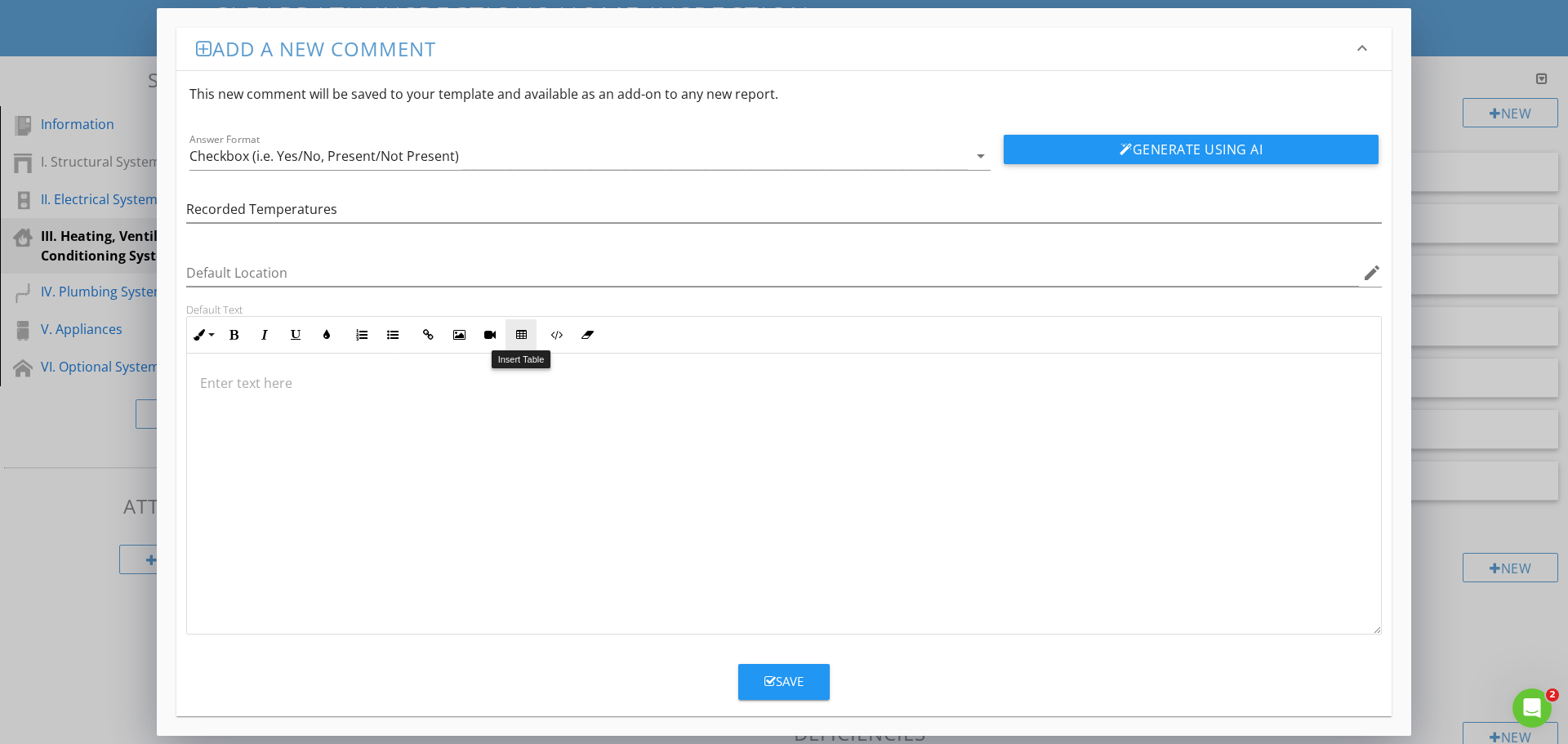
click at [526, 335] on icon "button" at bounding box center [520, 335] width 11 height 11
click at [445, 612] on div "Enter text here" at bounding box center [784, 494] width 1196 height 281
click at [527, 335] on button "Insert Table" at bounding box center [521, 335] width 31 height 31
click at [508, 538] on div "Enter text here" at bounding box center [784, 494] width 1196 height 281
click at [518, 332] on icon "button" at bounding box center [520, 335] width 11 height 11
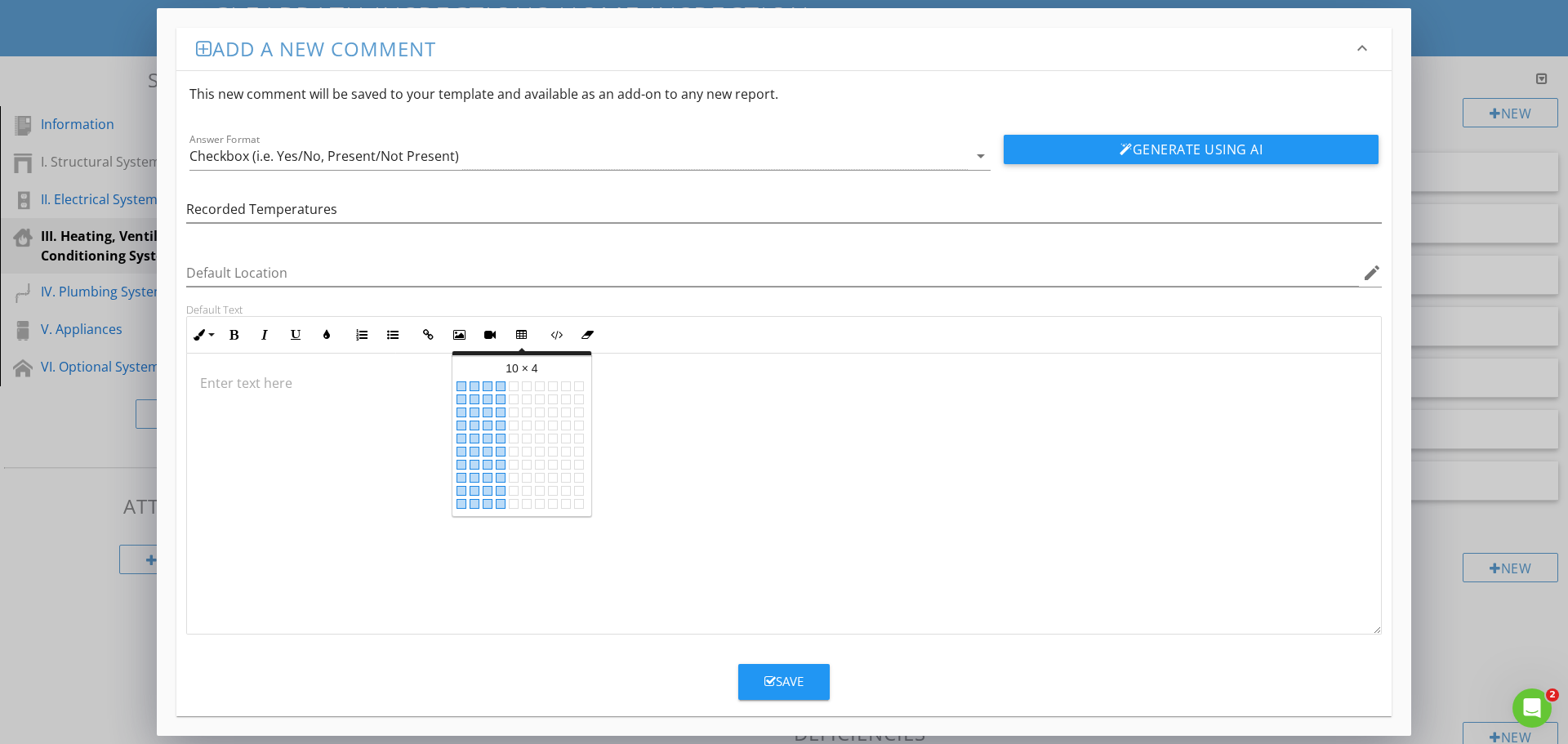
click at [498, 502] on span at bounding box center [500, 503] width 9 height 9
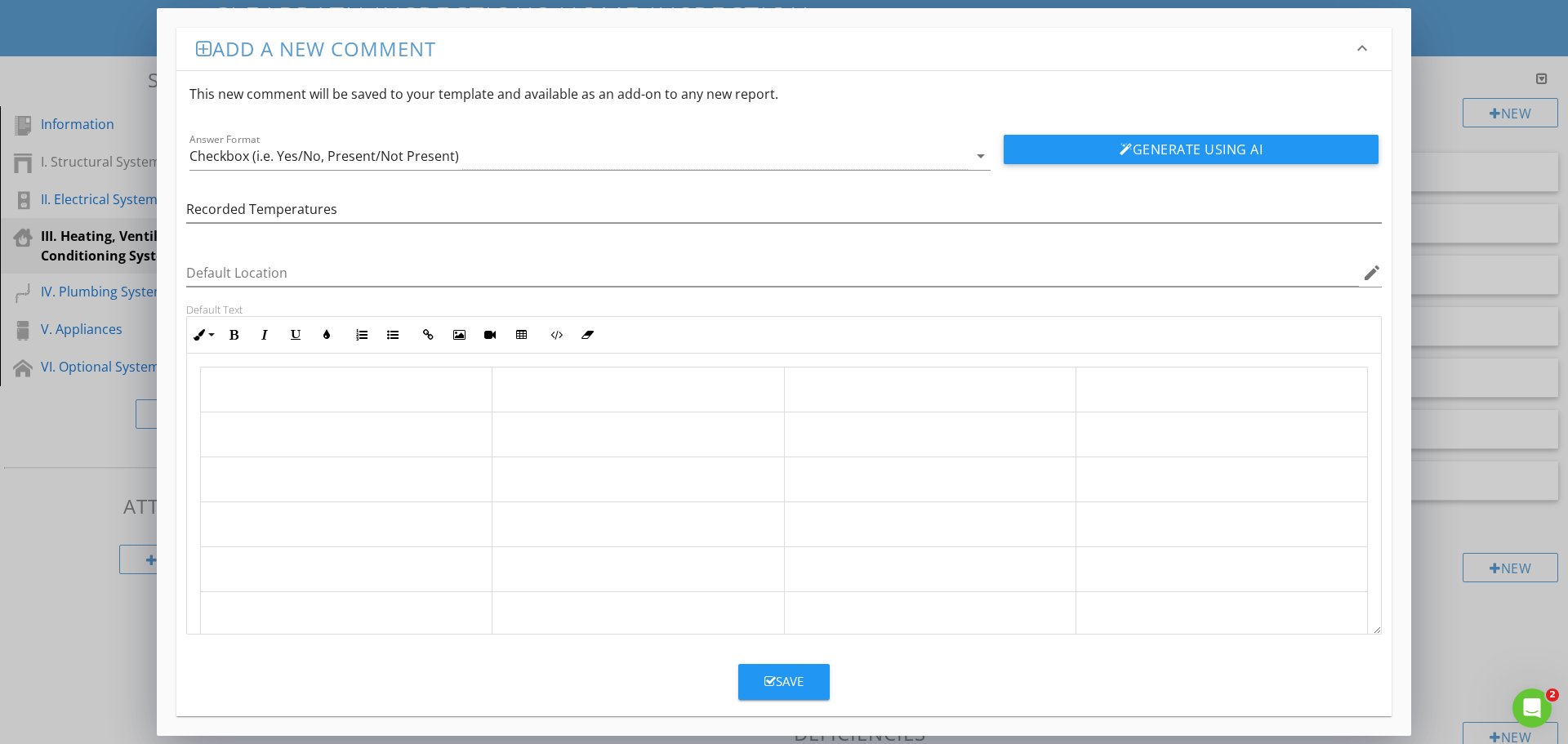
click at [1218, 673] on div "Save" at bounding box center [784, 675] width 1215 height 49
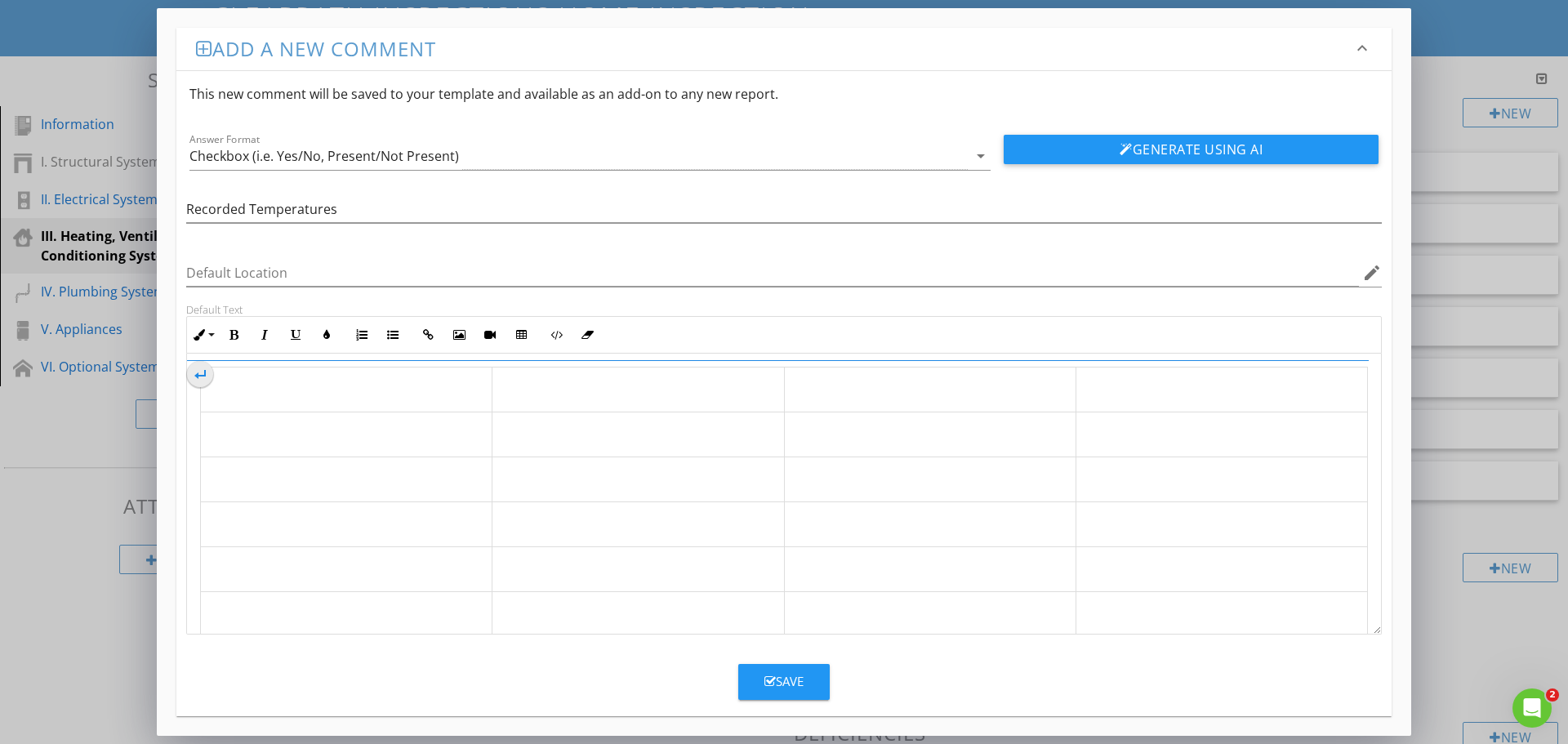
click at [205, 370] on rect at bounding box center [205, 373] width 2 height 7
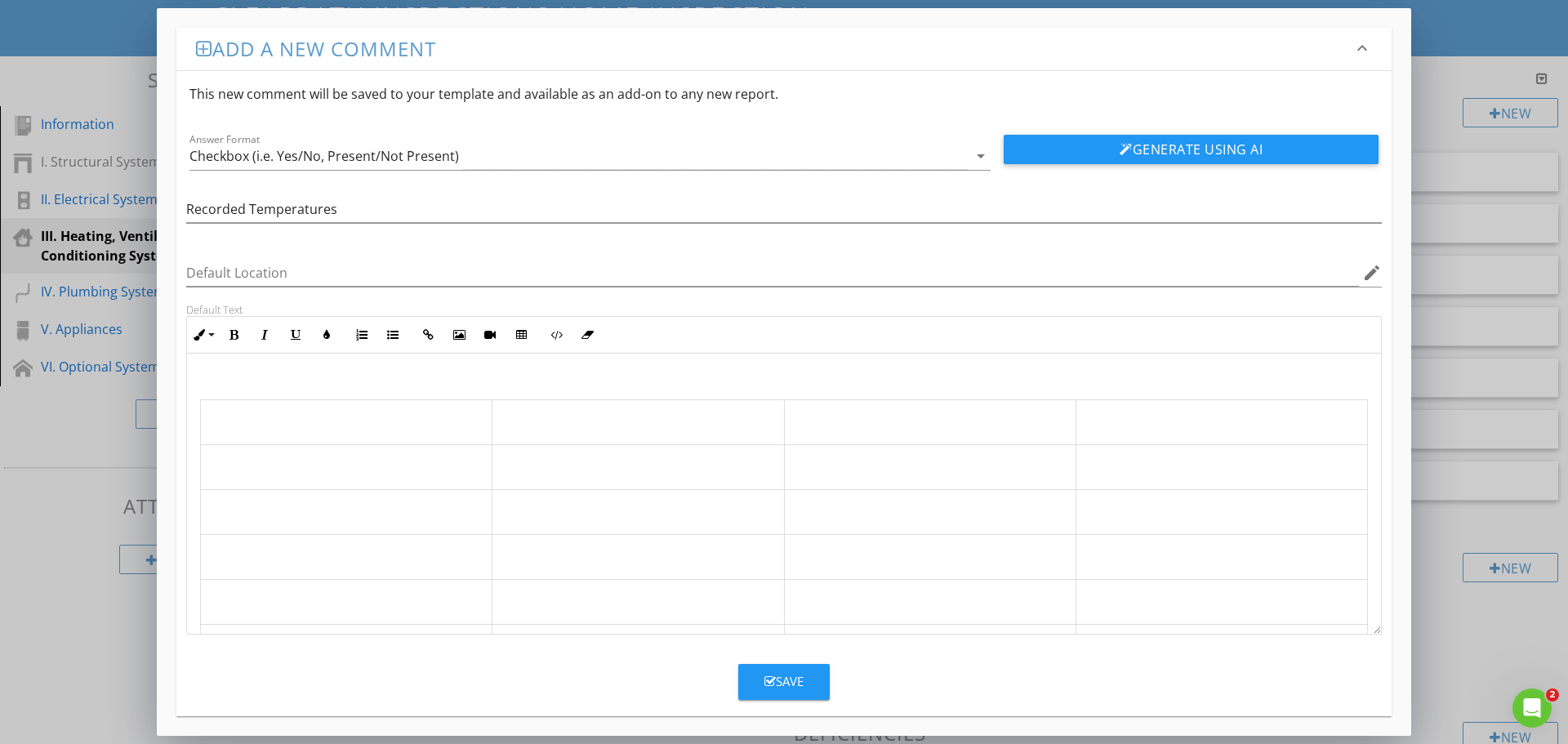
click at [259, 425] on td at bounding box center [347, 421] width 292 height 45
click at [455, 631] on td "Kitchen 124 Living Room 122 Dining Room 122 Master Bedroom 127 Downstairs Bedro…" at bounding box center [347, 327] width 292 height 669
click at [432, 467] on td "Kitchen 124 Living Room 122 Dining Room 122 Master Bedroom 127 Downstairs Bedro…" at bounding box center [347, 164] width 292 height 669
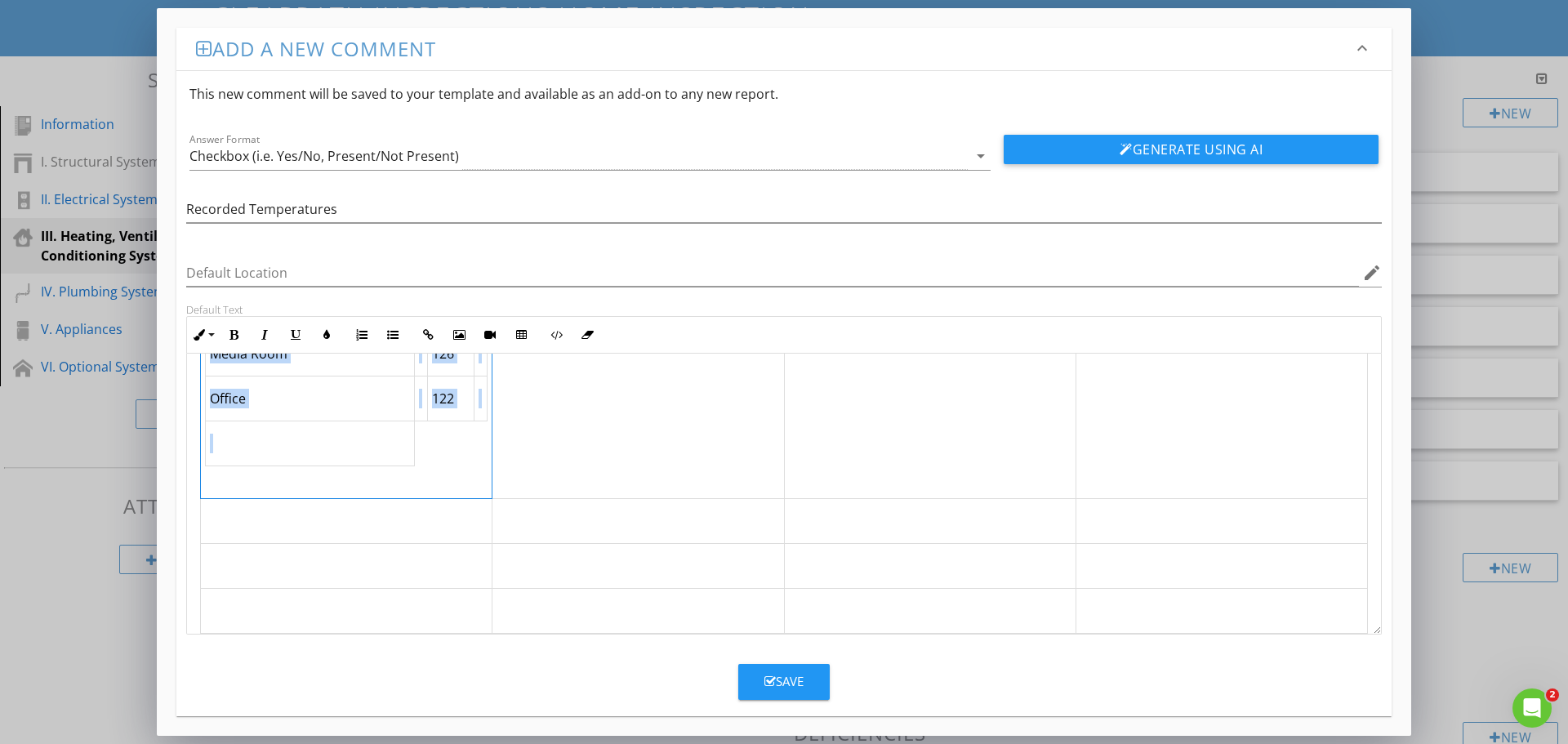
click at [432, 467] on td "Kitchen 124 Living Room 122 Dining Room 122 Master Bedroom 127 Downstairs Bedro…" at bounding box center [347, 164] width 292 height 669
drag, startPoint x: 432, startPoint y: 457, endPoint x: 269, endPoint y: 344, distance: 198.3
click at [269, 344] on div "Inline Style XLarge Large Normal Small Light Small/Light Bold Italic Underline …" at bounding box center [784, 476] width 1196 height 318
click at [1141, 655] on div "Save" at bounding box center [784, 675] width 1215 height 49
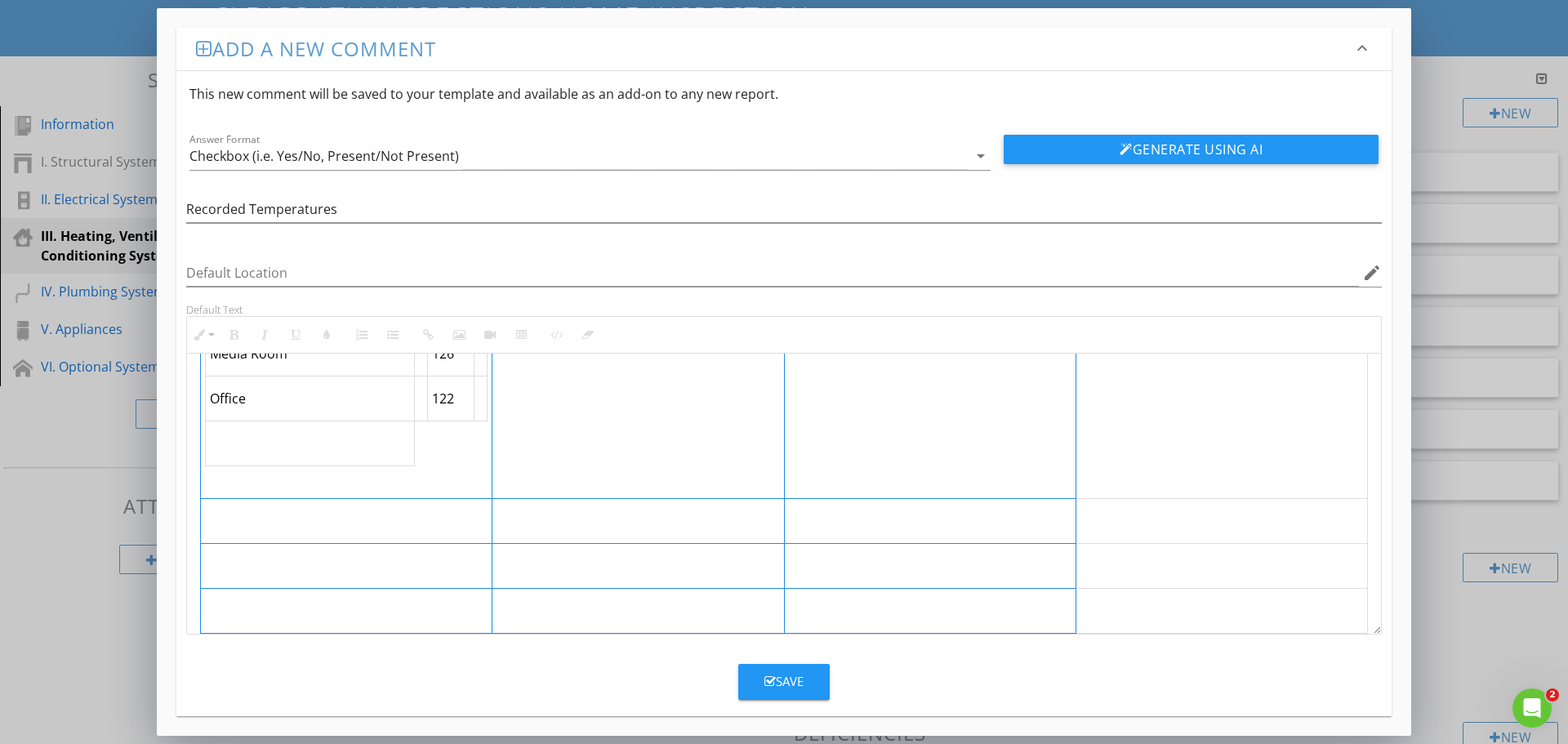
click at [1141, 655] on div "Save" at bounding box center [784, 675] width 1215 height 49
drag, startPoint x: 1208, startPoint y: 675, endPoint x: 319, endPoint y: 384, distance: 935.4
click at [319, 384] on form "This new comment will be saved to your template and available as an add-on to a…" at bounding box center [784, 385] width 1215 height 629
click at [427, 464] on table "Kitchen 124 Living Room 122 Dining Room 122 Master Bedroom 127 Downstairs Bedro…" at bounding box center [346, 155] width 283 height 624
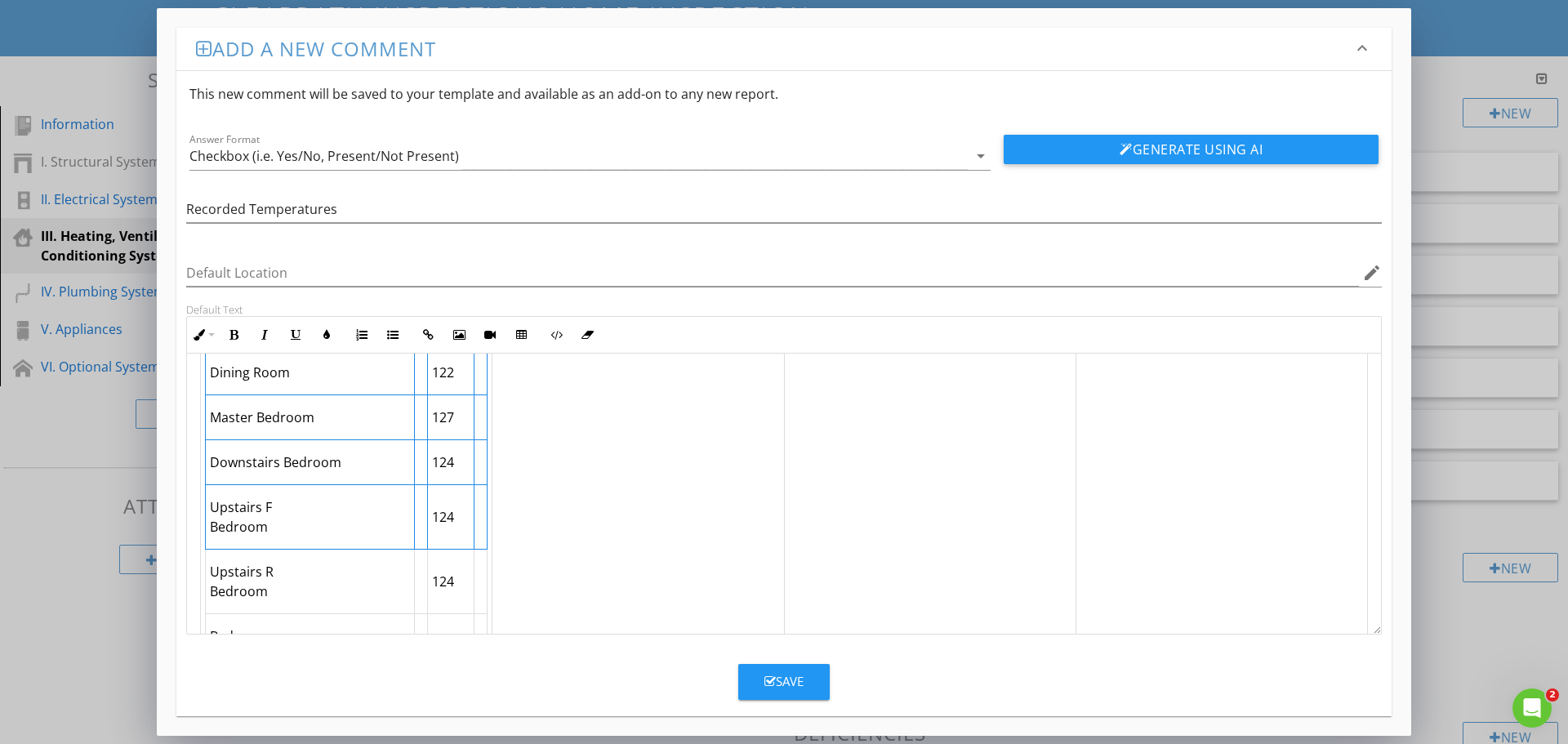
scroll to position [852, 0]
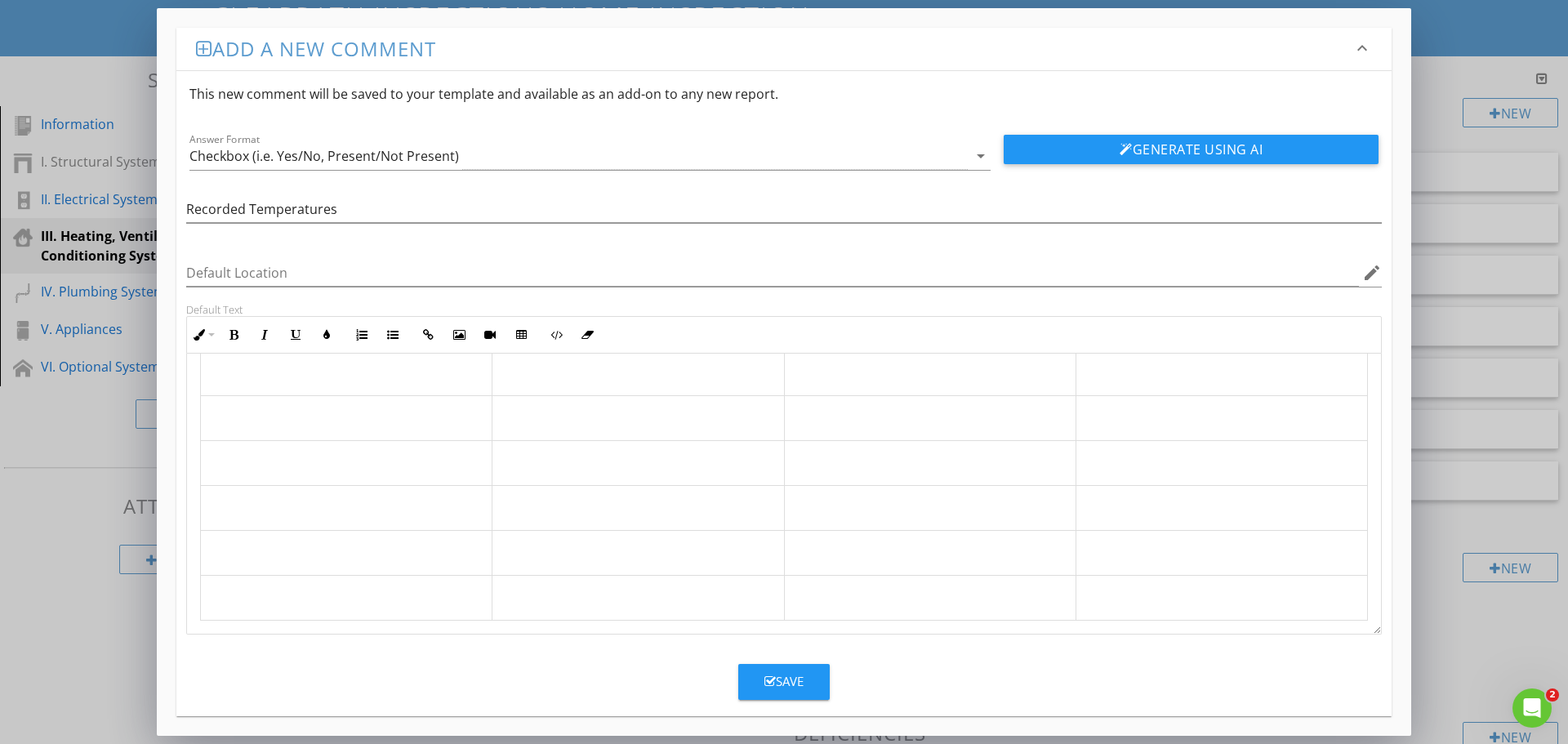
drag, startPoint x: 335, startPoint y: 412, endPoint x: 491, endPoint y: 661, distance: 293.8
click at [491, 661] on form "This new comment will be saved to your template and available as an add-on to a…" at bounding box center [784, 385] width 1215 height 629
drag, startPoint x: 304, startPoint y: 397, endPoint x: 475, endPoint y: 422, distance: 172.8
click at [475, 422] on table "Kitchen 124 Living Room 122 Dining Room 122 Master Bedroom 127 Downstairs Bedro…" at bounding box center [346, 152] width 283 height 624
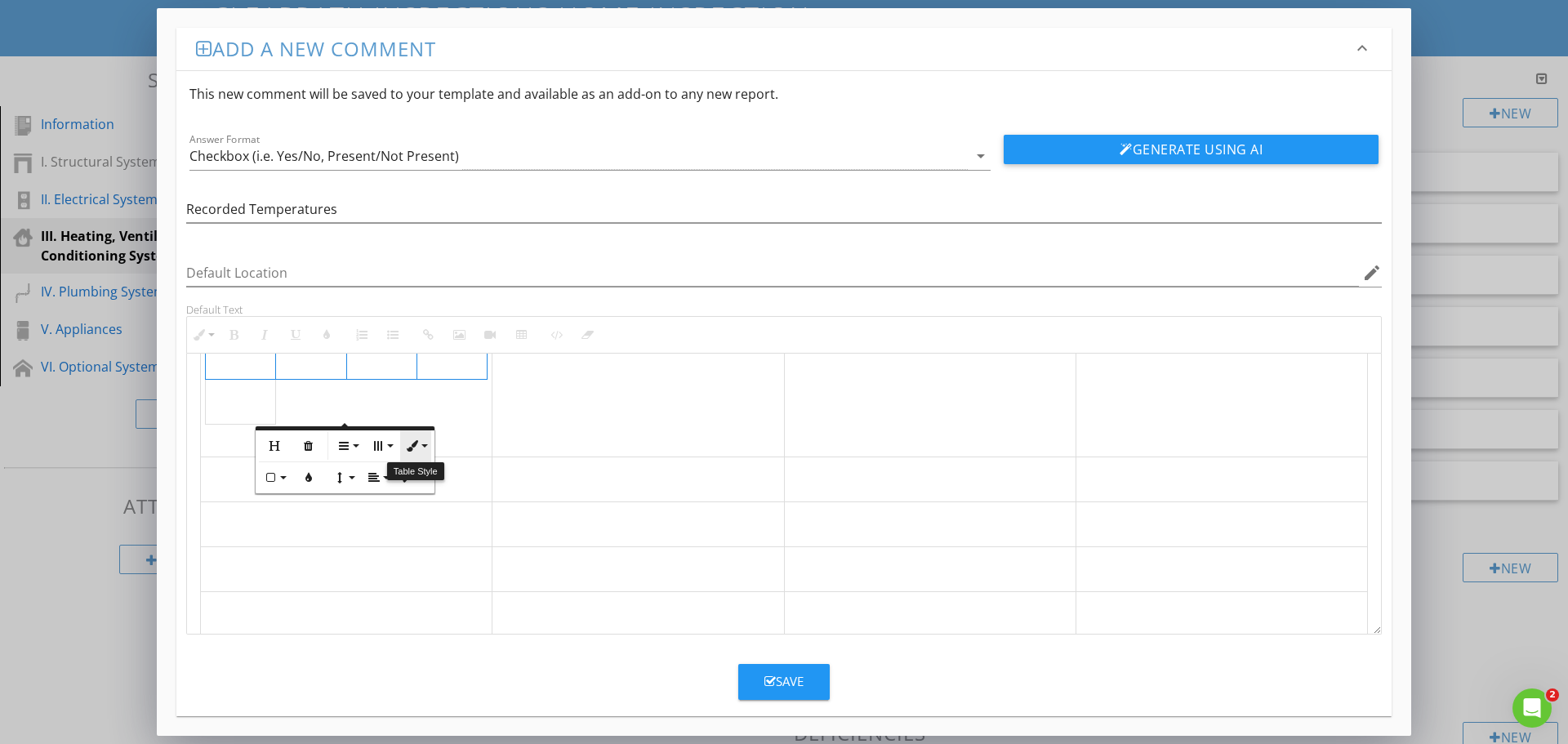
scroll to position [533, 0]
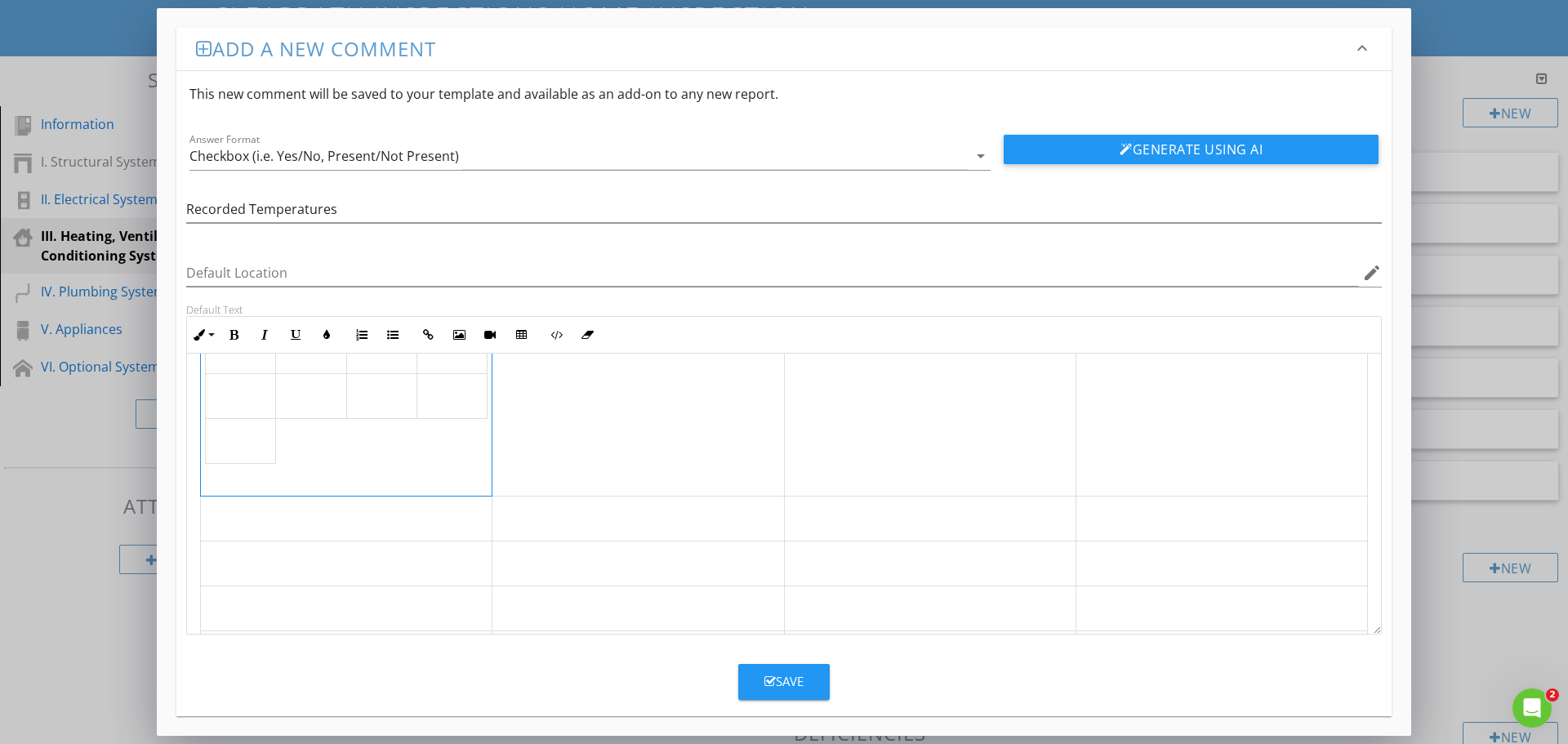
click at [478, 419] on table at bounding box center [346, 171] width 283 height 585
click at [339, 447] on table at bounding box center [346, 171] width 283 height 585
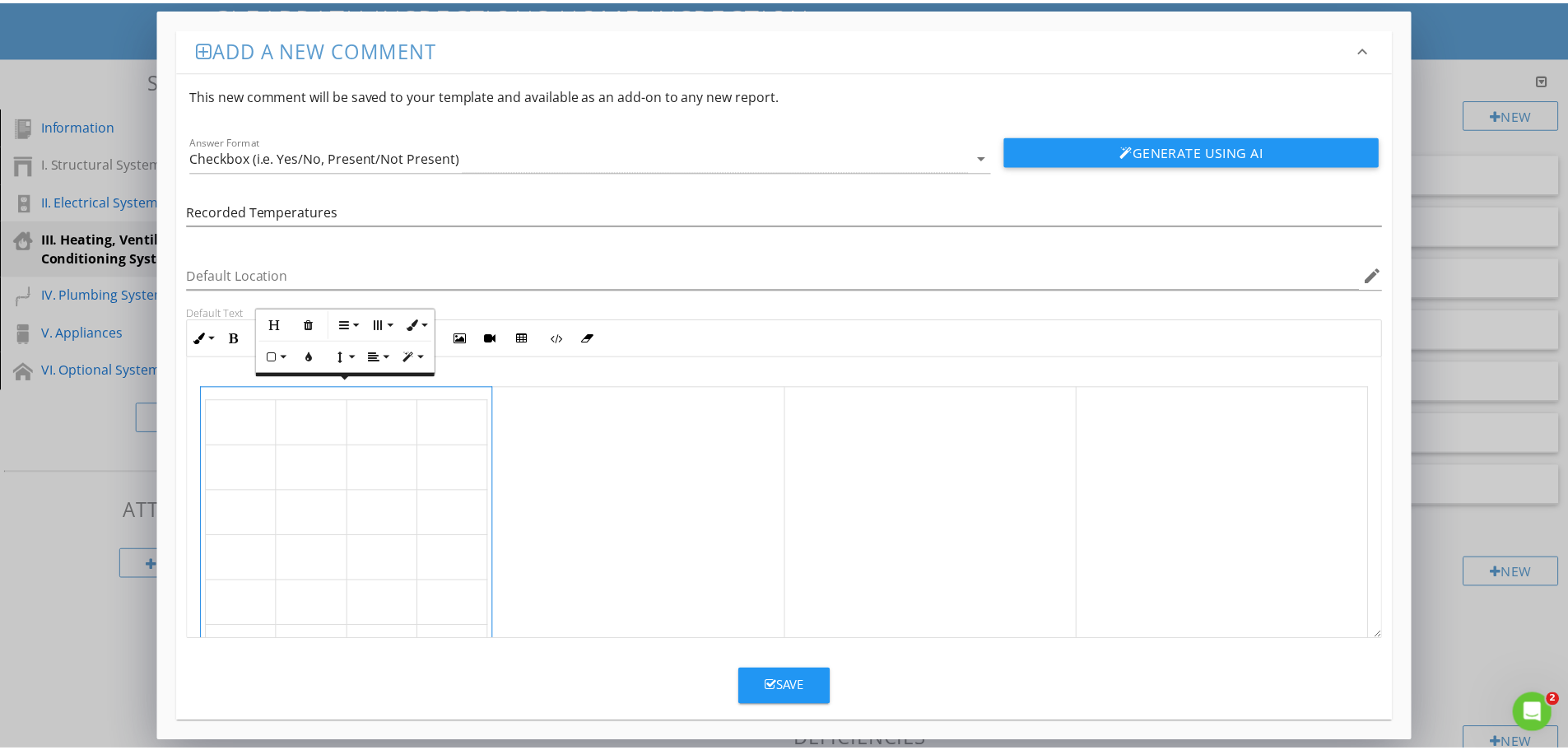
scroll to position [0, 0]
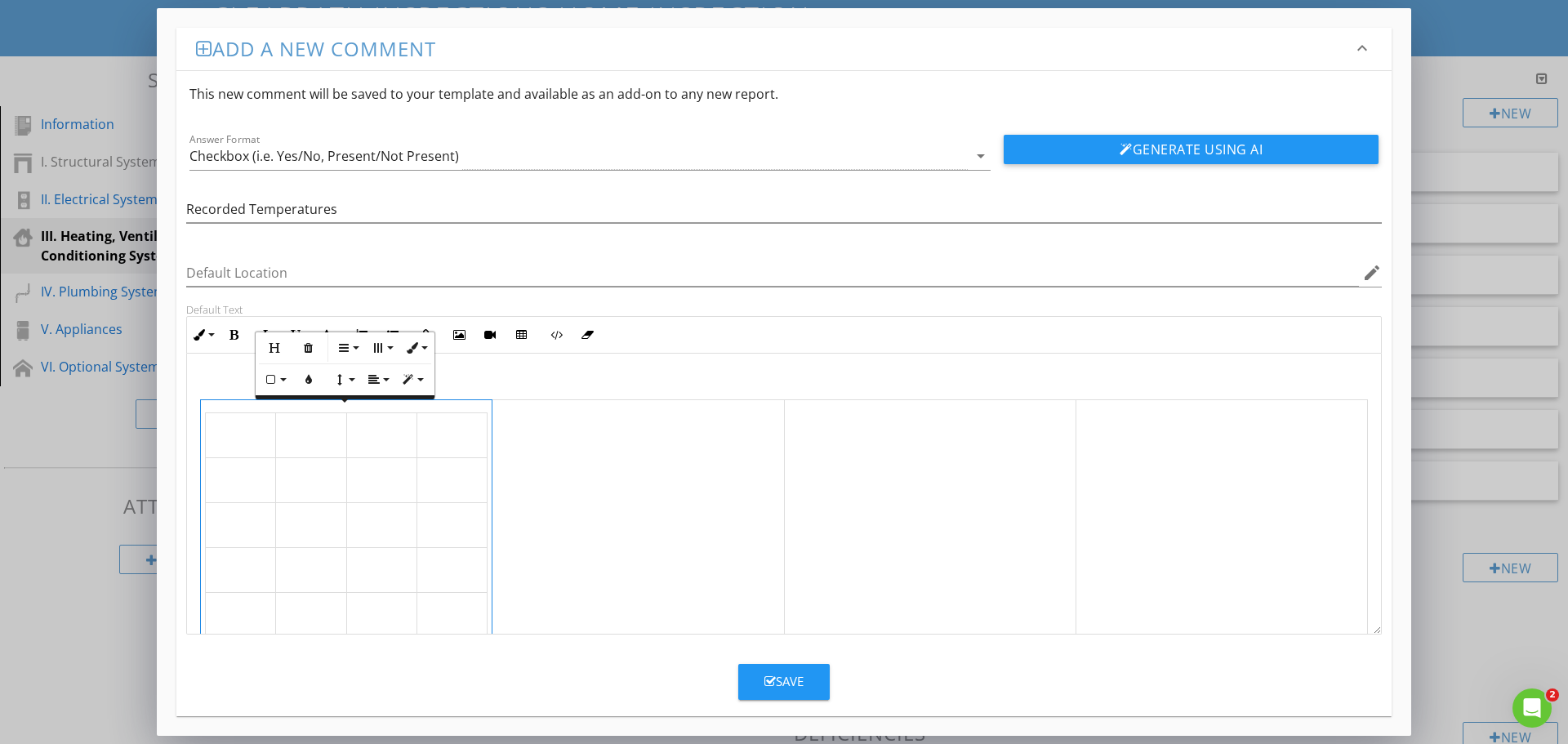
click at [655, 377] on p at bounding box center [784, 383] width 1168 height 20
drag, startPoint x: 363, startPoint y: 206, endPoint x: 0, endPoint y: 212, distance: 363.0
click at [7, 208] on div "Add a new comment keyboard_arrow_down This new comment will be saved to your te…" at bounding box center [784, 372] width 1568 height 744
click at [790, 687] on div "Save" at bounding box center [784, 682] width 40 height 19
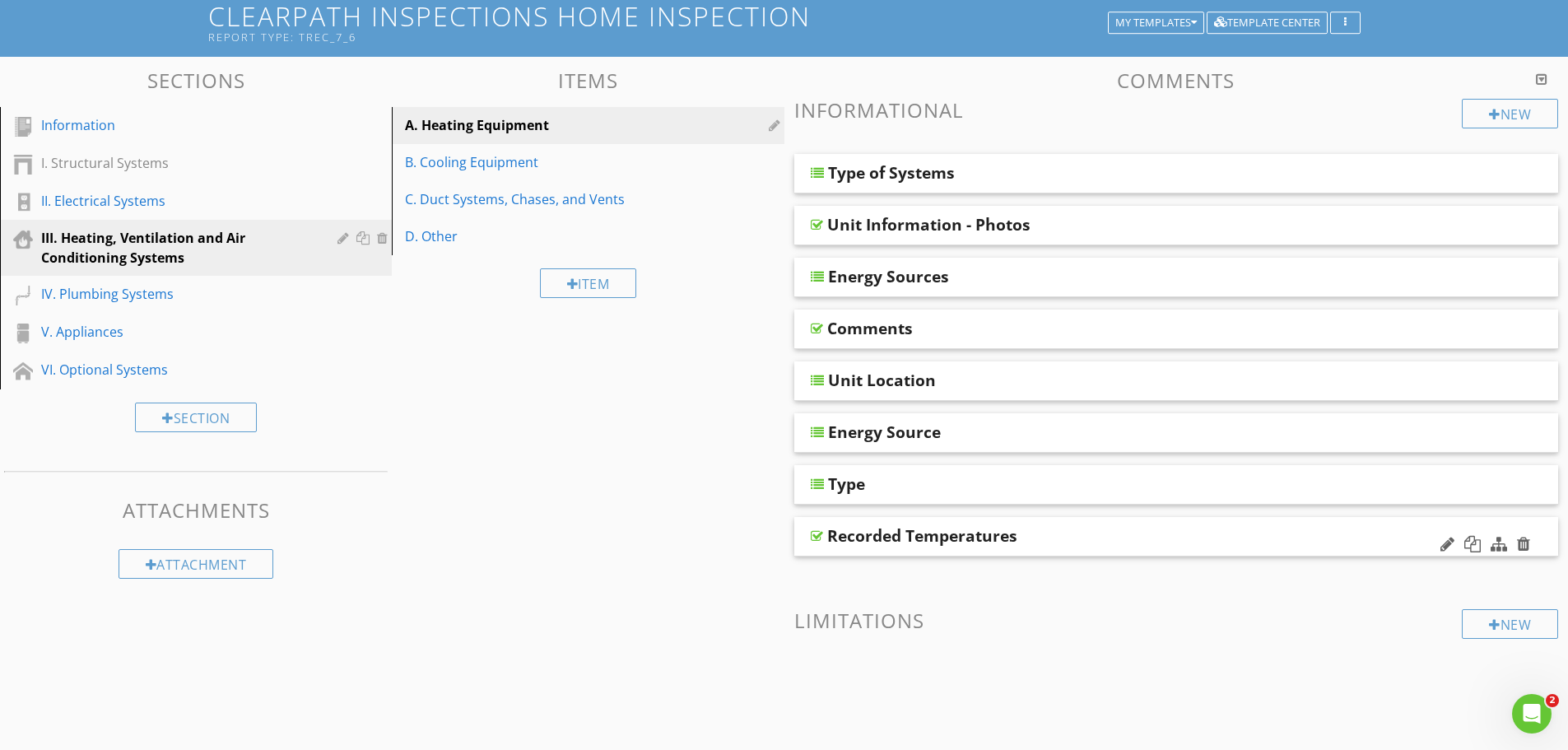
click at [1532, 545] on div at bounding box center [1485, 545] width 96 height 40
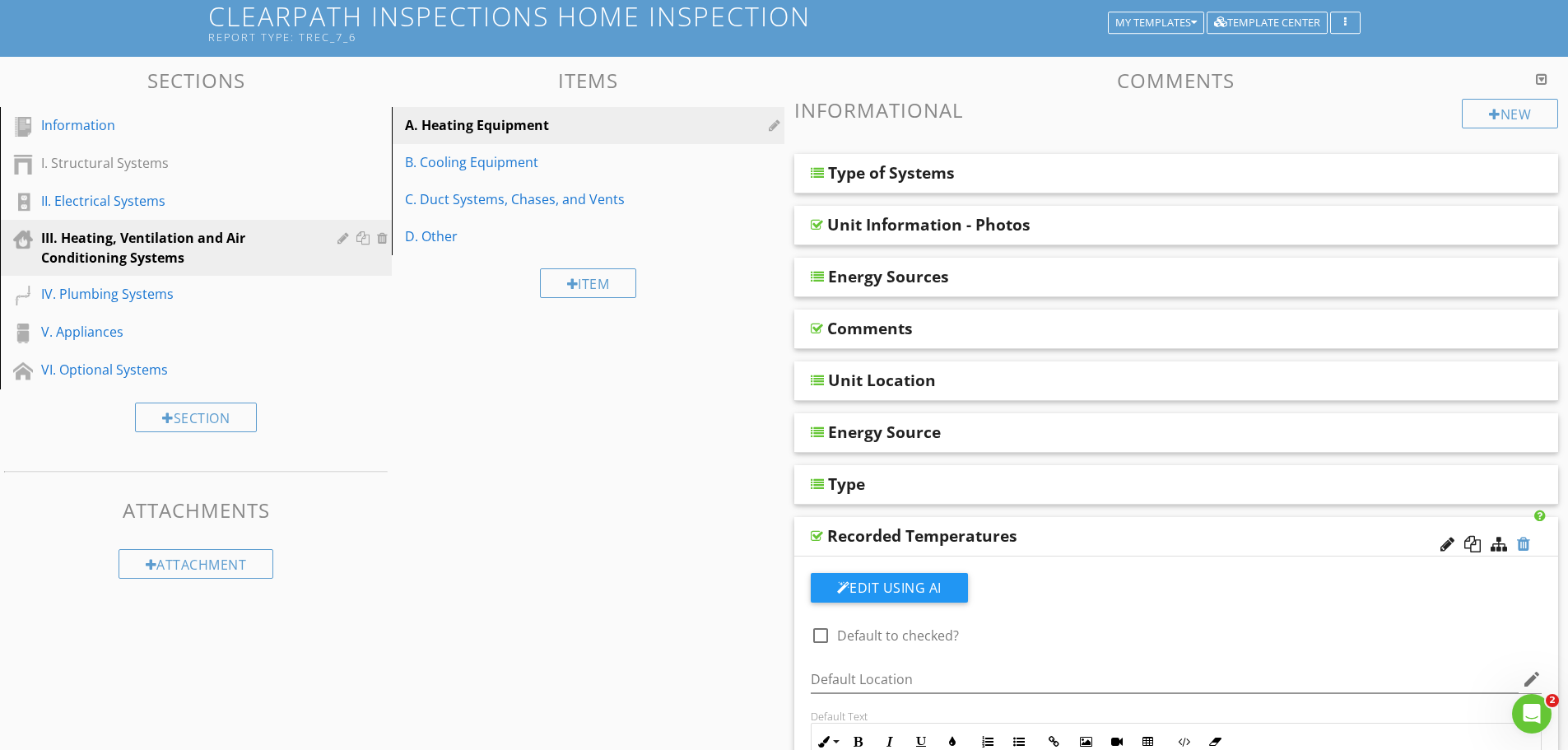
click at [1523, 547] on div at bounding box center [1523, 544] width 13 height 16
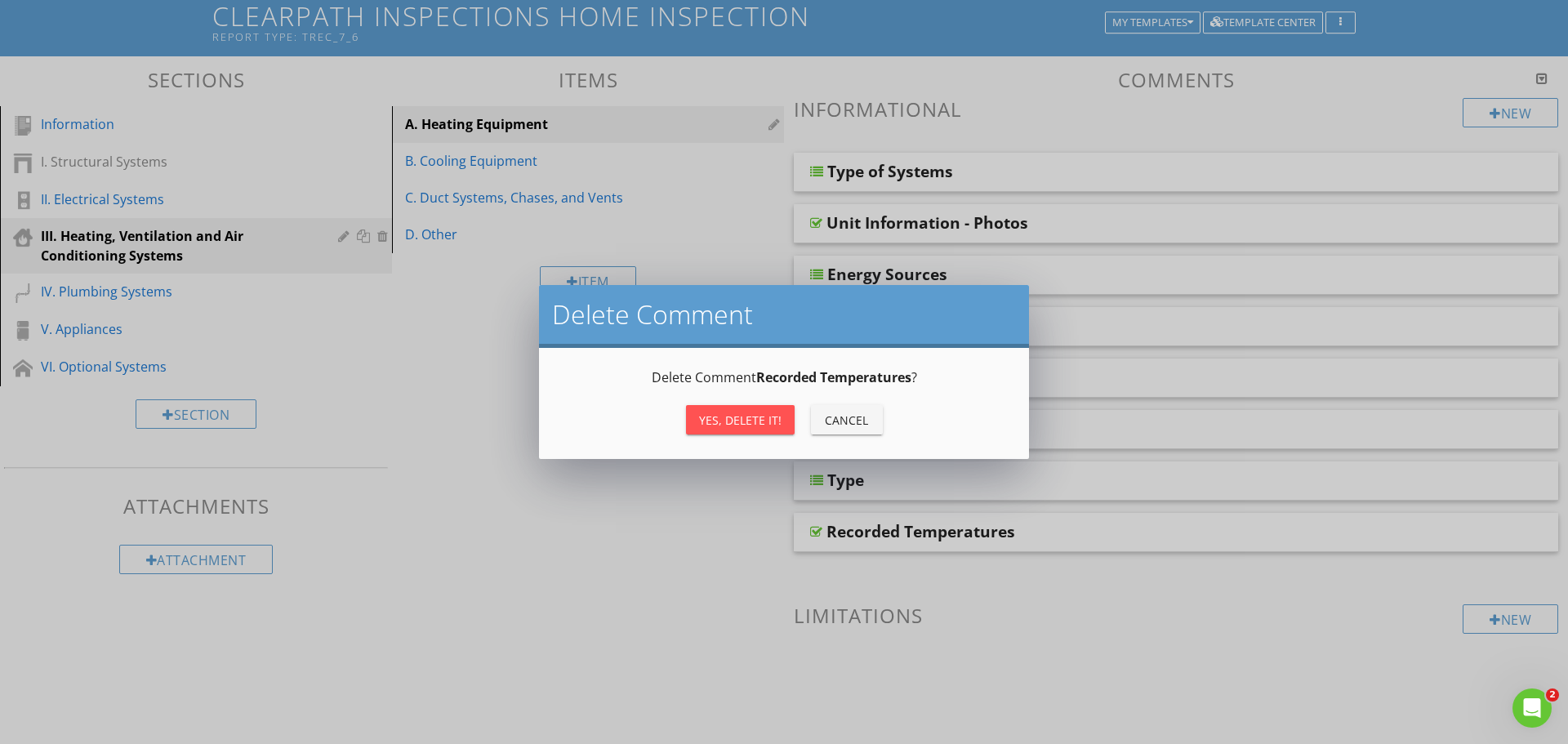
click at [753, 422] on div "Yes, Delete it!" at bounding box center [741, 421] width 83 height 17
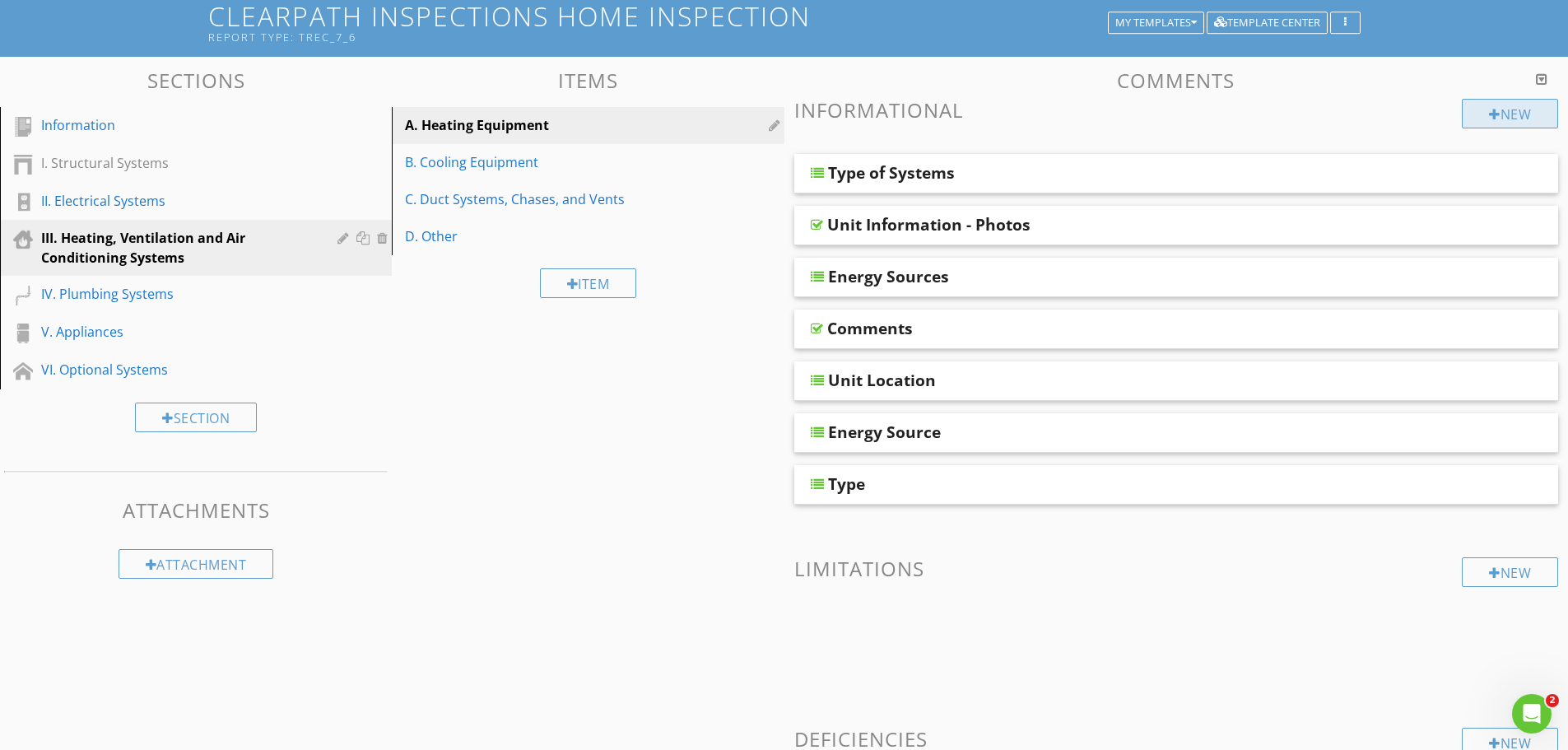
click at [1500, 114] on div "New" at bounding box center [1510, 114] width 96 height 29
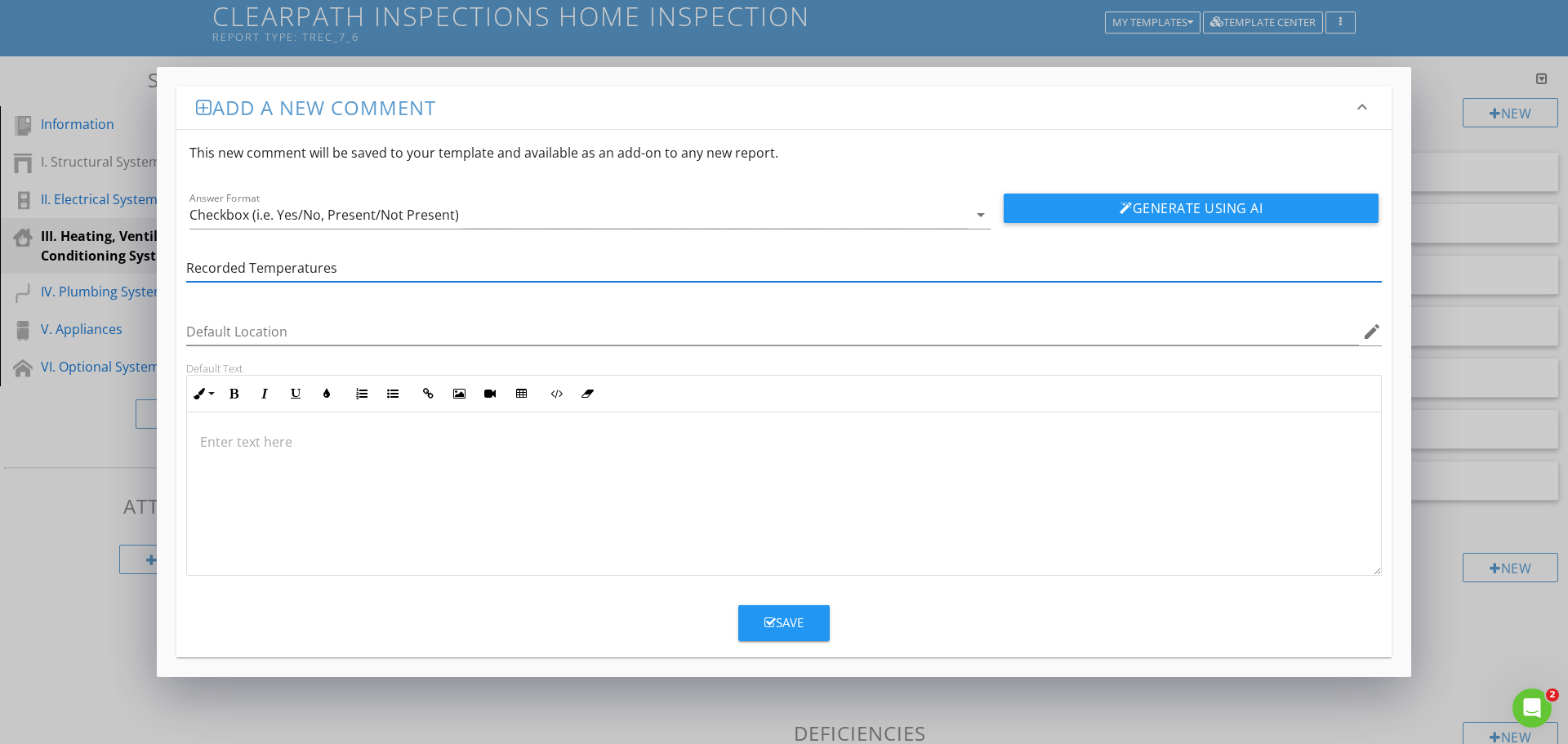
type input "Recorded Temperatures"
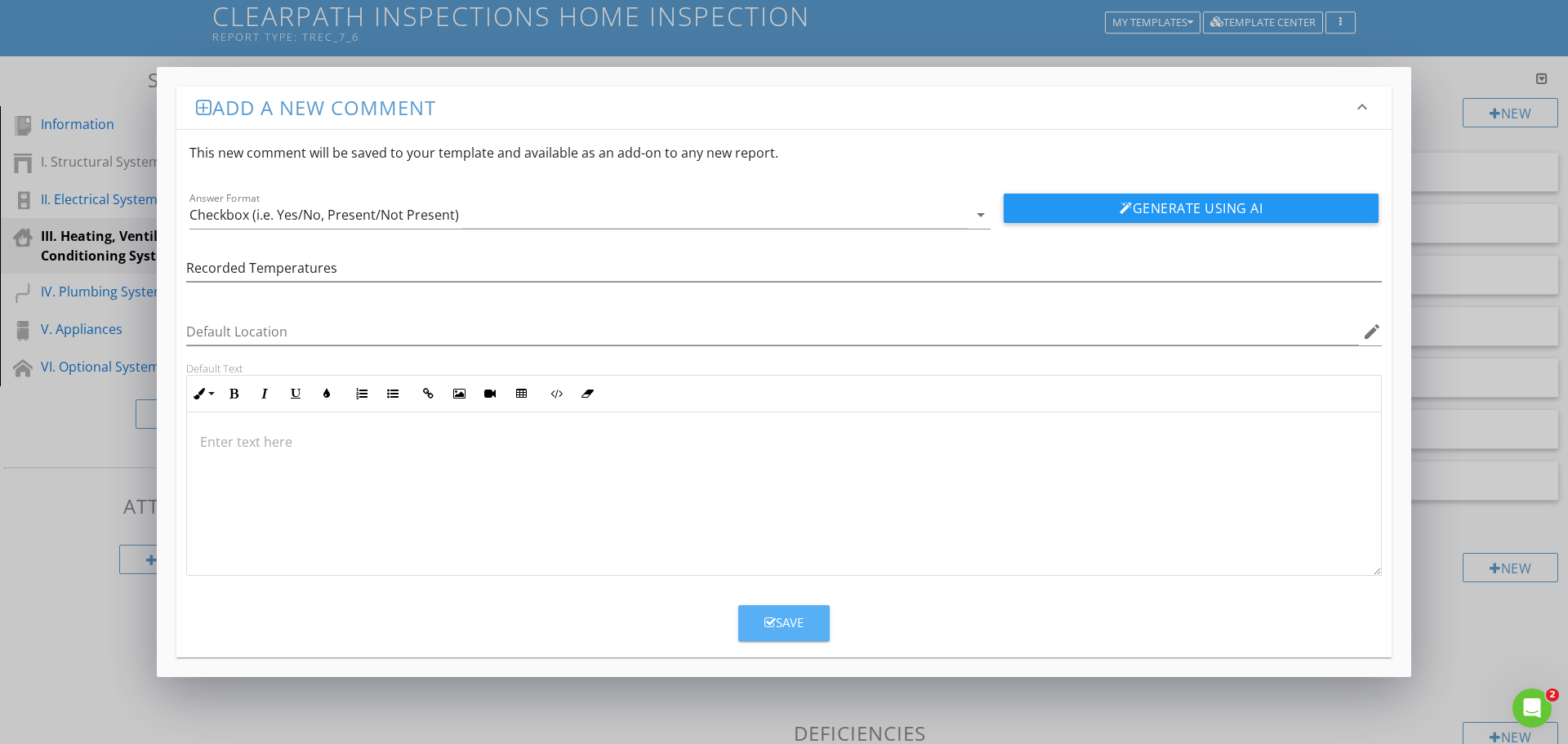
click at [786, 626] on div "Save" at bounding box center [784, 623] width 40 height 19
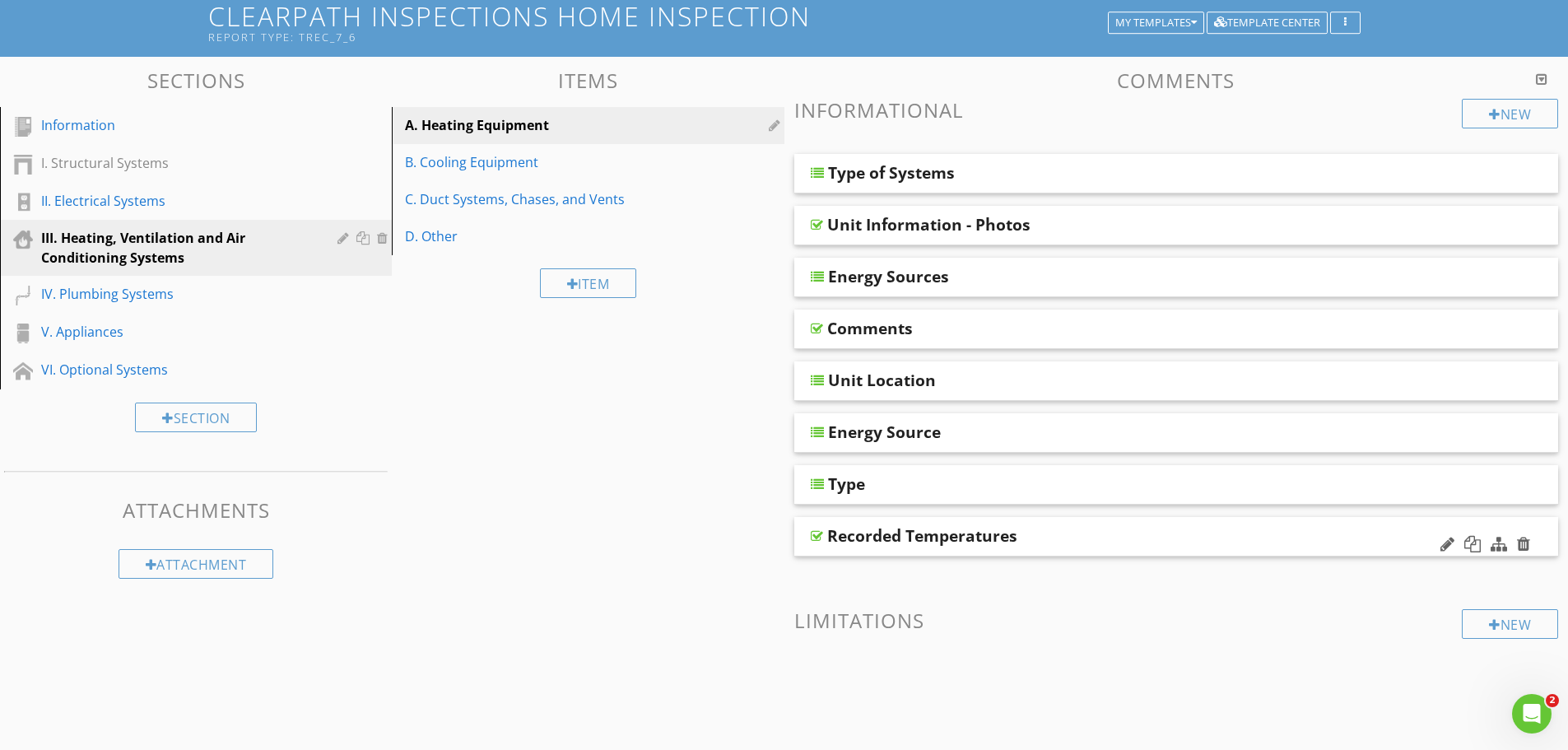
click at [1271, 539] on div "Recorded Temperatures" at bounding box center [1101, 536] width 548 height 20
